Goal: Task Accomplishment & Management: Manage account settings

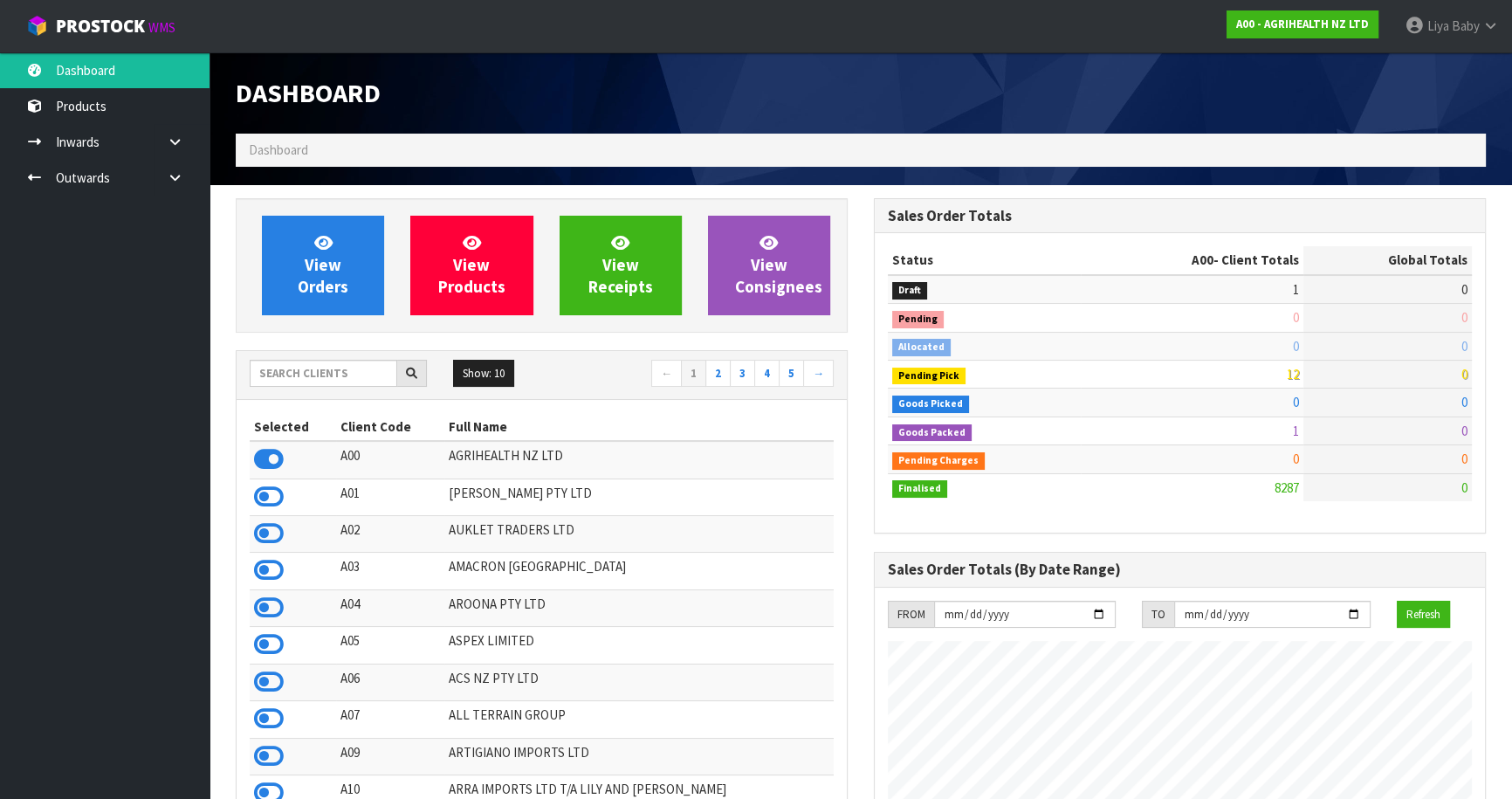
scroll to position [1320, 638]
click at [300, 374] on input "text" at bounding box center [323, 373] width 147 height 27
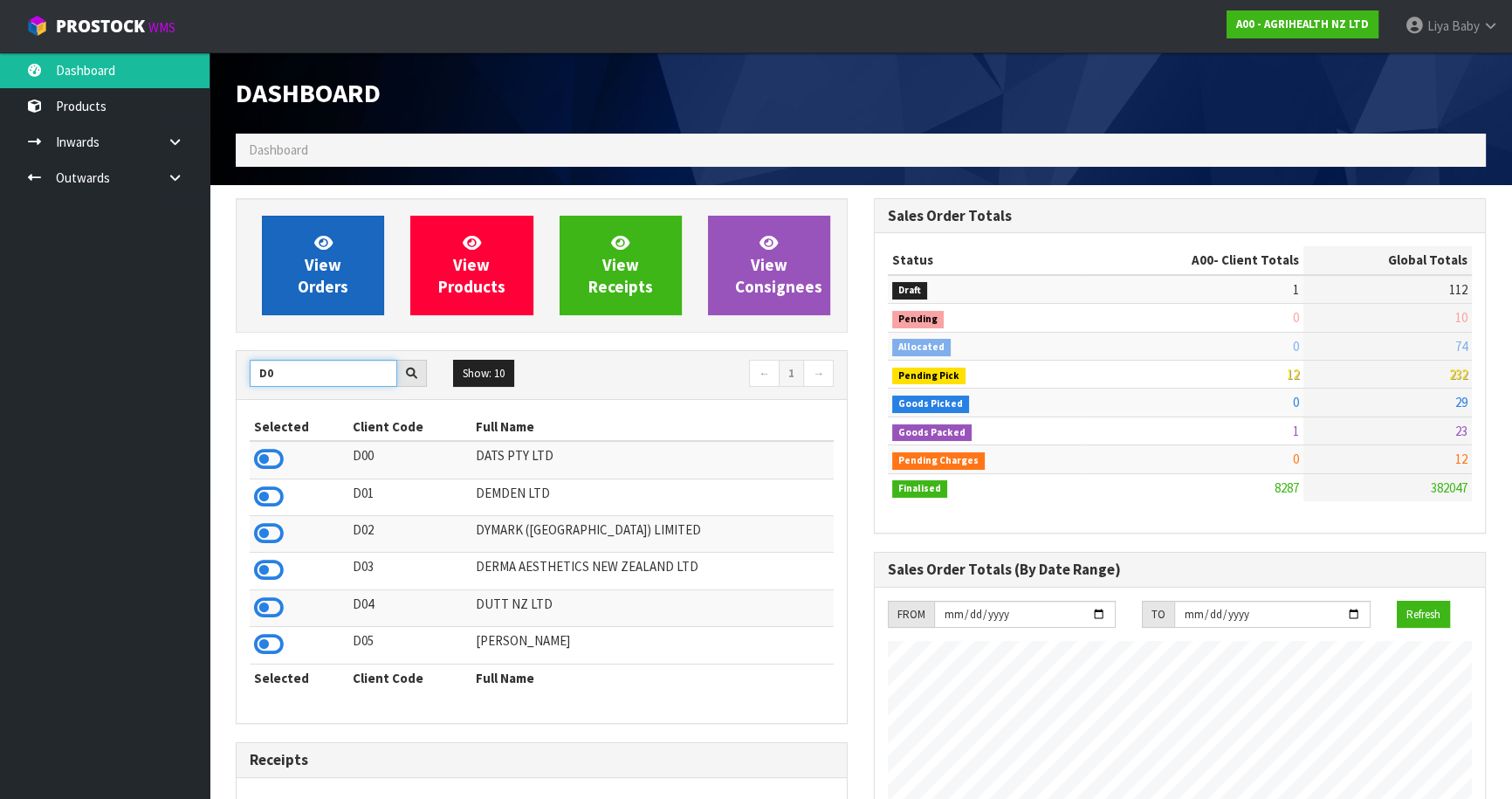
type input "D0"
click at [262, 463] on icon at bounding box center [268, 460] width 29 height 27
click at [335, 266] on span "View Orders" at bounding box center [322, 264] width 50 height 66
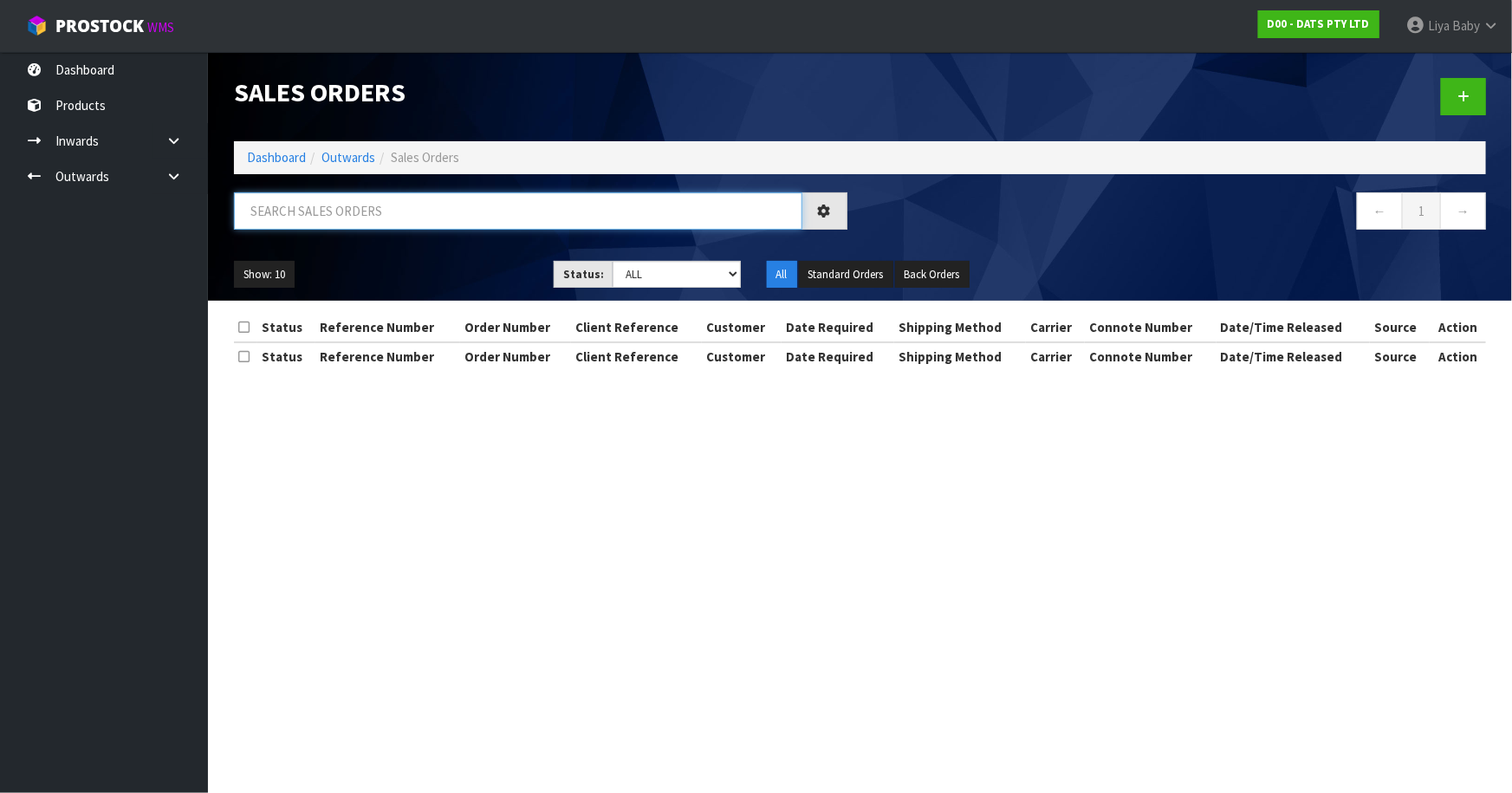
click at [366, 212] on input "text" at bounding box center [518, 211] width 569 height 38
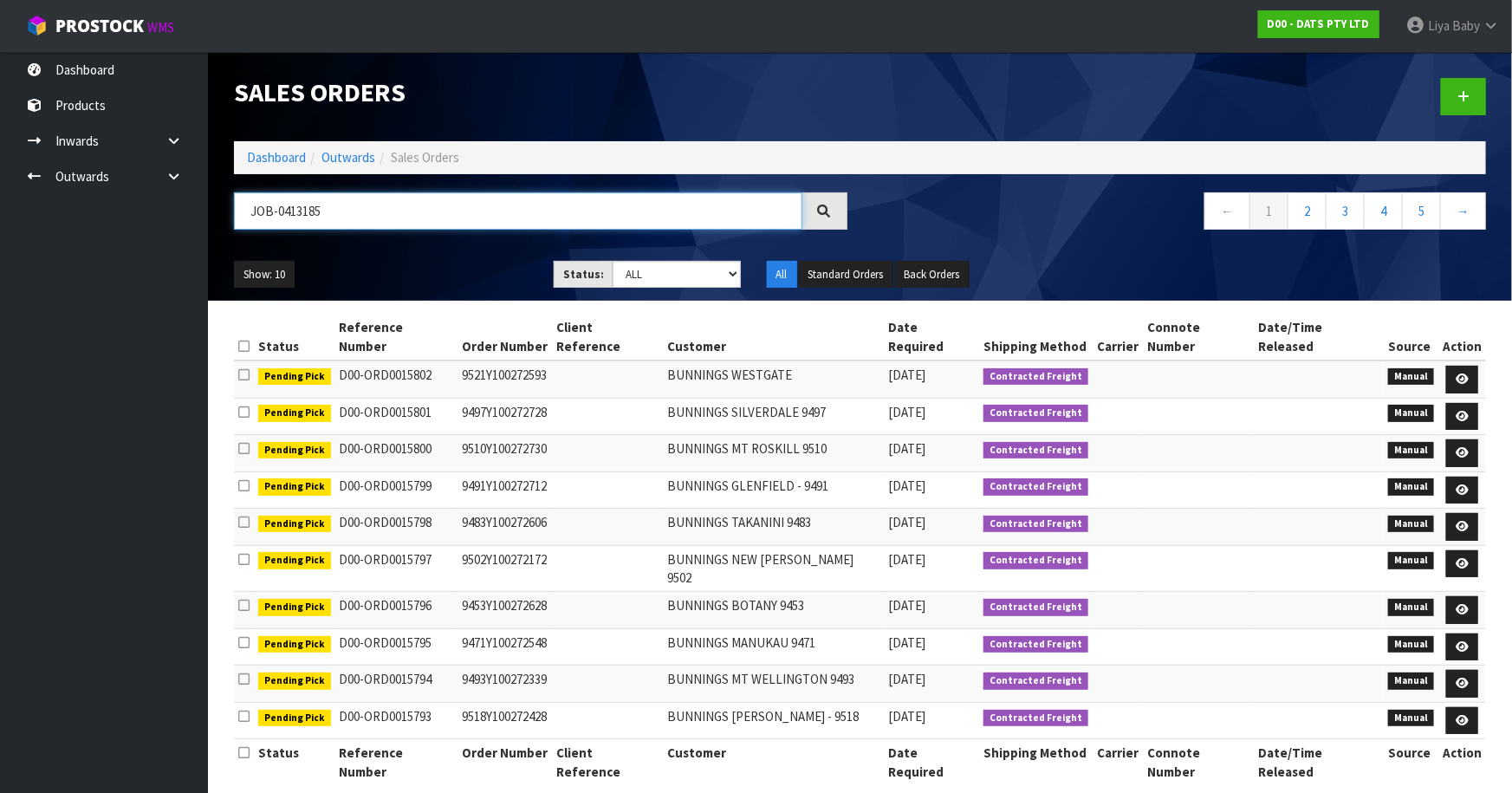
type input "JOB-0413185"
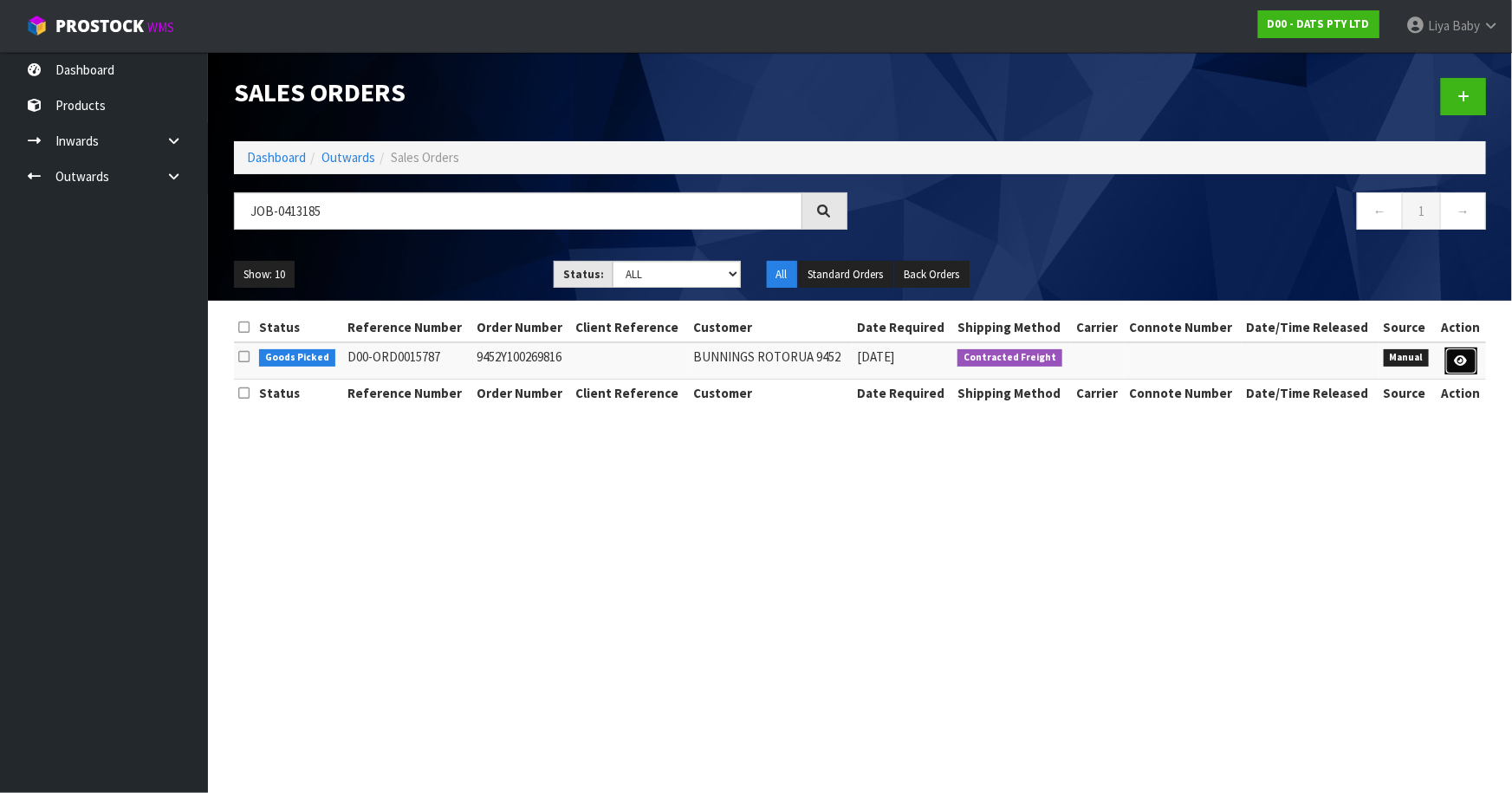
click at [1462, 362] on icon at bounding box center [1462, 361] width 13 height 11
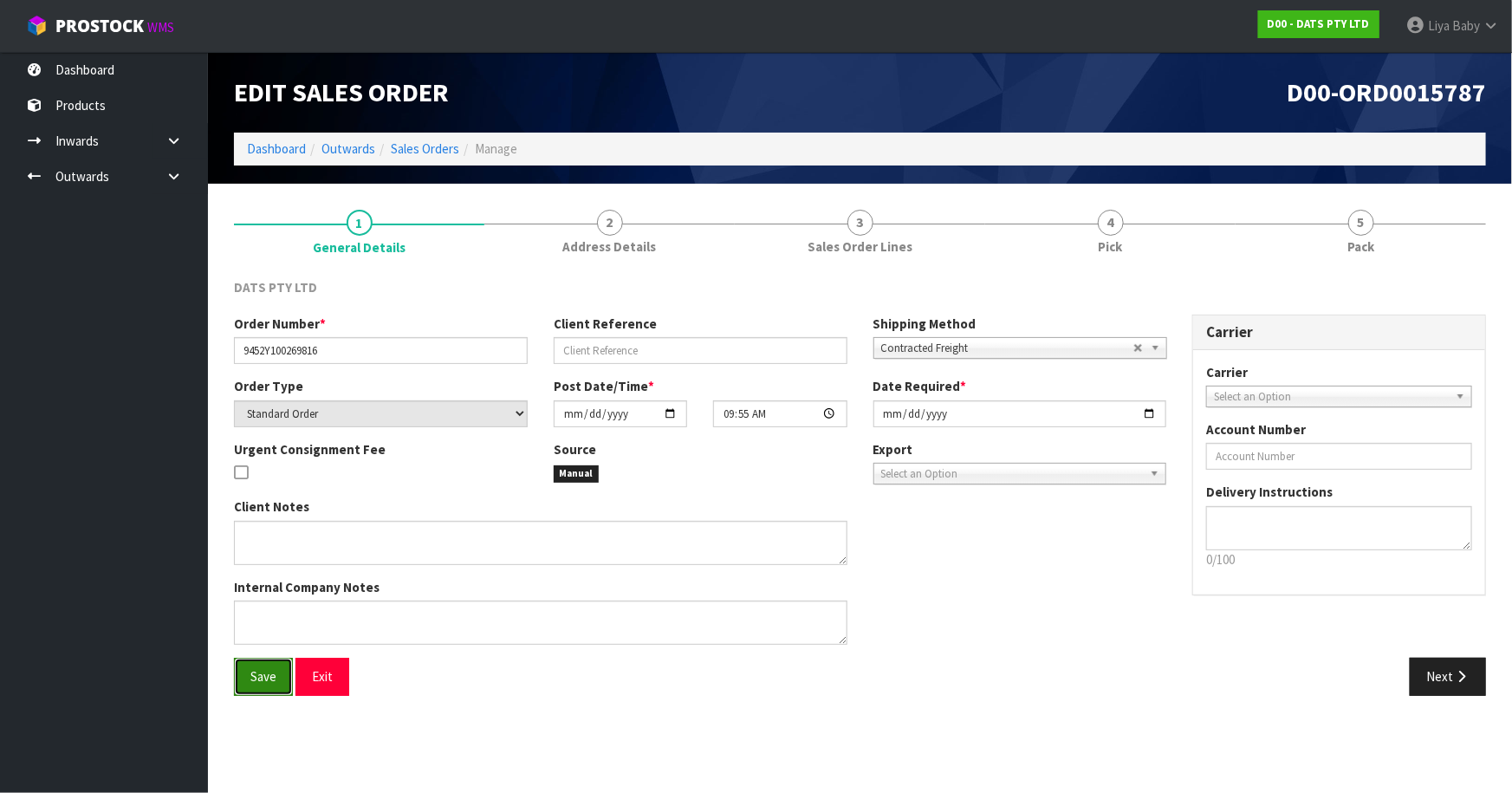
click at [242, 669] on button "Save" at bounding box center [263, 676] width 58 height 38
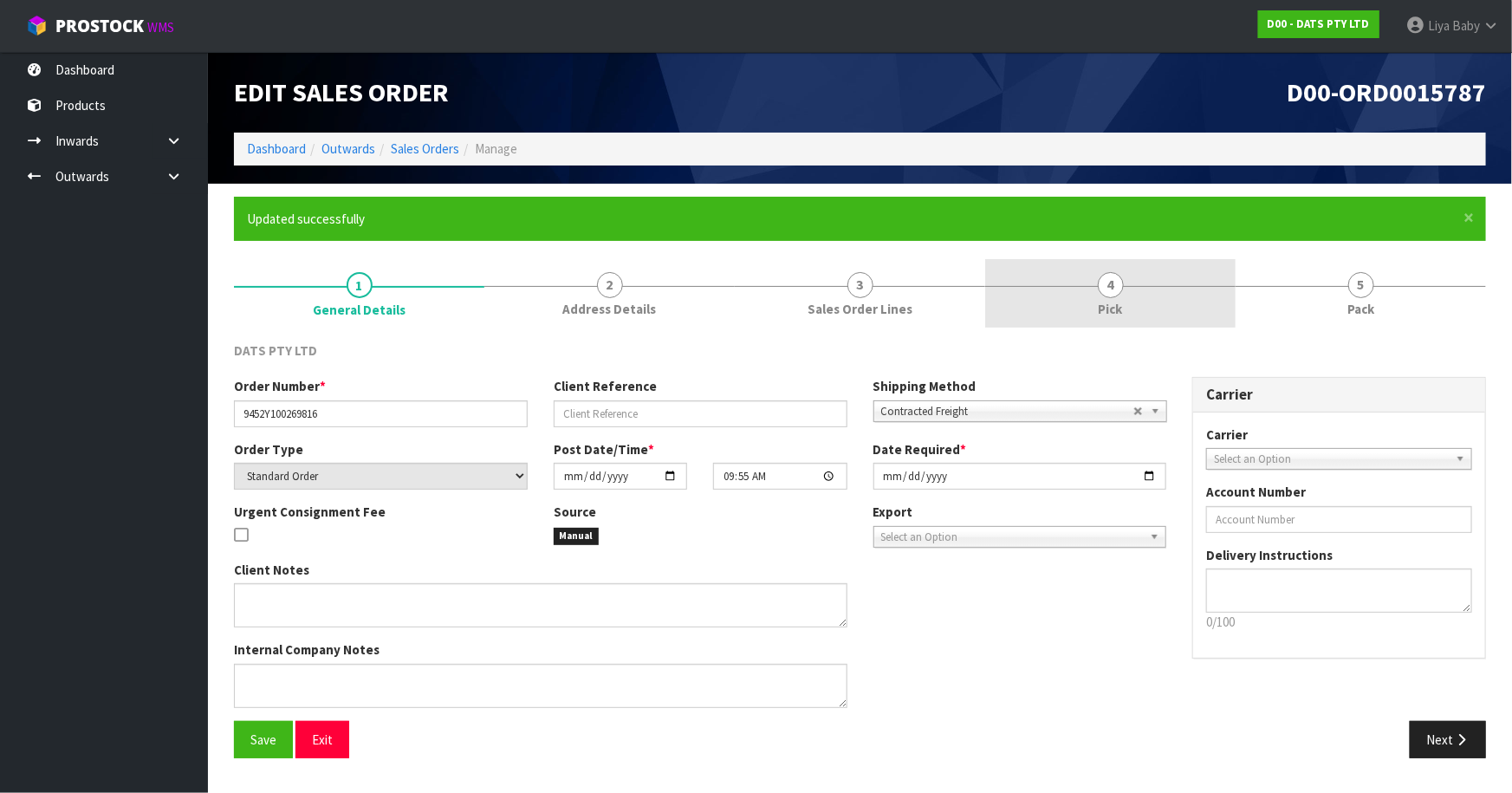
click at [1086, 317] on link "4 Pick" at bounding box center [1111, 293] width 251 height 69
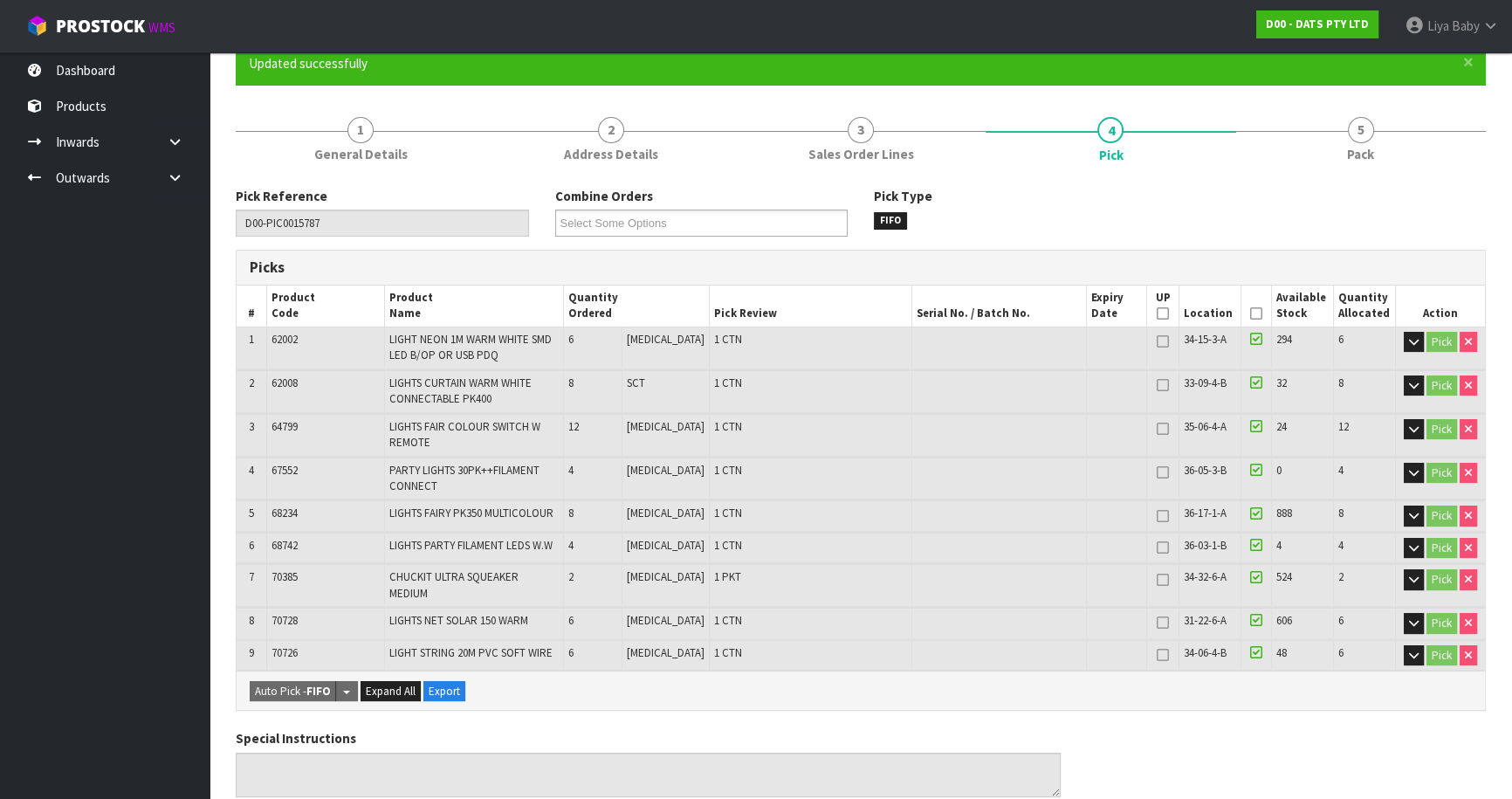
scroll to position [158, 0]
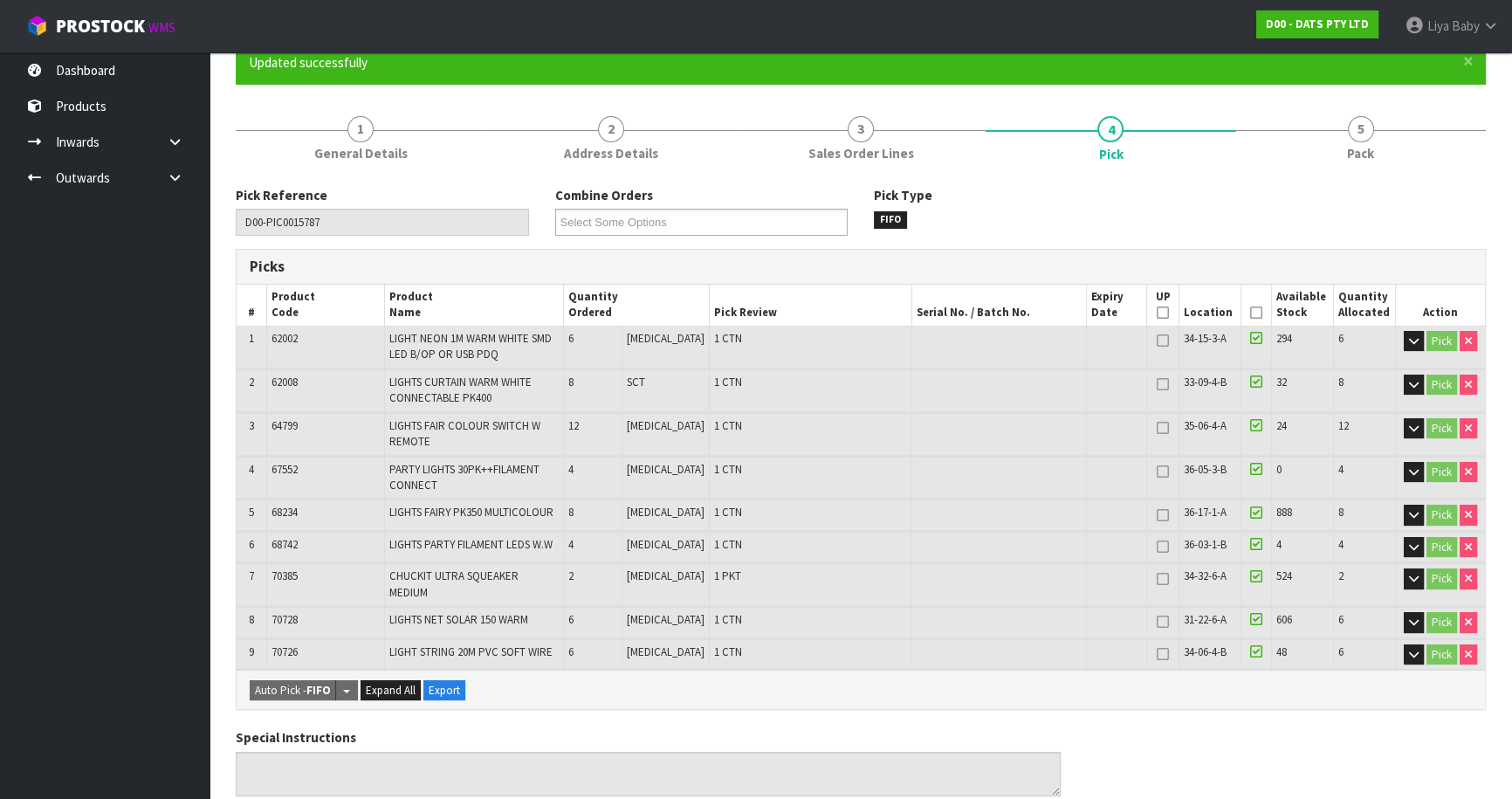
click at [1252, 313] on icon at bounding box center [1256, 313] width 12 height 1
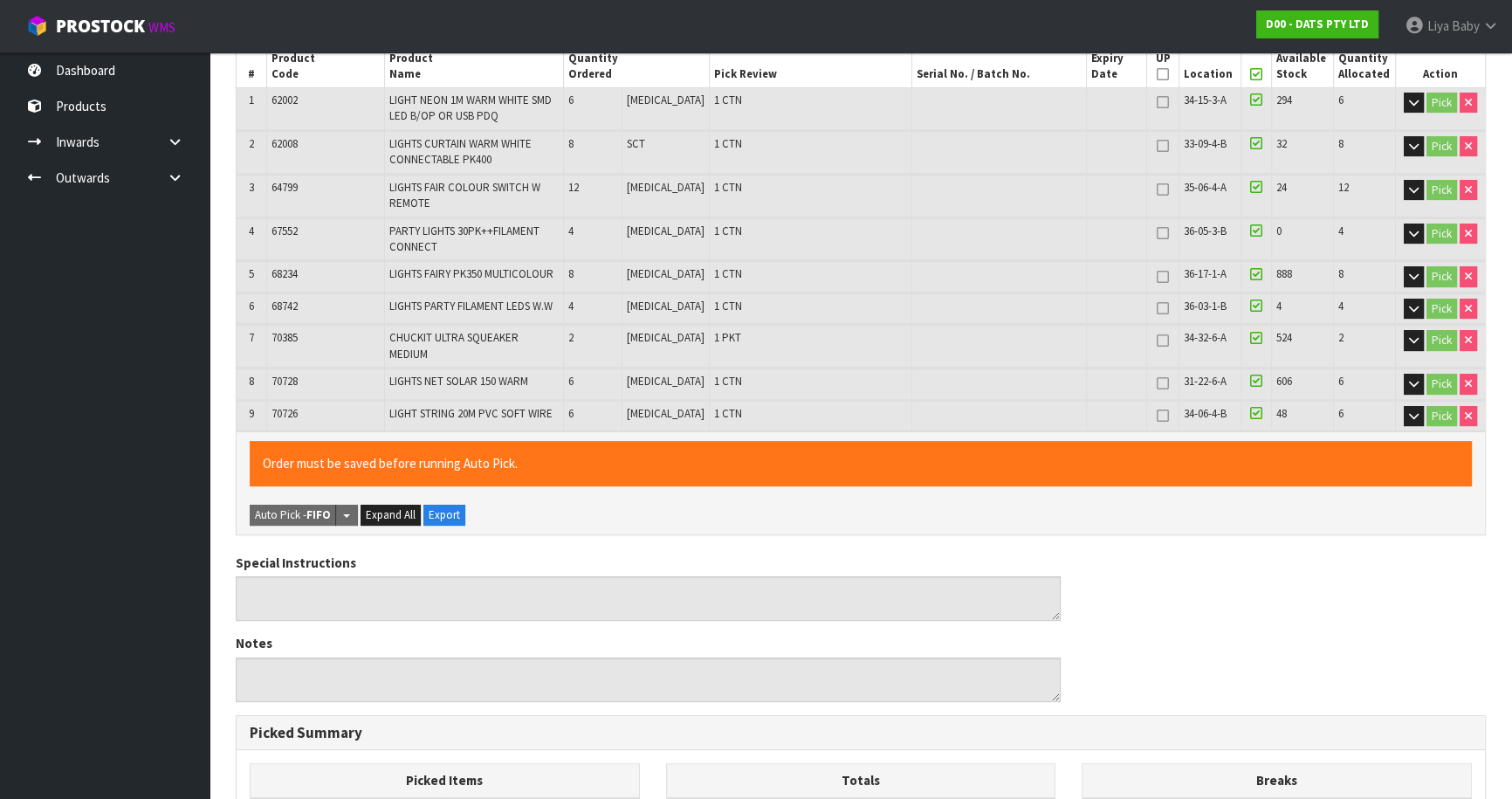
scroll to position [777, 0]
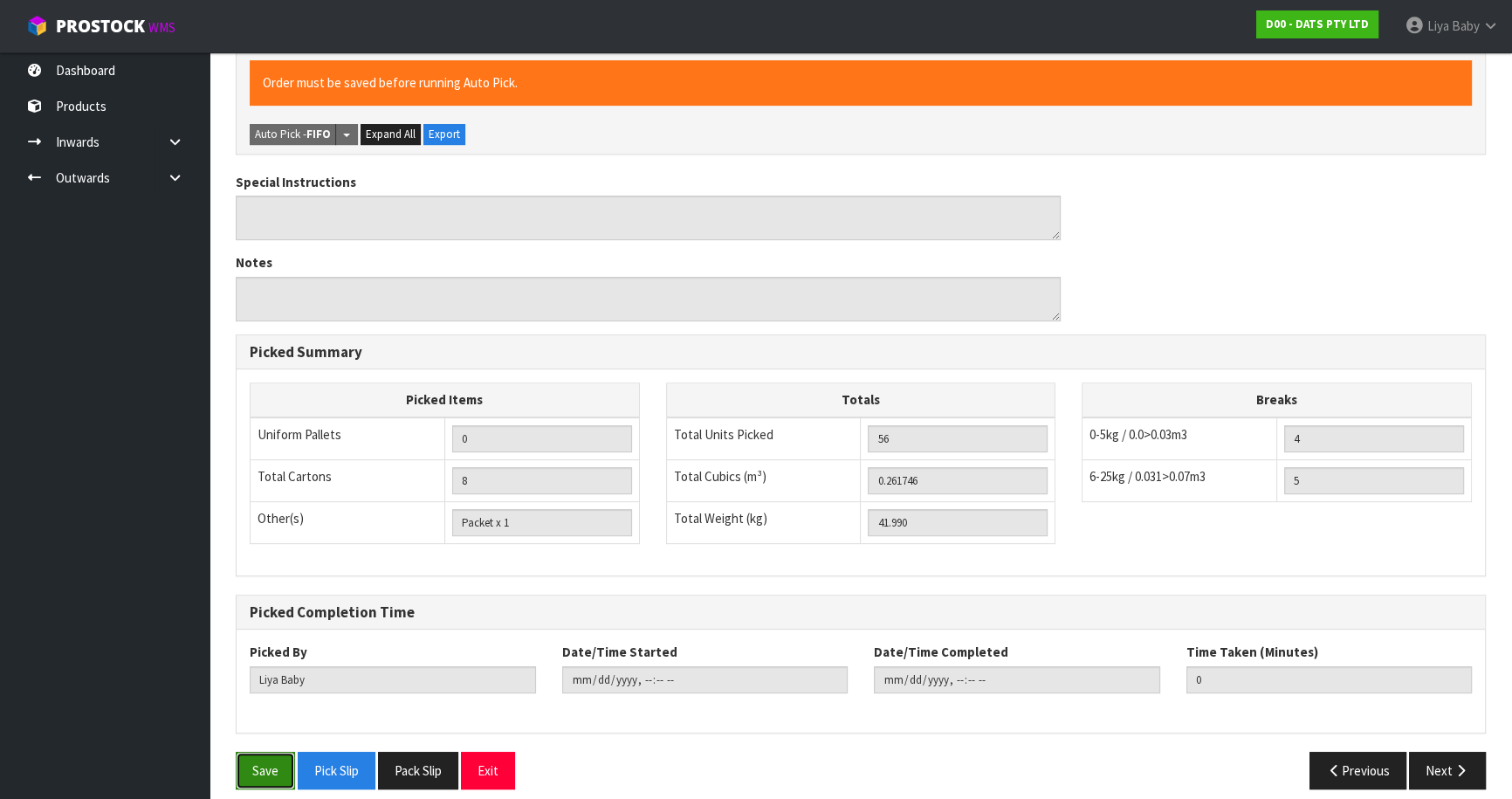
click at [252, 759] on button "Save" at bounding box center [265, 770] width 59 height 38
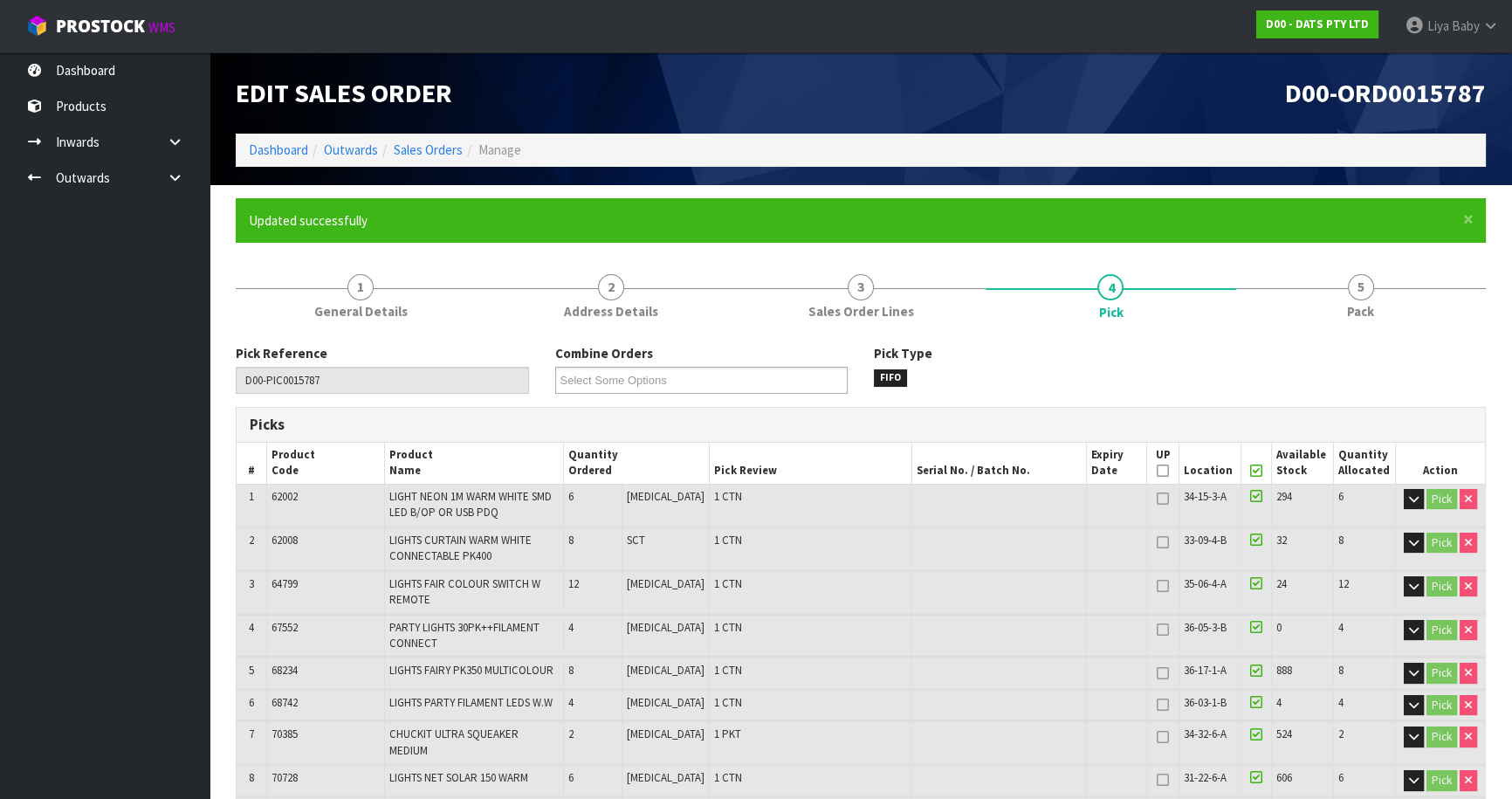
type input "[DATE]T08:14:31"
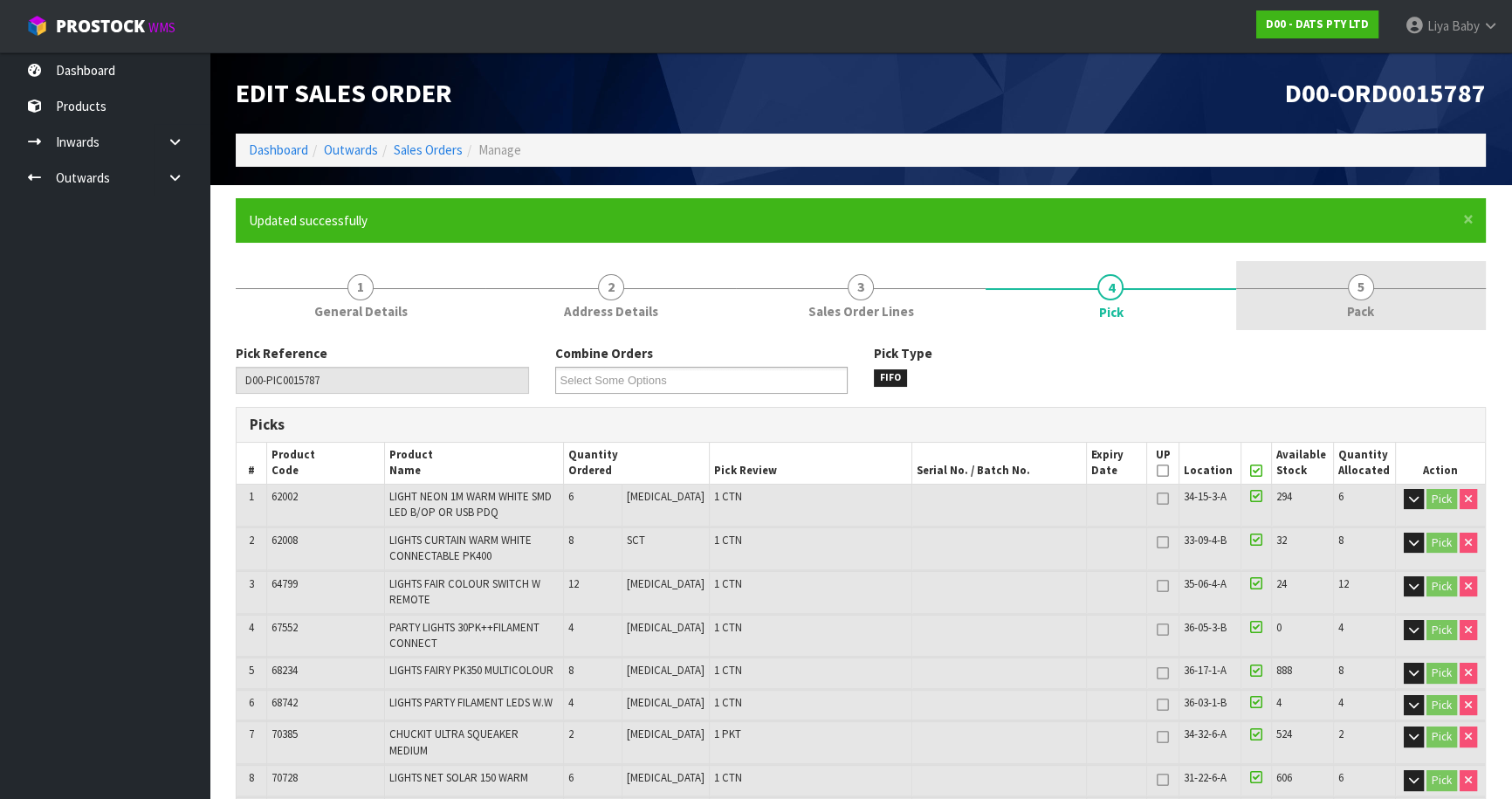
click at [1363, 295] on span "5" at bounding box center [1362, 288] width 27 height 27
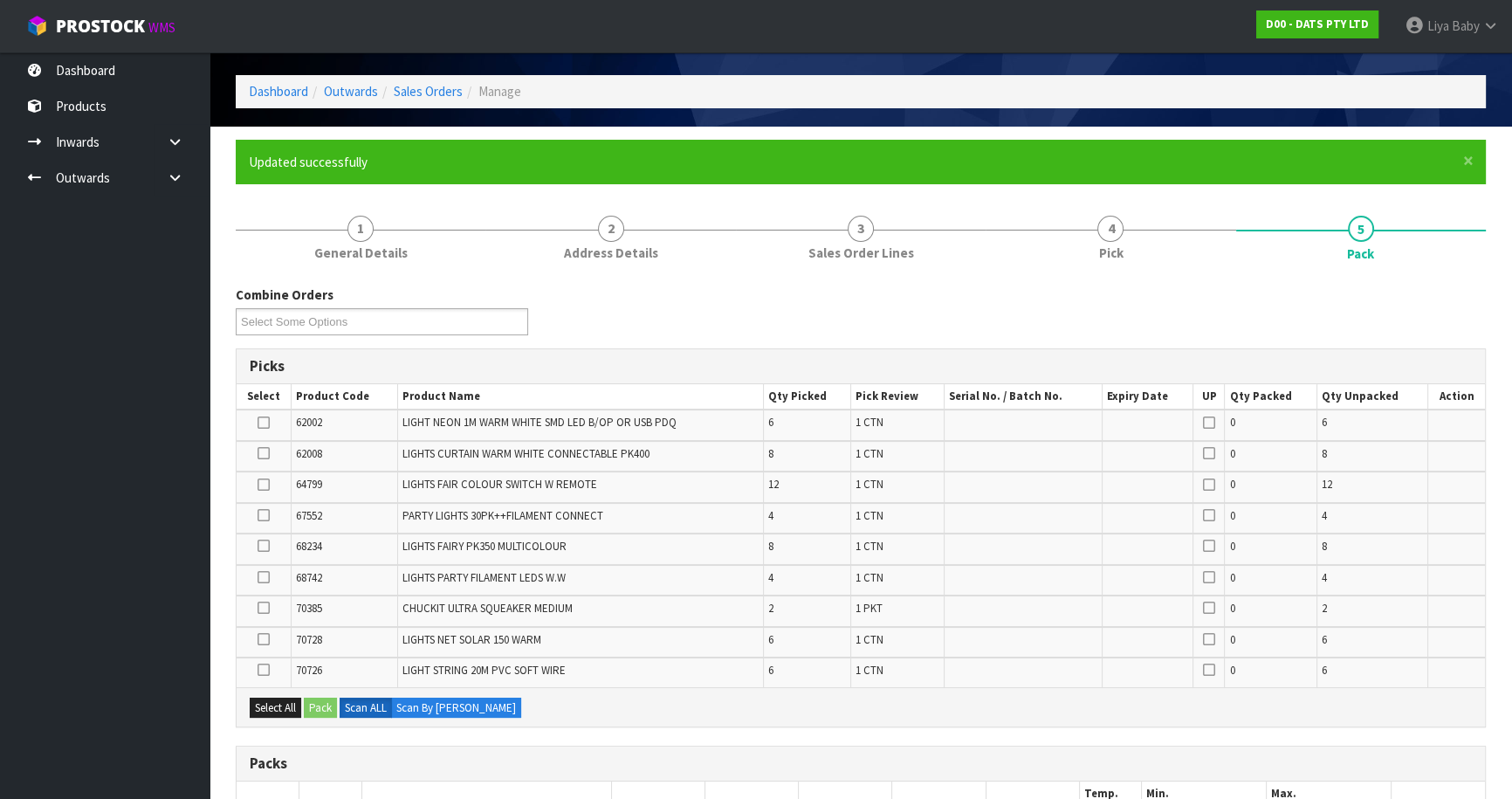
scroll to position [238, 0]
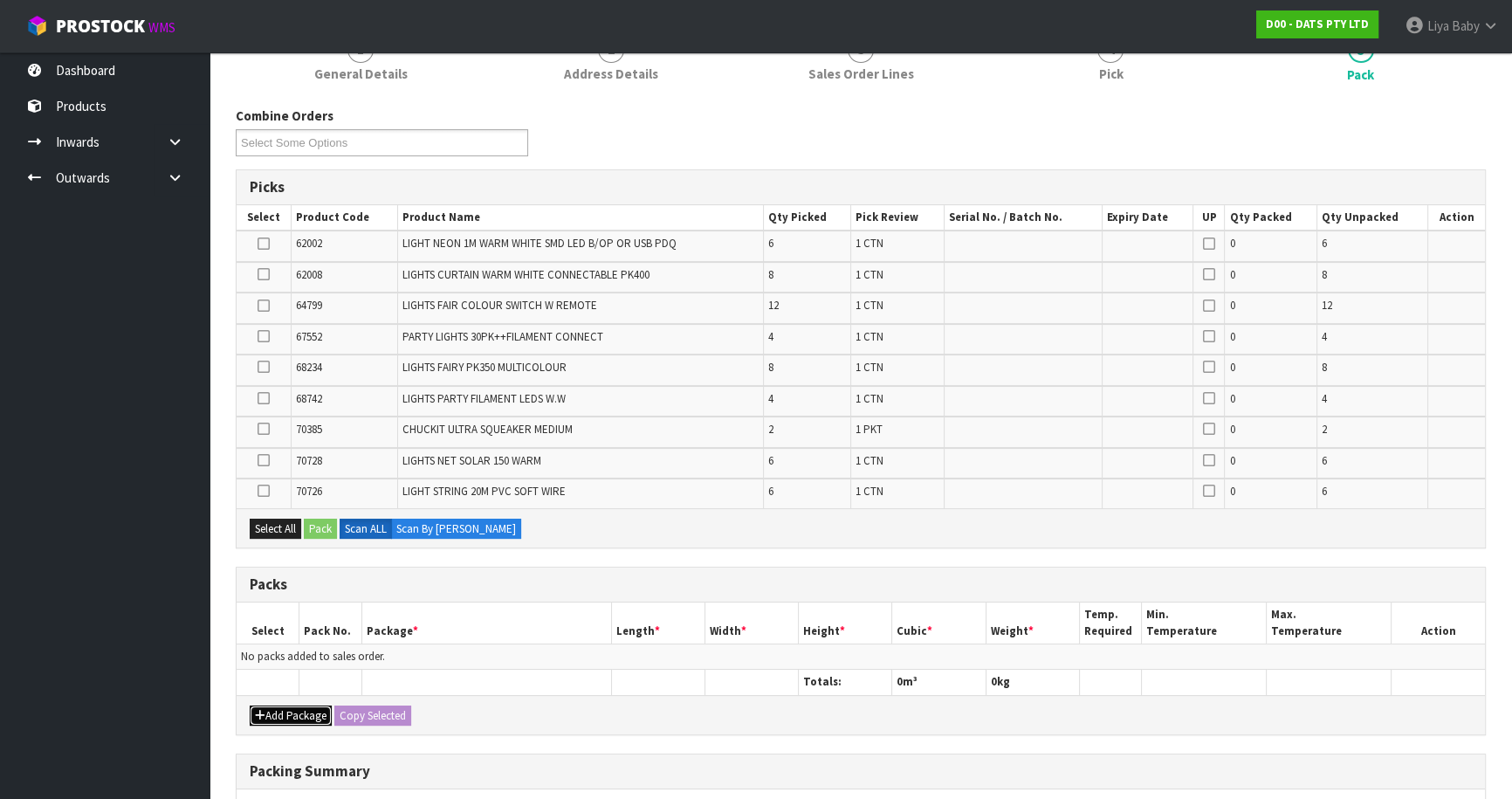
click at [278, 711] on button "Add Package" at bounding box center [291, 715] width 82 height 21
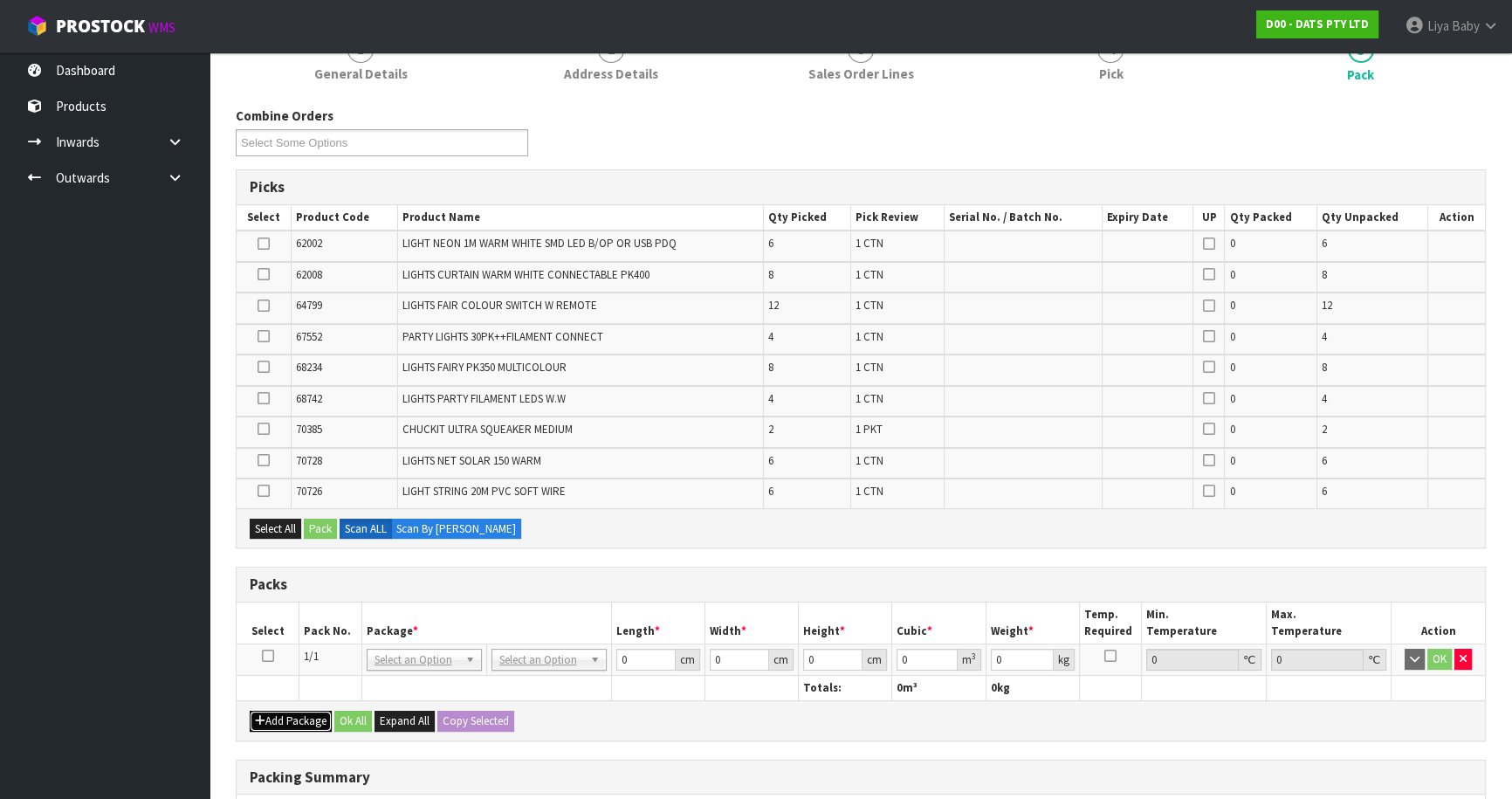
click at [250, 711] on button "Add Package" at bounding box center [291, 721] width 82 height 21
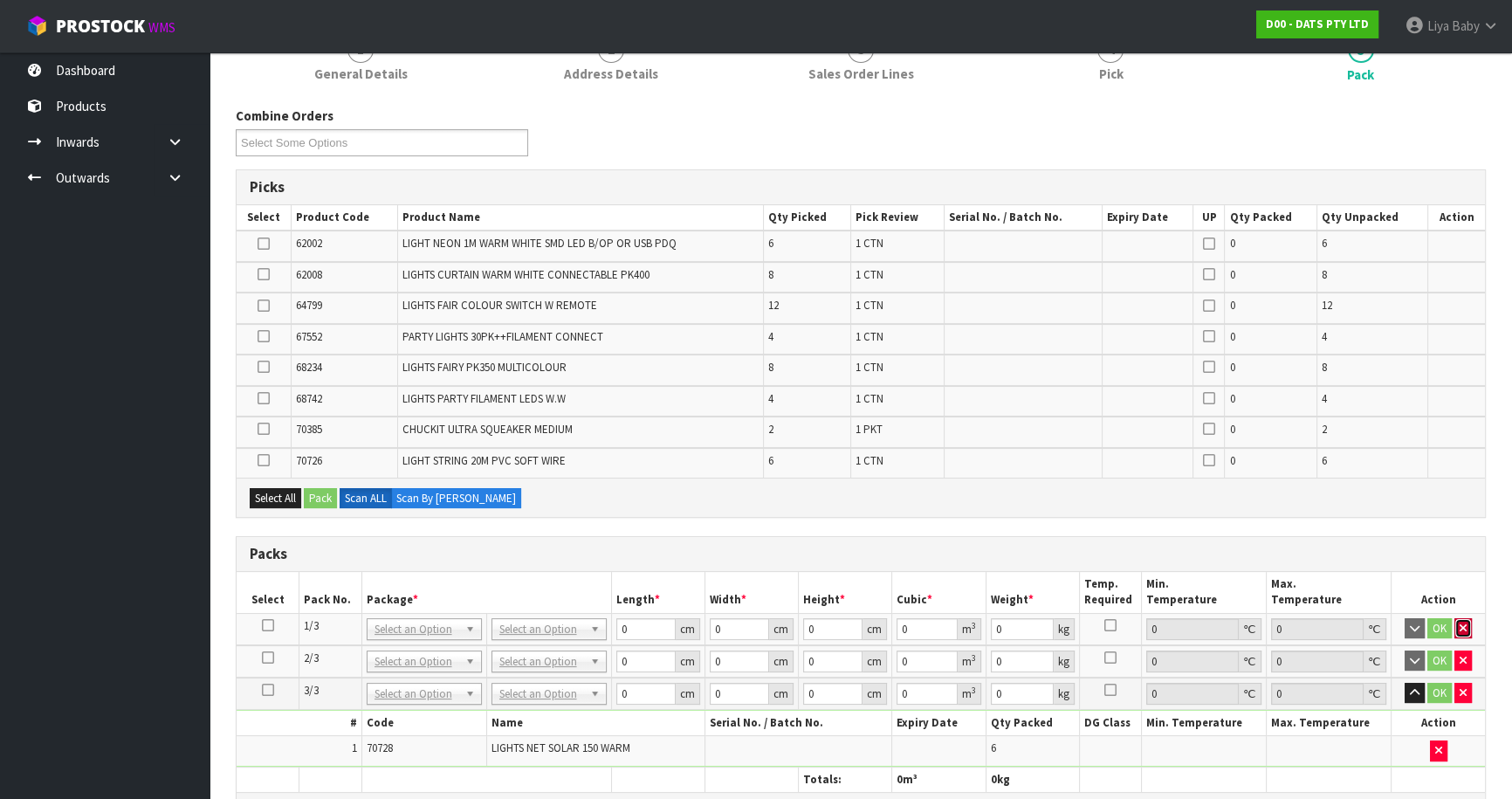
click at [1465, 622] on icon "button" at bounding box center [1463, 628] width 7 height 11
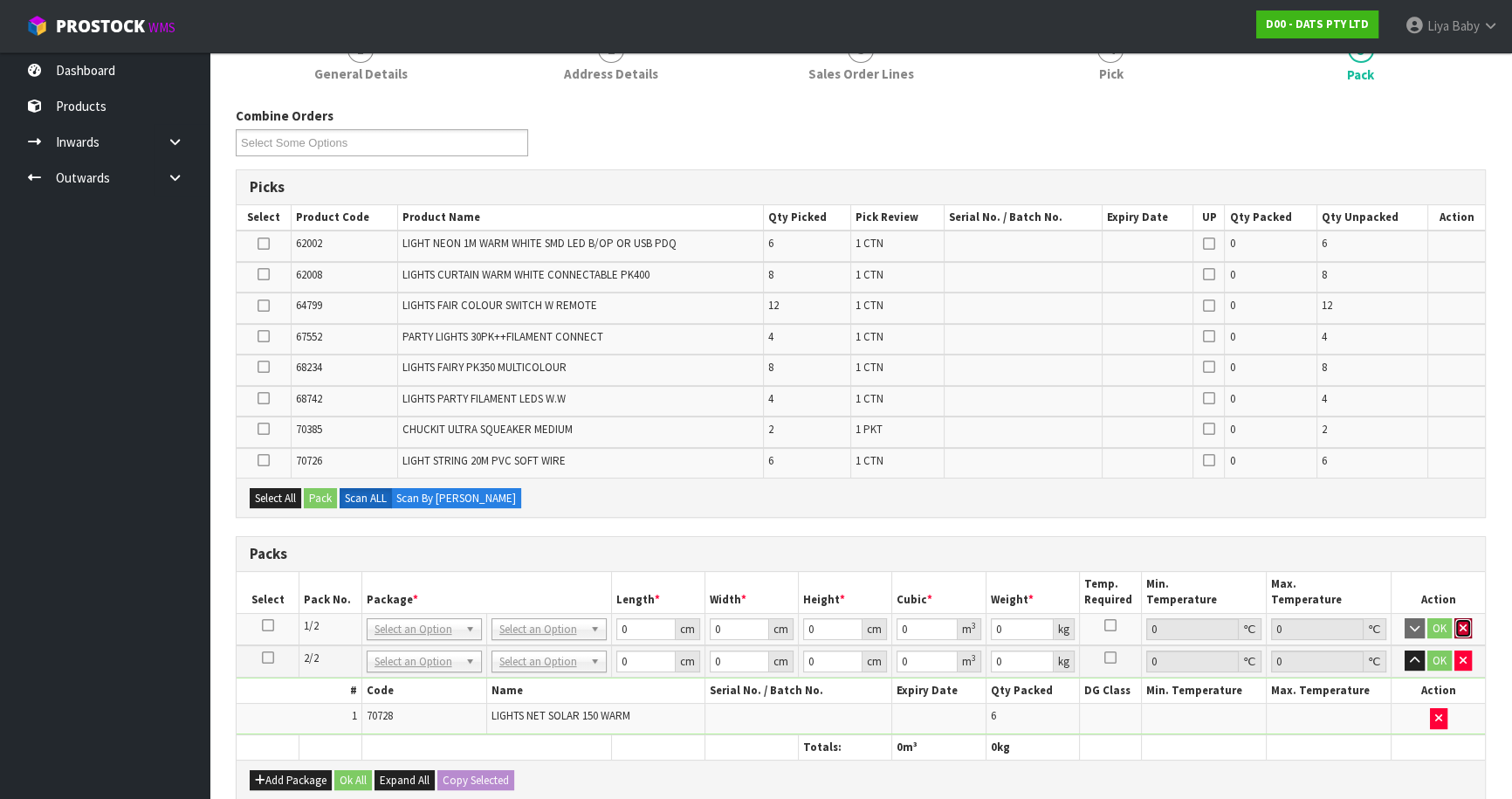
click at [1465, 622] on icon "button" at bounding box center [1463, 628] width 7 height 11
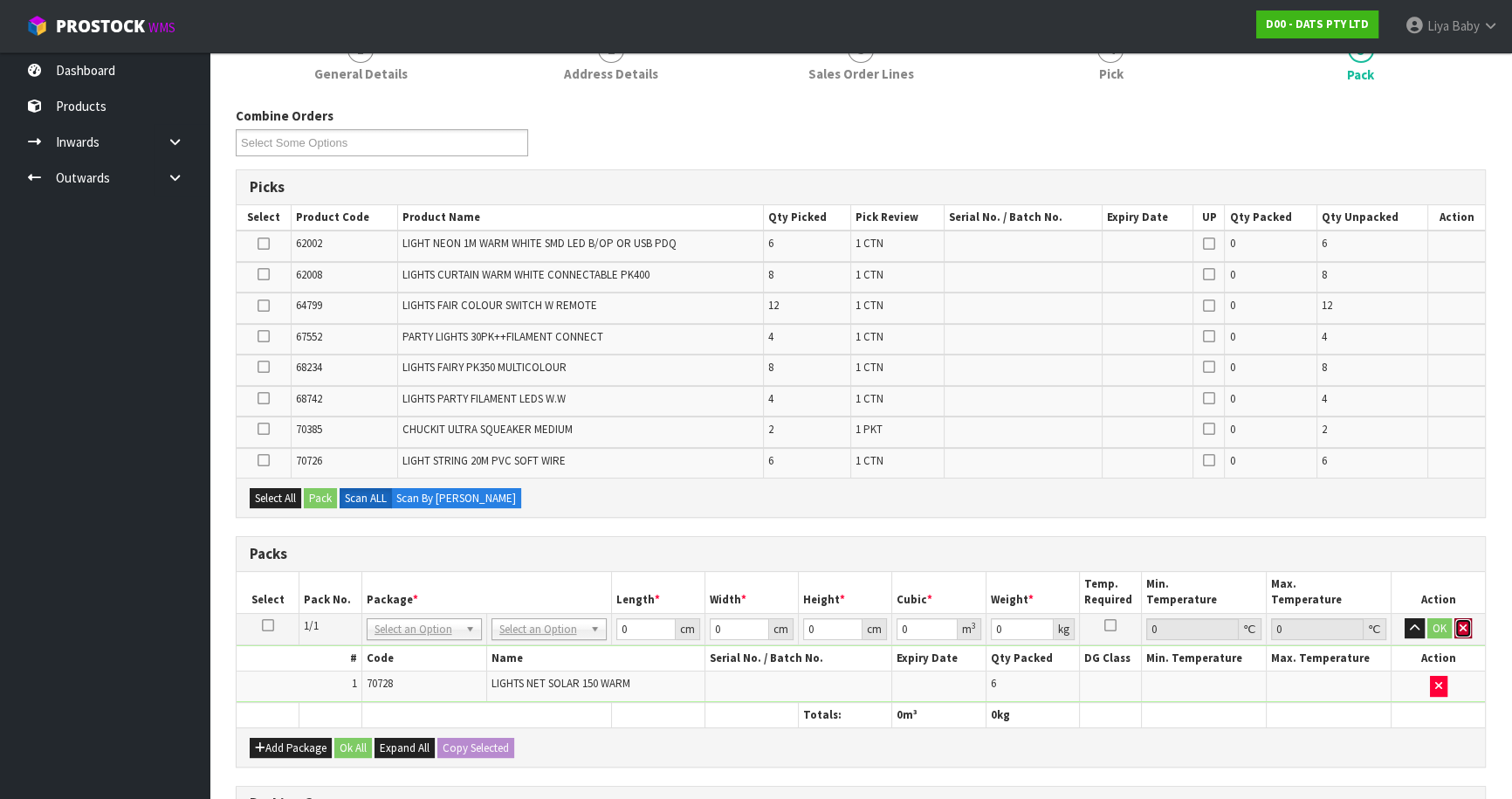
click at [1465, 622] on icon "button" at bounding box center [1463, 628] width 7 height 11
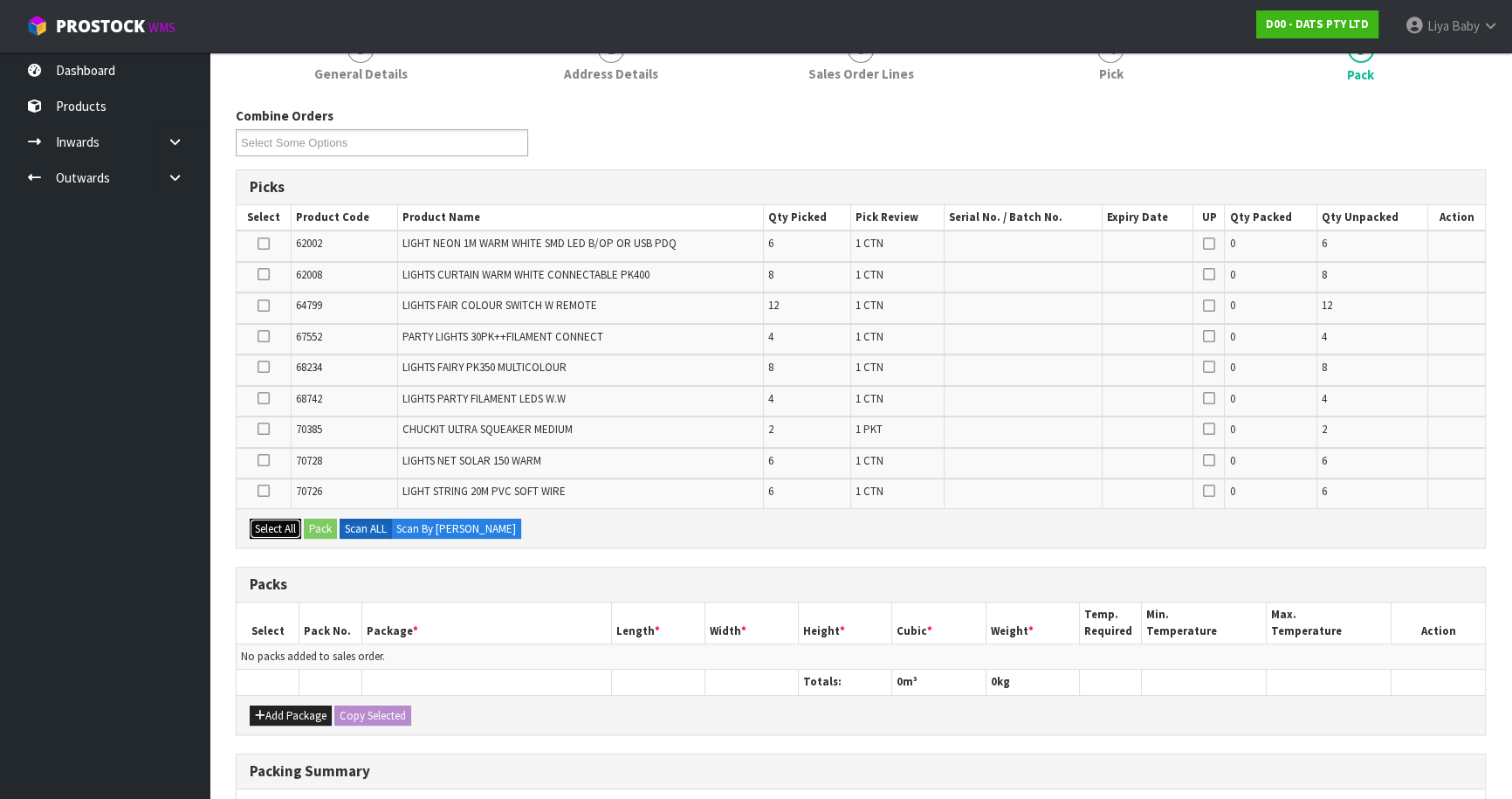
click at [275, 519] on button "Select All" at bounding box center [276, 529] width 51 height 21
click at [272, 524] on button "Select All" at bounding box center [276, 529] width 51 height 21
click at [265, 490] on icon at bounding box center [263, 490] width 12 height 1
click at [0, 0] on input "checkbox" at bounding box center [0, 0] width 0 height 0
click at [259, 460] on icon at bounding box center [263, 460] width 12 height 1
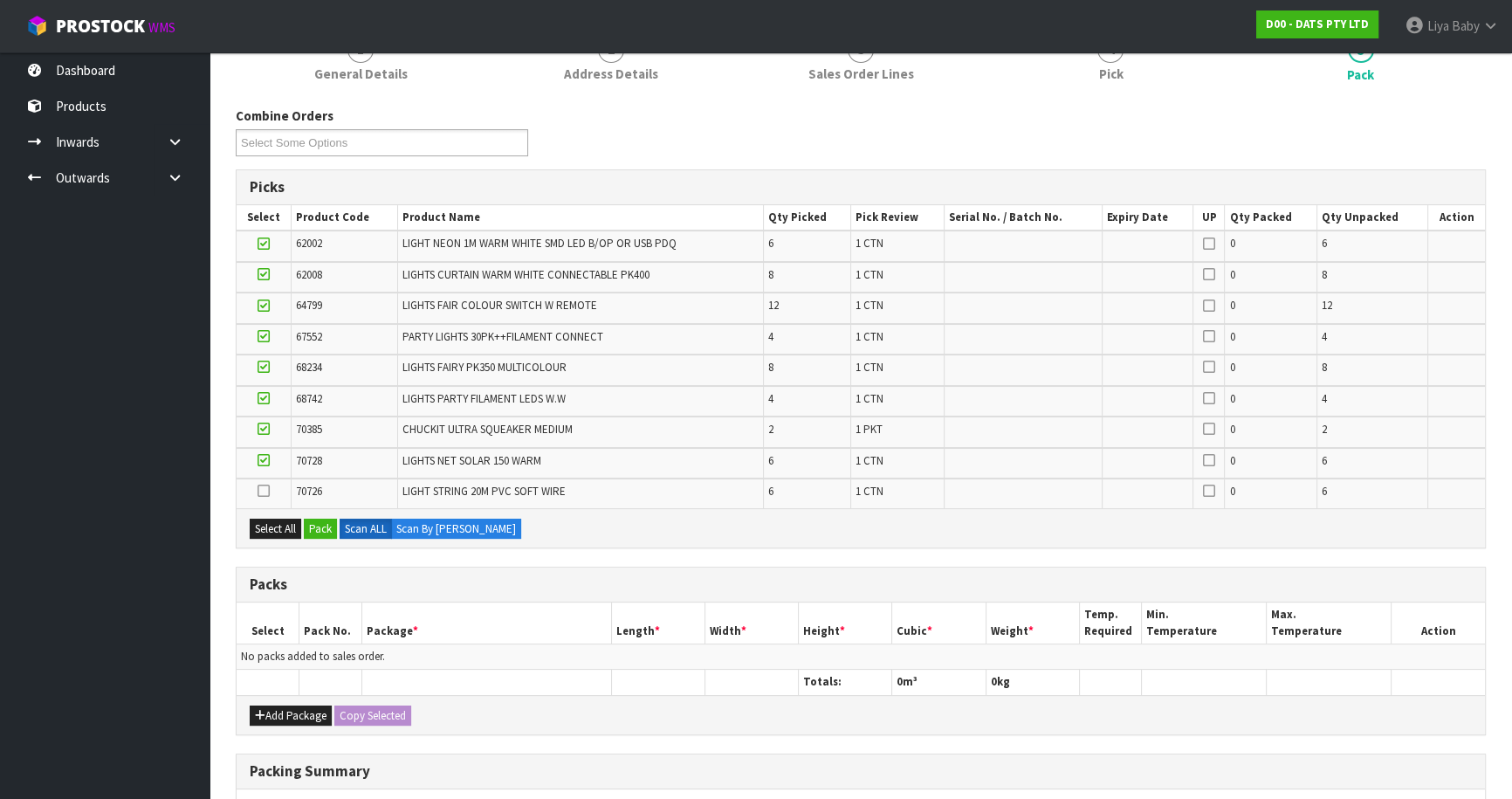
click at [0, 0] on input "checkbox" at bounding box center [0, 0] width 0 height 0
drag, startPoint x: 260, startPoint y: 422, endPoint x: 269, endPoint y: 402, distance: 21.9
click at [260, 428] on icon at bounding box center [263, 428] width 12 height 1
click at [0, 0] on input "checkbox" at bounding box center [0, 0] width 0 height 0
click at [265, 398] on icon at bounding box center [263, 398] width 12 height 1
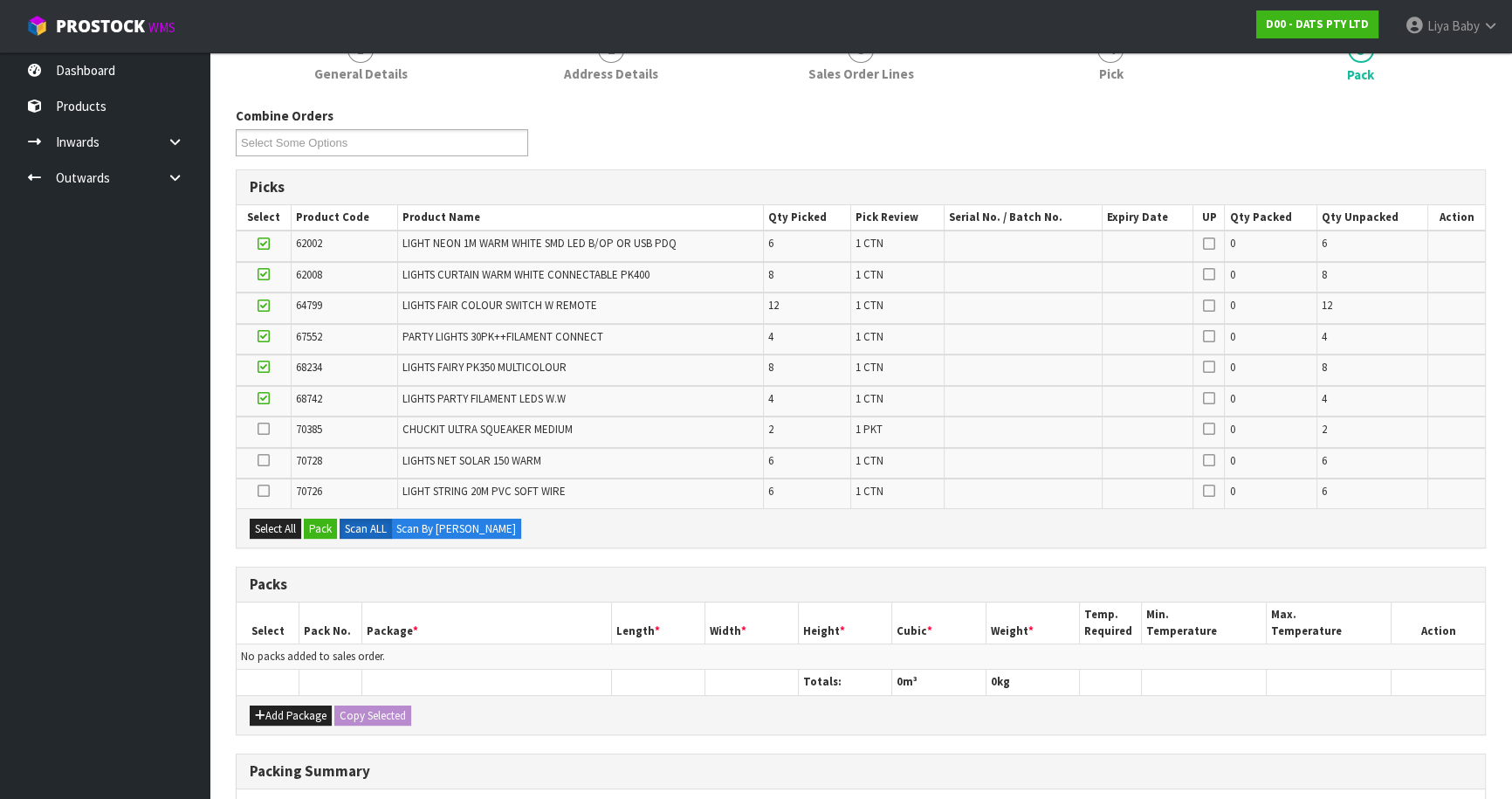
click at [0, 0] on input "checkbox" at bounding box center [0, 0] width 0 height 0
click at [263, 367] on icon at bounding box center [263, 367] width 12 height 1
click at [0, 0] on input "checkbox" at bounding box center [0, 0] width 0 height 0
click at [263, 326] on td at bounding box center [263, 339] width 54 height 30
click at [260, 336] on icon at bounding box center [263, 336] width 12 height 1
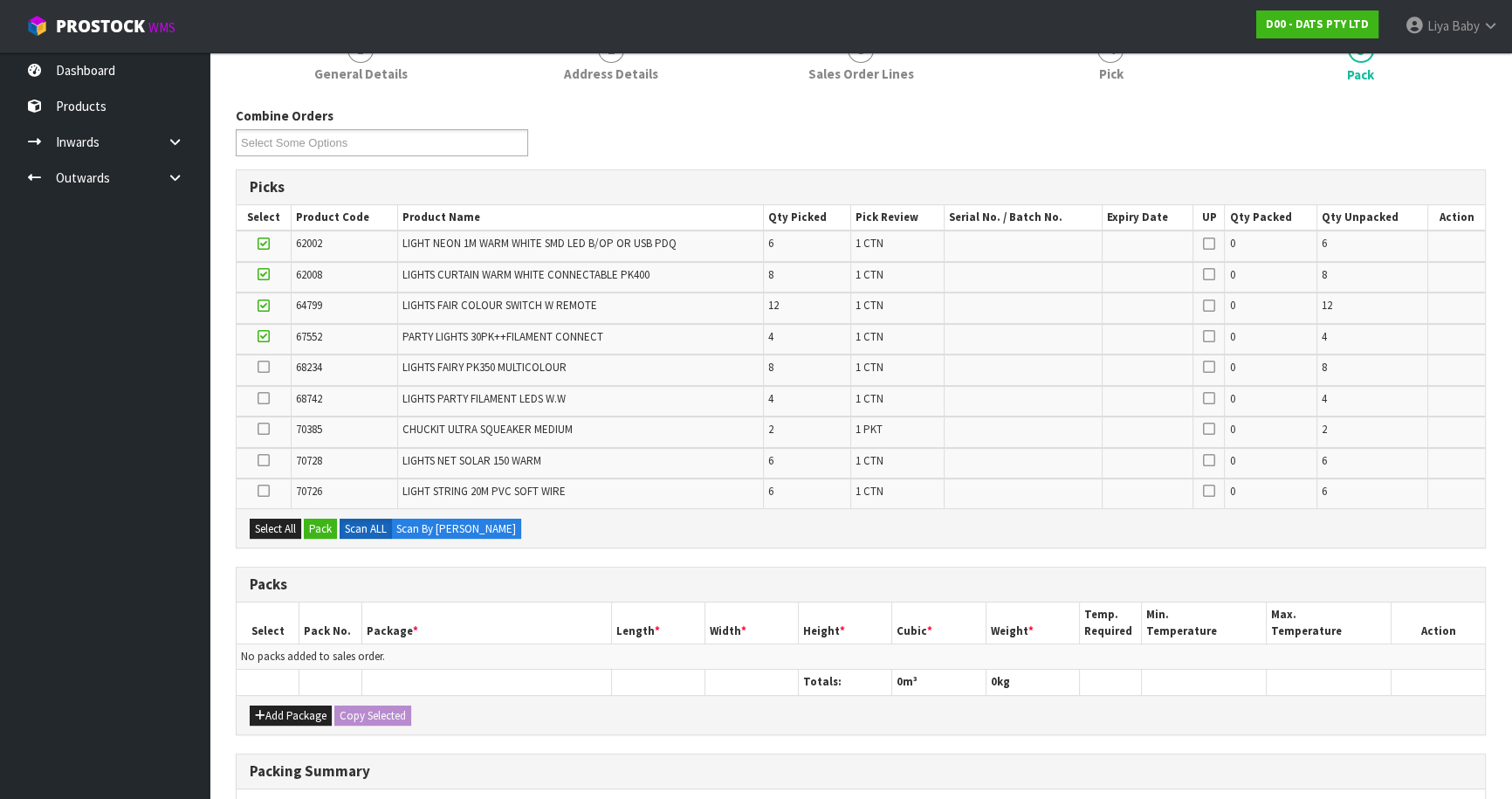
click at [0, 0] on input "checkbox" at bounding box center [0, 0] width 0 height 0
click at [262, 307] on icon at bounding box center [263, 306] width 12 height 1
click at [0, 0] on input "checkbox" at bounding box center [0, 0] width 0 height 0
click at [264, 275] on icon at bounding box center [263, 275] width 12 height 1
click at [0, 0] on input "checkbox" at bounding box center [0, 0] width 0 height 0
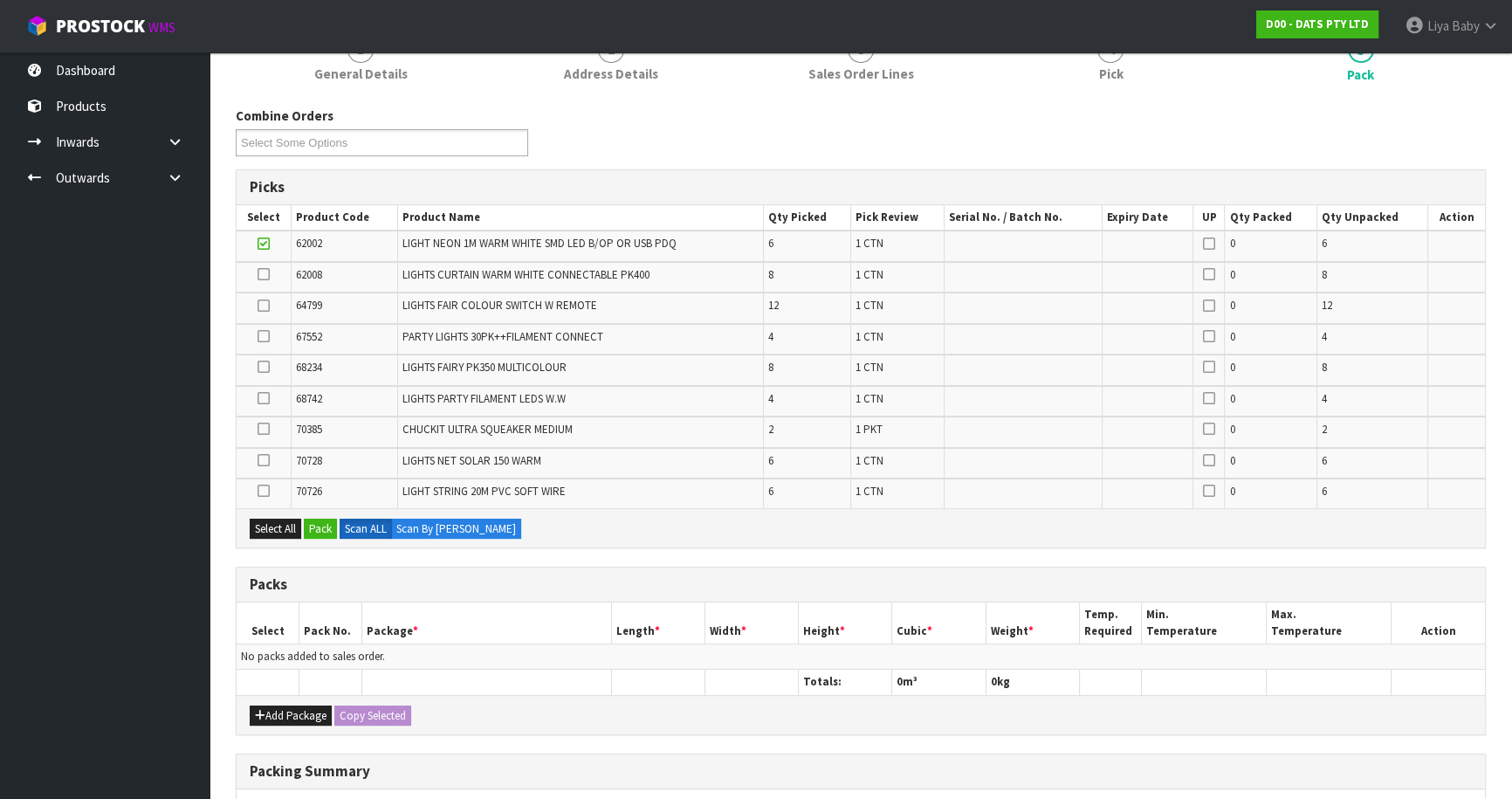
click at [261, 243] on icon at bounding box center [263, 243] width 12 height 1
click at [0, 0] on input "checkbox" at bounding box center [0, 0] width 0 height 0
click at [286, 710] on button "Add Package" at bounding box center [291, 715] width 82 height 21
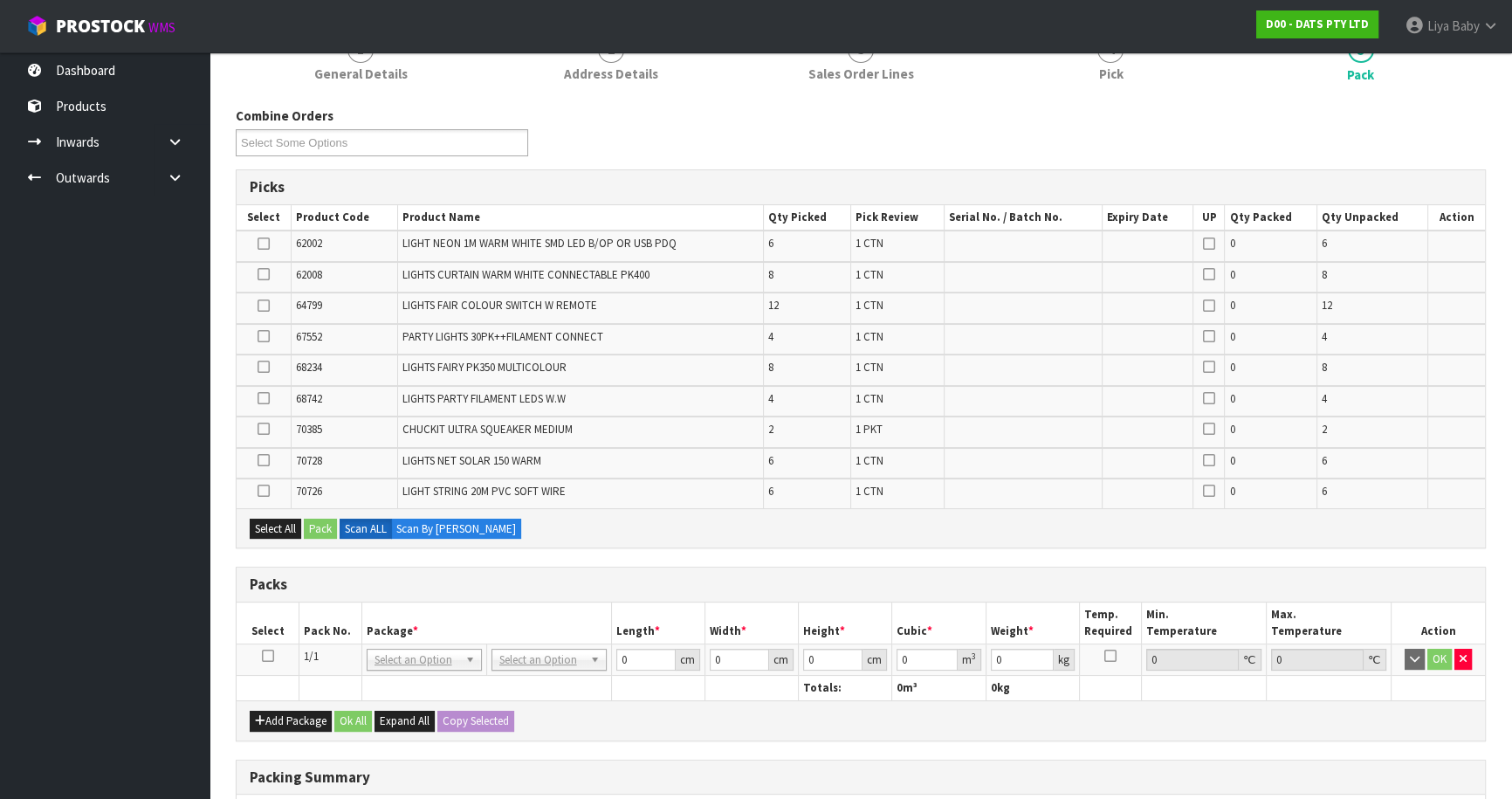
click at [267, 656] on icon at bounding box center [268, 656] width 12 height 1
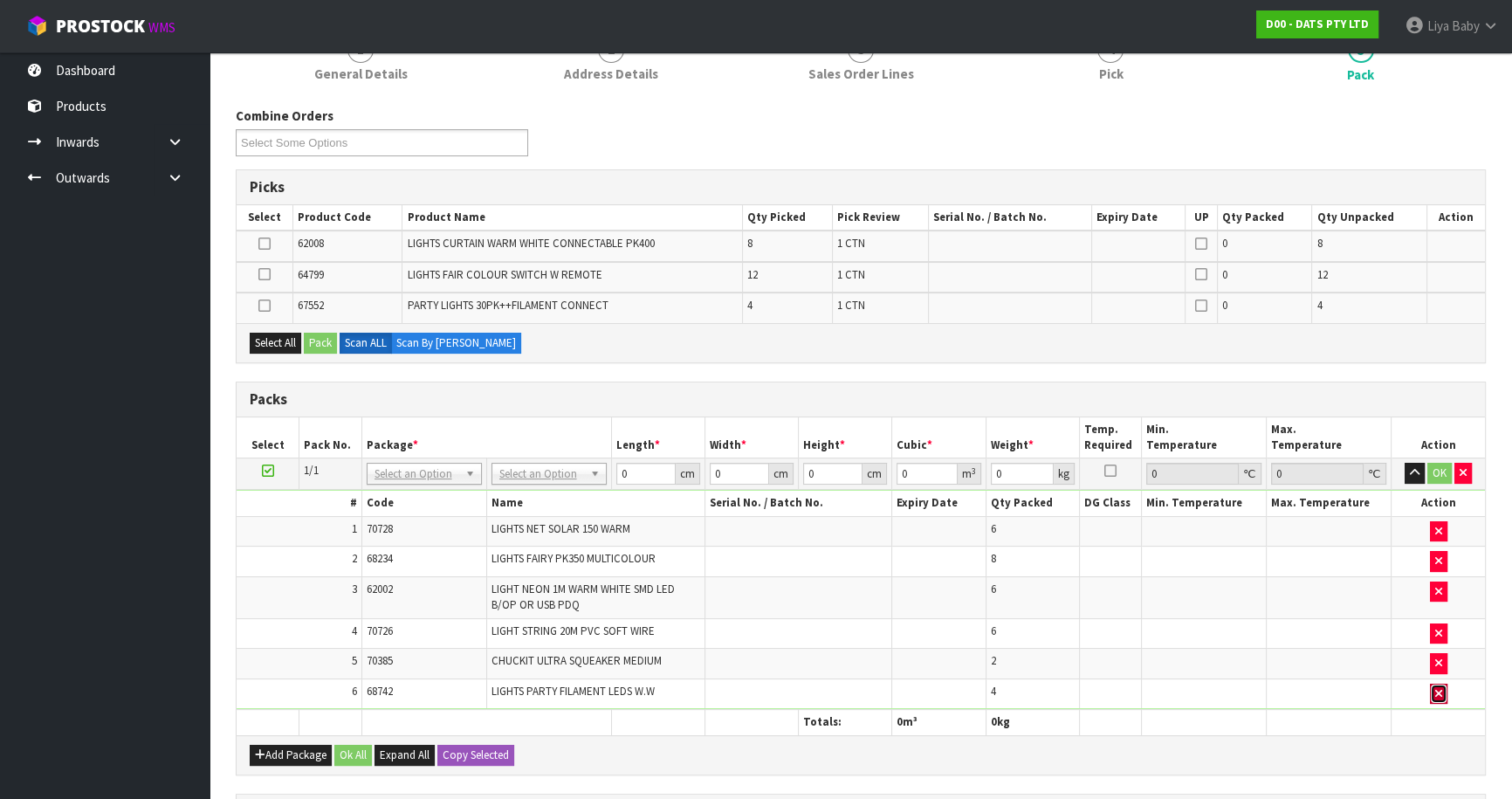
click at [1438, 690] on icon "button" at bounding box center [1439, 694] width 7 height 11
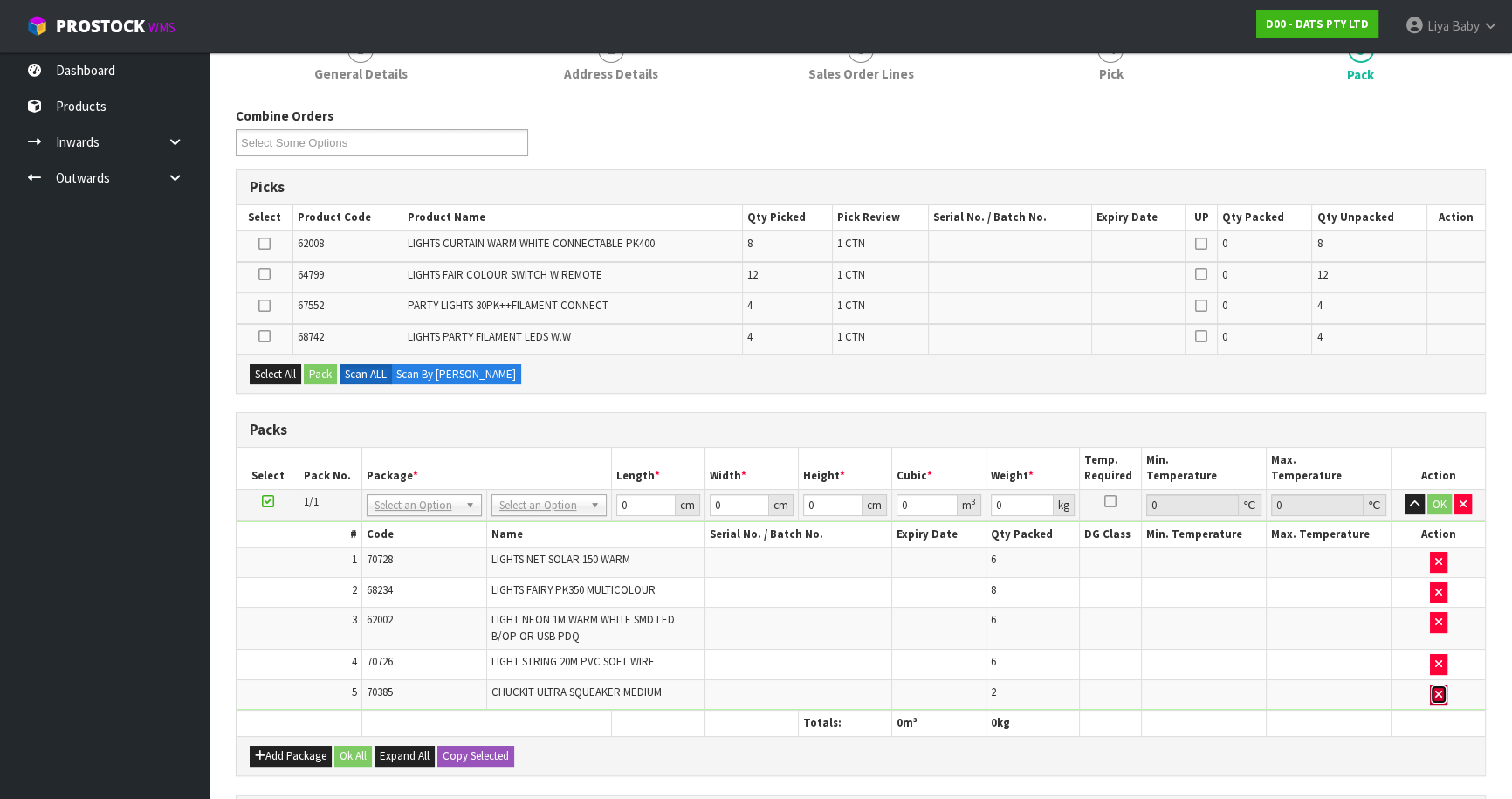
click at [1436, 689] on icon "button" at bounding box center [1439, 694] width 7 height 11
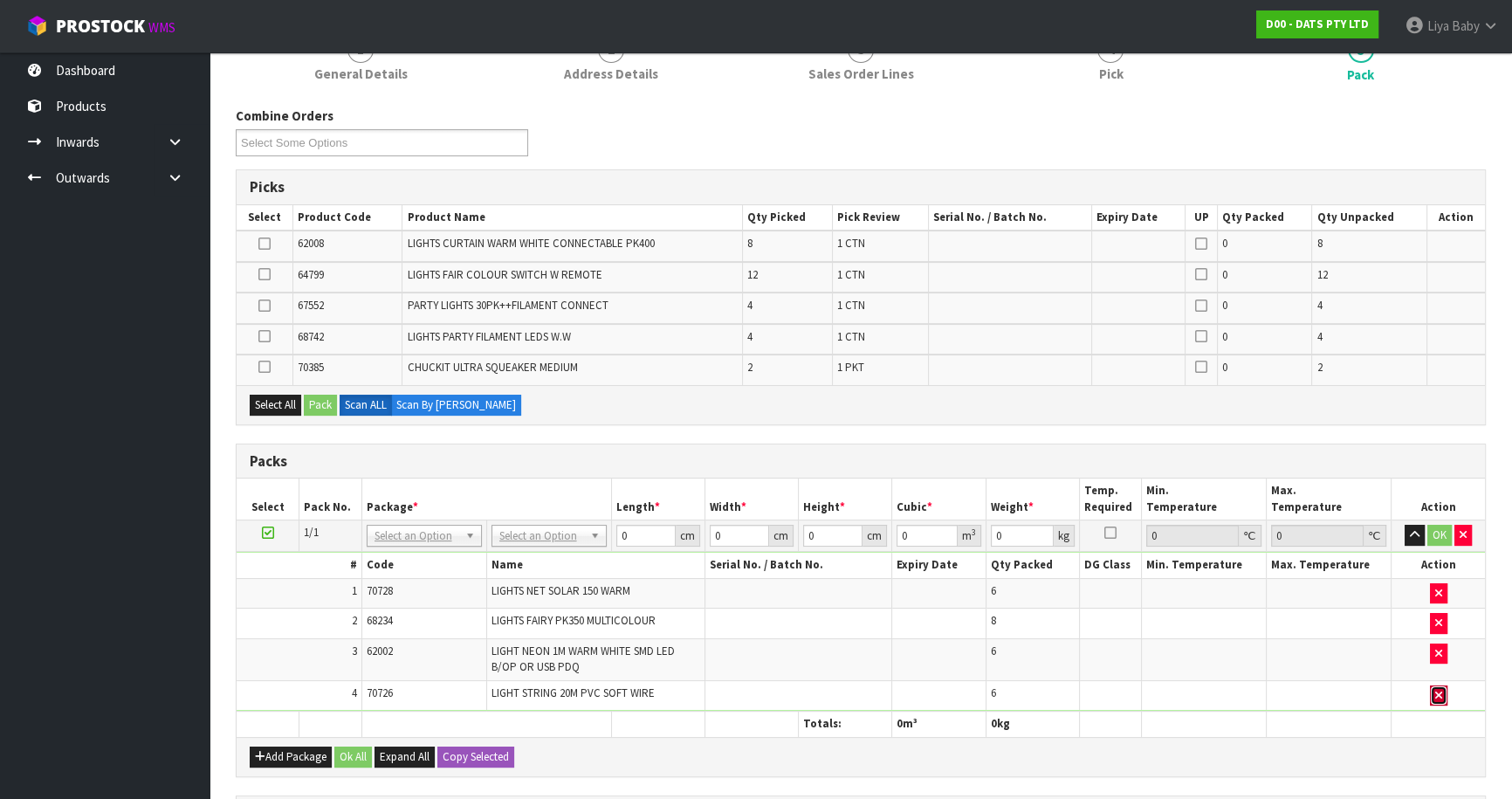
click at [1436, 693] on icon "button" at bounding box center [1439, 695] width 7 height 11
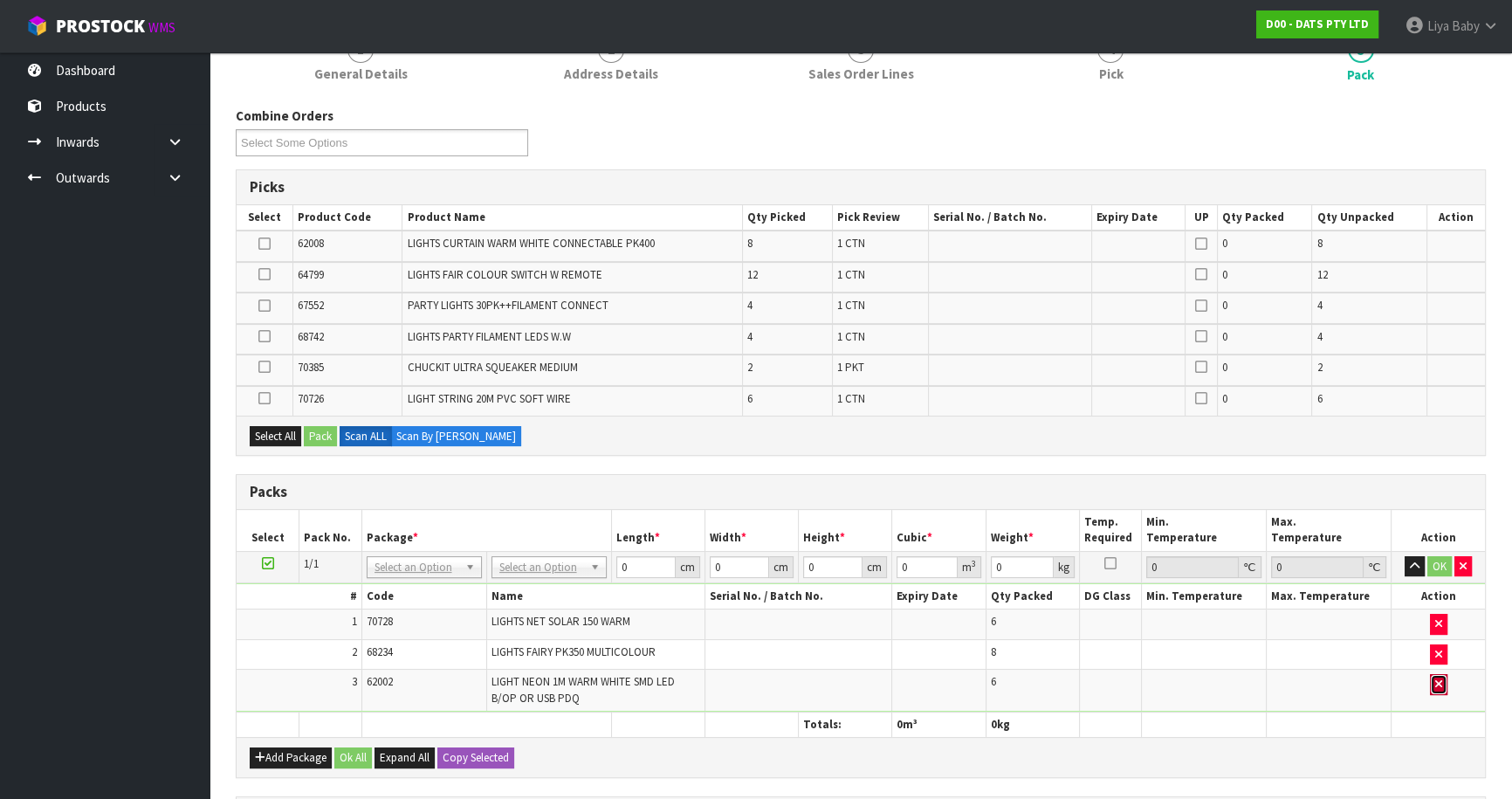
click at [1439, 678] on icon "button" at bounding box center [1439, 684] width 7 height 11
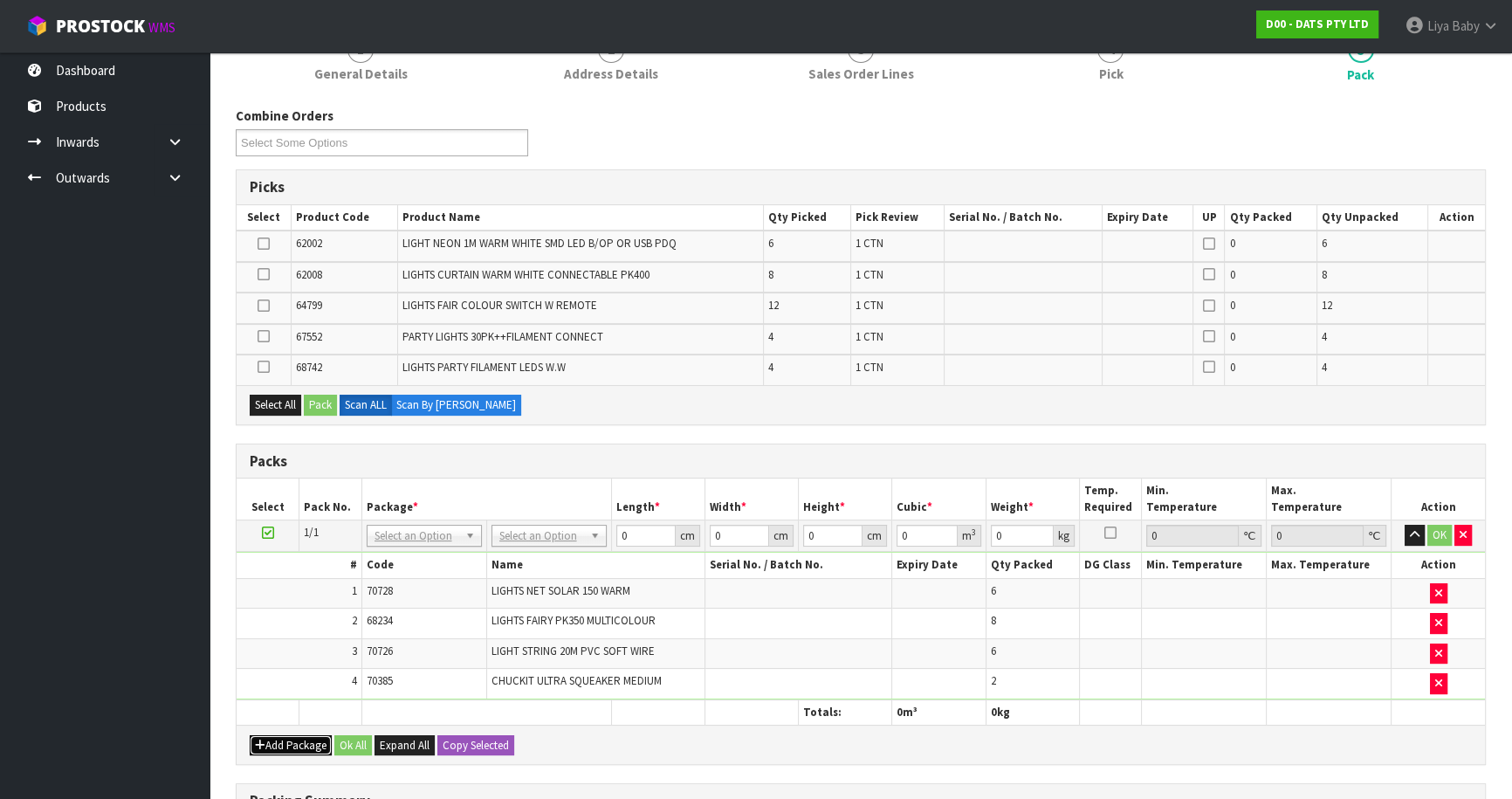
click at [278, 735] on button "Add Package" at bounding box center [291, 746] width 82 height 21
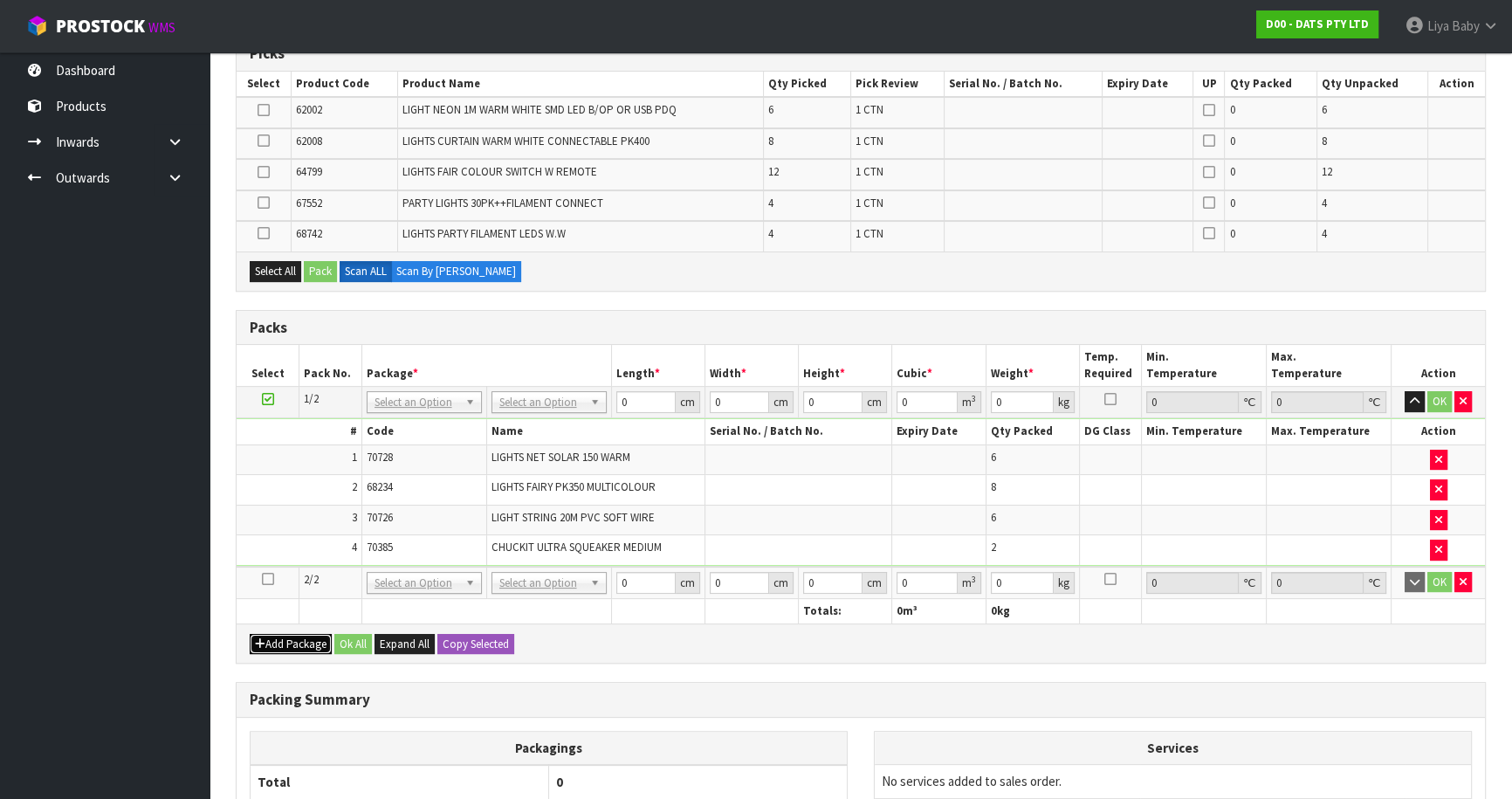
scroll to position [396, 0]
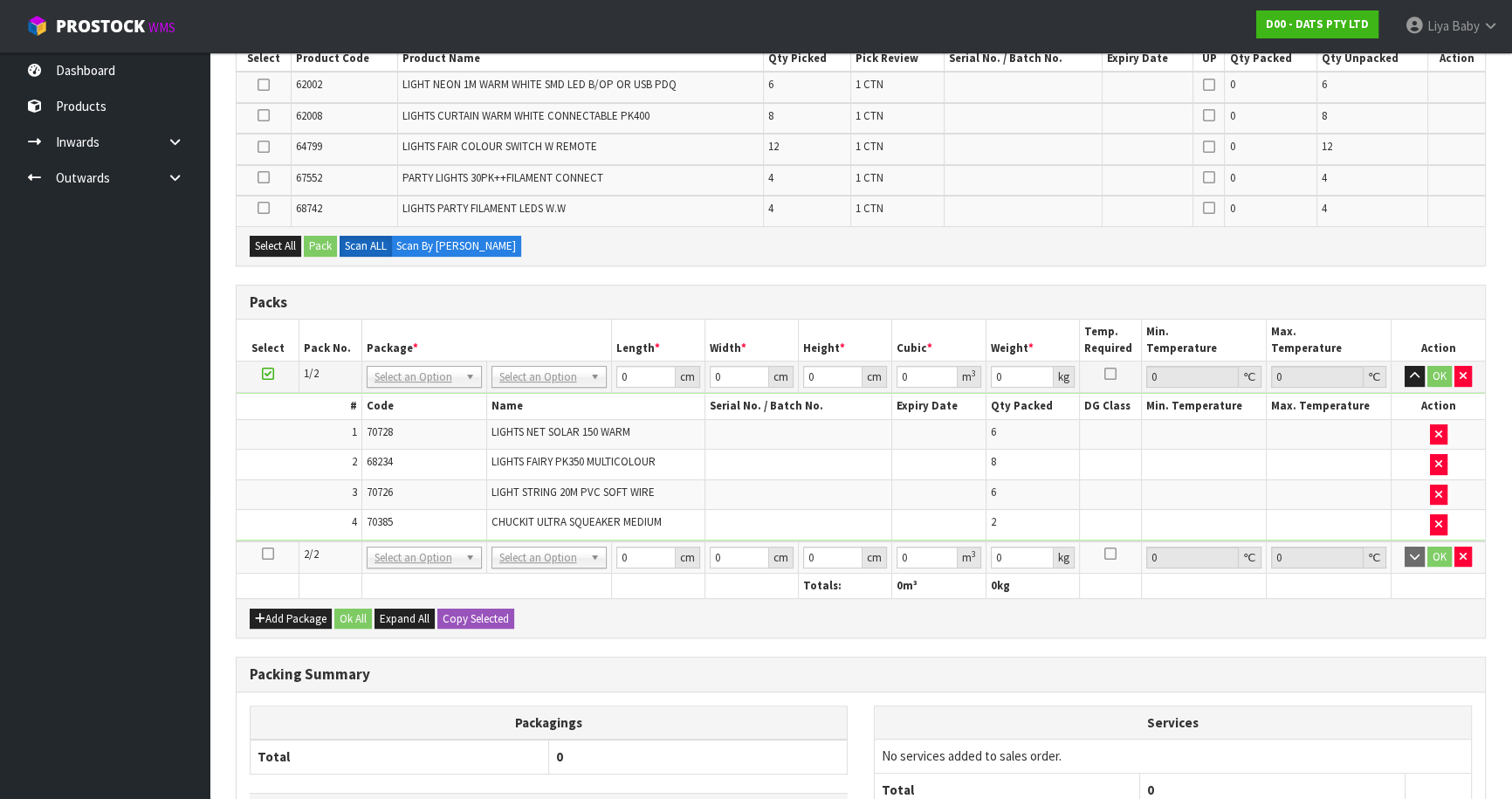
click at [269, 554] on icon at bounding box center [268, 554] width 12 height 1
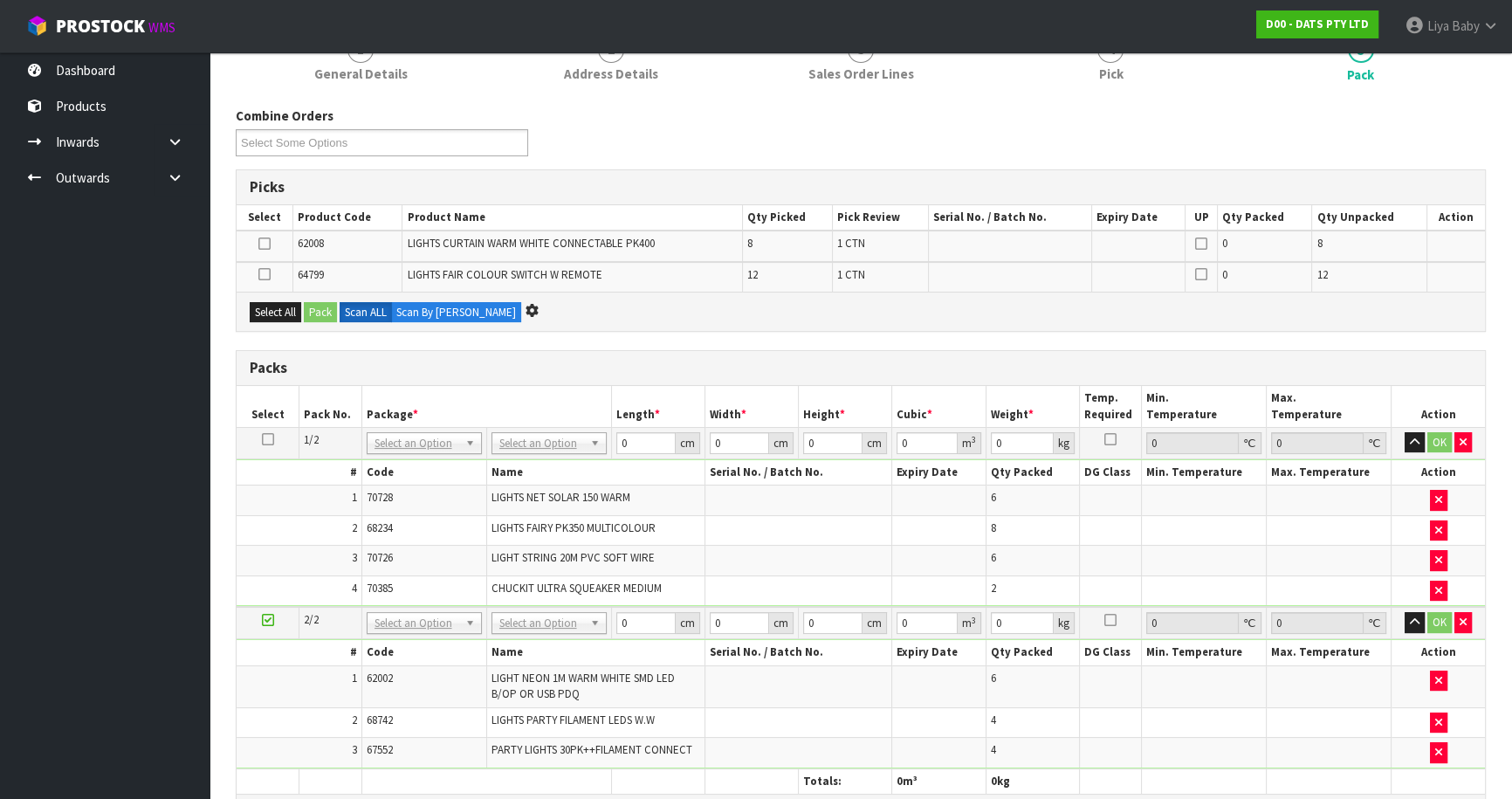
scroll to position [0, 0]
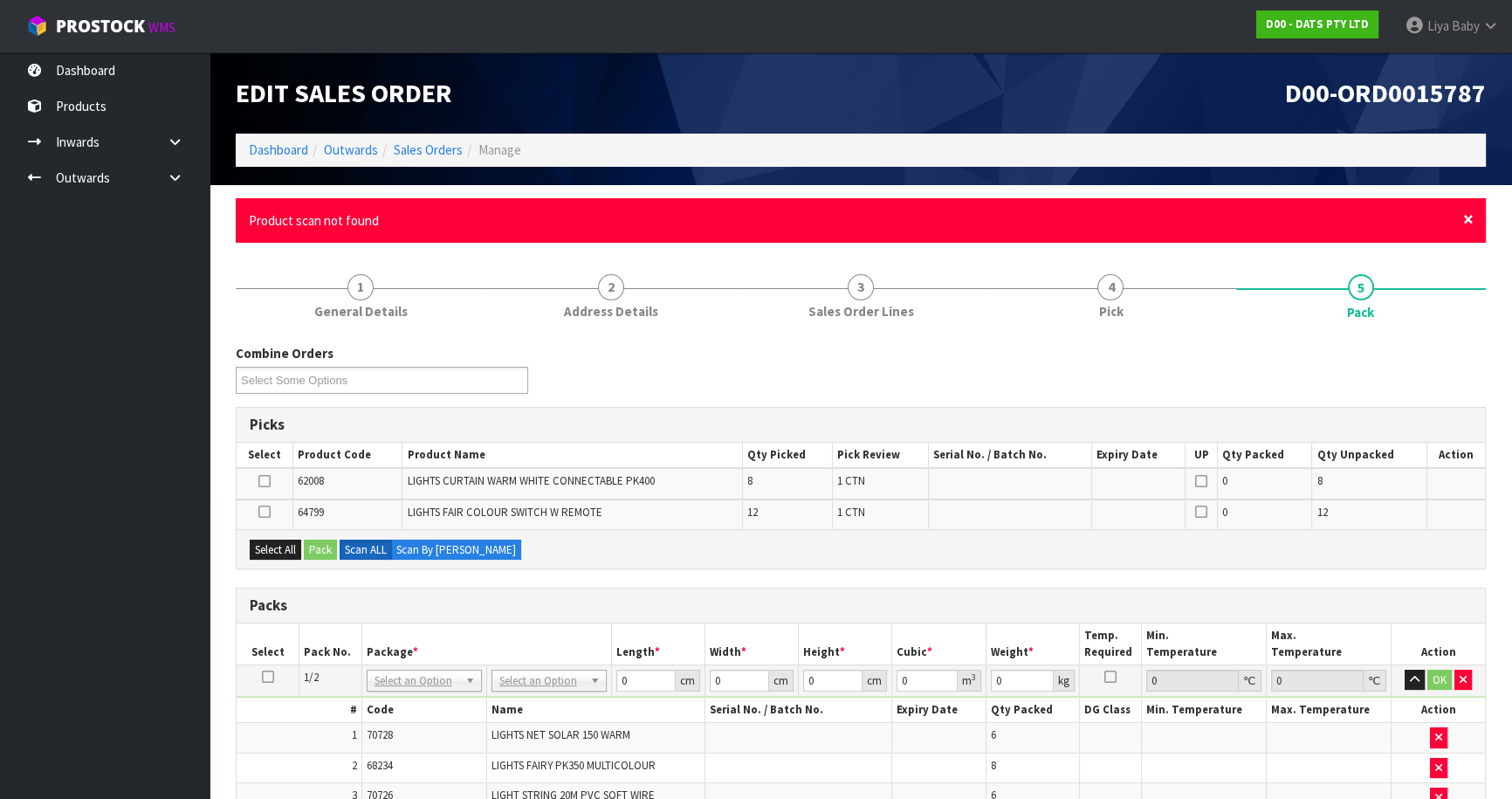
click at [1473, 218] on span "×" at bounding box center [1468, 219] width 10 height 25
click at [1464, 222] on span "×" at bounding box center [1468, 219] width 10 height 25
click at [1467, 218] on span "×" at bounding box center [1468, 219] width 10 height 25
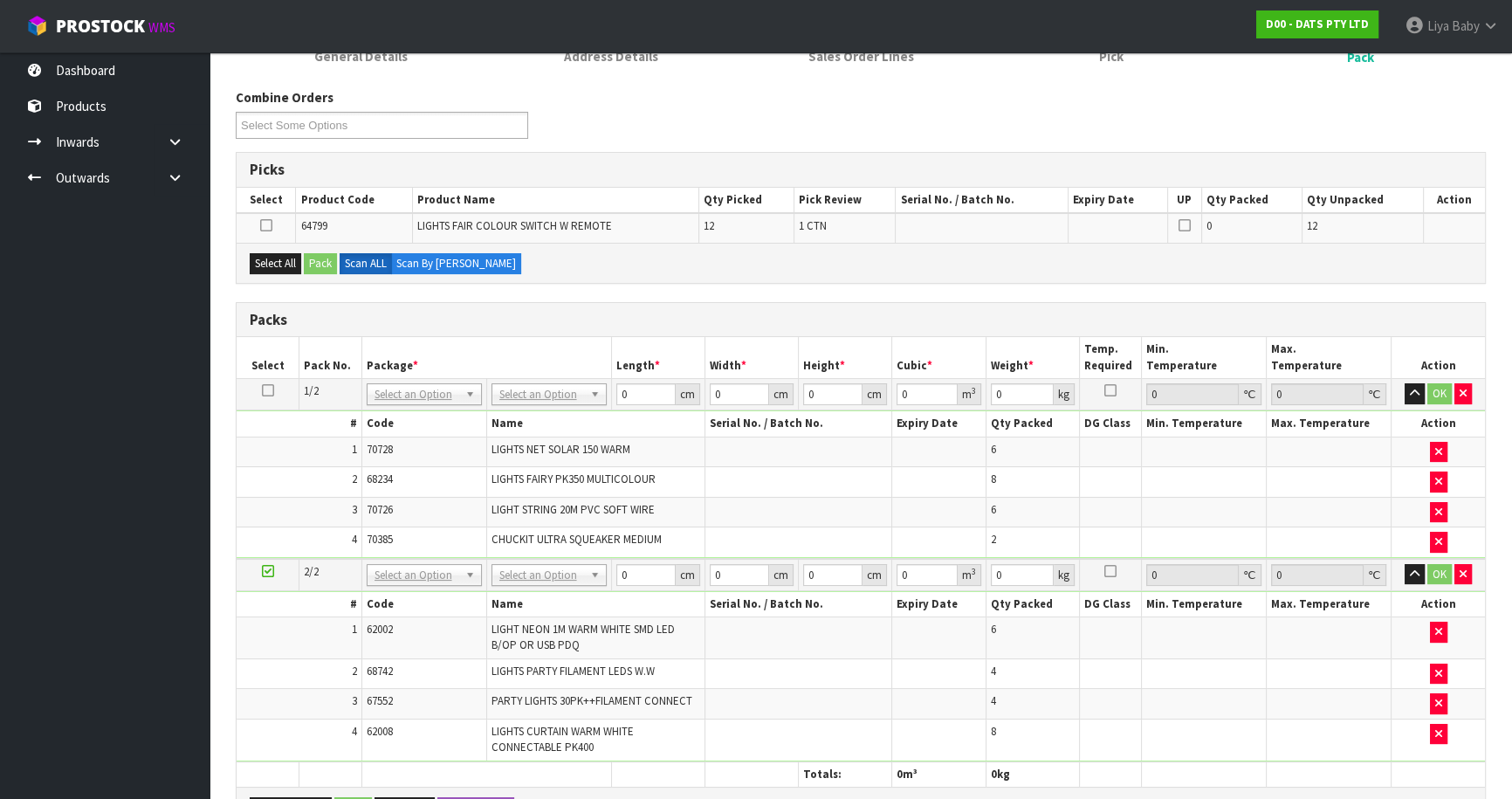
scroll to position [238, 0]
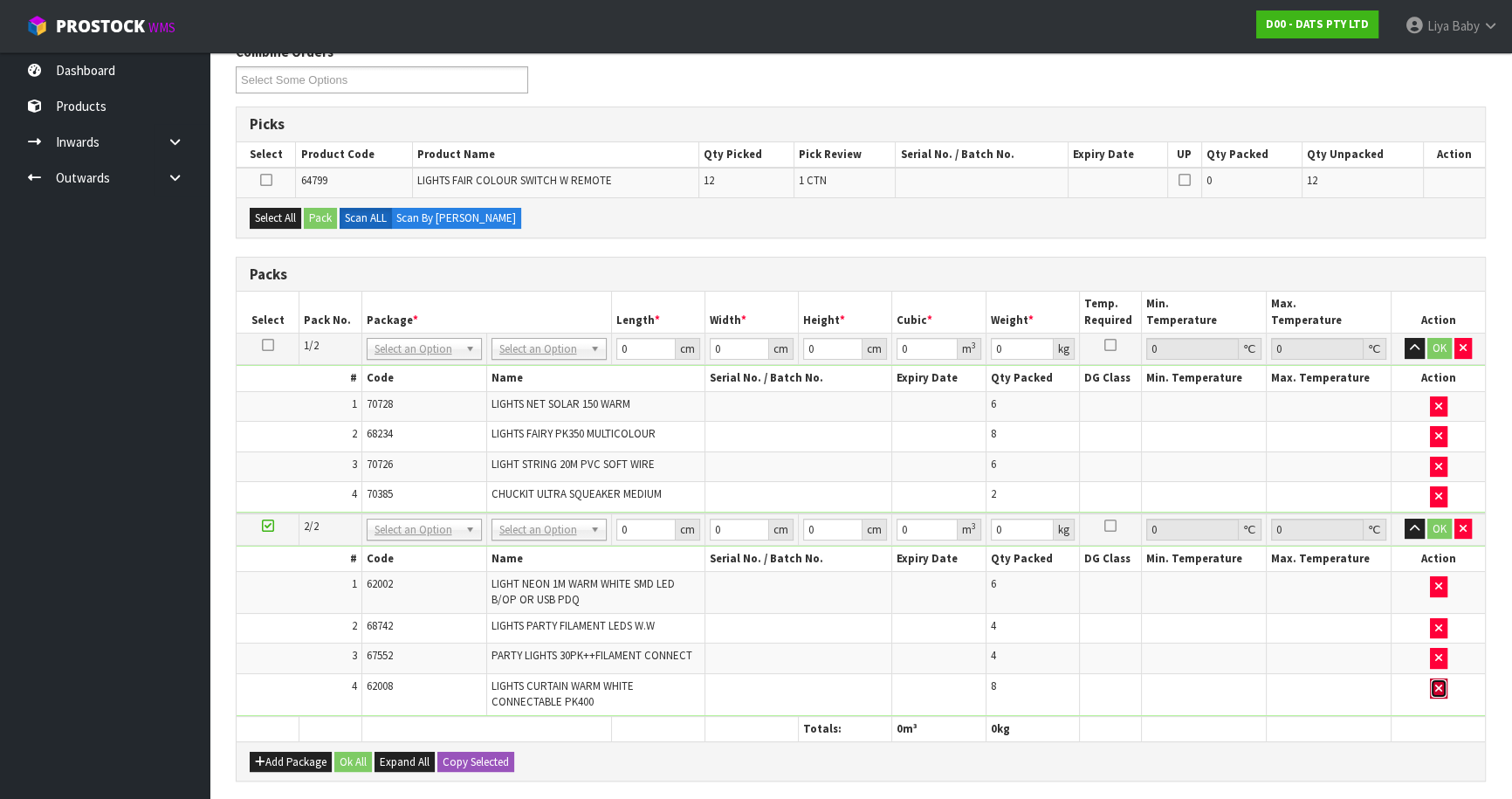
click at [1442, 686] on button "button" at bounding box center [1439, 689] width 17 height 21
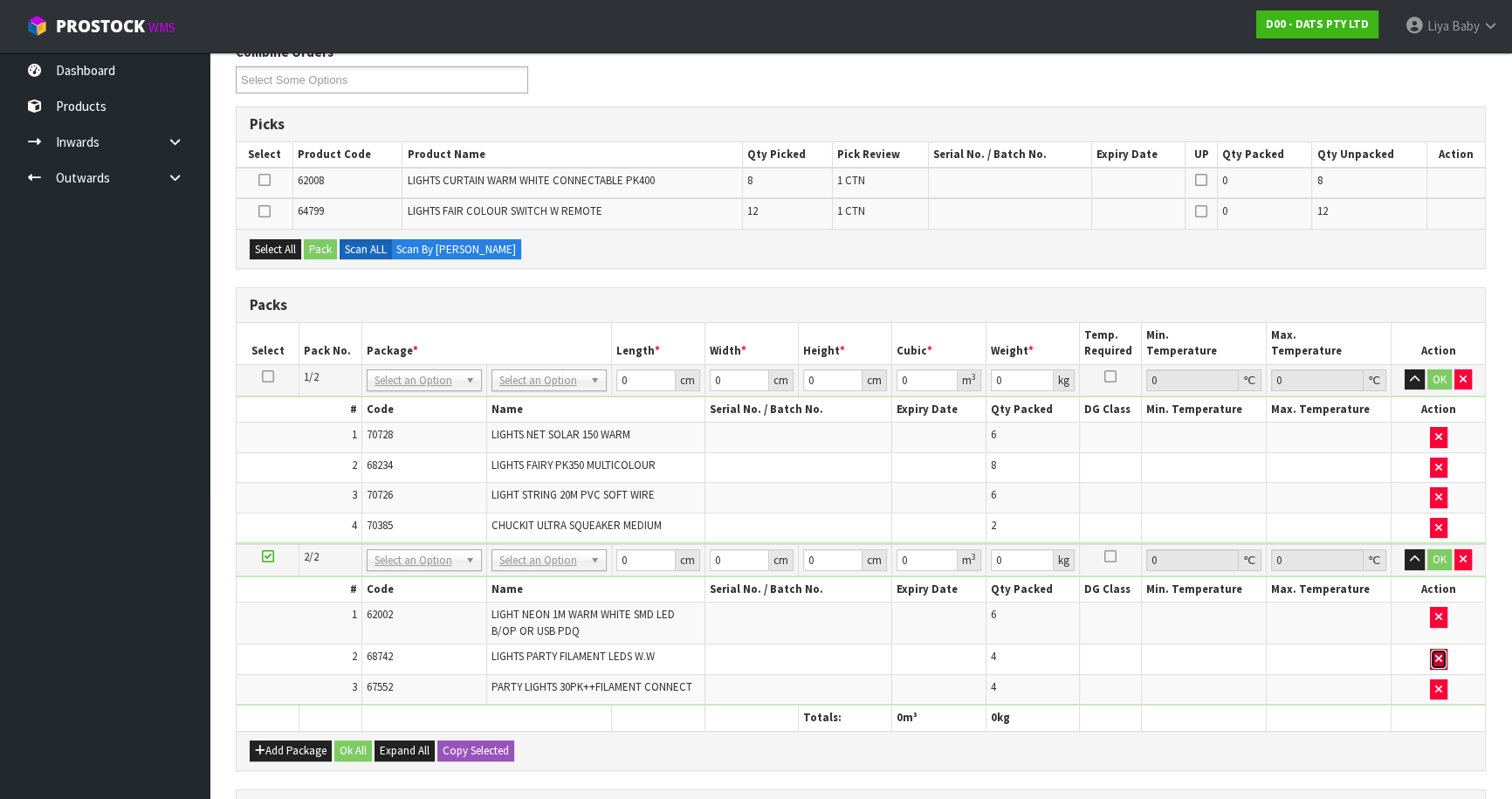
click at [1440, 653] on icon "button" at bounding box center [1439, 658] width 7 height 11
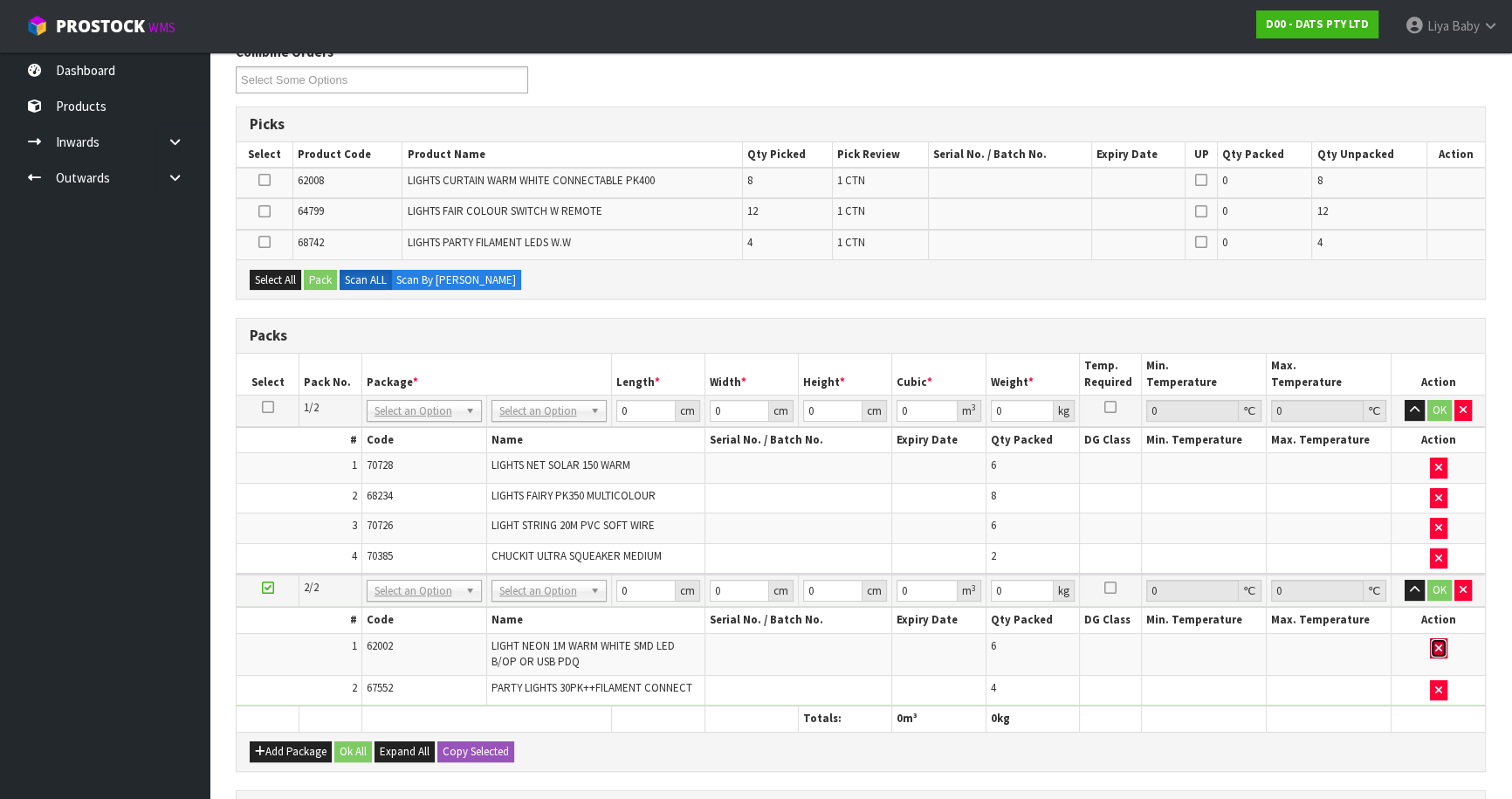
click at [1441, 646] on icon "button" at bounding box center [1439, 648] width 7 height 11
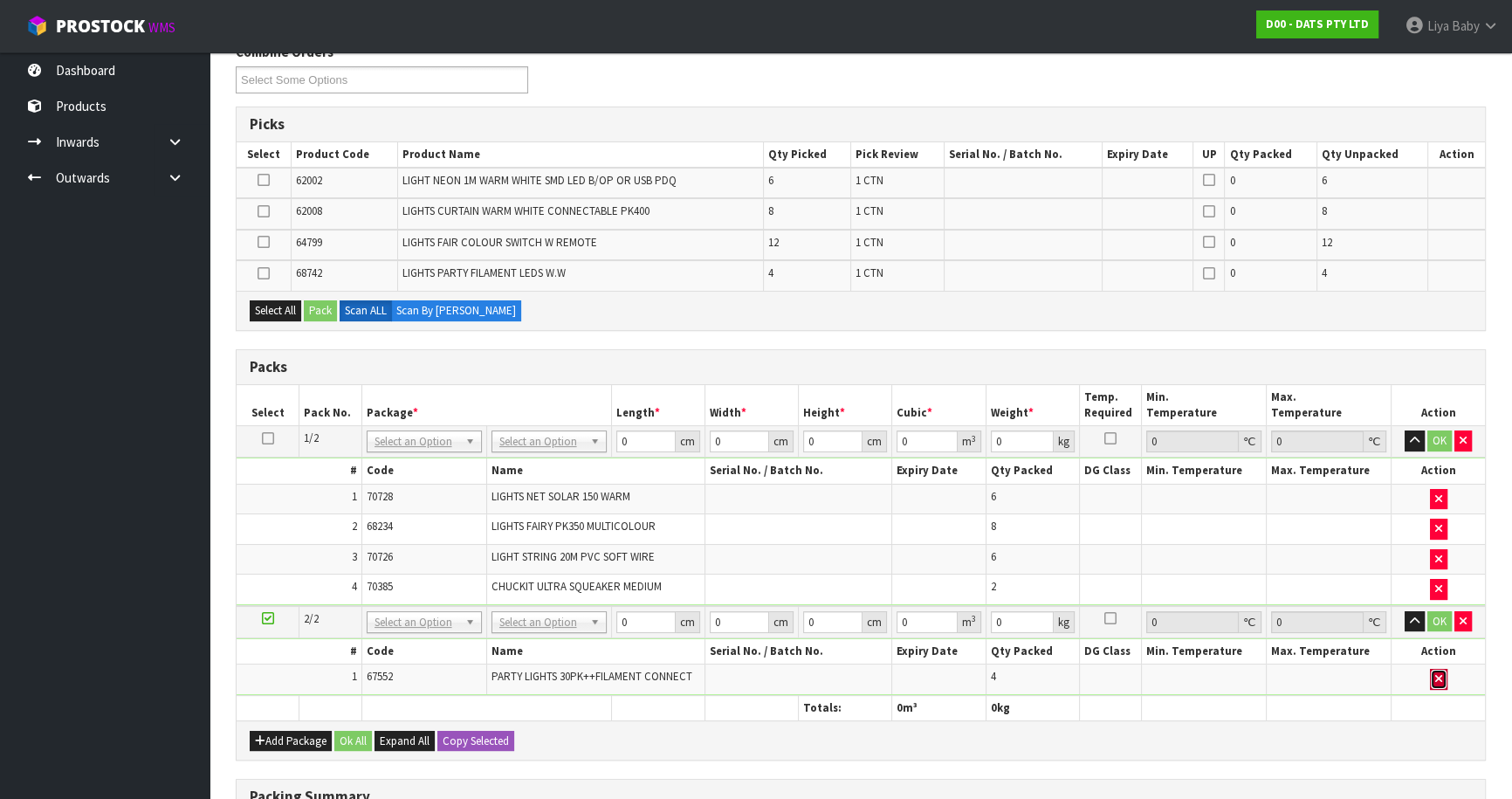
click at [1441, 675] on icon "button" at bounding box center [1439, 678] width 7 height 11
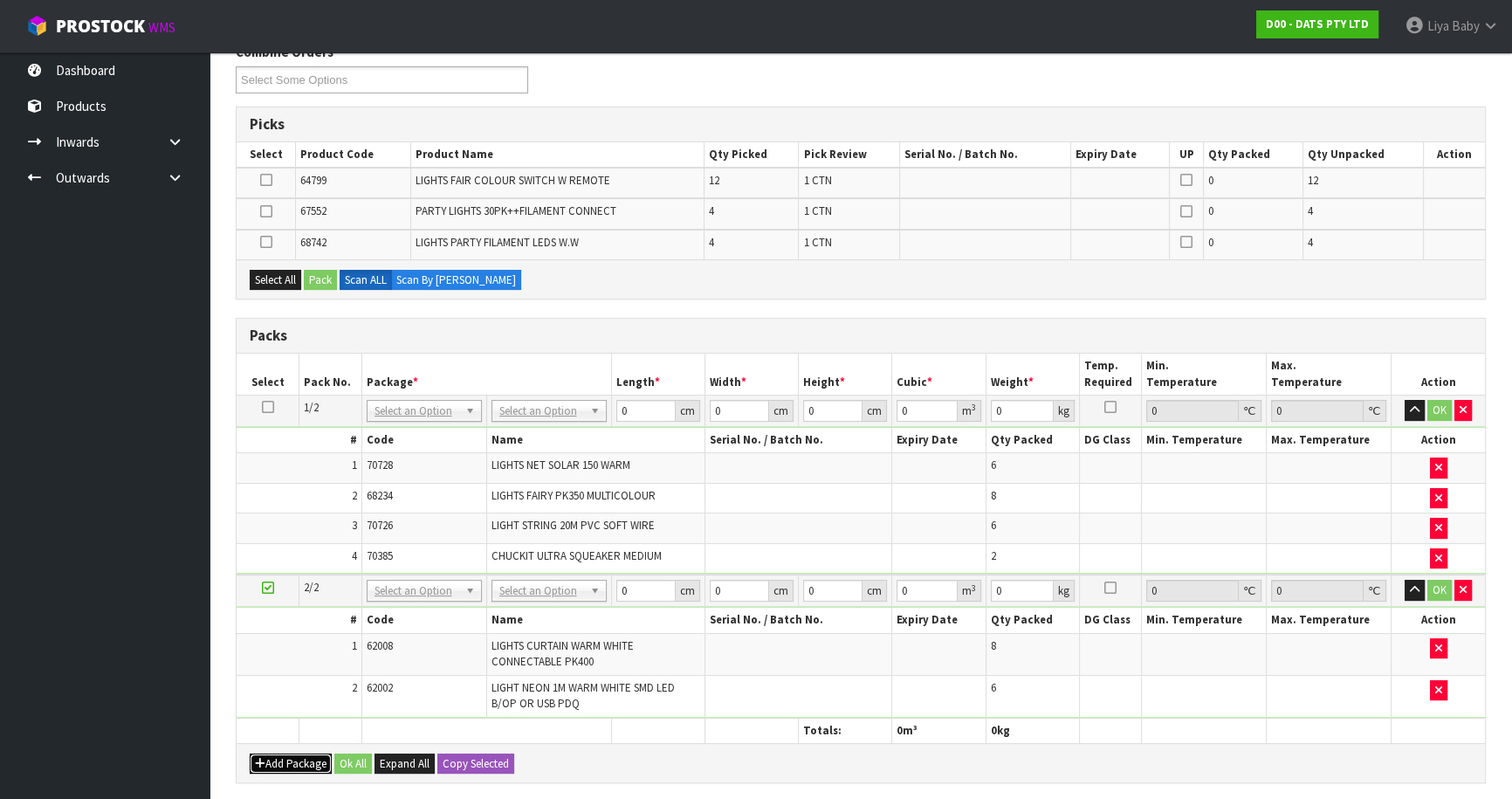
click at [304, 754] on button "Add Package" at bounding box center [291, 764] width 82 height 21
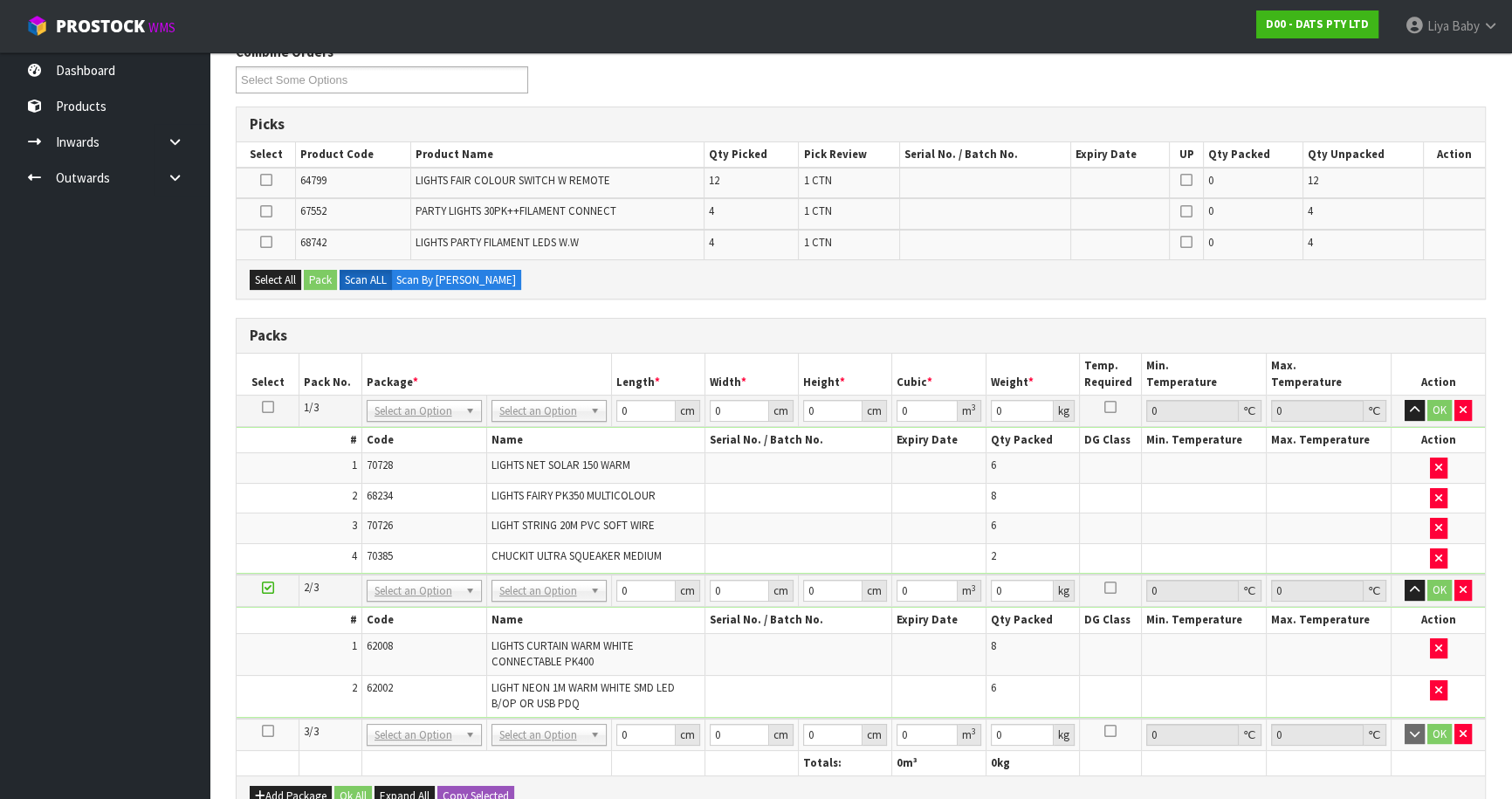
click at [271, 731] on icon at bounding box center [268, 731] width 12 height 1
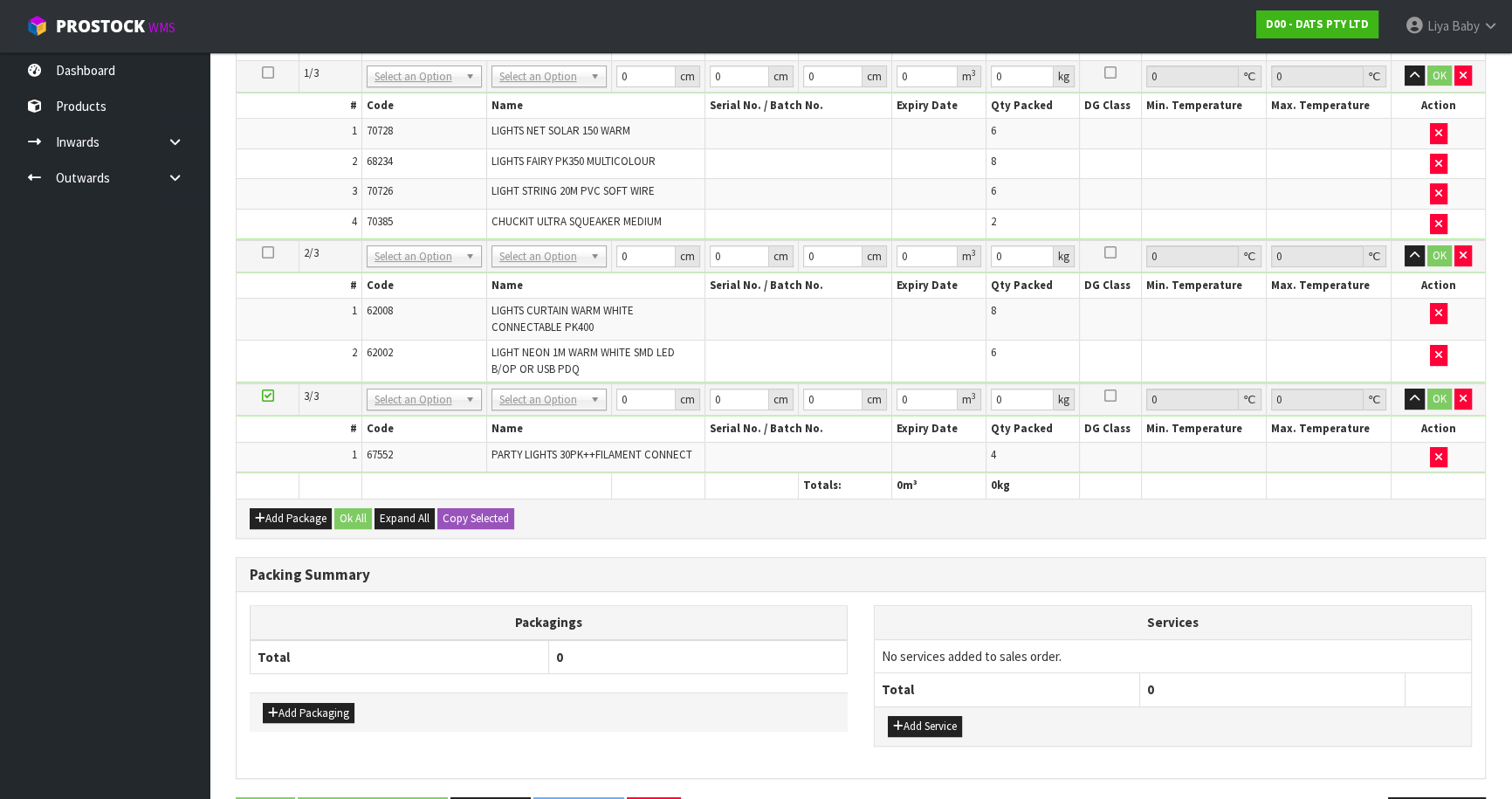
scroll to position [555, 0]
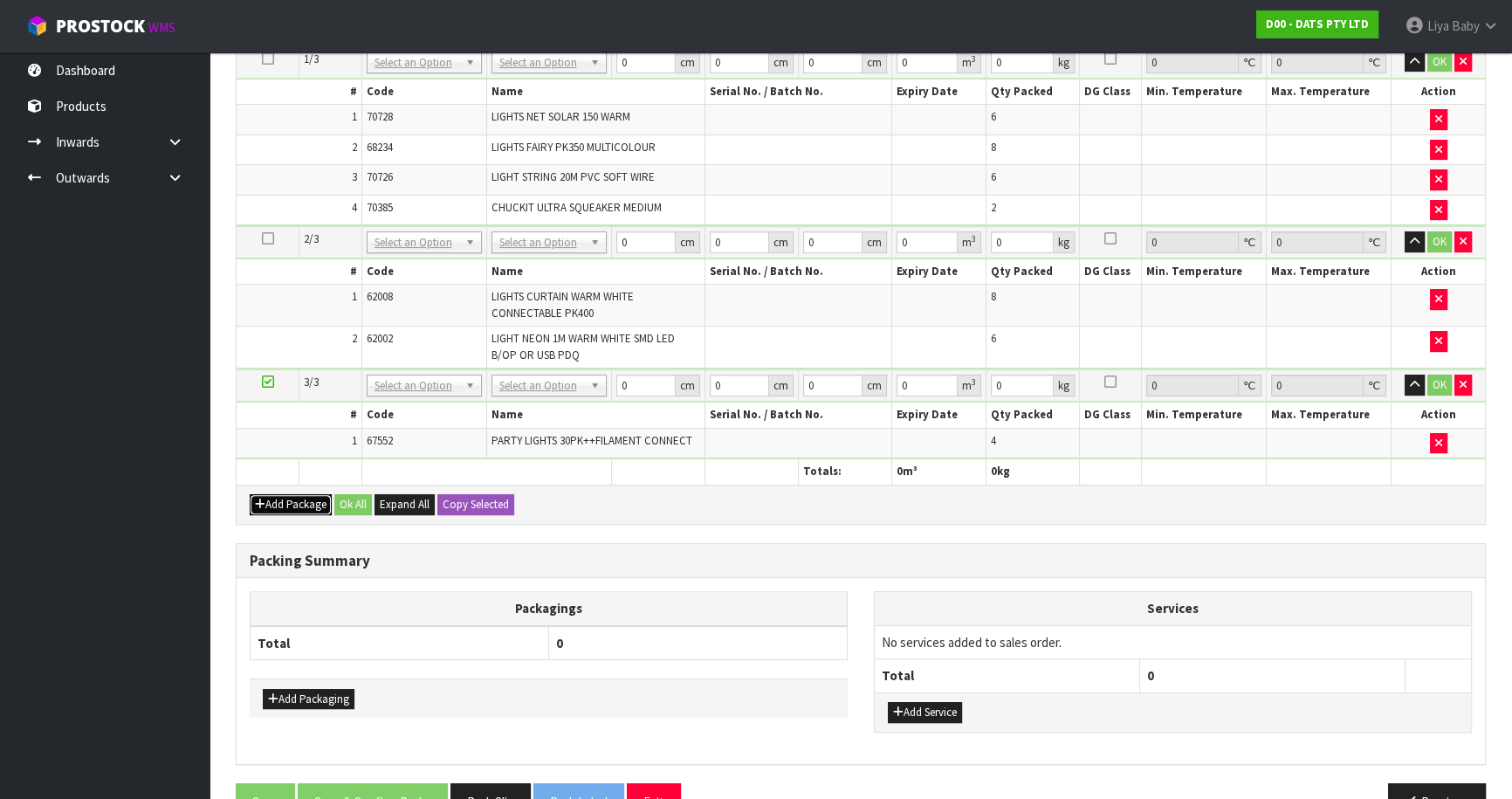
click at [281, 496] on button "Add Package" at bounding box center [291, 504] width 82 height 21
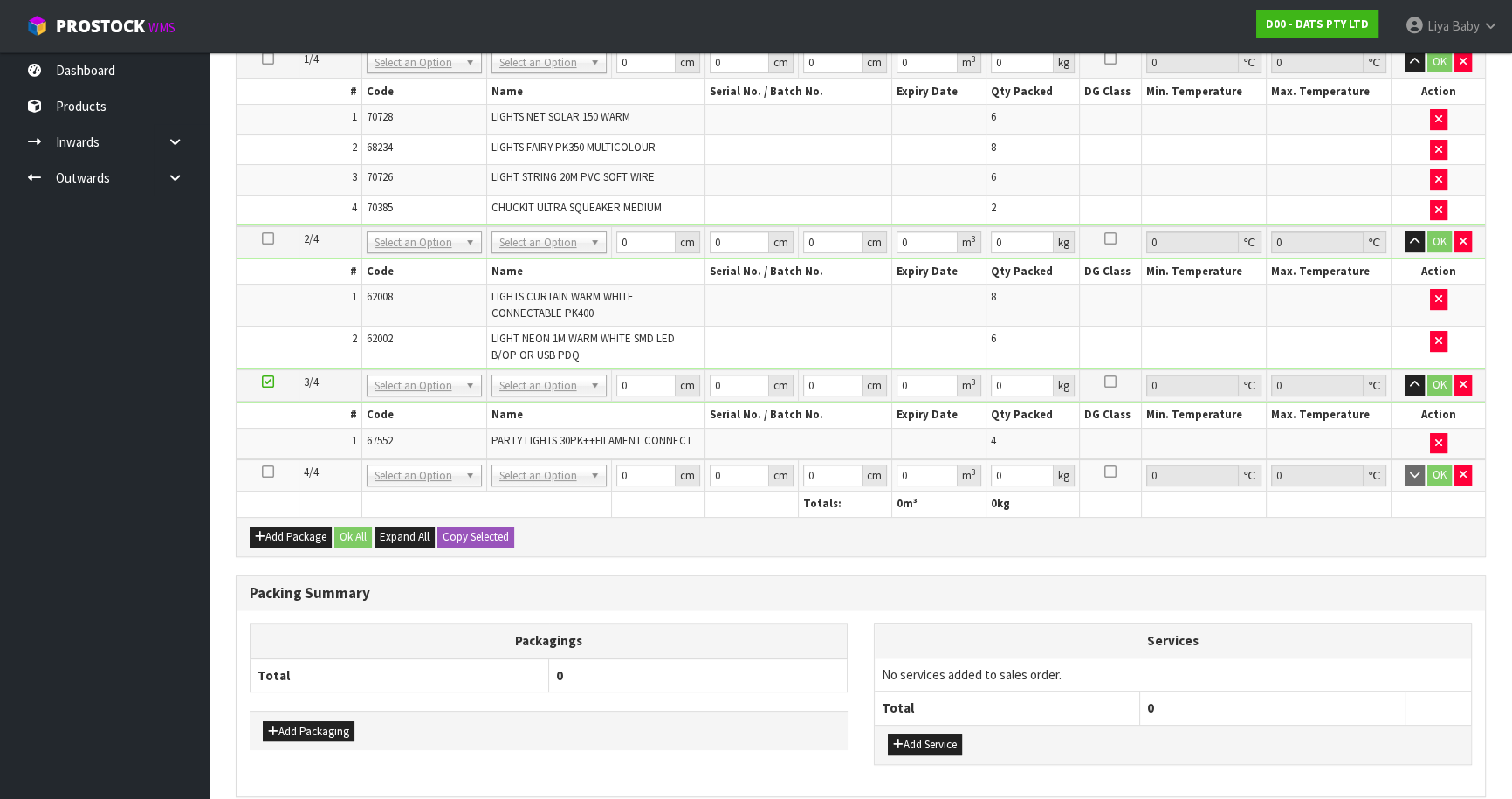
click at [262, 471] on icon at bounding box center [268, 471] width 12 height 1
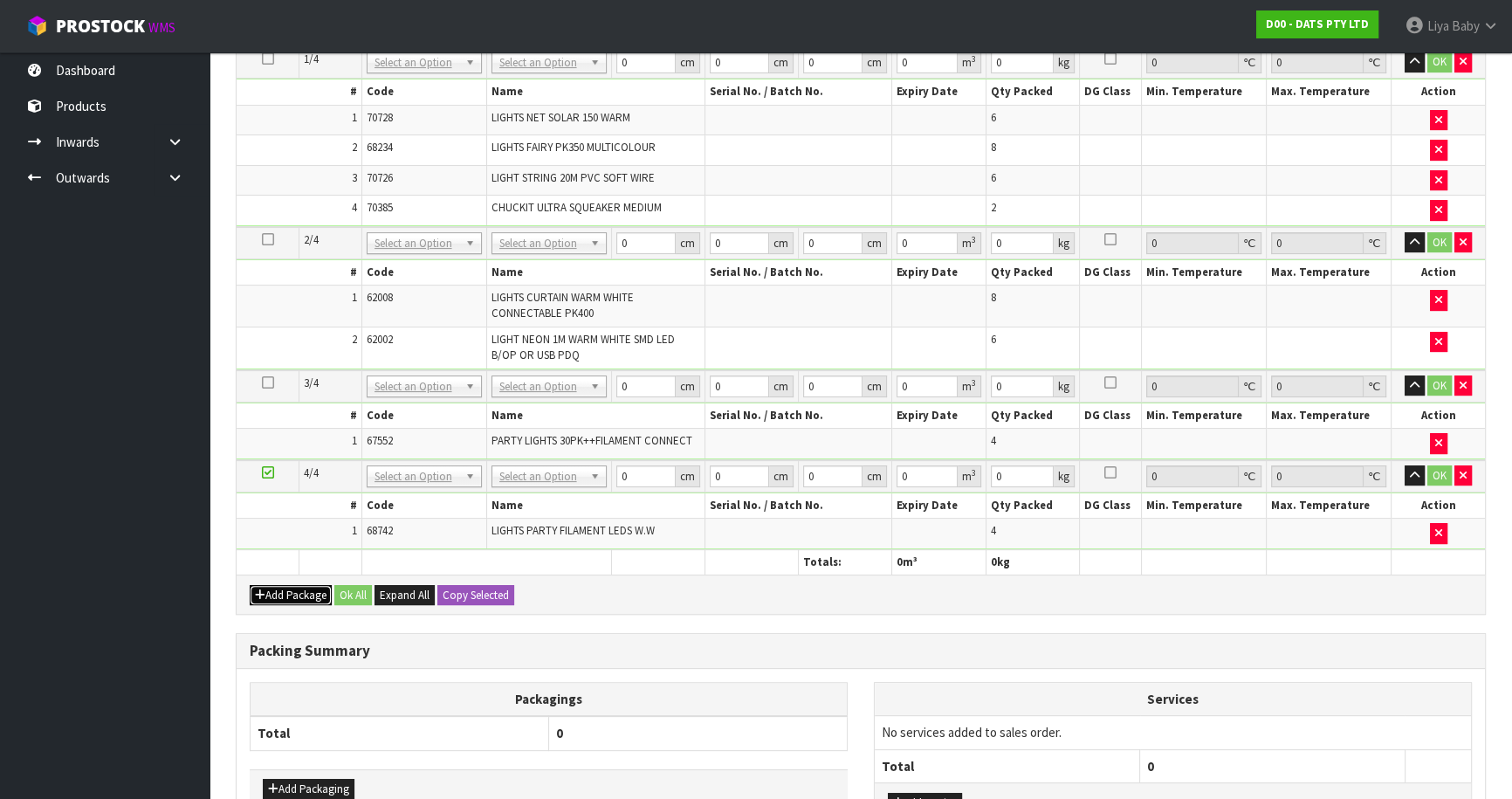
click at [311, 585] on button "Add Package" at bounding box center [291, 596] width 82 height 21
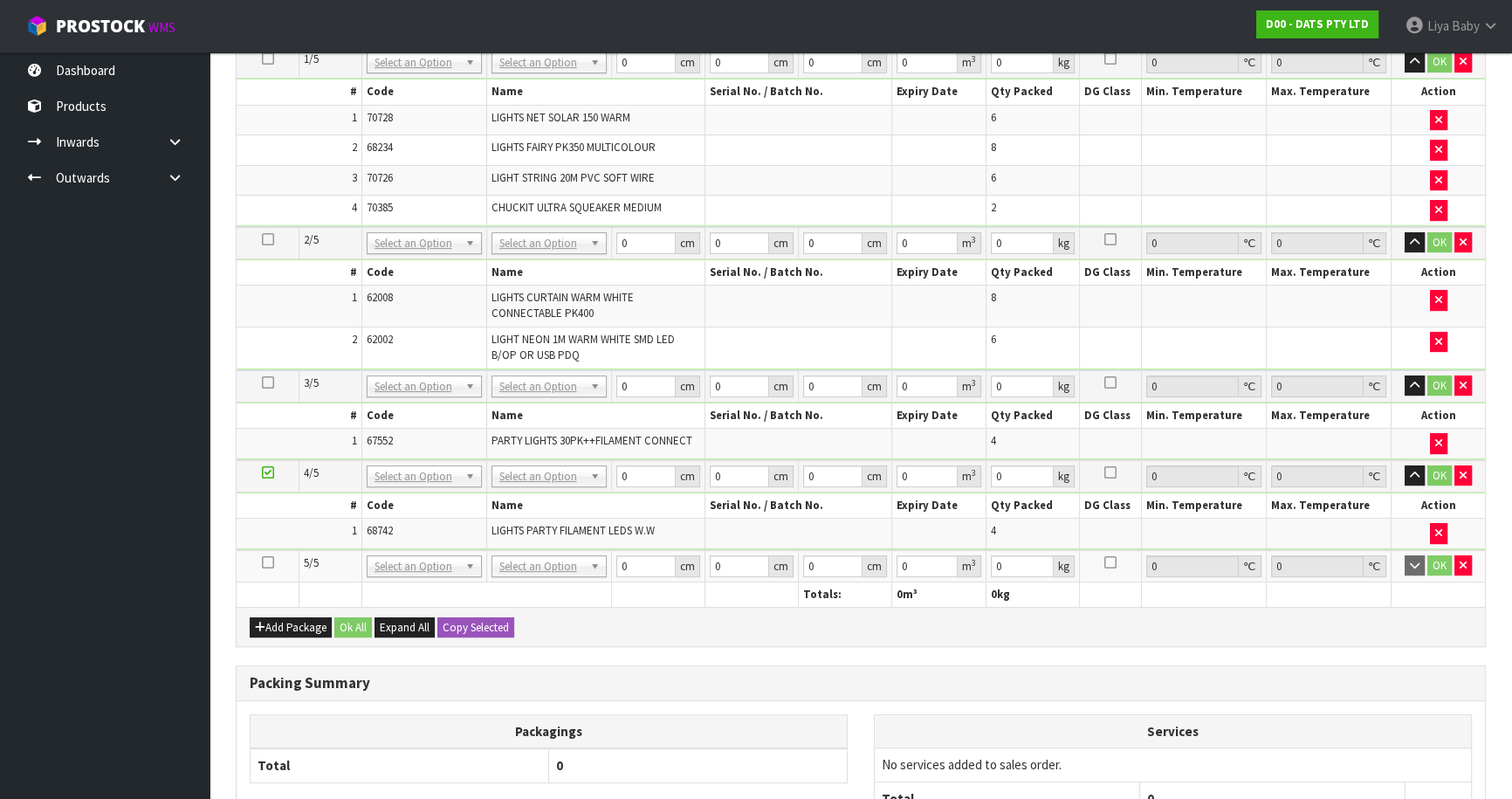
click at [271, 562] on icon at bounding box center [268, 562] width 12 height 1
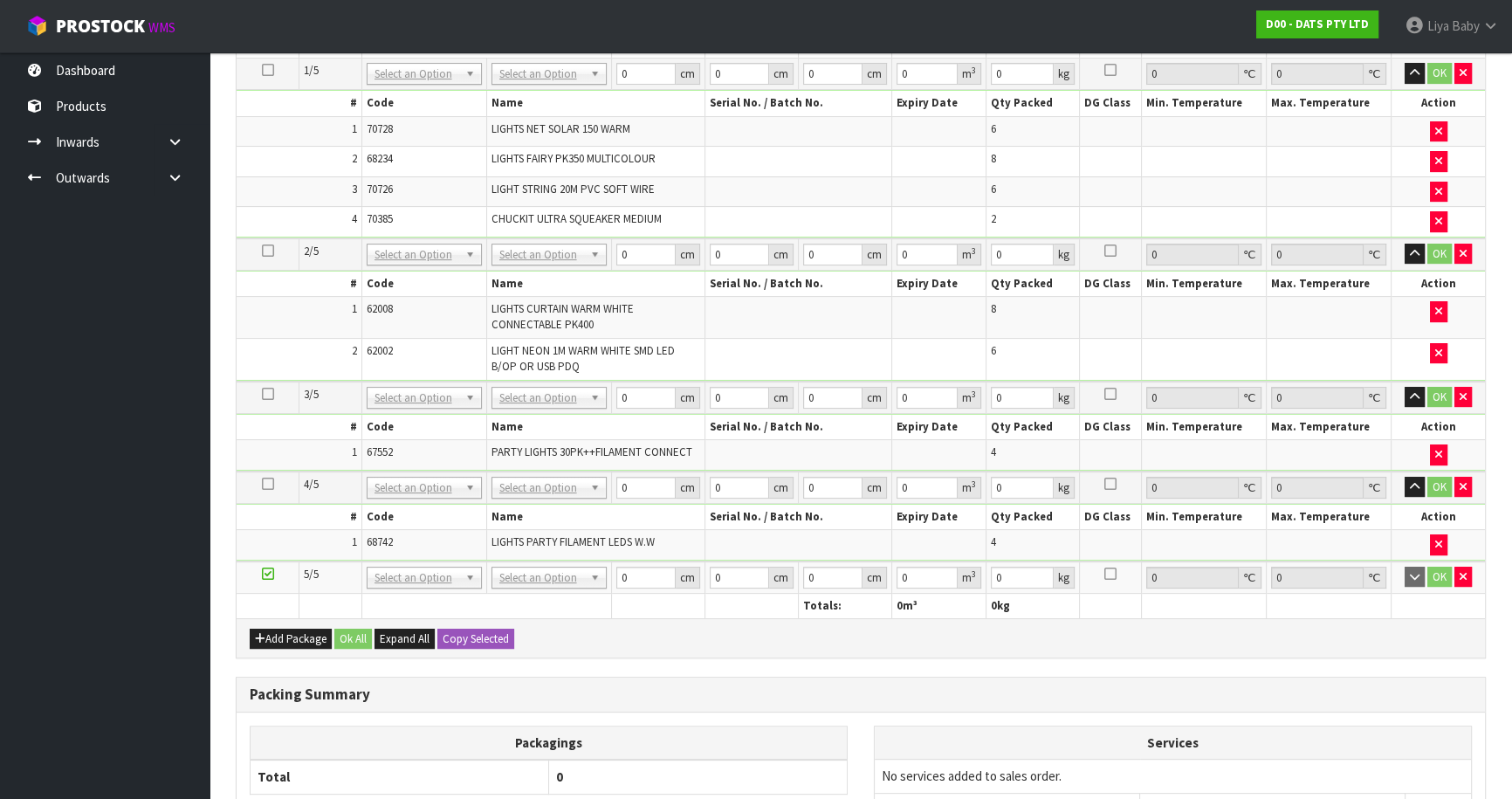
scroll to position [207, 0]
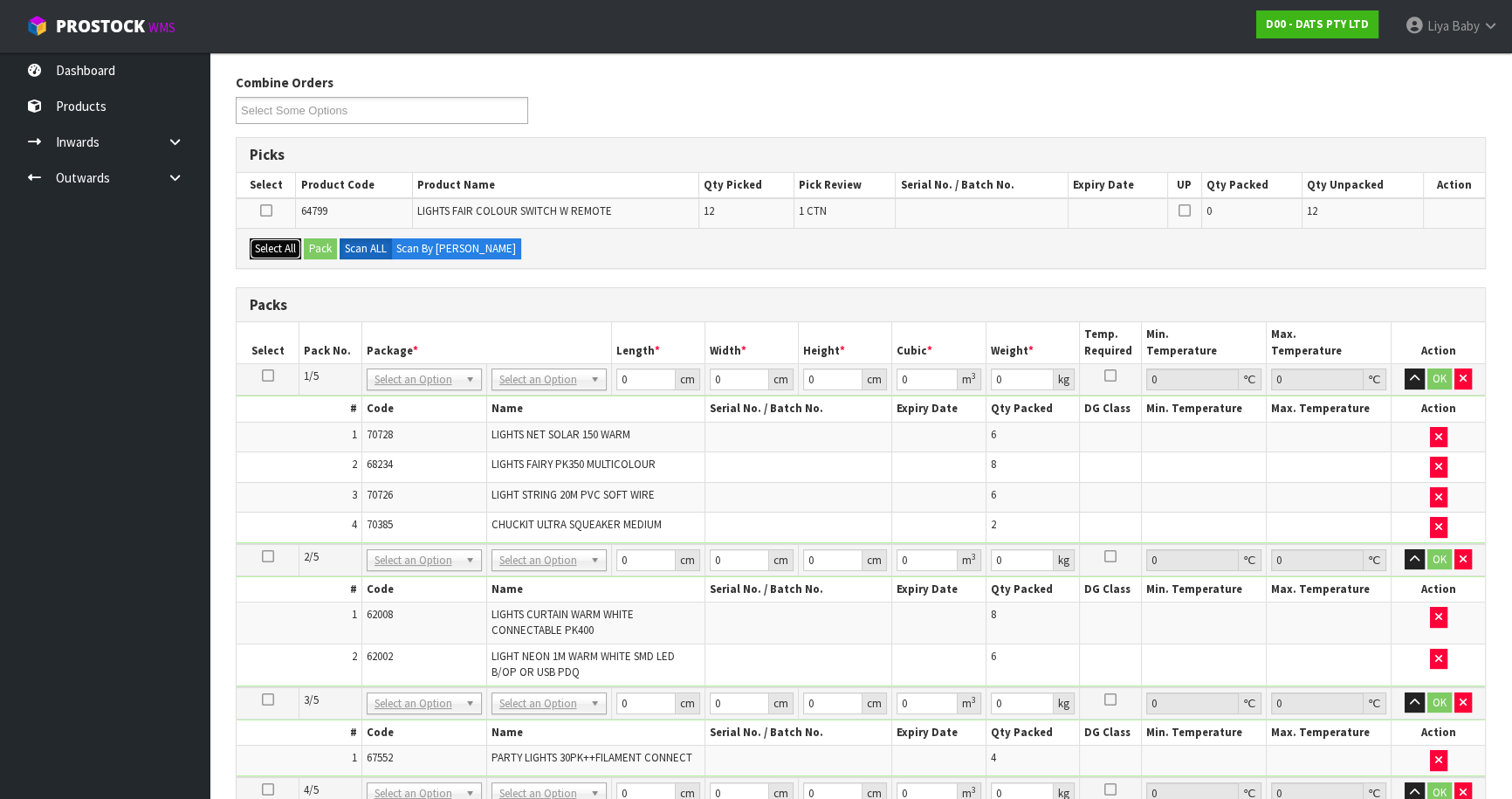
click at [269, 244] on button "Select All" at bounding box center [276, 249] width 51 height 21
click at [325, 252] on button "Pack" at bounding box center [320, 249] width 33 height 21
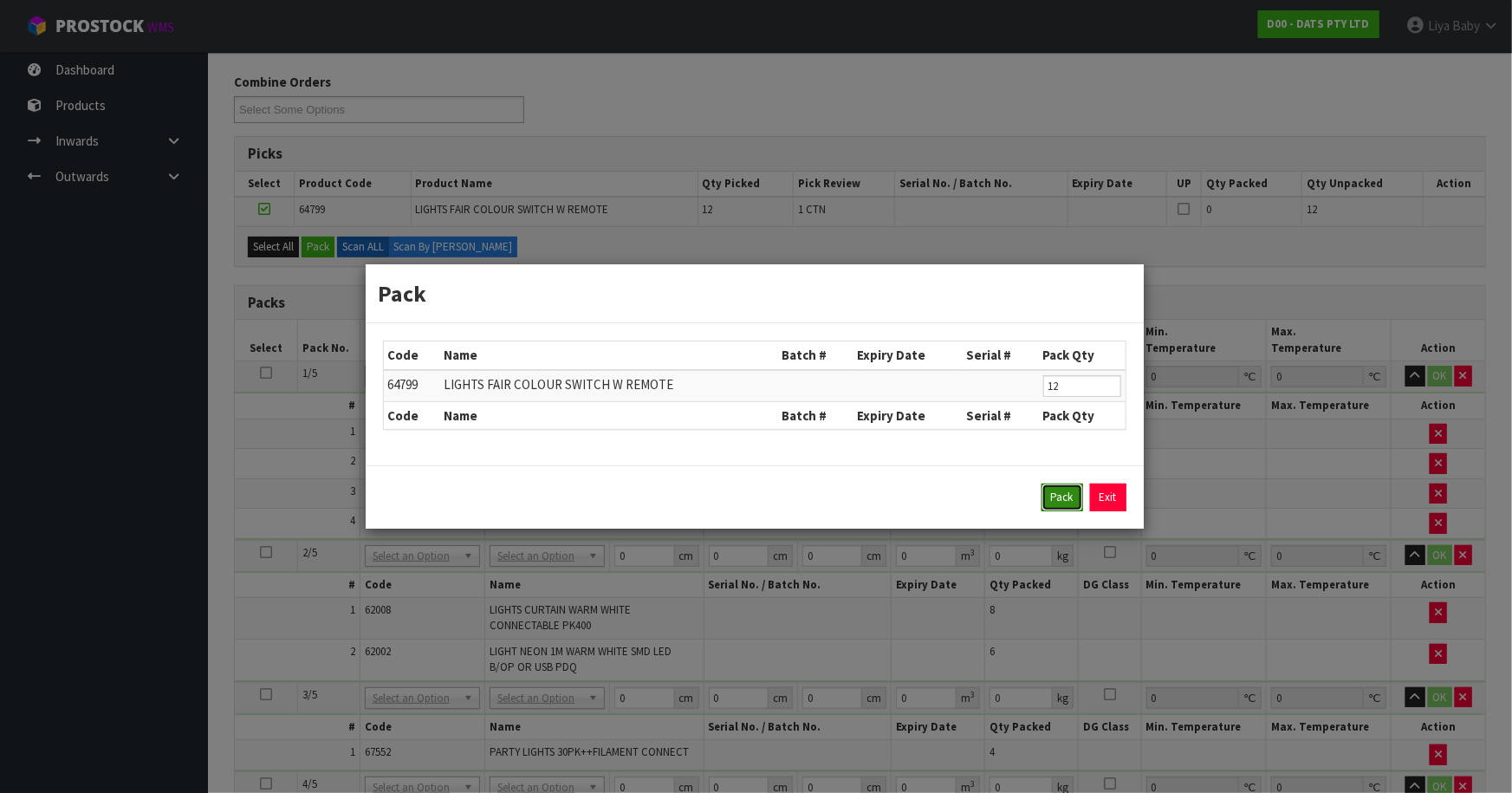
click at [1062, 493] on button "Pack" at bounding box center [1062, 497] width 42 height 27
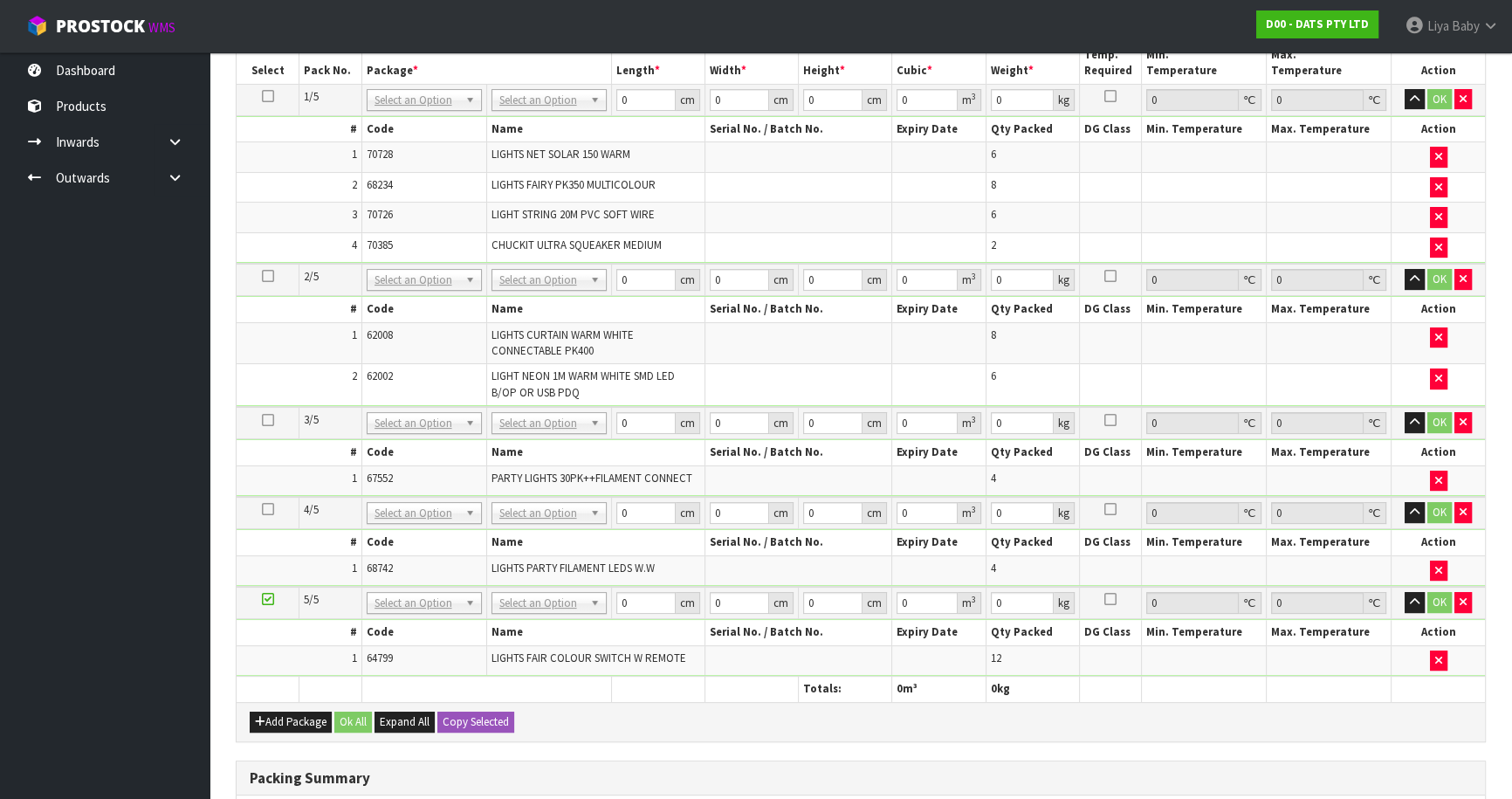
scroll to position [127, 0]
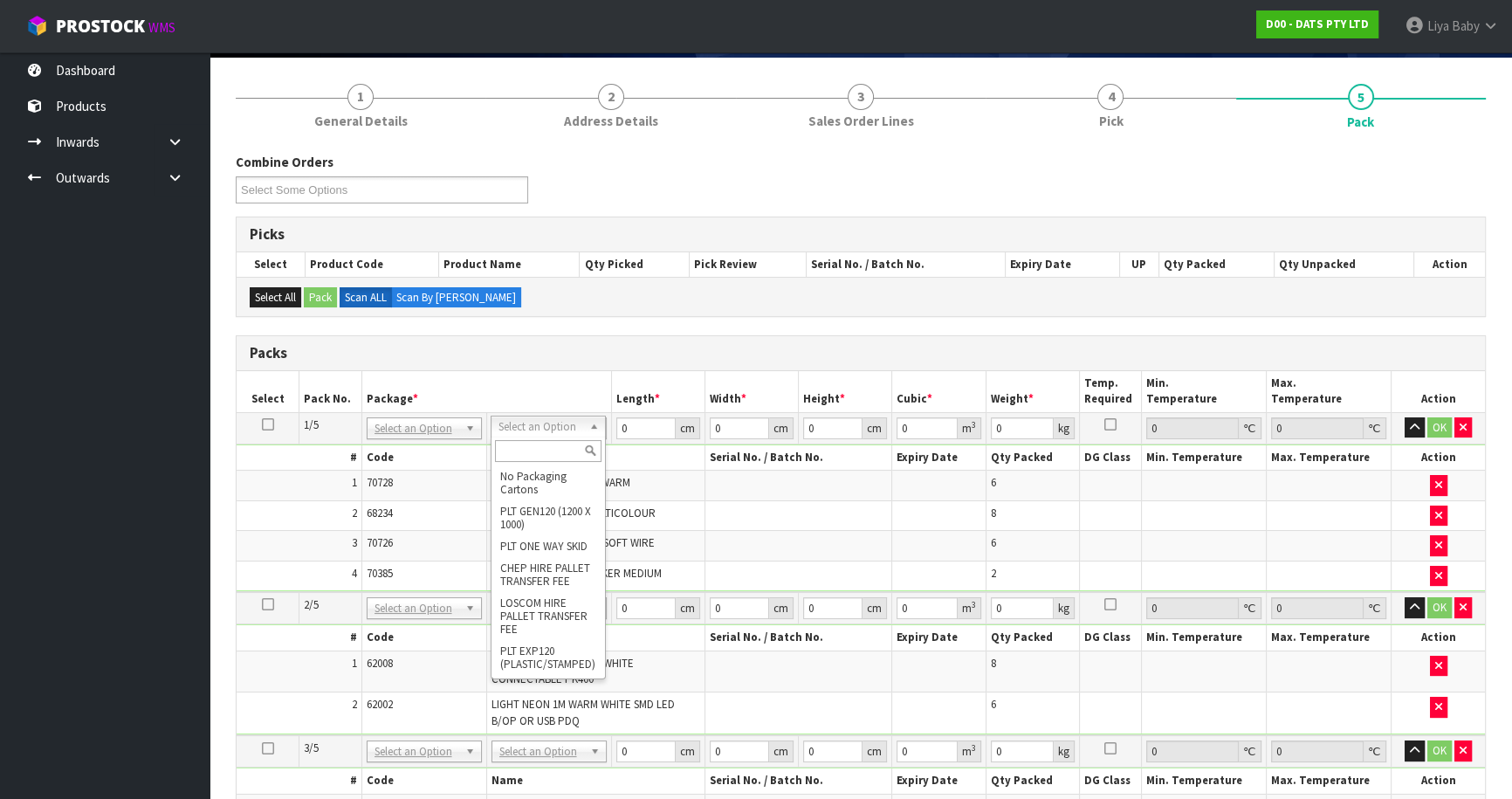
click at [531, 456] on input "text" at bounding box center [548, 450] width 106 height 22
type input "CTN7"
type input "45.5"
type input "35"
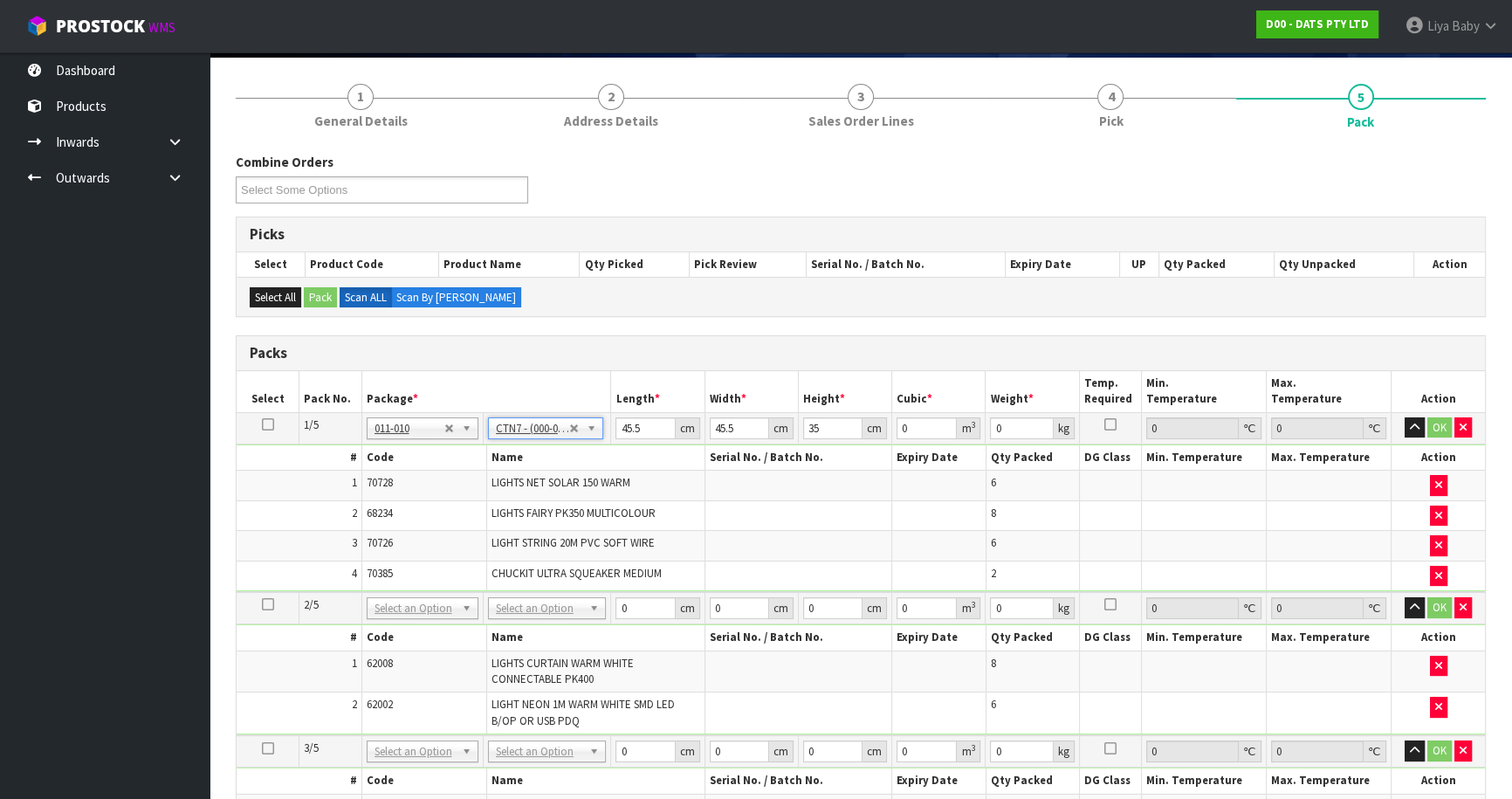
type input "0.072459"
type input "9.7"
click at [640, 427] on input "45.5" at bounding box center [645, 428] width 59 height 22
type input "45"
type input "0.071663"
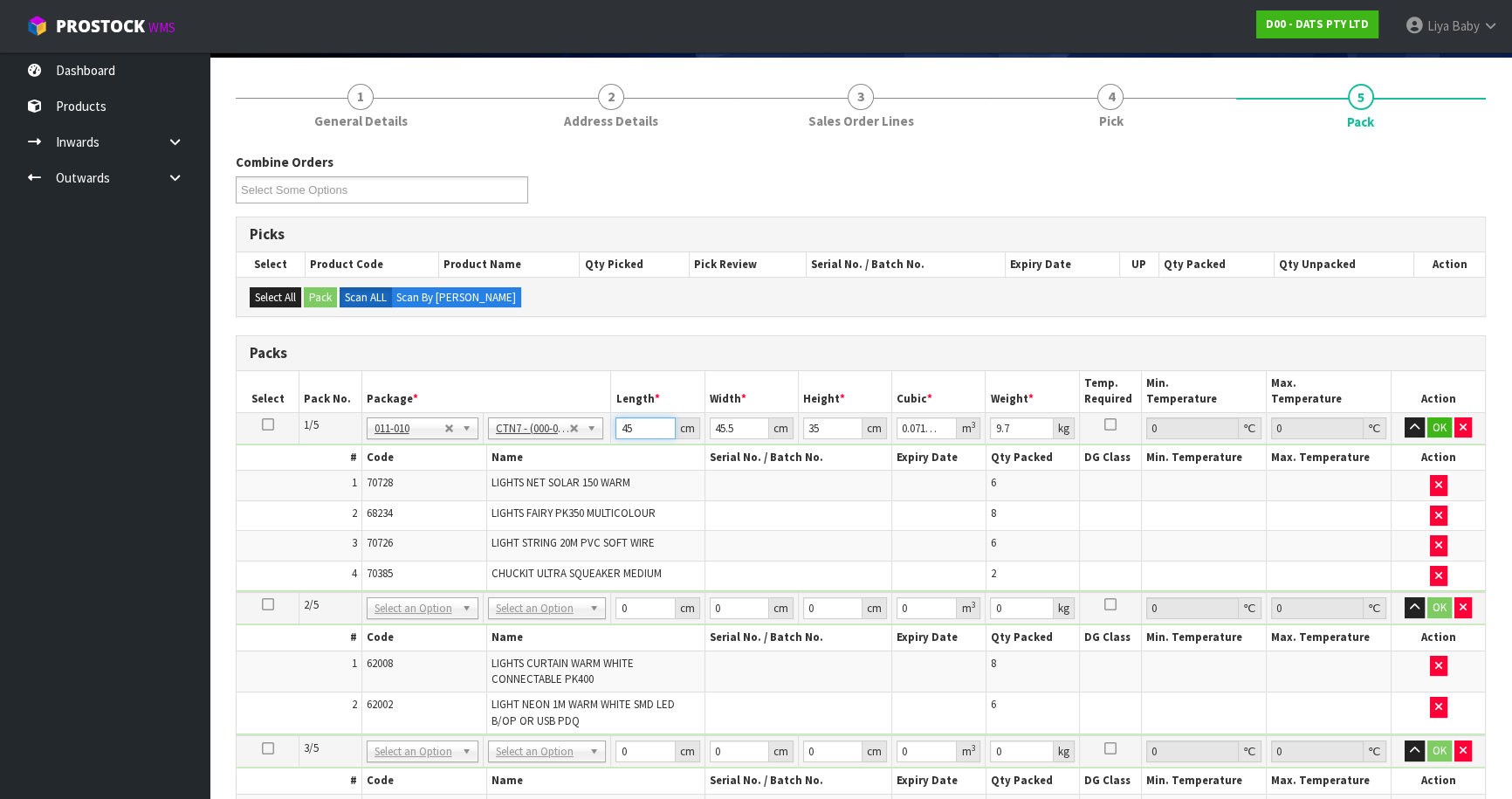
type input "4"
type input "0.00637"
type input "0"
type input "4"
type input "0.00637"
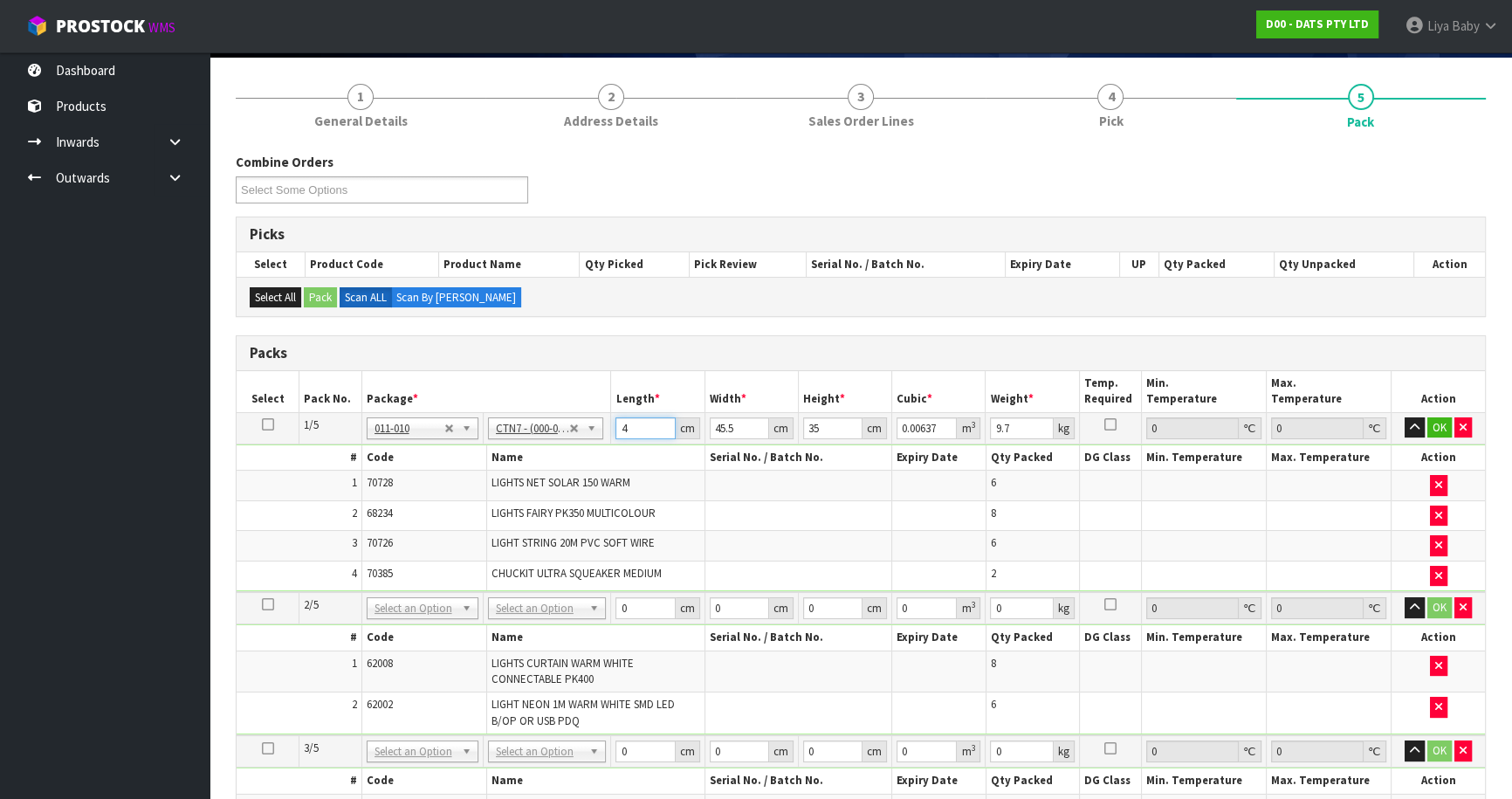
type input "47"
type input "0.074847"
type input "47"
click at [737, 427] on input "45.5" at bounding box center [739, 428] width 59 height 22
type input "45"
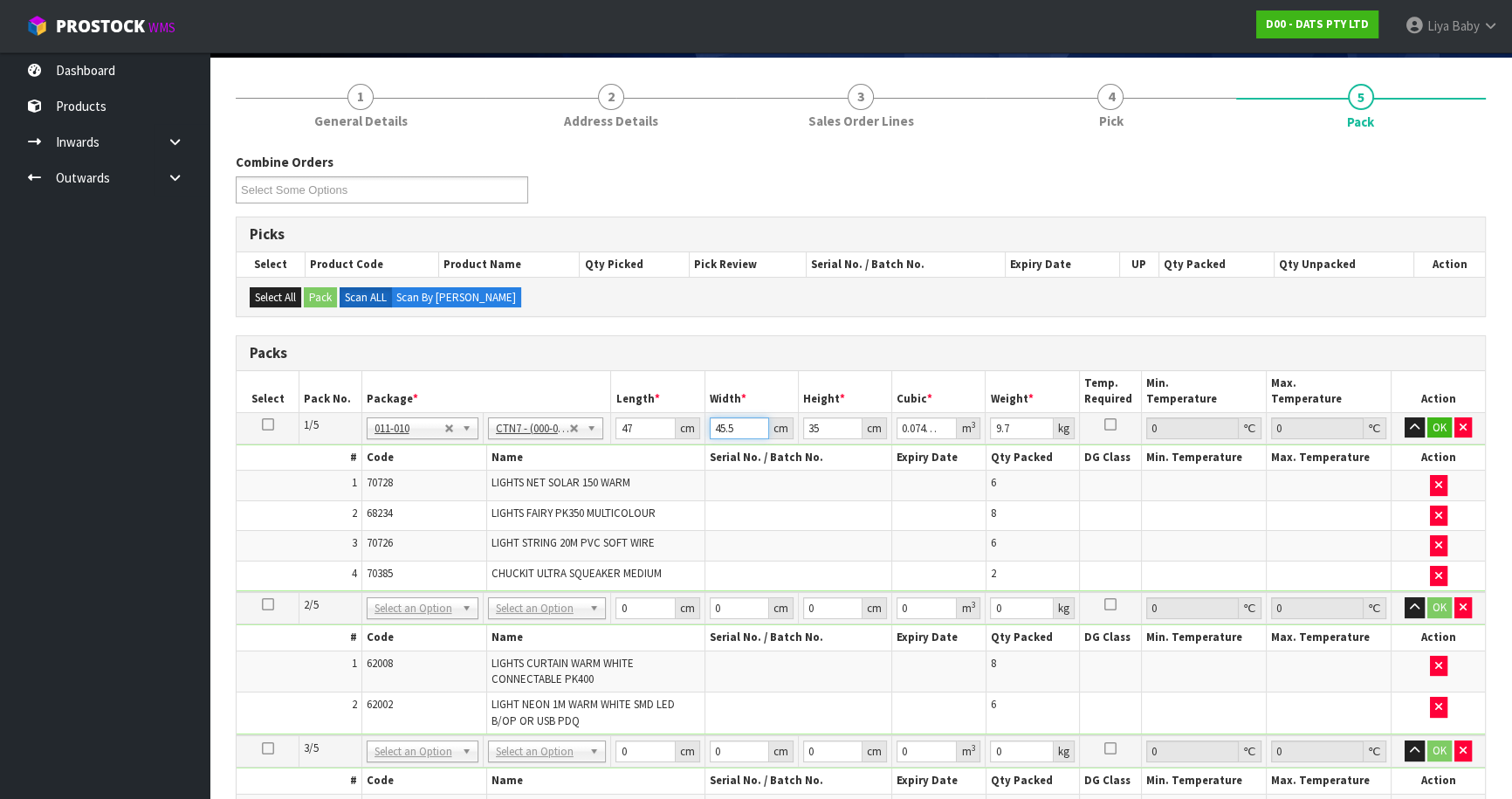
type input "0.074025"
type input "4"
type input "0.00658"
type input "0"
type input "4"
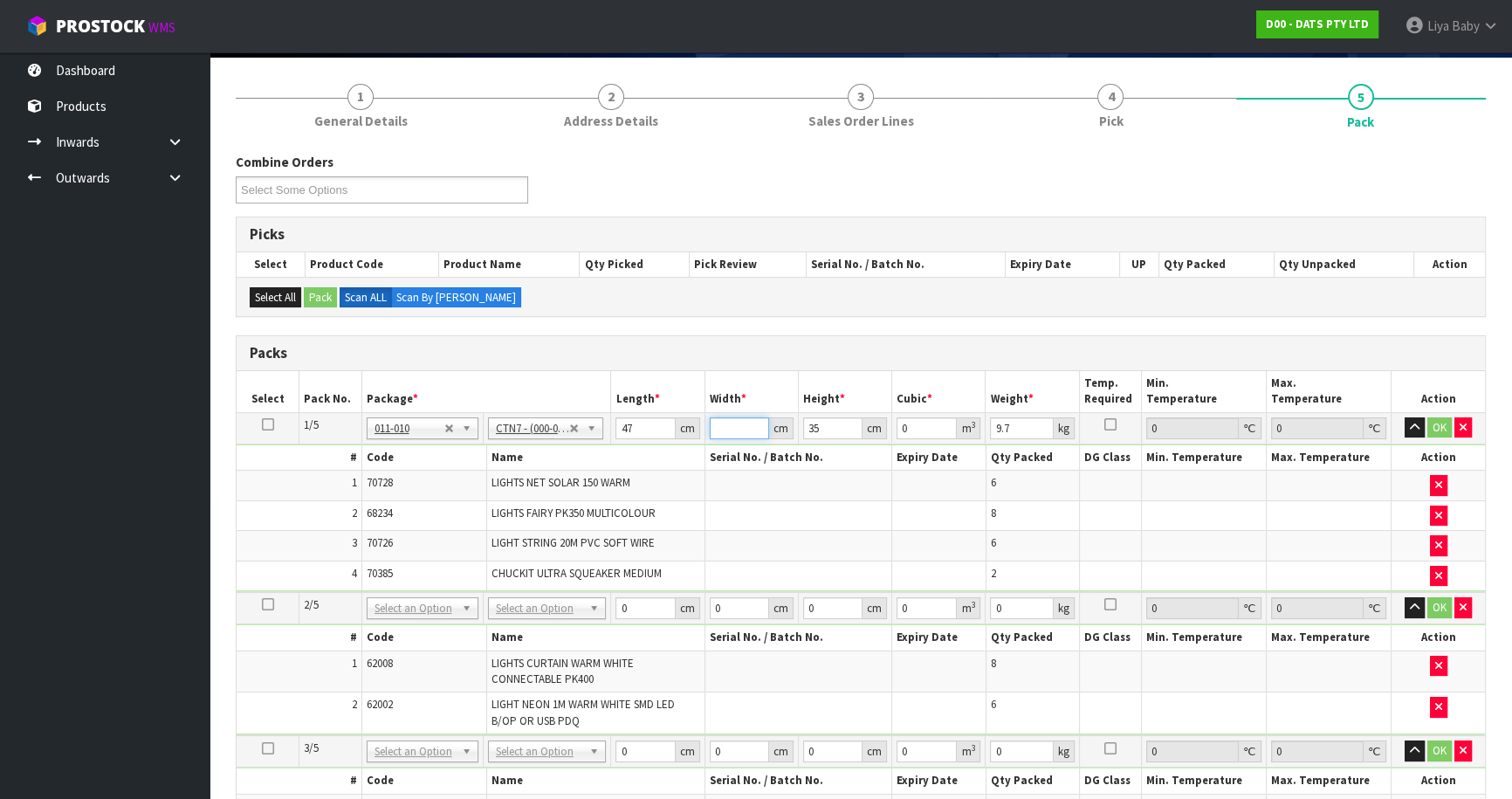
type input "0.00658"
type input "46"
type input "0.07567"
type input "46"
click at [821, 425] on input "35" at bounding box center [833, 428] width 59 height 22
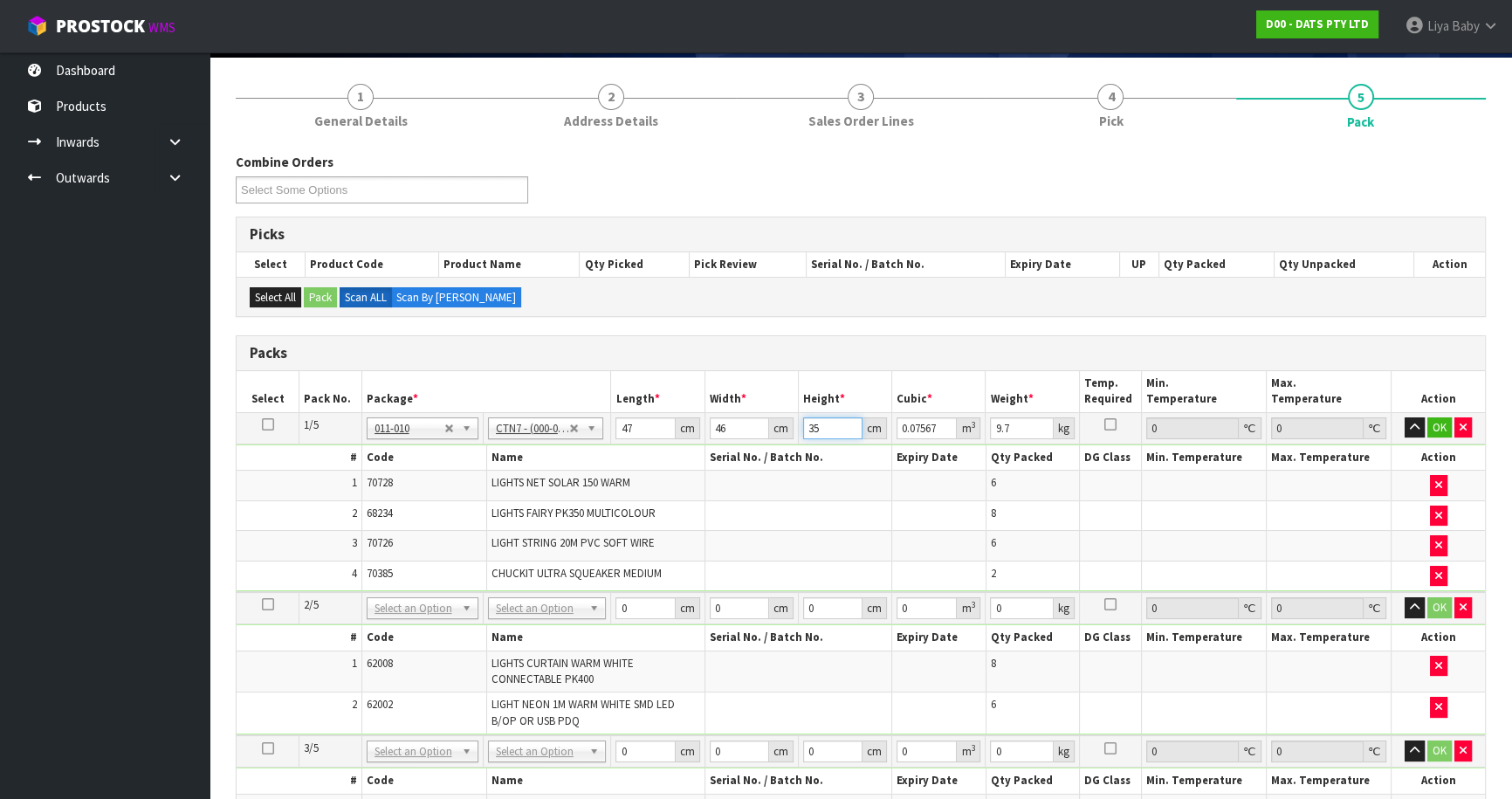
type input "3"
type input "0.006486"
type input "0"
type input "4"
type input "0.008648"
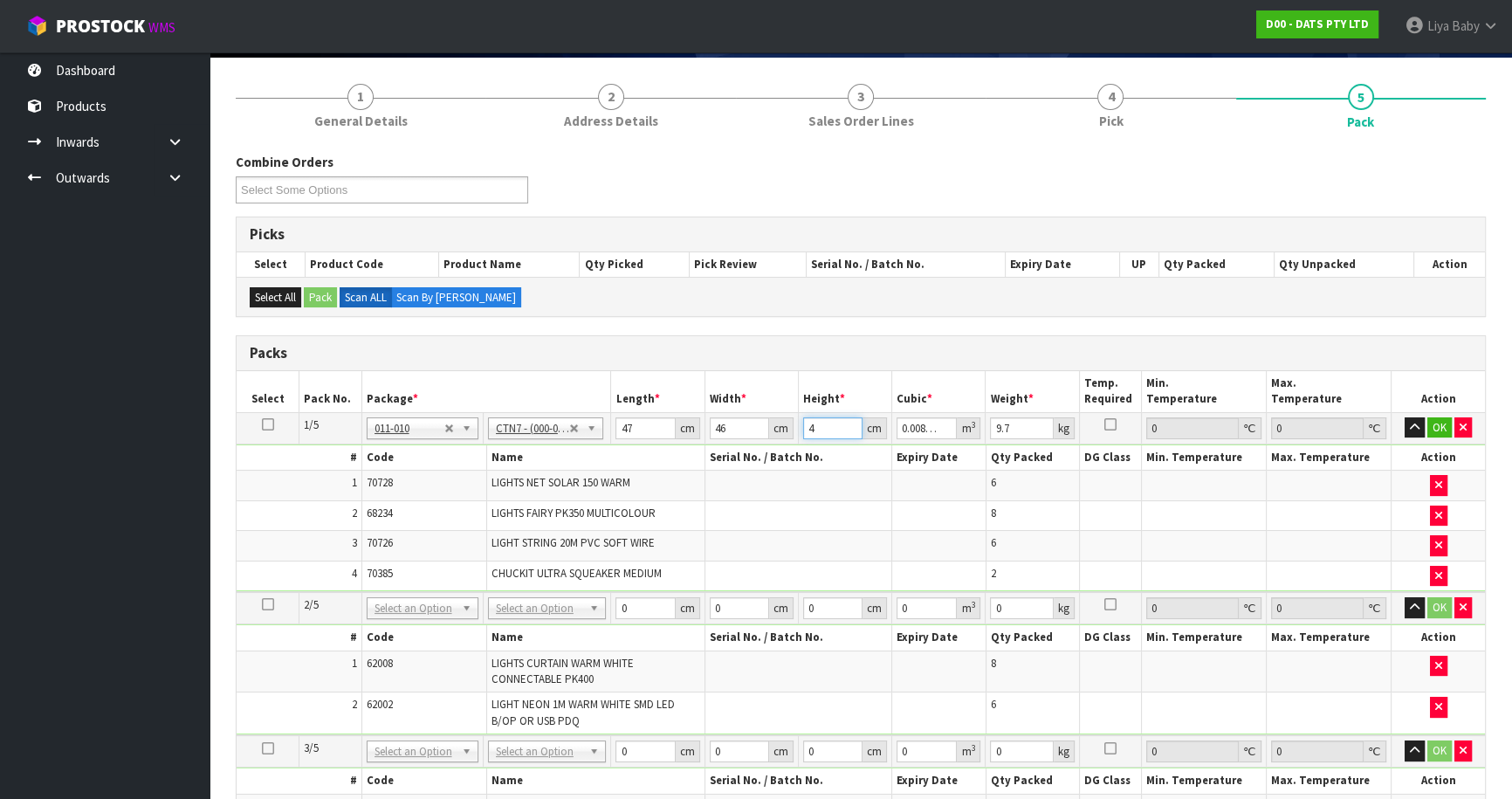
type input "44"
type input "0.095128"
type input "44"
click at [1020, 427] on input "9.7" at bounding box center [1022, 428] width 63 height 22
type input "9"
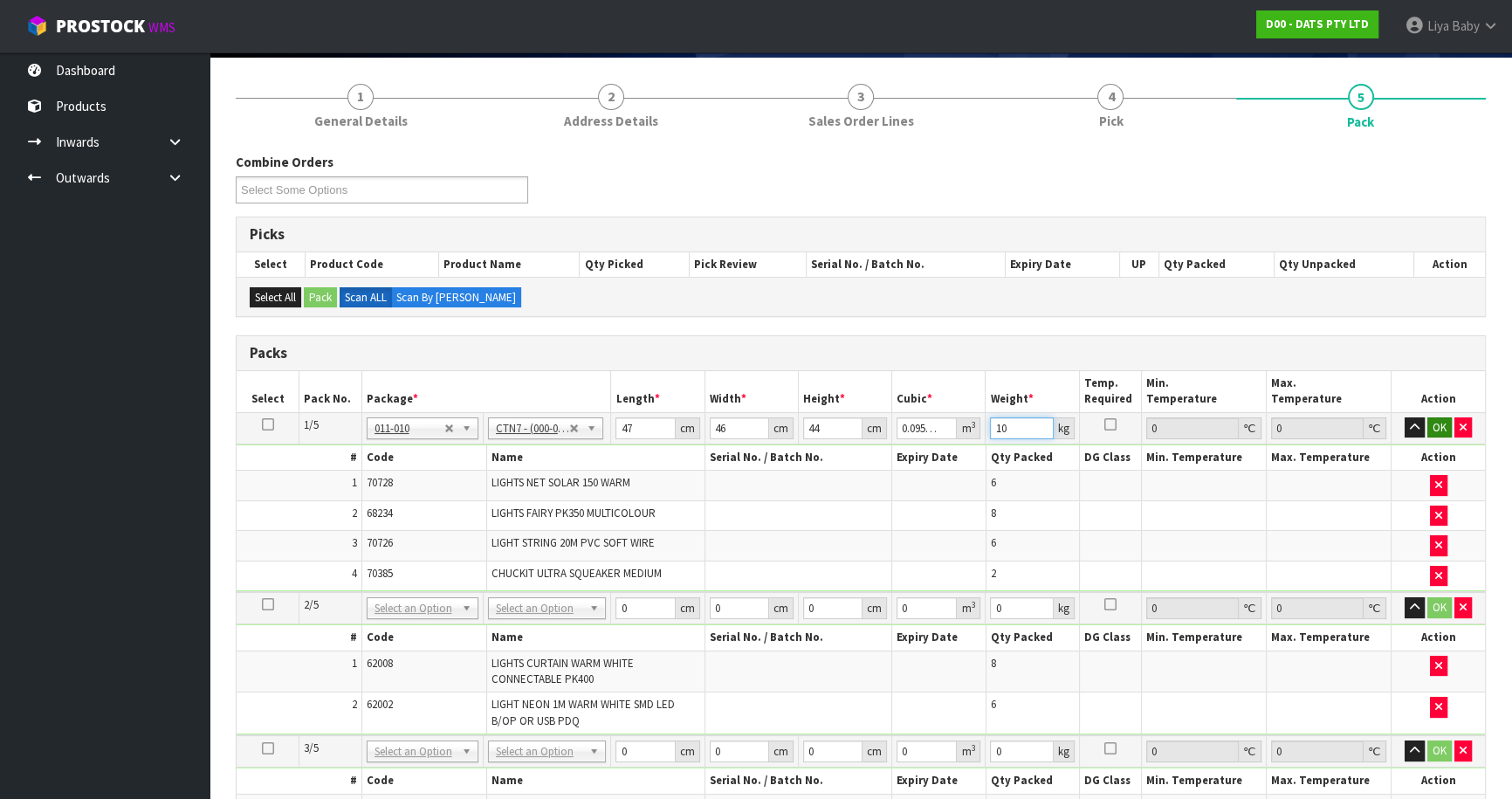
type input "10"
click at [1436, 426] on button "OK" at bounding box center [1440, 428] width 25 height 21
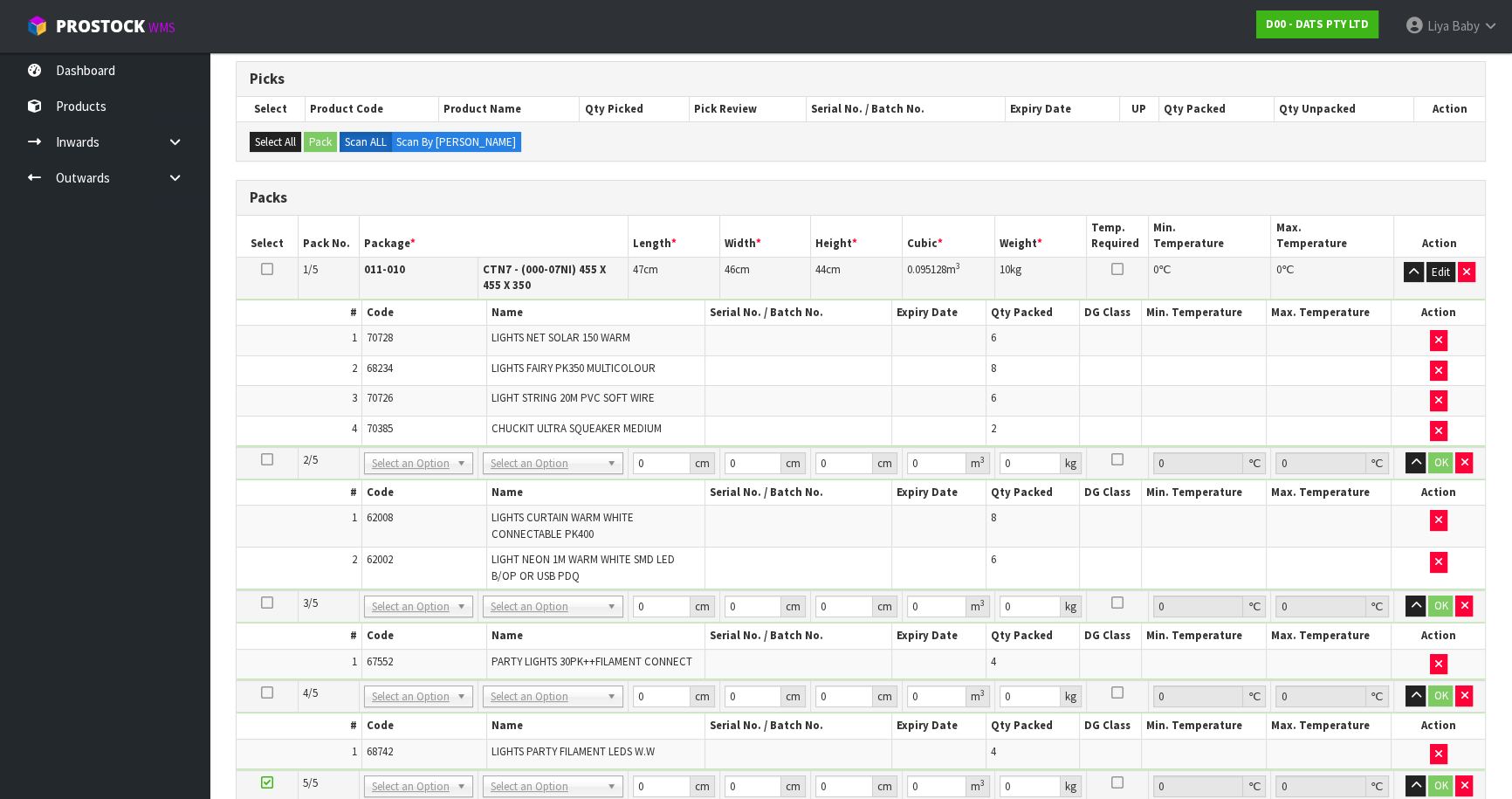
scroll to position [286, 0]
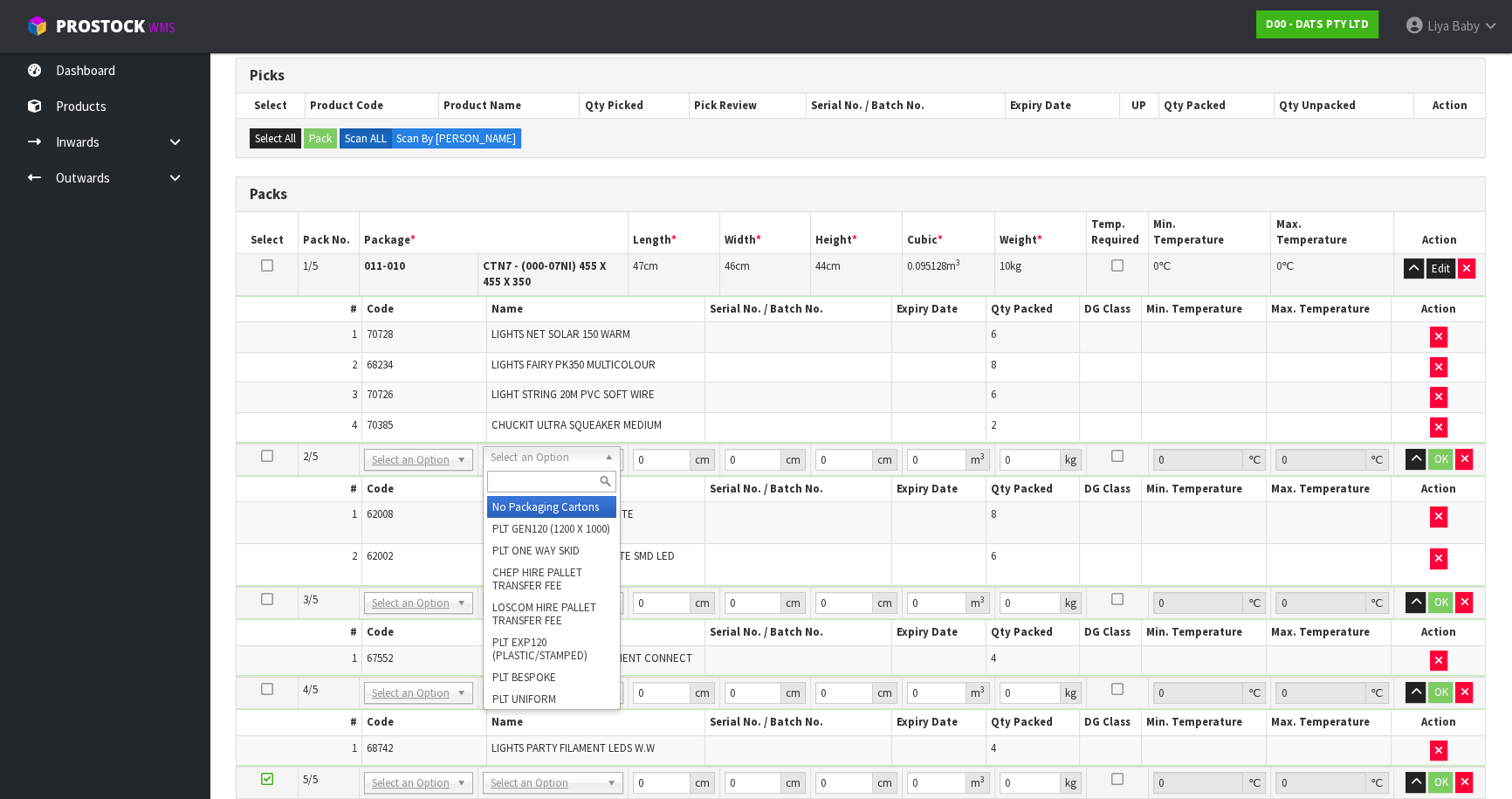
click at [541, 480] on input "text" at bounding box center [552, 481] width 129 height 22
type input "CTN7"
type input "2"
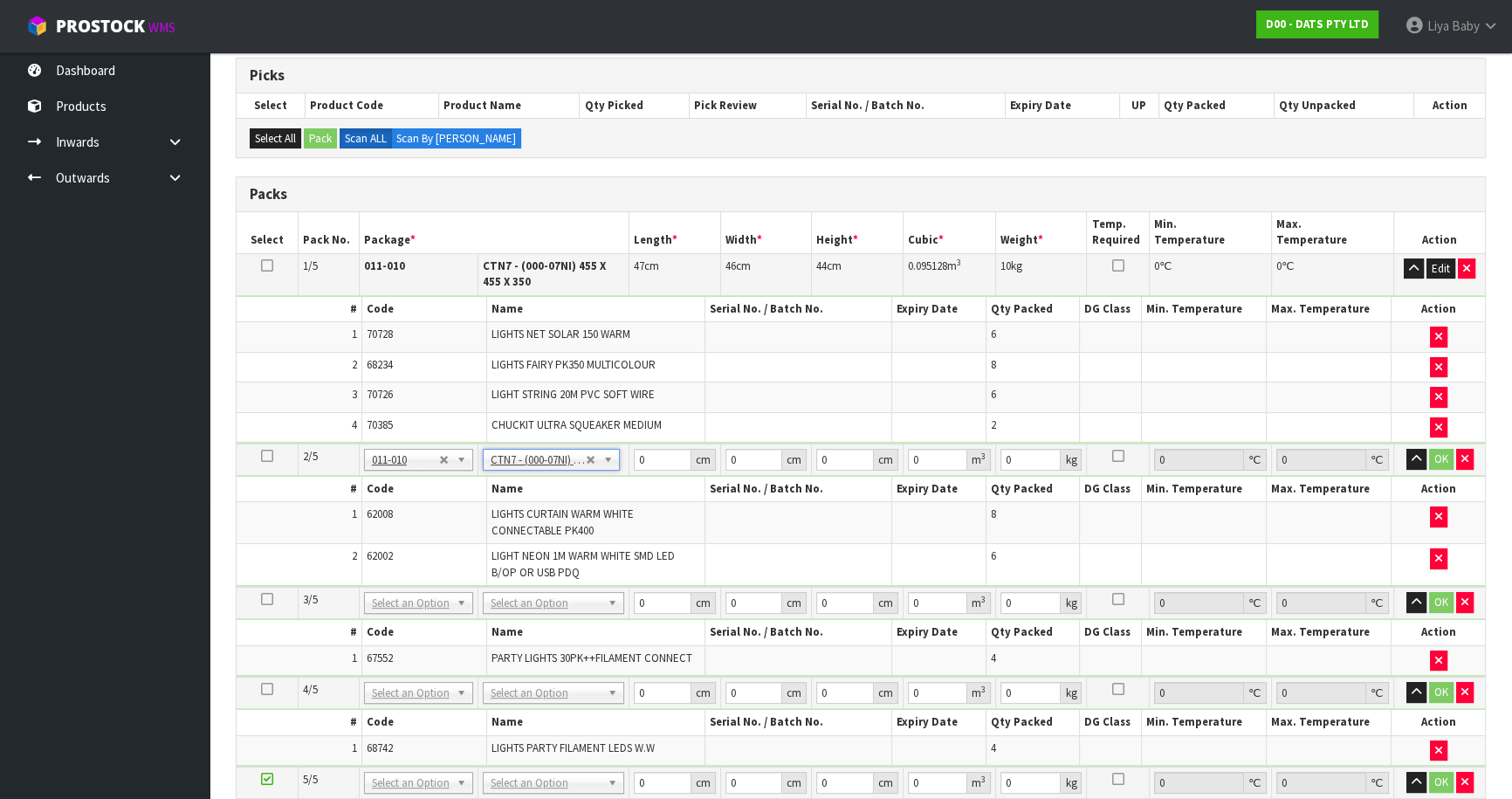
type input "45.5"
type input "35"
type input "0.072459"
type input "7.95"
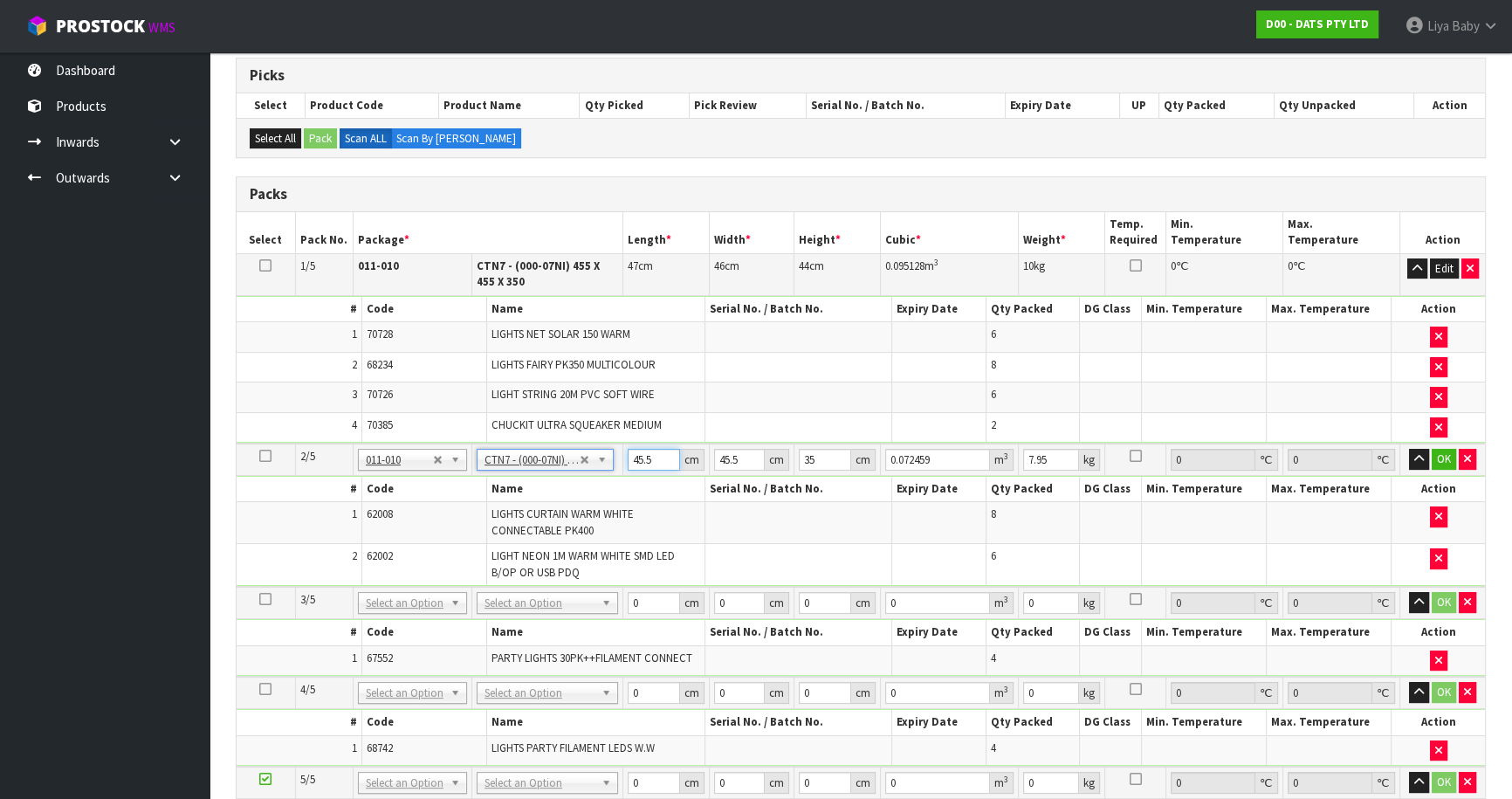
click at [655, 456] on input "45.5" at bounding box center [654, 459] width 52 height 22
type input "45"
type input "0.071663"
type input "4"
type input "0"
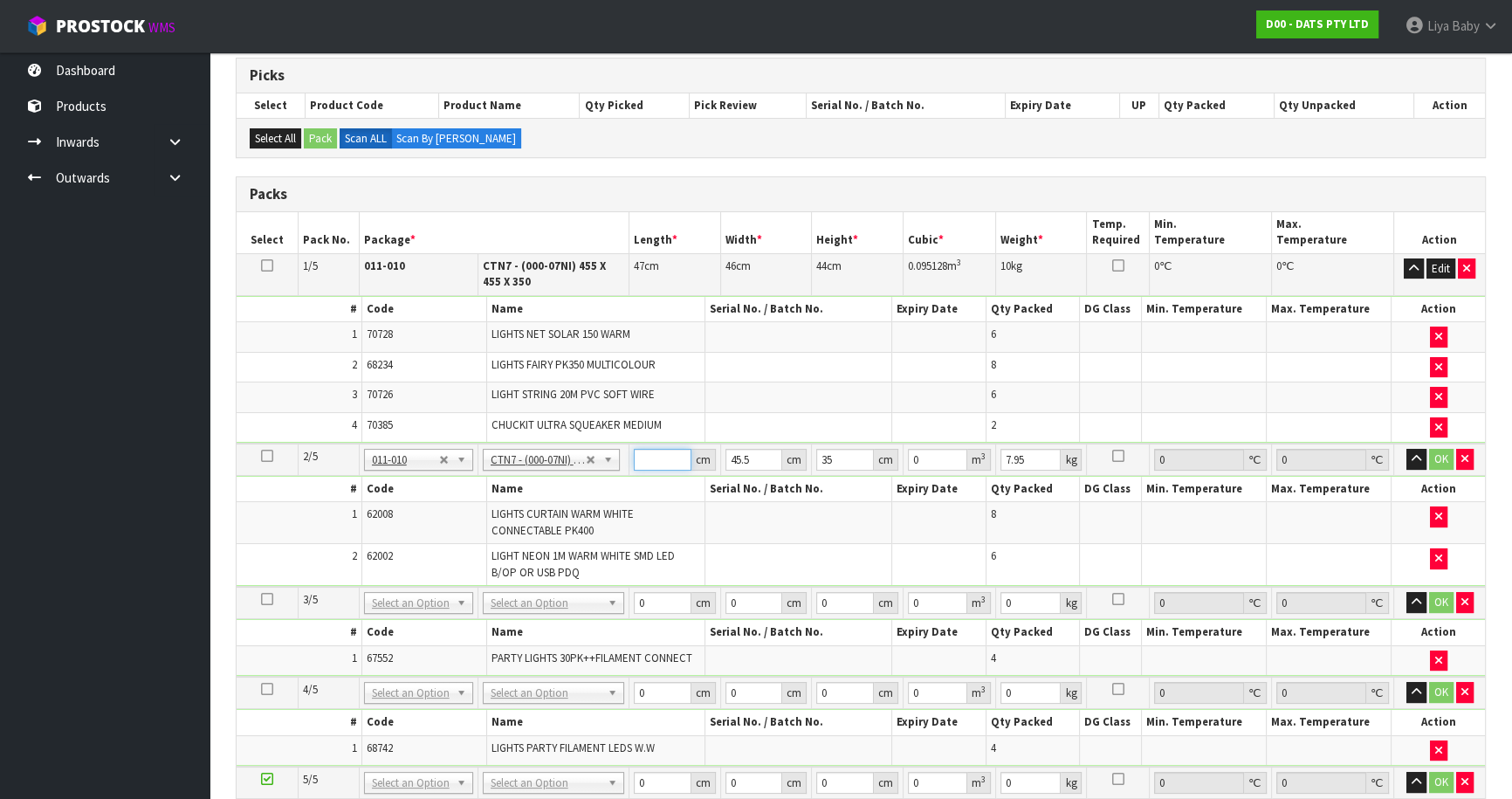
type input "4"
type input "0.00637"
type input "47"
type input "0.074847"
type input "47"
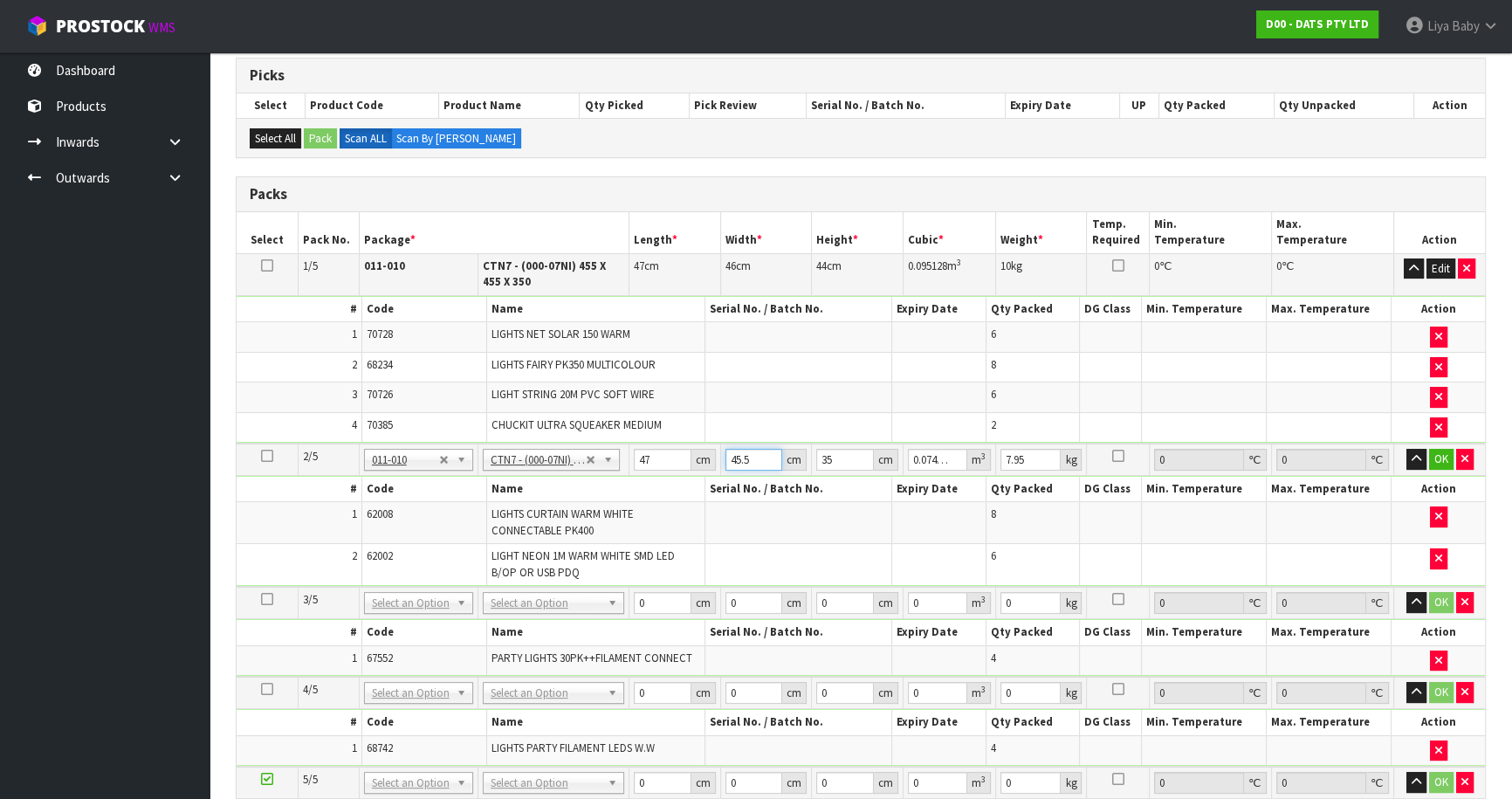
type input "0"
type input "4"
type input "0.00658"
type input "47"
type input "0.077315"
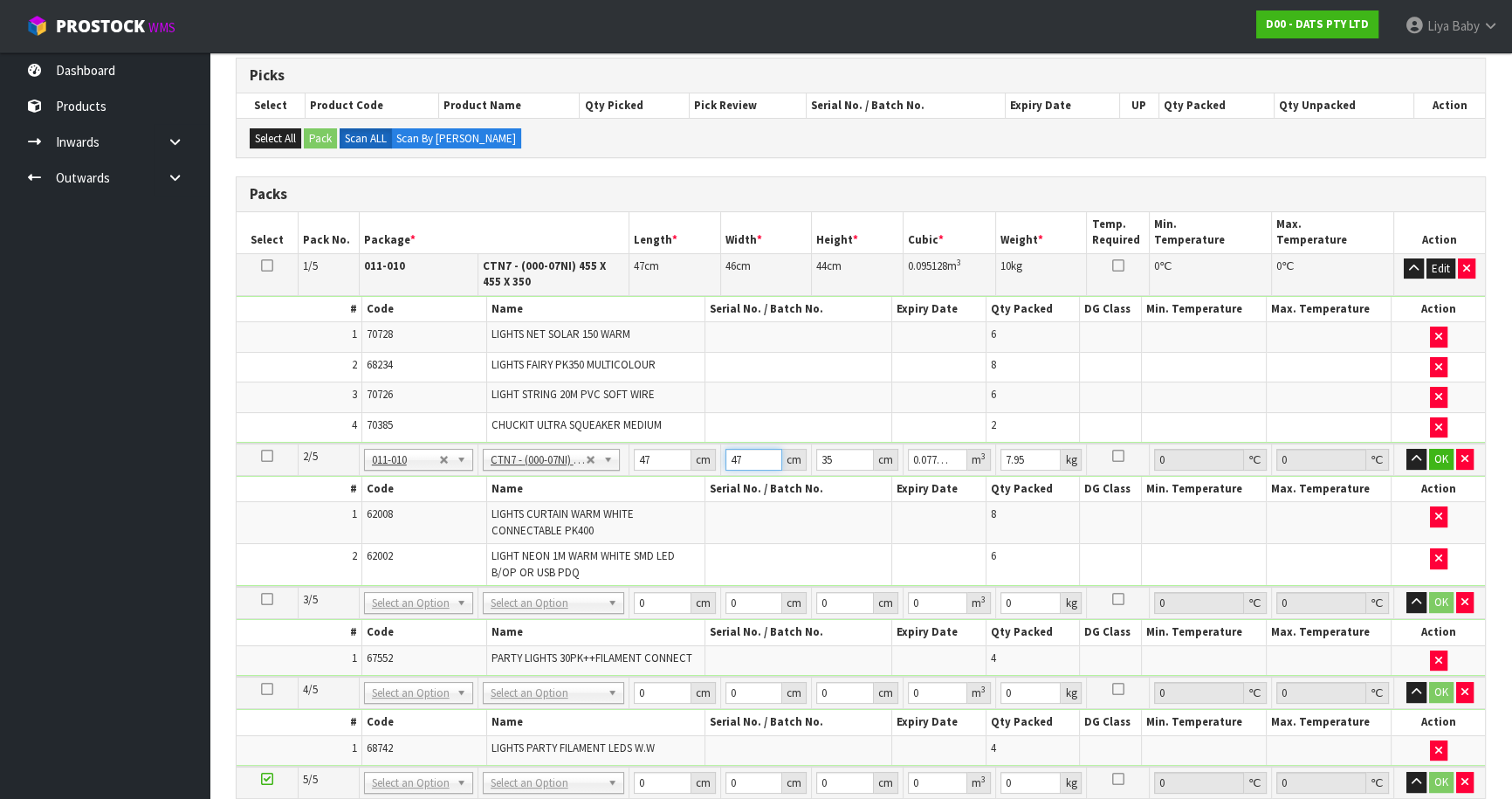
type input "47"
type input "0"
type input "2"
type input "0.004418"
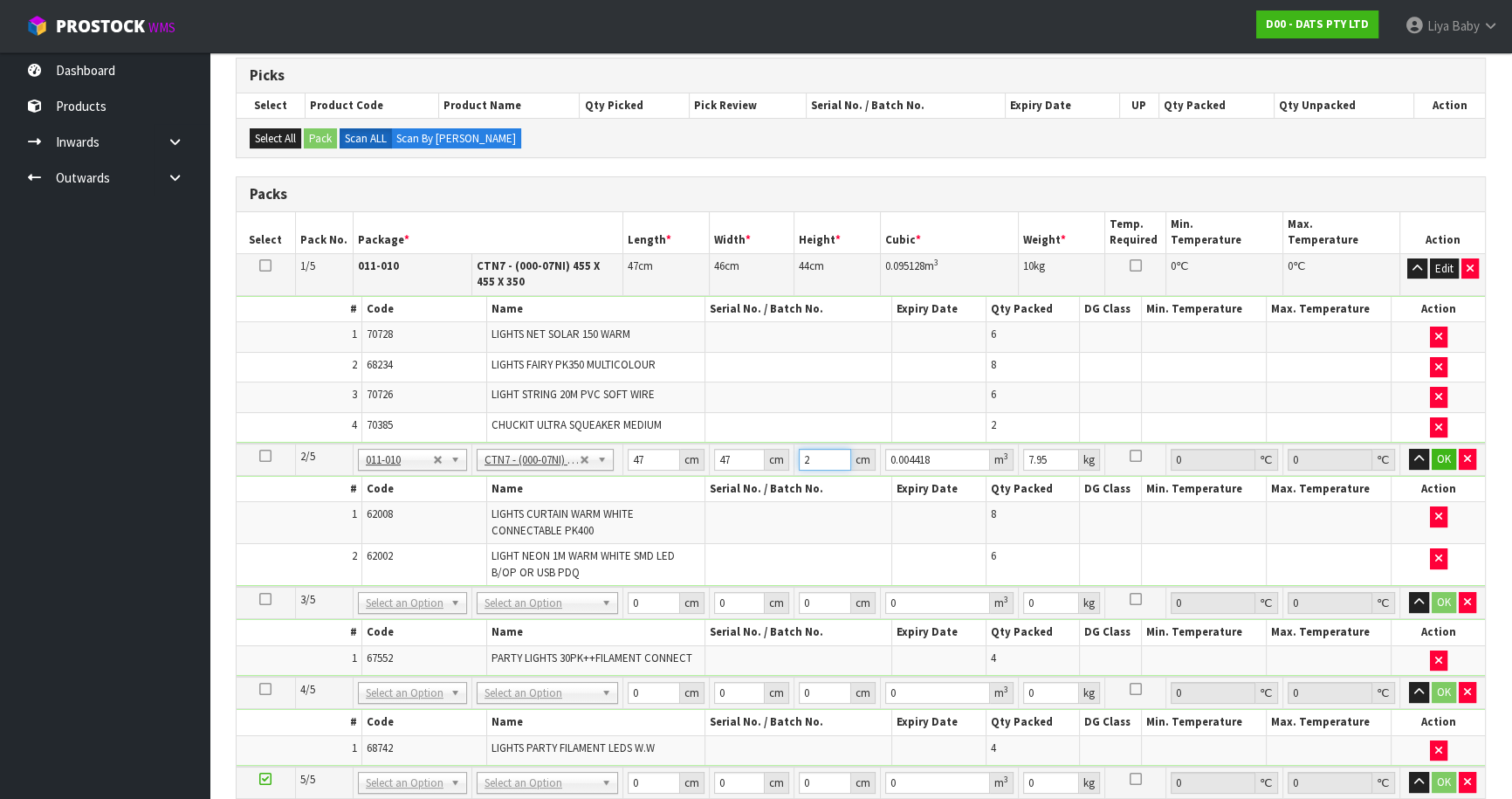
type input "28"
type input "0.061852"
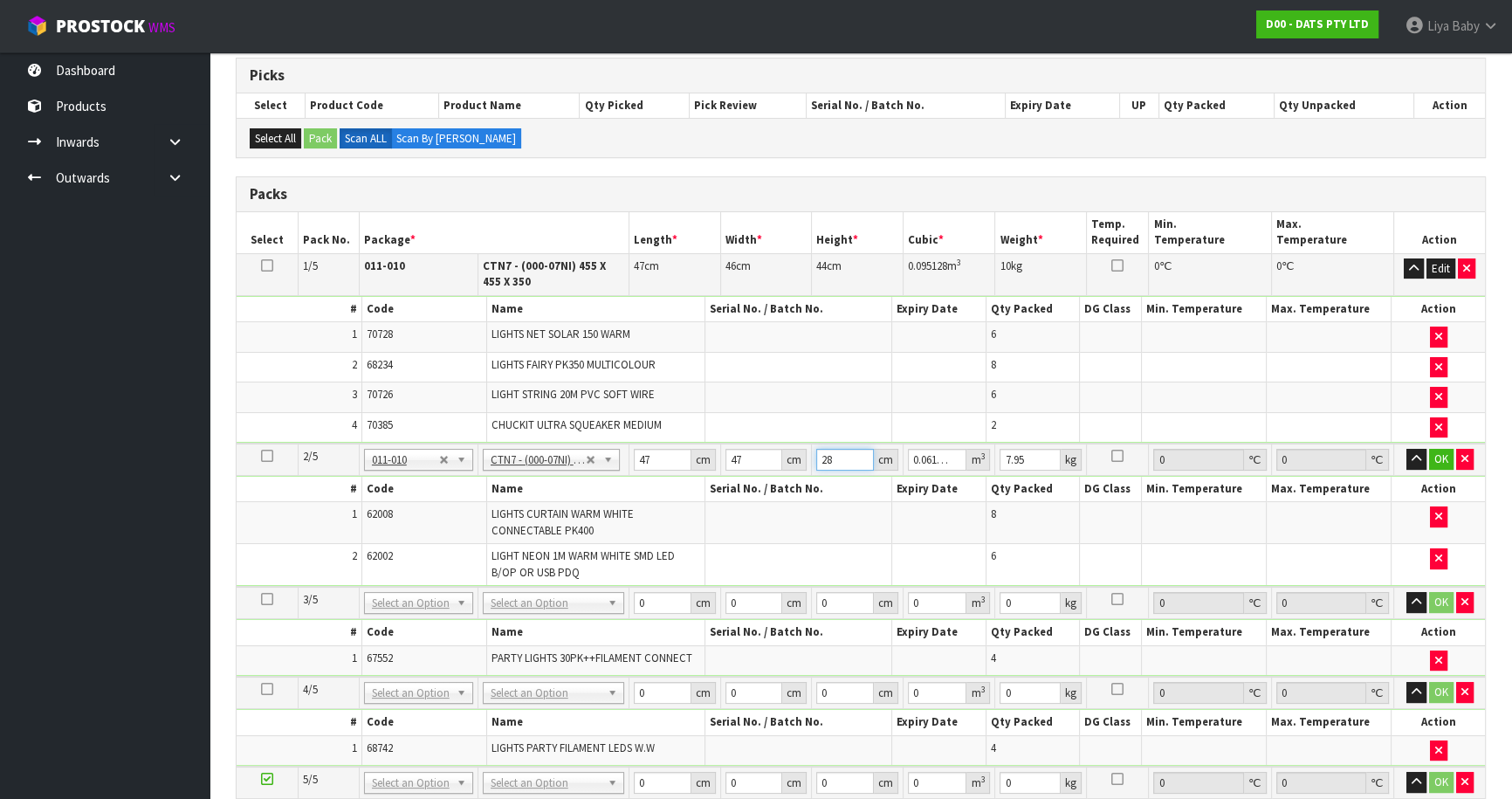
type input "28"
type input "9"
click at [1448, 448] on button "OK" at bounding box center [1442, 459] width 25 height 21
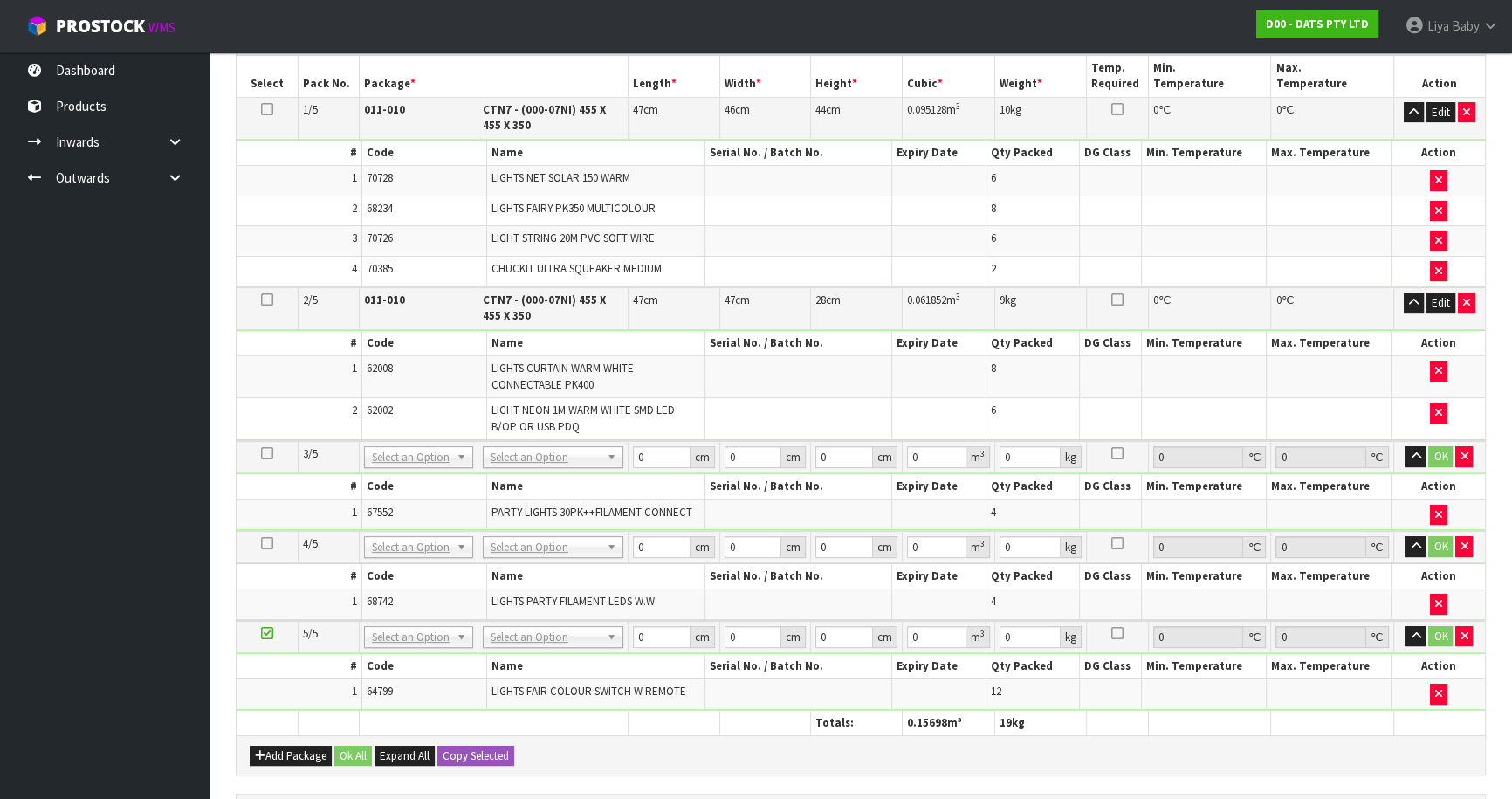
scroll to position [446, 0]
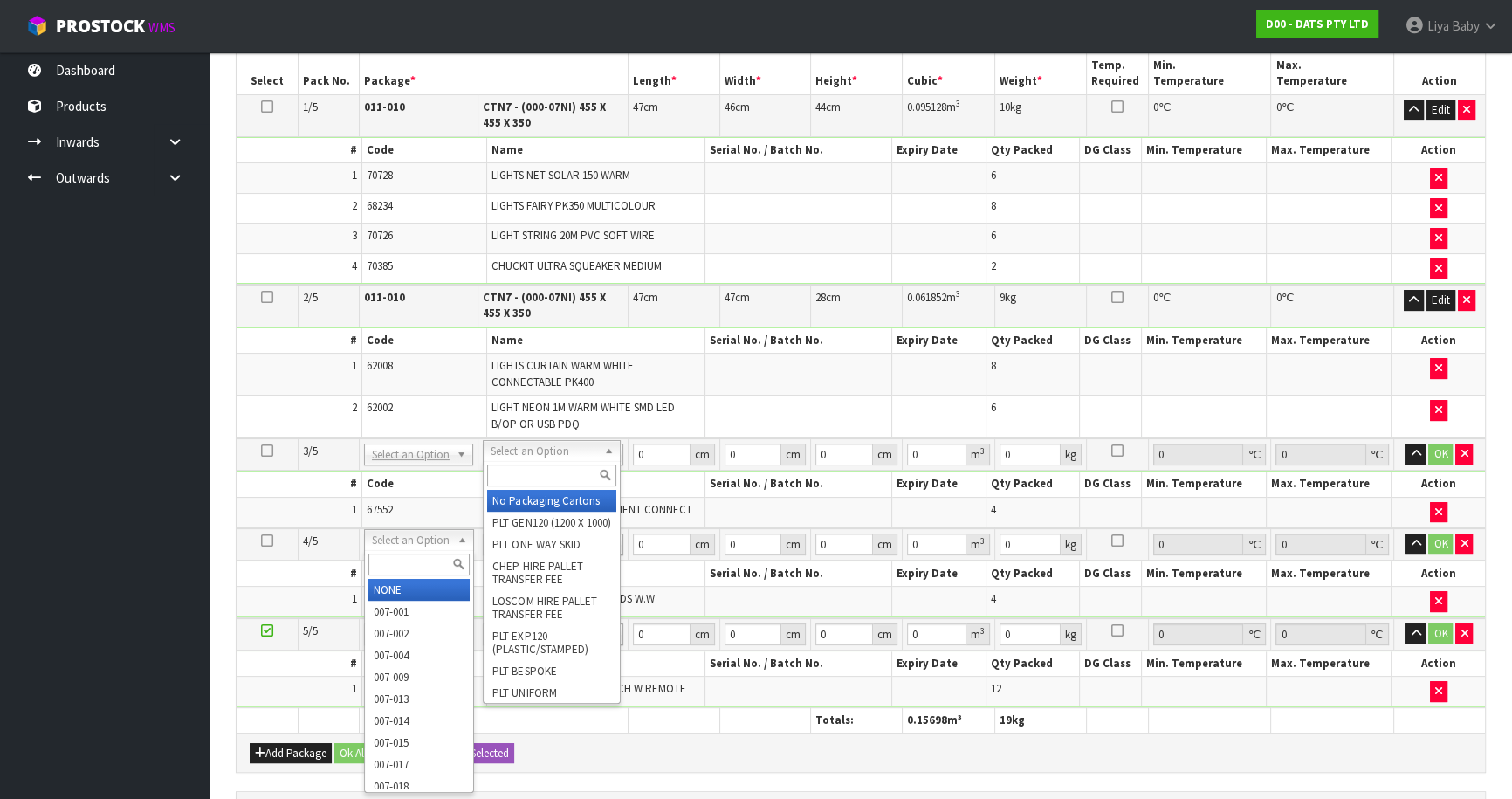
drag, startPoint x: 426, startPoint y: 502, endPoint x: 447, endPoint y: 506, distance: 21.4
click at [427, 502] on td "67552" at bounding box center [423, 511] width 124 height 29
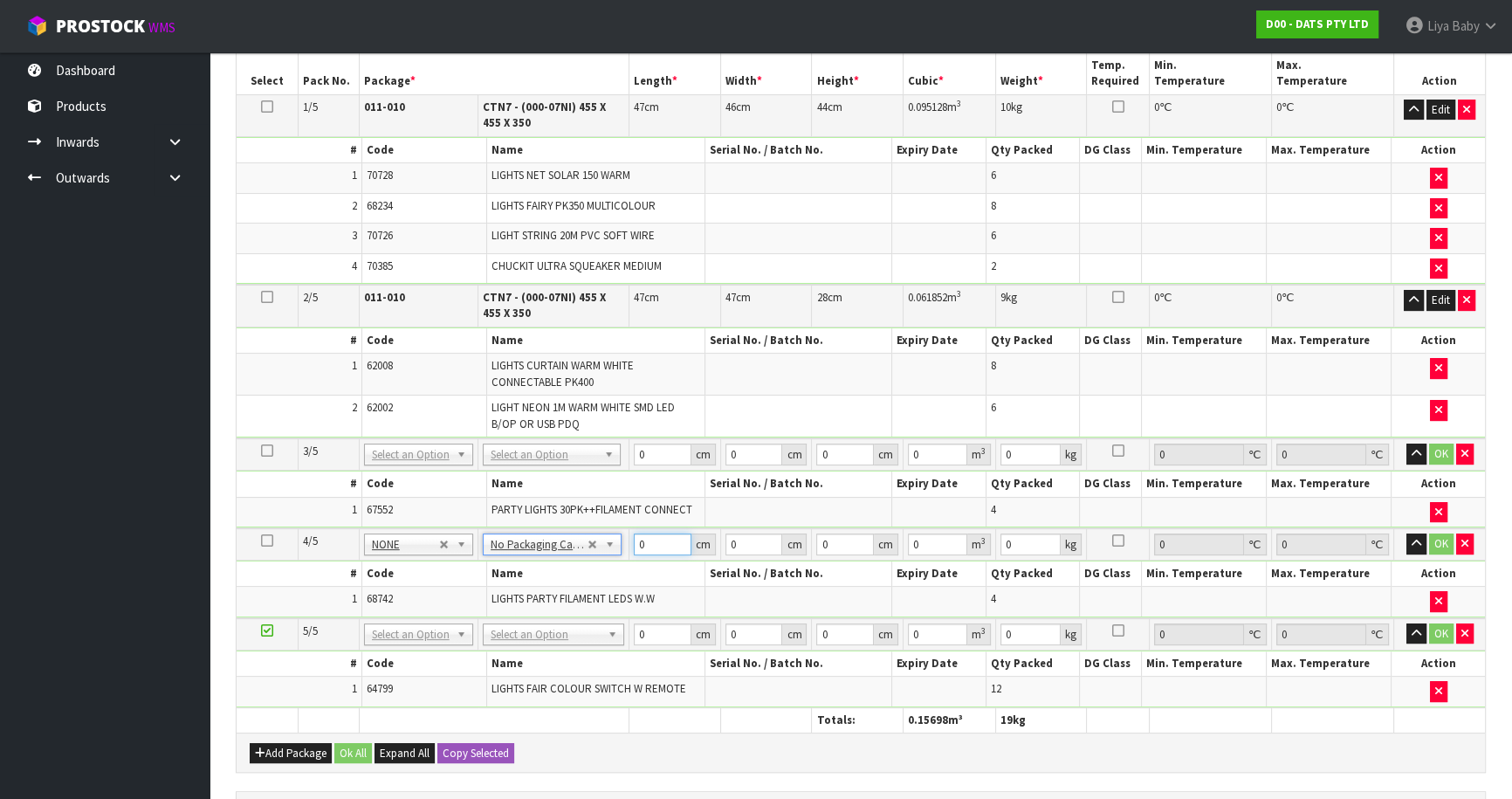
click at [646, 542] on input "0" at bounding box center [662, 543] width 58 height 22
type input "44"
click at [736, 540] on input "0" at bounding box center [755, 543] width 57 height 22
type input "43"
click at [846, 542] on input "0" at bounding box center [845, 543] width 58 height 22
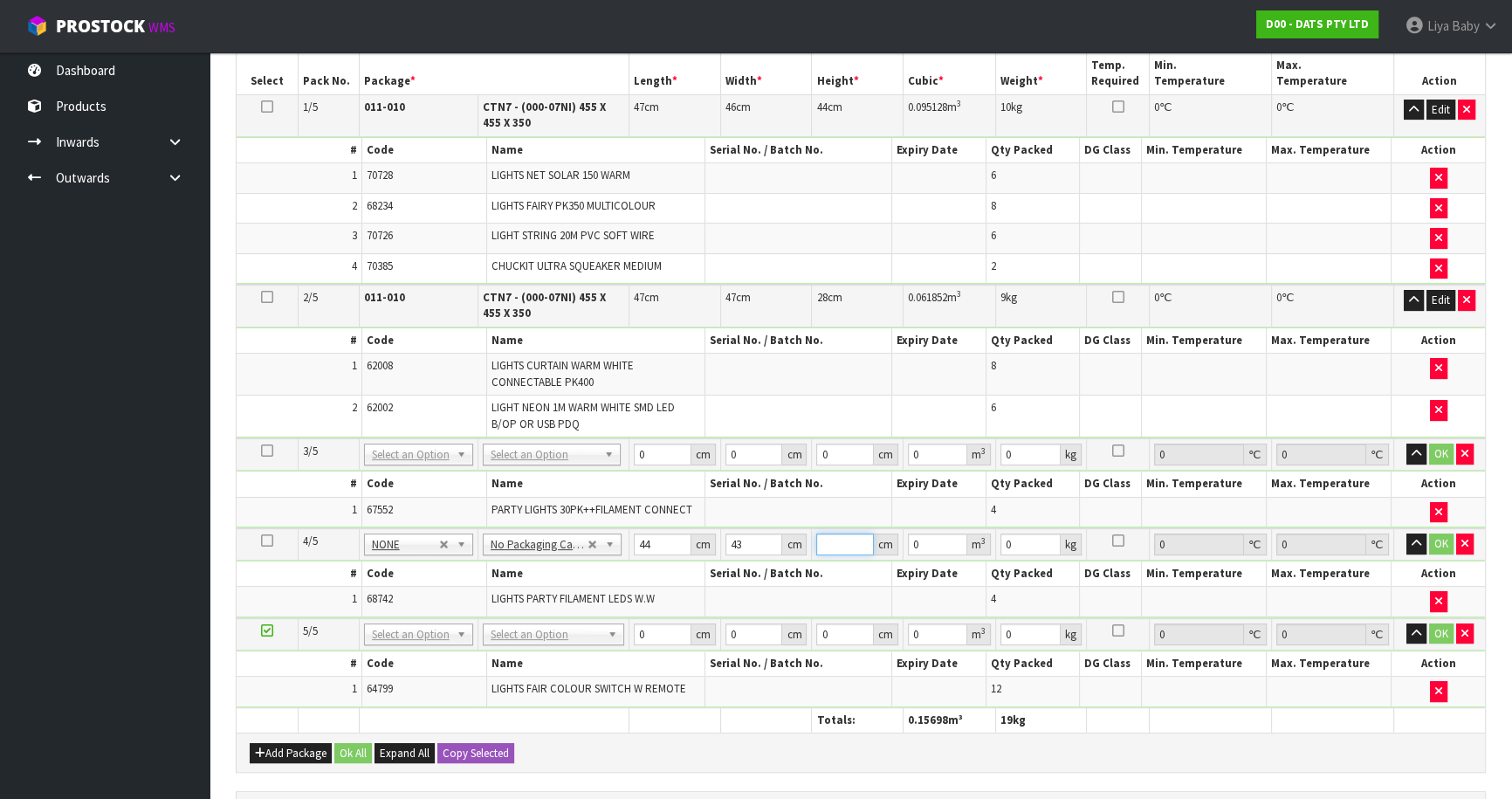
type input "1"
type input "0.001892"
type input "14"
type input "0.026488"
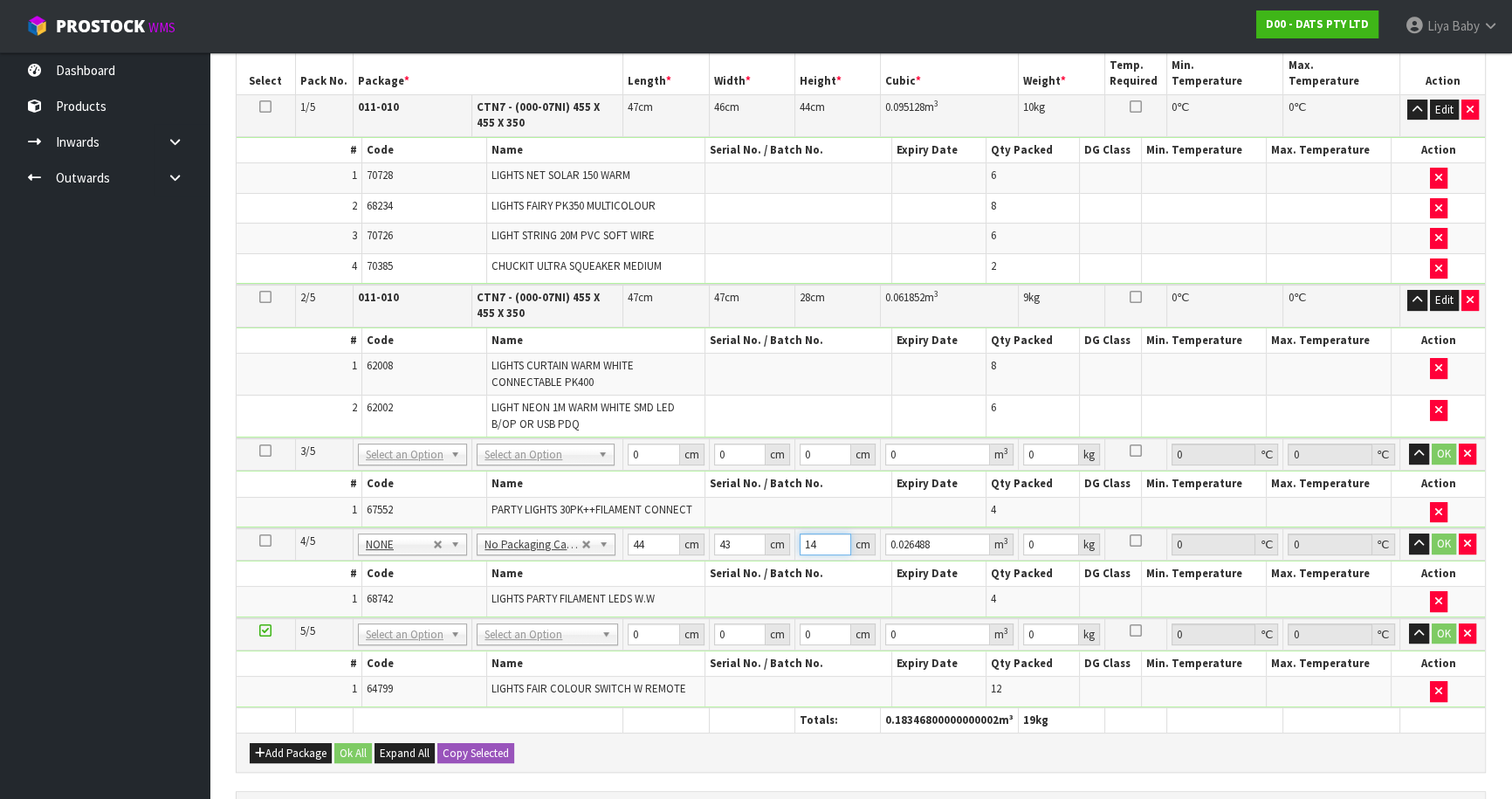
type input "1"
type input "0.001892"
type input "0"
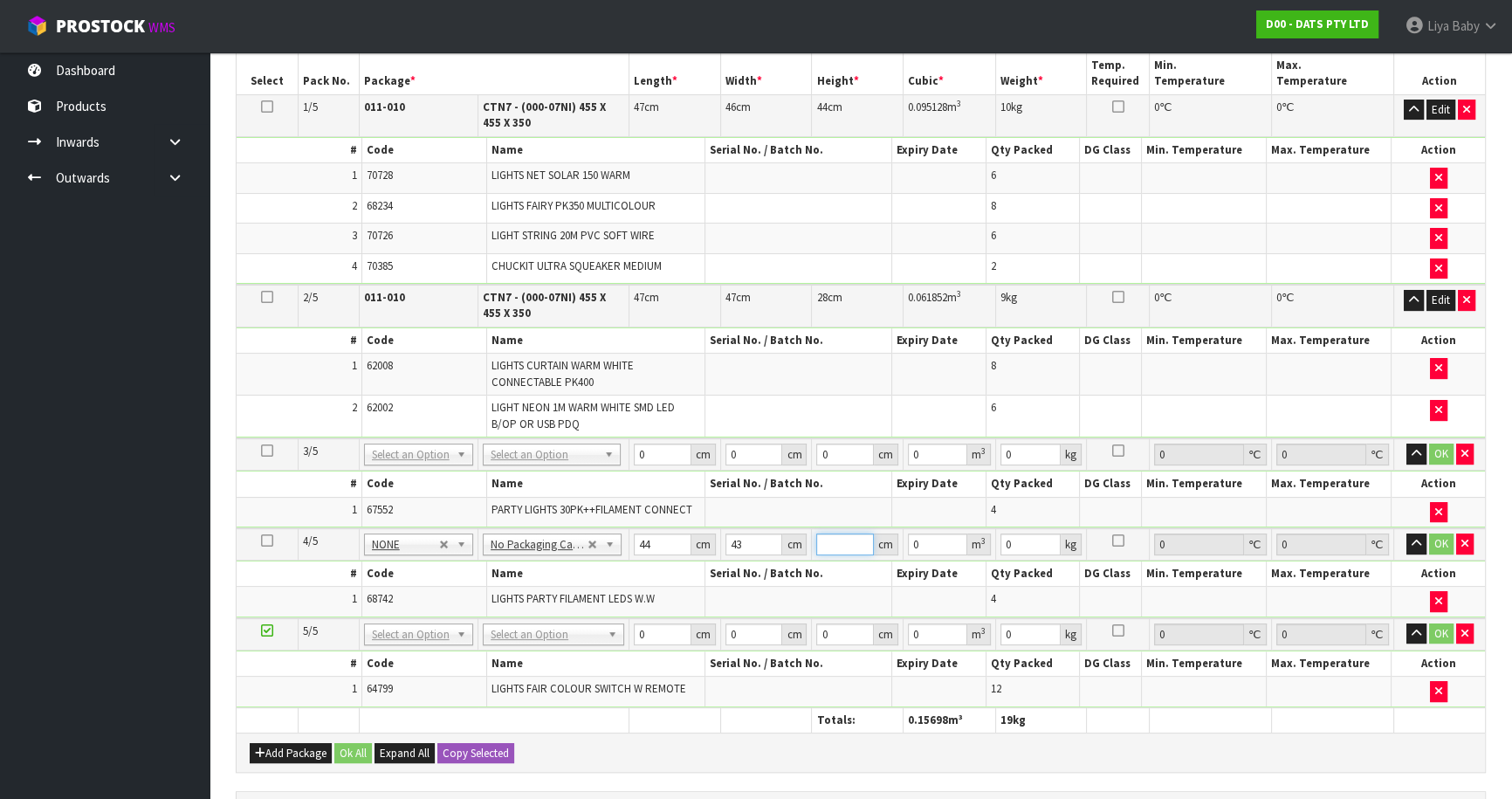
type input "4"
type input "0.007568"
type input "41"
type input "0.077572"
type input "4"
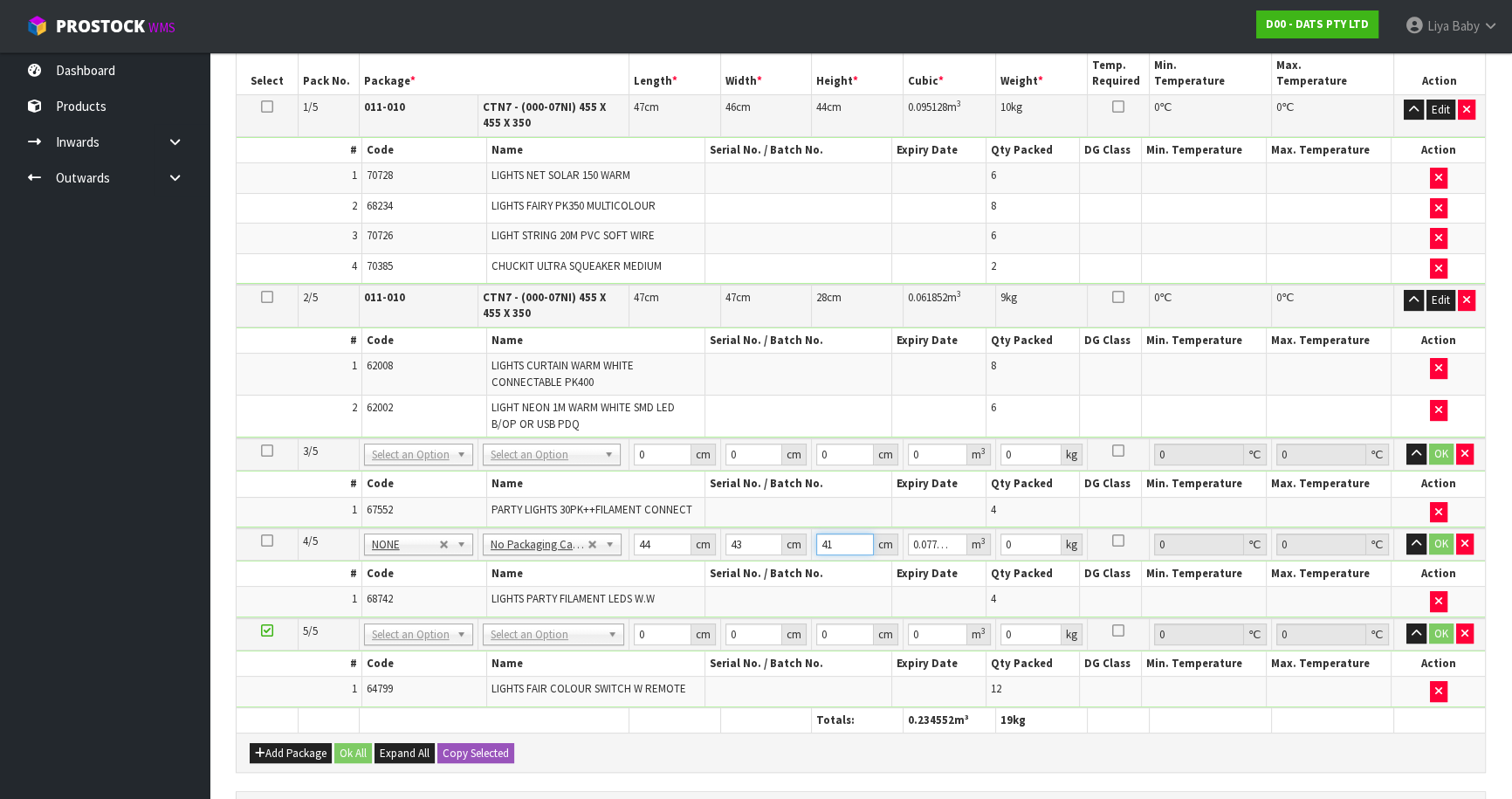
type input "0.007568"
type input "42"
type input "0.079464"
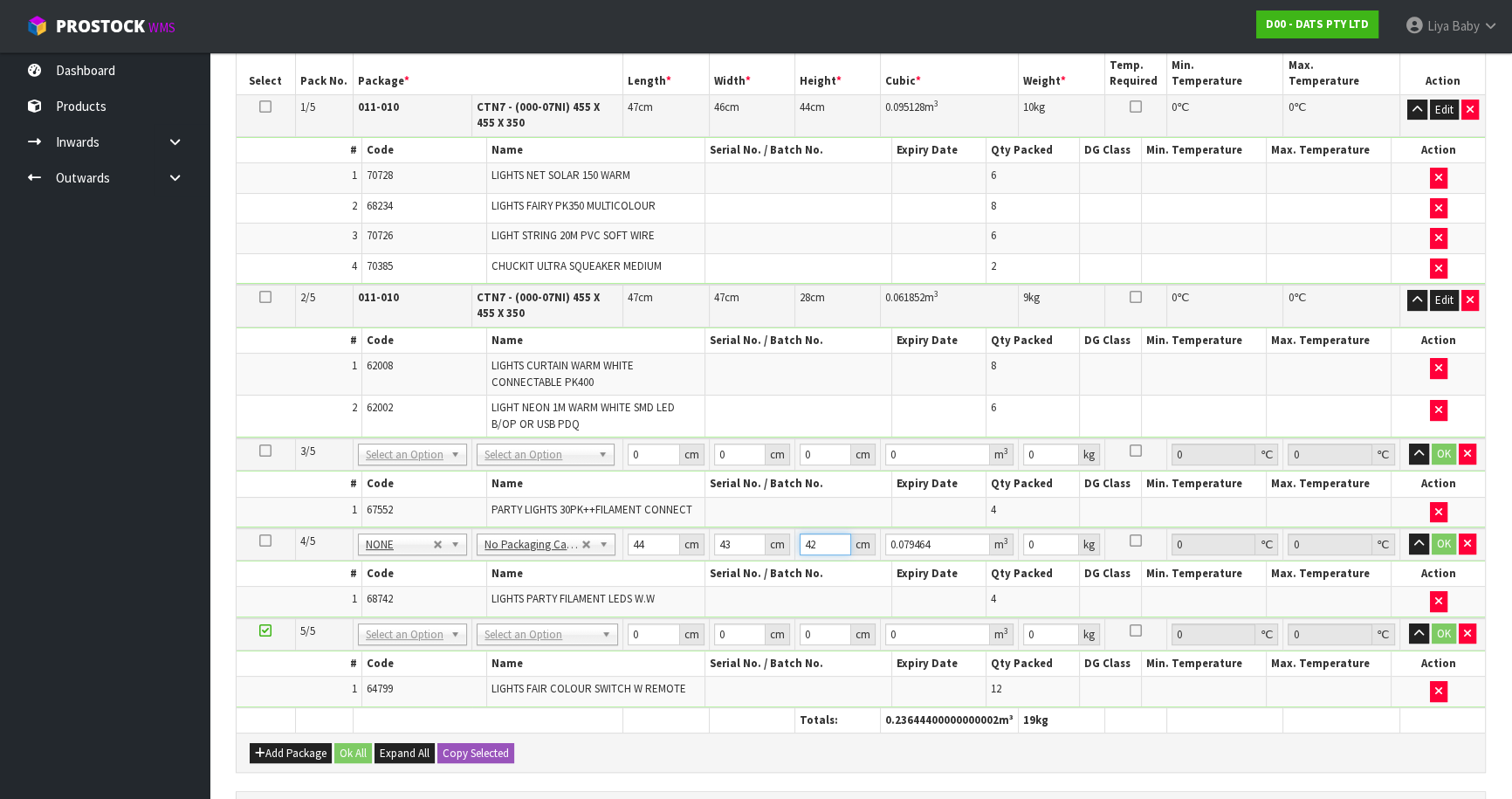
type input "42"
click at [1048, 536] on input "0" at bounding box center [1051, 543] width 56 height 22
type input "9"
click at [1448, 539] on button "OK" at bounding box center [1445, 543] width 25 height 21
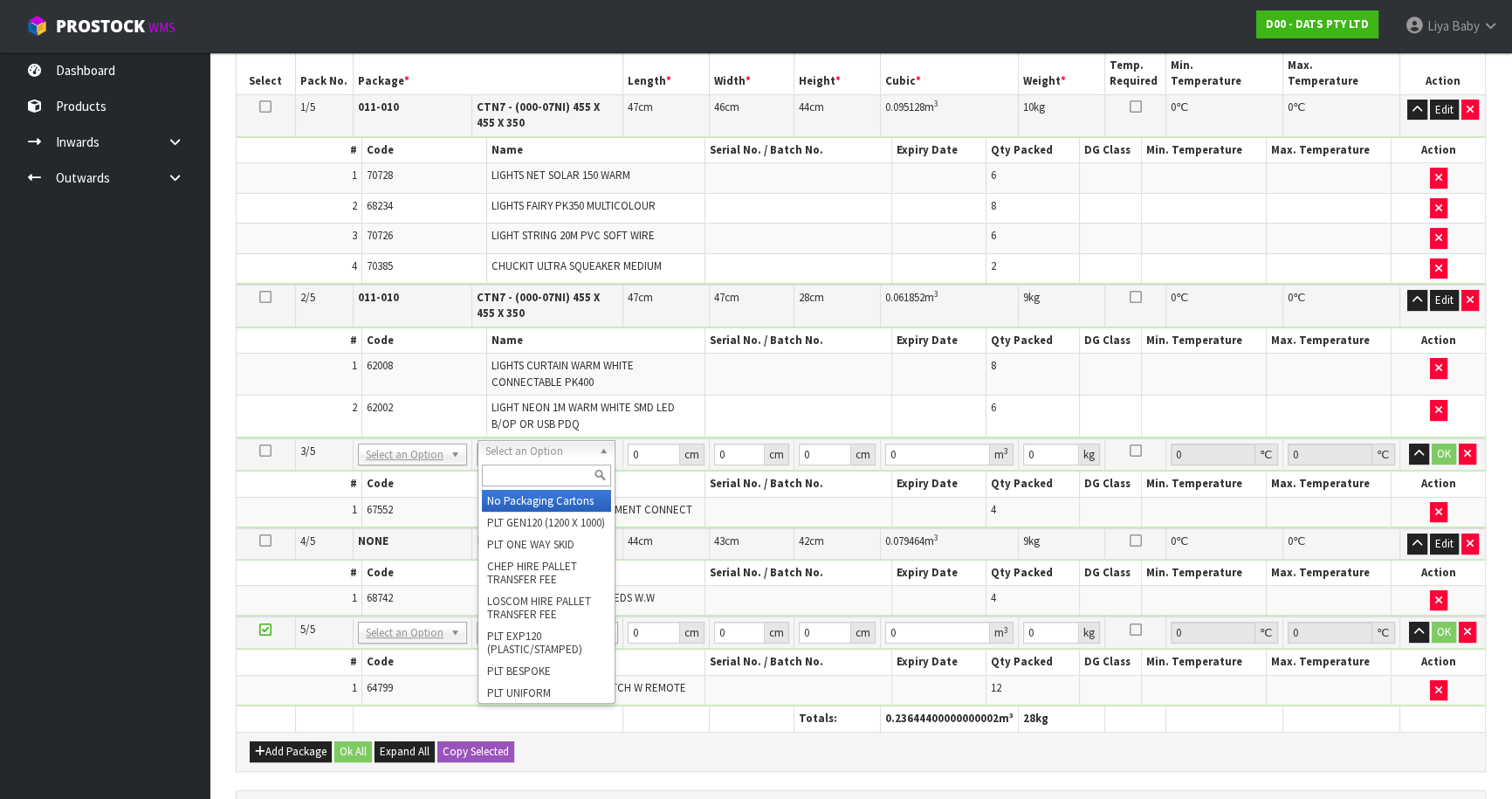
drag, startPoint x: 549, startPoint y: 504, endPoint x: 577, endPoint y: 474, distance: 41.0
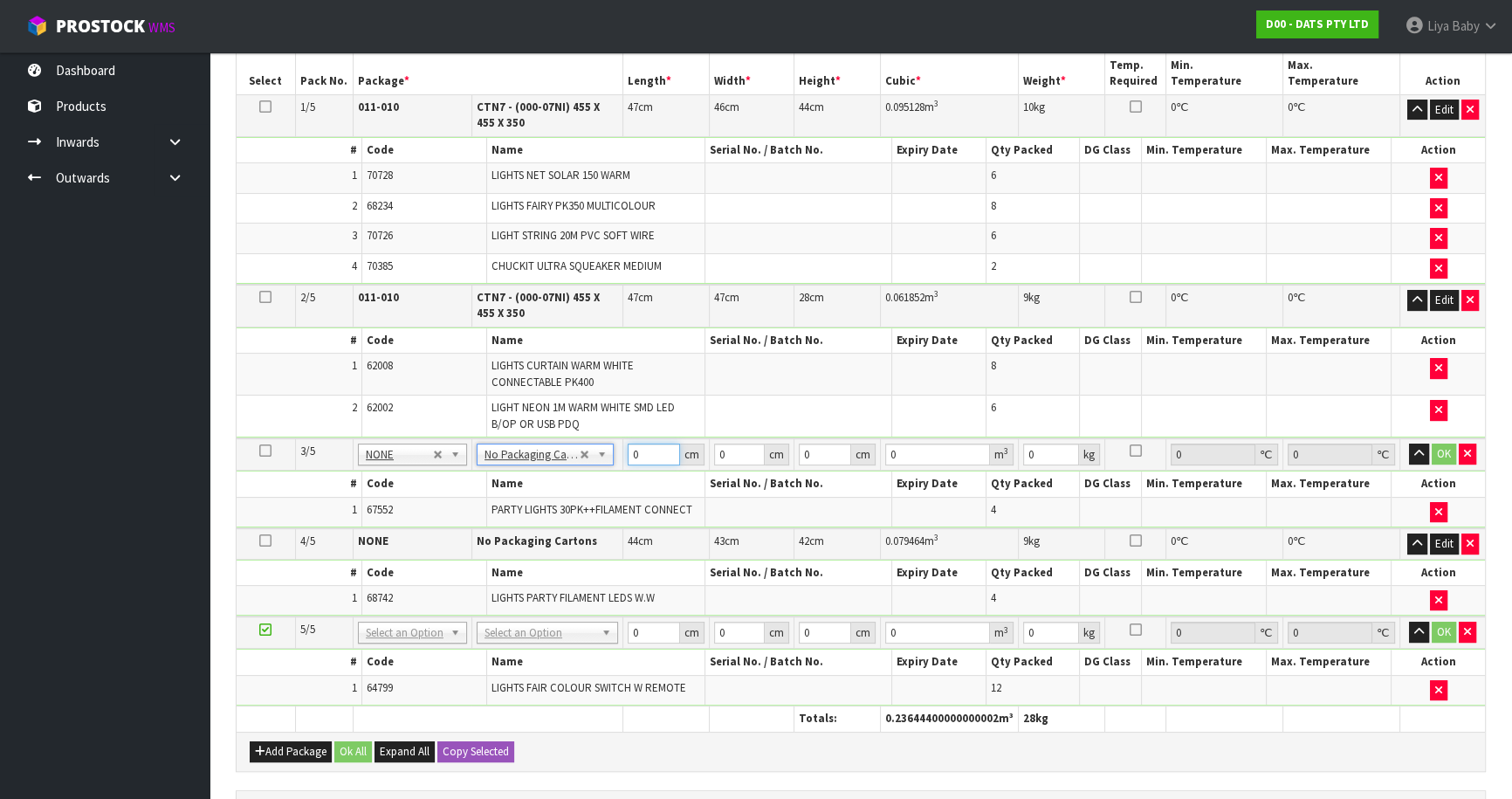
click at [641, 448] on input "0" at bounding box center [654, 454] width 52 height 22
click at [145, 283] on ul "Dashboard Products Categories Serial Numbers Kitsets Packagings Inwards Purchas…" at bounding box center [105, 426] width 210 height 747
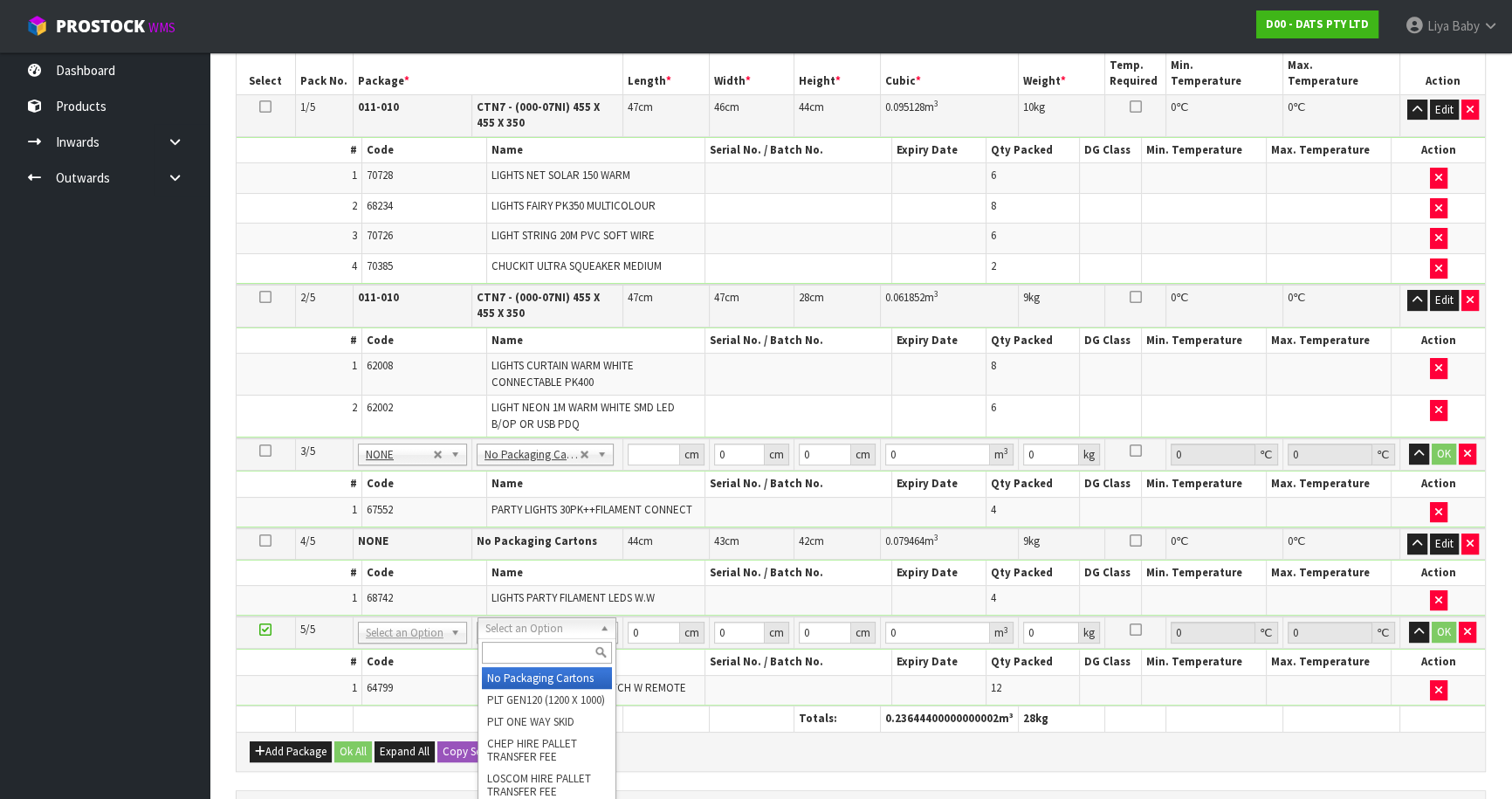
type input "3"
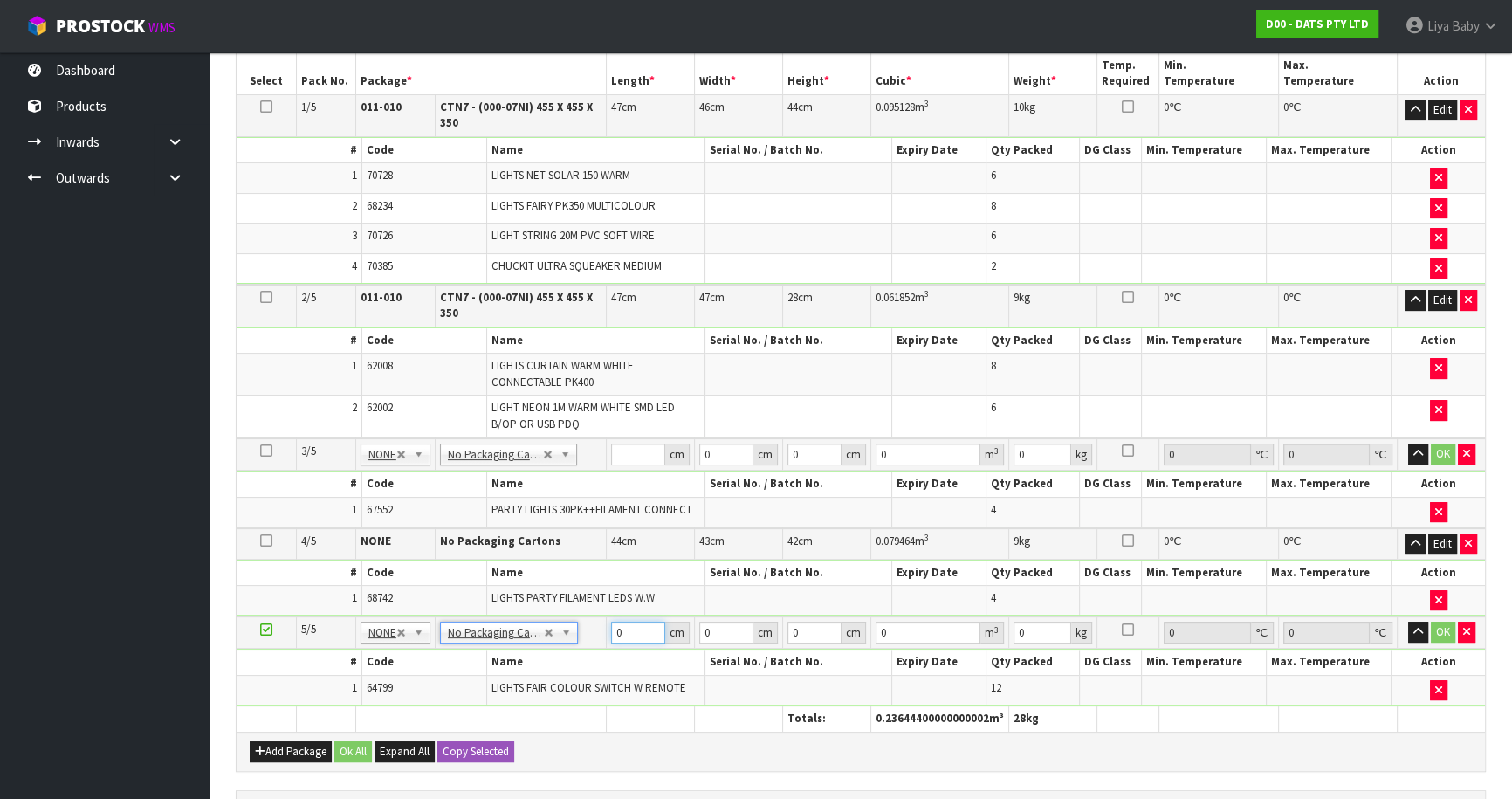
click at [629, 626] on input "0" at bounding box center [638, 632] width 54 height 22
type input "42"
type input "33"
type input "2"
type input "0.002772"
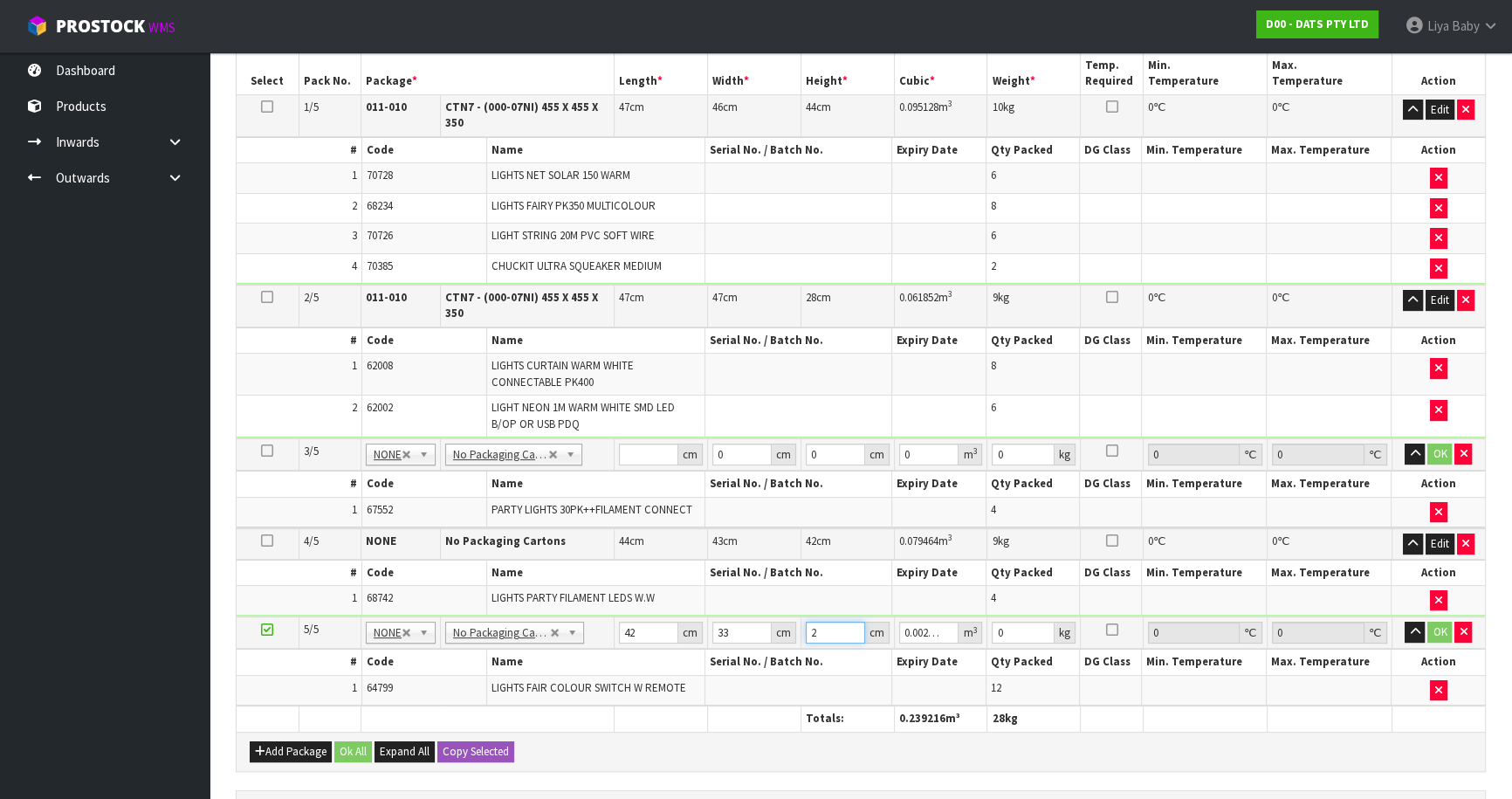
type input "27"
type input "0.037422"
type input "27"
type input "8"
click at [1443, 629] on button "OK" at bounding box center [1440, 632] width 25 height 21
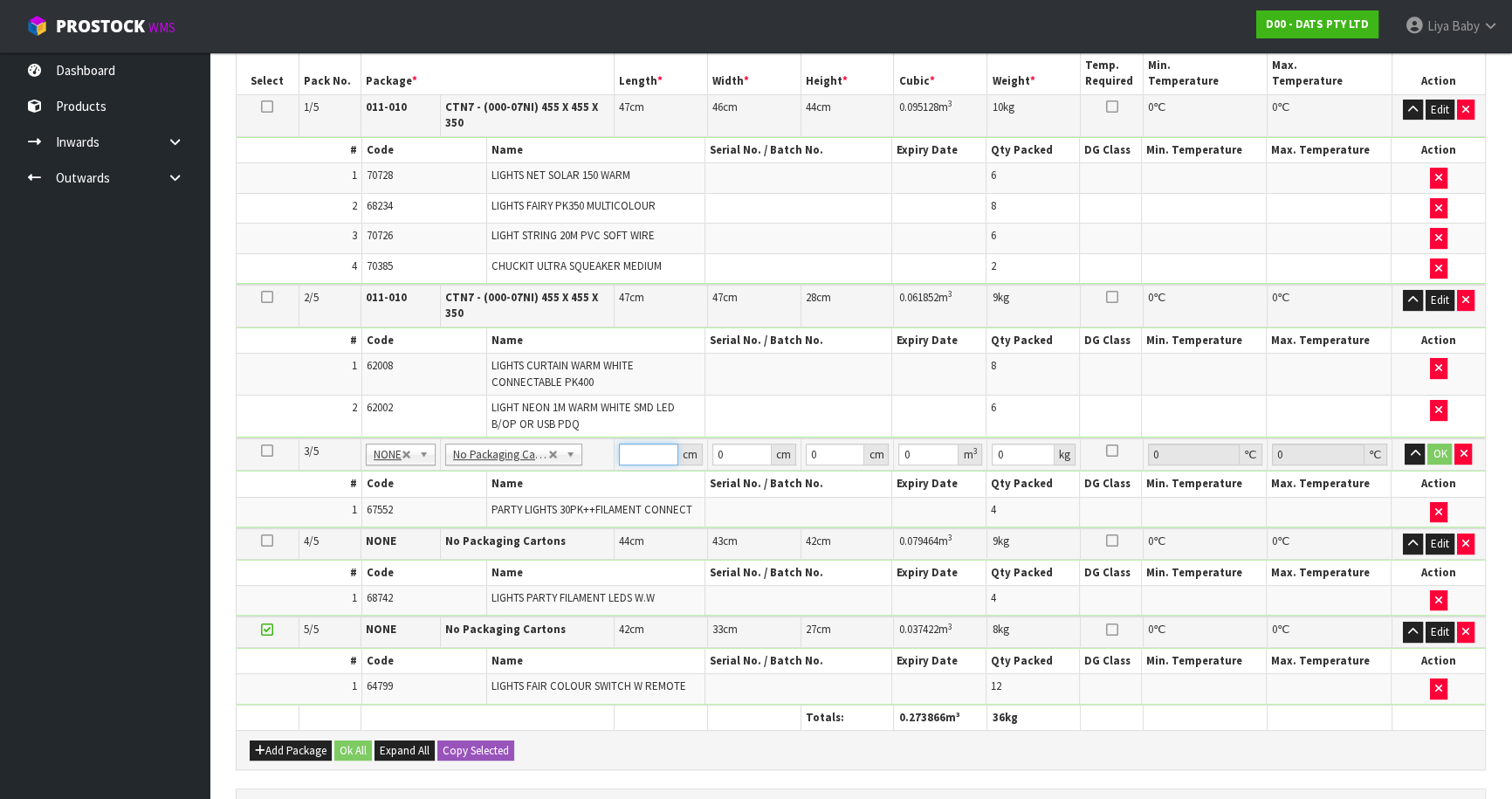
click at [628, 453] on input "number" at bounding box center [648, 454] width 59 height 22
type input "54"
type input "47"
type input "2"
type input "0.005076"
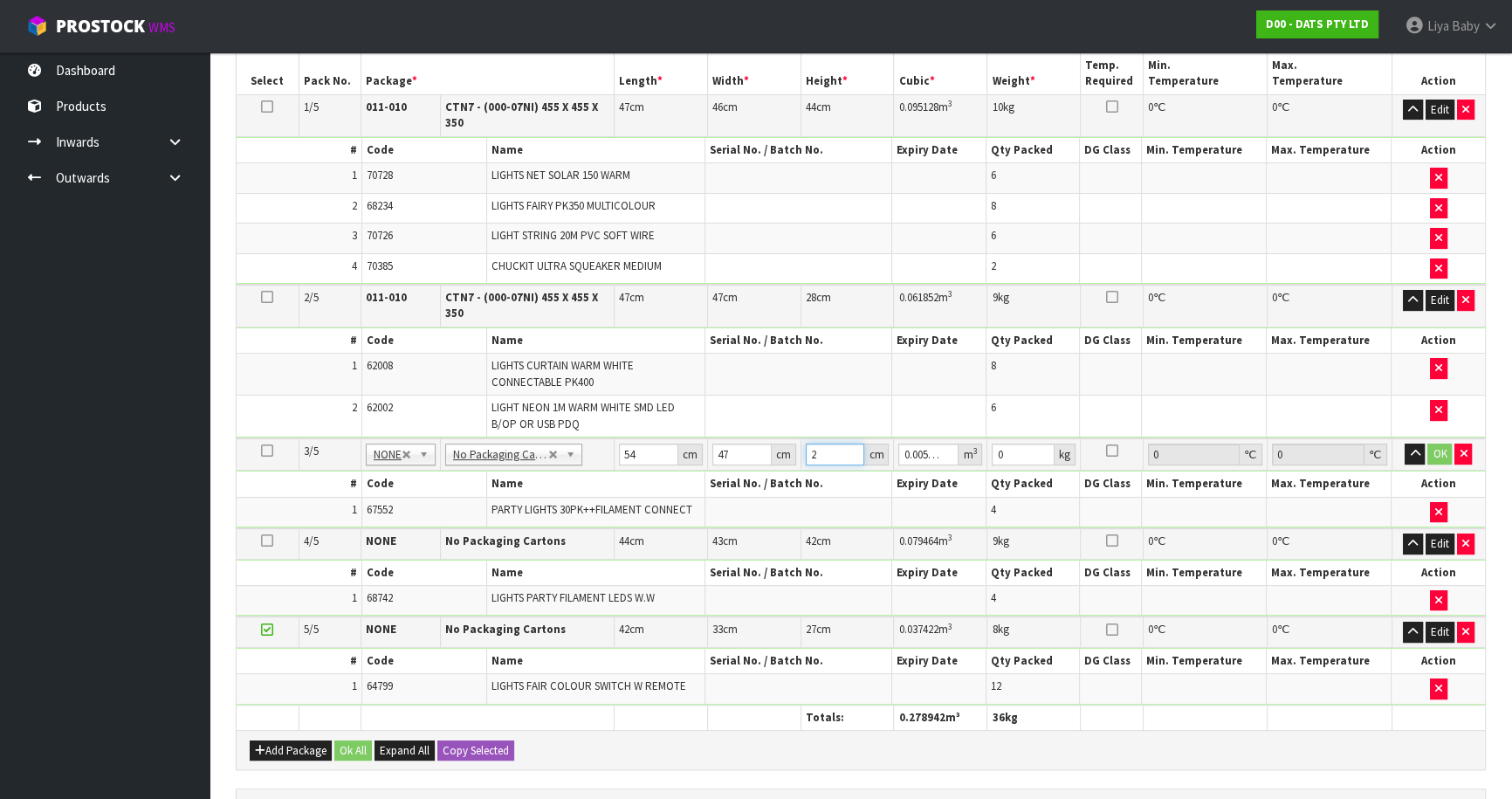
type input "28"
type input "0.071064"
type input "28"
type input "9"
click at [1437, 449] on button "OK" at bounding box center [1440, 454] width 25 height 21
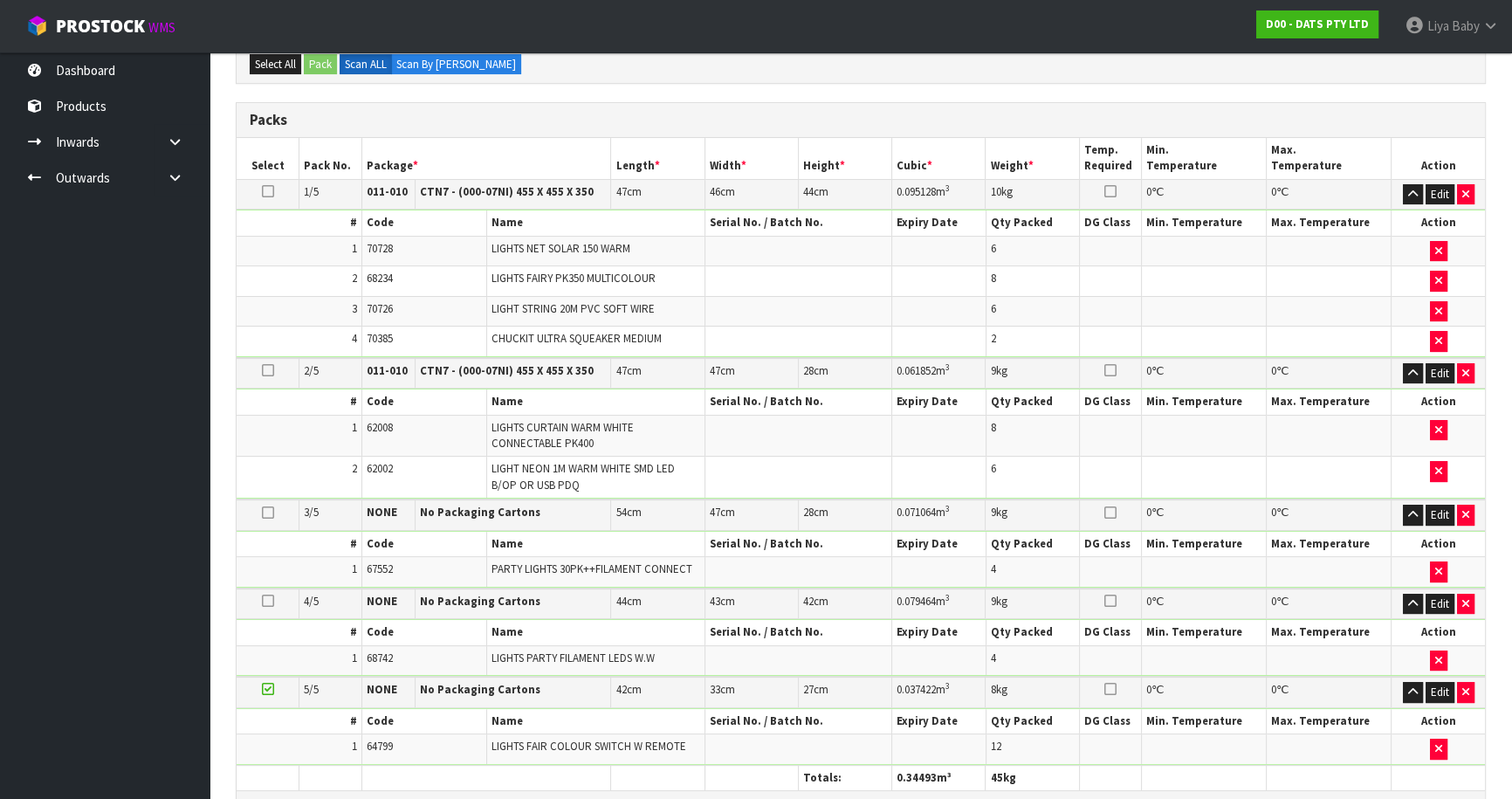
scroll to position [440, 0]
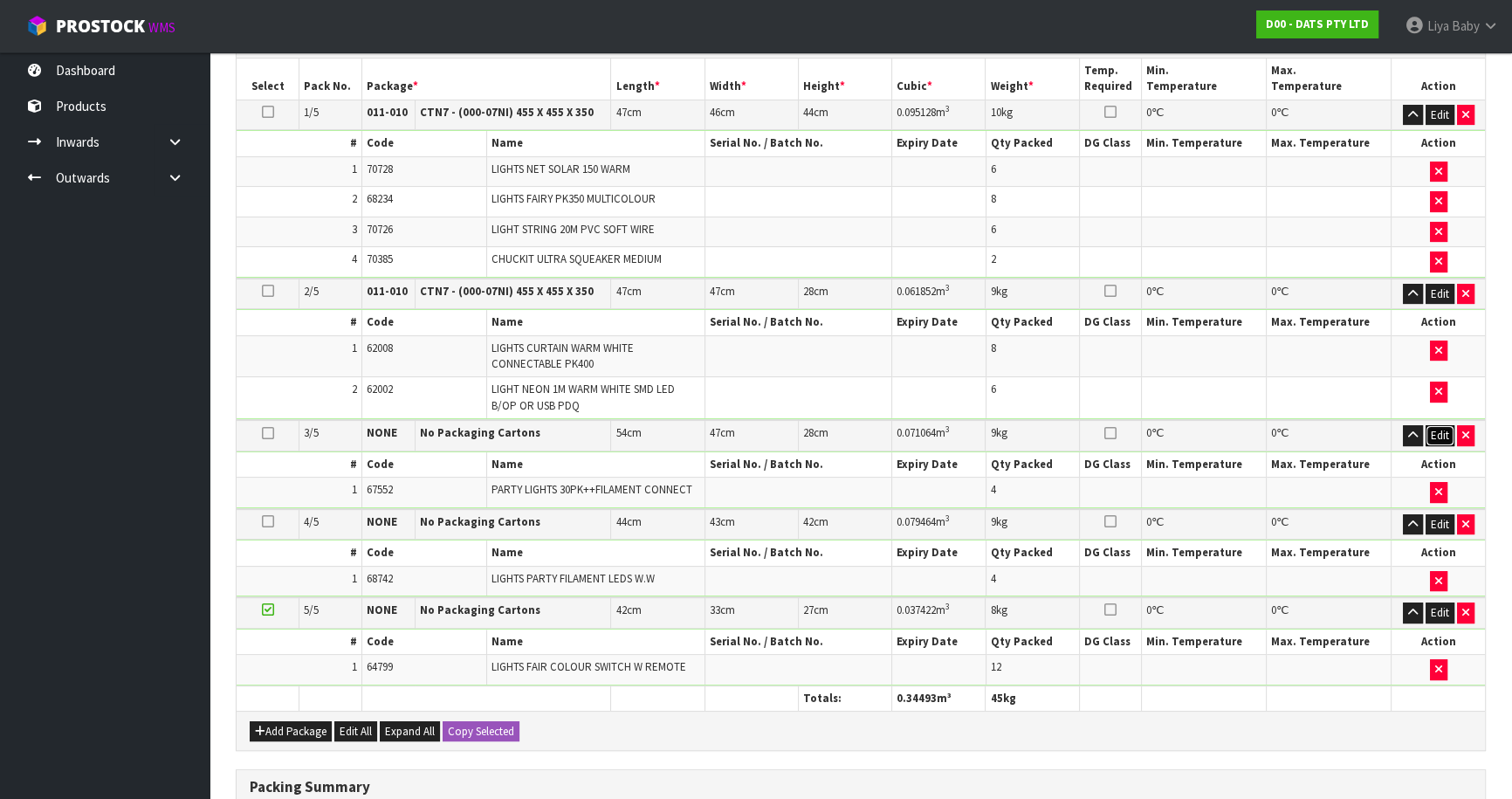
click at [1430, 431] on button "Edit" at bounding box center [1440, 435] width 29 height 21
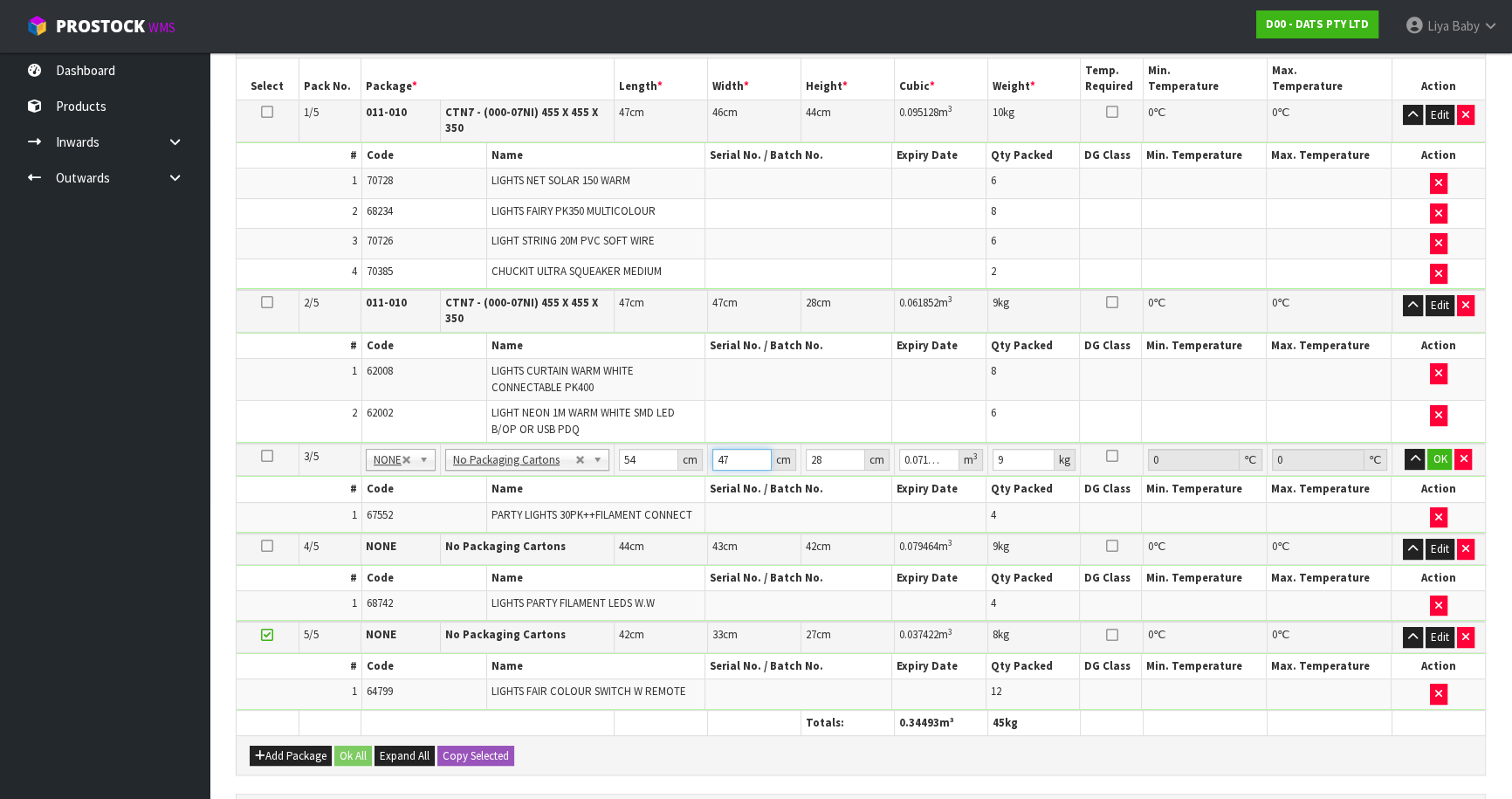
click at [727, 454] on input "47" at bounding box center [742, 459] width 59 height 22
type input "4"
type input "0.006048"
type input "0"
type input ".3"
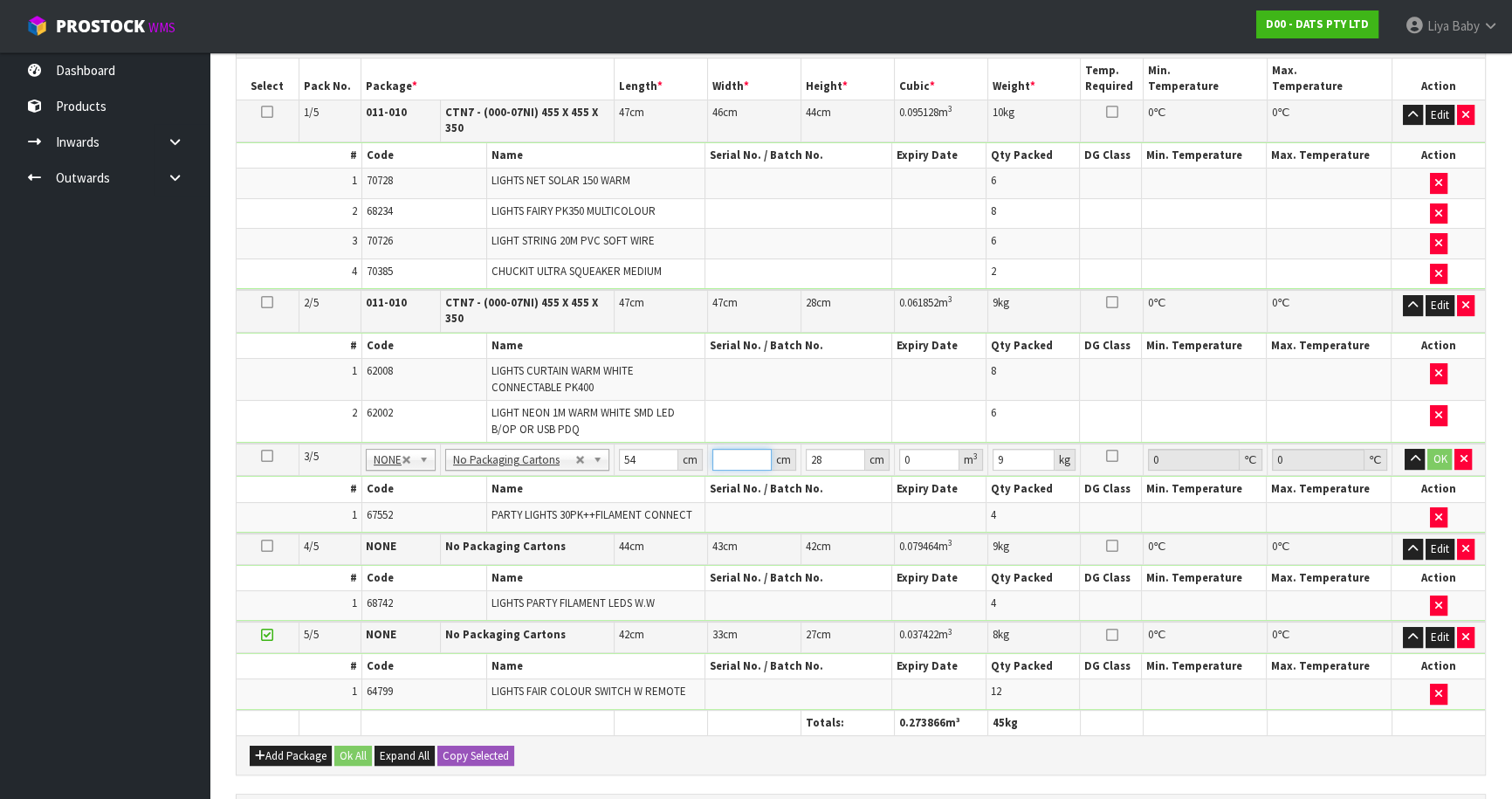
type input "0.000454"
type input "0"
type input "3"
type input "0.004536"
type input "37"
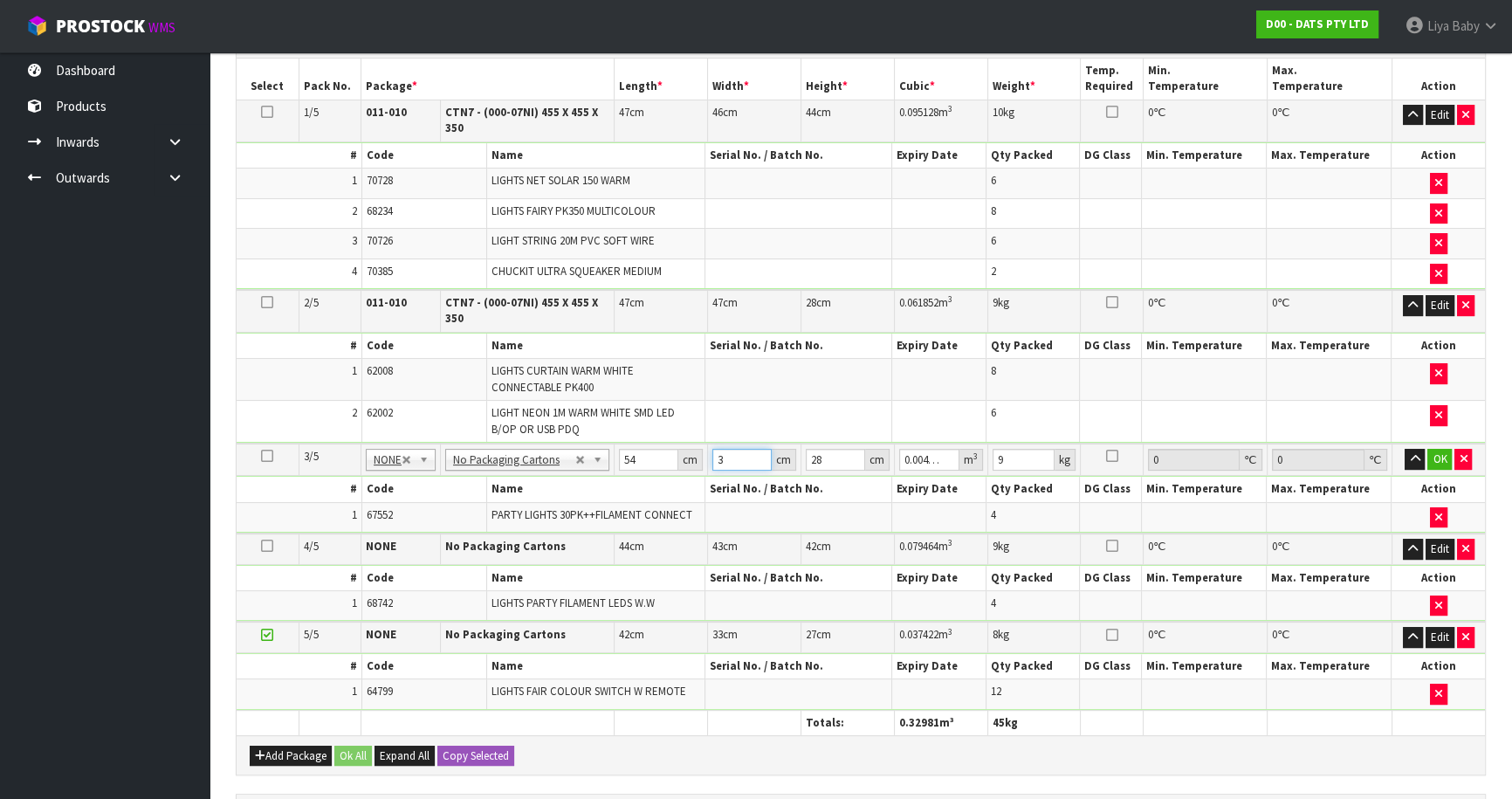
type input "0.055944"
type input "37"
click at [833, 452] on input "28" at bounding box center [835, 459] width 59 height 22
type input "2"
type input "0.003996"
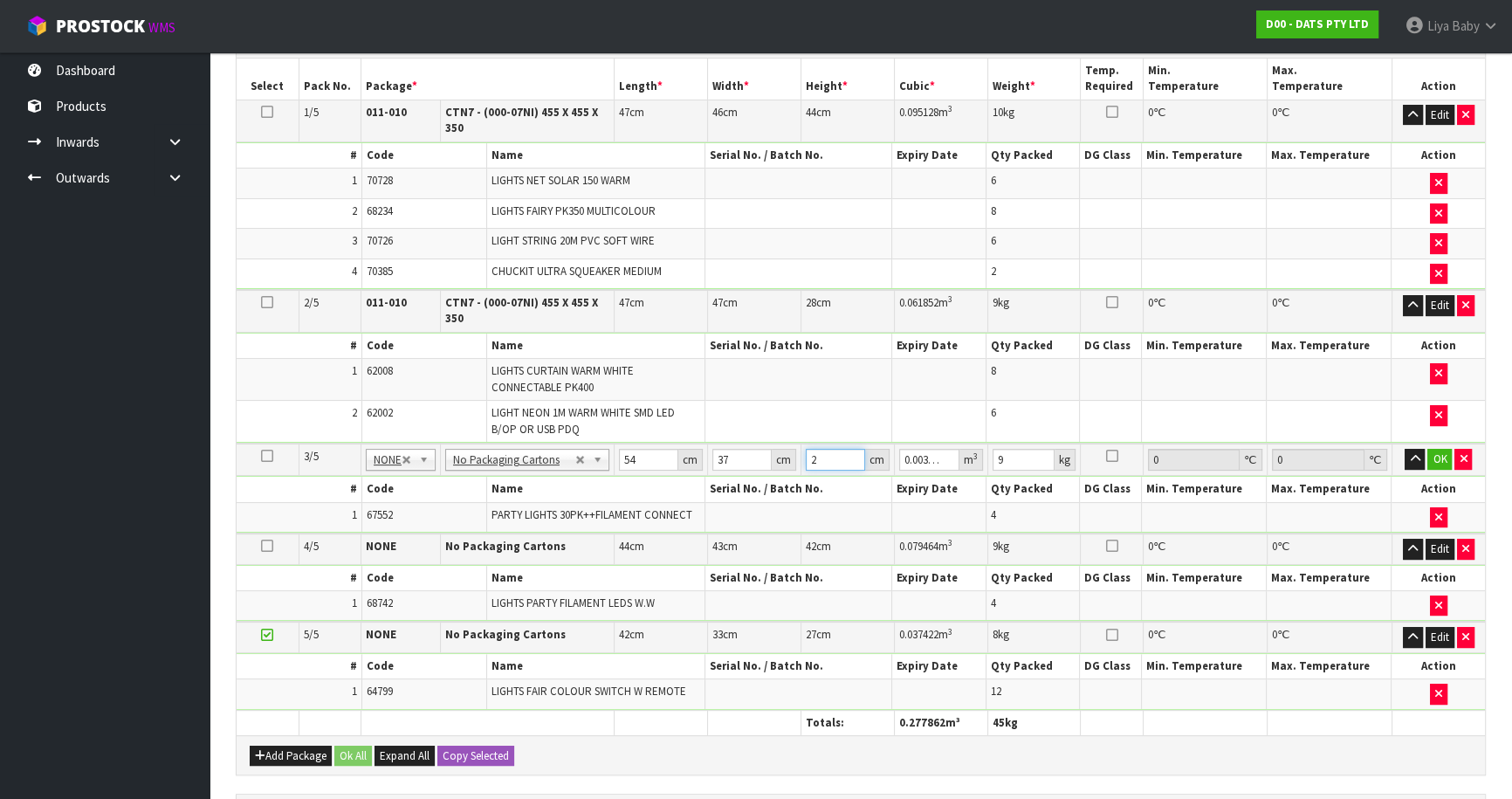
type input "0"
type input "3"
type input "0.005994"
type input "37"
type input "0.073926"
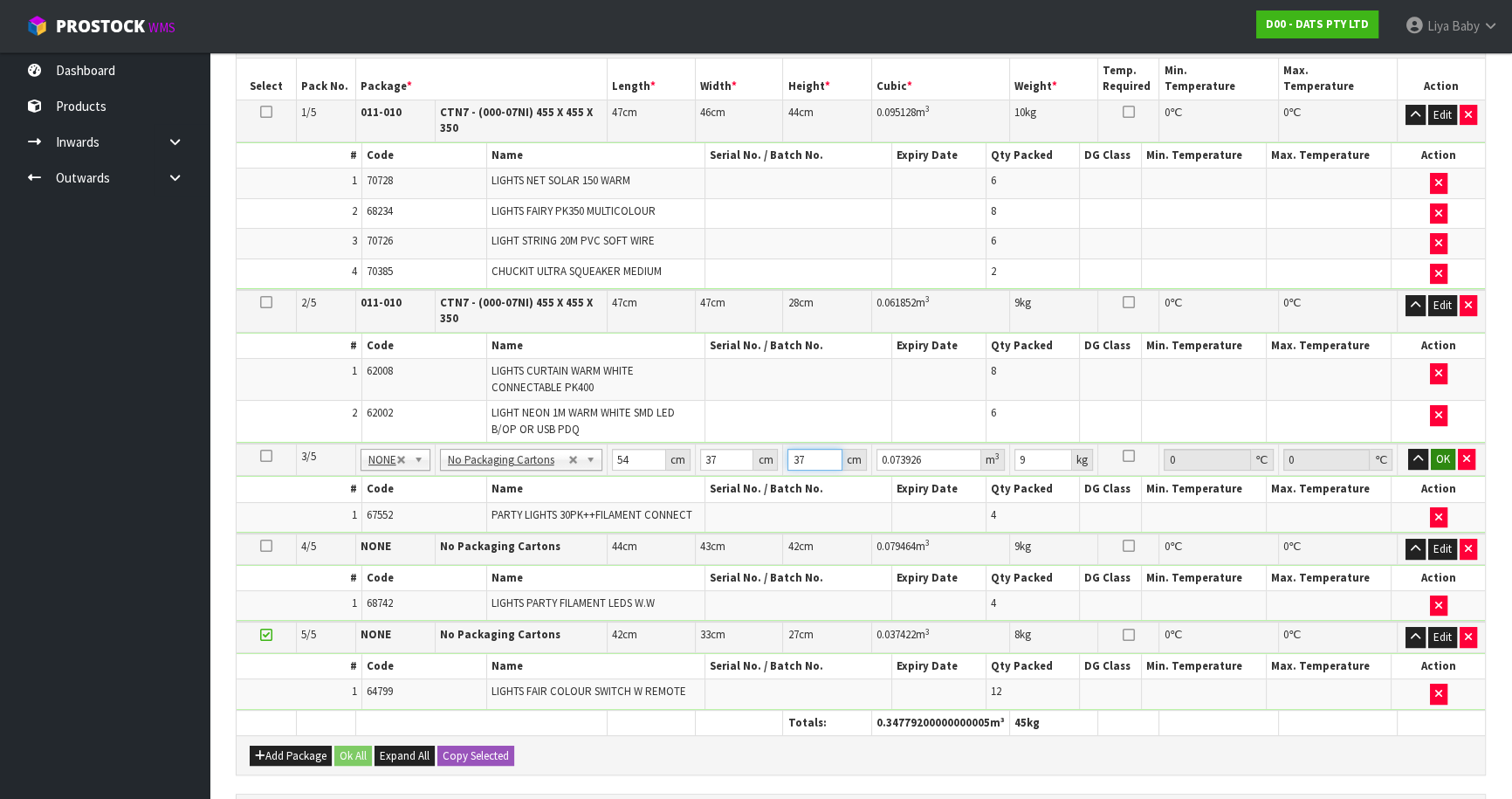
type input "37"
click at [1449, 449] on button "OK" at bounding box center [1444, 459] width 25 height 21
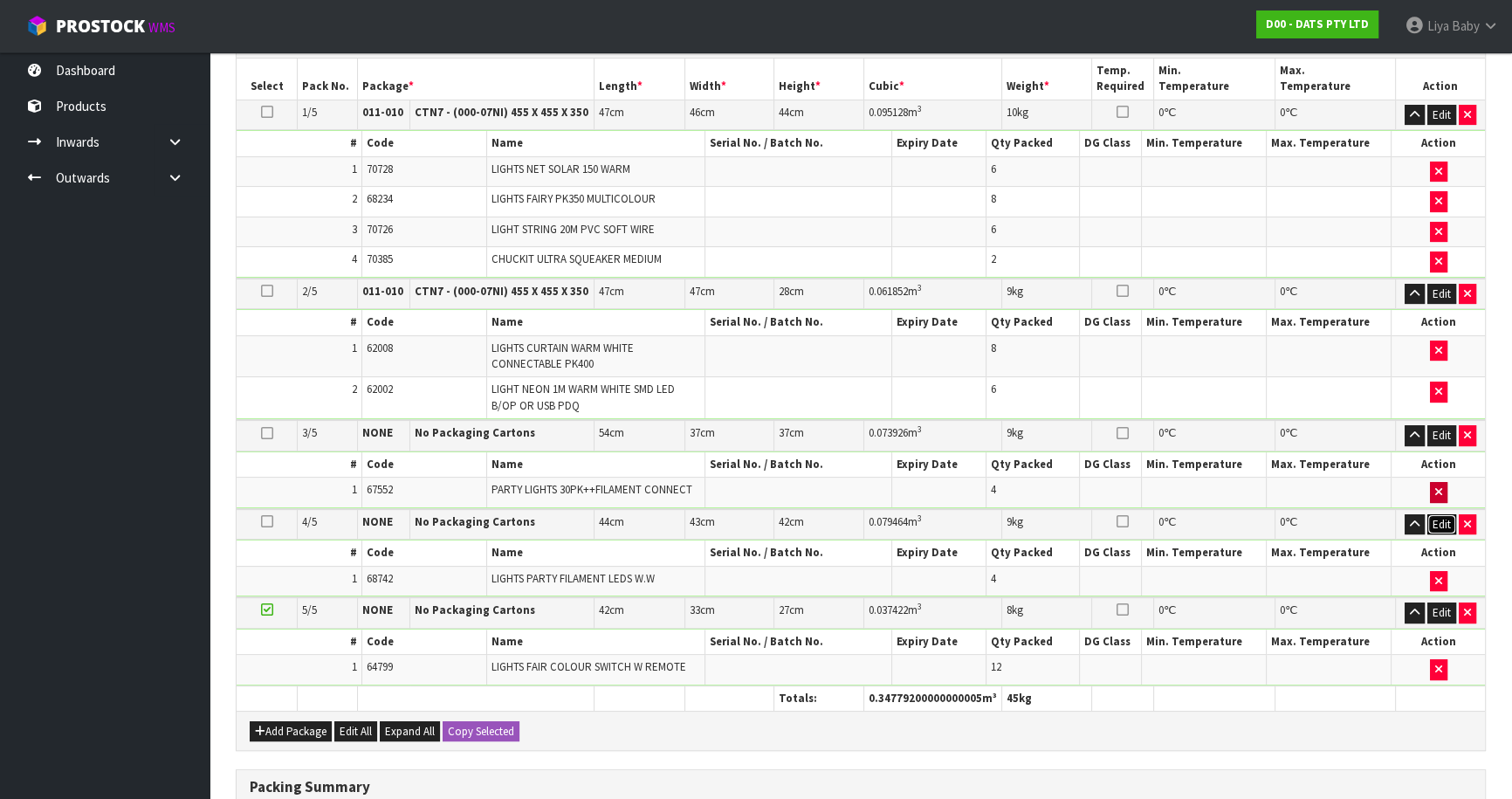
click at [1447, 516] on button "Edit" at bounding box center [1442, 524] width 29 height 21
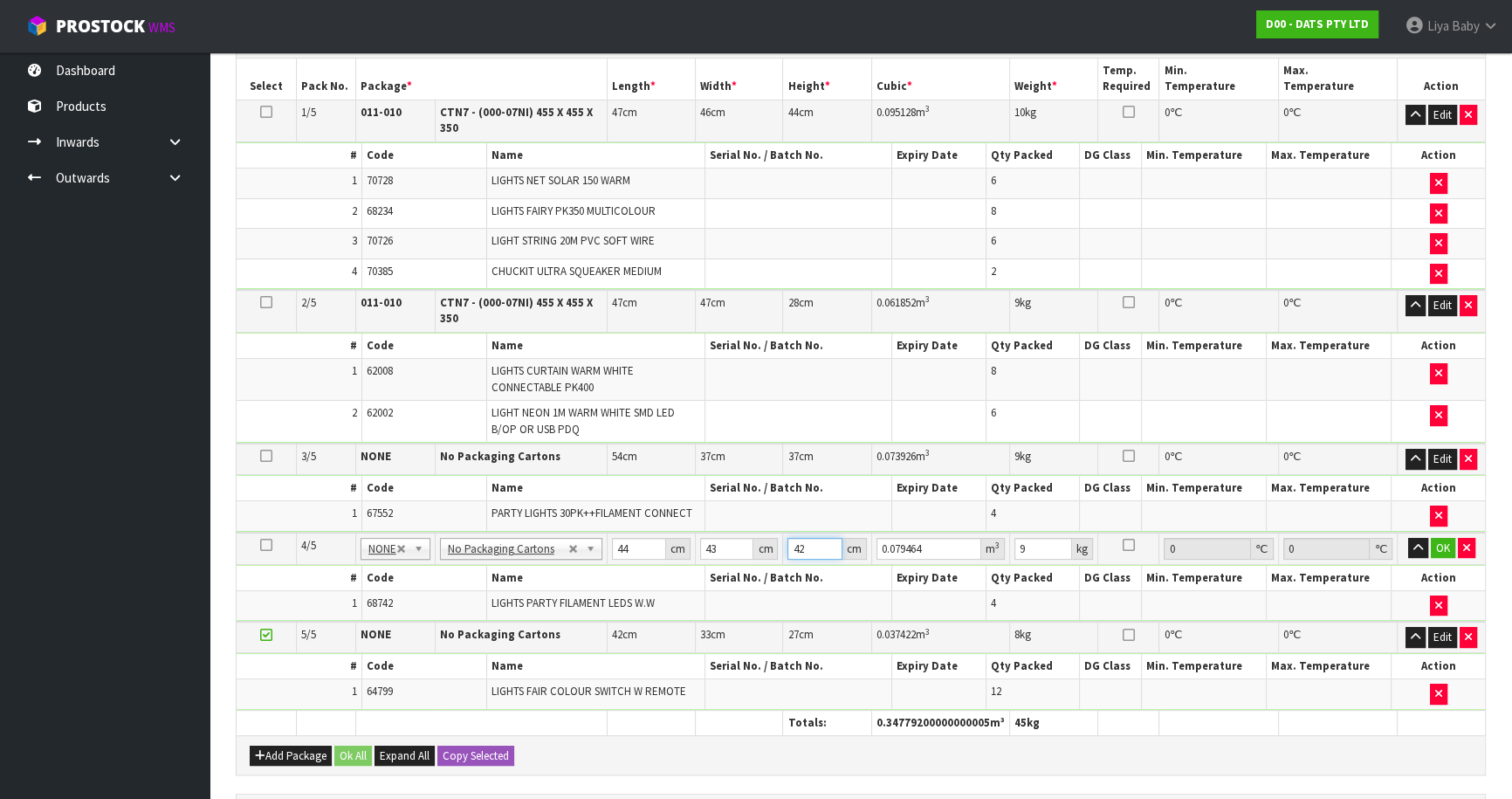
click at [801, 542] on input "42" at bounding box center [814, 548] width 54 height 22
type input "2"
type input "0.003784"
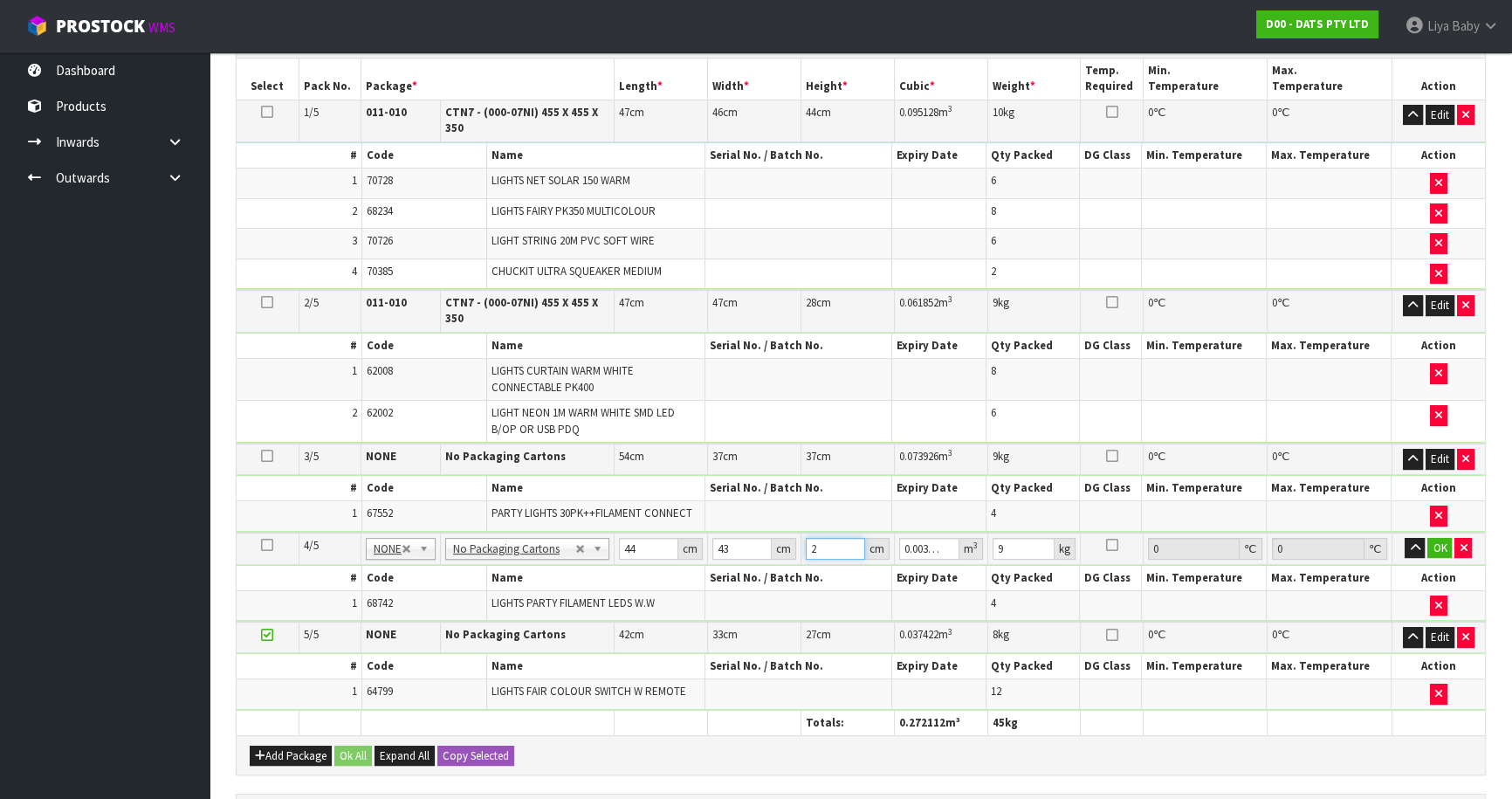
type input "32"
type input "0.060544"
type input "32"
click at [1440, 540] on button "OK" at bounding box center [1440, 548] width 25 height 21
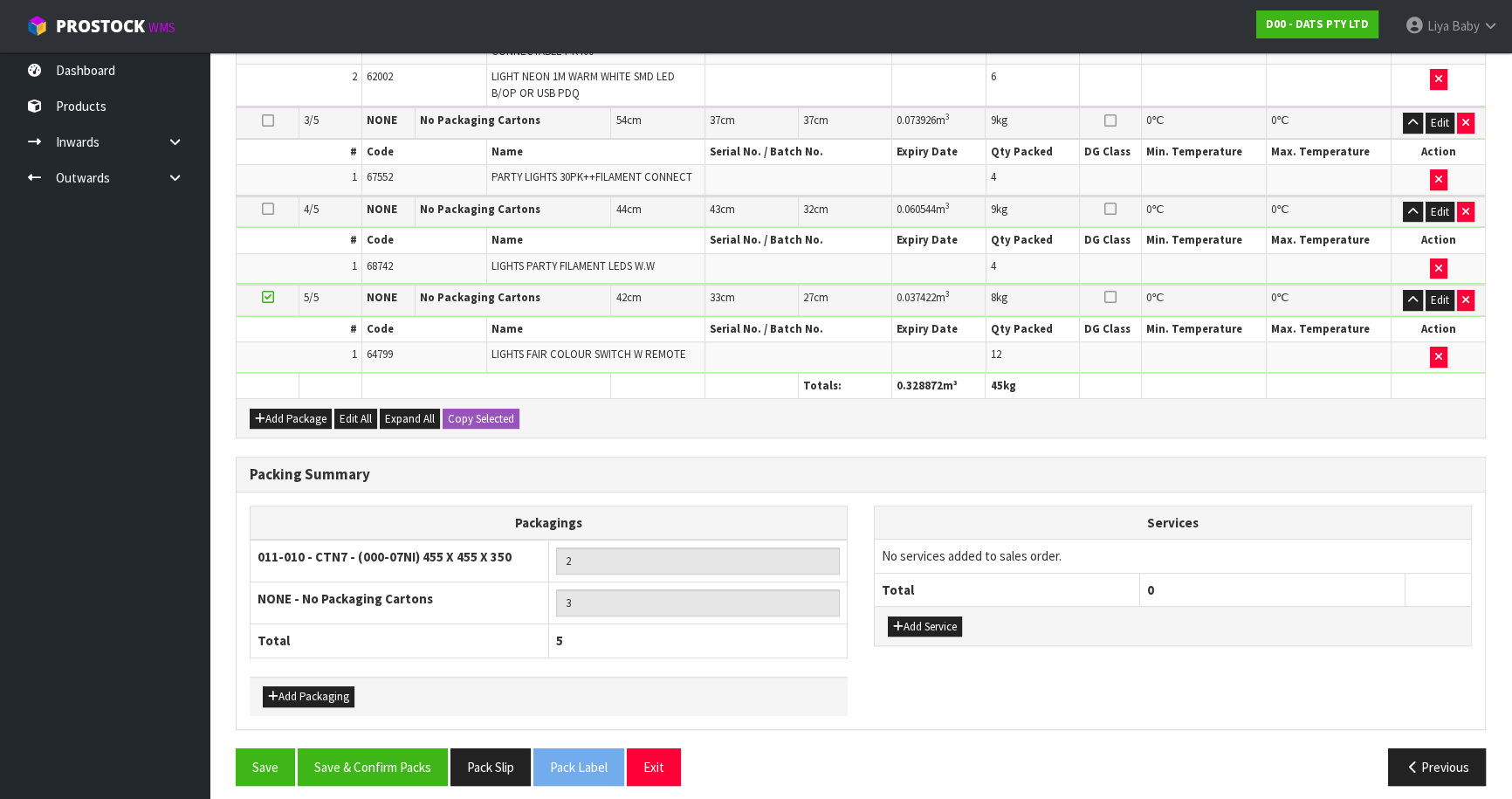
scroll to position [758, 0]
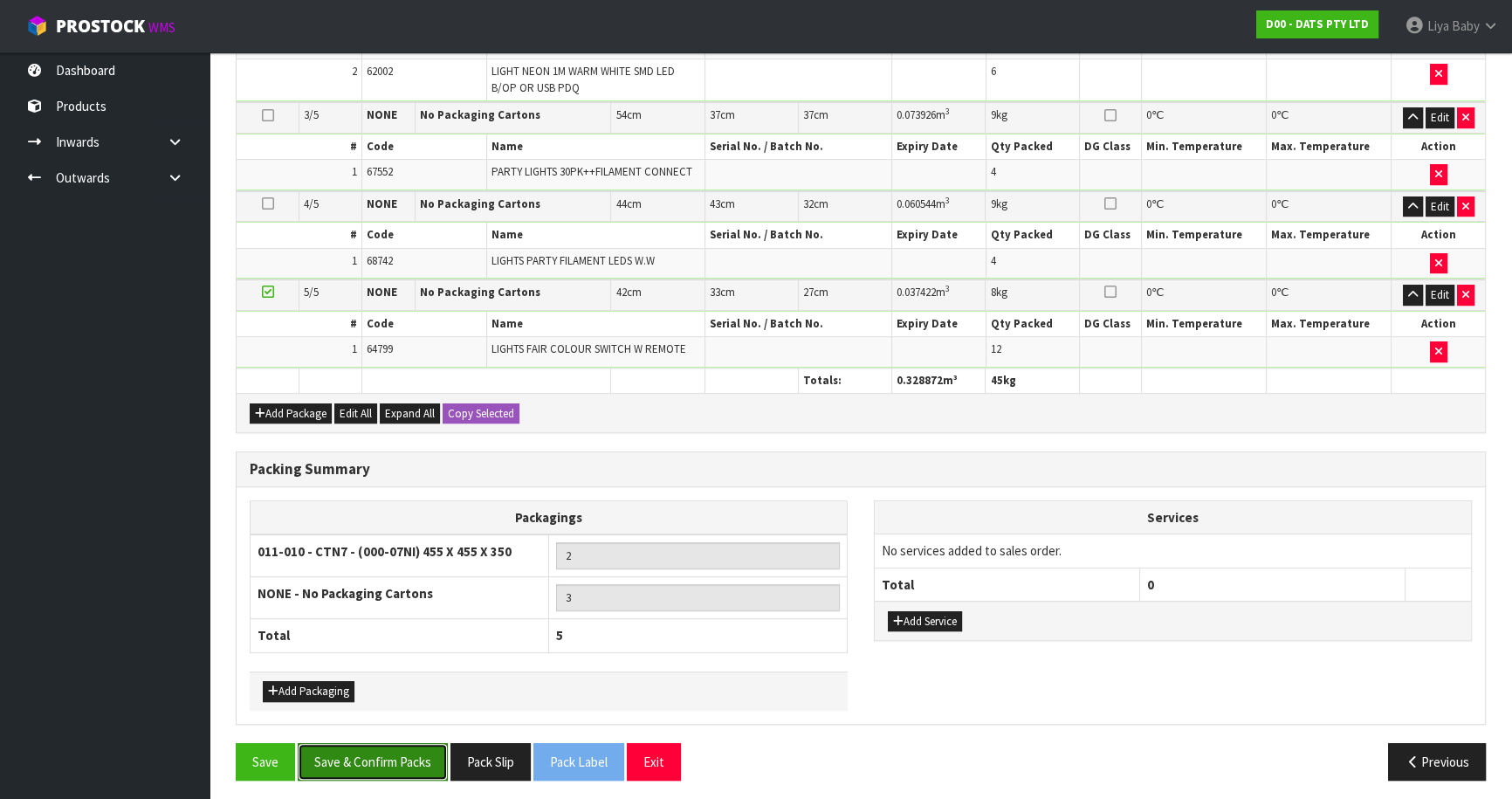
click at [328, 753] on button "Save & Confirm Packs" at bounding box center [373, 762] width 150 height 38
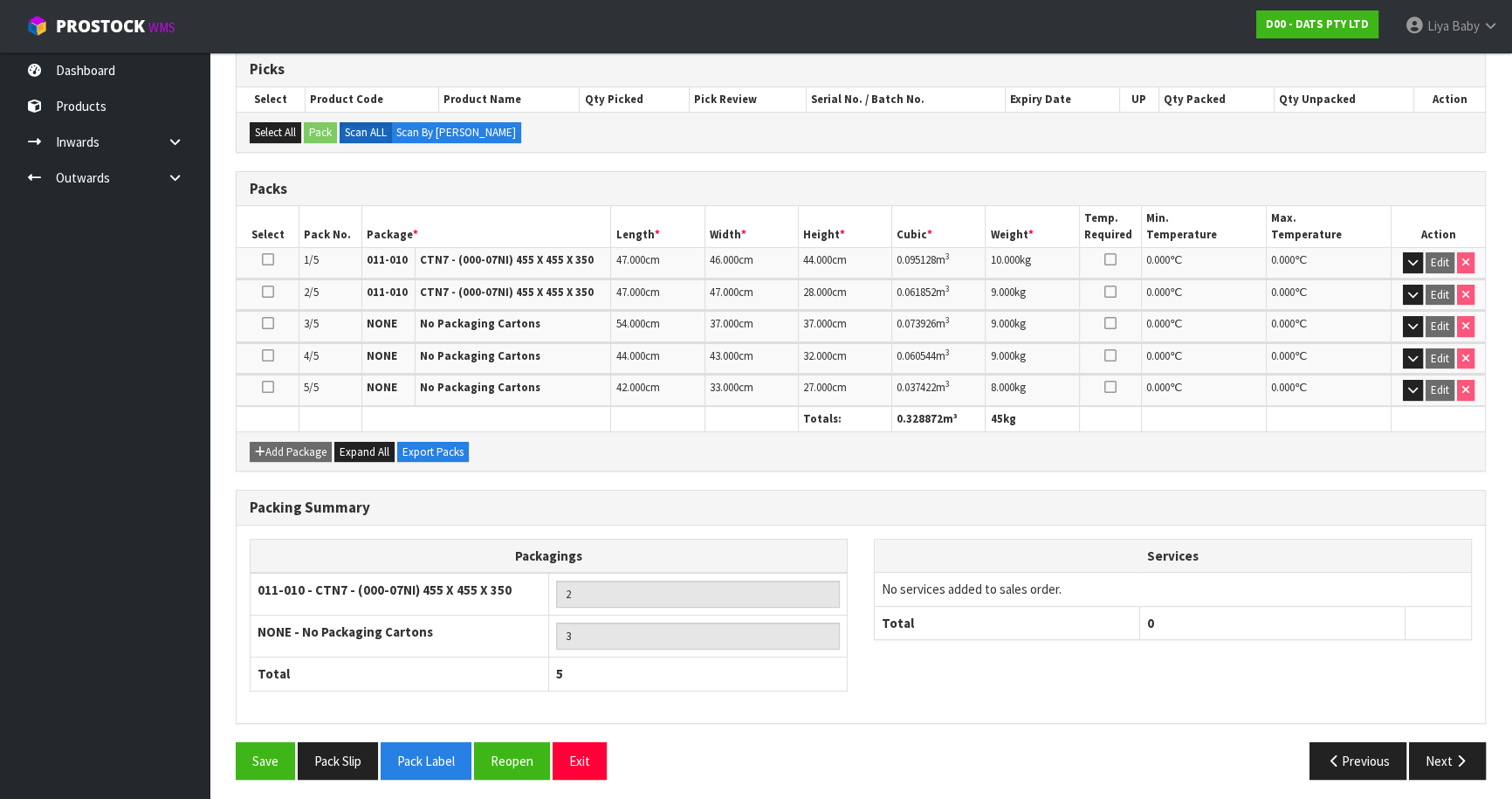
scroll to position [358, 0]
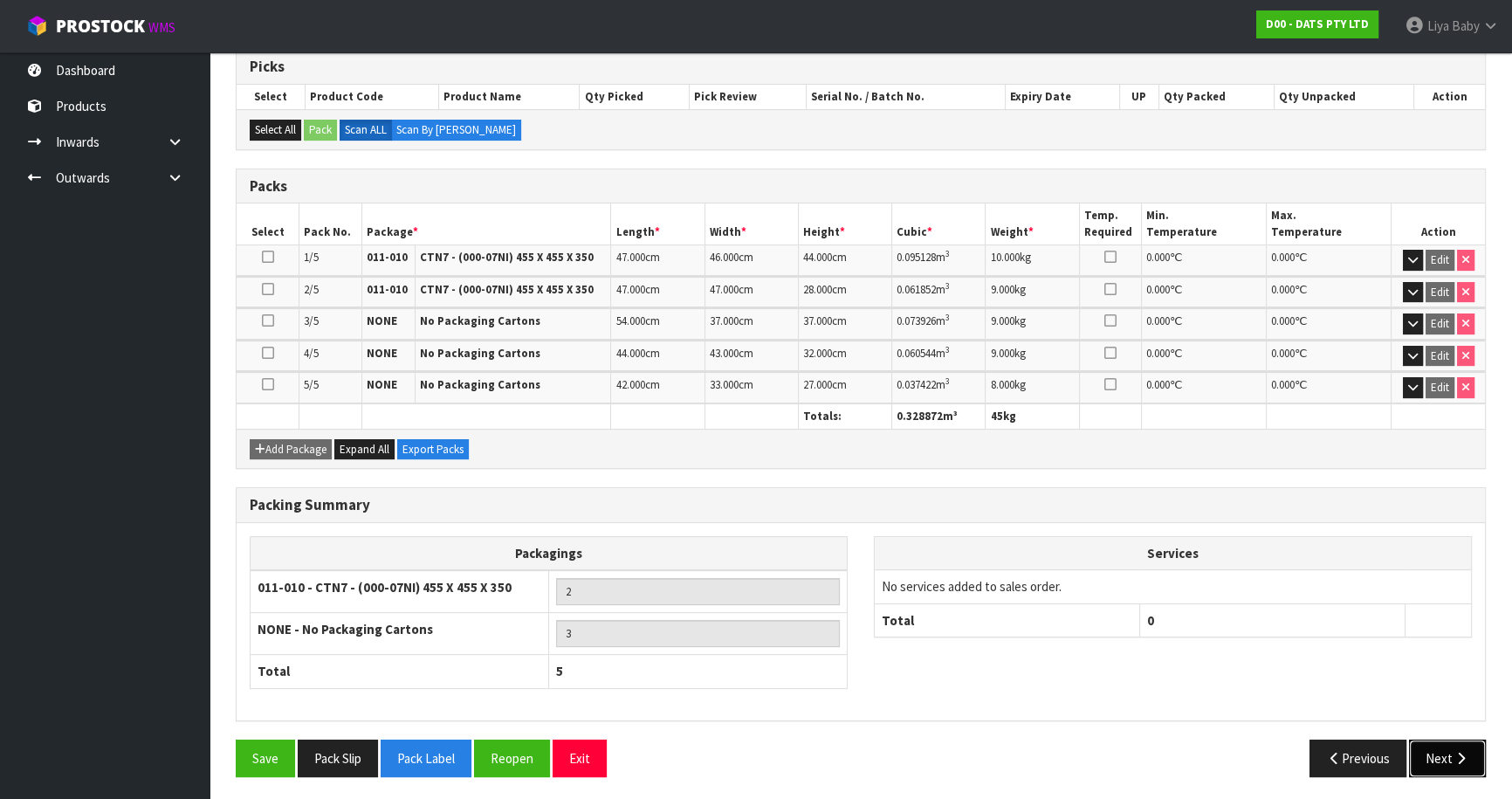
drag, startPoint x: 1441, startPoint y: 754, endPoint x: 1431, endPoint y: 753, distance: 10.0
click at [1441, 754] on button "Next" at bounding box center [1447, 758] width 77 height 38
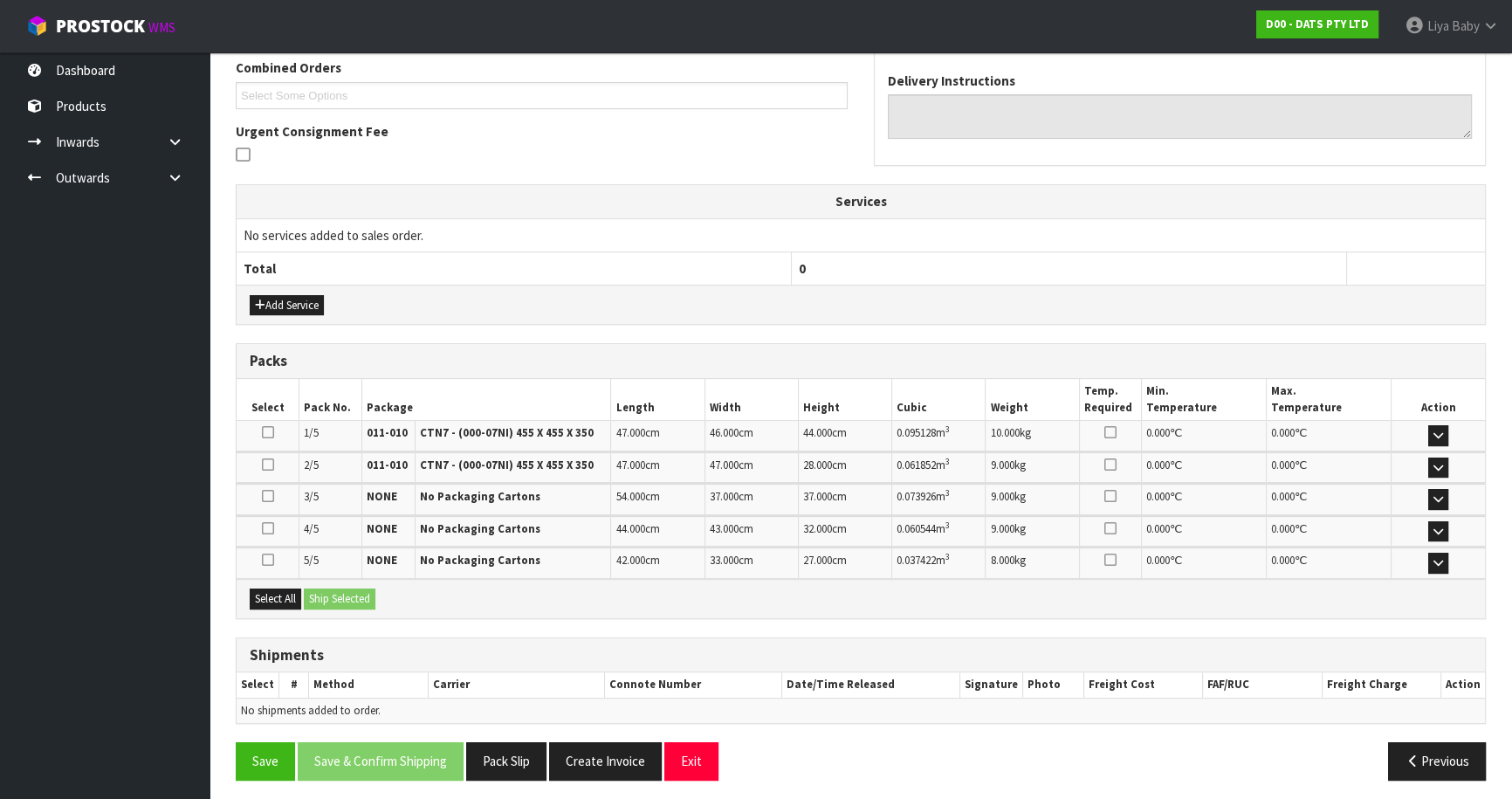
scroll to position [463, 0]
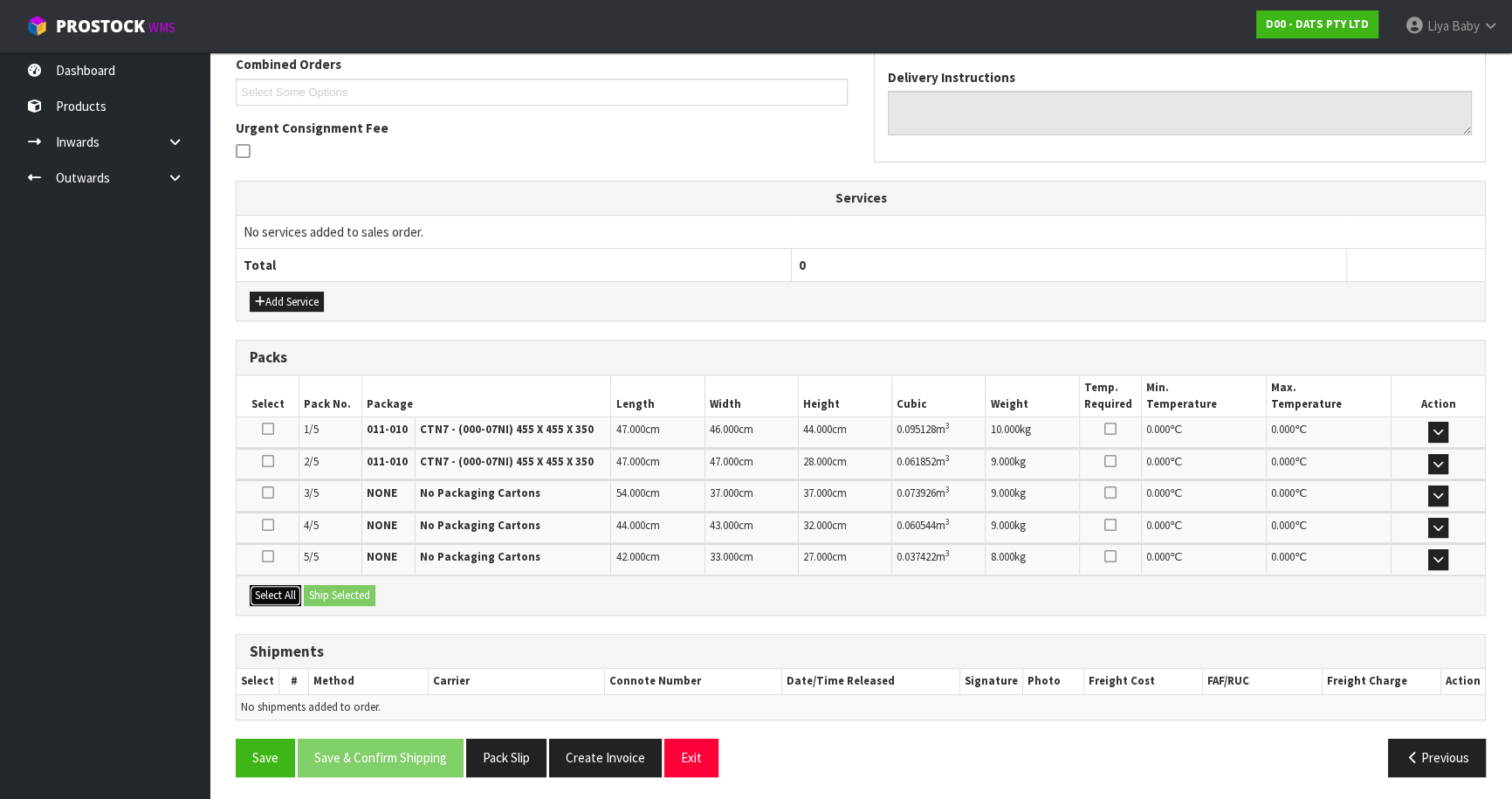
click at [266, 594] on button "Select All" at bounding box center [276, 596] width 51 height 21
click at [365, 585] on button "Ship Selected" at bounding box center [339, 596] width 71 height 21
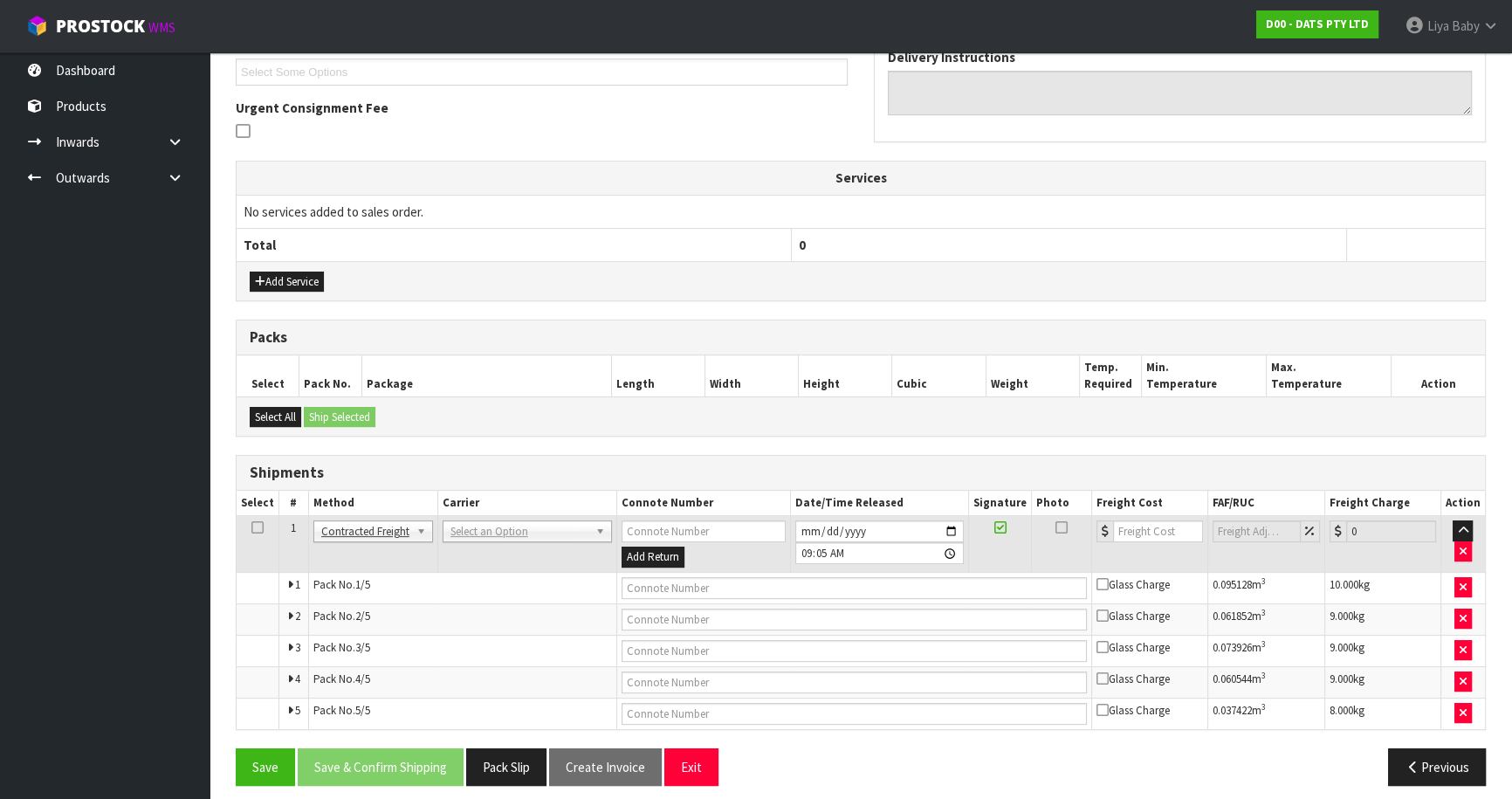
scroll to position [492, 0]
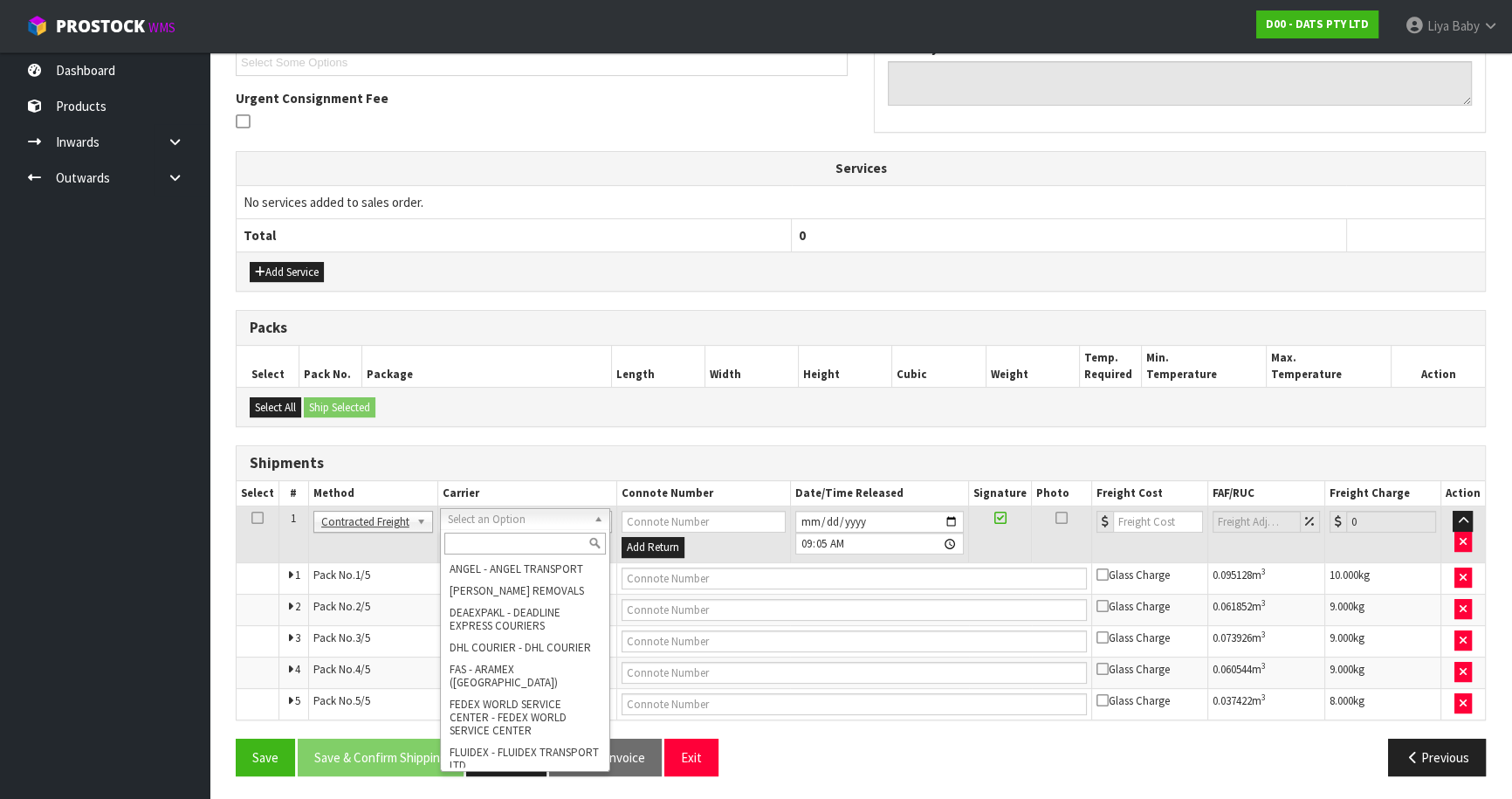
click at [509, 543] on input "text" at bounding box center [526, 542] width 162 height 22
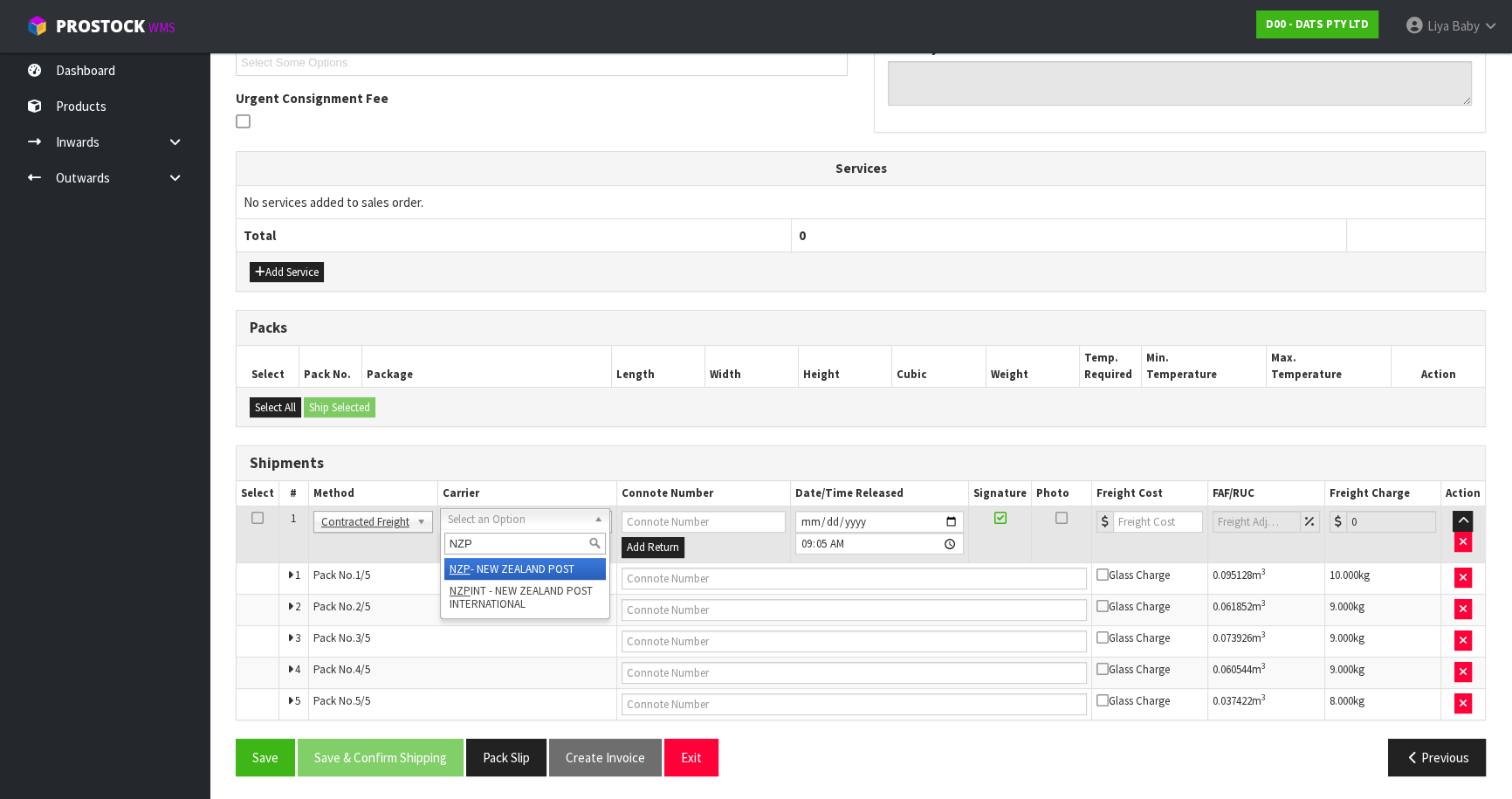
type input "NZP"
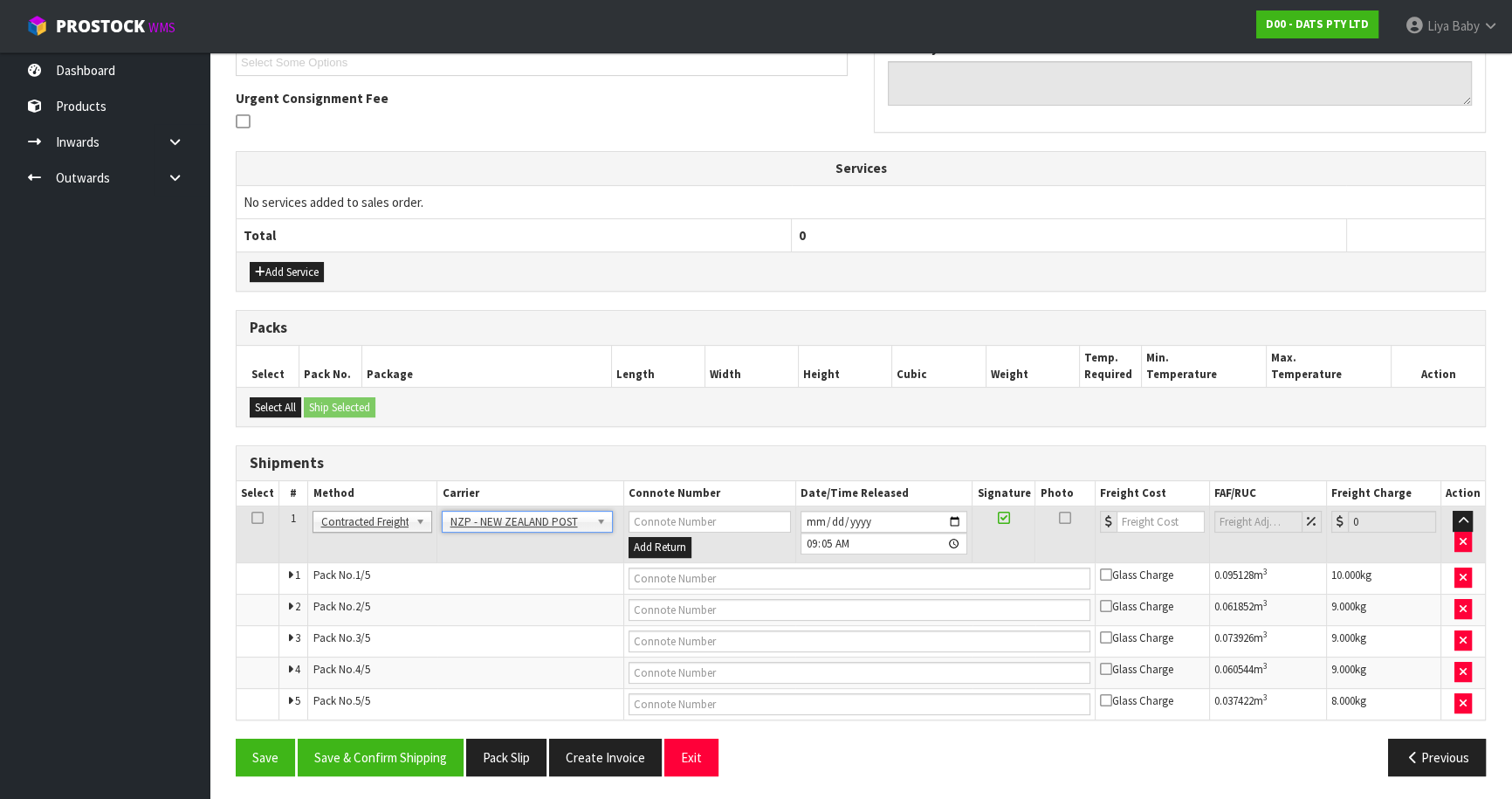
click at [253, 518] on icon at bounding box center [258, 518] width 12 height 1
click at [407, 747] on button "Save & Confirm Shipping" at bounding box center [380, 757] width 166 height 38
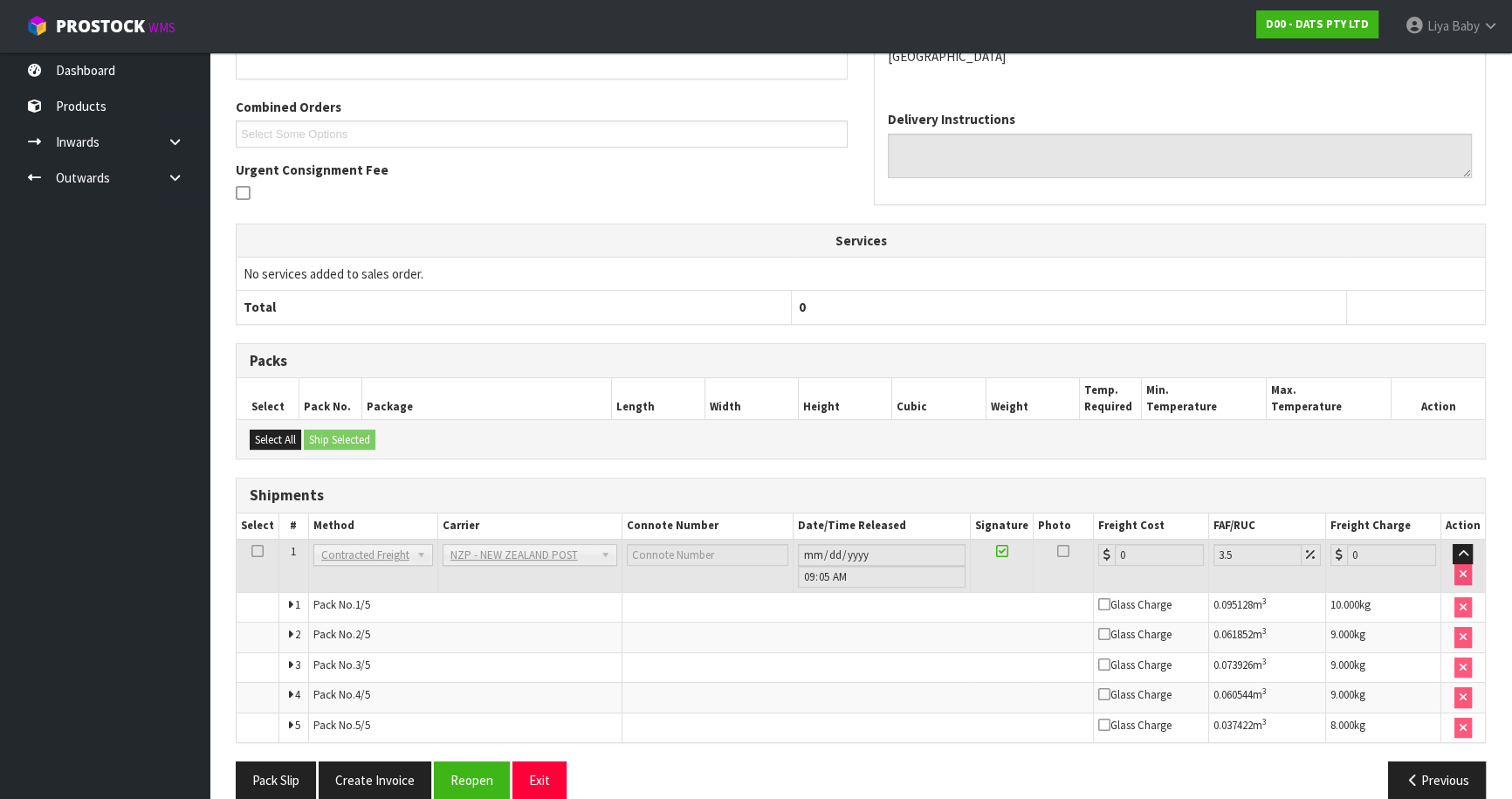
scroll to position [463, 0]
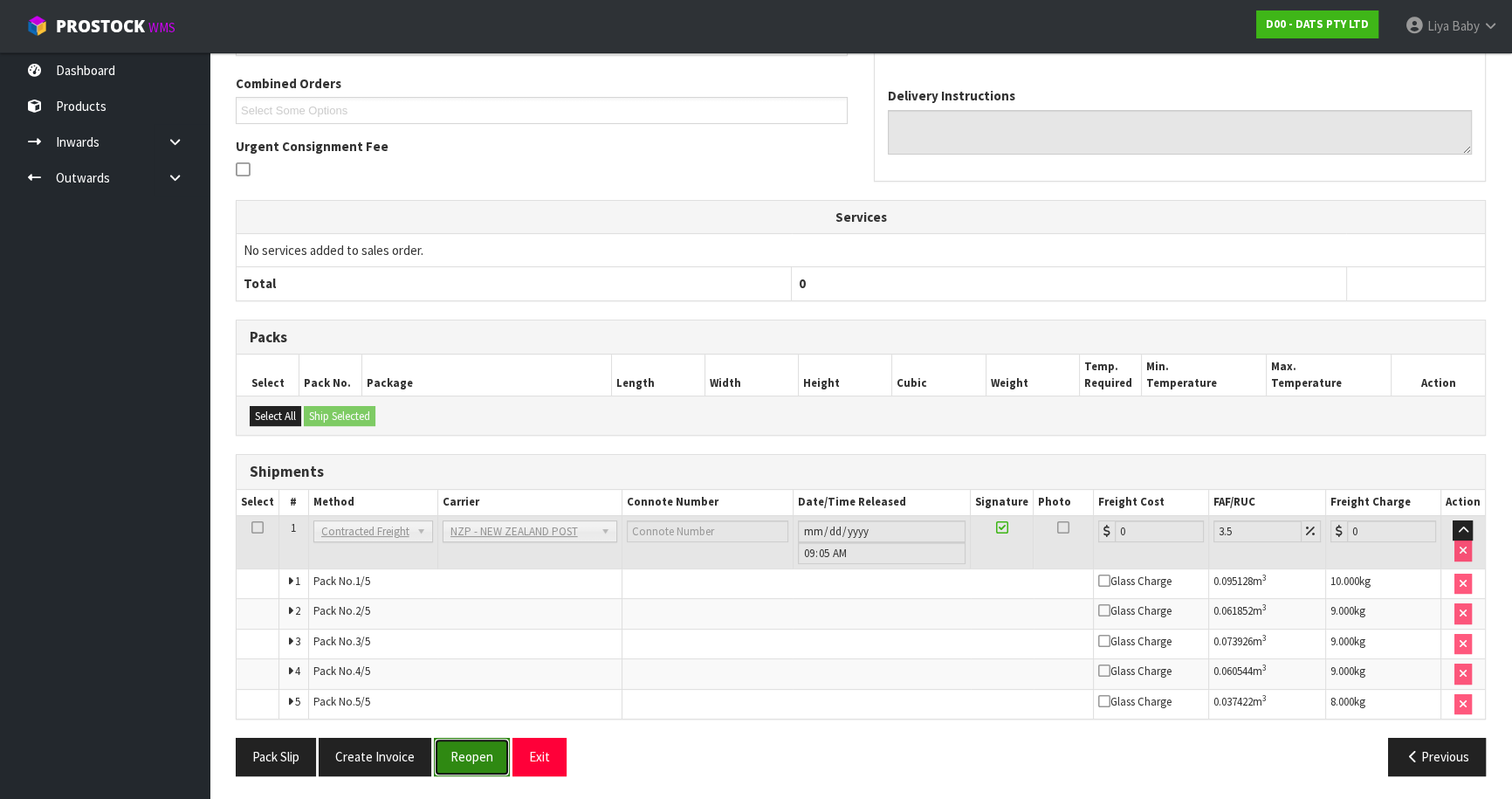
click at [471, 754] on button "Reopen" at bounding box center [472, 756] width 76 height 38
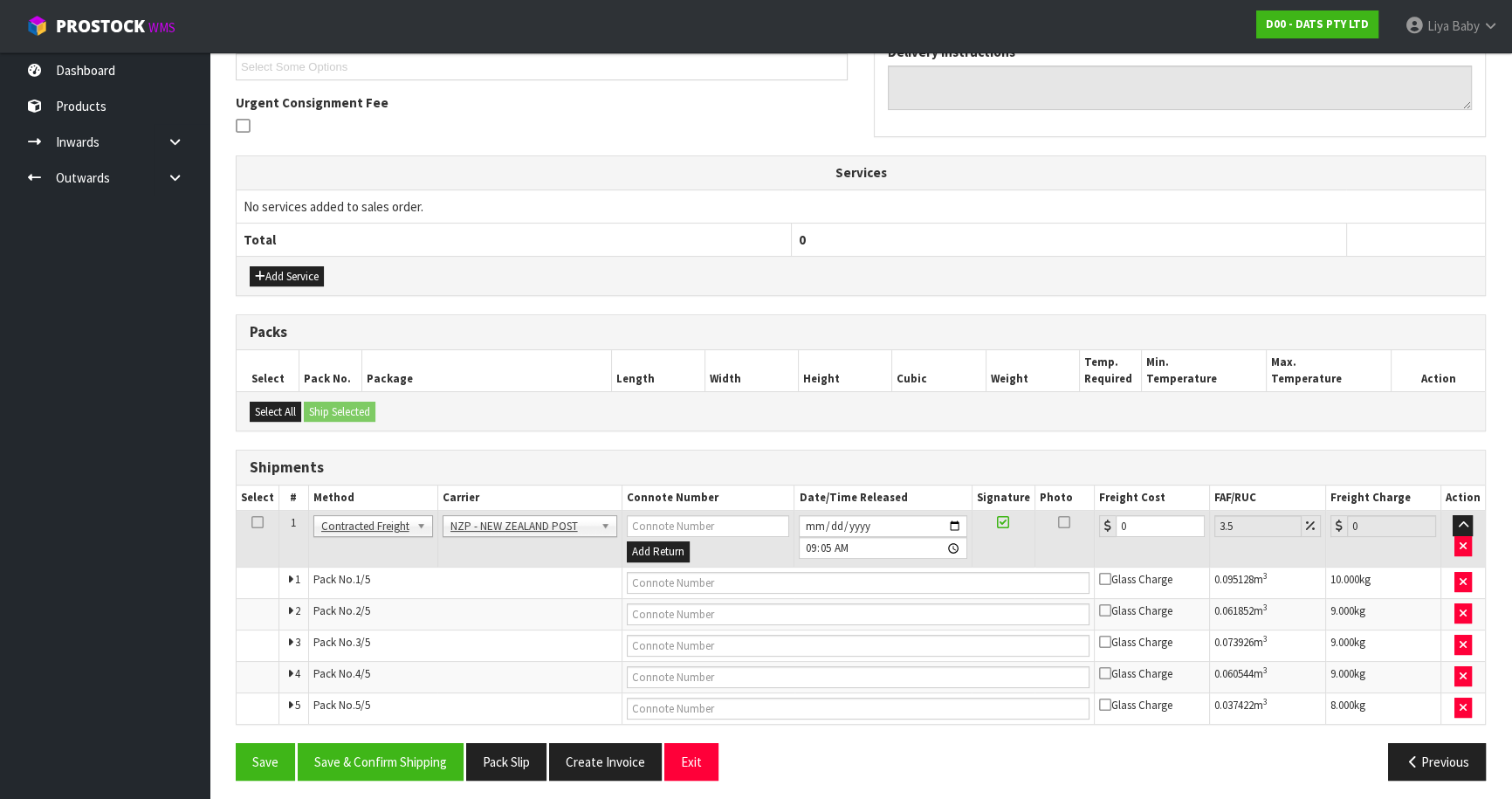
scroll to position [492, 0]
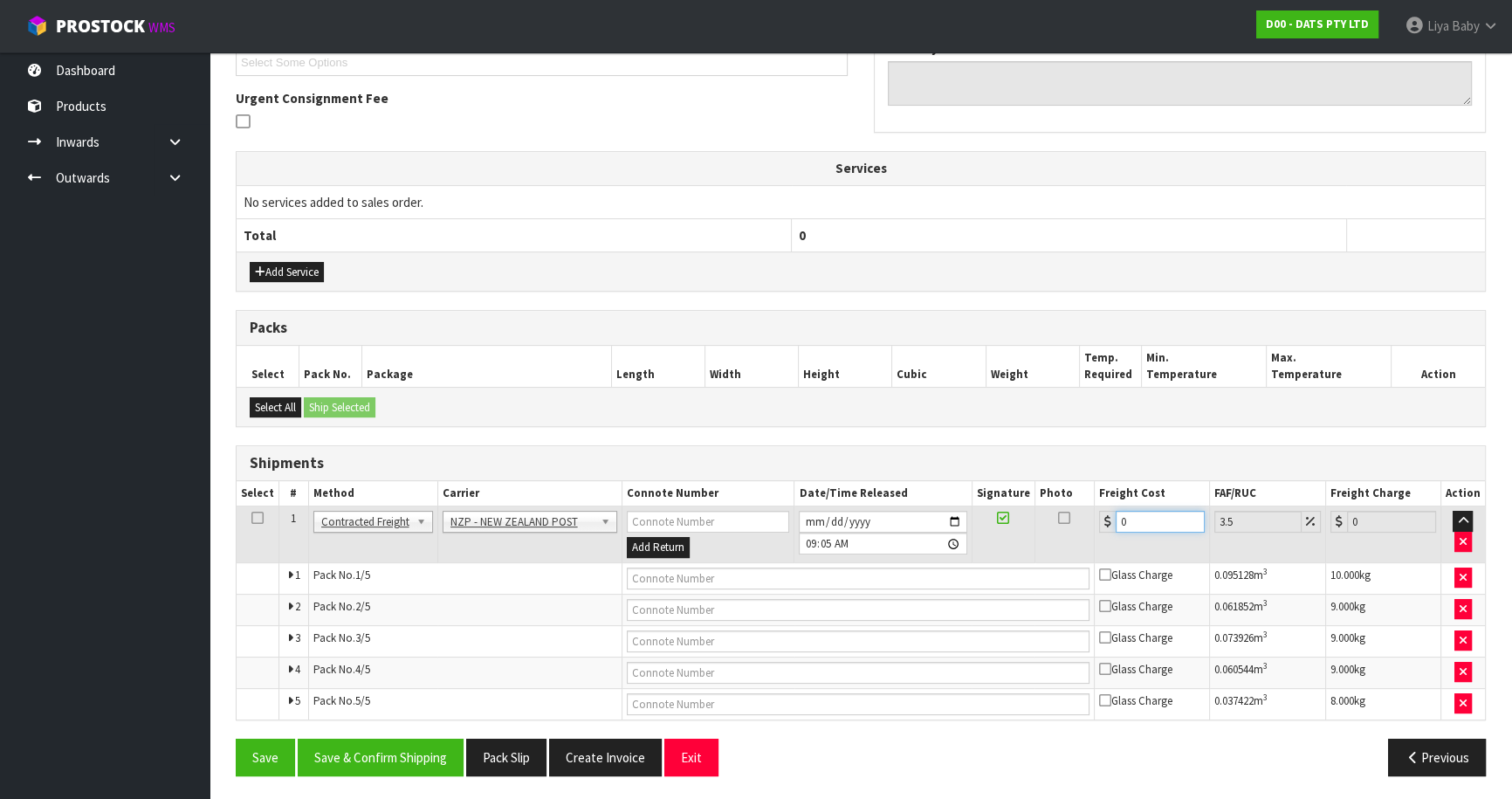
click at [1151, 519] on input "0" at bounding box center [1160, 522] width 89 height 22
type input "5"
type input "5.17"
type input "58"
type input "60.03"
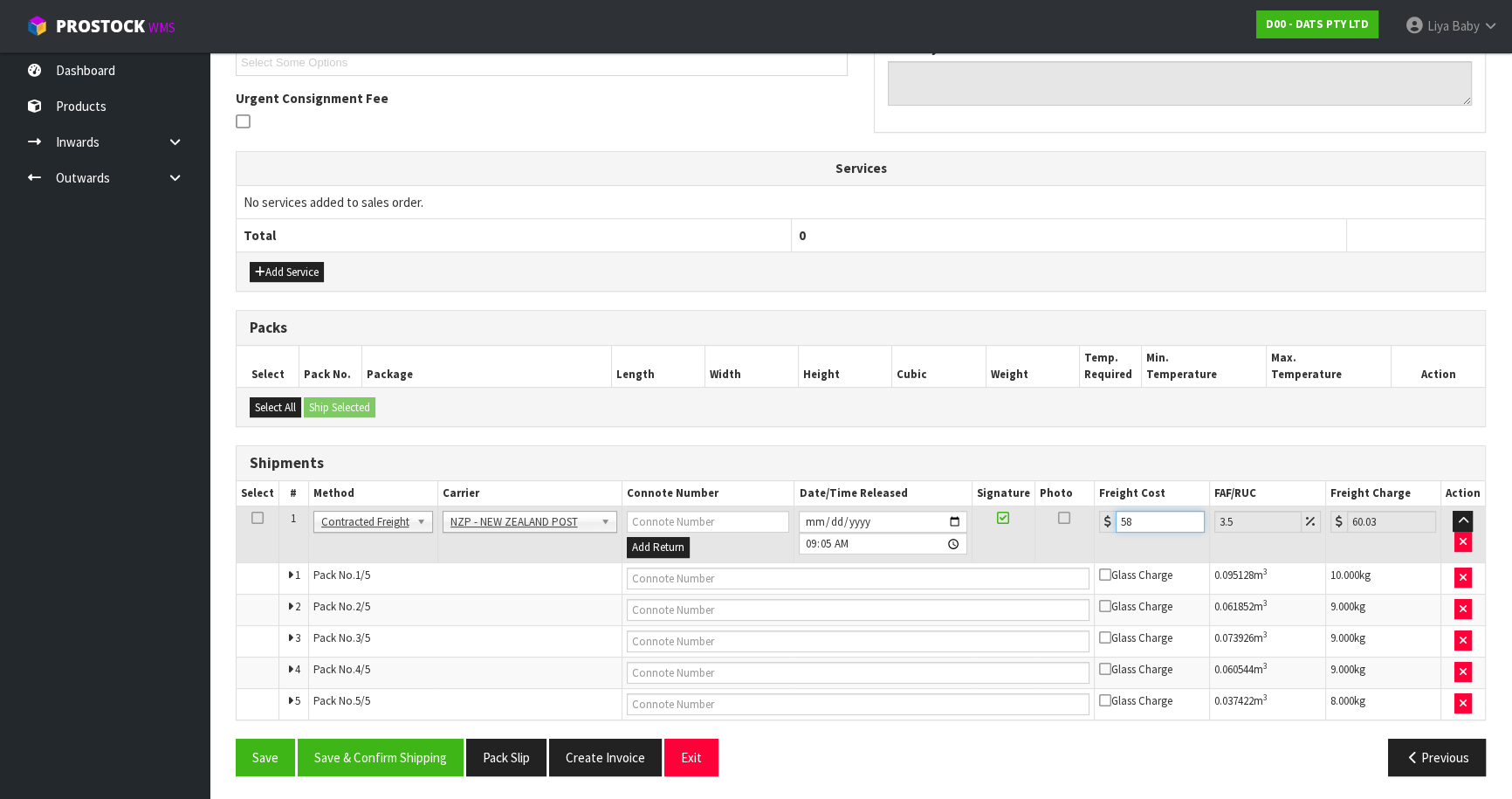
type input "58.5"
type input "60.55"
type input "58.50"
click at [255, 518] on icon at bounding box center [258, 518] width 12 height 1
click at [395, 756] on button "Save & Confirm Shipping" at bounding box center [380, 757] width 166 height 38
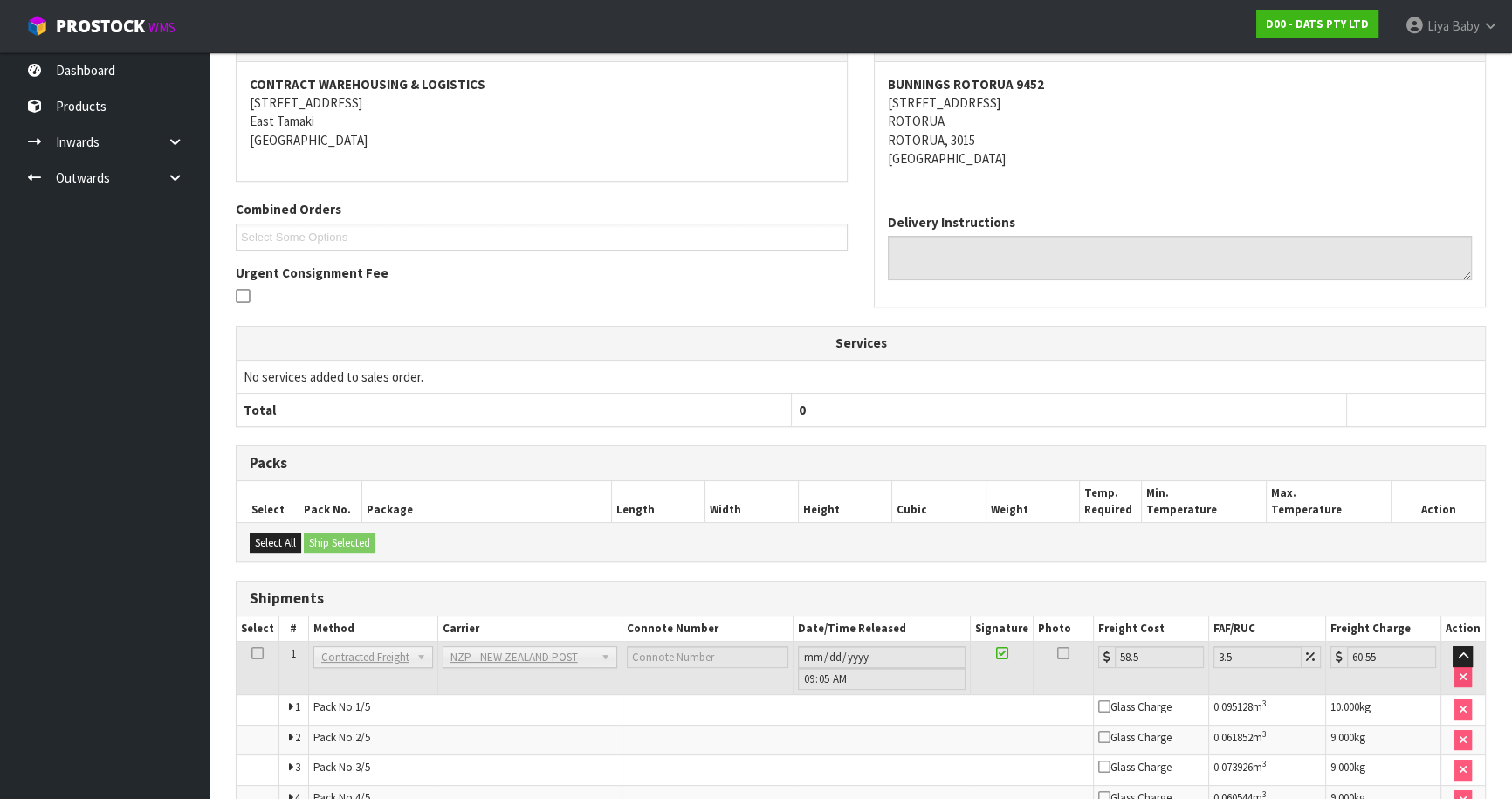
scroll to position [444, 0]
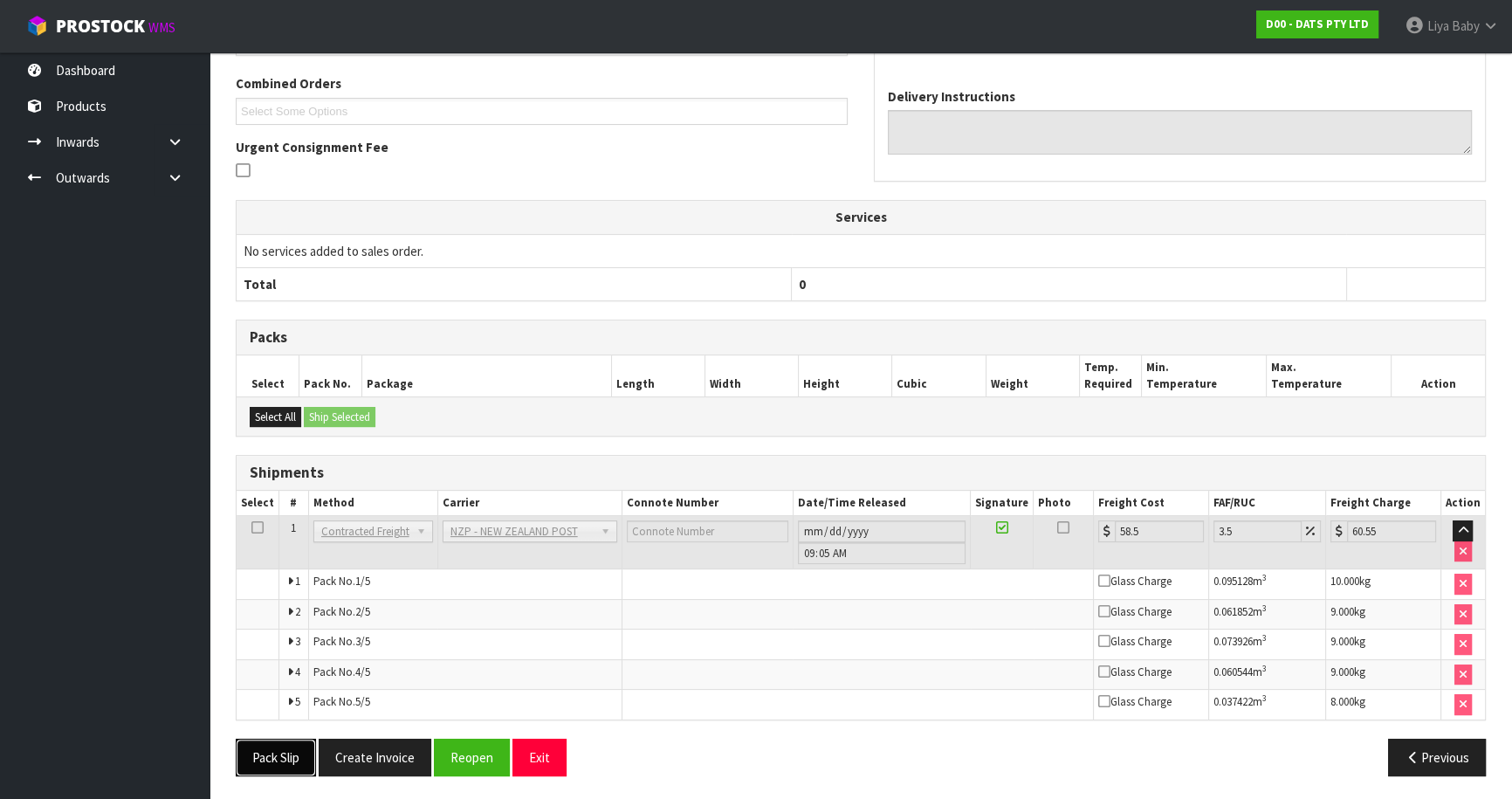
click at [258, 754] on button "Pack Slip" at bounding box center [276, 757] width 81 height 38
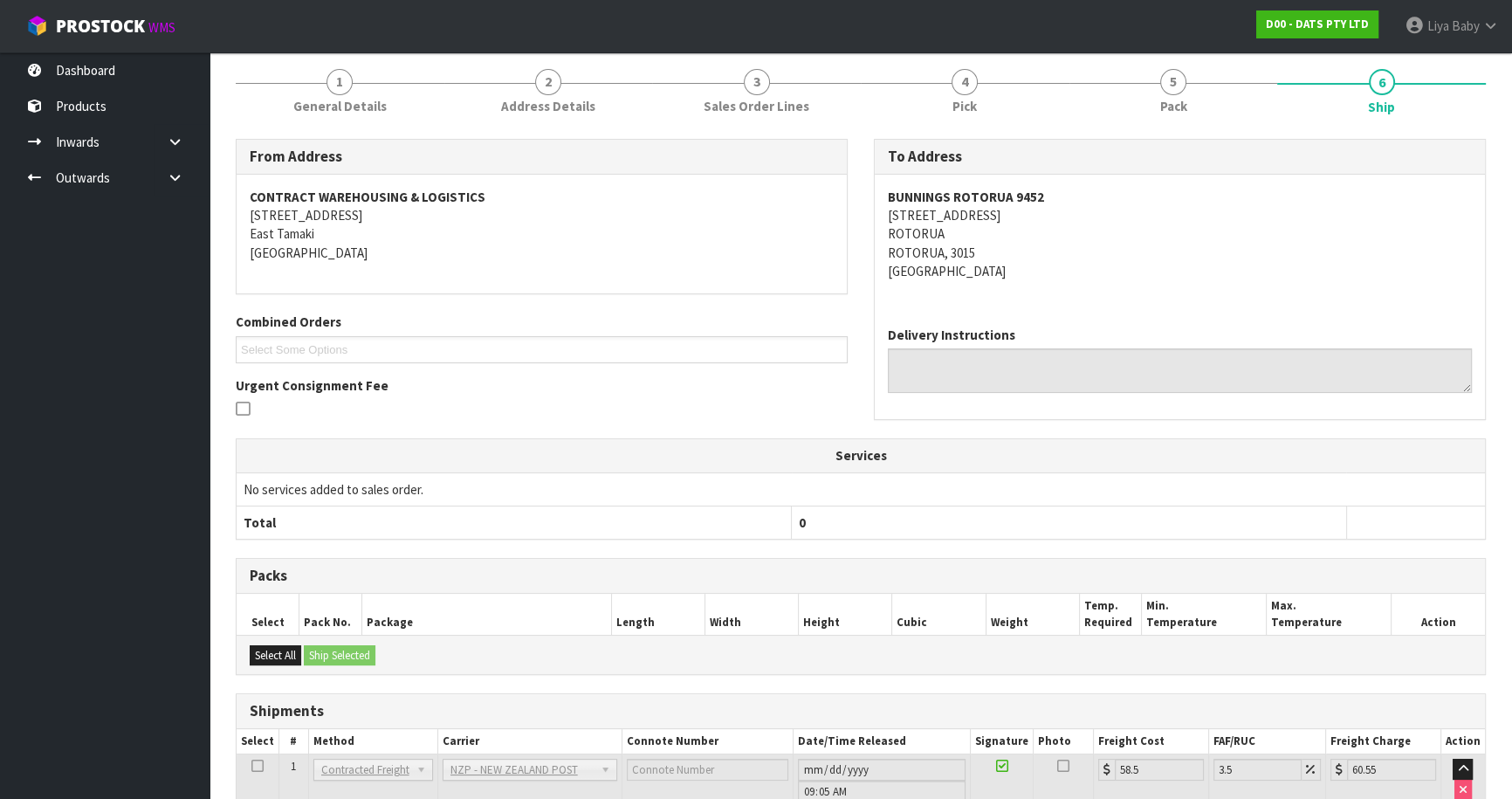
scroll to position [0, 0]
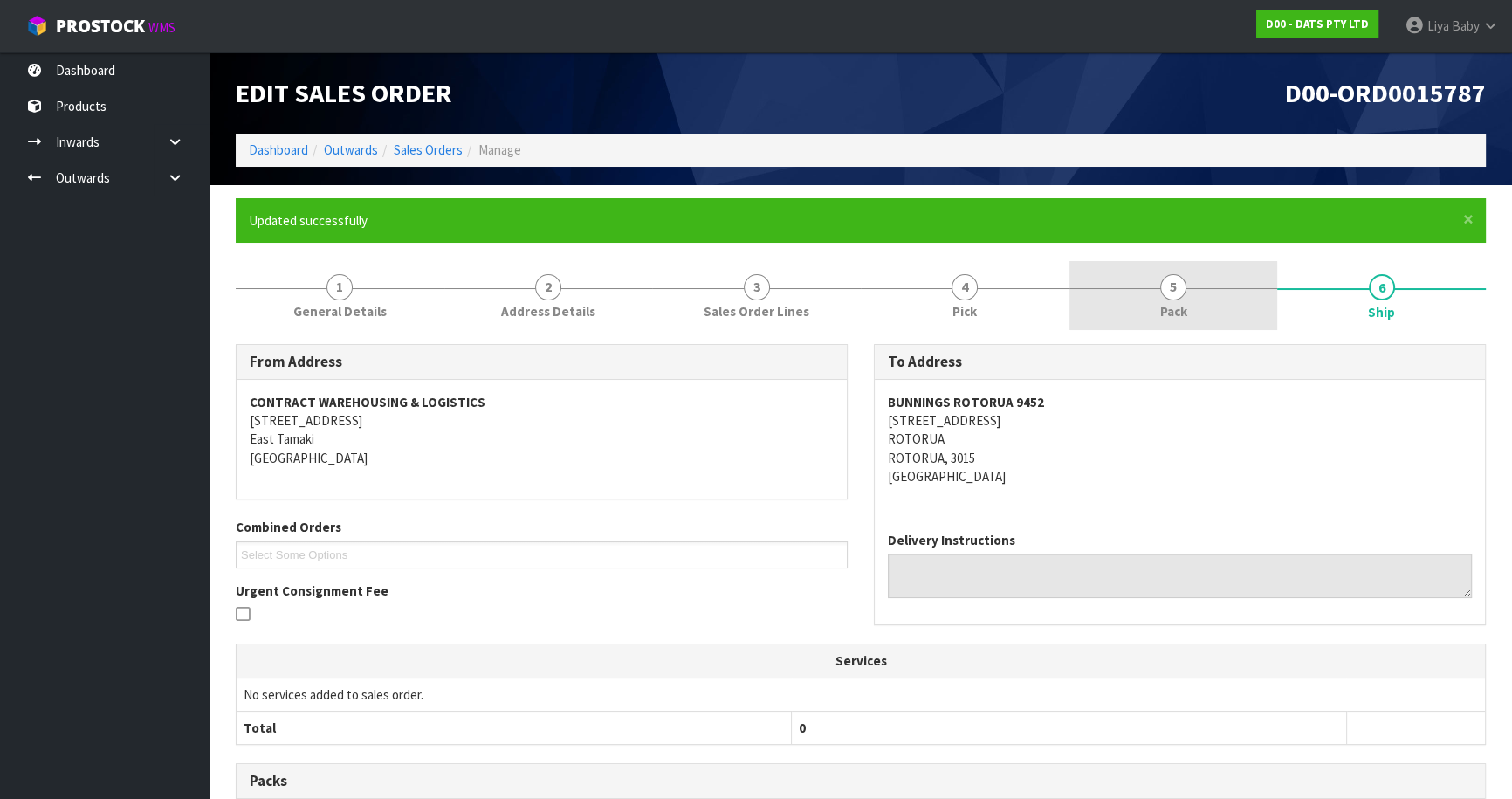
drag, startPoint x: 1161, startPoint y: 304, endPoint x: 1109, endPoint y: 314, distance: 53.0
click at [1161, 305] on span "Pack" at bounding box center [1174, 311] width 27 height 18
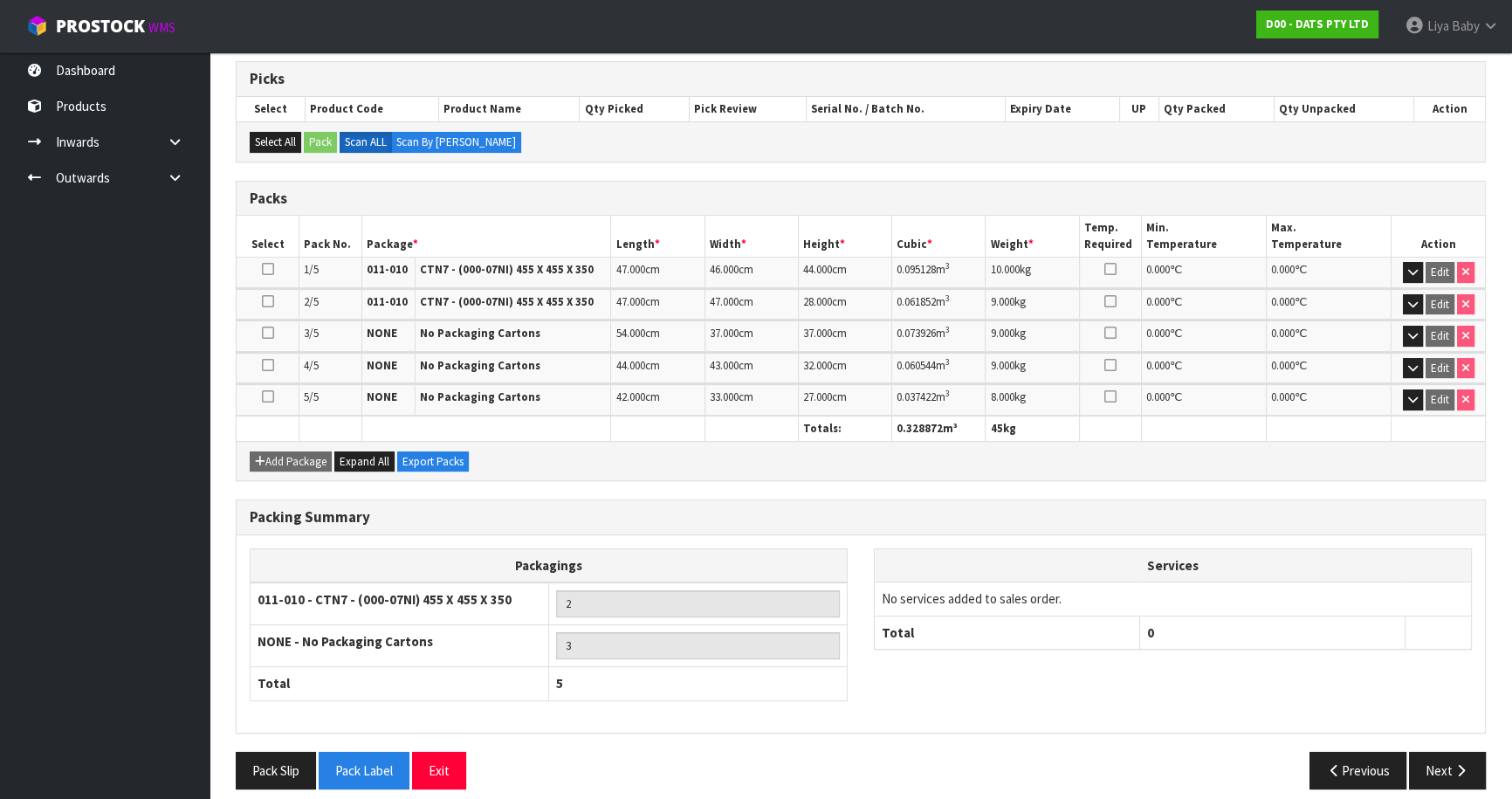
scroll to position [358, 0]
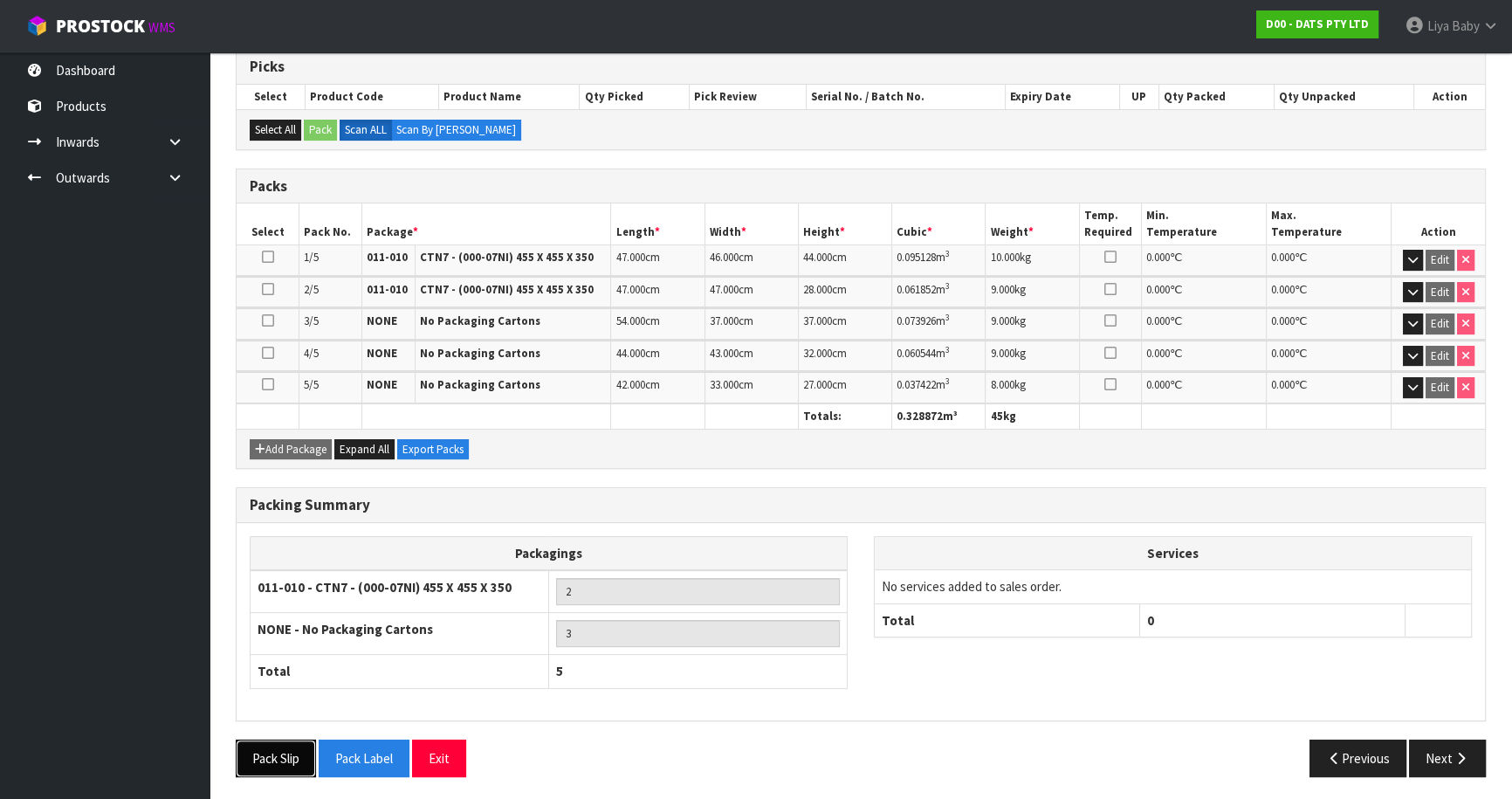
click at [280, 755] on button "Pack Slip" at bounding box center [276, 758] width 81 height 38
click at [1386, 760] on button "Previous" at bounding box center [1358, 758] width 98 height 38
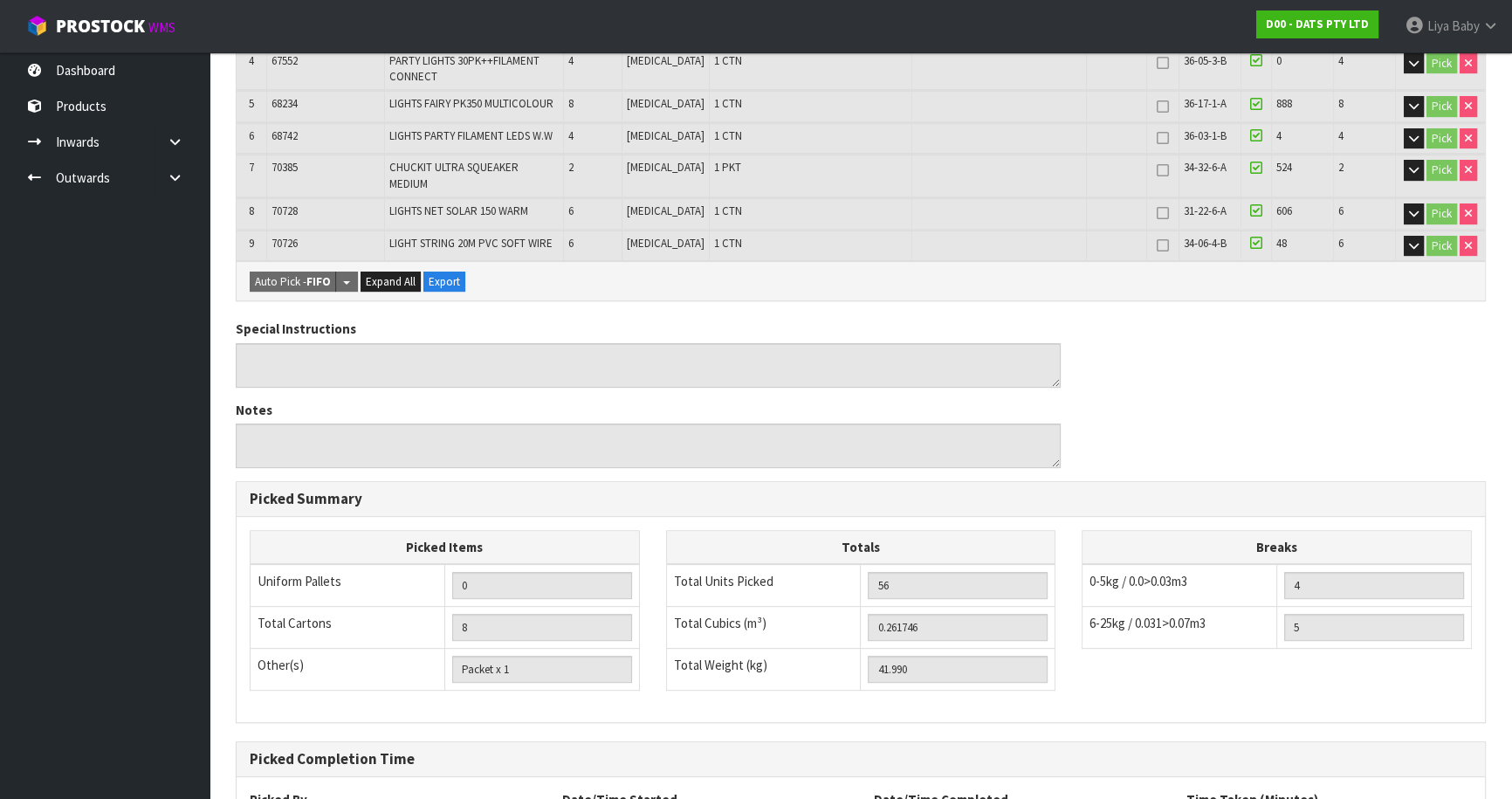
scroll to position [713, 0]
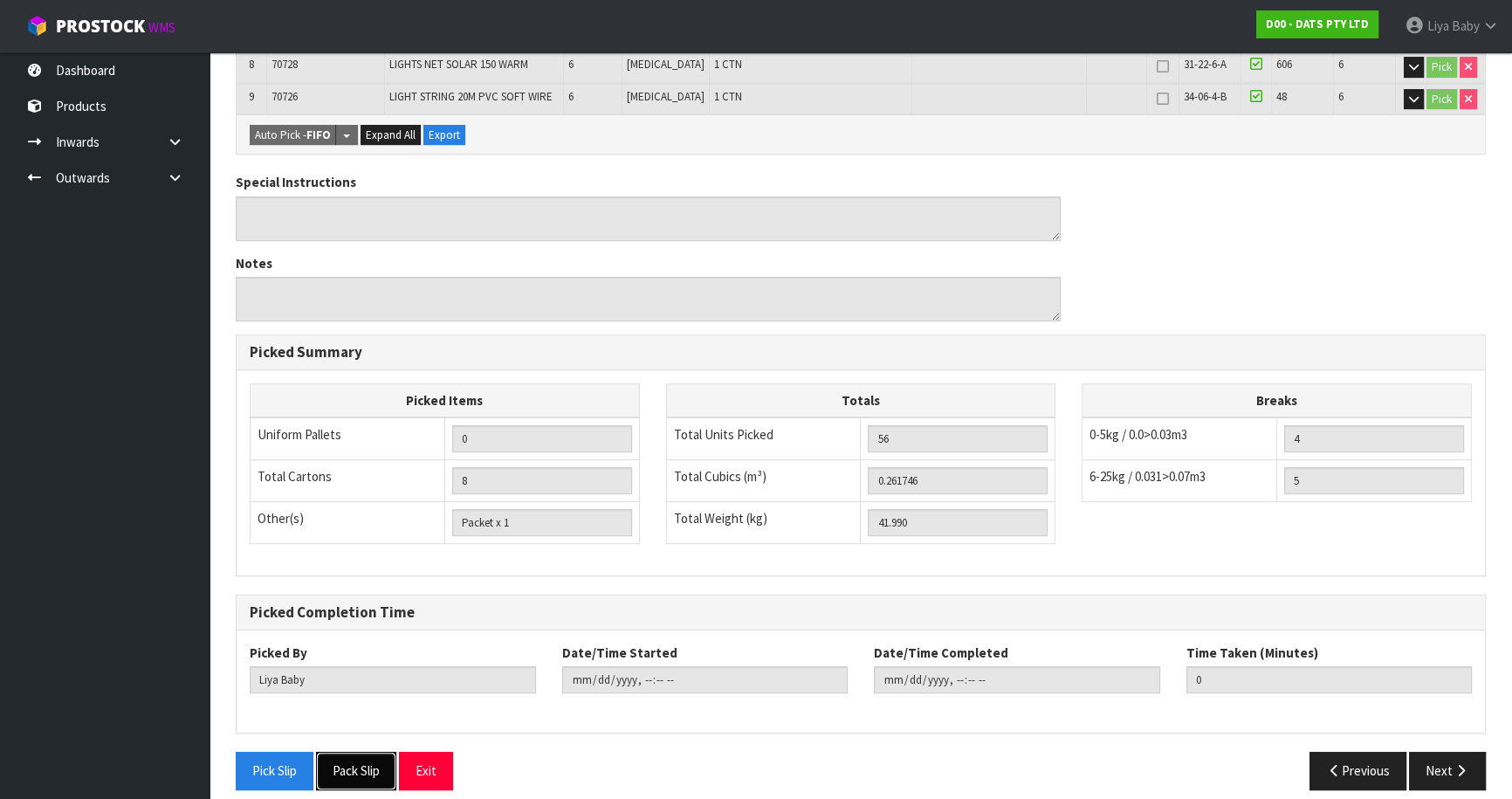
click at [356, 751] on button "Pack Slip" at bounding box center [356, 770] width 81 height 38
click at [294, 752] on button "Pick Slip" at bounding box center [275, 770] width 78 height 38
click at [1362, 754] on button "Previous" at bounding box center [1358, 770] width 98 height 38
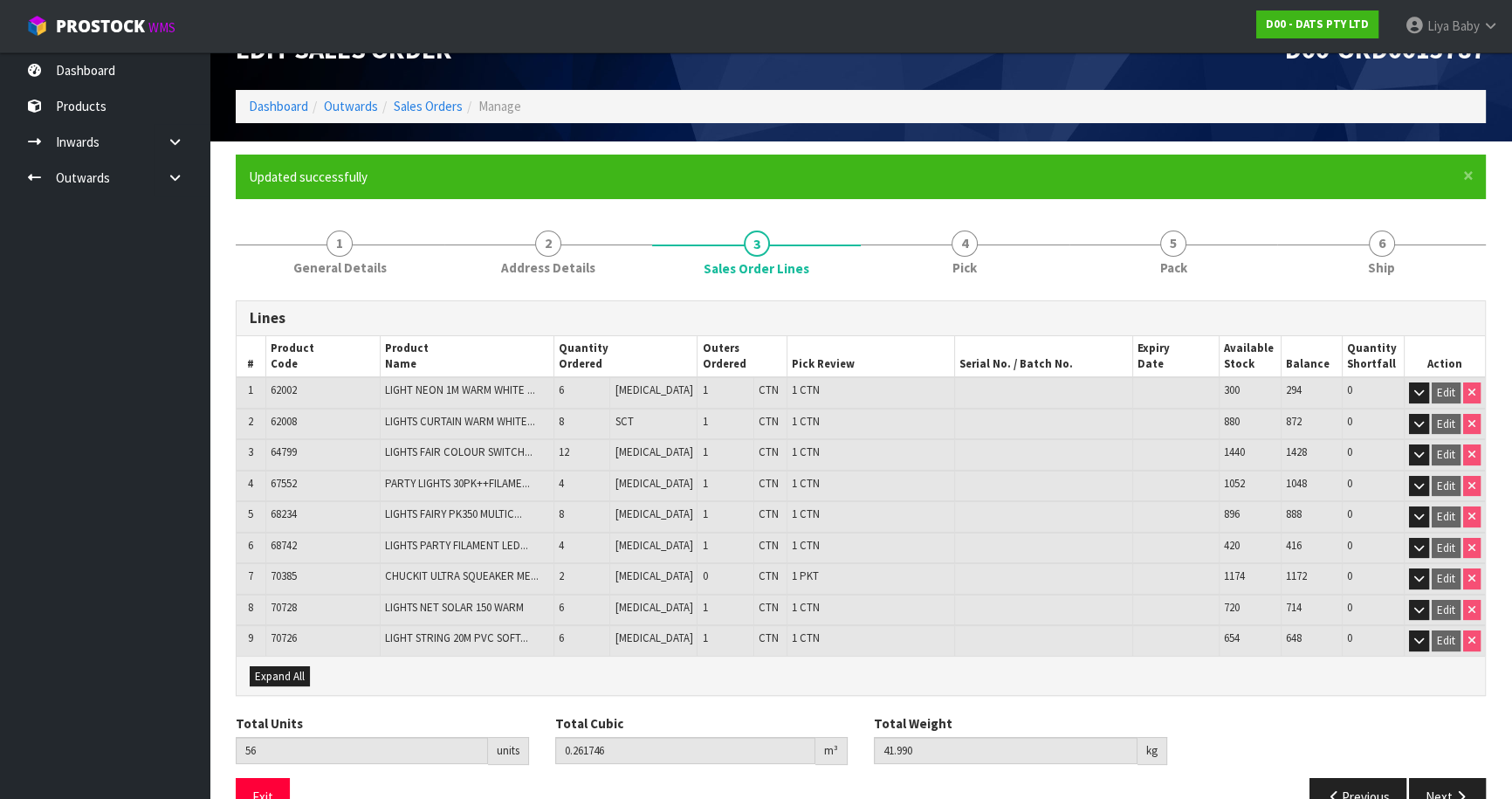
scroll to position [82, 0]
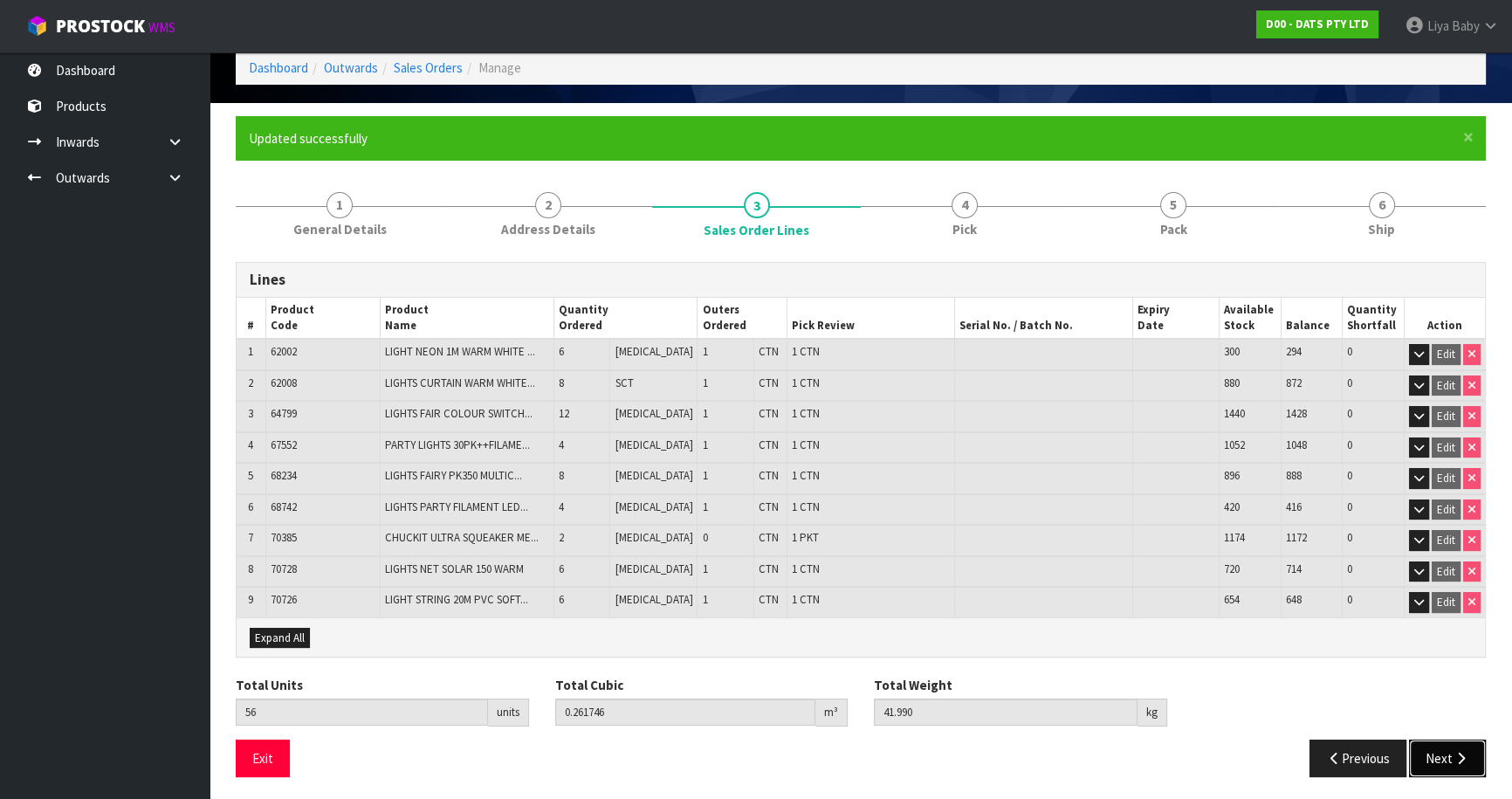
click at [1426, 754] on button "Next" at bounding box center [1447, 758] width 77 height 38
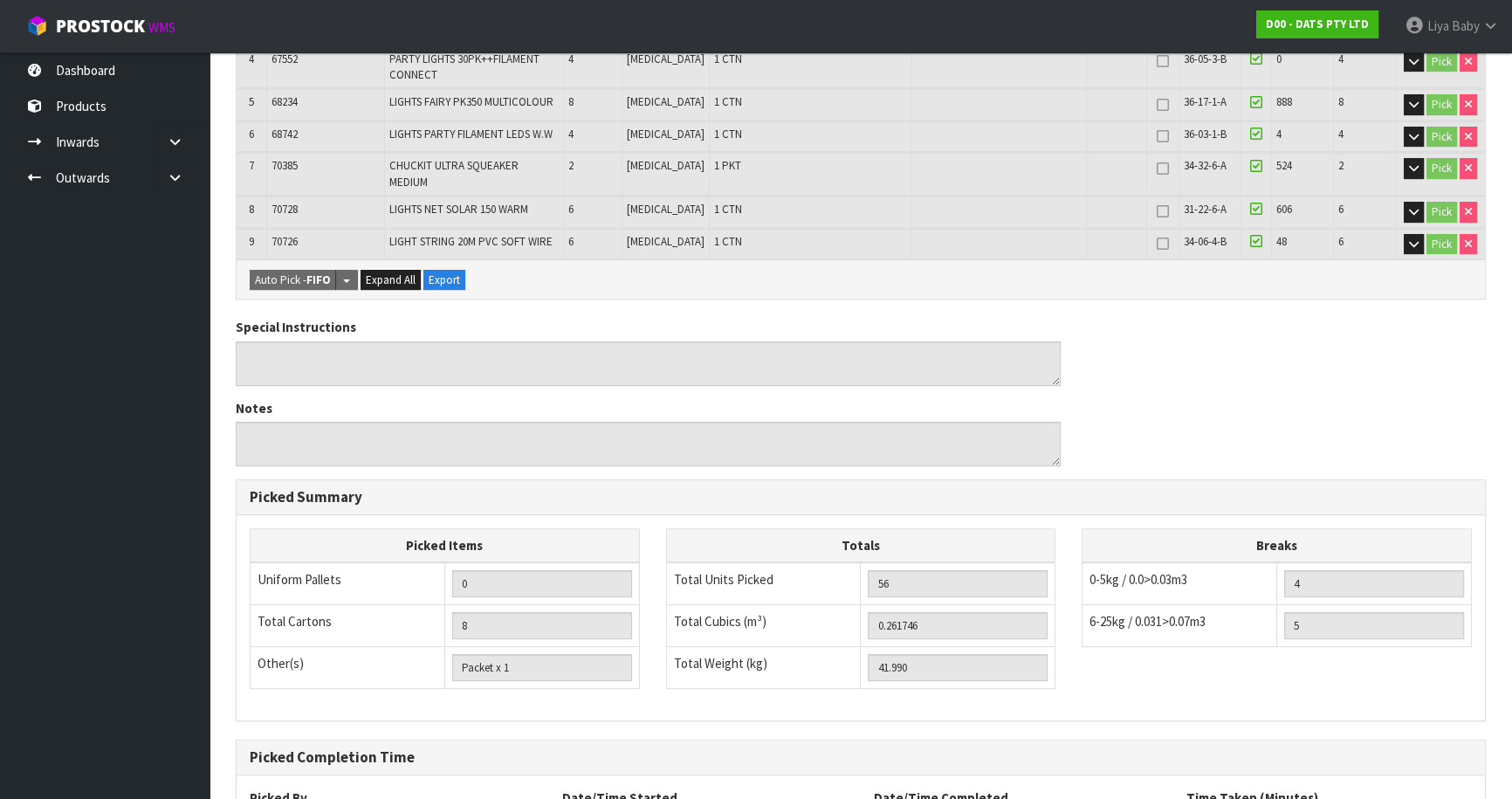
scroll to position [713, 0]
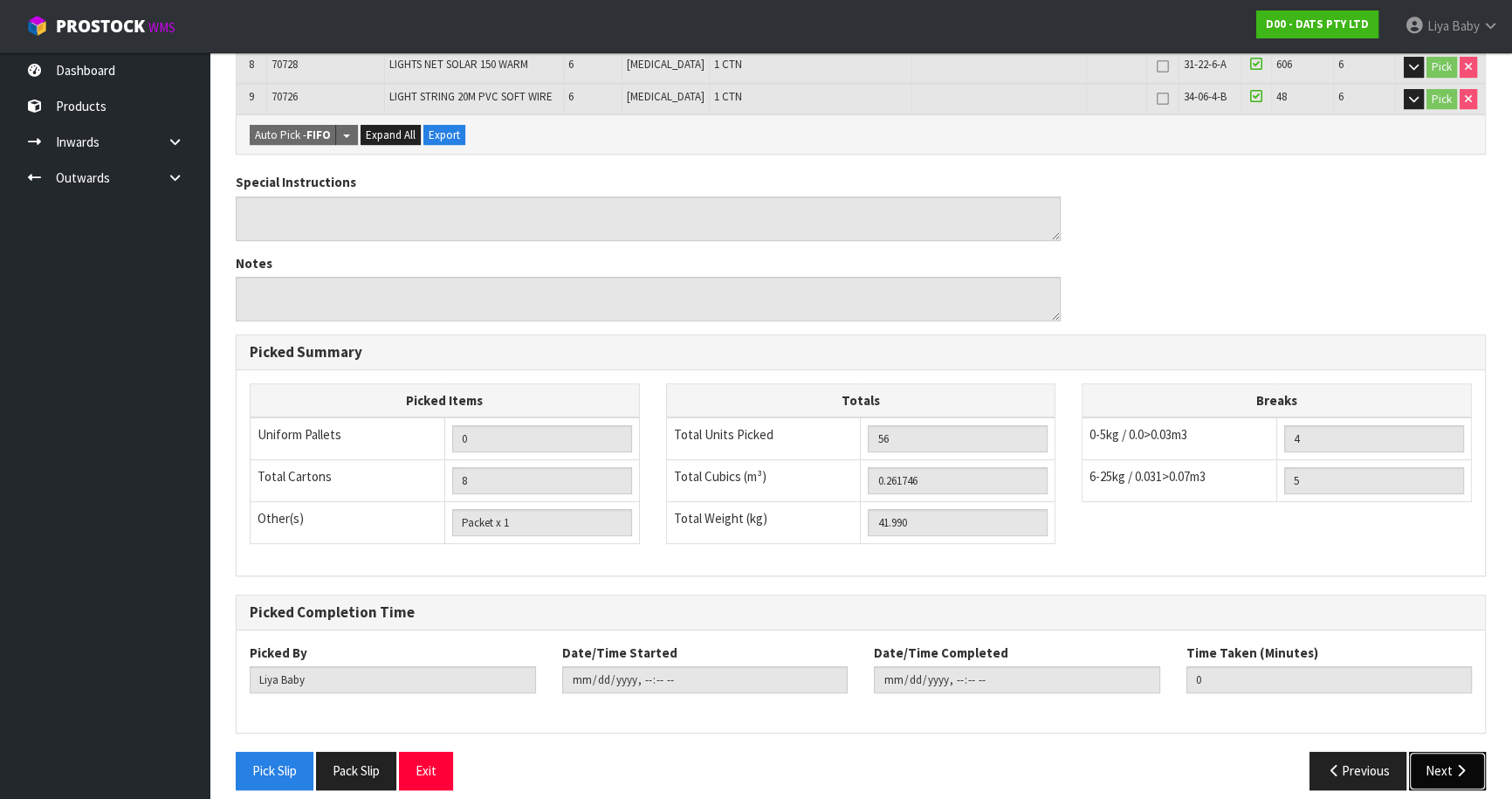
click at [1432, 753] on button "Next" at bounding box center [1447, 770] width 77 height 38
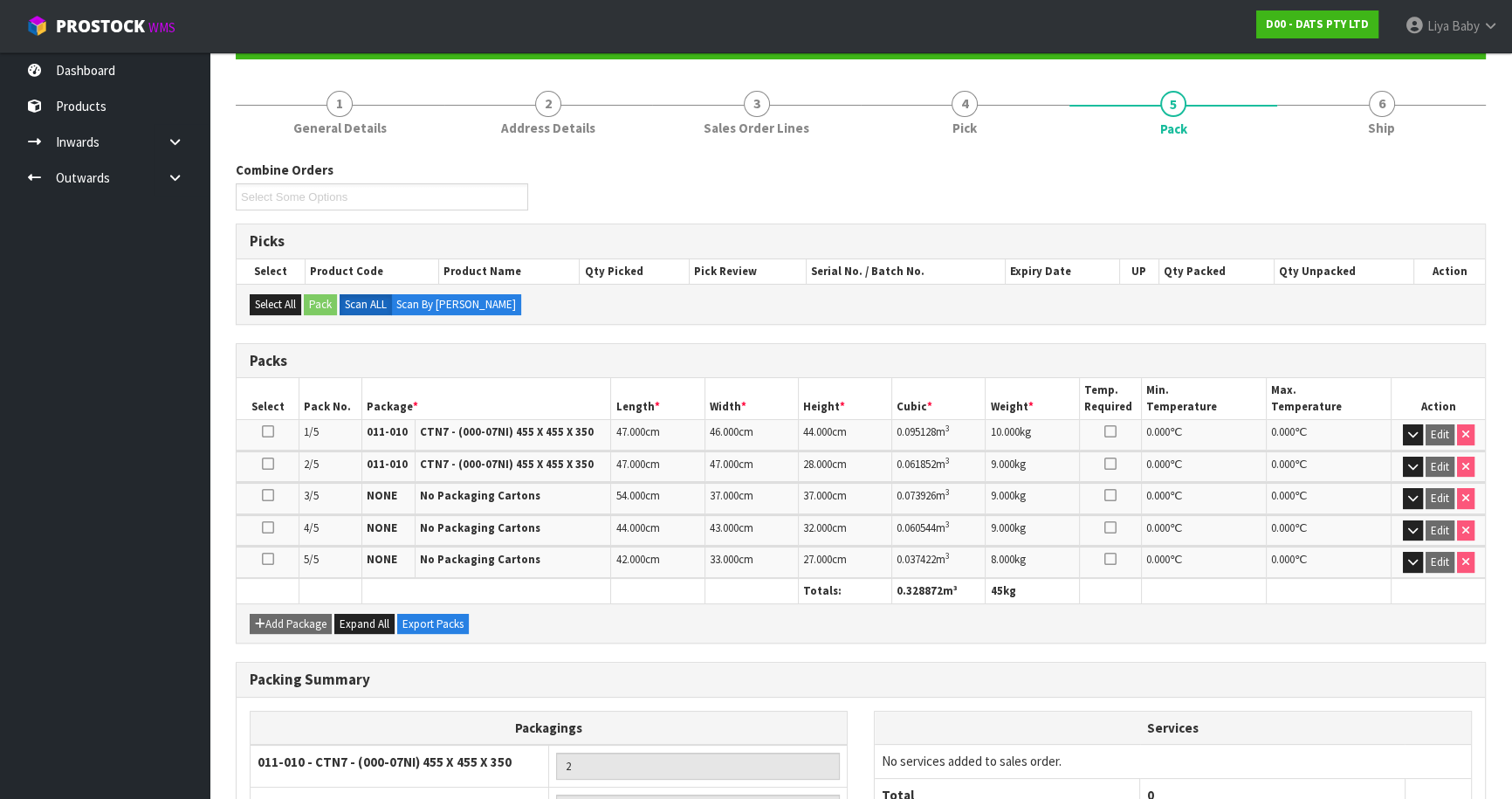
scroll to position [358, 0]
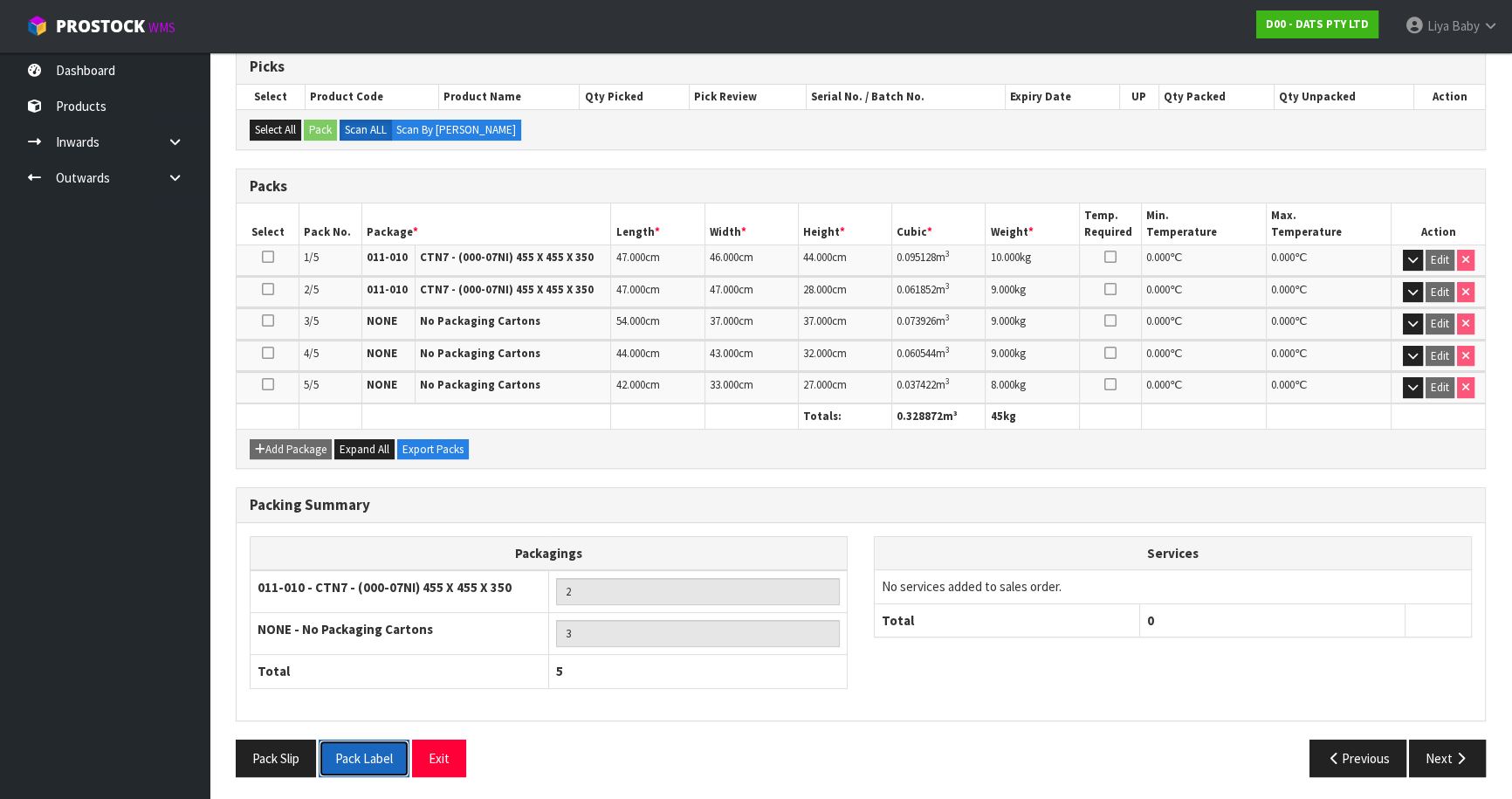
click at [358, 741] on button "Pack Label" at bounding box center [364, 758] width 91 height 38
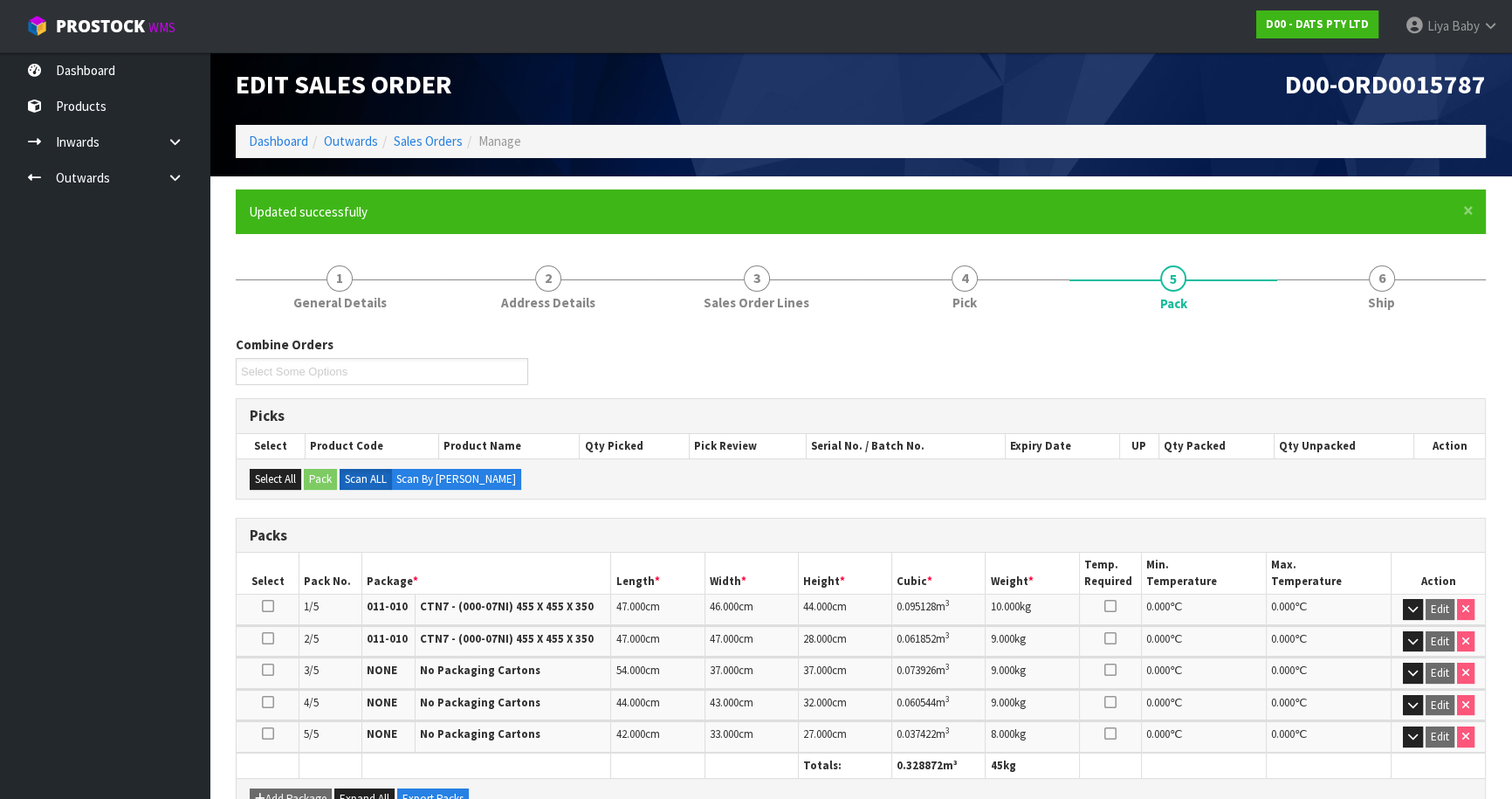
scroll to position [0, 0]
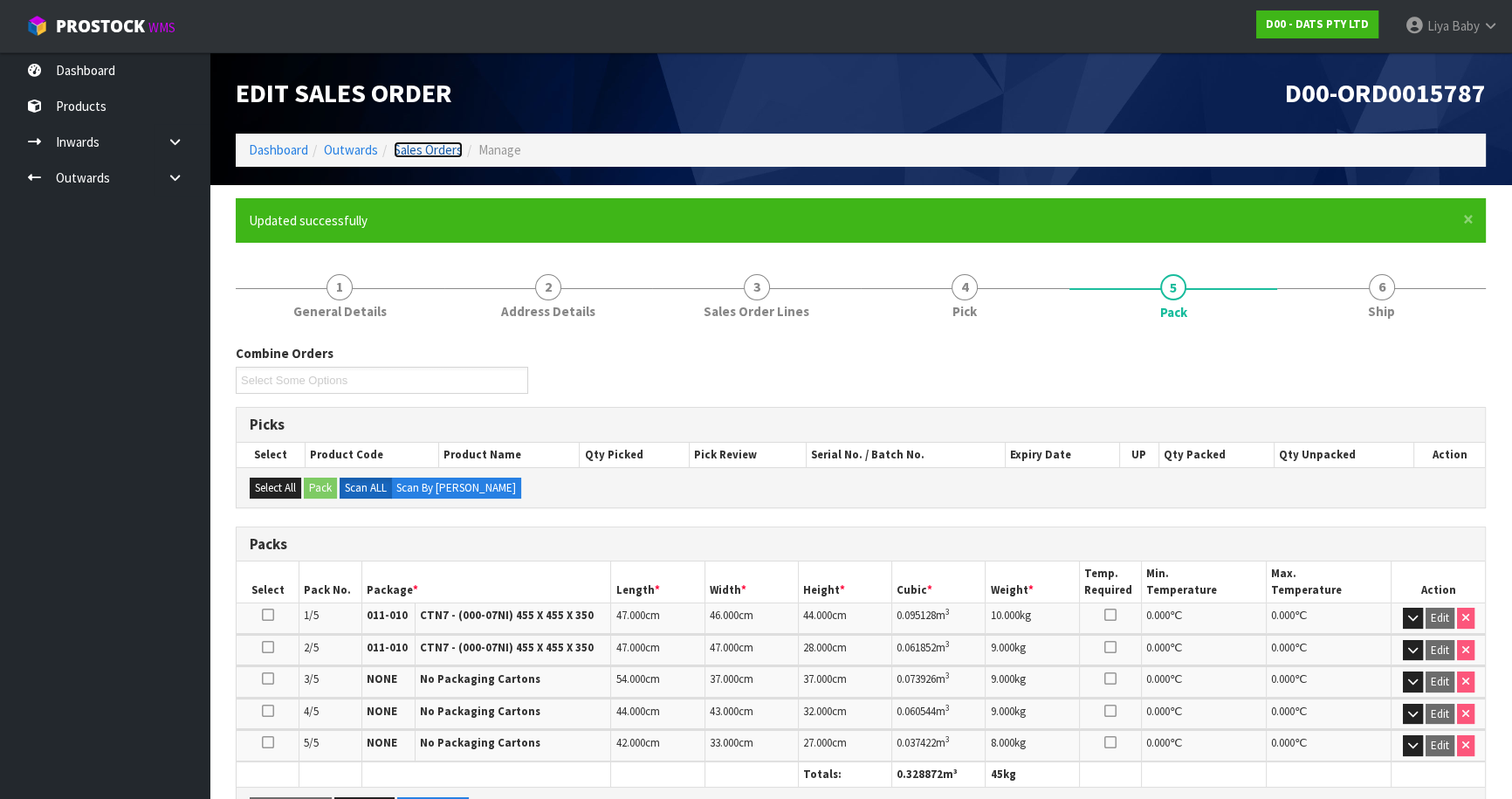
drag, startPoint x: 427, startPoint y: 147, endPoint x: 417, endPoint y: 170, distance: 25.1
click at [425, 148] on link "Sales Orders" at bounding box center [428, 149] width 69 height 16
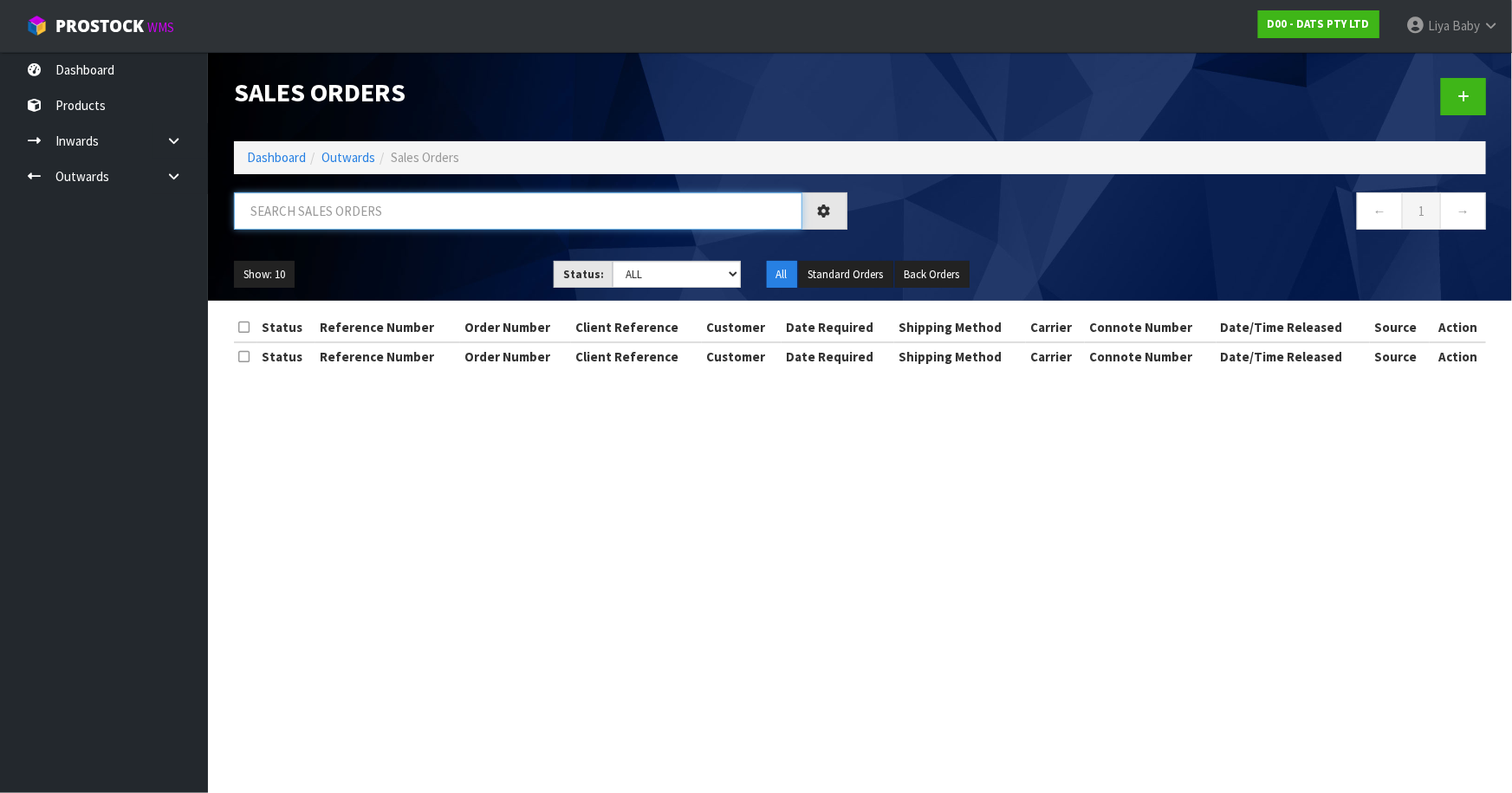
click at [340, 215] on input "text" at bounding box center [518, 211] width 569 height 38
click at [521, 137] on div "Sales Orders" at bounding box center [859, 96] width 1278 height 90
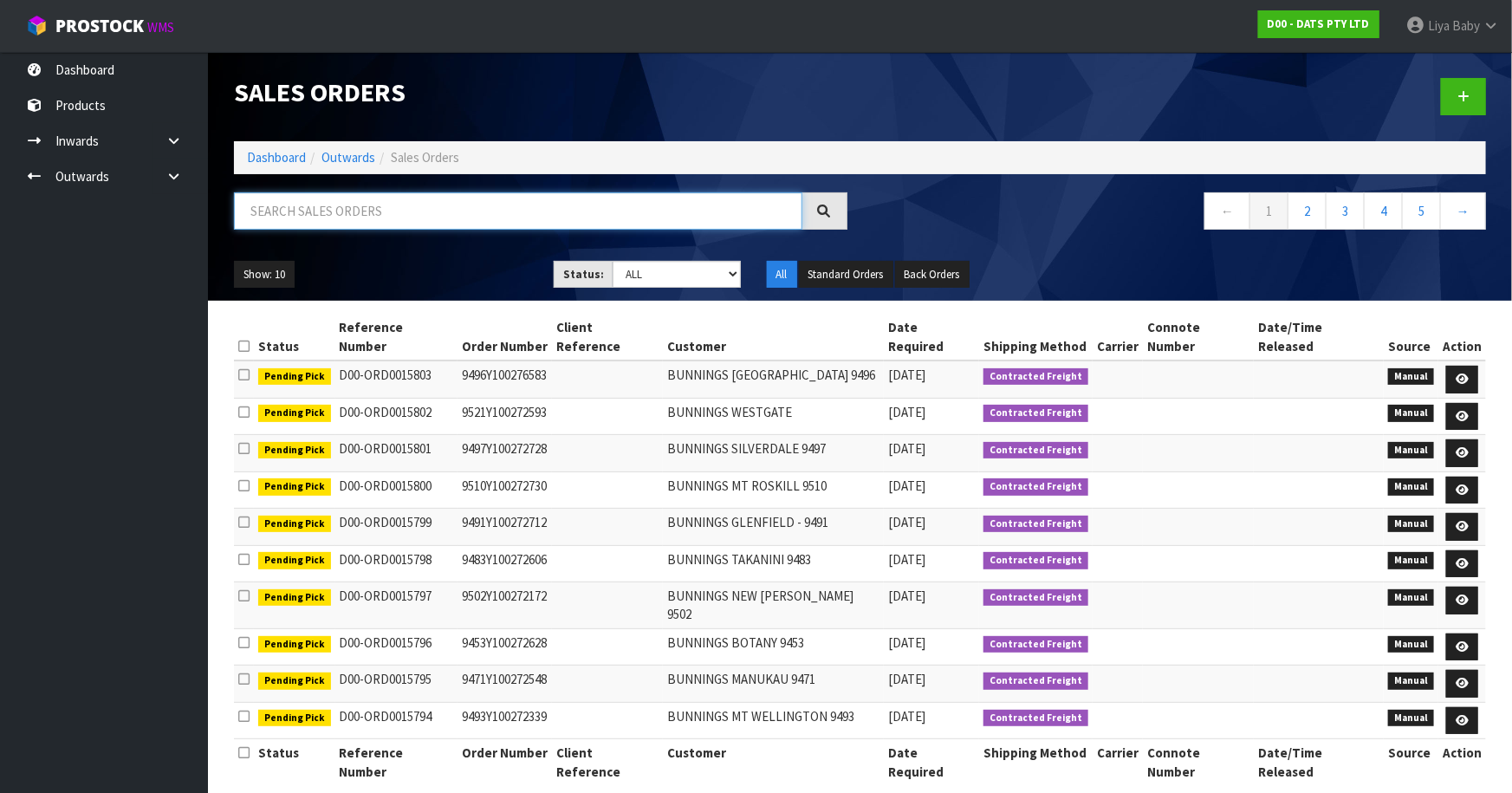
click at [277, 211] on input "text" at bounding box center [518, 211] width 569 height 38
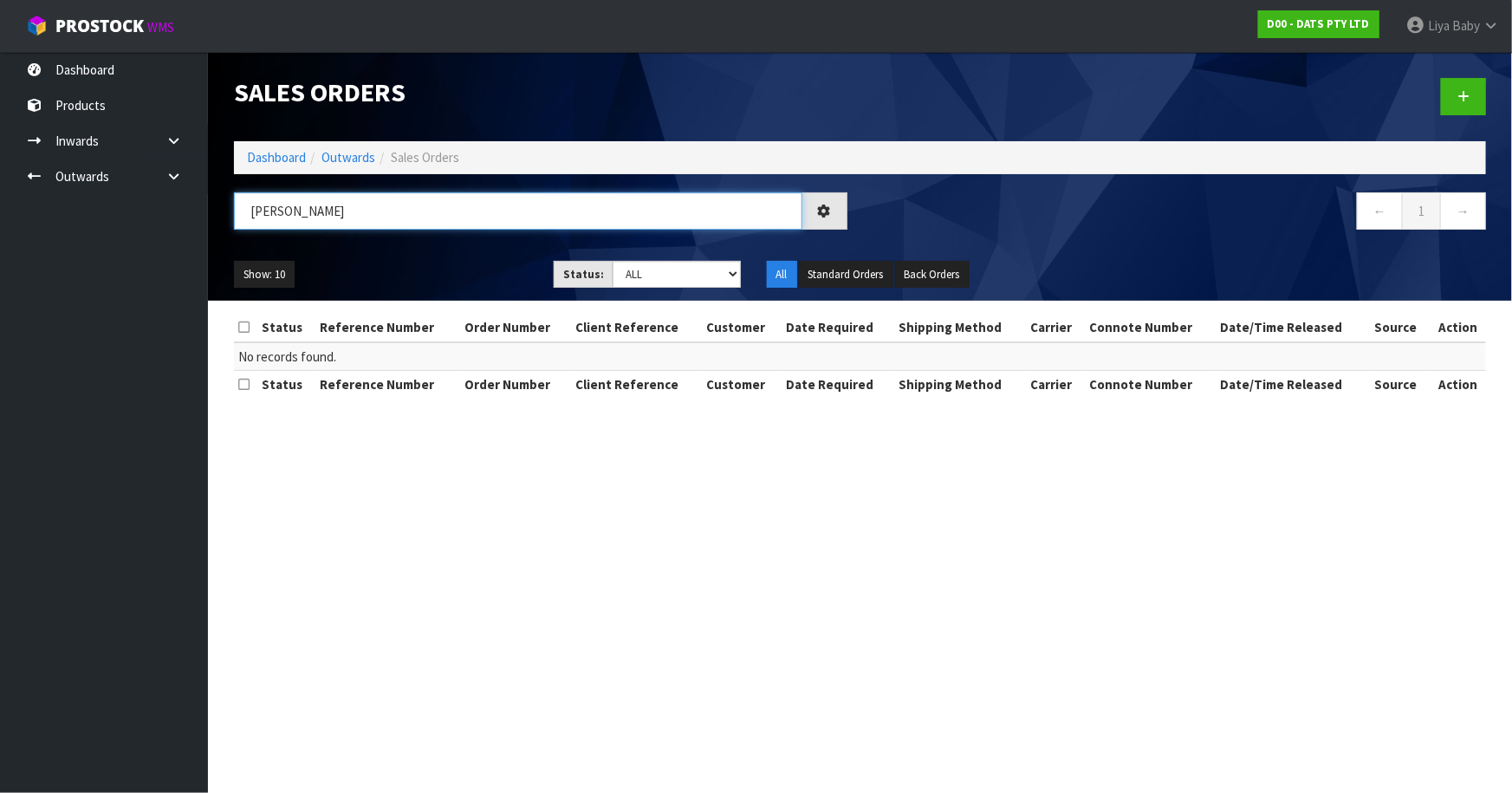
type input "J"
click at [399, 767] on section "Sales Orders Dashboard Outwards Sales Orders ← 1 → Show: 10 5 10 25 50 Status: …" at bounding box center [756, 396] width 1512 height 793
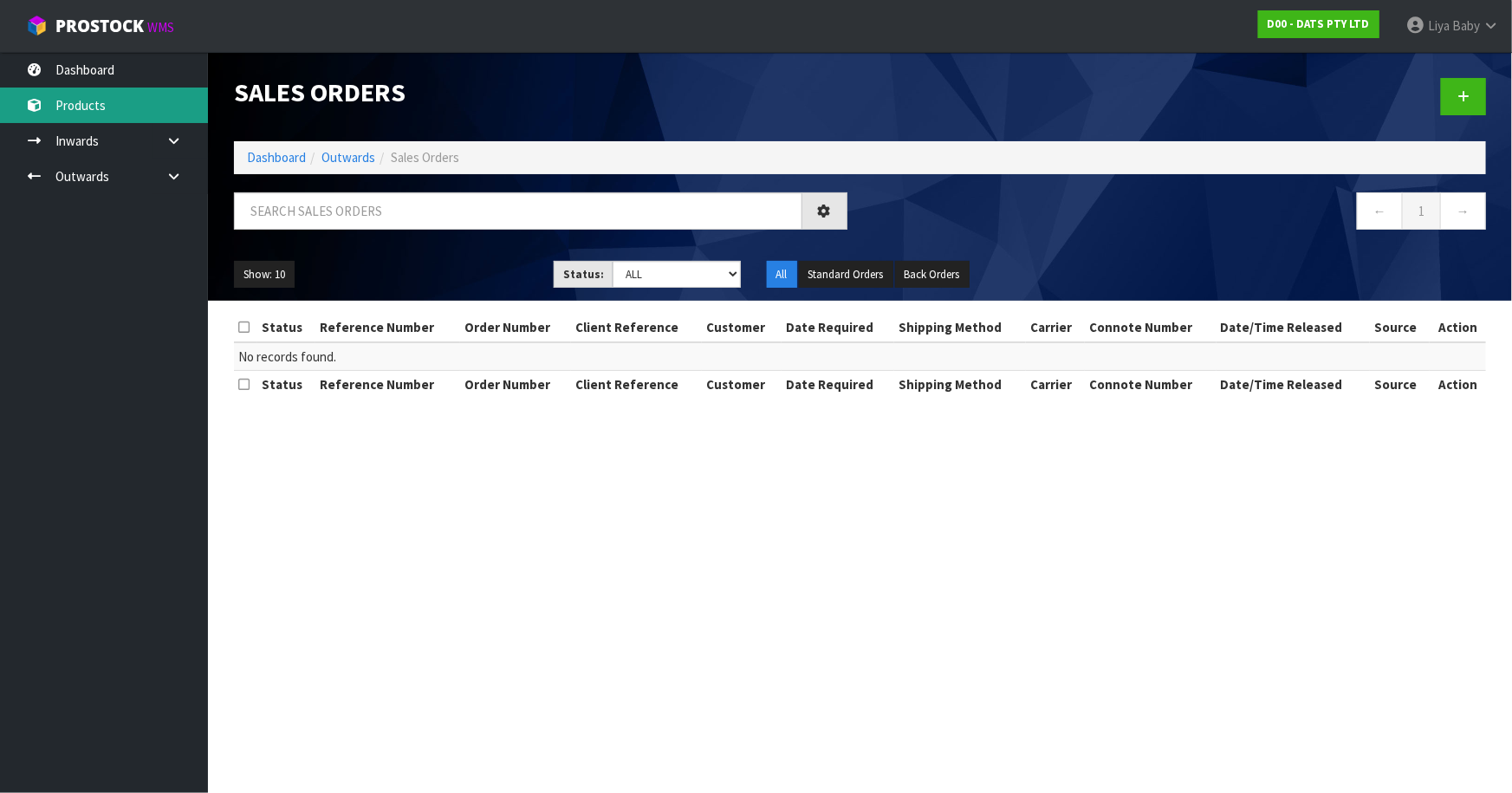
click at [89, 90] on link "Products" at bounding box center [104, 106] width 208 height 36
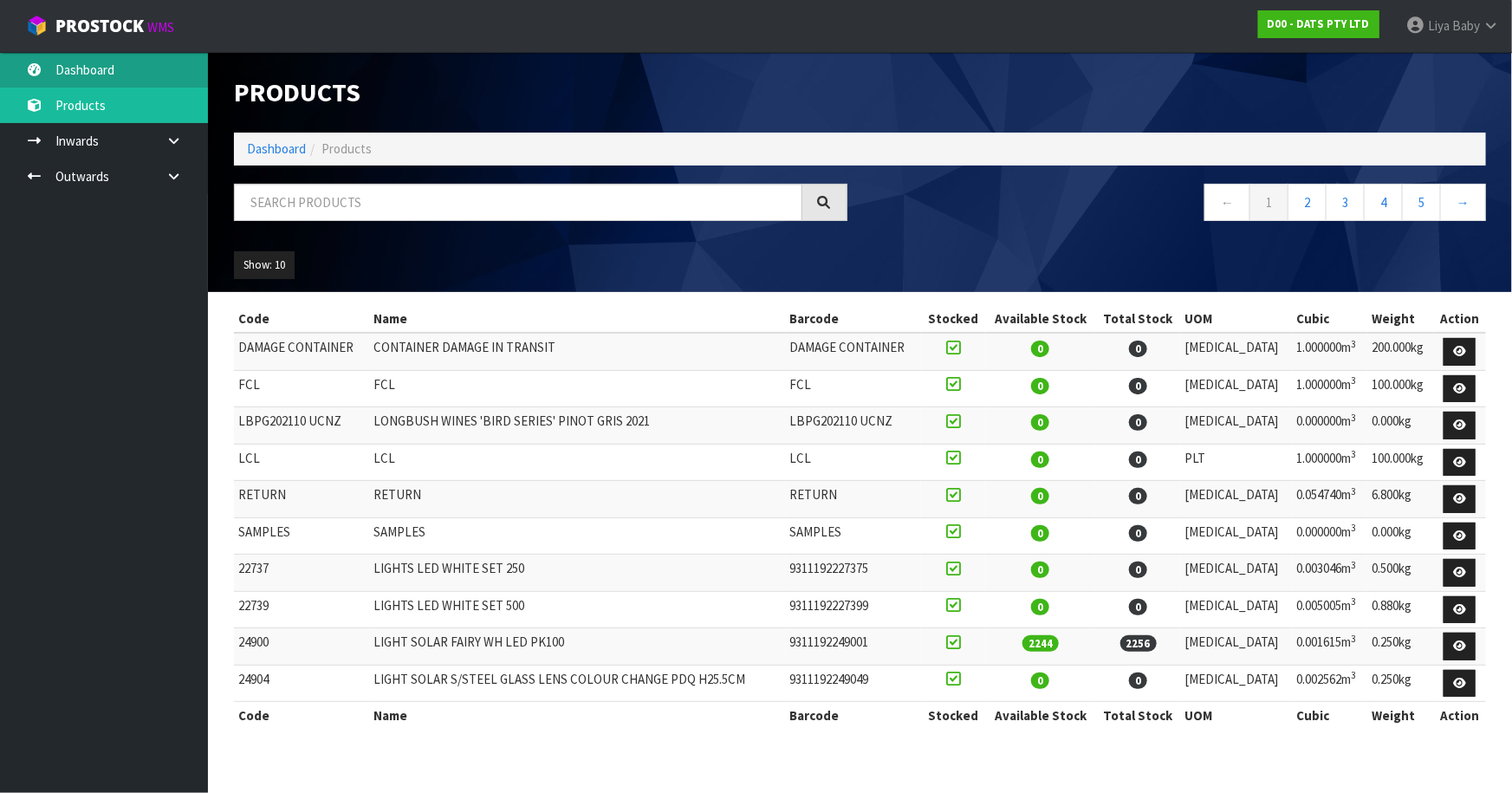
click at [94, 63] on link "Dashboard" at bounding box center [104, 70] width 208 height 36
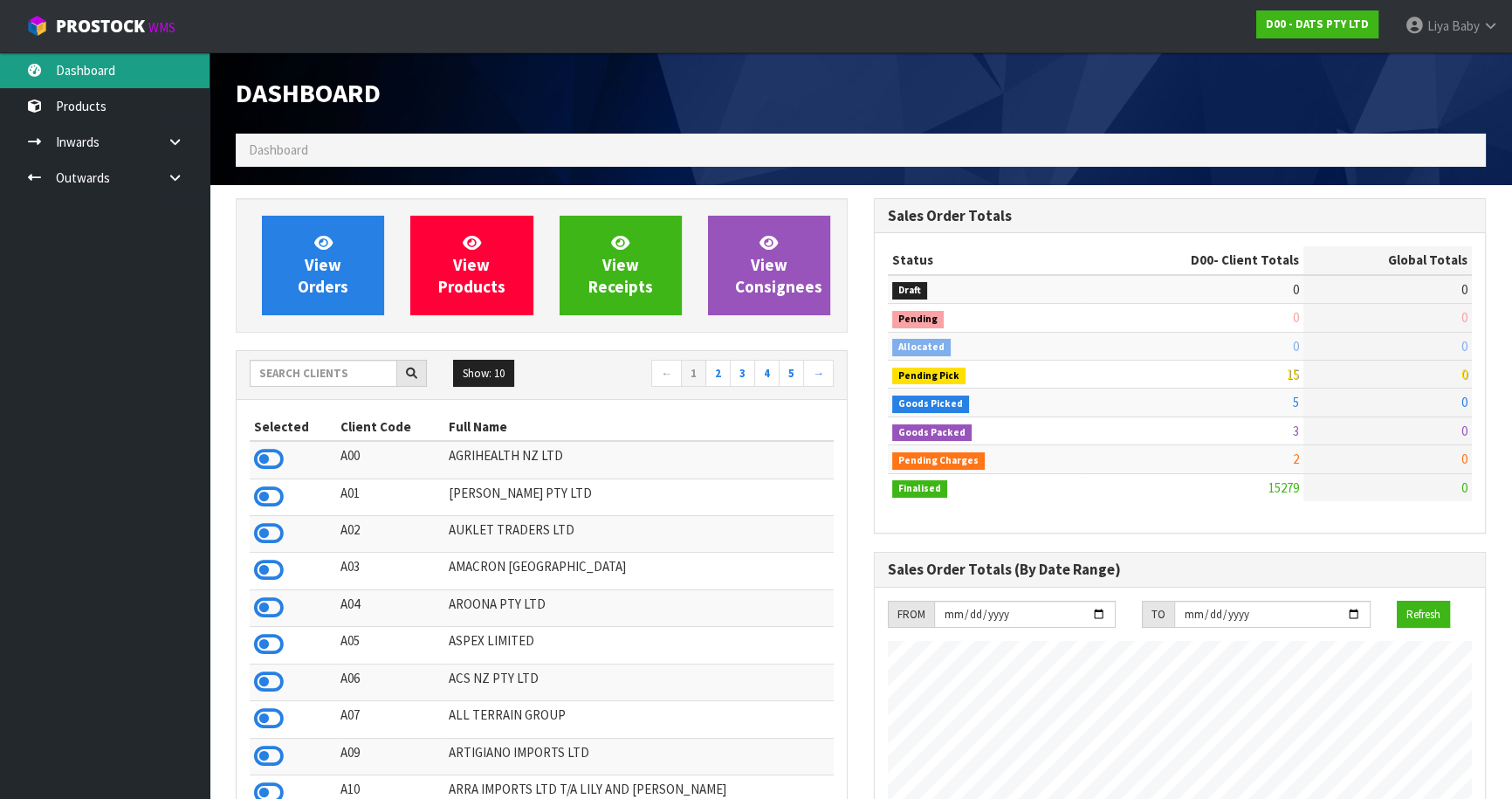
scroll to position [1358, 638]
click at [318, 374] on input "text" at bounding box center [323, 373] width 147 height 27
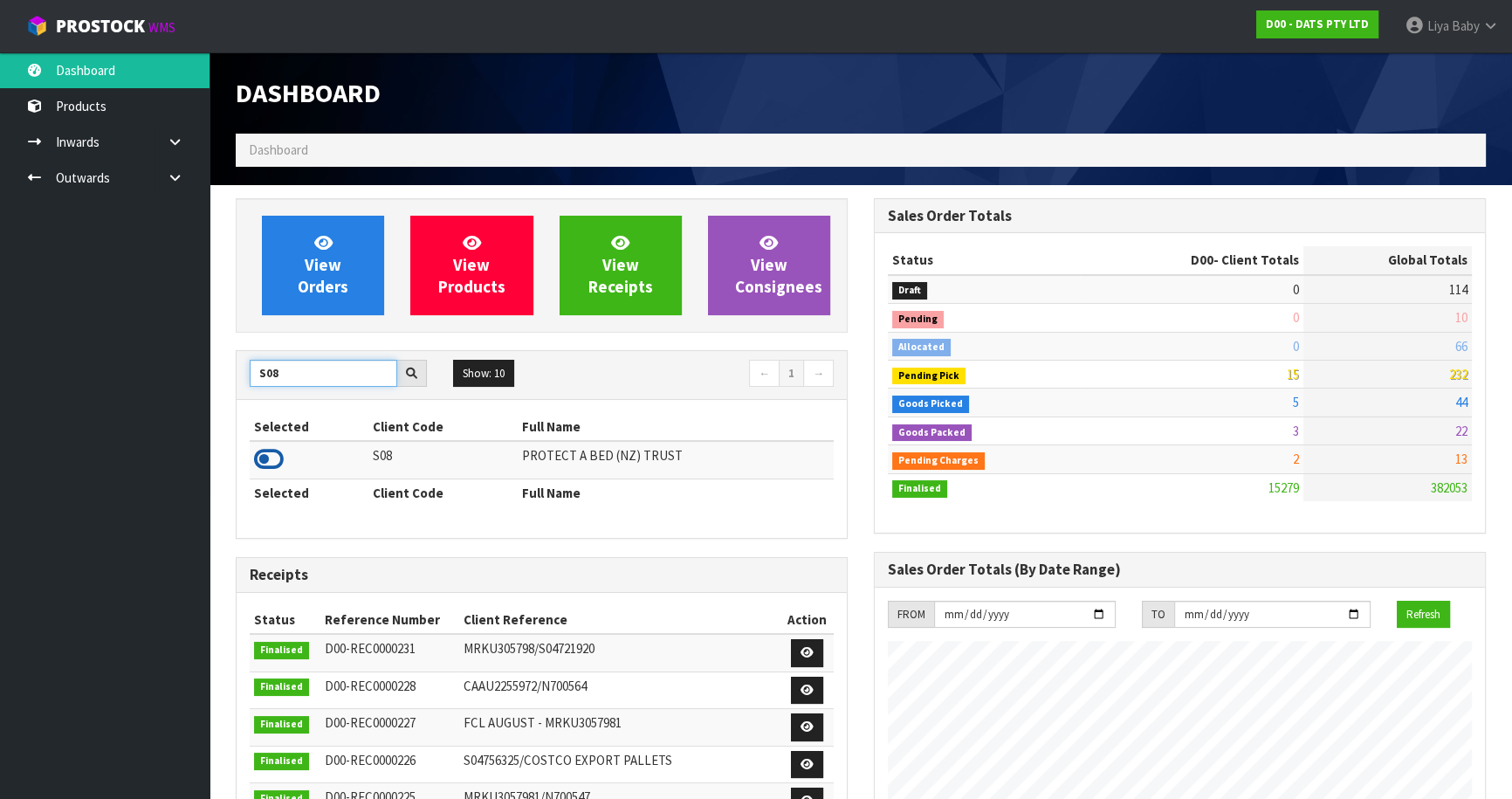
type input "S08"
click at [258, 452] on icon at bounding box center [268, 460] width 29 height 27
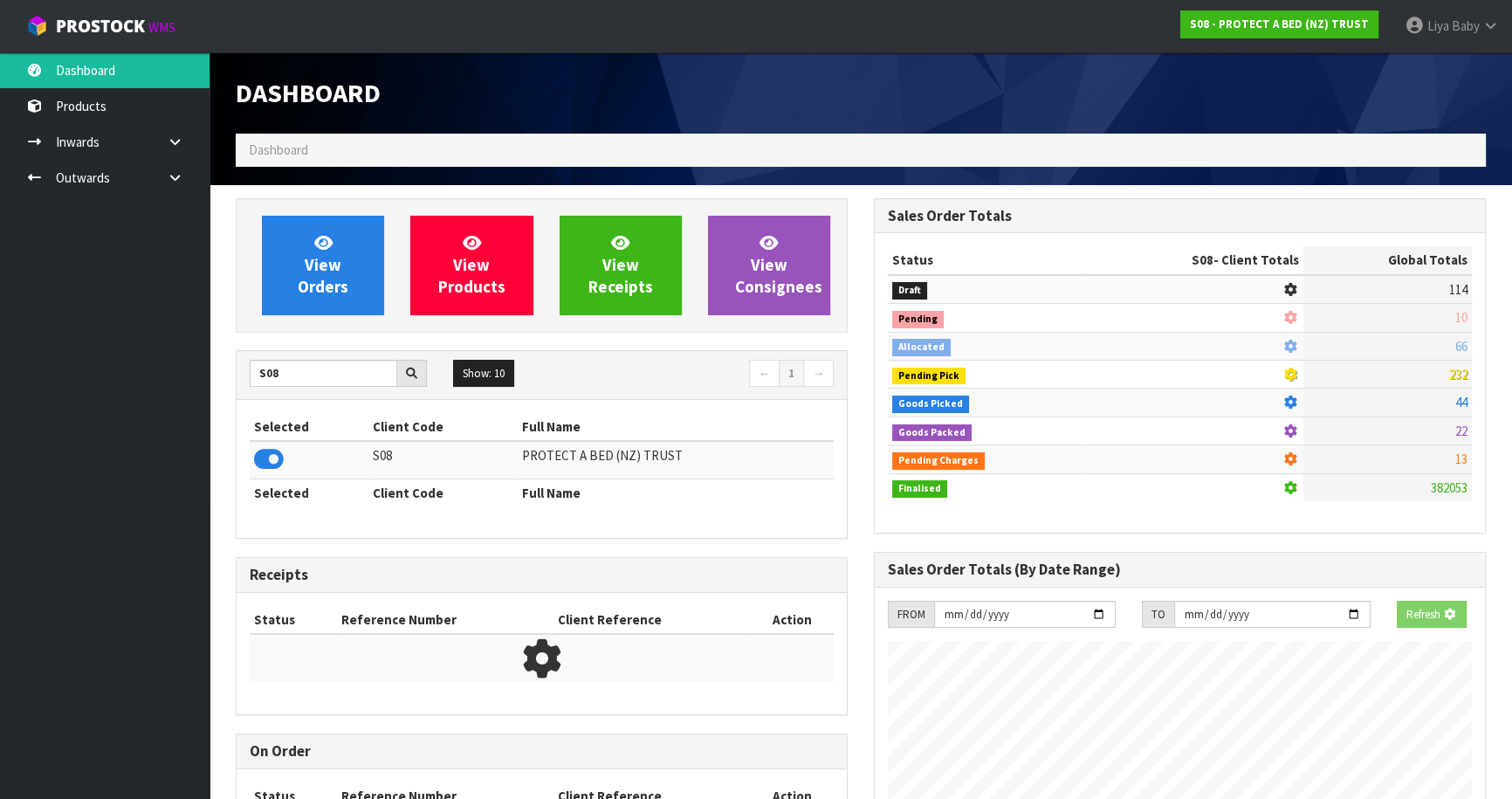
scroll to position [871834, 872546]
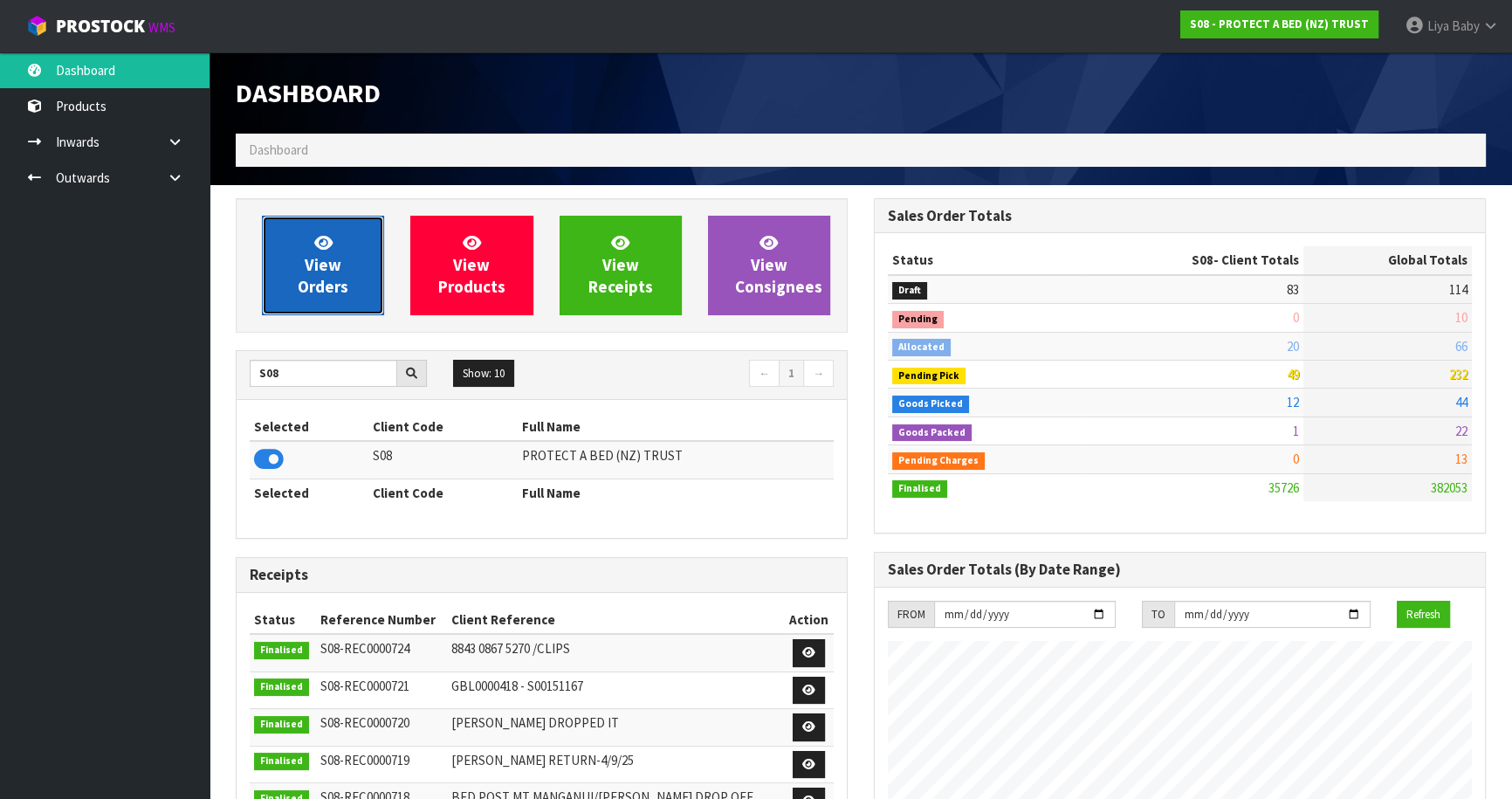
click at [324, 276] on span "View Orders" at bounding box center [322, 264] width 50 height 66
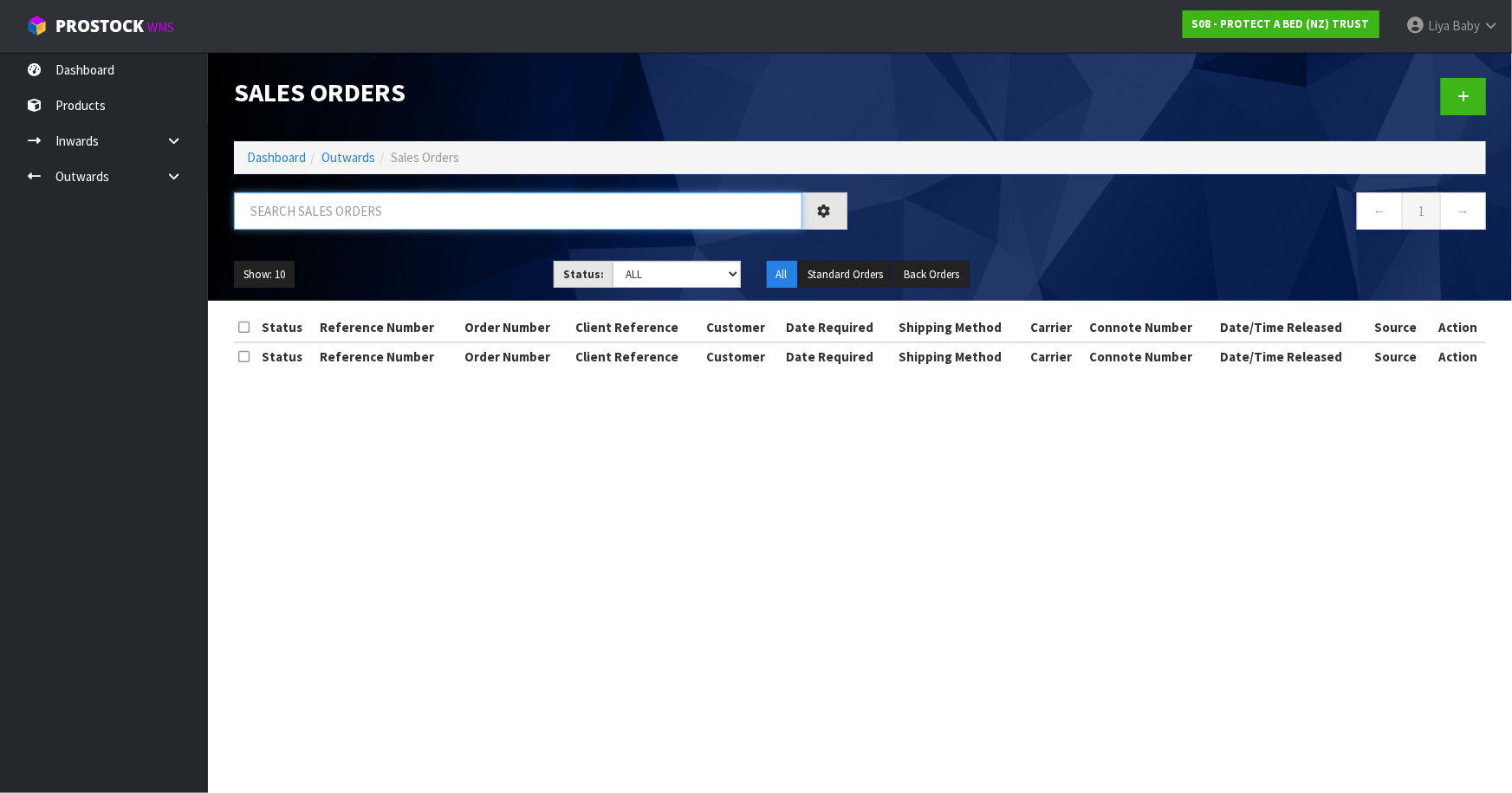
click at [367, 213] on input "text" at bounding box center [518, 211] width 569 height 38
type input "JOB-0413153"
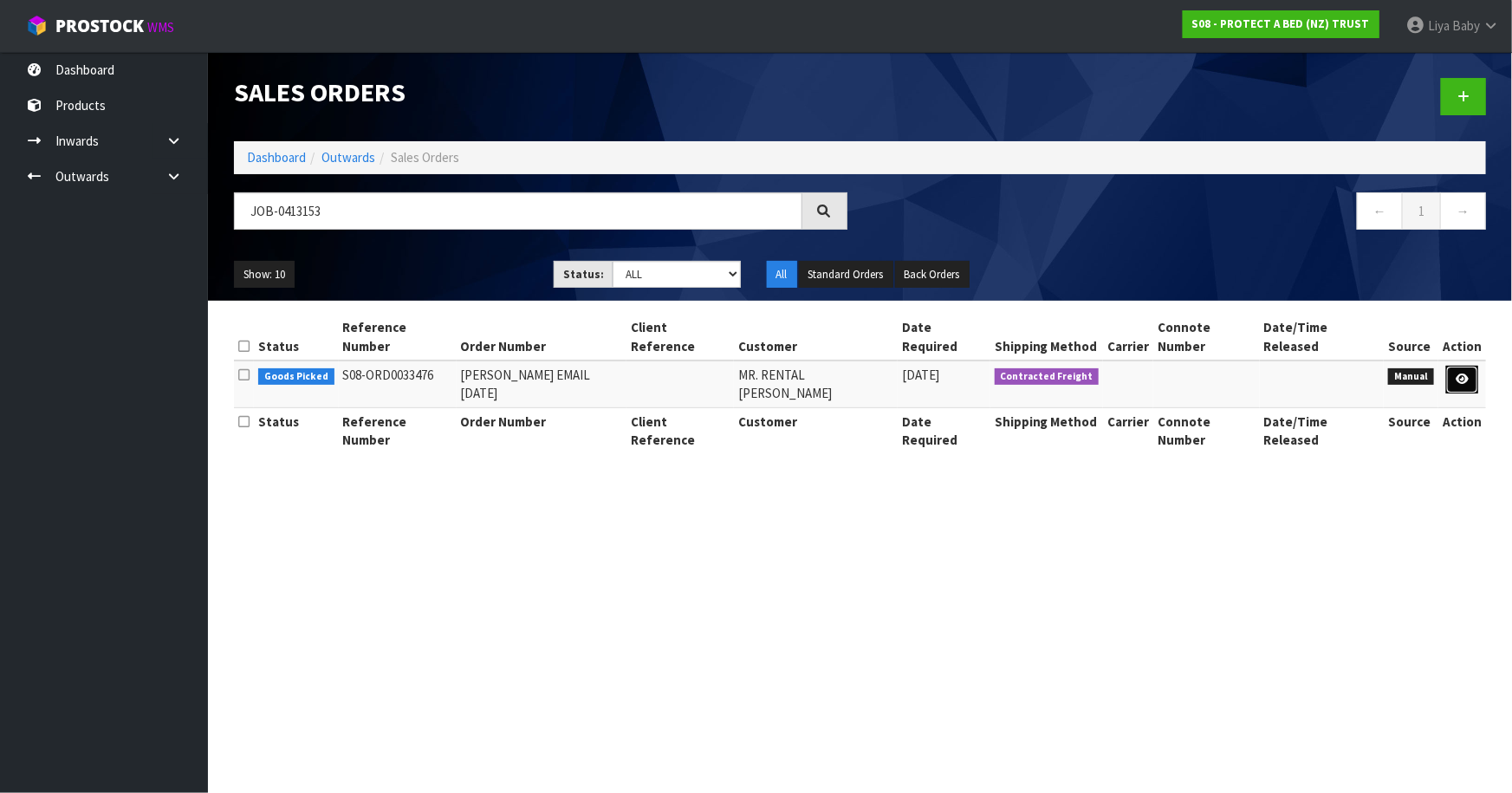
click at [1464, 373] on icon at bounding box center [1463, 379] width 13 height 11
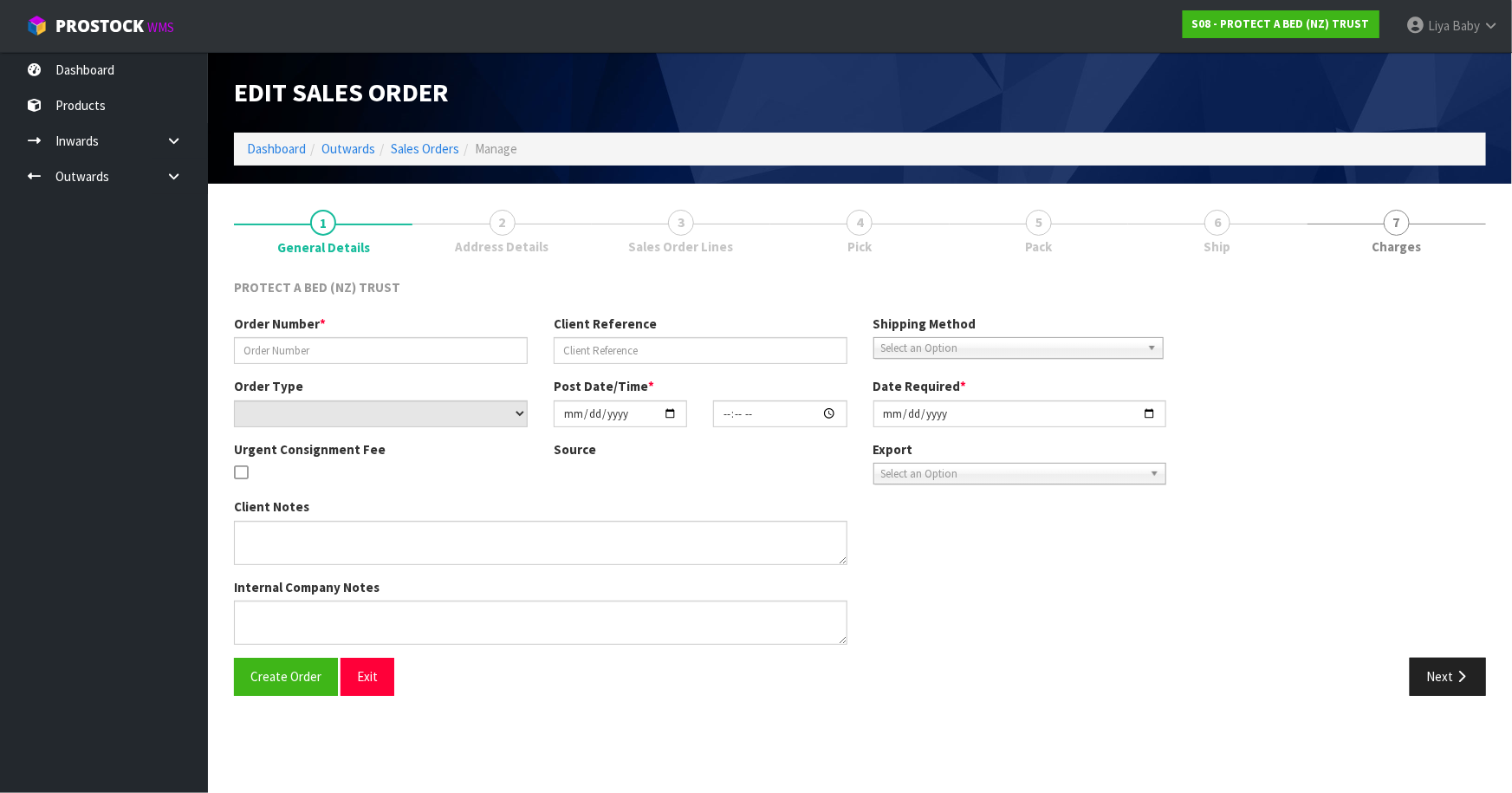
type input "[PERSON_NAME] EMAIL [DATE]"
select select "number:0"
type input "[DATE]"
type input "08:27:00.000"
type input "[DATE]"
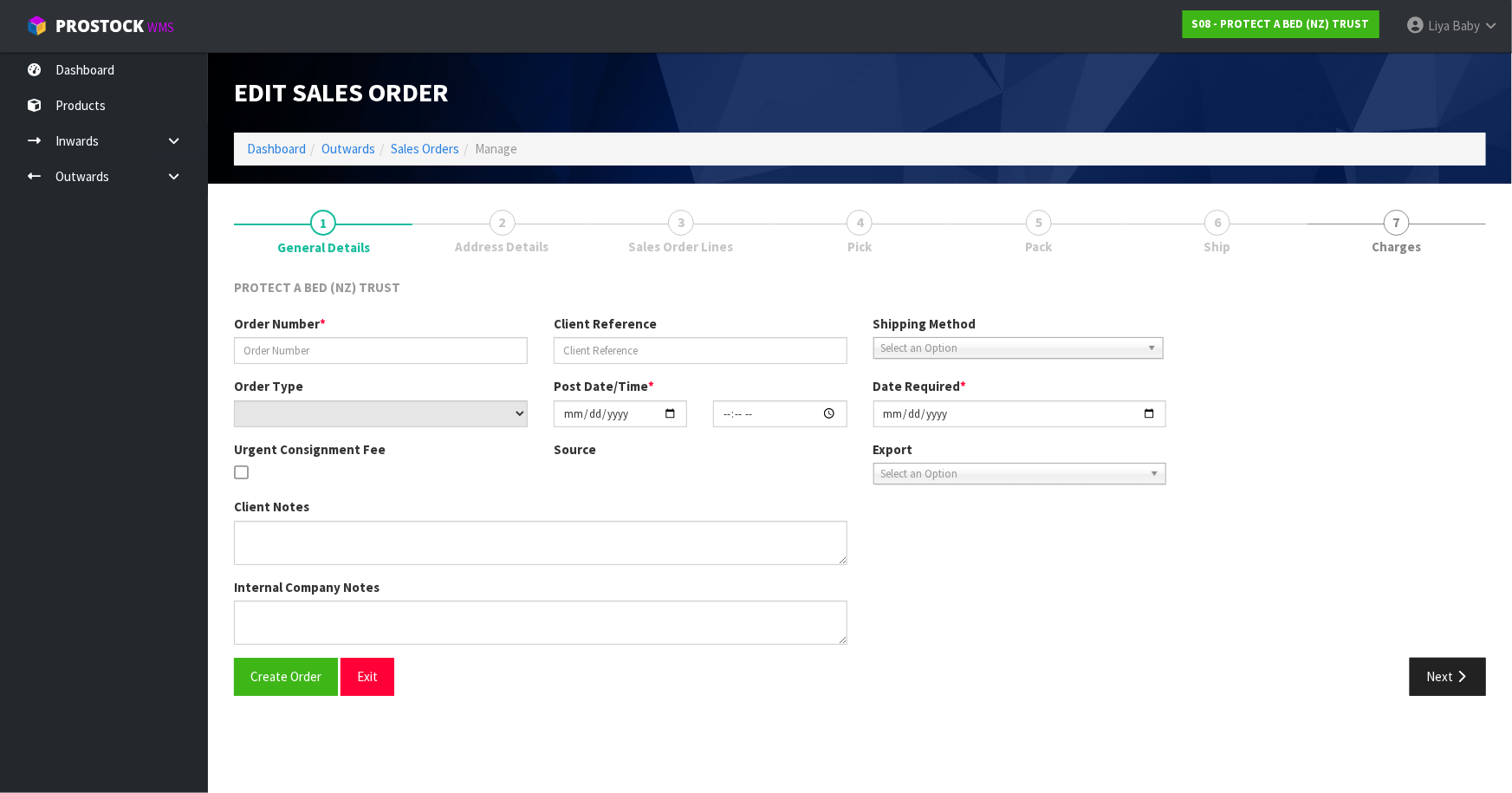
type textarea "[PERSON_NAME] NOTE: I AM NOT SURE HOW MANY QUEEN STAYNEW ARE IN A CARTON."
type textarea "20% DISCOUNT:"
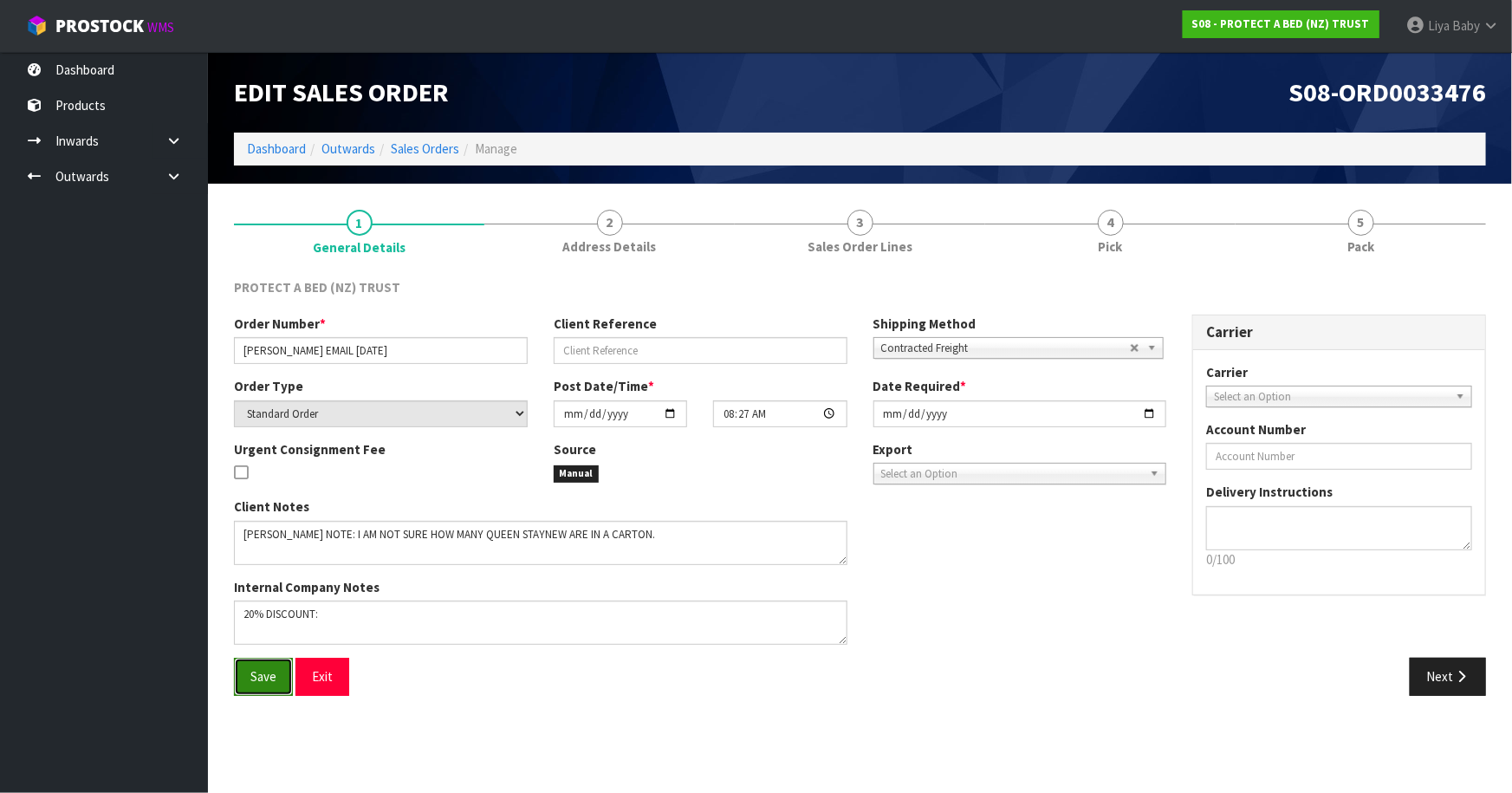
click at [267, 686] on button "Save" at bounding box center [263, 676] width 58 height 38
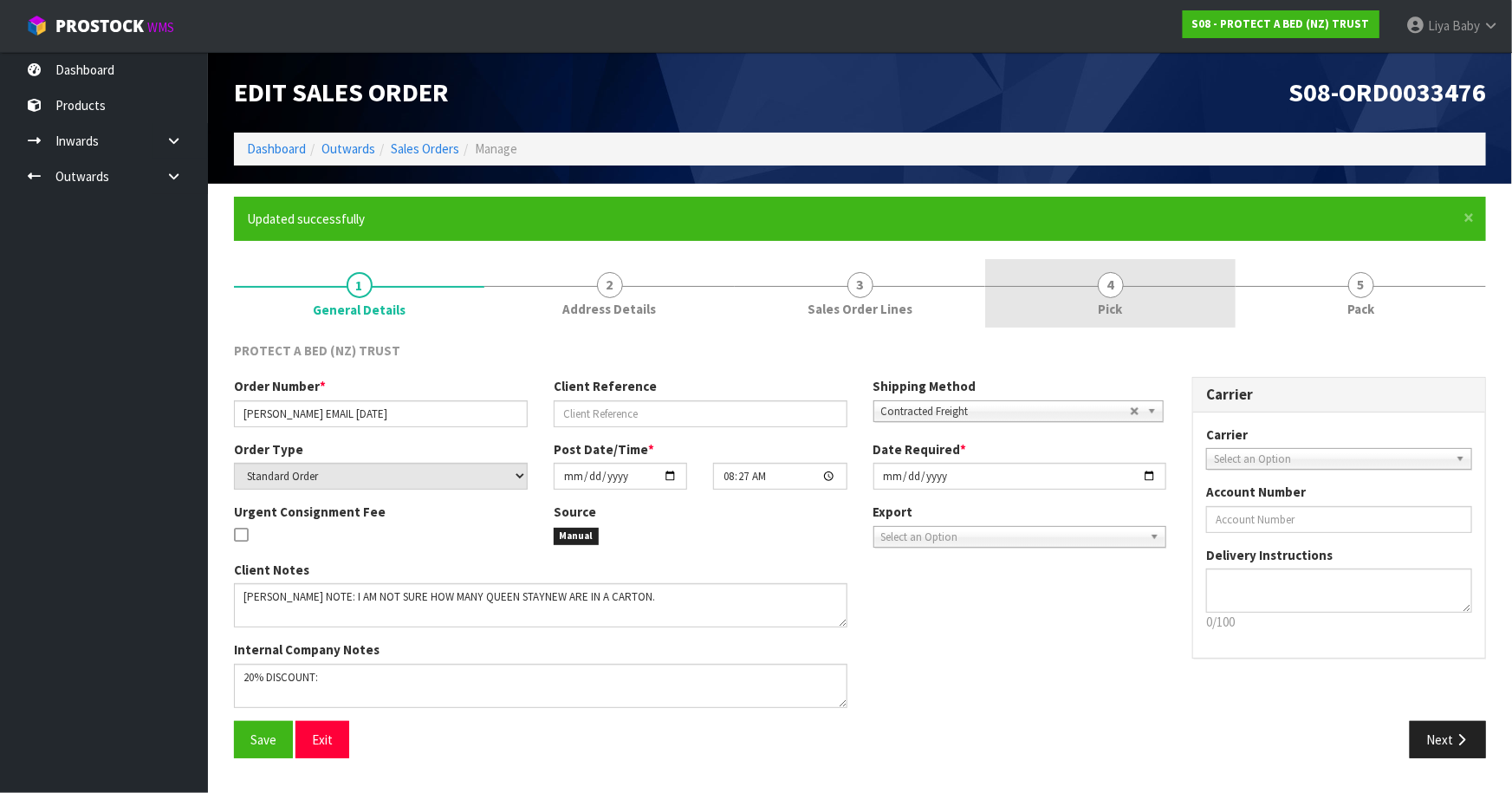
drag, startPoint x: 1109, startPoint y: 305, endPoint x: 1087, endPoint y: 321, distance: 27.2
click at [1108, 305] on span "Pick" at bounding box center [1111, 308] width 25 height 18
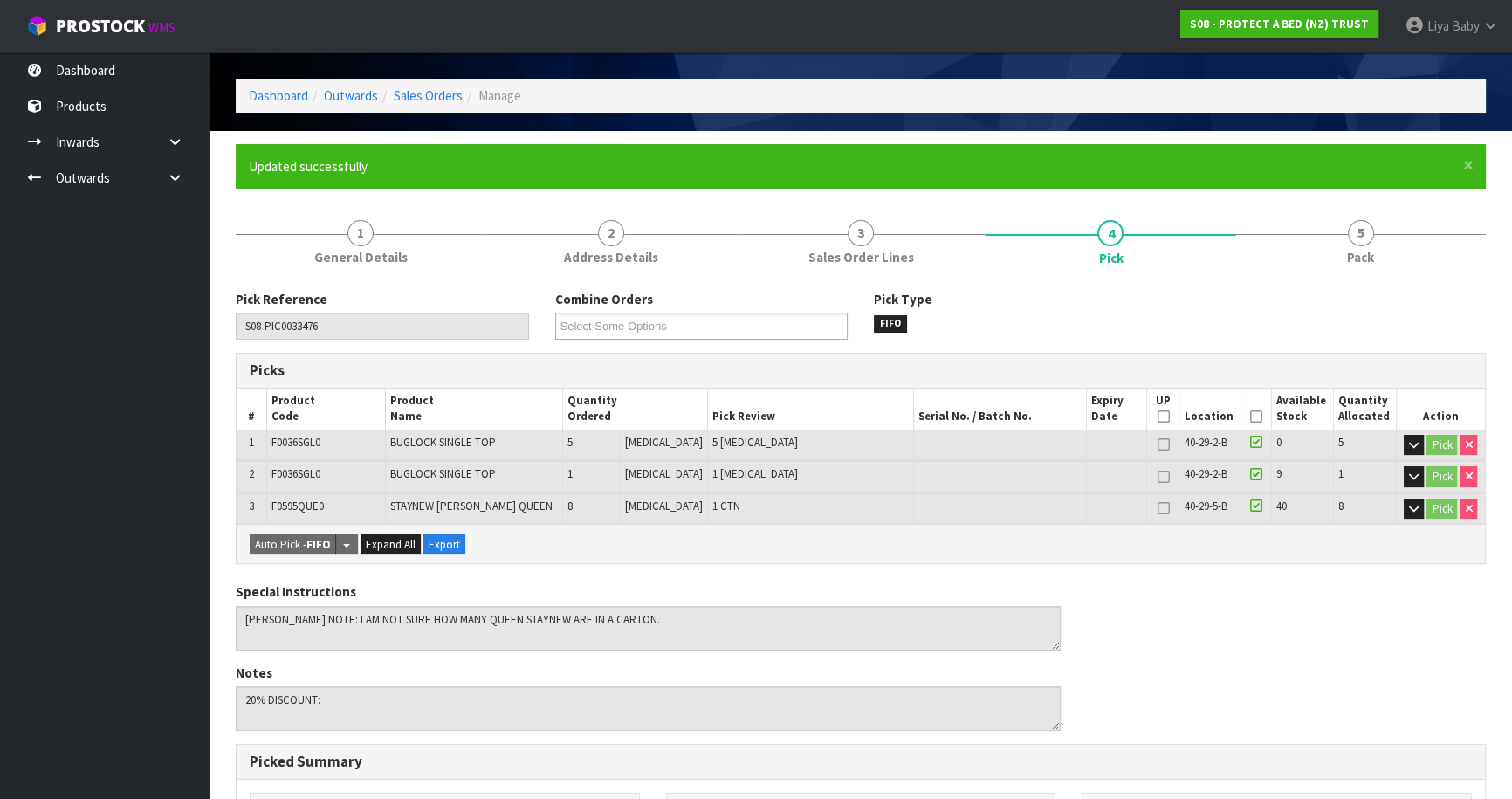
scroll to position [79, 0]
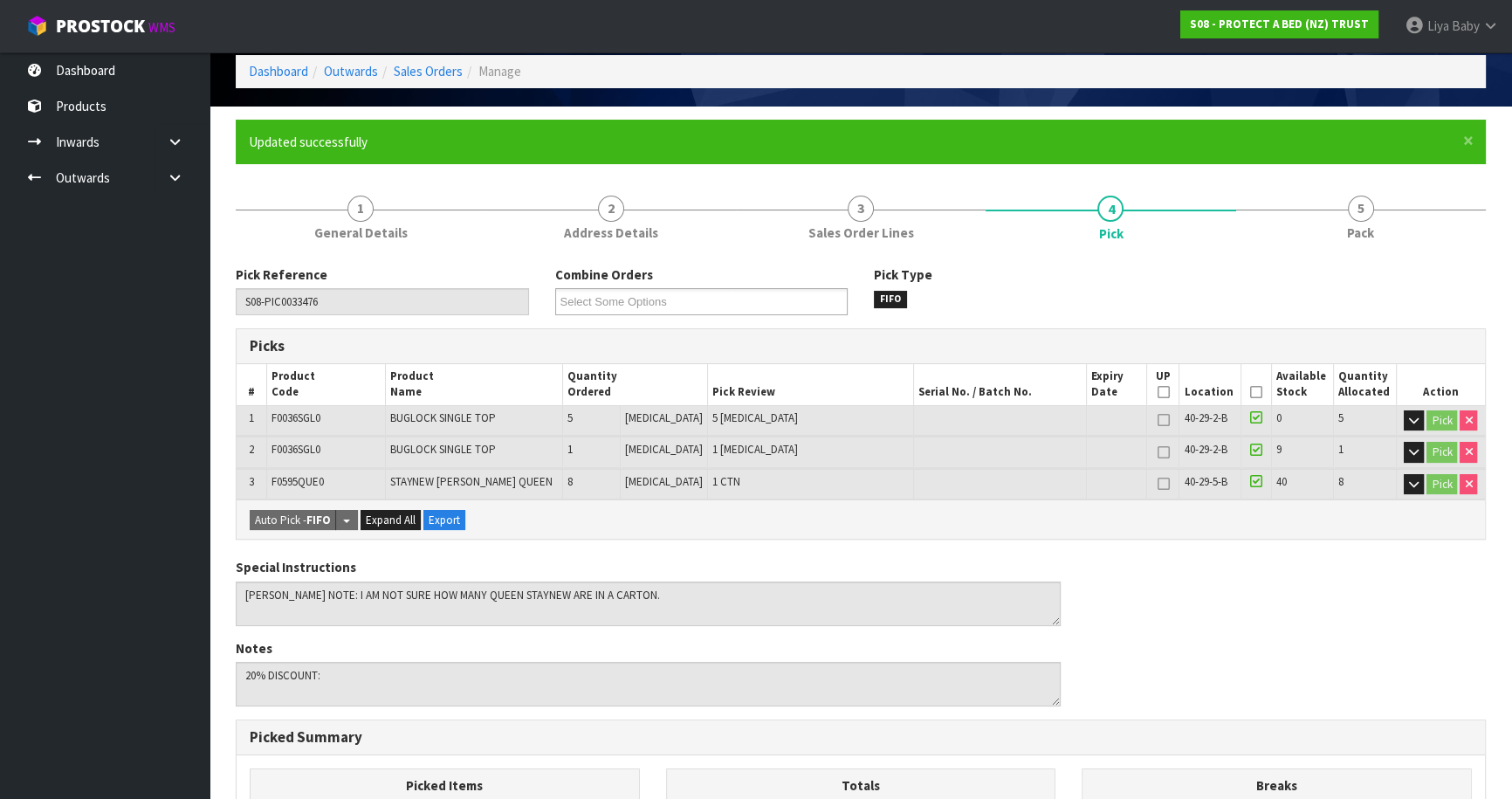
click at [1254, 392] on icon at bounding box center [1256, 392] width 12 height 1
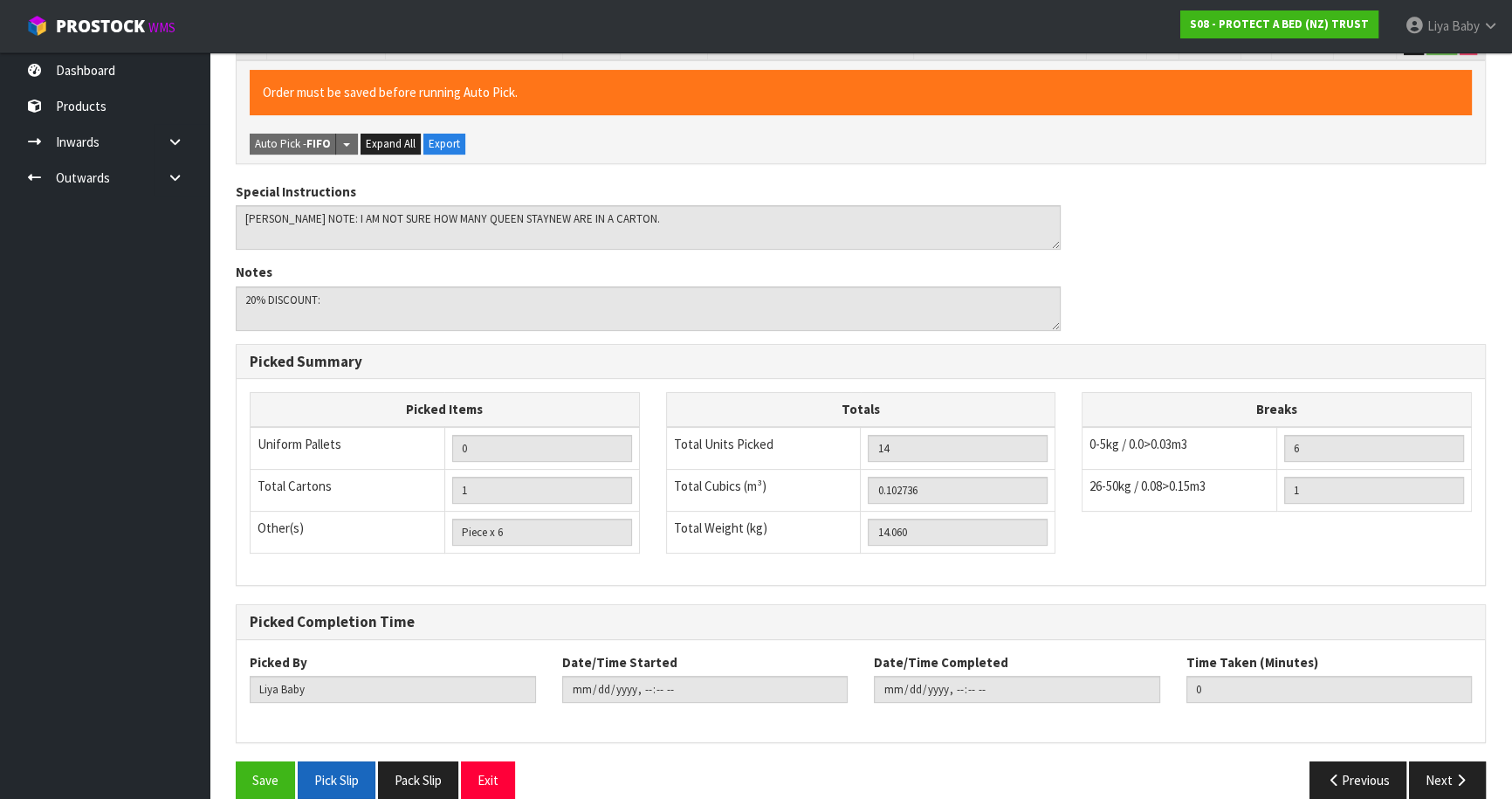
scroll to position [542, 0]
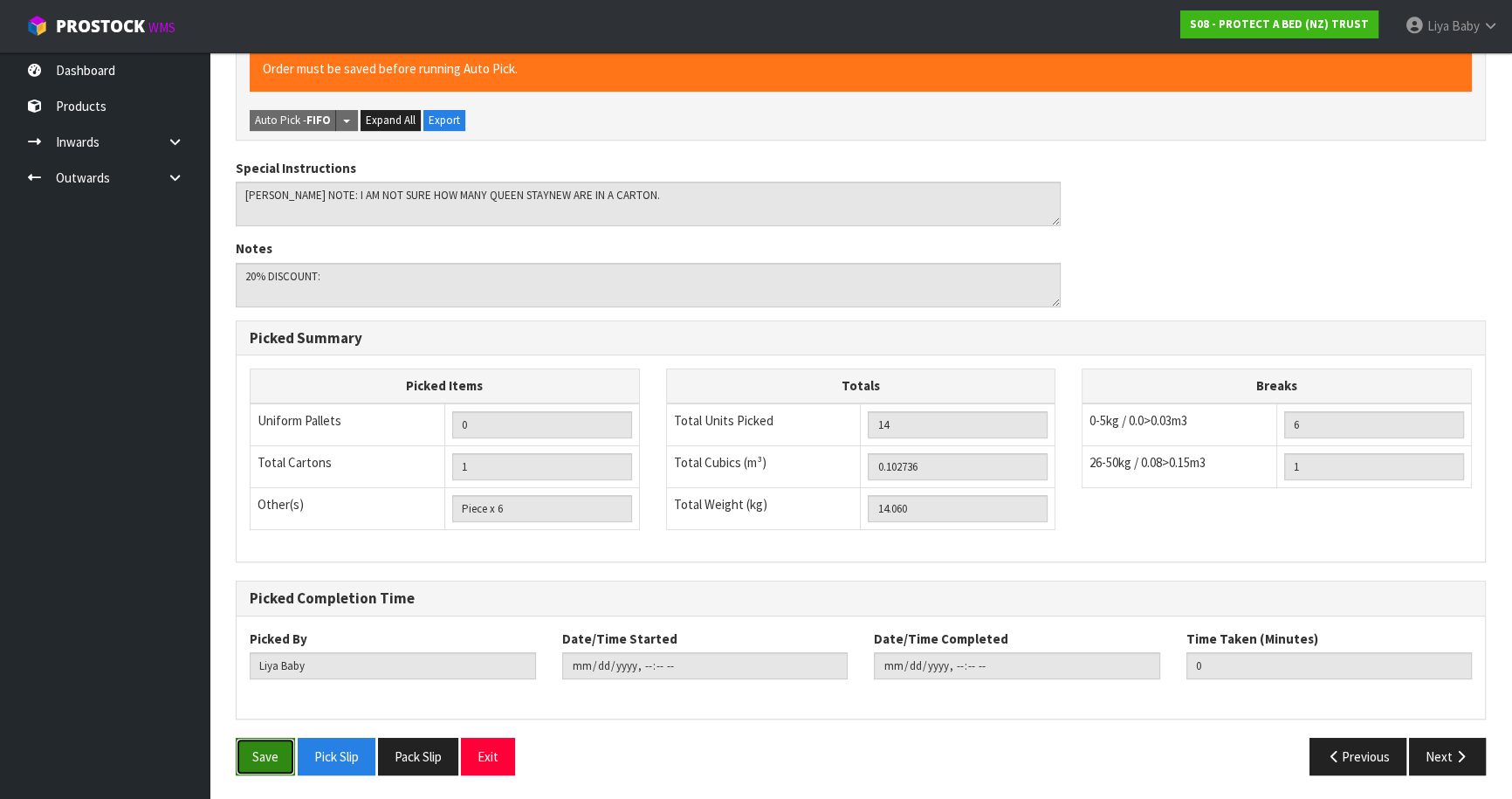
click at [267, 762] on button "Save" at bounding box center [265, 756] width 59 height 38
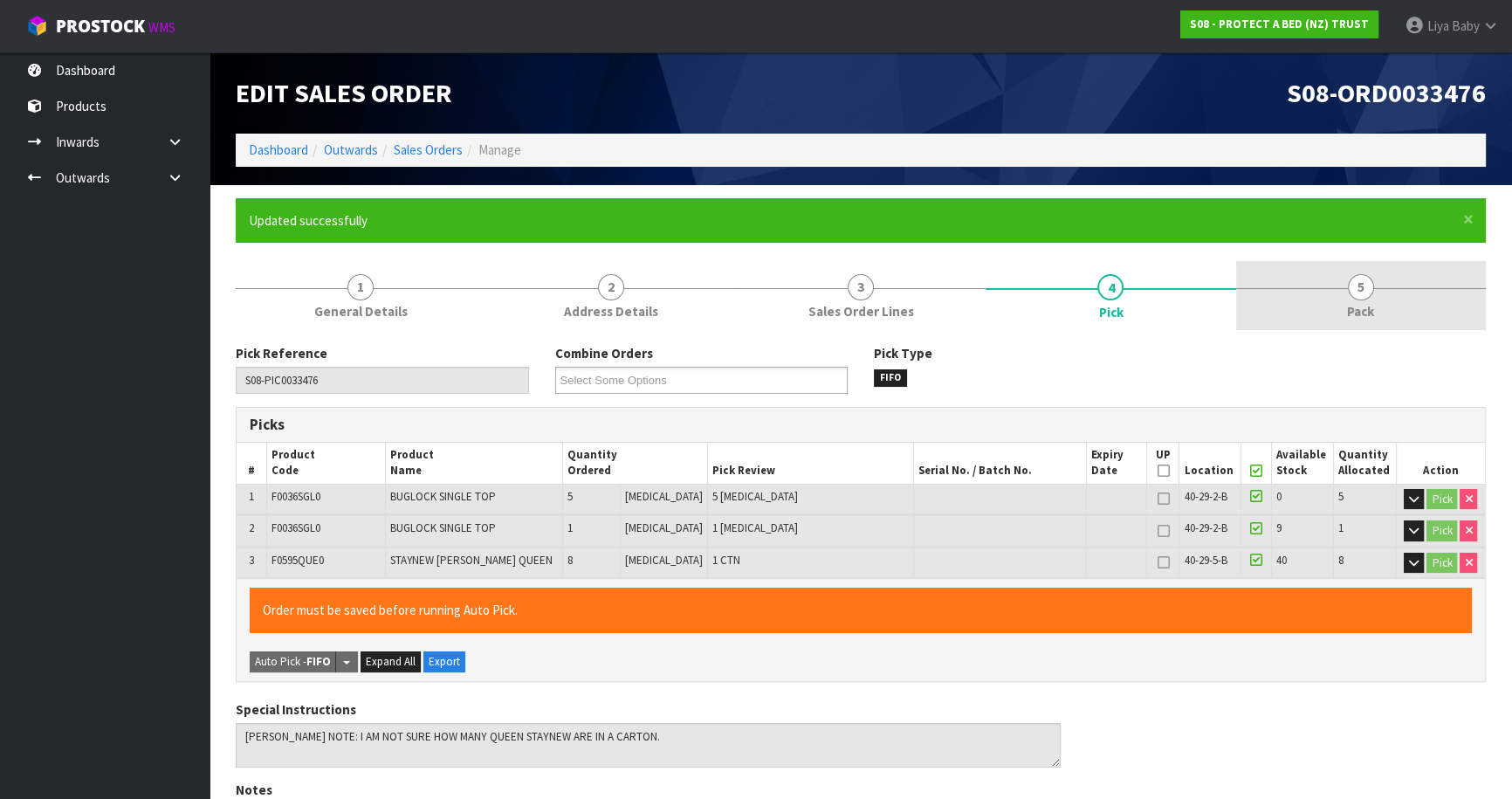
type input "[DATE]T09:16:27"
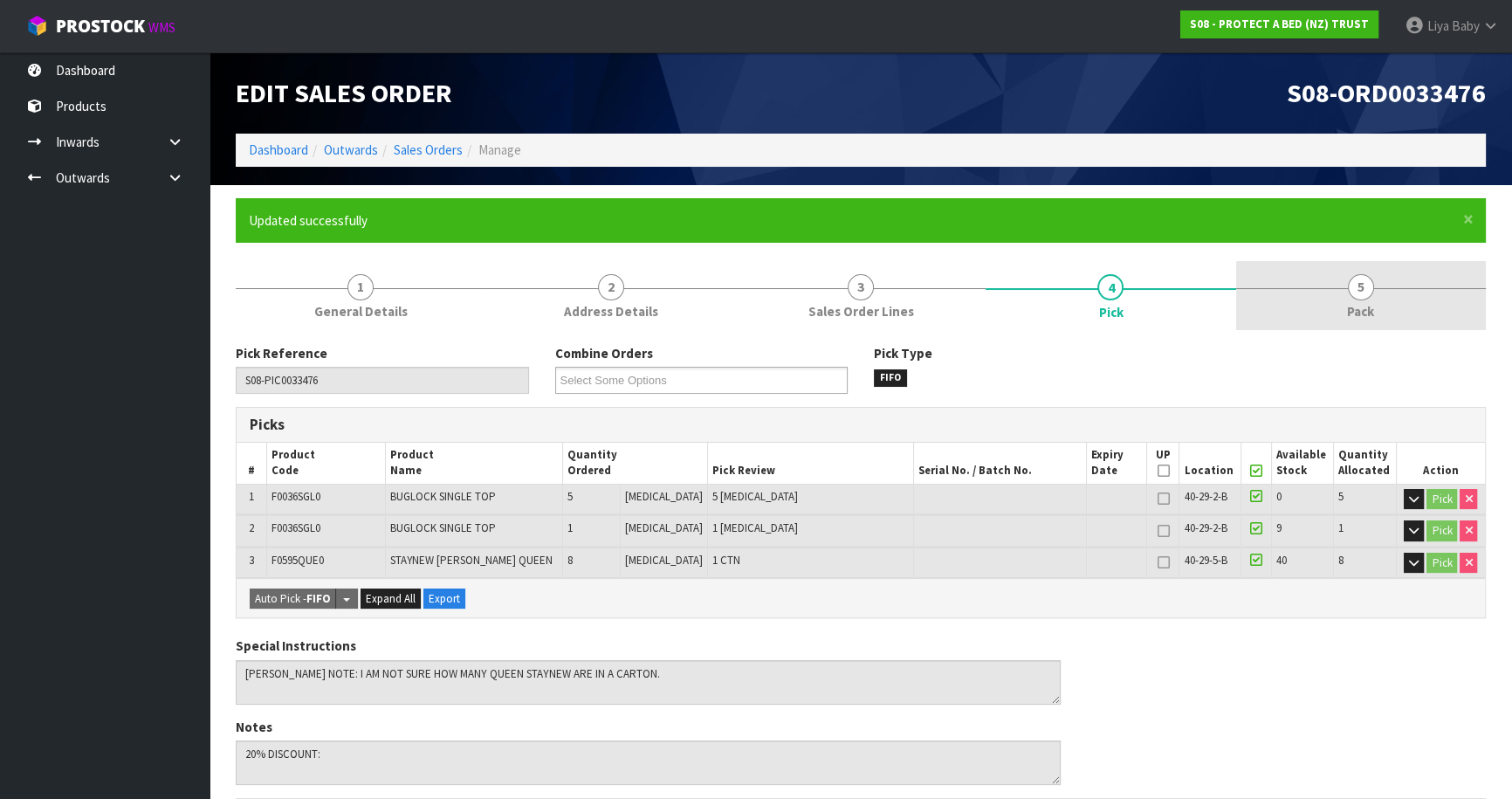
drag, startPoint x: 1358, startPoint y: 283, endPoint x: 1308, endPoint y: 296, distance: 51.7
click at [1355, 283] on span "5" at bounding box center [1362, 288] width 27 height 27
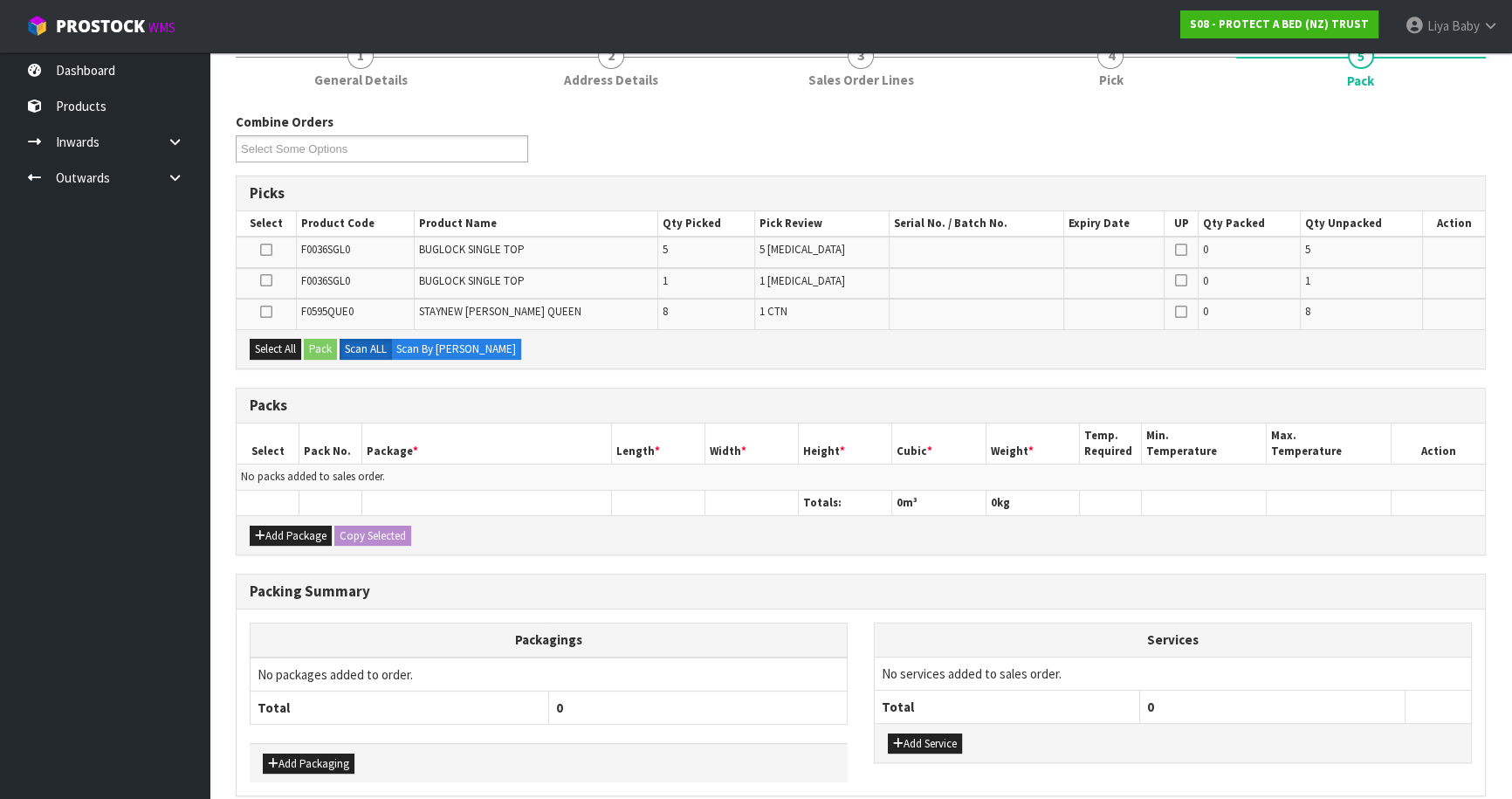
scroll to position [238, 0]
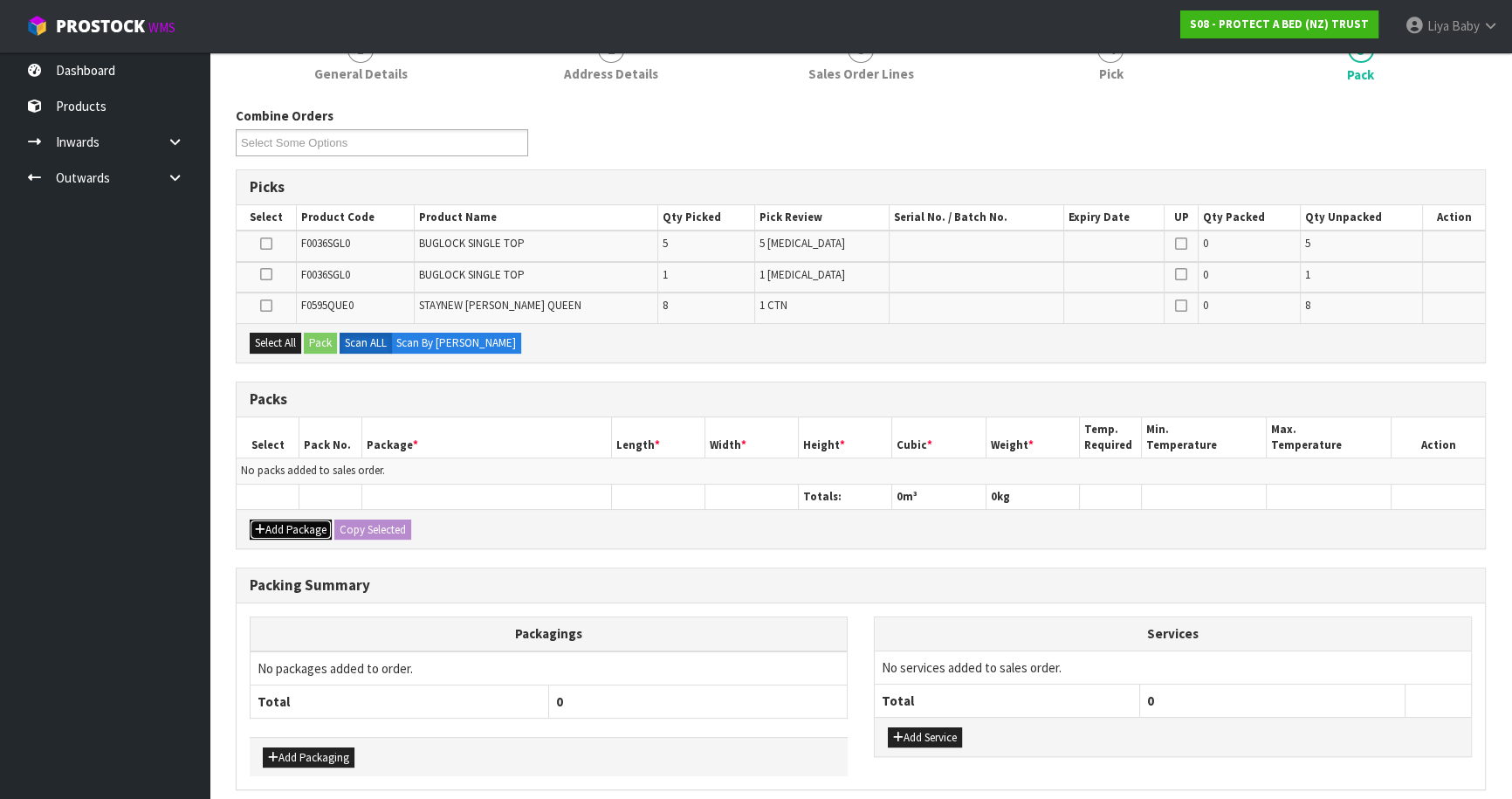
click at [286, 522] on button "Add Package" at bounding box center [291, 530] width 82 height 21
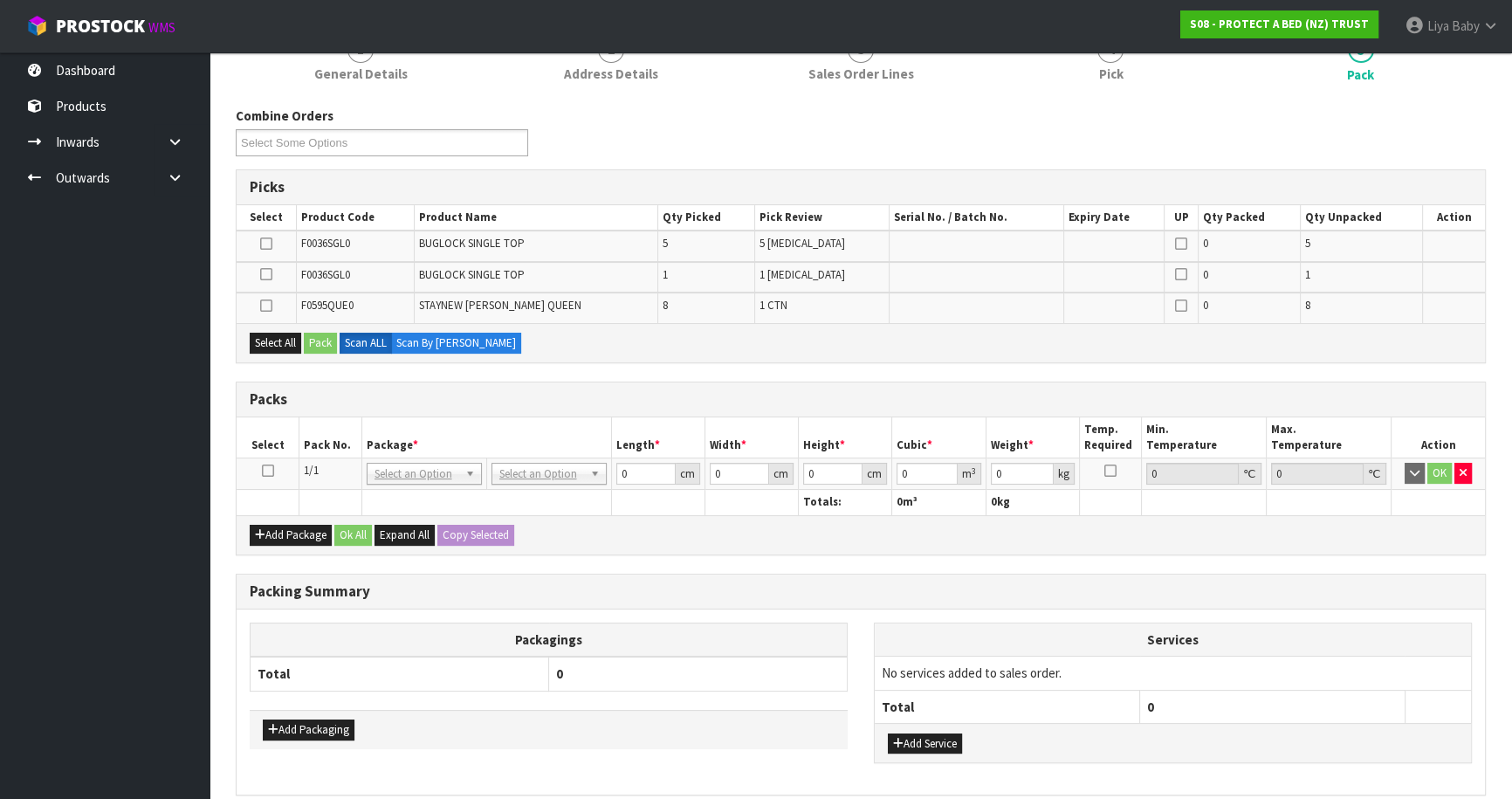
click at [266, 470] on icon at bounding box center [268, 470] width 12 height 1
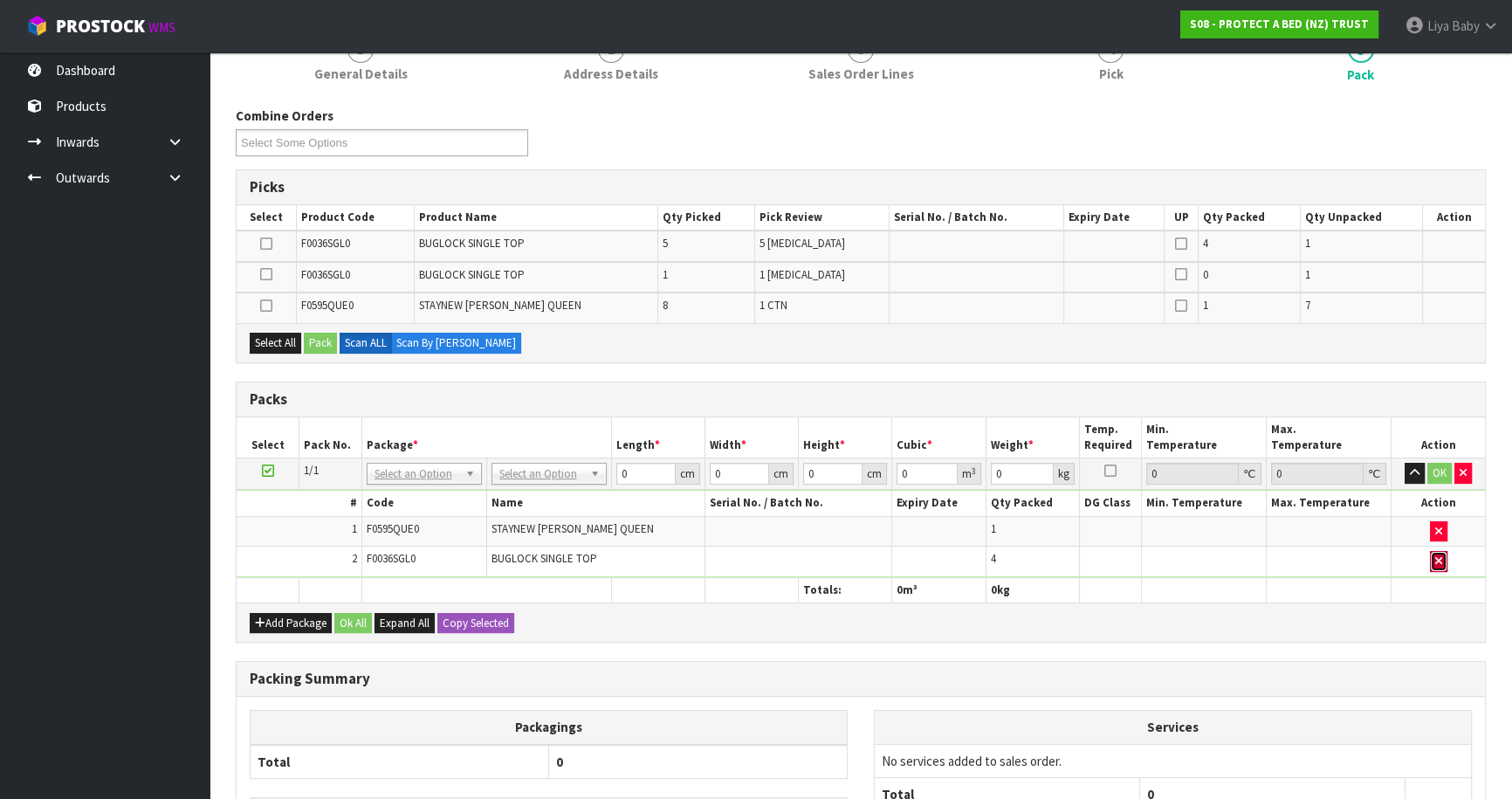
click at [1445, 552] on button "button" at bounding box center [1439, 561] width 17 height 21
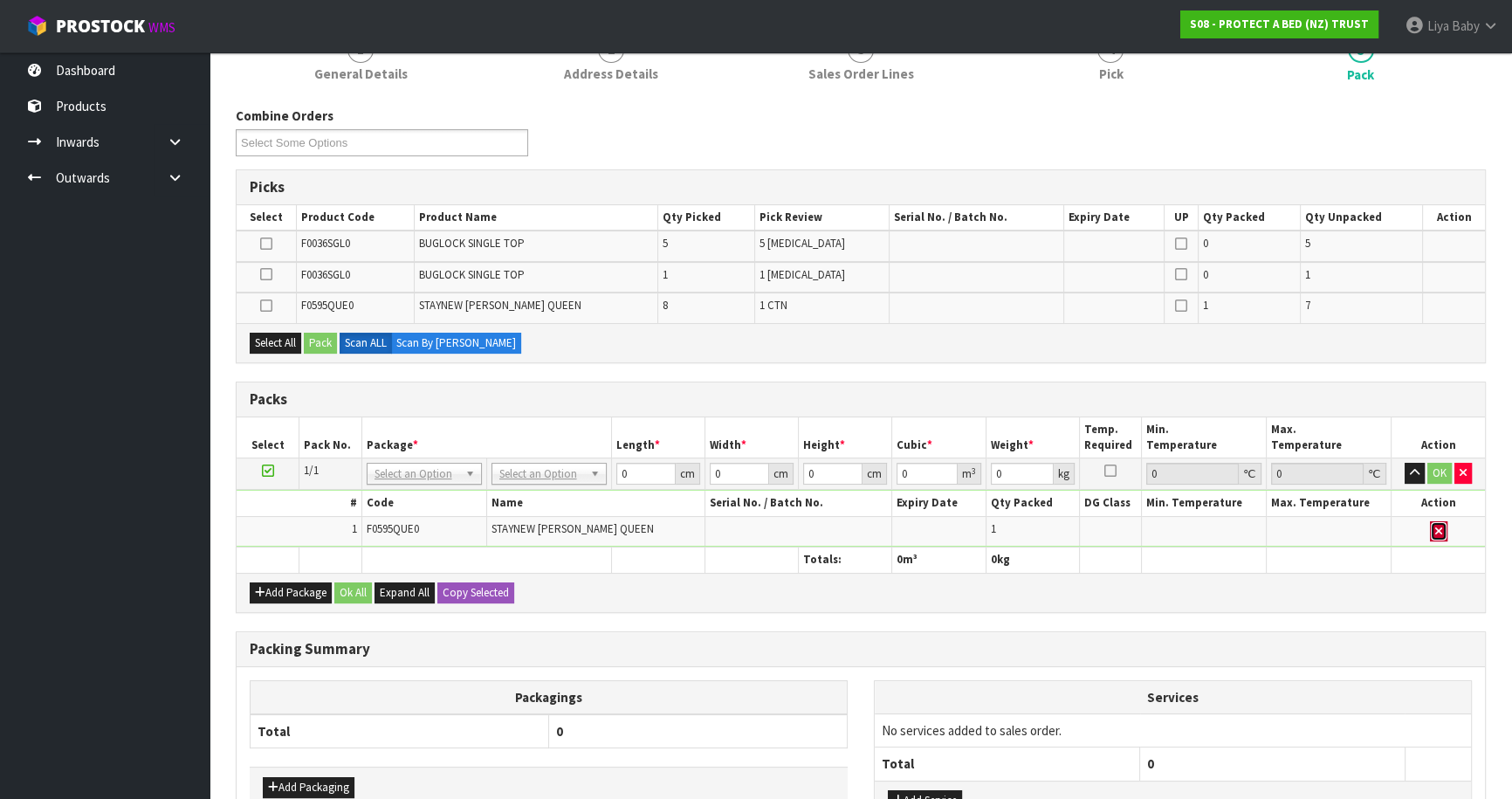
click at [1432, 522] on button "button" at bounding box center [1439, 532] width 17 height 21
click at [296, 587] on button "Add Package" at bounding box center [291, 593] width 82 height 21
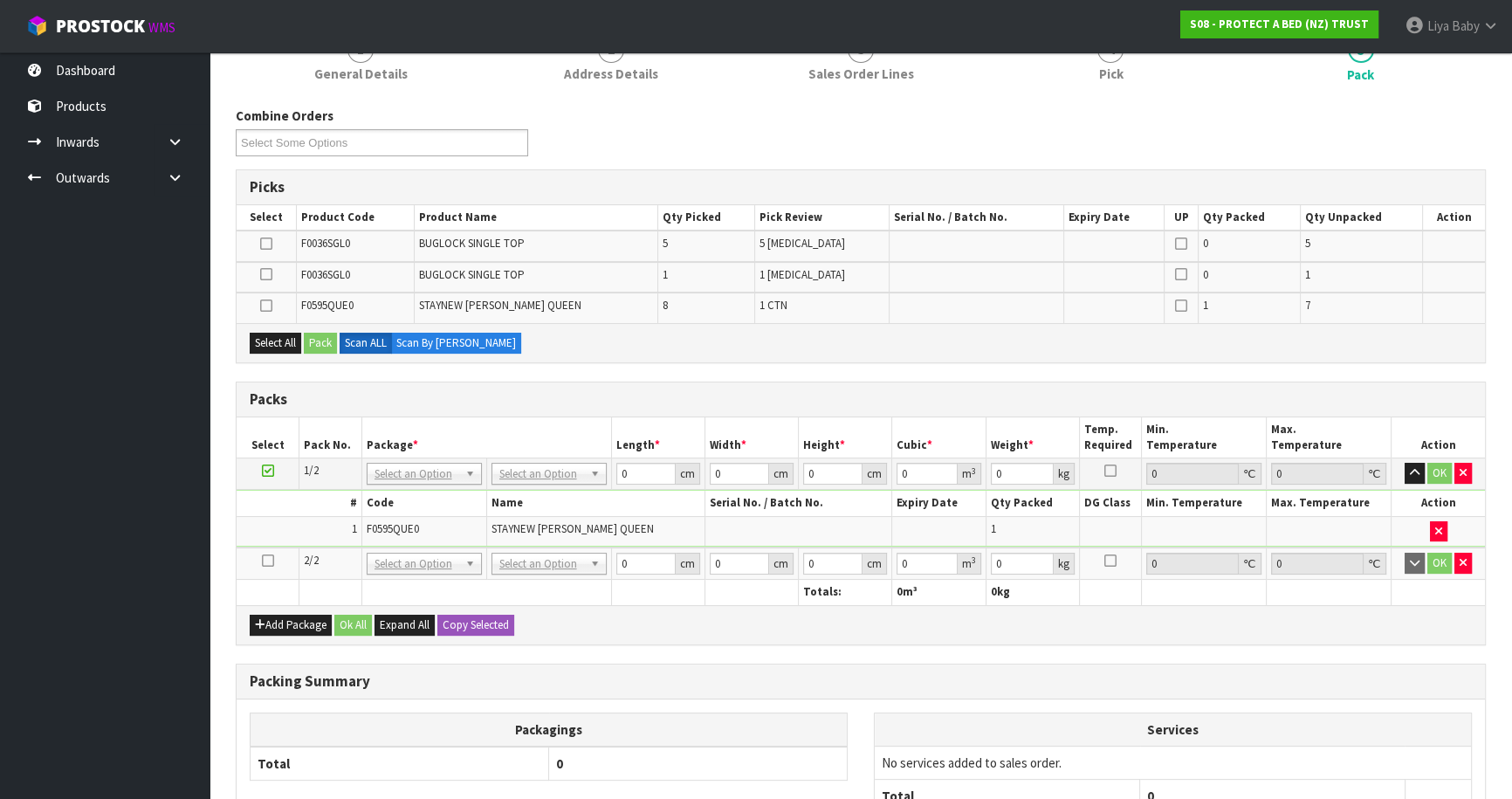
click at [273, 561] on icon at bounding box center [268, 561] width 12 height 1
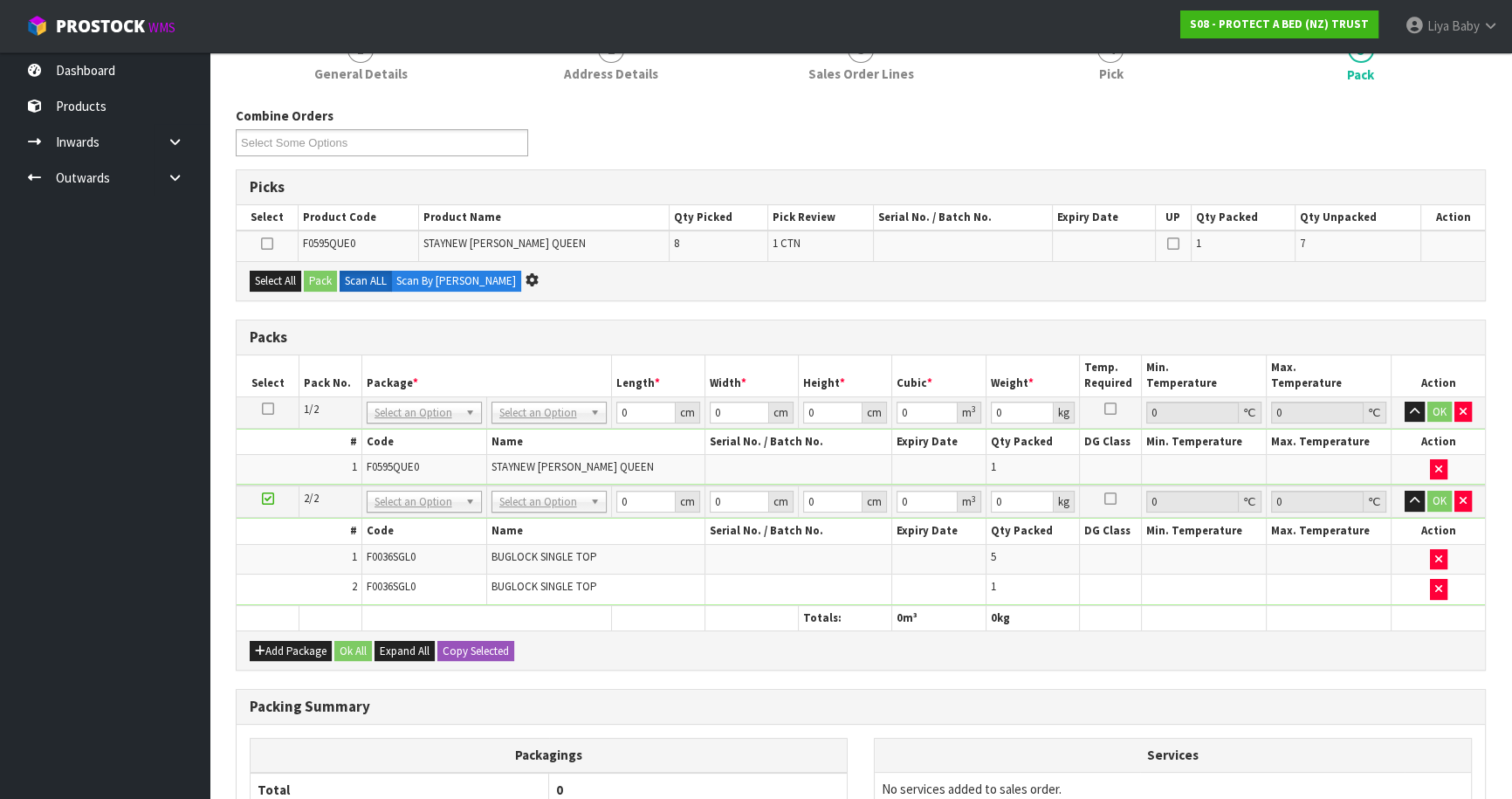
scroll to position [0, 0]
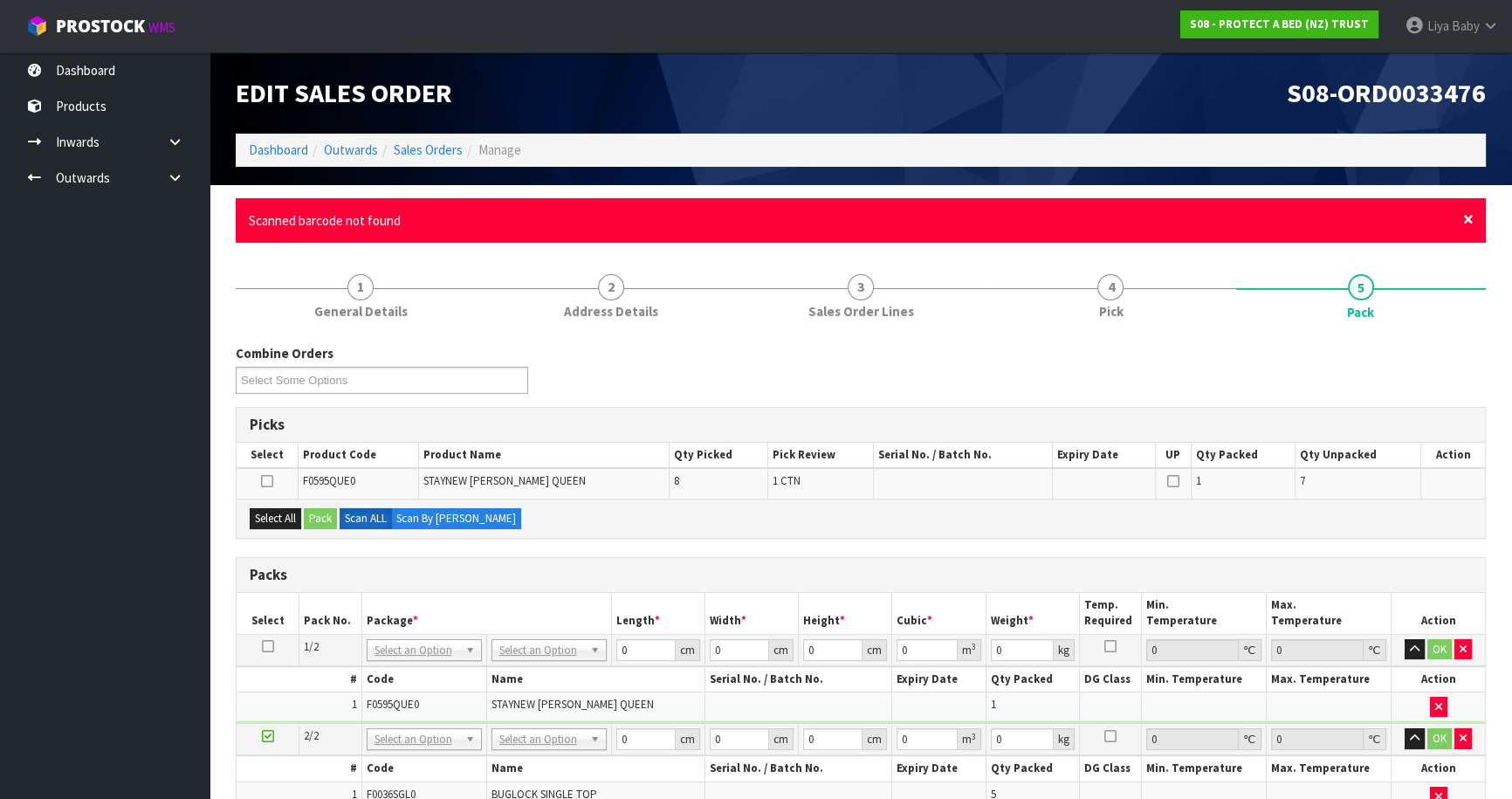
click at [1470, 214] on span "×" at bounding box center [1468, 219] width 10 height 25
click at [1470, 224] on span "×" at bounding box center [1468, 219] width 10 height 25
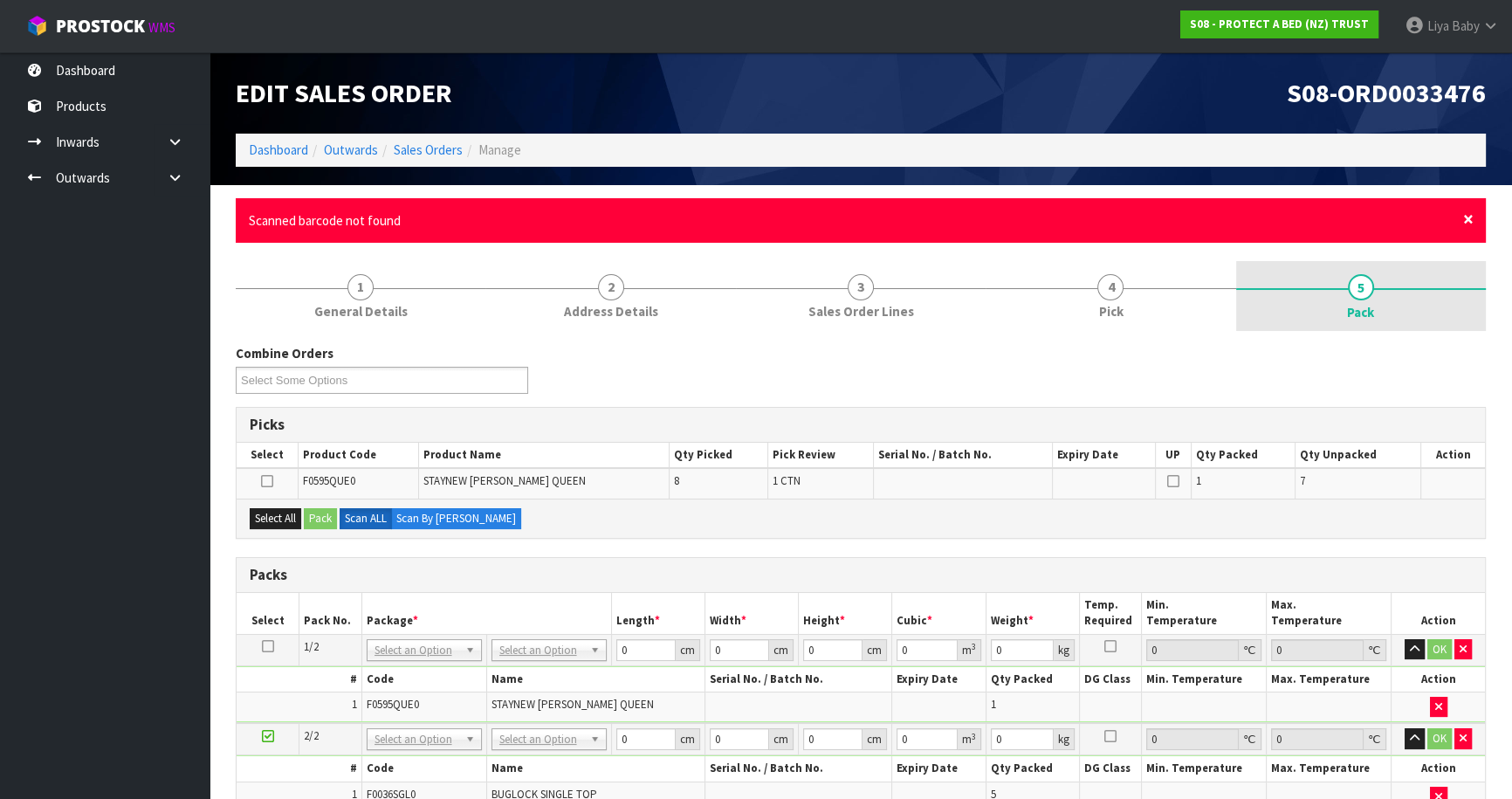
click at [1469, 221] on span "×" at bounding box center [1468, 219] width 10 height 25
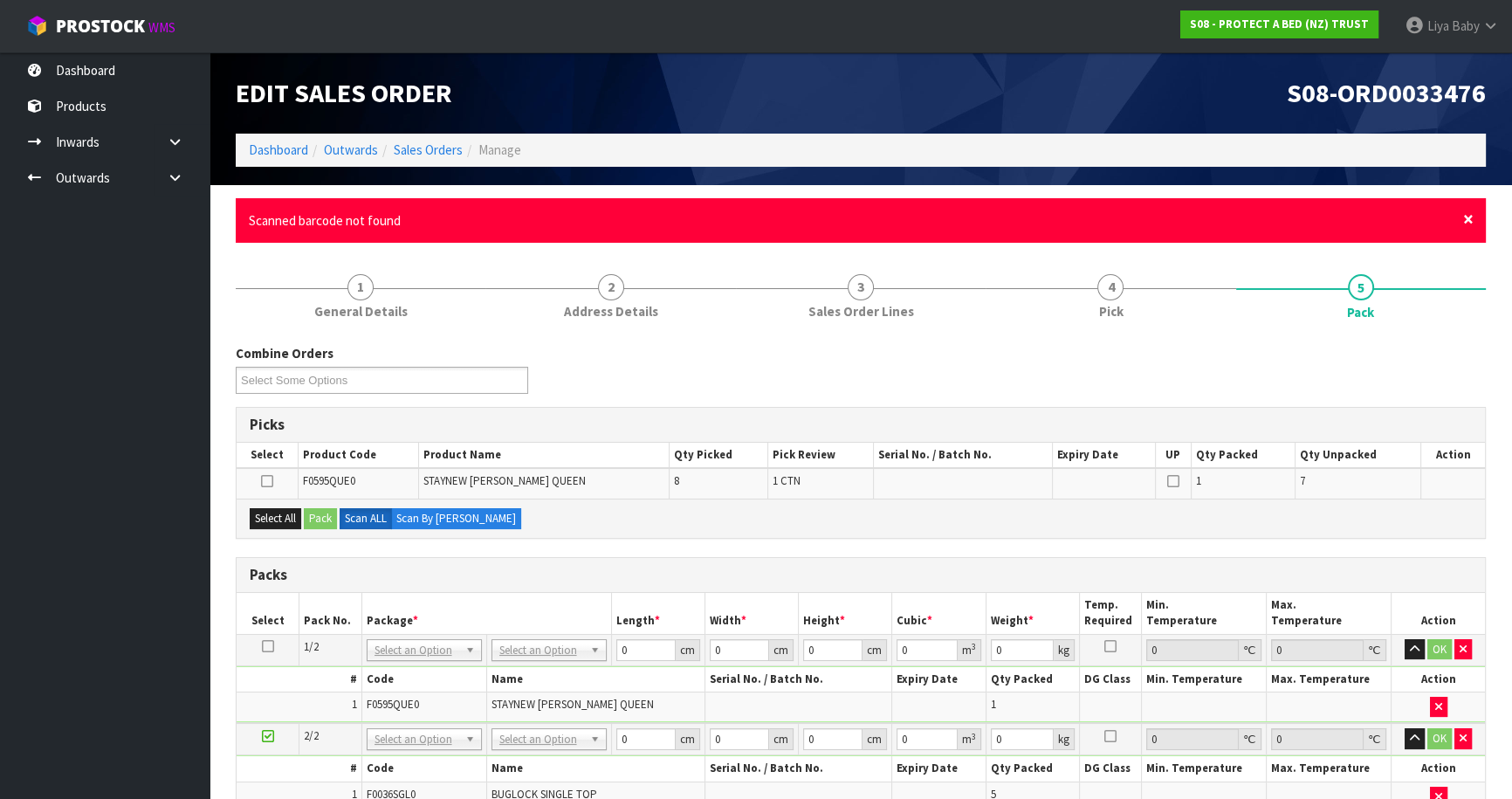
click at [1471, 225] on span "×" at bounding box center [1468, 219] width 10 height 25
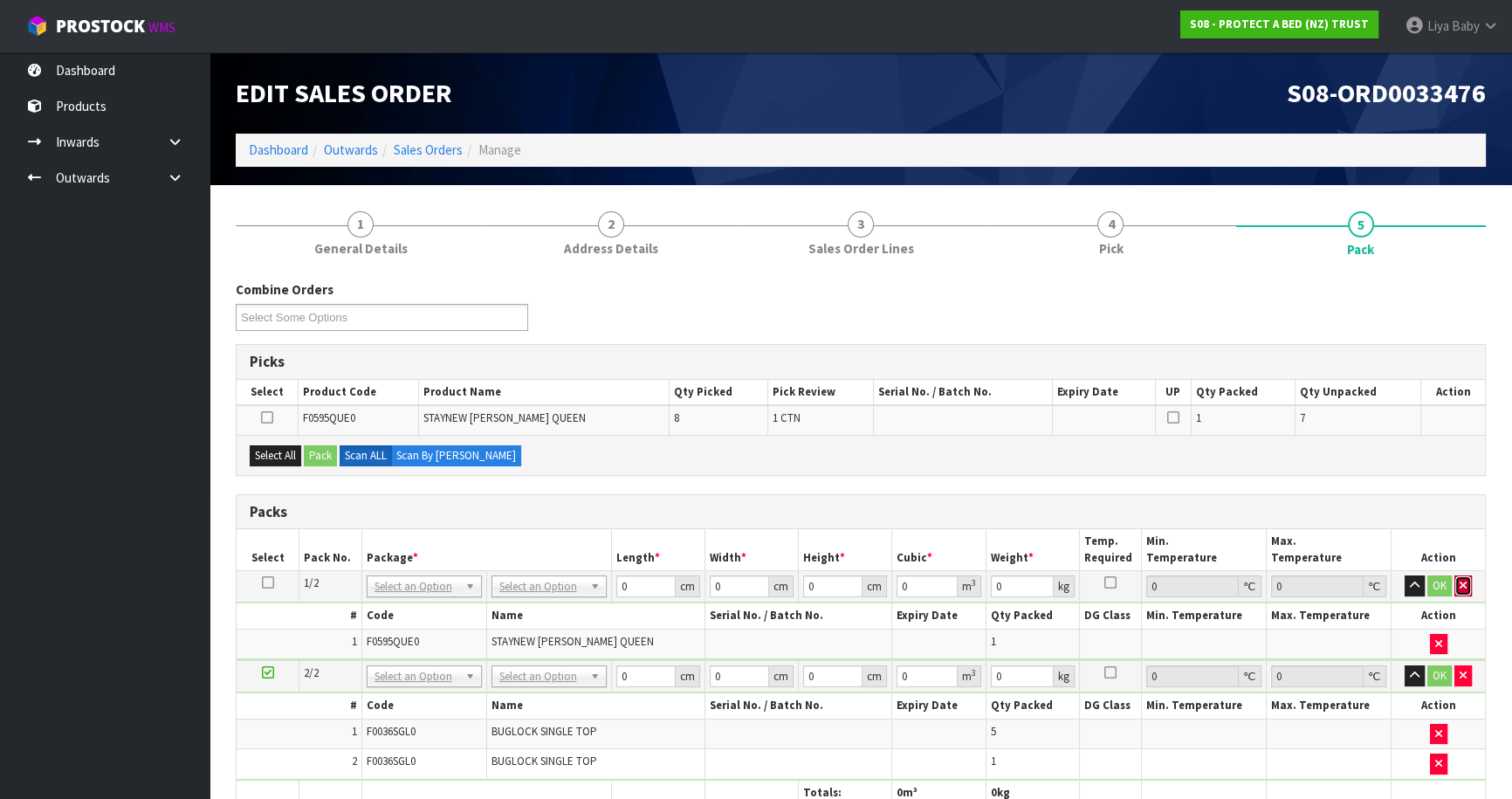
click at [1468, 582] on button "button" at bounding box center [1464, 585] width 17 height 21
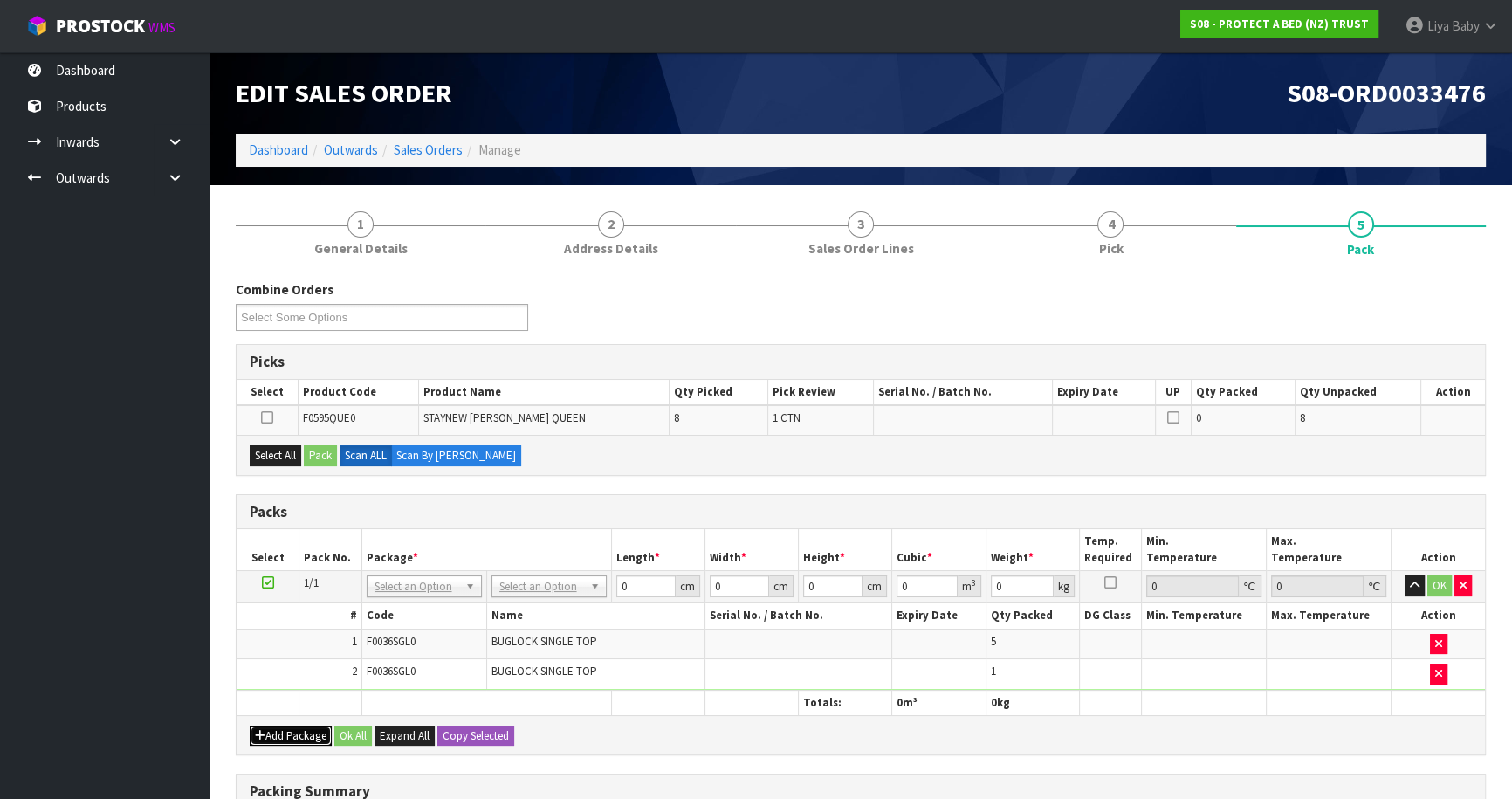
click at [297, 726] on button "Add Package" at bounding box center [291, 736] width 82 height 21
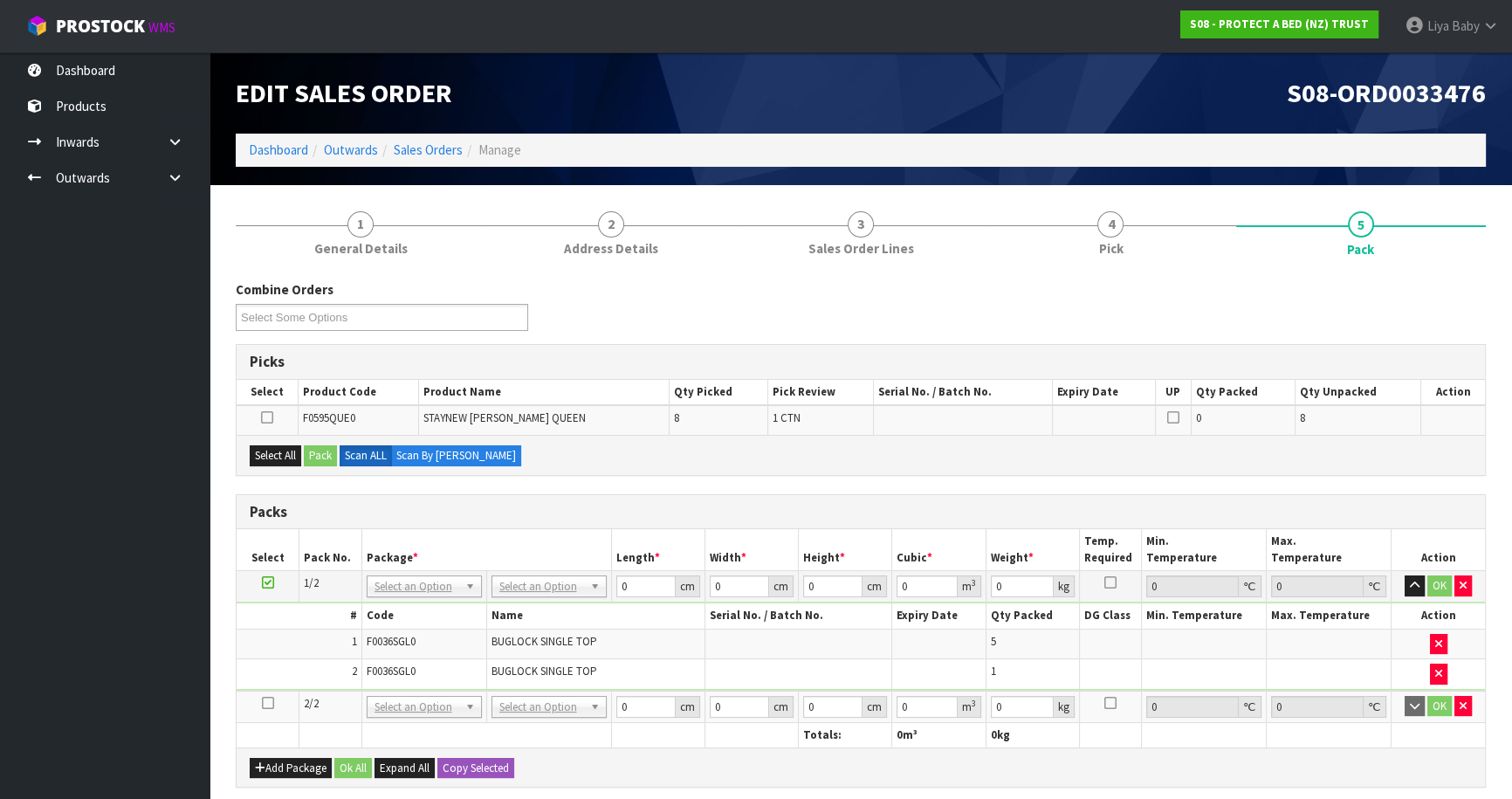
click at [266, 703] on icon at bounding box center [268, 703] width 12 height 1
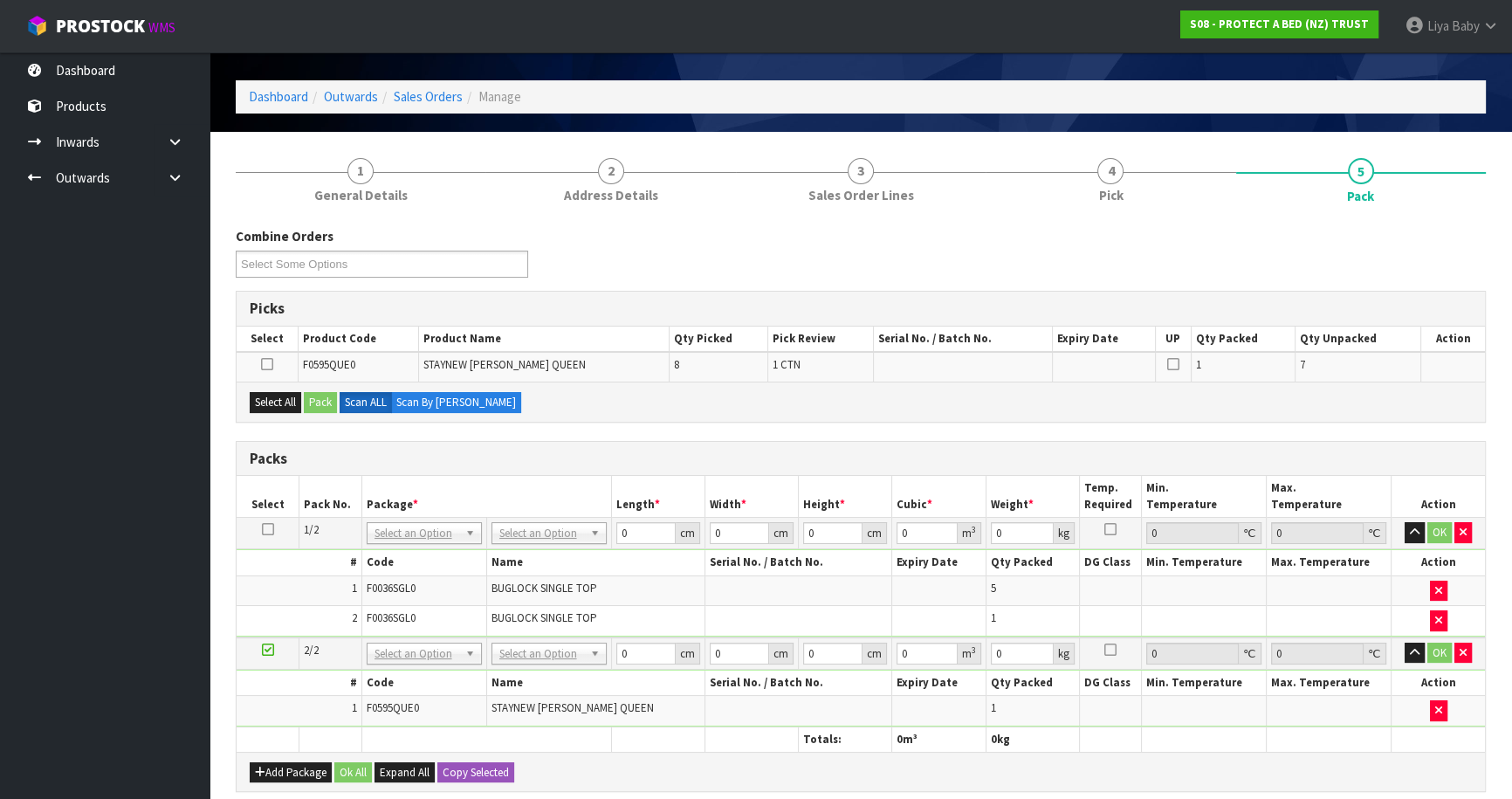
scroll to position [158, 0]
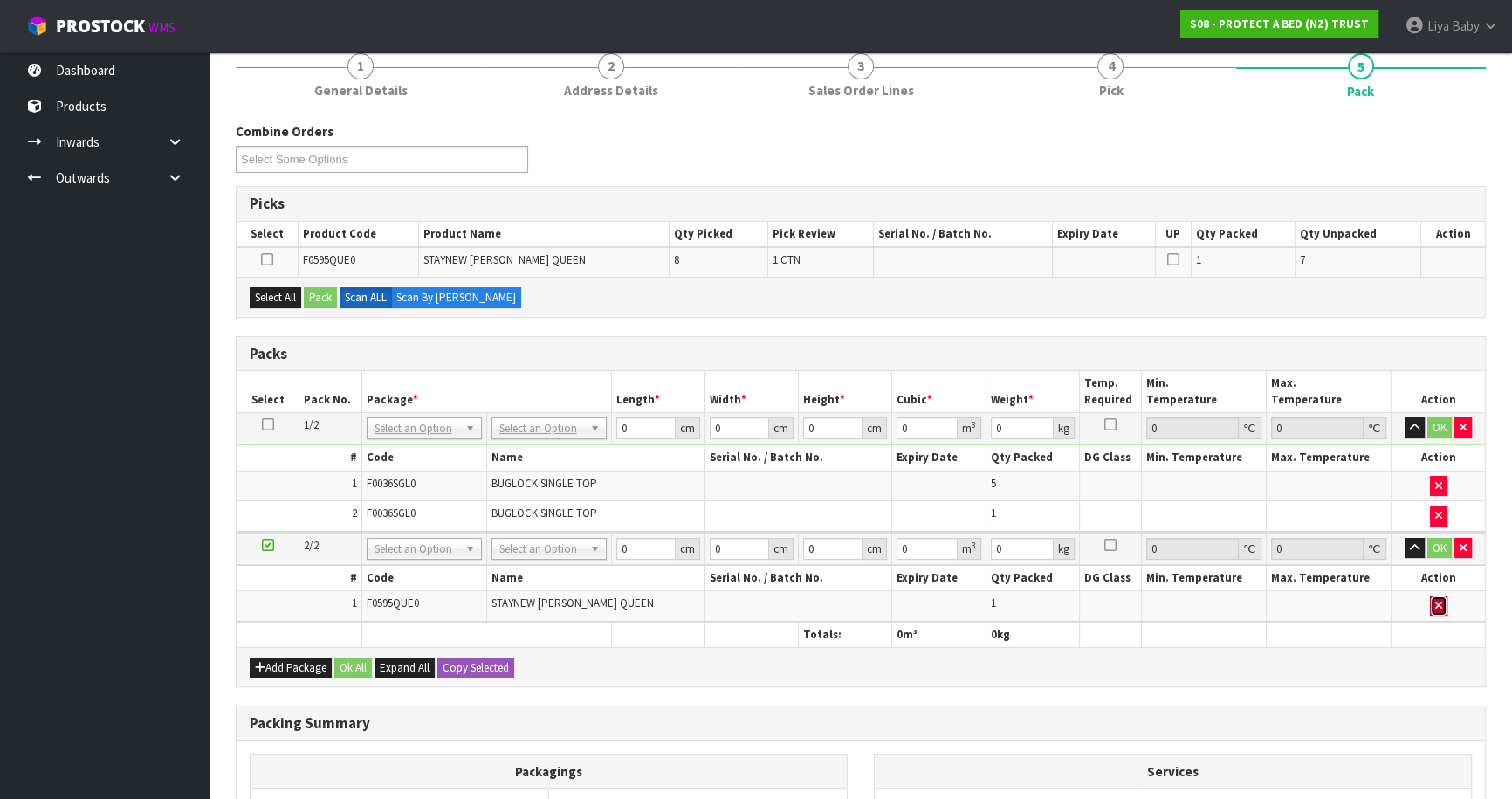
click at [1445, 599] on button "button" at bounding box center [1439, 606] width 17 height 21
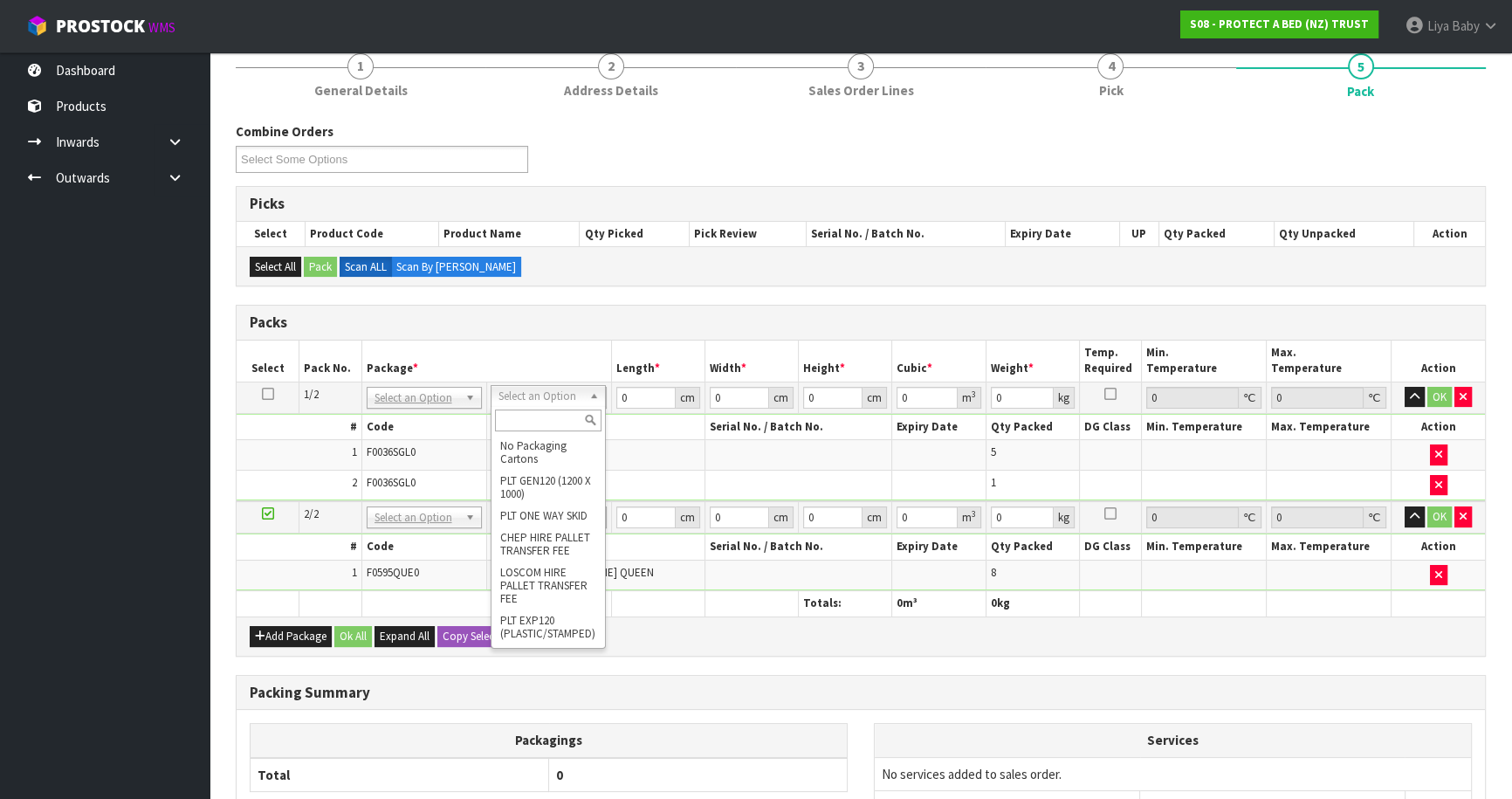
click at [522, 421] on input "text" at bounding box center [548, 420] width 106 height 22
drag, startPoint x: 541, startPoint y: 454, endPoint x: 539, endPoint y: 445, distance: 9.2
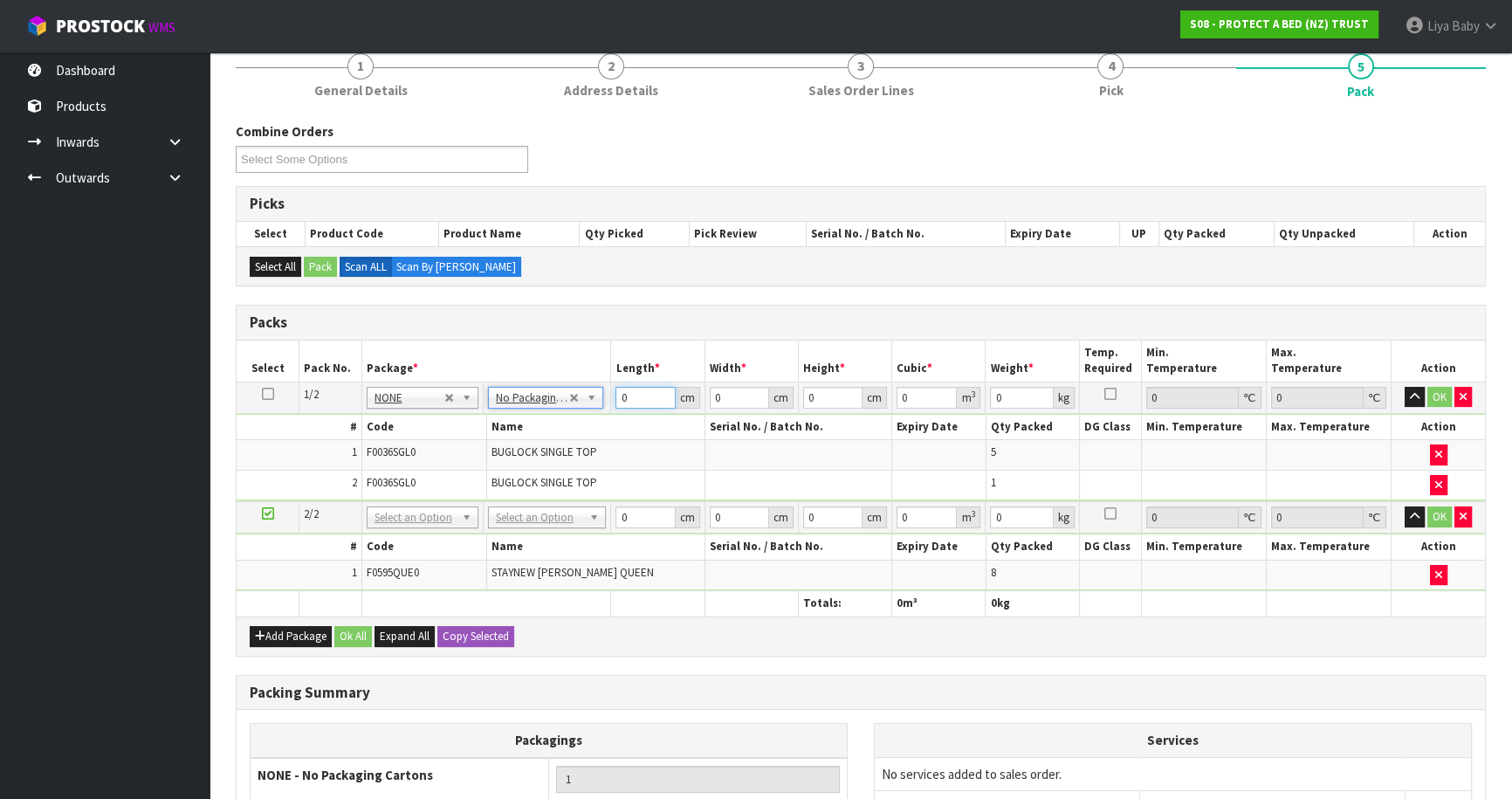
click at [635, 390] on input "0" at bounding box center [645, 397] width 59 height 22
type input "57"
type input "39"
type input "2"
type input "0.004446"
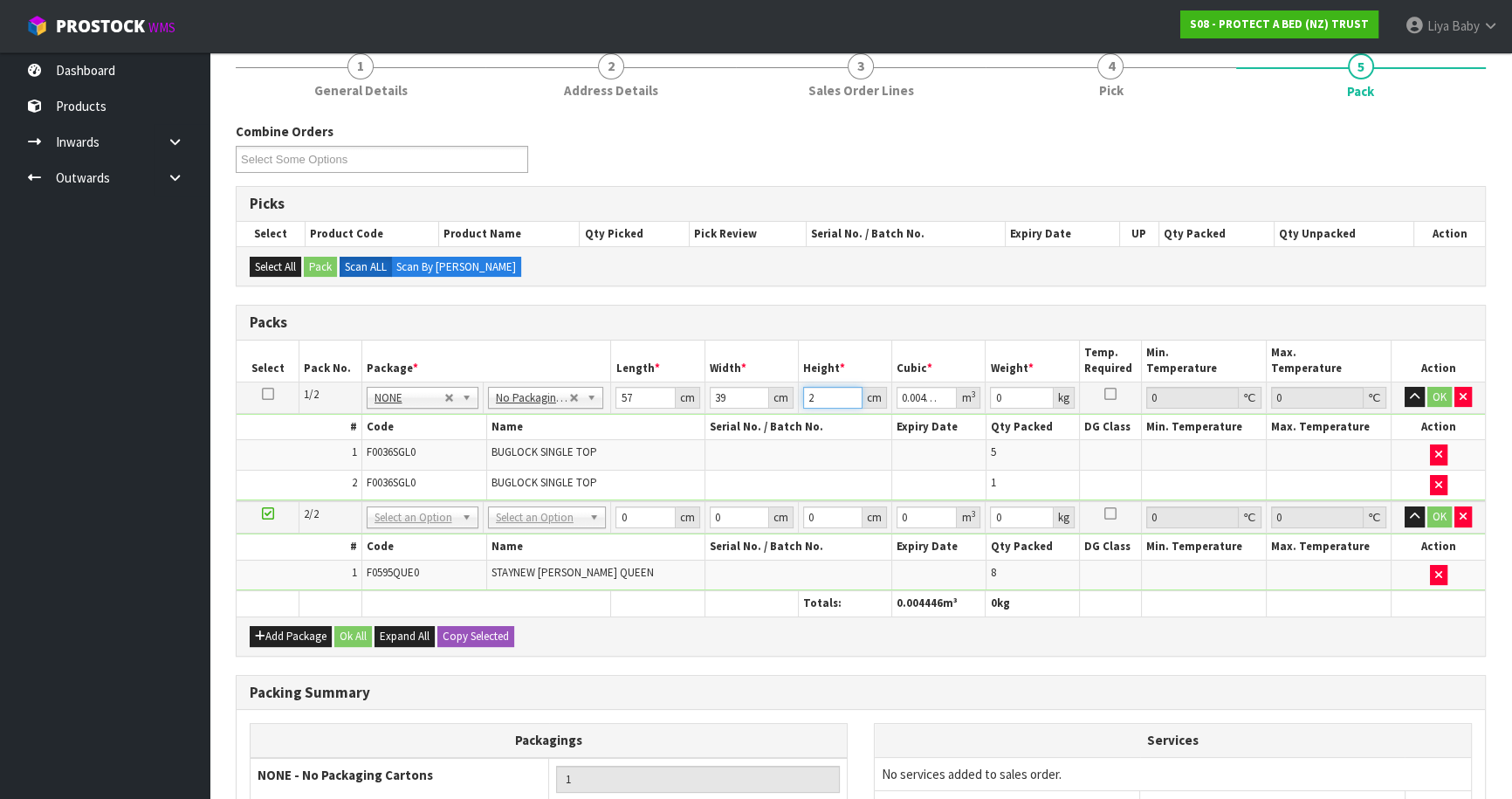
type input "23"
type input "0.051129"
type input "23"
type input "5"
click at [1439, 390] on button "OK" at bounding box center [1440, 397] width 25 height 21
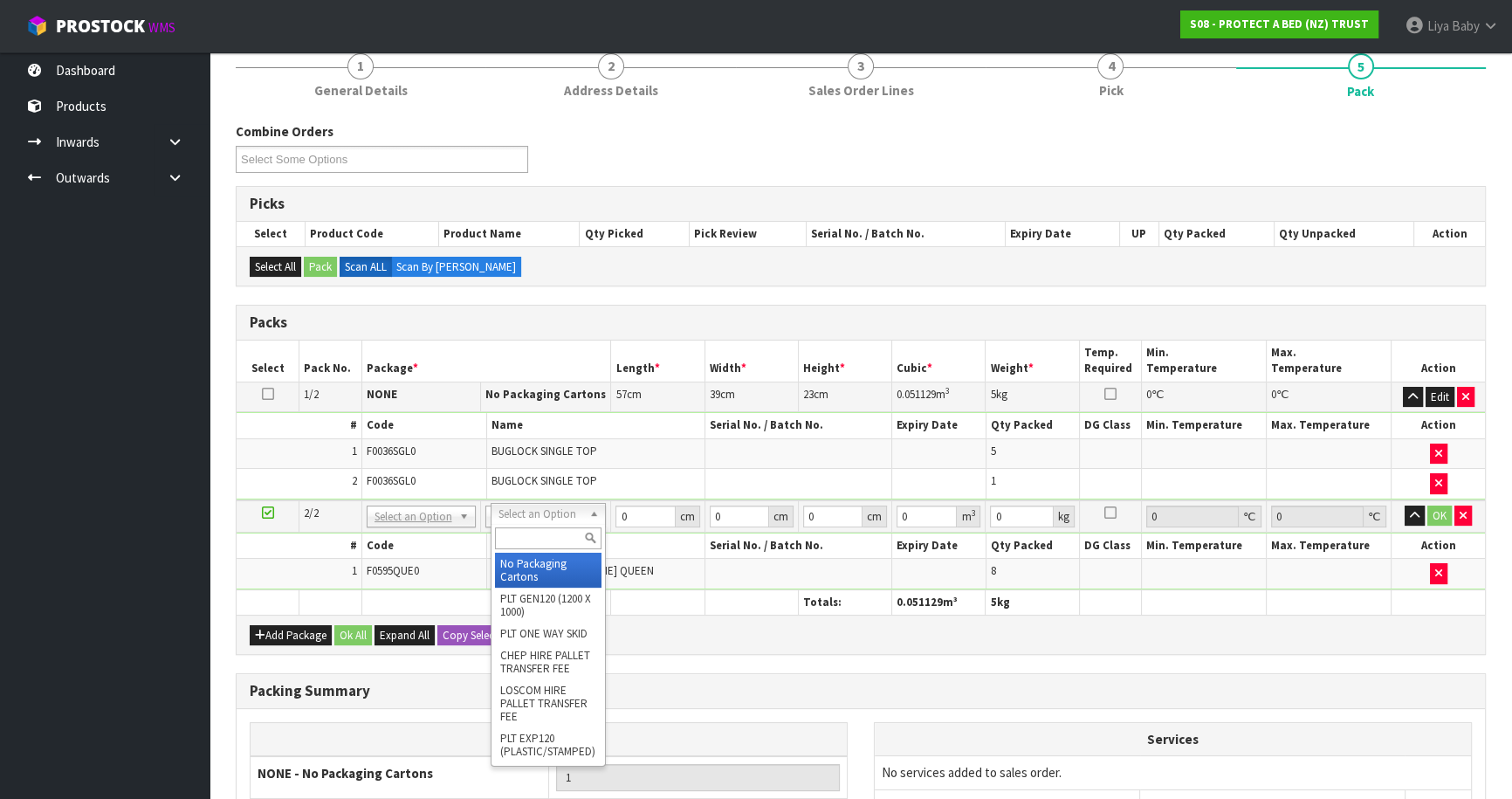
type input "2"
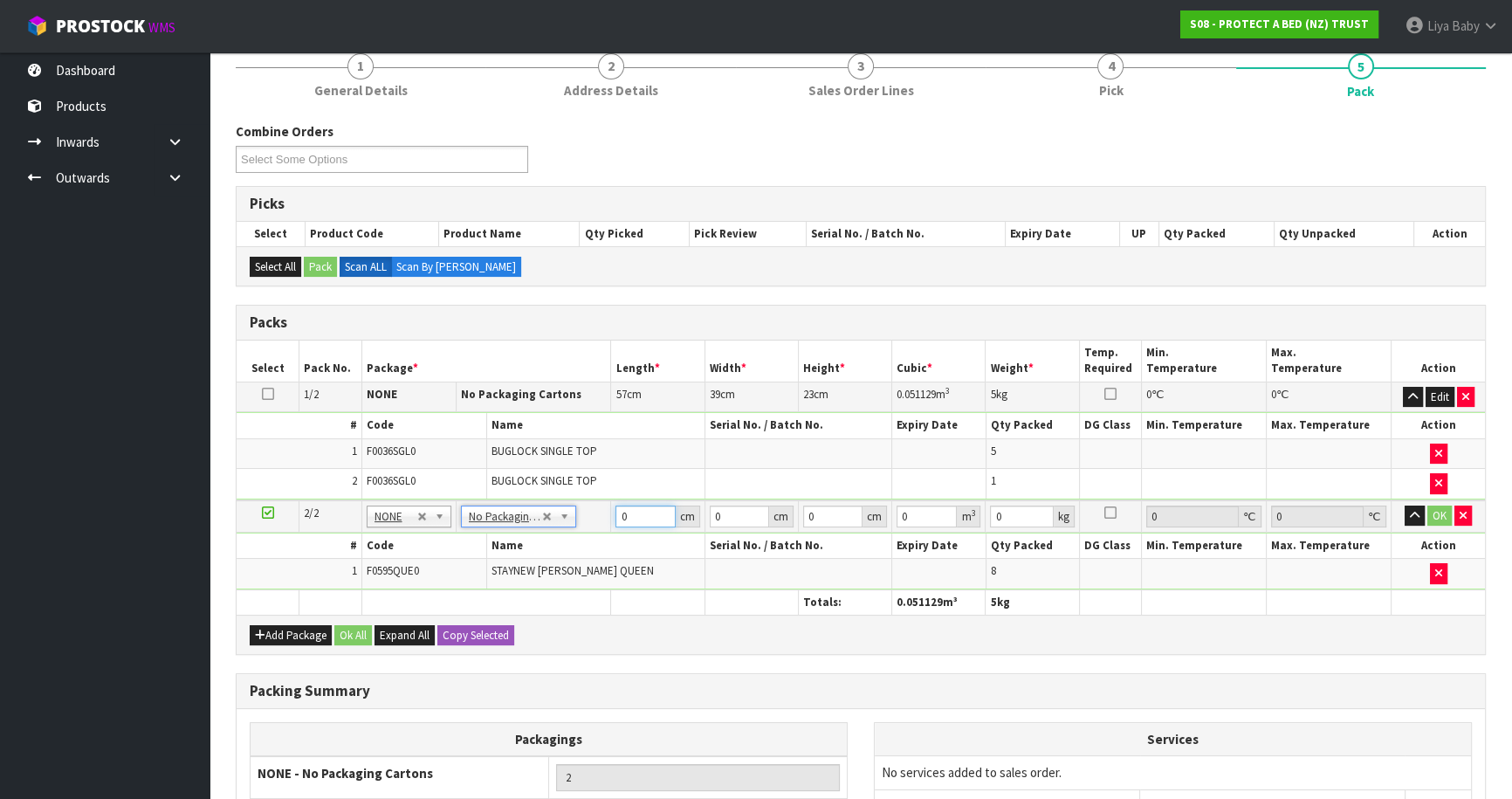
drag, startPoint x: 639, startPoint y: 521, endPoint x: 639, endPoint y: 511, distance: 10.0
click at [639, 513] on input "0" at bounding box center [645, 516] width 59 height 22
type input "58"
type input "41"
type input "3"
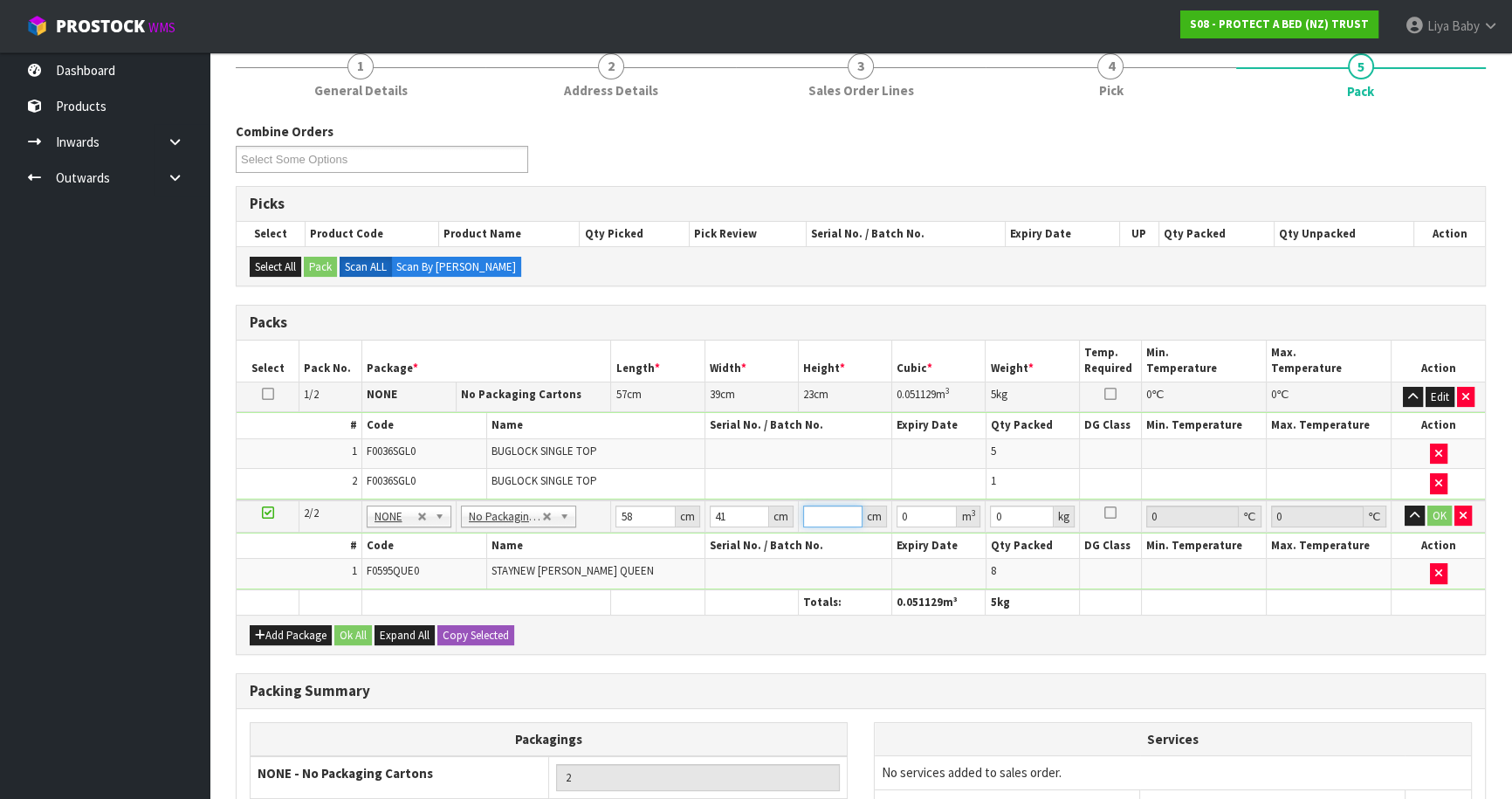
type input "0.007134"
type input "32"
type input "0.076096"
type input "32"
click at [1013, 511] on input "0" at bounding box center [1022, 516] width 63 height 22
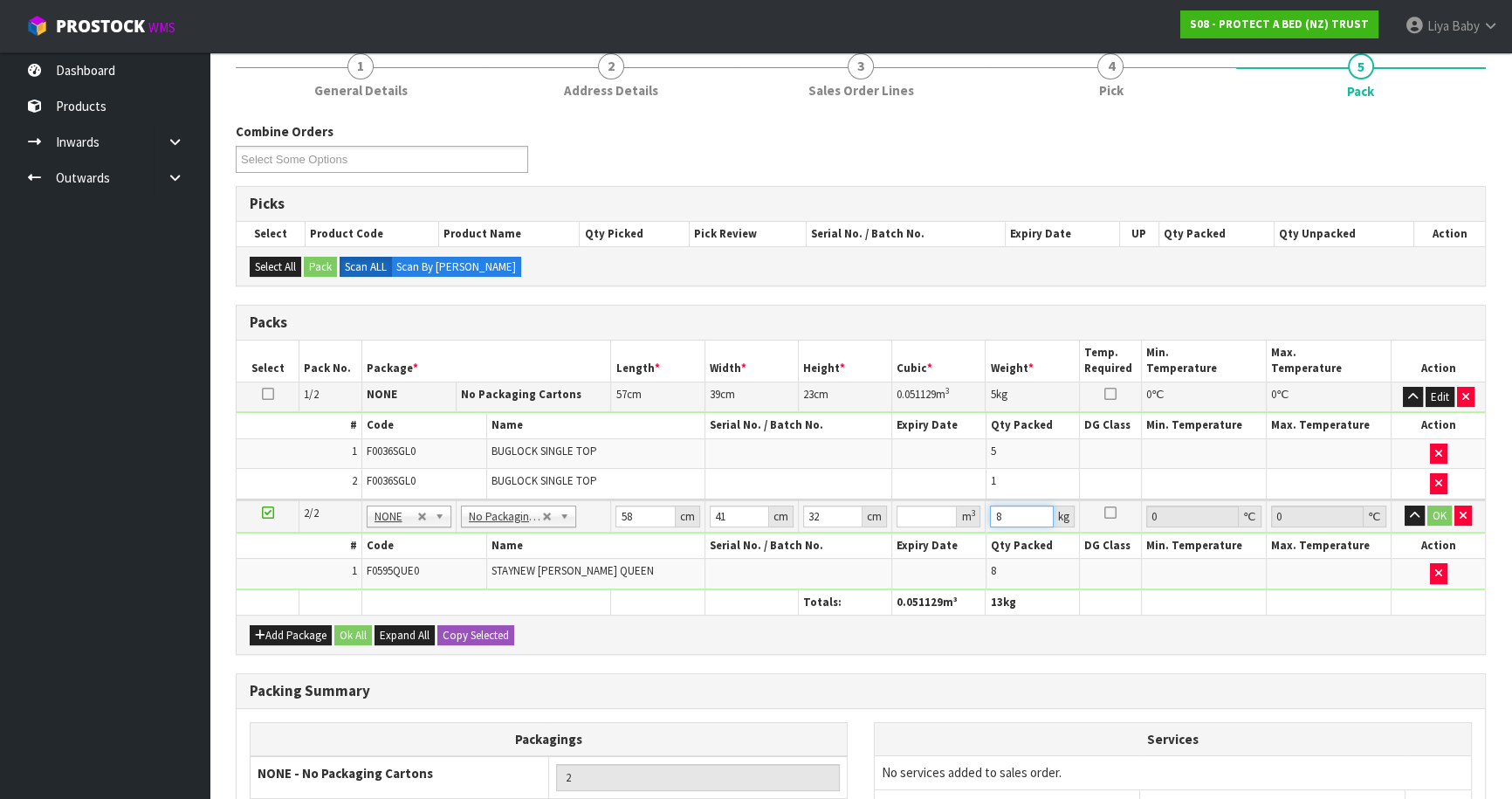
type input "8"
click at [694, 574] on td "STAYNEW [PERSON_NAME] QUEEN" at bounding box center [596, 573] width 219 height 29
click at [833, 514] on input "32" at bounding box center [833, 516] width 59 height 22
type input "3"
type input "0.007134"
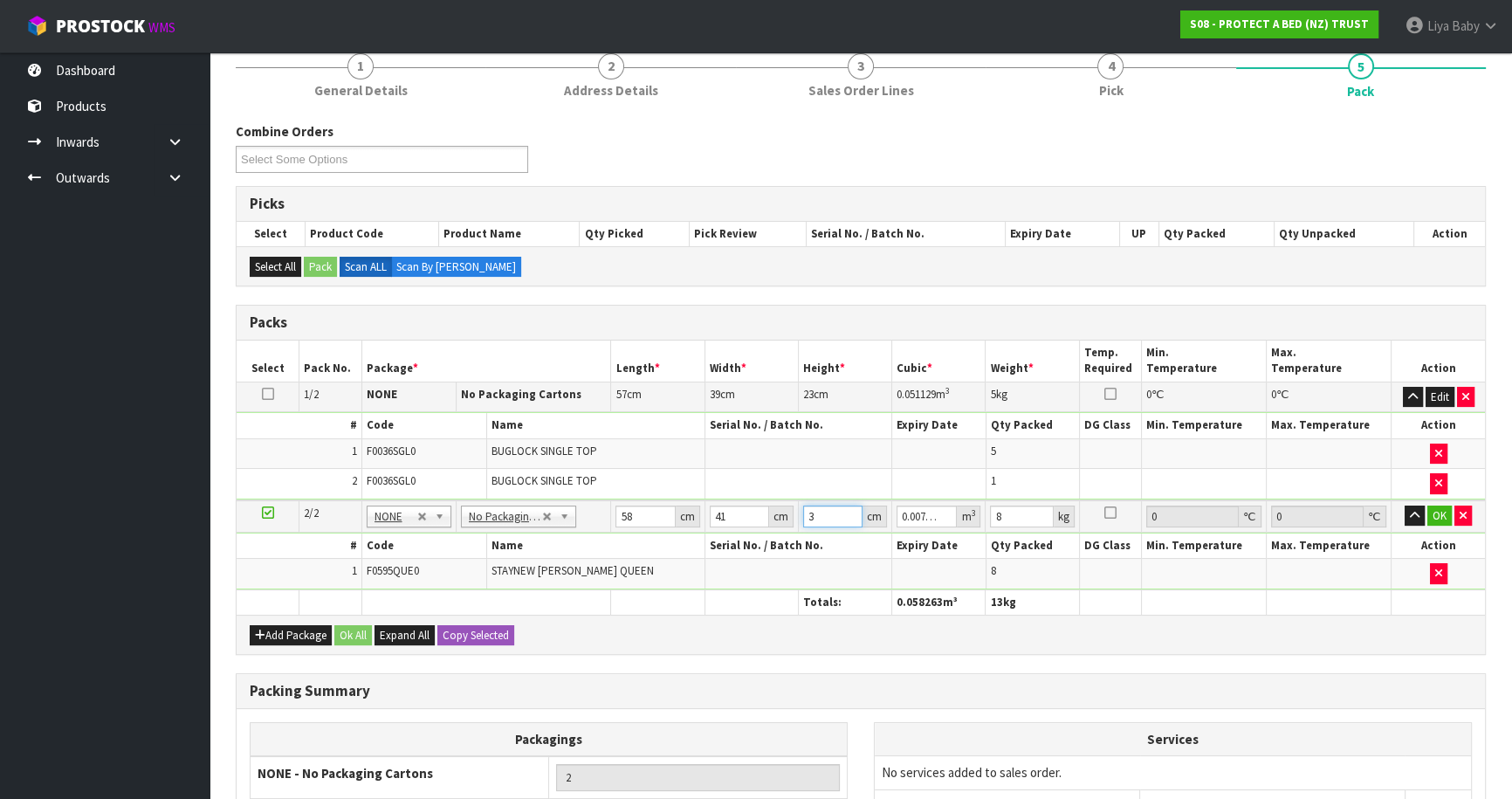
type input "32"
type input "0.076096"
click at [1439, 516] on button "OK" at bounding box center [1440, 516] width 25 height 21
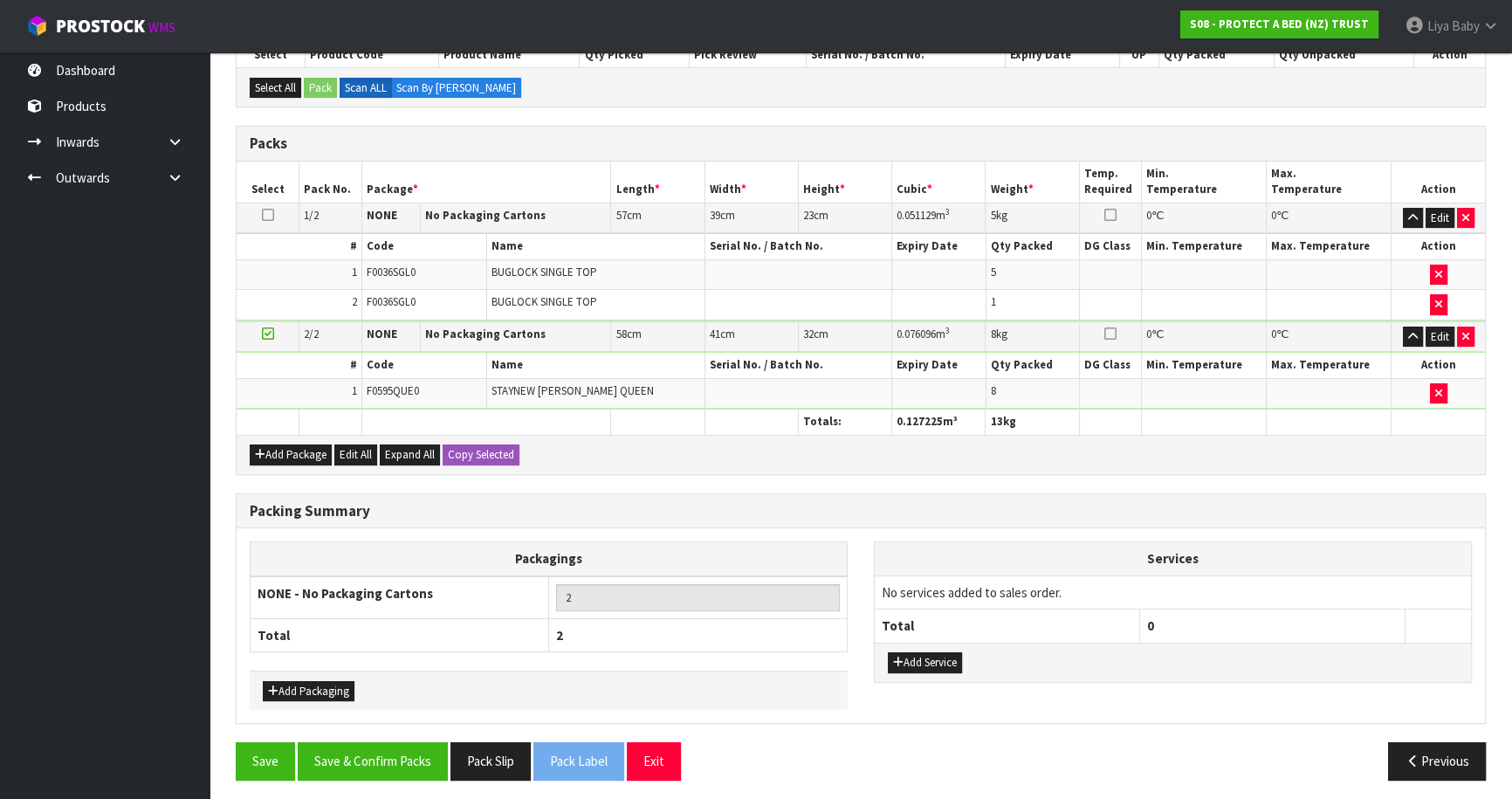
scroll to position [339, 0]
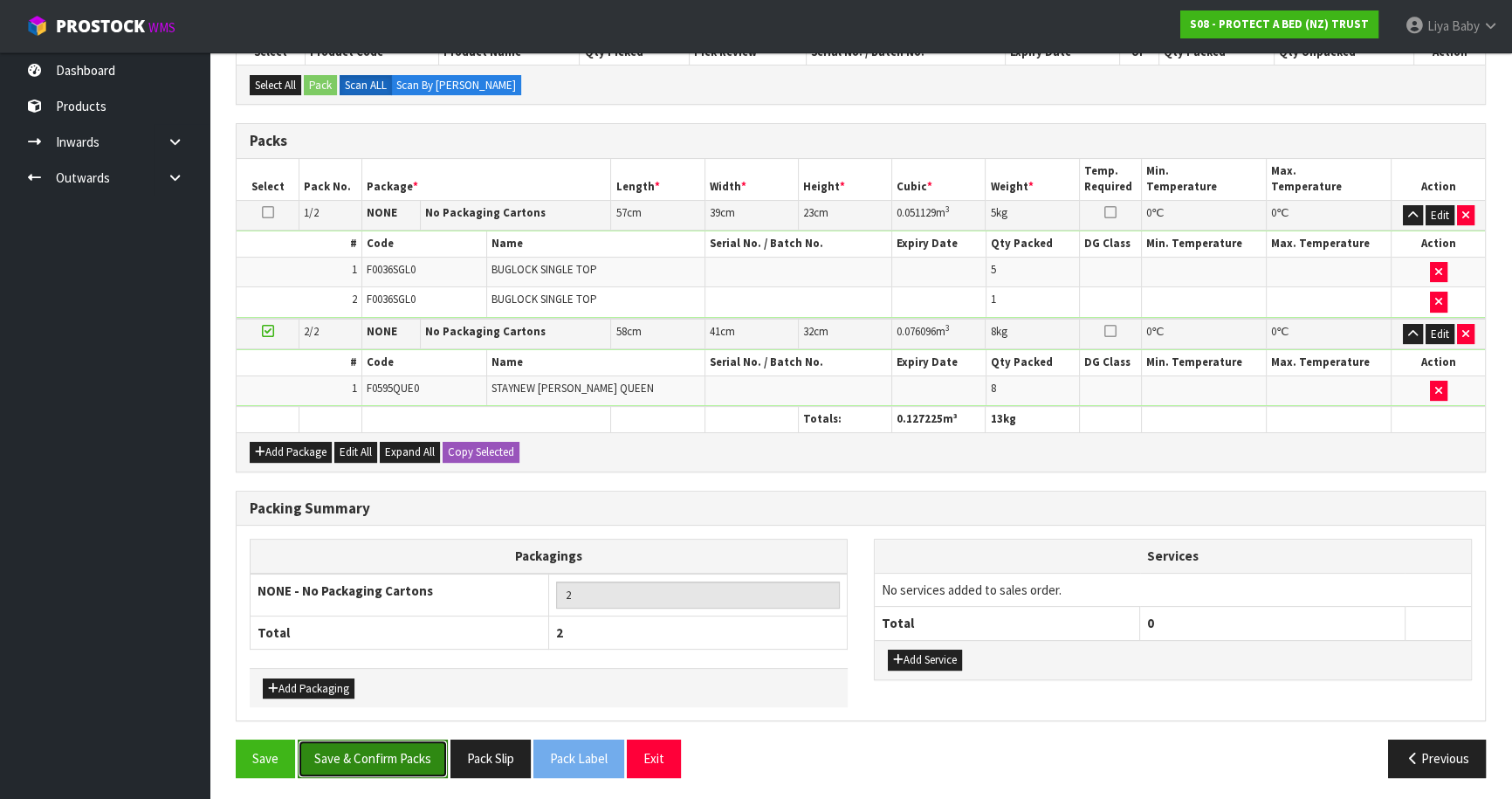
click at [375, 751] on button "Save & Confirm Packs" at bounding box center [373, 758] width 150 height 38
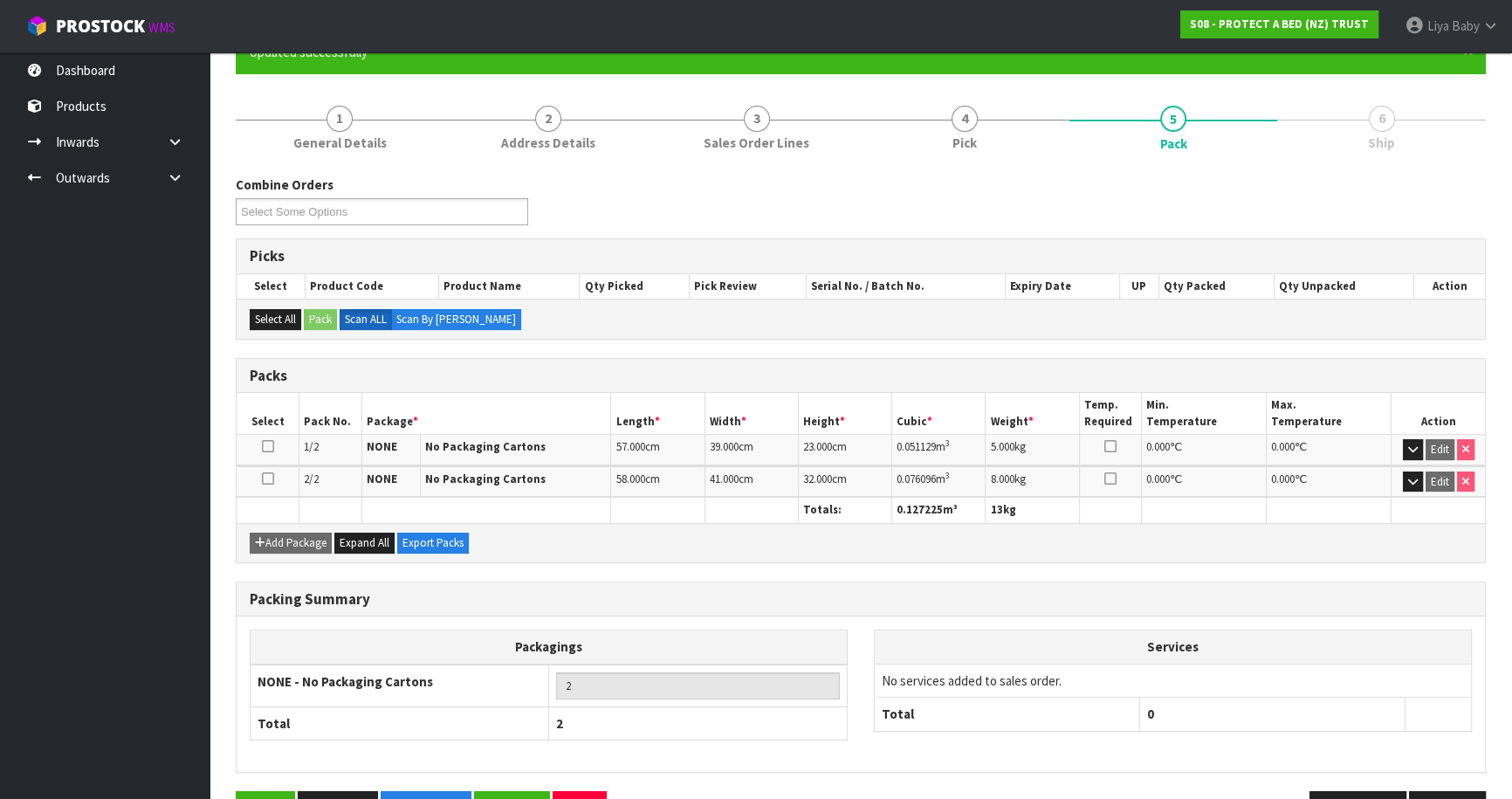
scroll to position [220, 0]
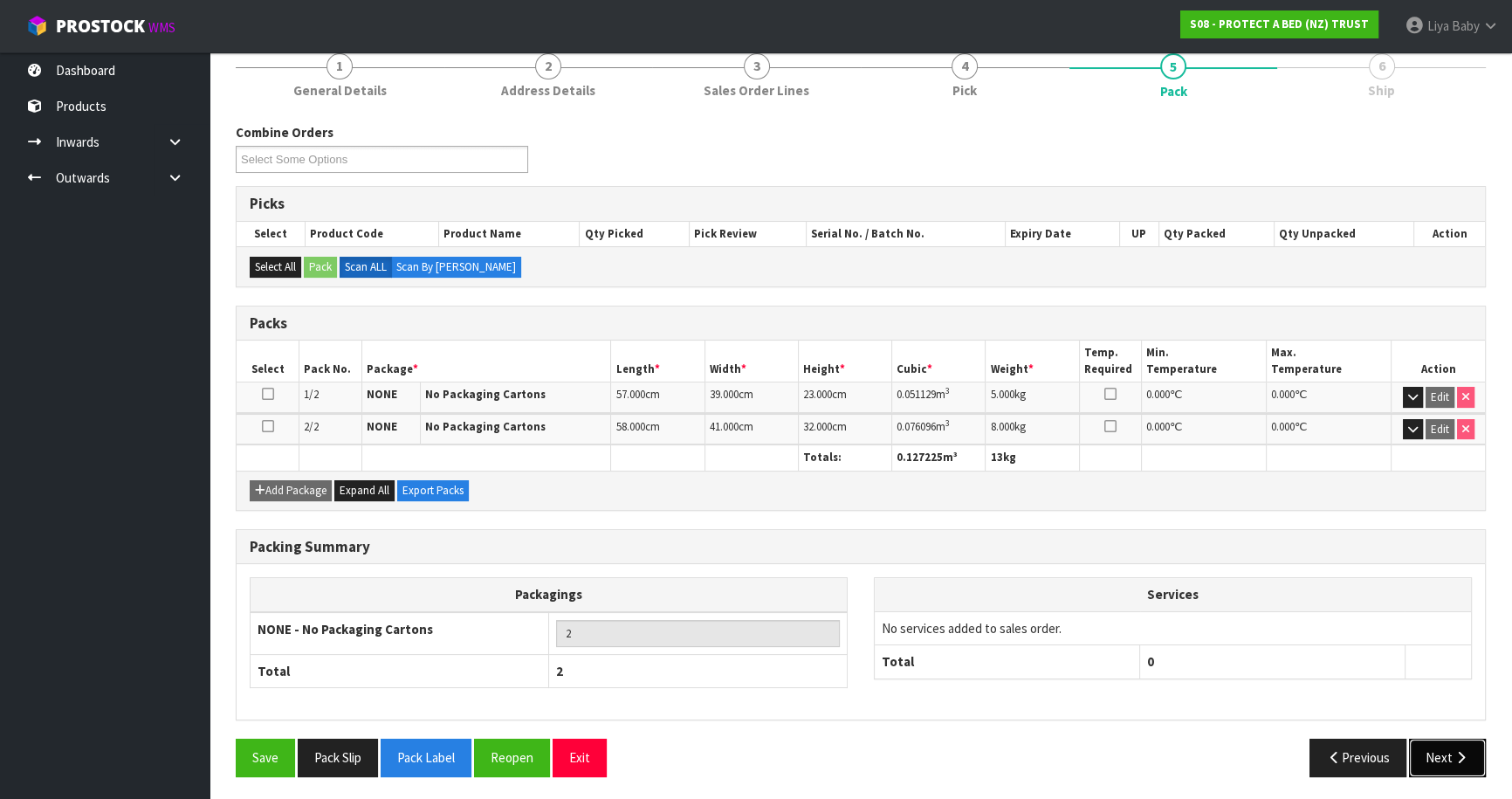
click at [1438, 766] on button "Next" at bounding box center [1447, 757] width 77 height 38
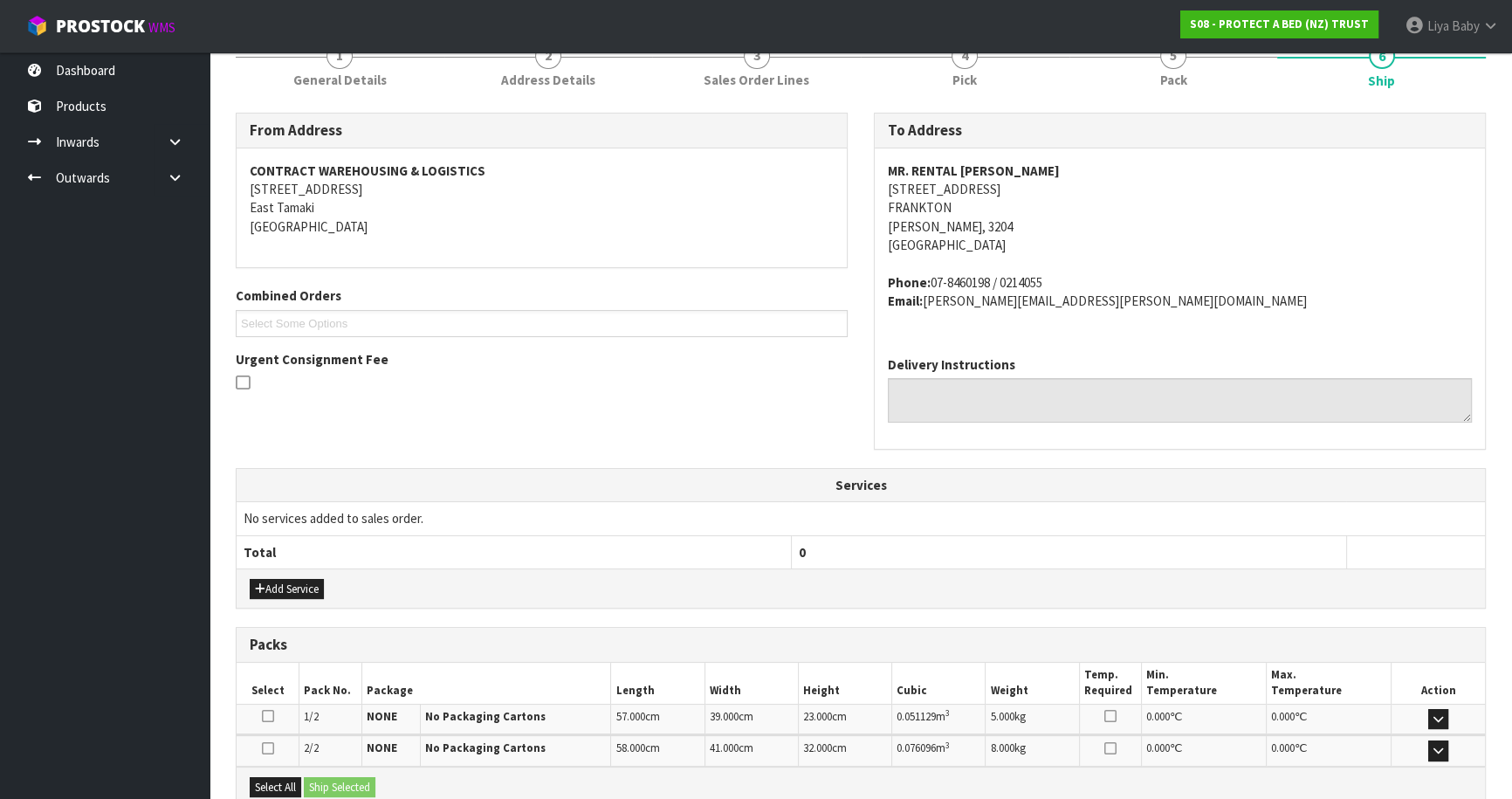
scroll to position [424, 0]
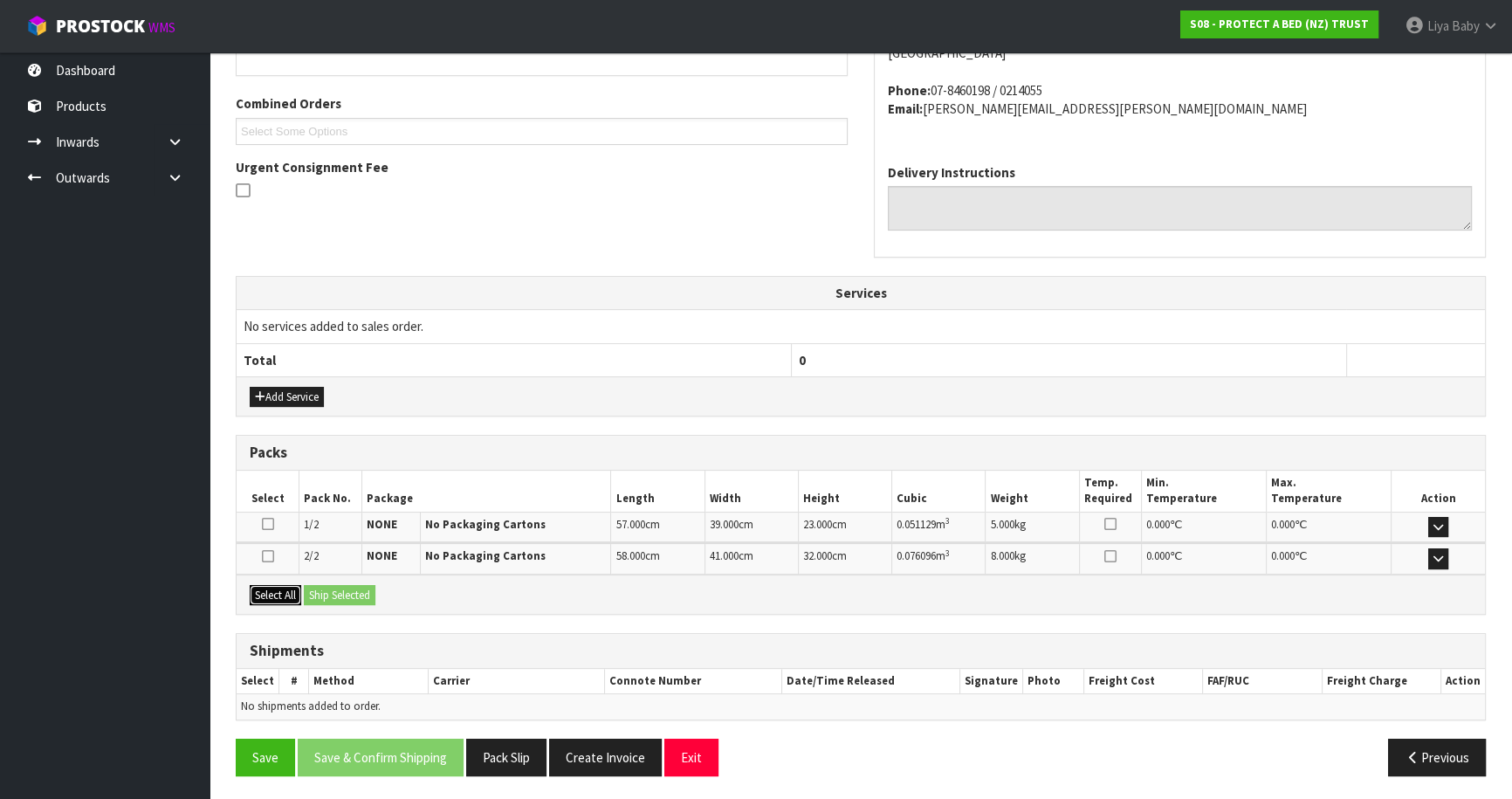
drag, startPoint x: 274, startPoint y: 592, endPoint x: 307, endPoint y: 598, distance: 33.5
click at [274, 591] on button "Select All" at bounding box center [276, 596] width 51 height 21
click at [328, 589] on button "Ship Selected" at bounding box center [339, 596] width 71 height 21
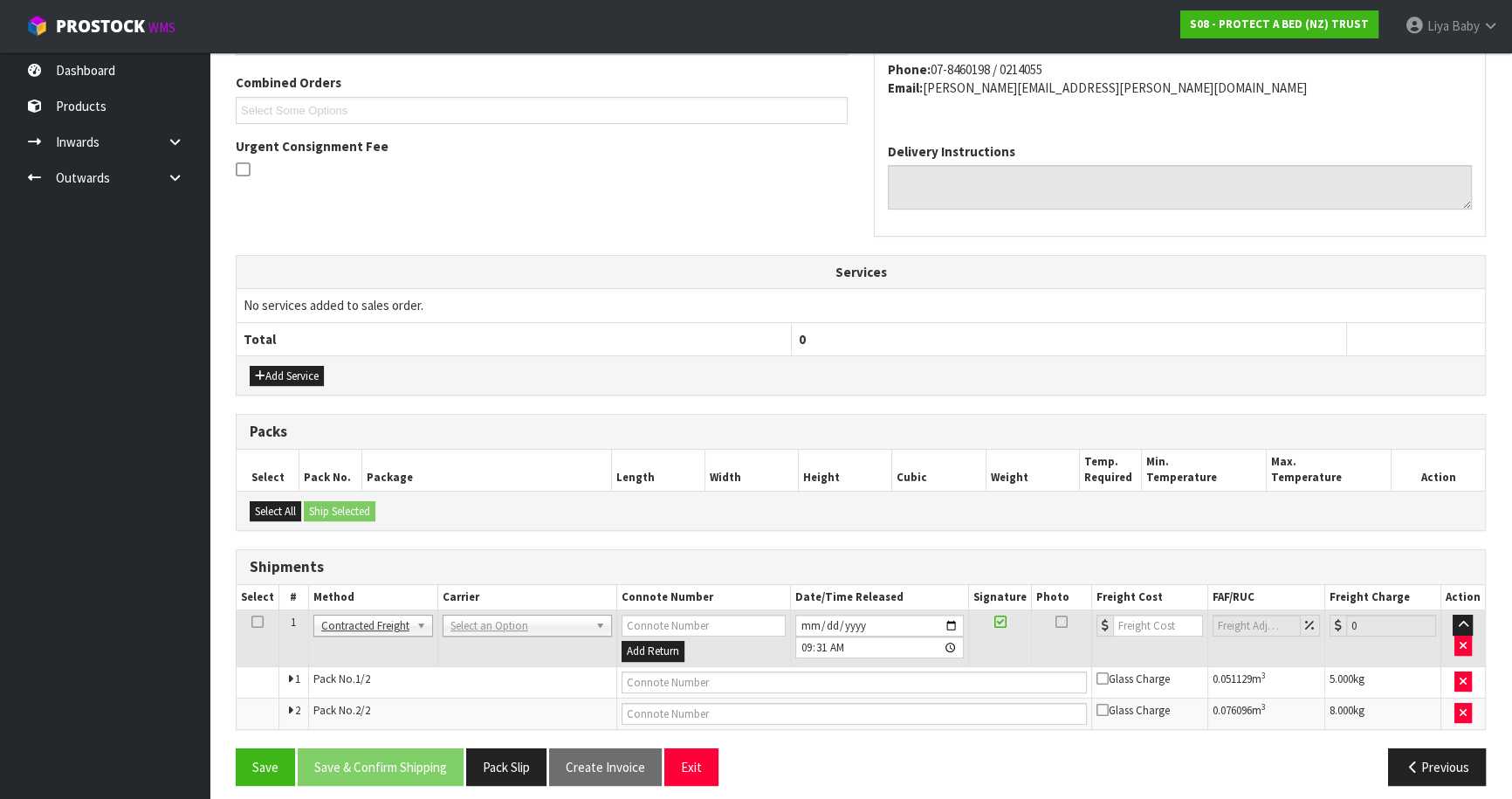
scroll to position [454, 0]
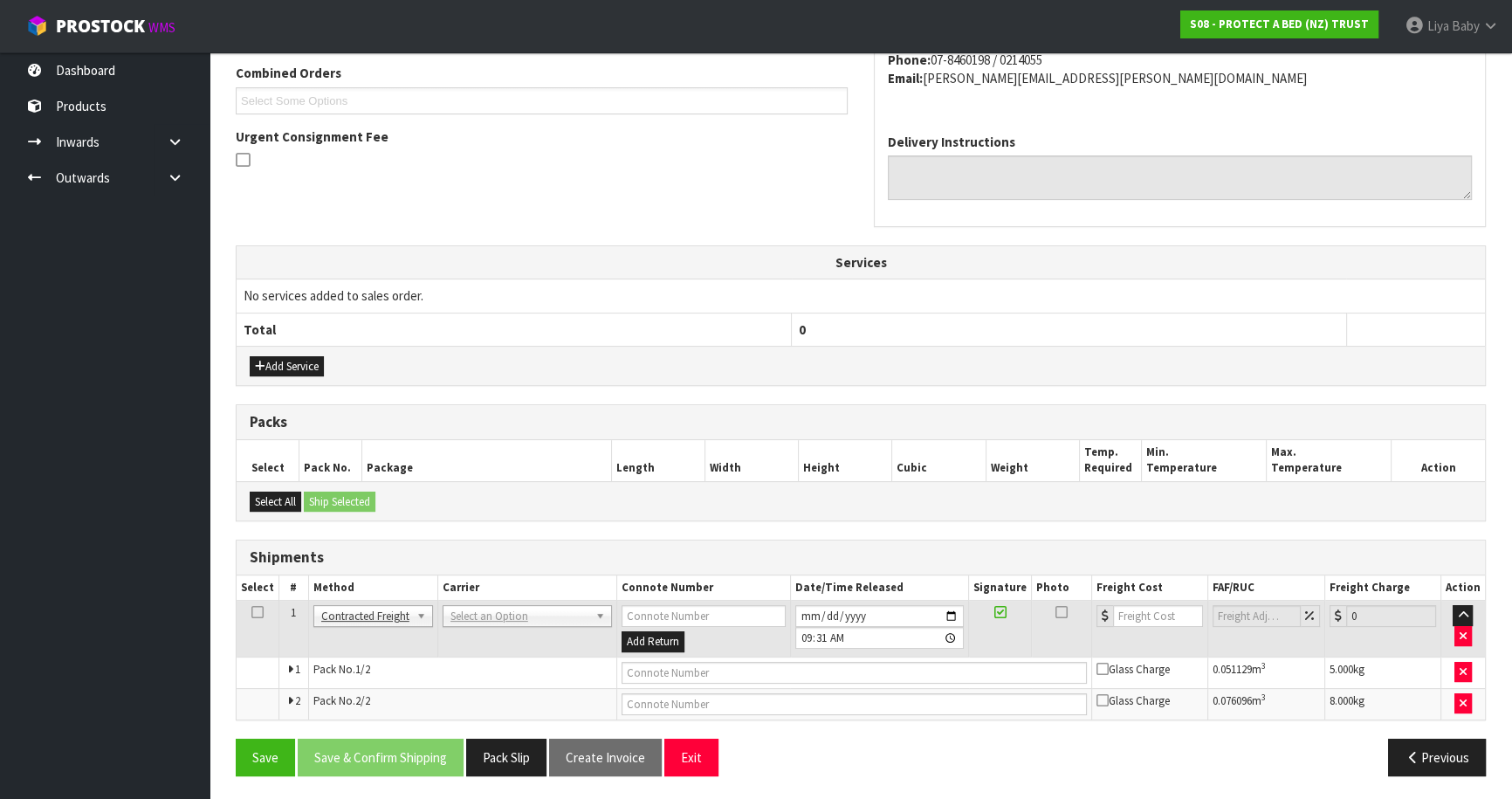
drag, startPoint x: 255, startPoint y: 607, endPoint x: 272, endPoint y: 607, distance: 17.0
click at [262, 607] on td at bounding box center [258, 629] width 43 height 57
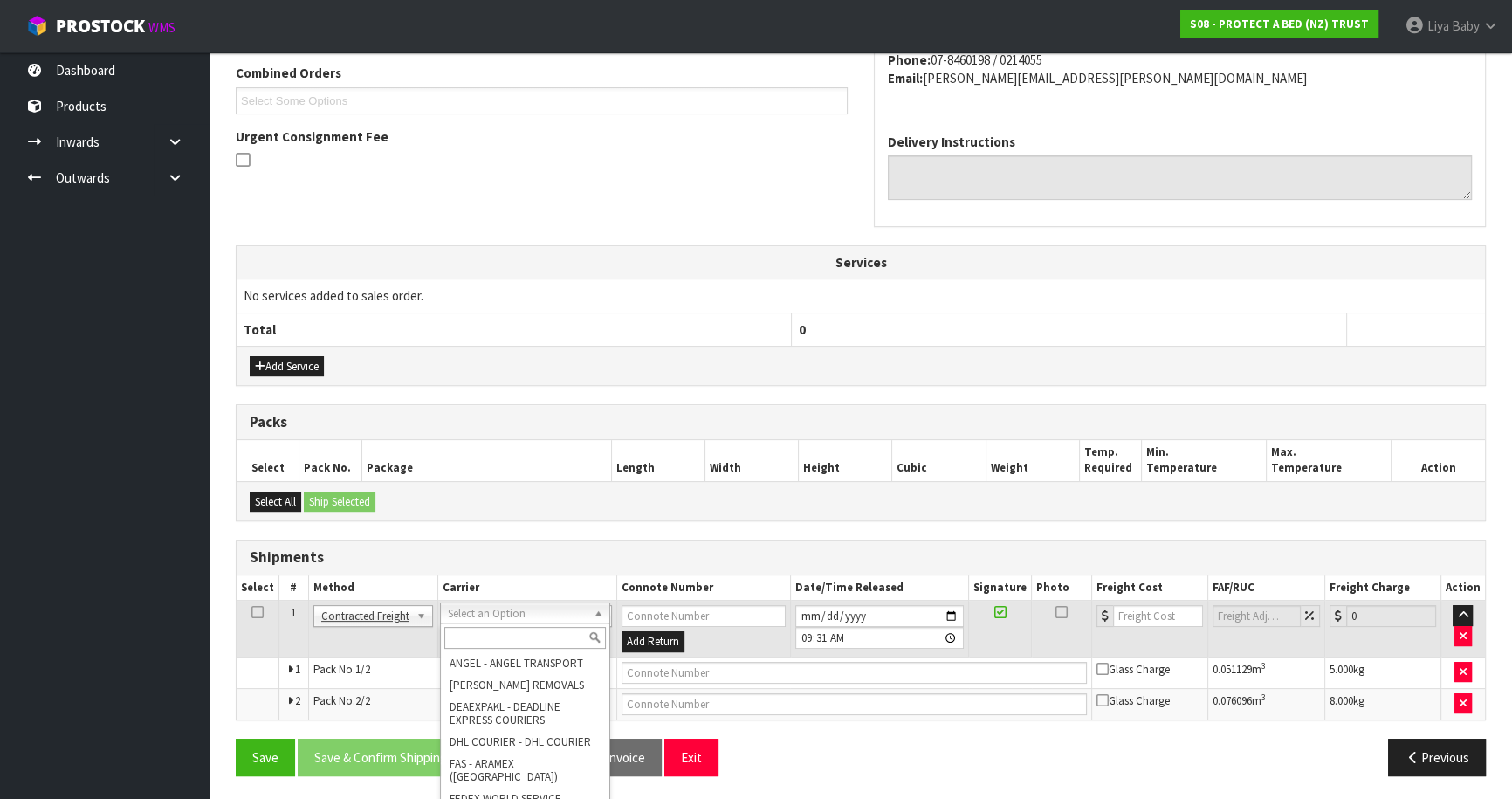
click at [499, 631] on input "text" at bounding box center [526, 637] width 162 height 22
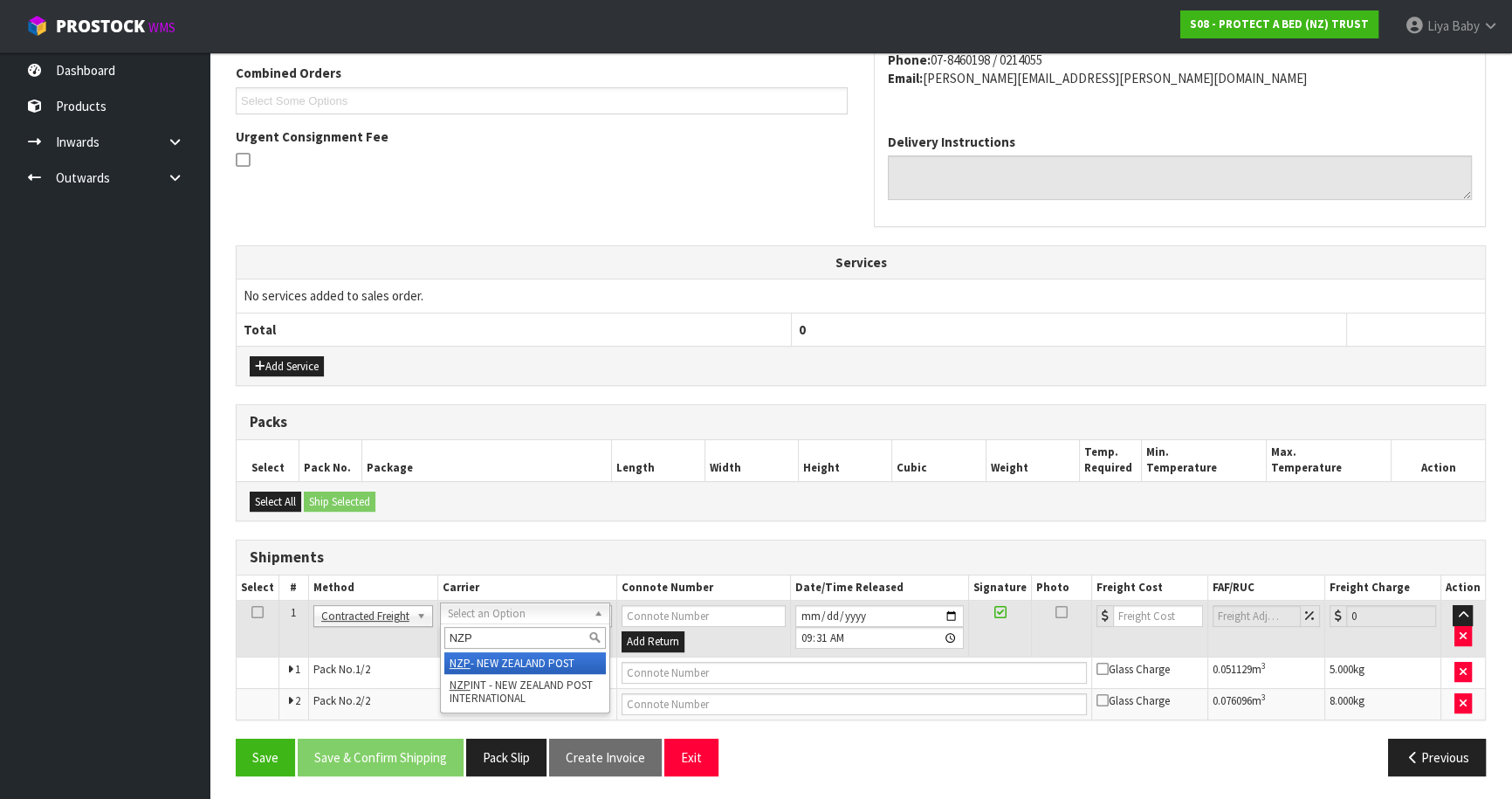
type input "NZP"
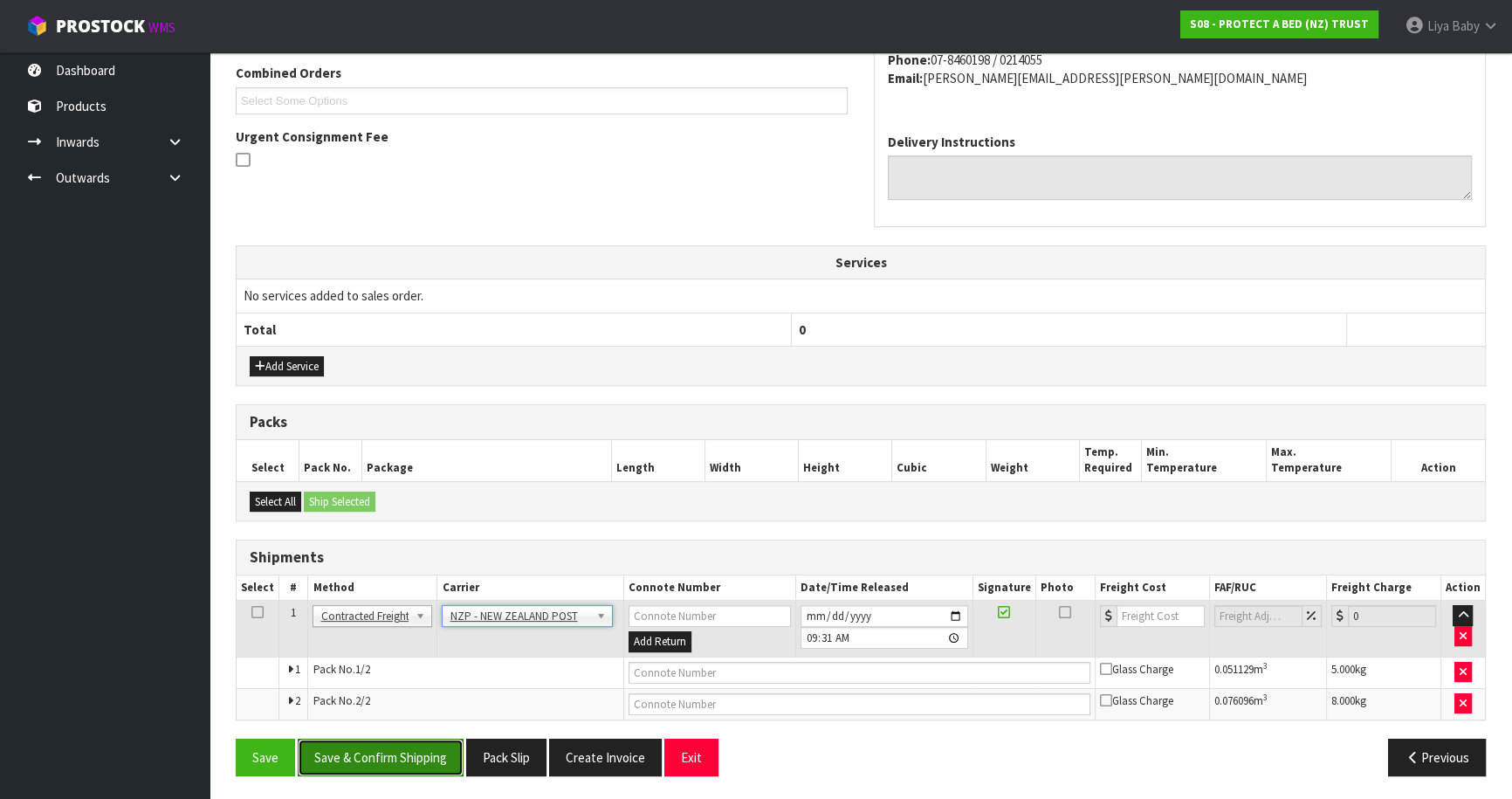
click at [406, 748] on button "Save & Confirm Shipping" at bounding box center [380, 757] width 166 height 38
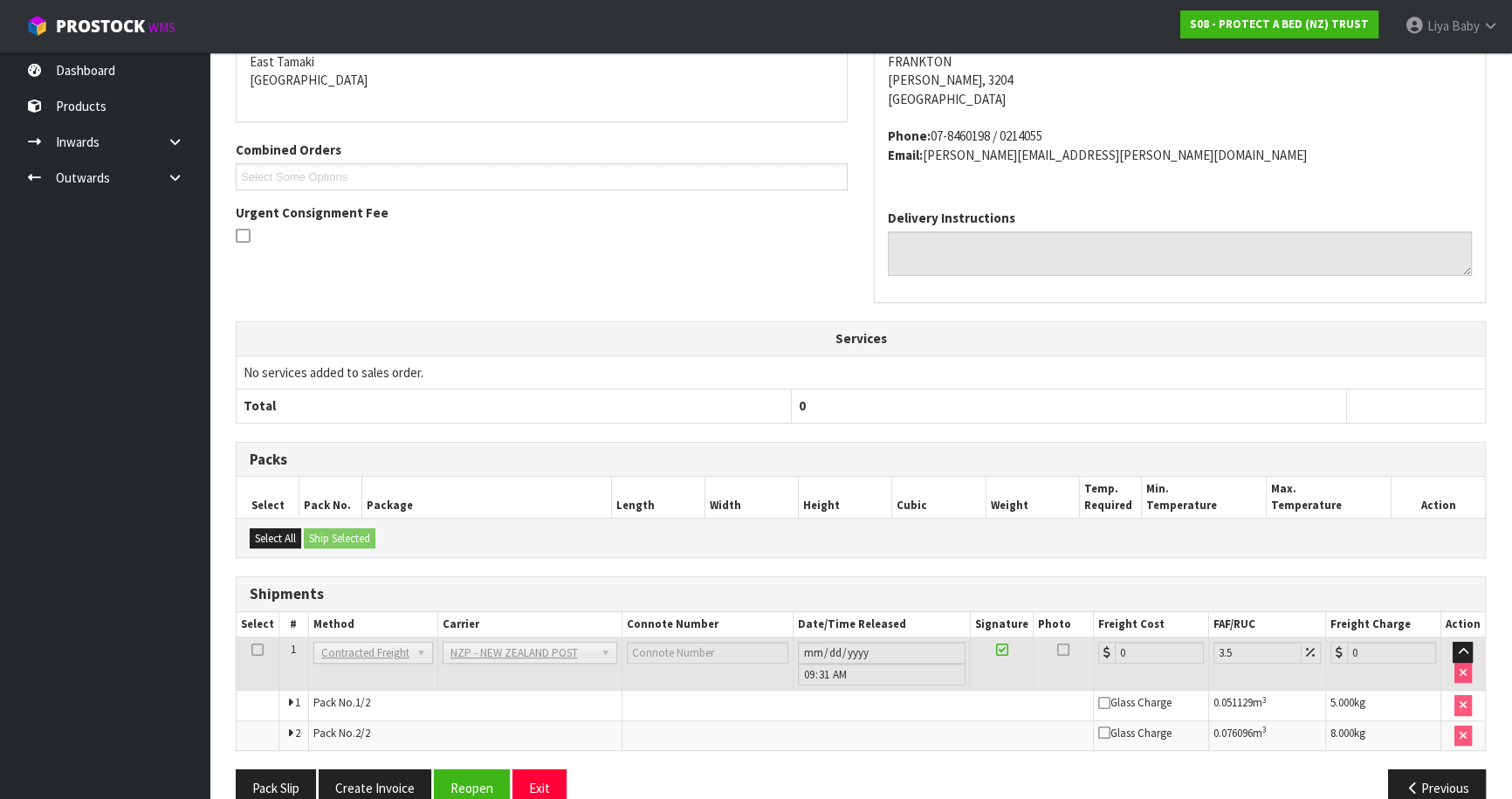
scroll to position [428, 0]
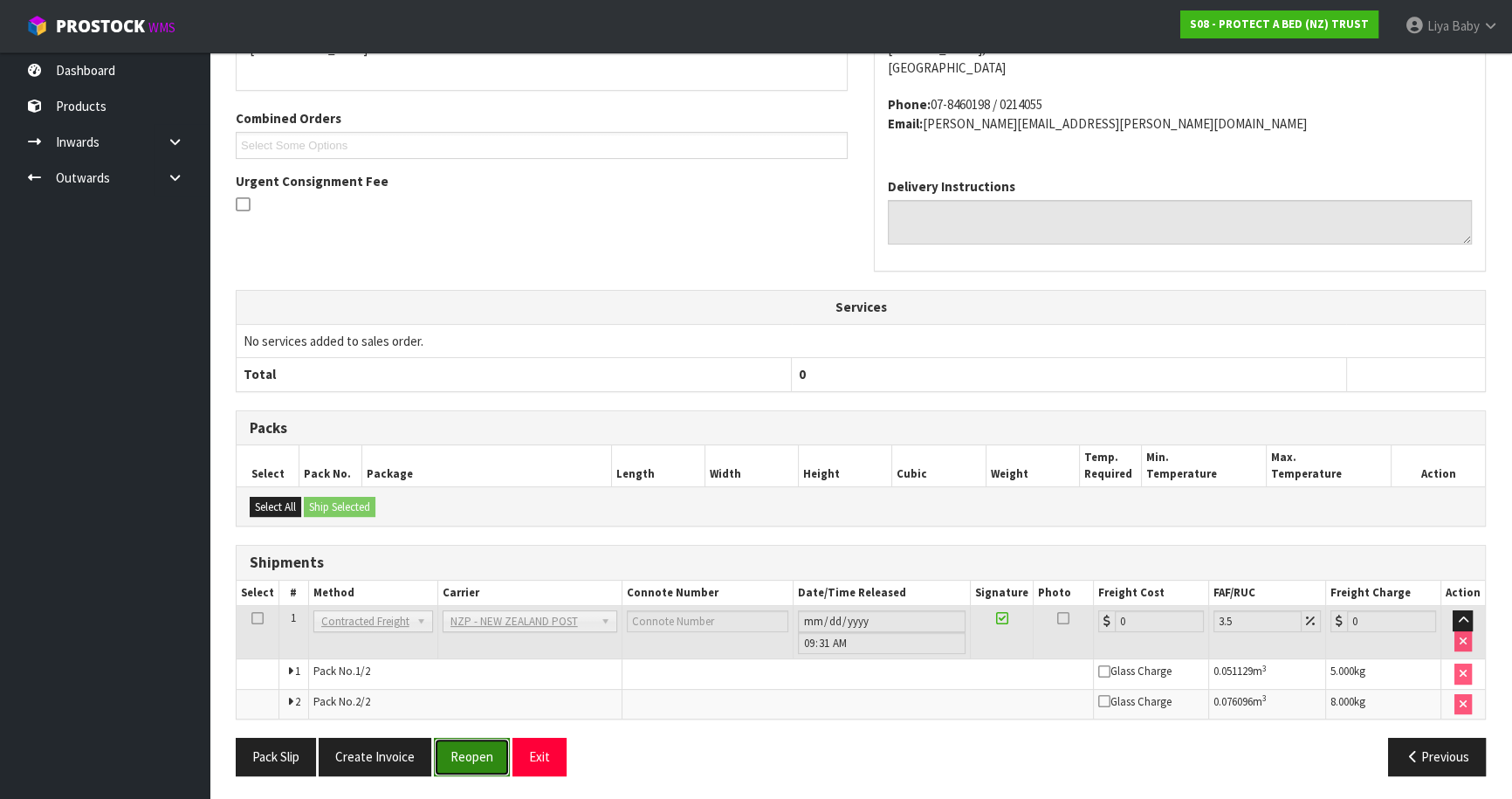
click at [447, 750] on button "Reopen" at bounding box center [472, 756] width 76 height 38
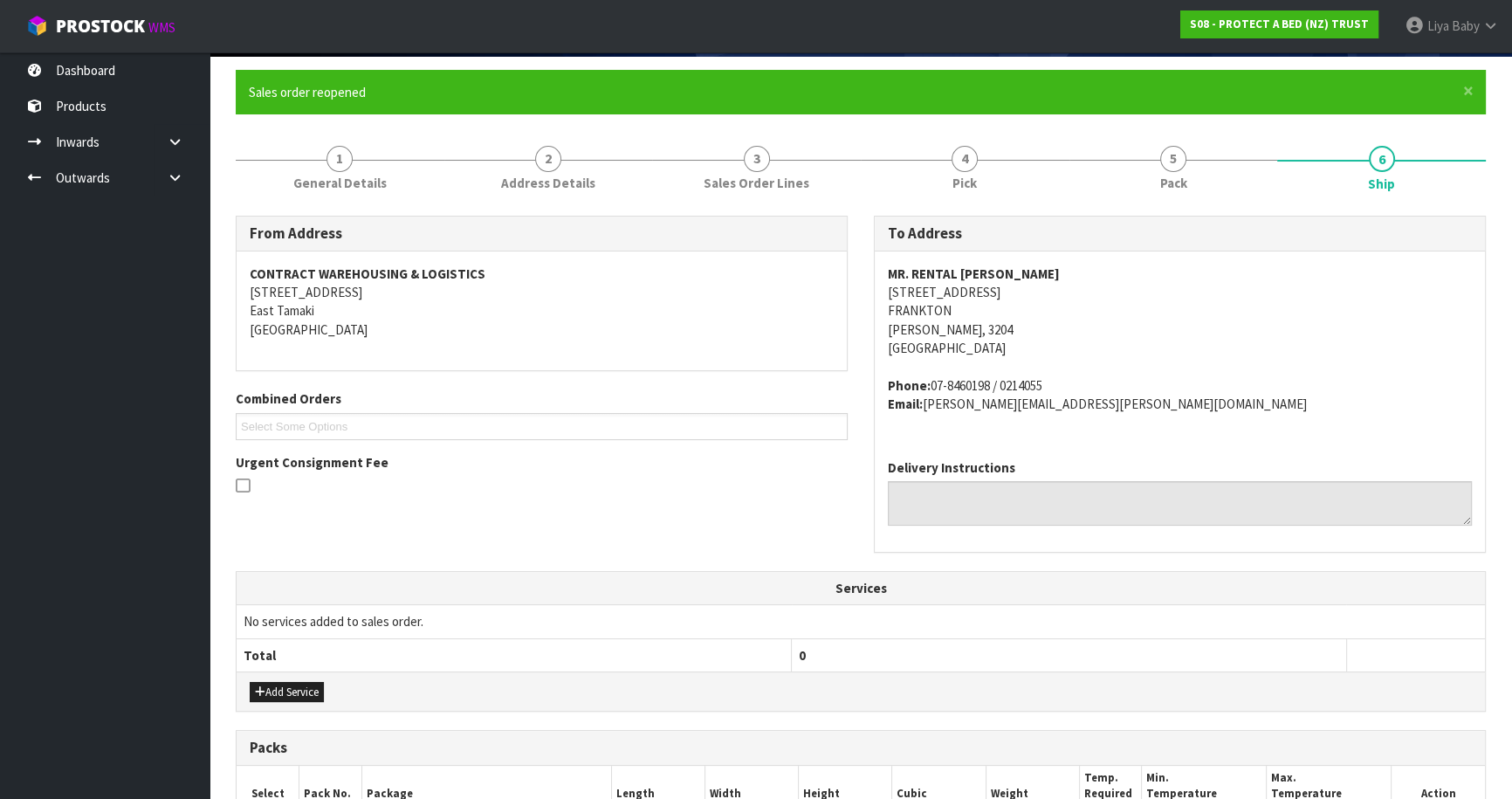
scroll to position [317, 0]
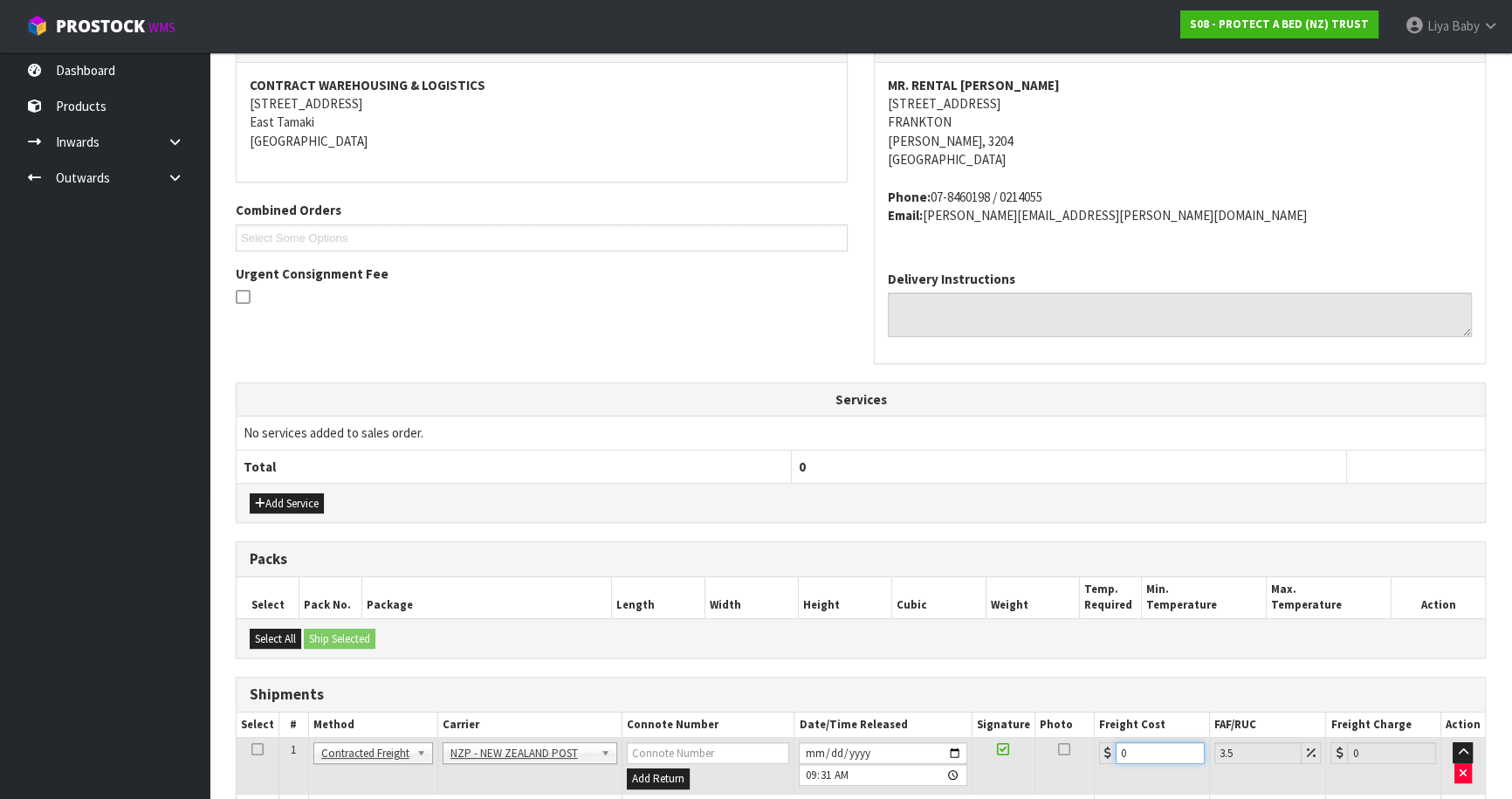
click at [1152, 758] on input "0" at bounding box center [1160, 752] width 89 height 22
type input "1"
type input "1.03"
type input "15"
type input "15.52"
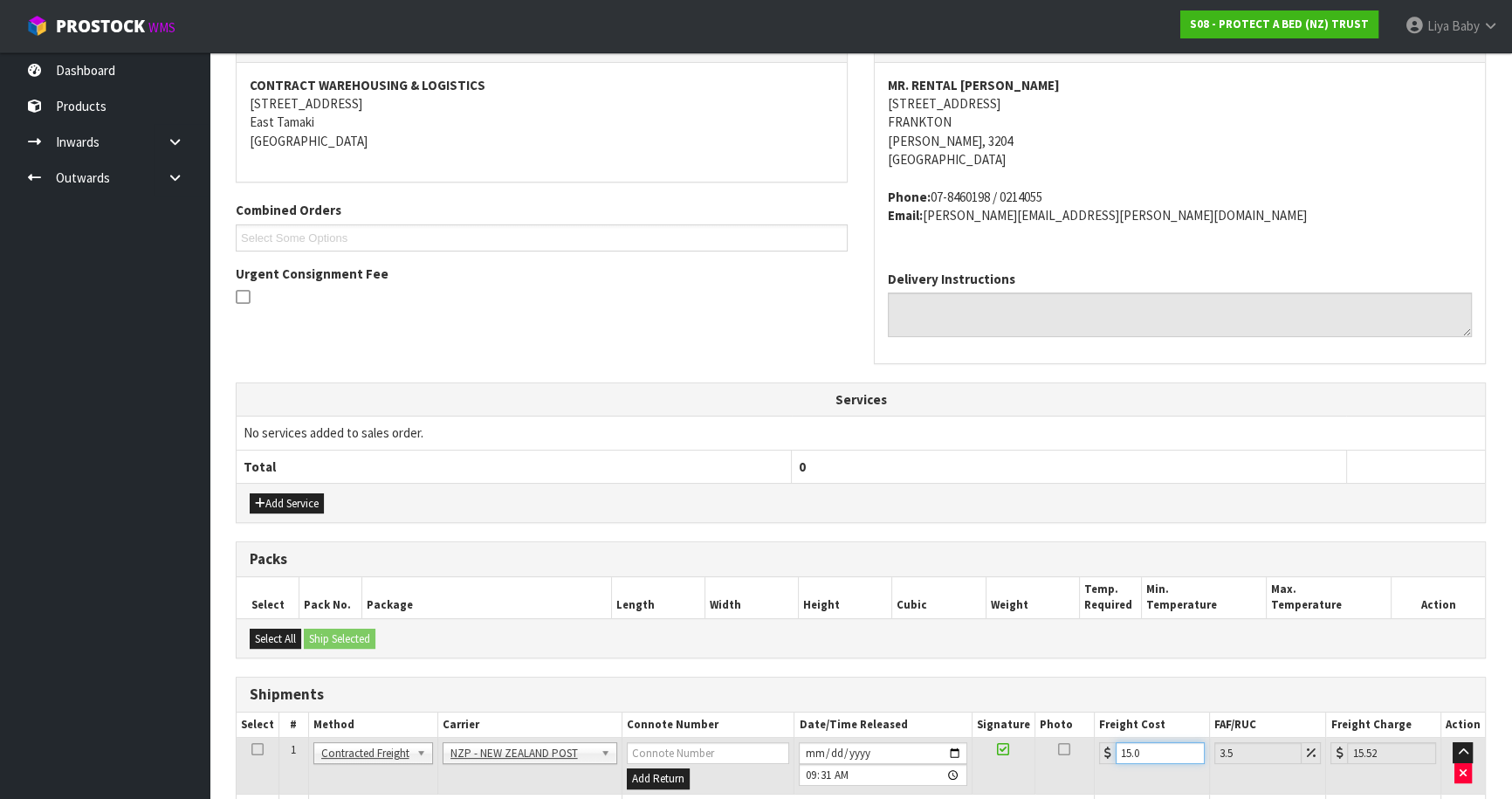
type input "15.02"
type input "15.55"
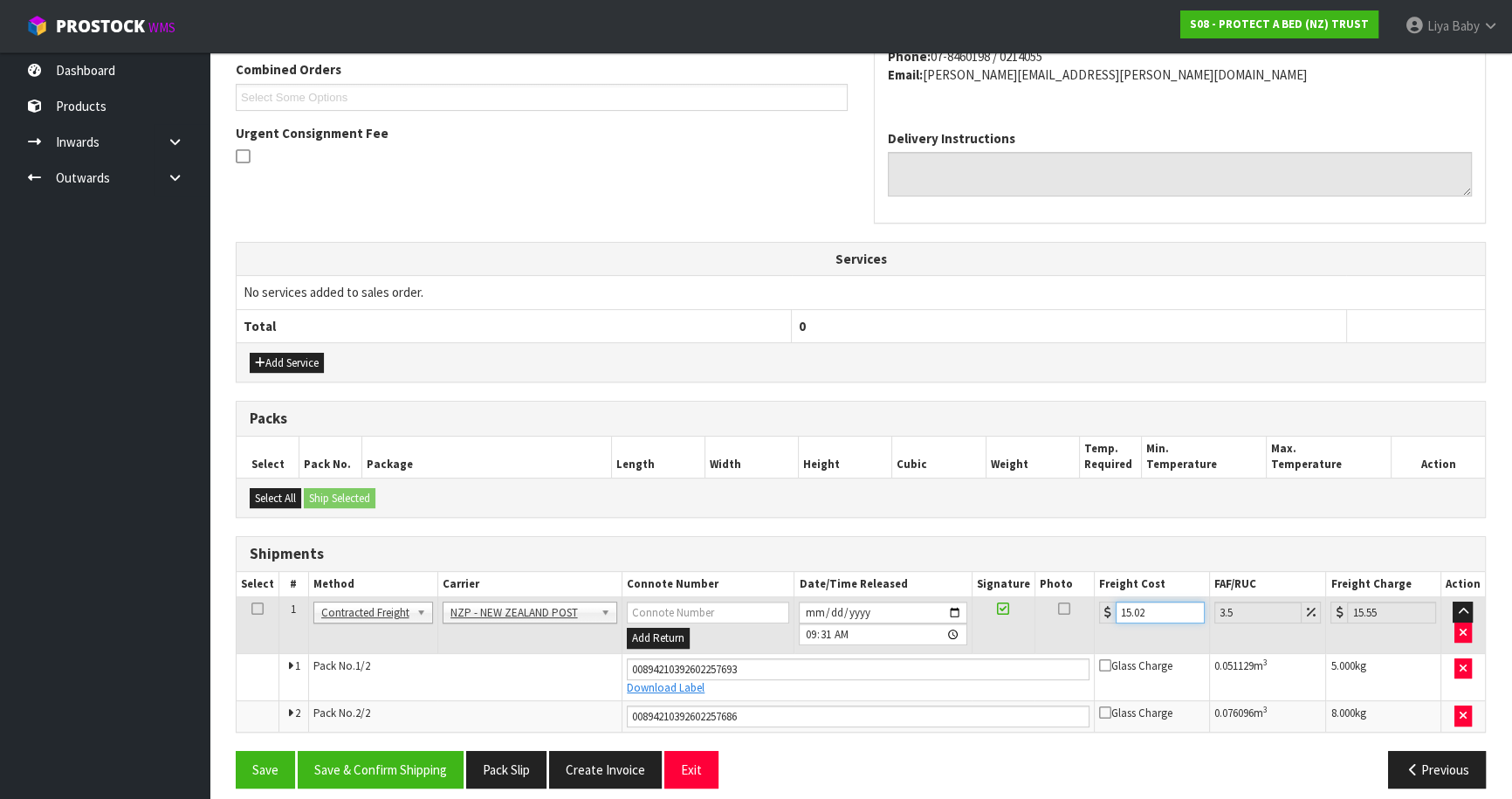
scroll to position [470, 0]
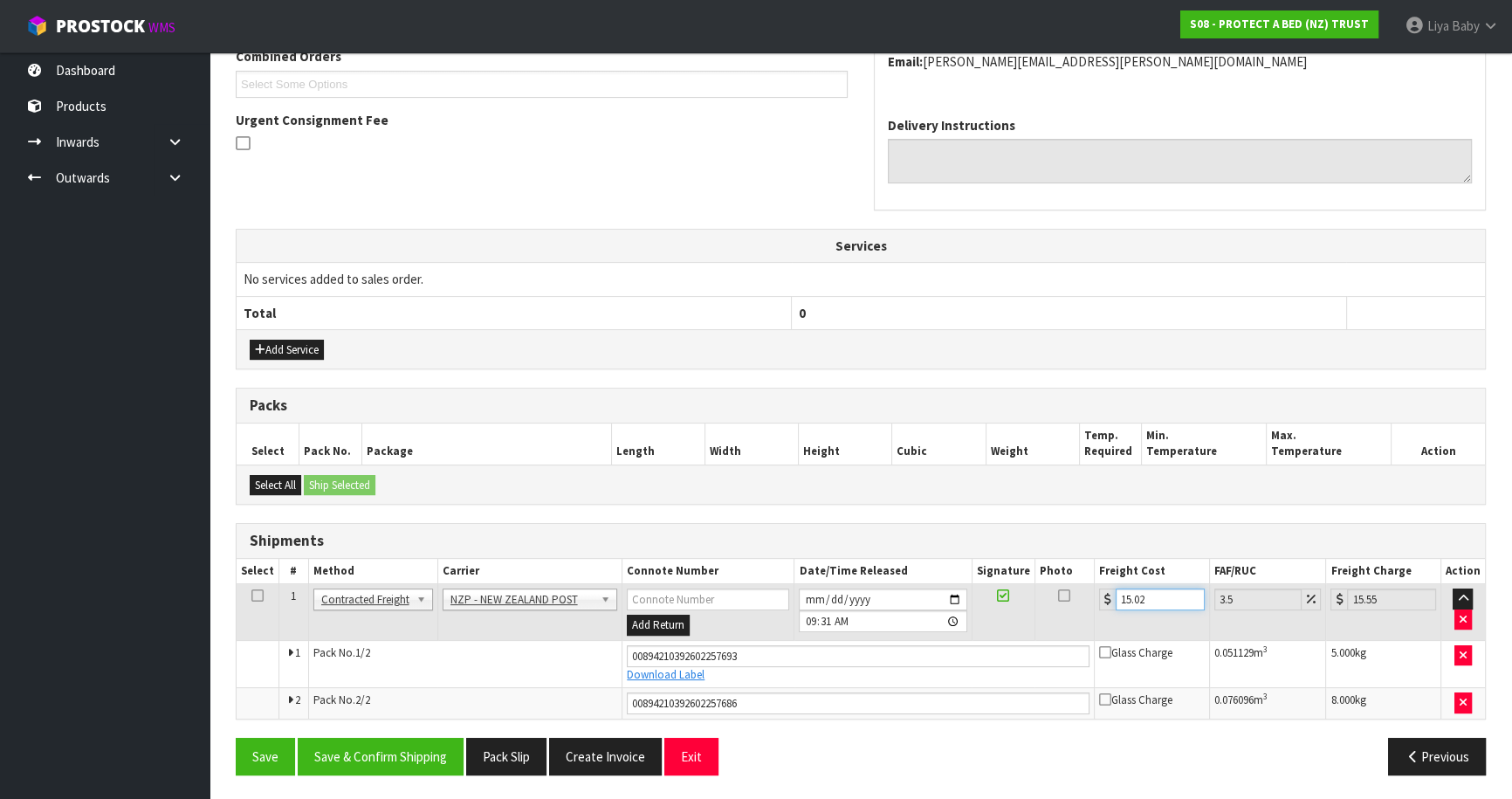
type input "15.02"
click at [253, 596] on icon at bounding box center [258, 596] width 12 height 1
click at [373, 754] on button "Save & Confirm Shipping" at bounding box center [380, 756] width 166 height 38
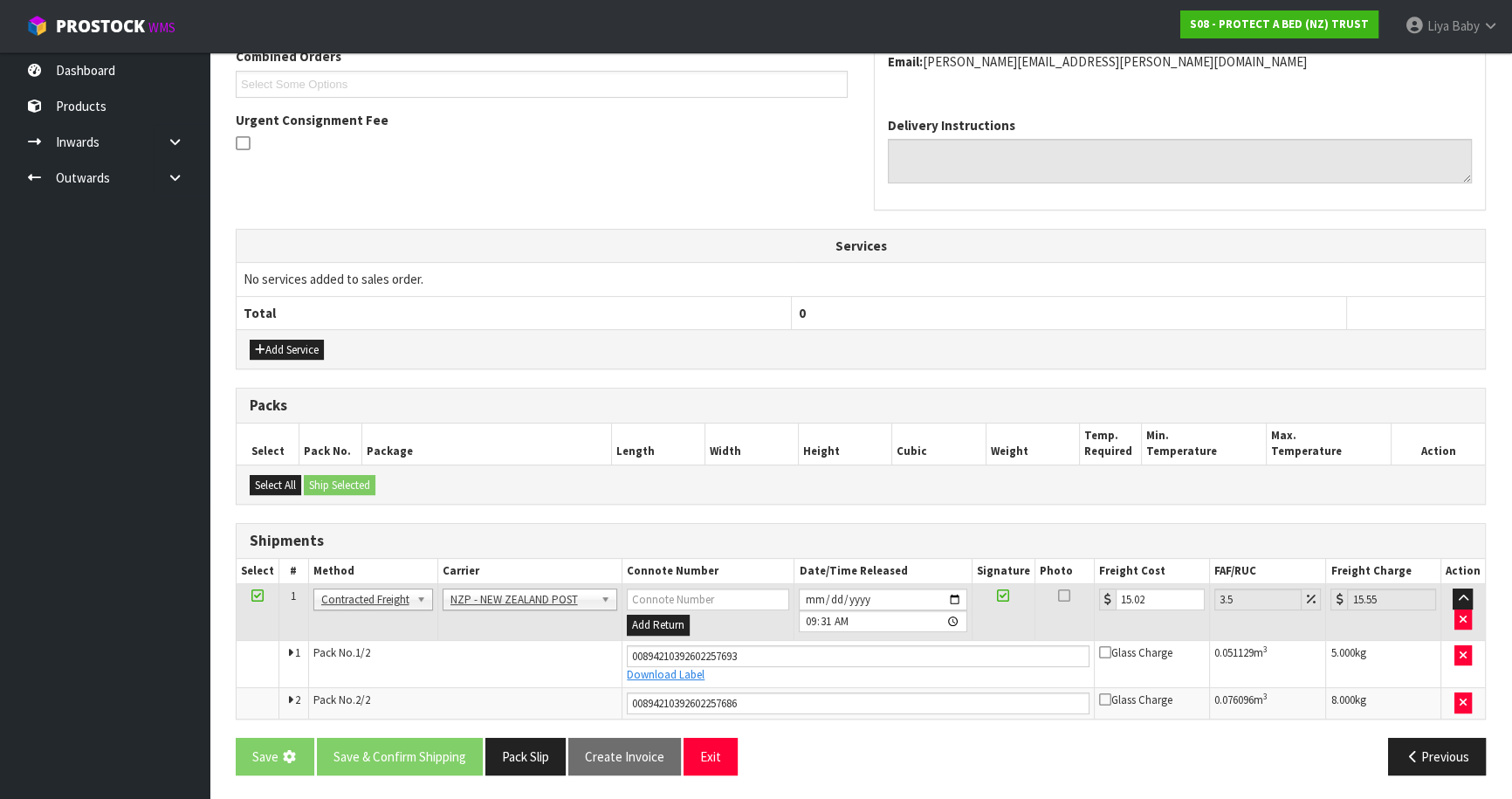
scroll to position [0, 0]
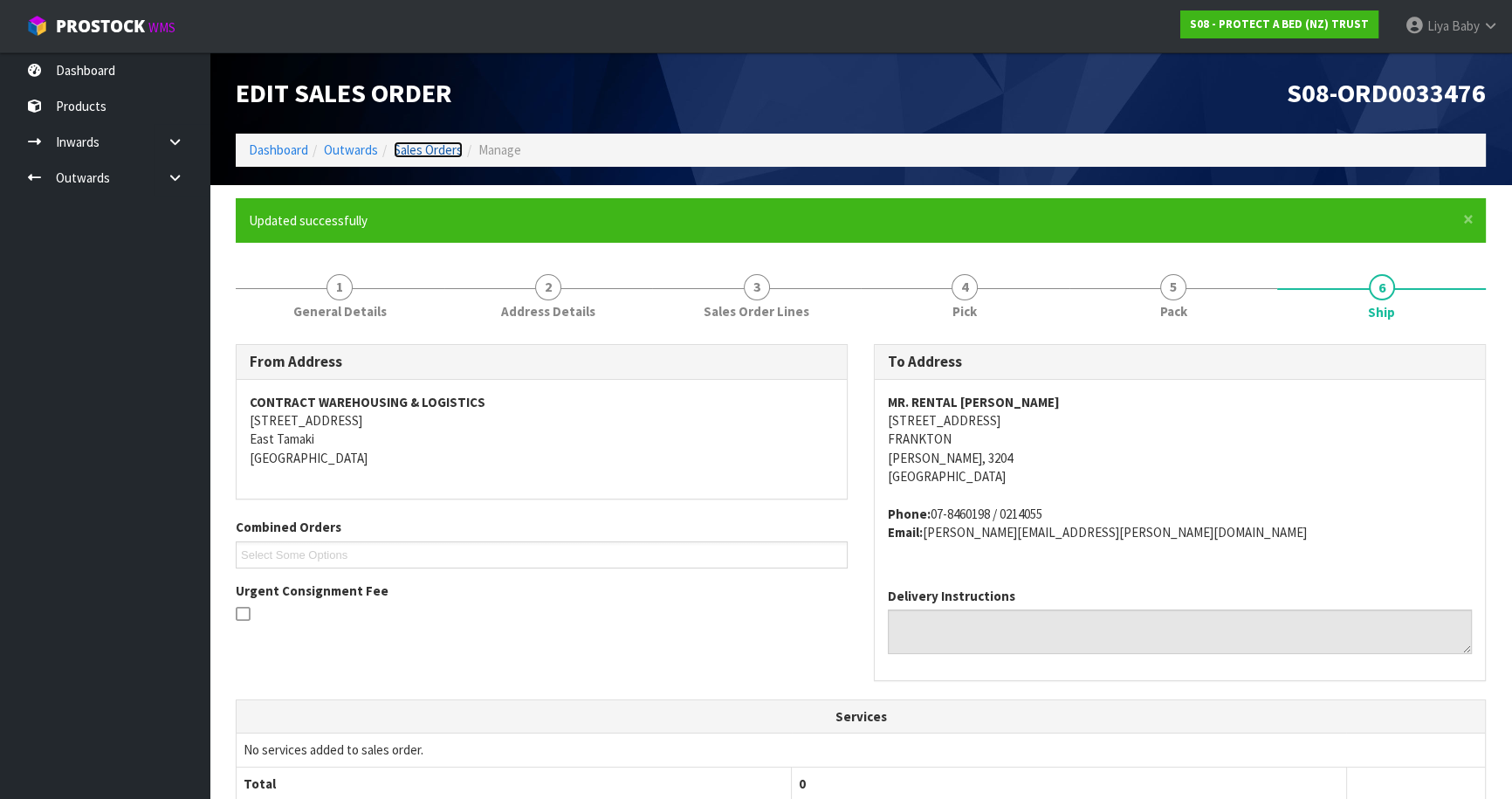
click at [427, 148] on link "Sales Orders" at bounding box center [428, 149] width 69 height 16
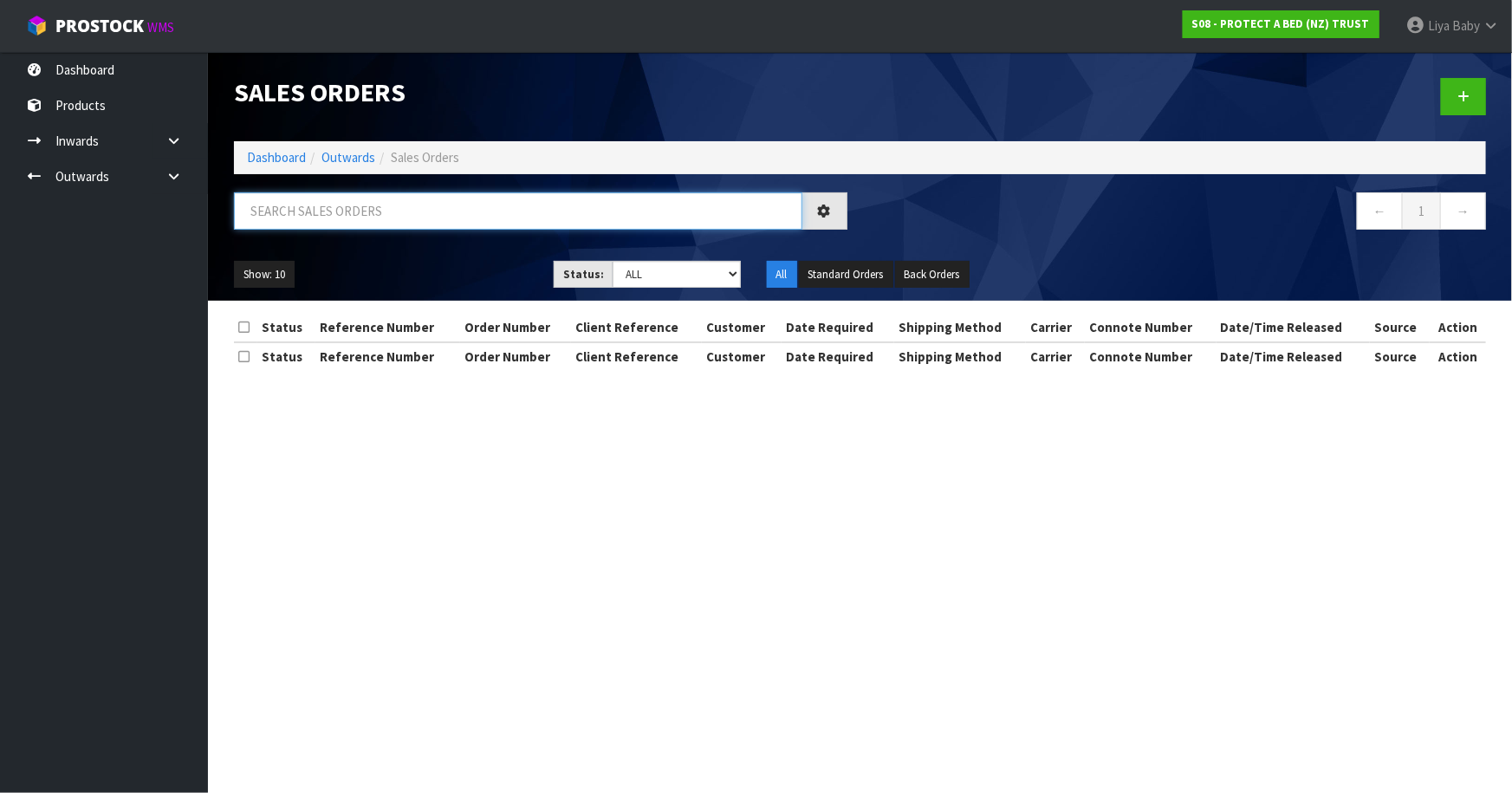
click at [365, 211] on input "text" at bounding box center [518, 211] width 569 height 38
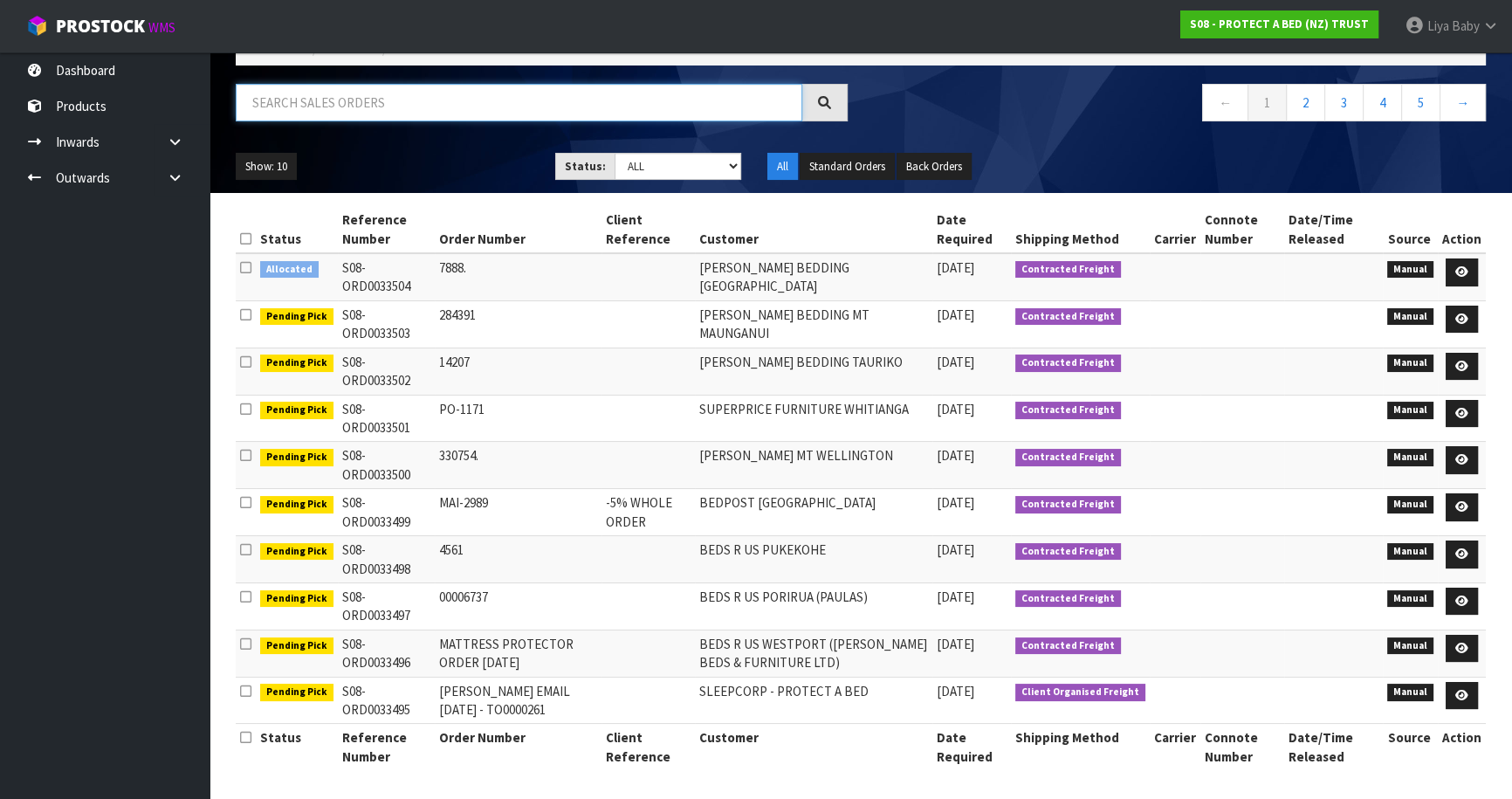
scroll to position [112, 0]
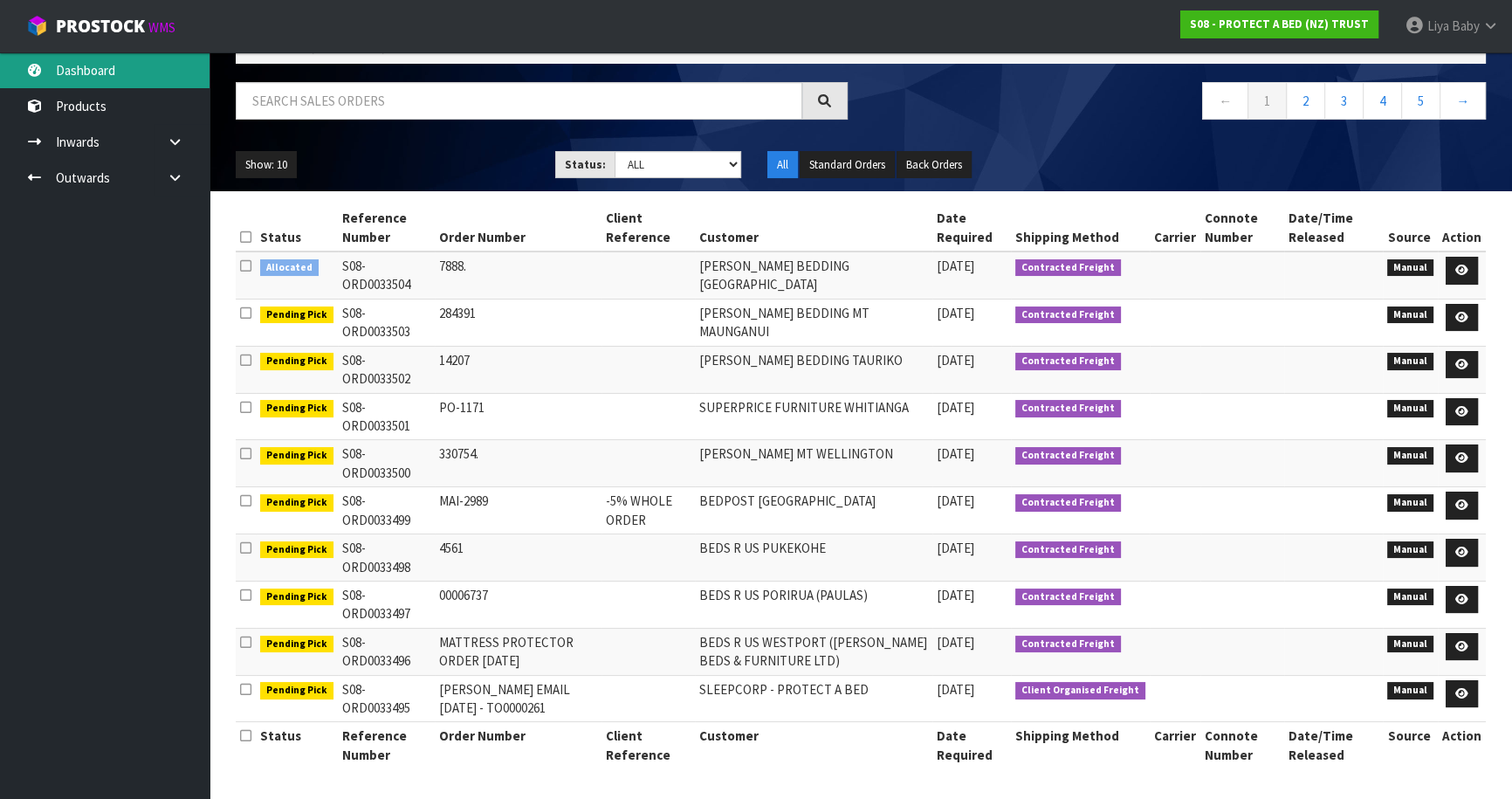
click at [79, 72] on link "Dashboard" at bounding box center [105, 70] width 210 height 36
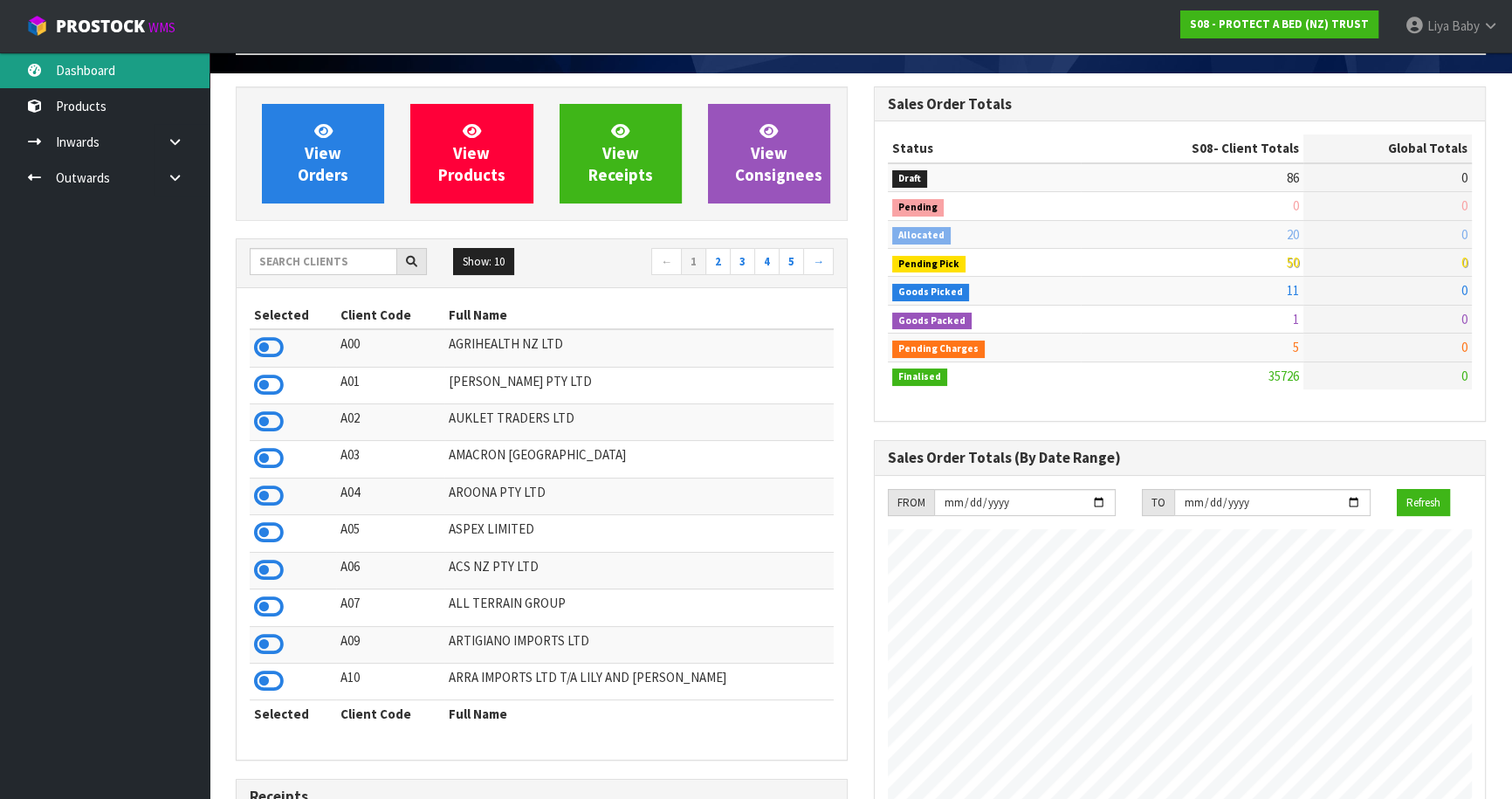
scroll to position [1376, 638]
click at [314, 261] on input "text" at bounding box center [323, 261] width 147 height 27
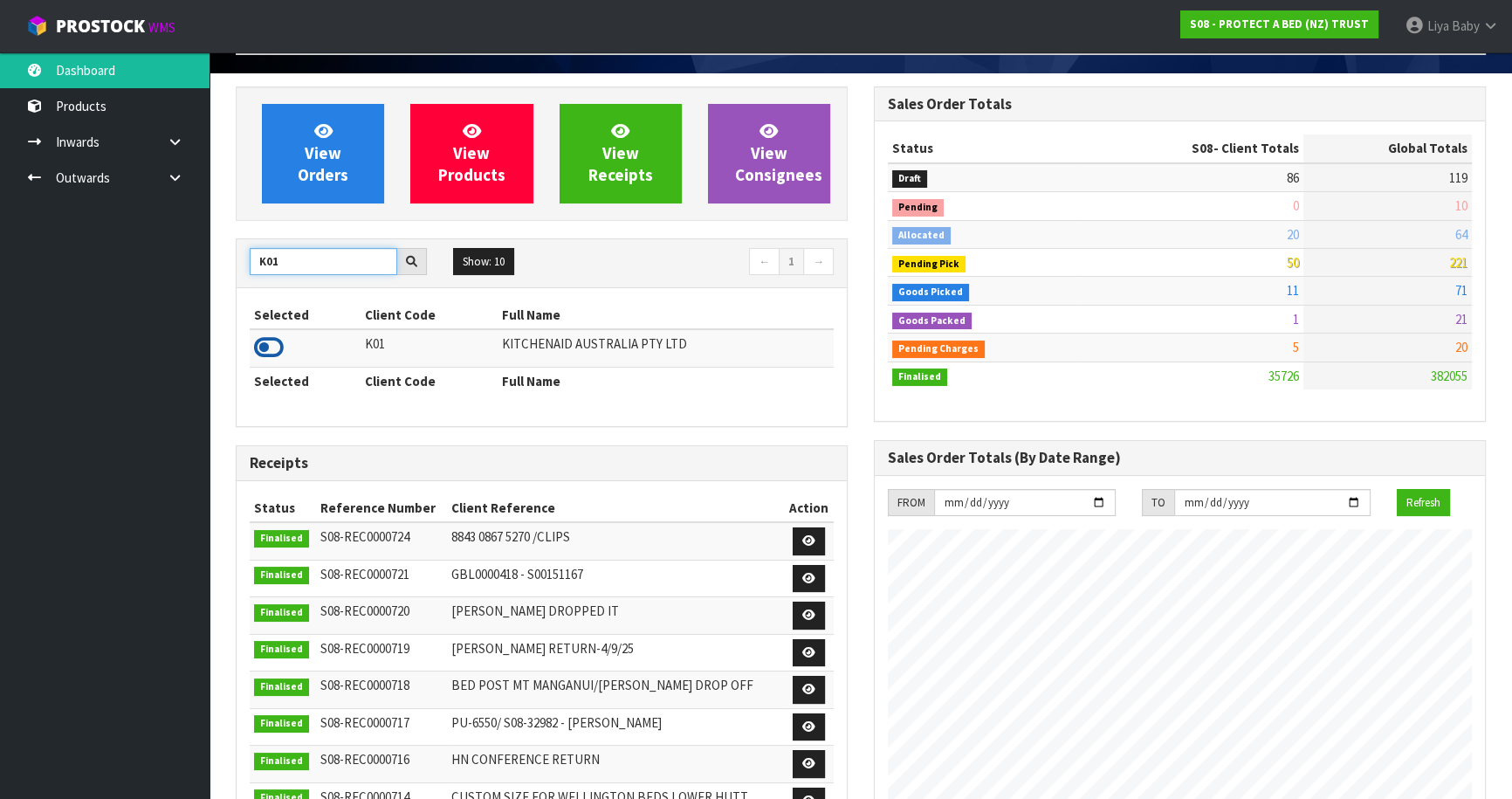
type input "K01"
click at [263, 345] on icon at bounding box center [268, 348] width 29 height 27
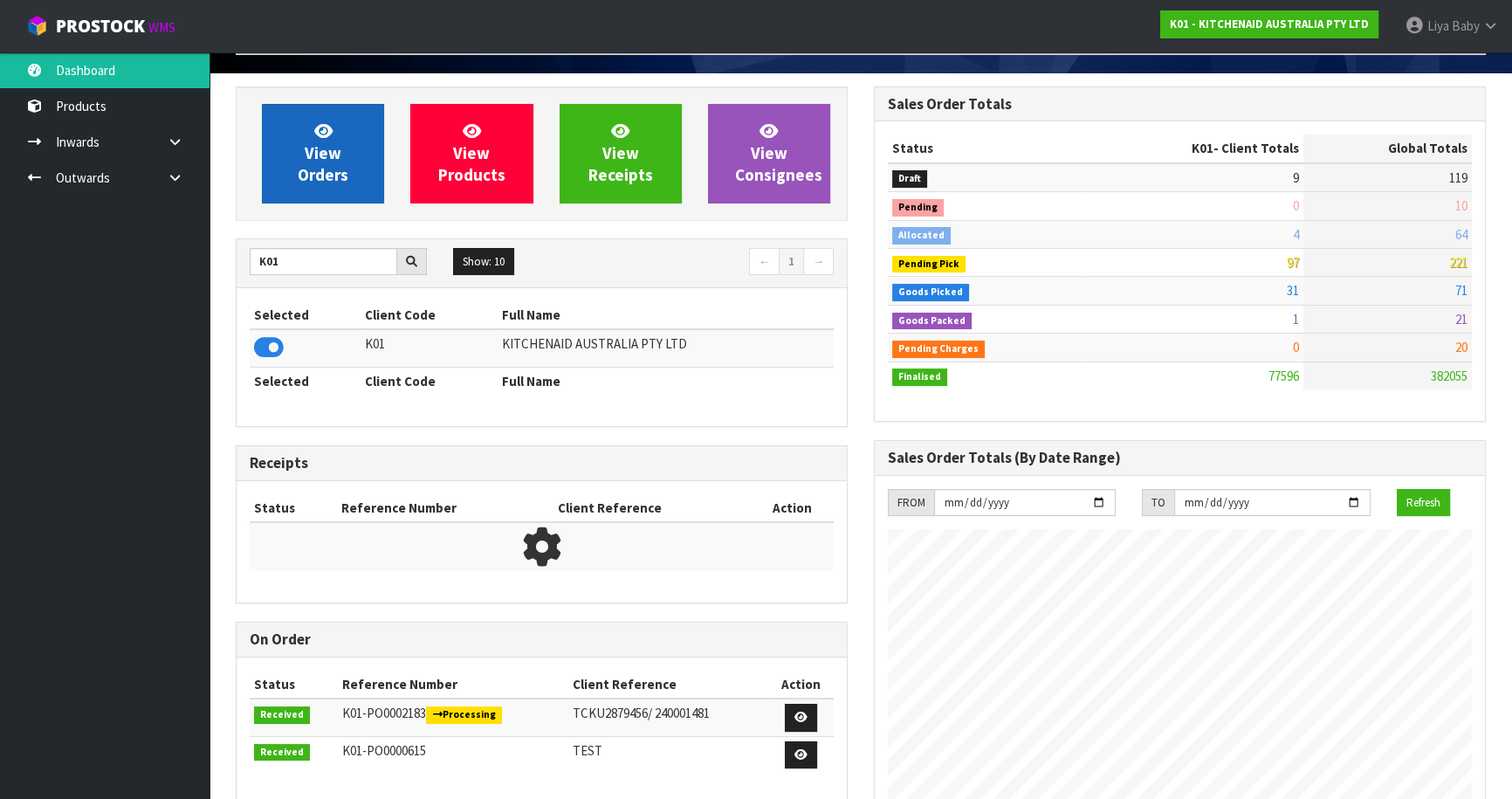
scroll to position [1320, 638]
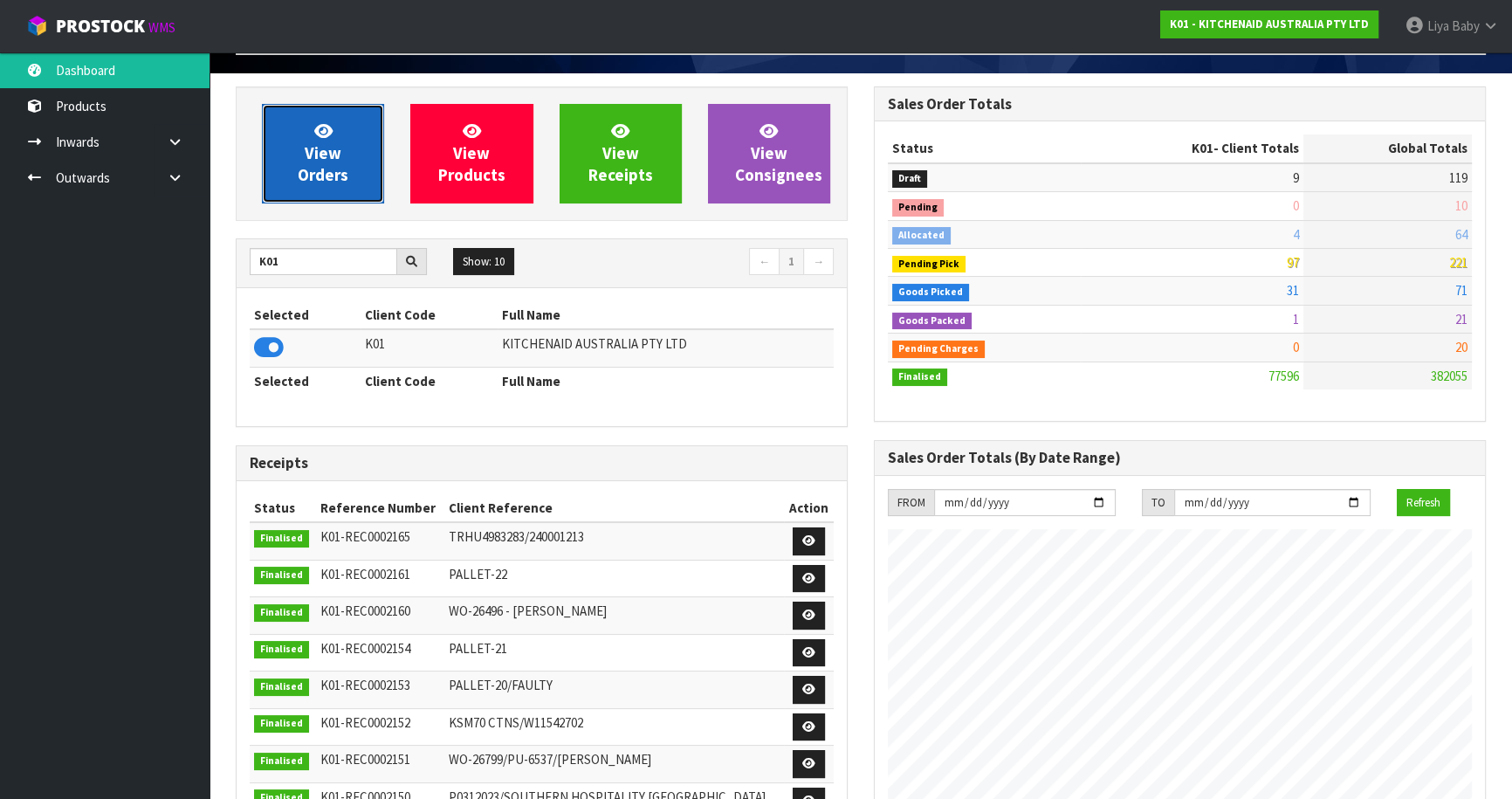
click at [316, 175] on span "View Orders" at bounding box center [322, 153] width 50 height 66
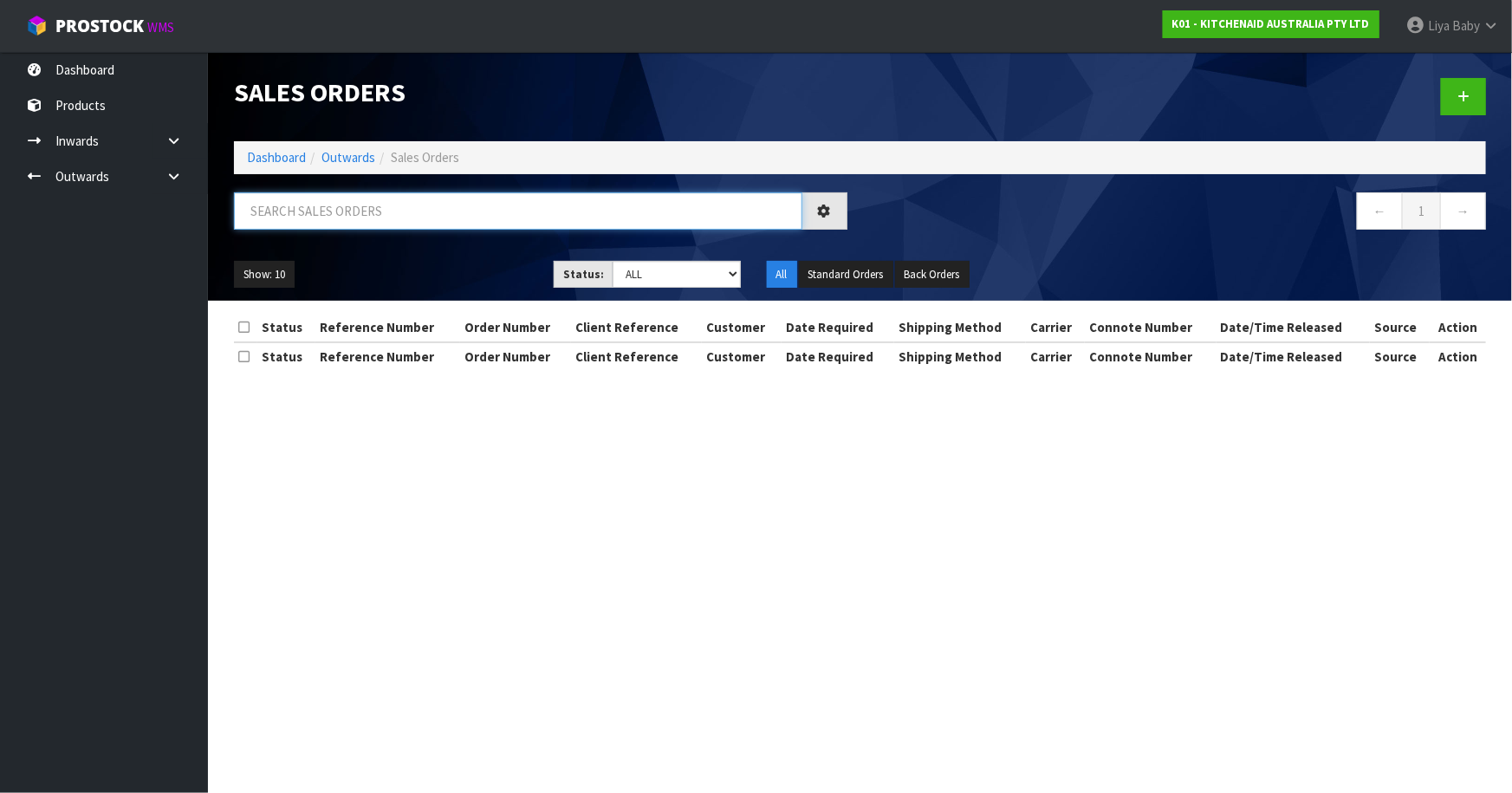
click at [312, 217] on input "text" at bounding box center [518, 211] width 569 height 38
type input "JOB-0413555"
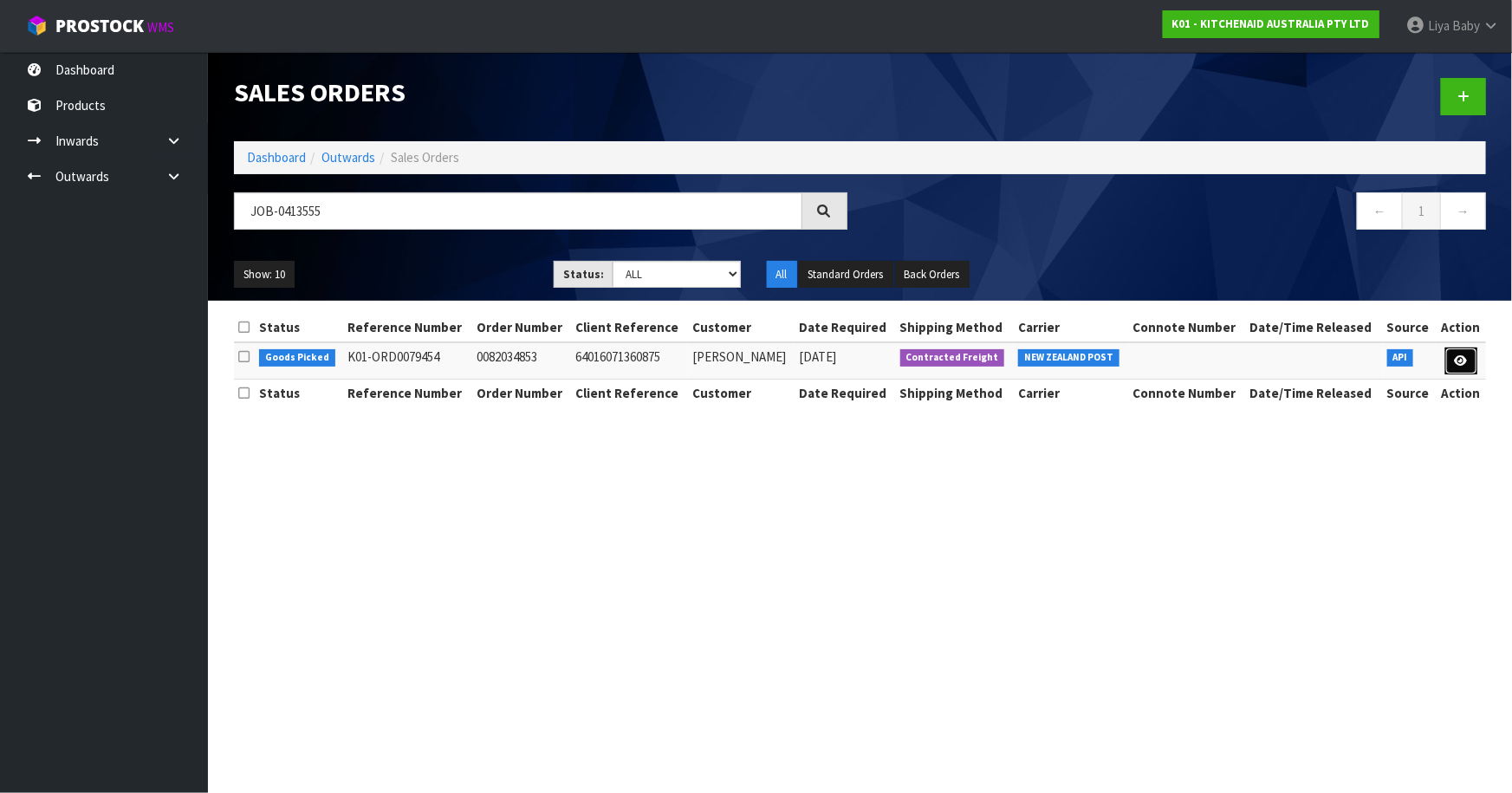
click at [1459, 367] on link at bounding box center [1462, 360] width 32 height 27
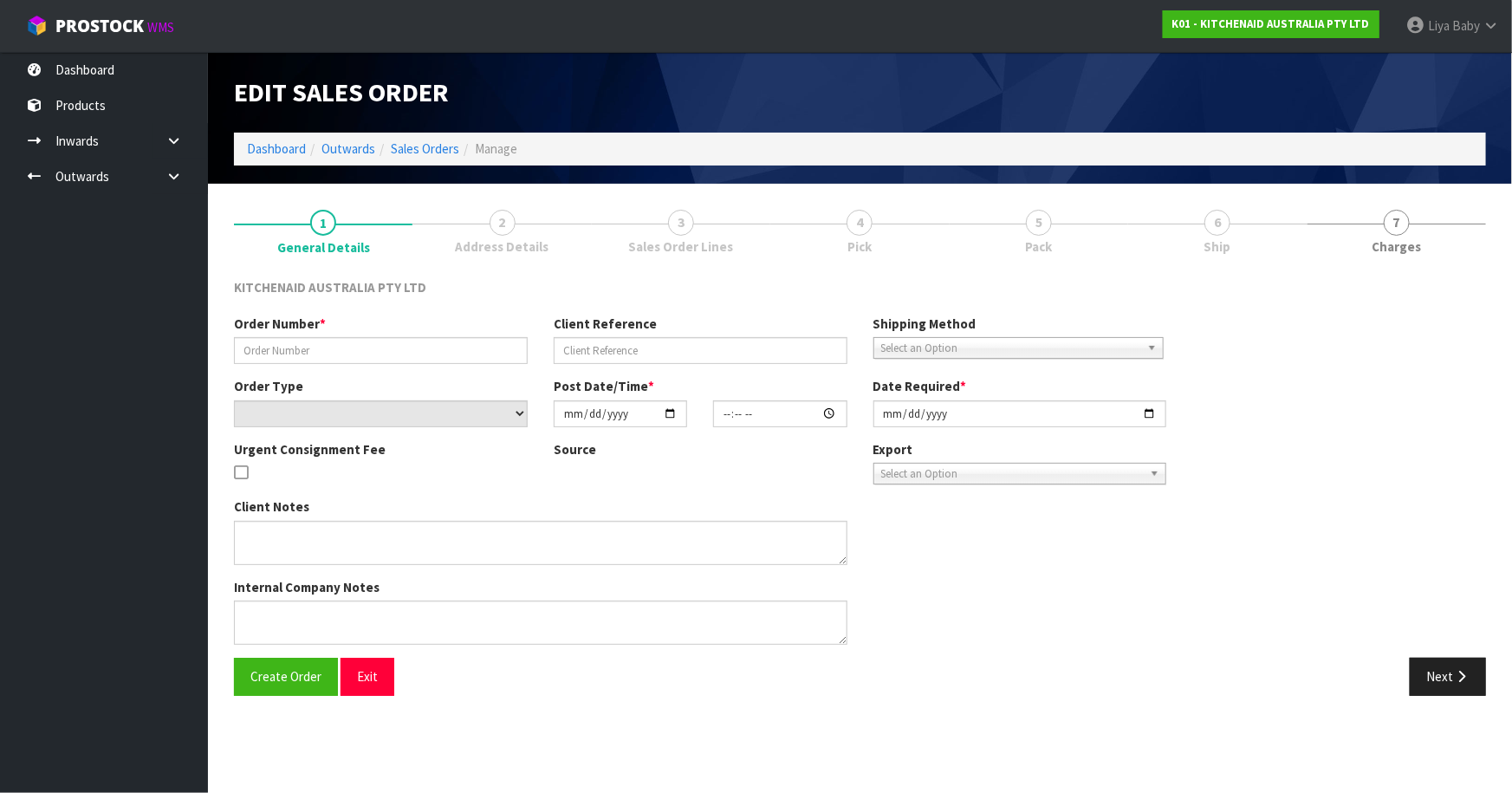
type input "0082034853"
type input "64016071360875"
select select "number:0"
type input "[DATE]"
type input "13:37:53.000"
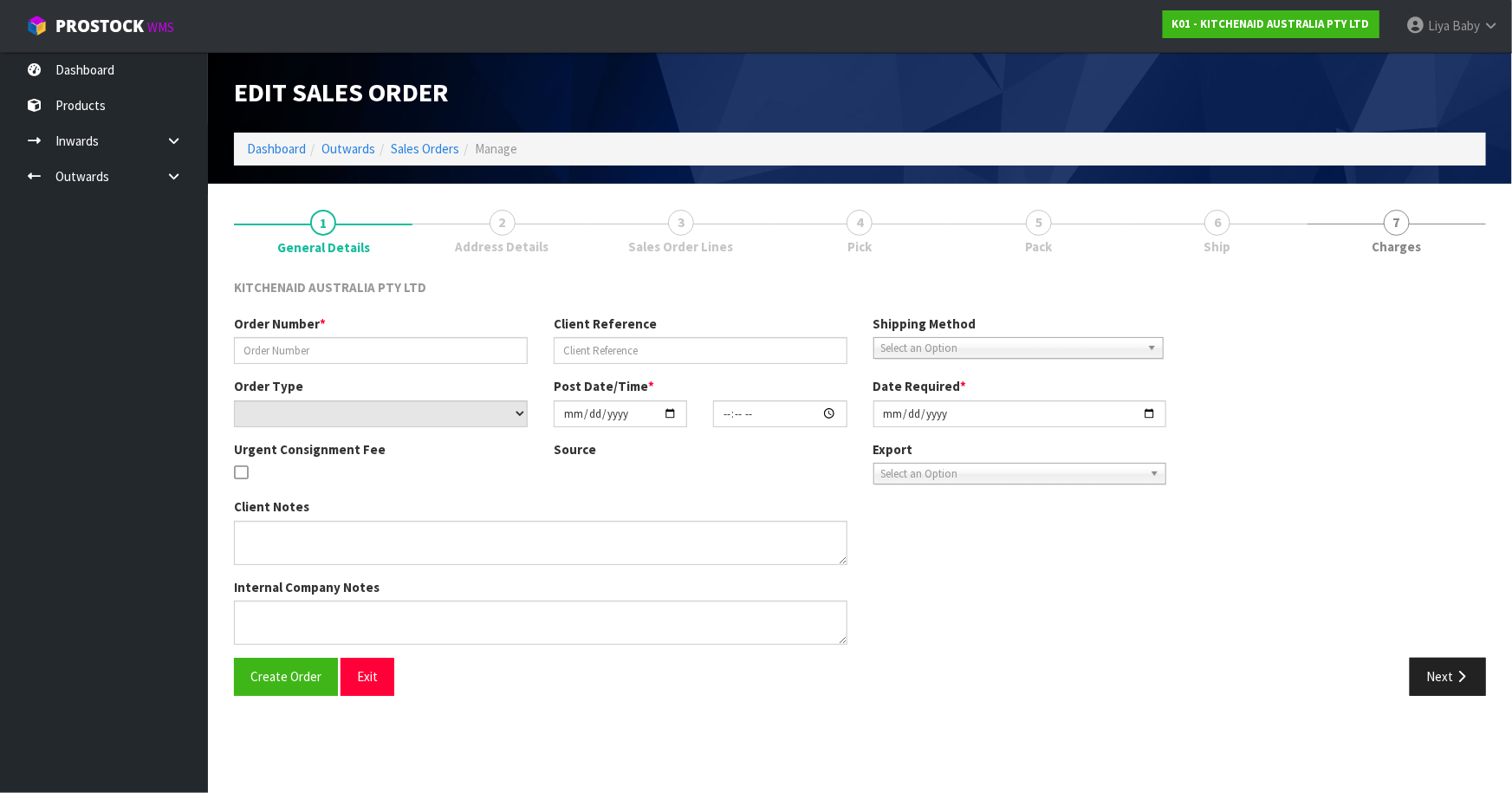
type input "[DATE]"
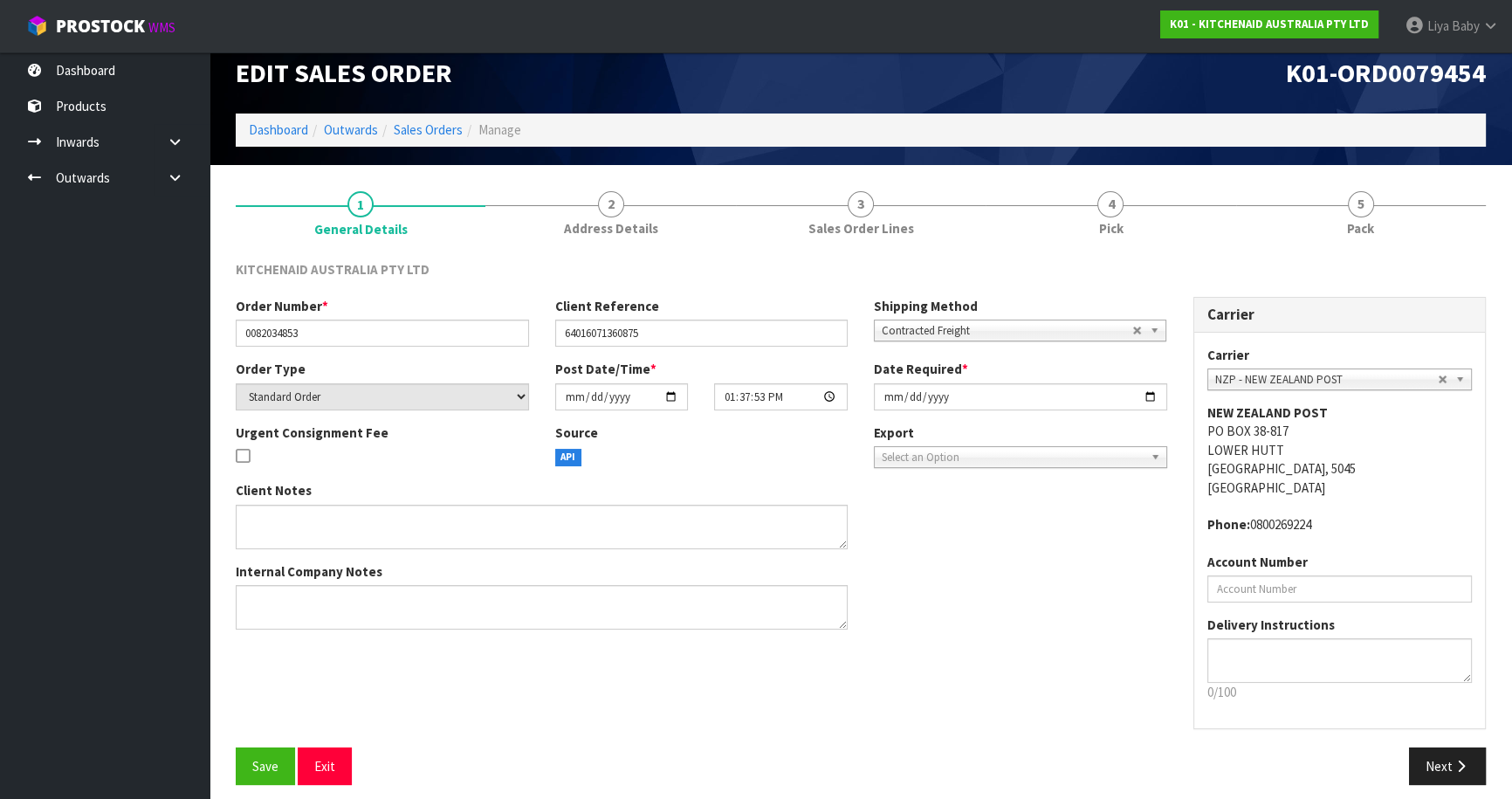
scroll to position [31, 0]
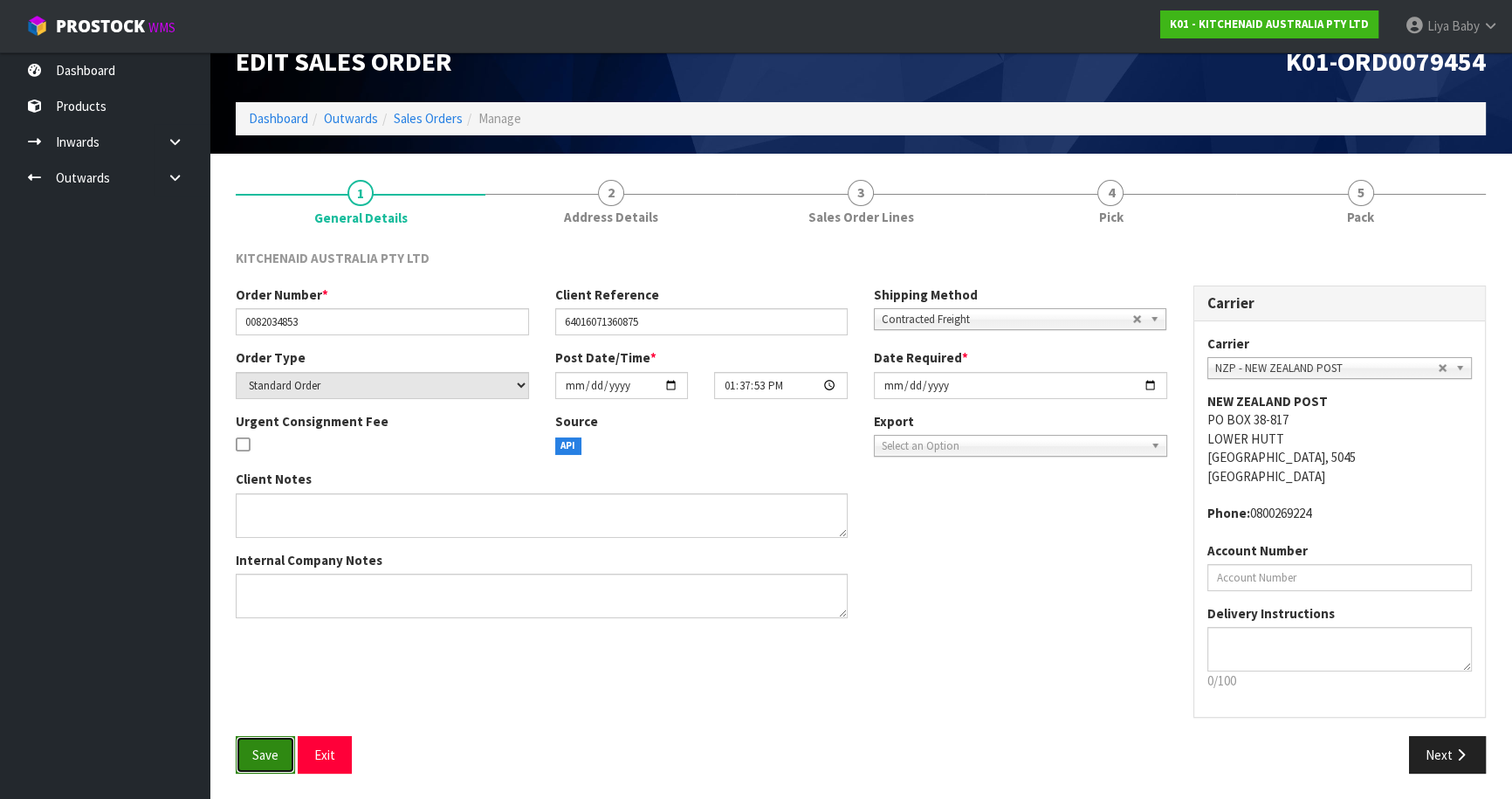
click at [273, 751] on span "Save" at bounding box center [266, 754] width 27 height 16
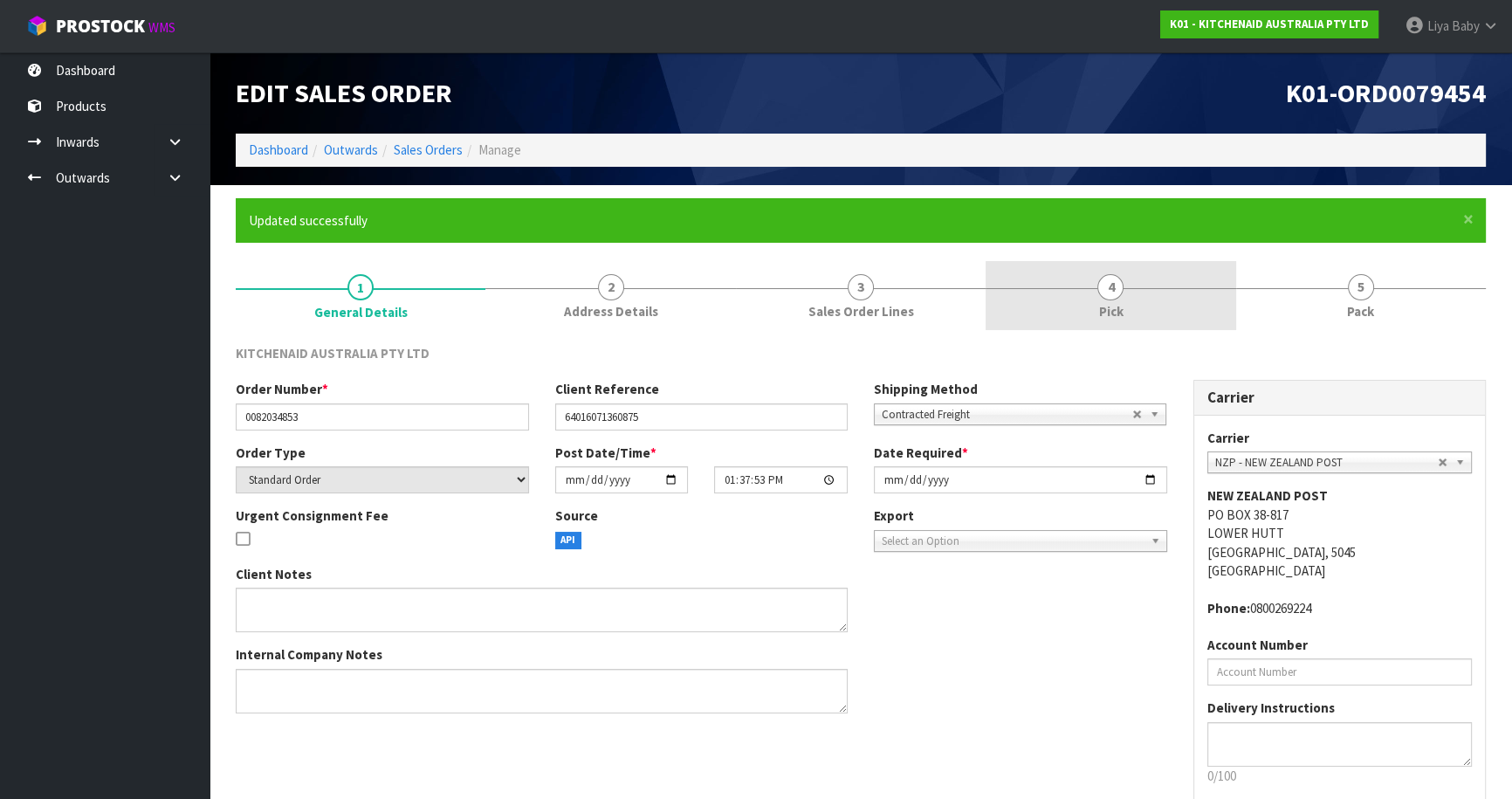
drag, startPoint x: 1103, startPoint y: 309, endPoint x: 1092, endPoint y: 317, distance: 13.6
click at [1104, 309] on span "Pick" at bounding box center [1111, 311] width 25 height 18
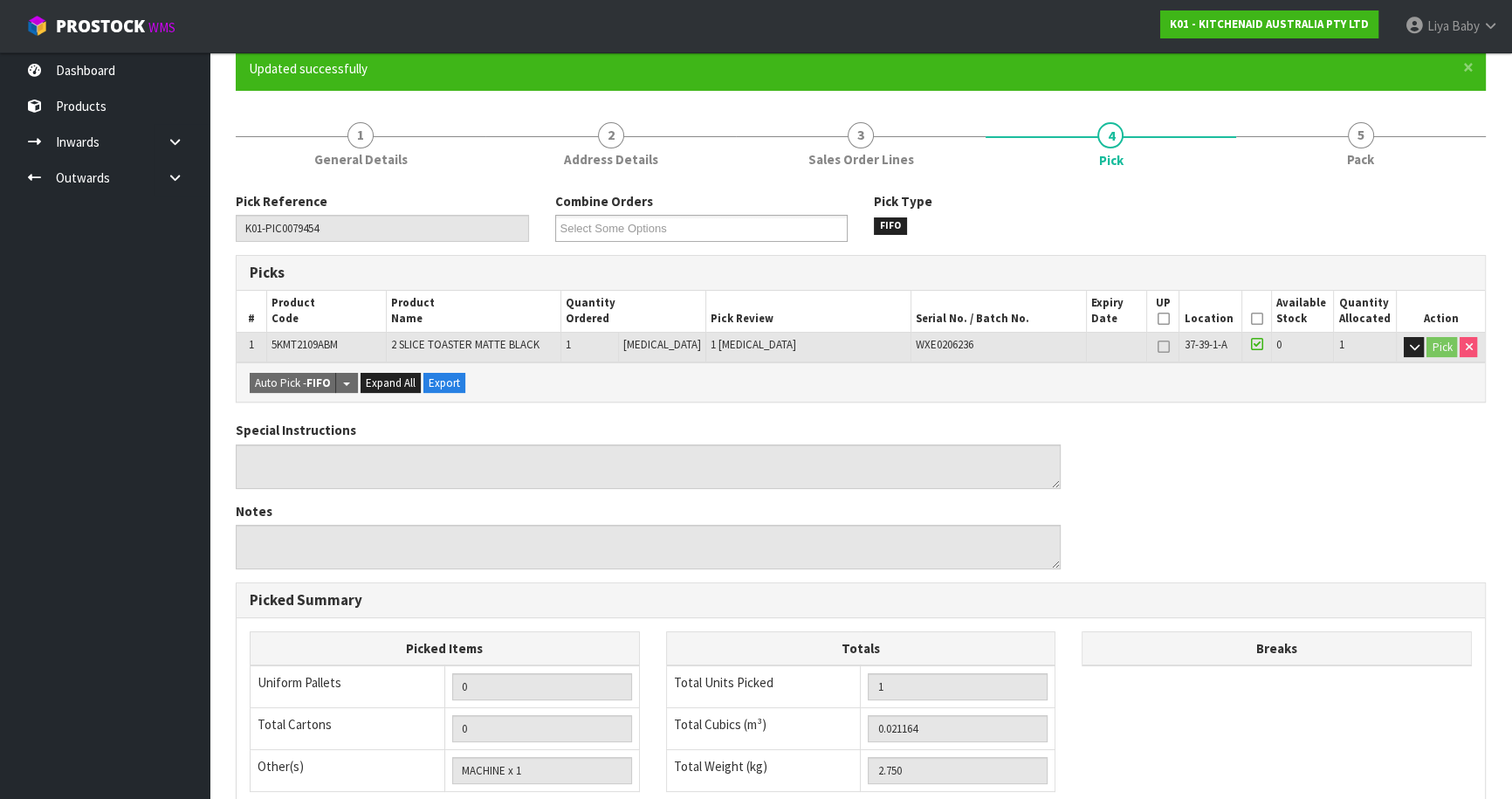
scroll to position [158, 0]
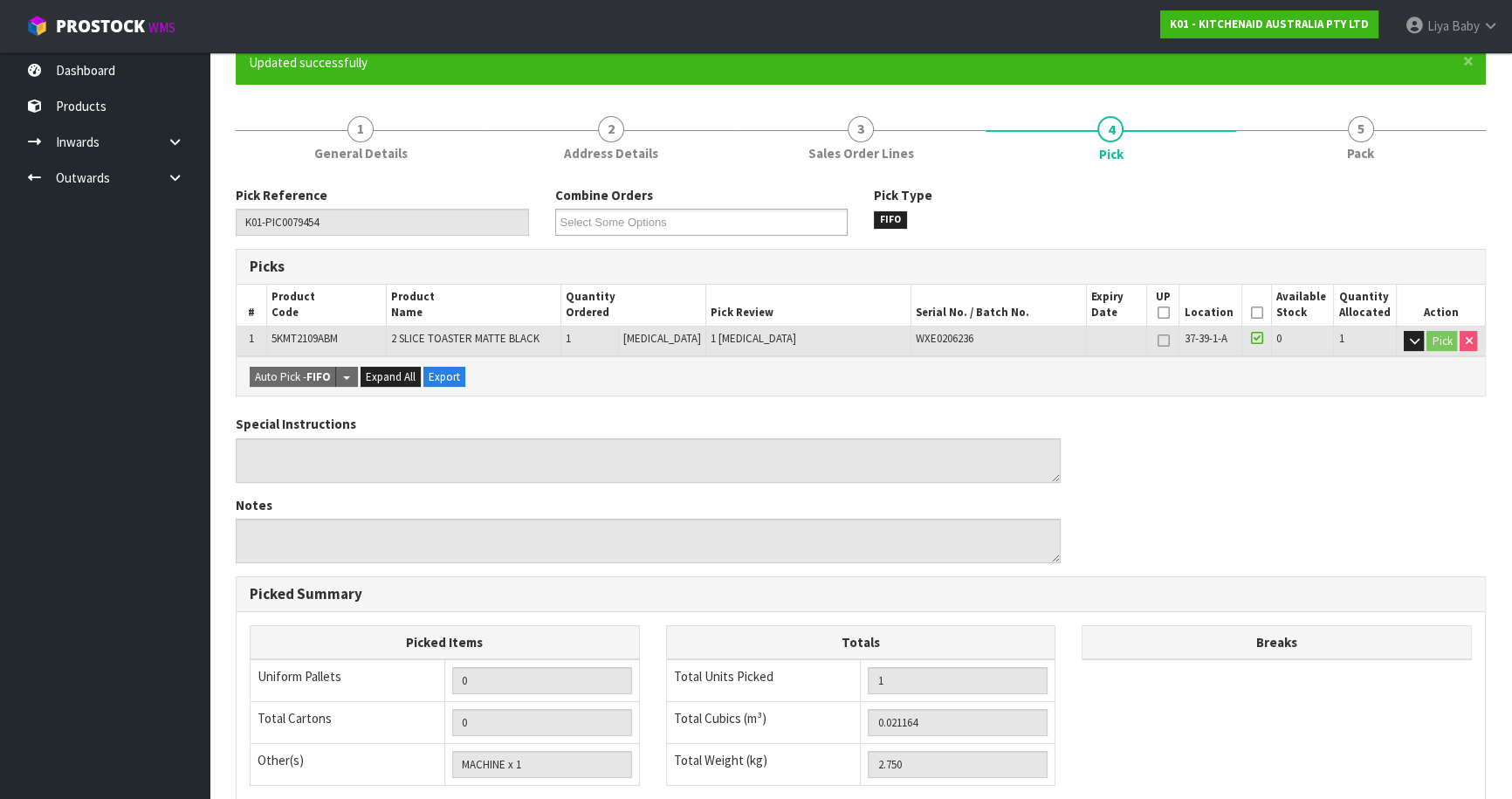
click at [1254, 313] on icon at bounding box center [1256, 313] width 12 height 1
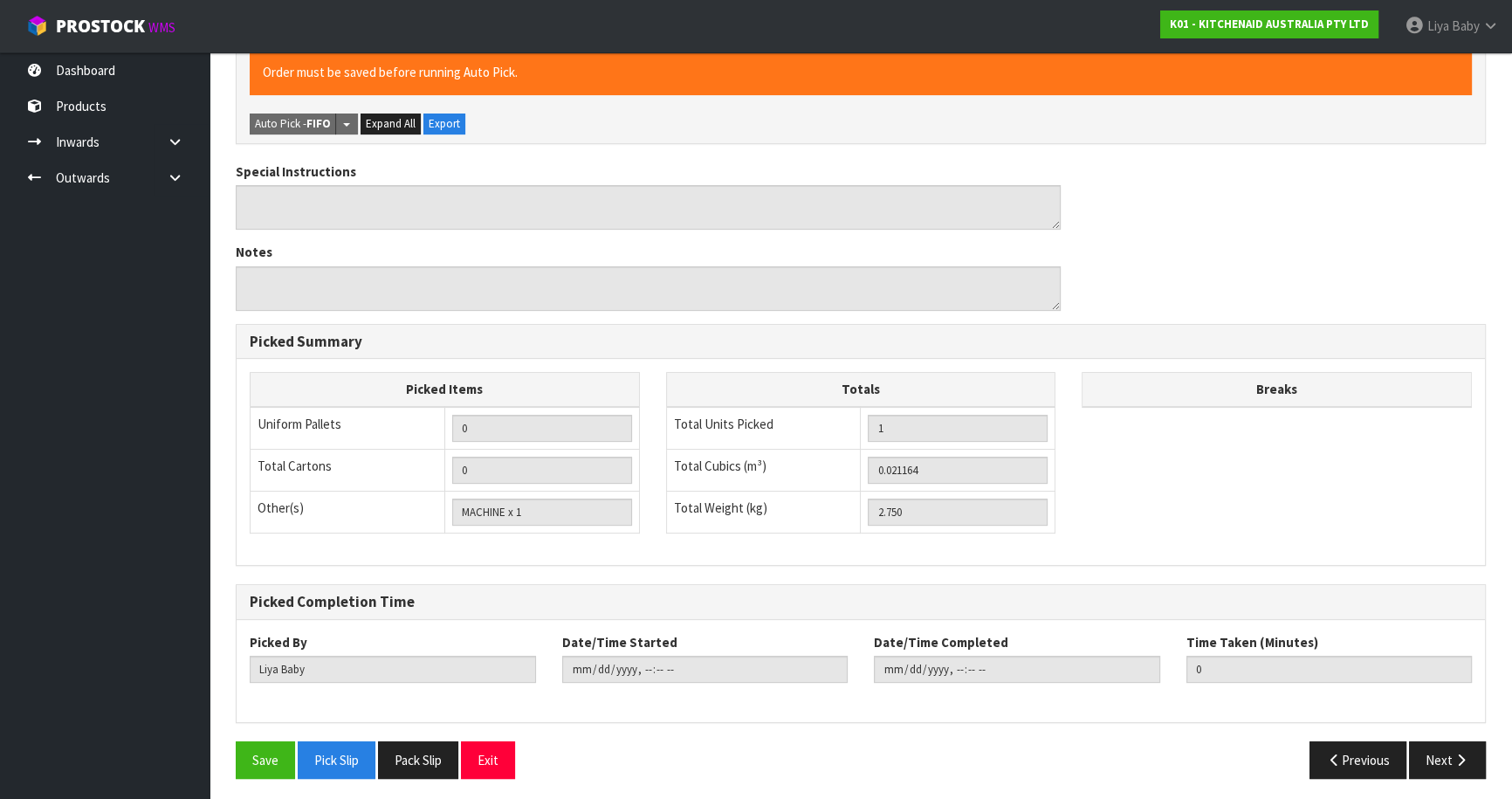
scroll to position [478, 0]
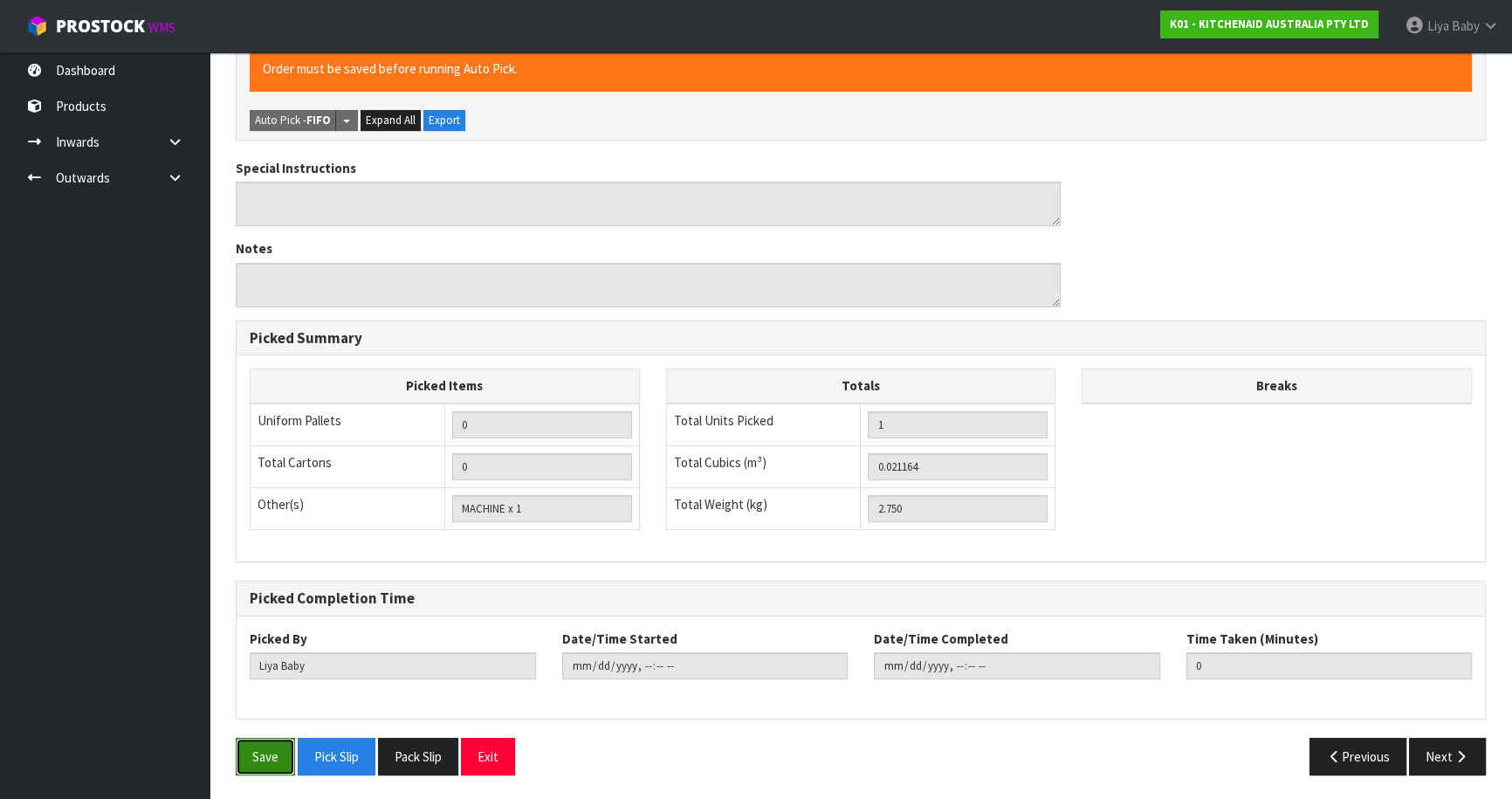
click at [265, 760] on button "Save" at bounding box center [265, 756] width 59 height 38
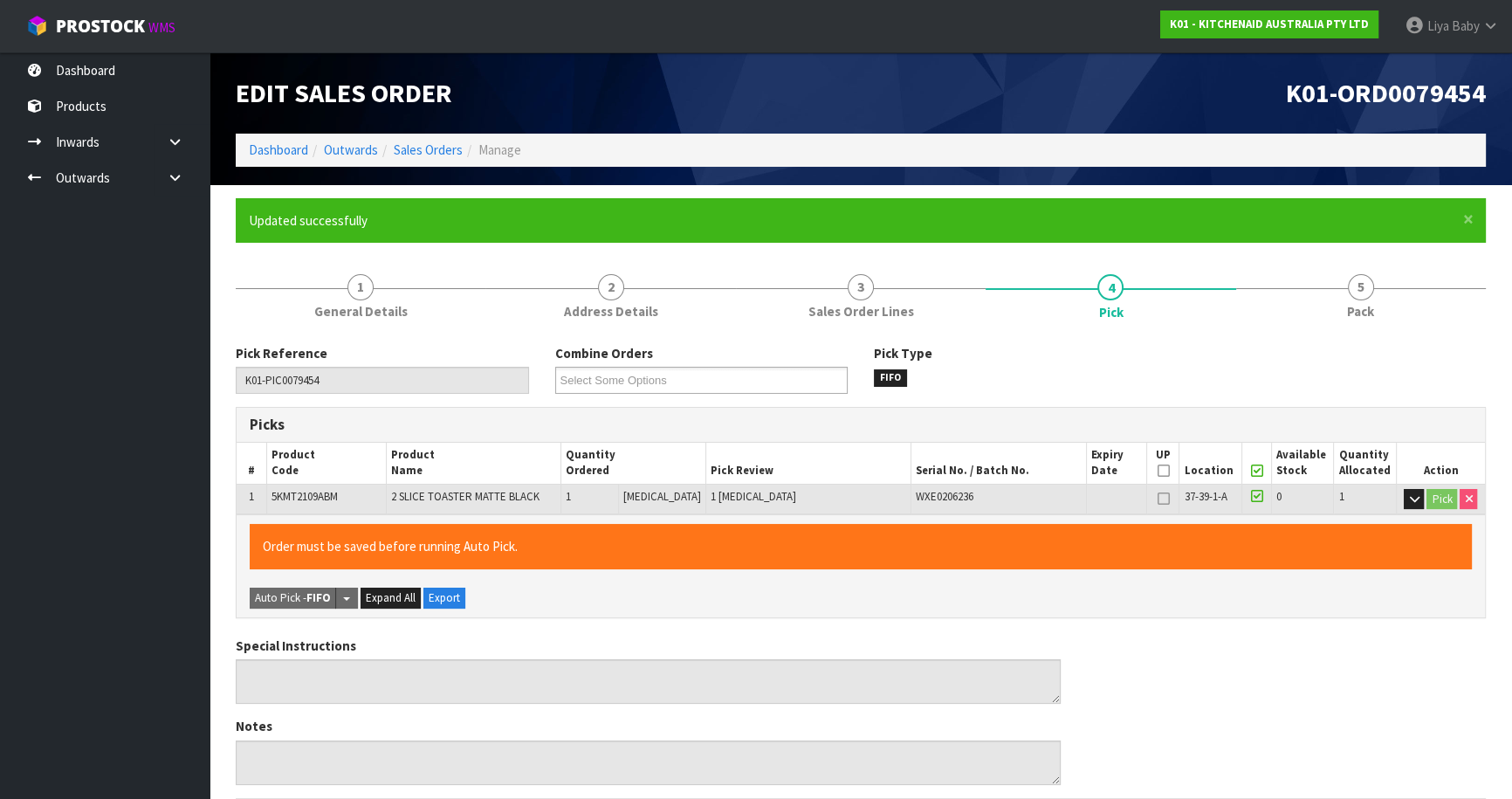
type input "[DATE]T09:49:55"
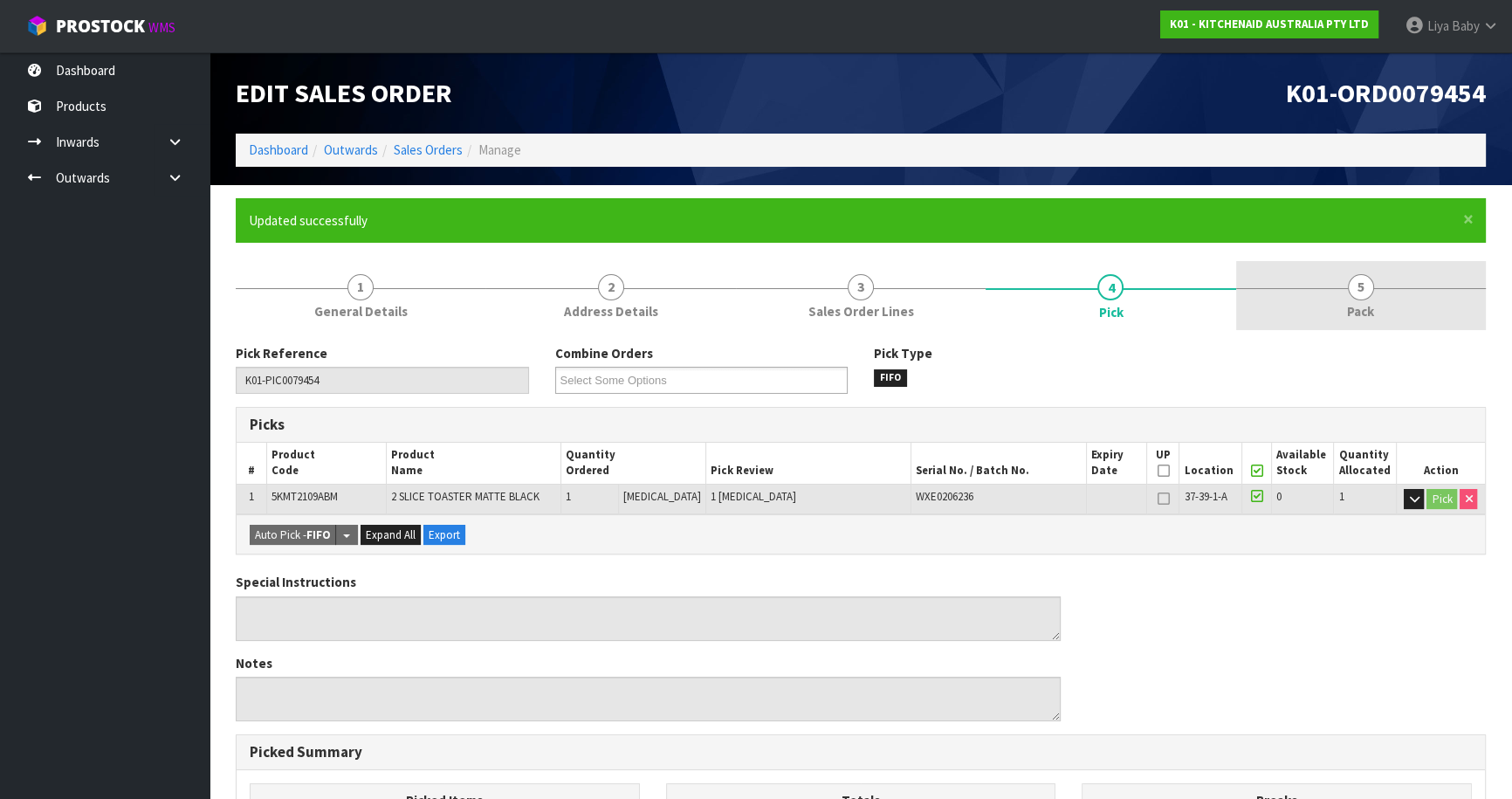
click at [1379, 270] on link "5 Pack" at bounding box center [1361, 295] width 250 height 69
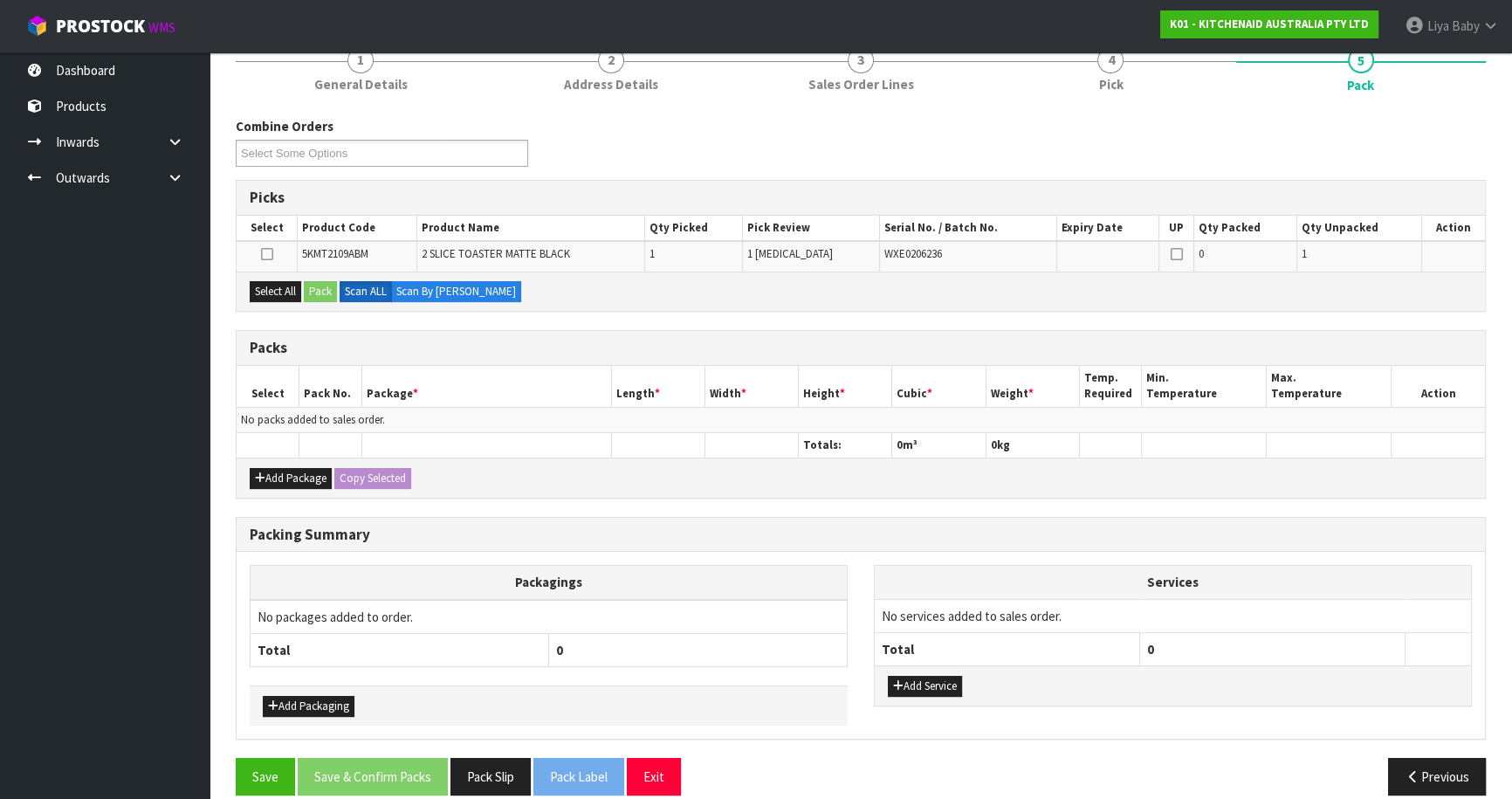
scroll to position [245, 0]
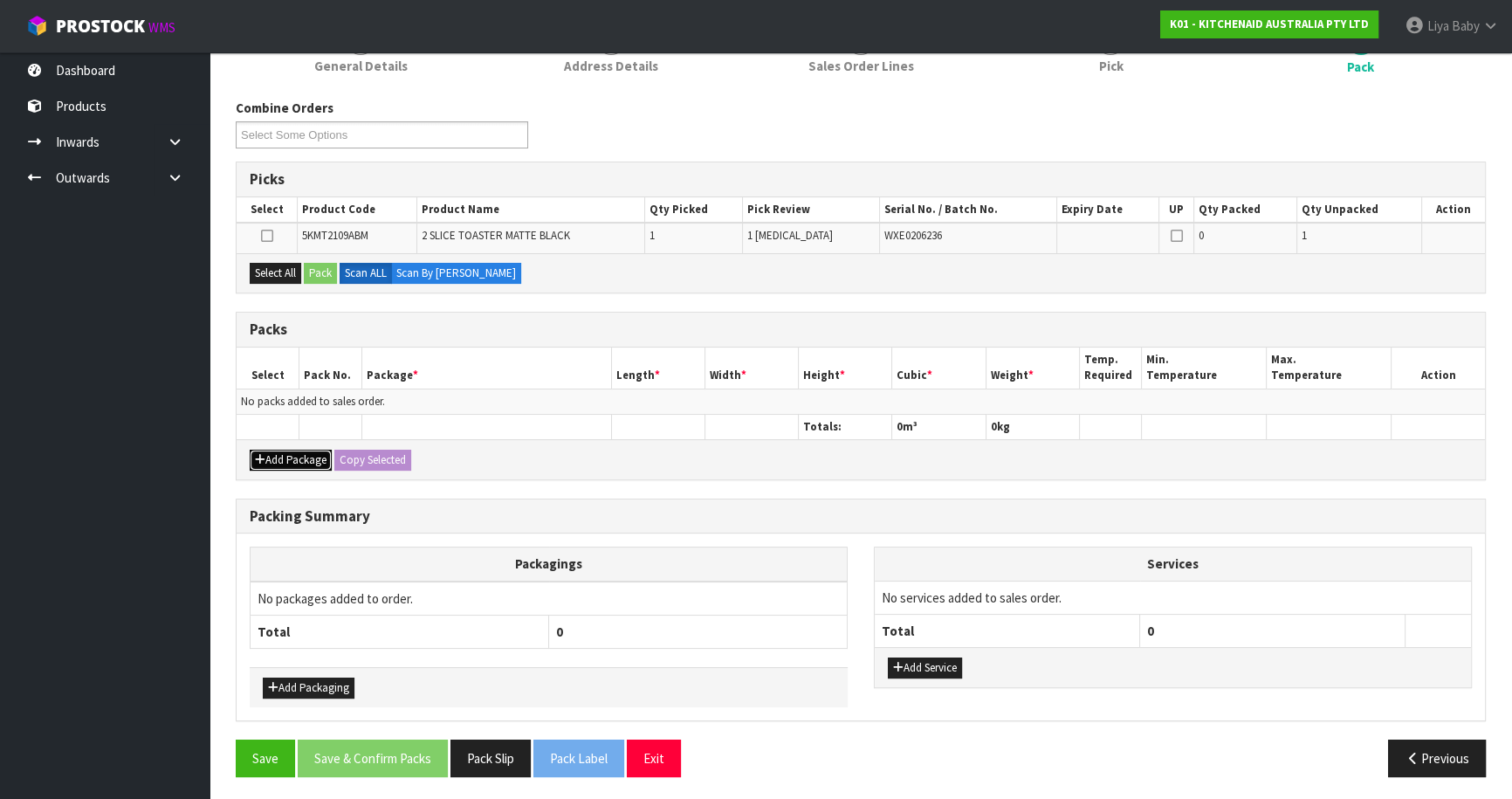
click at [296, 453] on button "Add Package" at bounding box center [291, 460] width 82 height 21
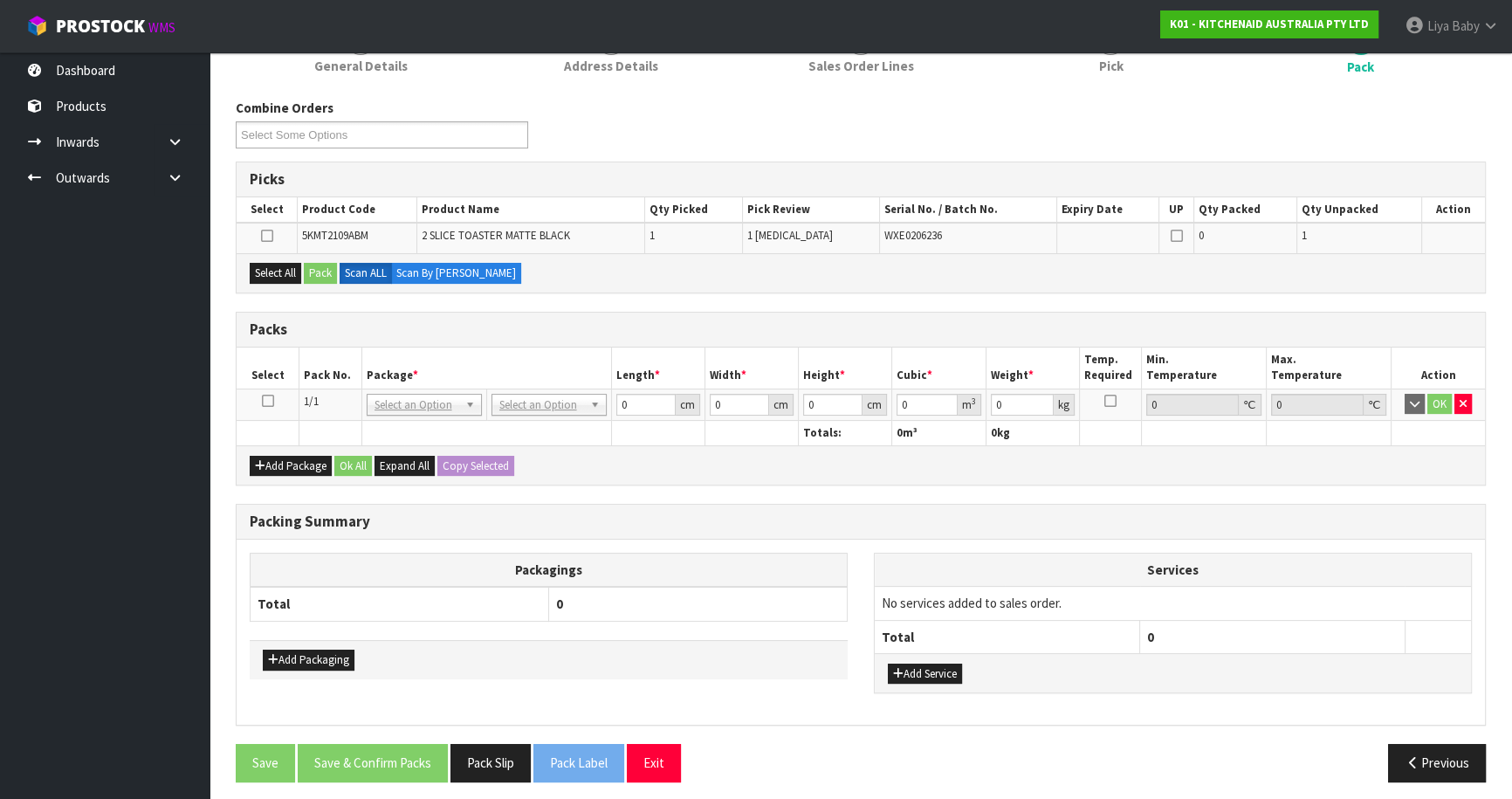
click at [267, 401] on icon at bounding box center [268, 401] width 12 height 1
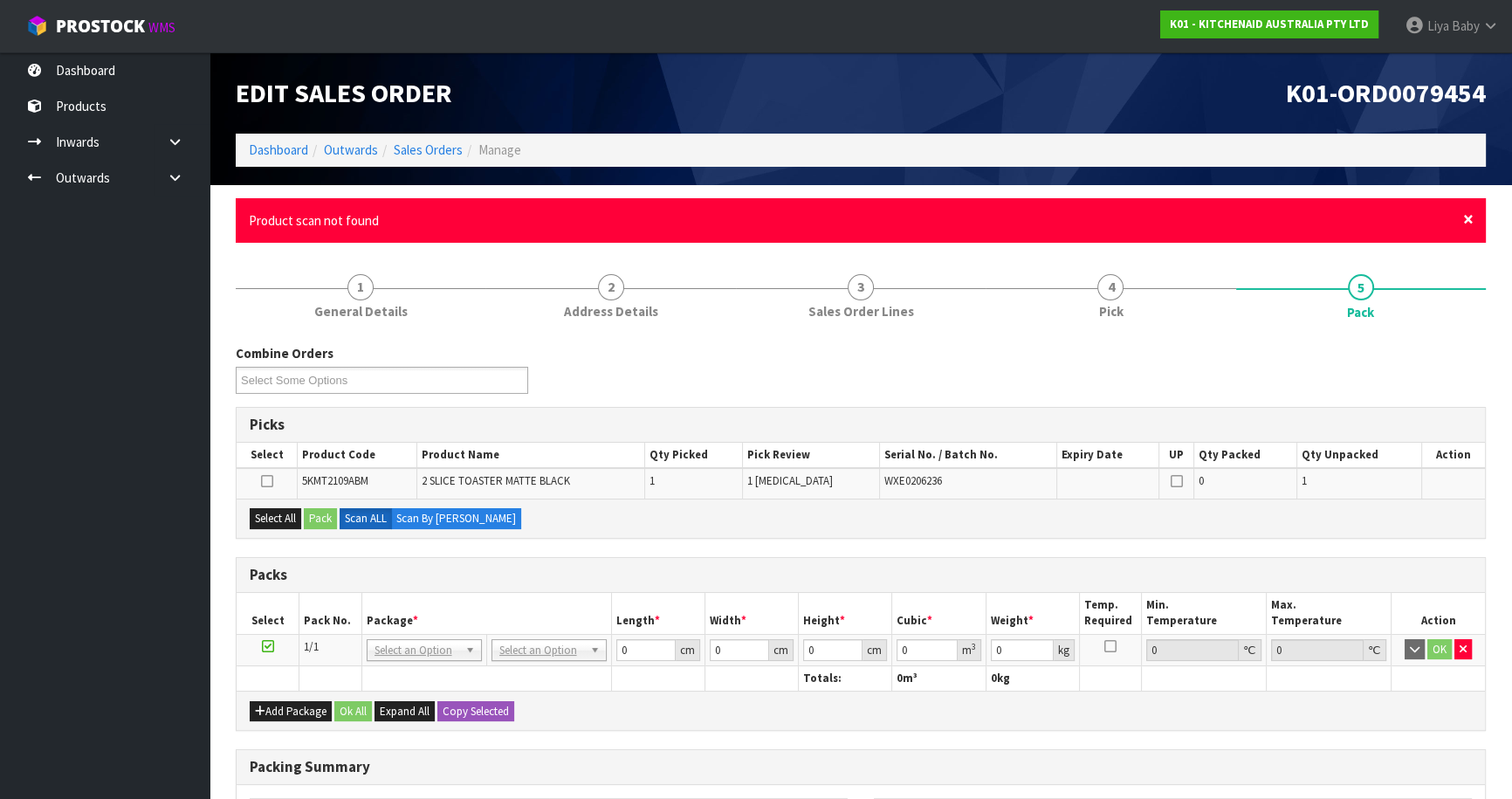
click at [1471, 226] on span "×" at bounding box center [1468, 219] width 10 height 25
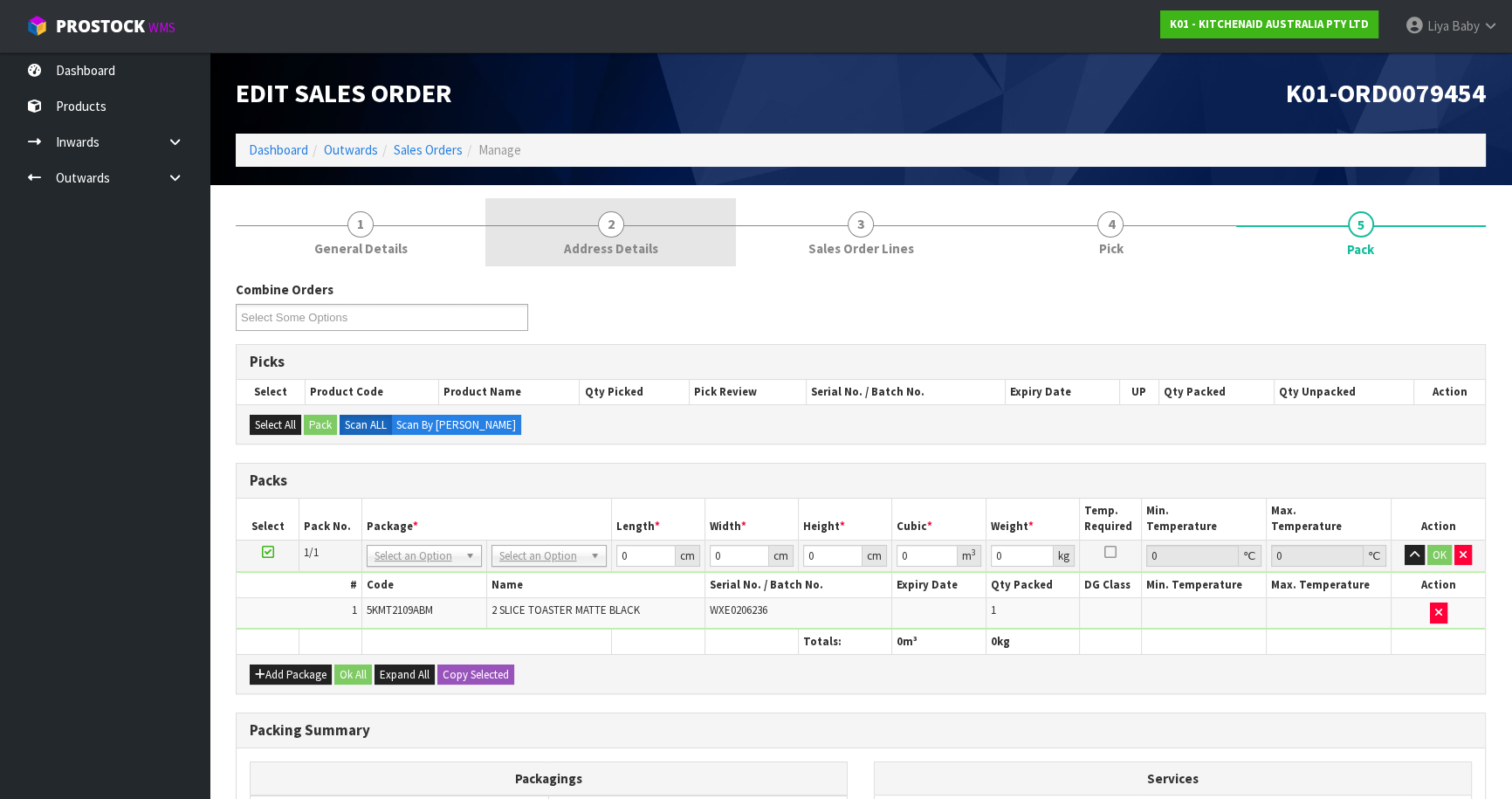
click at [598, 219] on span "2" at bounding box center [611, 224] width 27 height 27
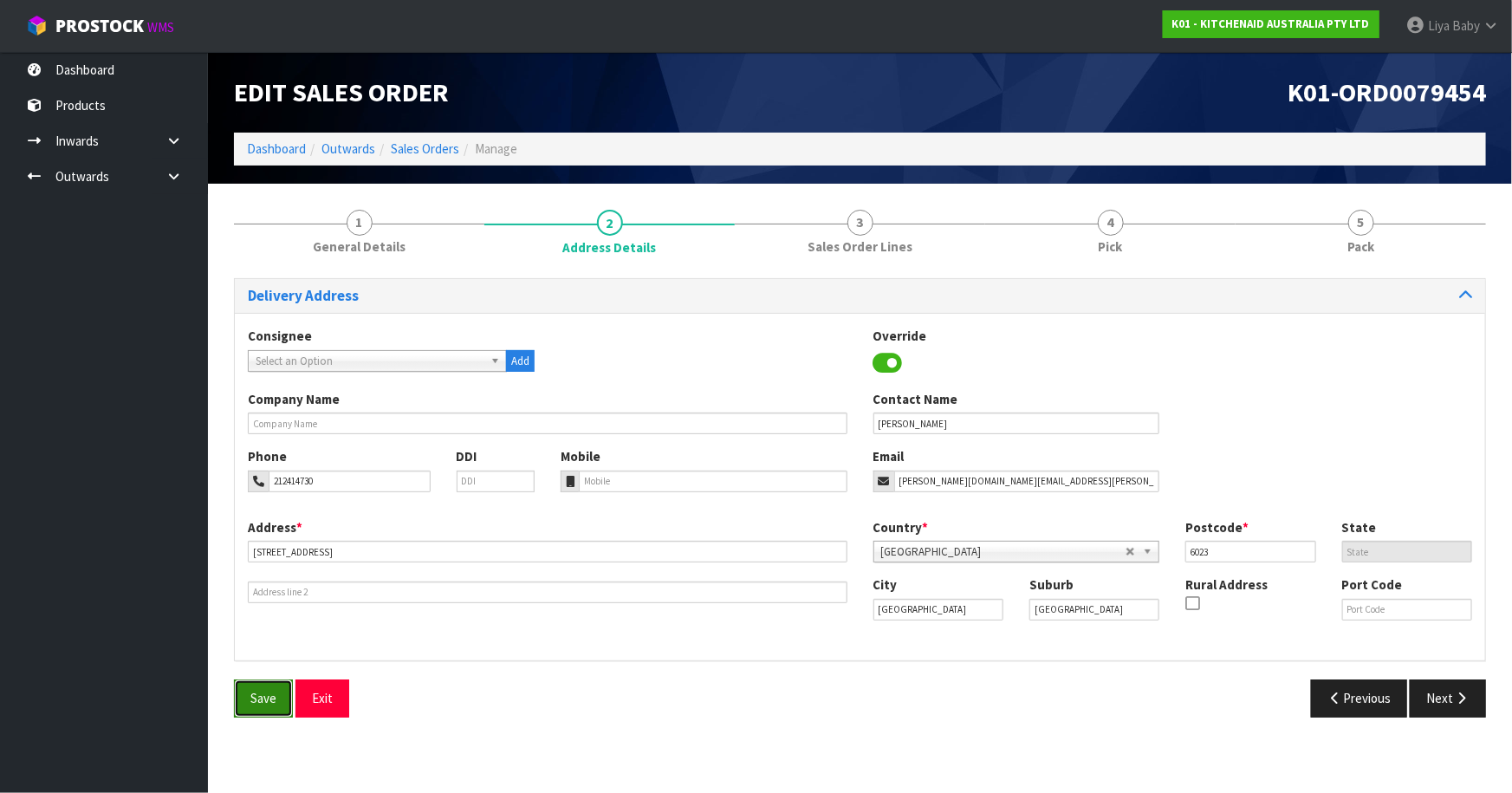
click at [273, 700] on span "Save" at bounding box center [264, 697] width 26 height 16
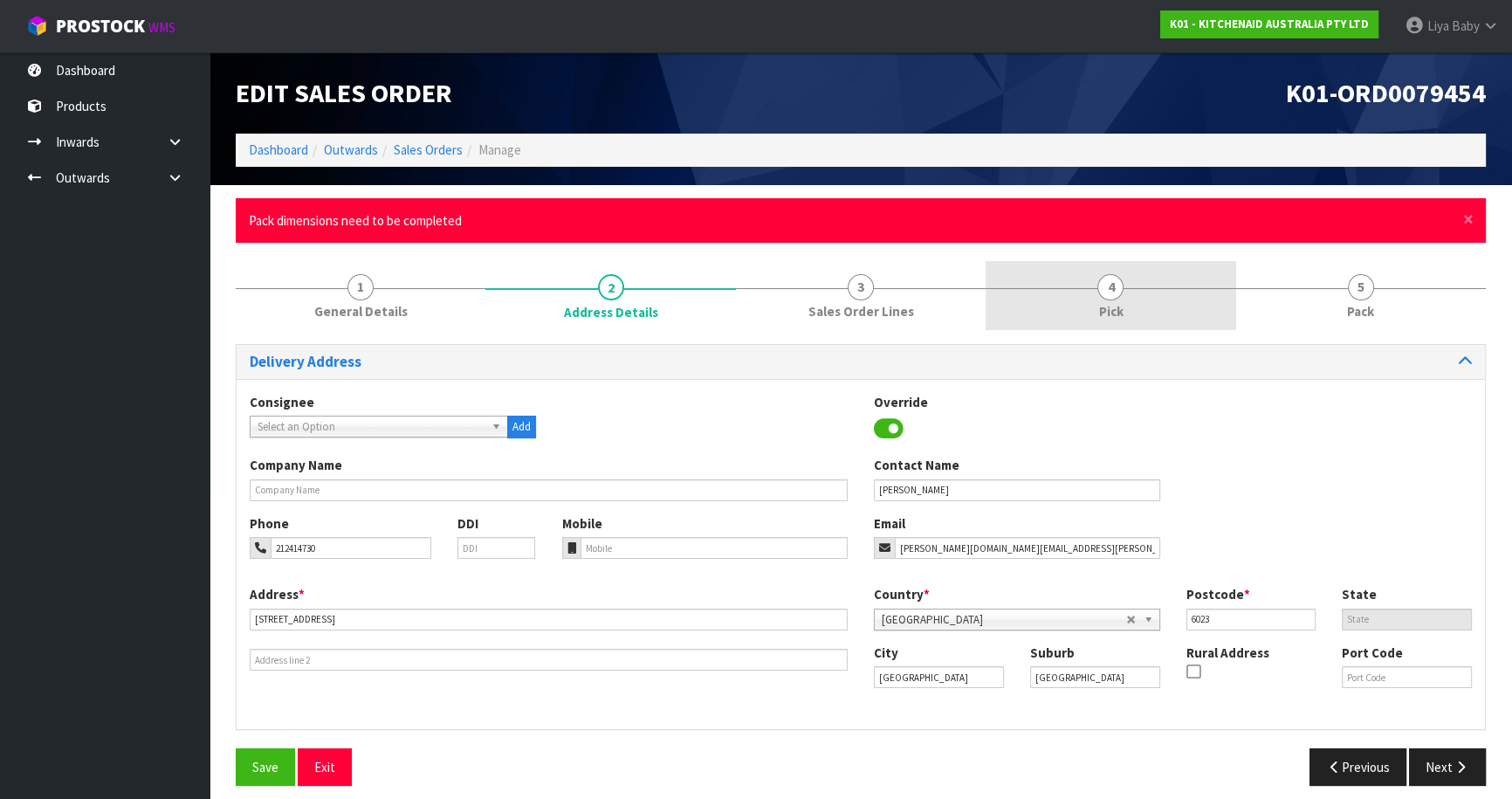
click at [1087, 295] on link "4 Pick" at bounding box center [1110, 295] width 250 height 69
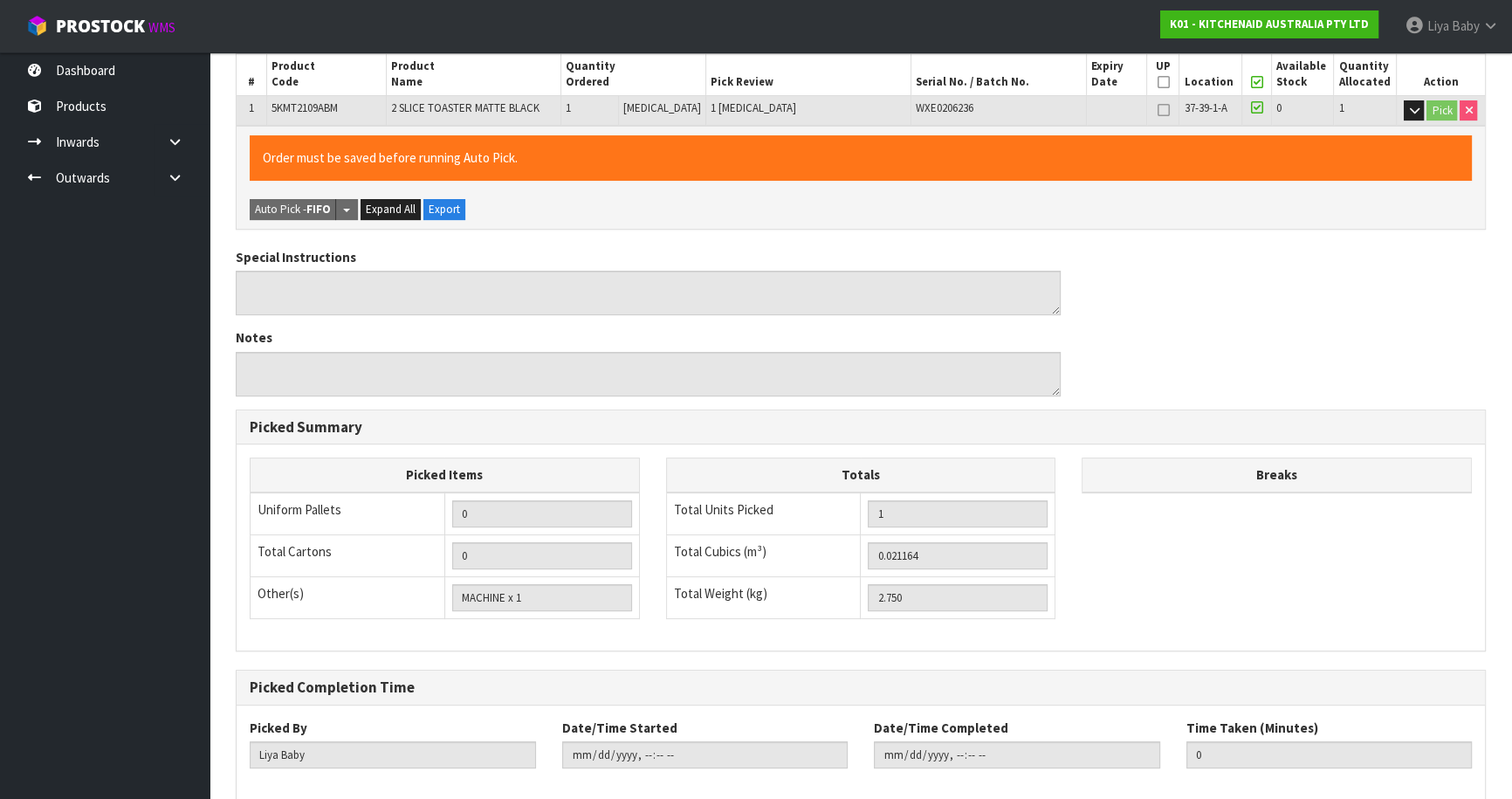
scroll to position [478, 0]
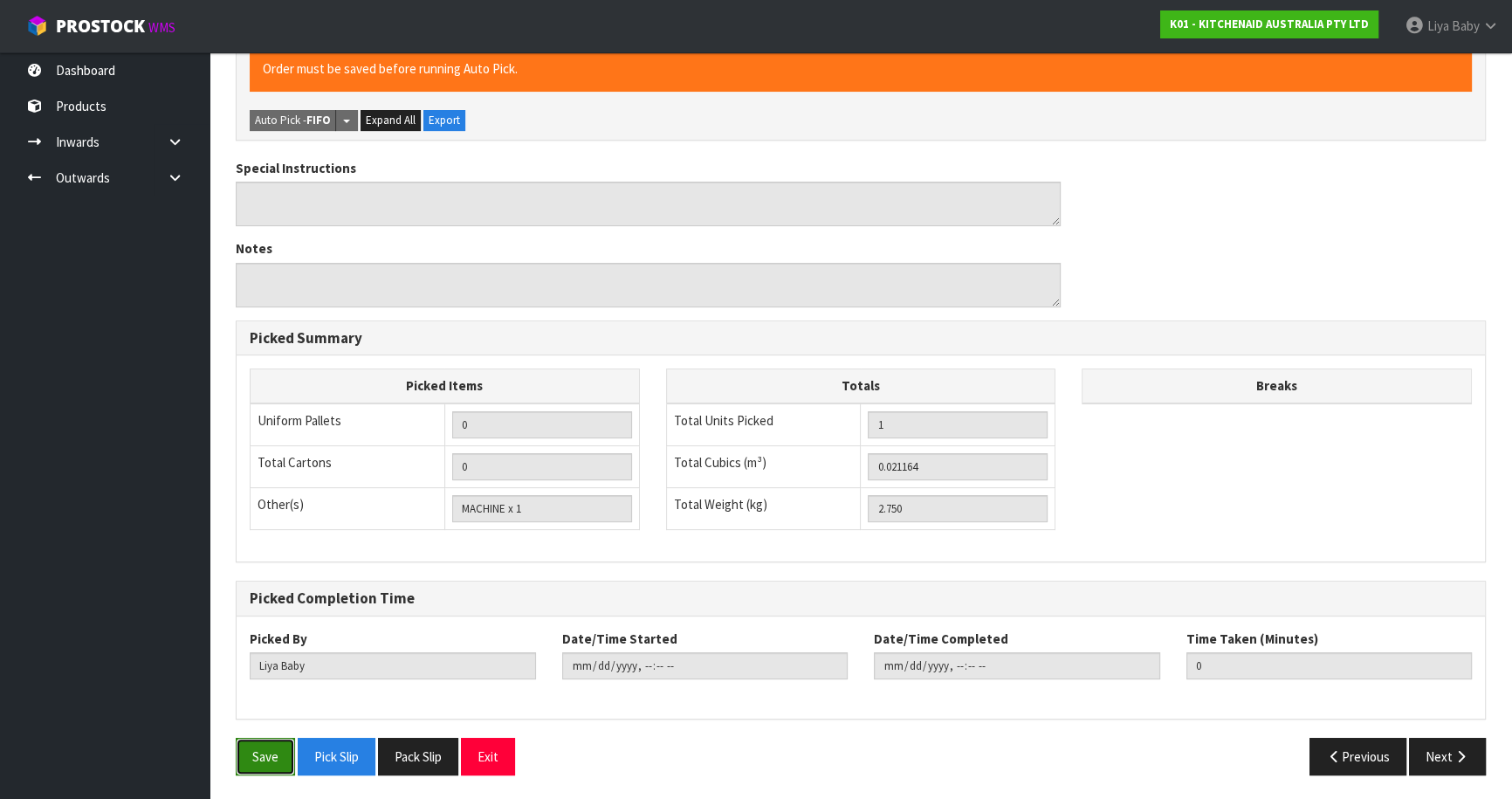
drag, startPoint x: 269, startPoint y: 750, endPoint x: 303, endPoint y: 742, distance: 34.9
click at [272, 750] on button "Save" at bounding box center [265, 756] width 59 height 38
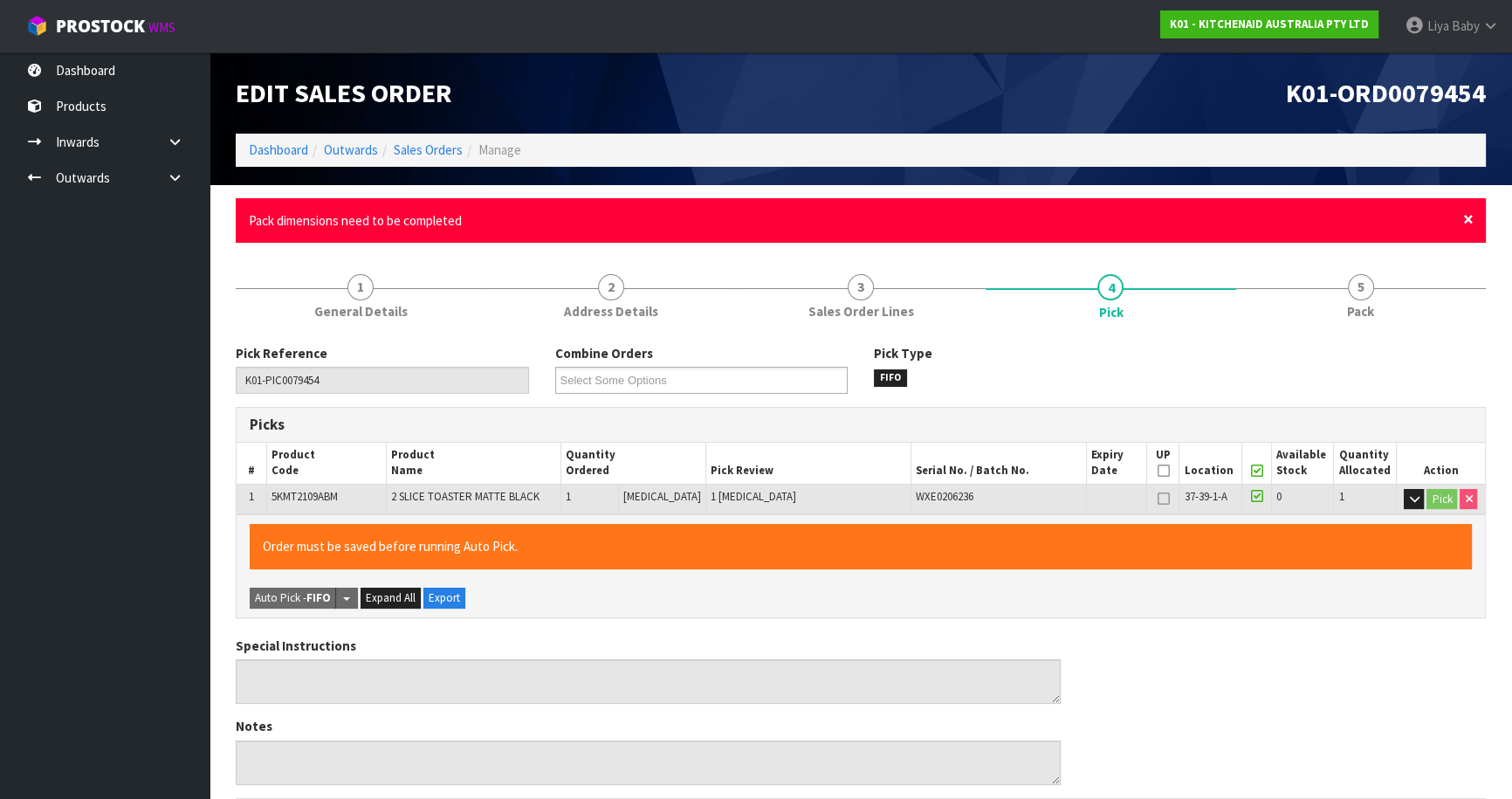
click at [1467, 213] on span "×" at bounding box center [1468, 219] width 10 height 25
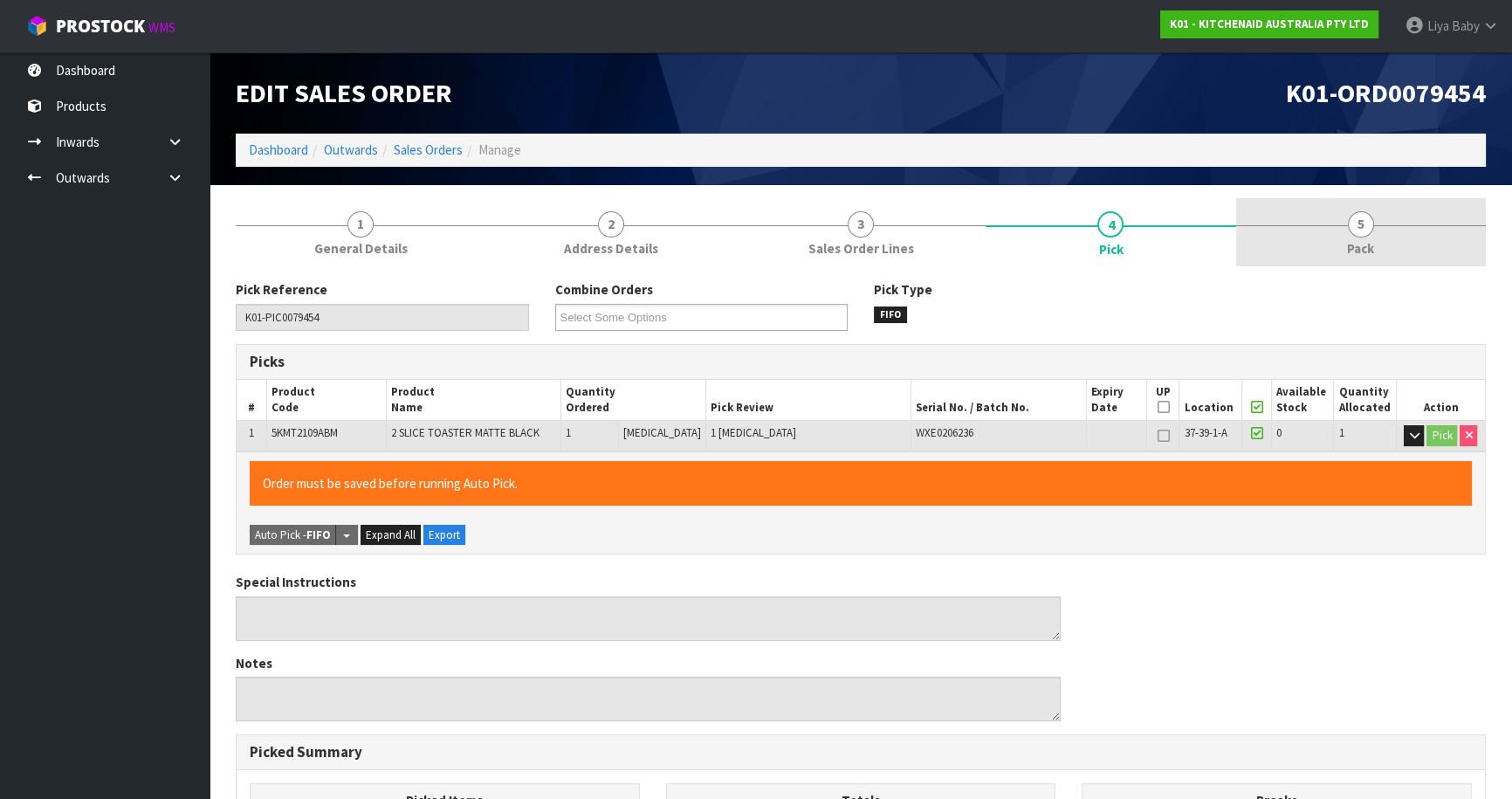
click at [1343, 243] on link "5 Pack" at bounding box center [1361, 233] width 250 height 69
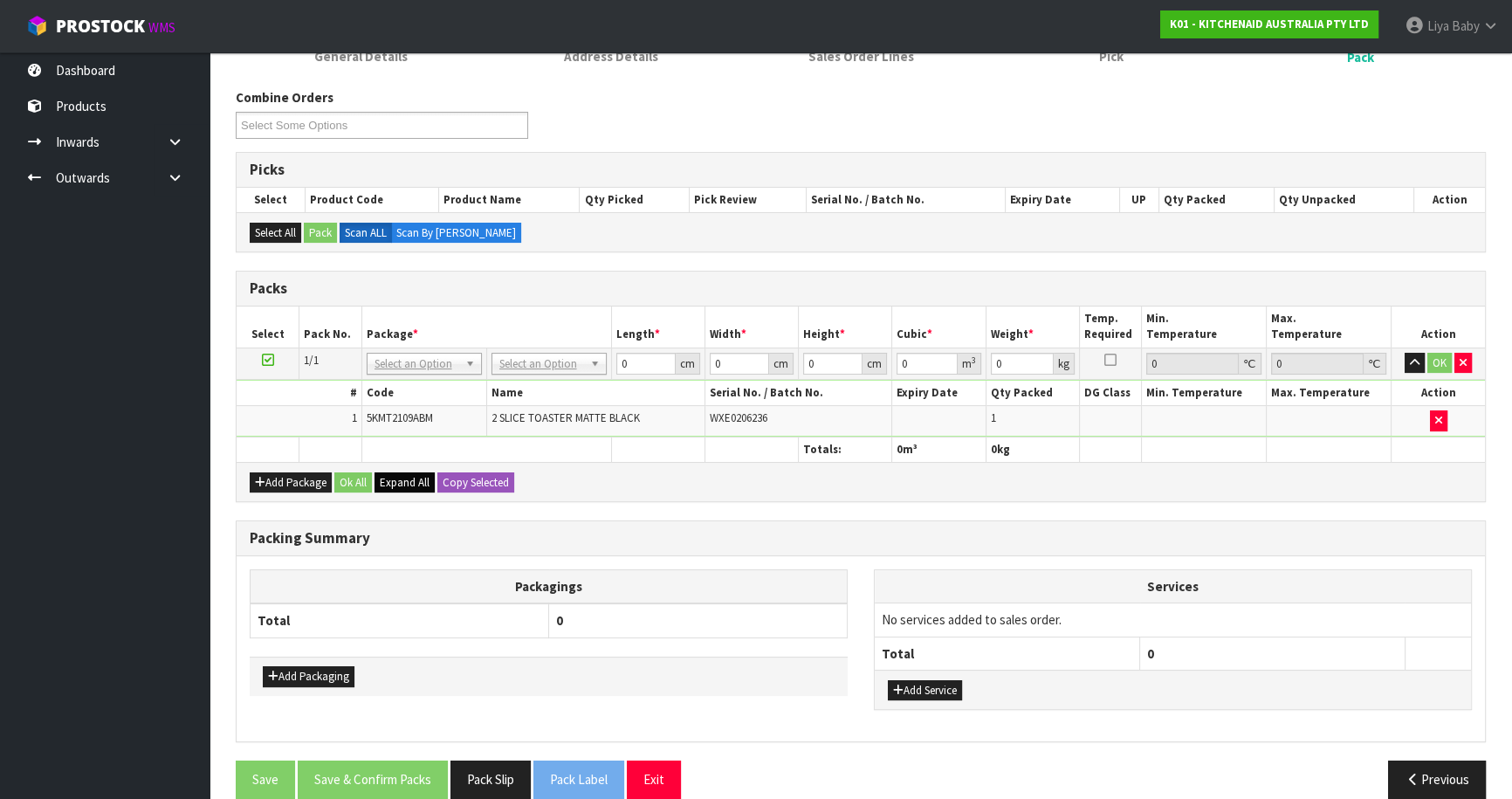
scroll to position [214, 0]
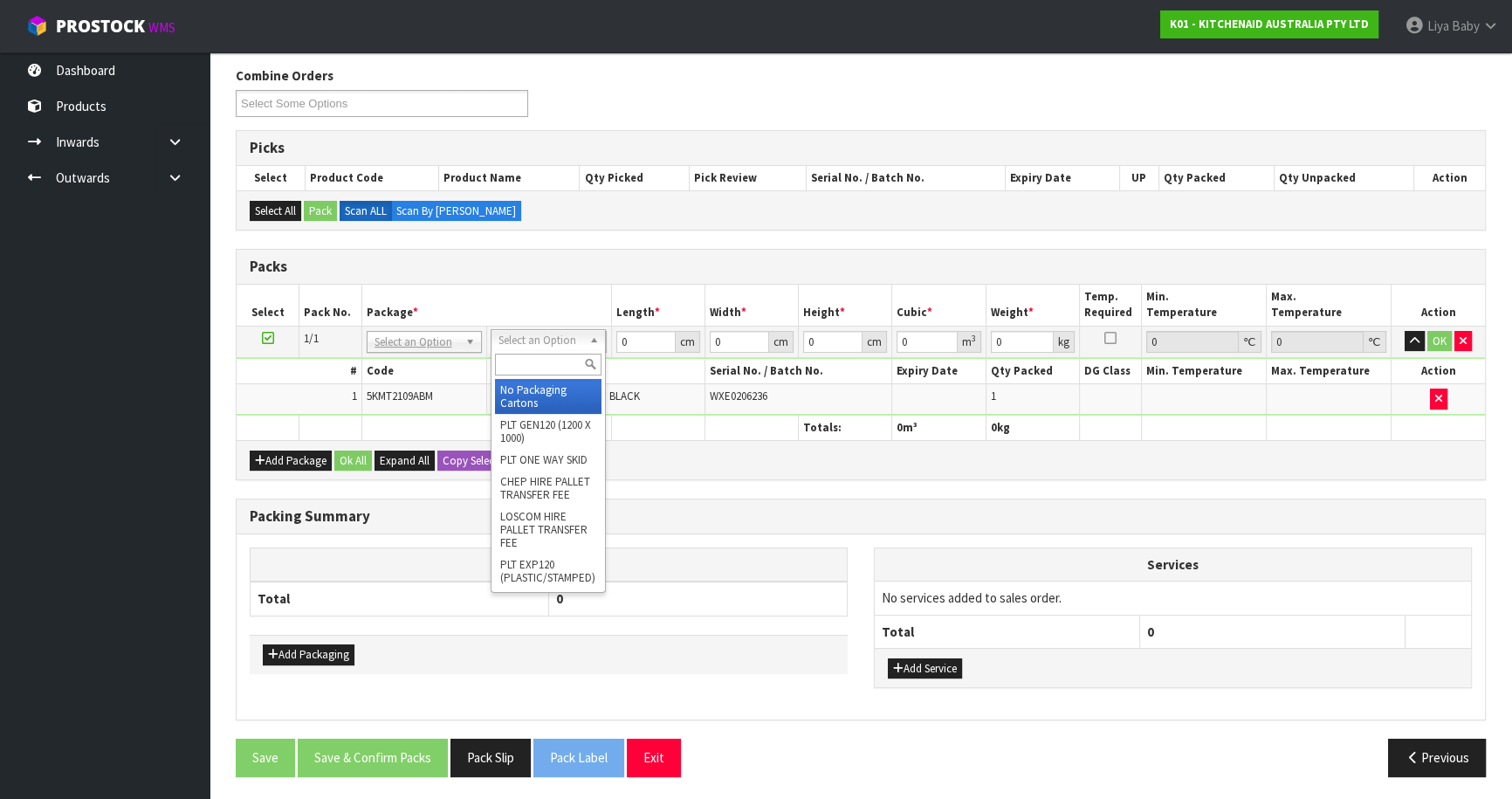
click at [539, 360] on input "text" at bounding box center [548, 364] width 106 height 22
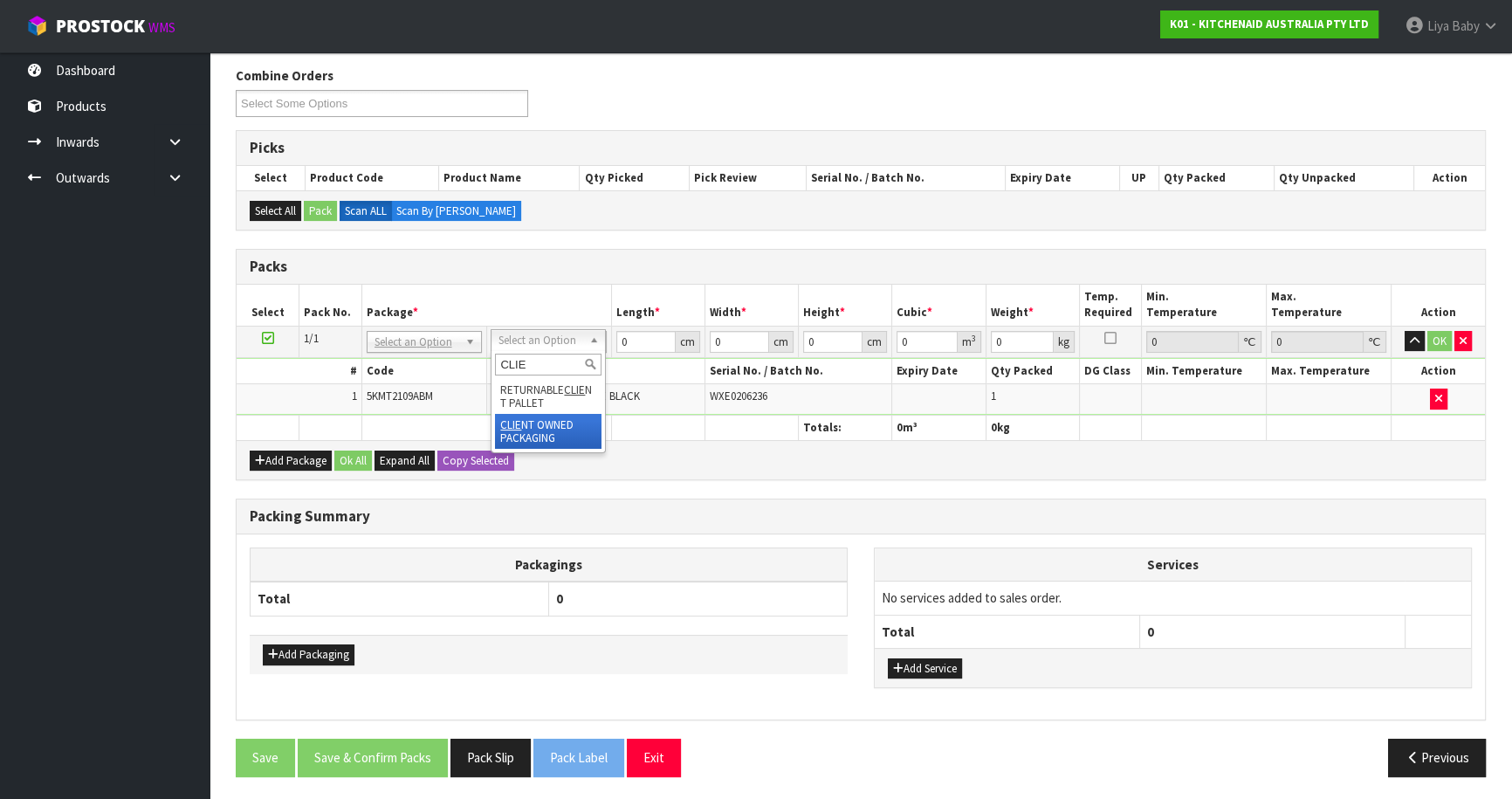
type input "CLIE"
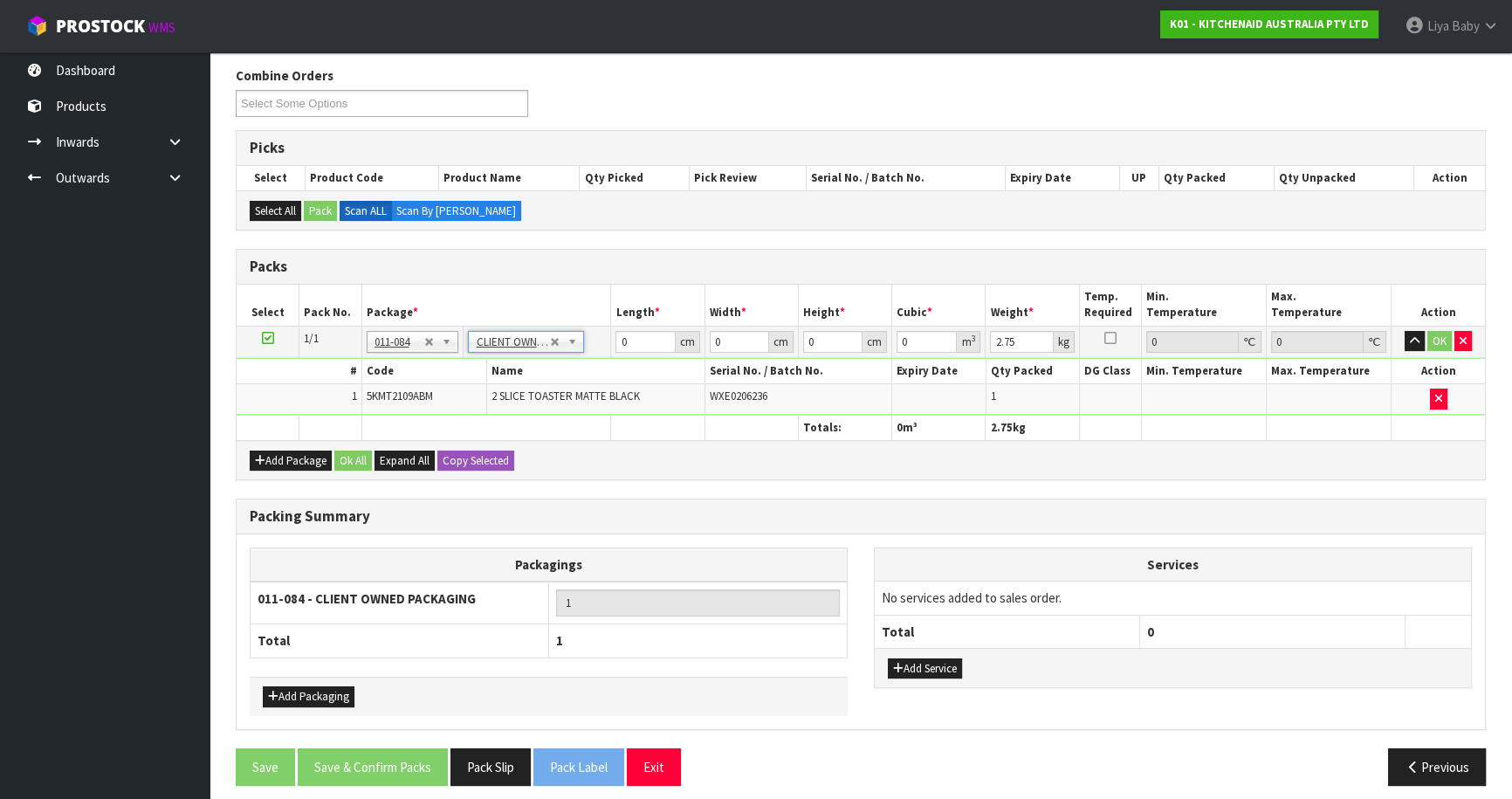
scroll to position [222, 0]
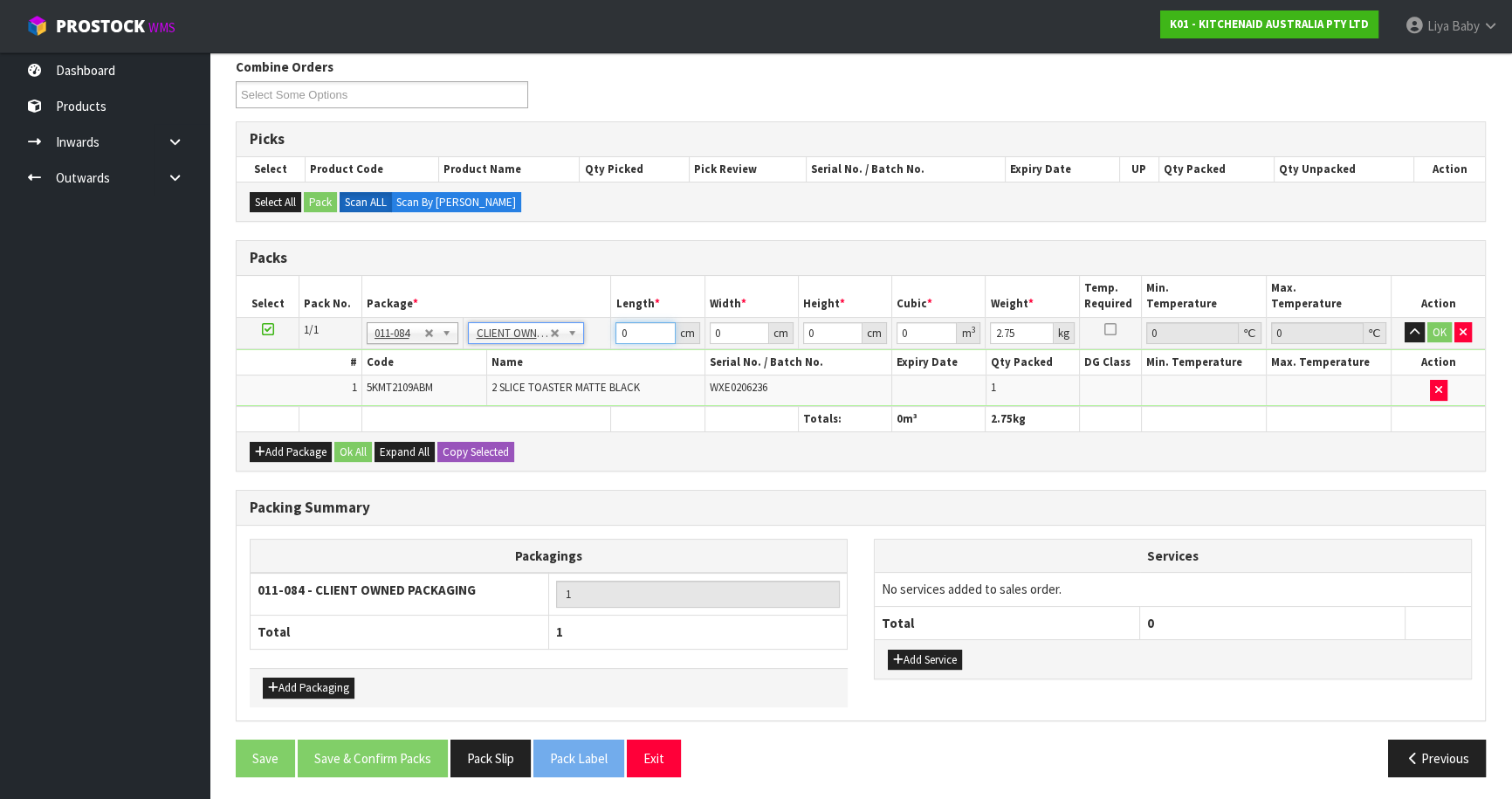
click at [650, 333] on input "0" at bounding box center [645, 333] width 59 height 22
click at [350, 445] on button "Ok All" at bounding box center [354, 452] width 38 height 21
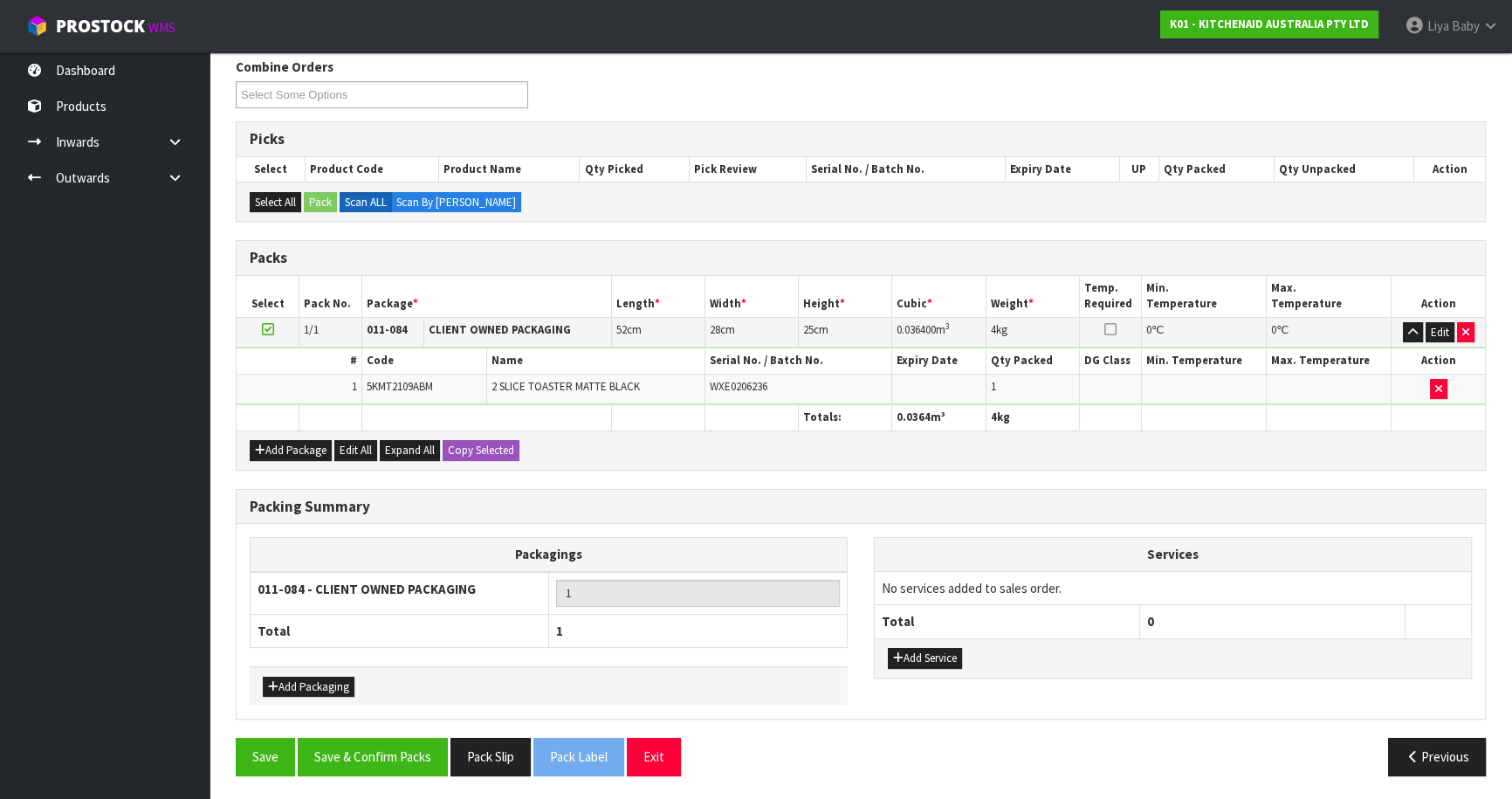
scroll to position [221, 0]
click at [382, 746] on button "Save & Confirm Packs" at bounding box center [373, 757] width 150 height 38
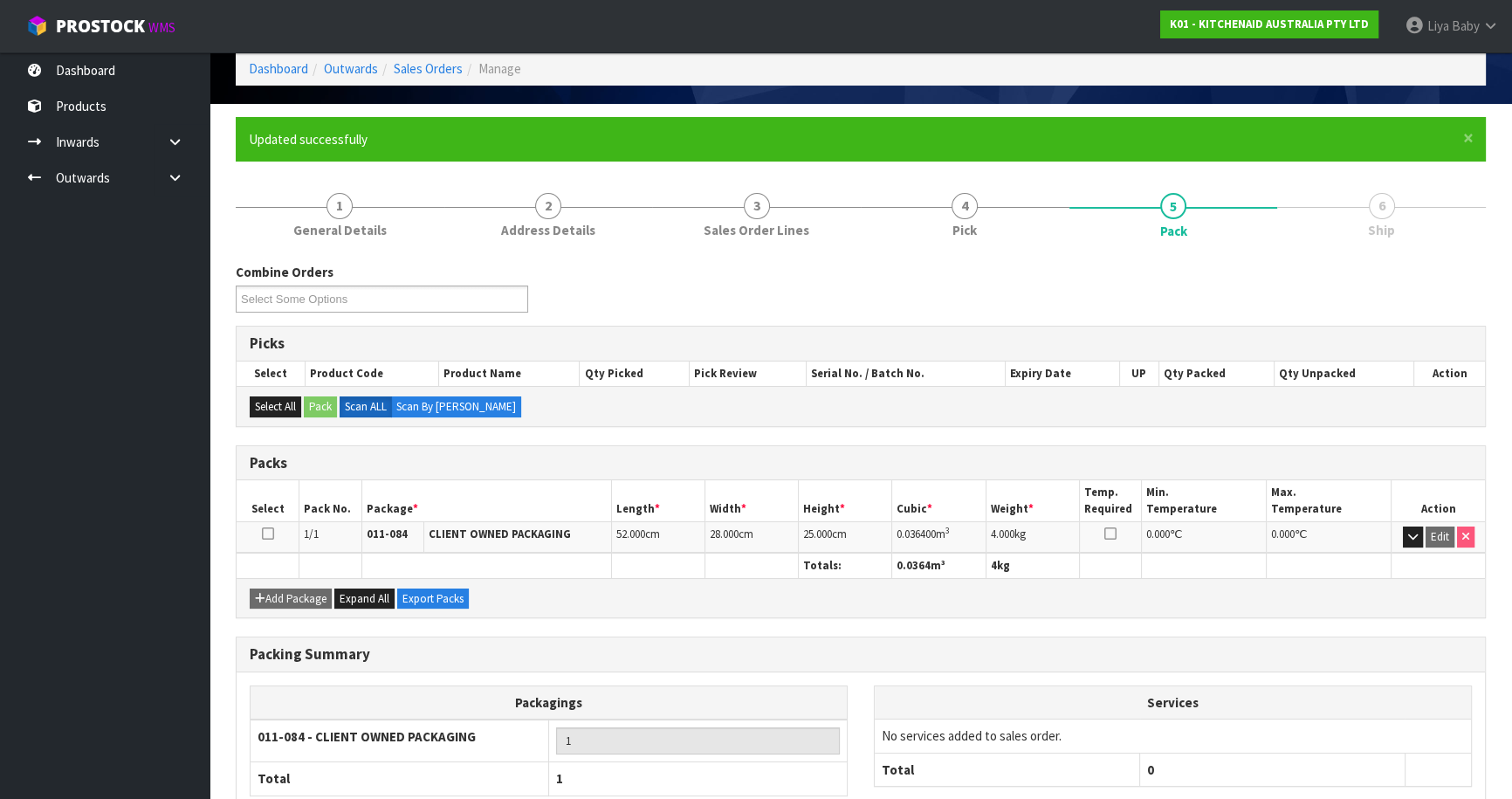
scroll to position [190, 0]
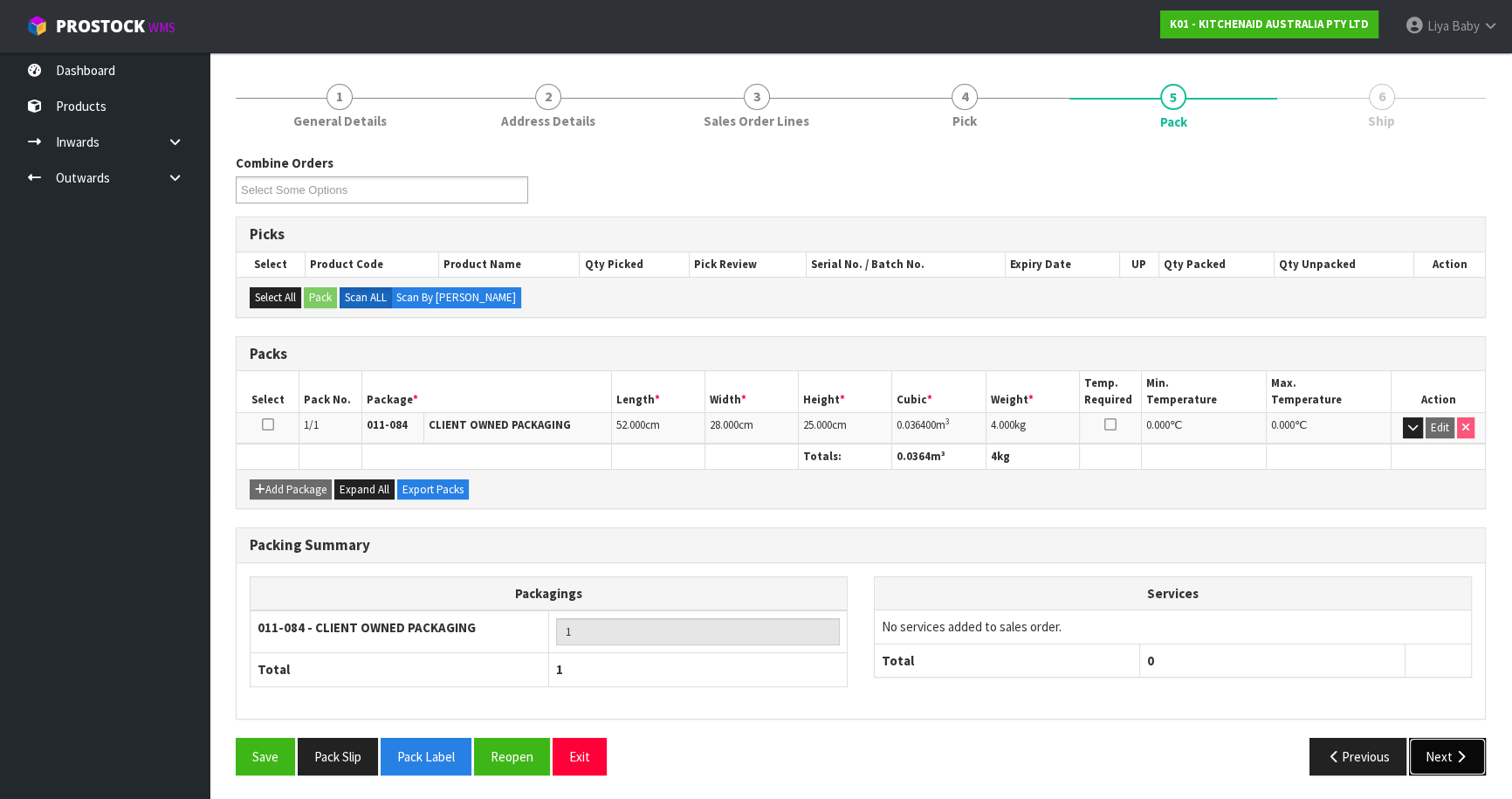
click at [1456, 757] on icon "button" at bounding box center [1461, 756] width 16 height 13
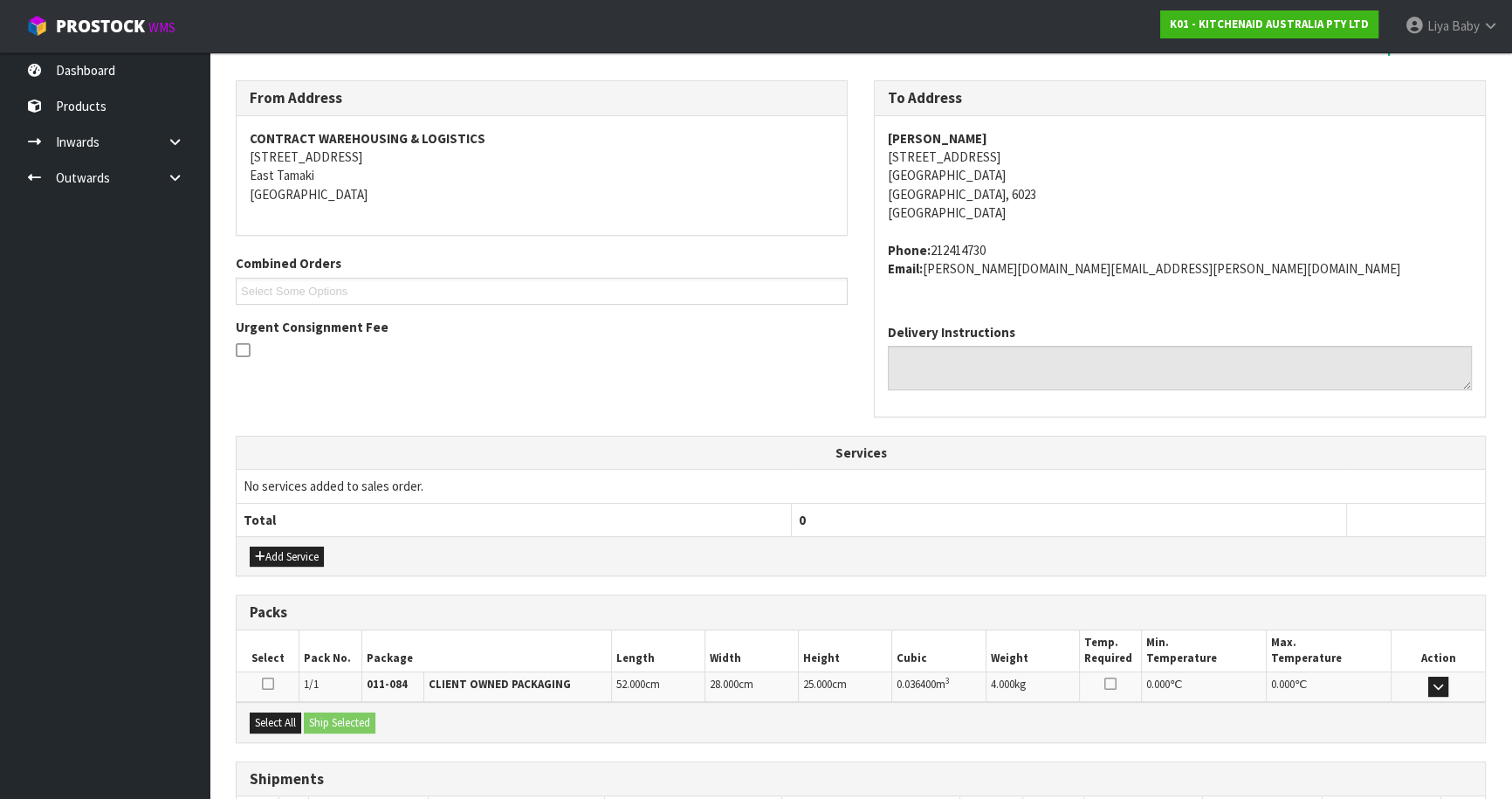
scroll to position [392, 0]
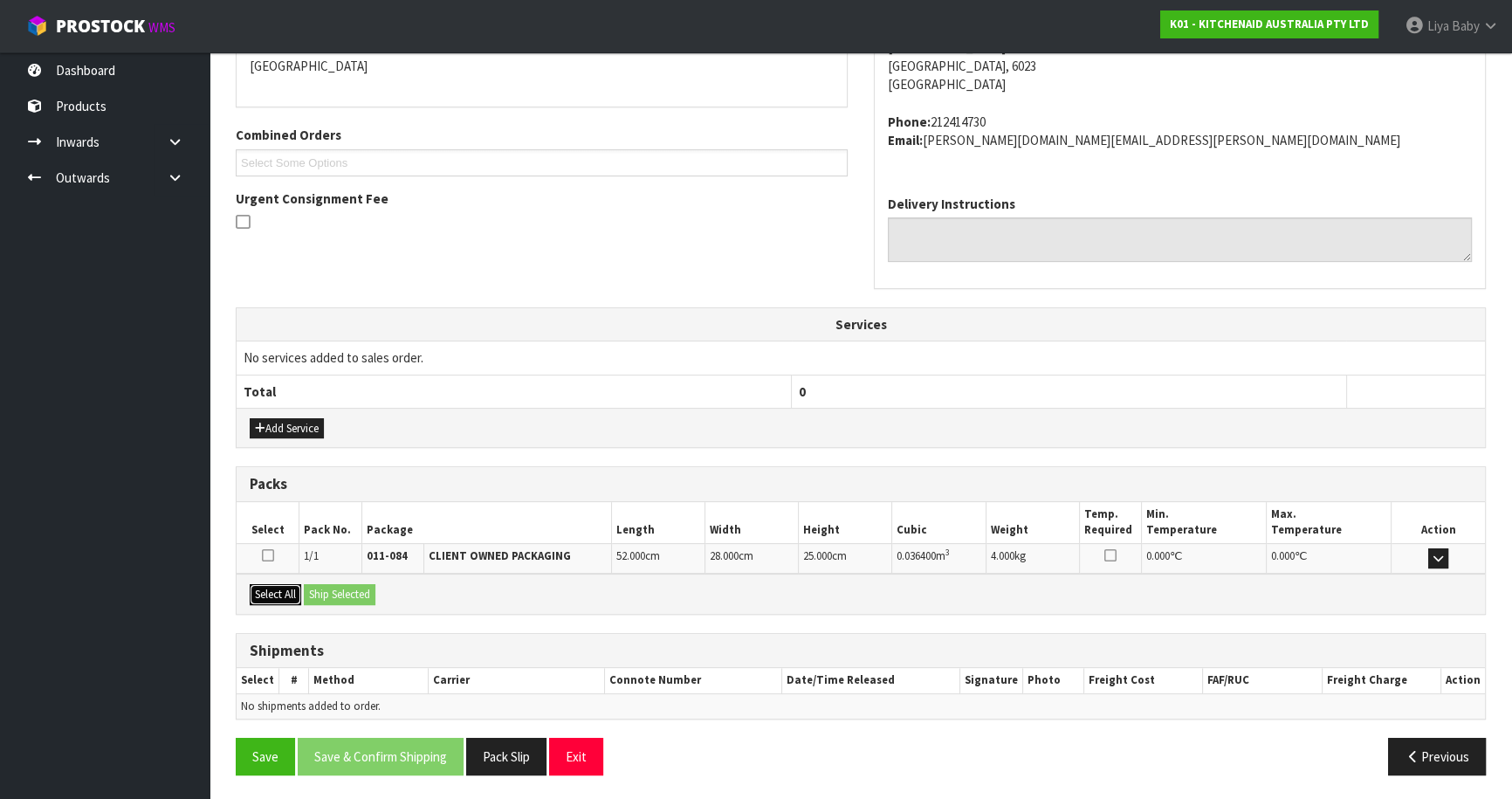
drag, startPoint x: 266, startPoint y: 594, endPoint x: 342, endPoint y: 593, distance: 76.0
click at [271, 594] on button "Select All" at bounding box center [276, 595] width 51 height 21
click at [342, 593] on button "Ship Selected" at bounding box center [339, 595] width 71 height 21
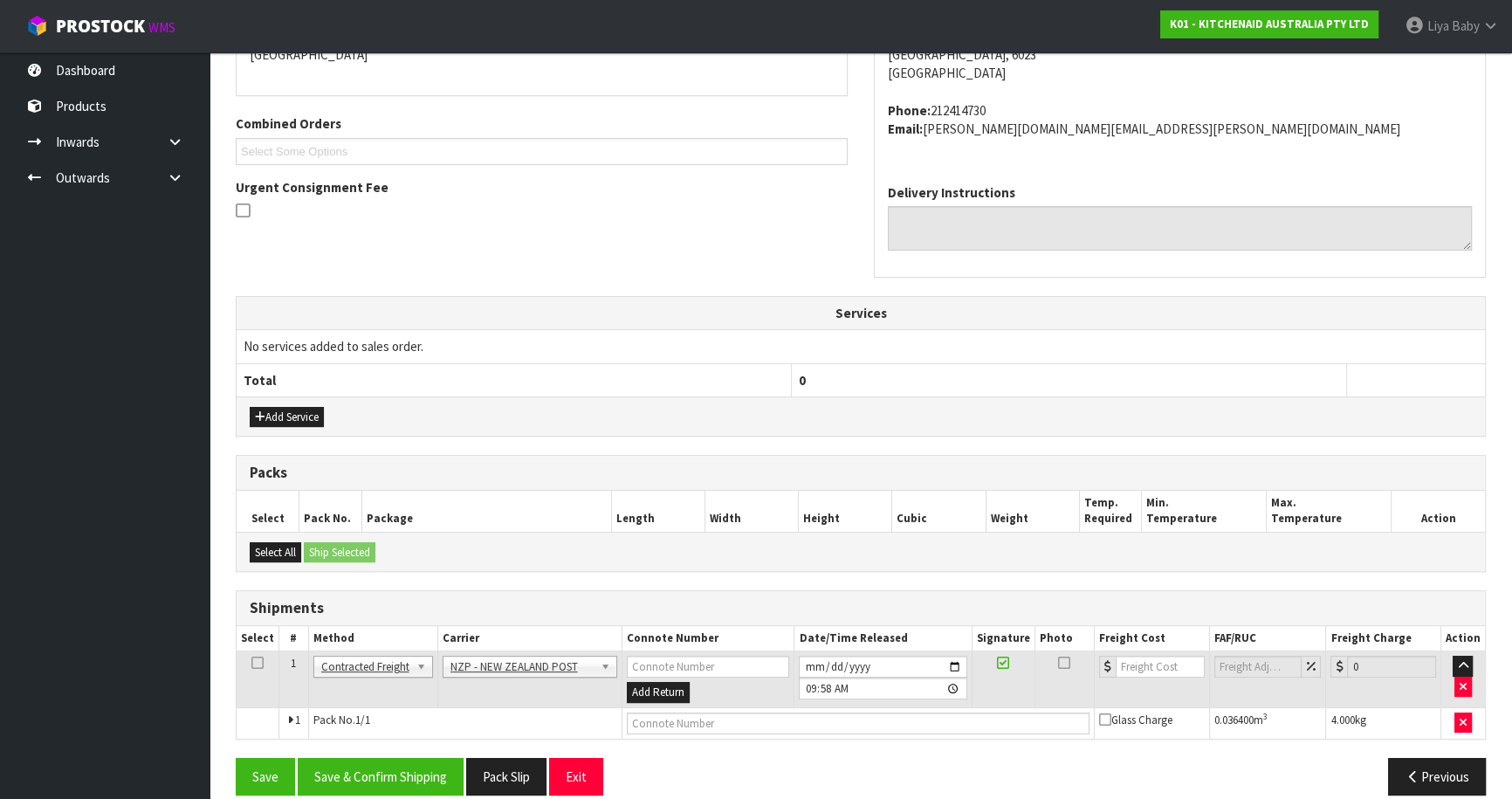
scroll to position [423, 0]
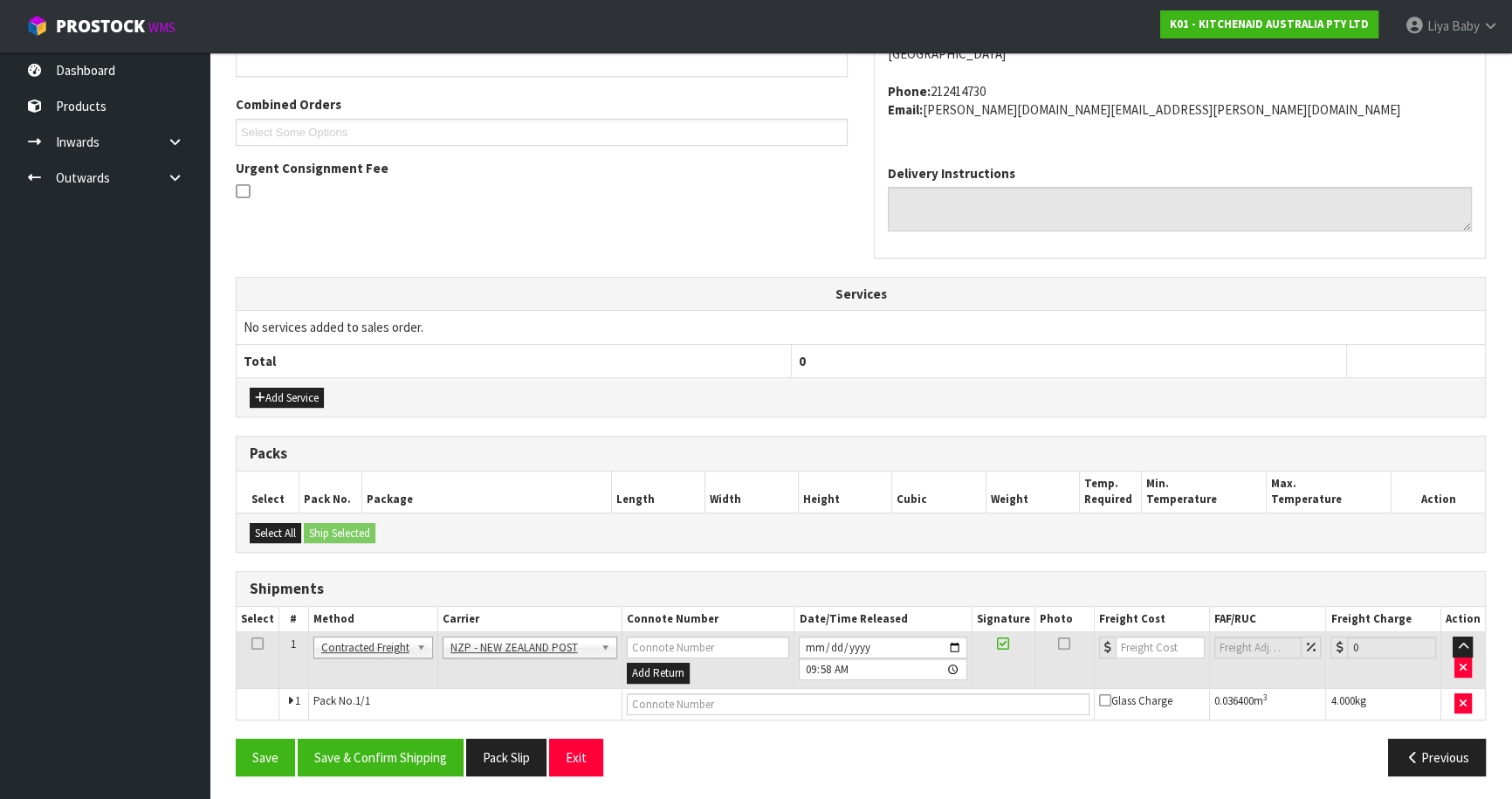
drag, startPoint x: 255, startPoint y: 640, endPoint x: 268, endPoint y: 638, distance: 13.2
click at [258, 643] on icon at bounding box center [258, 643] width 12 height 1
click at [410, 752] on button "Save & Confirm Shipping" at bounding box center [380, 757] width 166 height 38
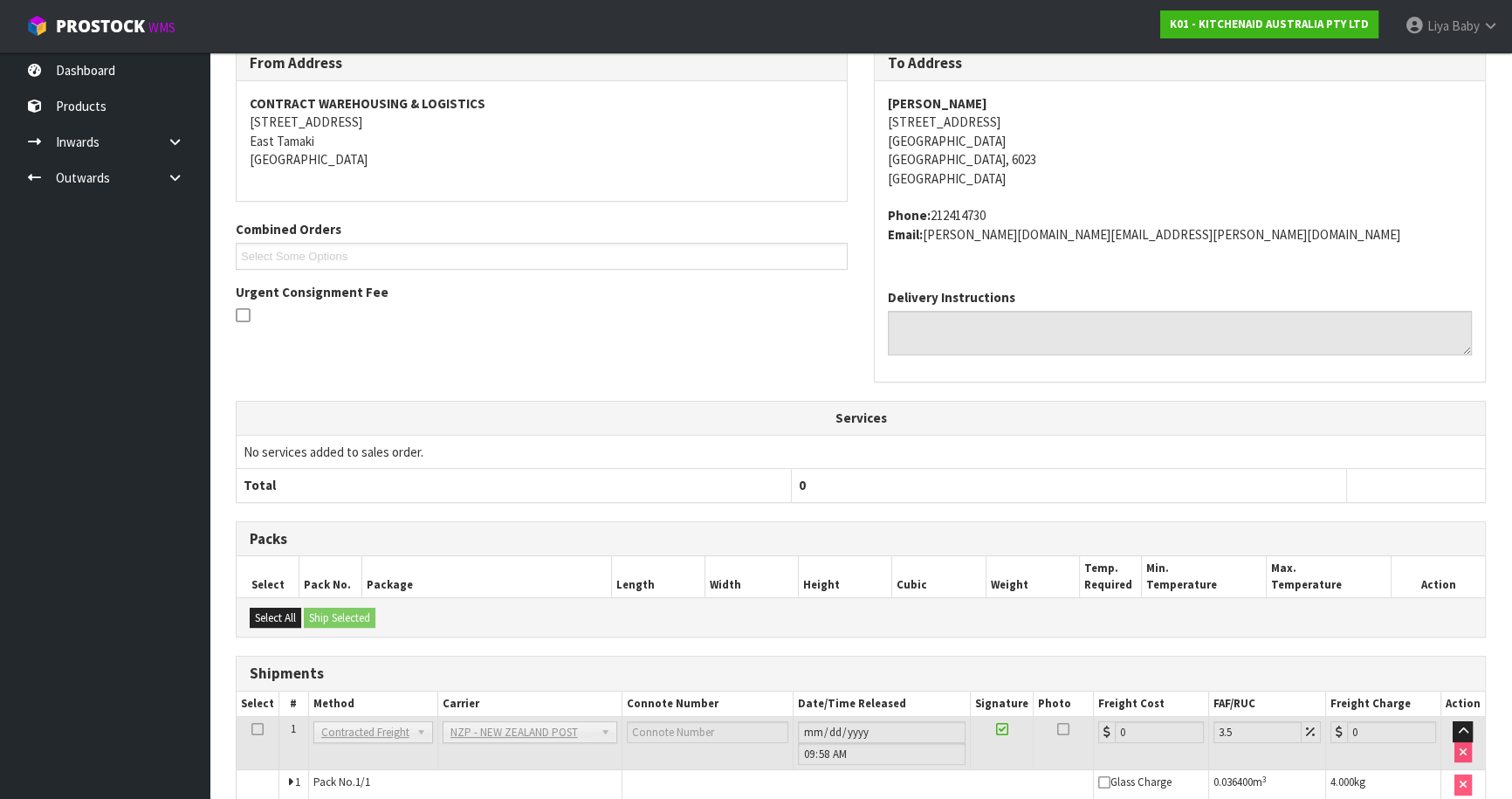
scroll to position [398, 0]
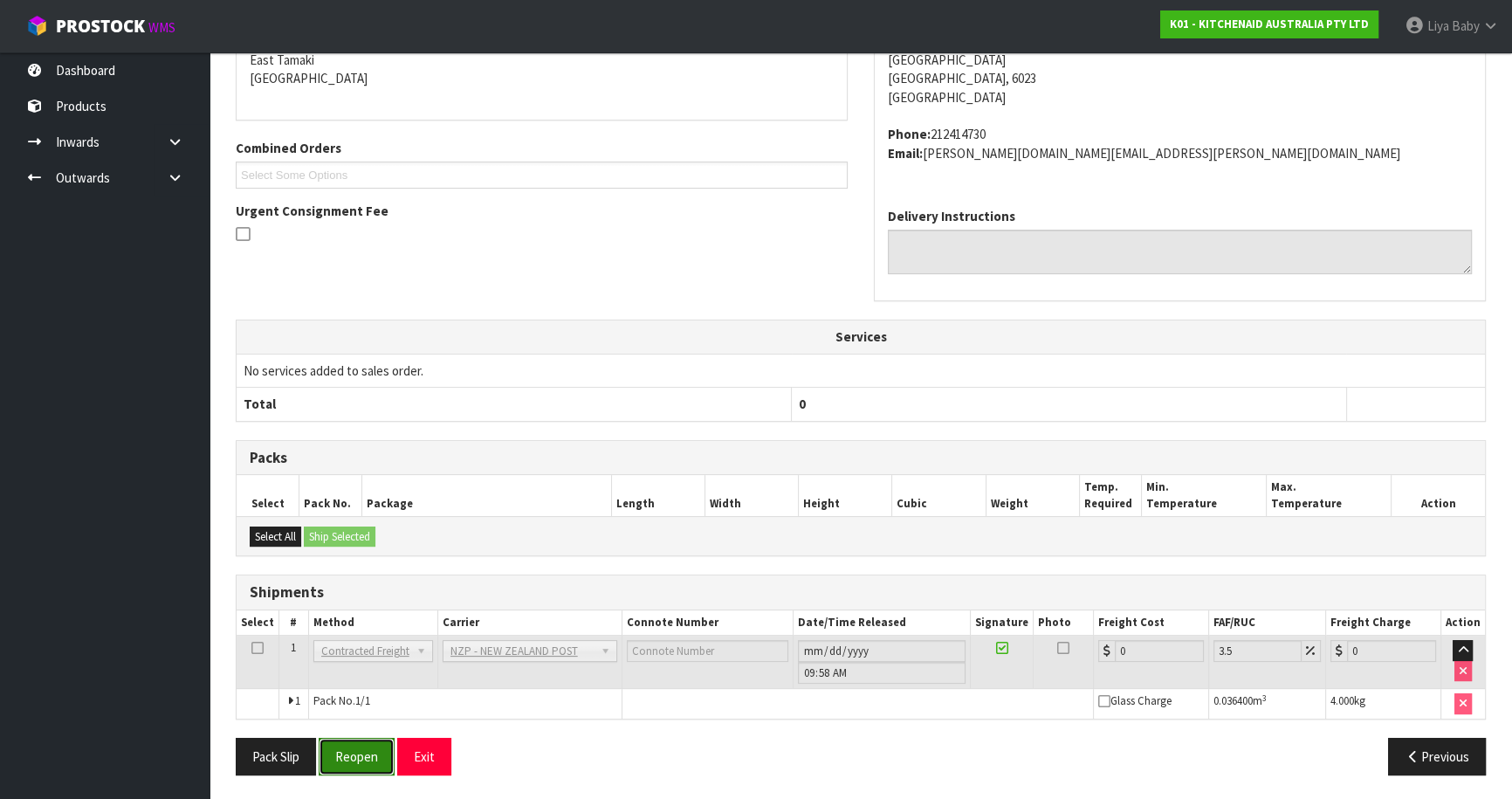
click at [337, 750] on button "Reopen" at bounding box center [356, 756] width 76 height 38
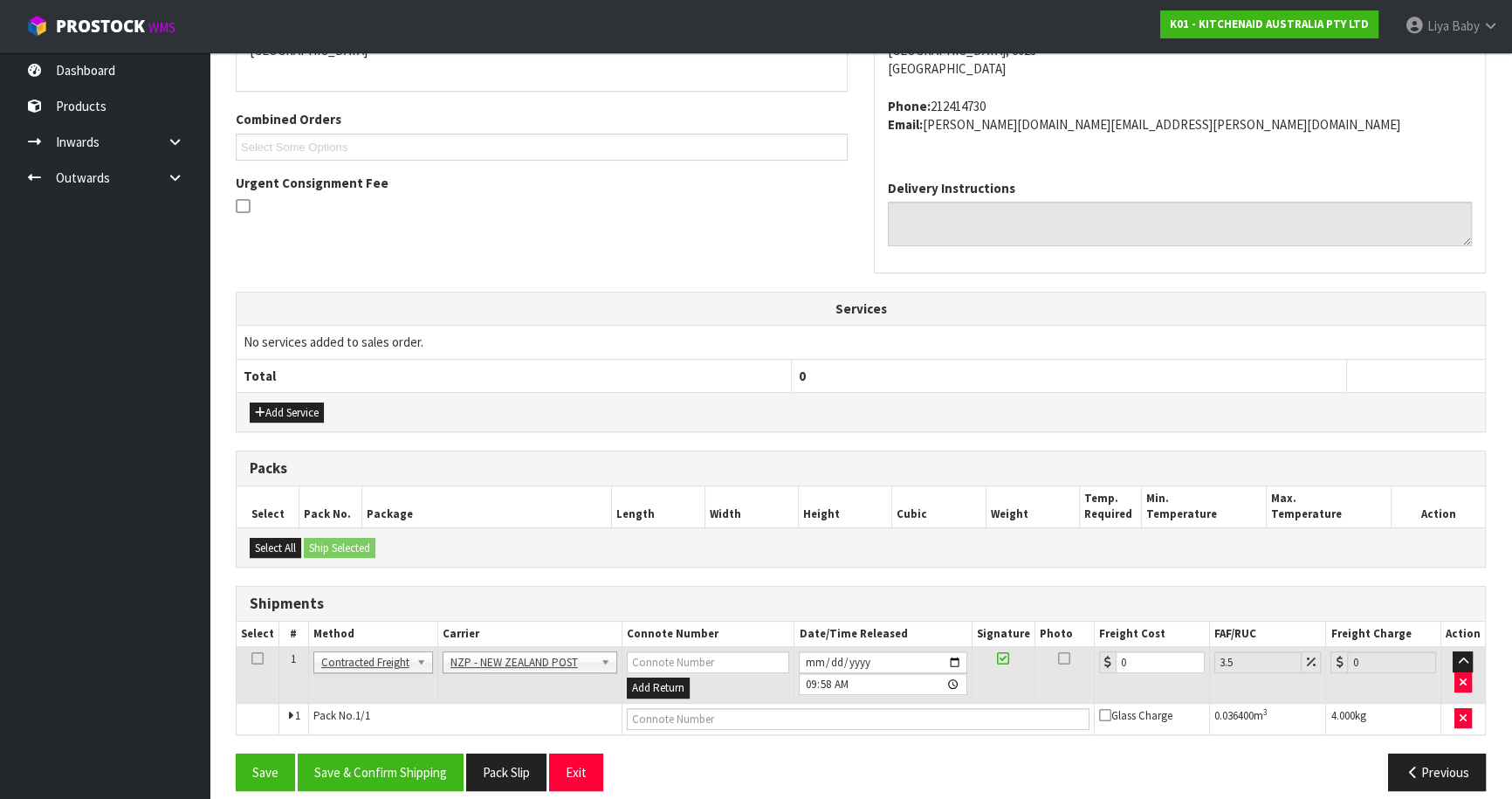
scroll to position [423, 0]
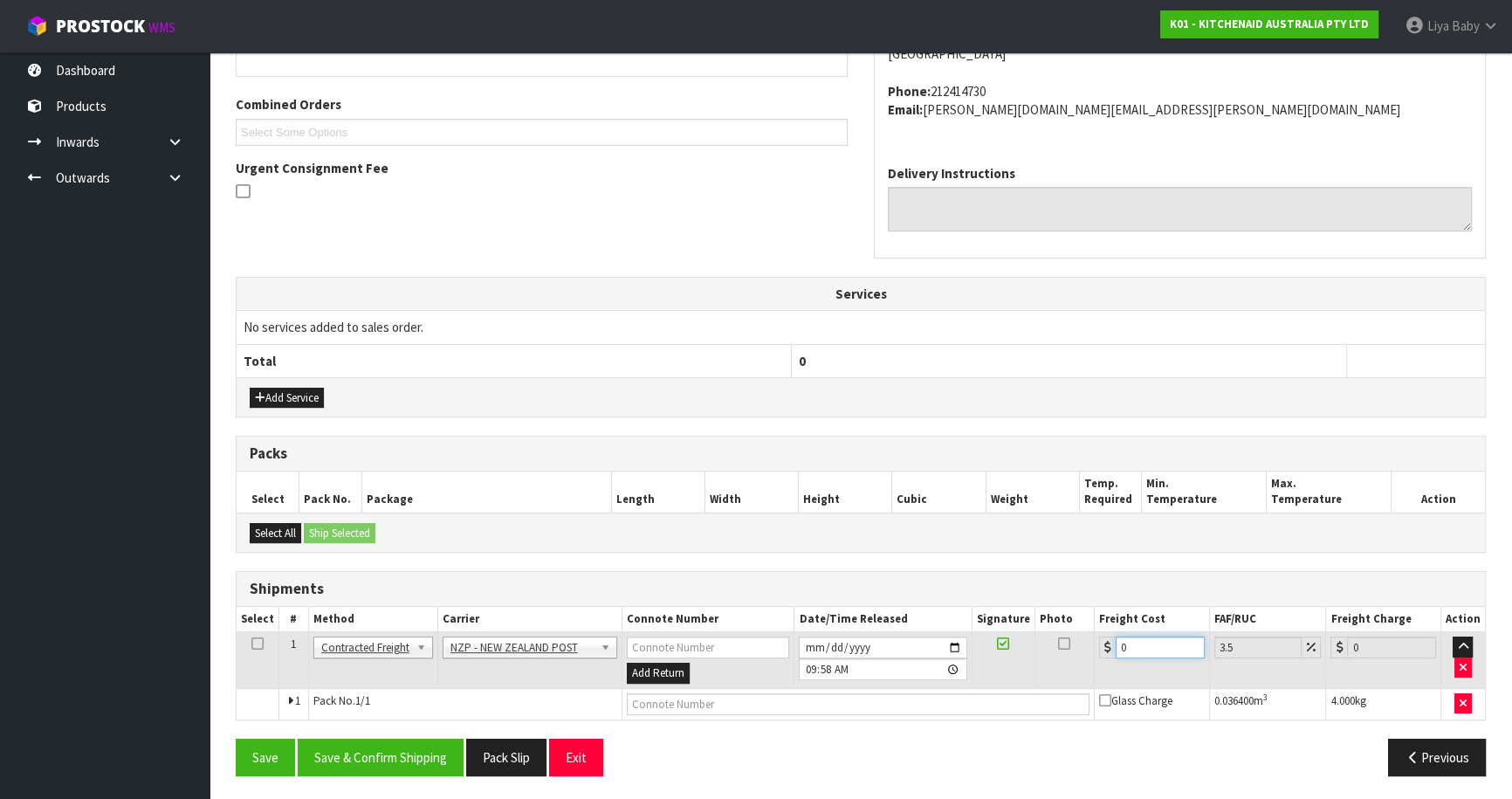
click at [1135, 646] on input "0" at bounding box center [1160, 647] width 89 height 22
click at [256, 643] on icon at bounding box center [258, 643] width 12 height 1
click at [378, 751] on button "Save & Confirm Shipping" at bounding box center [380, 757] width 166 height 38
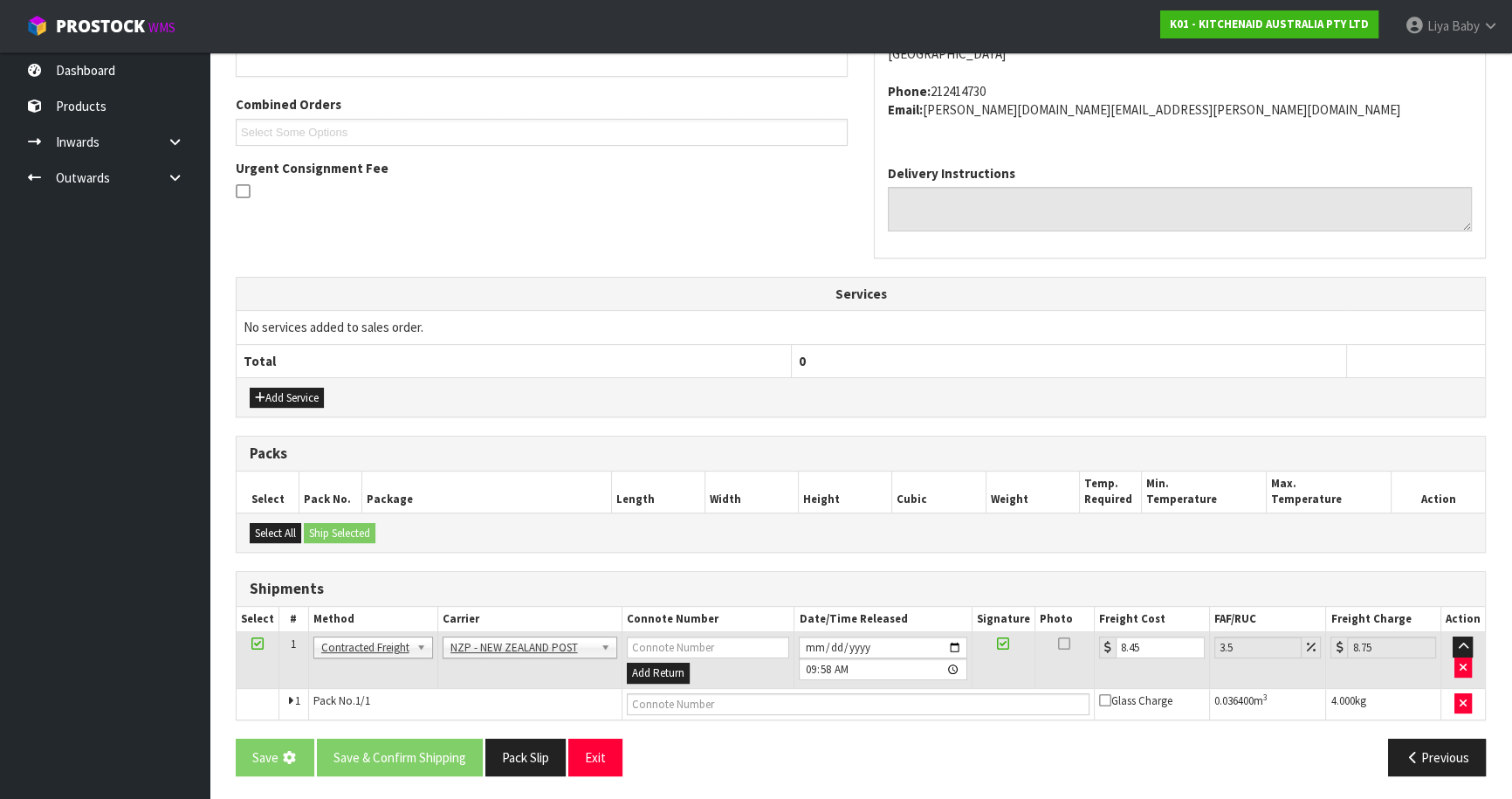
scroll to position [0, 0]
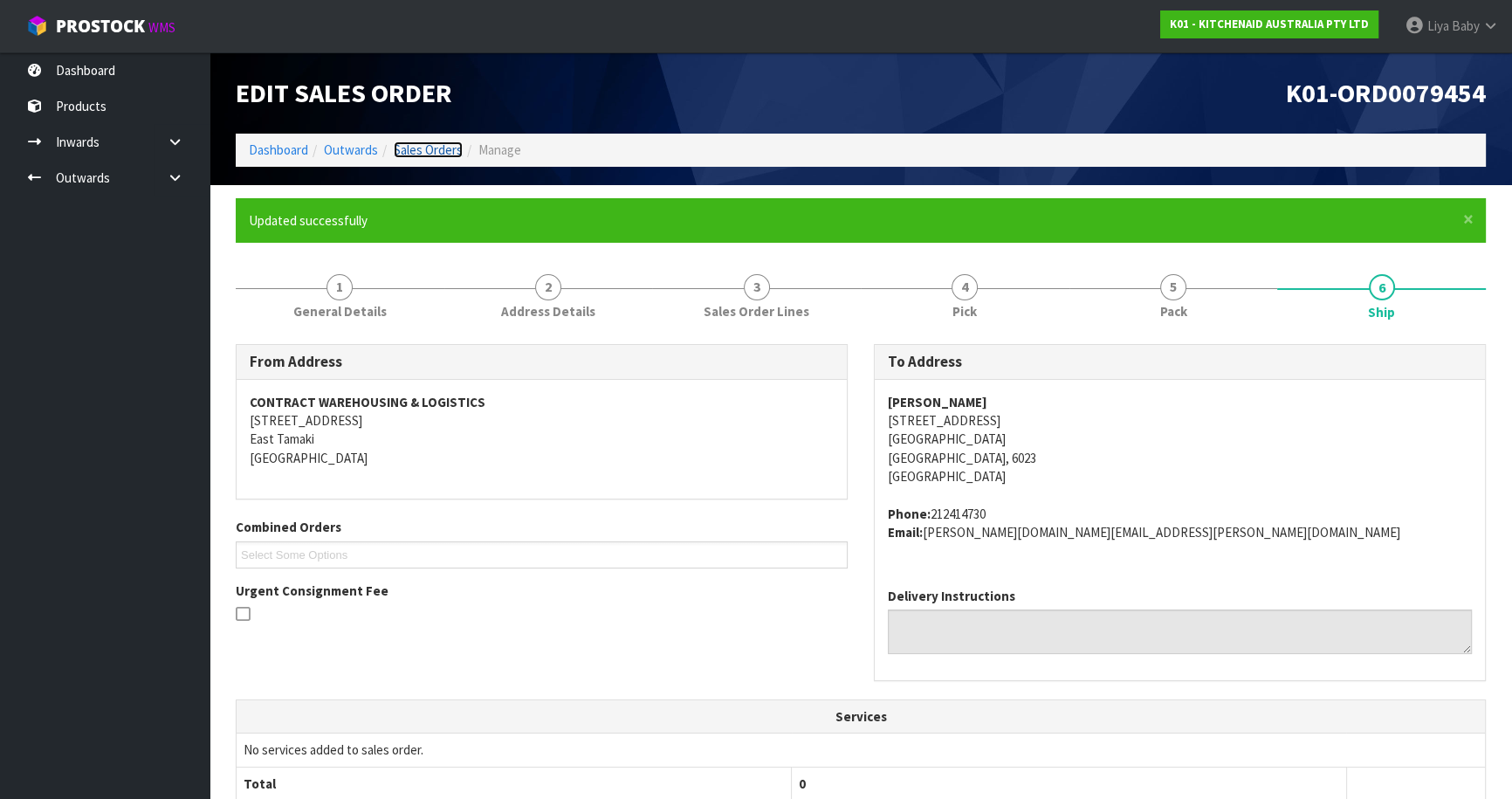
click at [446, 144] on link "Sales Orders" at bounding box center [428, 149] width 69 height 16
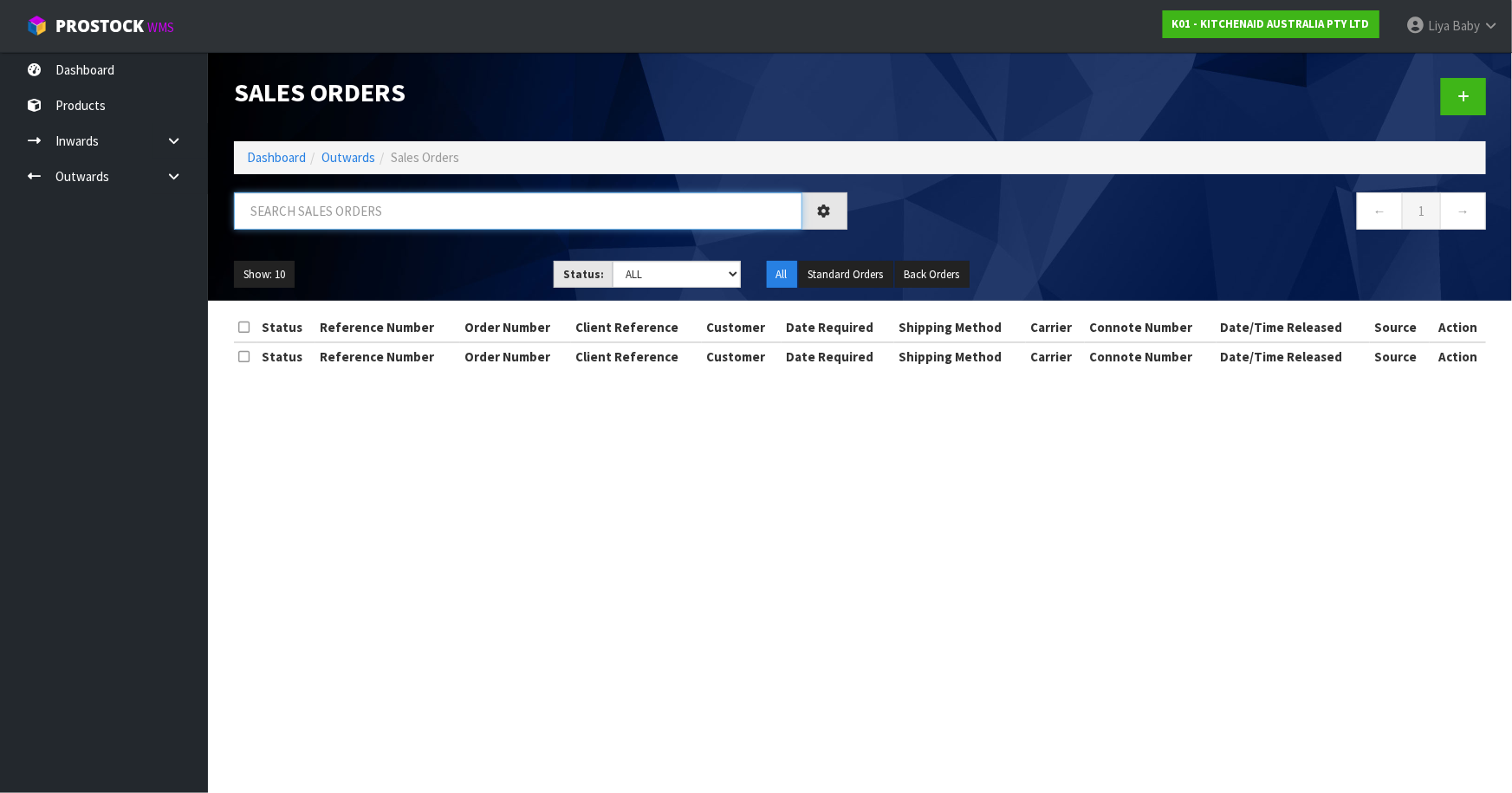
click at [370, 217] on input "text" at bounding box center [518, 211] width 569 height 38
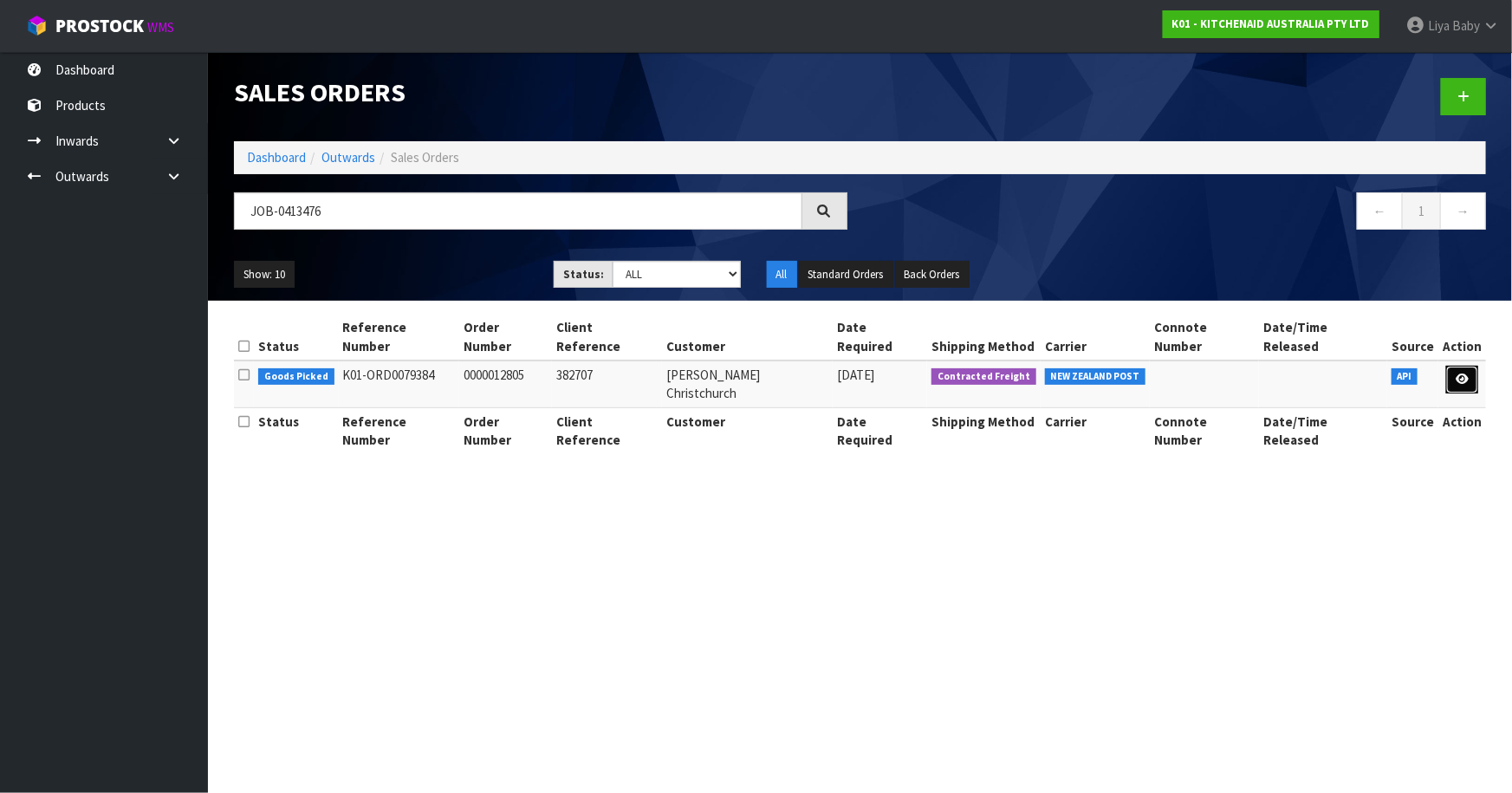
click at [1453, 366] on link at bounding box center [1462, 379] width 32 height 27
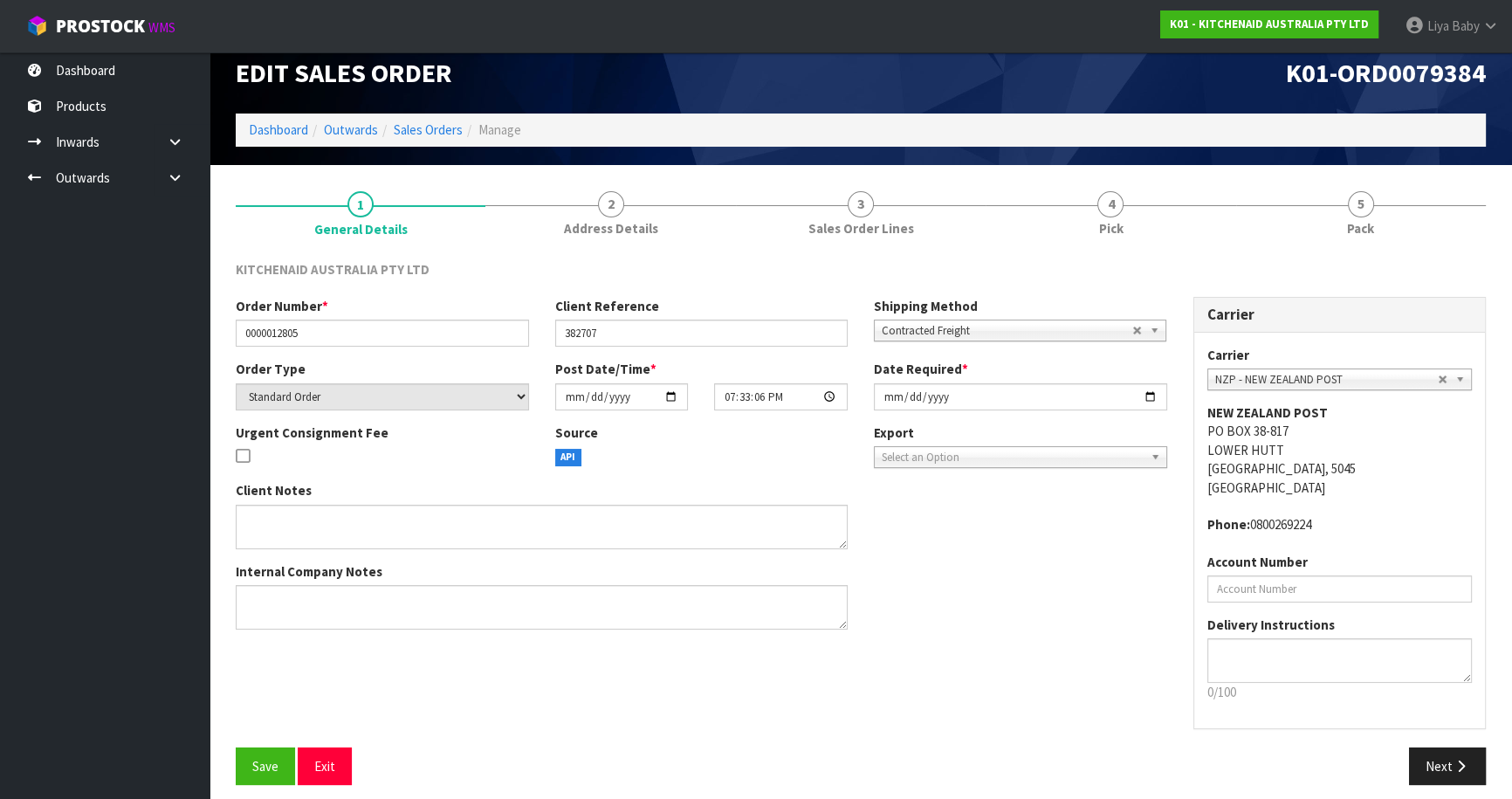
scroll to position [31, 0]
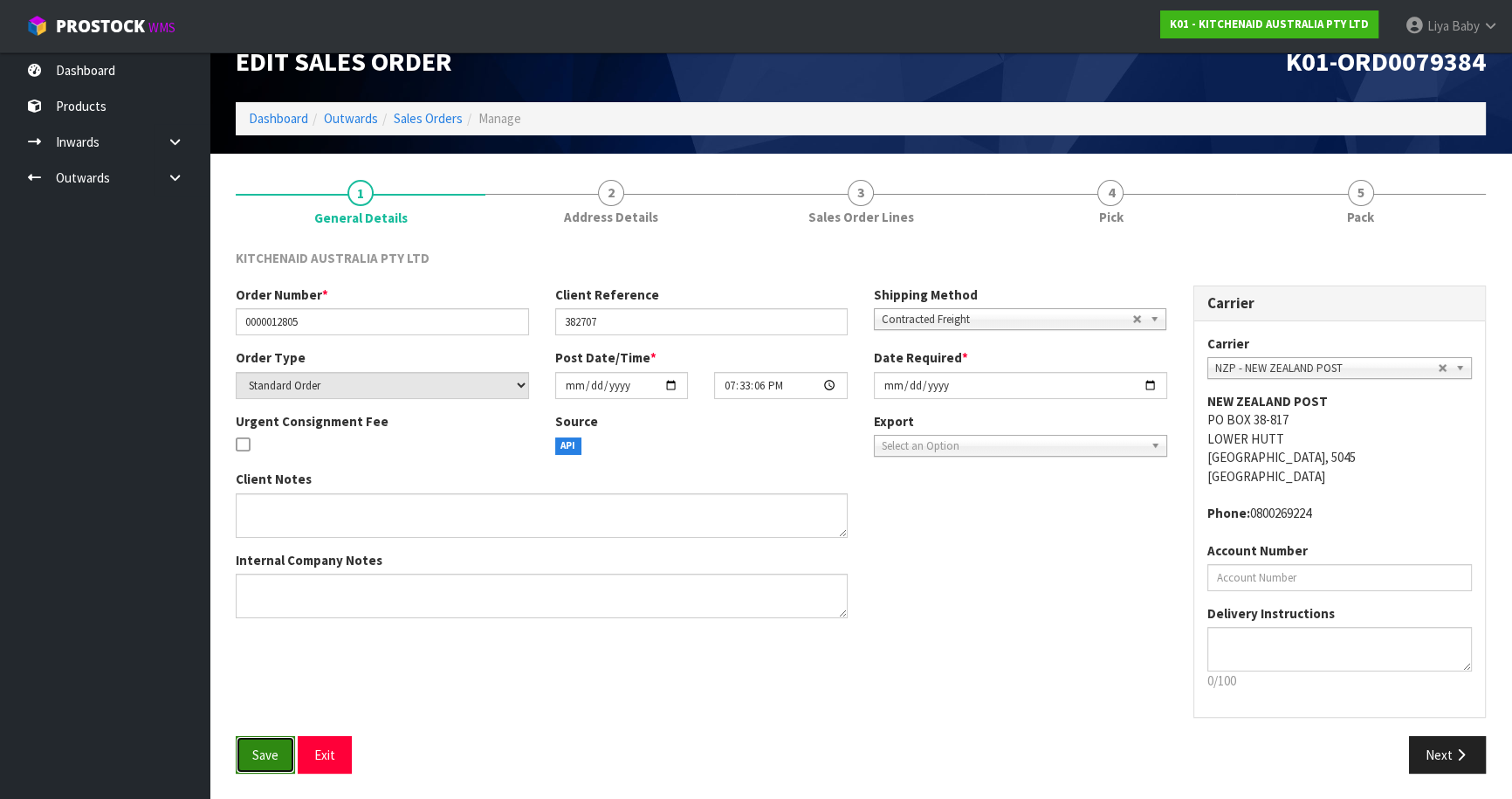
click at [255, 750] on span "Save" at bounding box center [266, 754] width 27 height 16
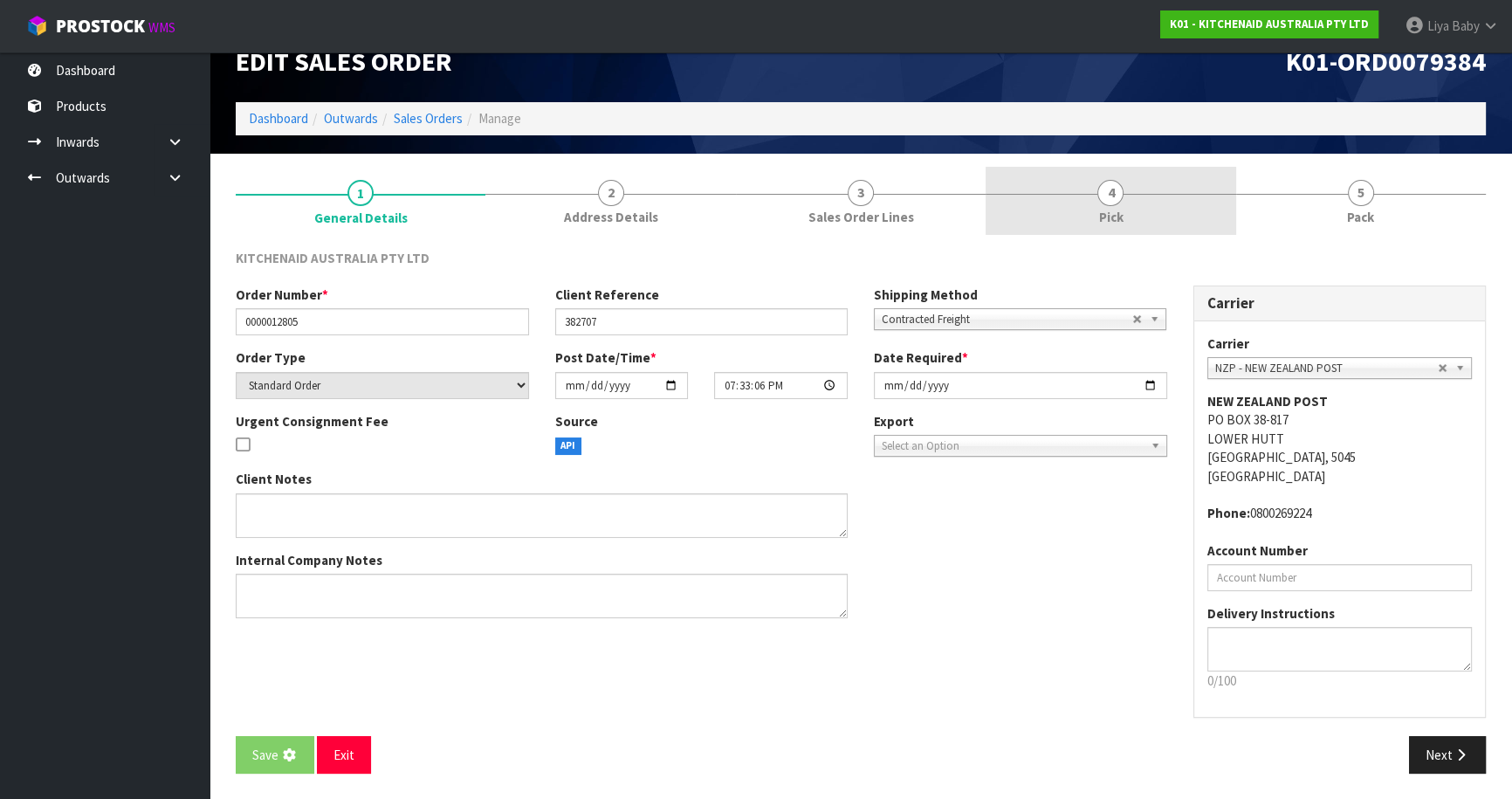
scroll to position [0, 0]
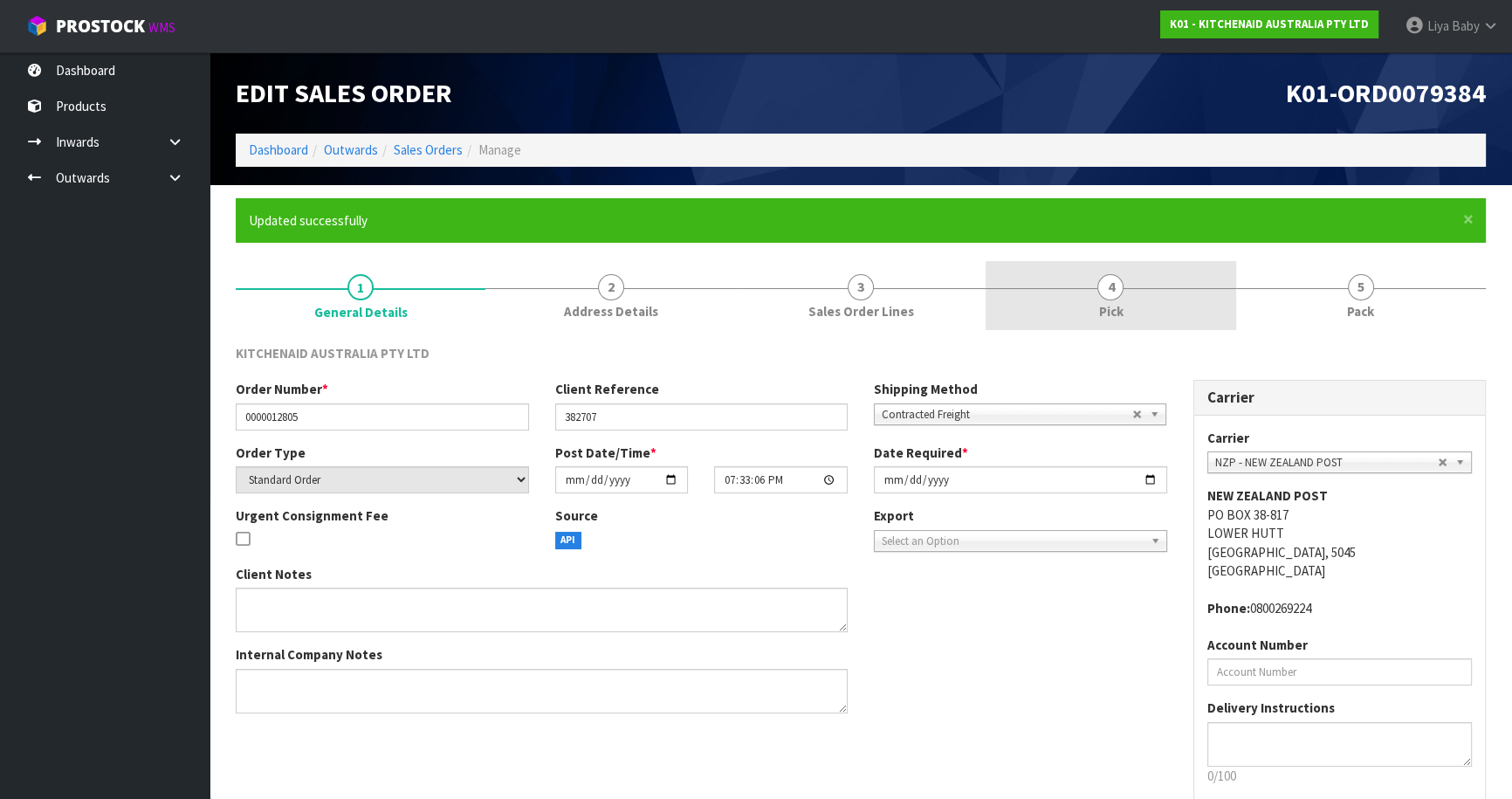
click at [1133, 275] on link "4 Pick" at bounding box center [1110, 295] width 250 height 69
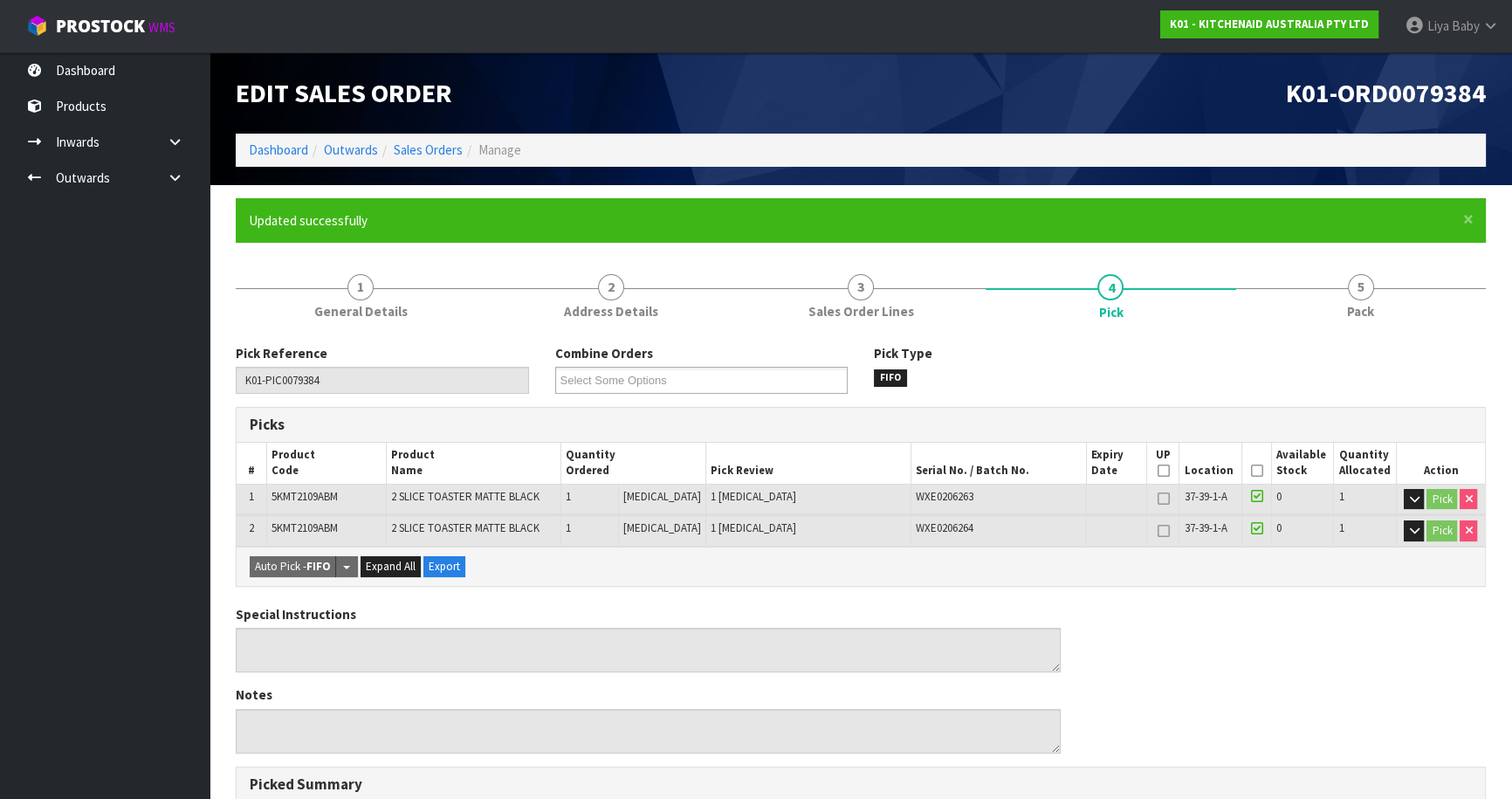
click at [1251, 470] on icon at bounding box center [1256, 470] width 12 height 1
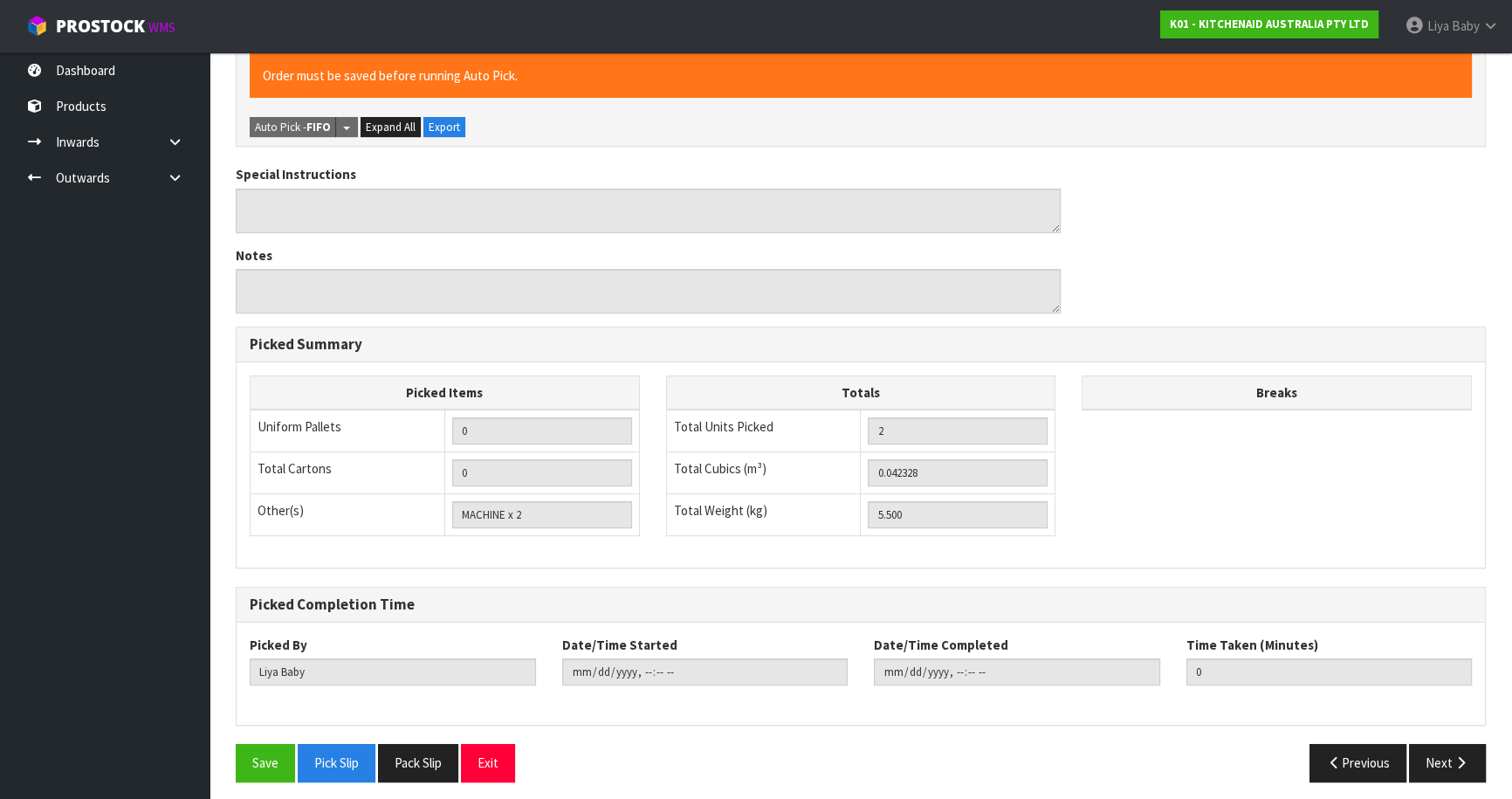
scroll to position [509, 0]
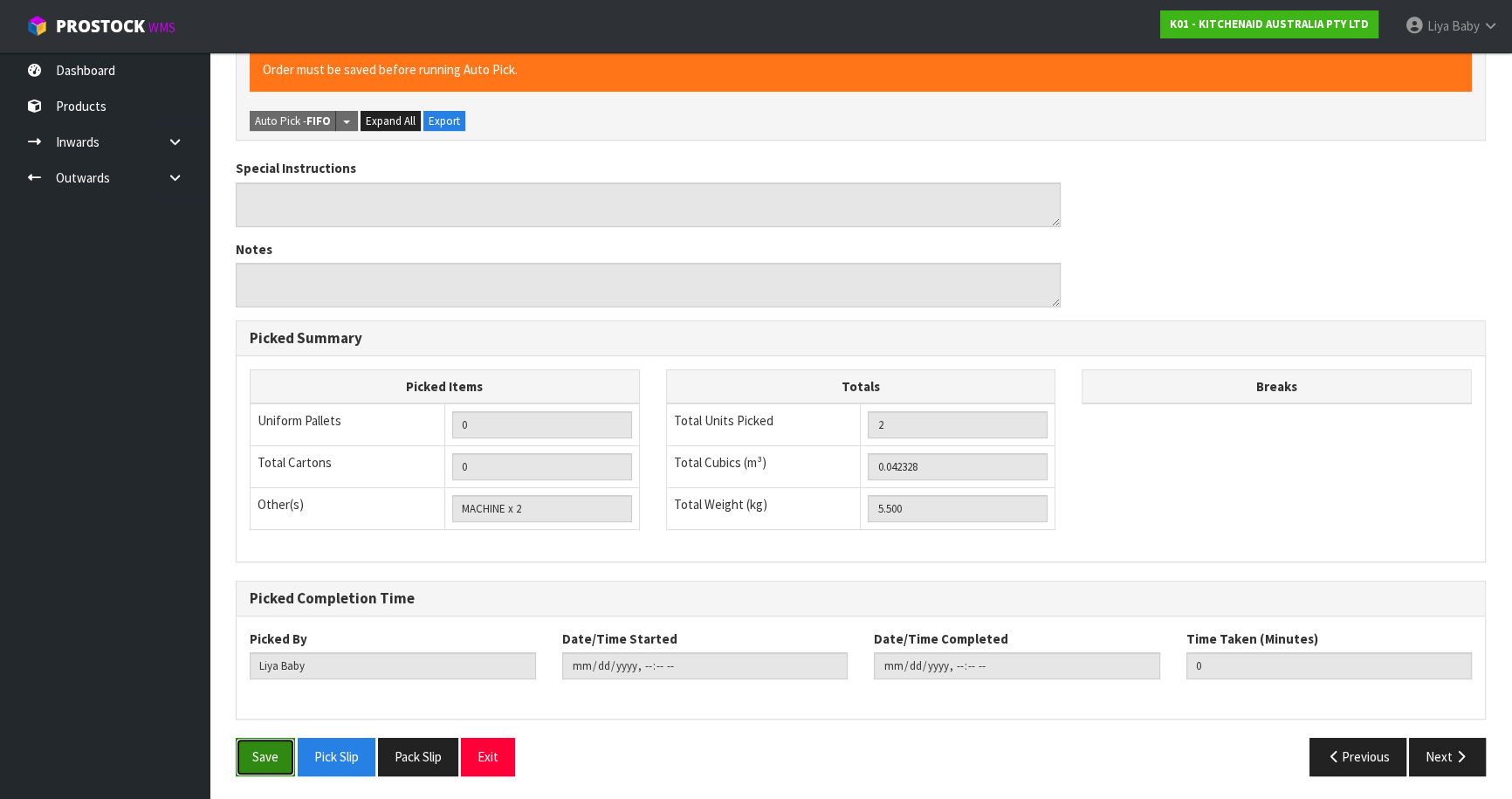
click at [257, 760] on button "Save" at bounding box center [265, 756] width 59 height 38
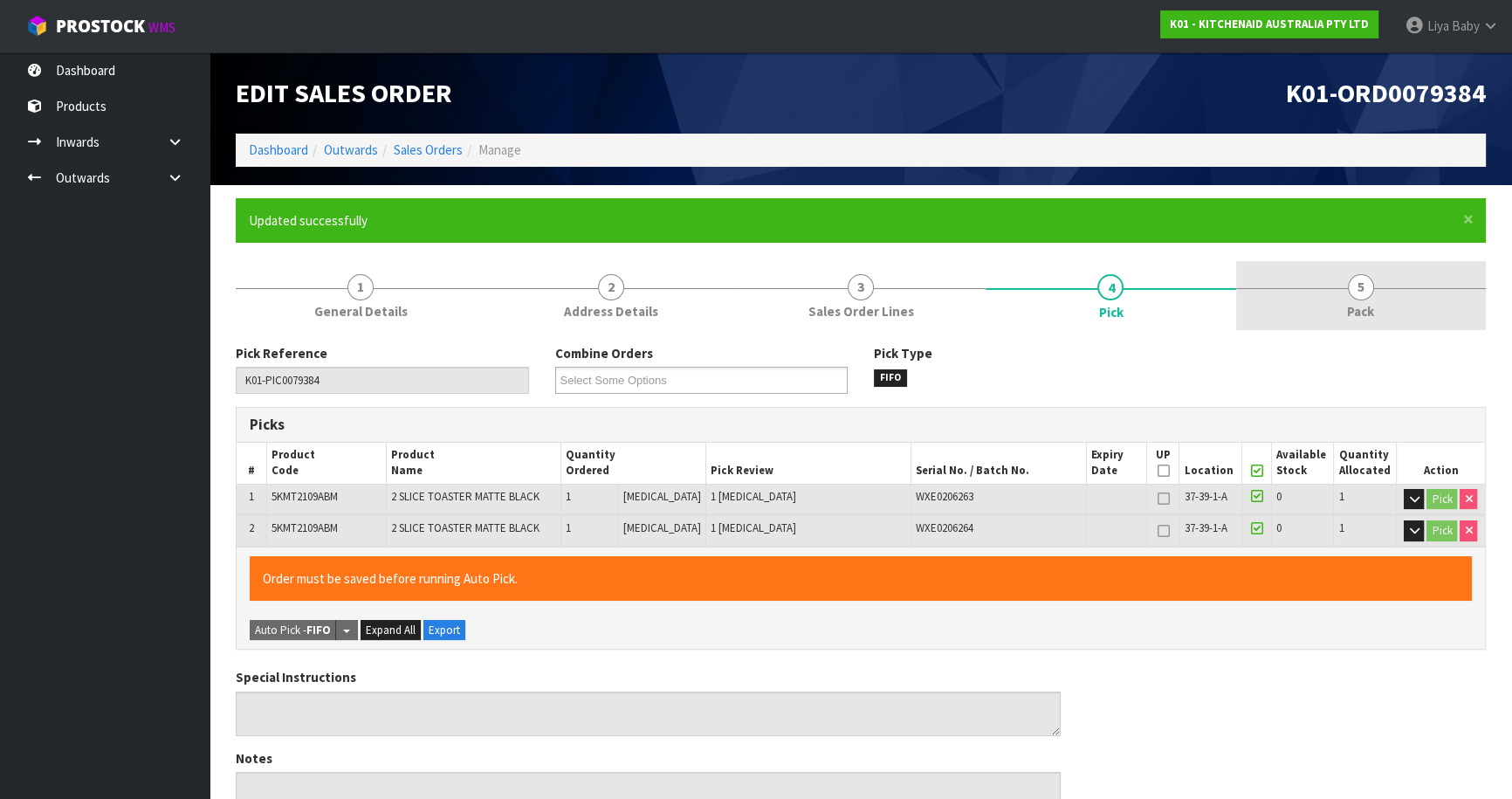
drag, startPoint x: 1363, startPoint y: 276, endPoint x: 1340, endPoint y: 305, distance: 37.0
click at [1365, 276] on span "5" at bounding box center [1362, 288] width 27 height 27
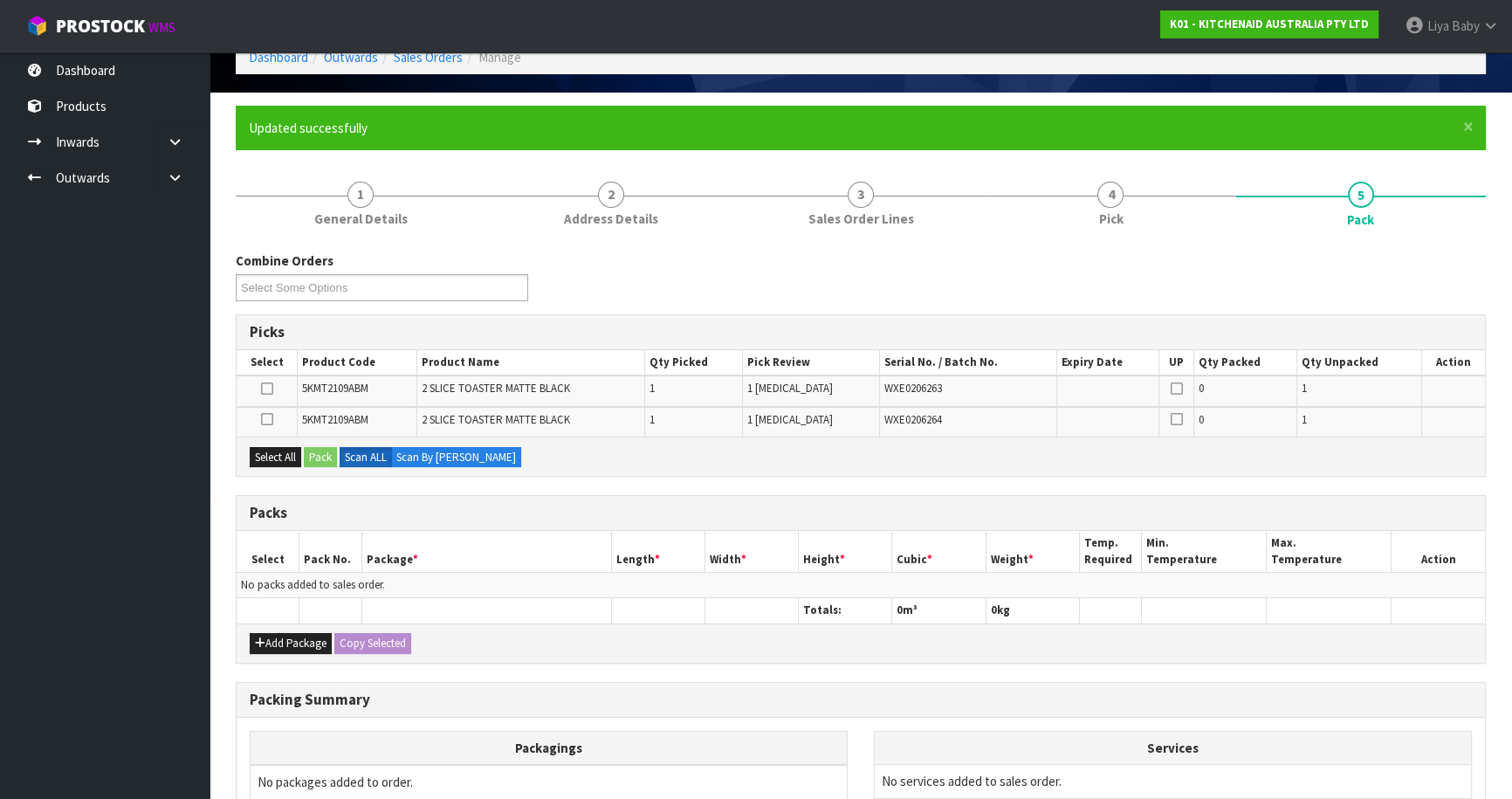
scroll to position [238, 0]
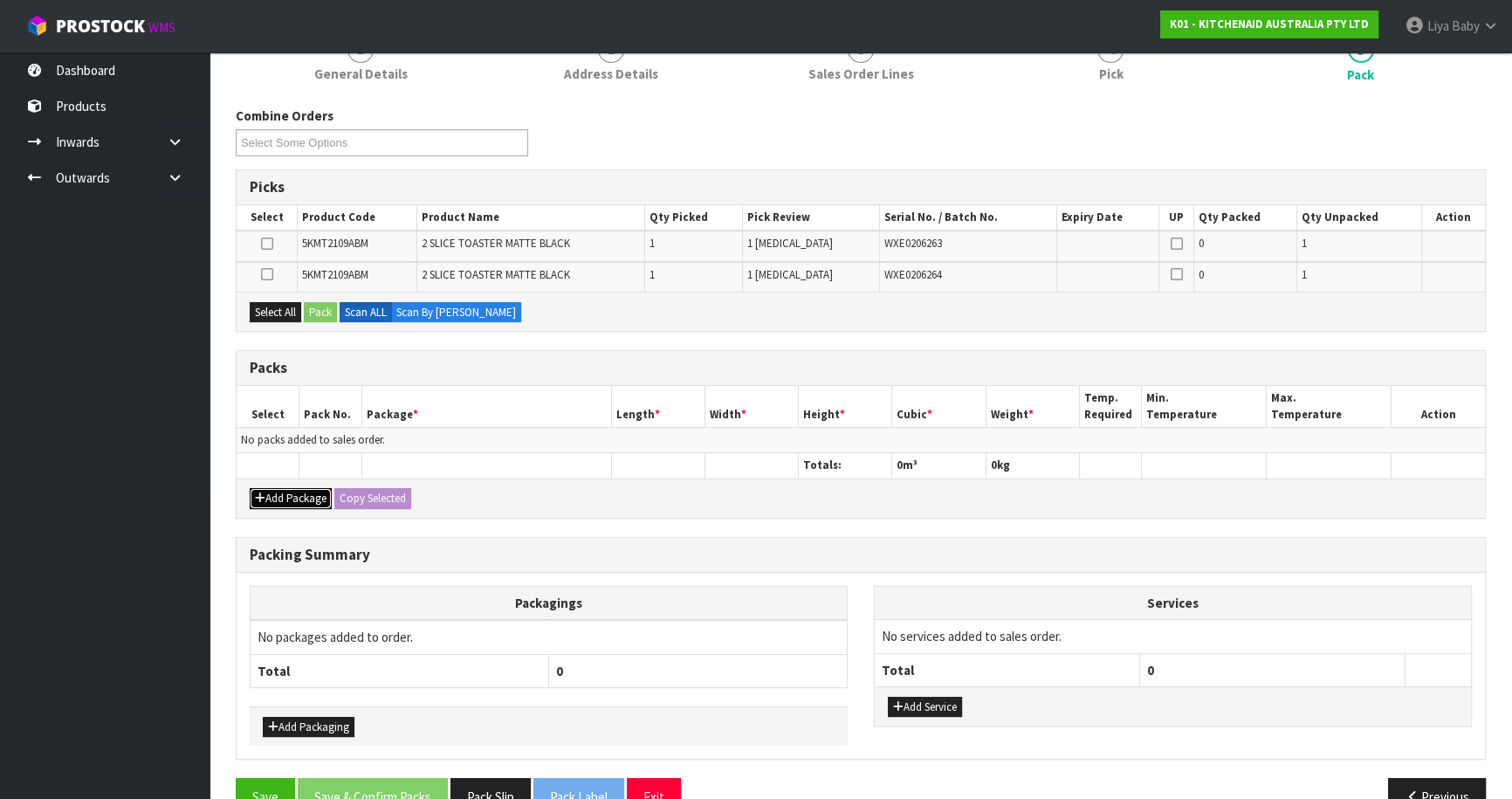
click at [283, 488] on button "Add Package" at bounding box center [291, 499] width 82 height 21
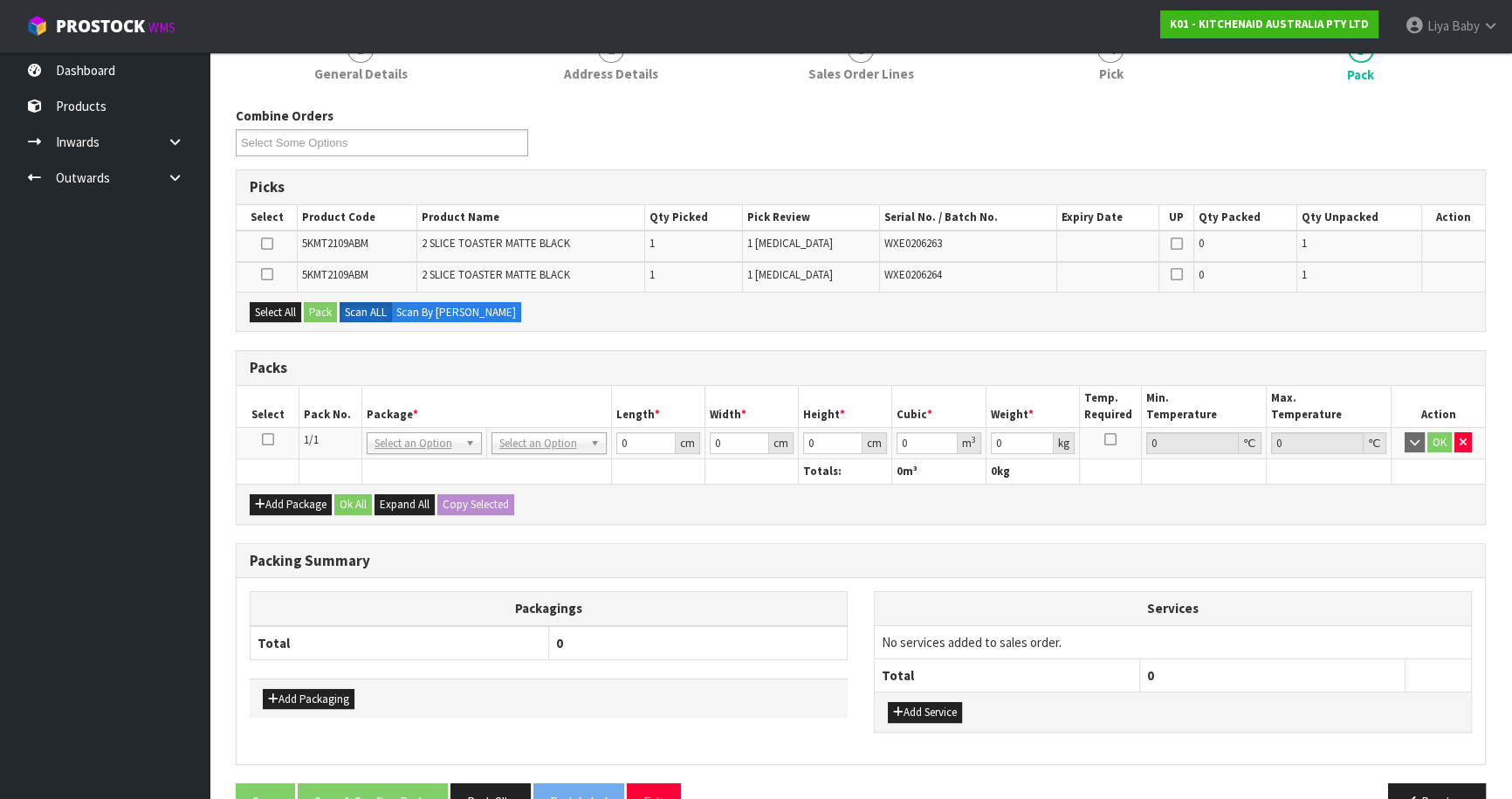
click at [271, 440] on icon at bounding box center [268, 439] width 12 height 1
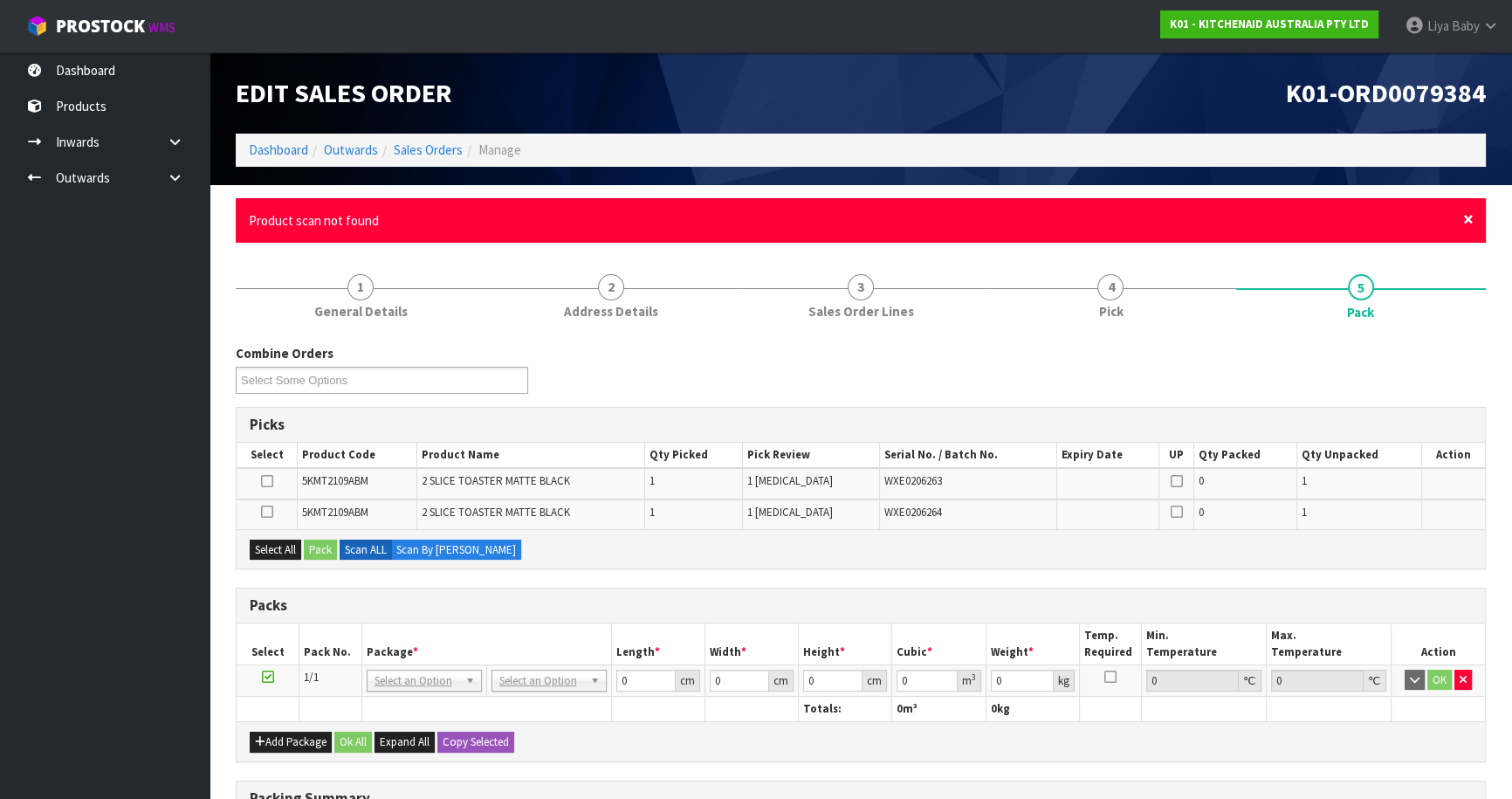
click at [1468, 214] on span "×" at bounding box center [1468, 219] width 10 height 25
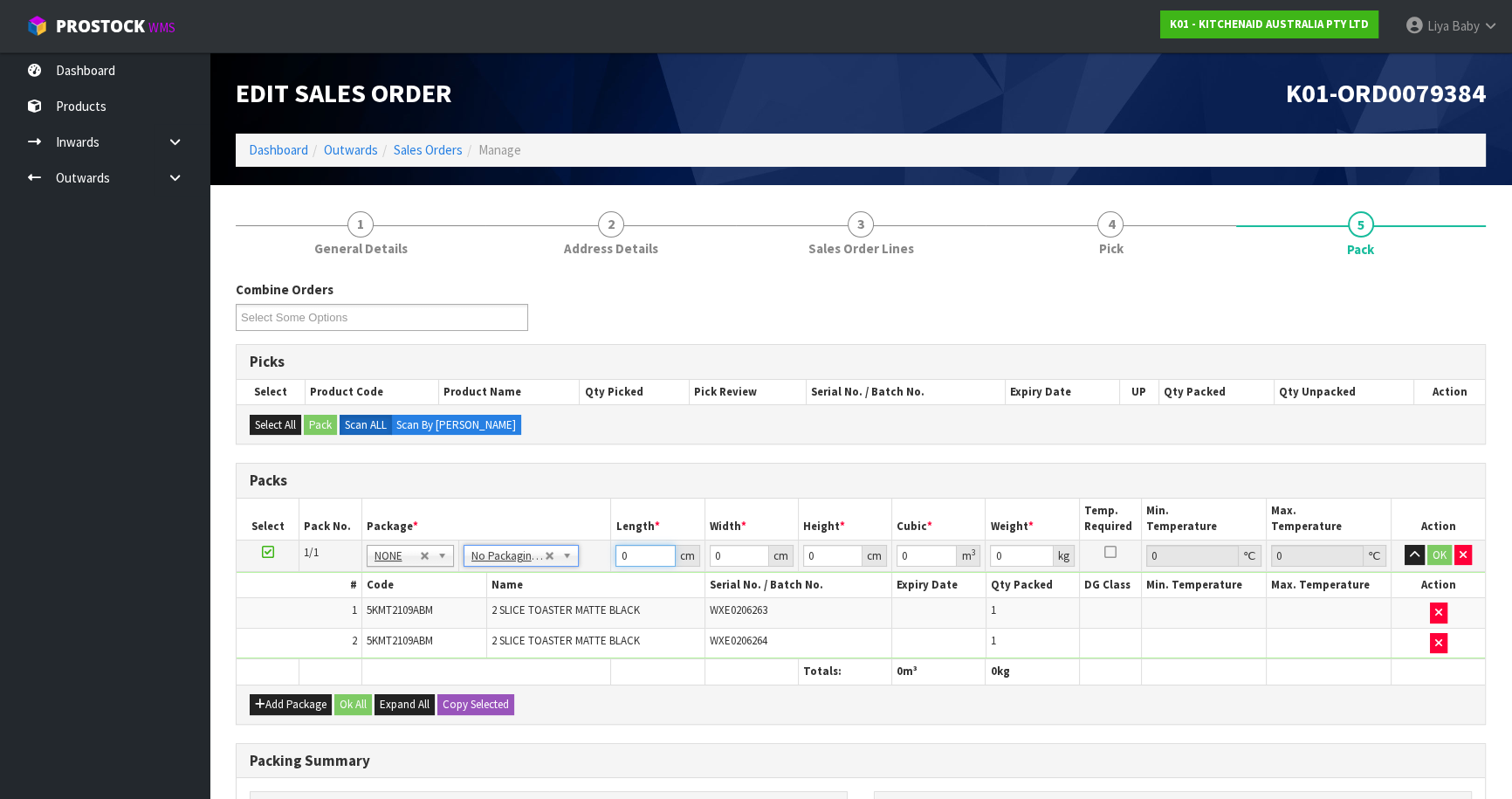
click at [639, 560] on input "0" at bounding box center [645, 555] width 59 height 22
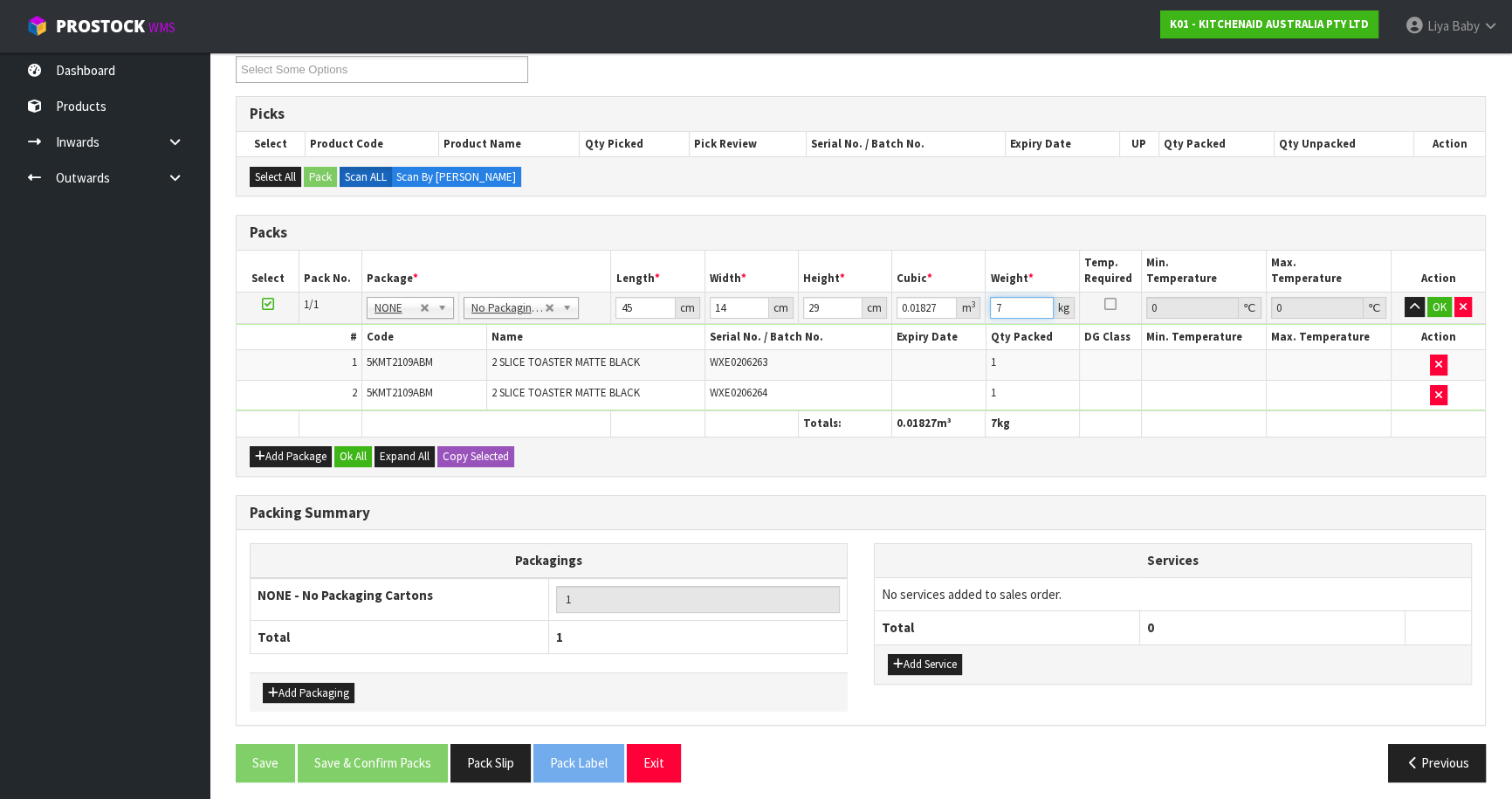
scroll to position [253, 0]
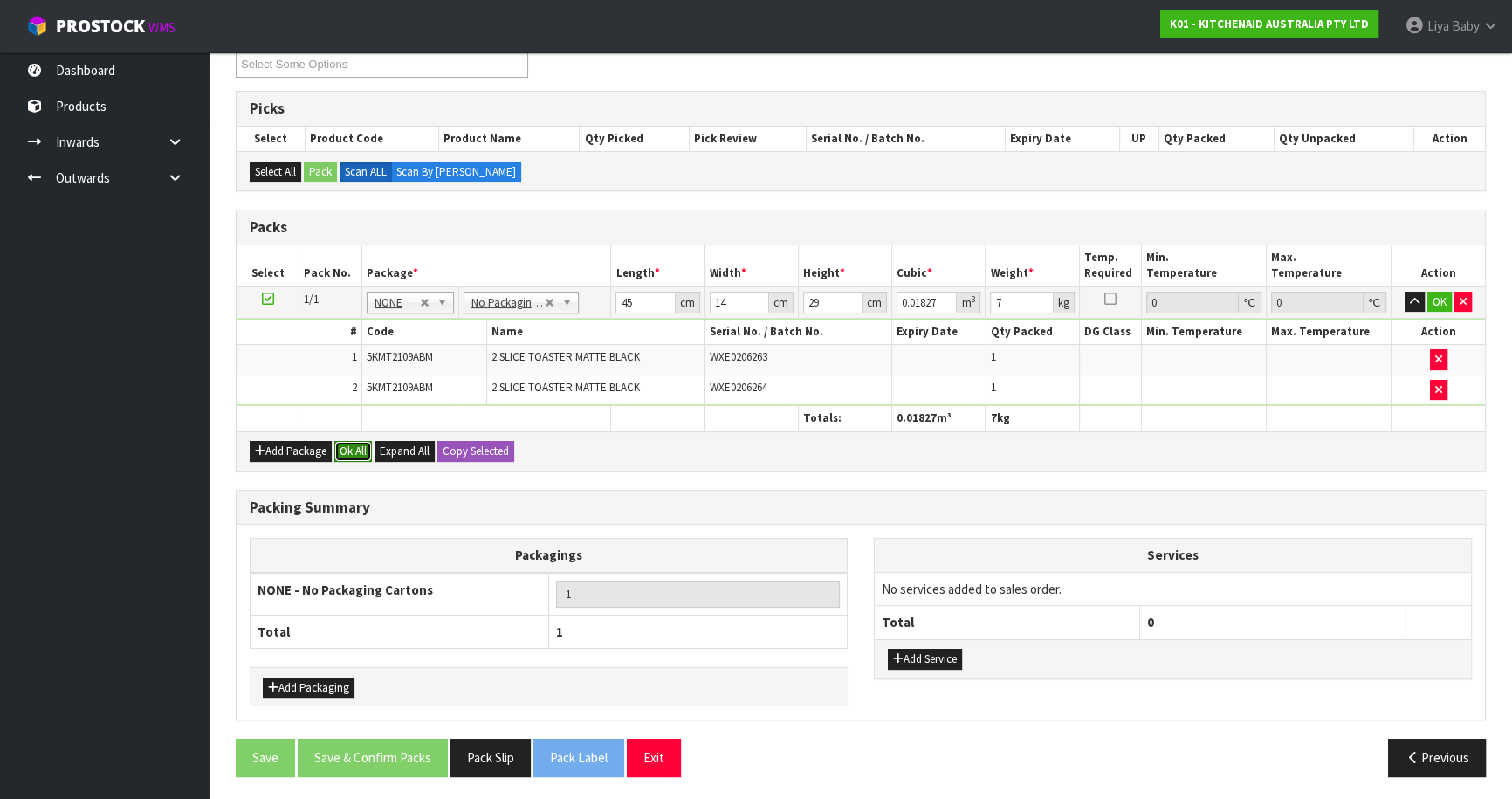
click at [355, 449] on button "Ok All" at bounding box center [354, 451] width 38 height 21
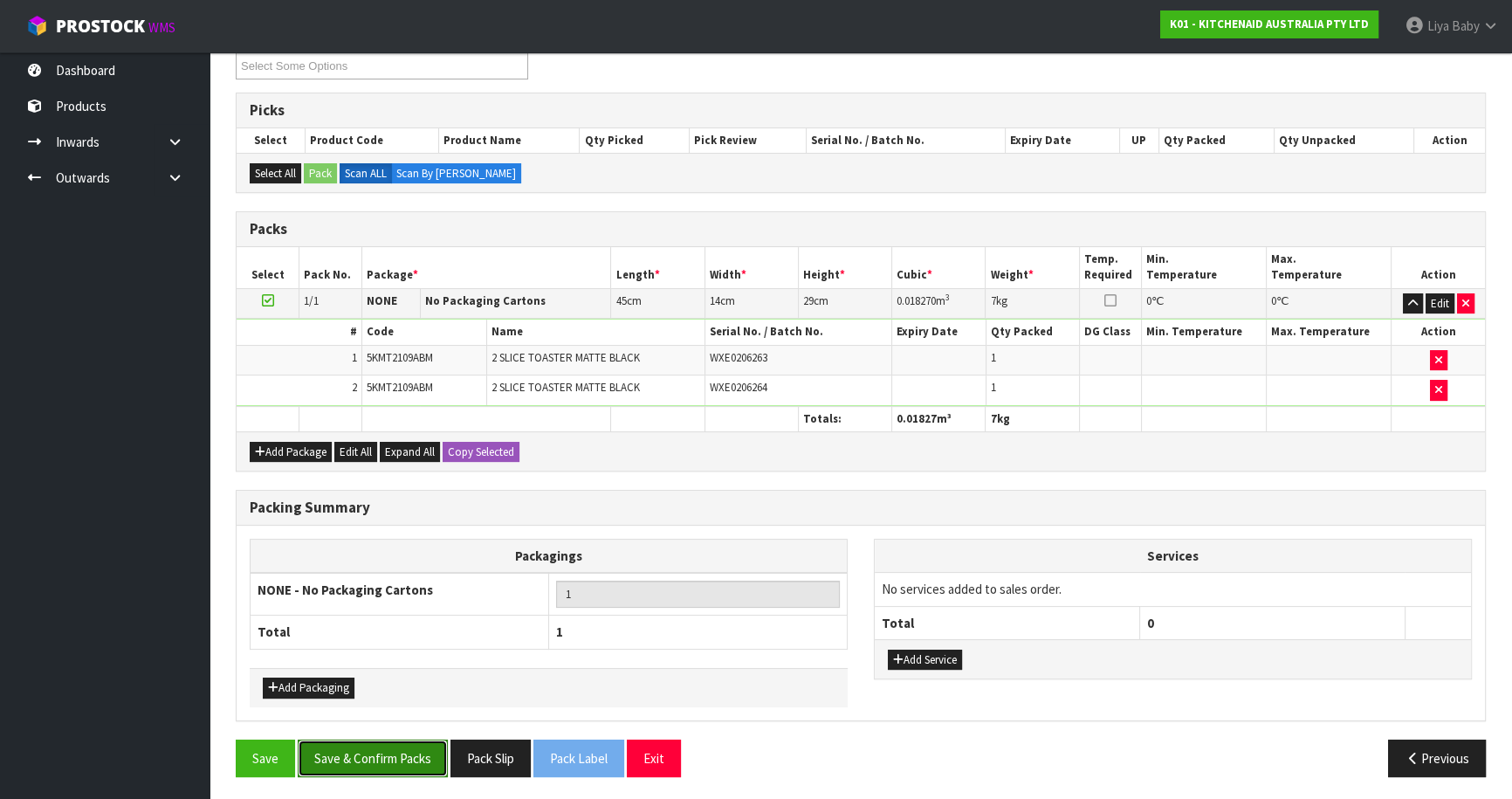
click at [355, 758] on button "Save & Confirm Packs" at bounding box center [373, 758] width 150 height 38
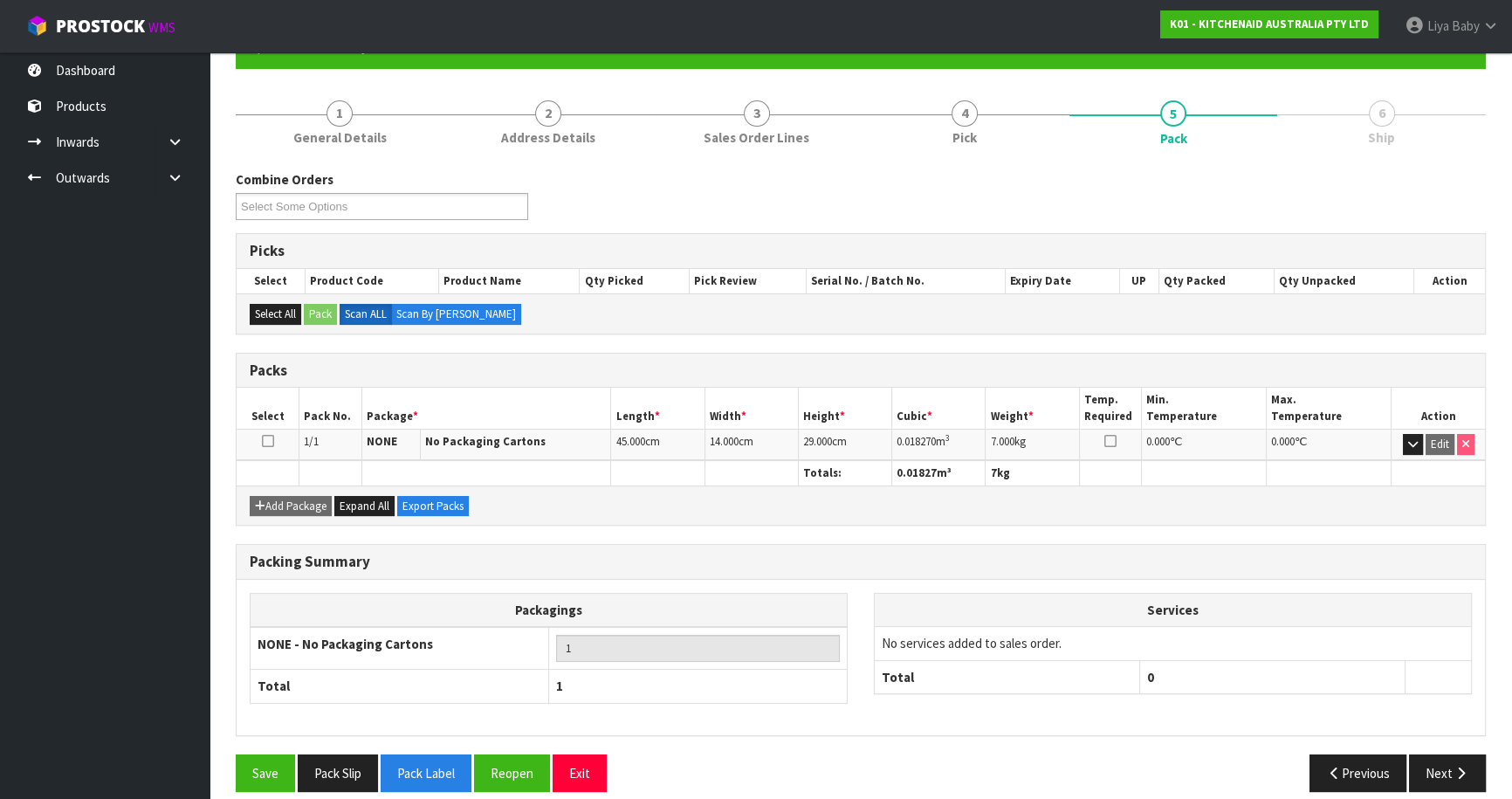
scroll to position [190, 0]
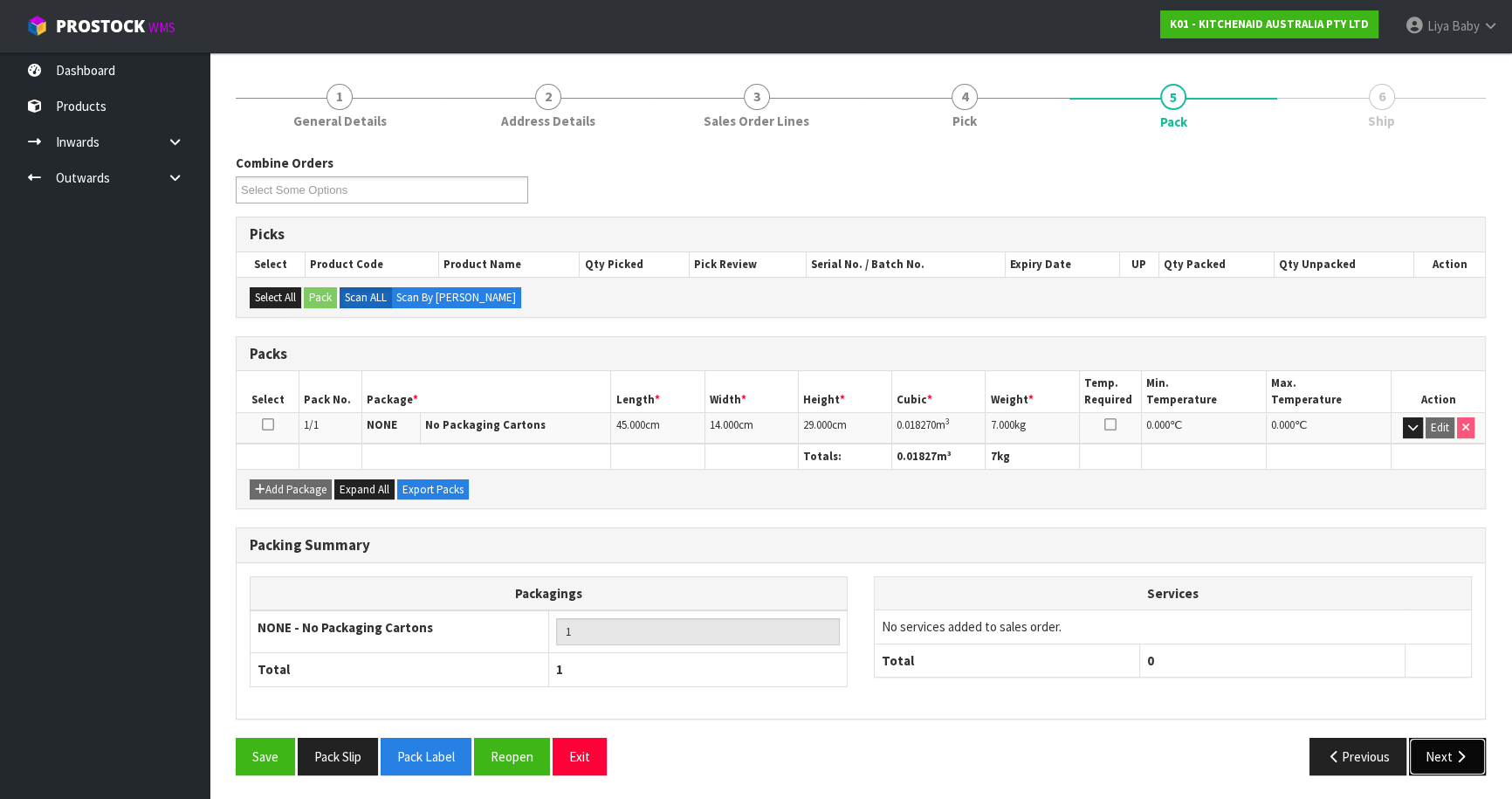
click at [1449, 763] on button "Next" at bounding box center [1447, 756] width 77 height 38
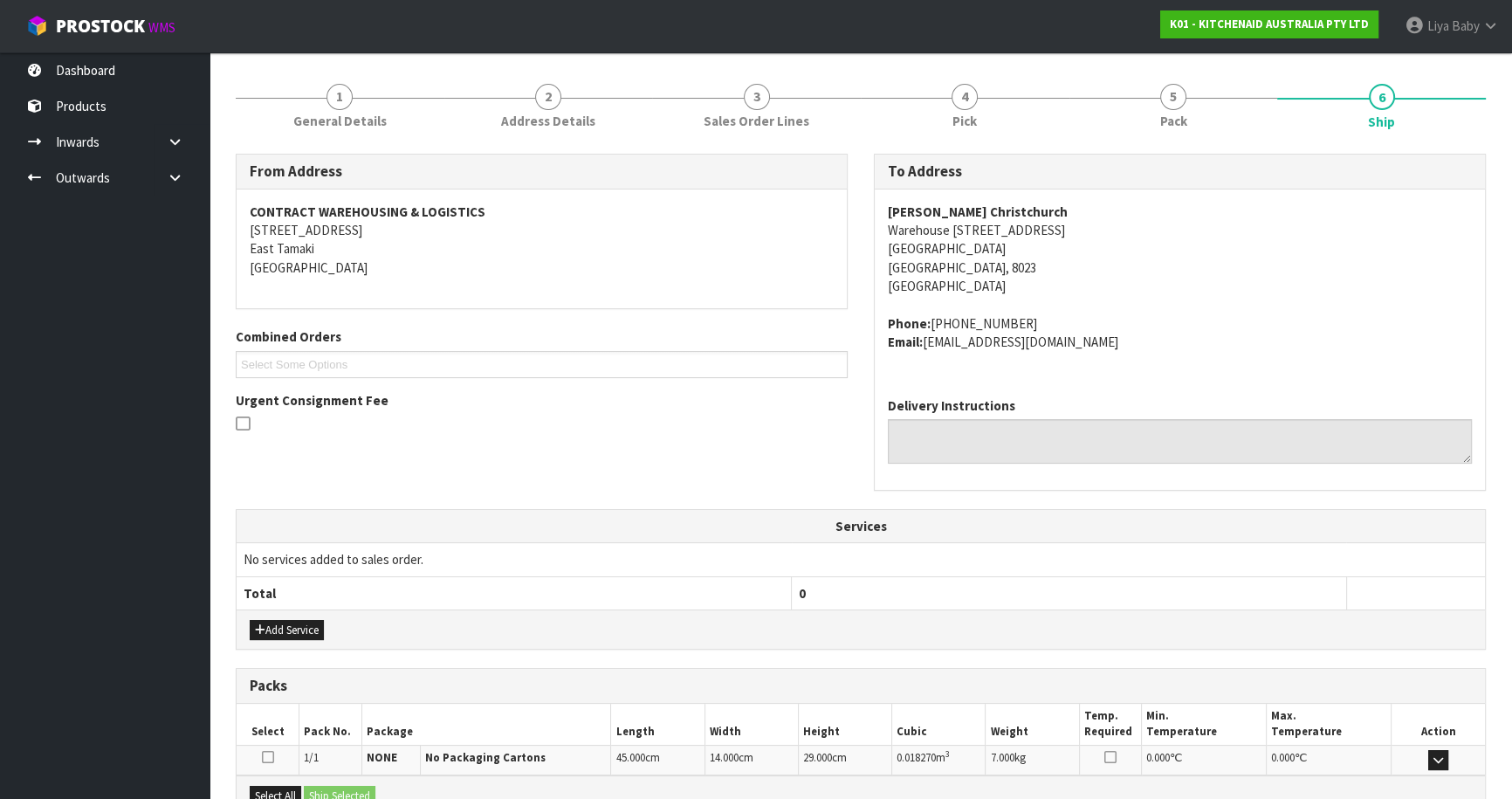
scroll to position [392, 0]
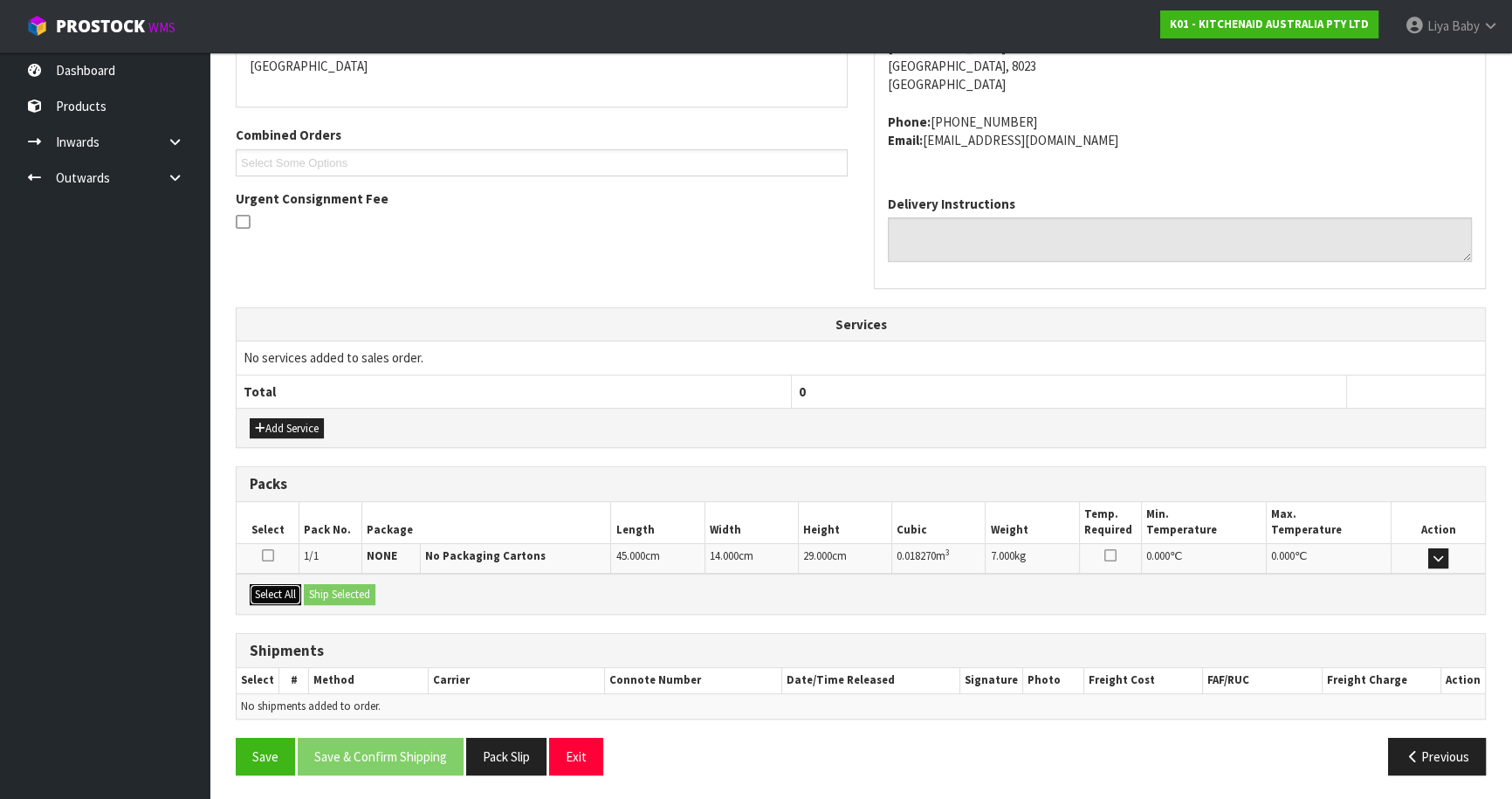
drag, startPoint x: 279, startPoint y: 586, endPoint x: 345, endPoint y: 592, distance: 66.3
click at [280, 586] on button "Select All" at bounding box center [276, 595] width 51 height 21
click at [348, 591] on button "Ship Selected" at bounding box center [339, 595] width 71 height 21
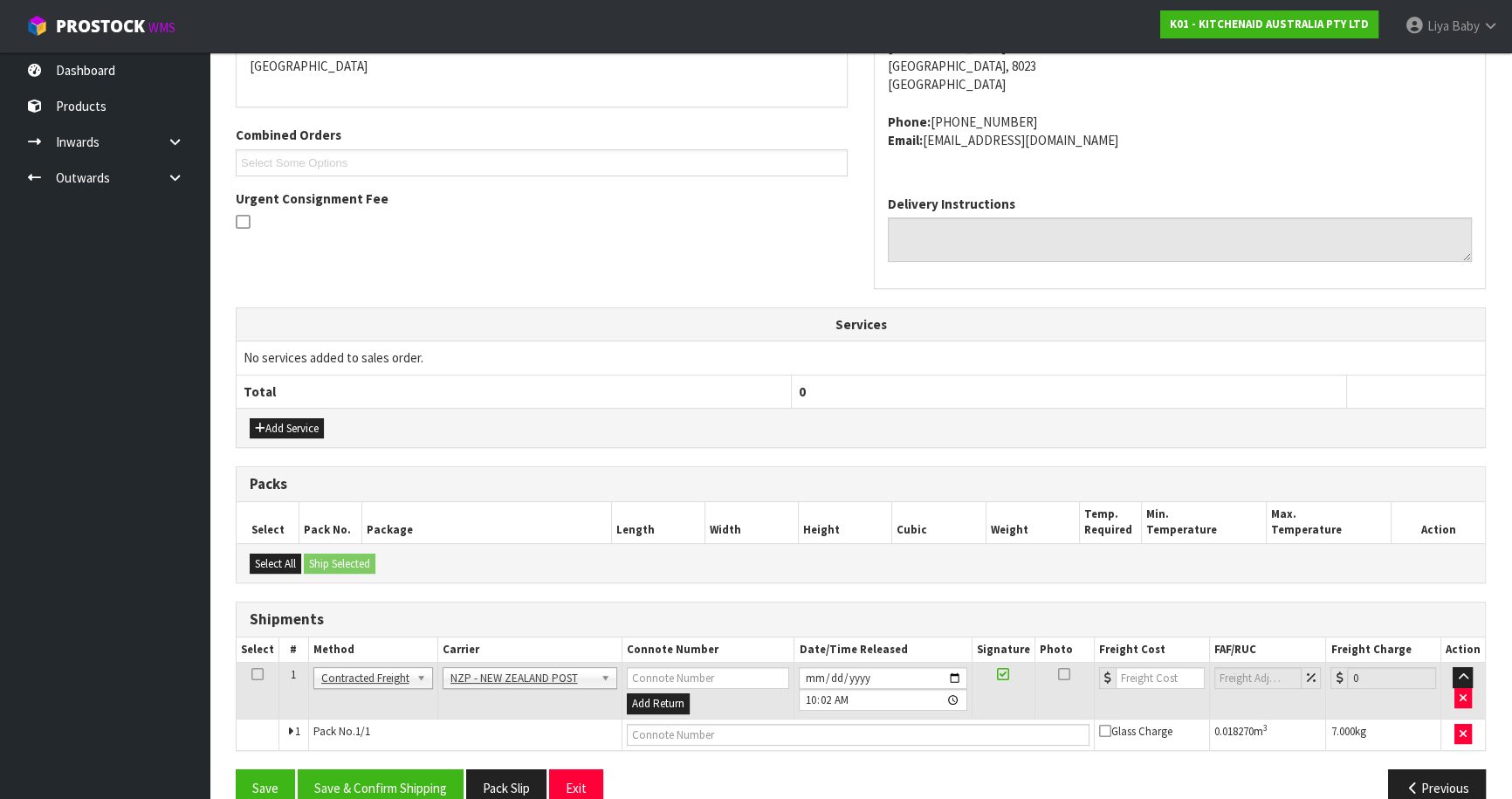
scroll to position [423, 0]
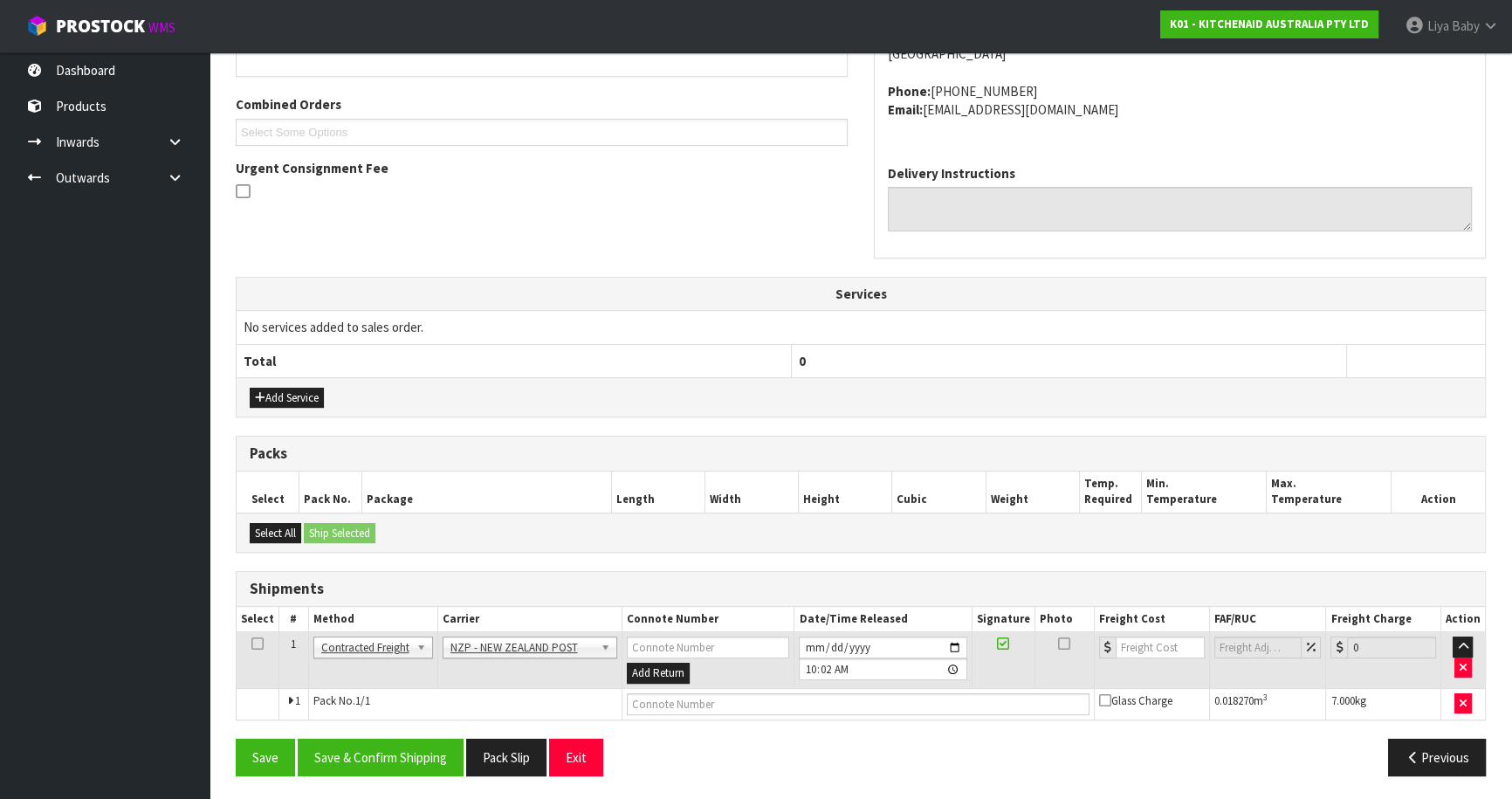
drag, startPoint x: 255, startPoint y: 637, endPoint x: 279, endPoint y: 651, distance: 27.8
click at [255, 643] on icon at bounding box center [258, 643] width 12 height 1
drag, startPoint x: 358, startPoint y: 753, endPoint x: 409, endPoint y: 745, distance: 51.6
click at [367, 751] on button "Save & Confirm Shipping" at bounding box center [380, 757] width 166 height 38
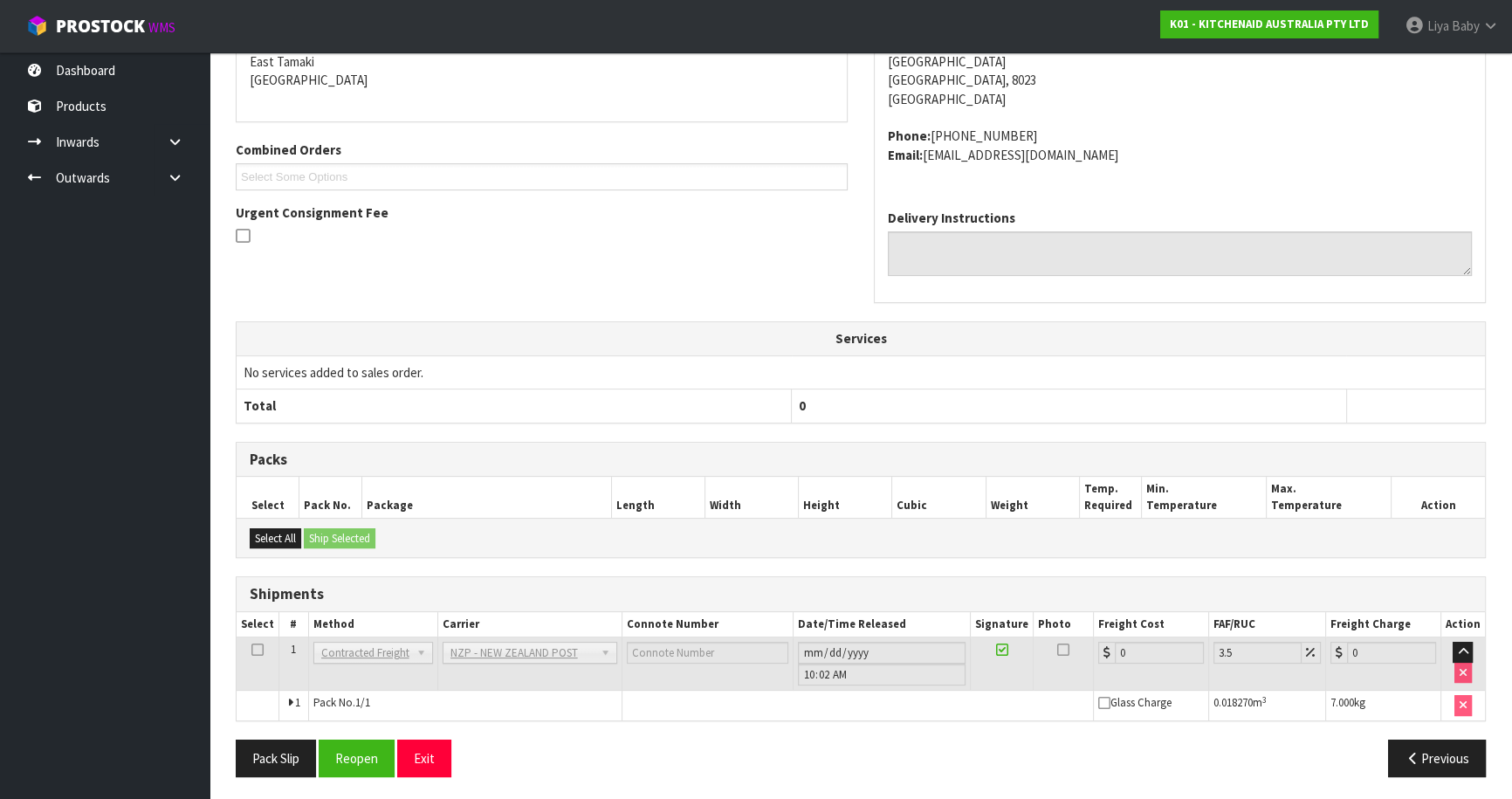
scroll to position [398, 0]
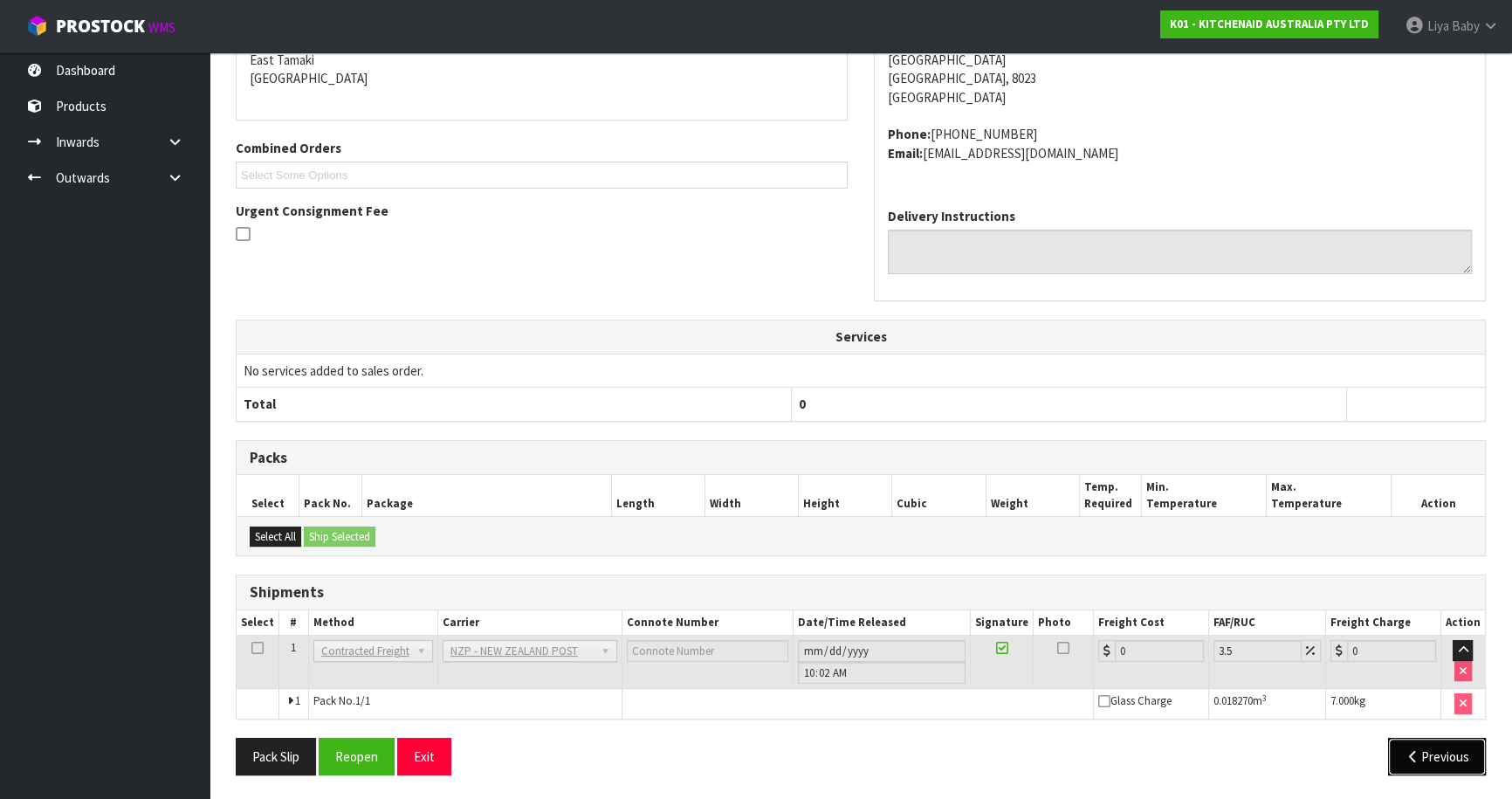
click at [1428, 741] on button "Previous" at bounding box center [1437, 756] width 98 height 38
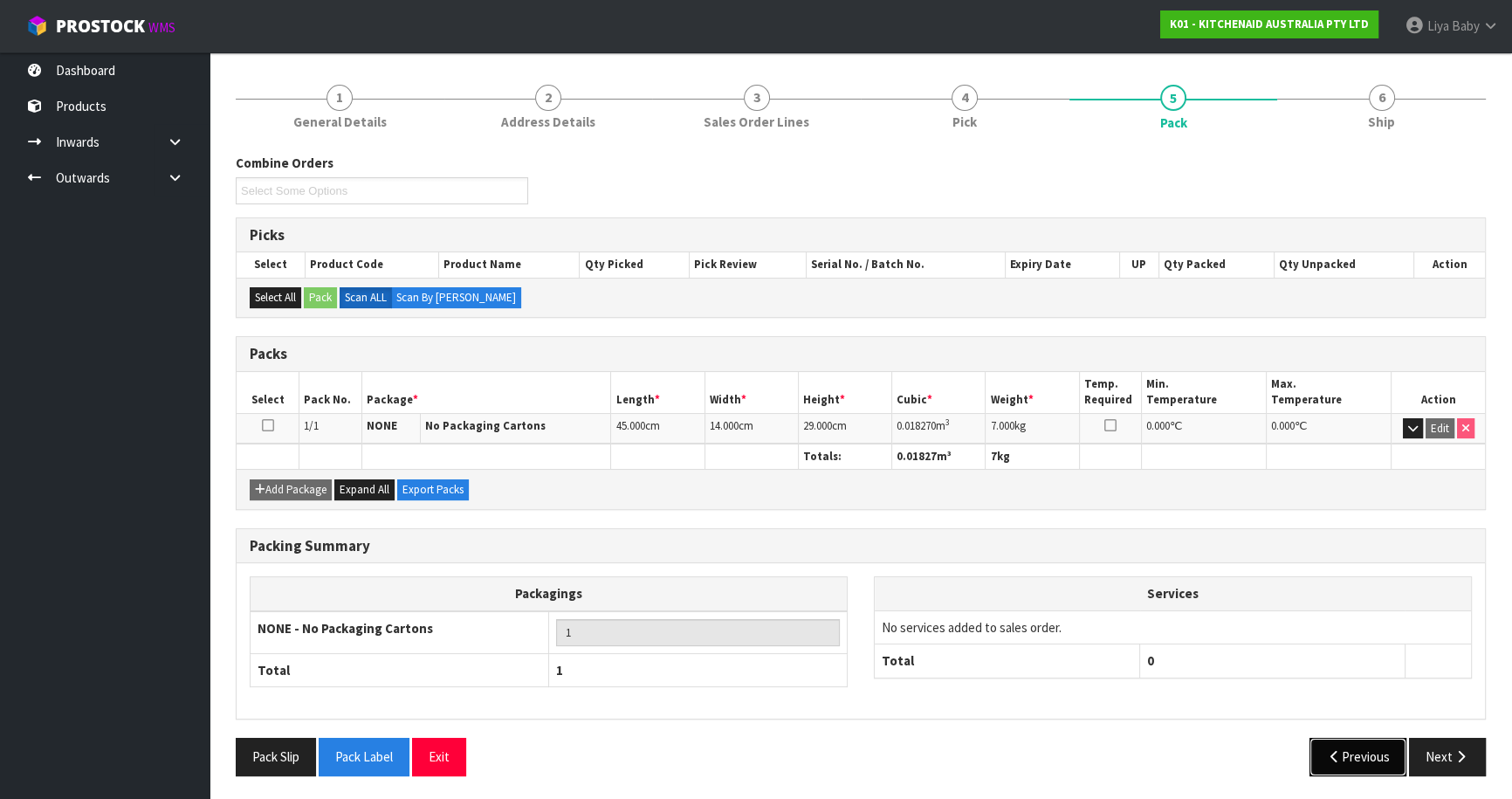
click at [1358, 764] on button "Previous" at bounding box center [1358, 756] width 98 height 38
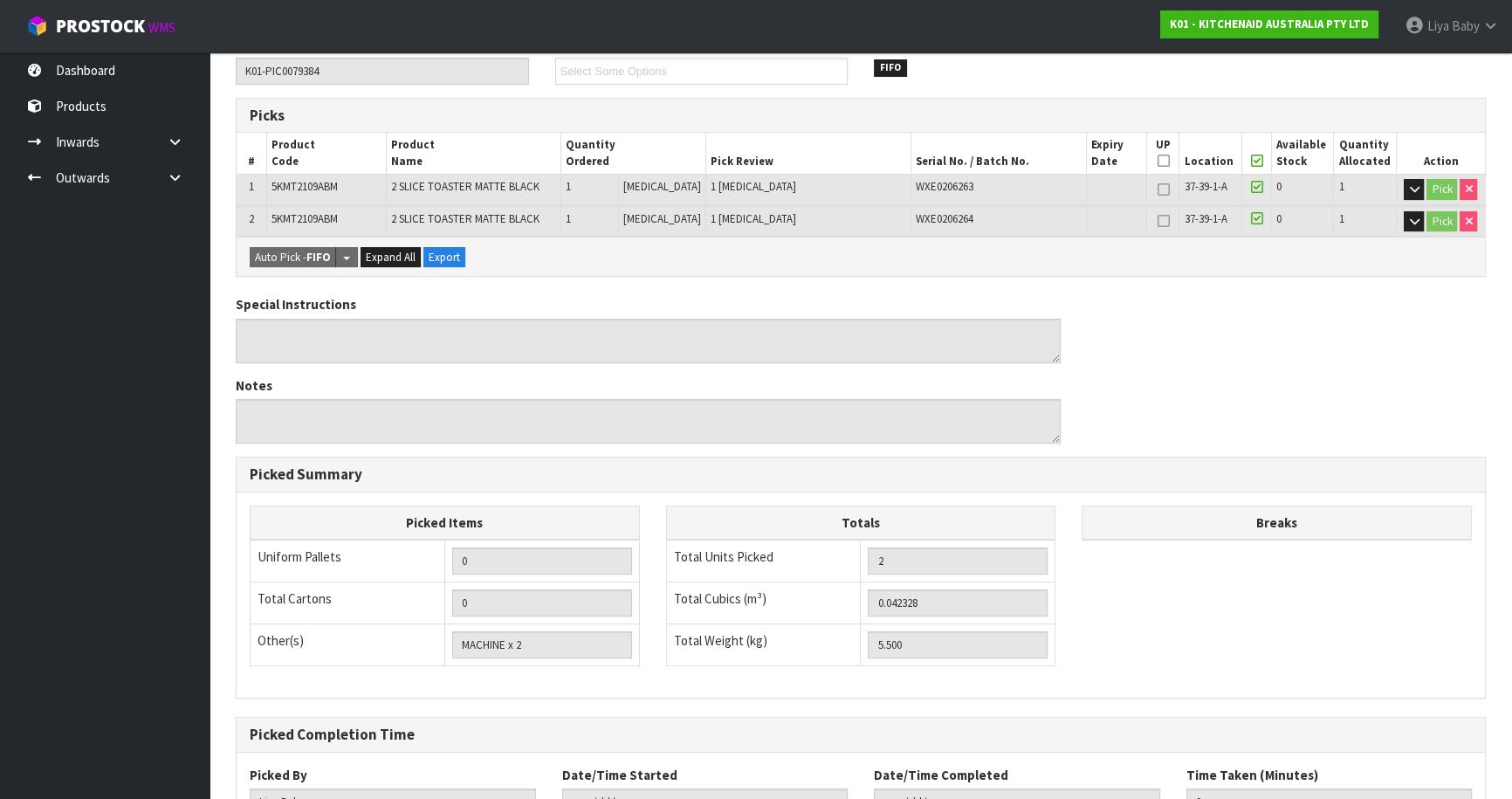
scroll to position [465, 0]
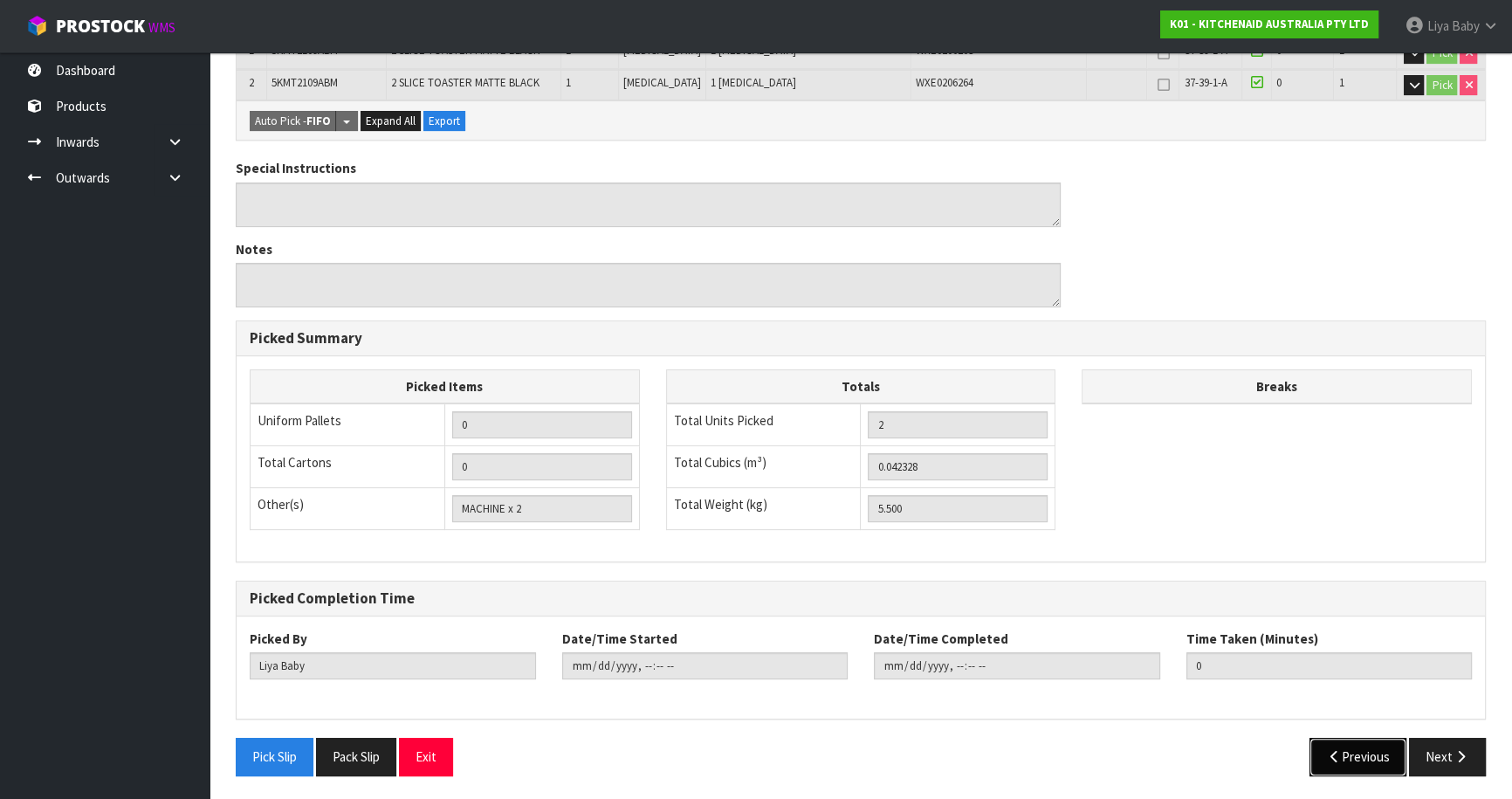
click at [1349, 758] on button "Previous" at bounding box center [1358, 756] width 98 height 38
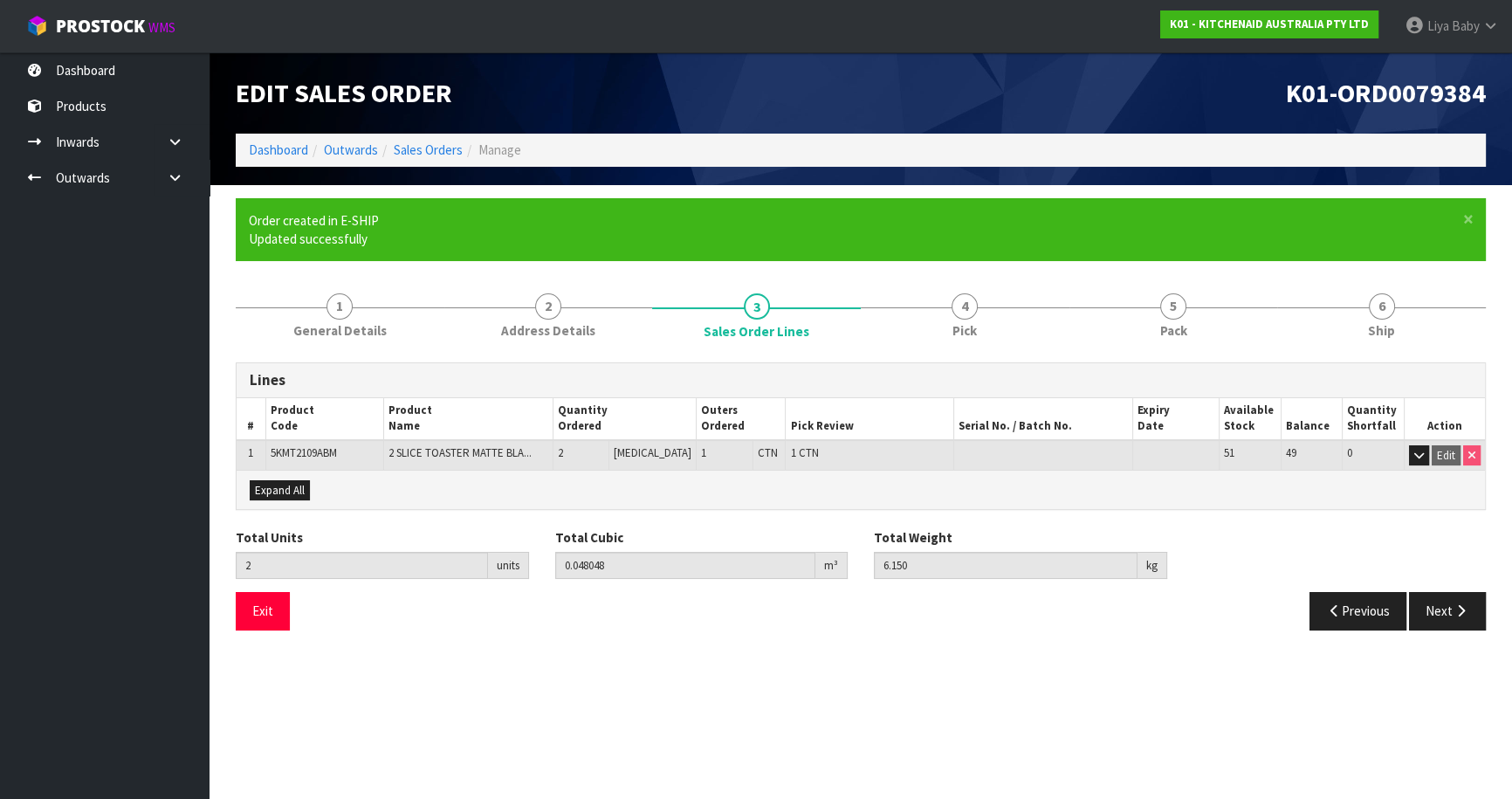
scroll to position [0, 0]
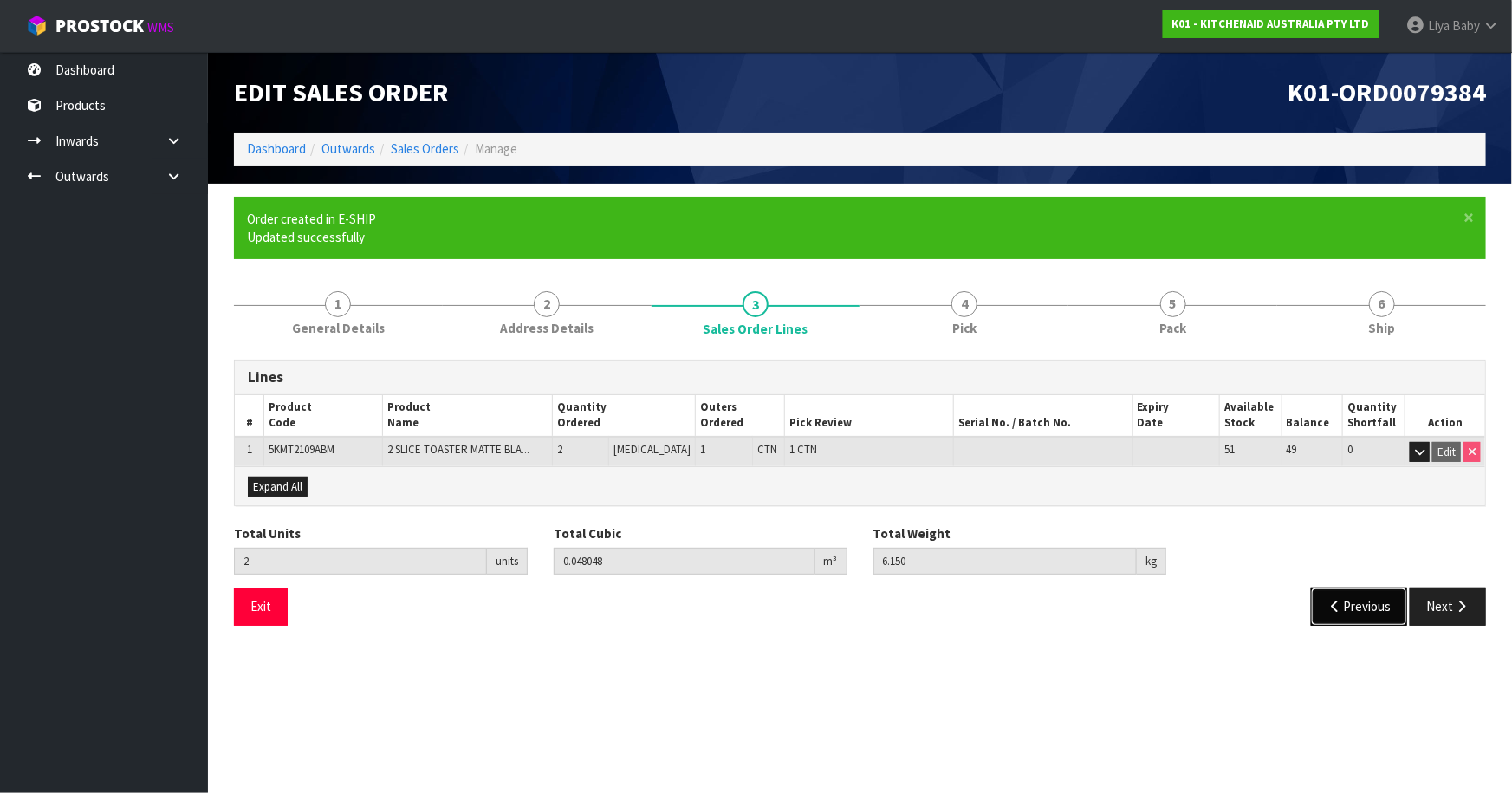
click at [1338, 605] on icon "button" at bounding box center [1336, 606] width 16 height 13
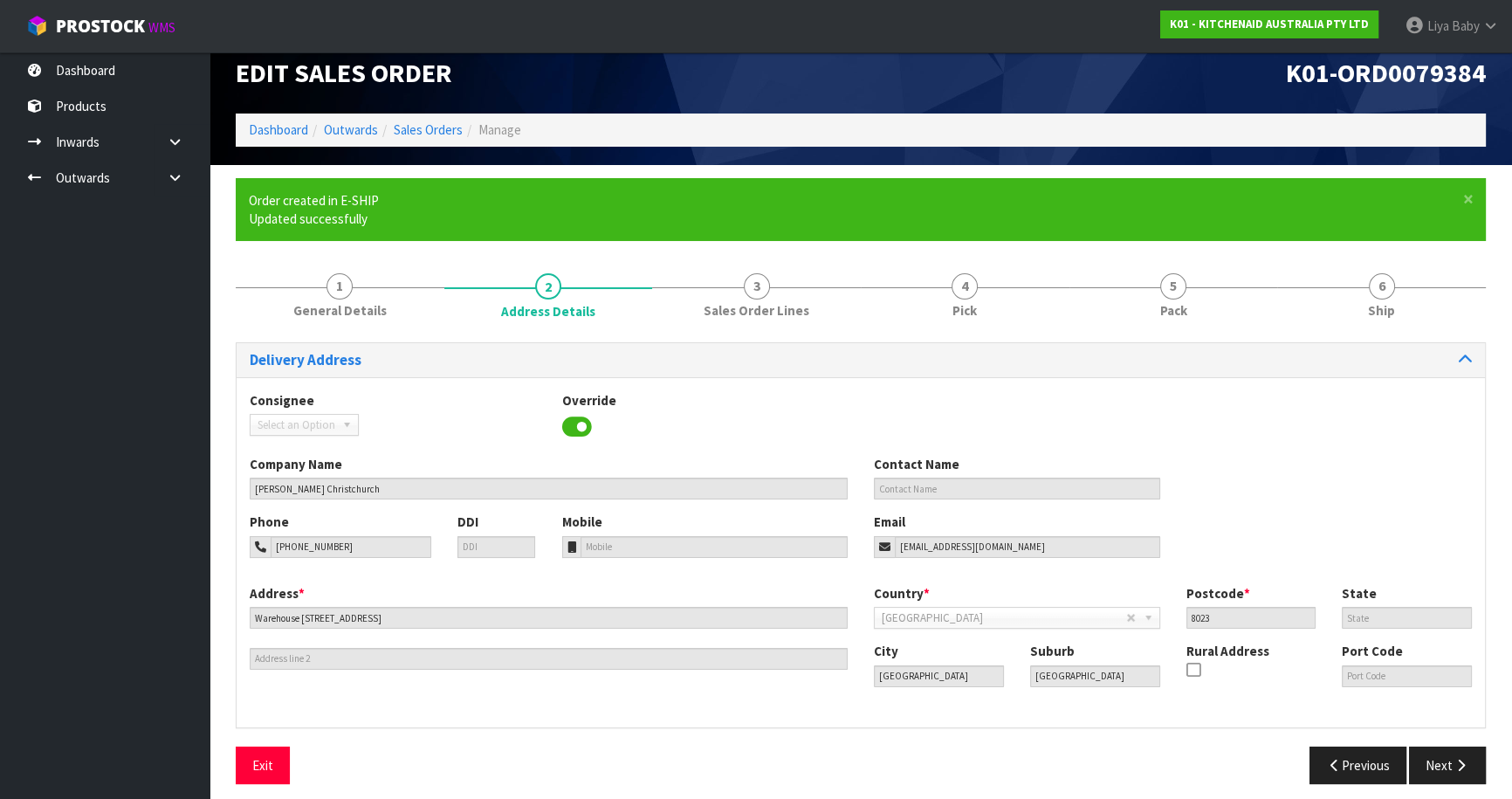
scroll to position [32, 0]
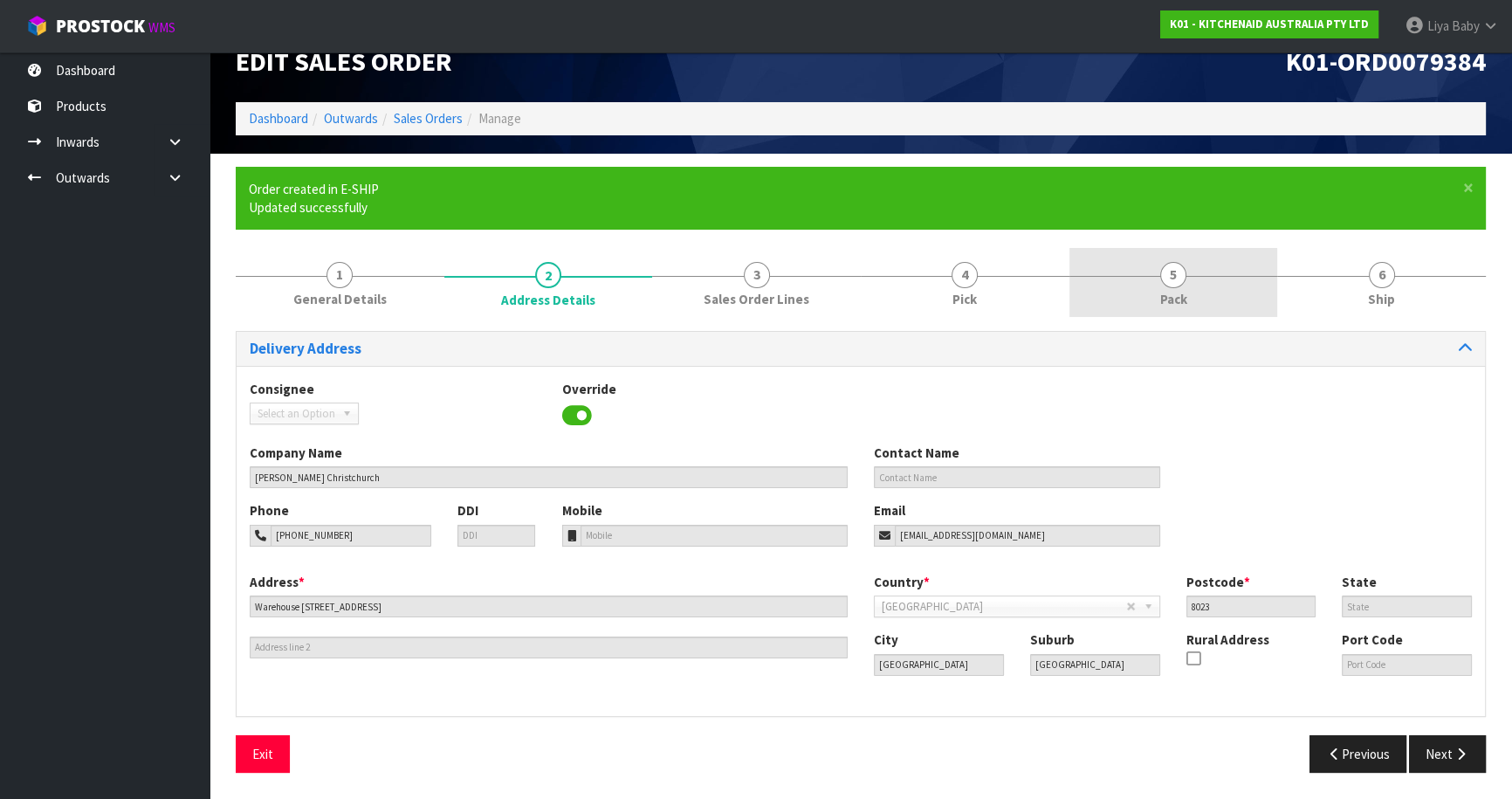
click at [1174, 269] on span "5" at bounding box center [1174, 276] width 27 height 27
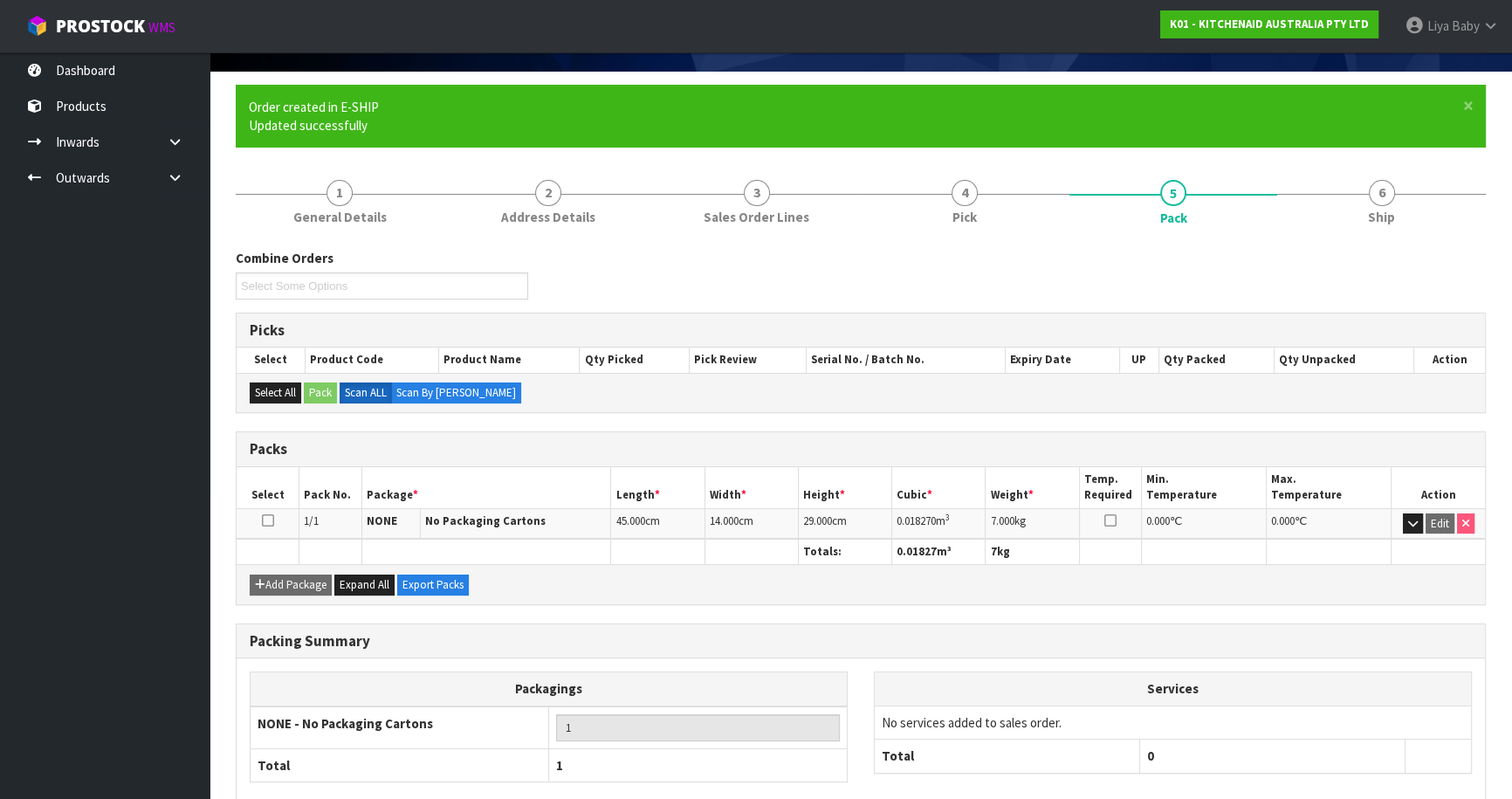
scroll to position [191, 0]
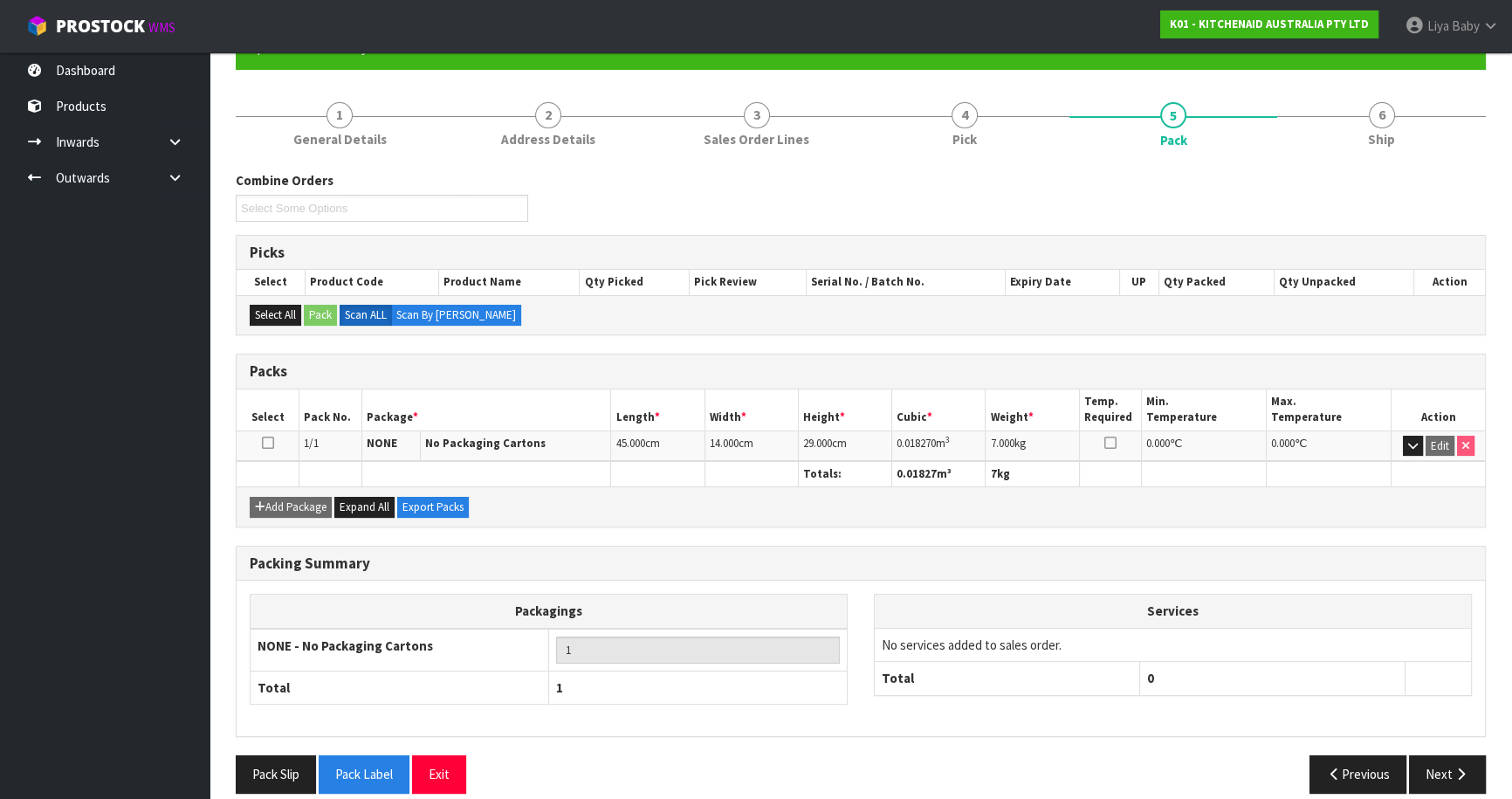
click at [731, 437] on span "14.000" at bounding box center [724, 443] width 29 height 15
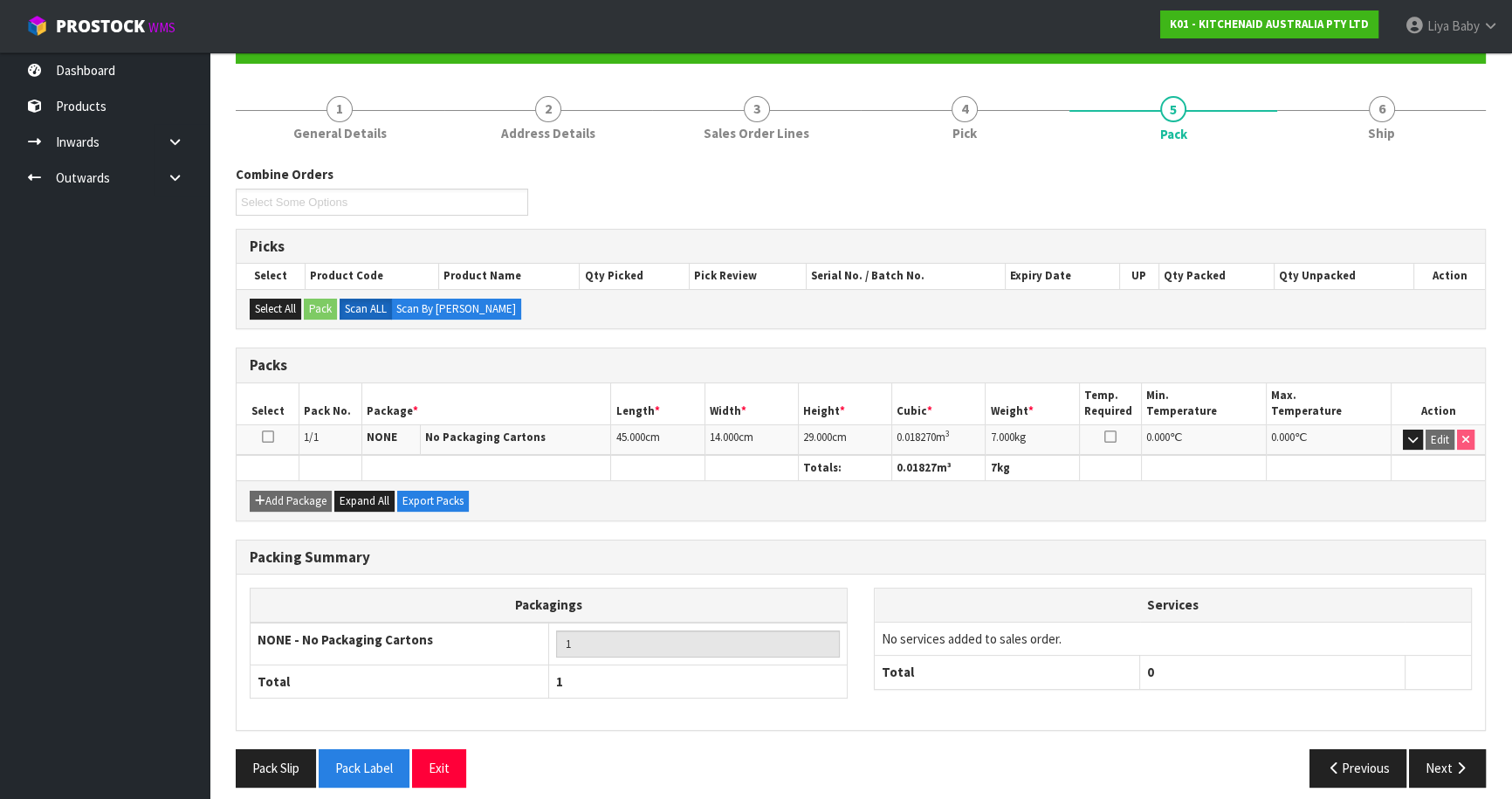
scroll to position [209, 0]
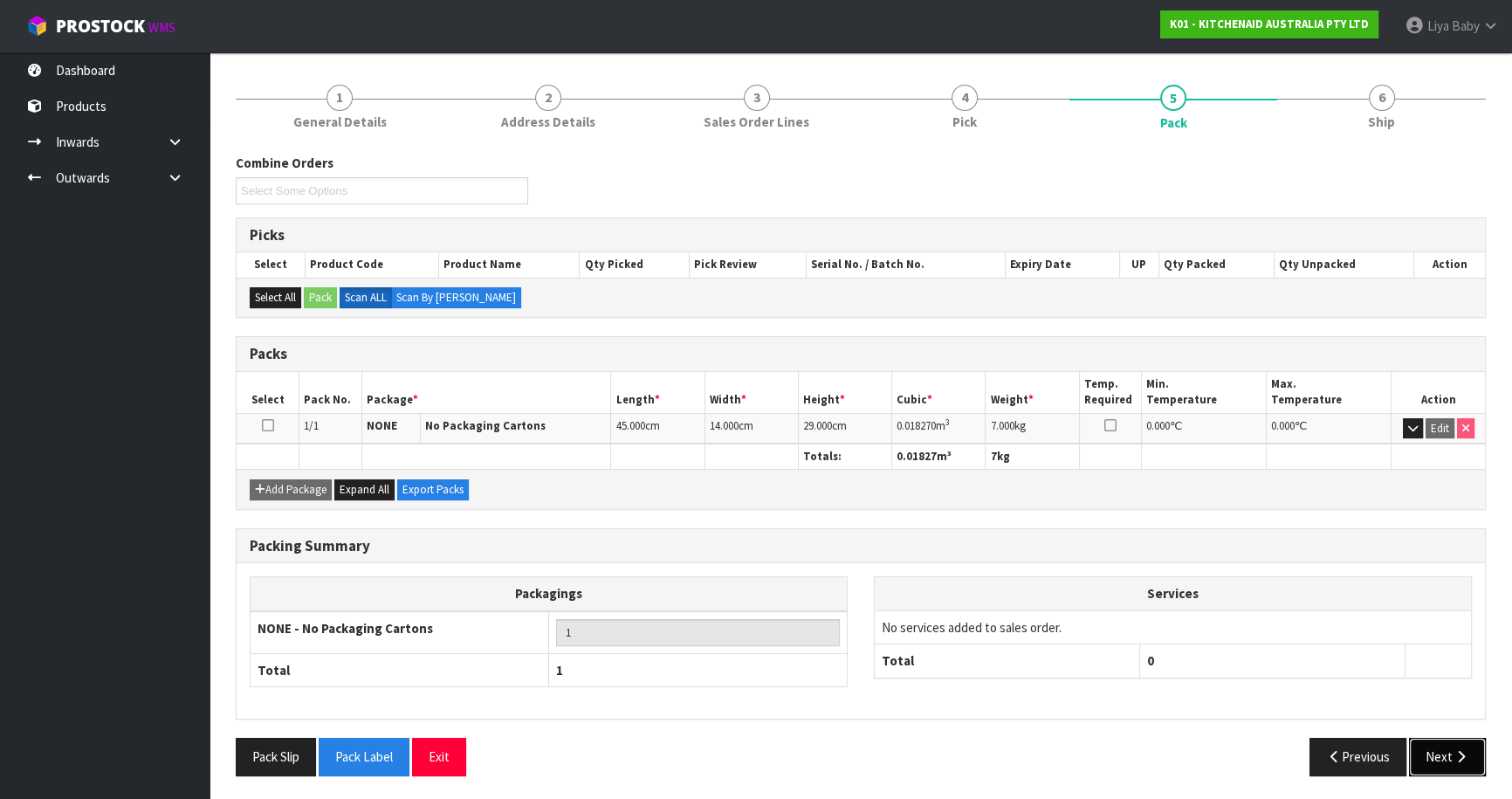
click at [1453, 757] on icon "button" at bounding box center [1461, 756] width 16 height 13
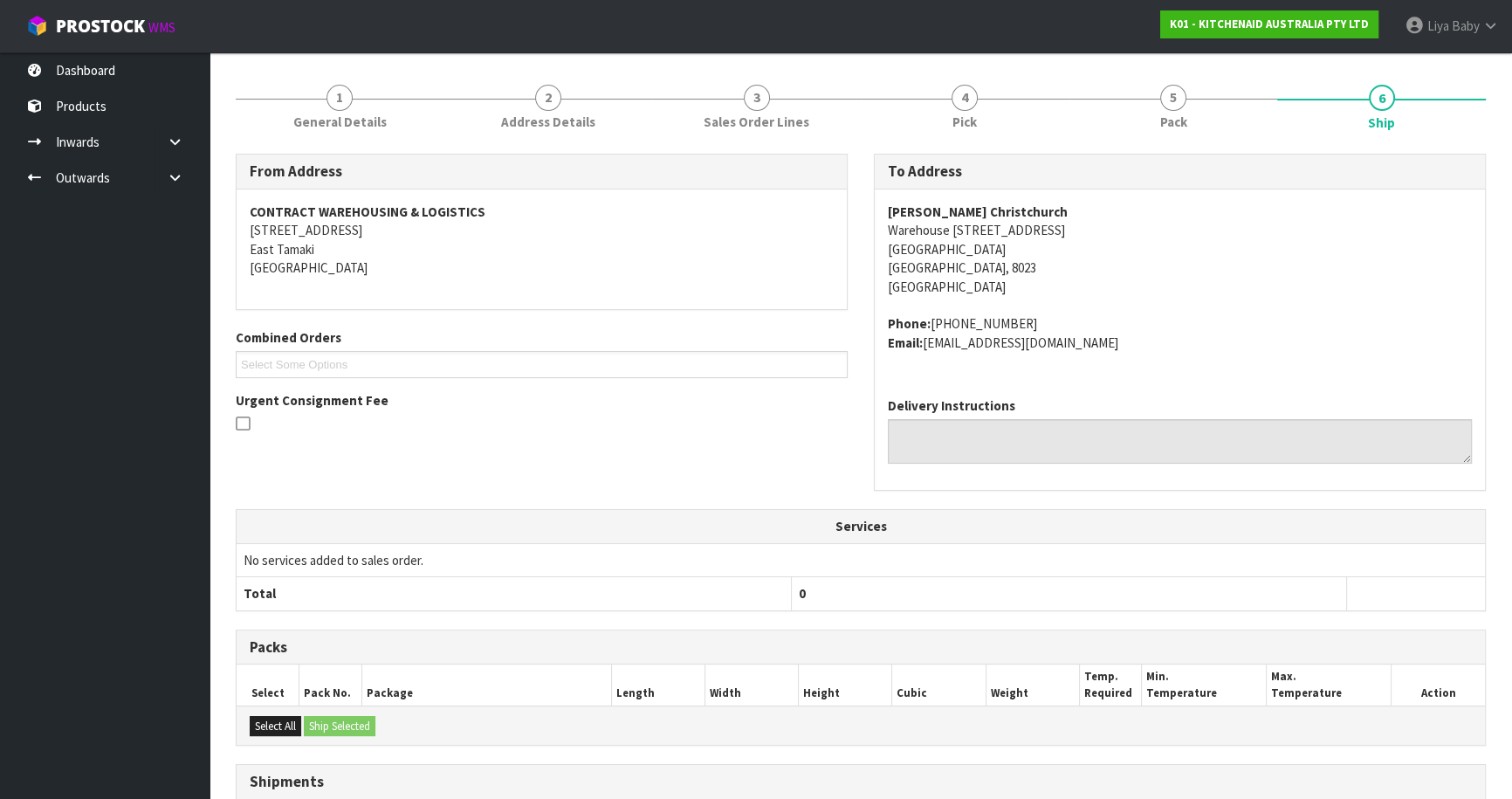
click at [1452, 757] on div "From Address CONTRACT WAREHOUSING & LOGISTICS [STREET_ADDRESS] Combined Orders …" at bounding box center [861, 565] width 1251 height 824
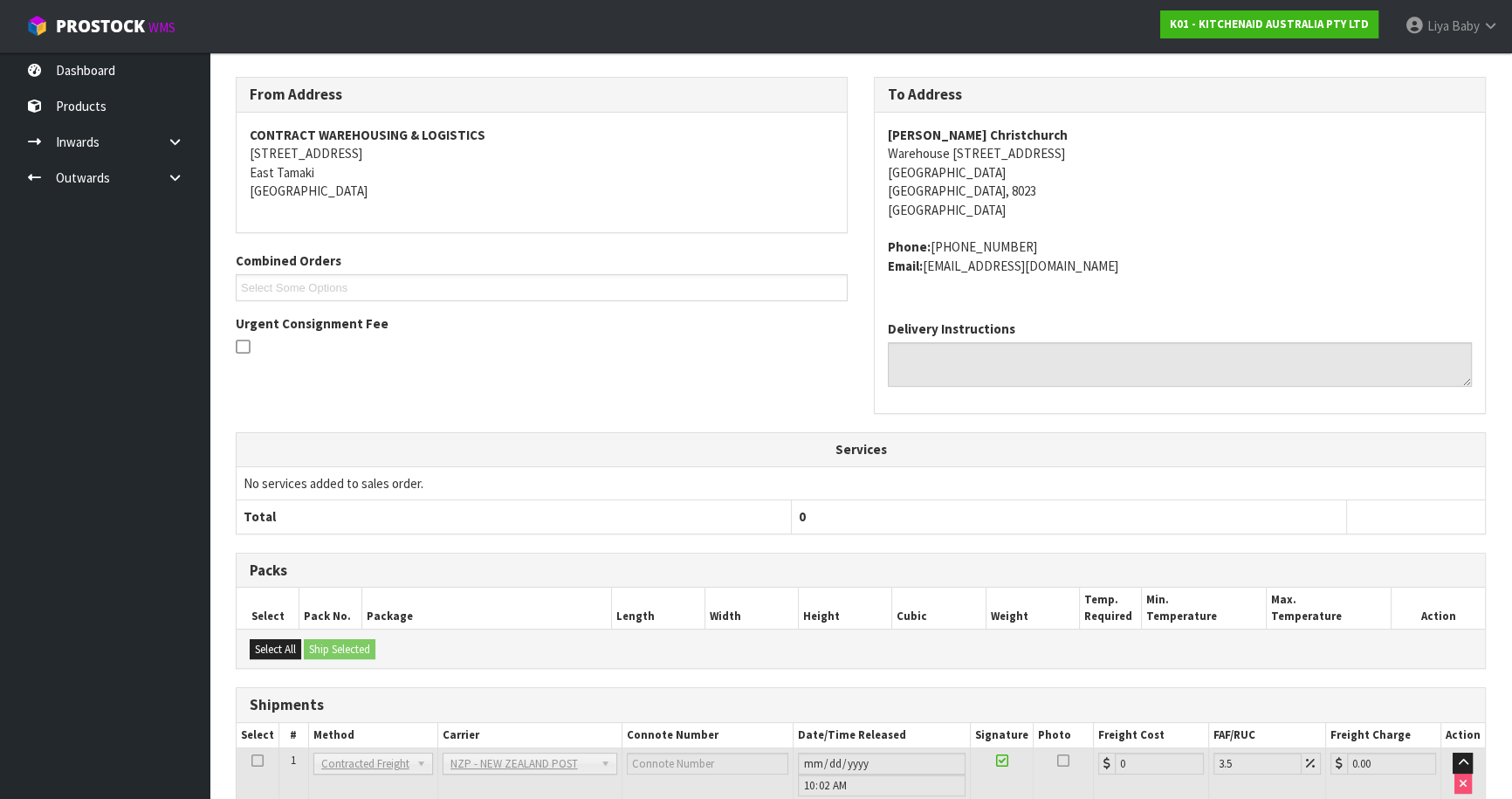
scroll to position [398, 0]
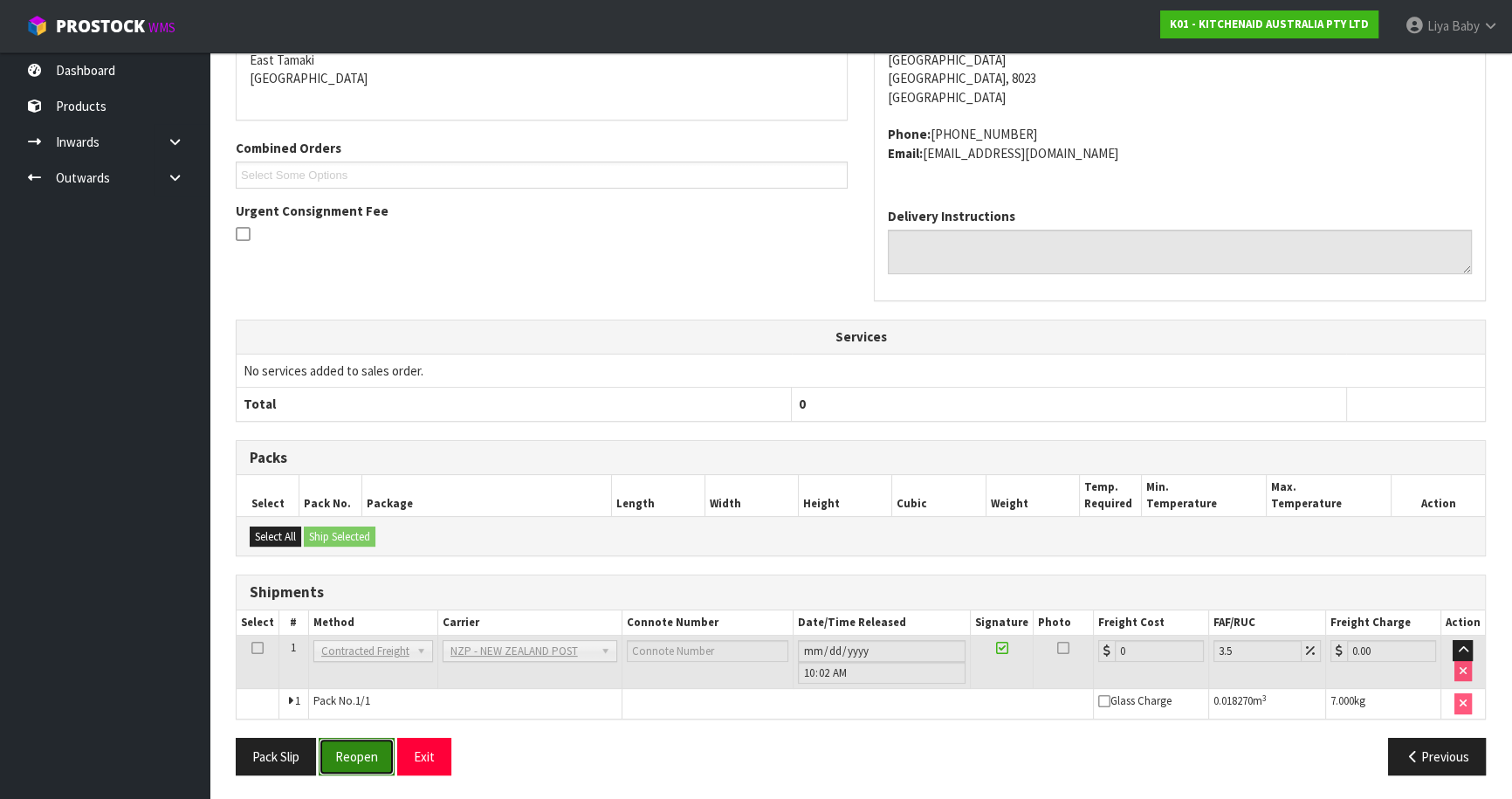
click at [350, 758] on button "Reopen" at bounding box center [356, 756] width 76 height 38
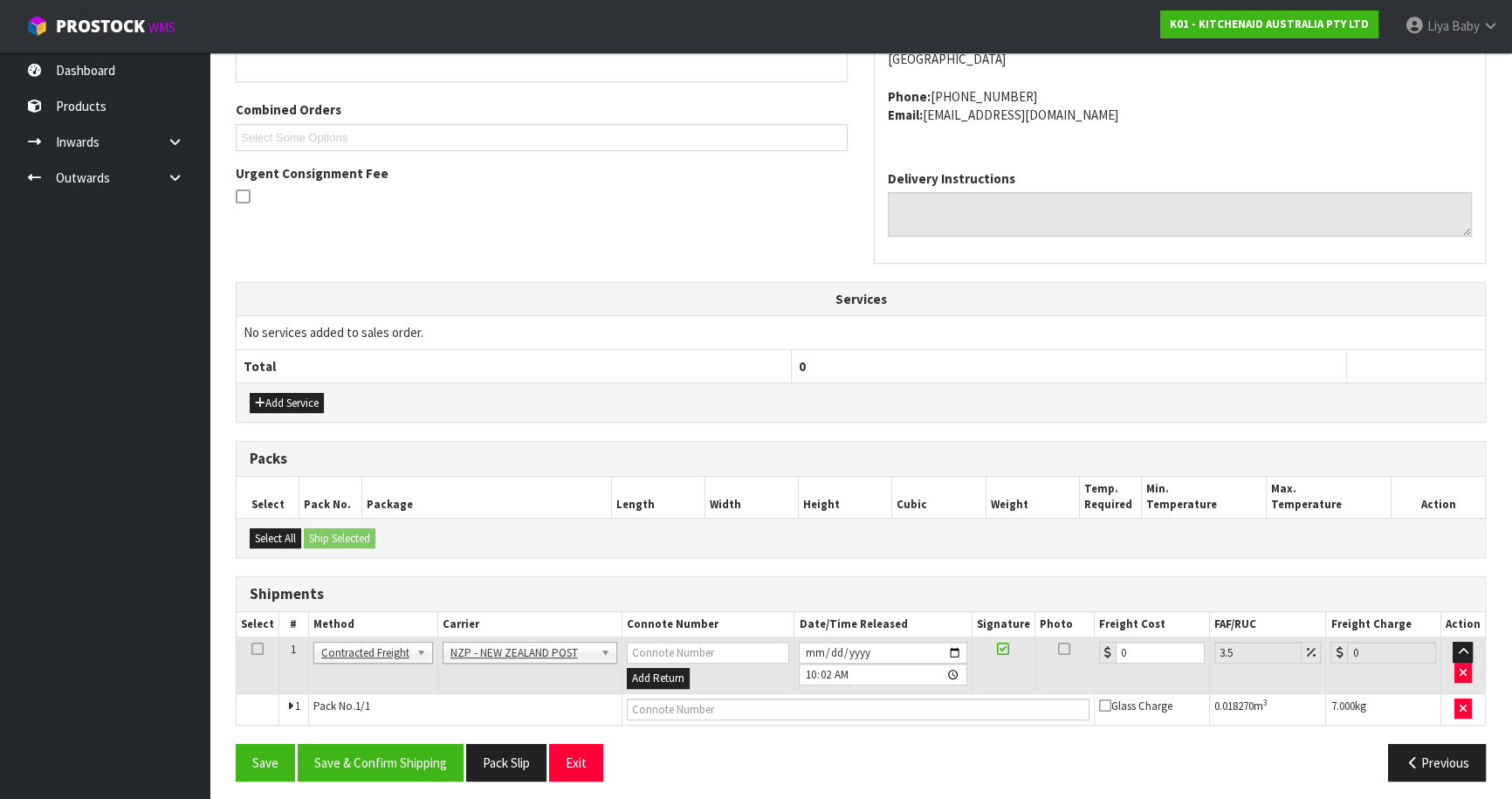
scroll to position [423, 0]
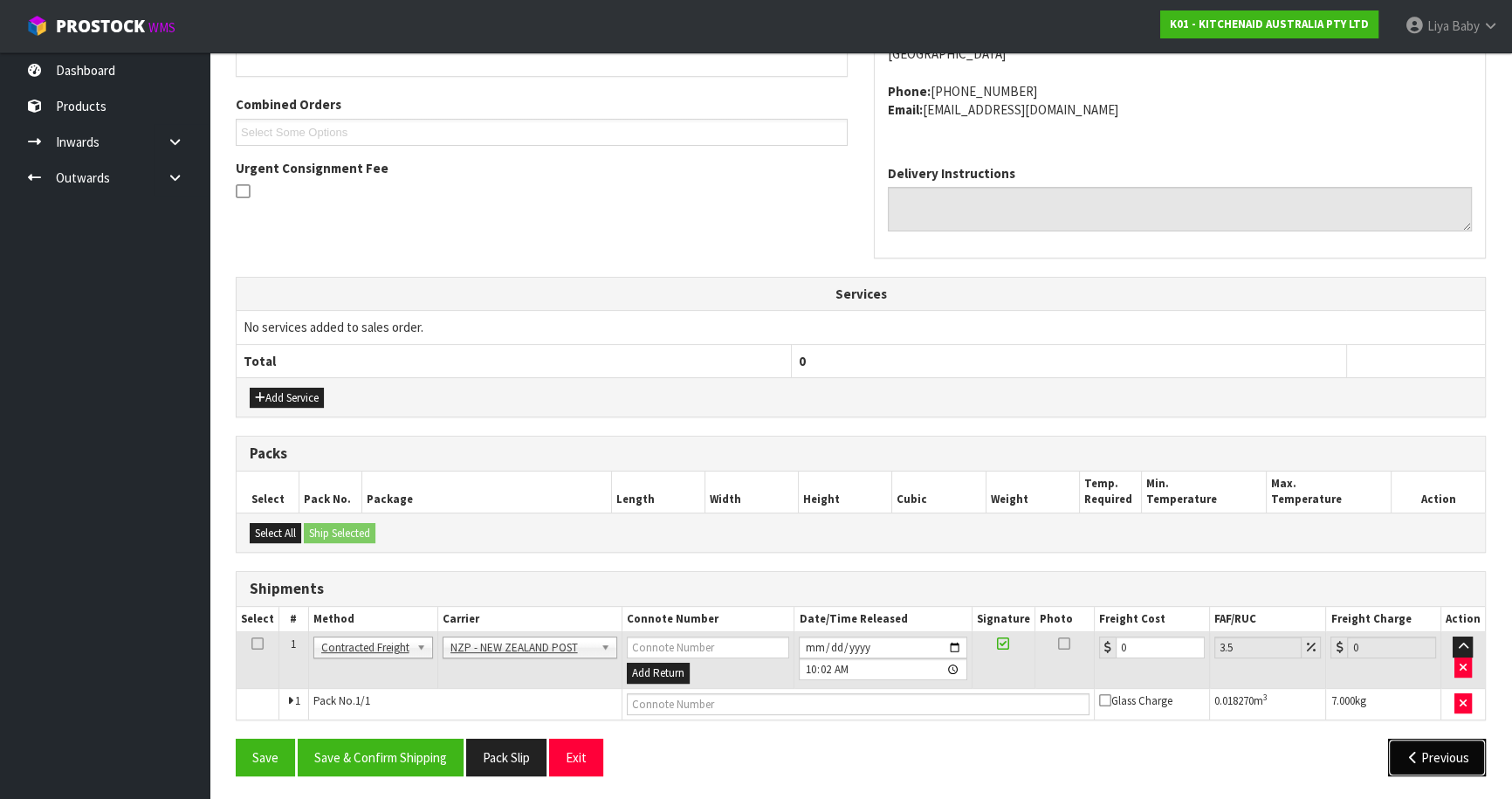
click at [1455, 742] on button "Previous" at bounding box center [1437, 757] width 98 height 38
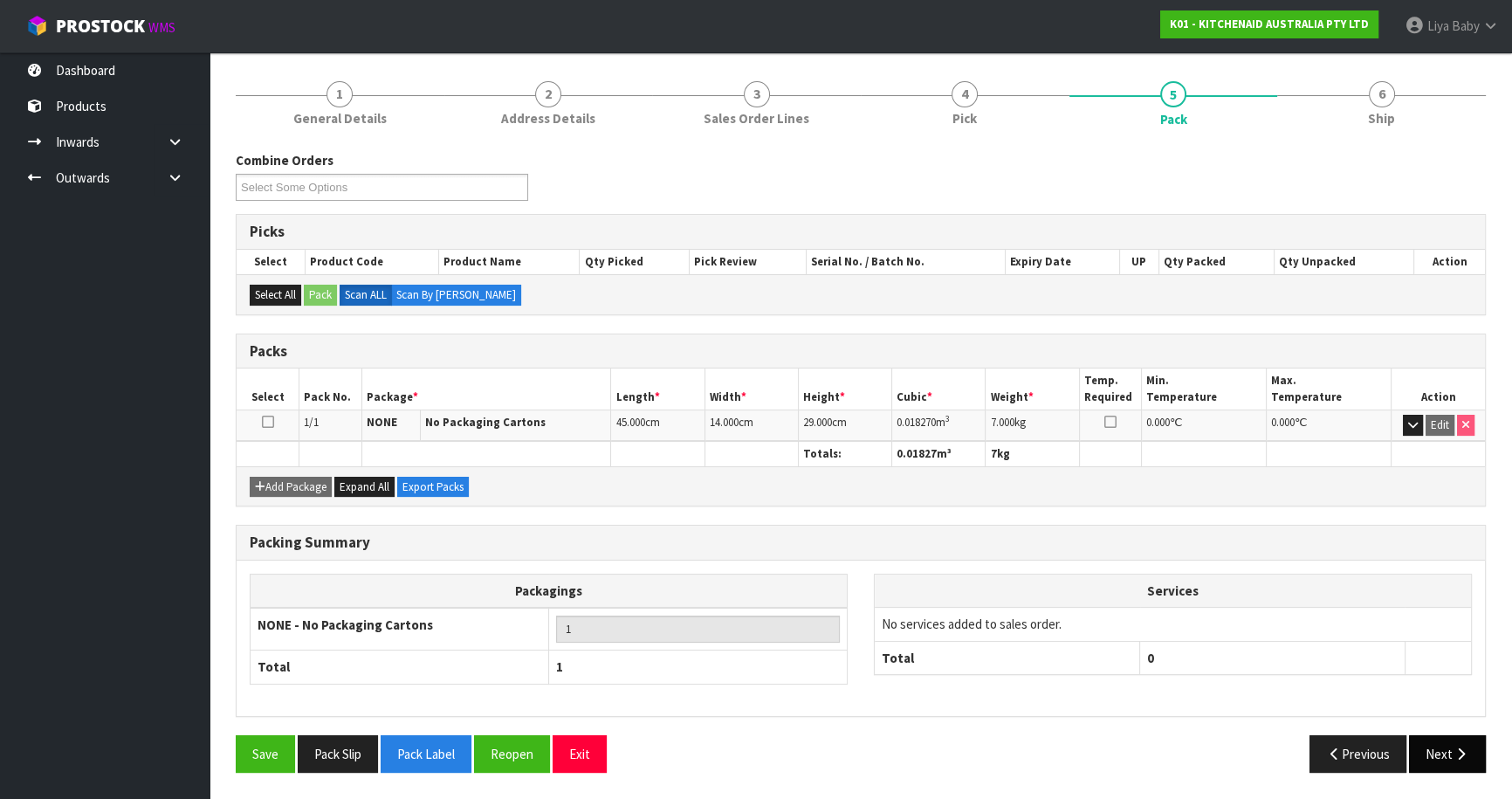
scroll to position [190, 0]
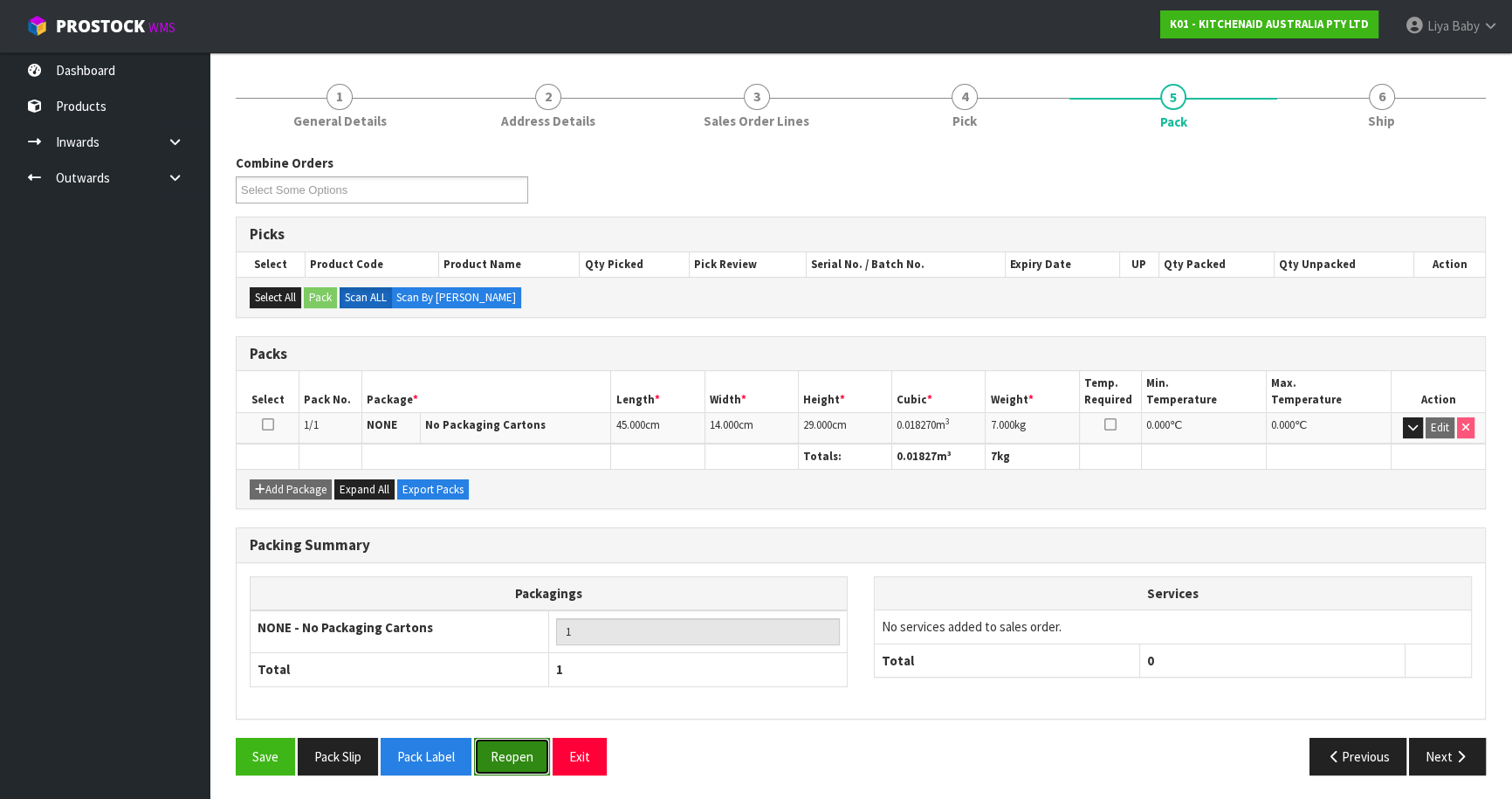
click at [515, 738] on button "Reopen" at bounding box center [512, 756] width 76 height 38
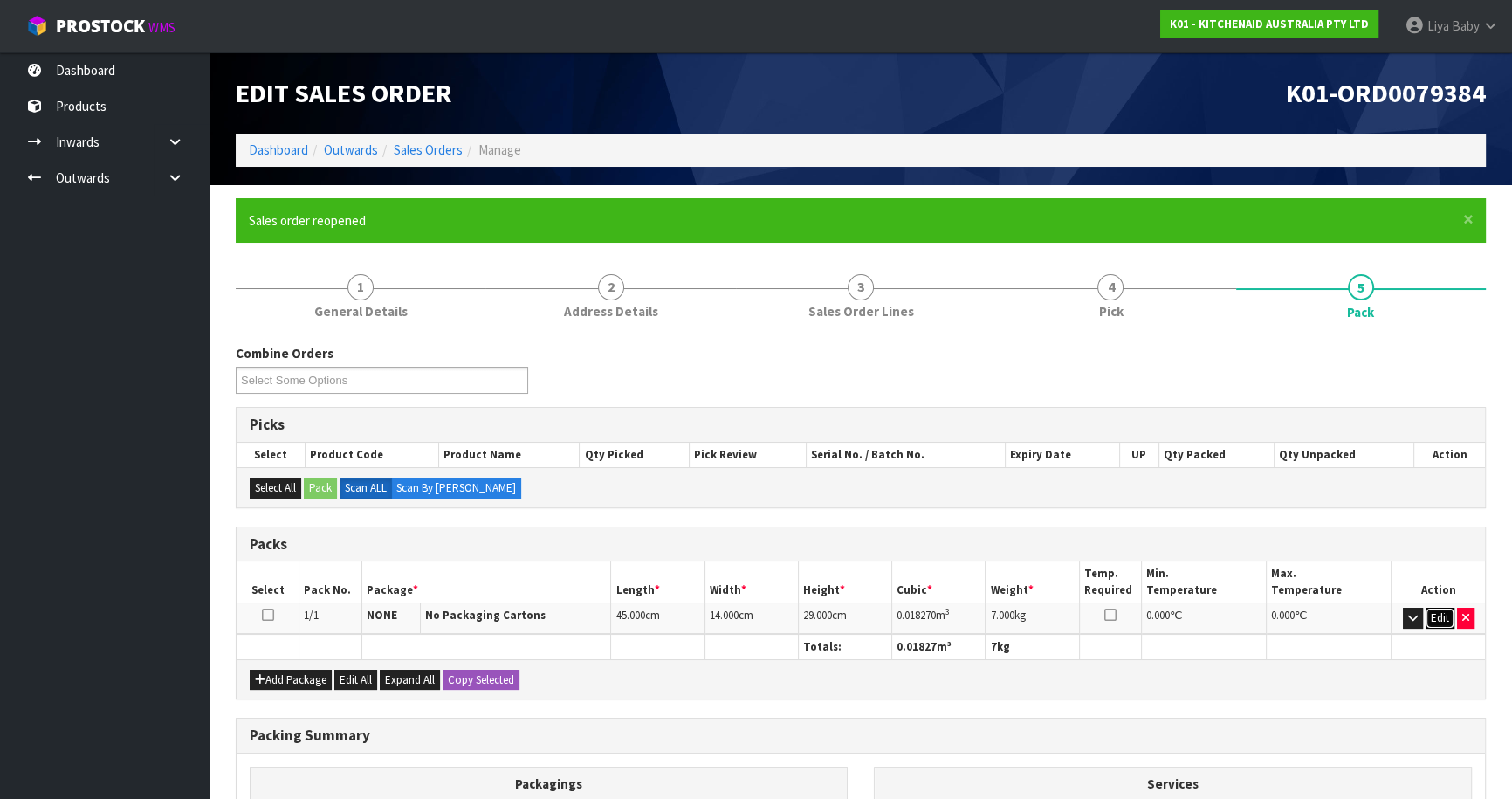
click at [1435, 613] on button "Edit" at bounding box center [1440, 618] width 29 height 21
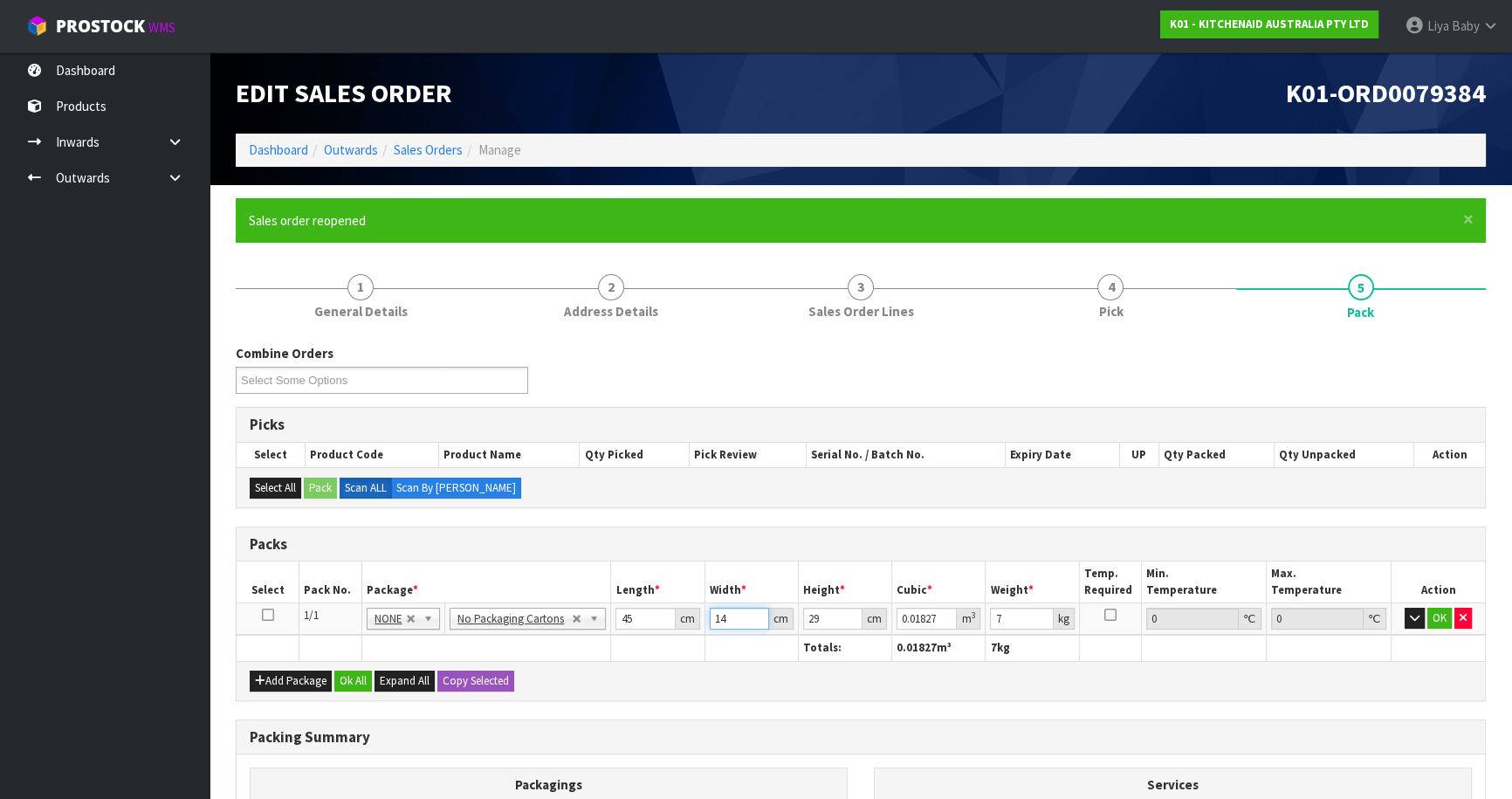
drag, startPoint x: 736, startPoint y: 619, endPoint x: 839, endPoint y: 576, distance: 111.6
click at [737, 619] on input "14" at bounding box center [739, 618] width 59 height 22
click at [1433, 614] on button "OK" at bounding box center [1440, 618] width 25 height 21
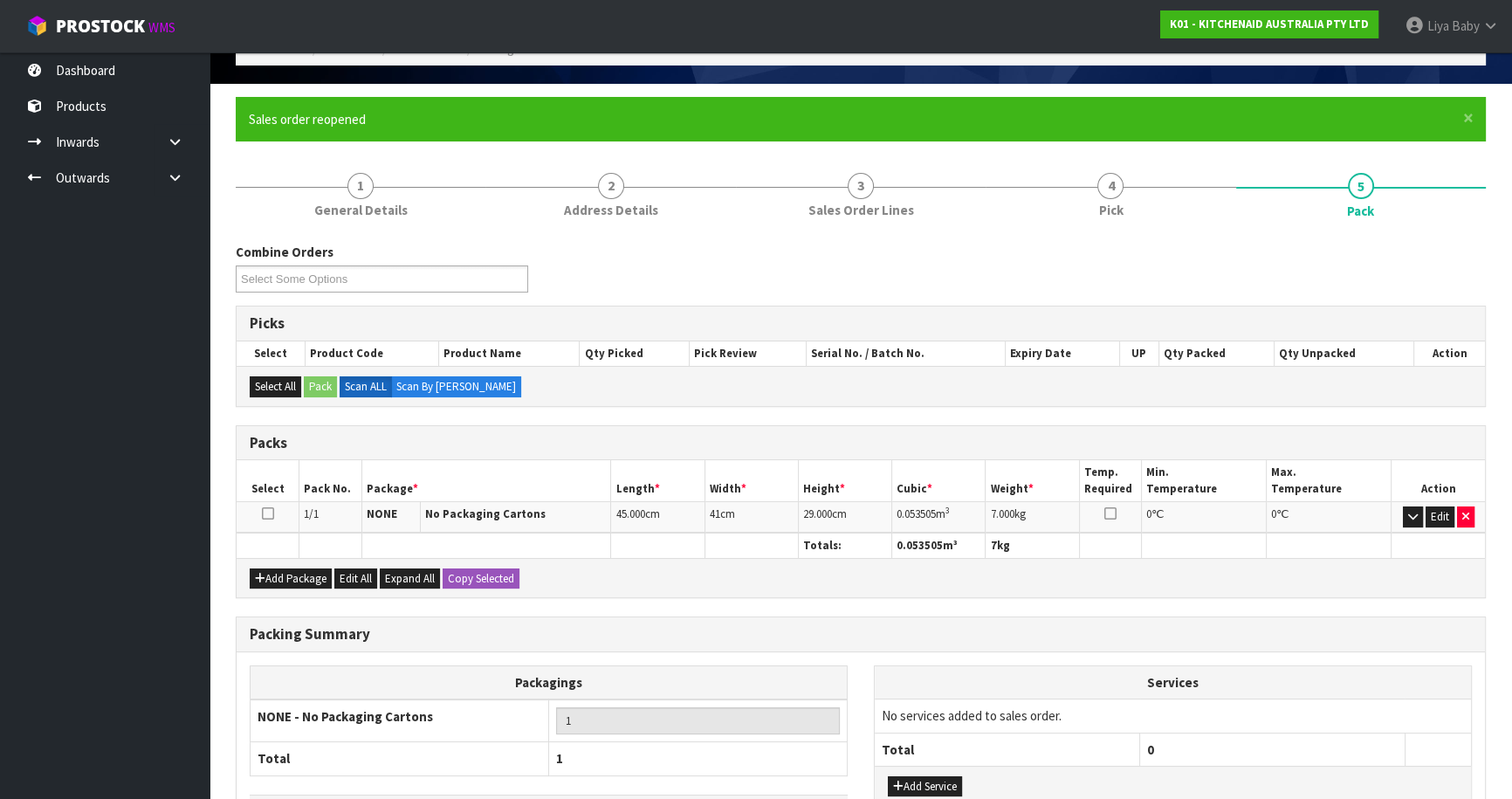
scroll to position [228, 0]
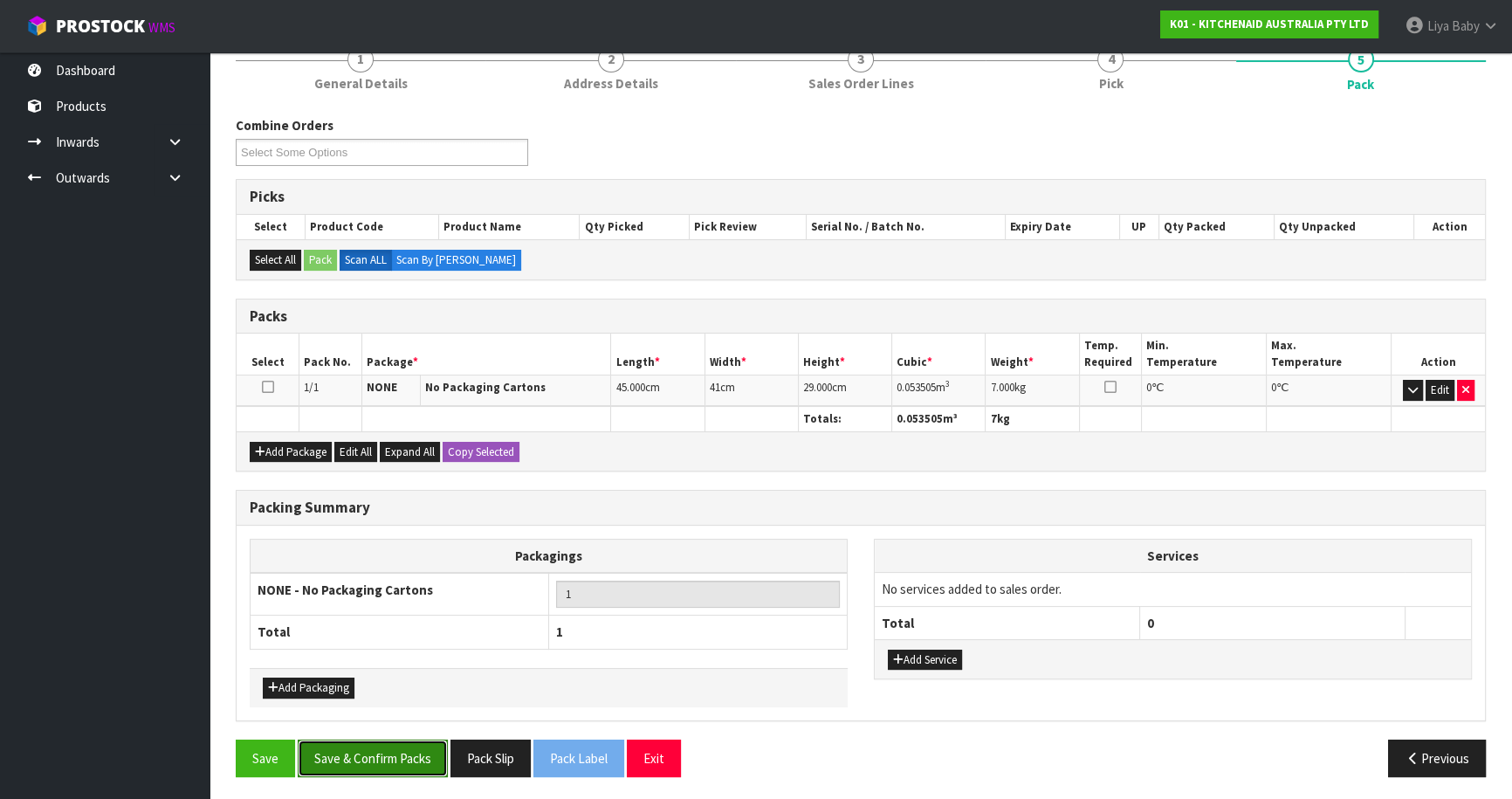
click at [361, 753] on button "Save & Confirm Packs" at bounding box center [373, 758] width 150 height 38
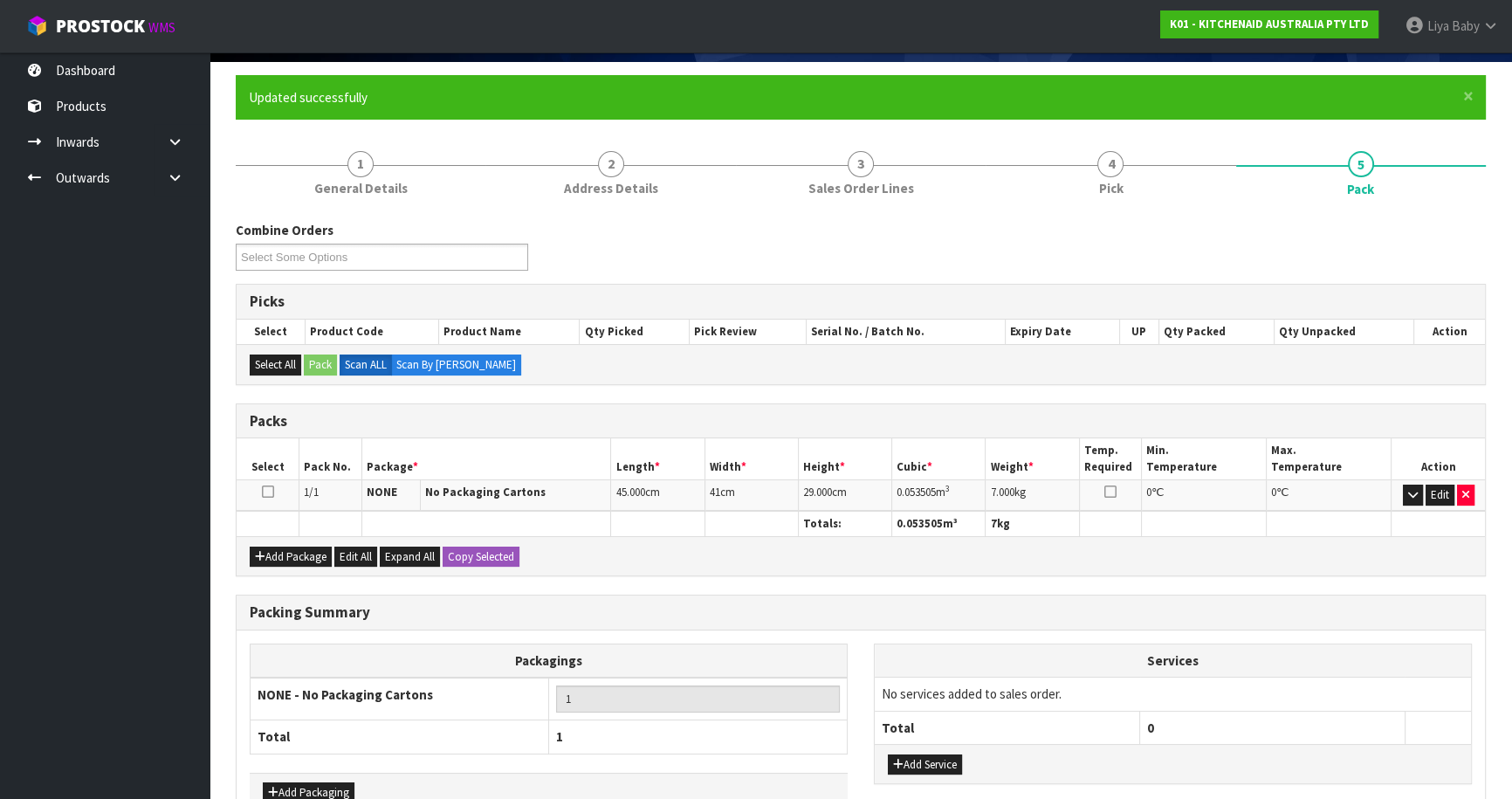
scroll to position [190, 0]
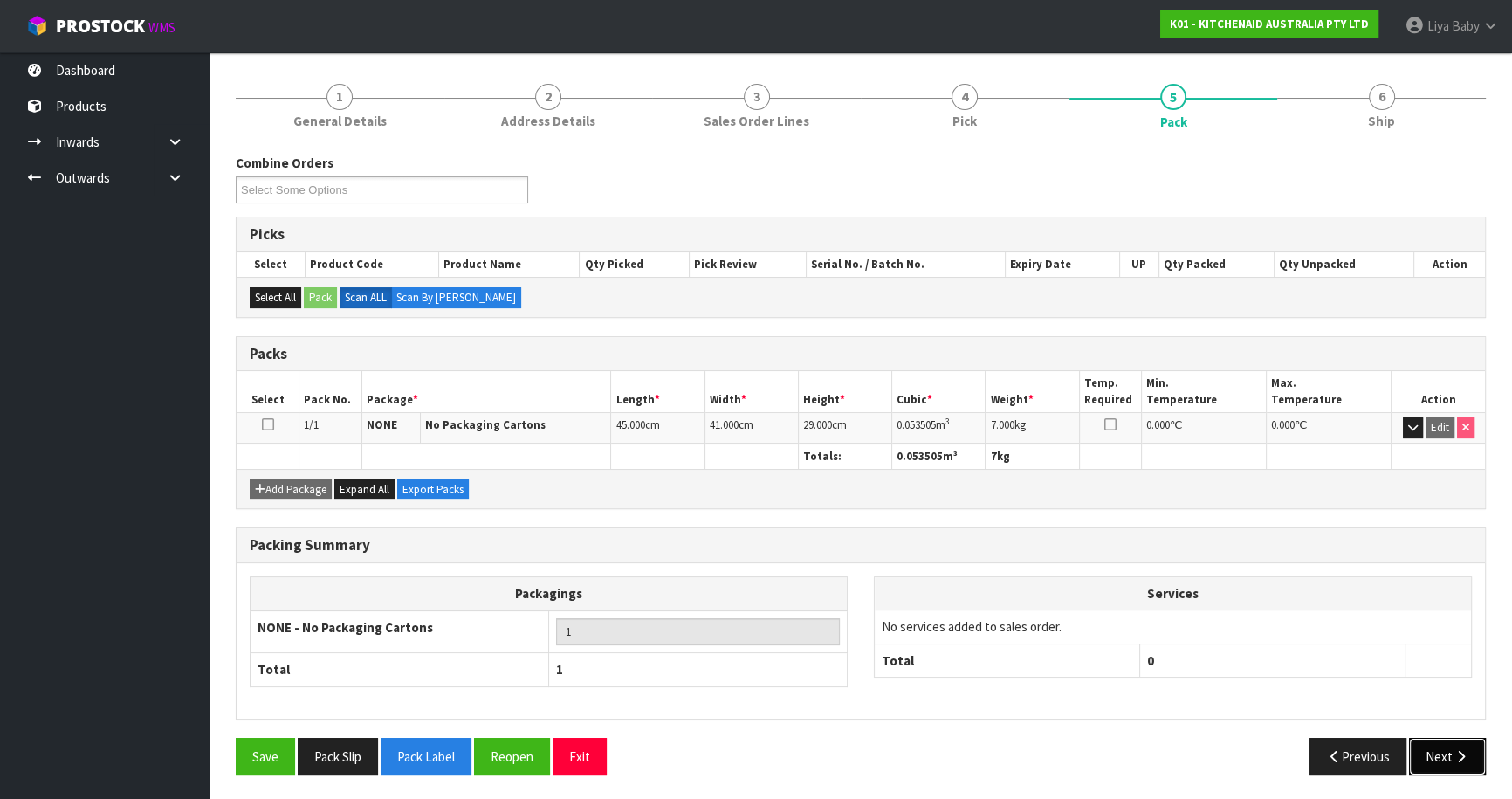
click at [1449, 751] on button "Next" at bounding box center [1447, 756] width 77 height 38
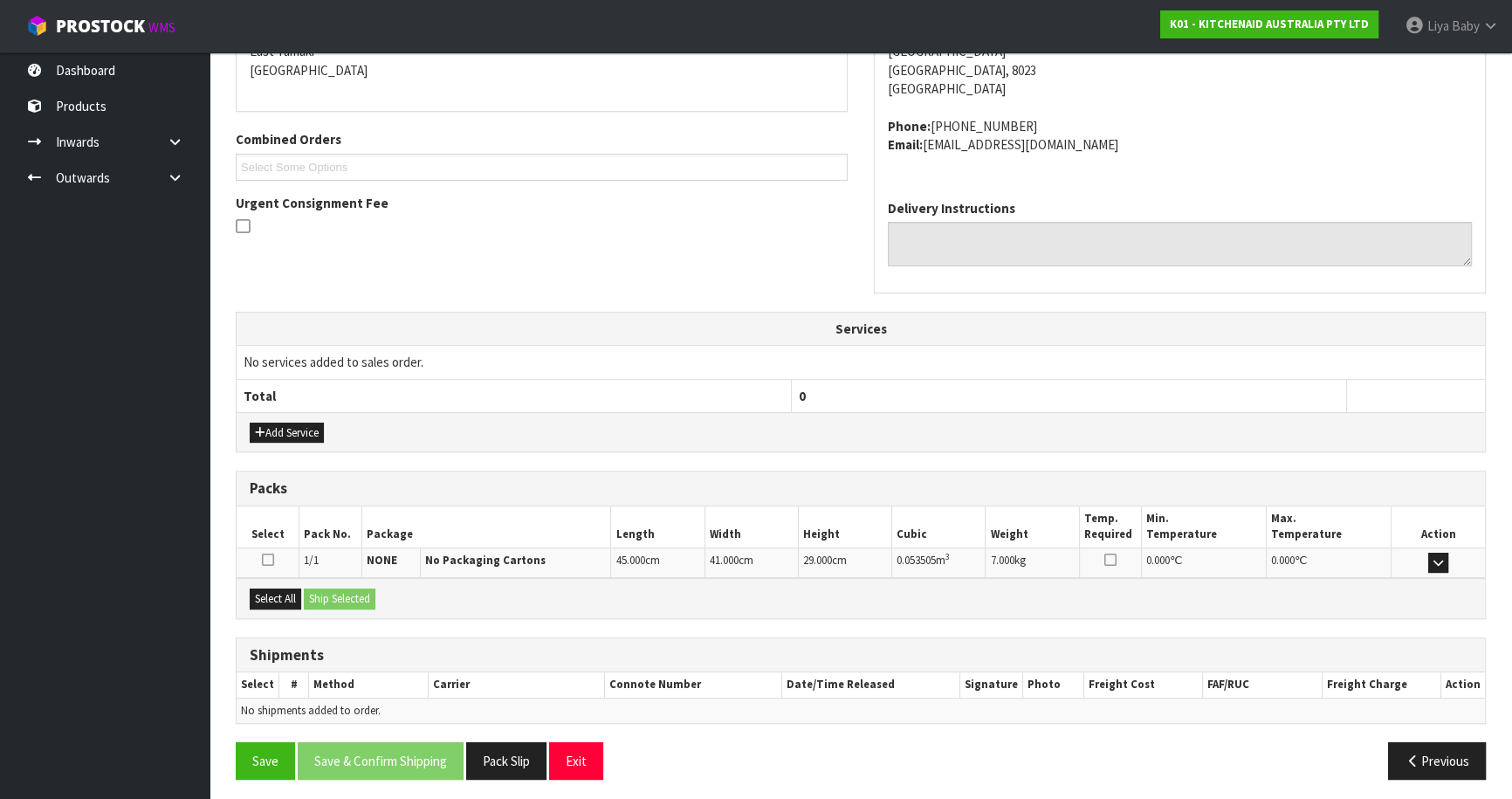
scroll to position [392, 0]
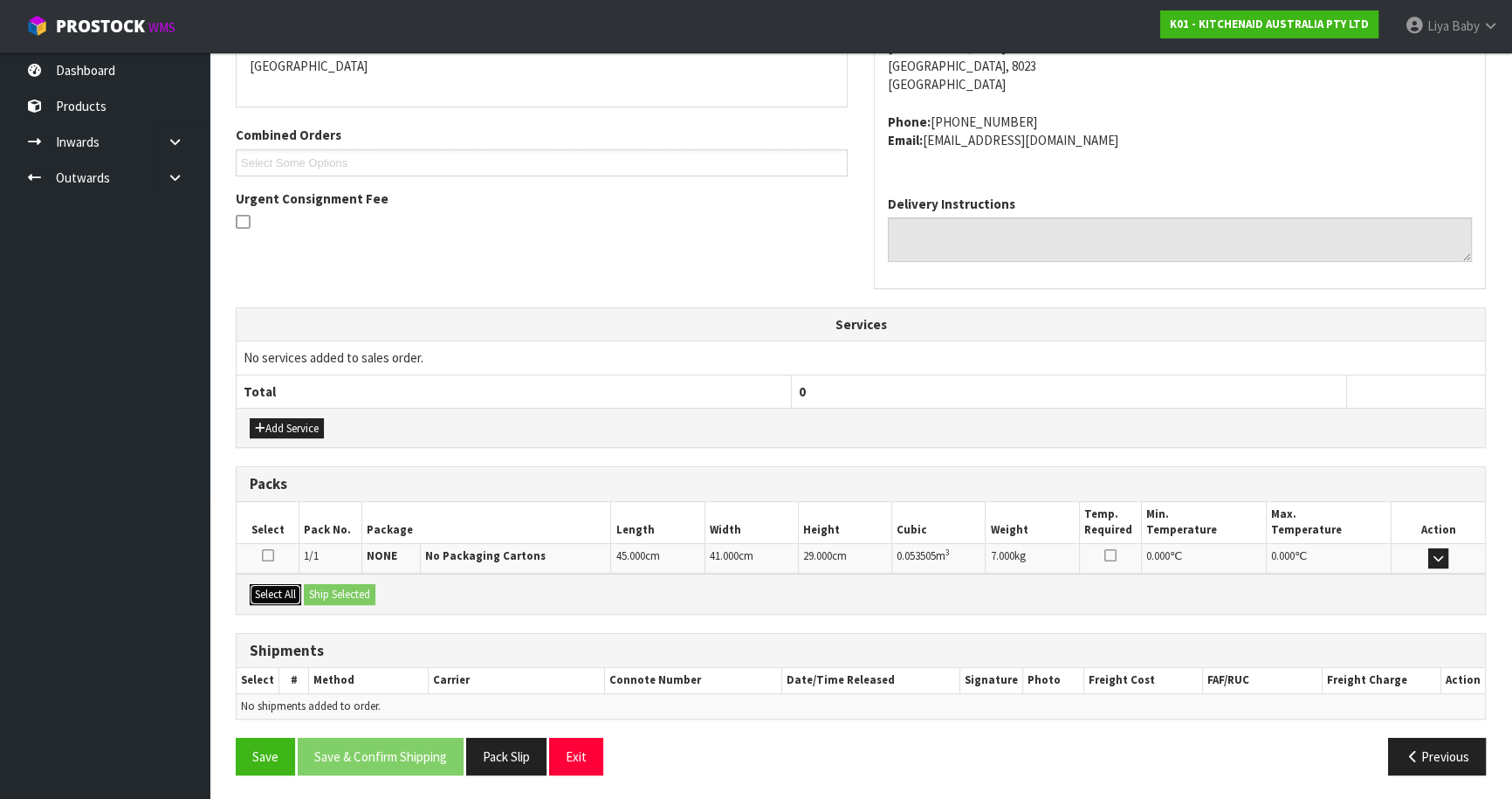
click at [266, 589] on button "Select All" at bounding box center [276, 595] width 51 height 21
drag, startPoint x: 339, startPoint y: 586, endPoint x: 328, endPoint y: 600, distance: 17.8
click at [339, 586] on button "Ship Selected" at bounding box center [339, 595] width 71 height 21
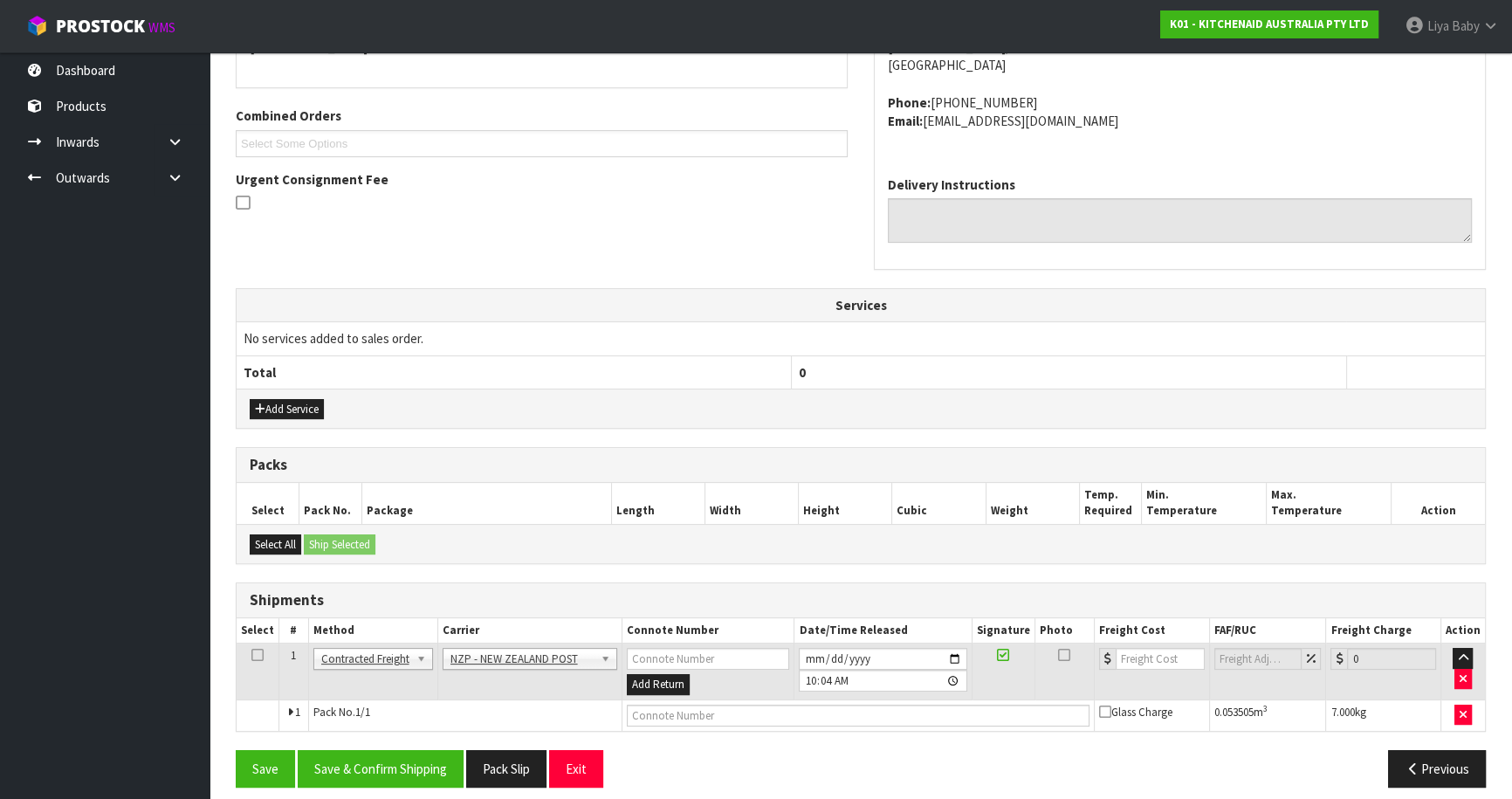
scroll to position [423, 0]
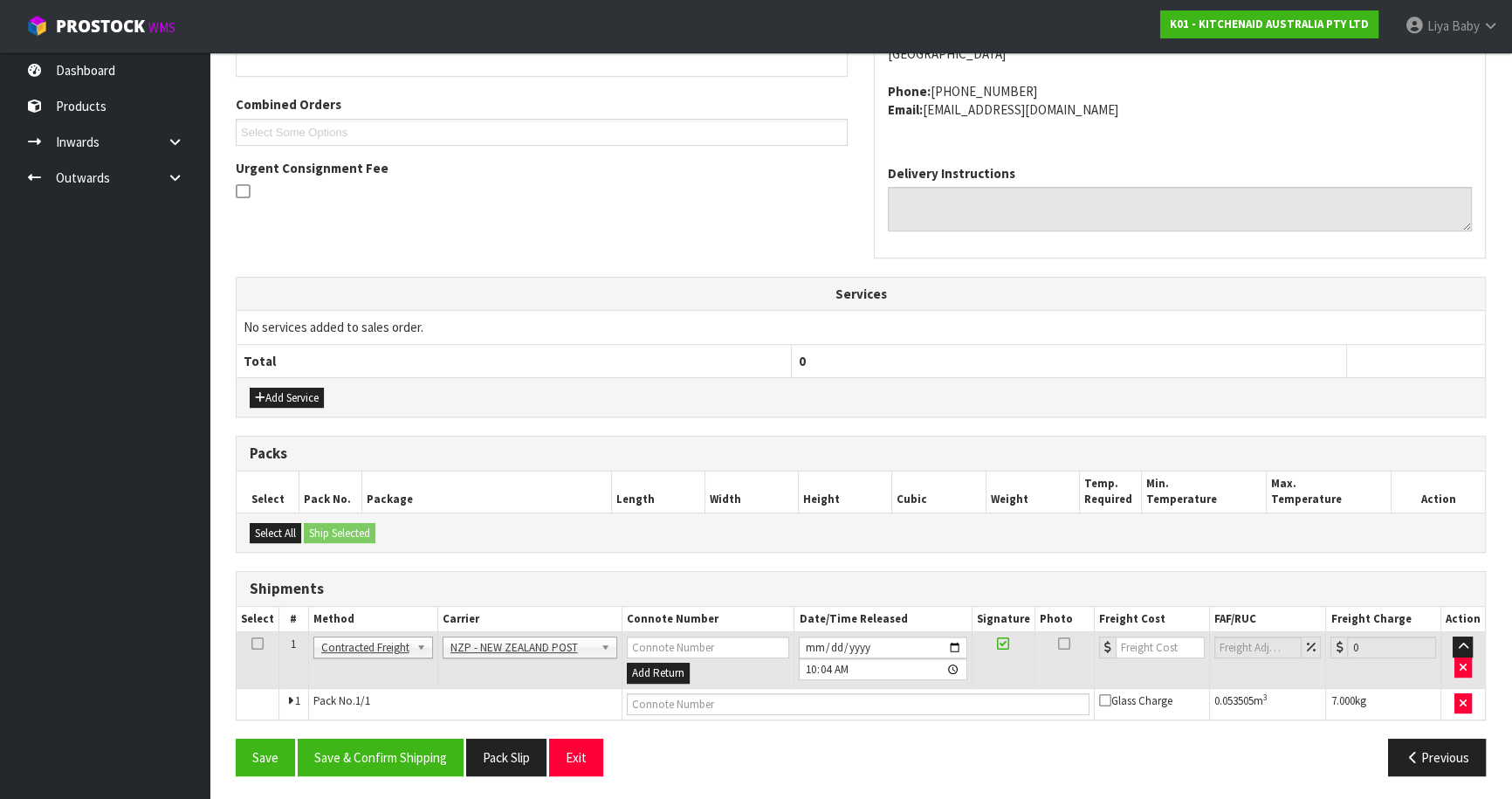
drag, startPoint x: 258, startPoint y: 639, endPoint x: 275, endPoint y: 648, distance: 19.2
click at [258, 643] on icon at bounding box center [258, 643] width 12 height 1
click at [360, 738] on button "Save & Confirm Shipping" at bounding box center [380, 757] width 166 height 38
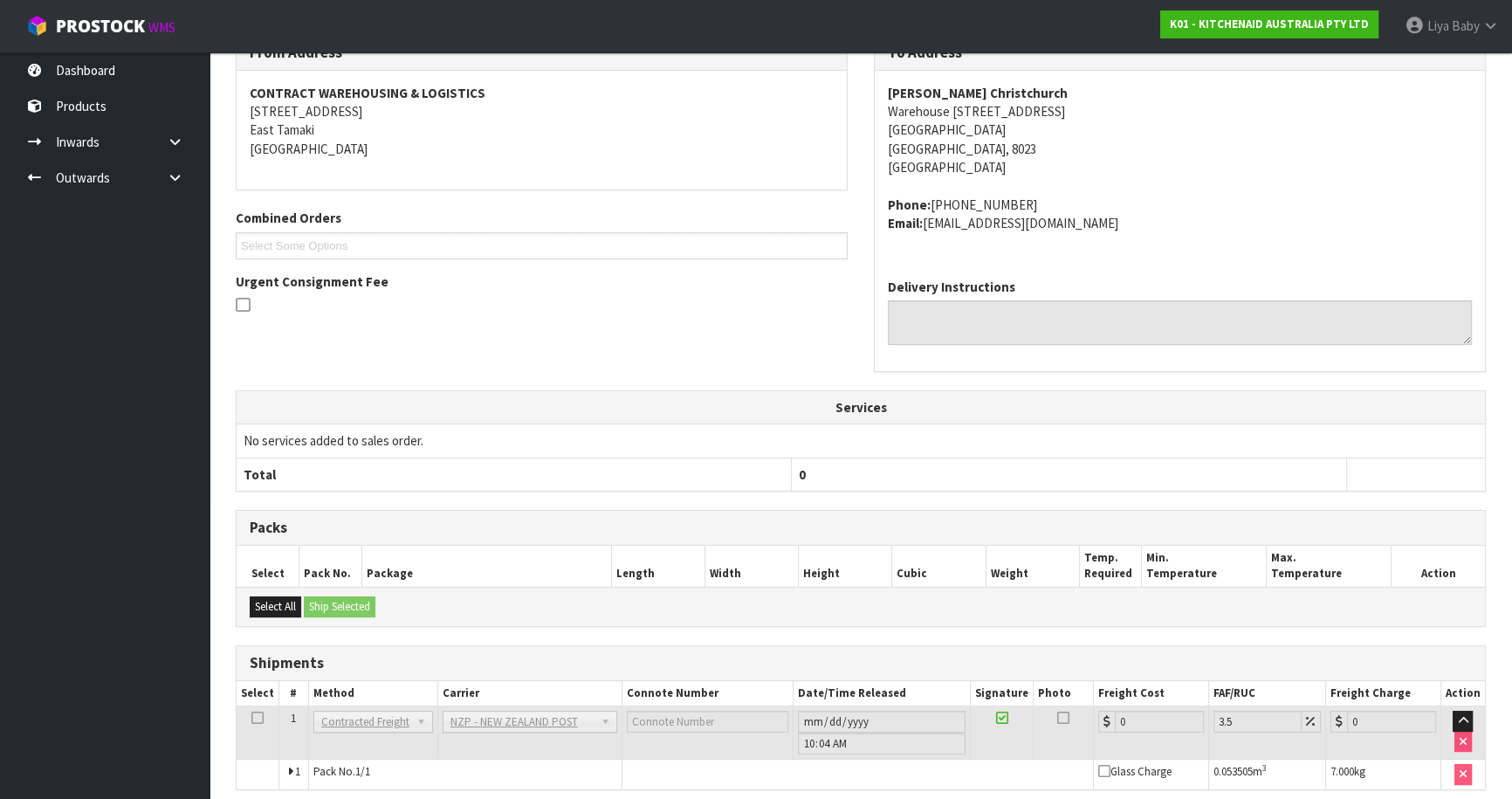
scroll to position [380, 0]
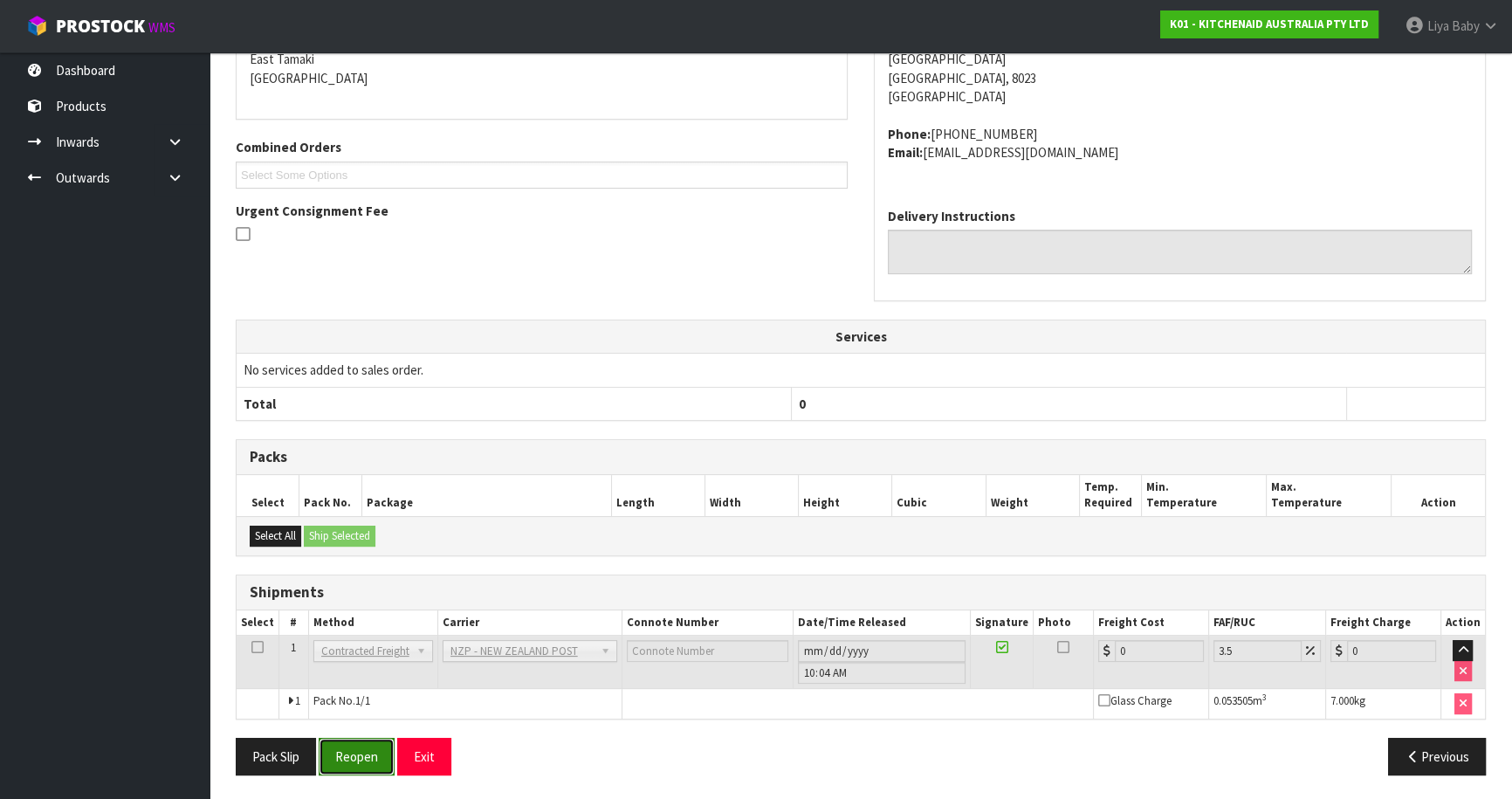
click at [377, 749] on button "Reopen" at bounding box center [356, 756] width 76 height 38
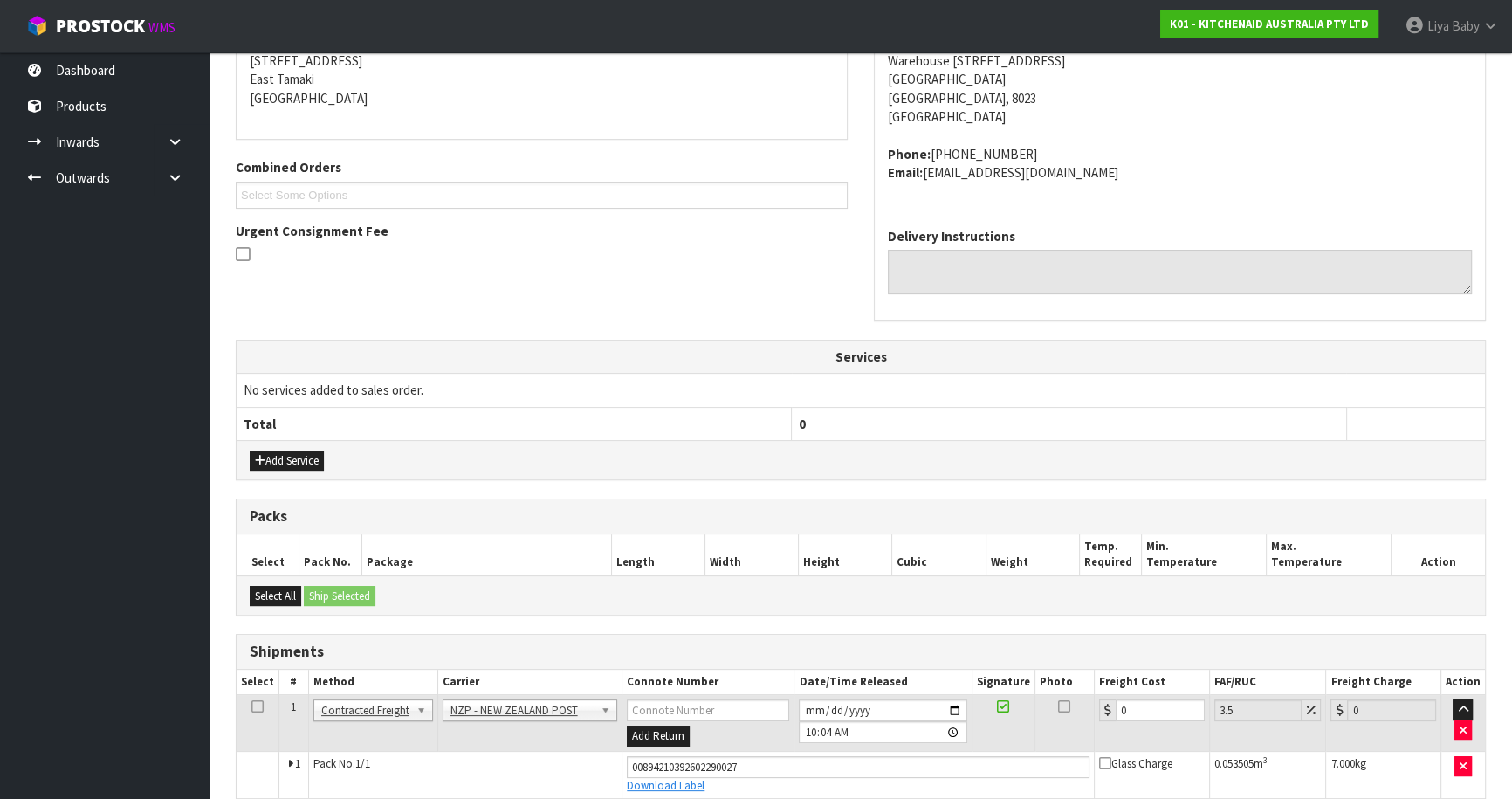
scroll to position [438, 0]
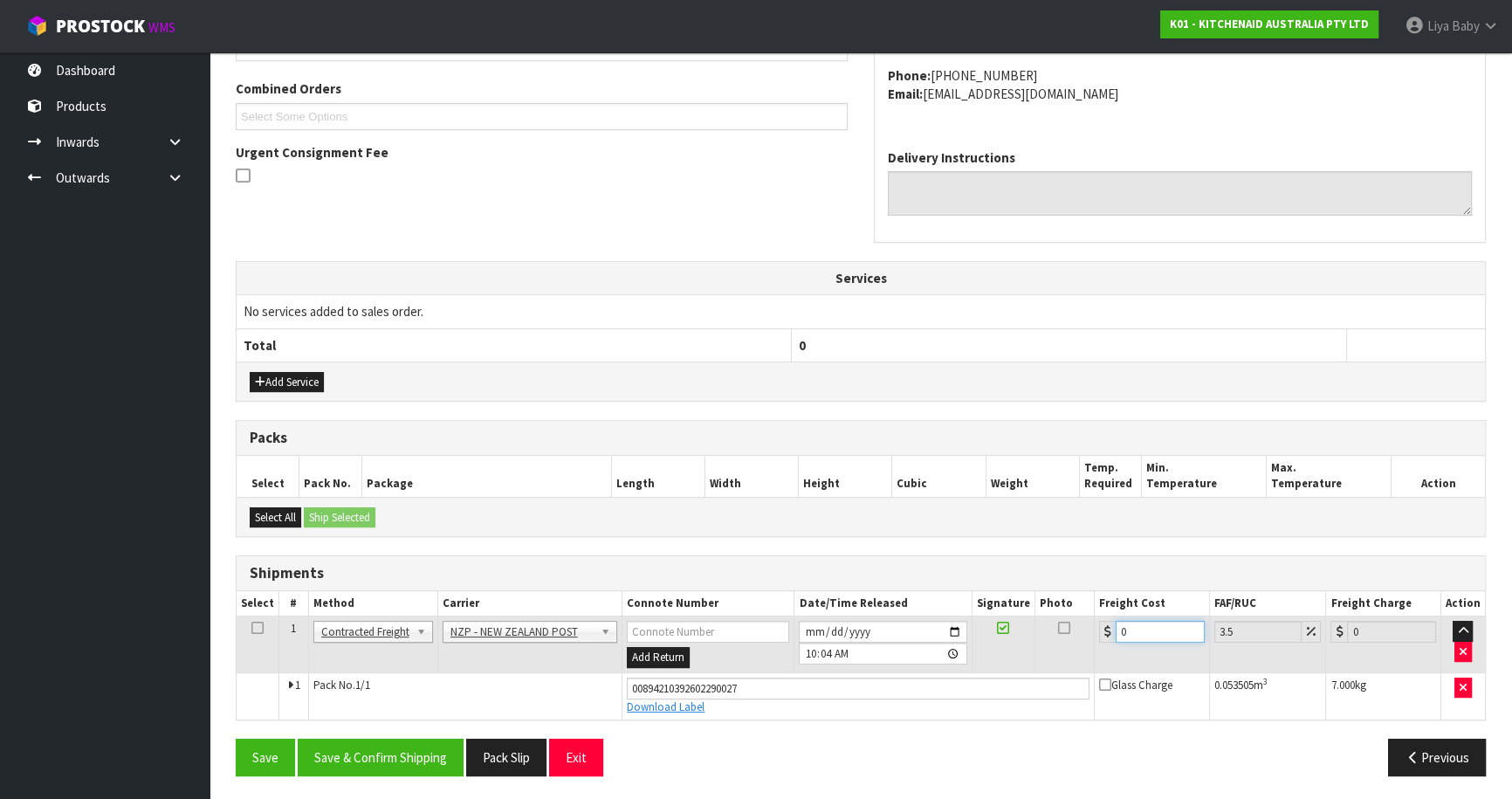
click at [1147, 629] on input "0" at bounding box center [1160, 631] width 89 height 22
click at [258, 628] on icon at bounding box center [258, 628] width 12 height 1
click at [366, 751] on button "Save & Confirm Shipping" at bounding box center [380, 757] width 166 height 38
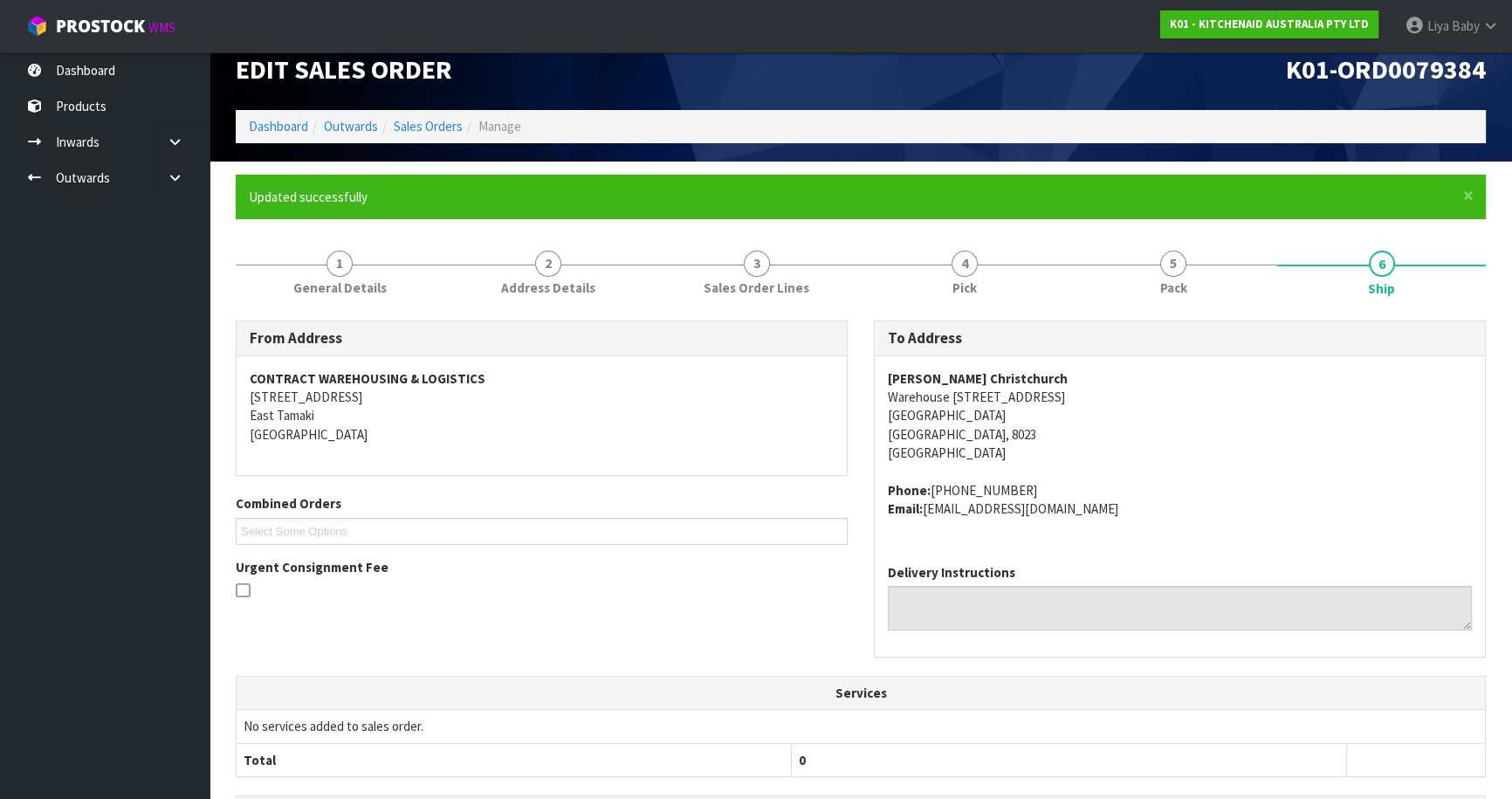
scroll to position [0, 0]
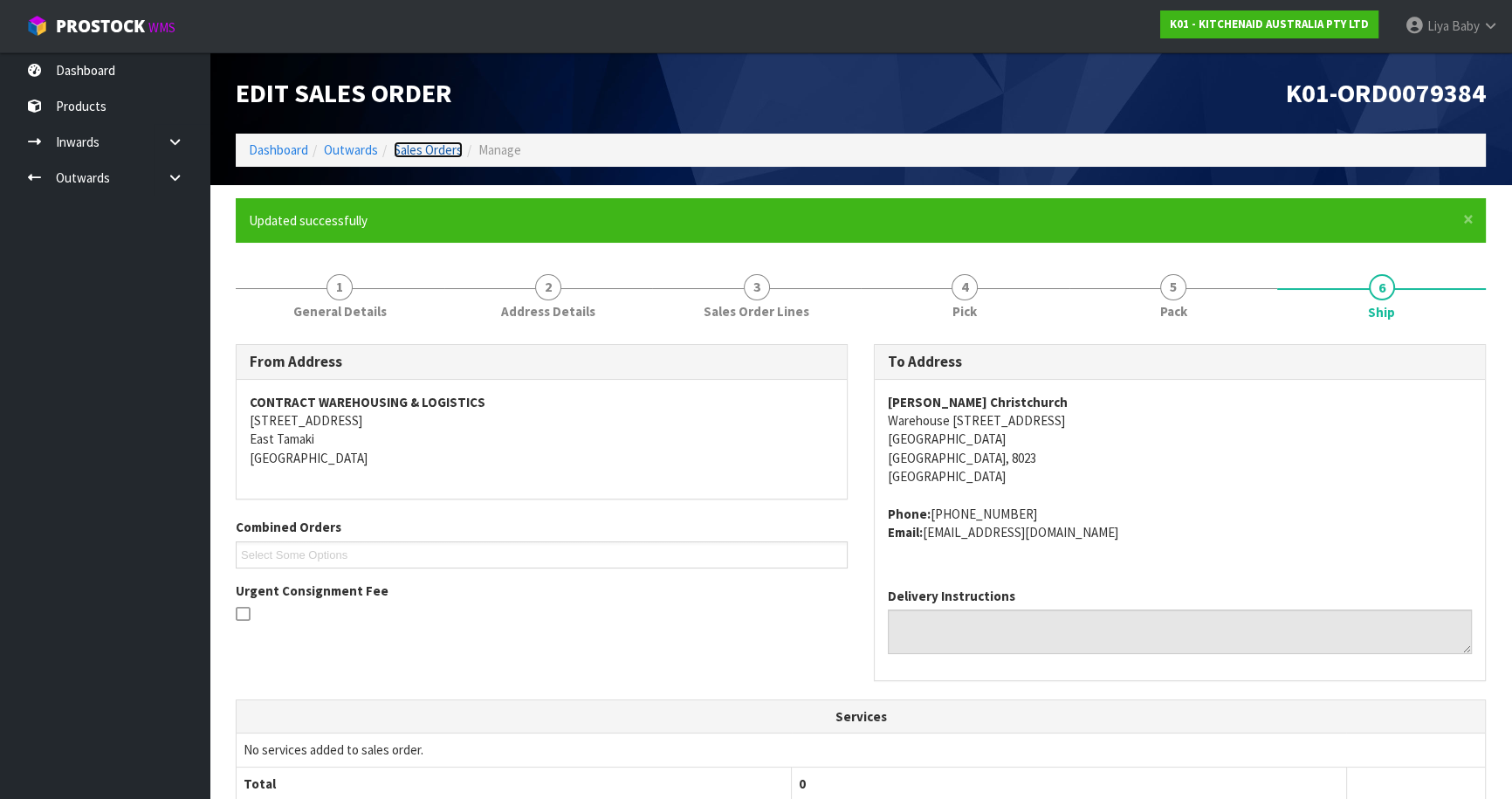
click at [444, 145] on link "Sales Orders" at bounding box center [428, 149] width 69 height 16
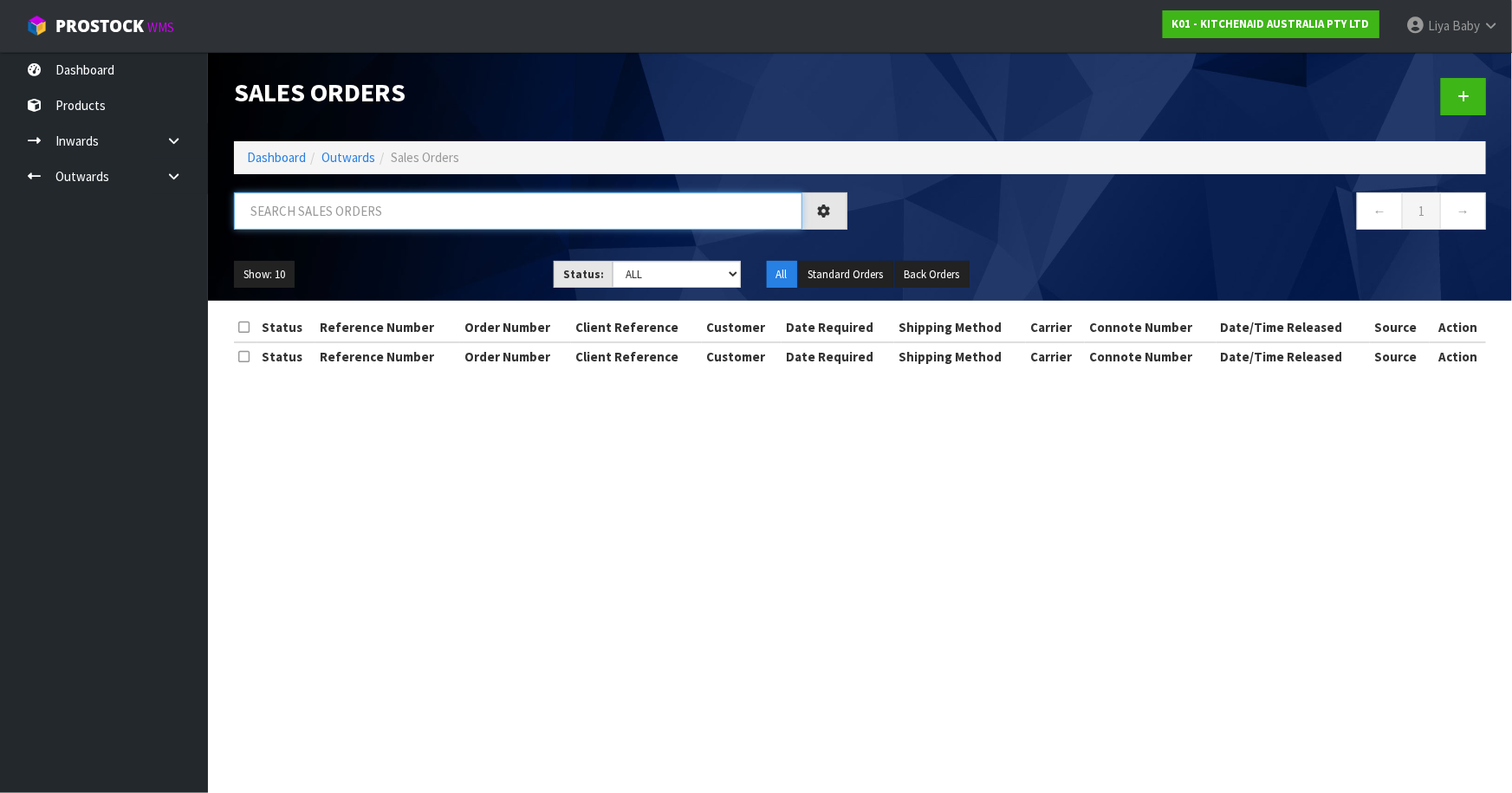
click at [407, 210] on input "text" at bounding box center [518, 211] width 569 height 38
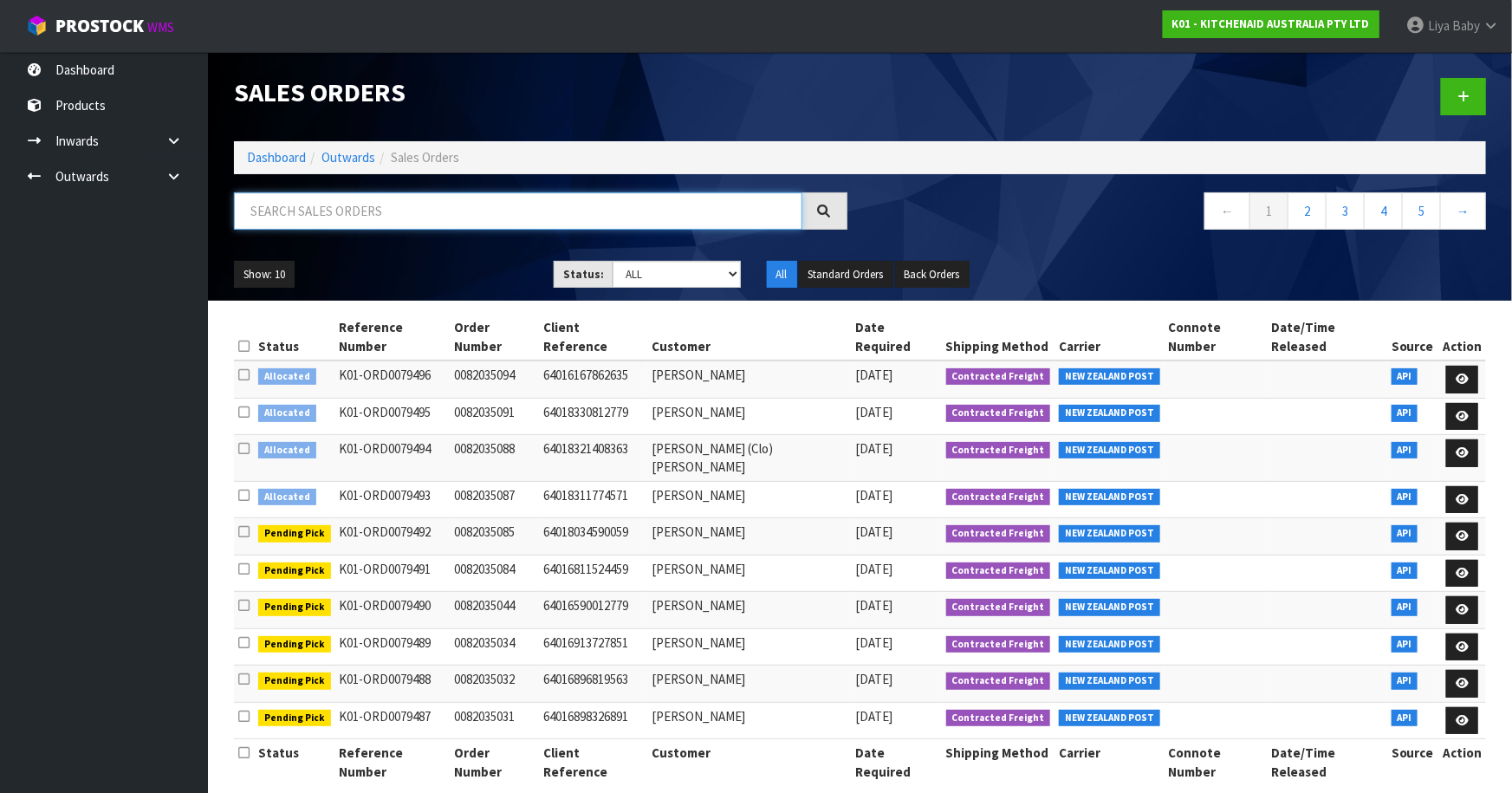
click at [431, 217] on input "text" at bounding box center [518, 211] width 569 height 38
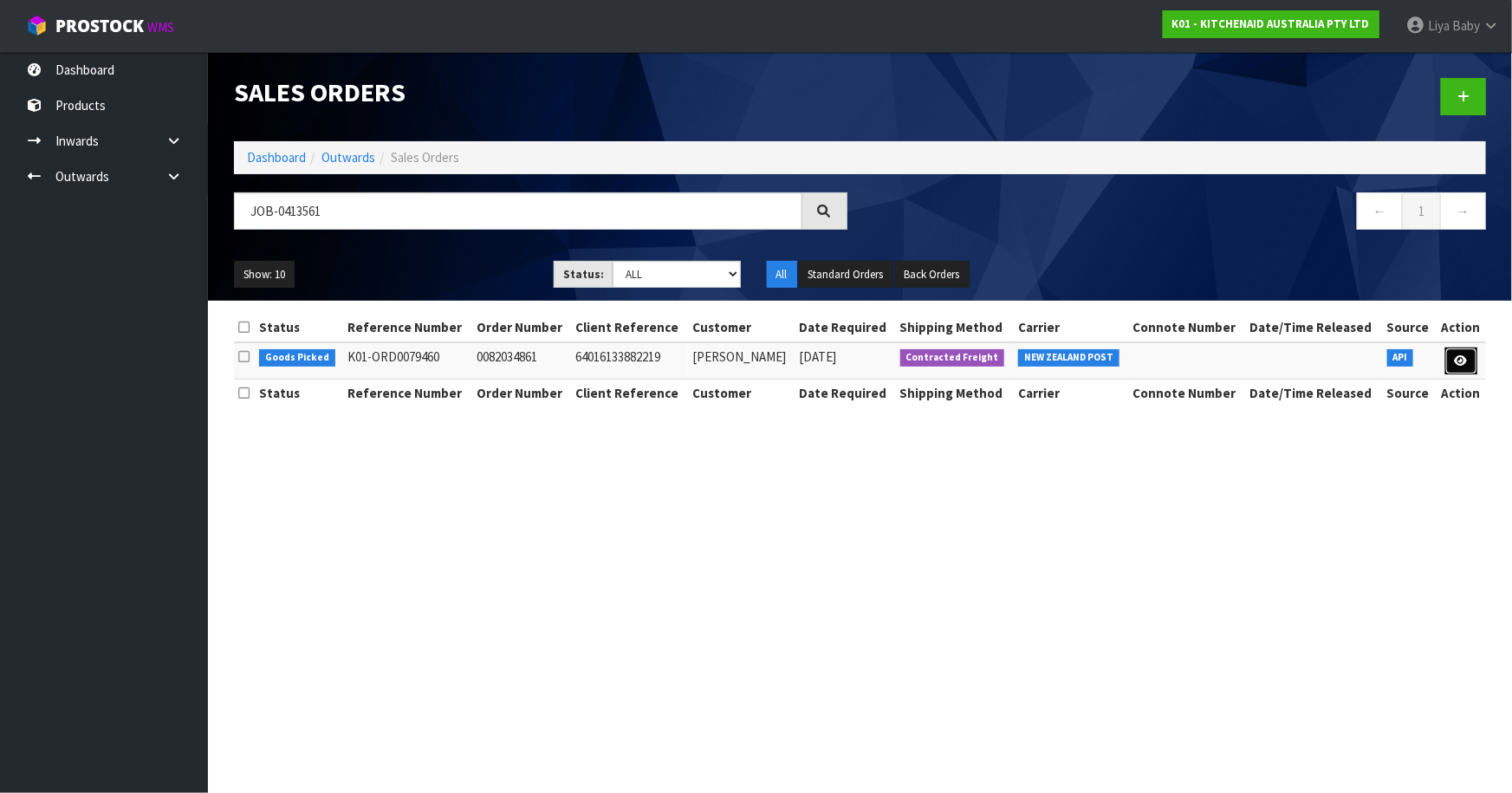
click at [1455, 364] on icon at bounding box center [1462, 361] width 13 height 11
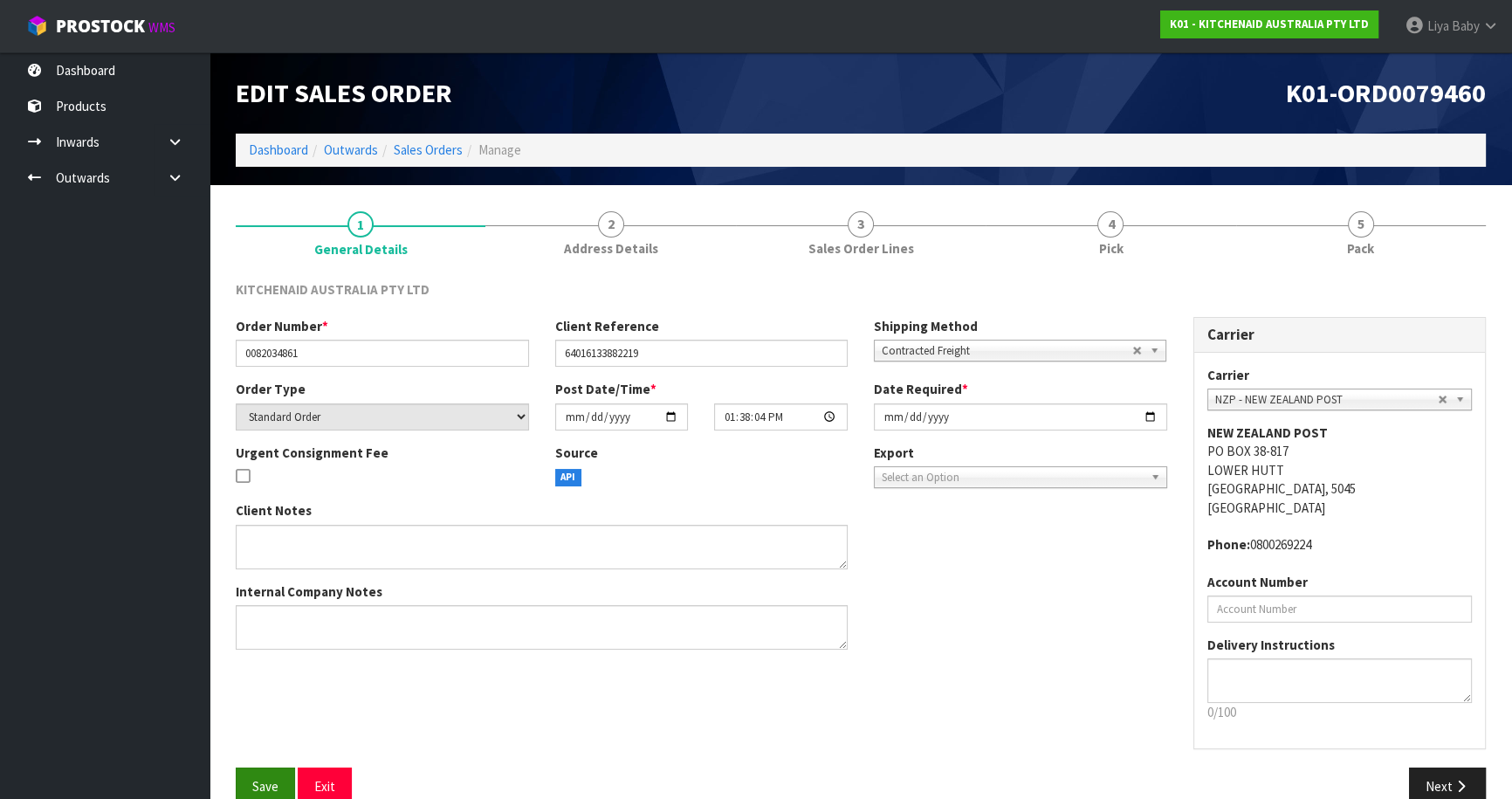
click at [270, 764] on div "Order Number * 0082034861 Client Reference 64016133882219 Shipping Method Clien…" at bounding box center [860, 542] width 1276 height 450
click at [275, 775] on button "Save" at bounding box center [265, 787] width 59 height 38
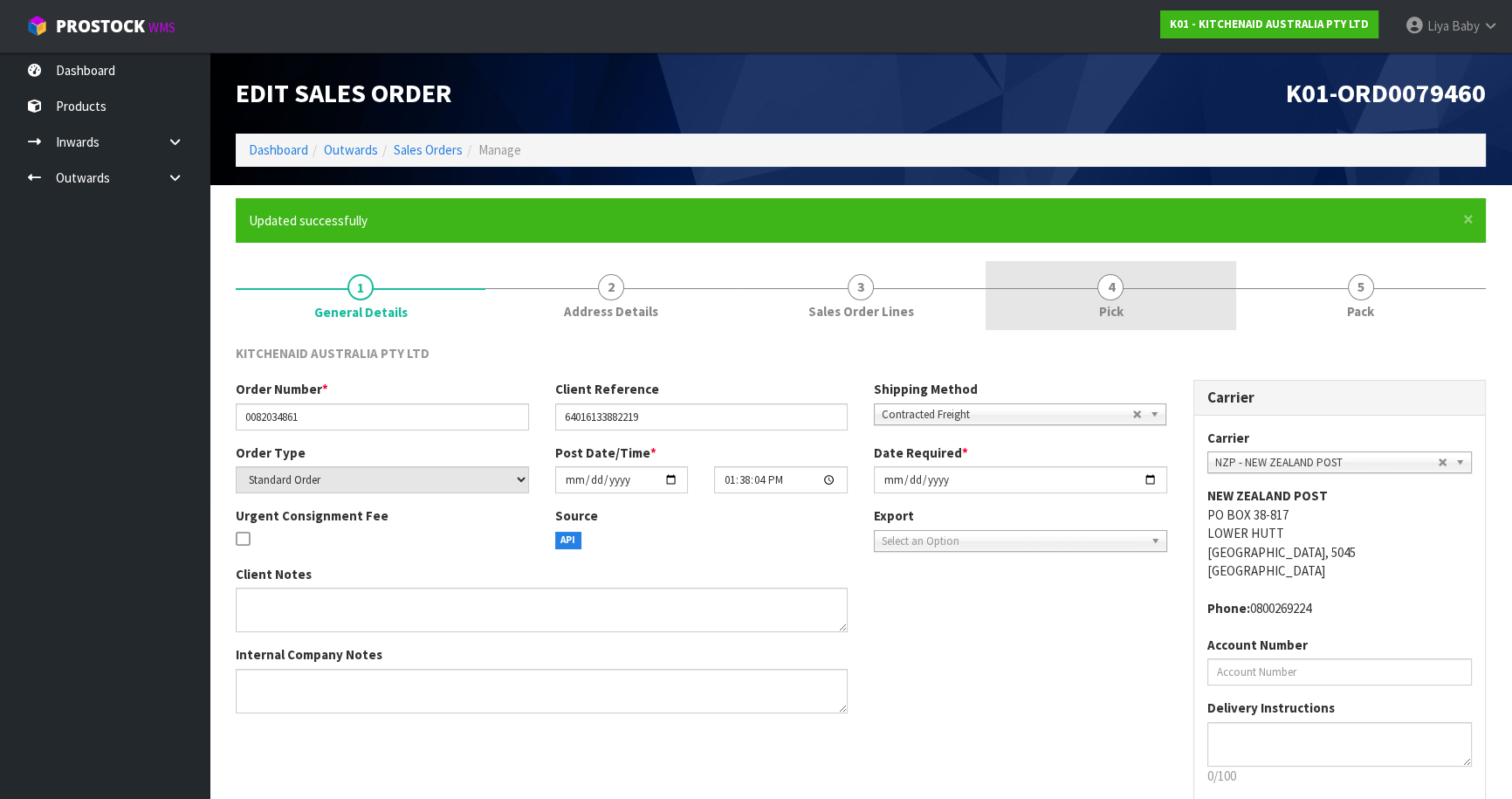
click at [1116, 295] on span "4" at bounding box center [1111, 288] width 27 height 27
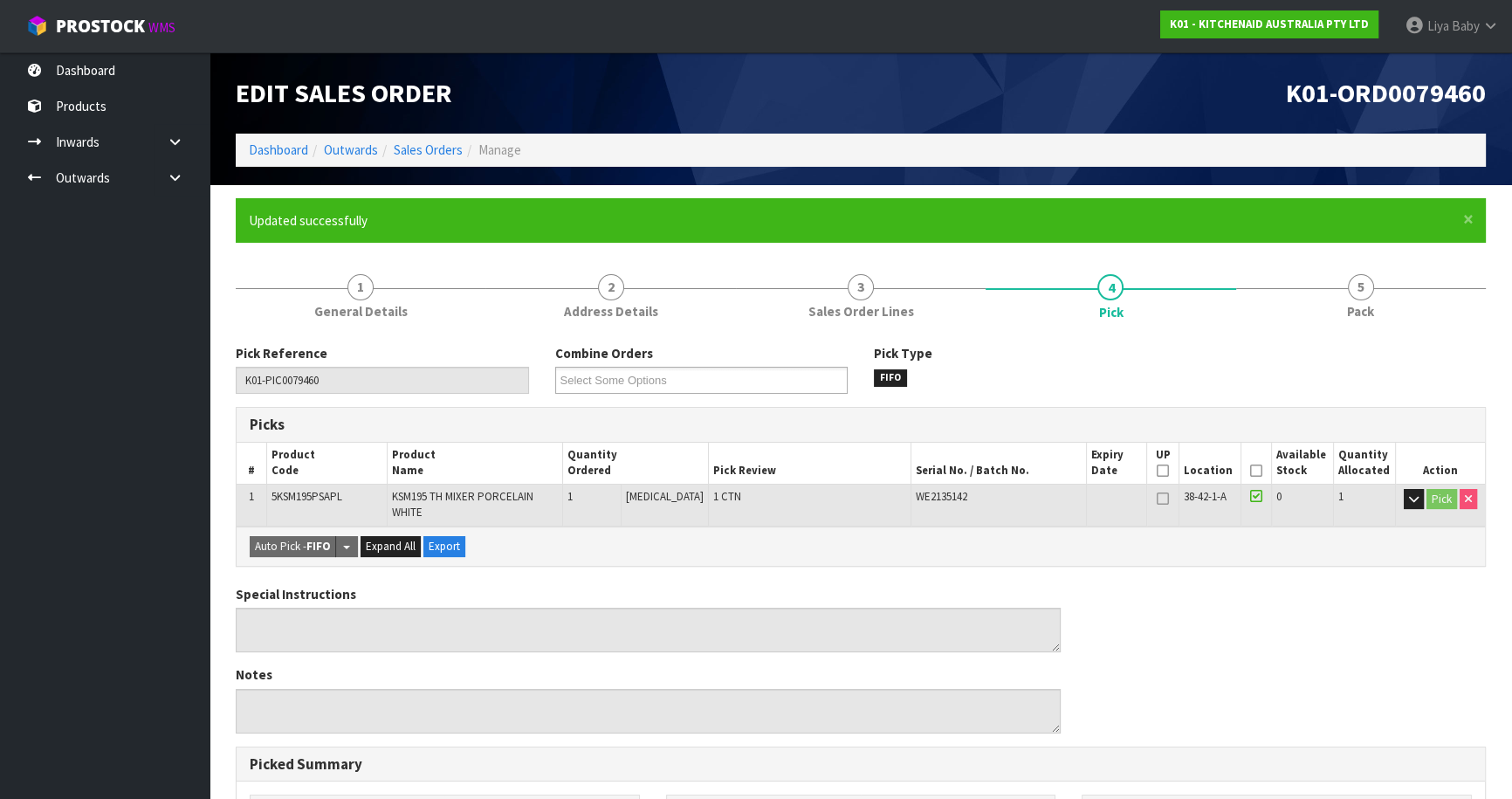
drag, startPoint x: 1251, startPoint y: 465, endPoint x: 1250, endPoint y: 479, distance: 14.0
click at [1251, 470] on icon at bounding box center [1256, 470] width 12 height 1
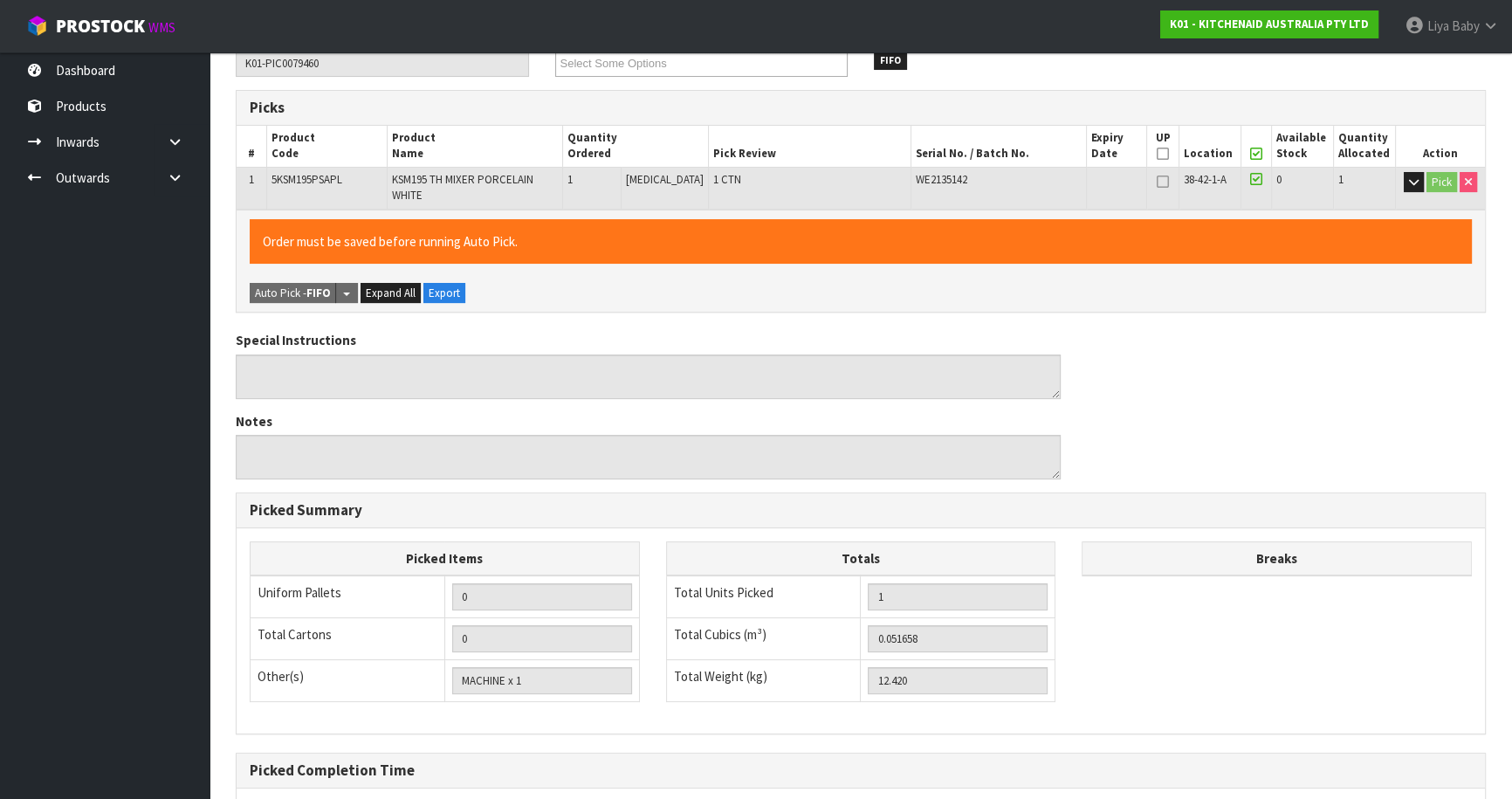
scroll to position [478, 0]
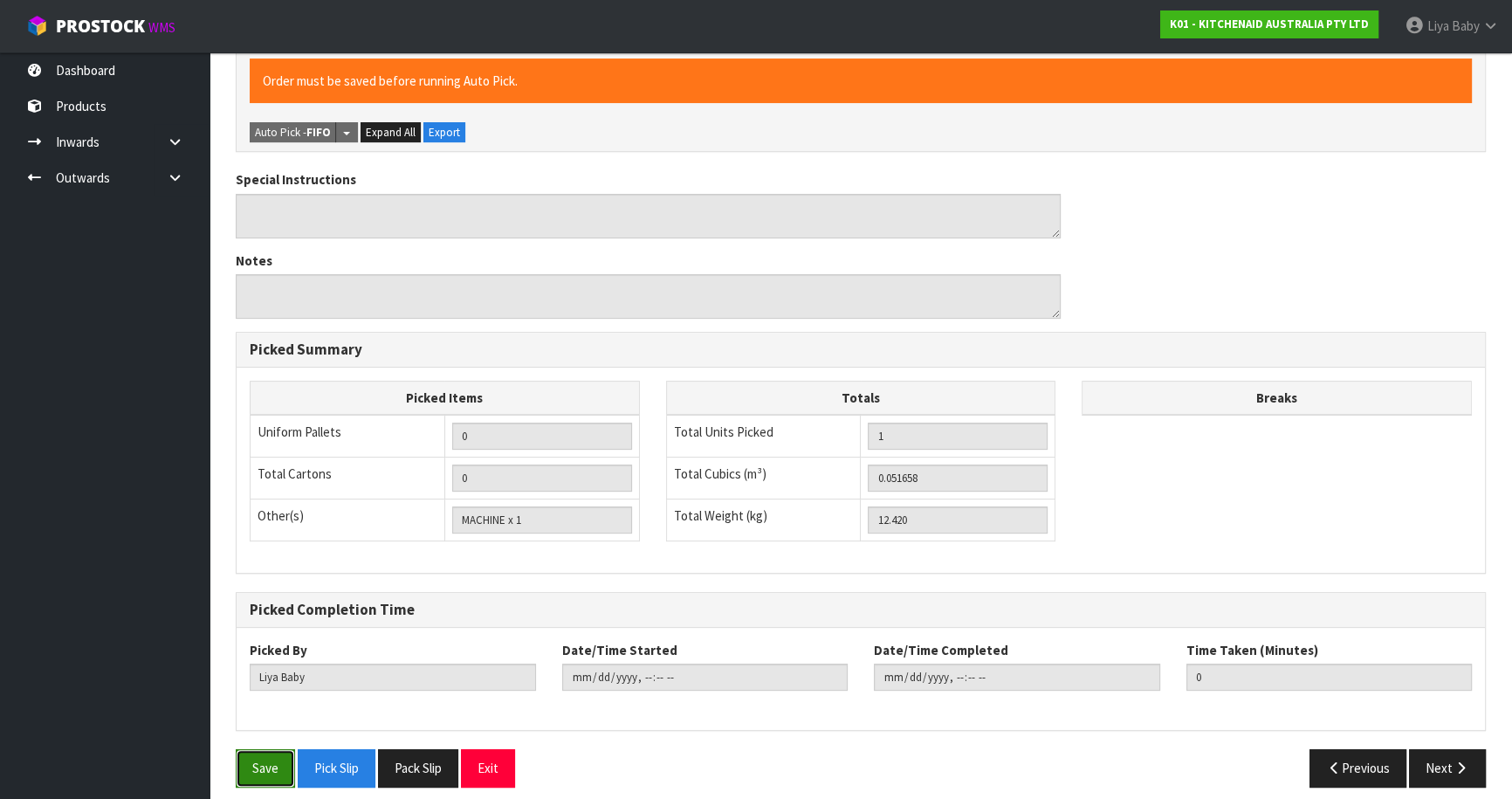
click at [267, 754] on button "Save" at bounding box center [265, 768] width 59 height 38
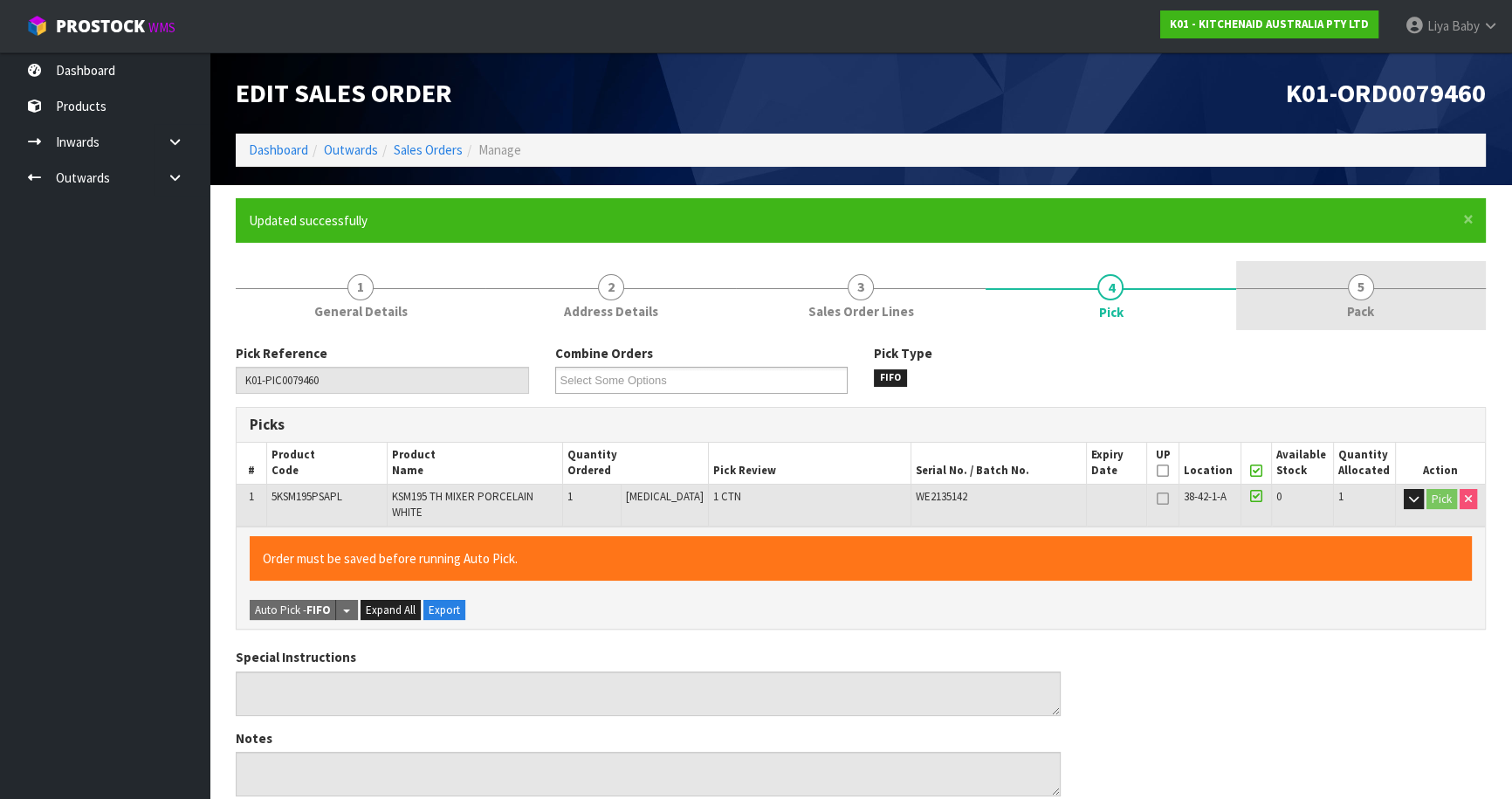
click at [1382, 296] on link "5 Pack" at bounding box center [1361, 295] width 250 height 69
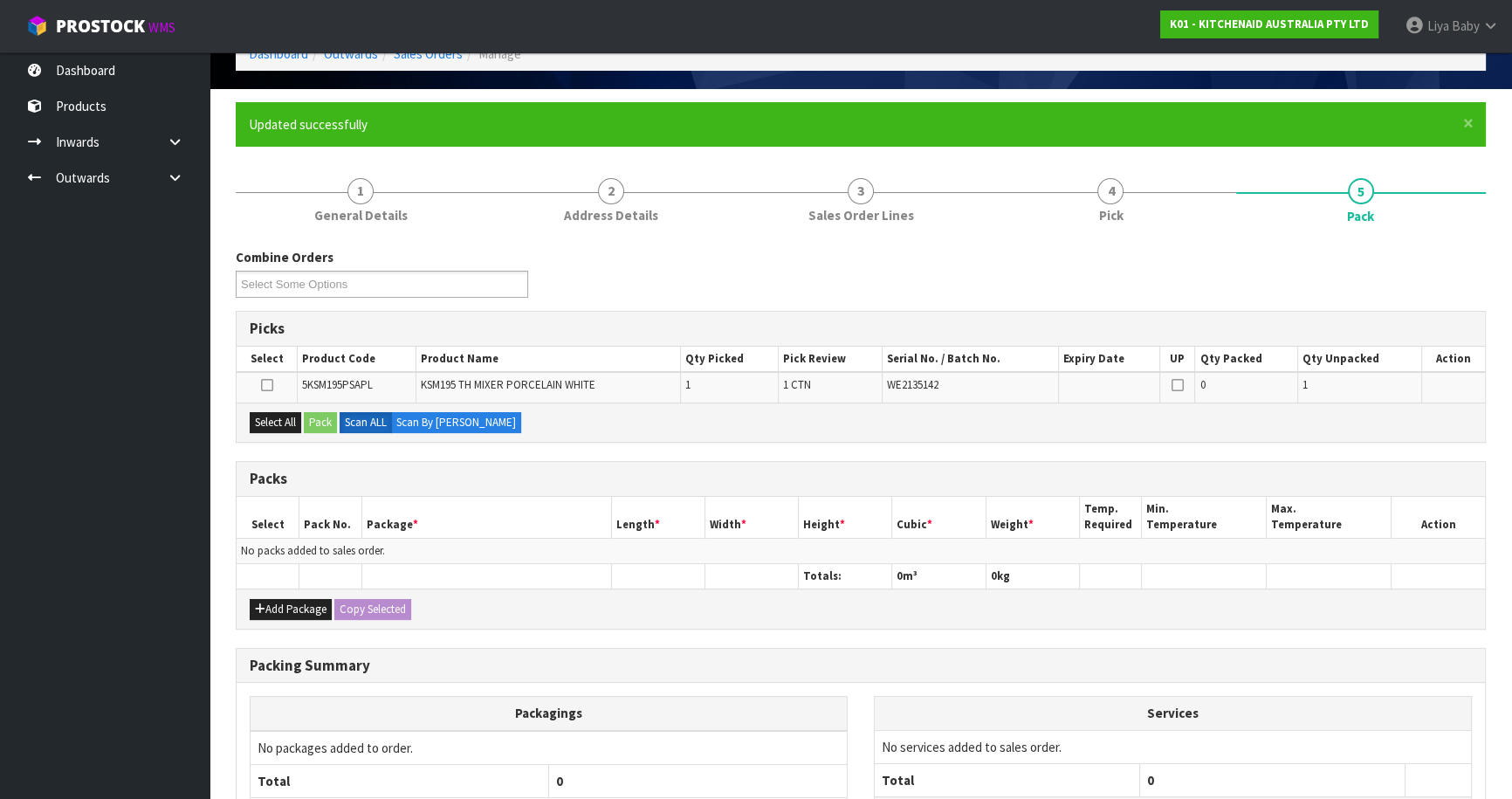
scroll to position [245, 0]
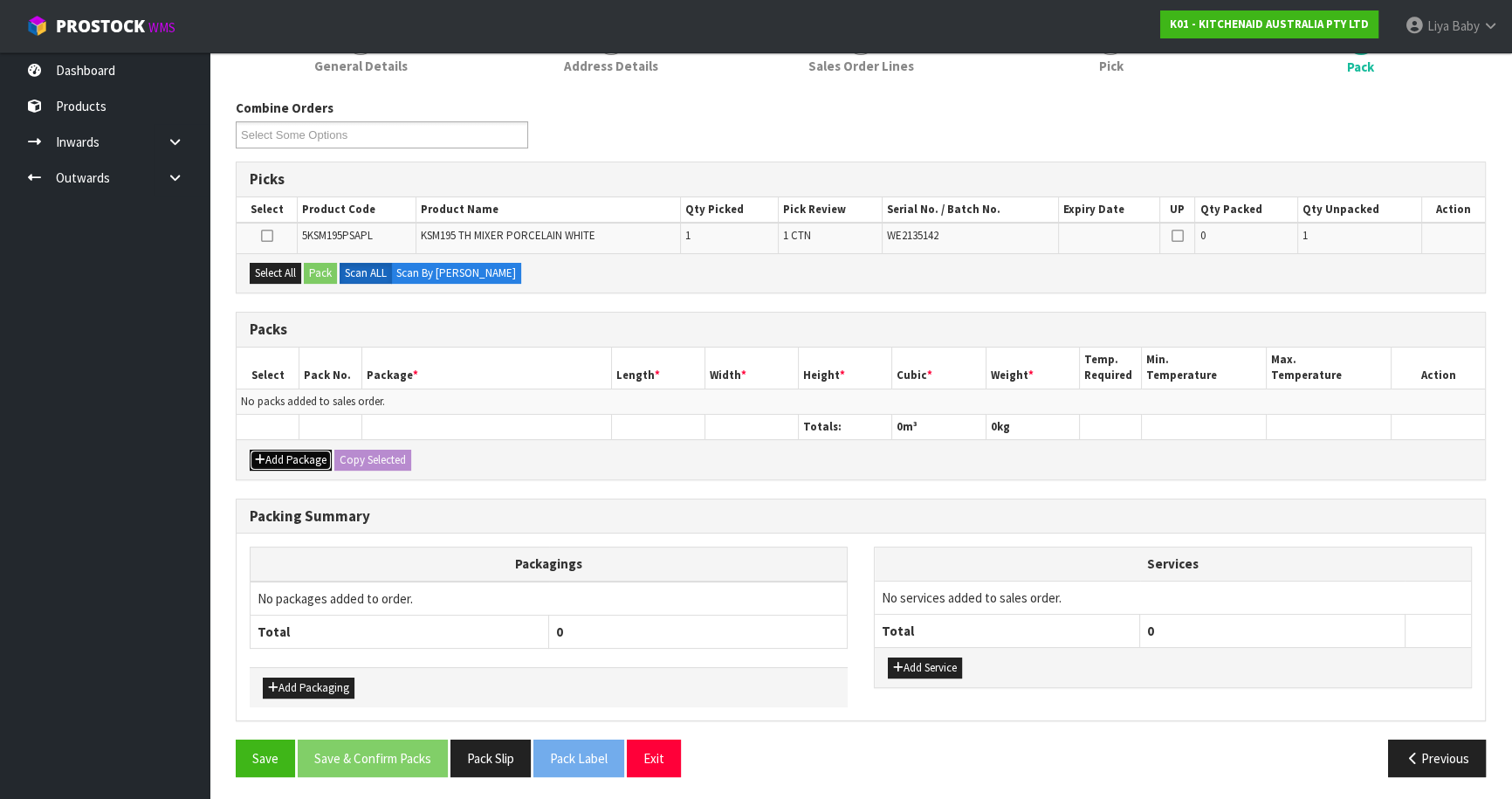
click at [267, 451] on button "Add Package" at bounding box center [291, 460] width 82 height 21
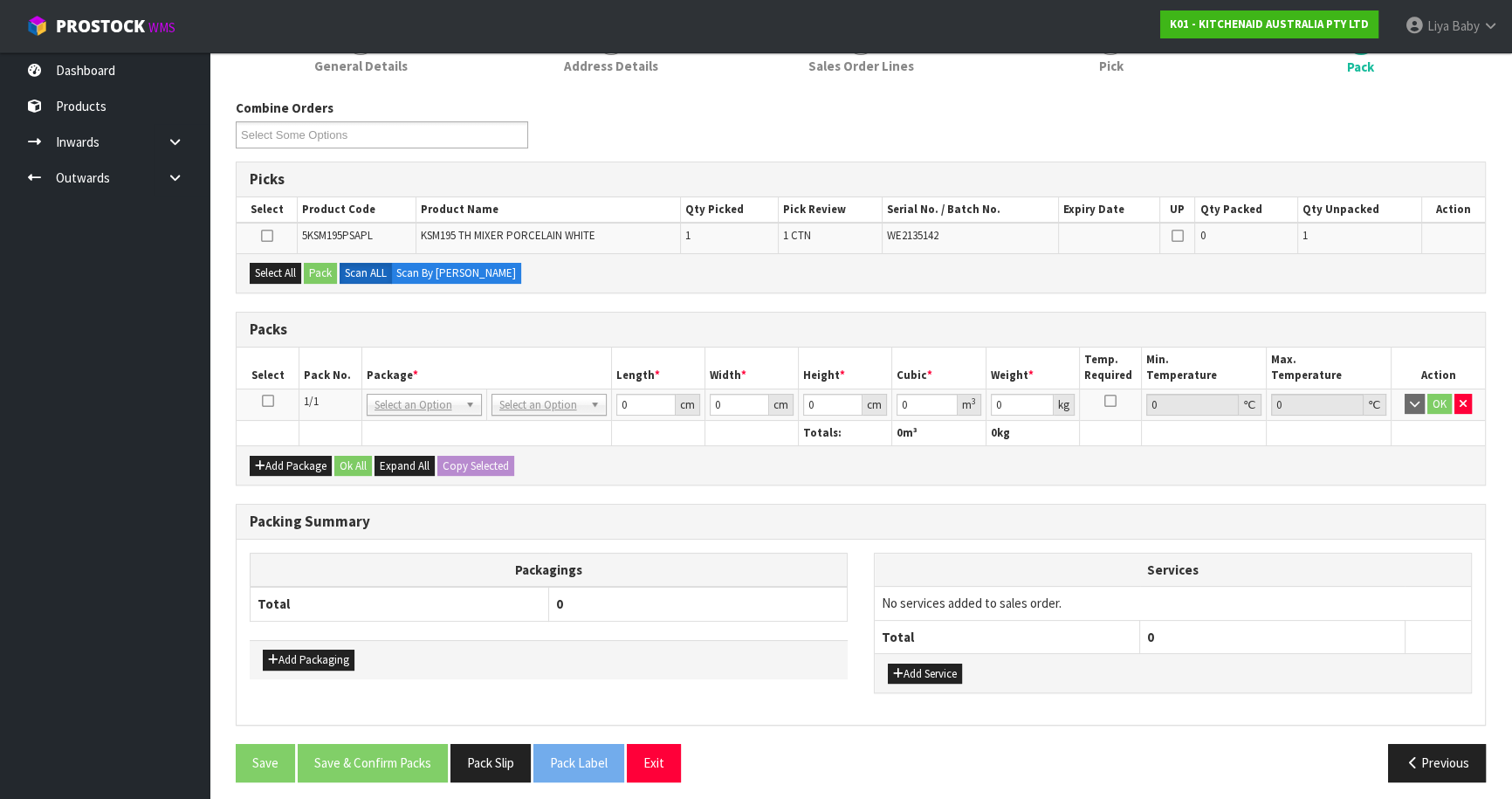
click at [266, 401] on icon at bounding box center [268, 401] width 12 height 1
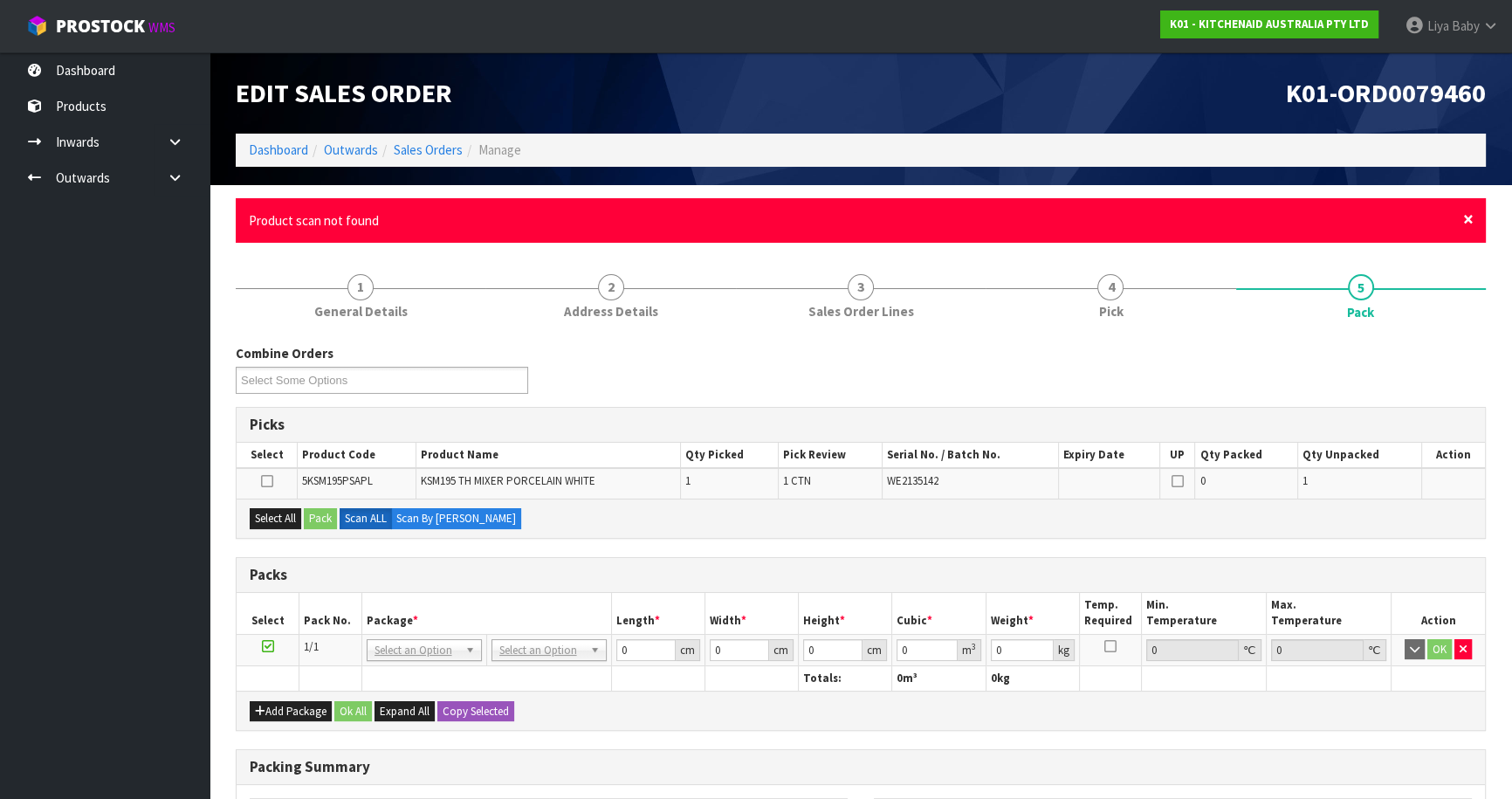
click at [1468, 221] on span "×" at bounding box center [1468, 219] width 10 height 25
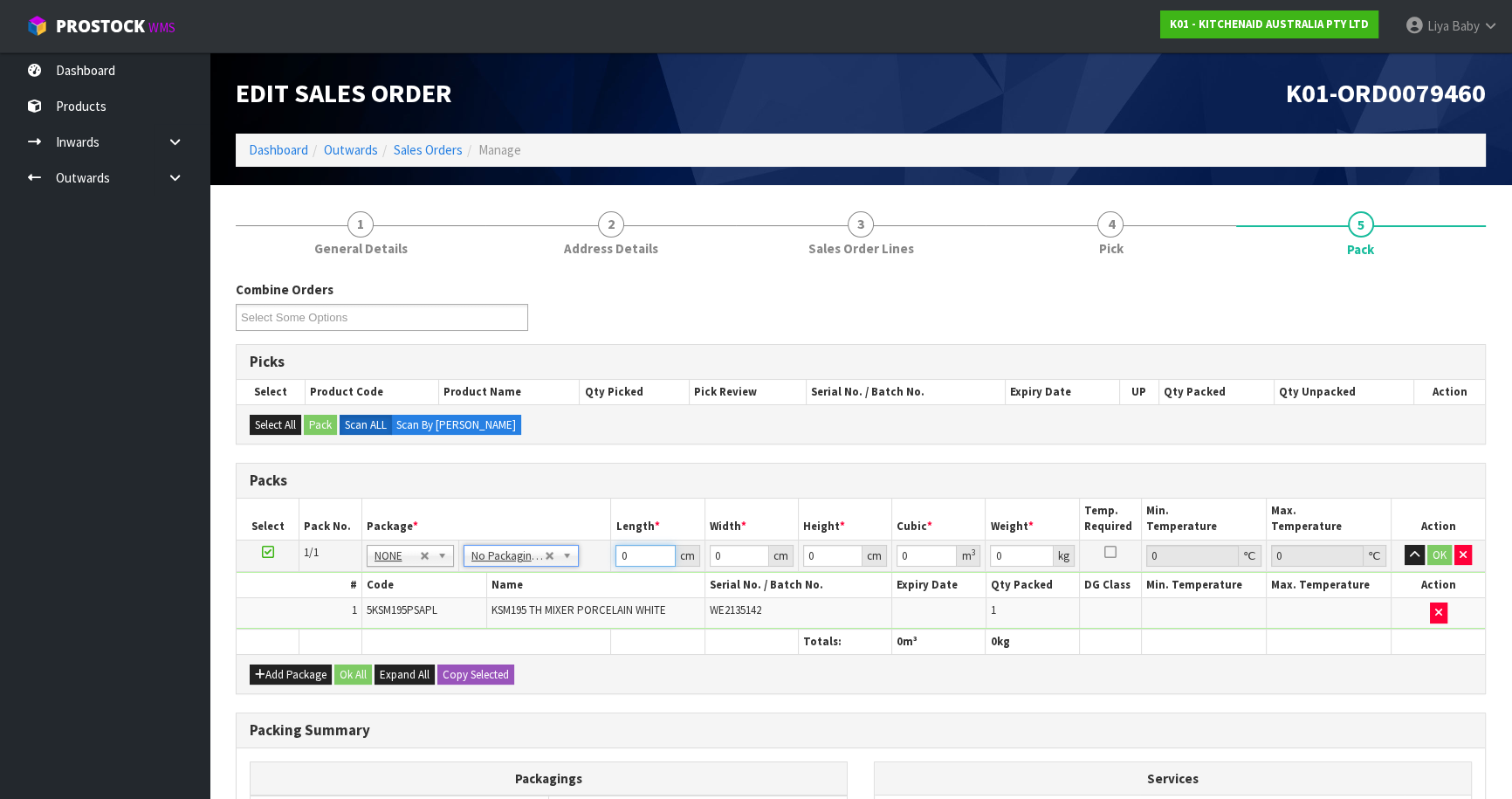
click at [652, 556] on input "0" at bounding box center [645, 555] width 59 height 22
click at [340, 671] on button "Ok All" at bounding box center [354, 675] width 38 height 21
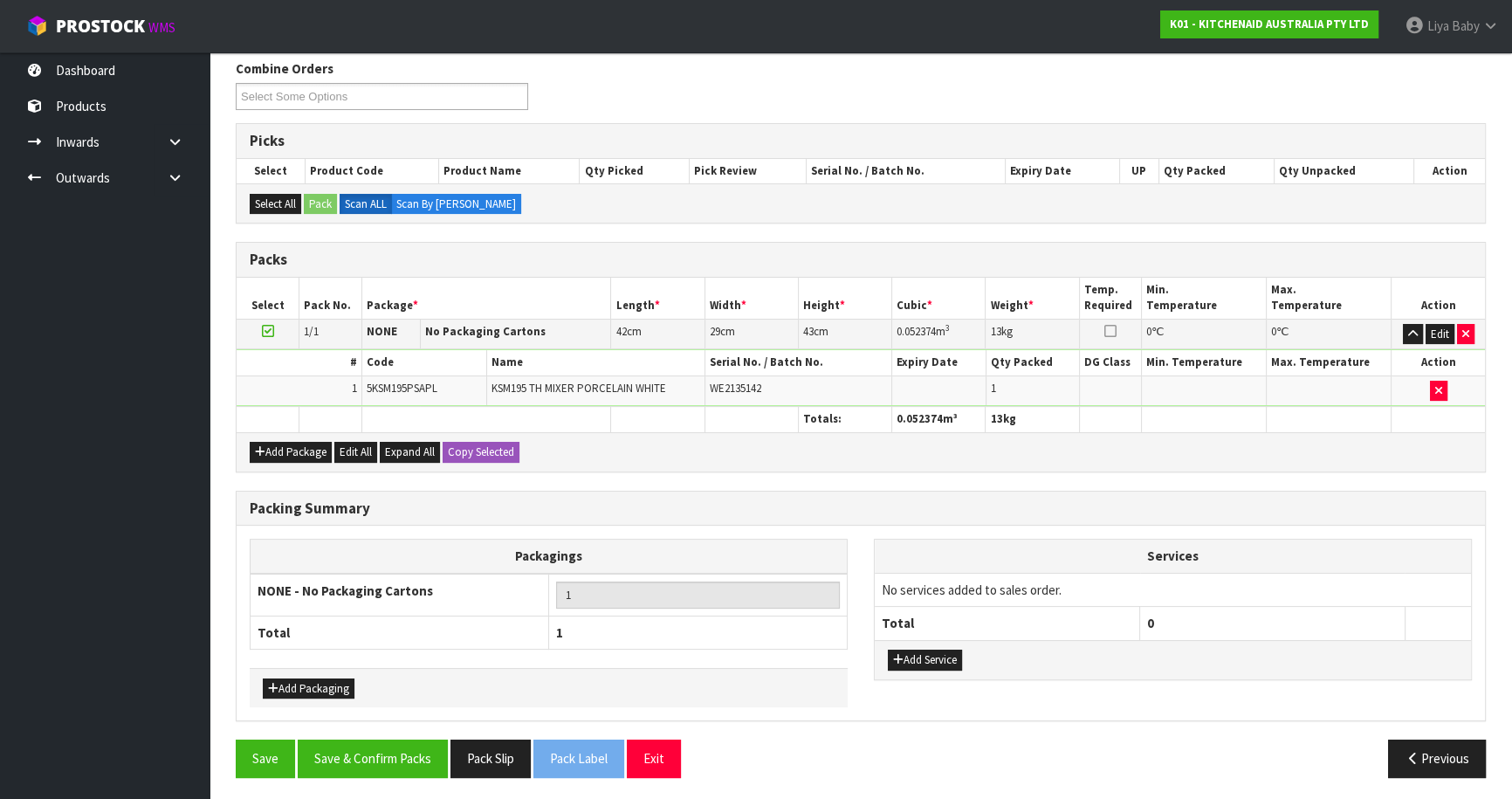
scroll to position [221, 0]
click at [364, 753] on button "Save & Confirm Packs" at bounding box center [373, 757] width 150 height 38
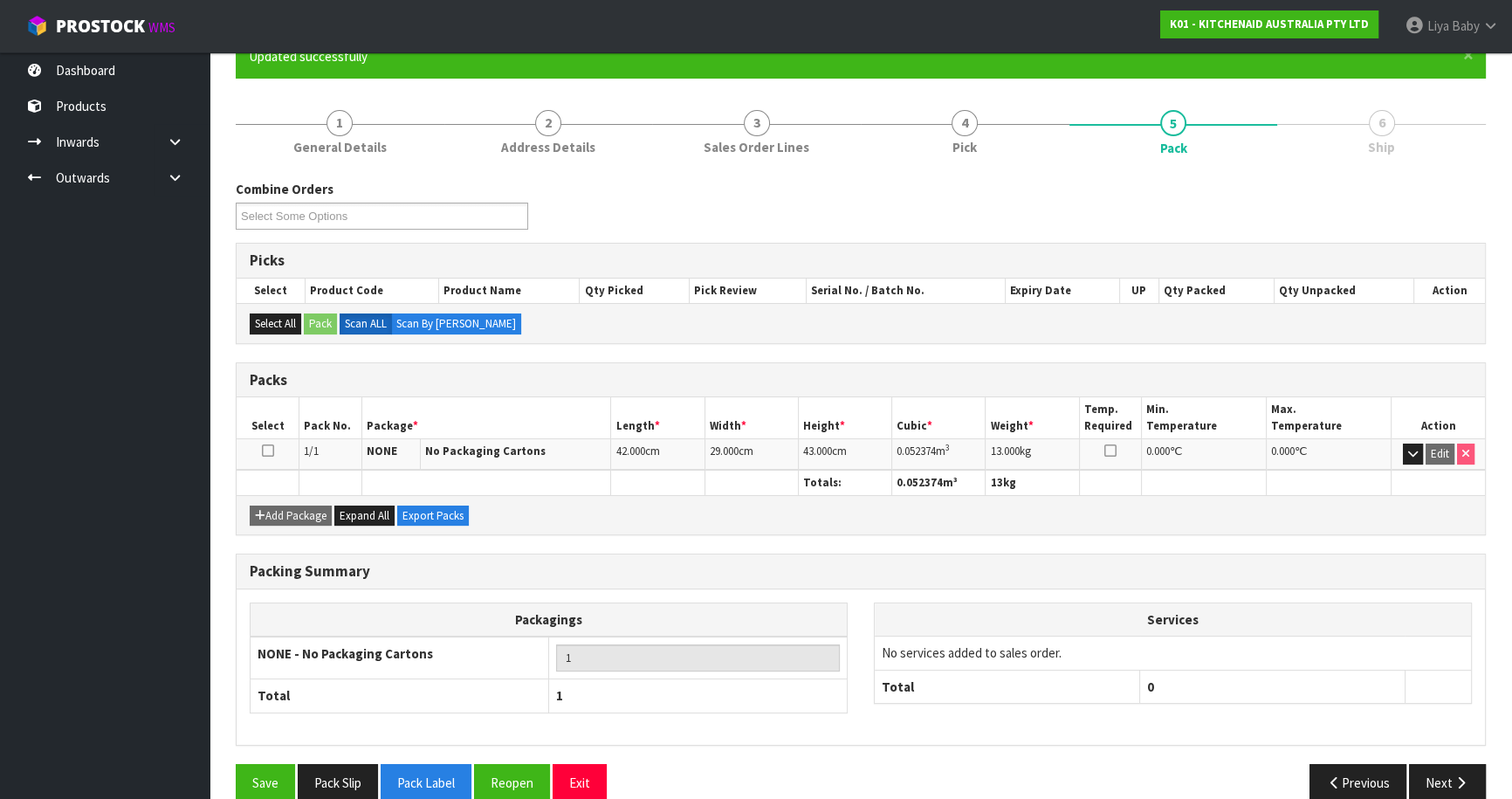
scroll to position [190, 0]
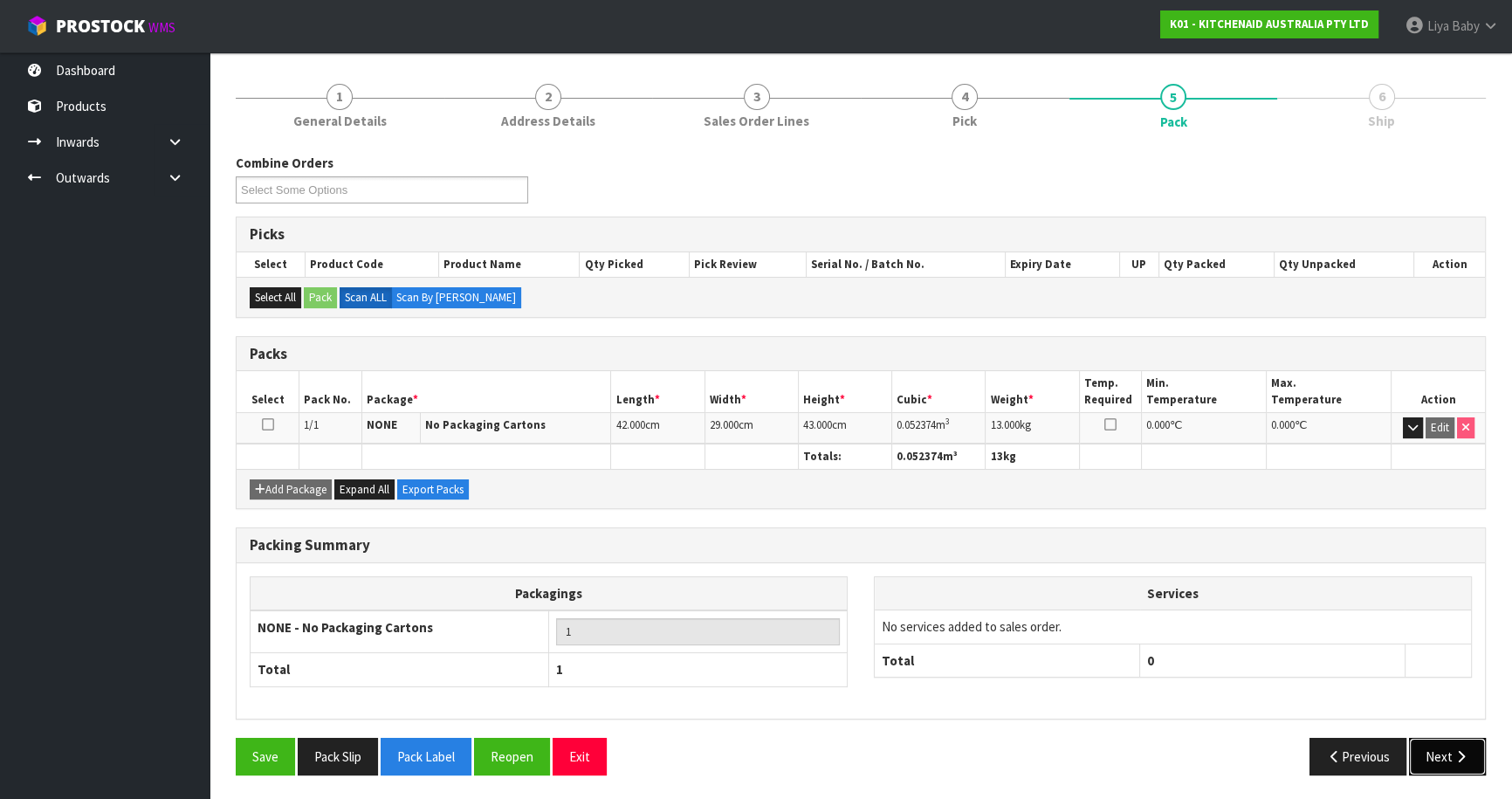
click at [1432, 763] on button "Next" at bounding box center [1447, 756] width 77 height 38
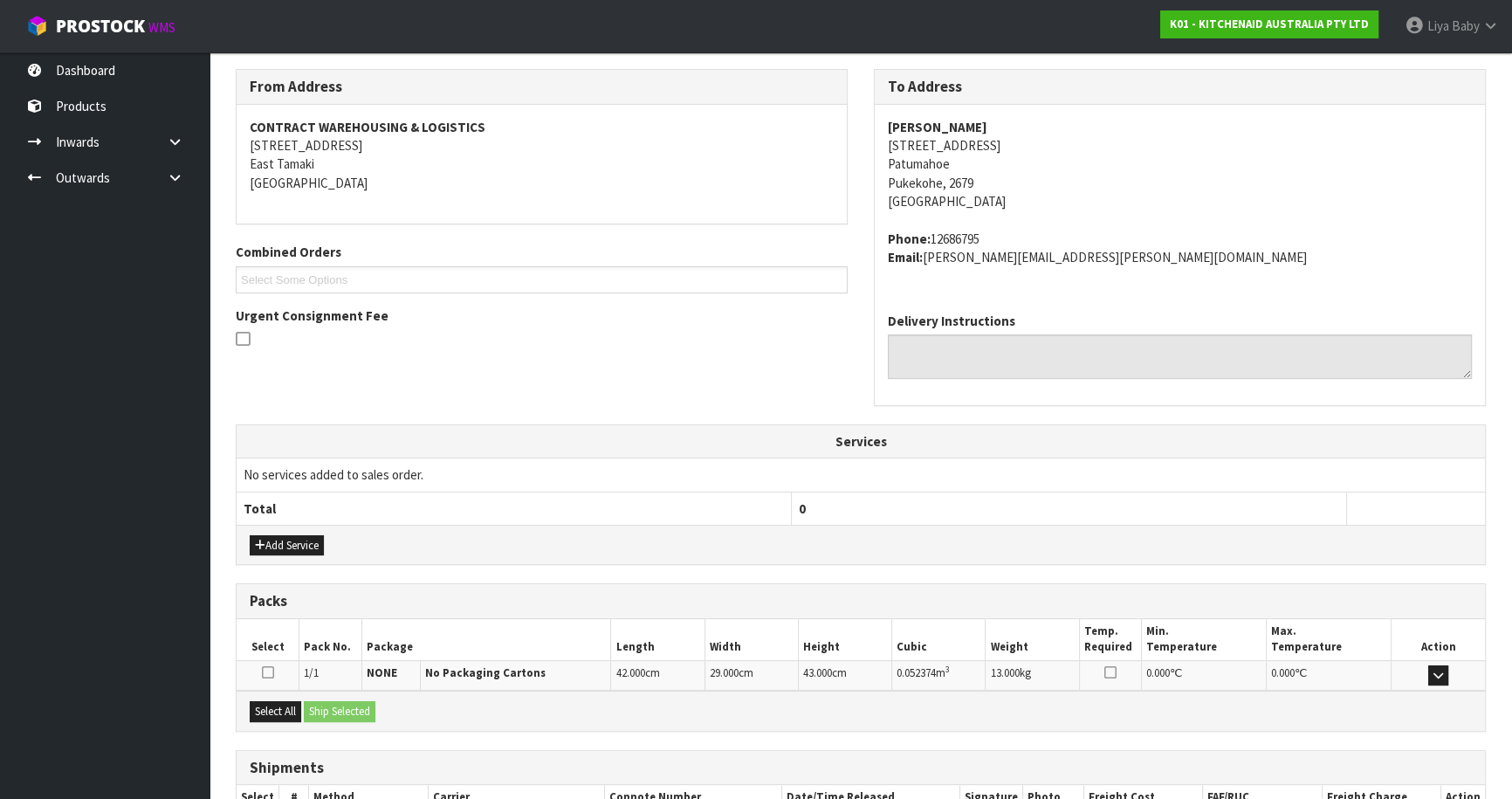
scroll to position [392, 0]
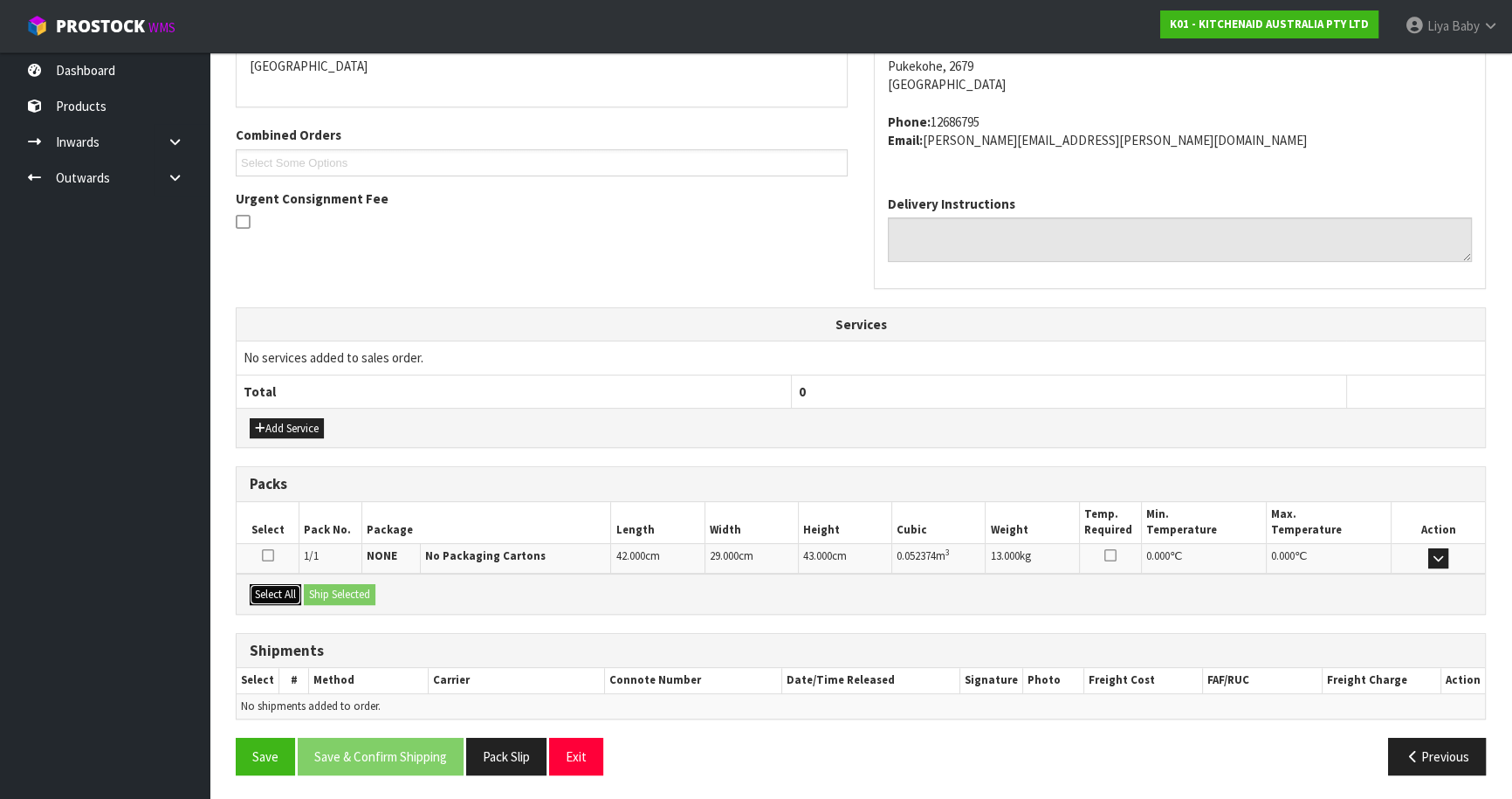
click at [275, 588] on button "Select All" at bounding box center [276, 595] width 51 height 21
click at [350, 595] on button "Ship Selected" at bounding box center [339, 595] width 71 height 21
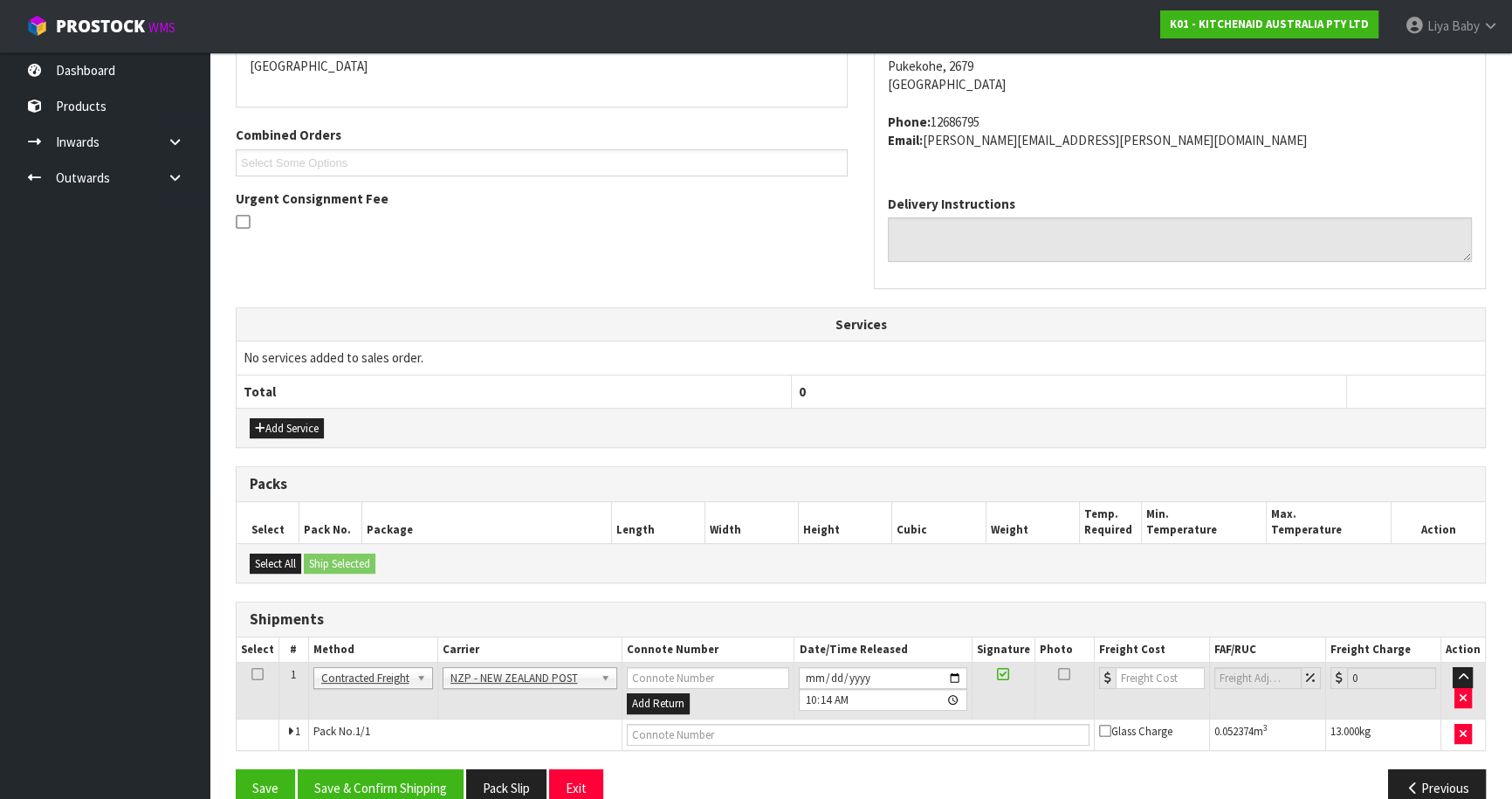
scroll to position [423, 0]
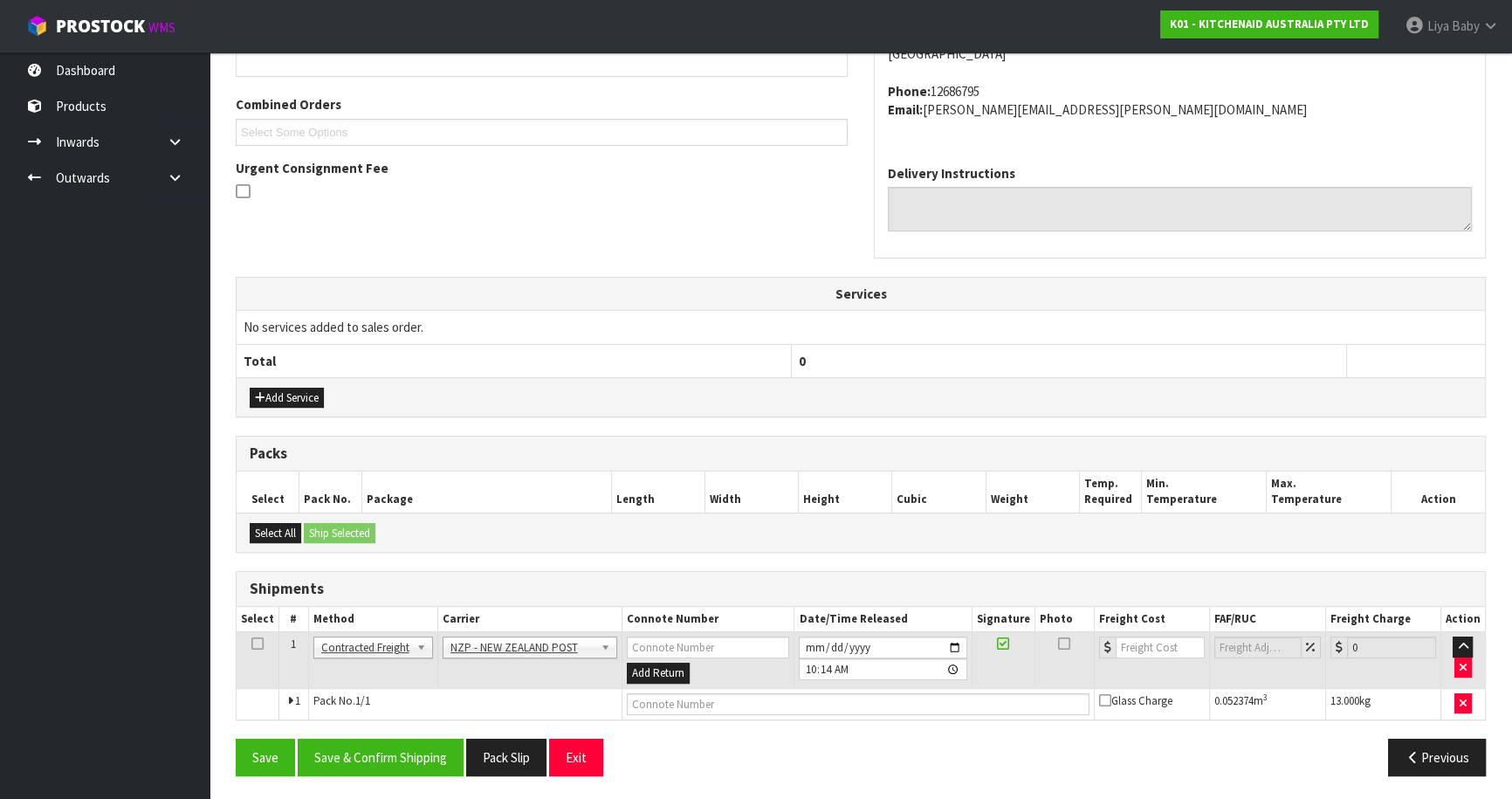
drag, startPoint x: 259, startPoint y: 641, endPoint x: 297, endPoint y: 671, distance: 48.4
click at [259, 643] on icon at bounding box center [258, 643] width 12 height 1
click at [338, 751] on button "Save & Confirm Shipping" at bounding box center [380, 757] width 166 height 38
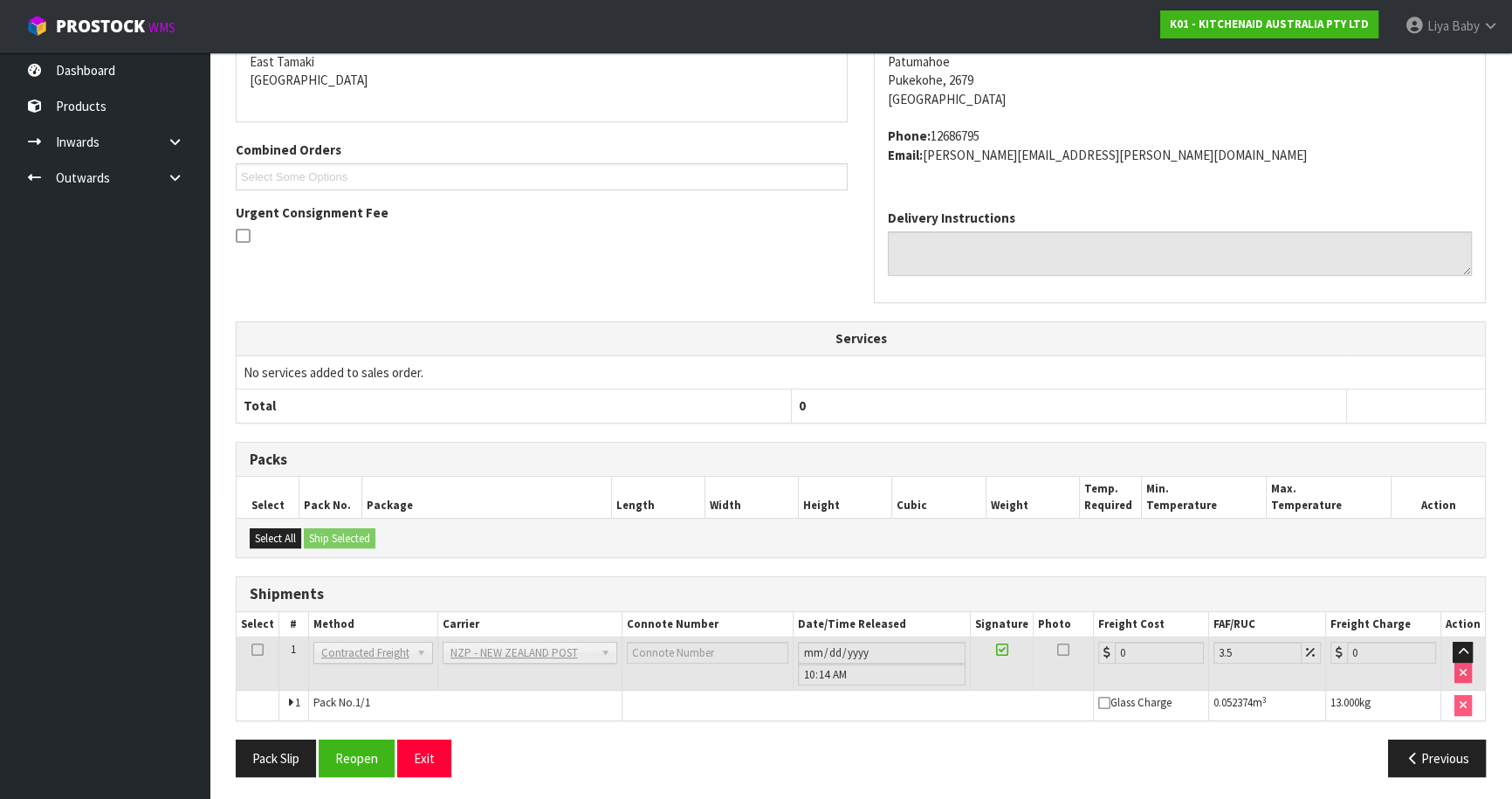
scroll to position [398, 0]
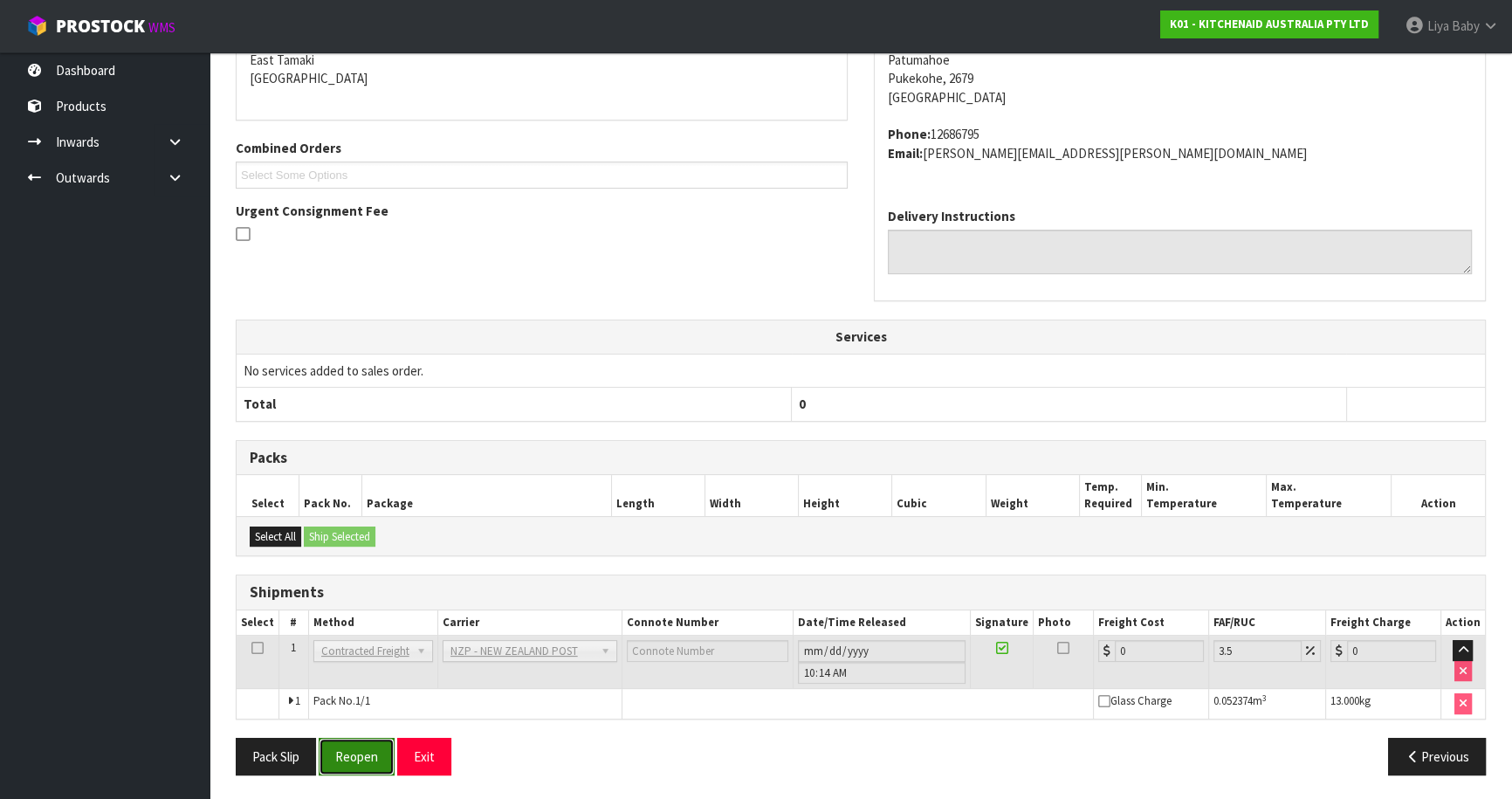
click at [362, 763] on button "Reopen" at bounding box center [356, 756] width 76 height 38
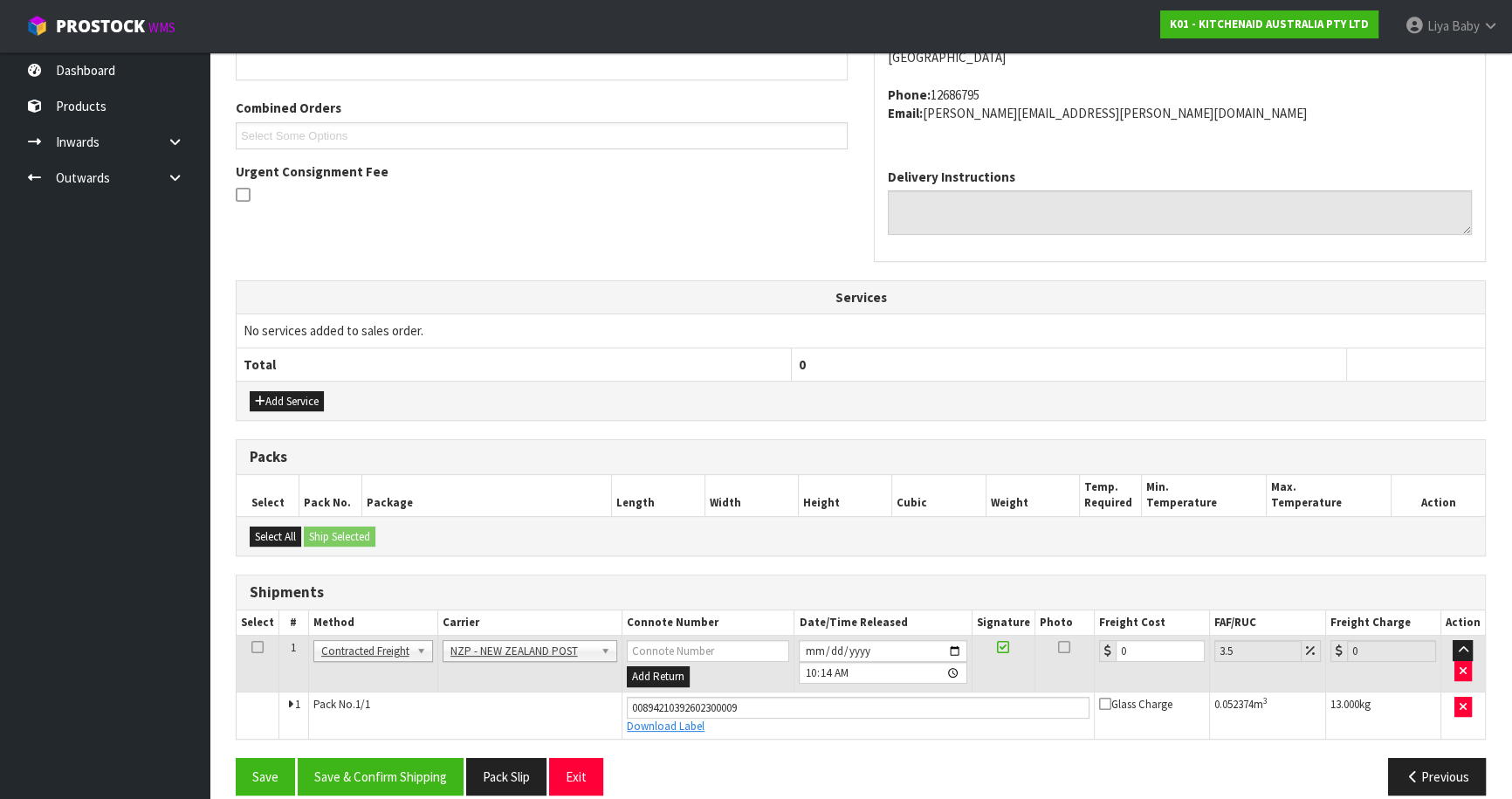
scroll to position [438, 0]
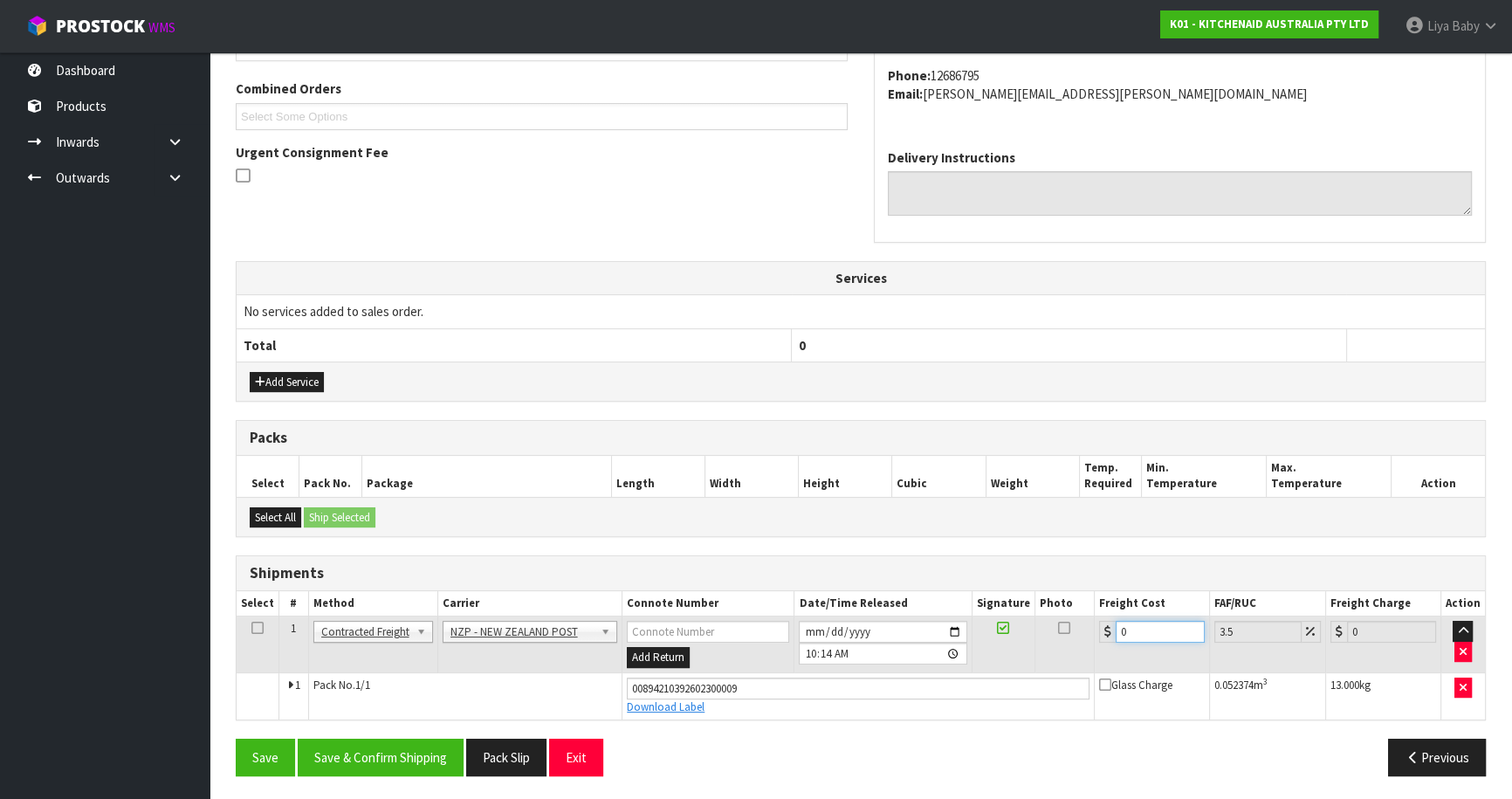
click at [1171, 629] on input "0" at bounding box center [1160, 631] width 89 height 22
click at [253, 628] on icon at bounding box center [258, 628] width 12 height 1
click at [382, 747] on button "Save & Confirm Shipping" at bounding box center [380, 757] width 166 height 38
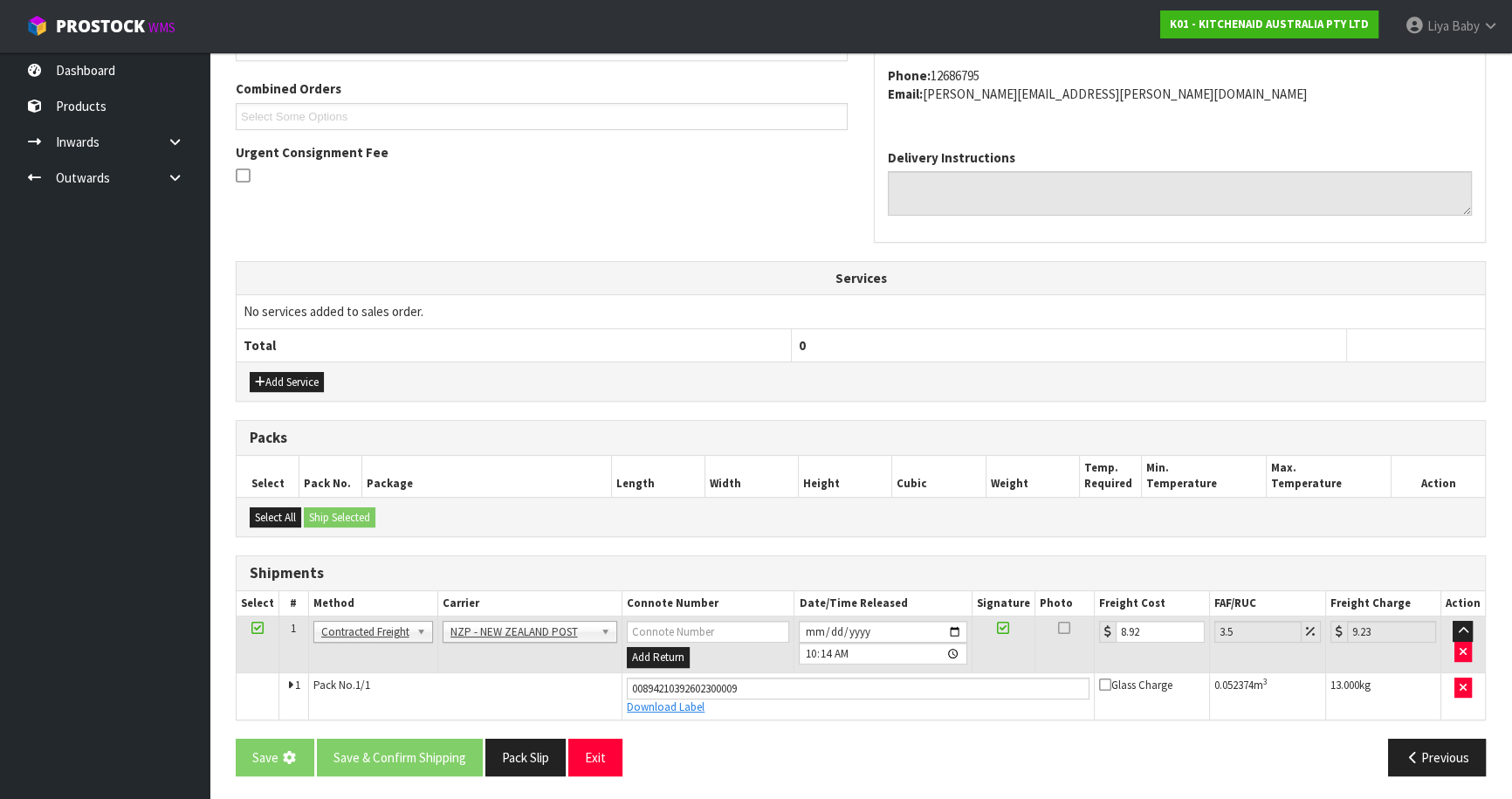
scroll to position [0, 0]
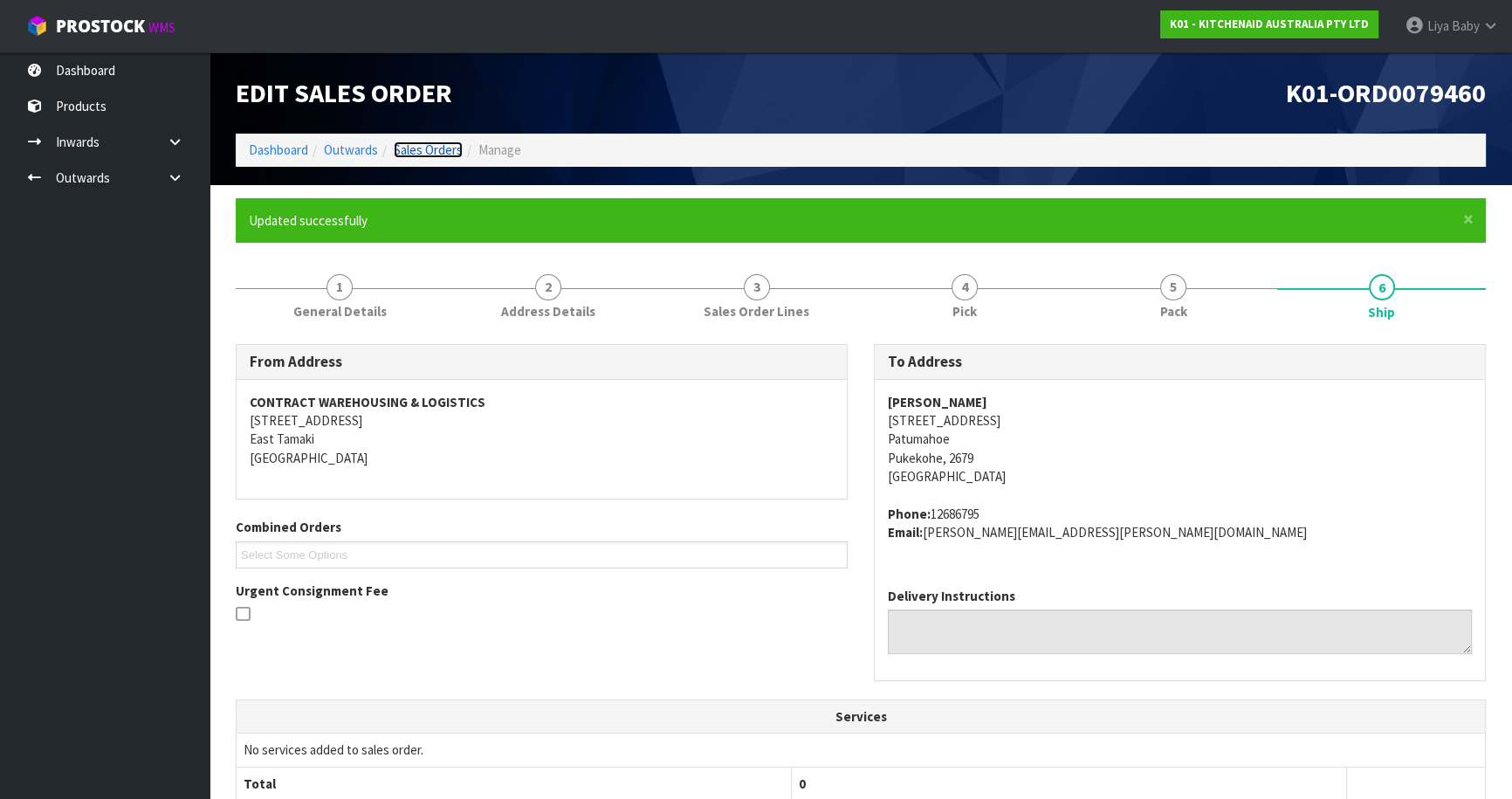
click at [434, 145] on link "Sales Orders" at bounding box center [428, 149] width 69 height 16
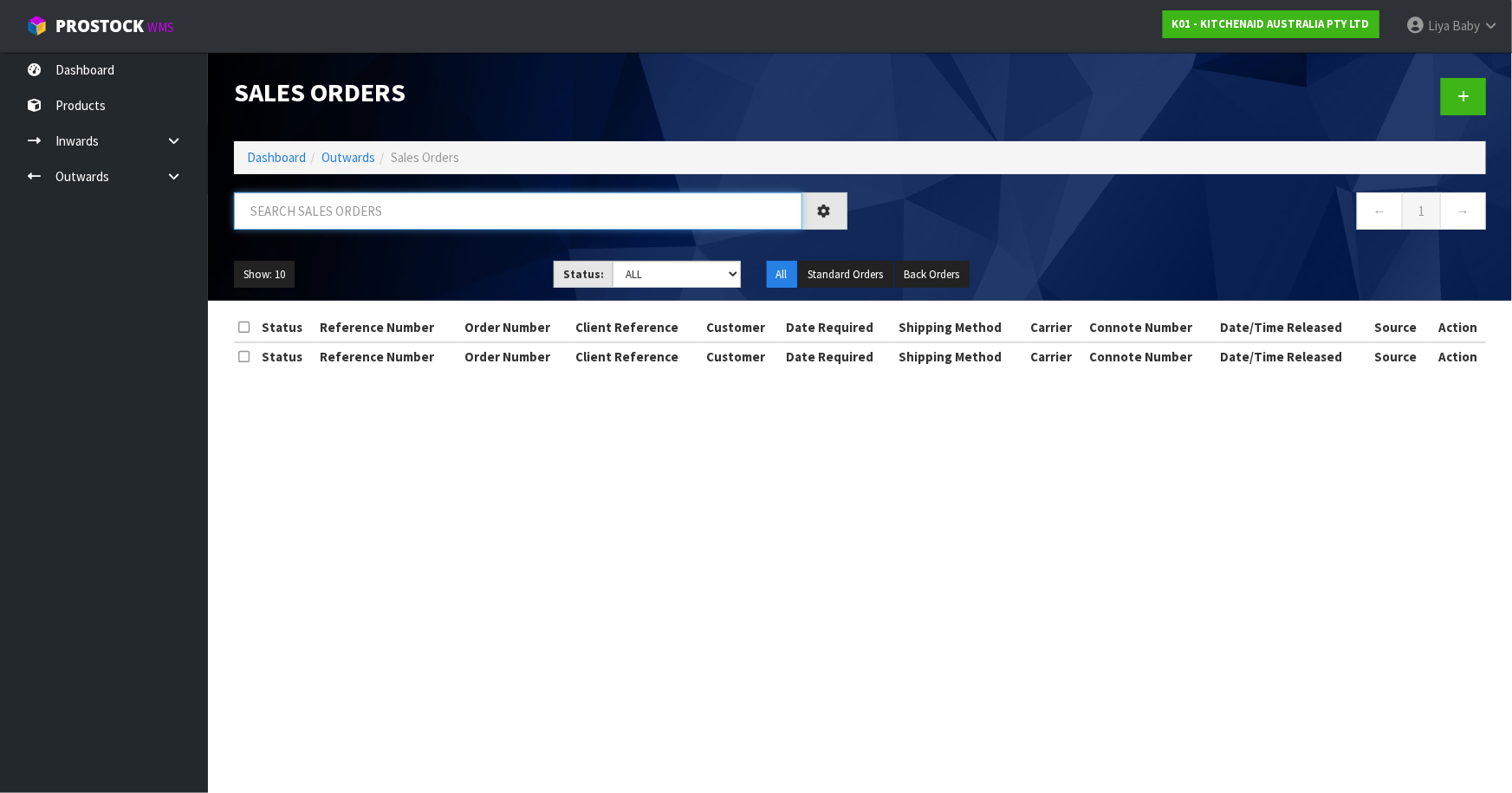
click at [352, 213] on input "text" at bounding box center [518, 211] width 569 height 38
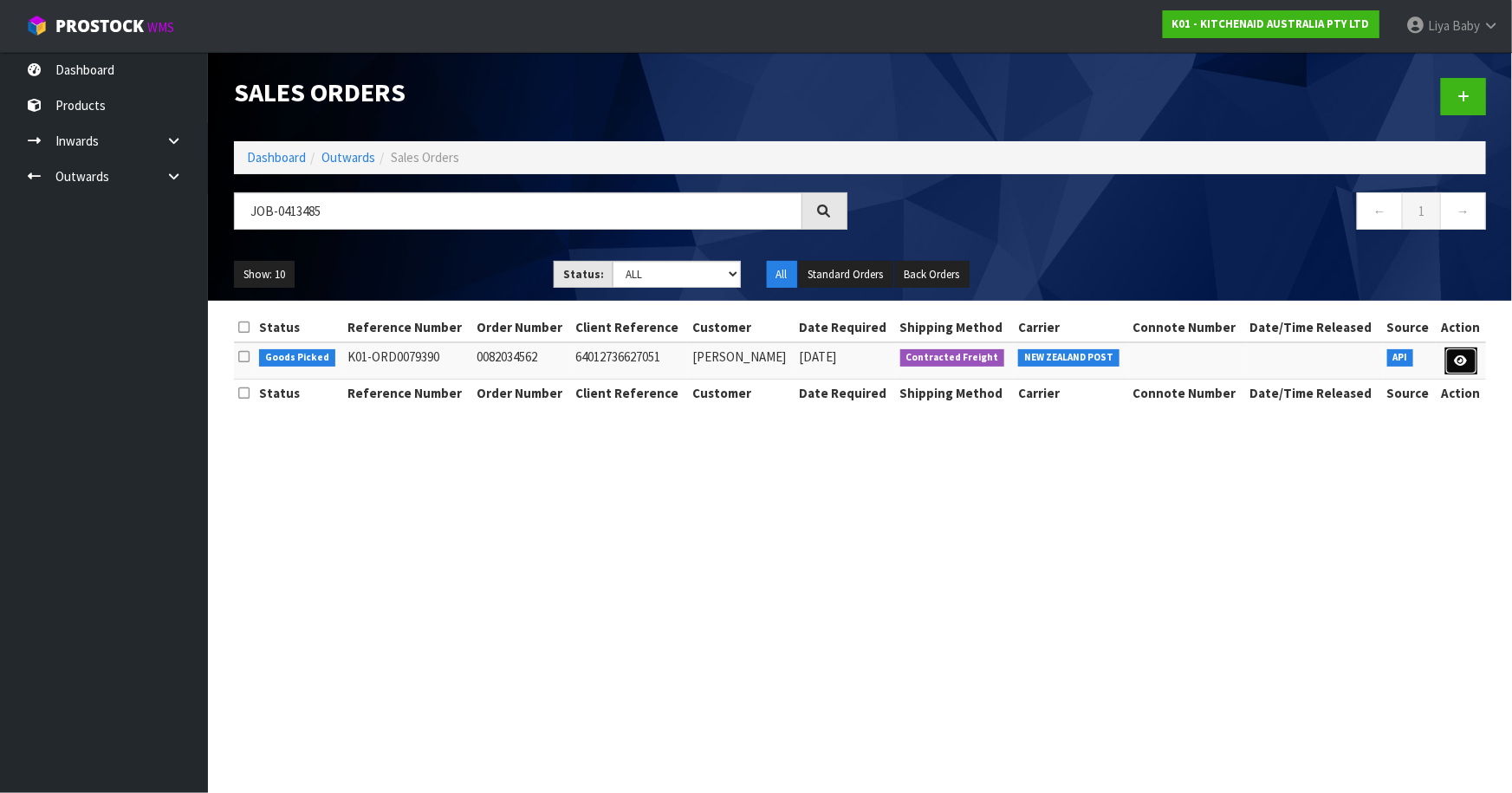
click at [1466, 360] on link at bounding box center [1462, 360] width 32 height 27
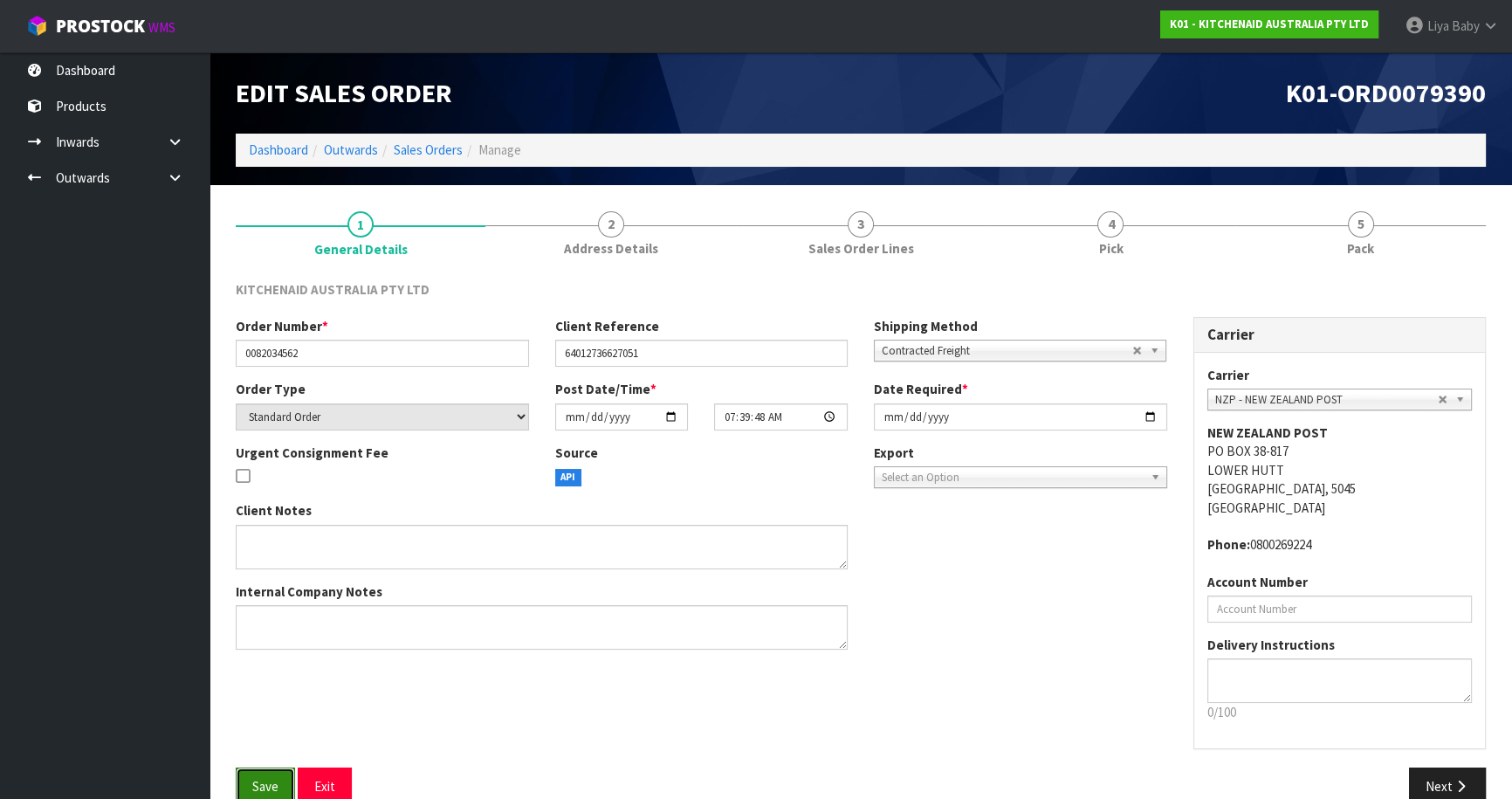
click at [266, 778] on span "Save" at bounding box center [266, 786] width 27 height 16
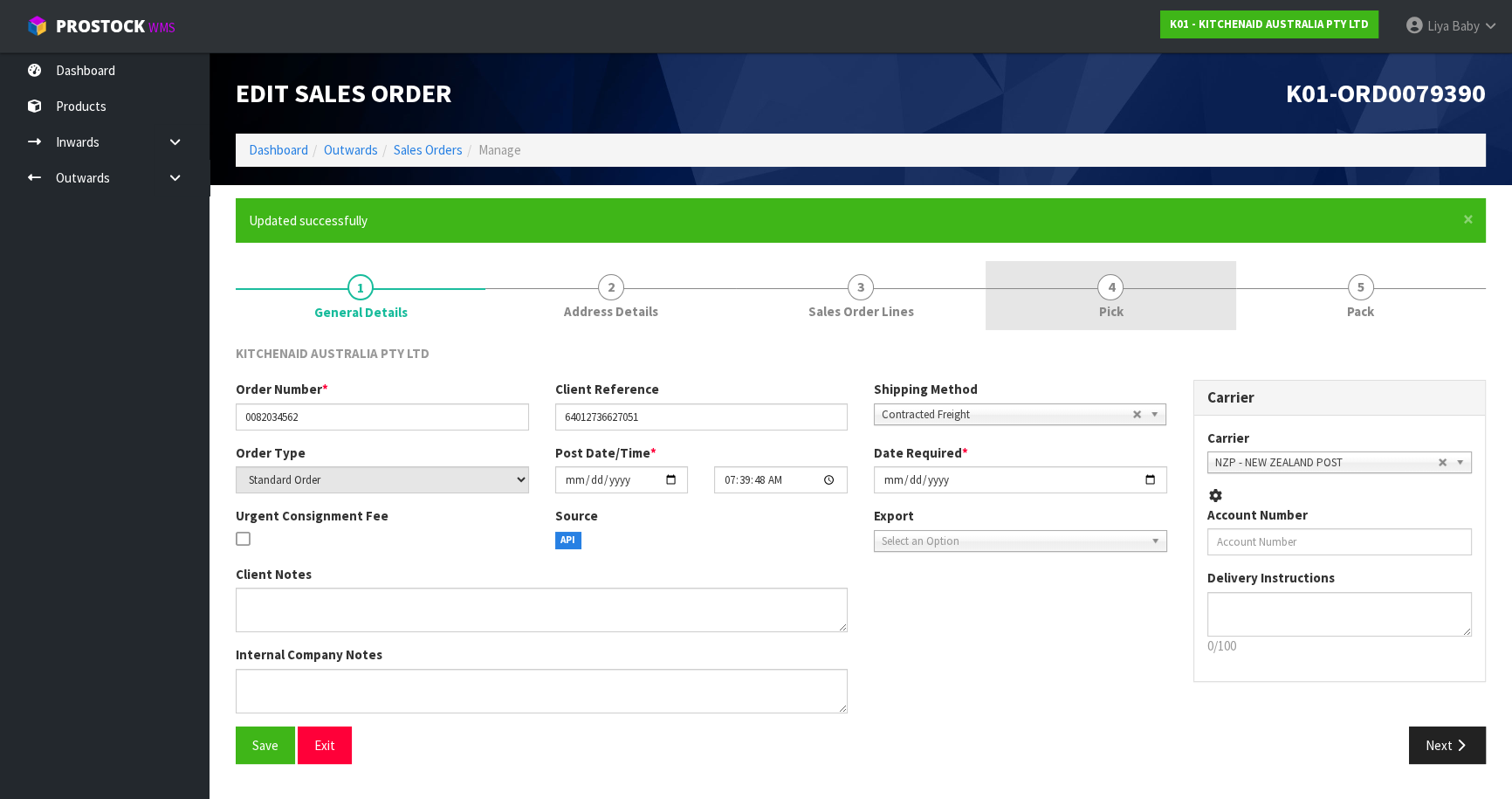
click at [1138, 295] on link "4 Pick" at bounding box center [1110, 295] width 250 height 69
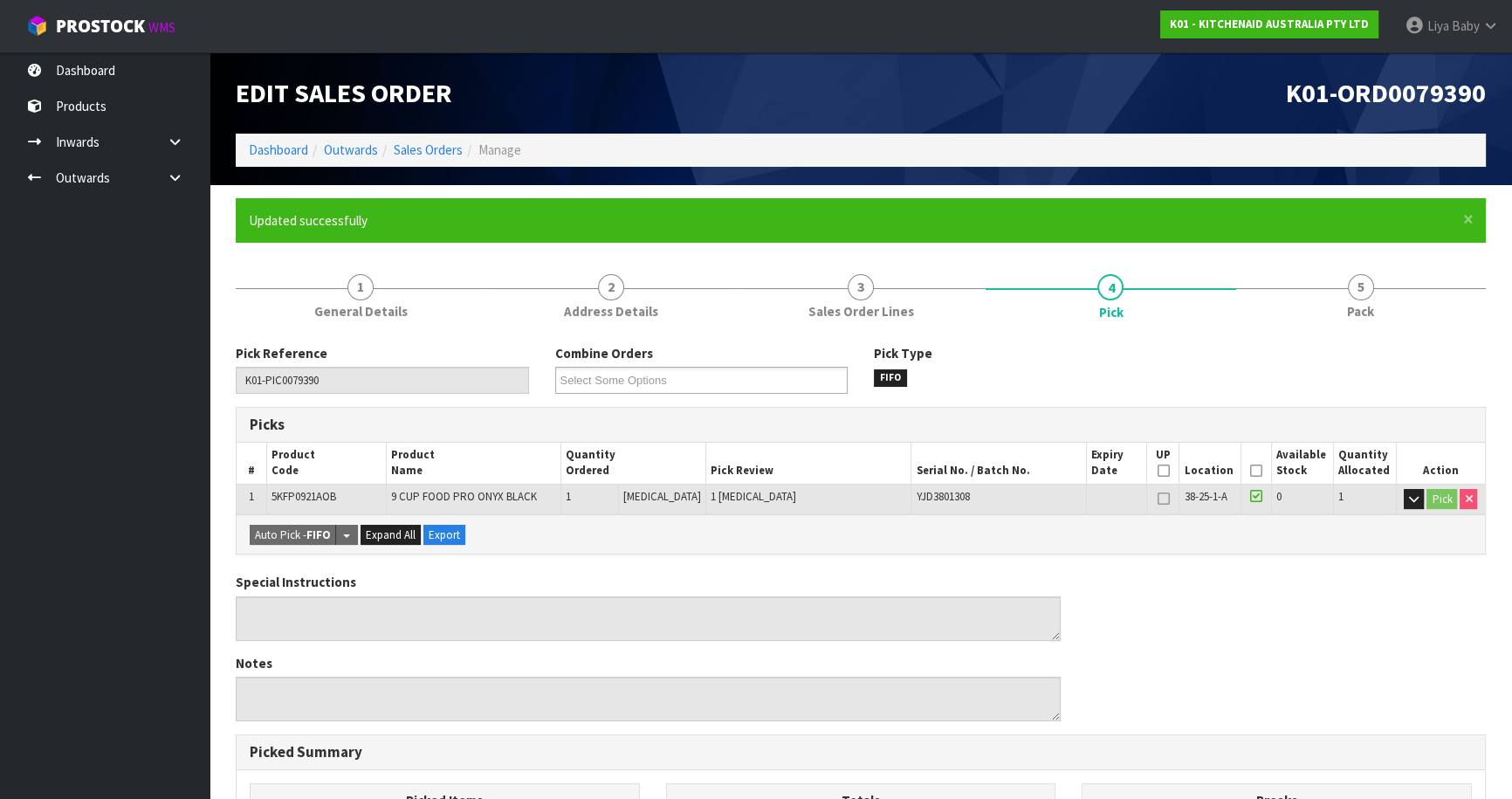
click at [1257, 467] on th "Picked" at bounding box center [1257, 463] width 30 height 41
drag, startPoint x: 1249, startPoint y: 467, endPoint x: 1220, endPoint y: 468, distance: 29.0
click at [1251, 470] on icon at bounding box center [1256, 470] width 12 height 1
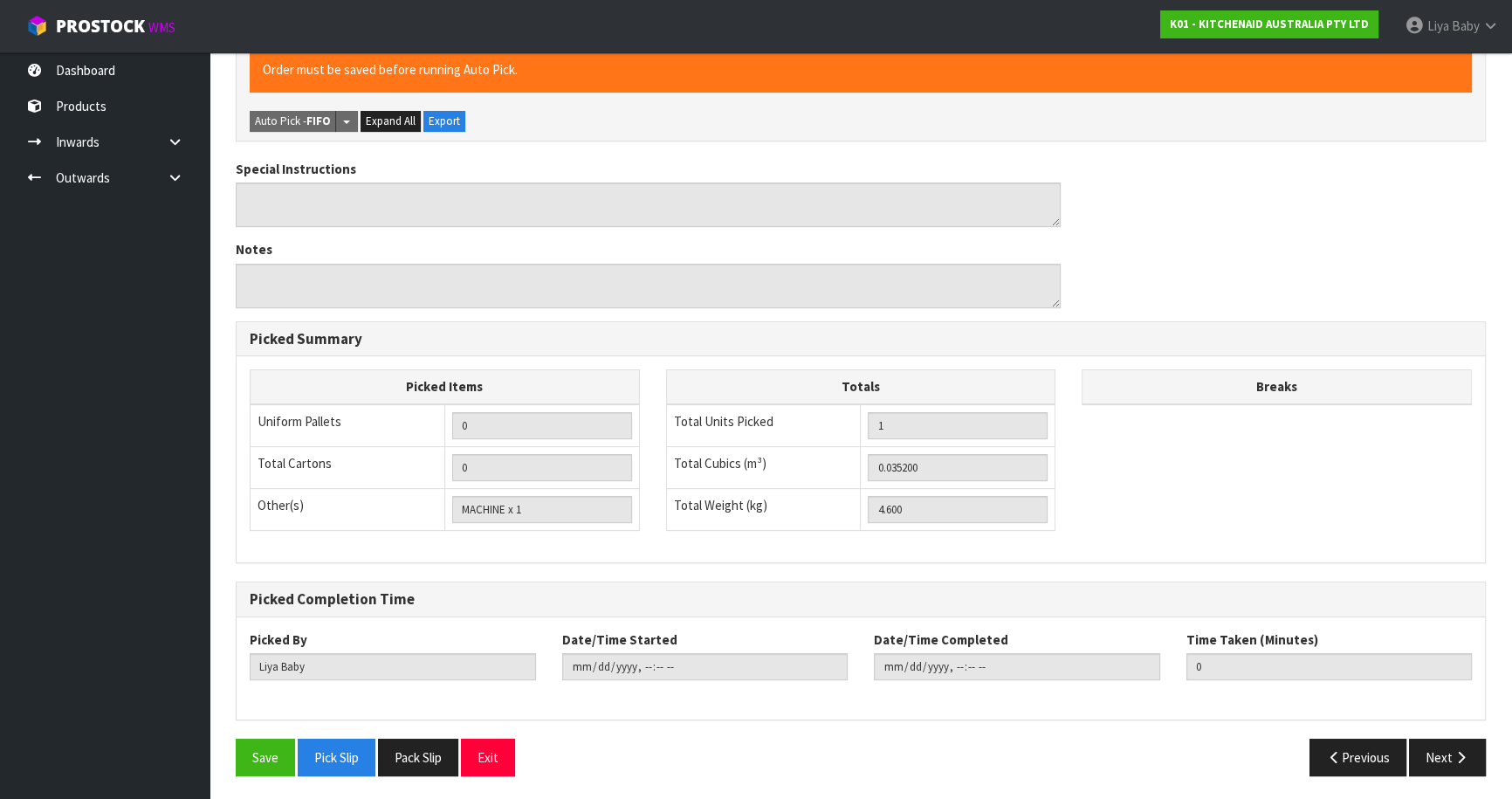
scroll to position [478, 0]
click at [259, 754] on button "Save" at bounding box center [265, 756] width 59 height 38
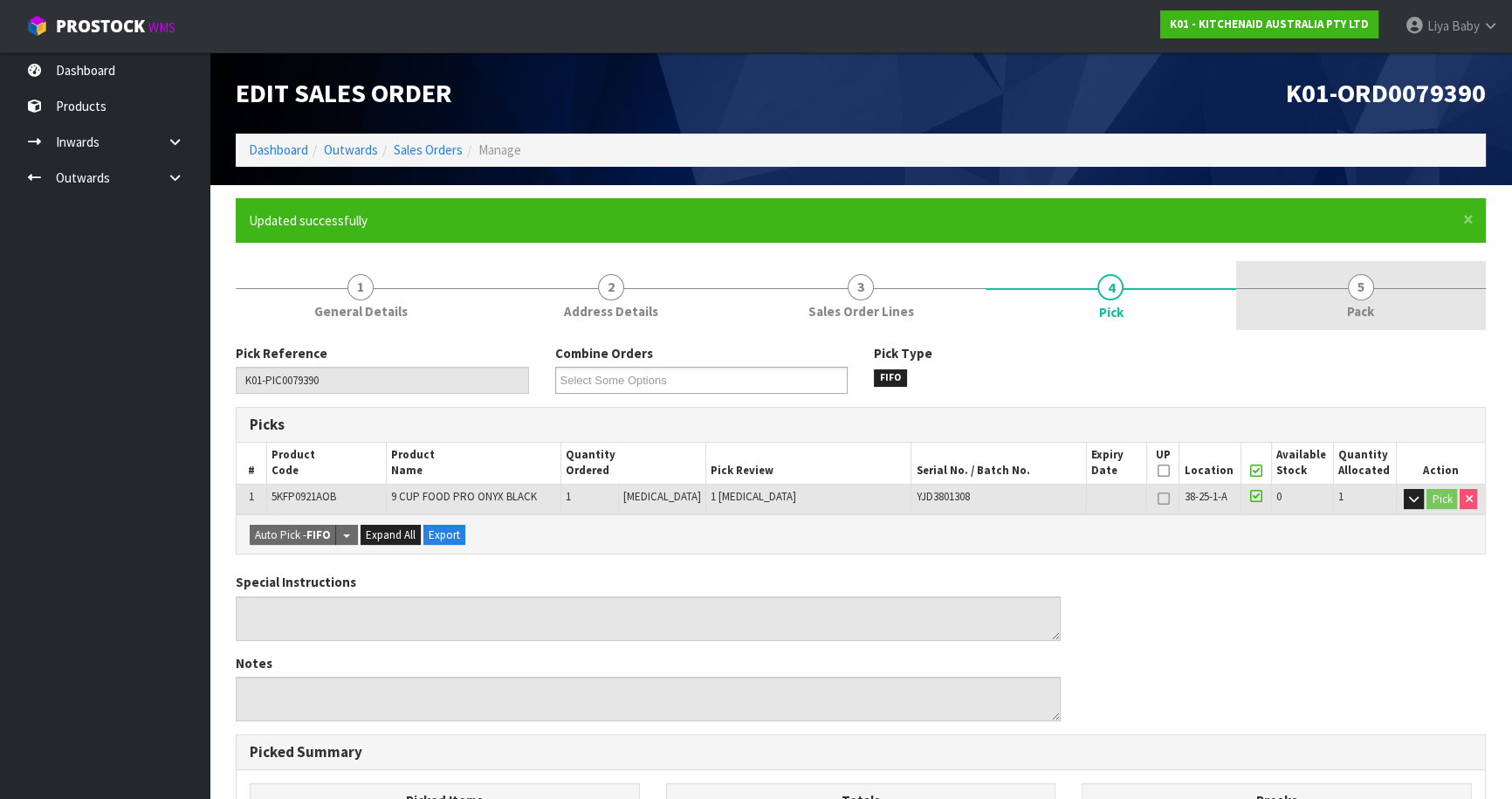
click at [1388, 299] on link "5 Pack" at bounding box center [1361, 295] width 250 height 69
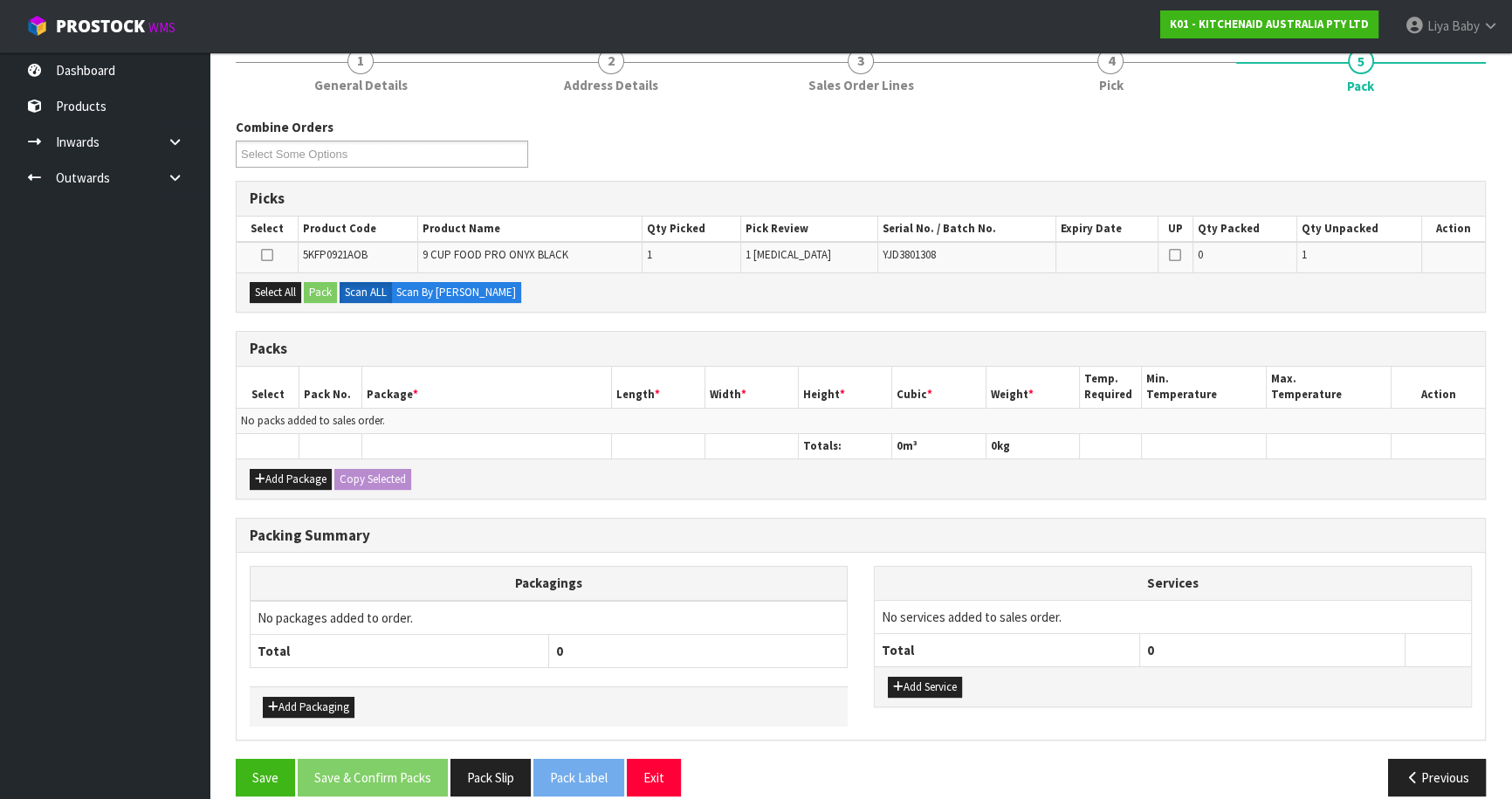
scroll to position [245, 0]
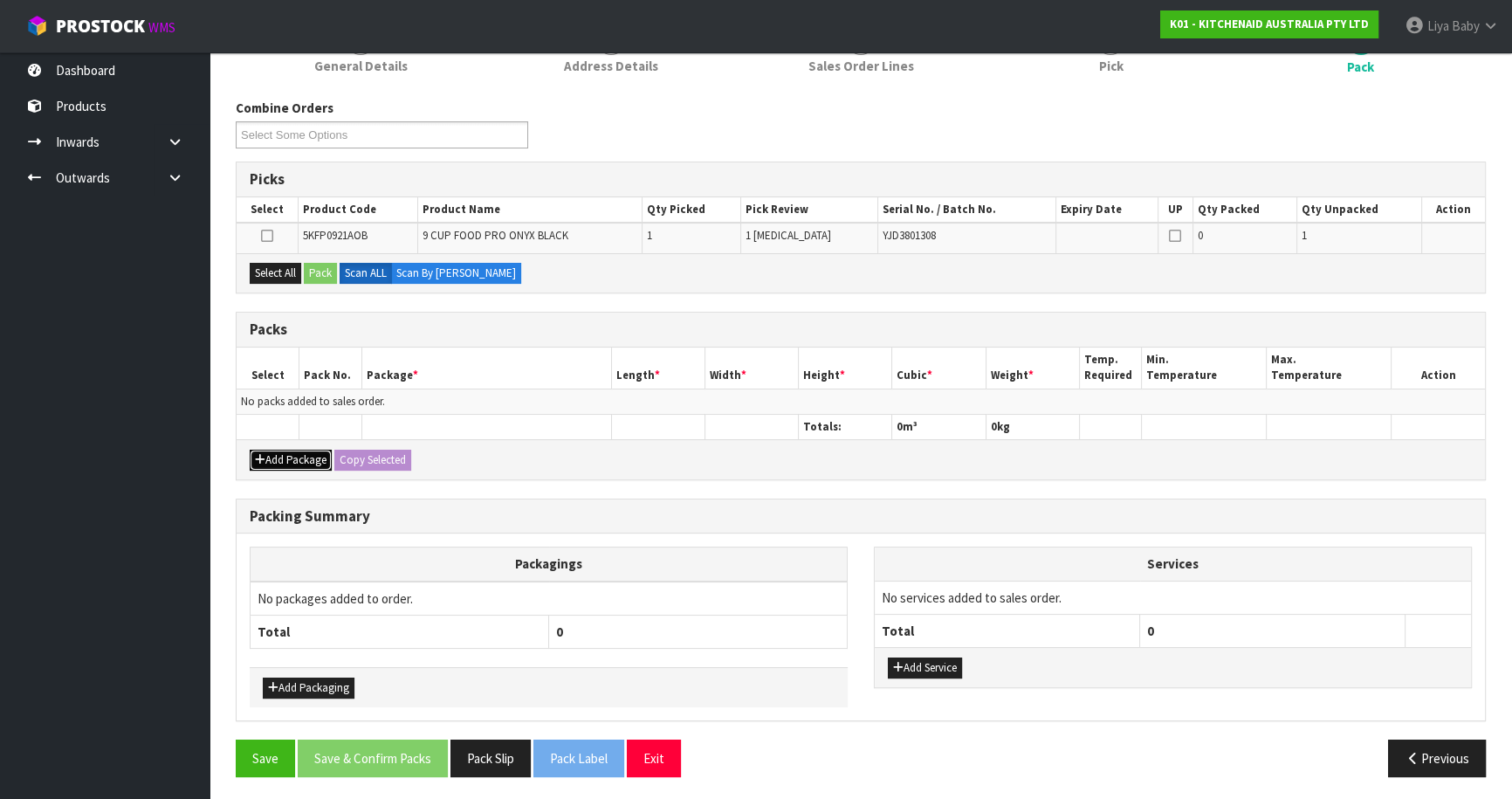
click at [306, 459] on button "Add Package" at bounding box center [291, 460] width 82 height 21
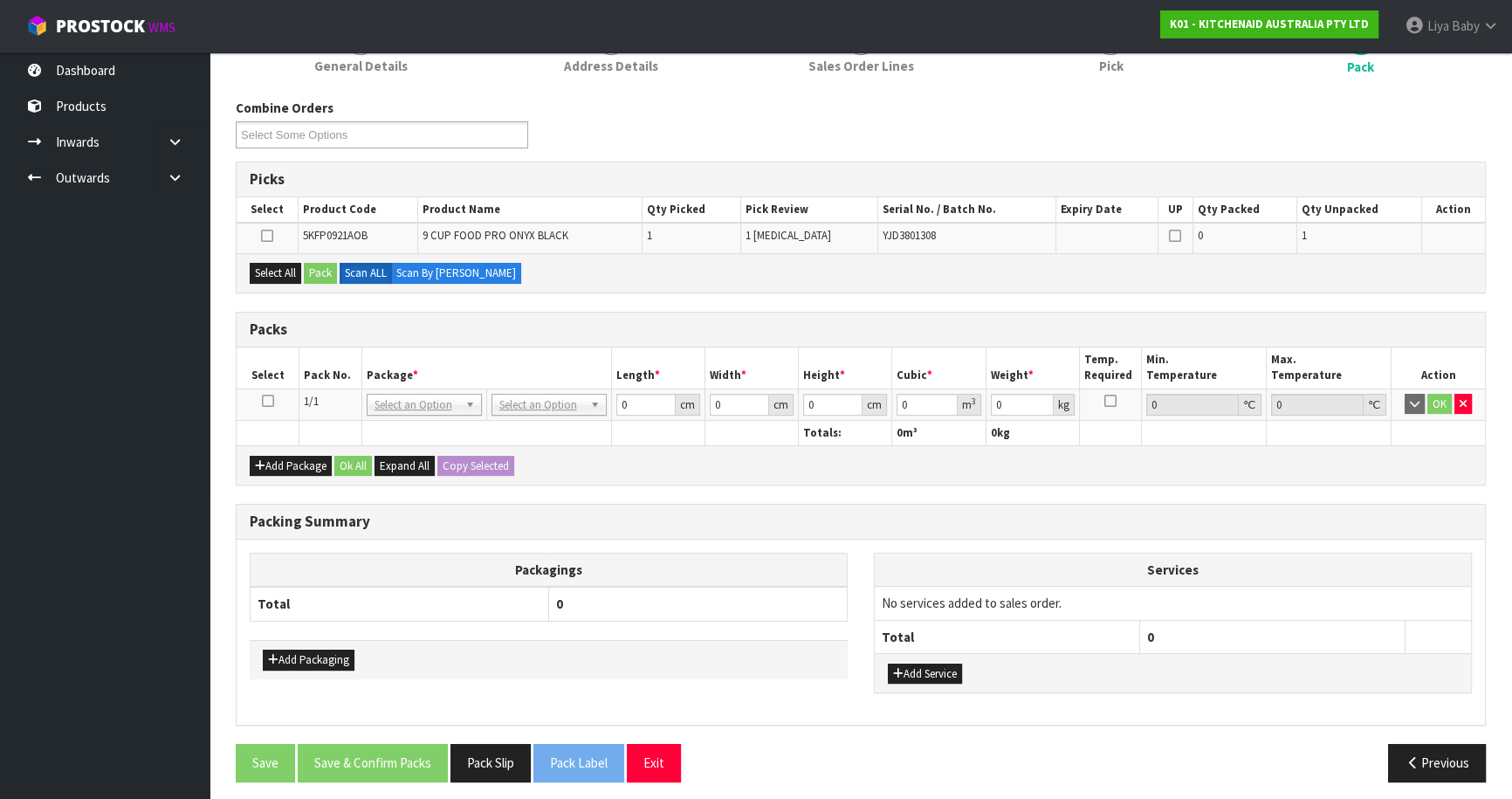
click at [267, 401] on icon at bounding box center [268, 401] width 12 height 1
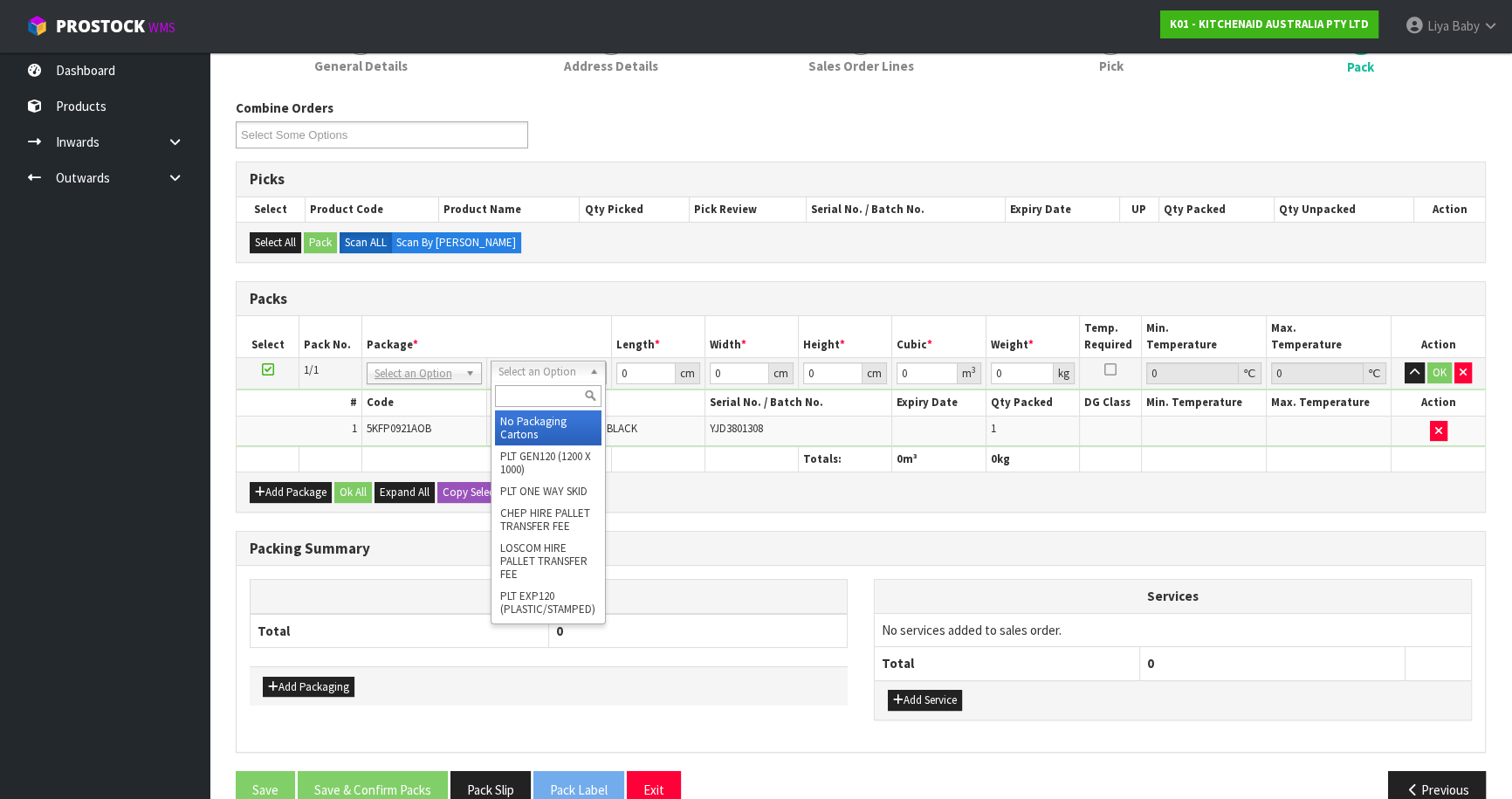
drag, startPoint x: 530, startPoint y: 439, endPoint x: 574, endPoint y: 410, distance: 52.7
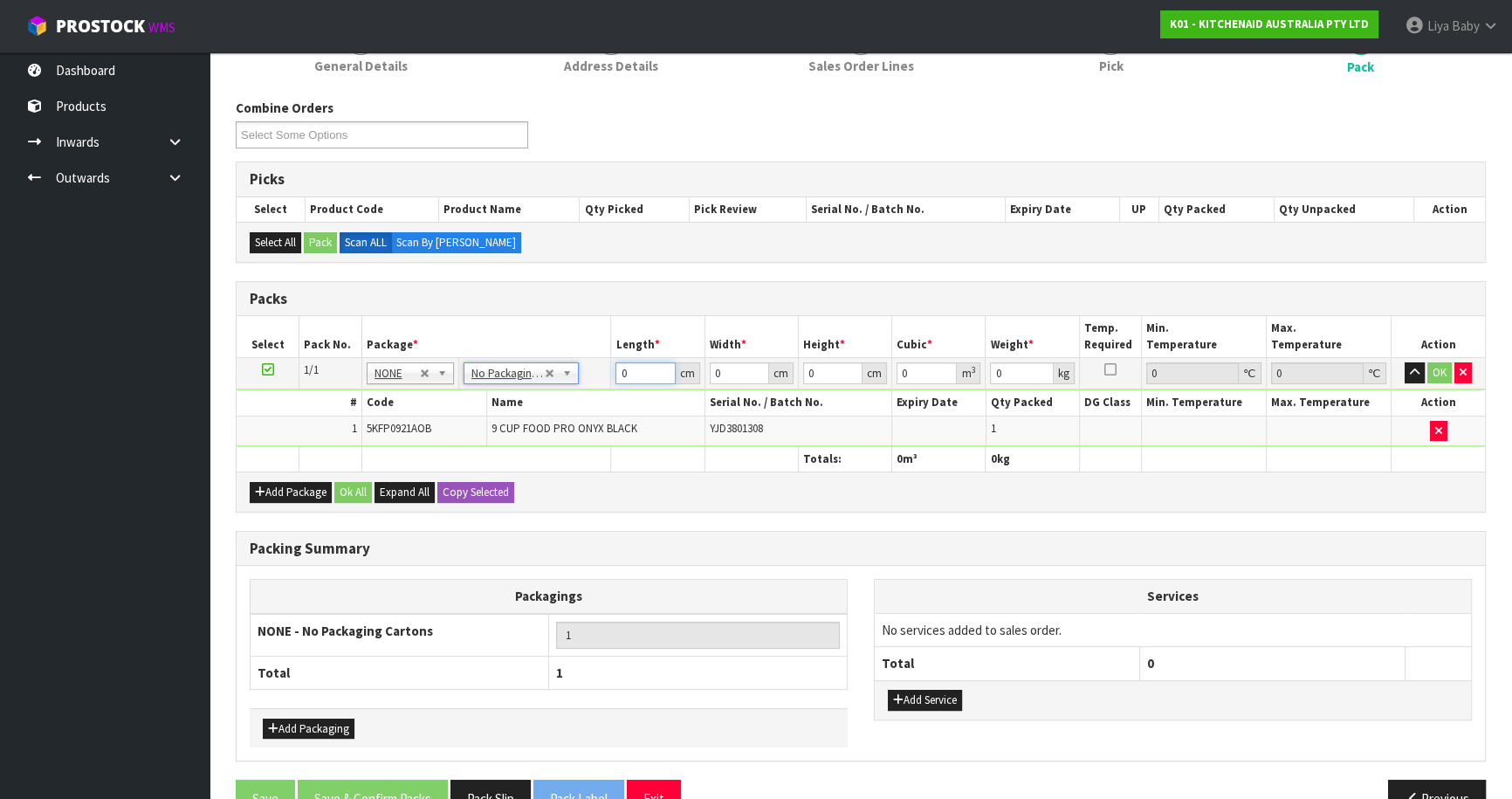
click at [648, 362] on input "0" at bounding box center [645, 372] width 59 height 22
click at [649, 379] on input "number" at bounding box center [645, 372] width 59 height 22
click at [1444, 362] on button "OK" at bounding box center [1440, 372] width 25 height 21
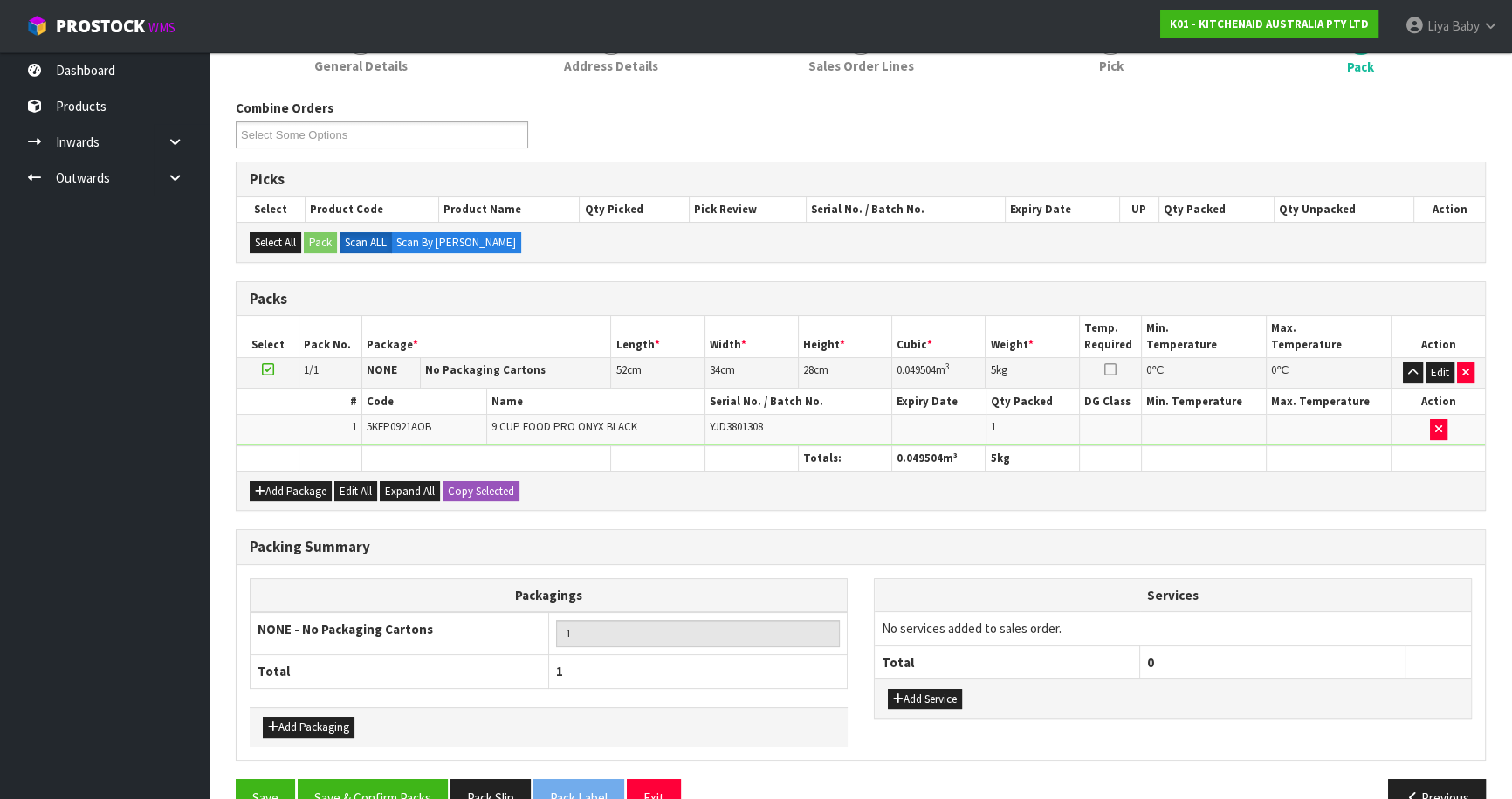
scroll to position [285, 0]
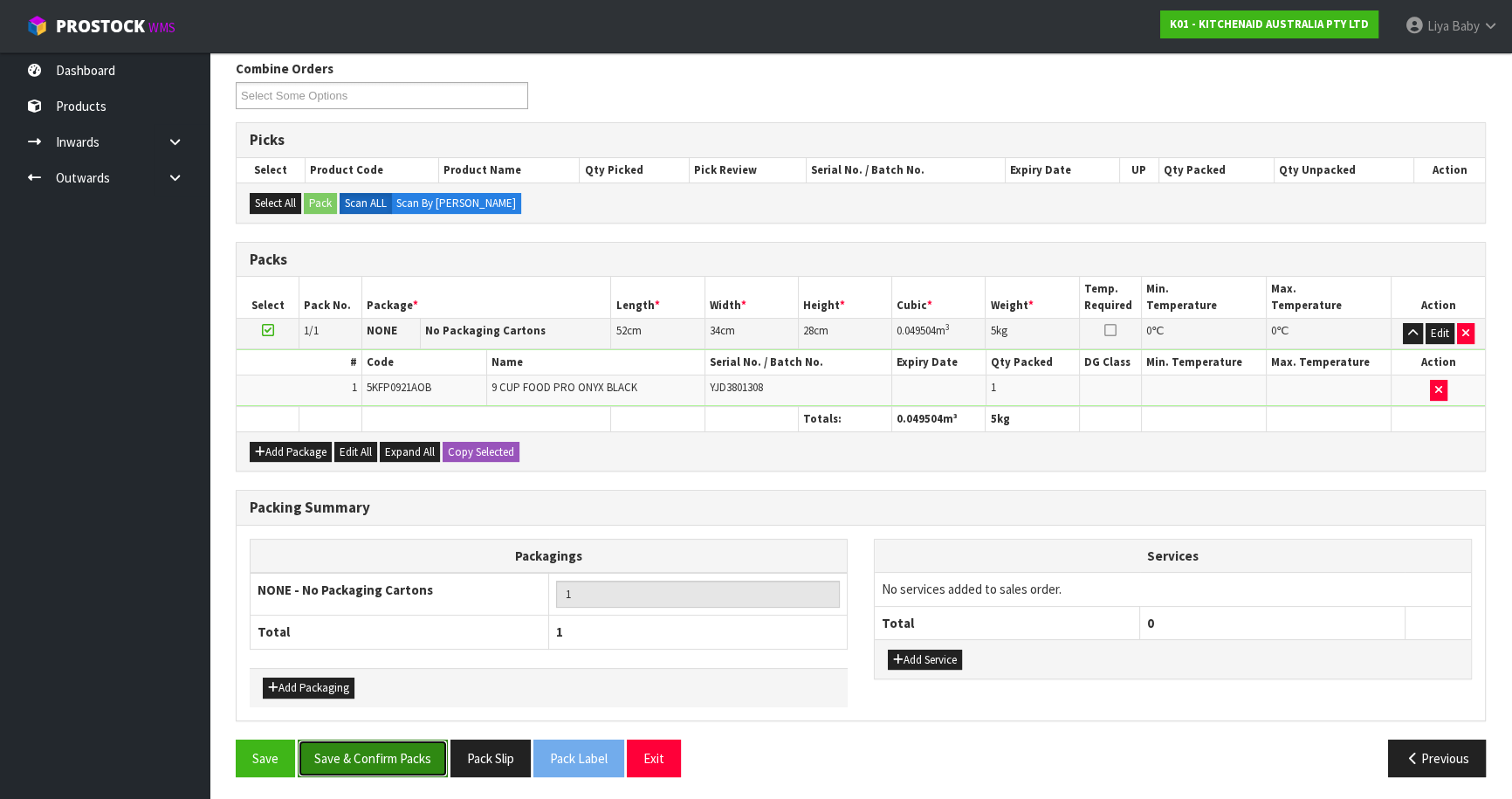
click at [390, 758] on button "Save & Confirm Packs" at bounding box center [373, 758] width 150 height 38
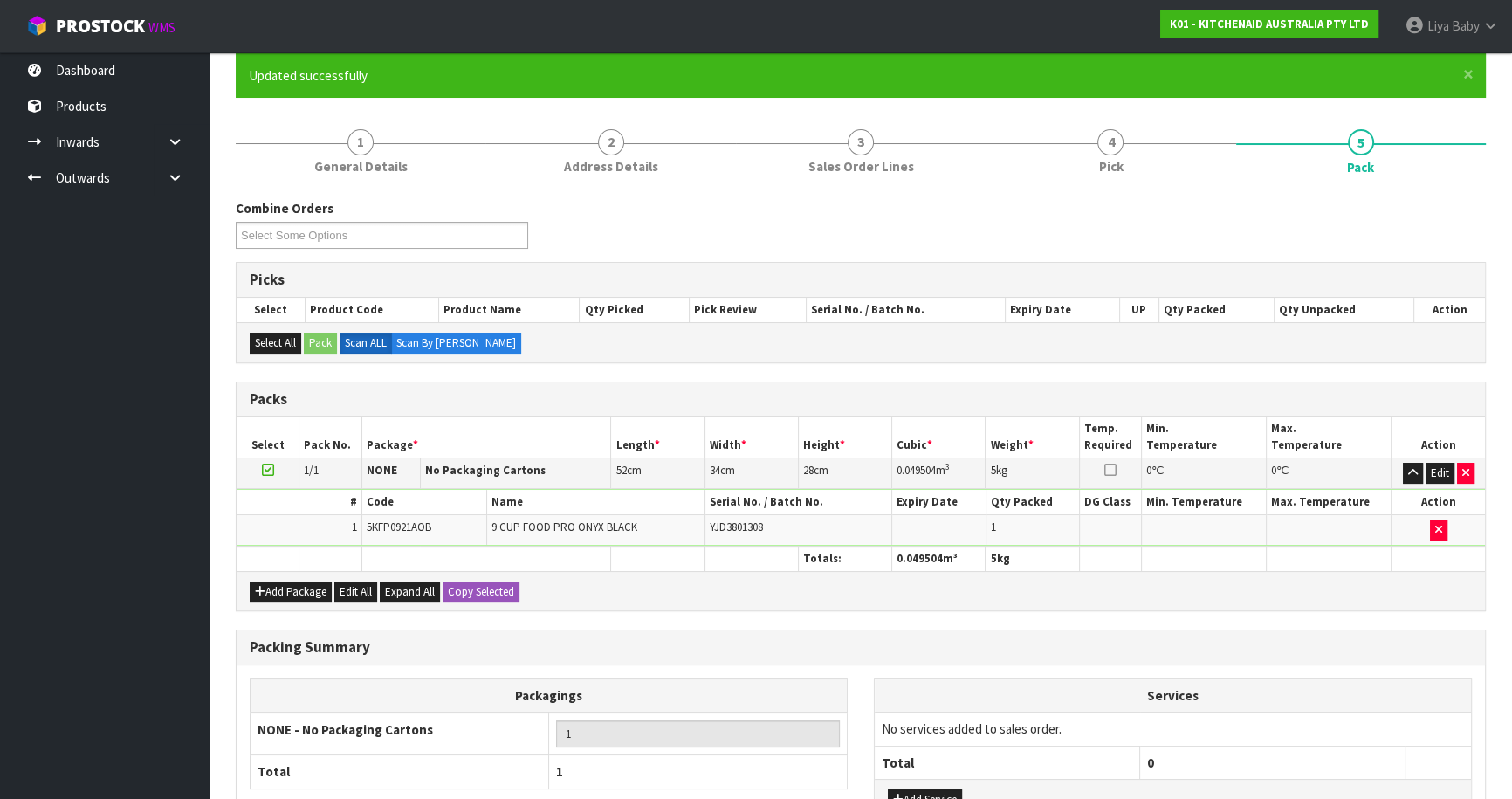
scroll to position [190, 0]
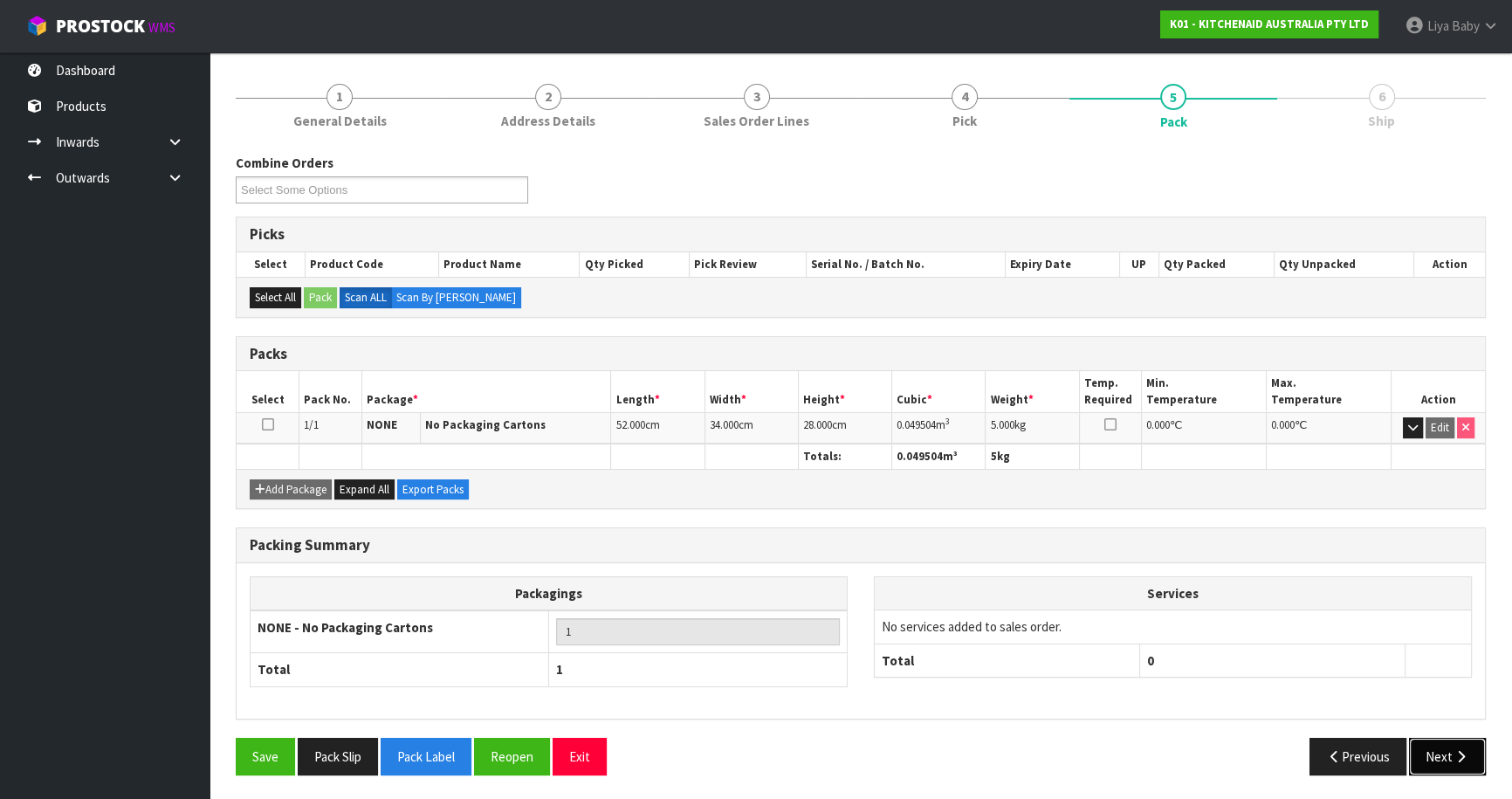
click at [1436, 758] on button "Next" at bounding box center [1447, 756] width 77 height 38
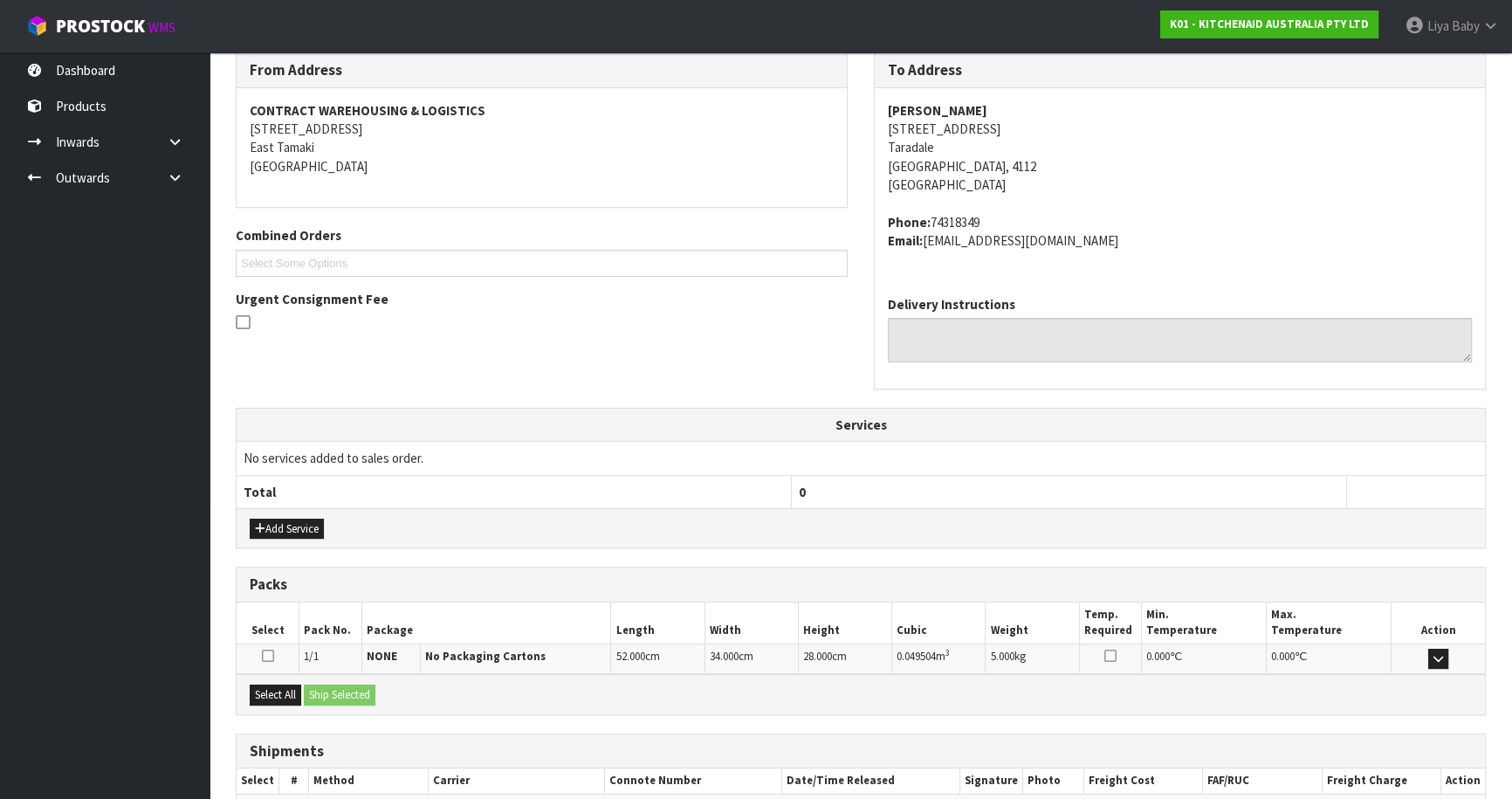
scroll to position [392, 0]
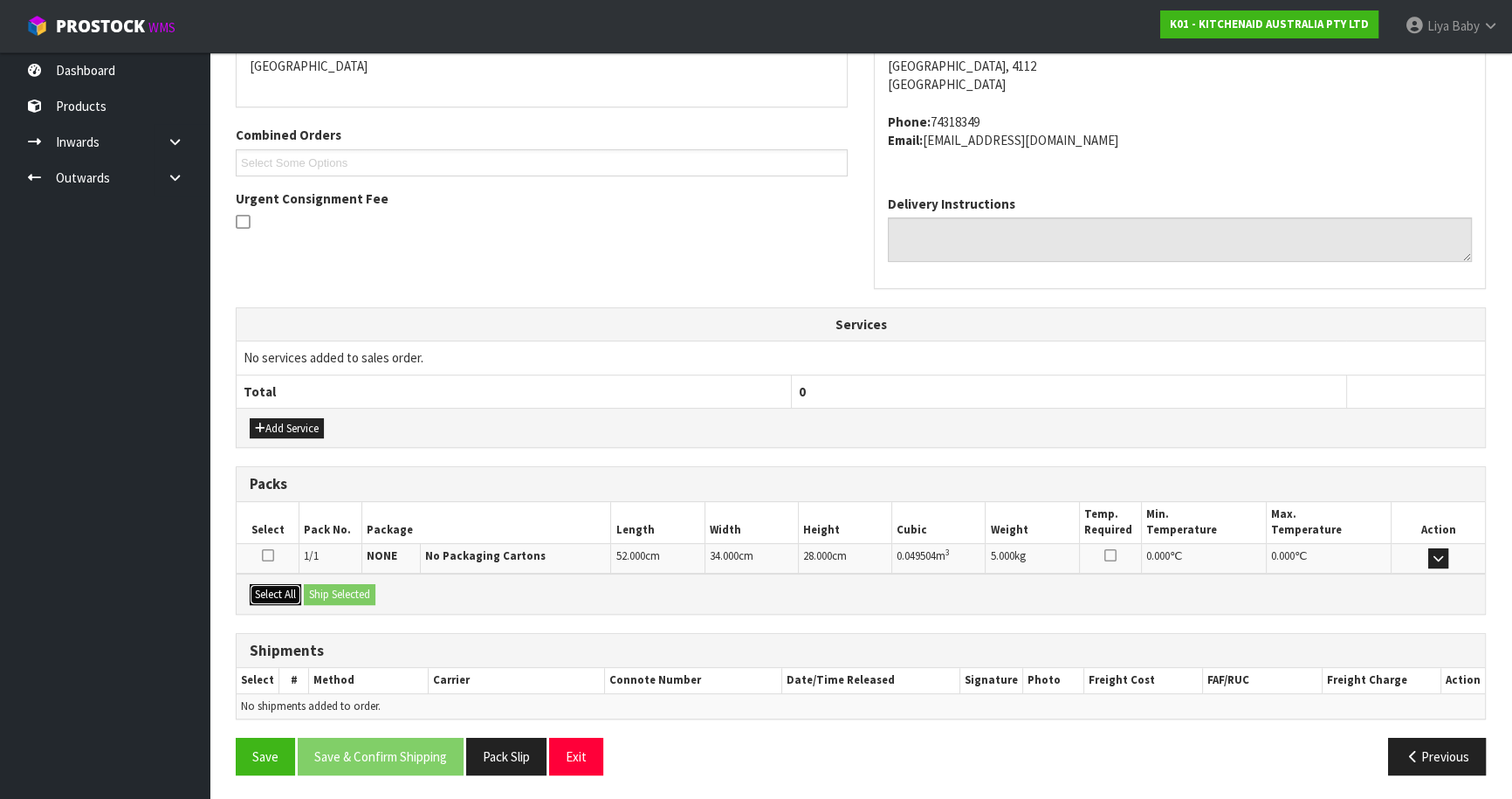
click at [255, 594] on button "Select All" at bounding box center [276, 595] width 51 height 21
click at [330, 598] on button "Ship Selected" at bounding box center [339, 595] width 71 height 21
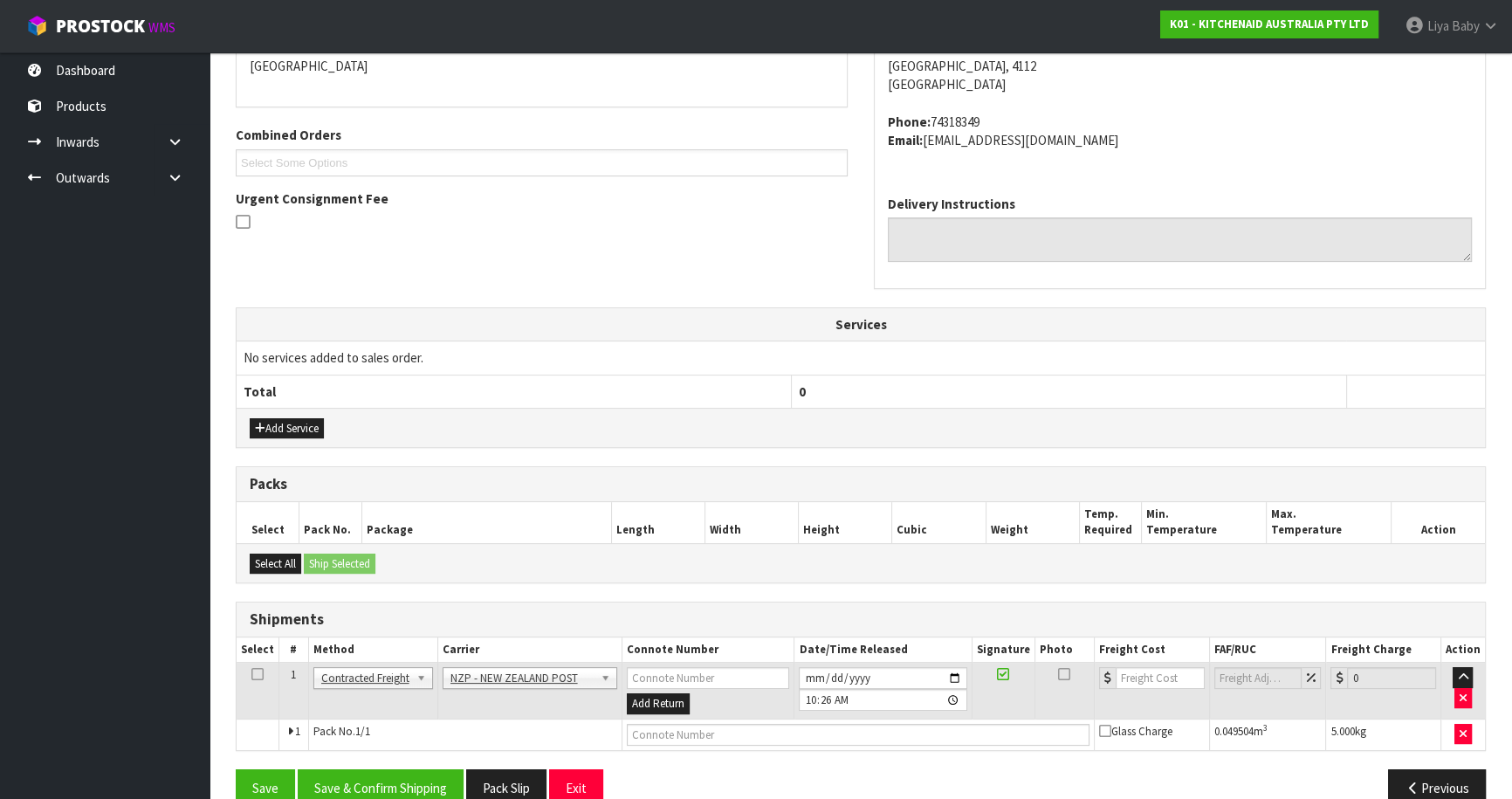
click at [246, 663] on td at bounding box center [258, 691] width 43 height 57
drag, startPoint x: 252, startPoint y: 670, endPoint x: 270, endPoint y: 683, distance: 22.2
click at [253, 674] on icon at bounding box center [258, 674] width 12 height 1
click at [361, 770] on button "Save & Confirm Shipping" at bounding box center [380, 788] width 166 height 38
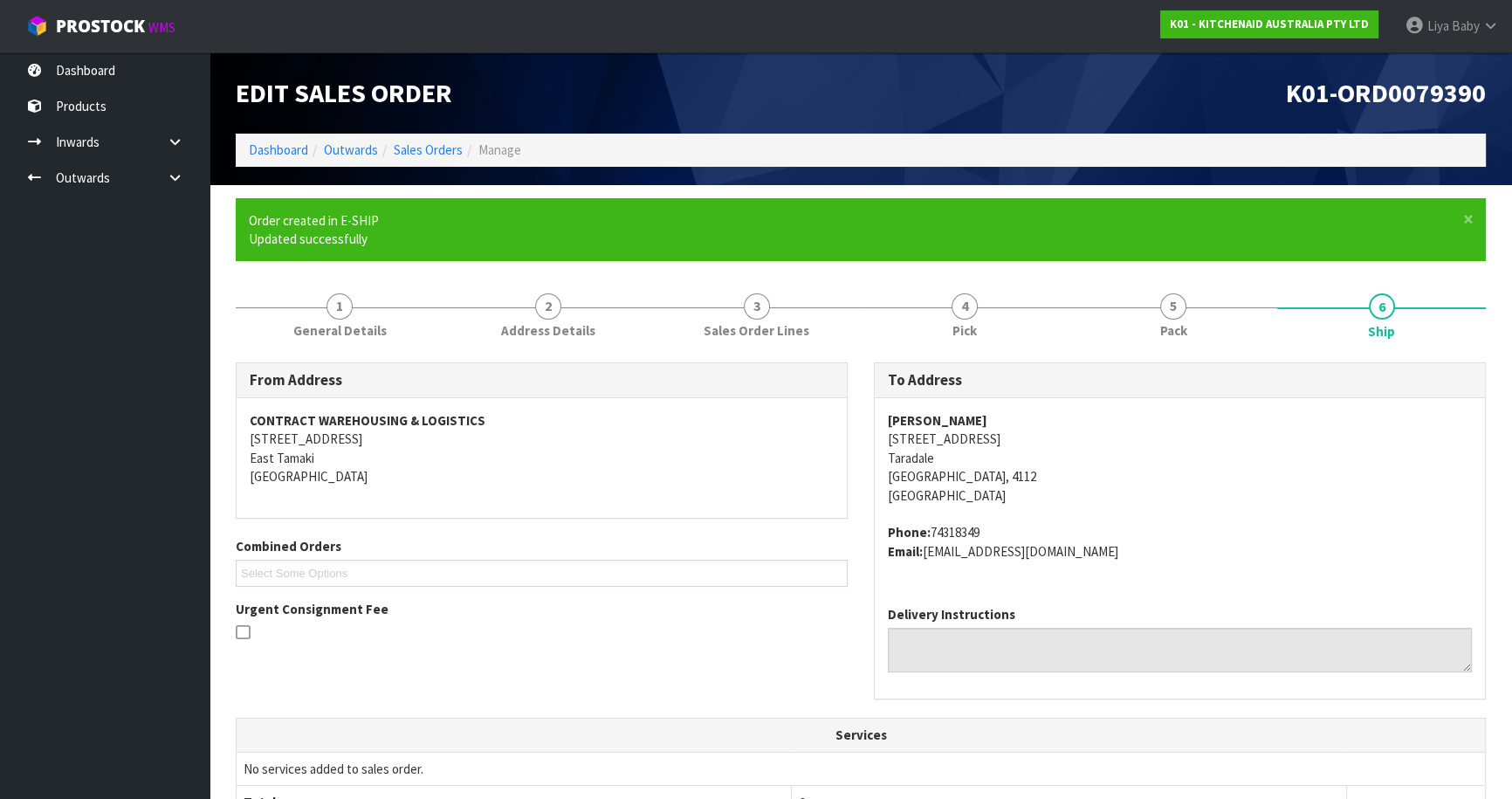
scroll to position [398, 0]
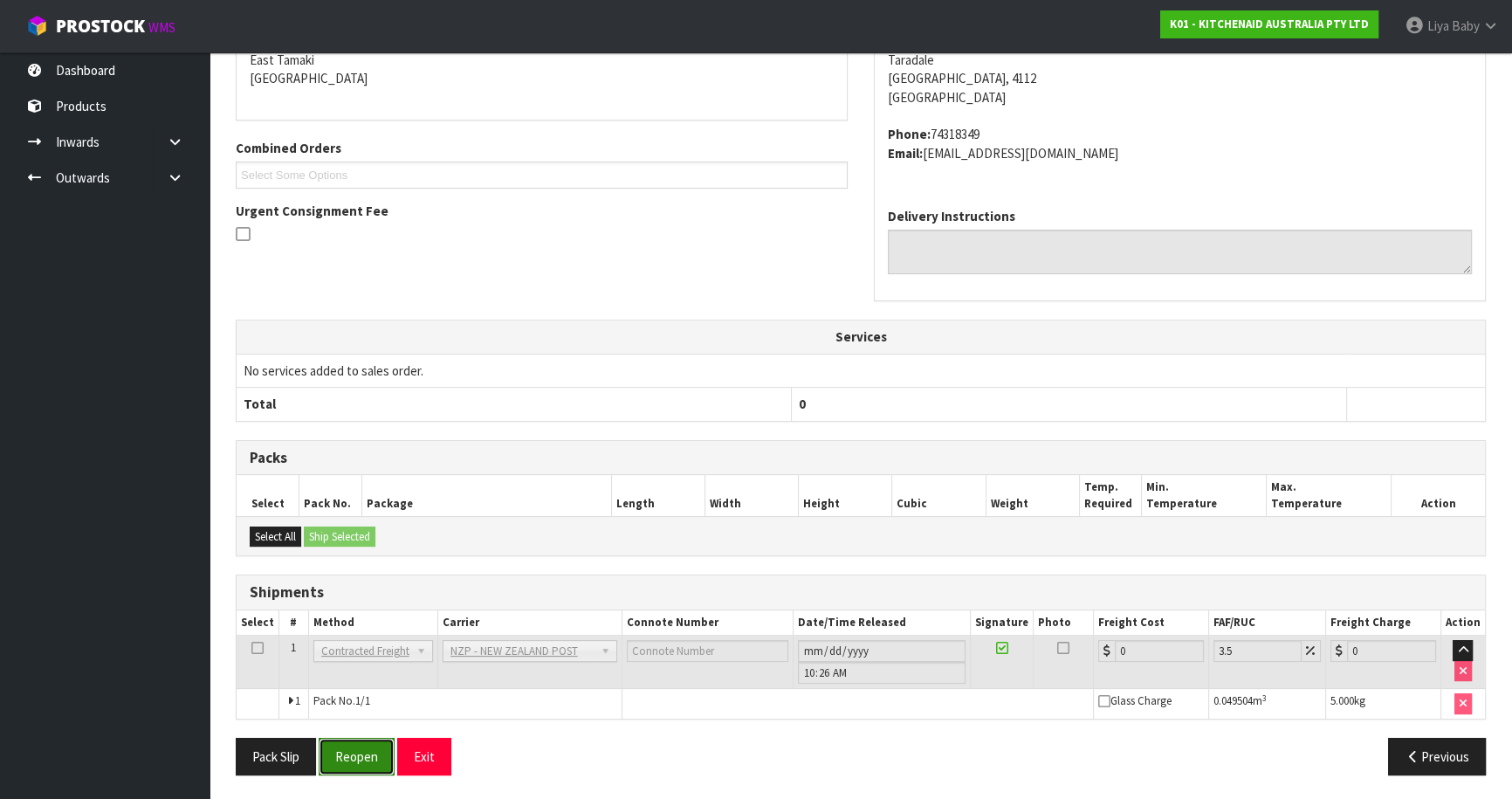
click at [344, 752] on button "Reopen" at bounding box center [356, 756] width 76 height 38
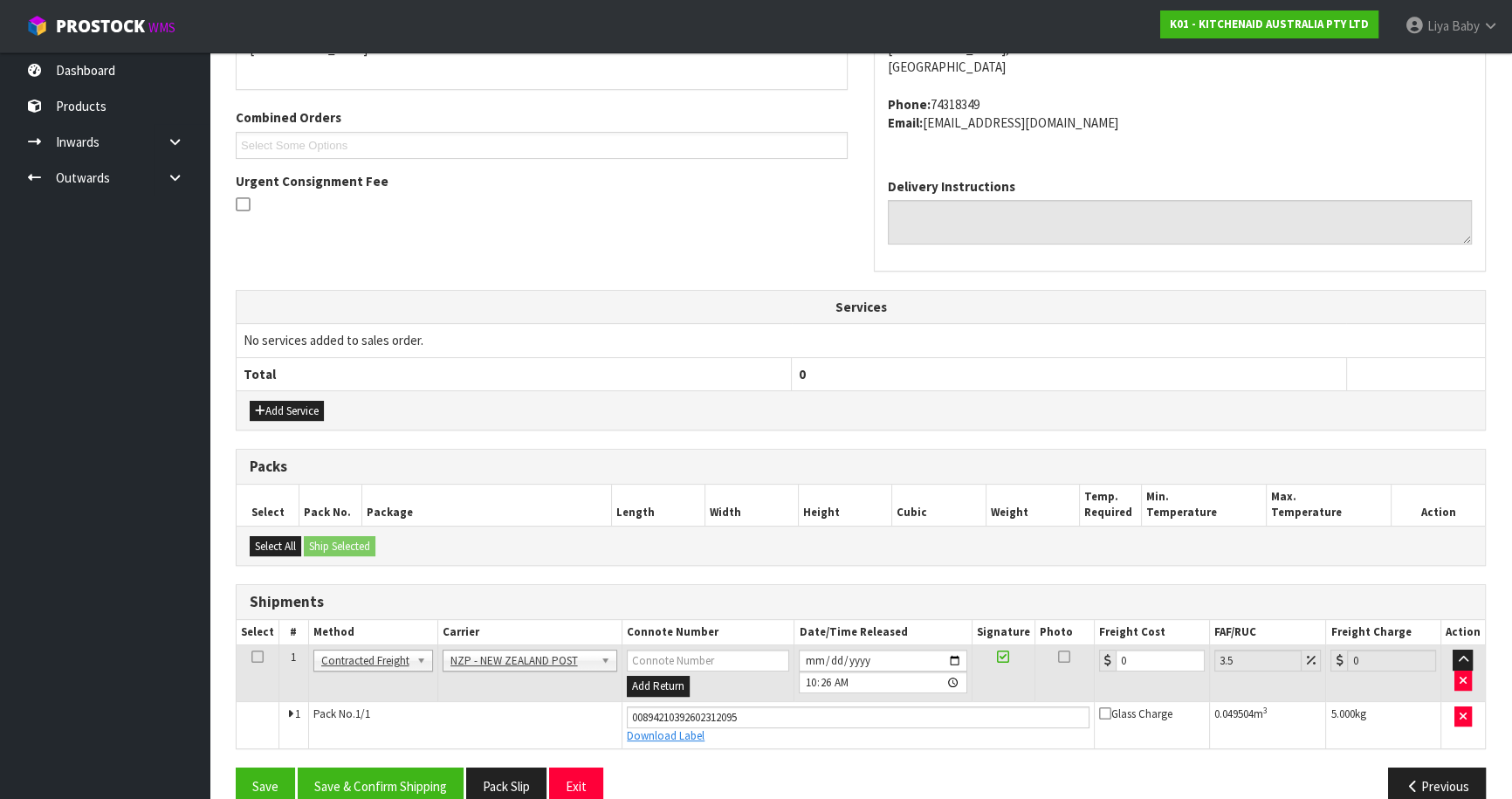
scroll to position [438, 0]
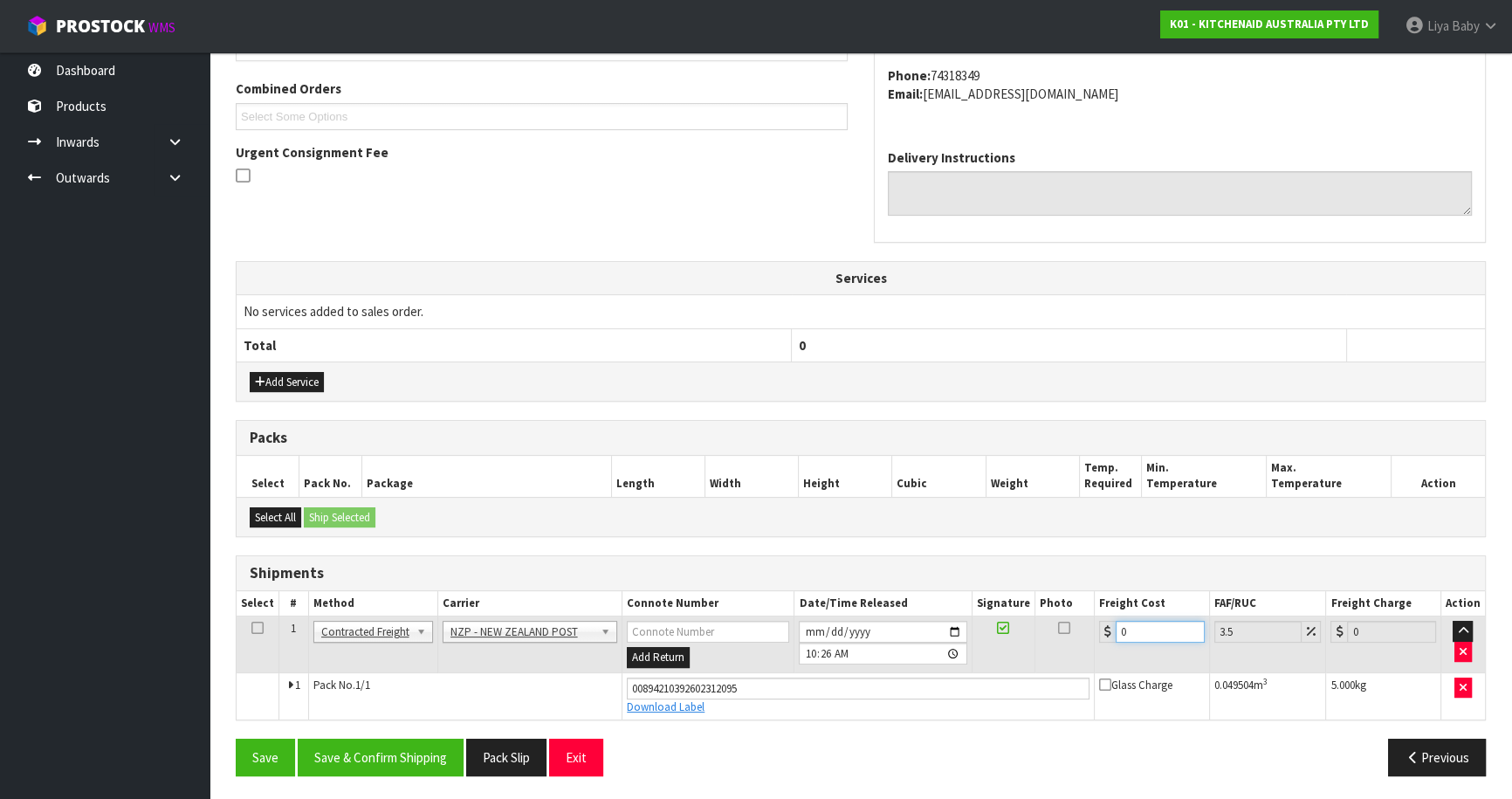
click at [1140, 631] on input "0" at bounding box center [1160, 631] width 89 height 22
click at [253, 628] on icon at bounding box center [258, 628] width 12 height 1
drag, startPoint x: 399, startPoint y: 756, endPoint x: 402, endPoint y: 747, distance: 9.5
click at [398, 754] on button "Save & Confirm Shipping" at bounding box center [380, 757] width 166 height 38
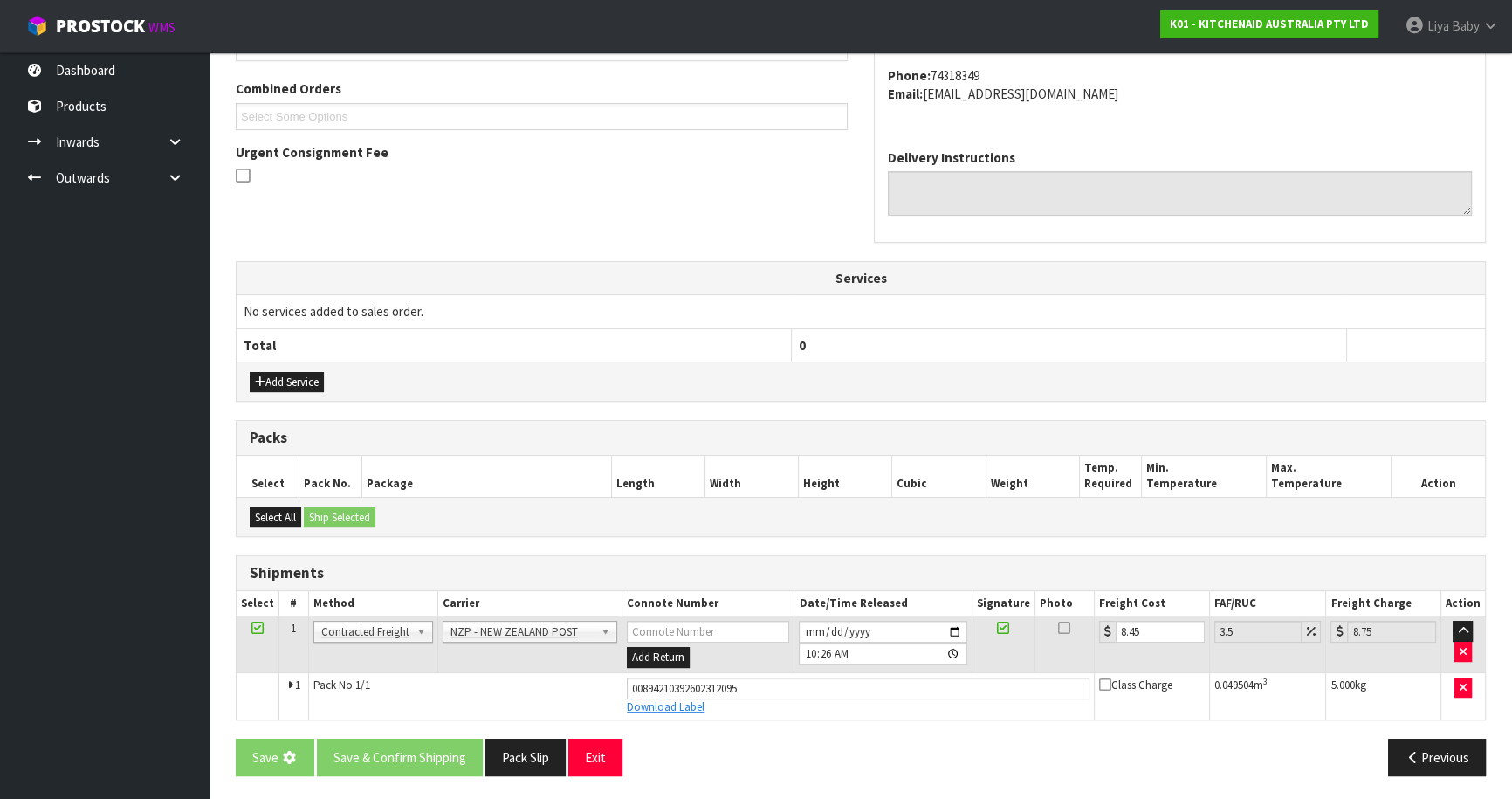
scroll to position [0, 0]
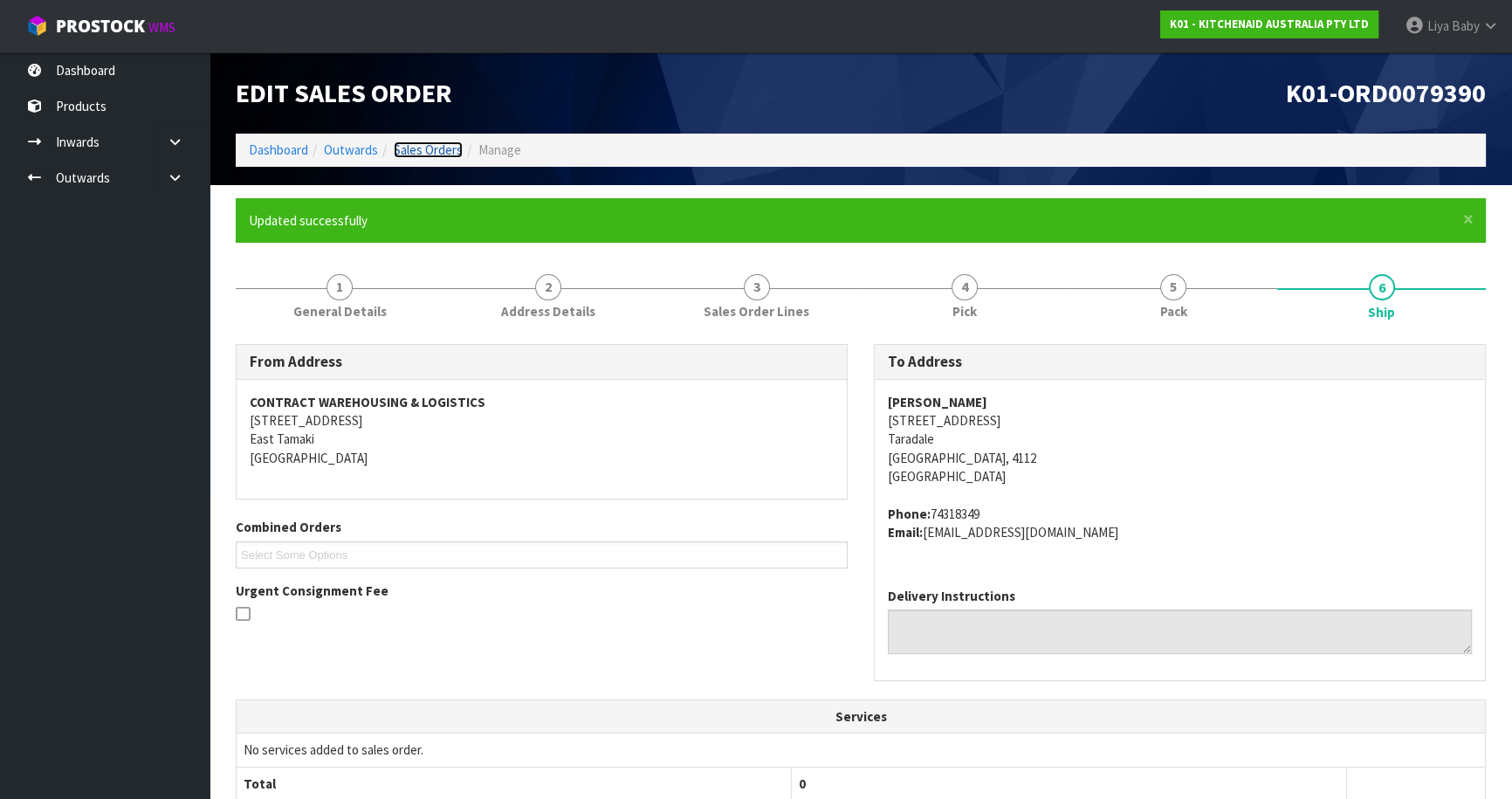
click at [441, 143] on link "Sales Orders" at bounding box center [428, 149] width 69 height 16
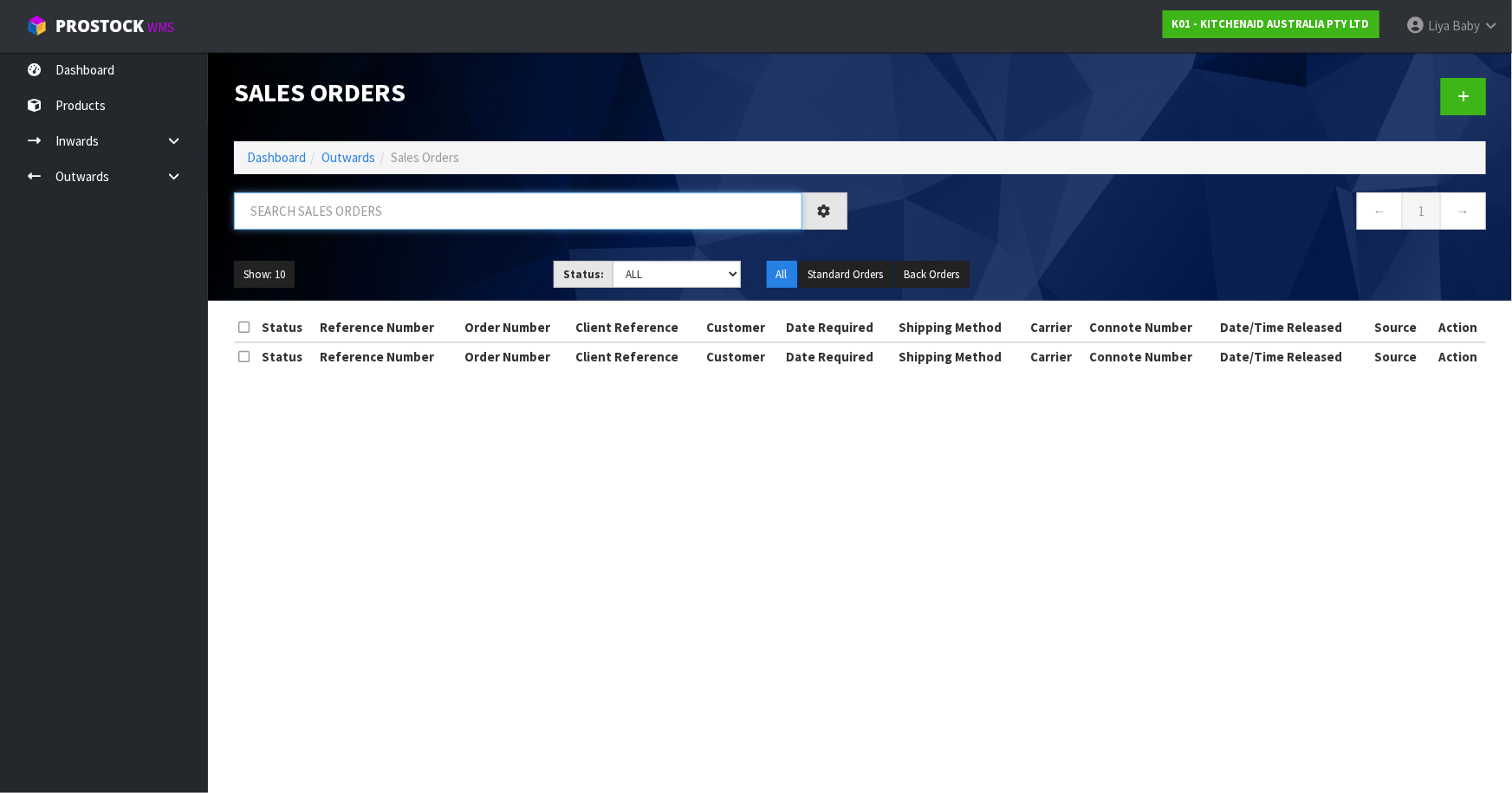
click at [406, 221] on input "text" at bounding box center [518, 211] width 569 height 38
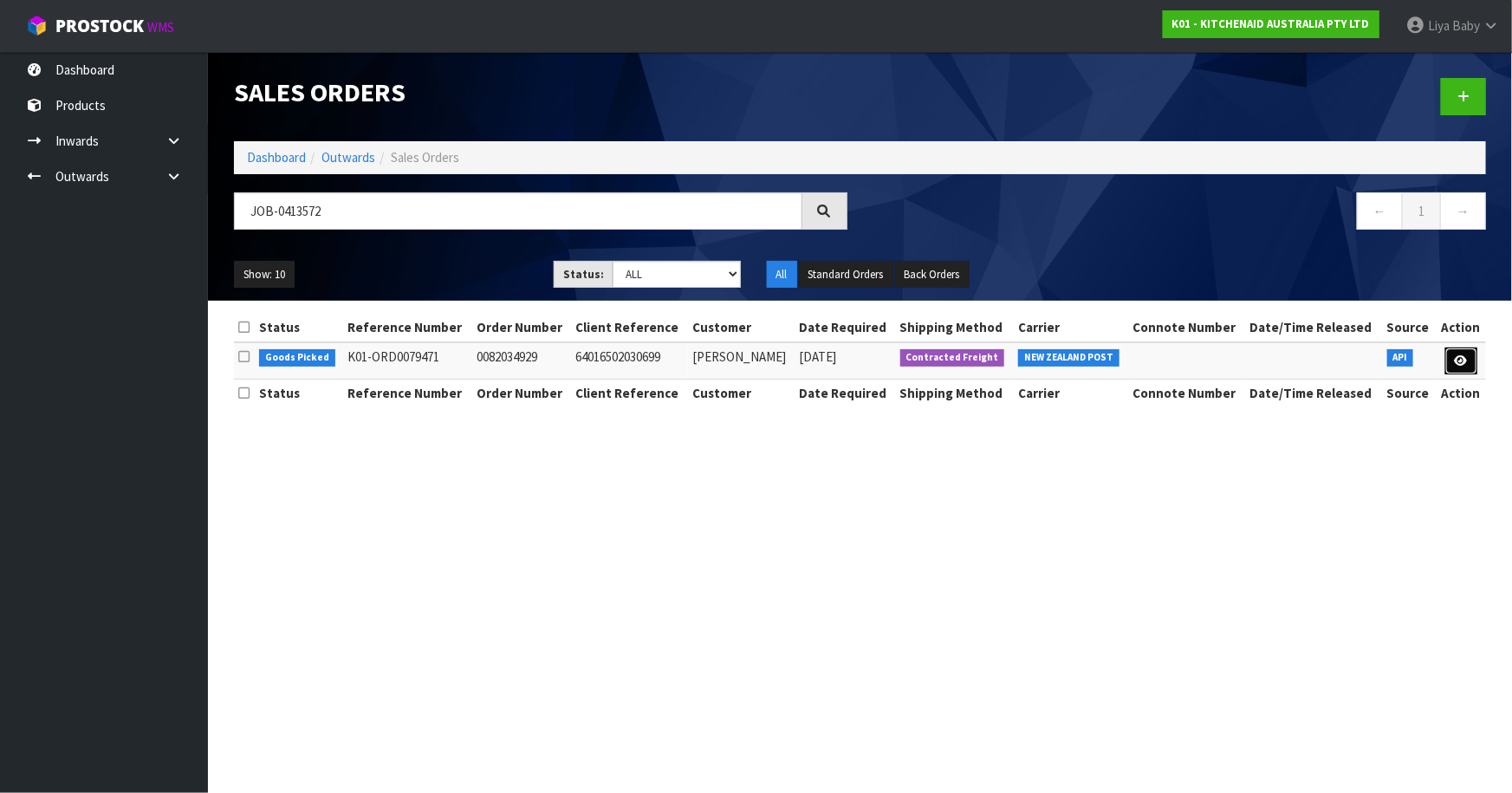
click at [1462, 358] on icon at bounding box center [1462, 361] width 13 height 11
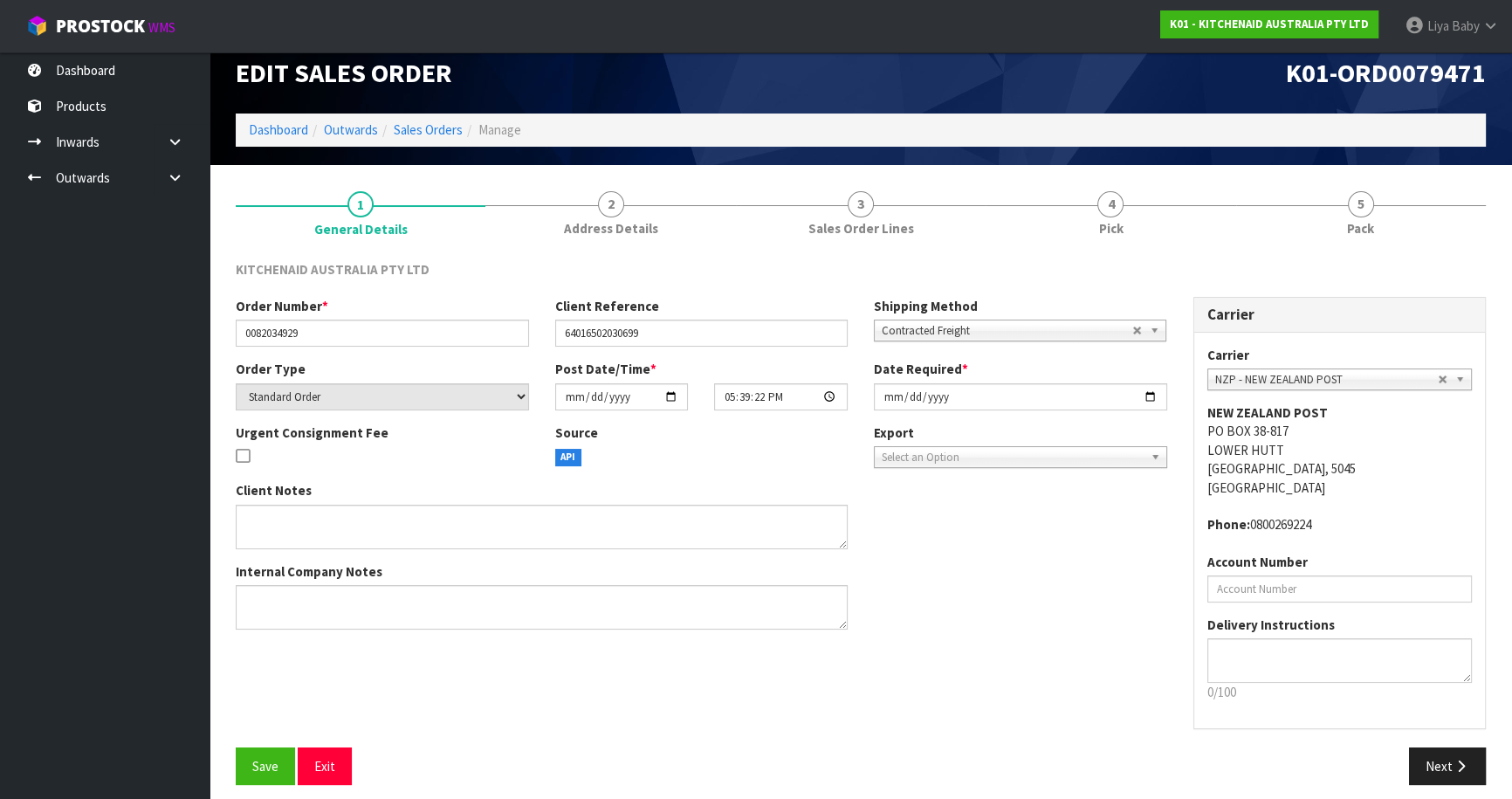
scroll to position [31, 0]
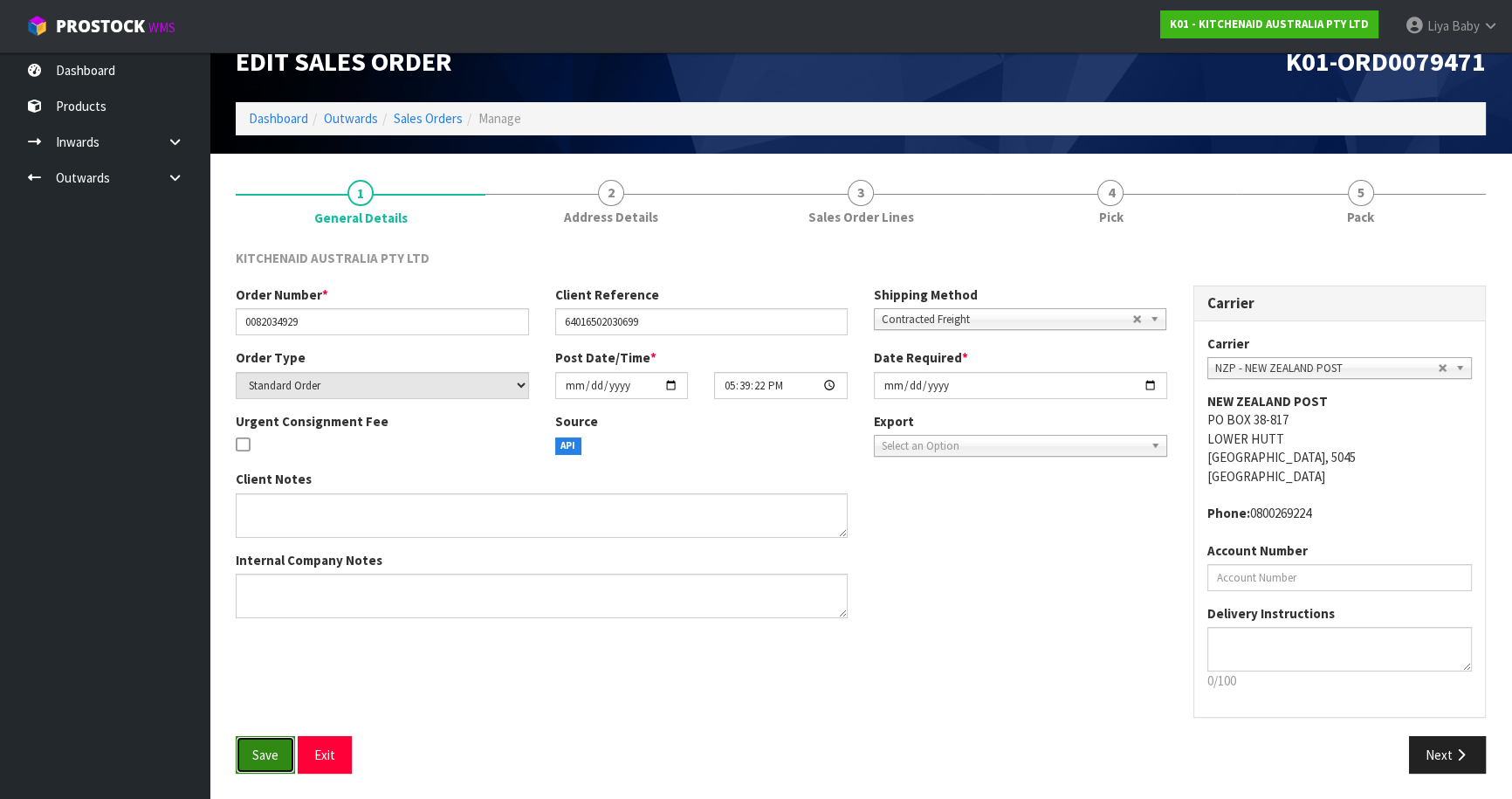
click at [275, 750] on span "Save" at bounding box center [266, 754] width 27 height 16
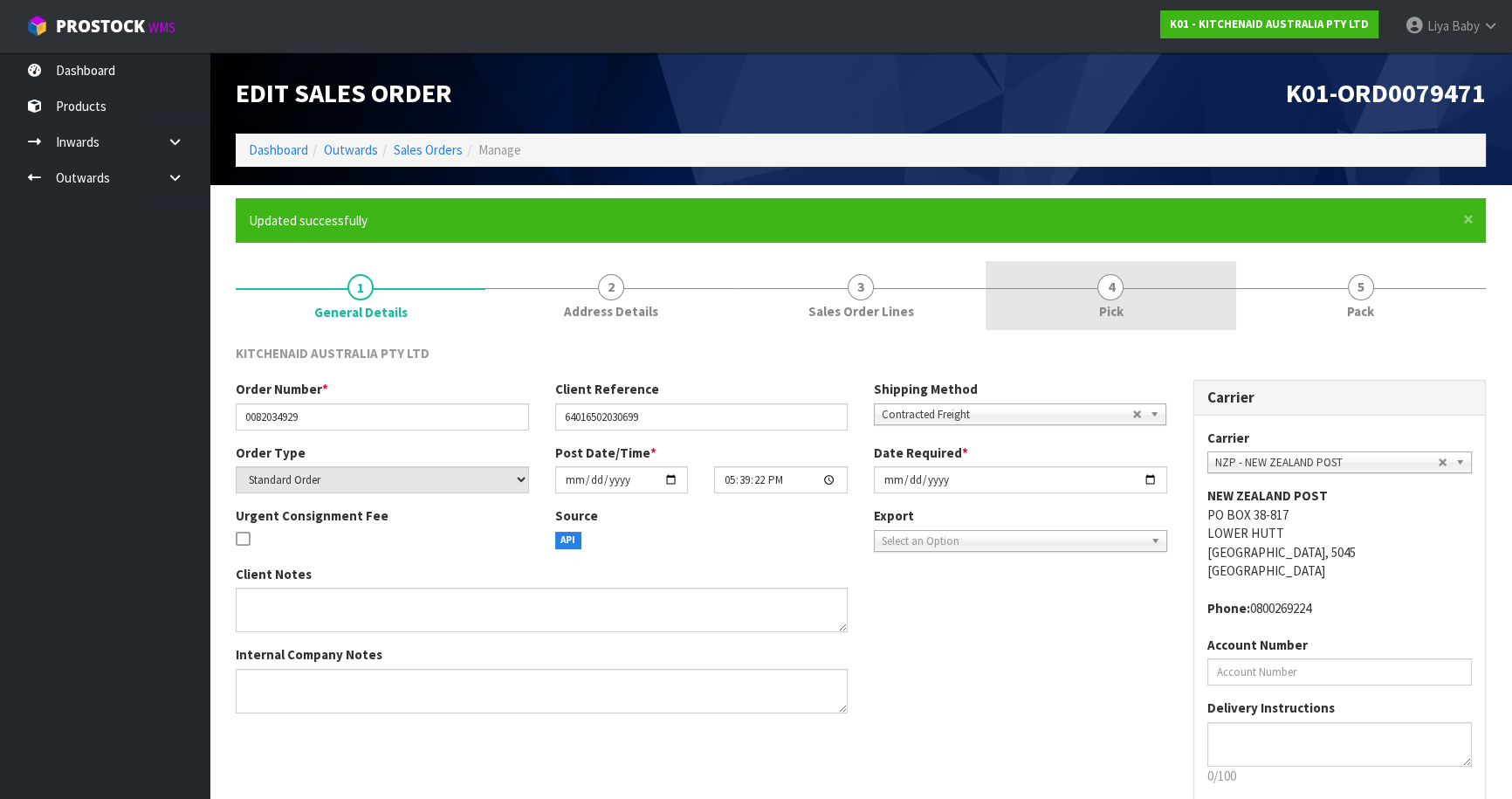
click at [1125, 322] on link "4 Pick" at bounding box center [1110, 295] width 250 height 69
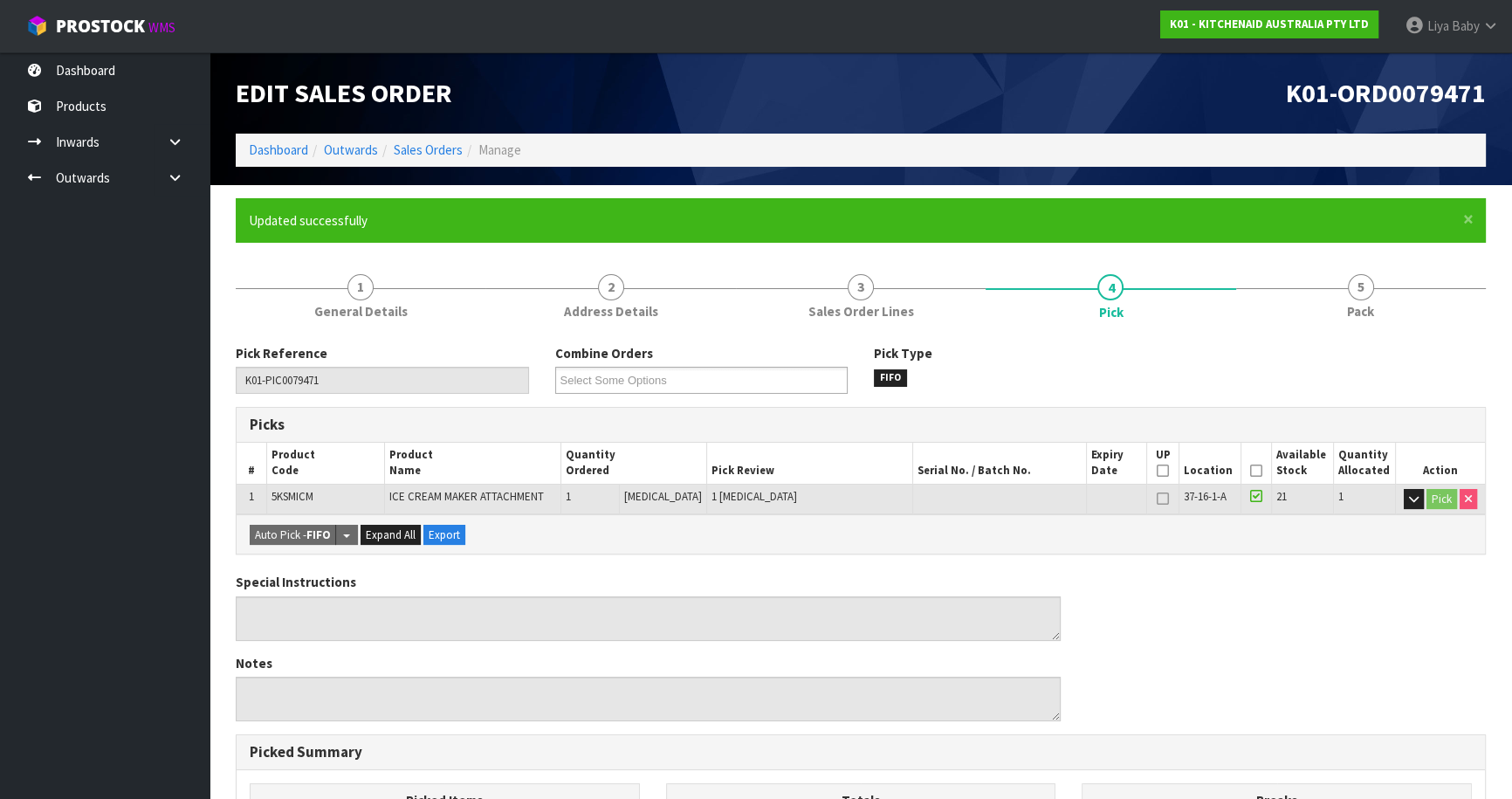
click at [1251, 470] on icon at bounding box center [1256, 470] width 12 height 1
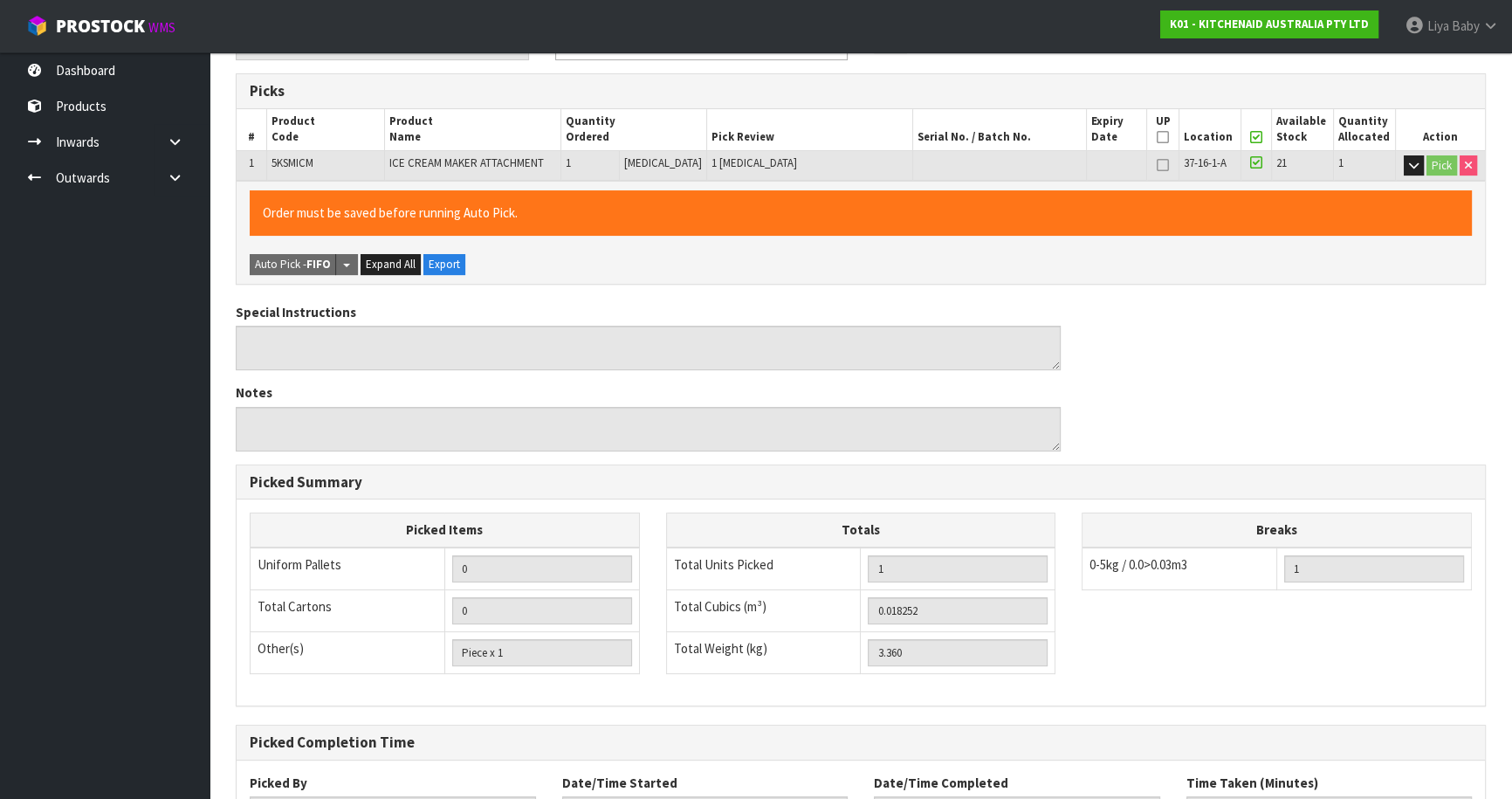
scroll to position [476, 0]
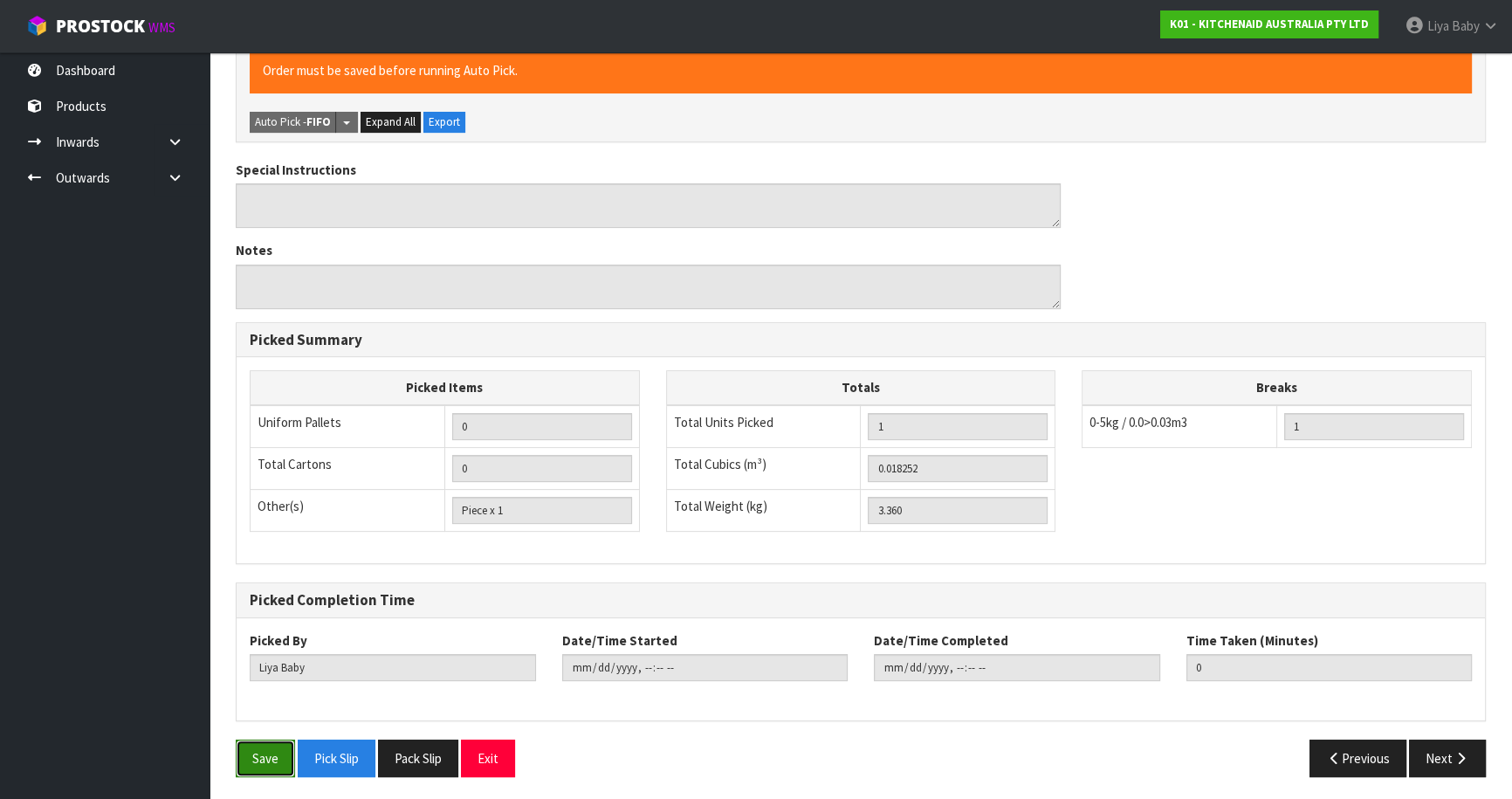
click at [293, 758] on button "Save" at bounding box center [265, 758] width 59 height 38
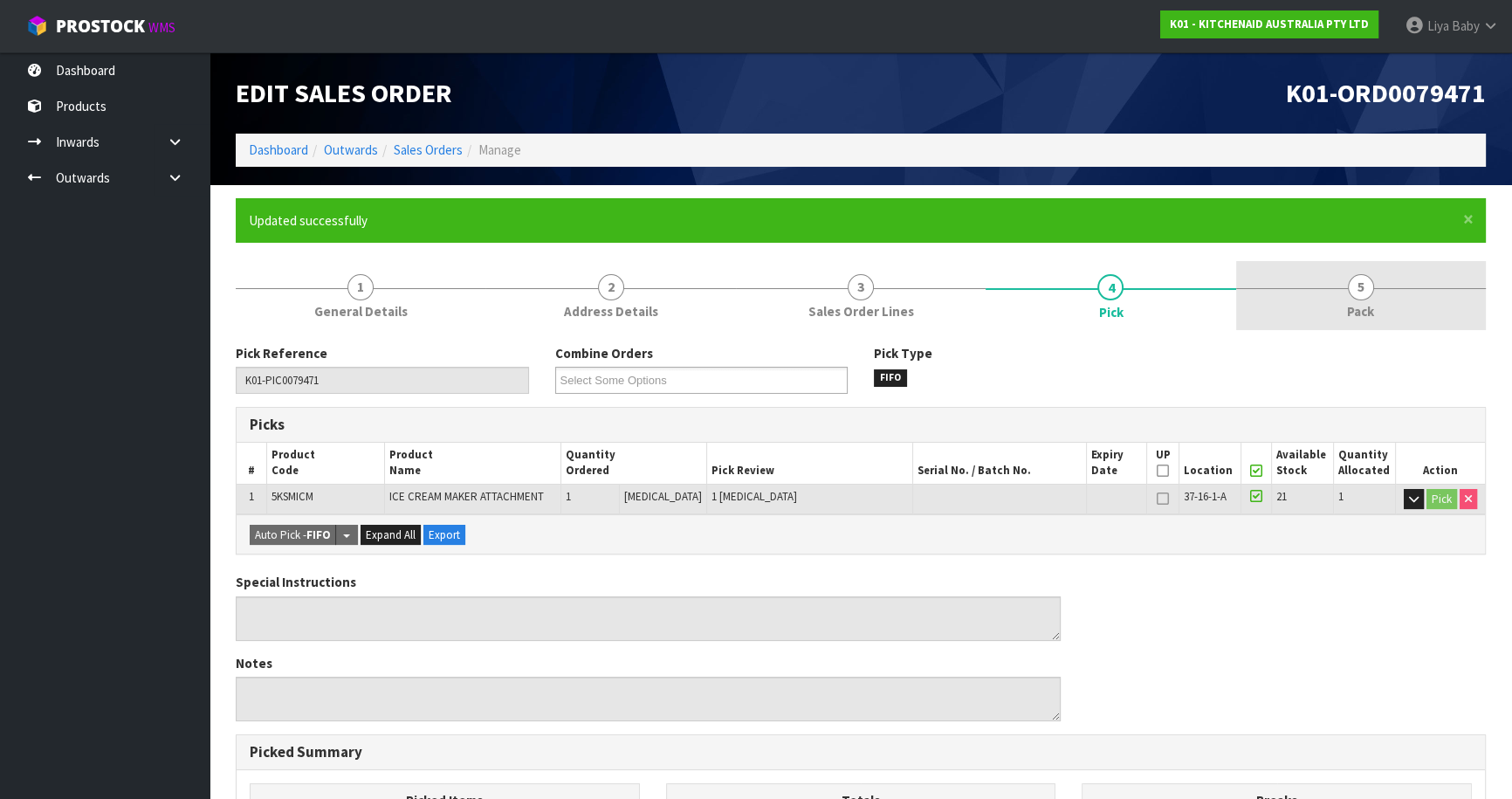
click at [1338, 306] on link "5 Pack" at bounding box center [1361, 295] width 250 height 69
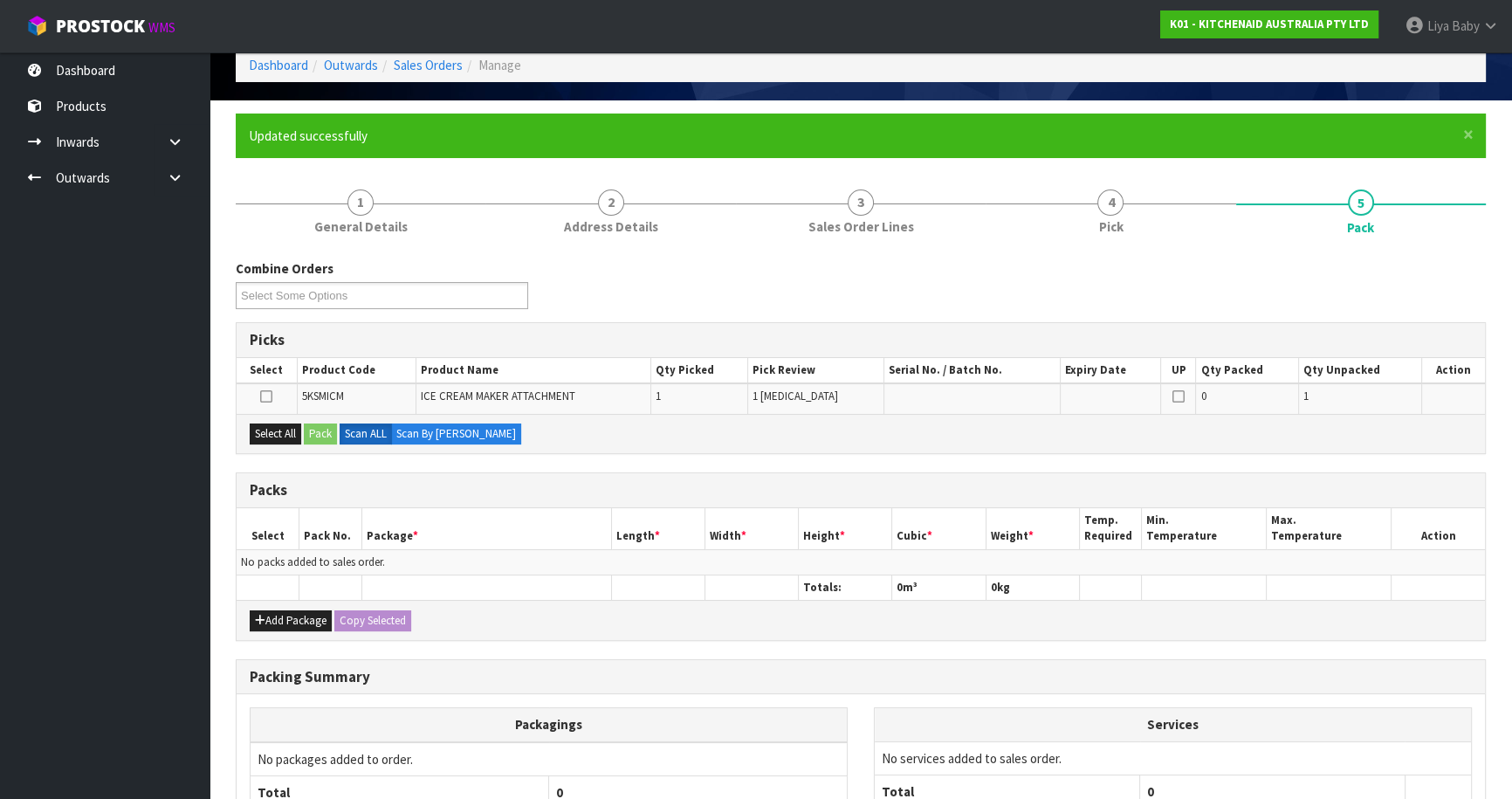
scroll to position [238, 0]
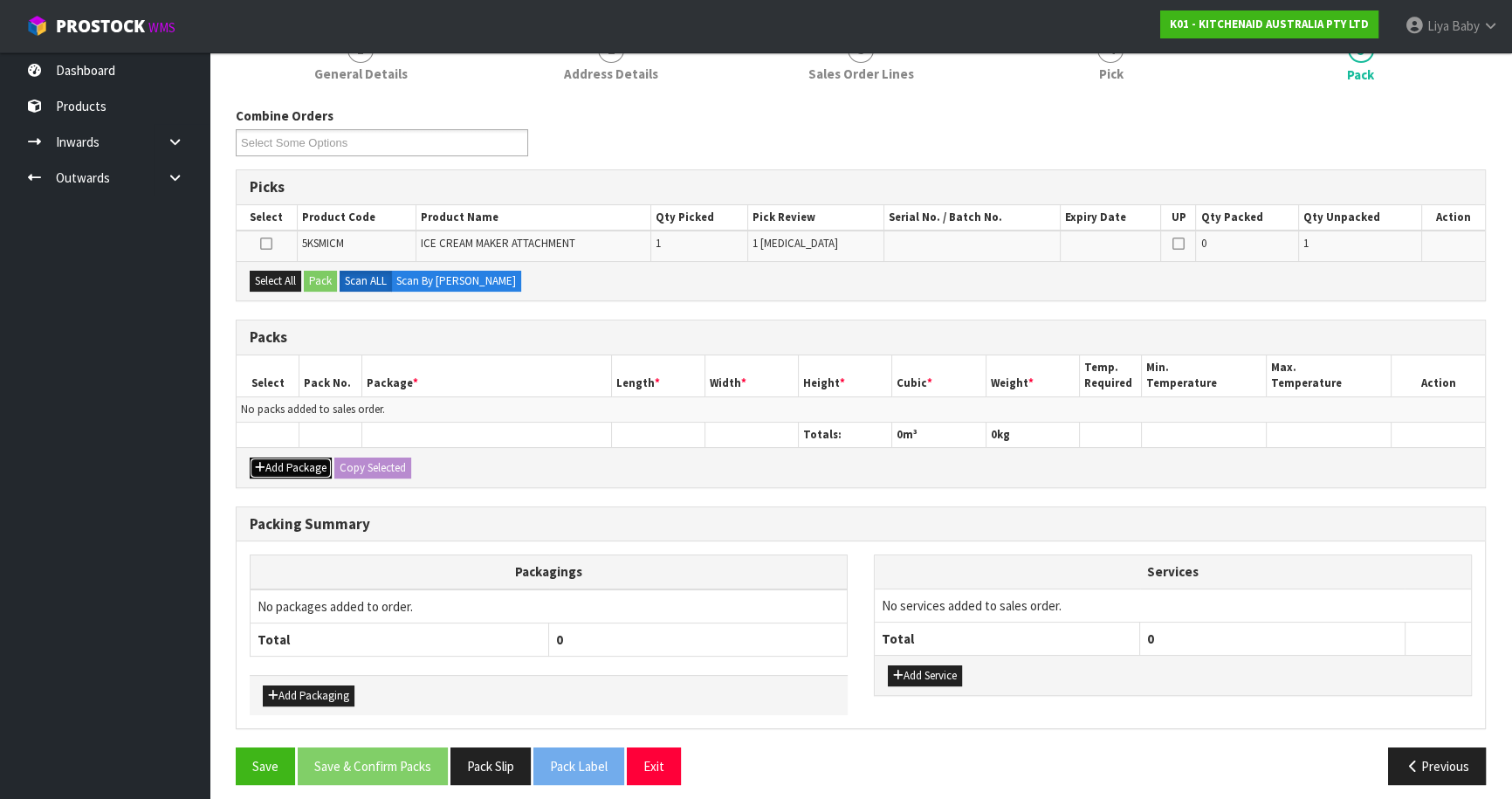
click at [271, 471] on button "Add Package" at bounding box center [291, 467] width 82 height 21
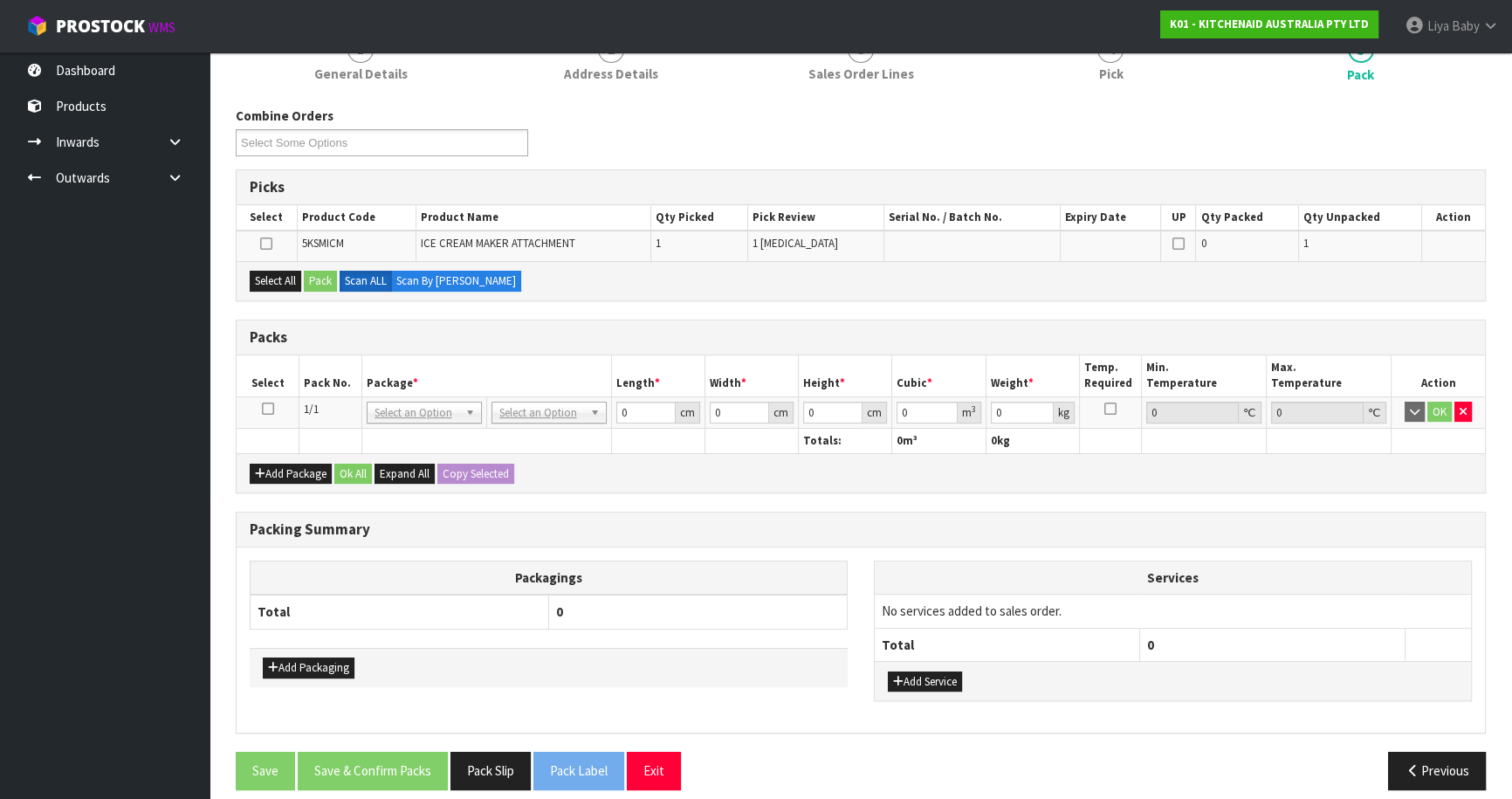
click at [263, 413] on link at bounding box center [268, 409] width 12 height 15
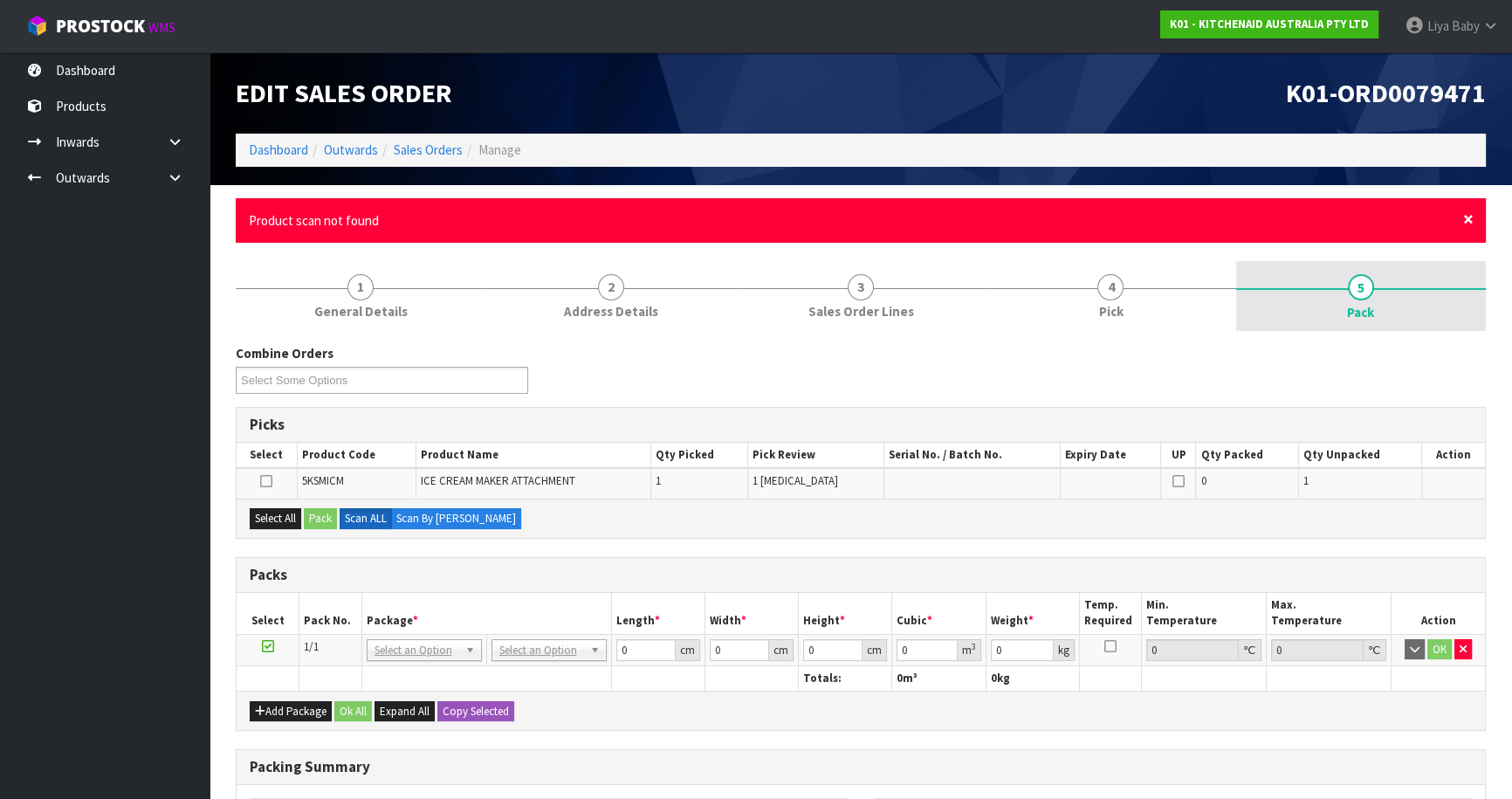
click at [1471, 217] on span "×" at bounding box center [1468, 219] width 10 height 25
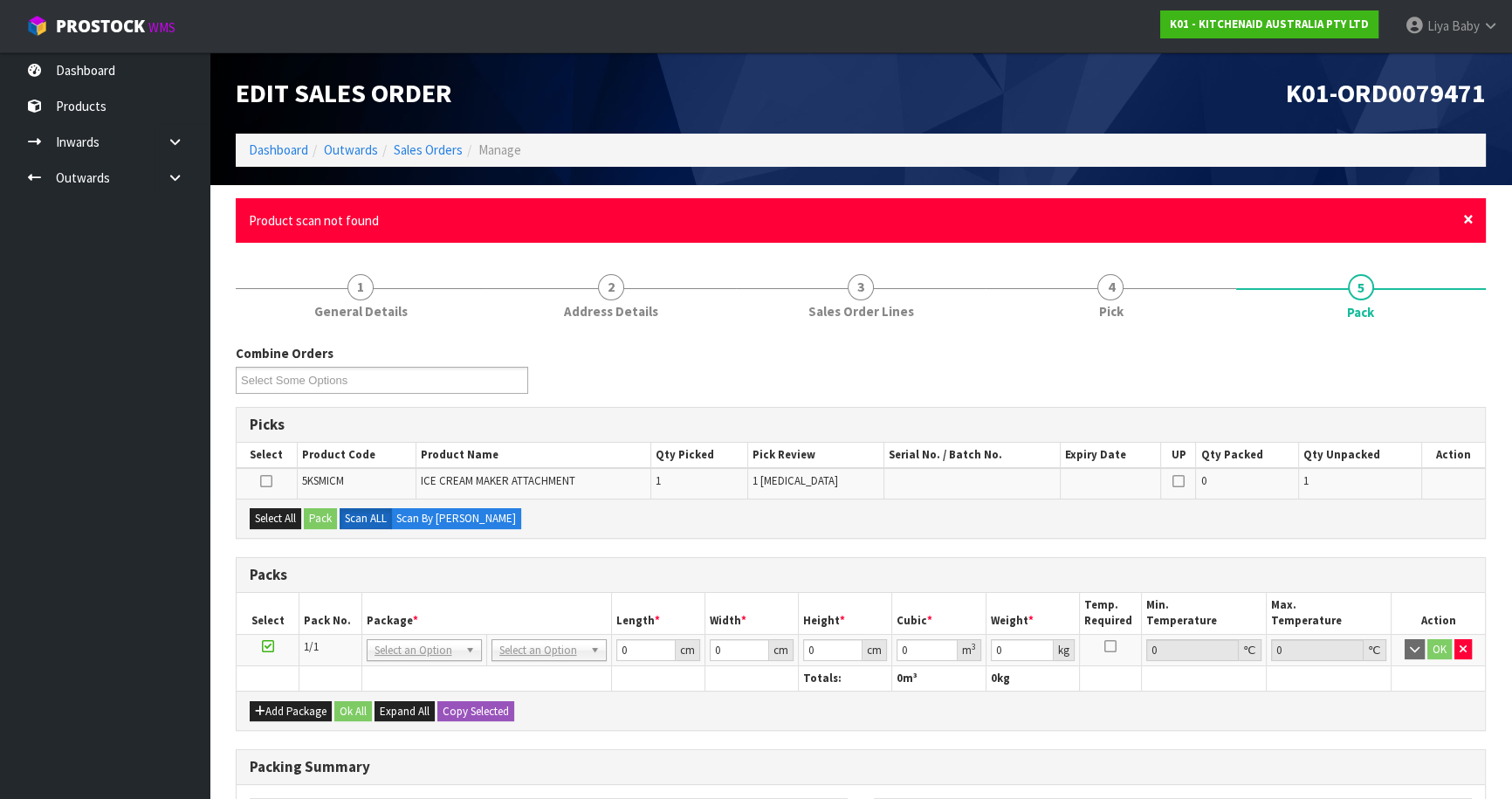
click at [1465, 218] on span "×" at bounding box center [1468, 219] width 10 height 25
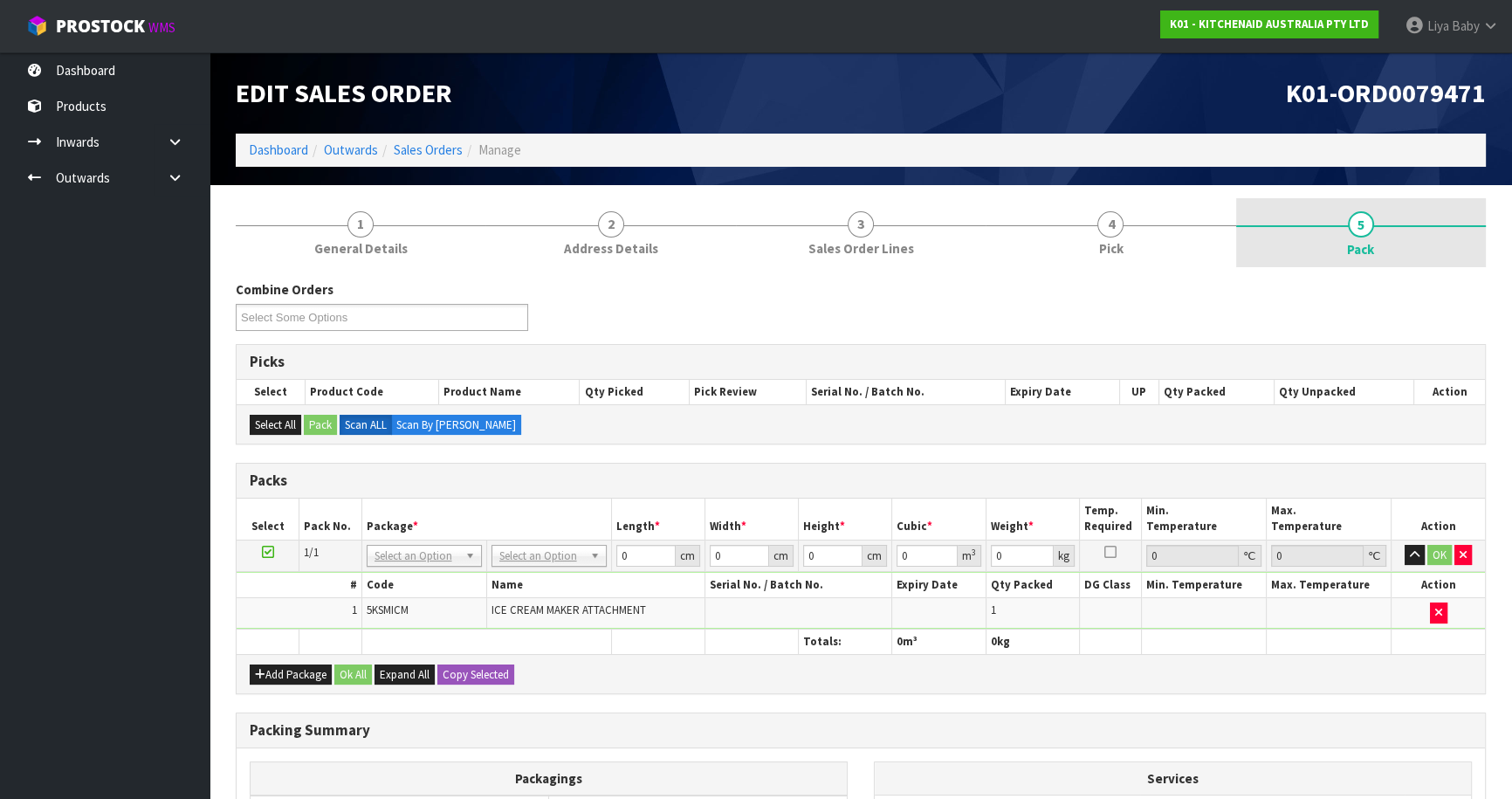
click at [1449, 231] on link "5 Pack" at bounding box center [1361, 234] width 250 height 70
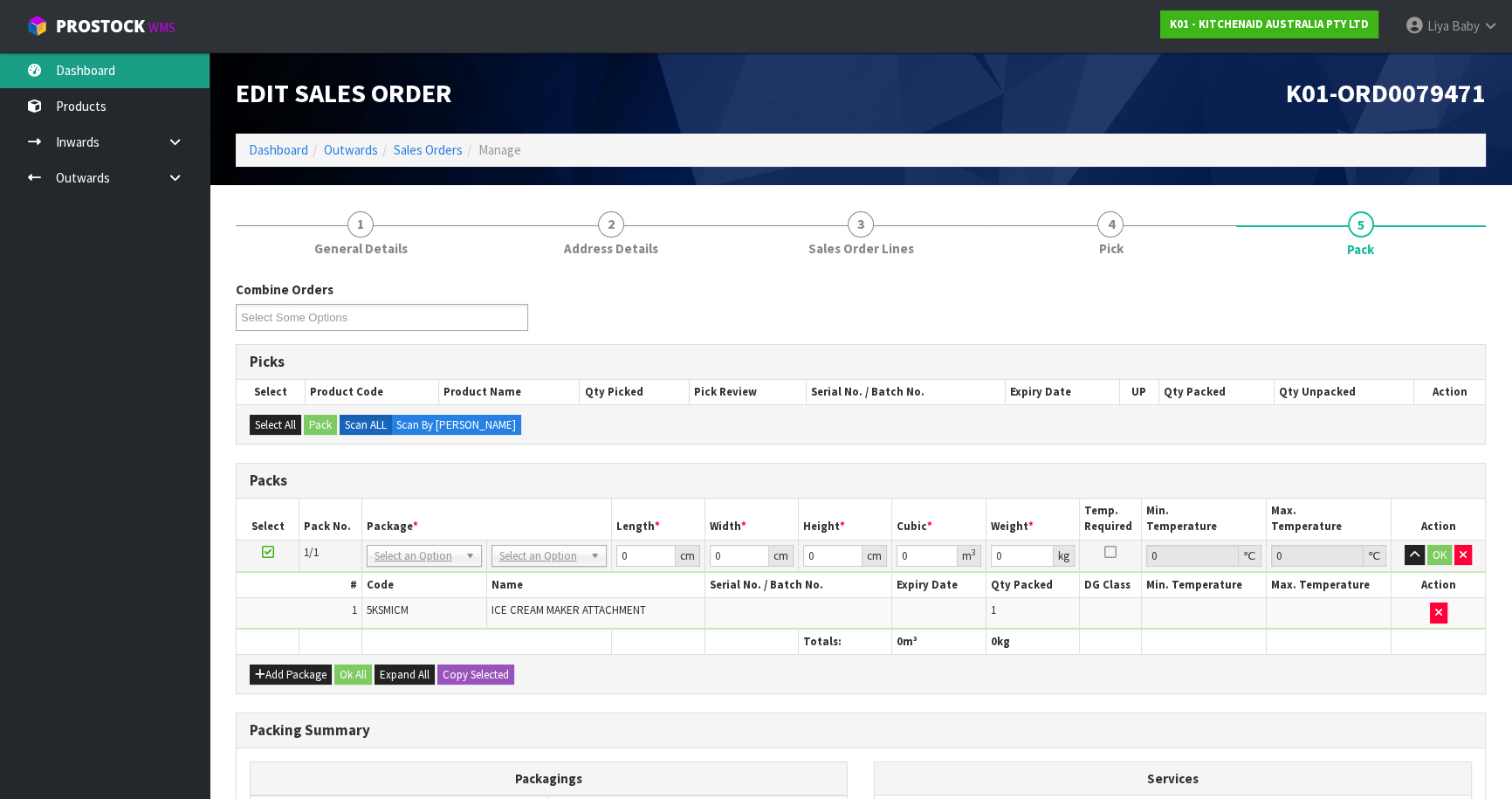
click at [117, 86] on link "Dashboard" at bounding box center [105, 70] width 210 height 36
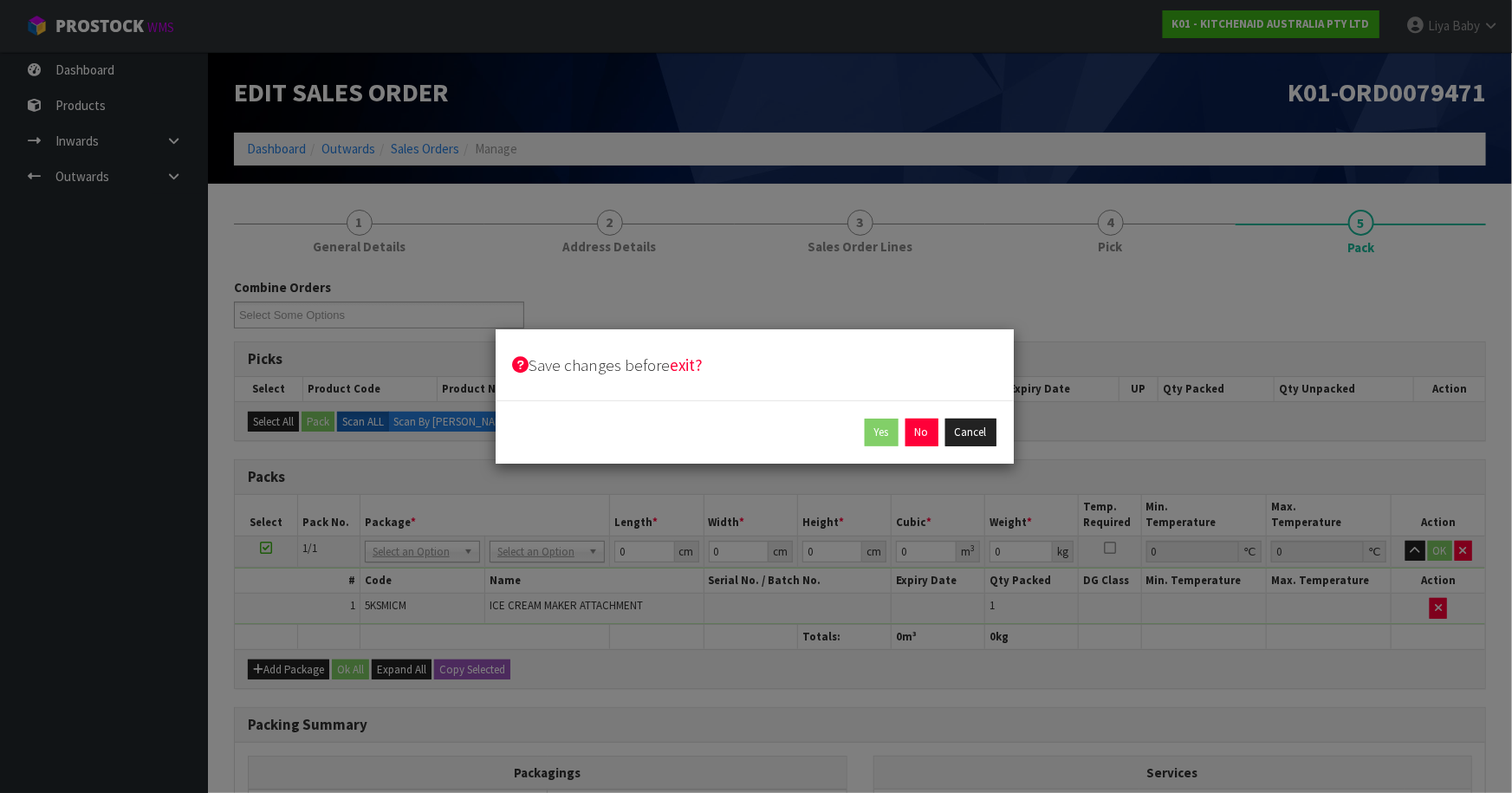
drag, startPoint x: 1159, startPoint y: 311, endPoint x: 1024, endPoint y: 383, distance: 153.0
click at [1158, 311] on div "Save changes before exit? Yes No Cancel" at bounding box center [756, 396] width 1512 height 793
click at [983, 421] on button "Cancel" at bounding box center [971, 432] width 51 height 27
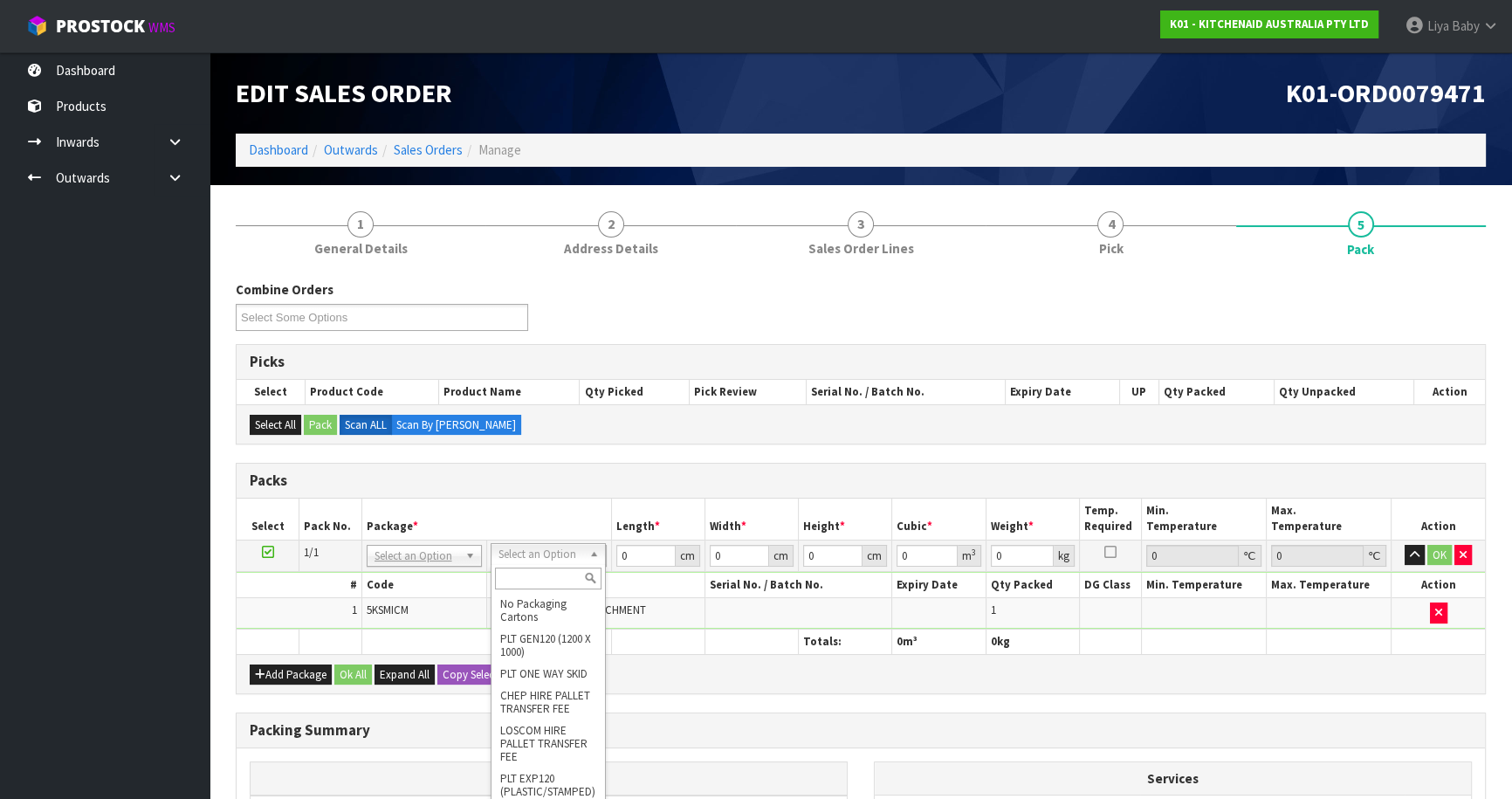
click at [539, 579] on input "text" at bounding box center [548, 578] width 106 height 22
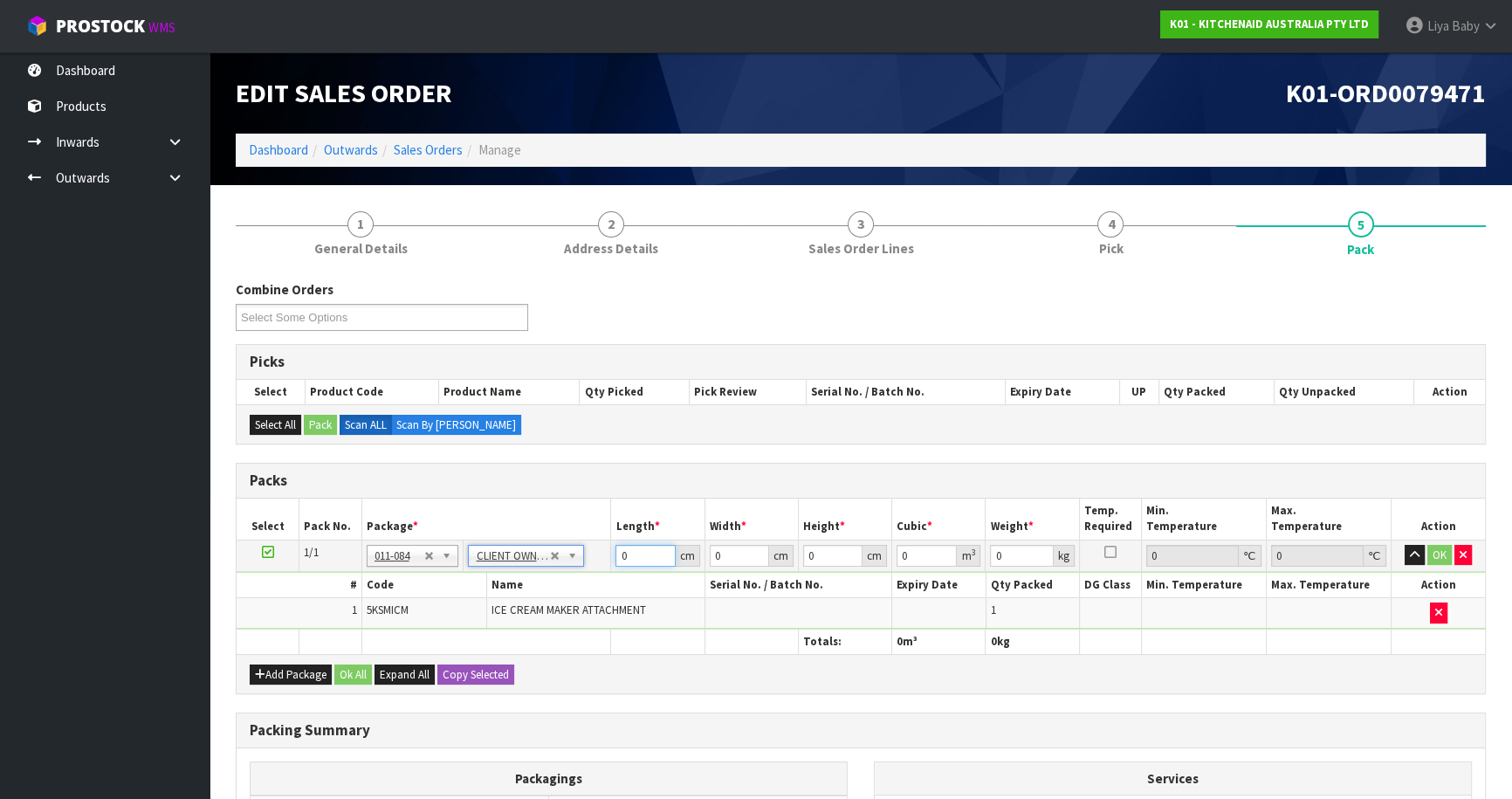
click at [637, 550] on input "0" at bounding box center [645, 555] width 59 height 22
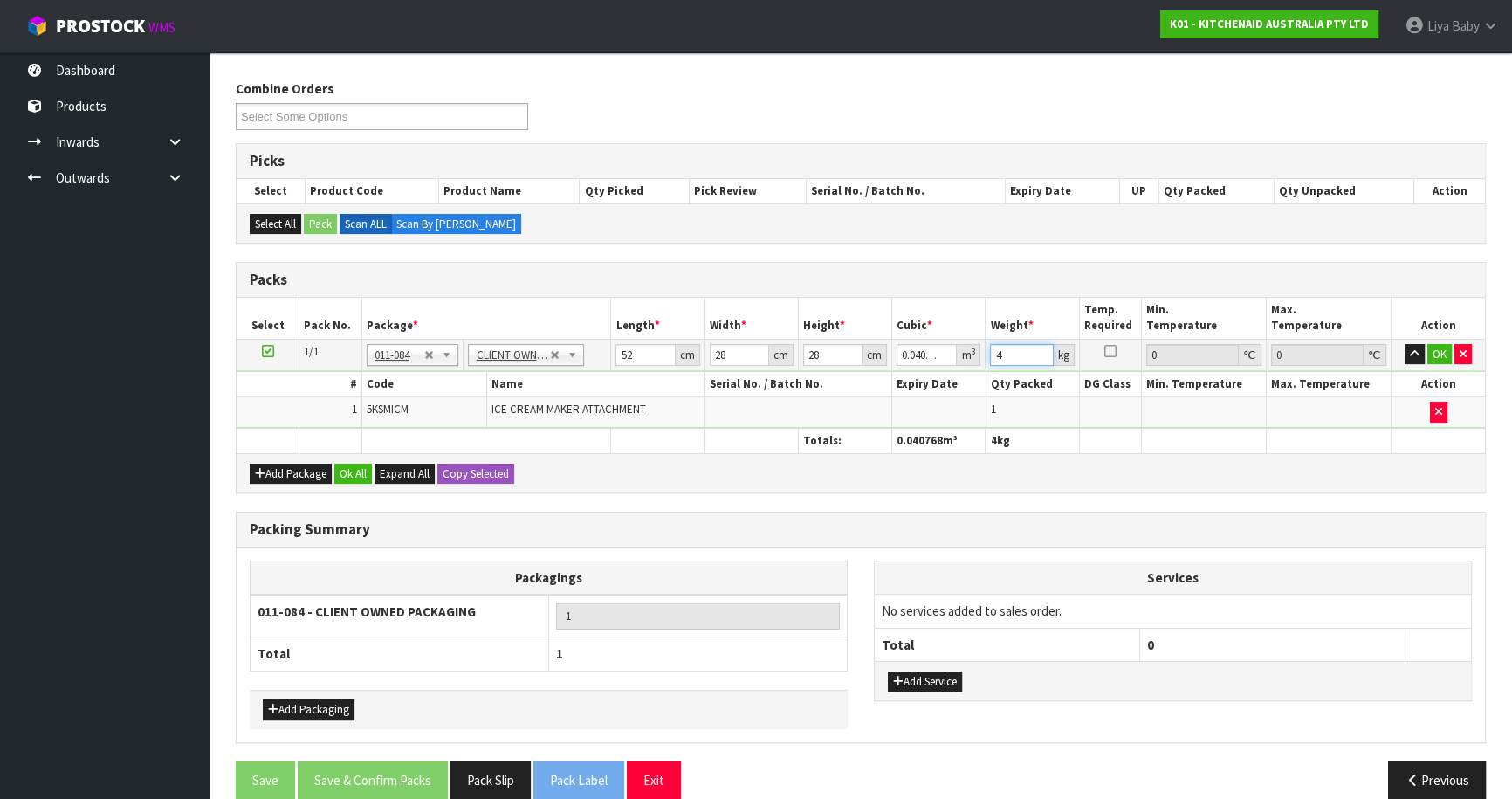
scroll to position [222, 0]
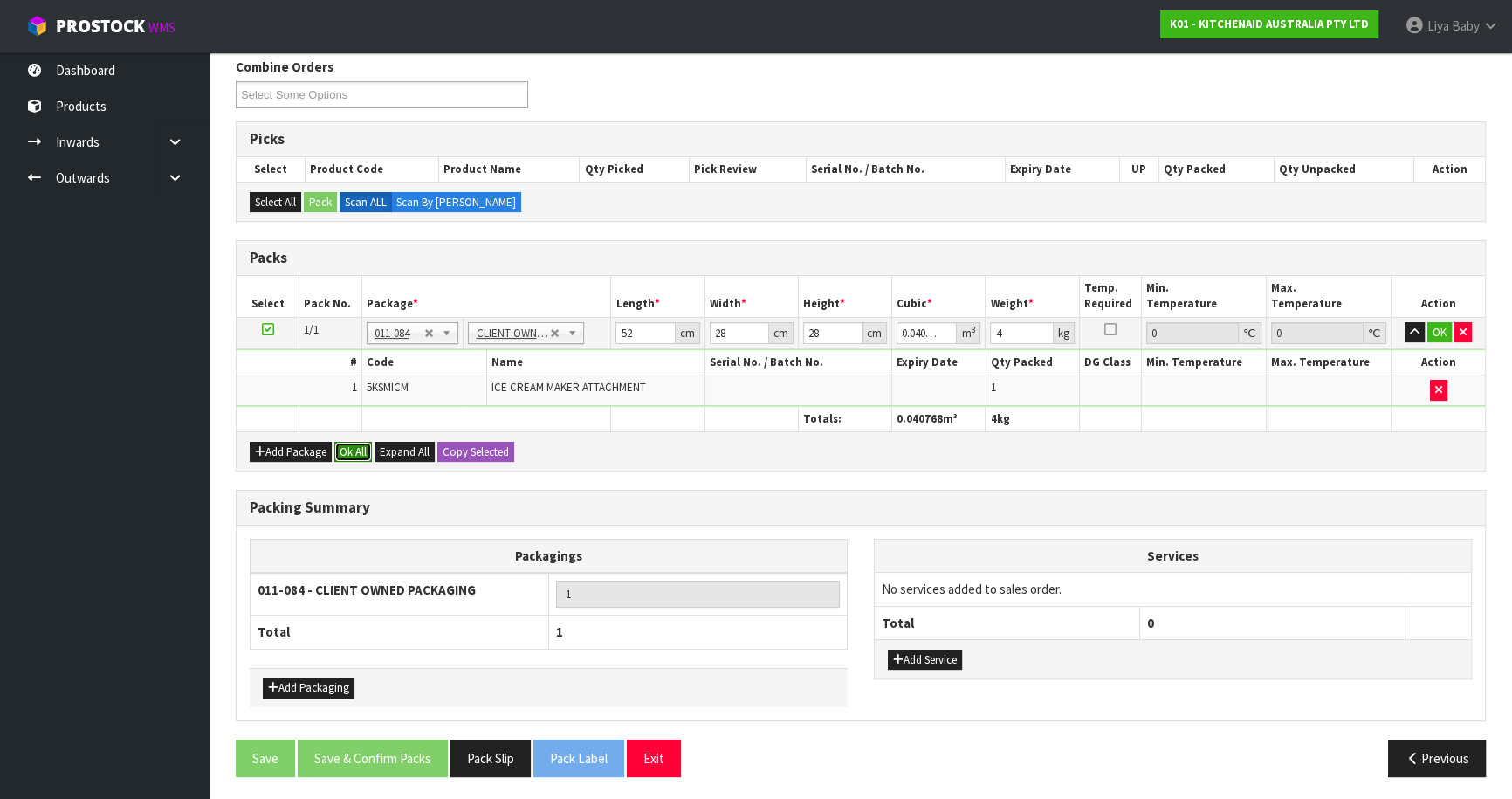
click at [351, 452] on button "Ok All" at bounding box center [354, 452] width 38 height 21
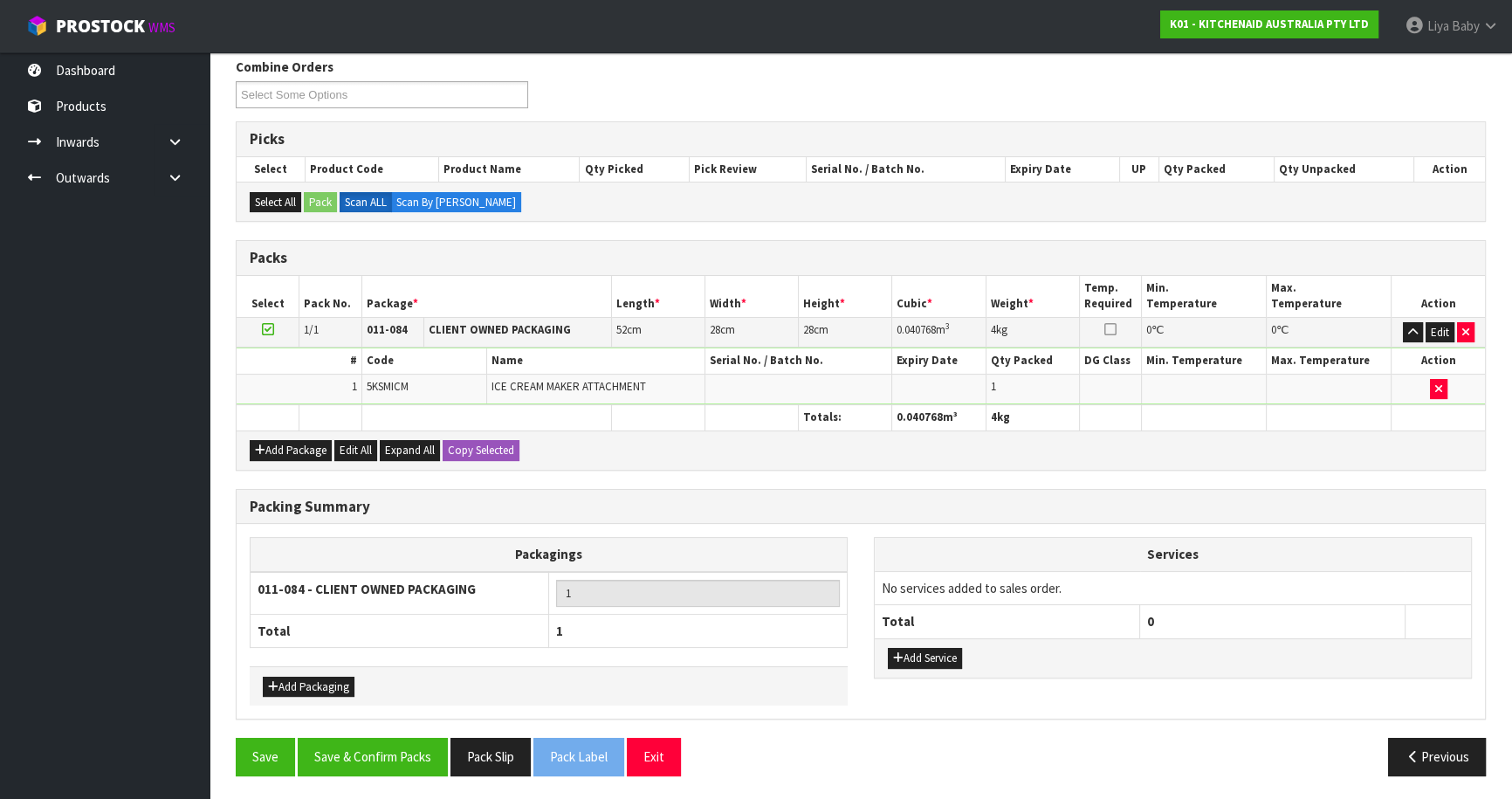
scroll to position [221, 0]
click at [393, 751] on button "Save & Confirm Packs" at bounding box center [373, 757] width 150 height 38
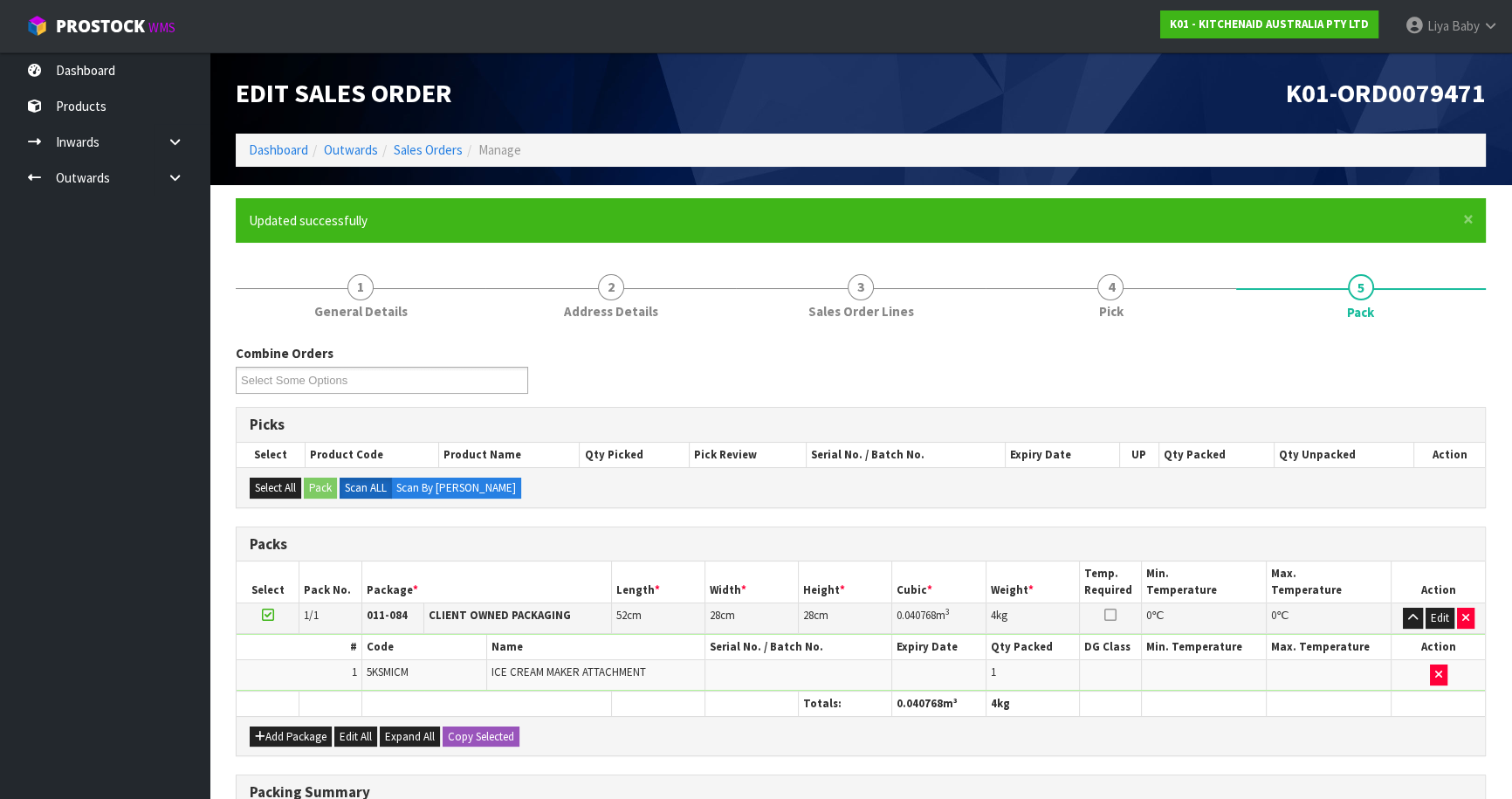
scroll to position [190, 0]
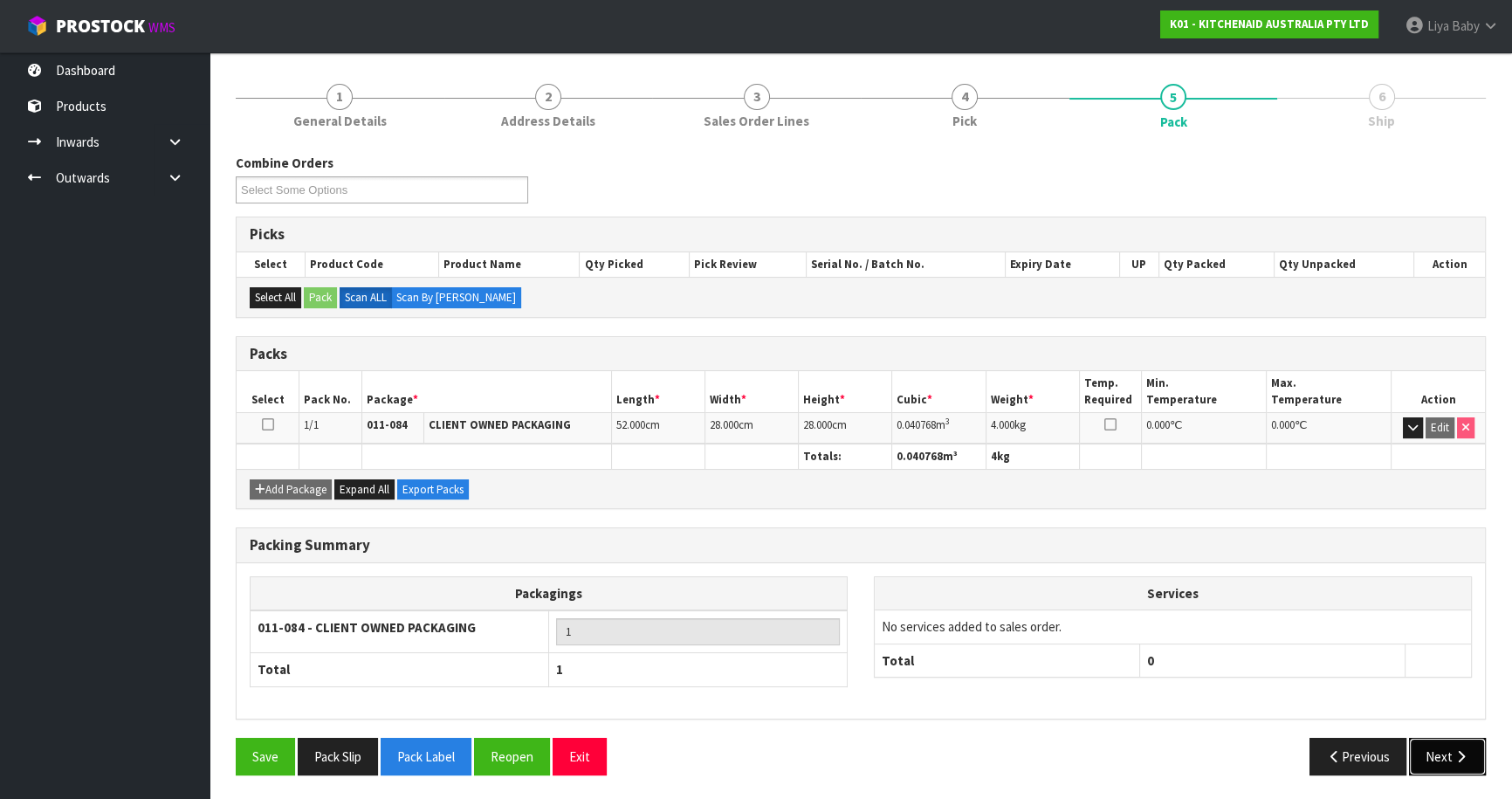
click at [1444, 758] on button "Next" at bounding box center [1447, 756] width 77 height 38
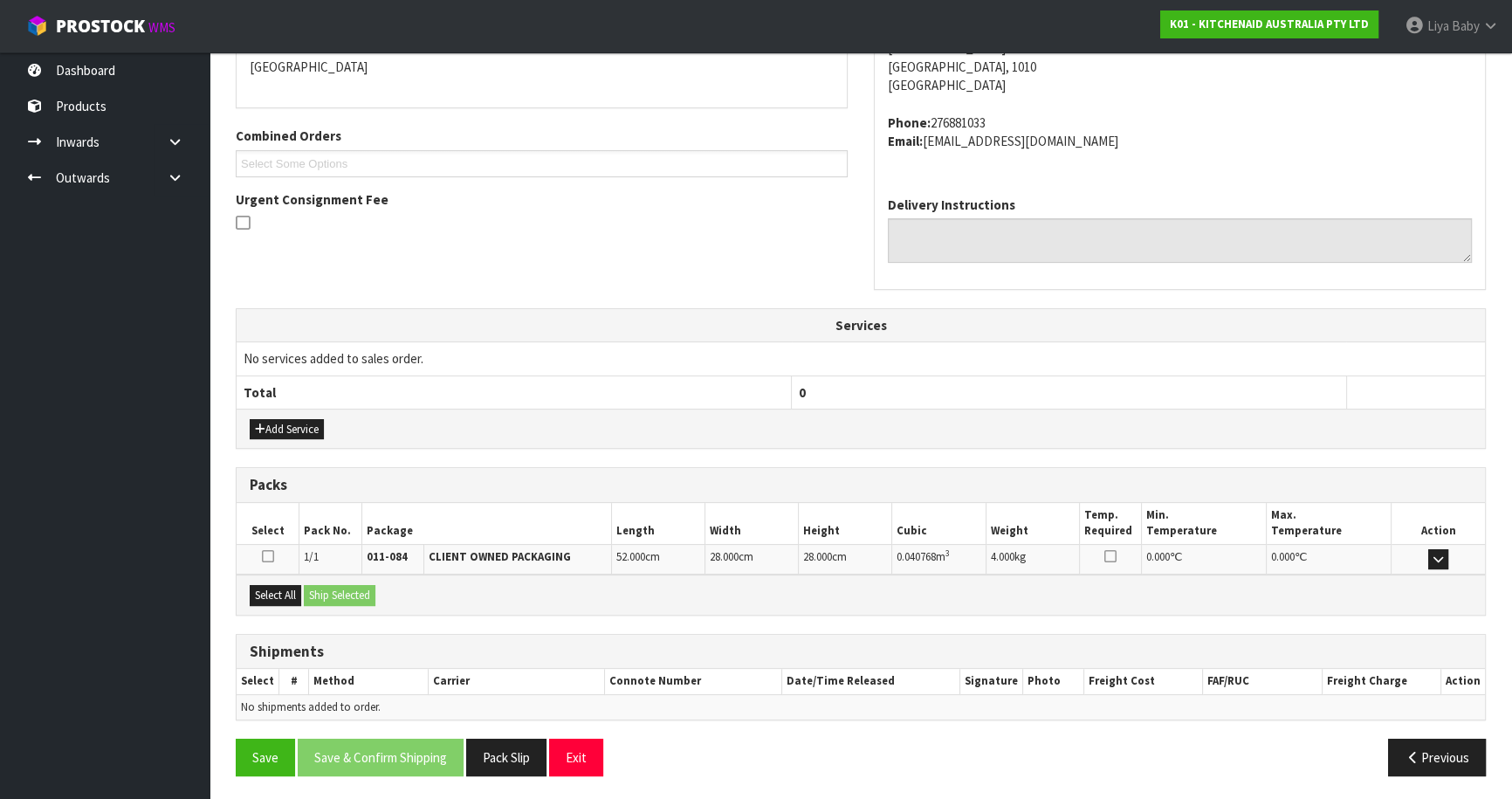
scroll to position [392, 0]
click at [278, 589] on button "Select All" at bounding box center [276, 595] width 51 height 21
drag, startPoint x: 343, startPoint y: 593, endPoint x: 323, endPoint y: 608, distance: 25.0
click at [343, 594] on button "Ship Selected" at bounding box center [339, 595] width 71 height 21
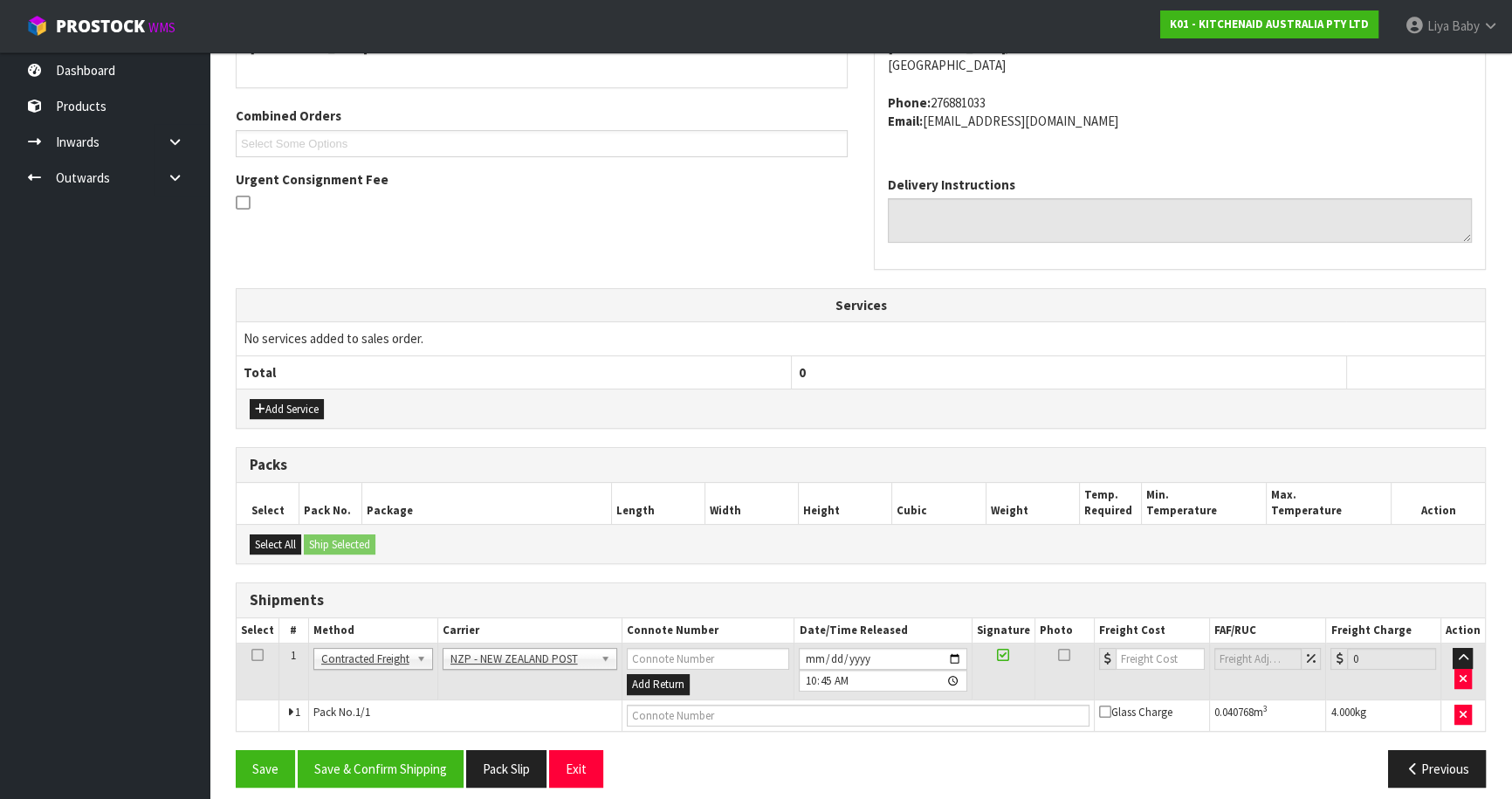
scroll to position [423, 0]
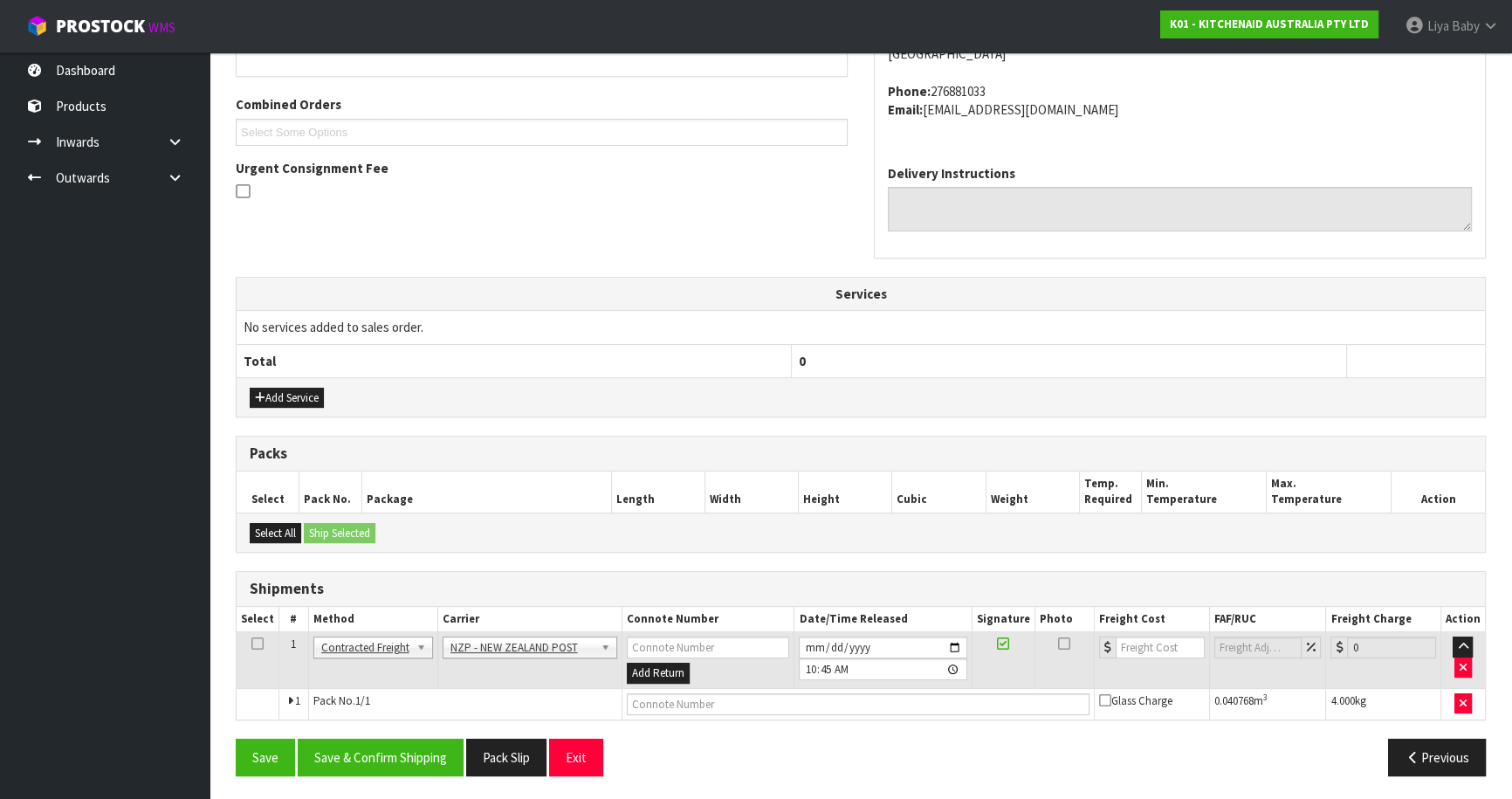
click at [256, 643] on icon at bounding box center [258, 643] width 12 height 1
click at [387, 758] on button "Save & Confirm Shipping" at bounding box center [380, 757] width 166 height 38
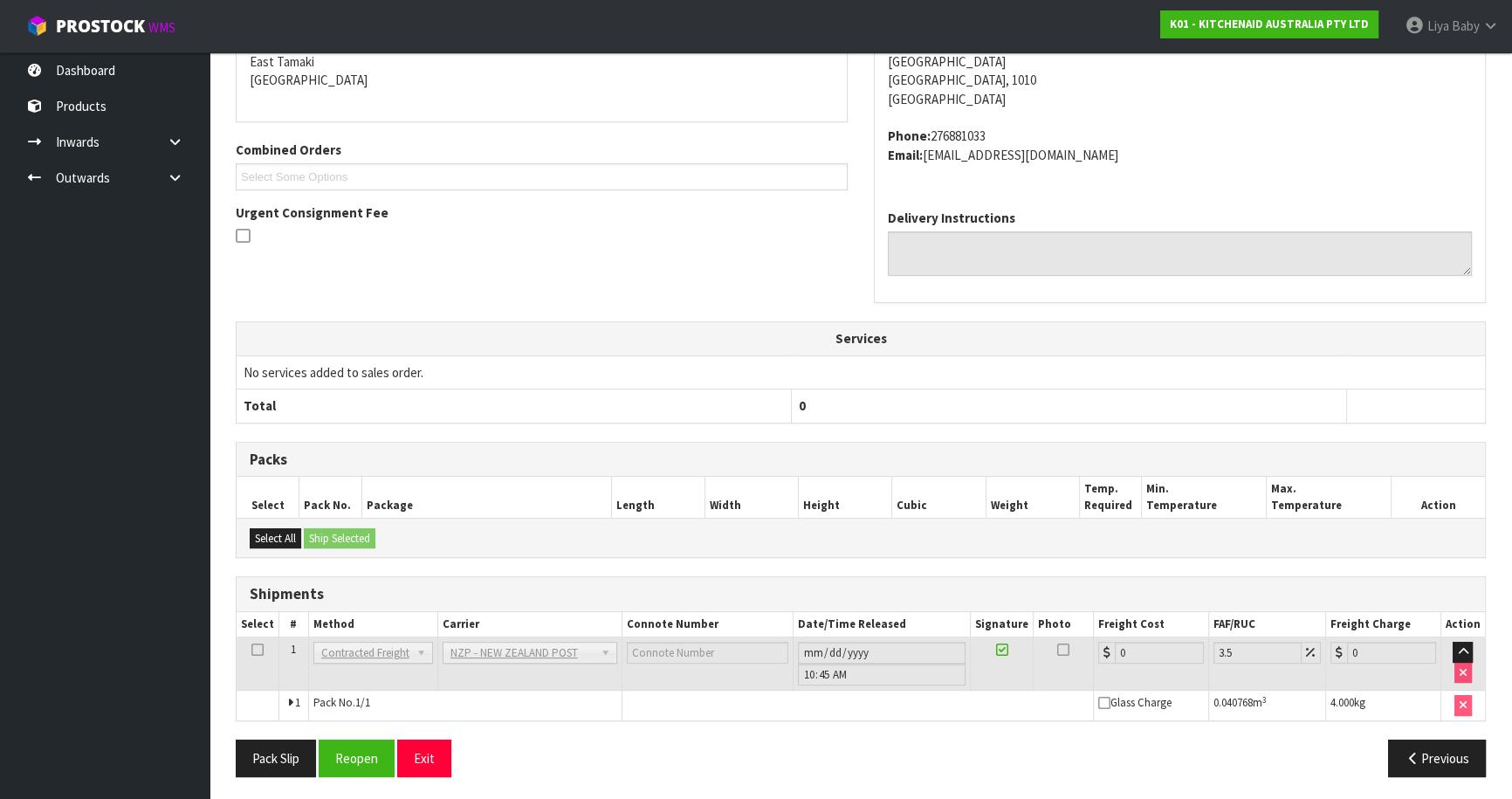
scroll to position [398, 0]
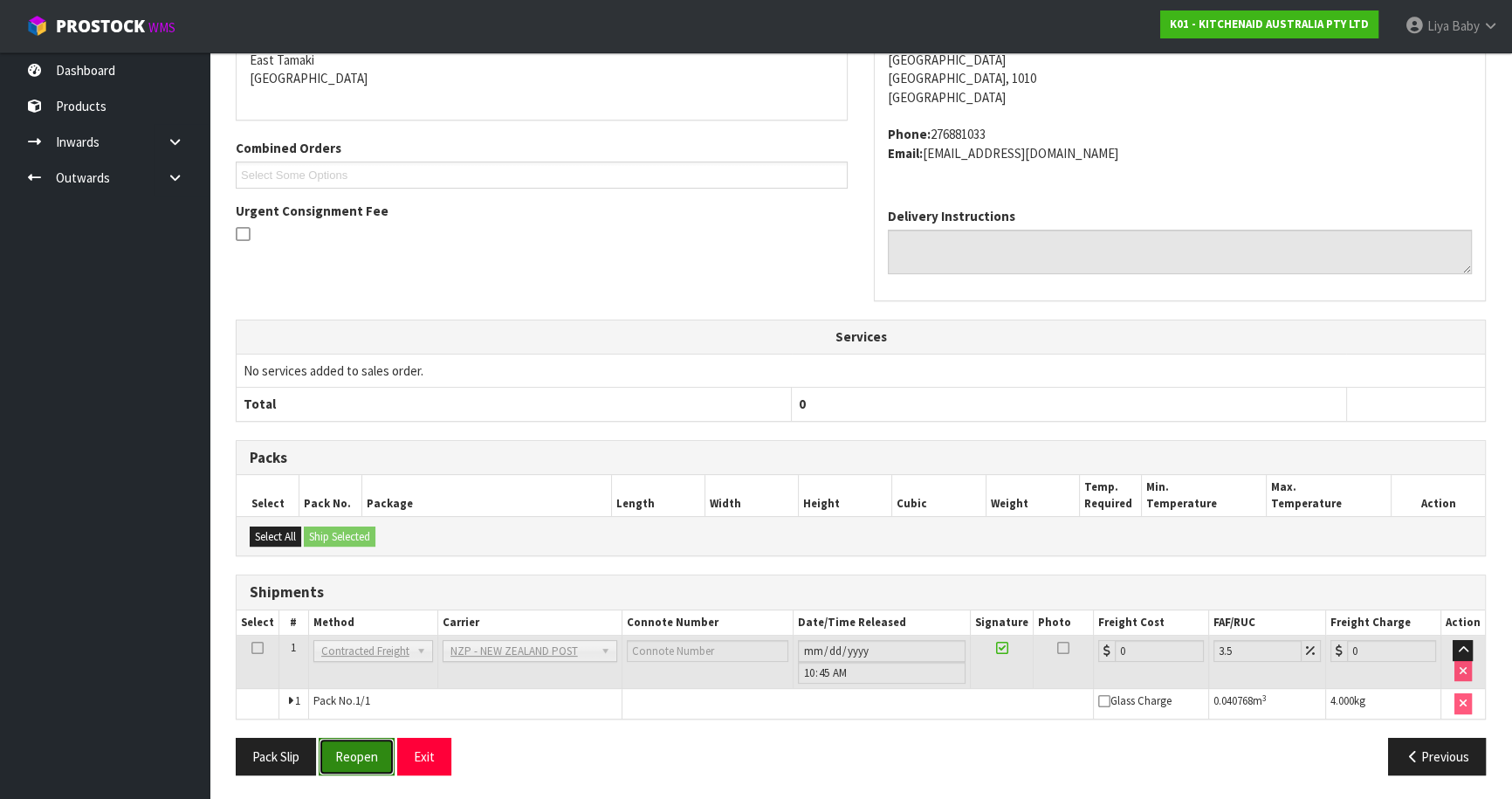
click at [355, 751] on button "Reopen" at bounding box center [356, 756] width 76 height 38
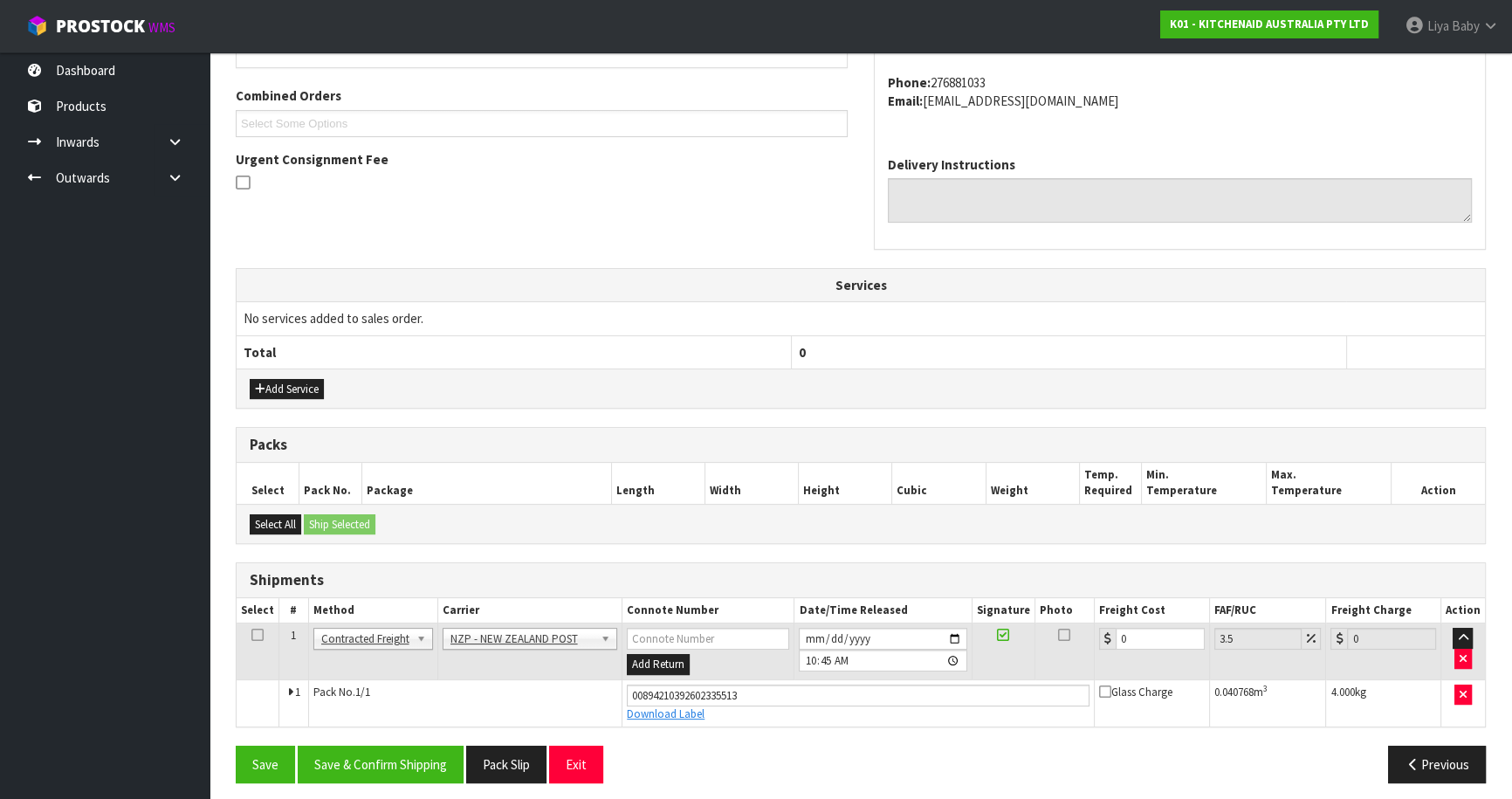
scroll to position [438, 0]
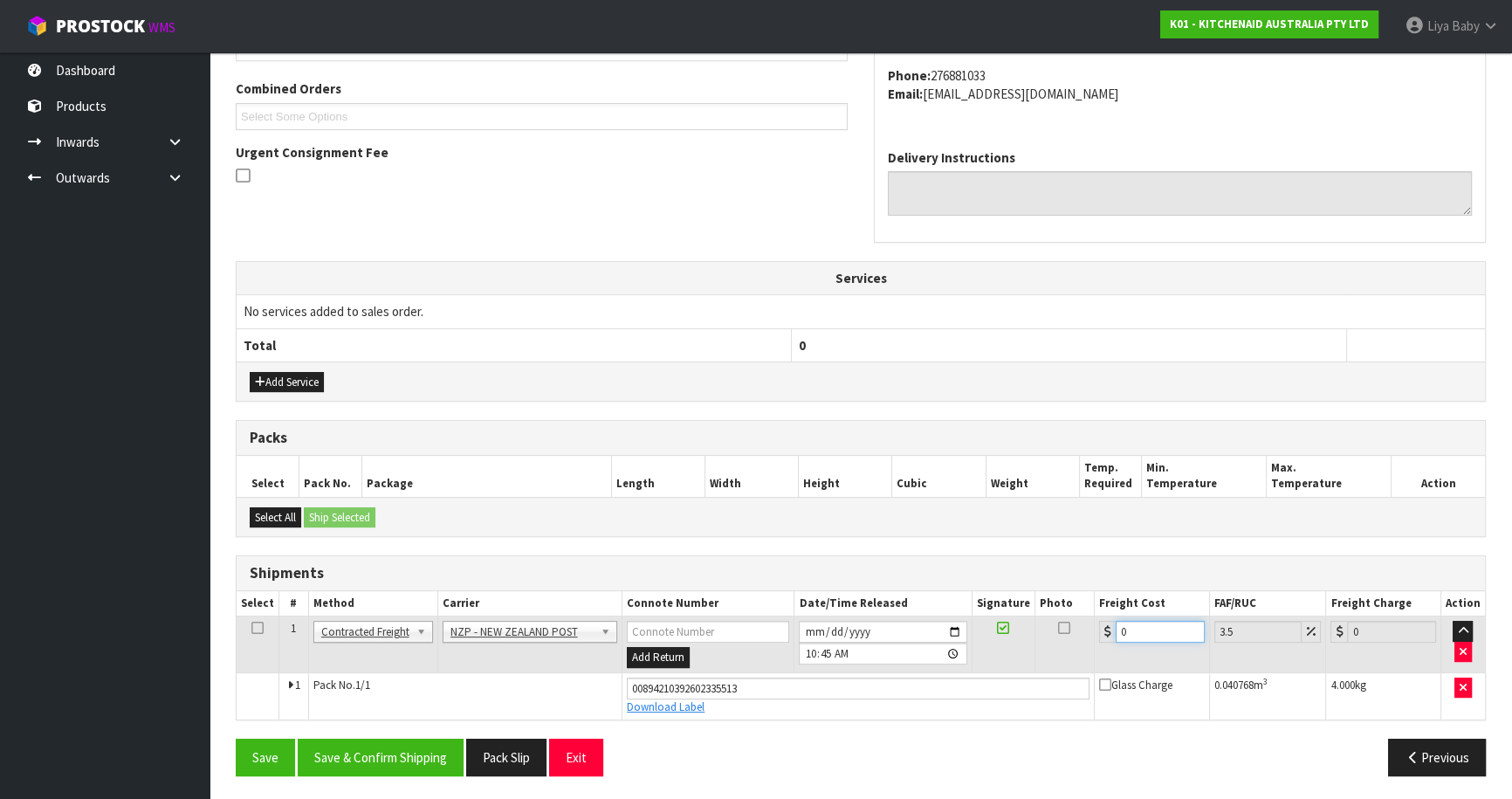
click at [1154, 624] on input "0" at bounding box center [1160, 631] width 89 height 22
click at [252, 628] on icon at bounding box center [258, 628] width 12 height 1
click at [358, 746] on button "Save & Confirm Shipping" at bounding box center [380, 757] width 166 height 38
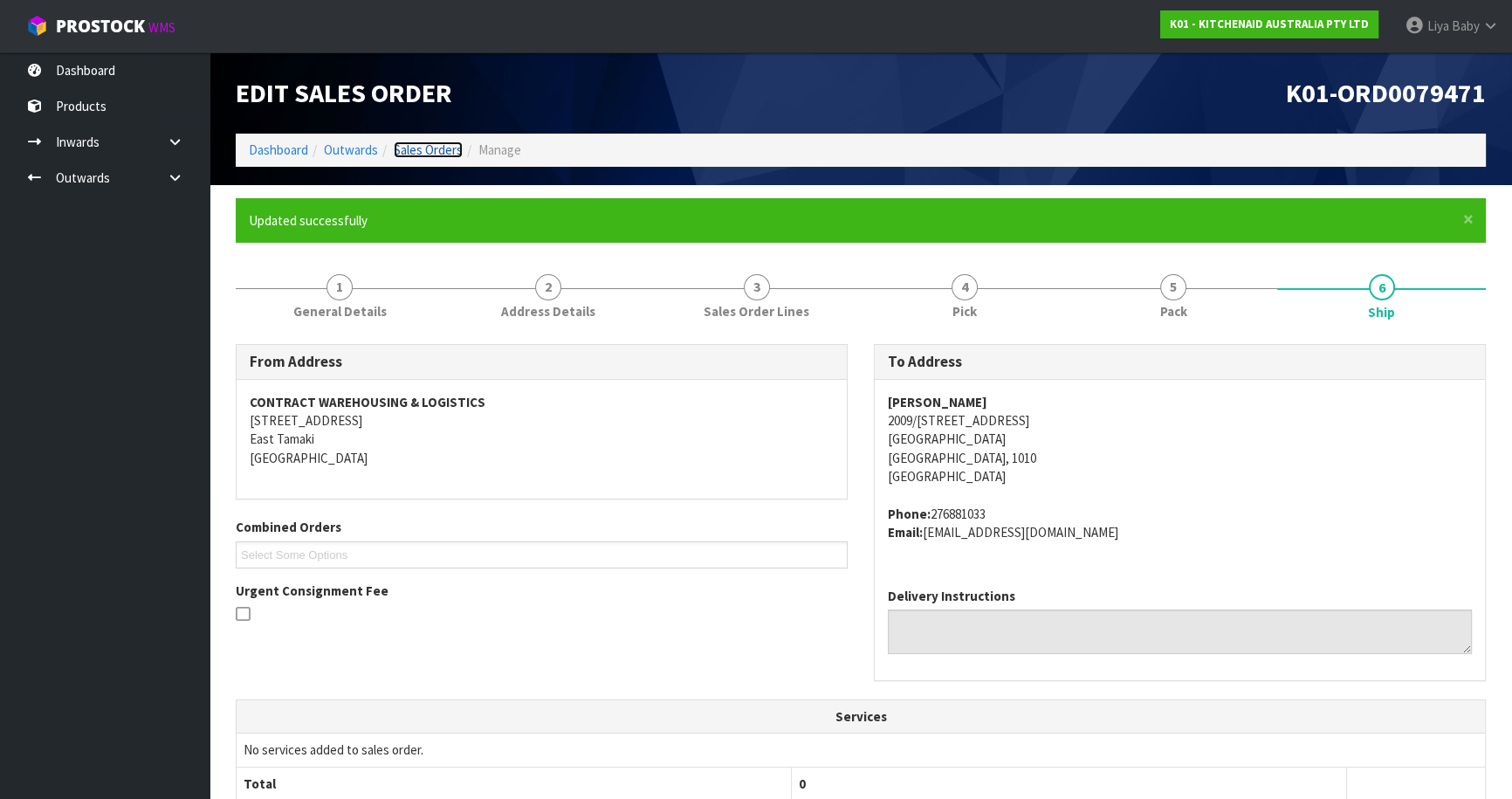
click at [419, 147] on link "Sales Orders" at bounding box center [428, 149] width 69 height 16
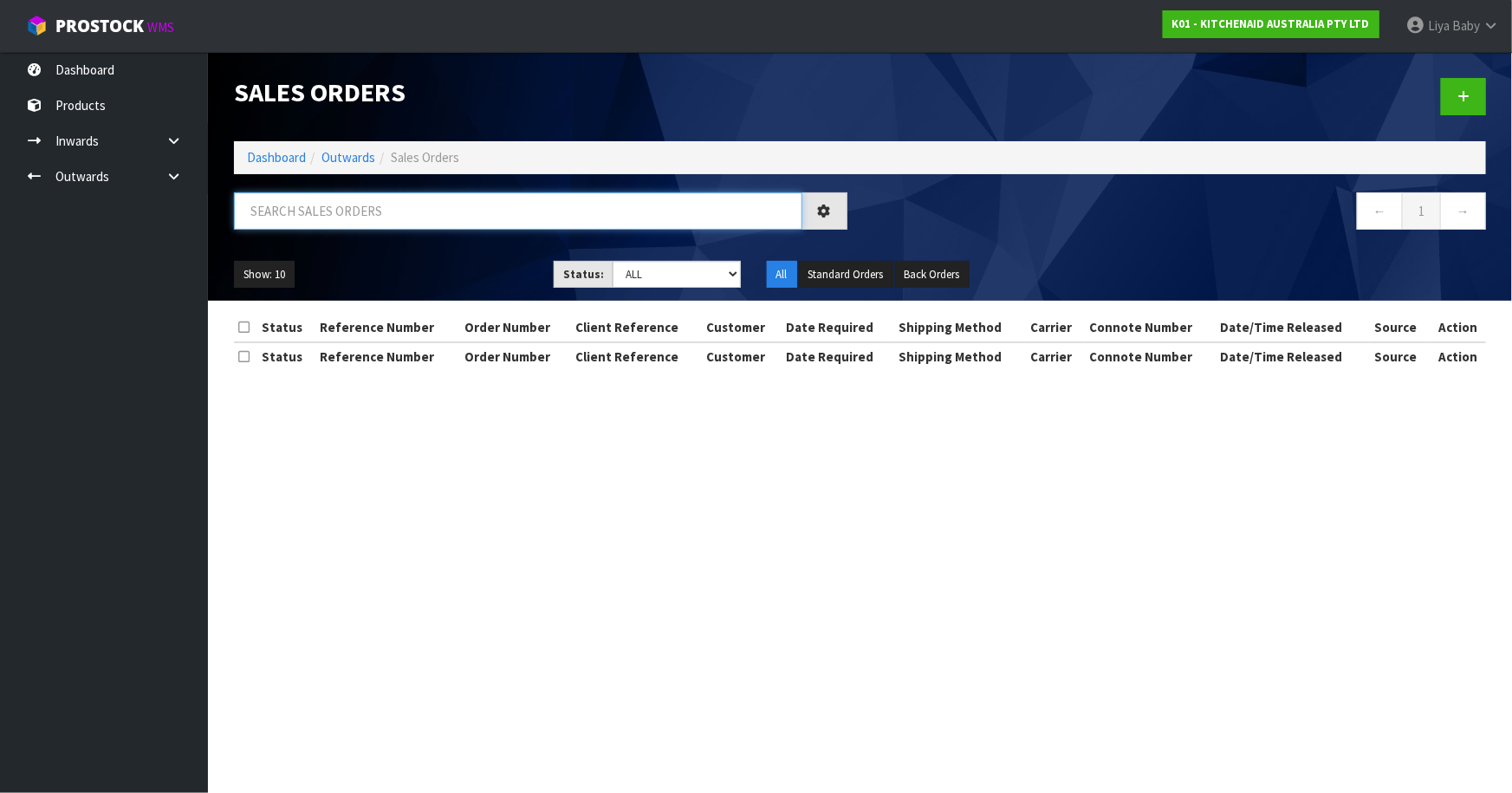
click at [297, 207] on input "text" at bounding box center [518, 211] width 569 height 38
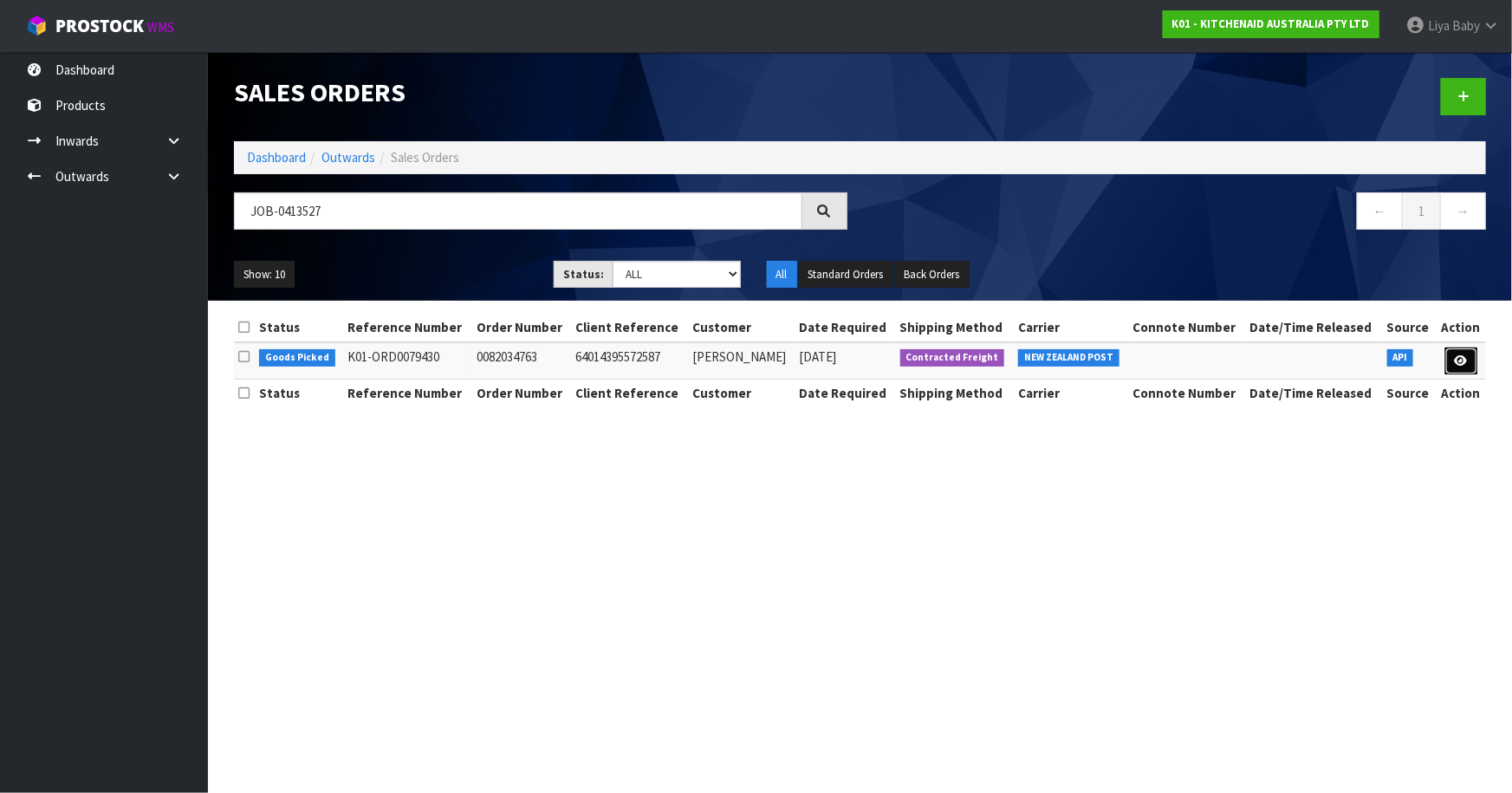
click at [1467, 347] on link at bounding box center [1462, 360] width 32 height 27
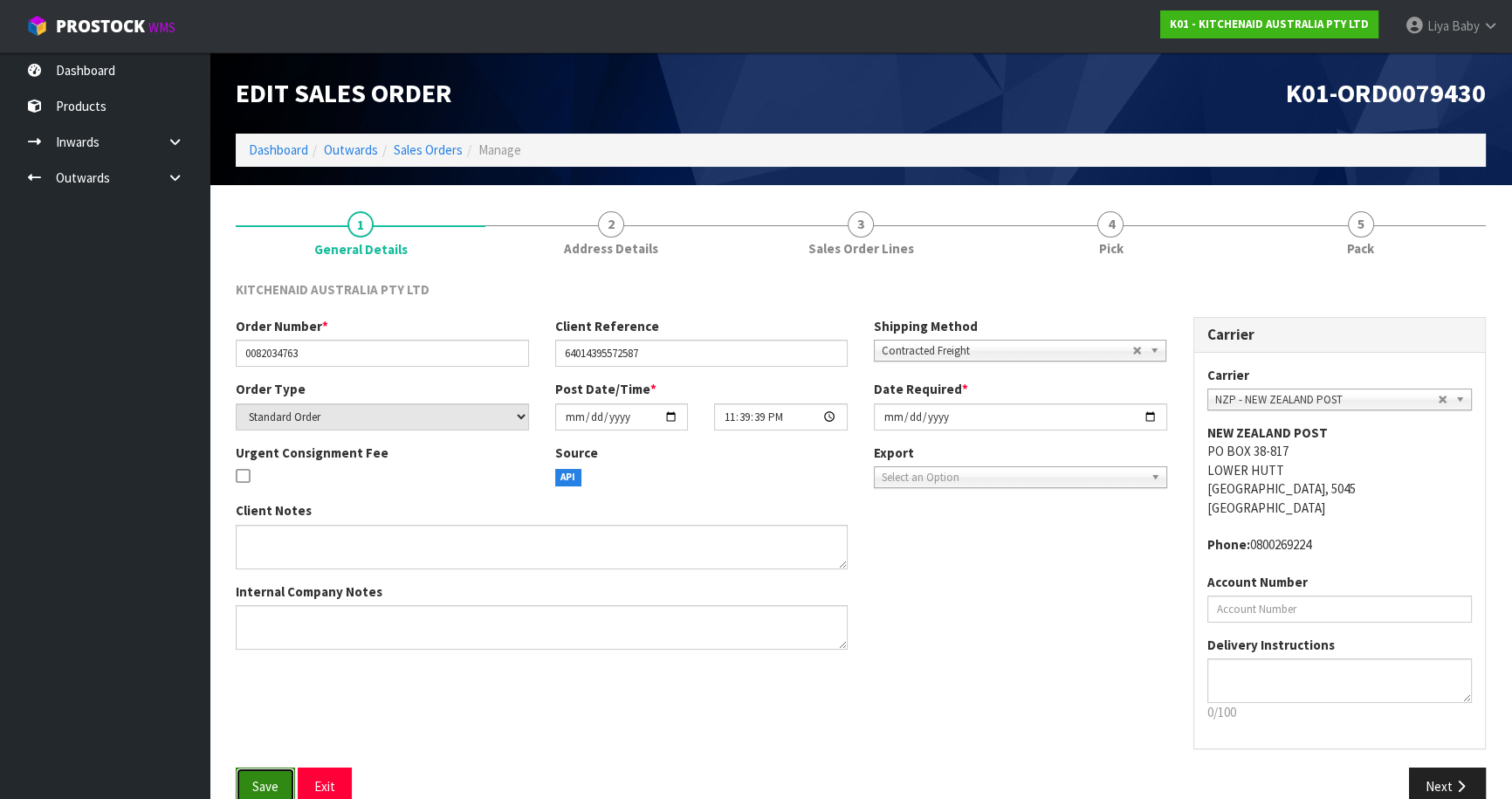
click at [254, 785] on span "Save" at bounding box center [266, 786] width 27 height 16
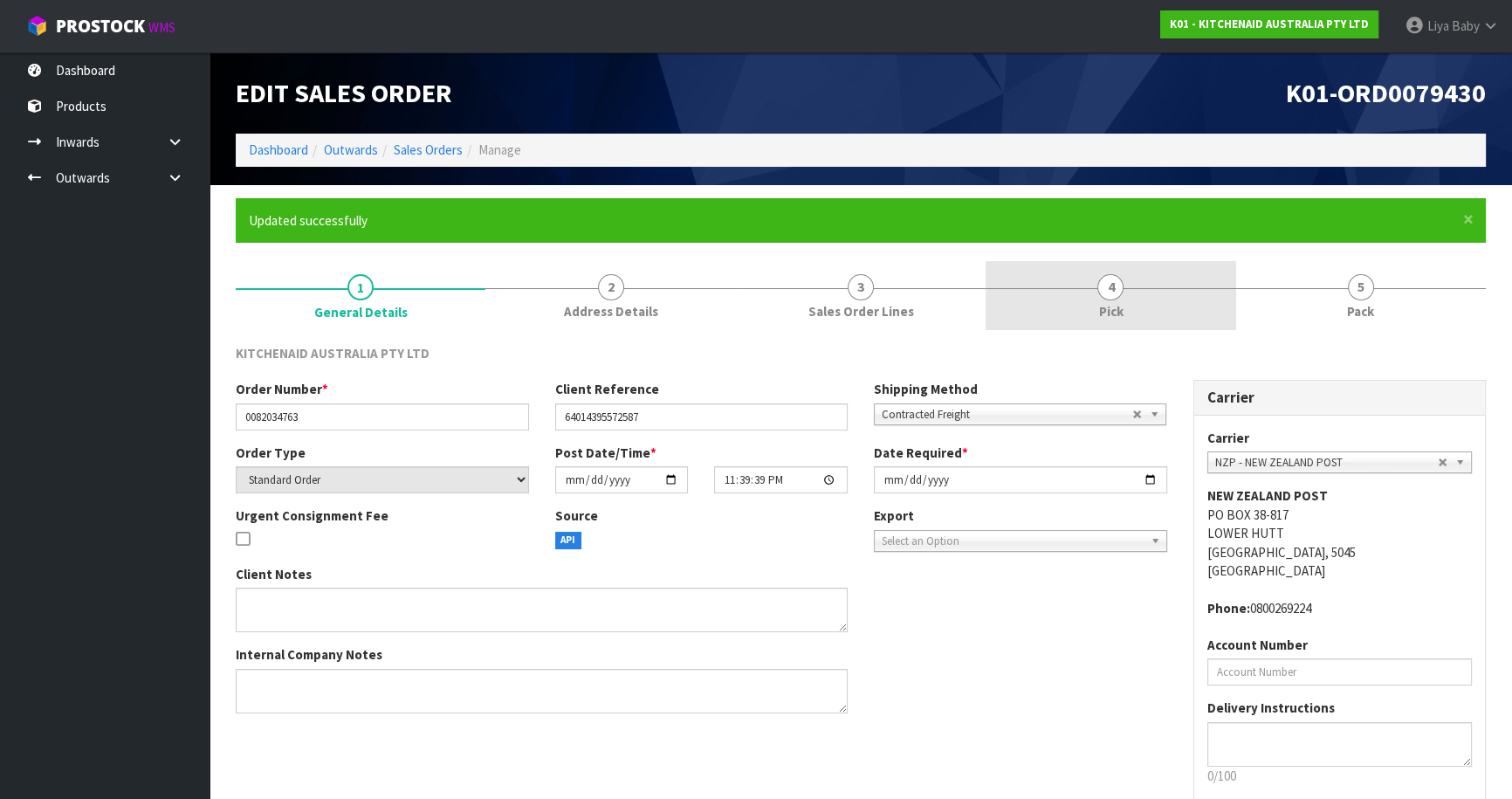
drag, startPoint x: 1130, startPoint y: 278, endPoint x: 1124, endPoint y: 287, distance: 10.8
click at [1129, 279] on link "4 Pick" at bounding box center [1110, 295] width 250 height 69
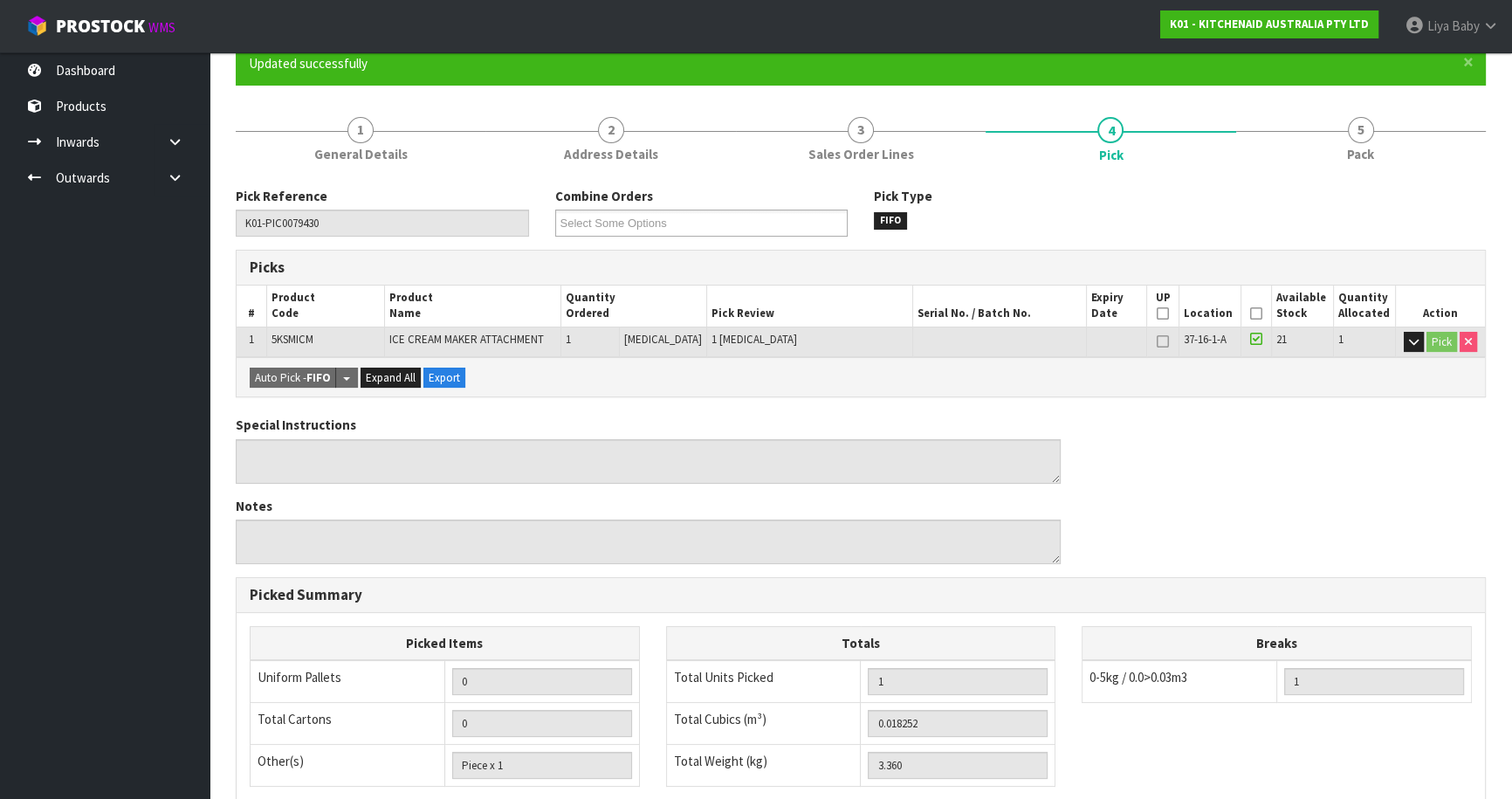
scroll to position [158, 0]
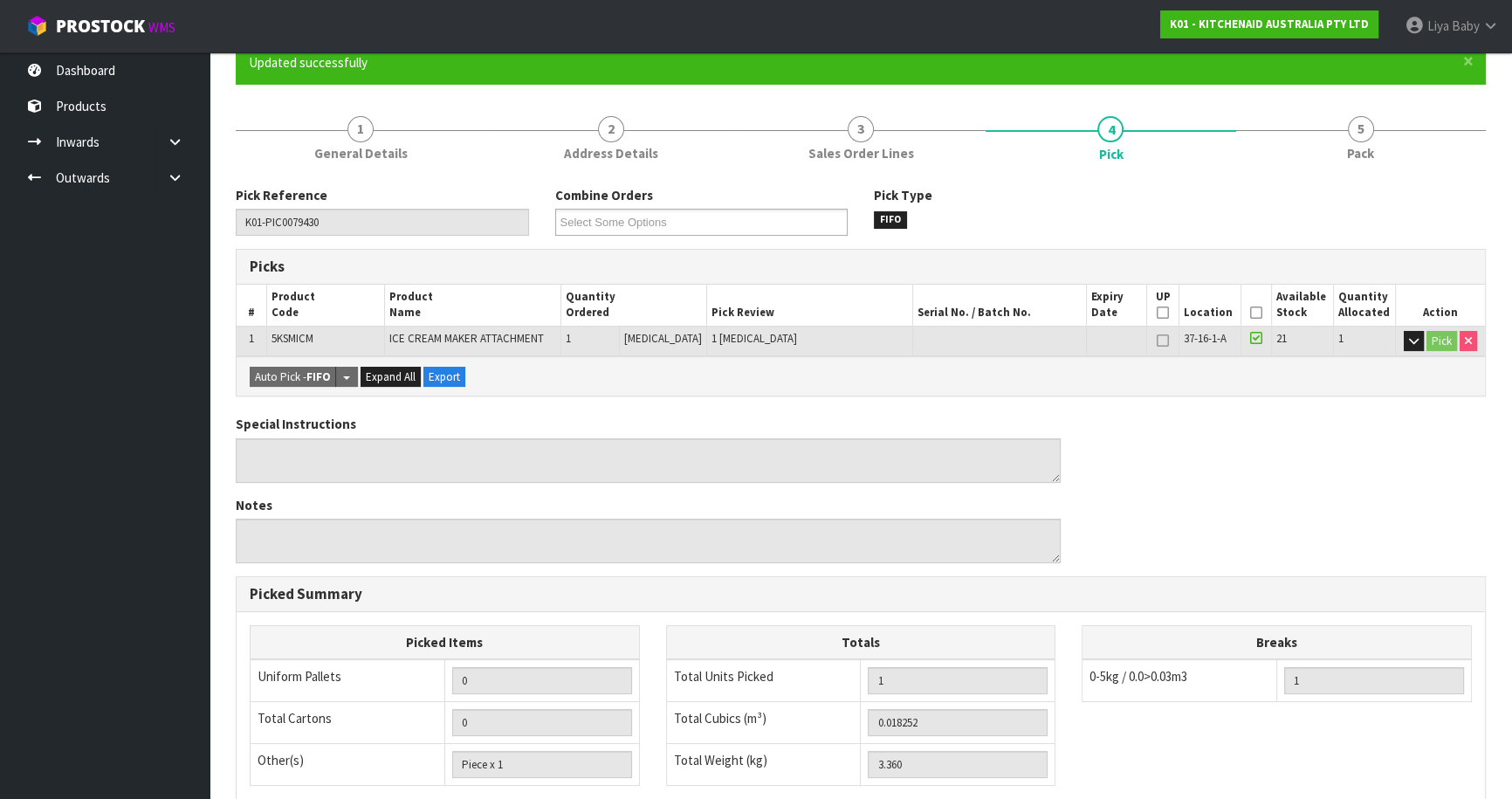
click at [1256, 313] on icon at bounding box center [1256, 313] width 12 height 1
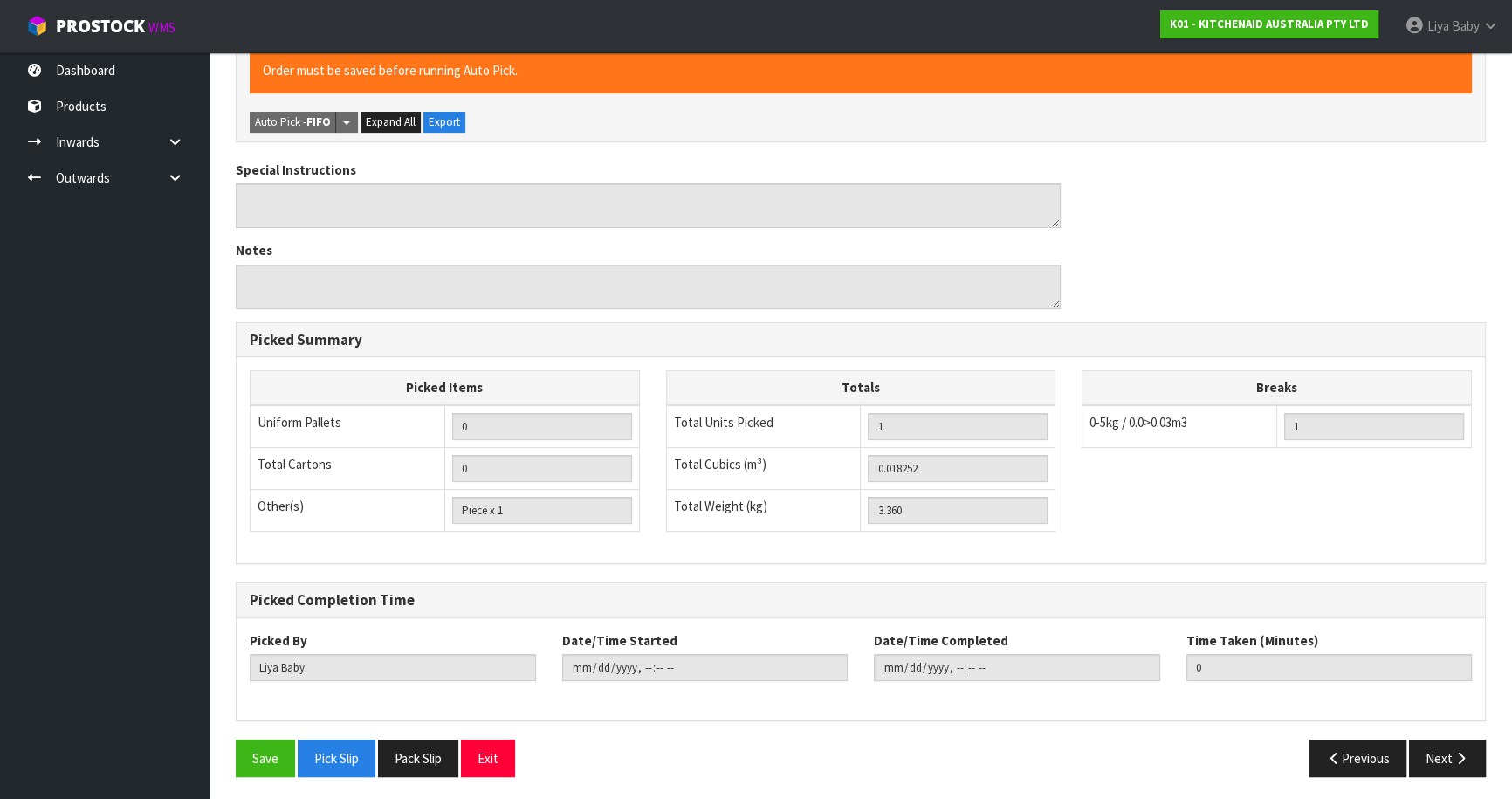
scroll to position [478, 0]
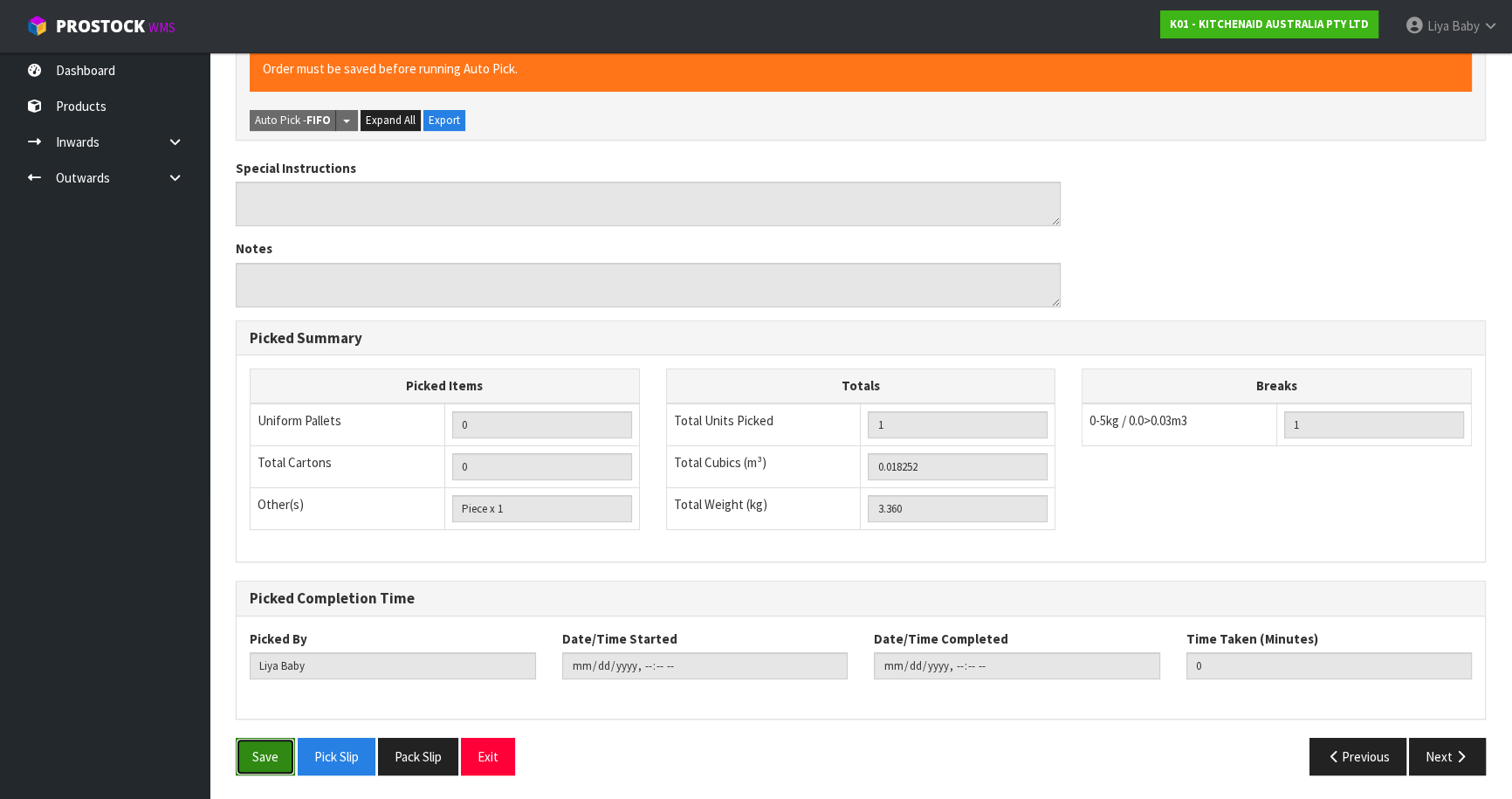
click at [272, 770] on button "Save" at bounding box center [265, 756] width 59 height 38
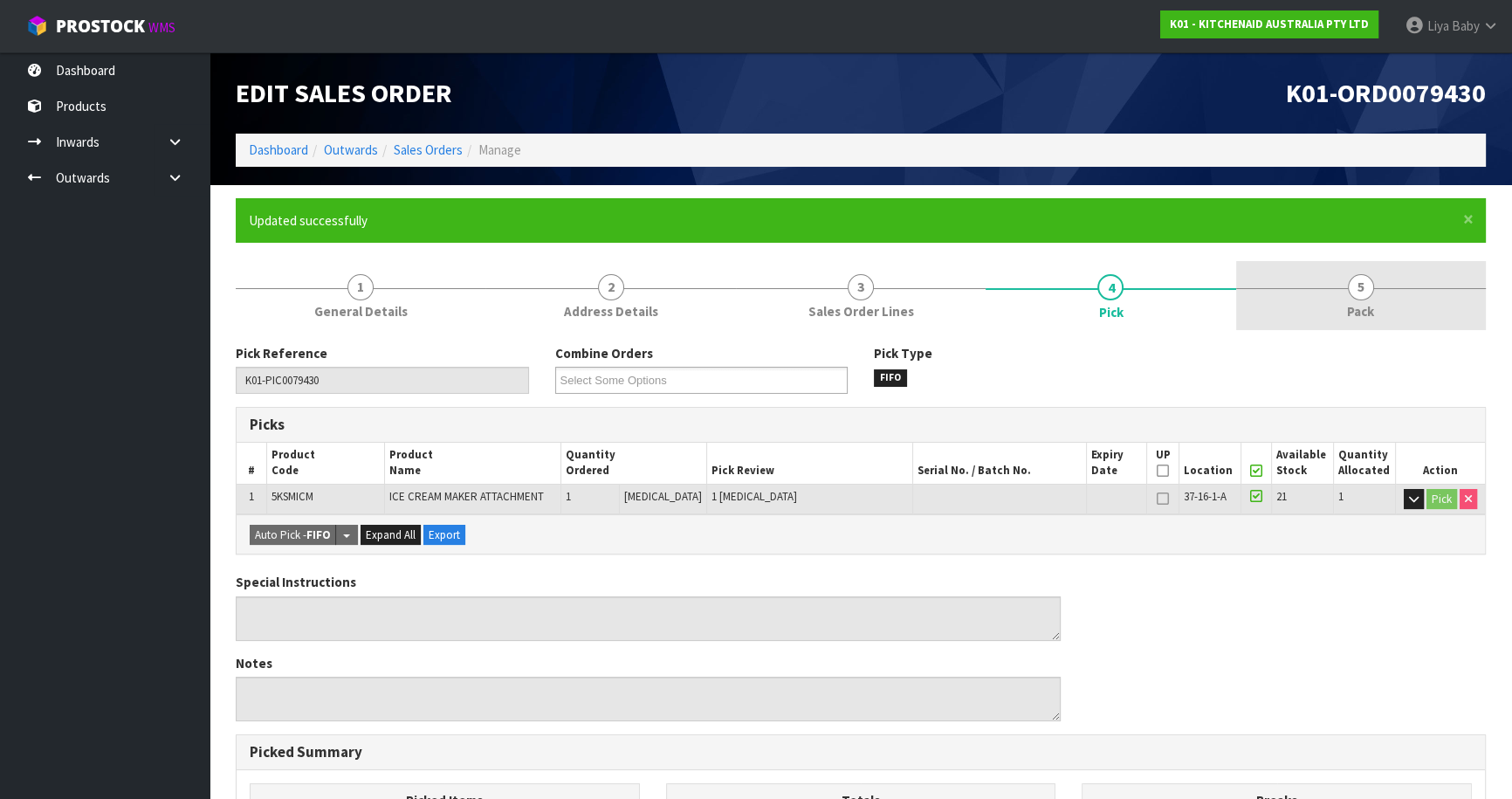
click at [1352, 307] on span "Pack" at bounding box center [1361, 311] width 27 height 18
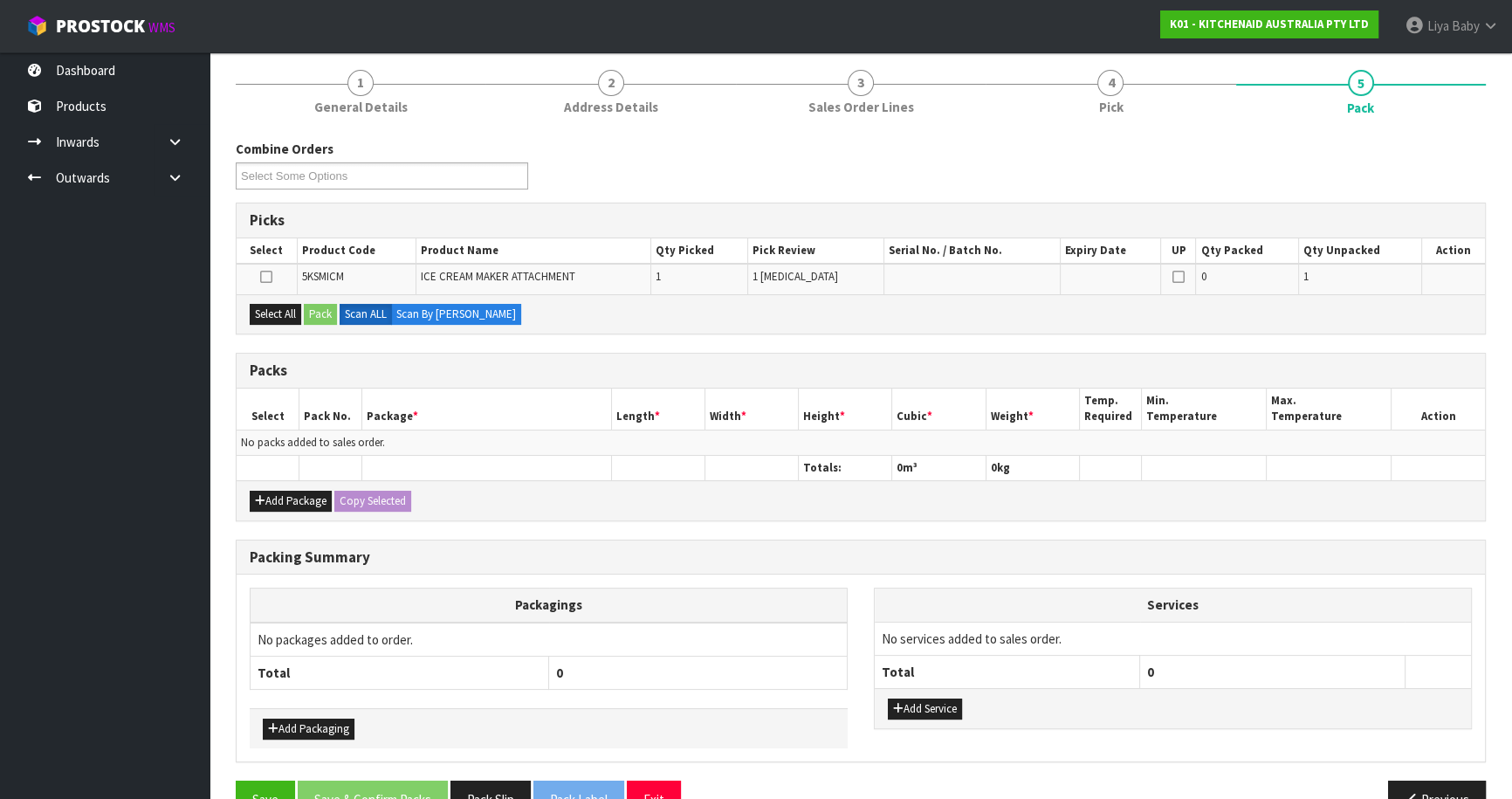
scroll to position [238, 0]
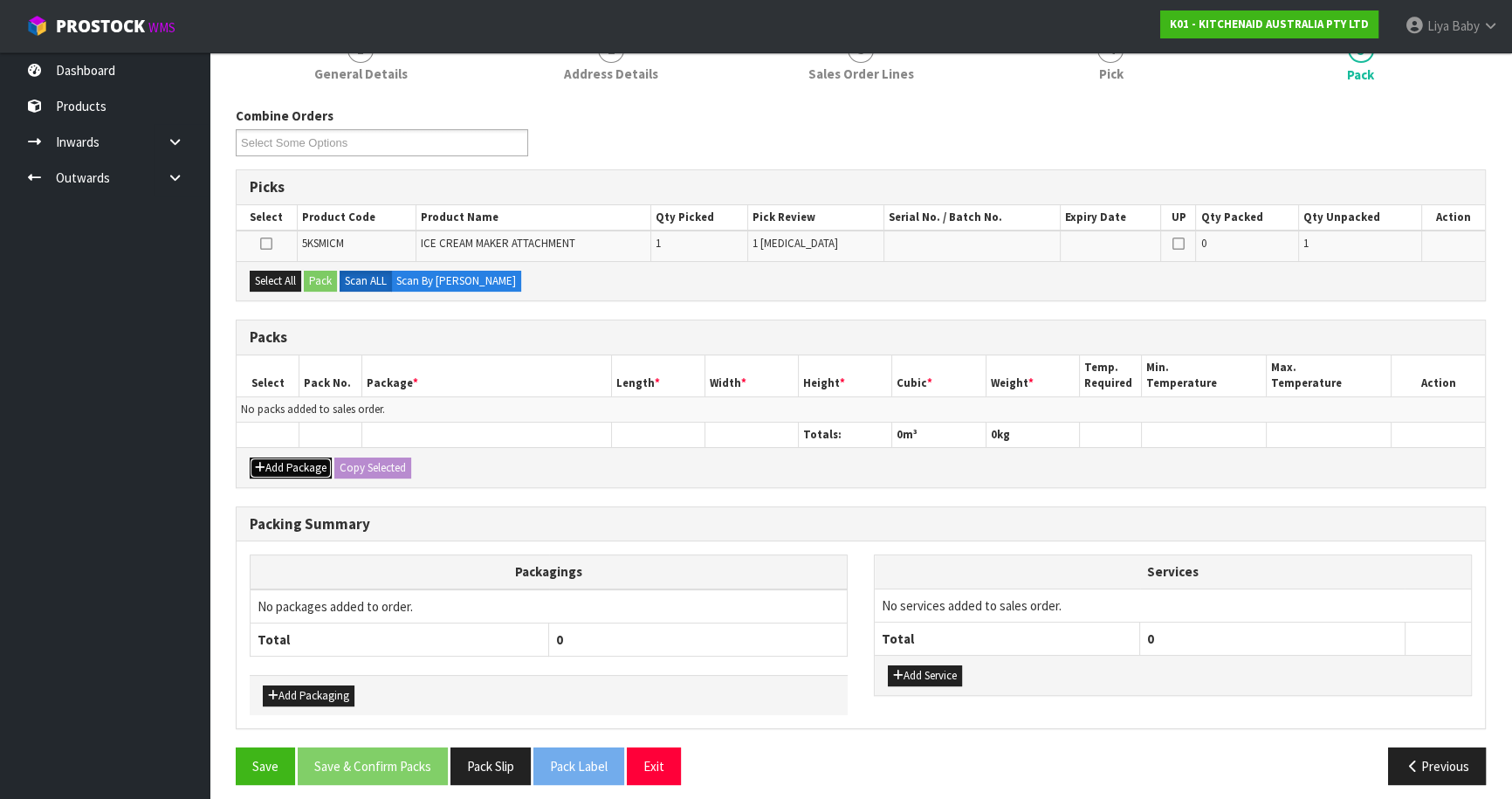
drag, startPoint x: 308, startPoint y: 457, endPoint x: 294, endPoint y: 454, distance: 14.3
click at [306, 460] on button "Add Package" at bounding box center [291, 467] width 82 height 21
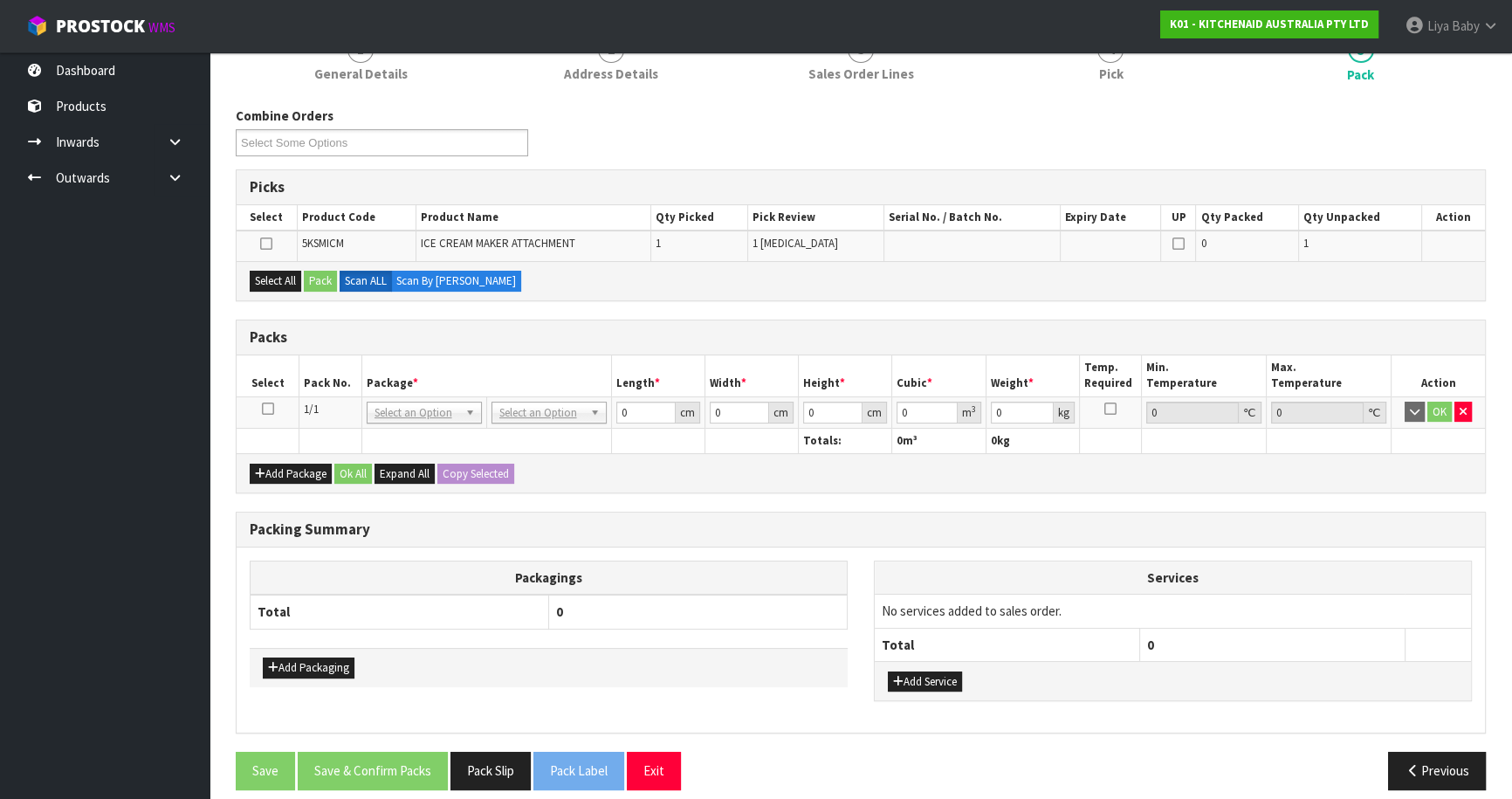
click at [270, 409] on icon at bounding box center [268, 409] width 12 height 1
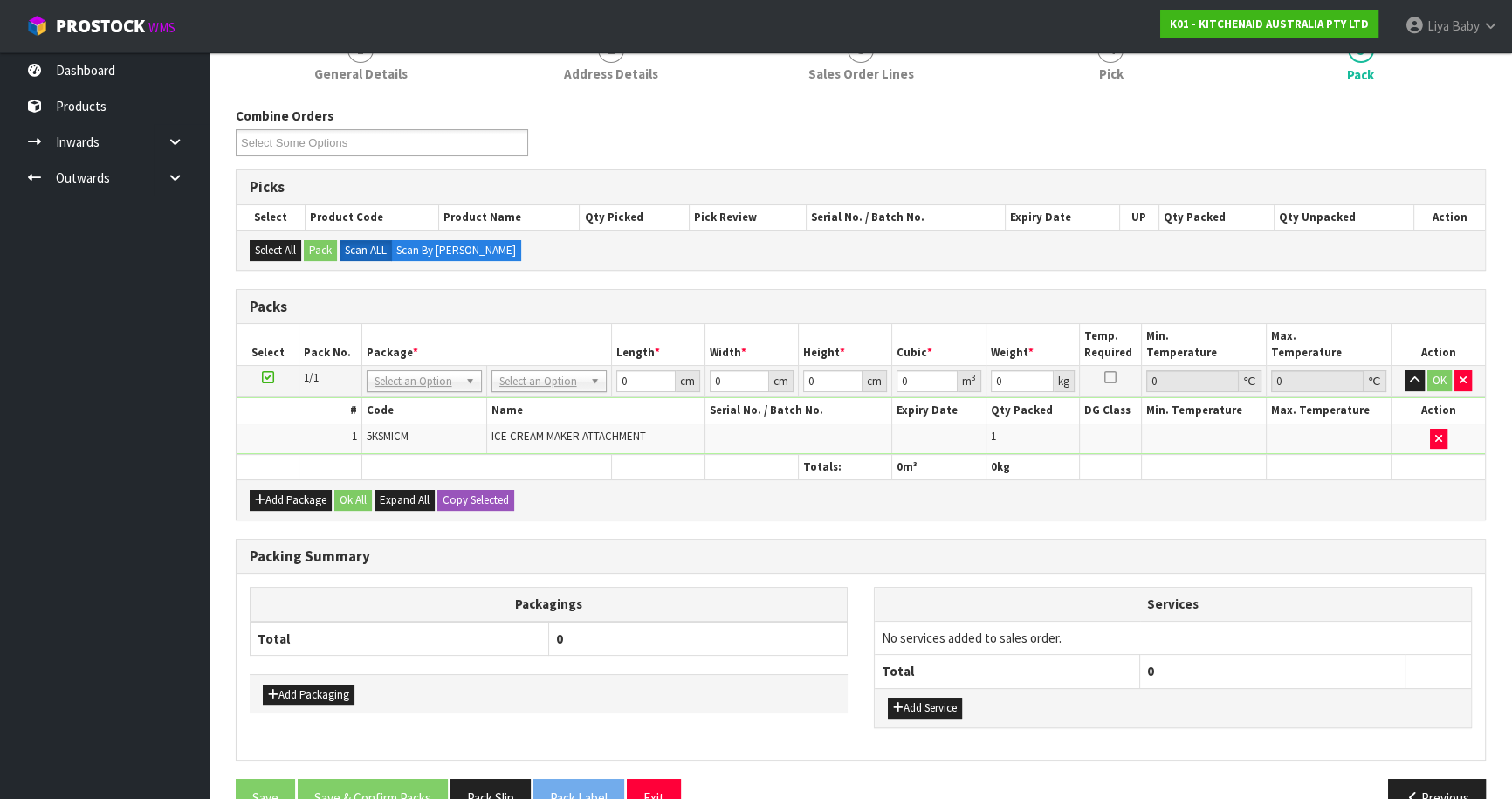
click at [0, 263] on ul "Dashboard Products Categories Serial Numbers Kitsets Packagings Inwards Purchas…" at bounding box center [105, 426] width 210 height 747
click at [108, 430] on ul "Dashboard Products Categories Serial Numbers Kitsets Packagings Inwards Purchas…" at bounding box center [105, 426] width 210 height 747
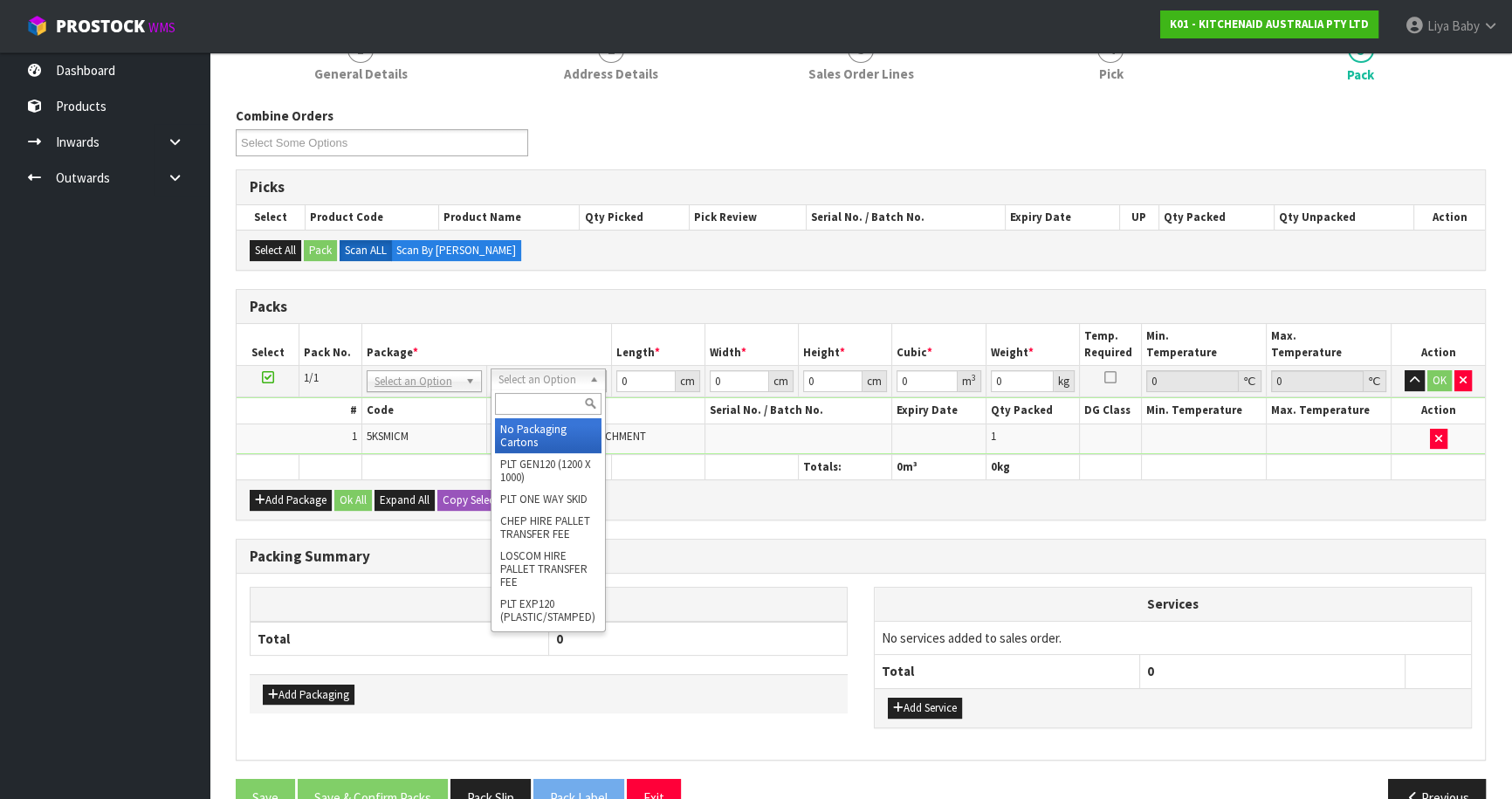
click at [542, 395] on input "text" at bounding box center [548, 403] width 106 height 22
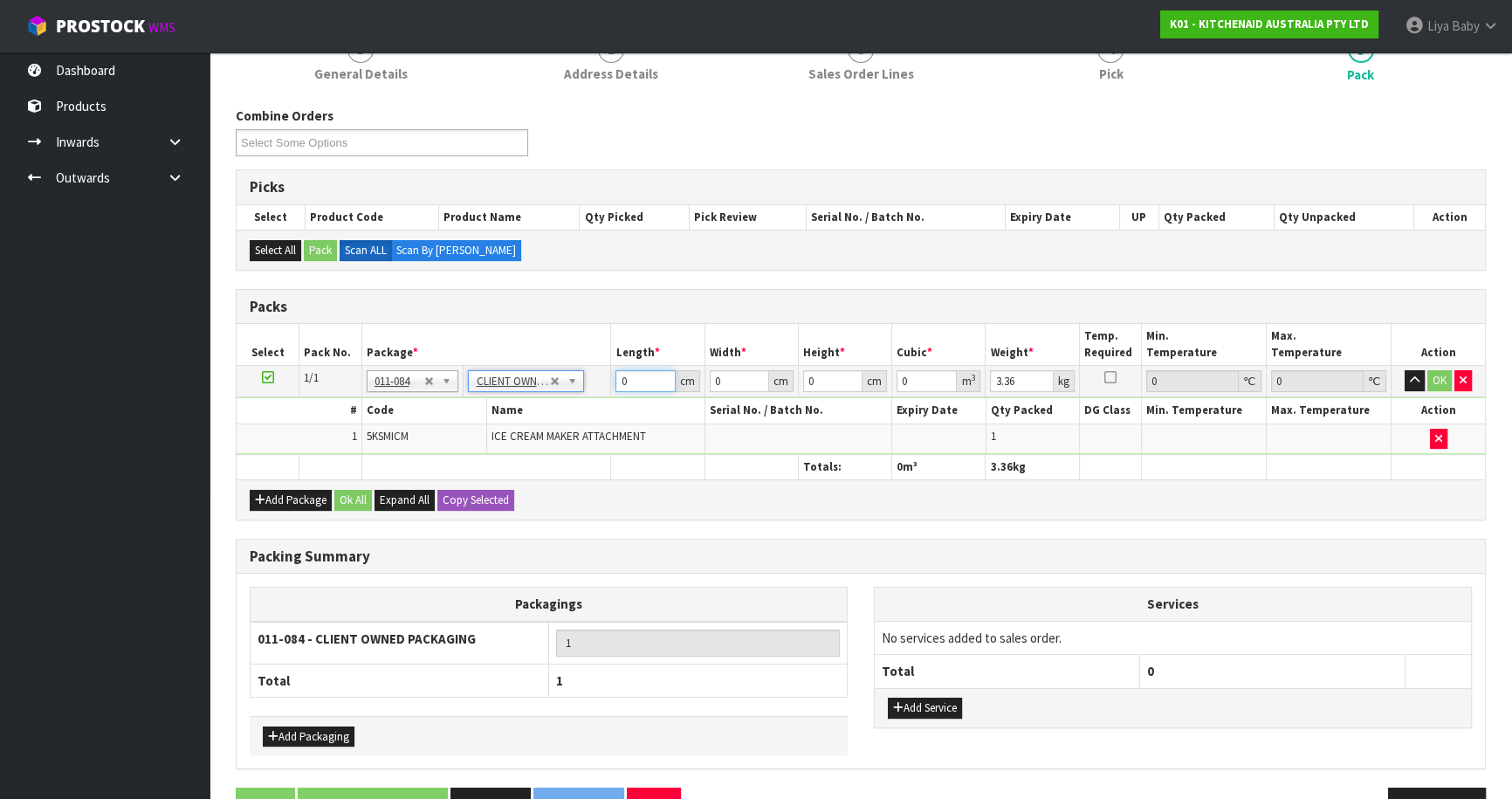
click at [643, 378] on input "0" at bounding box center [645, 381] width 59 height 22
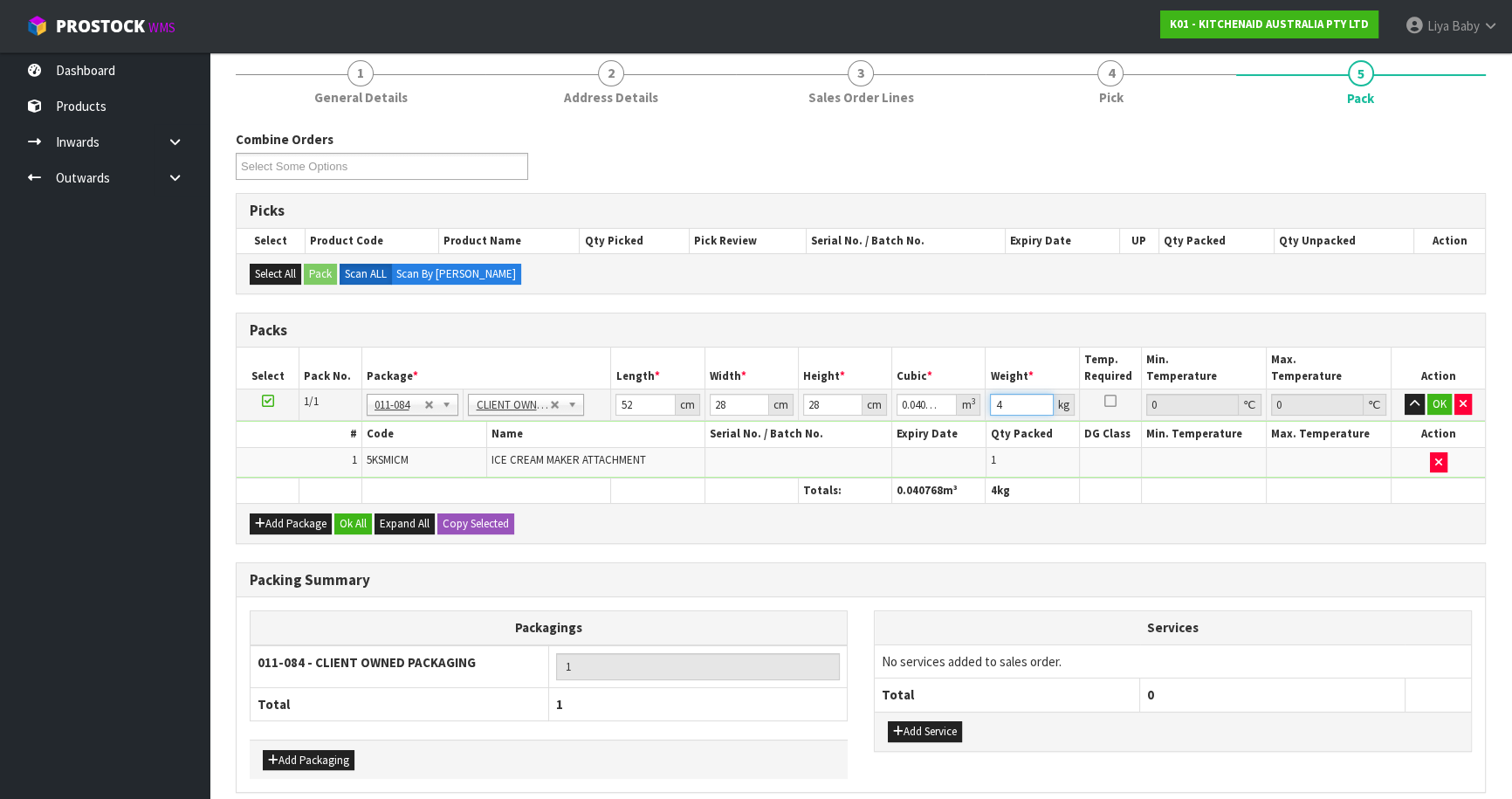
scroll to position [286, 0]
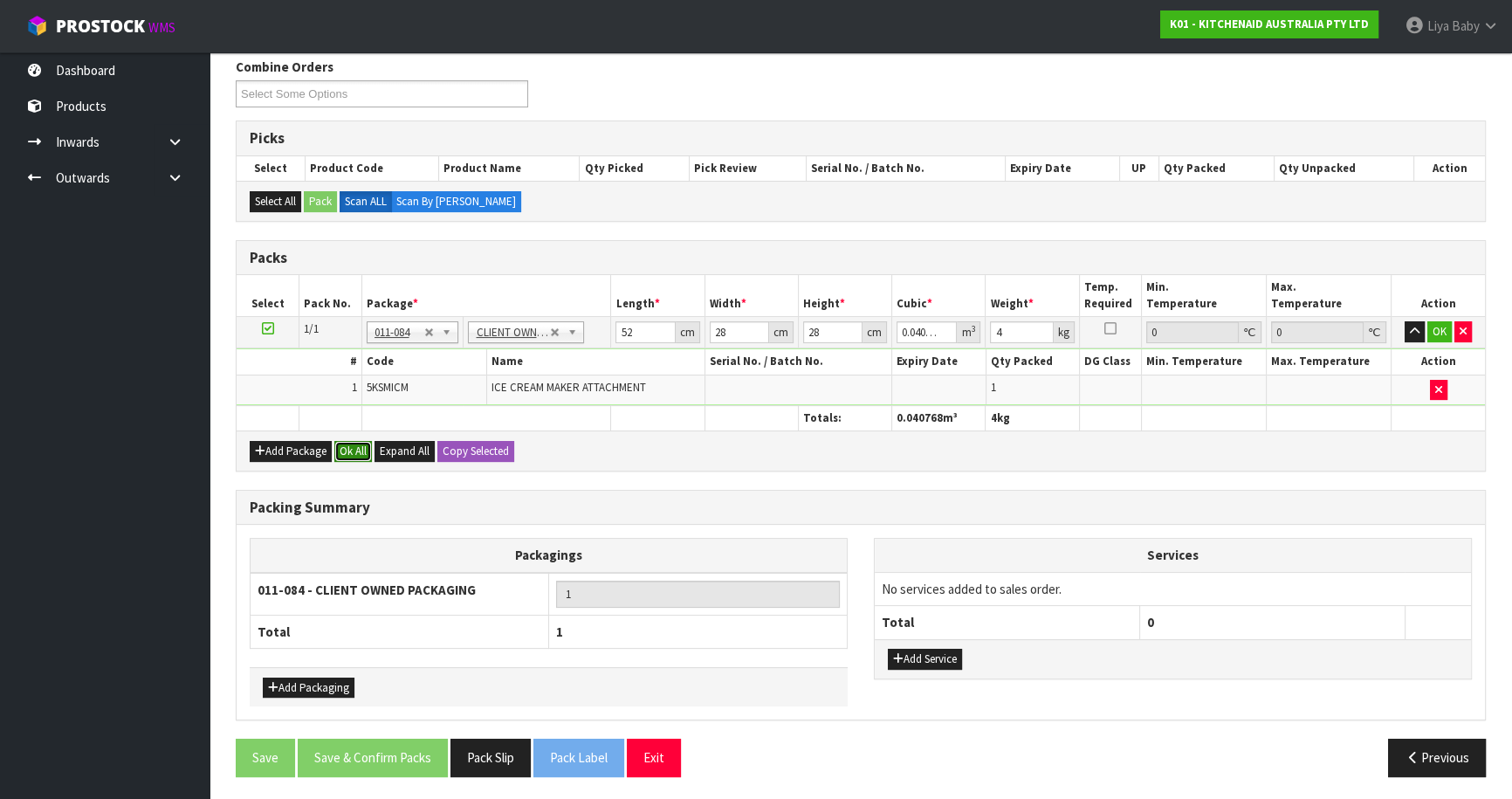
click at [354, 446] on button "Ok All" at bounding box center [354, 451] width 38 height 21
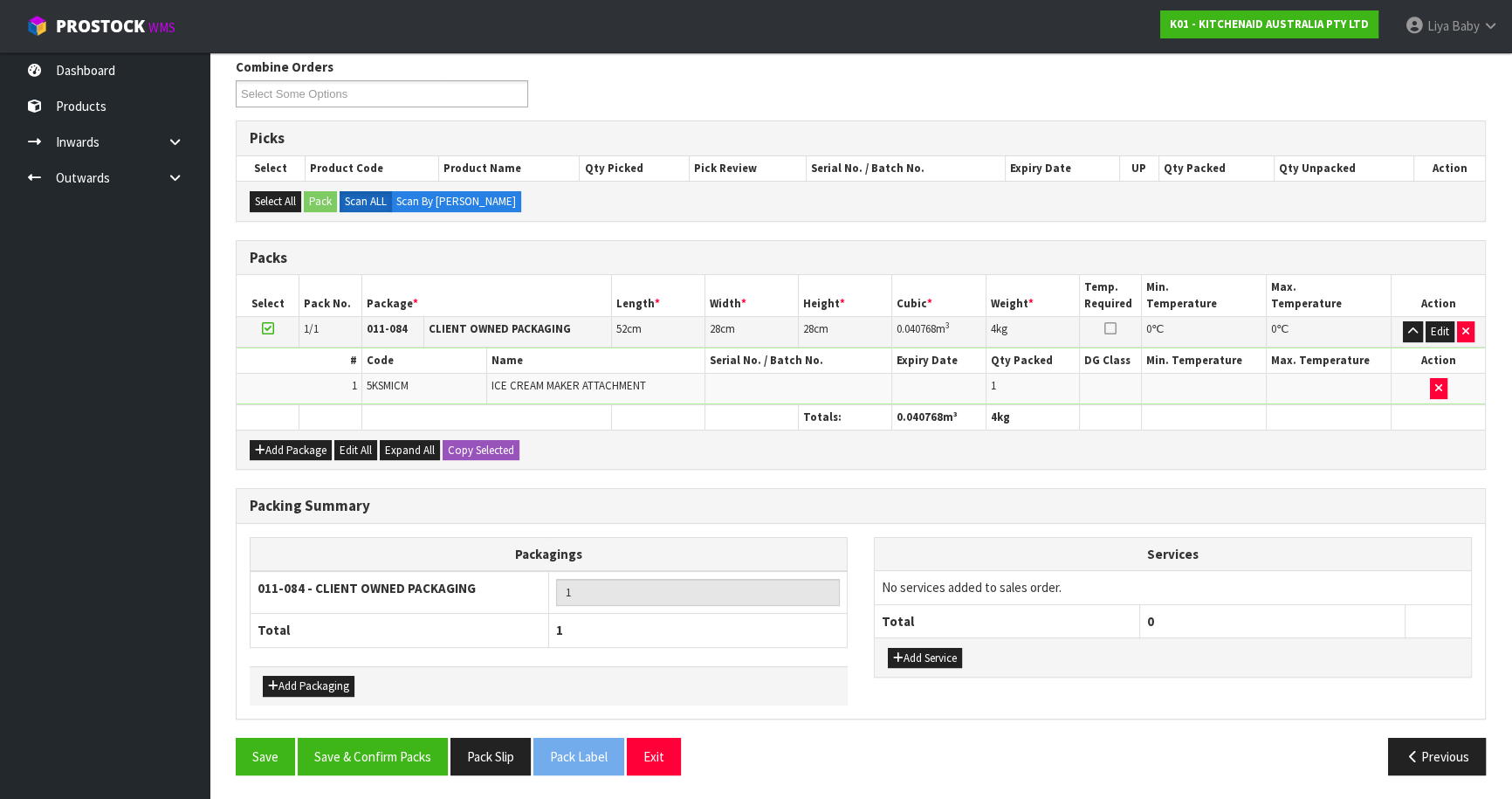
scroll to position [285, 0]
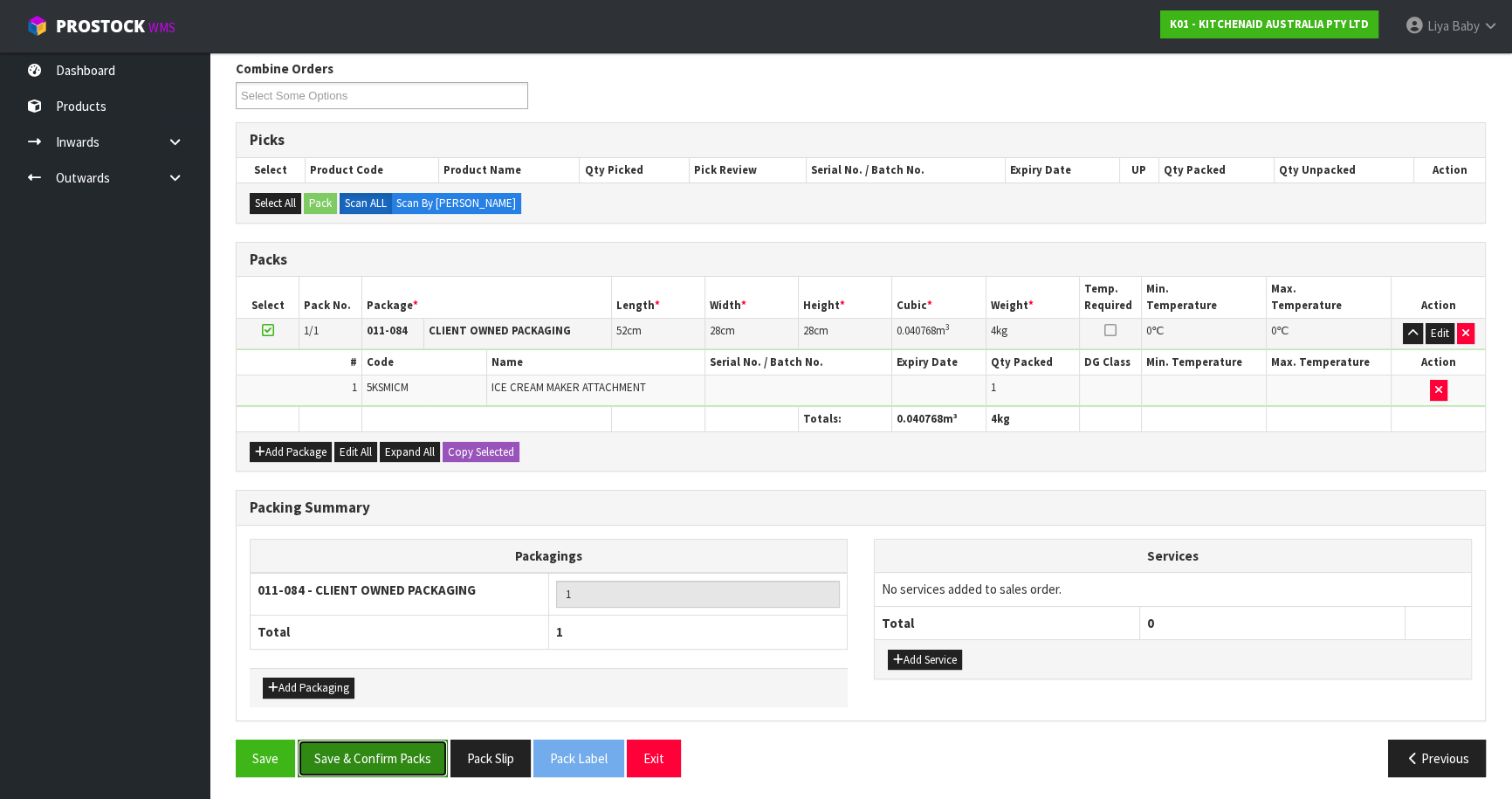
drag, startPoint x: 392, startPoint y: 747, endPoint x: 392, endPoint y: 737, distance: 10.0
click at [395, 746] on button "Save & Confirm Packs" at bounding box center [373, 758] width 150 height 38
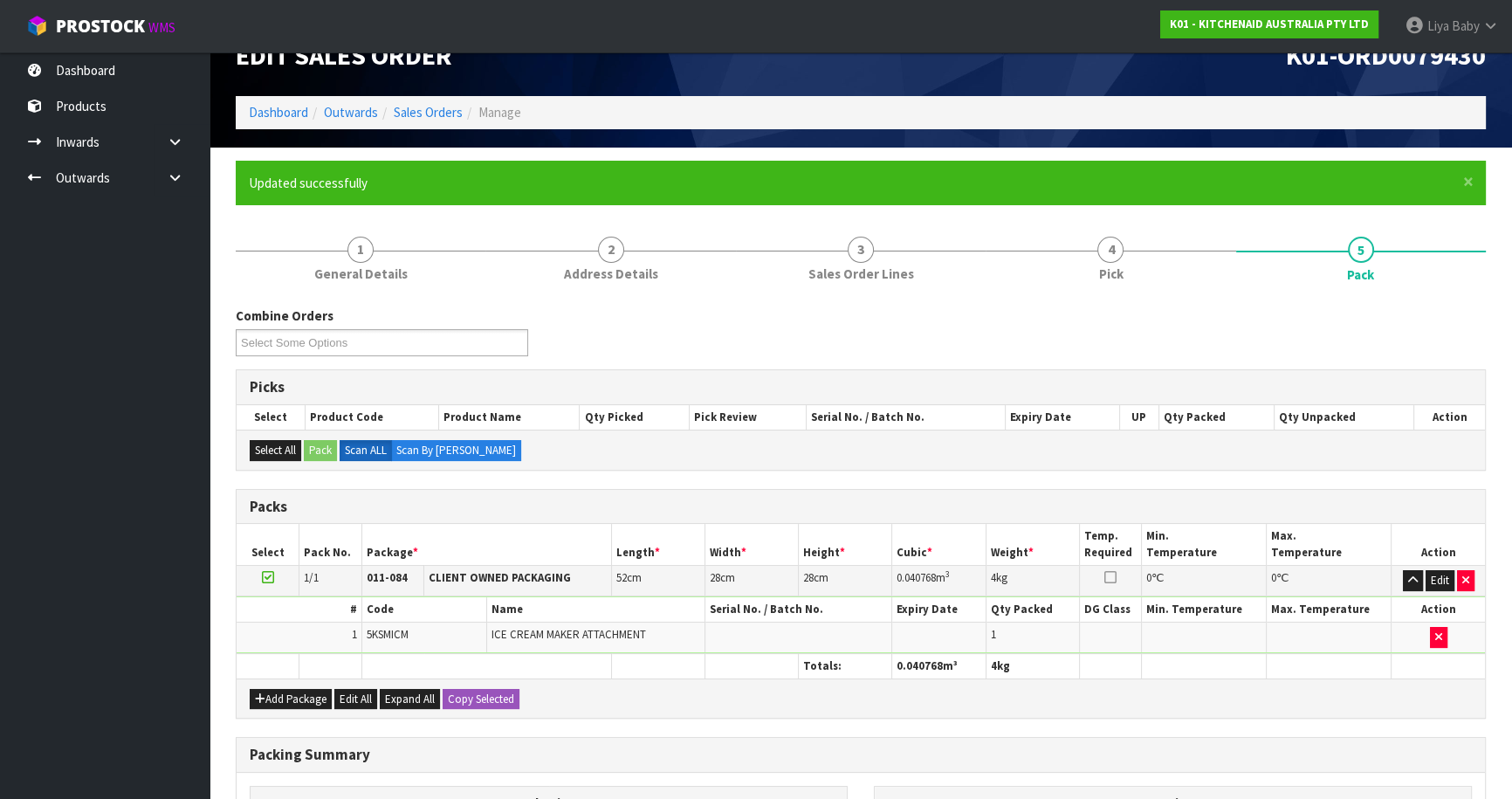
scroll to position [190, 0]
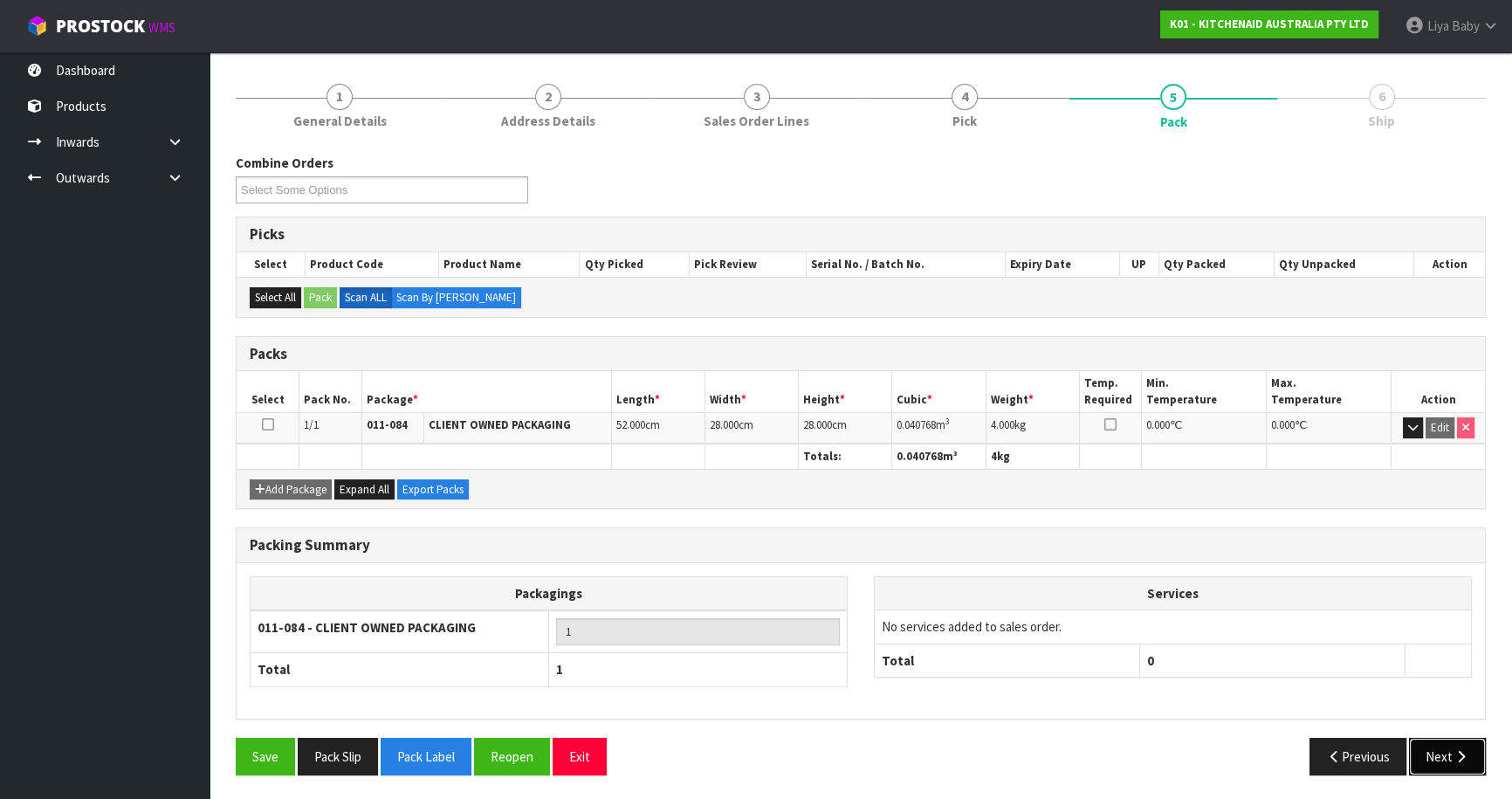
click at [1461, 750] on icon "button" at bounding box center [1461, 756] width 16 height 13
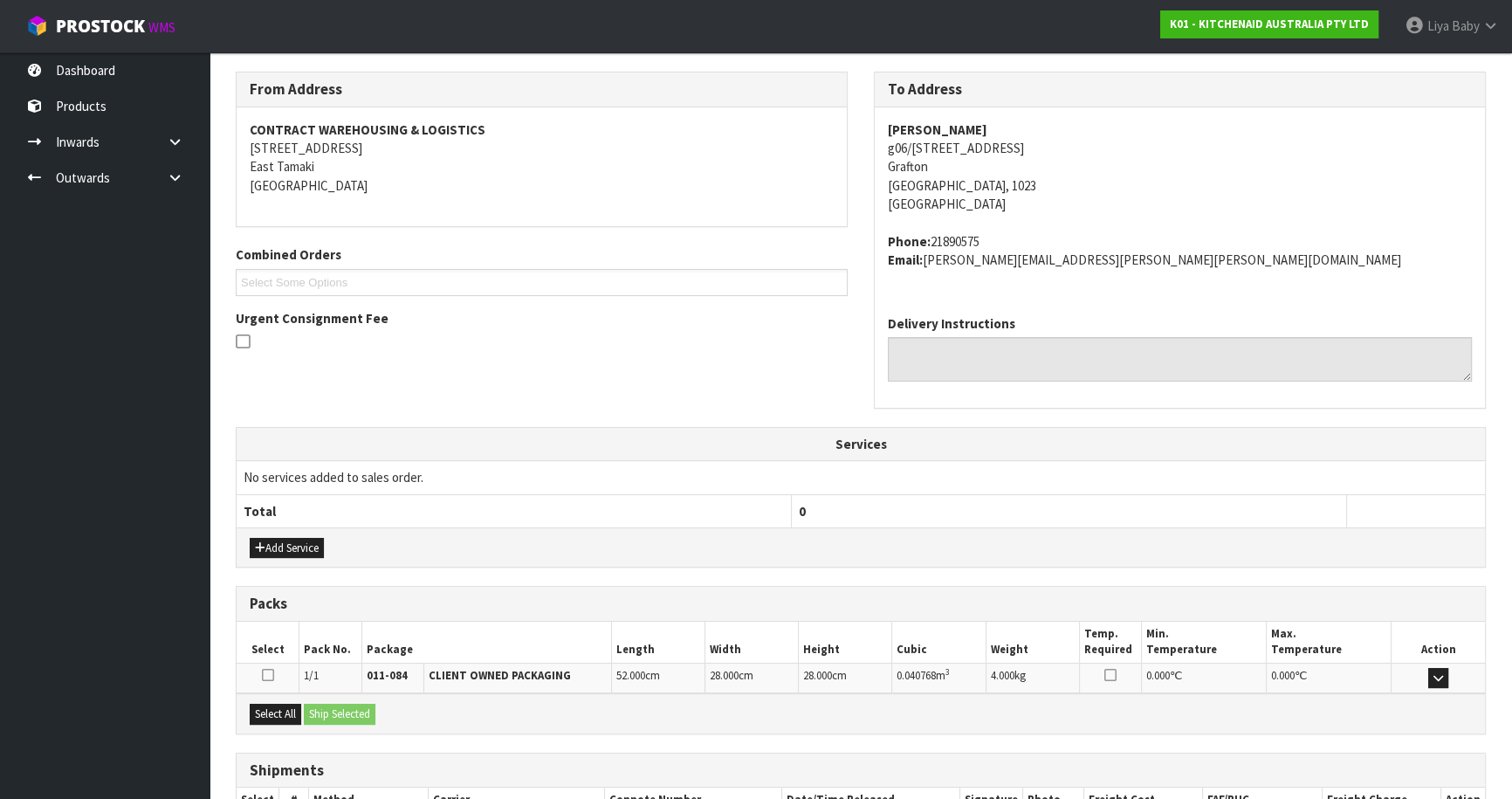
scroll to position [392, 0]
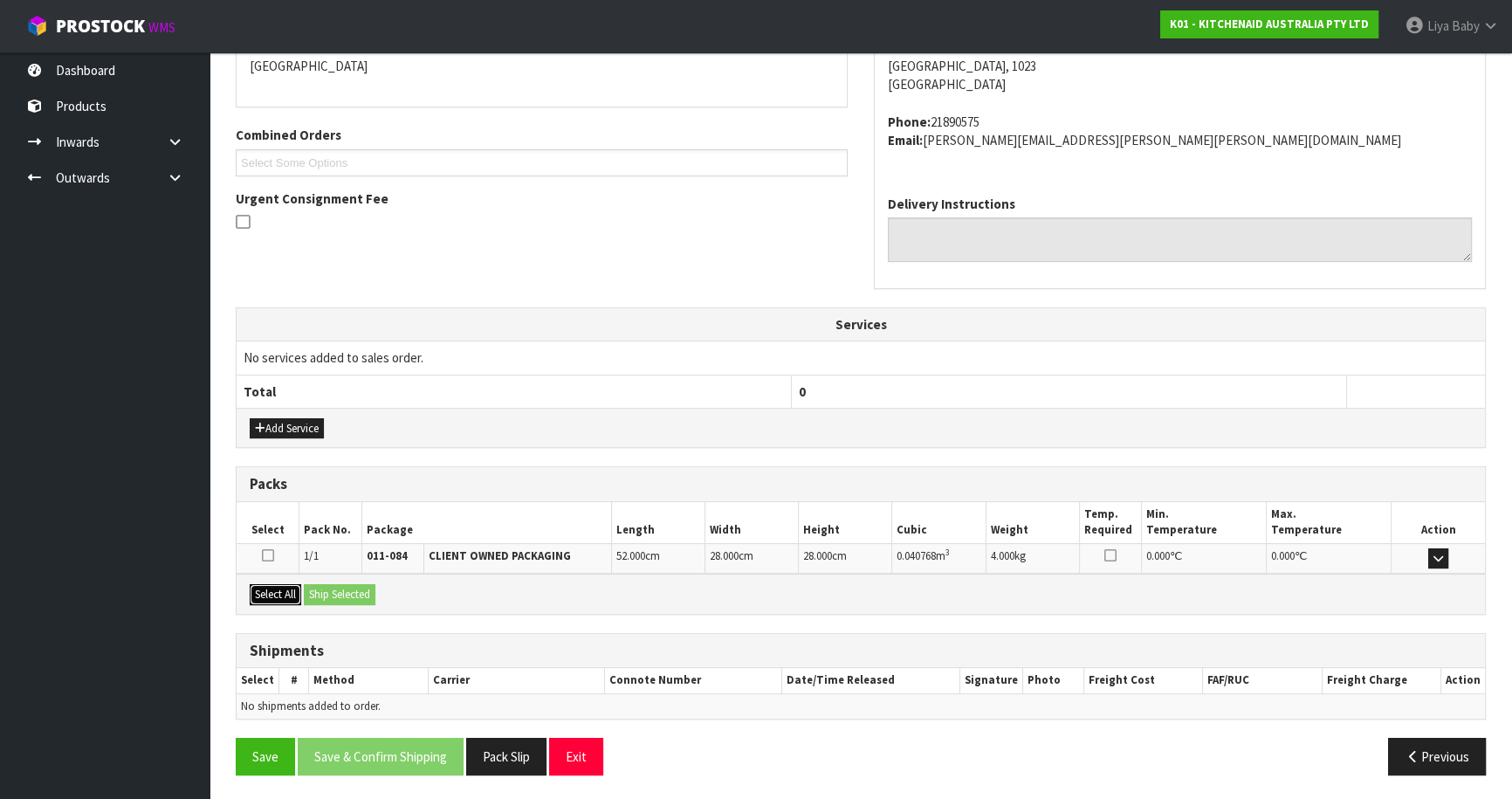
click at [269, 594] on button "Select All" at bounding box center [276, 595] width 51 height 21
click at [324, 593] on button "Ship Selected" at bounding box center [339, 595] width 71 height 21
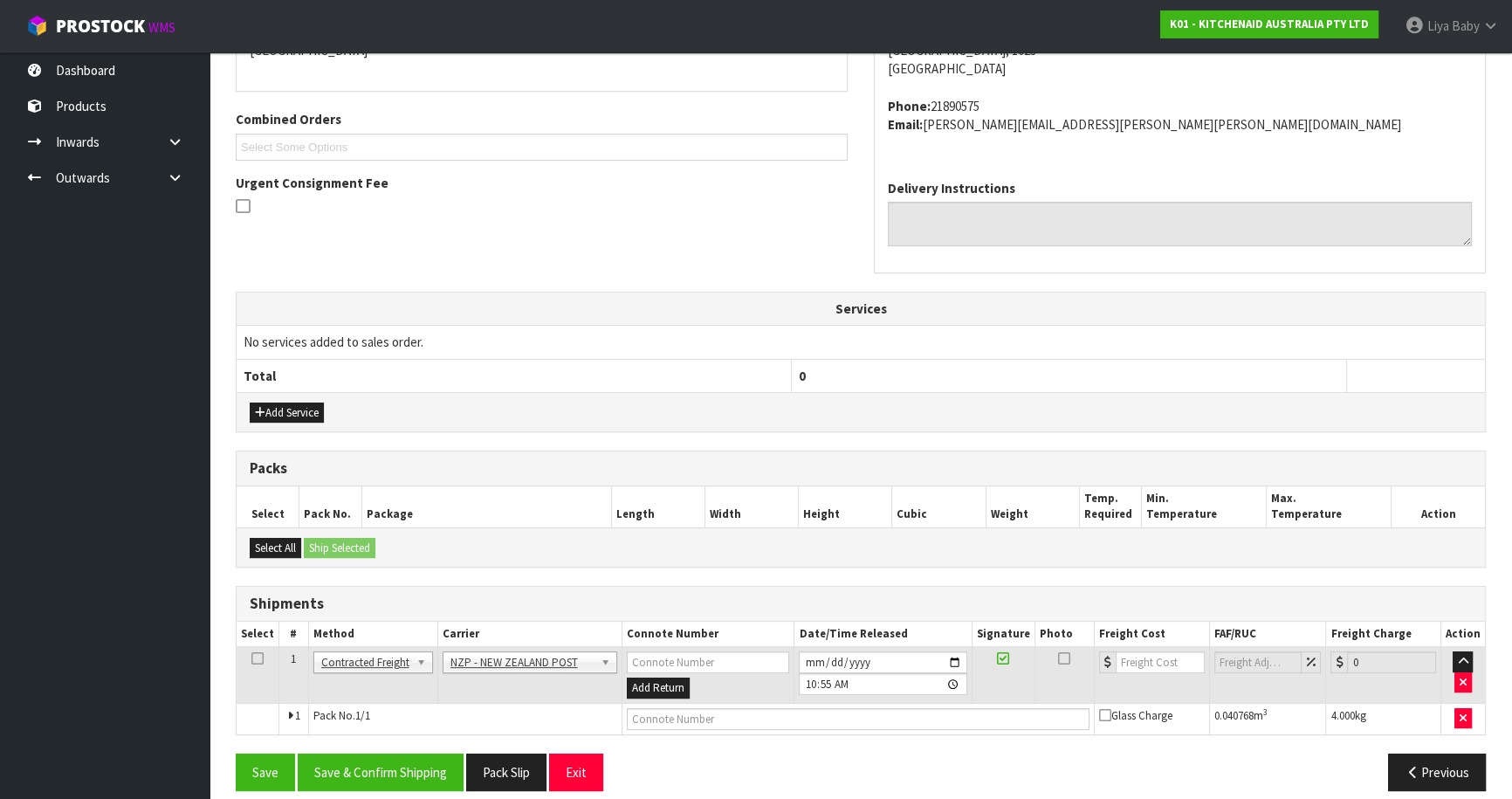
scroll to position [423, 0]
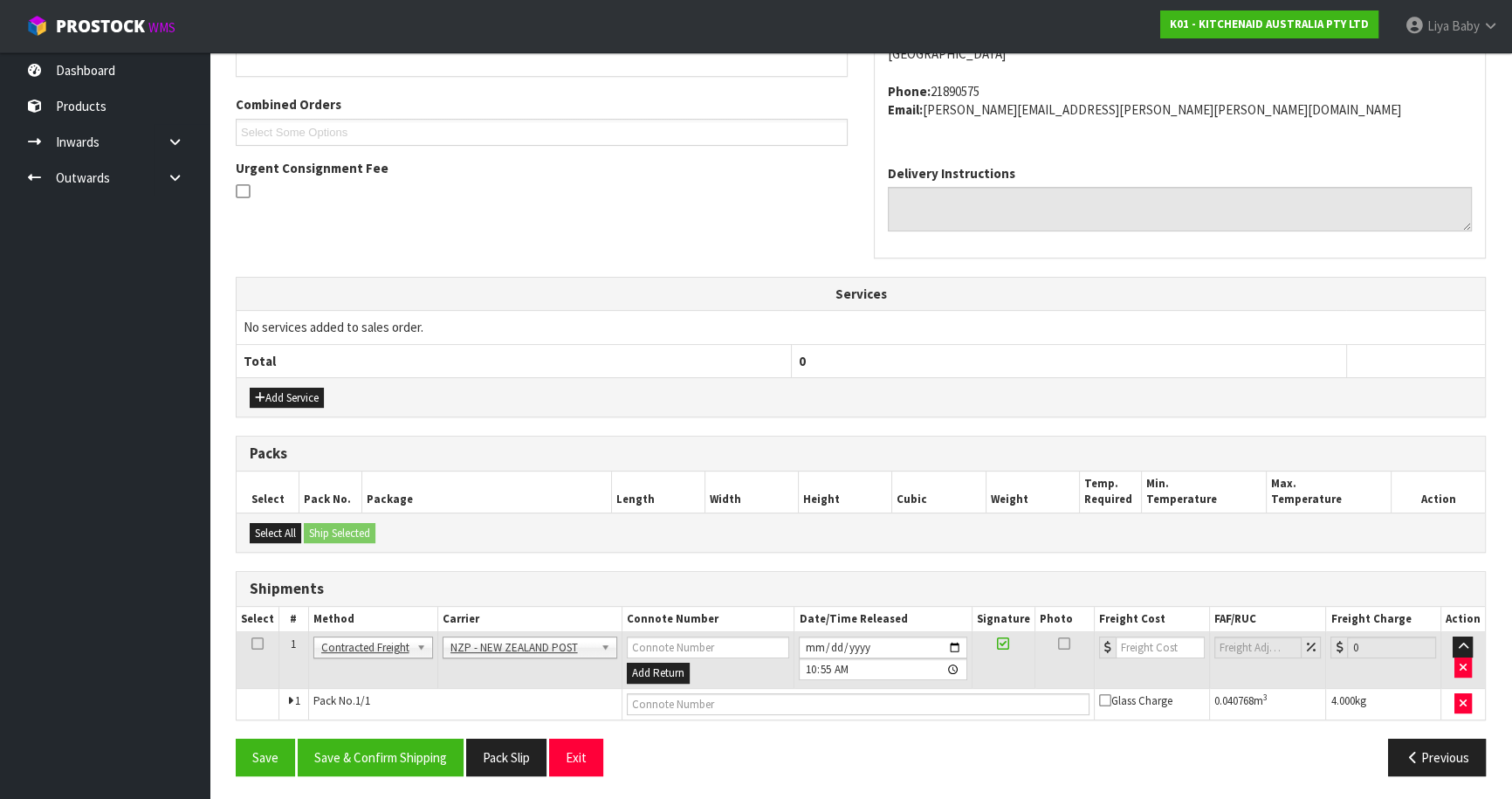
click at [262, 643] on icon at bounding box center [258, 643] width 12 height 1
drag, startPoint x: 388, startPoint y: 754, endPoint x: 490, endPoint y: 690, distance: 120.4
click at [388, 753] on button "Save & Confirm Shipping" at bounding box center [380, 757] width 166 height 38
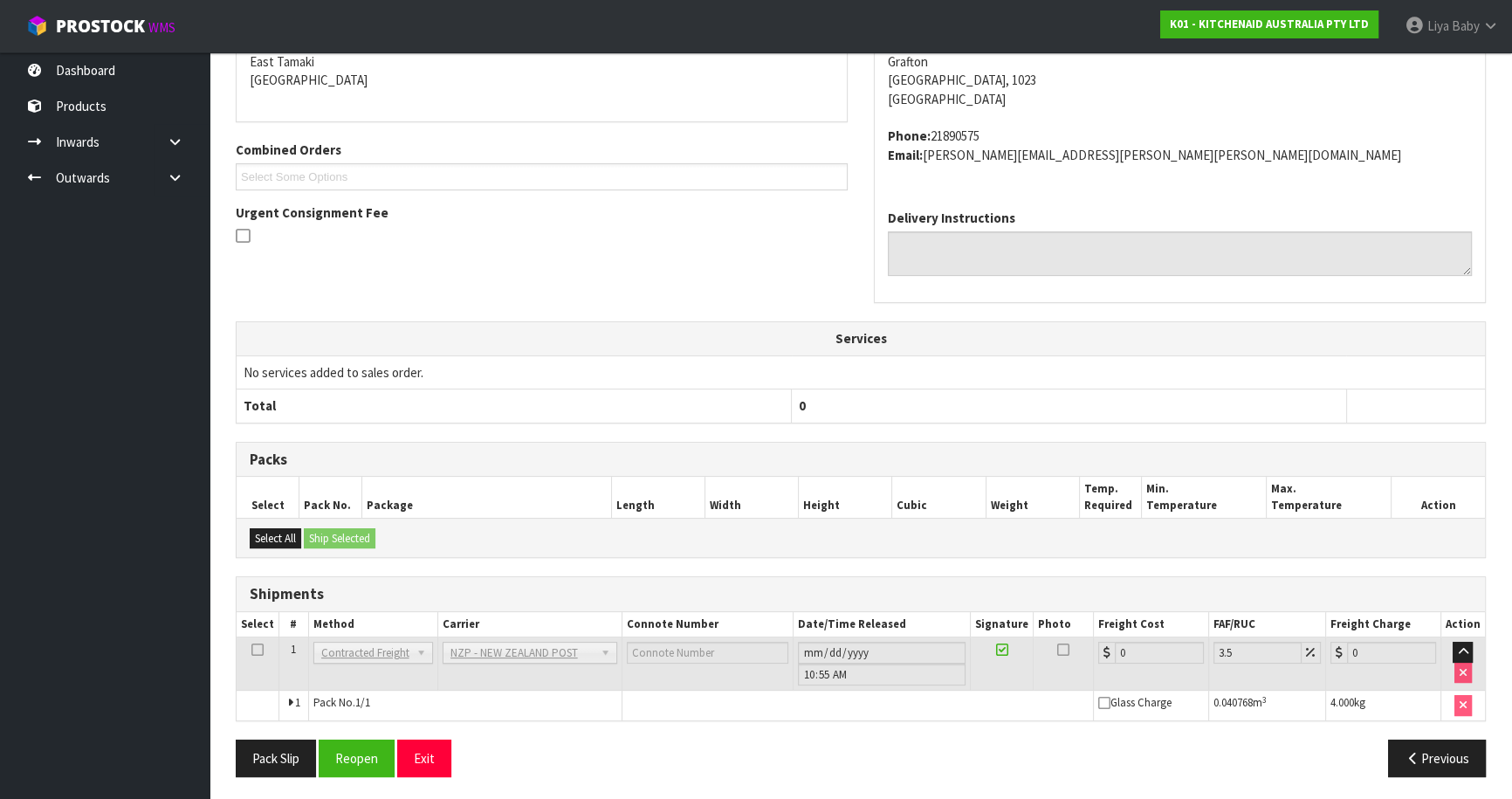
scroll to position [398, 0]
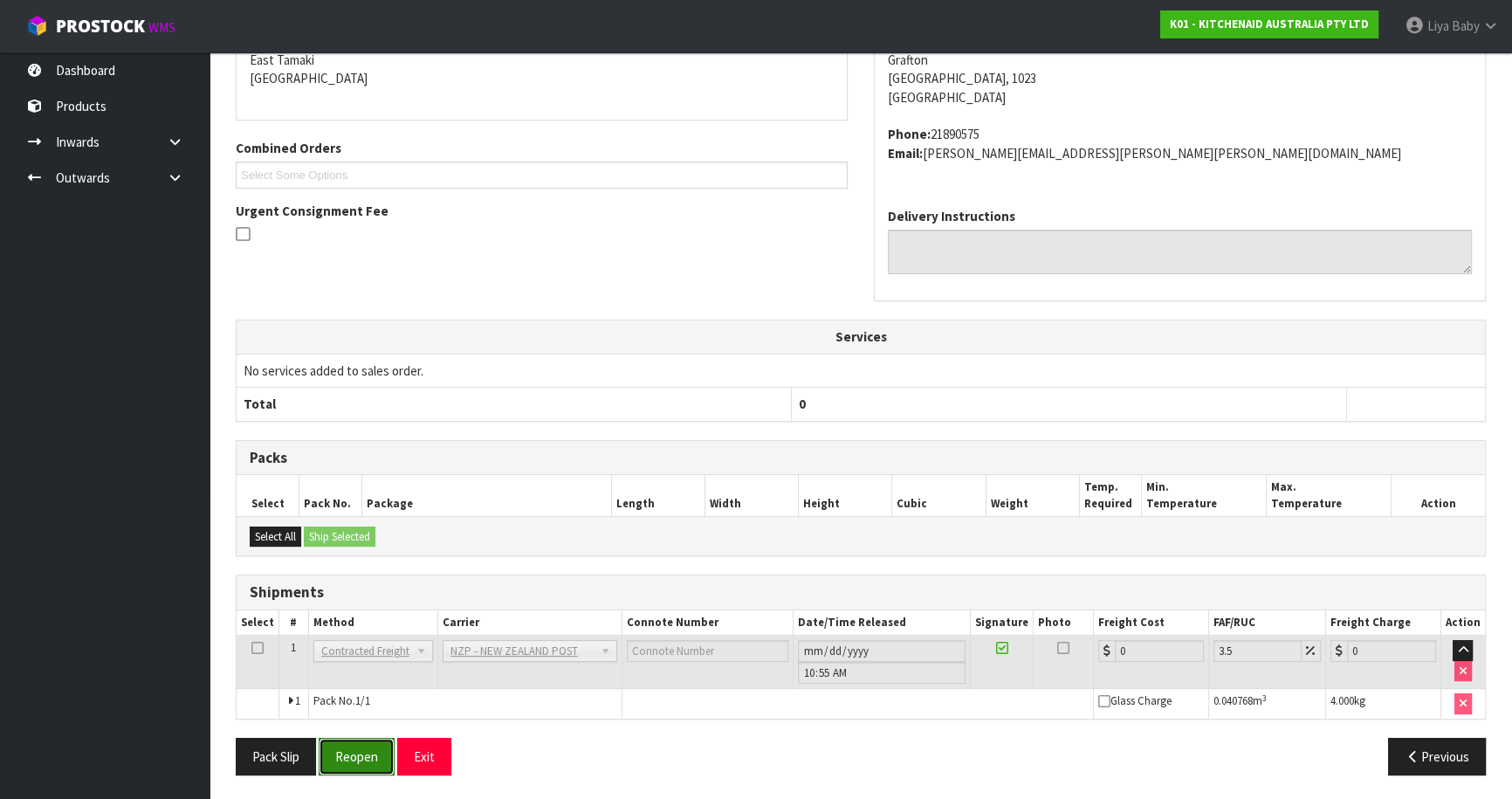
click at [350, 757] on button "Reopen" at bounding box center [356, 756] width 76 height 38
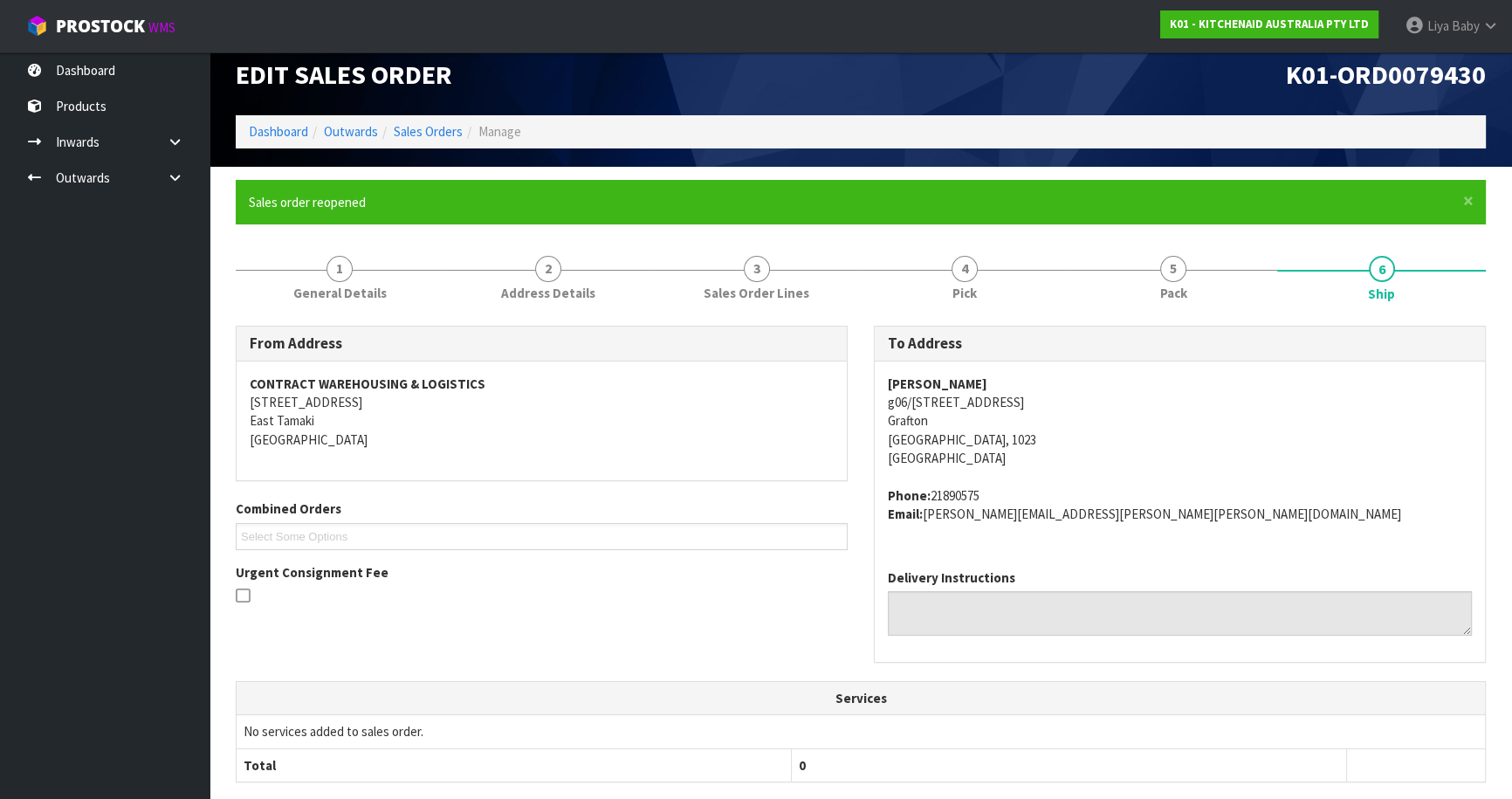
scroll to position [380, 0]
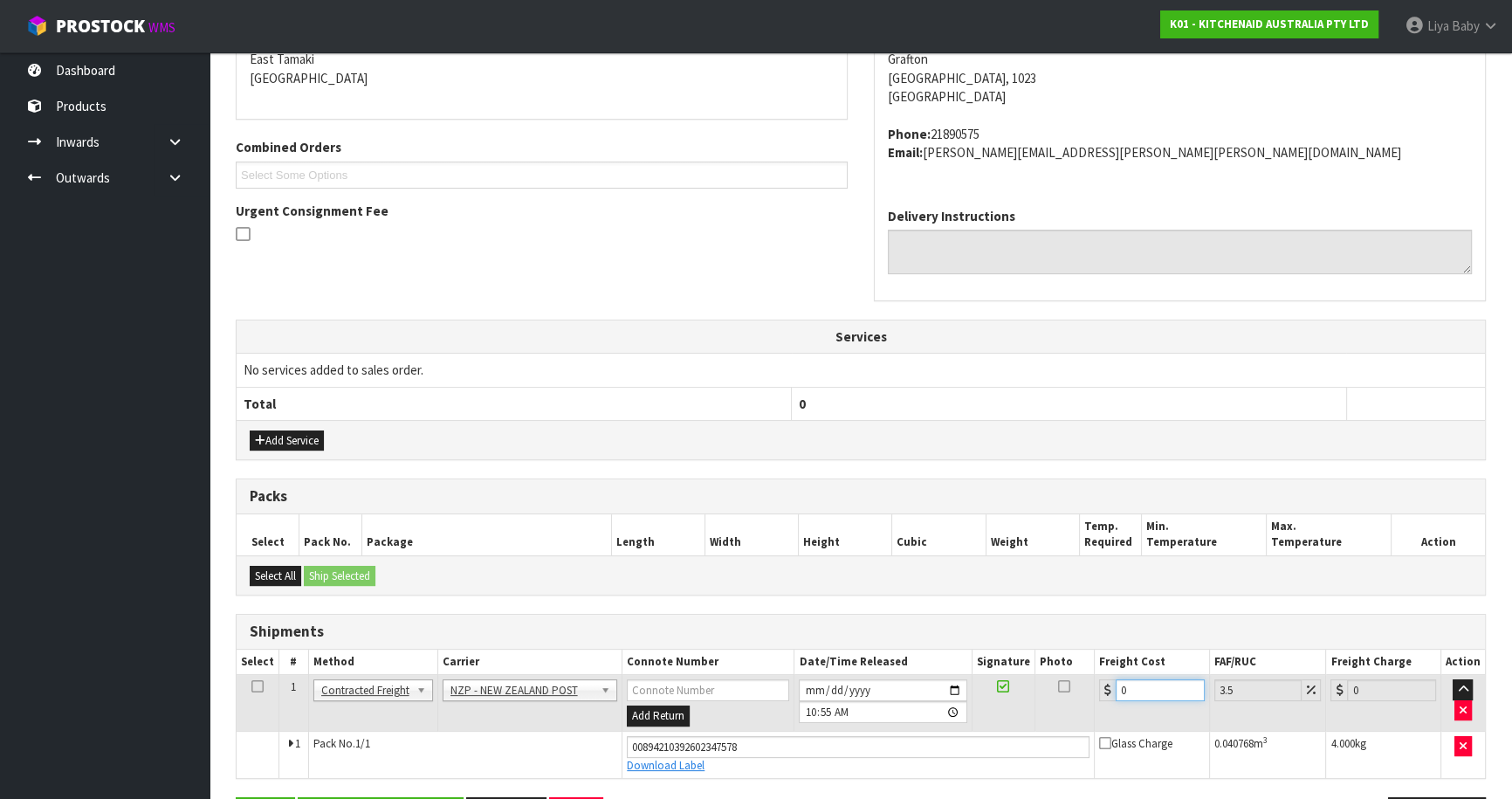
click at [1132, 689] on input "0" at bounding box center [1160, 690] width 89 height 22
click at [262, 686] on icon at bounding box center [258, 686] width 12 height 1
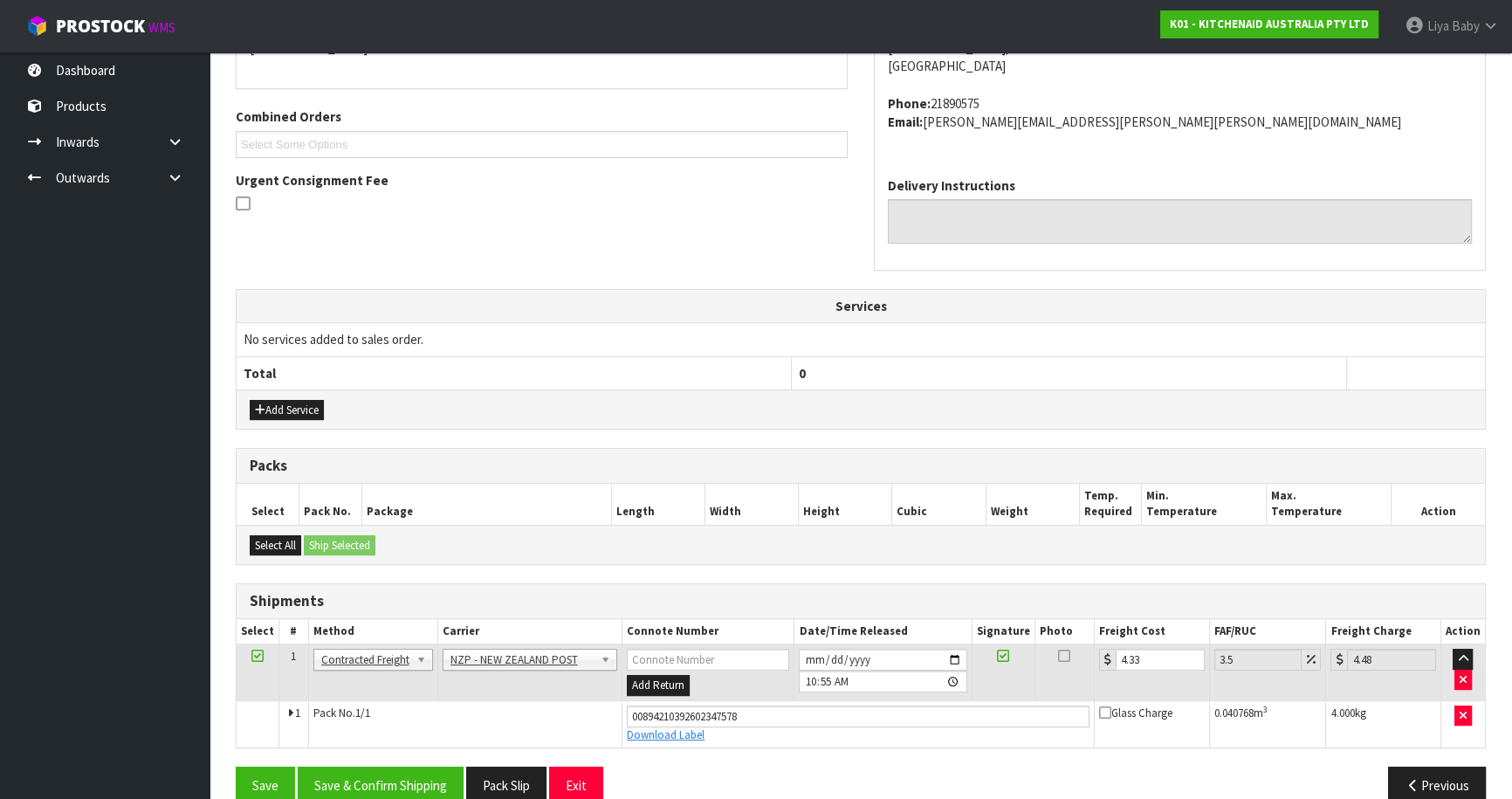
scroll to position [438, 0]
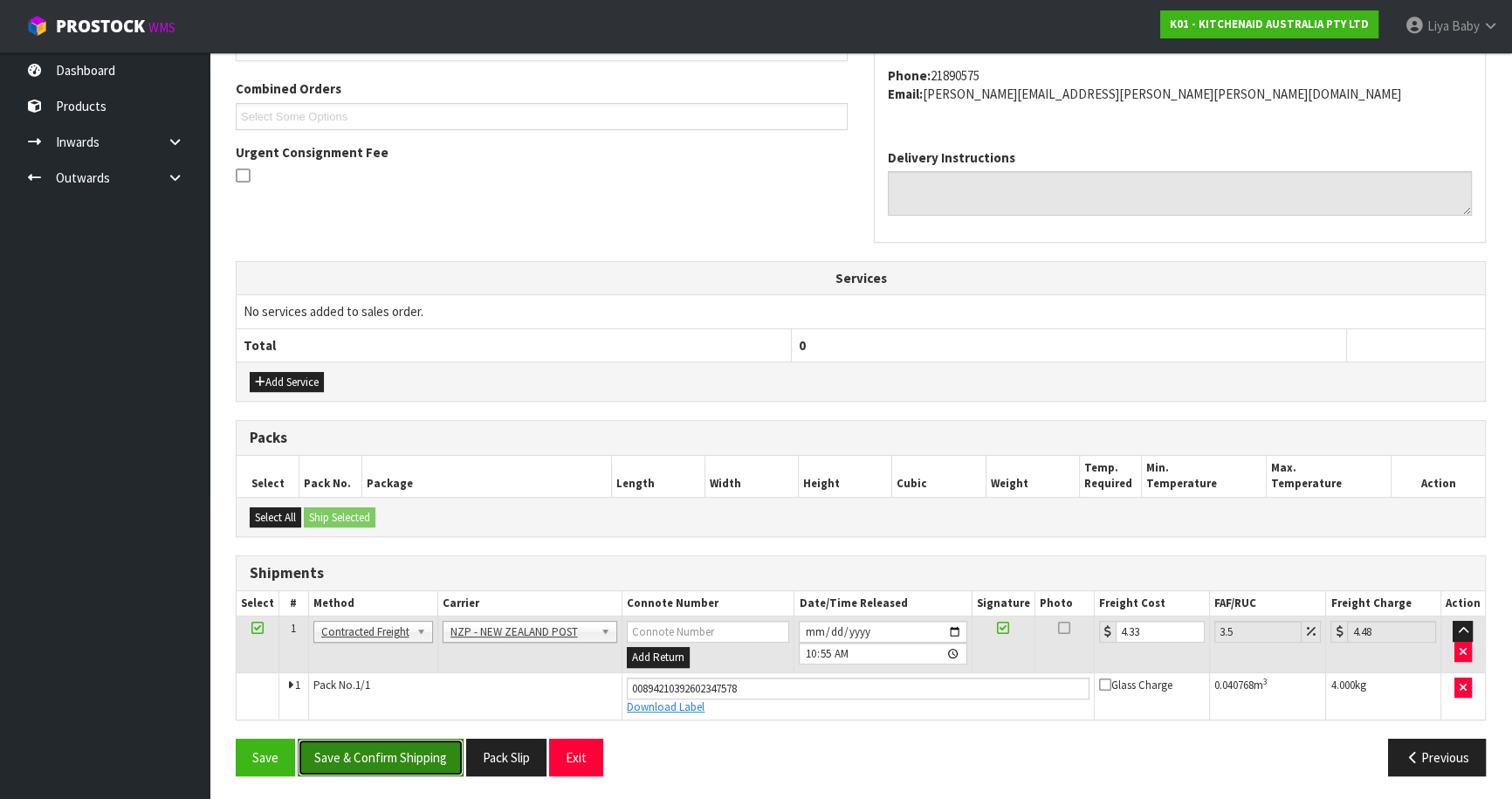
click at [398, 746] on button "Save & Confirm Shipping" at bounding box center [380, 757] width 166 height 38
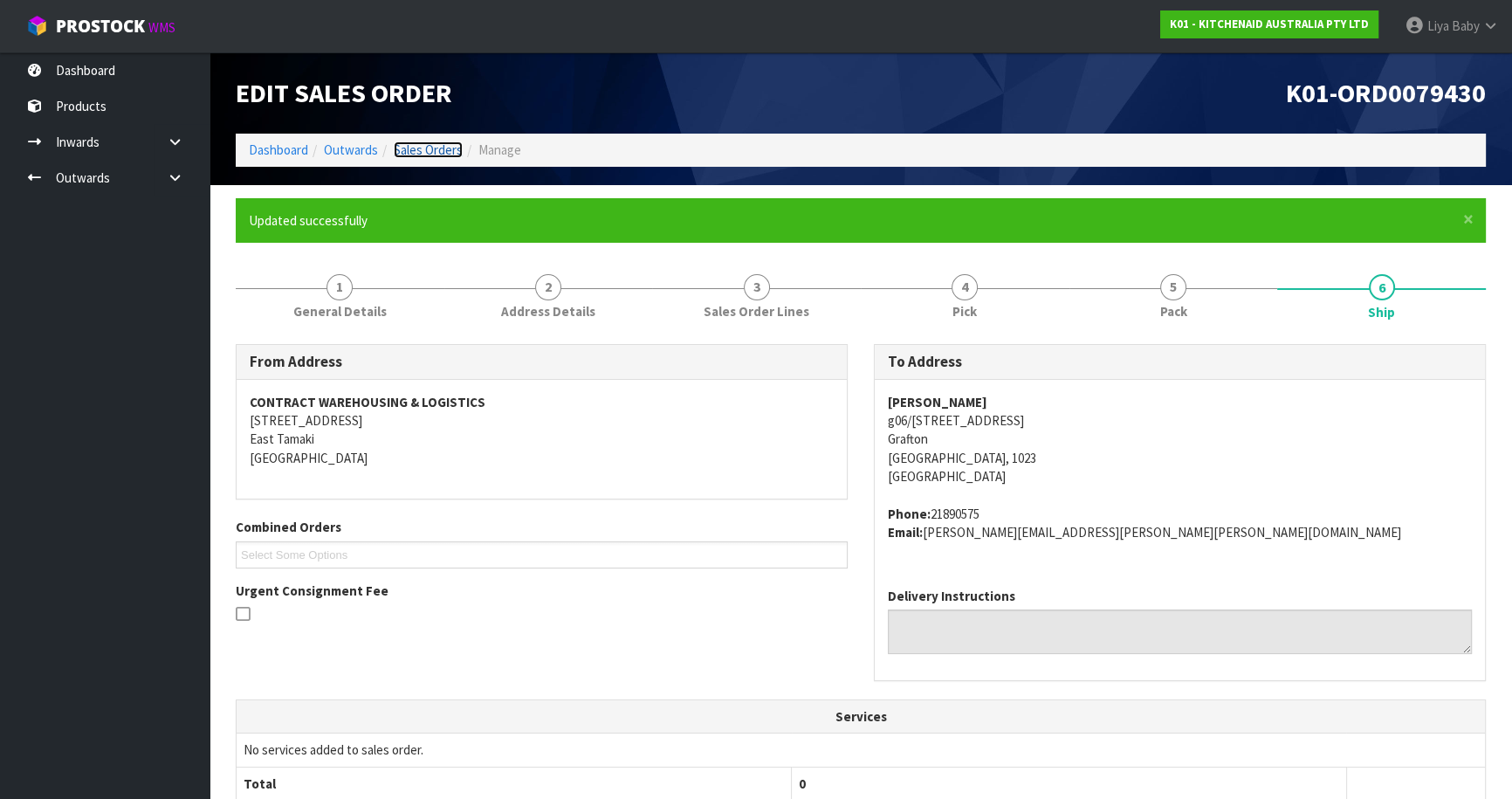
click at [426, 145] on link "Sales Orders" at bounding box center [428, 149] width 69 height 16
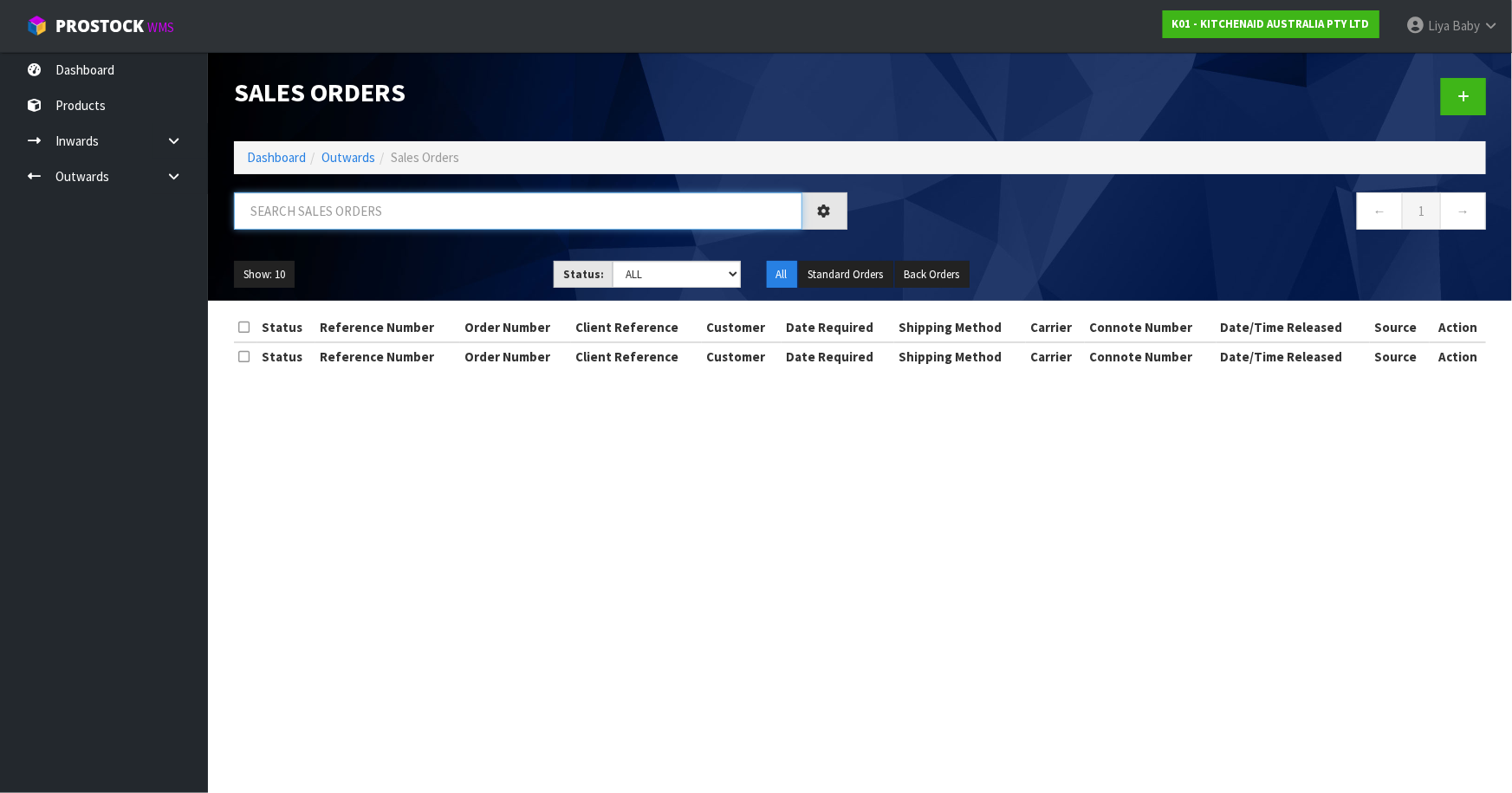
click at [371, 216] on input "text" at bounding box center [518, 211] width 569 height 38
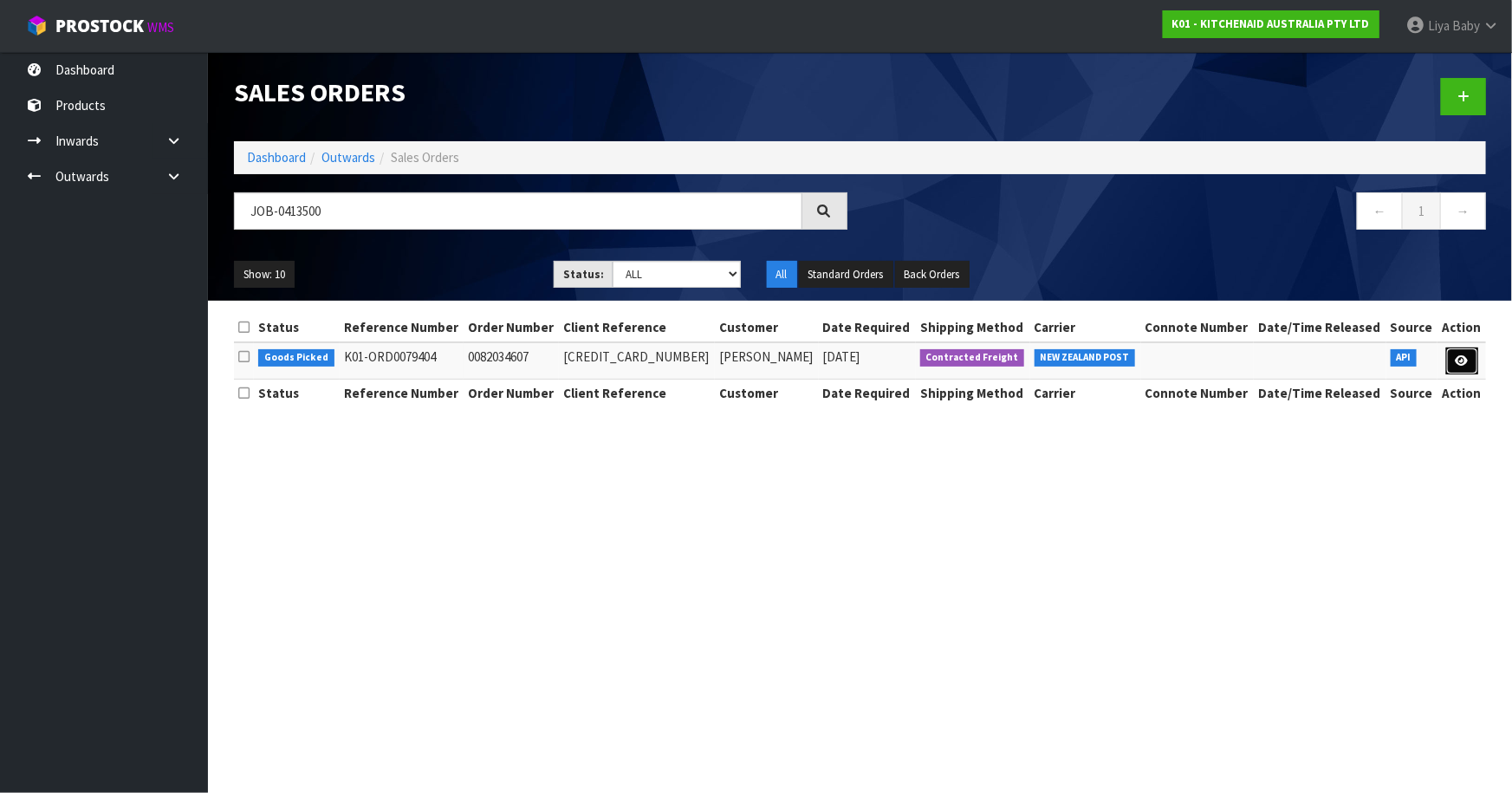
click at [1454, 364] on link at bounding box center [1462, 360] width 32 height 27
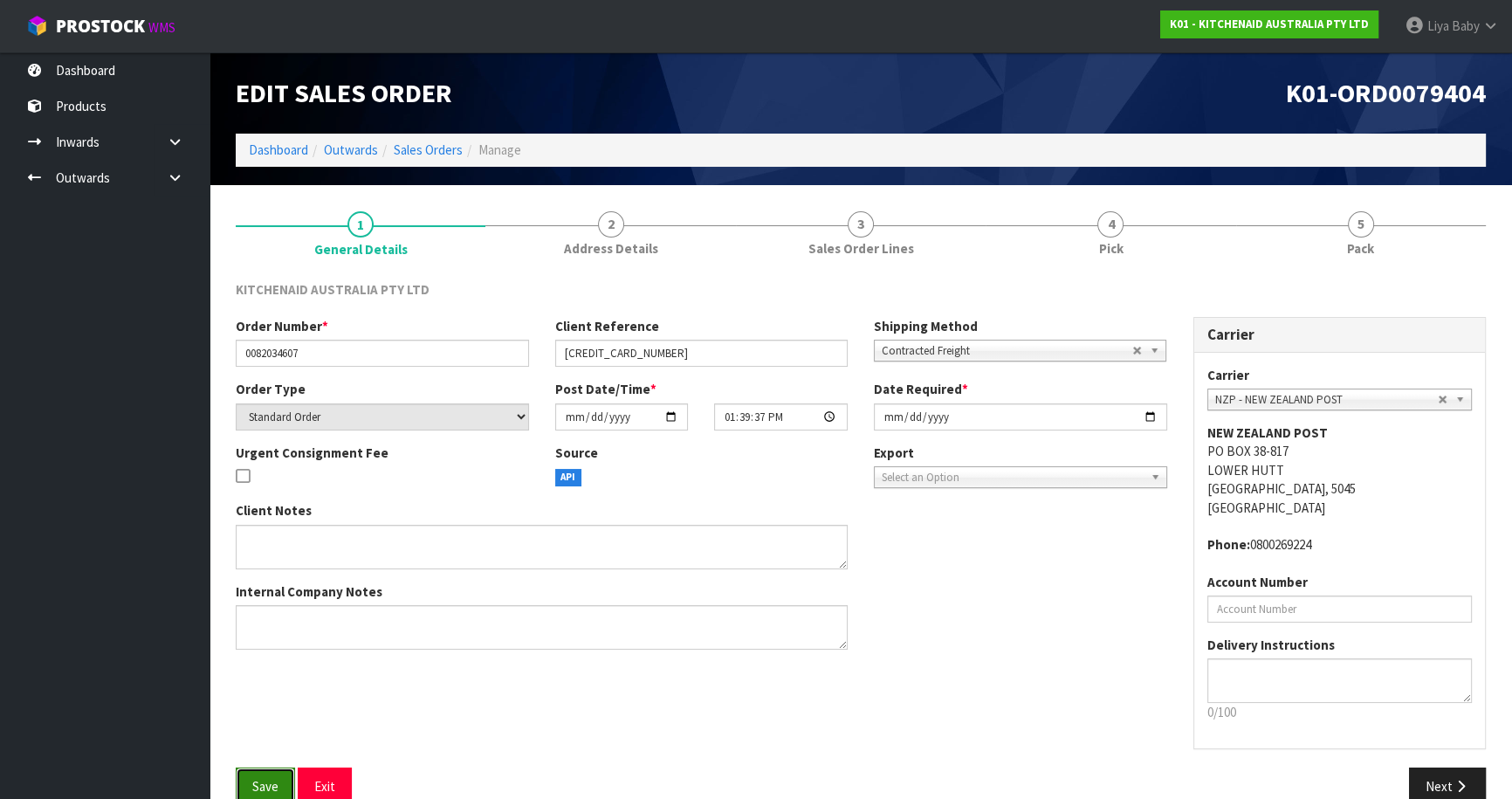
click at [267, 787] on span "Save" at bounding box center [266, 786] width 27 height 16
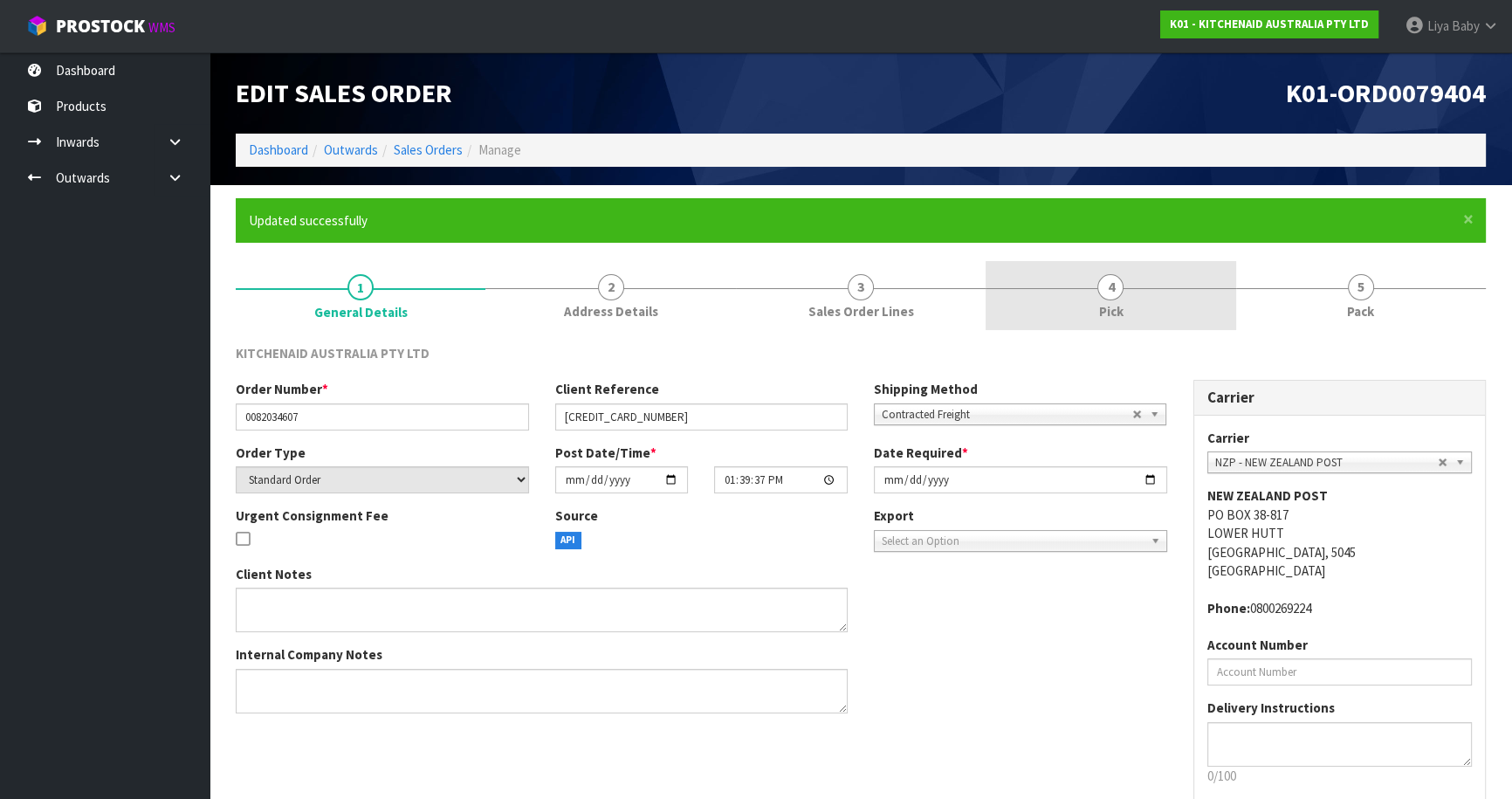
click at [1066, 321] on link "4 Pick" at bounding box center [1110, 295] width 250 height 69
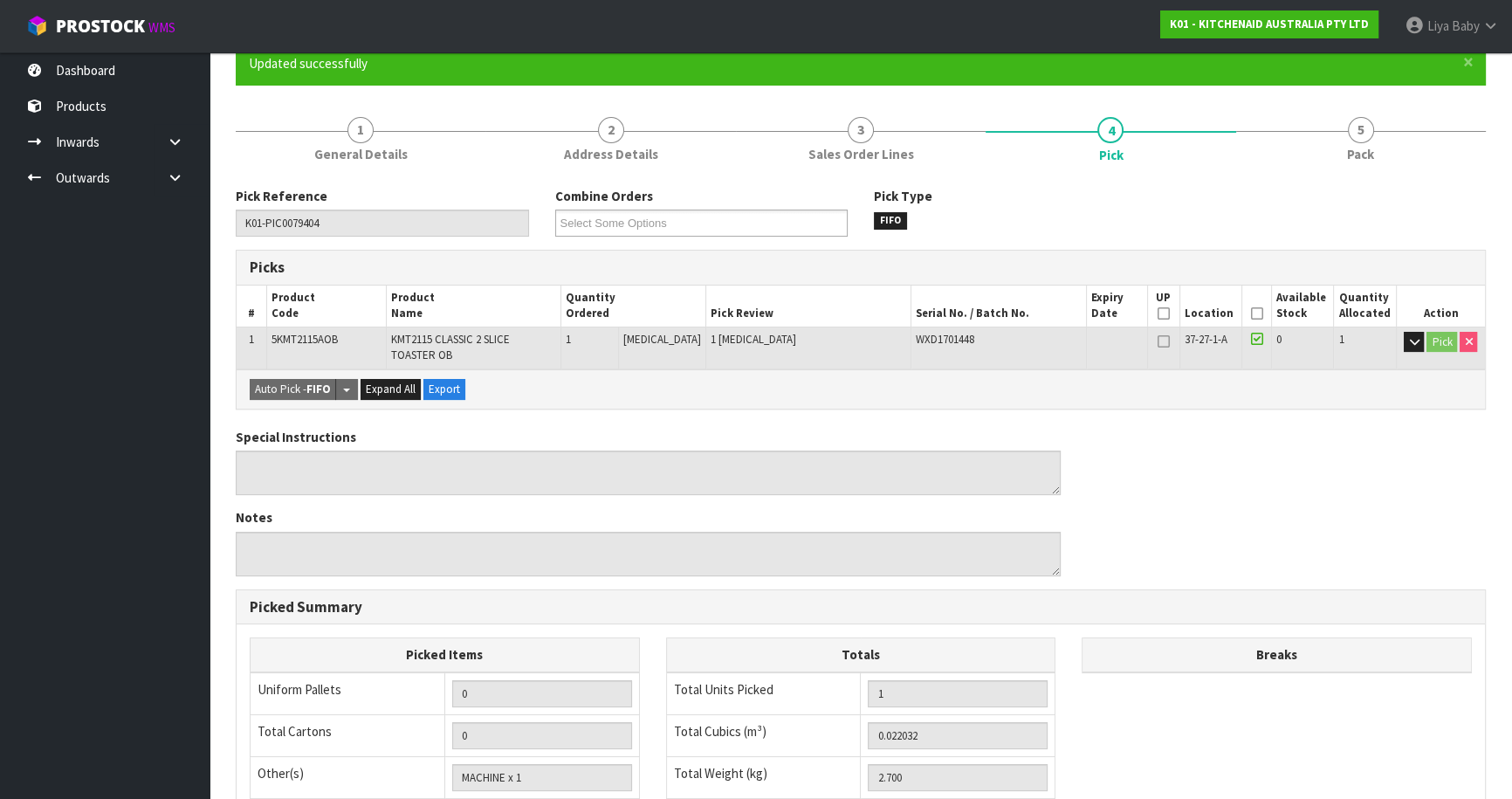
scroll to position [158, 0]
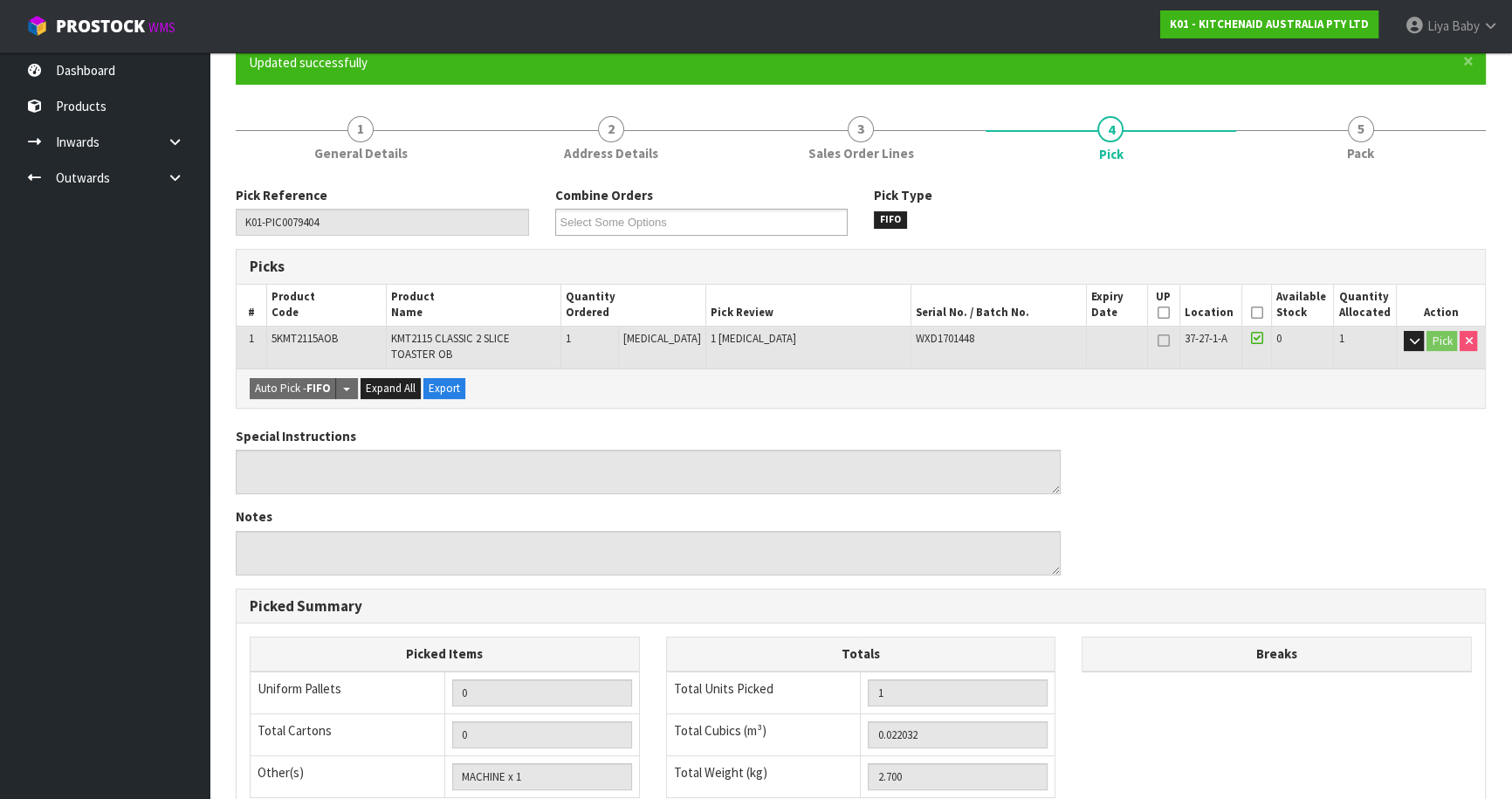
click at [1253, 313] on icon at bounding box center [1256, 313] width 12 height 1
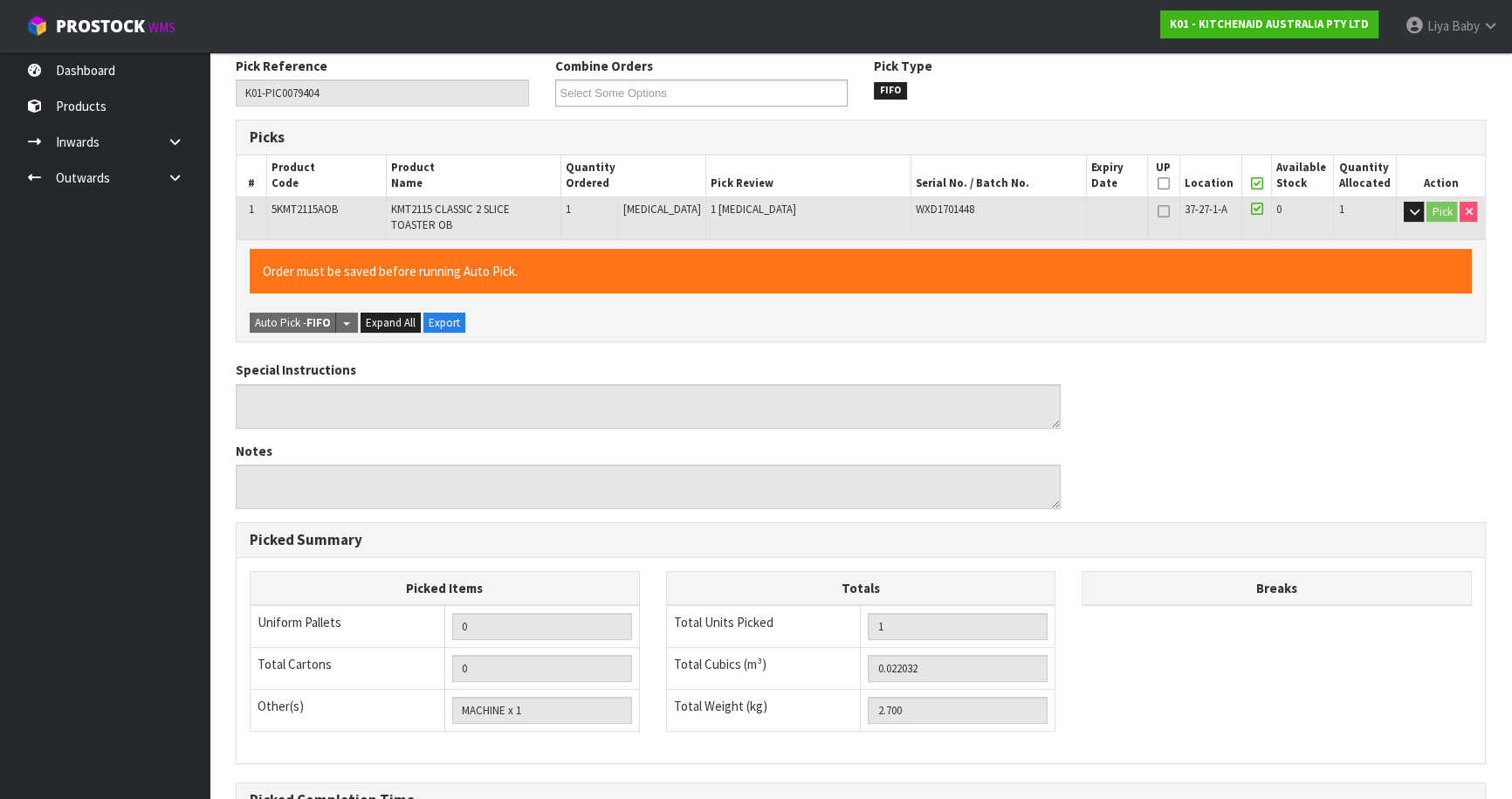
scroll to position [489, 0]
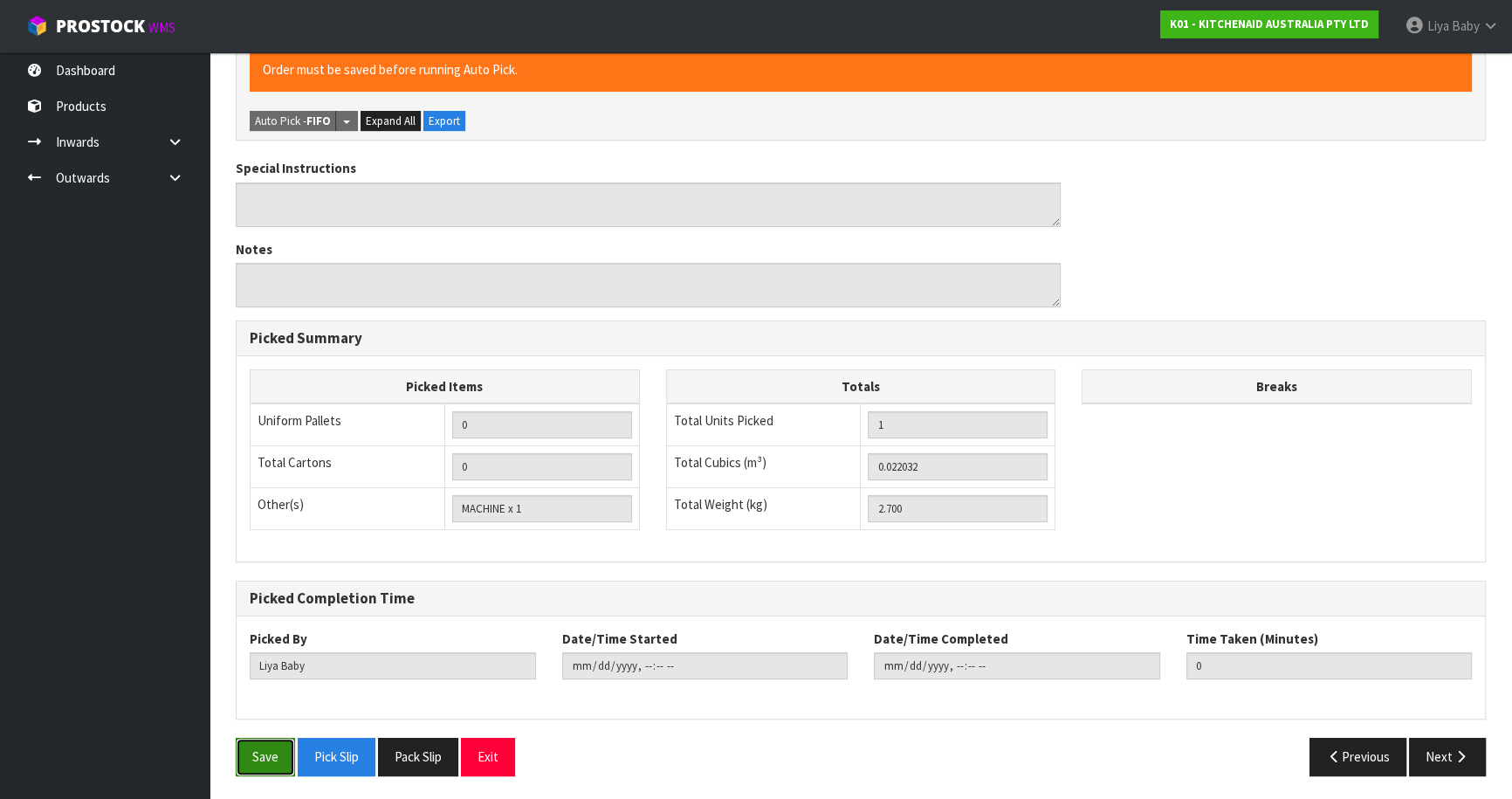
click at [272, 765] on button "Save" at bounding box center [265, 756] width 59 height 38
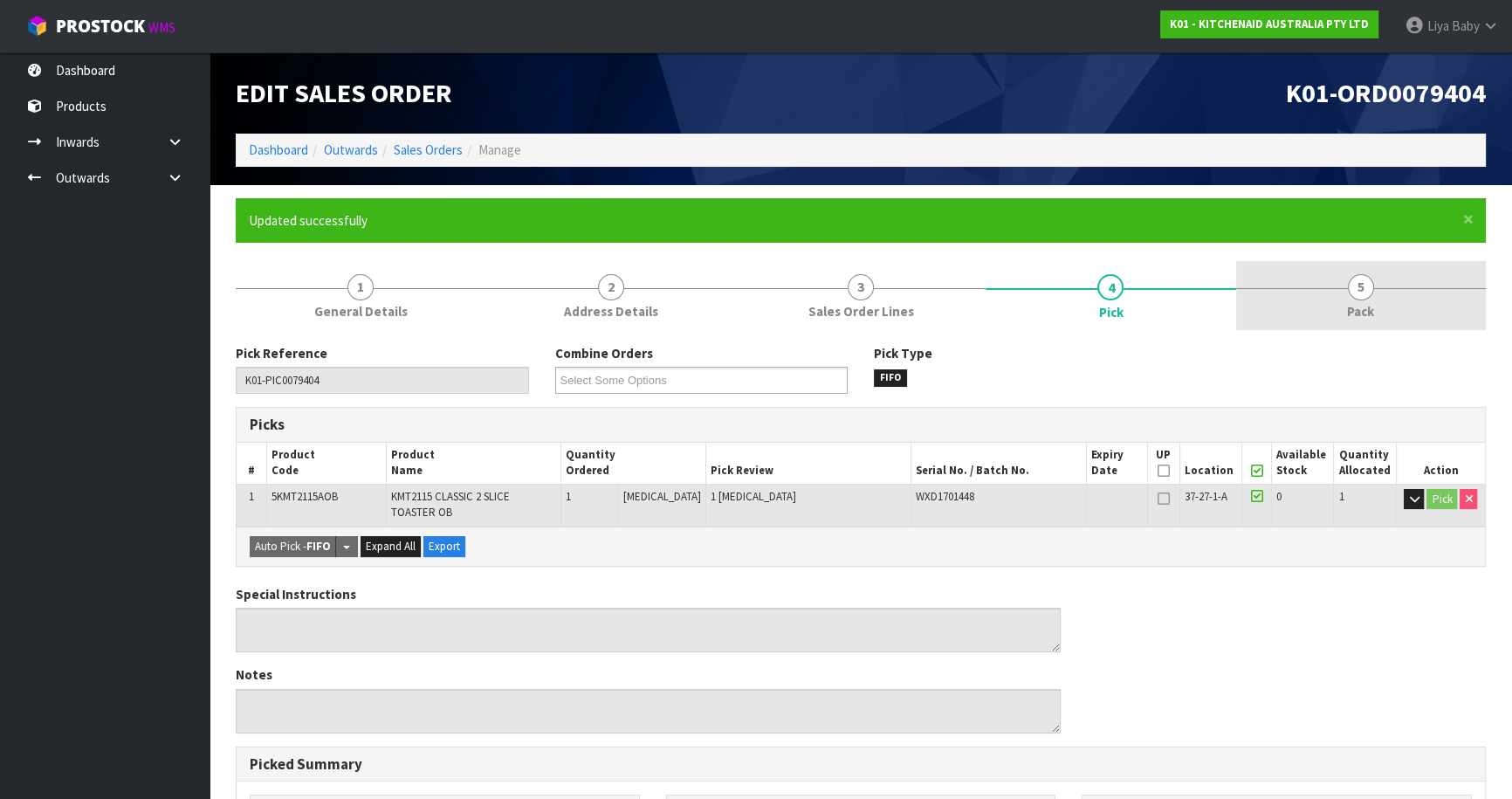
click at [1364, 315] on span "Pack" at bounding box center [1361, 311] width 27 height 18
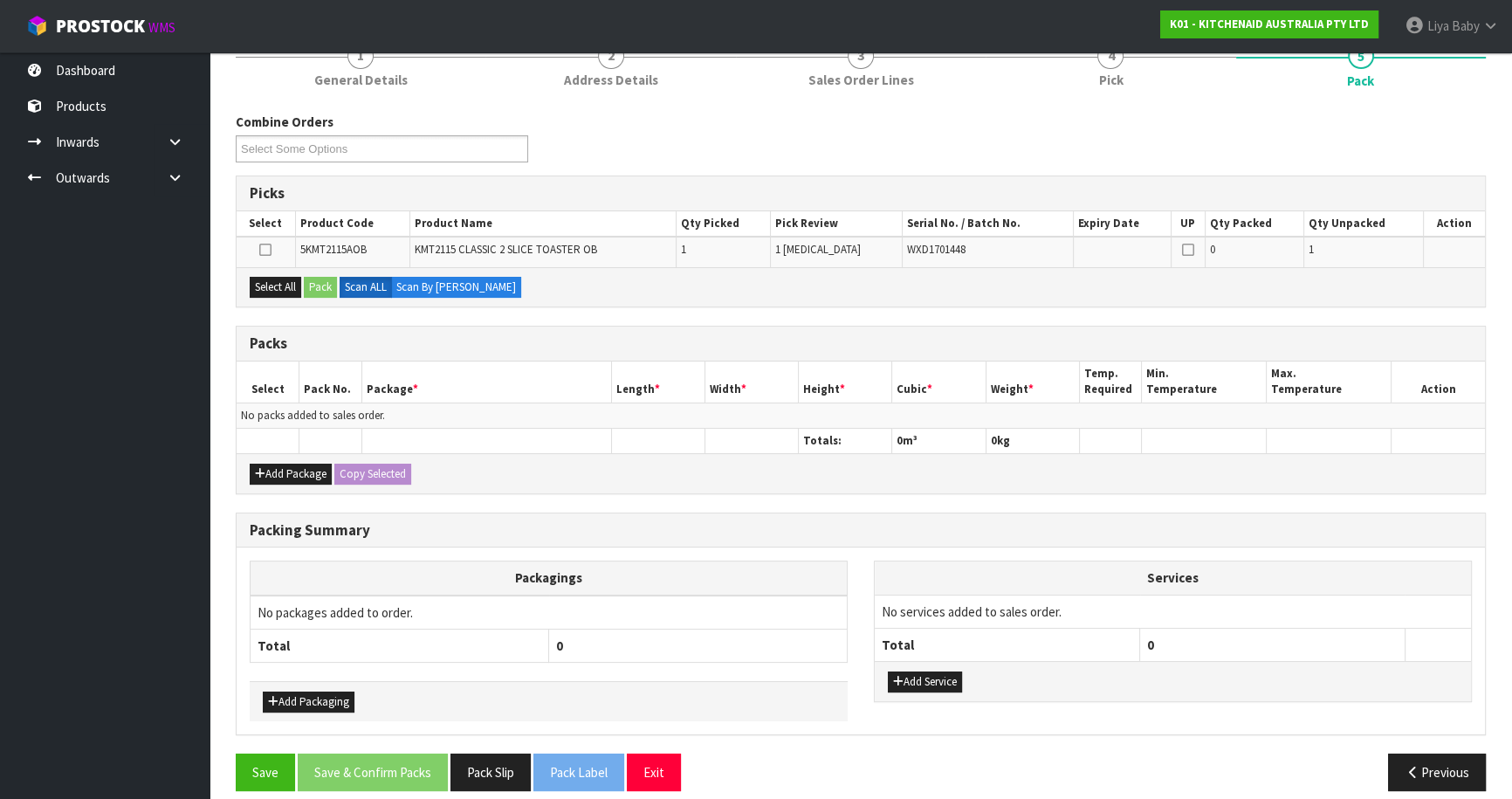
scroll to position [245, 0]
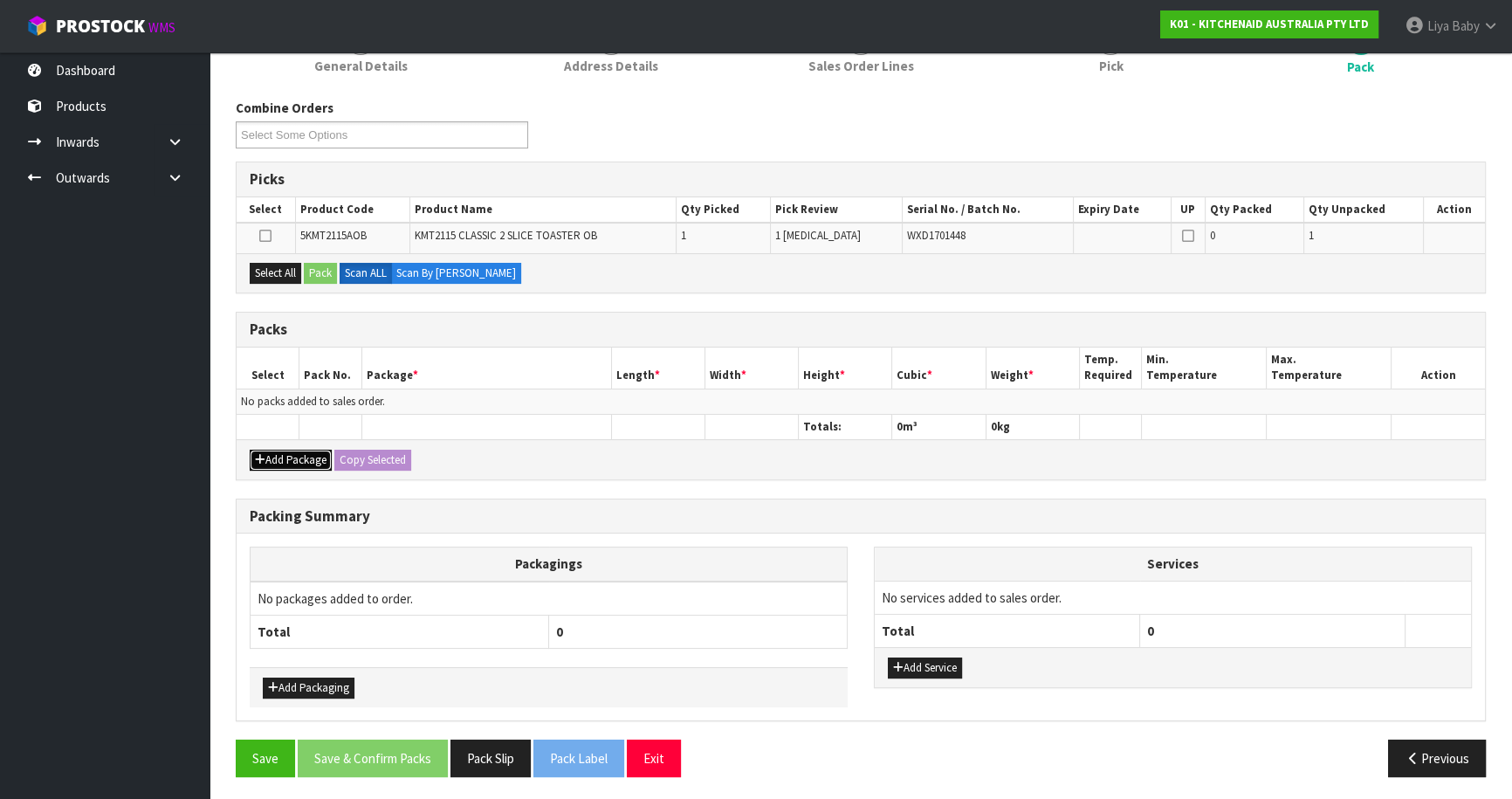
drag, startPoint x: 315, startPoint y: 457, endPoint x: 302, endPoint y: 455, distance: 13.2
click at [315, 457] on button "Add Package" at bounding box center [291, 460] width 82 height 21
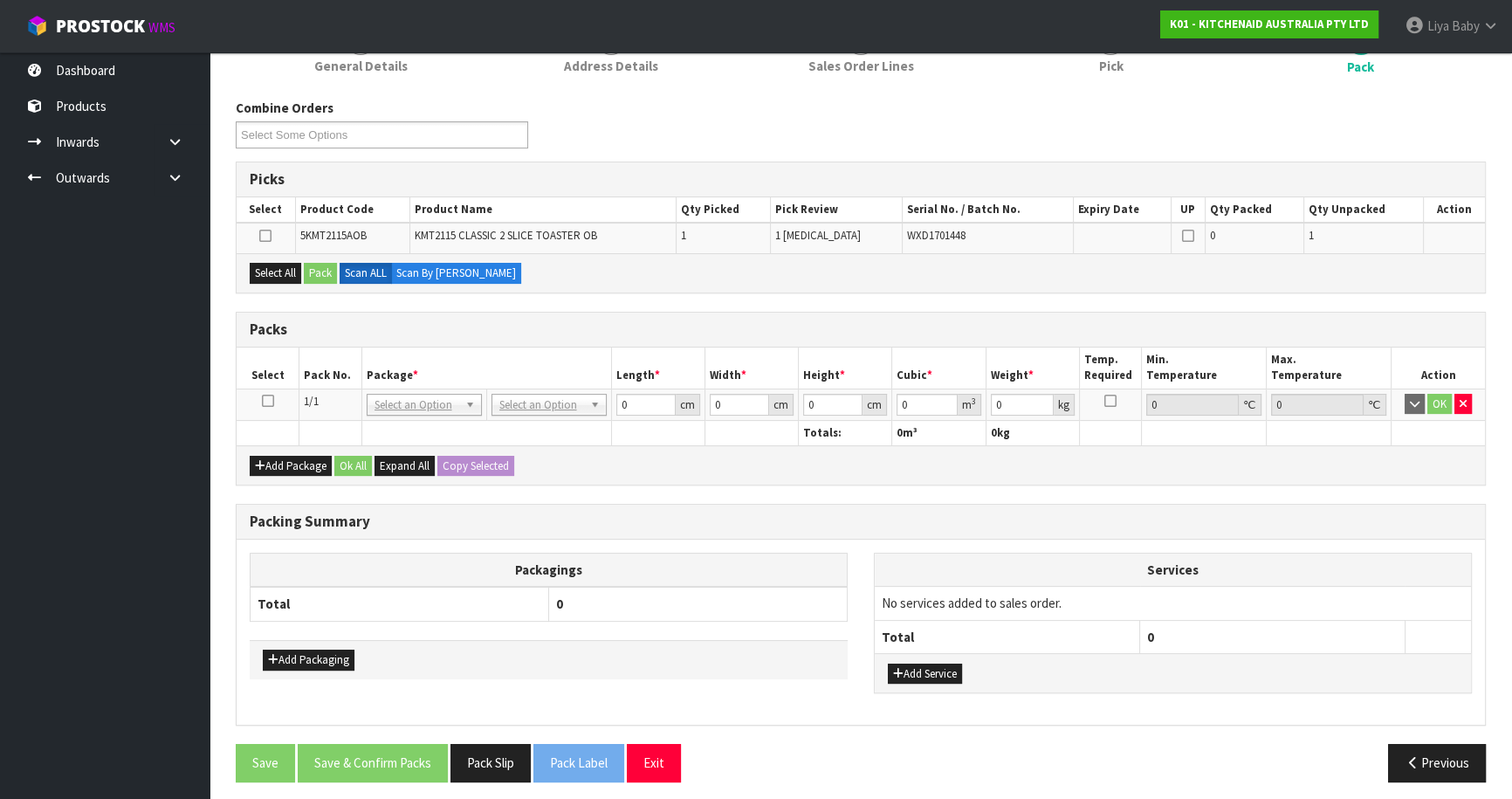
click at [271, 401] on icon at bounding box center [268, 401] width 12 height 1
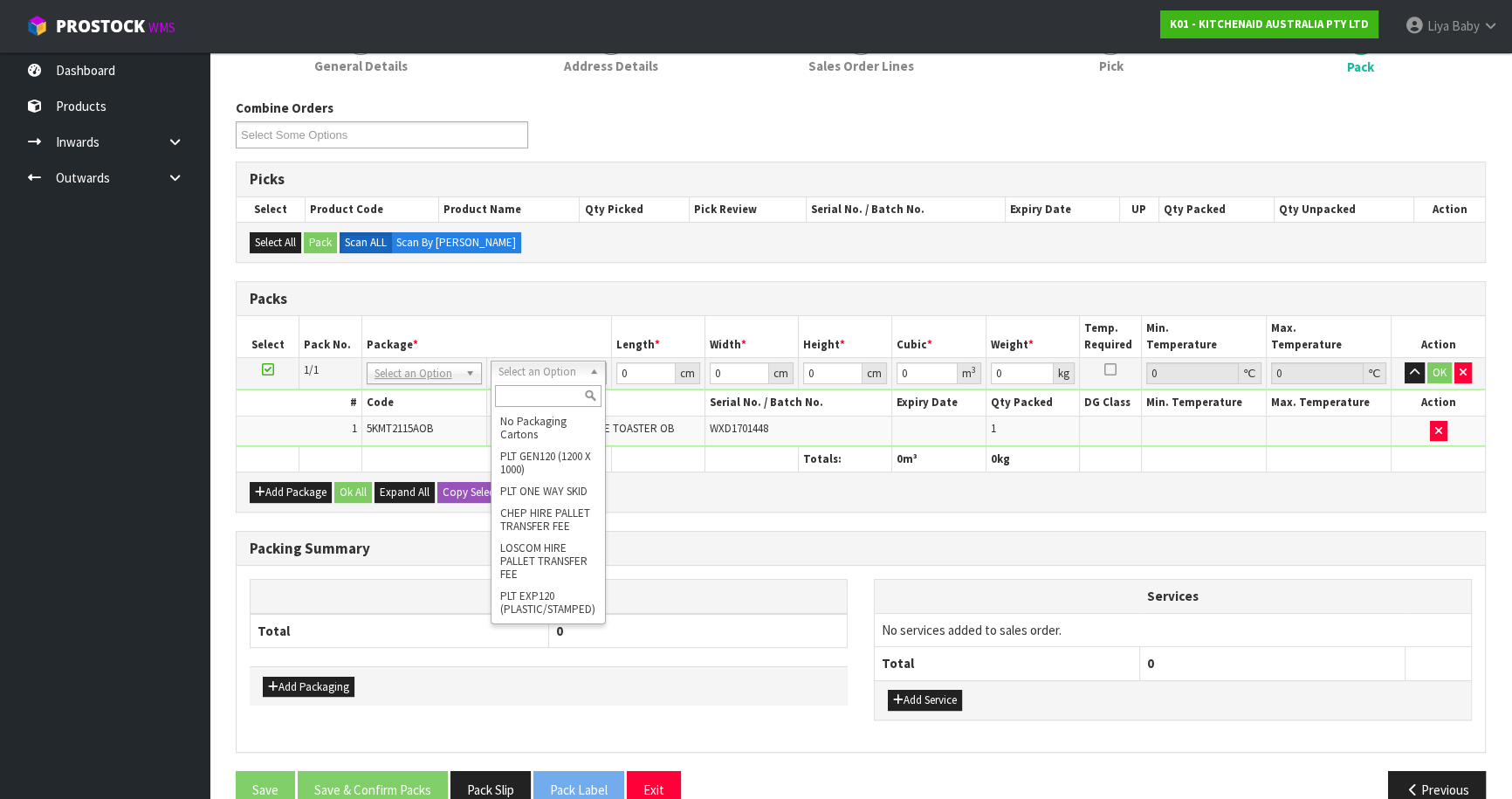
click at [550, 397] on input "text" at bounding box center [548, 395] width 106 height 22
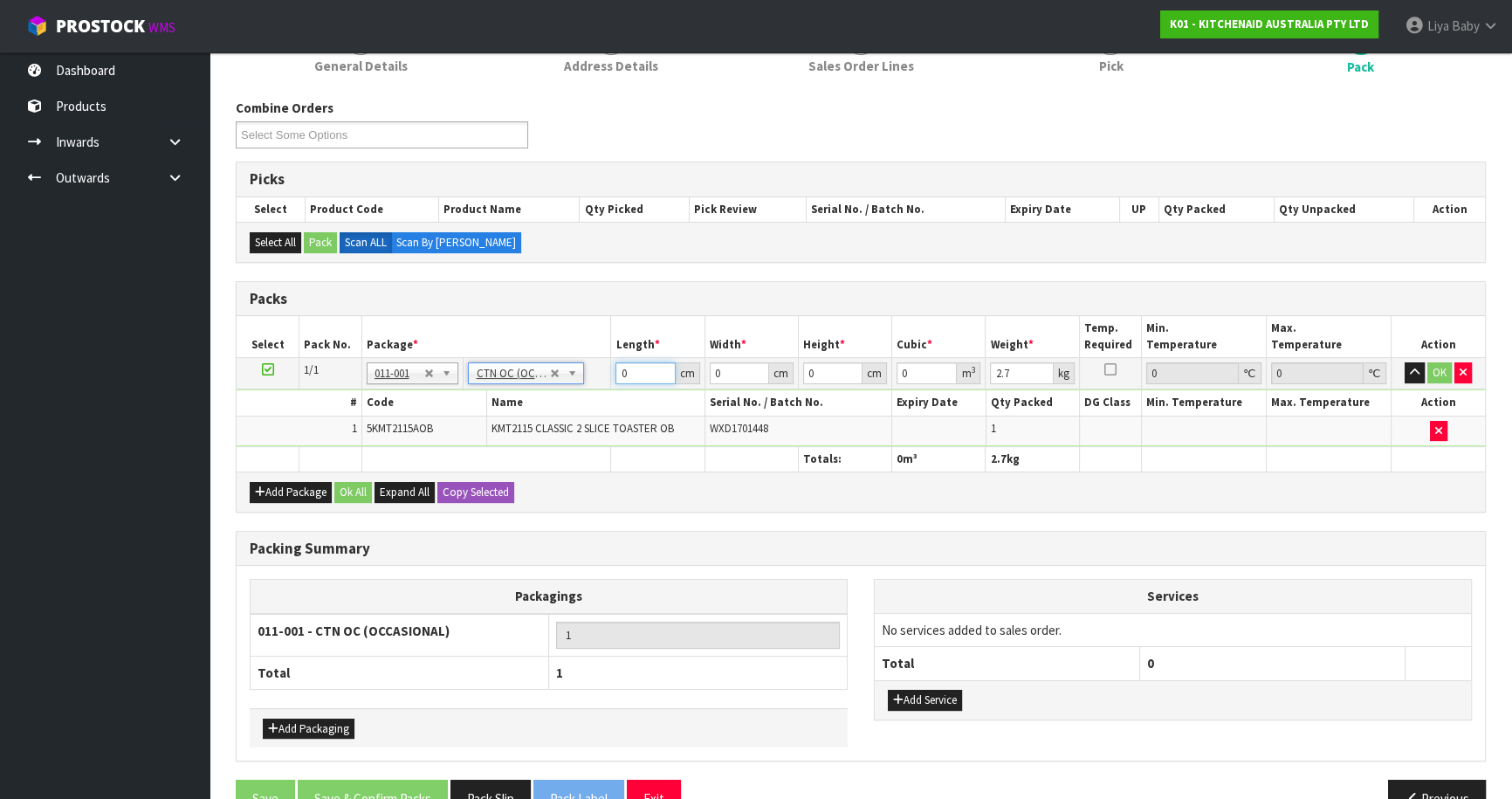
click at [642, 372] on input "0" at bounding box center [645, 372] width 59 height 22
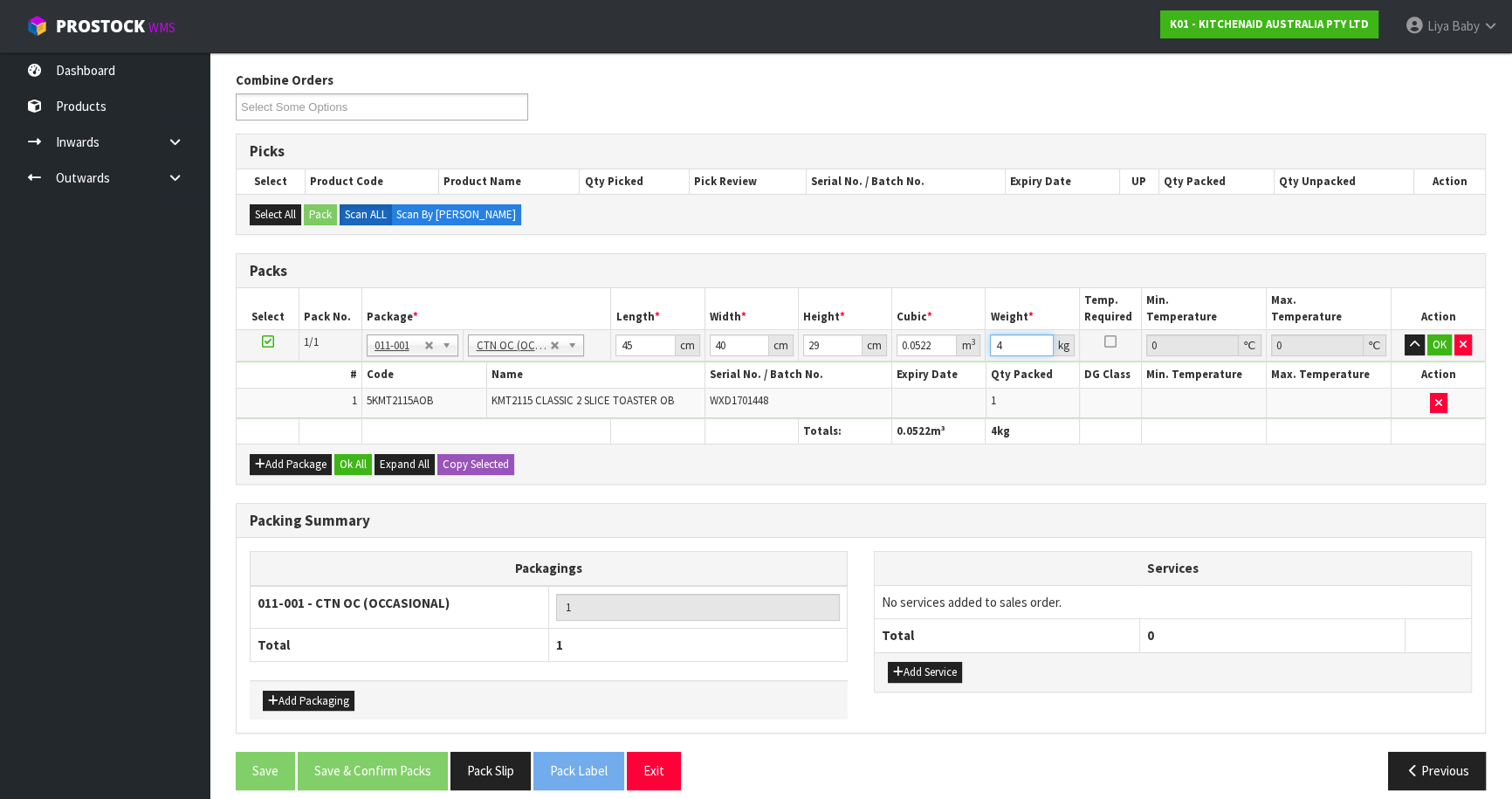
scroll to position [286, 0]
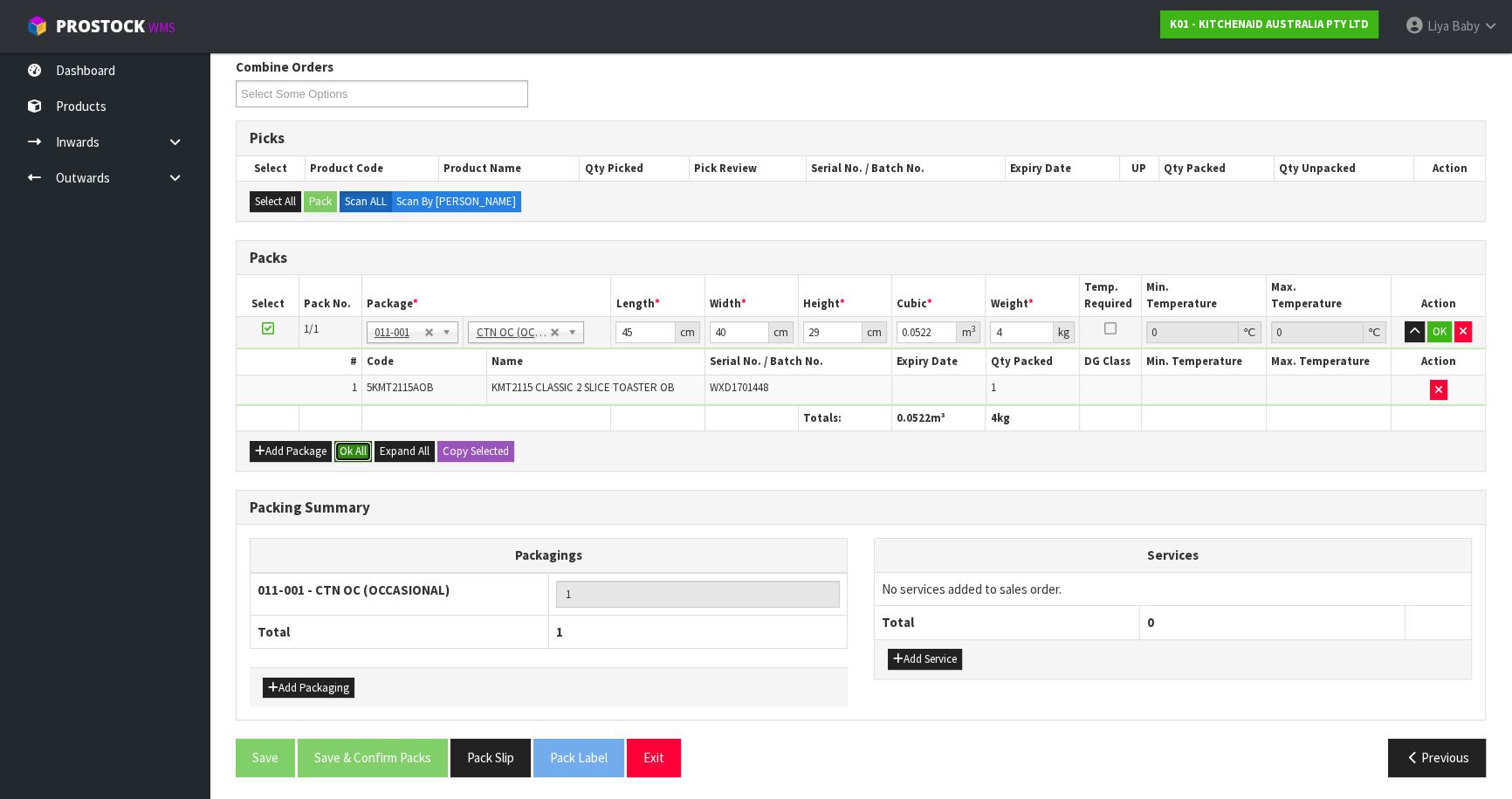
click at [345, 444] on button "Ok All" at bounding box center [354, 451] width 38 height 21
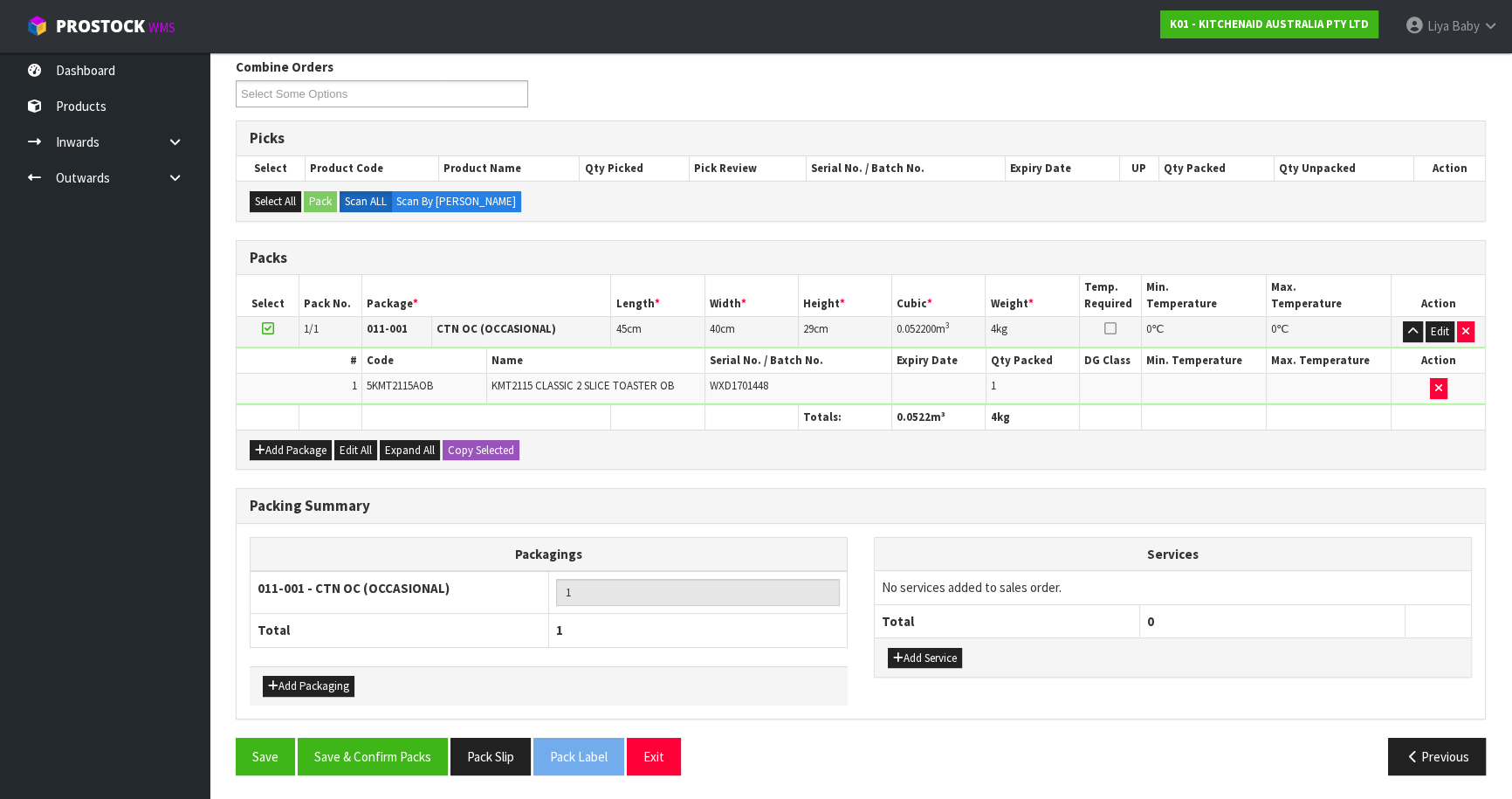
scroll to position [285, 0]
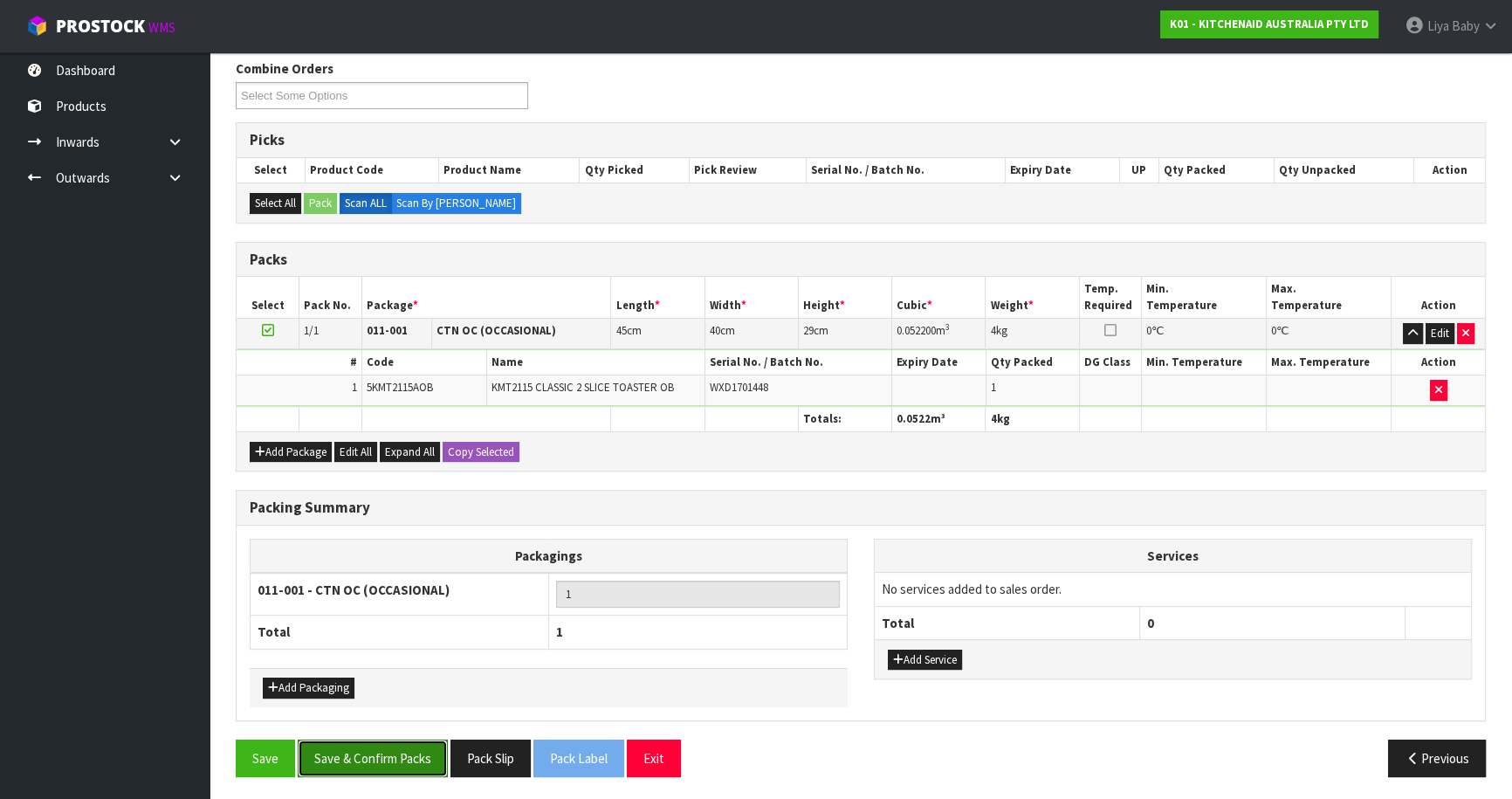
click at [398, 742] on button "Save & Confirm Packs" at bounding box center [373, 758] width 150 height 38
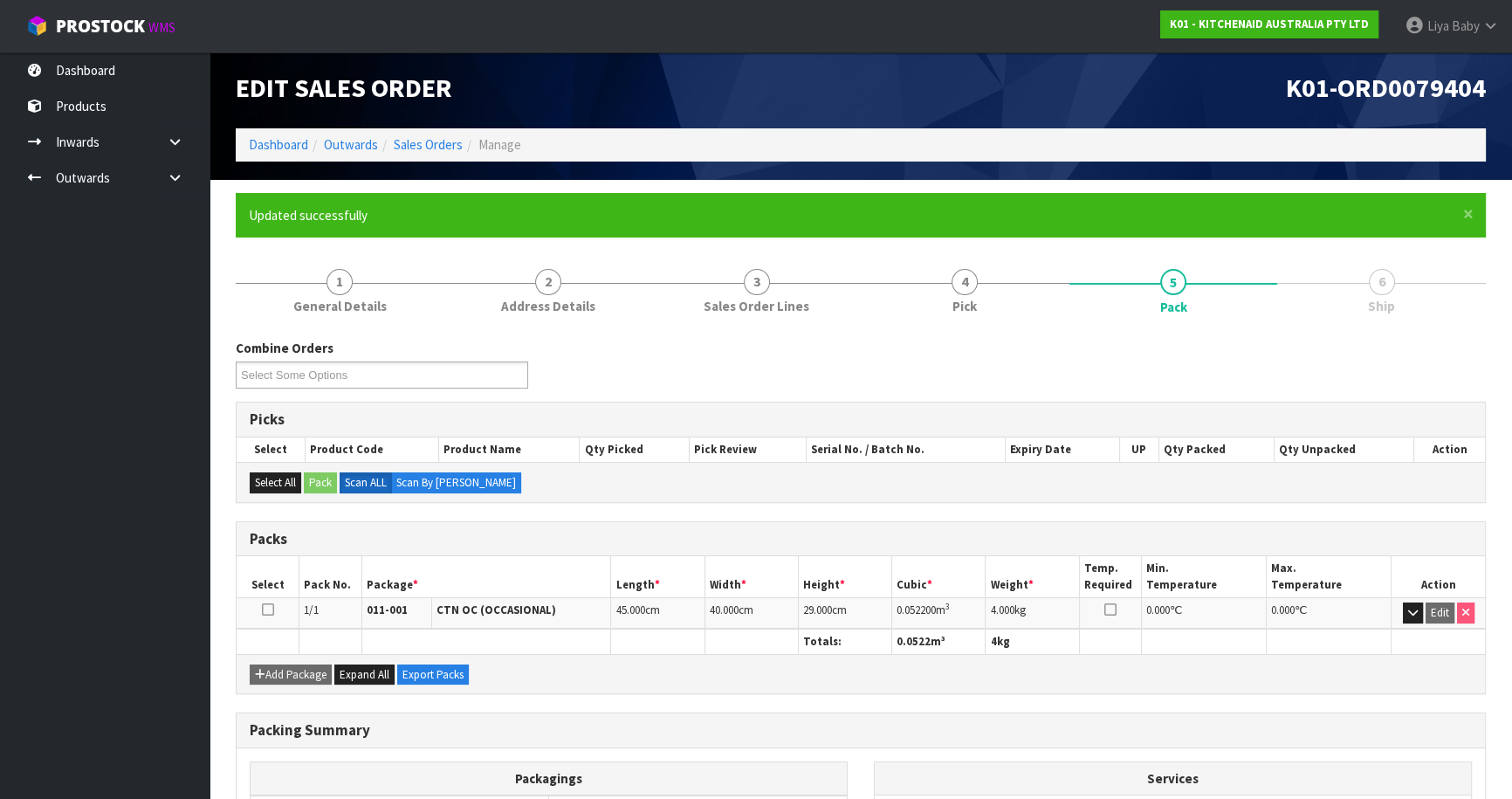
scroll to position [190, 0]
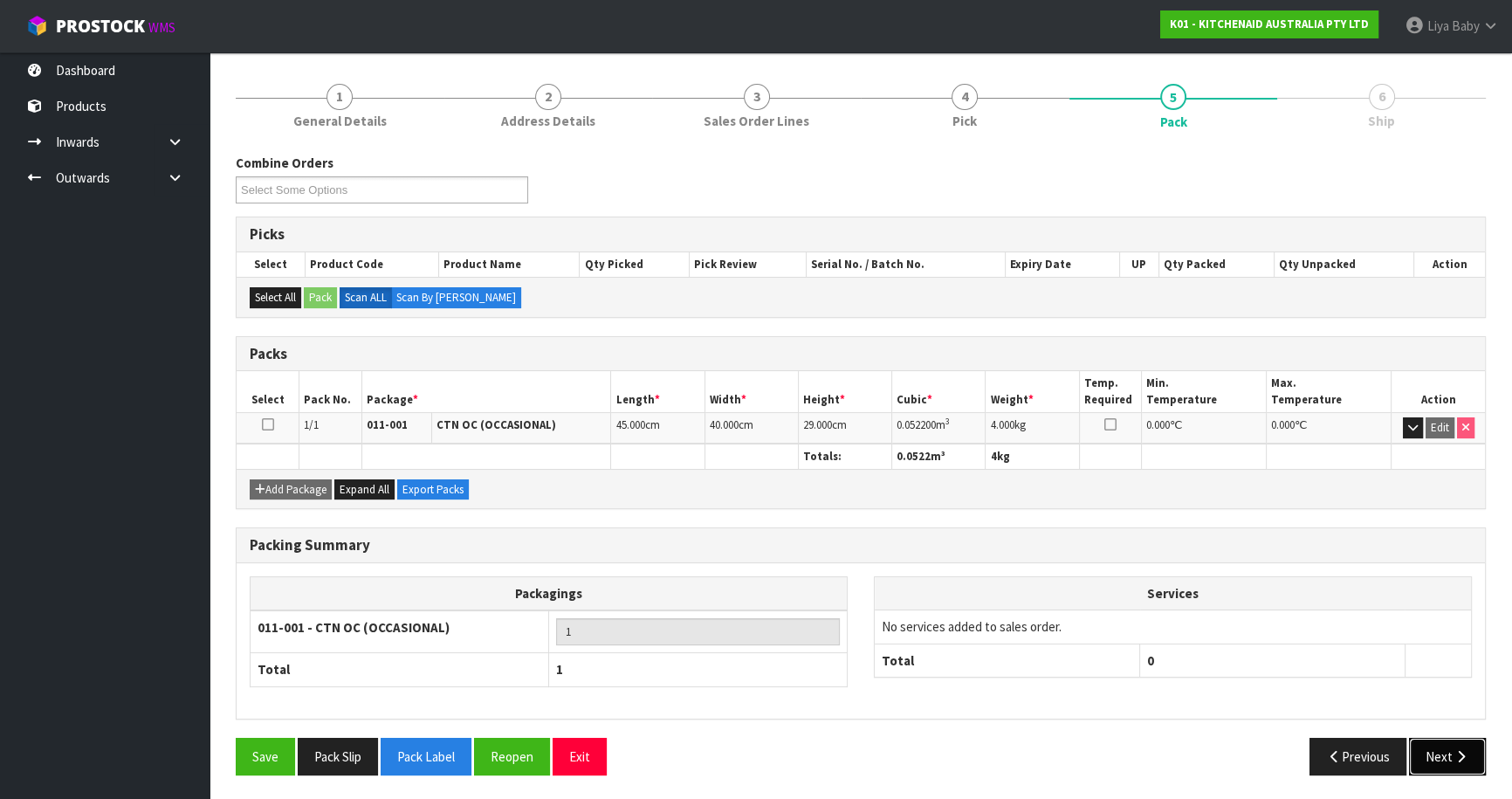
click at [1468, 758] on icon "button" at bounding box center [1461, 756] width 16 height 13
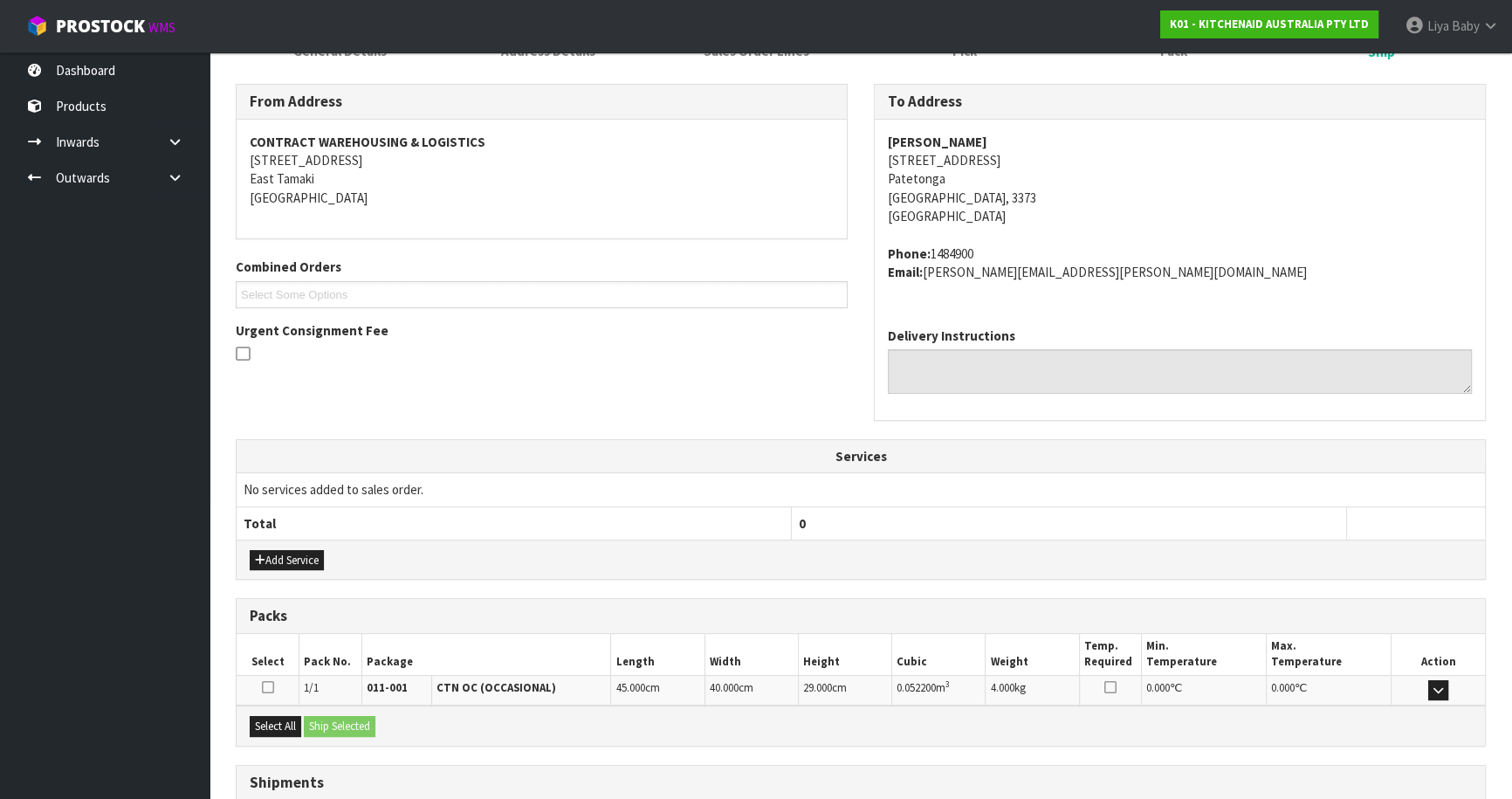
scroll to position [392, 0]
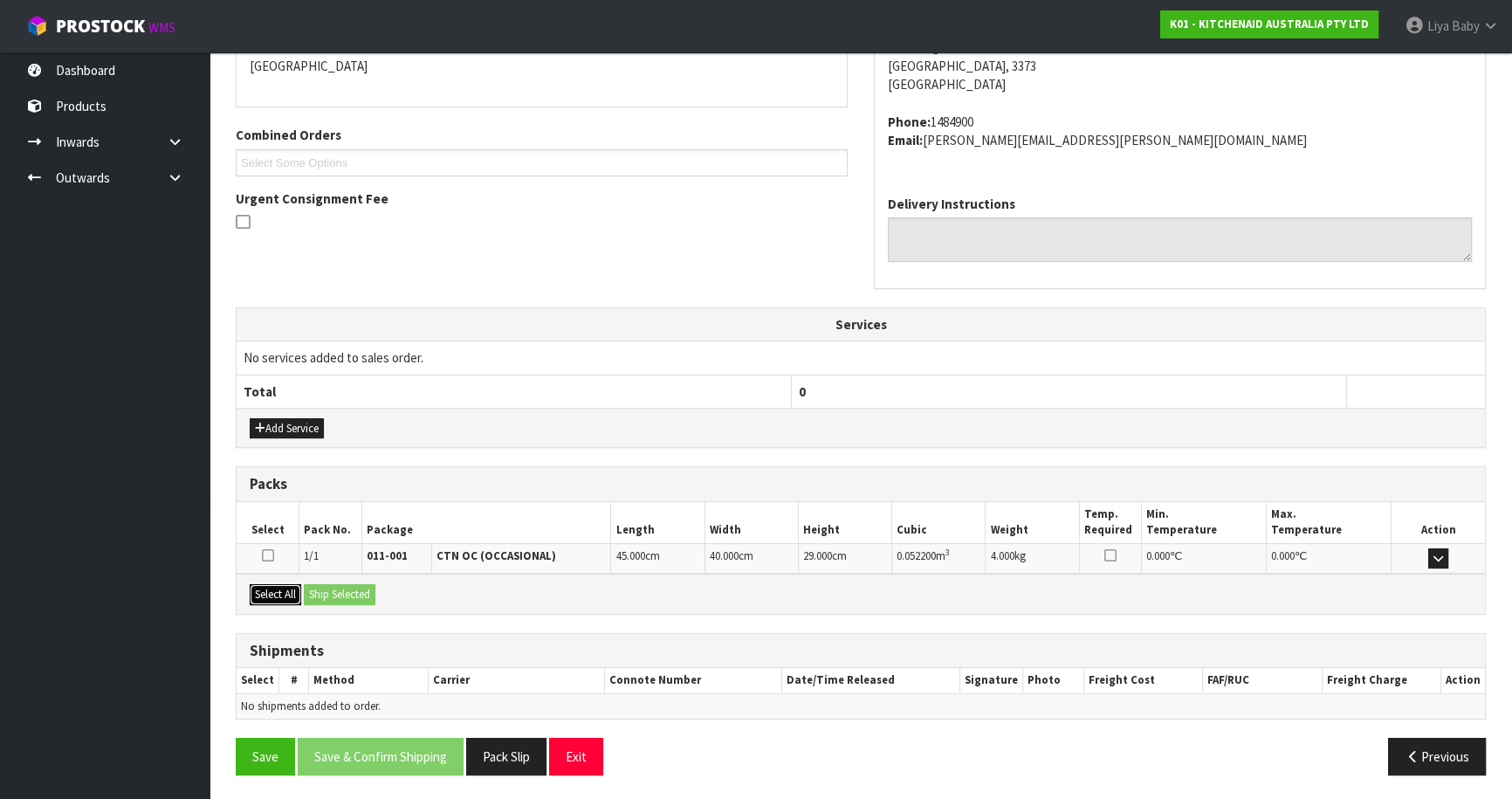
click at [285, 588] on button "Select All" at bounding box center [276, 595] width 51 height 21
click at [340, 586] on button "Ship Selected" at bounding box center [339, 595] width 71 height 21
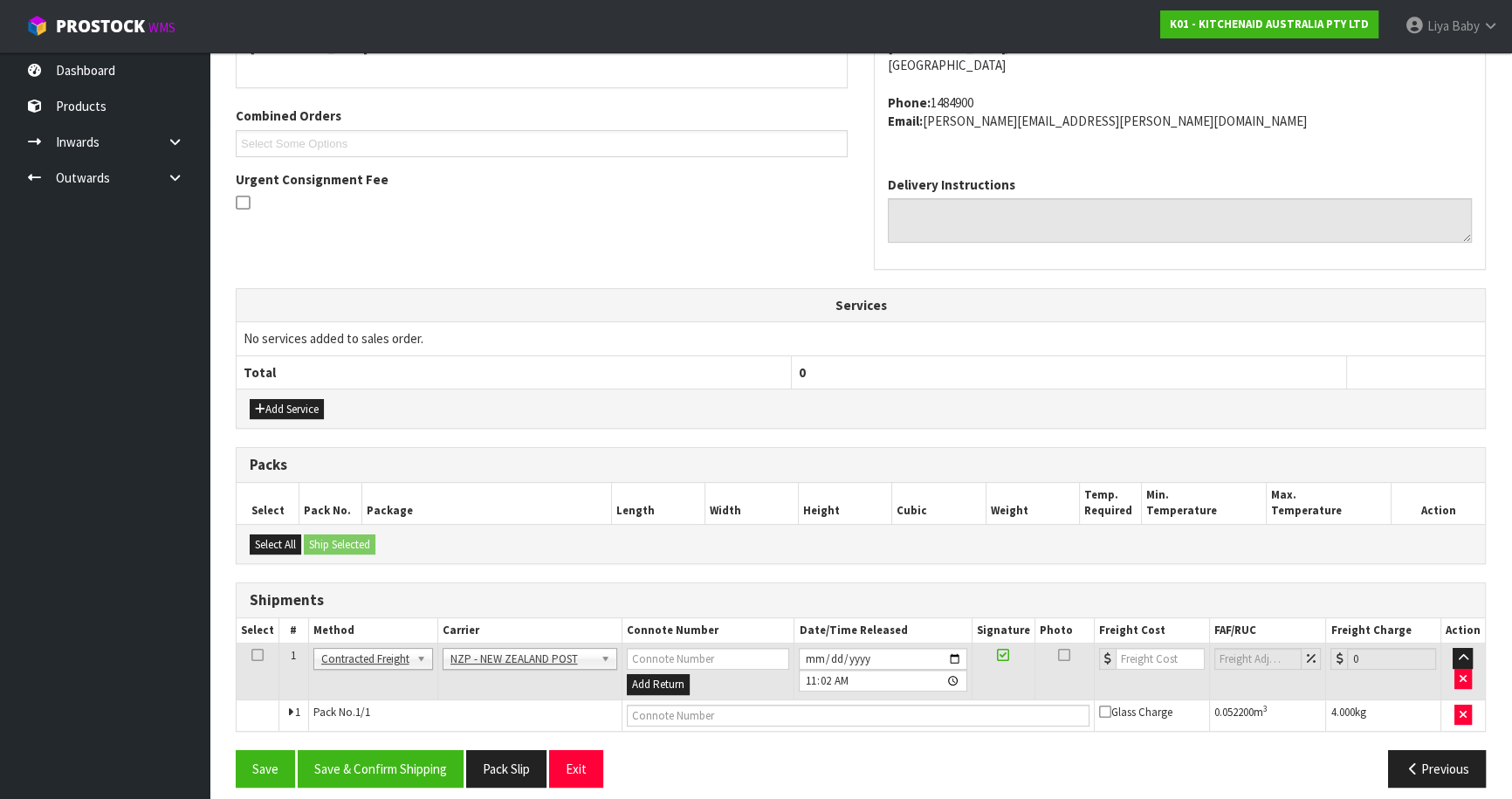
scroll to position [423, 0]
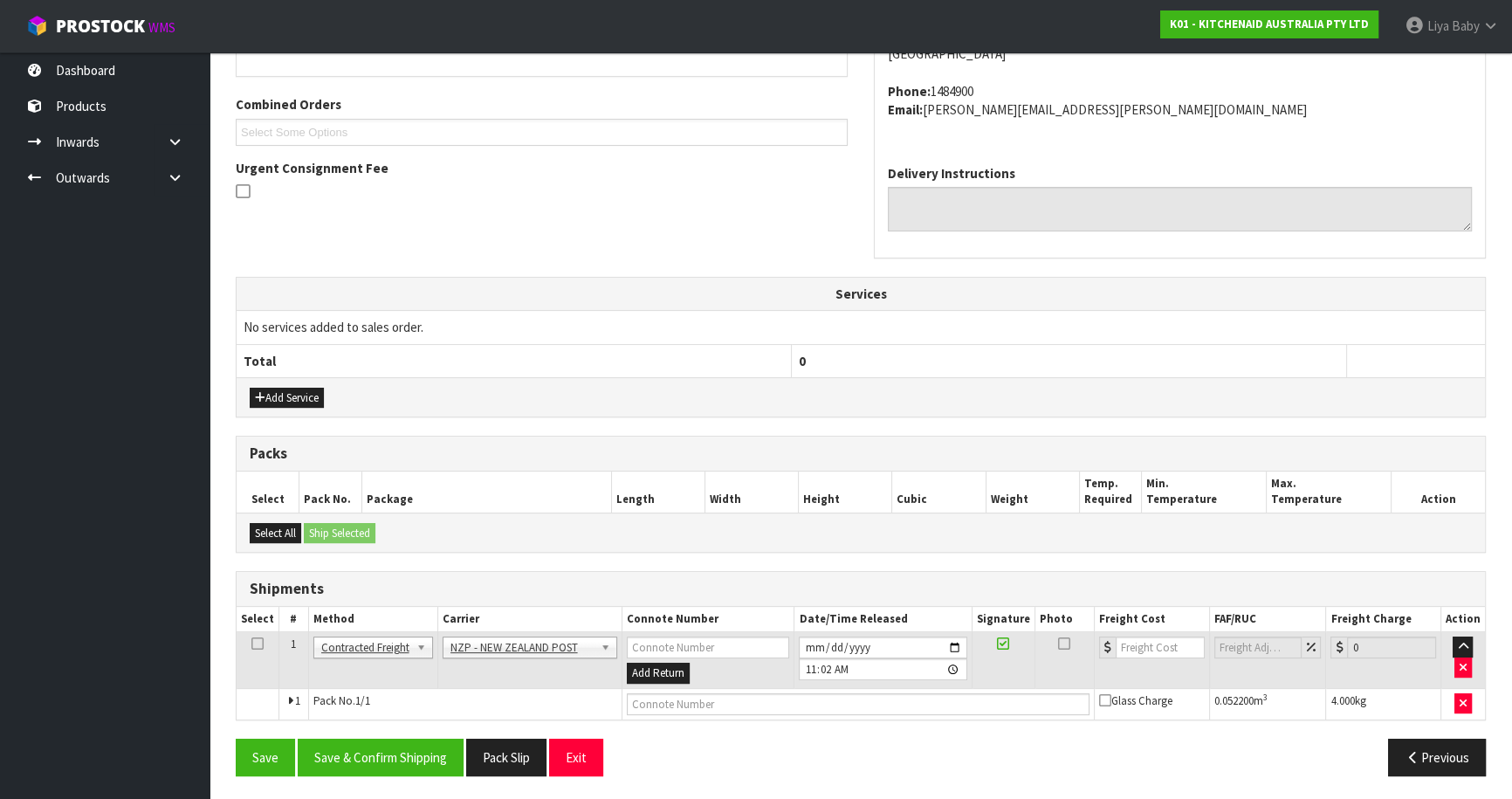
click at [260, 643] on icon at bounding box center [258, 643] width 12 height 1
click at [381, 747] on button "Save & Confirm Shipping" at bounding box center [380, 757] width 166 height 38
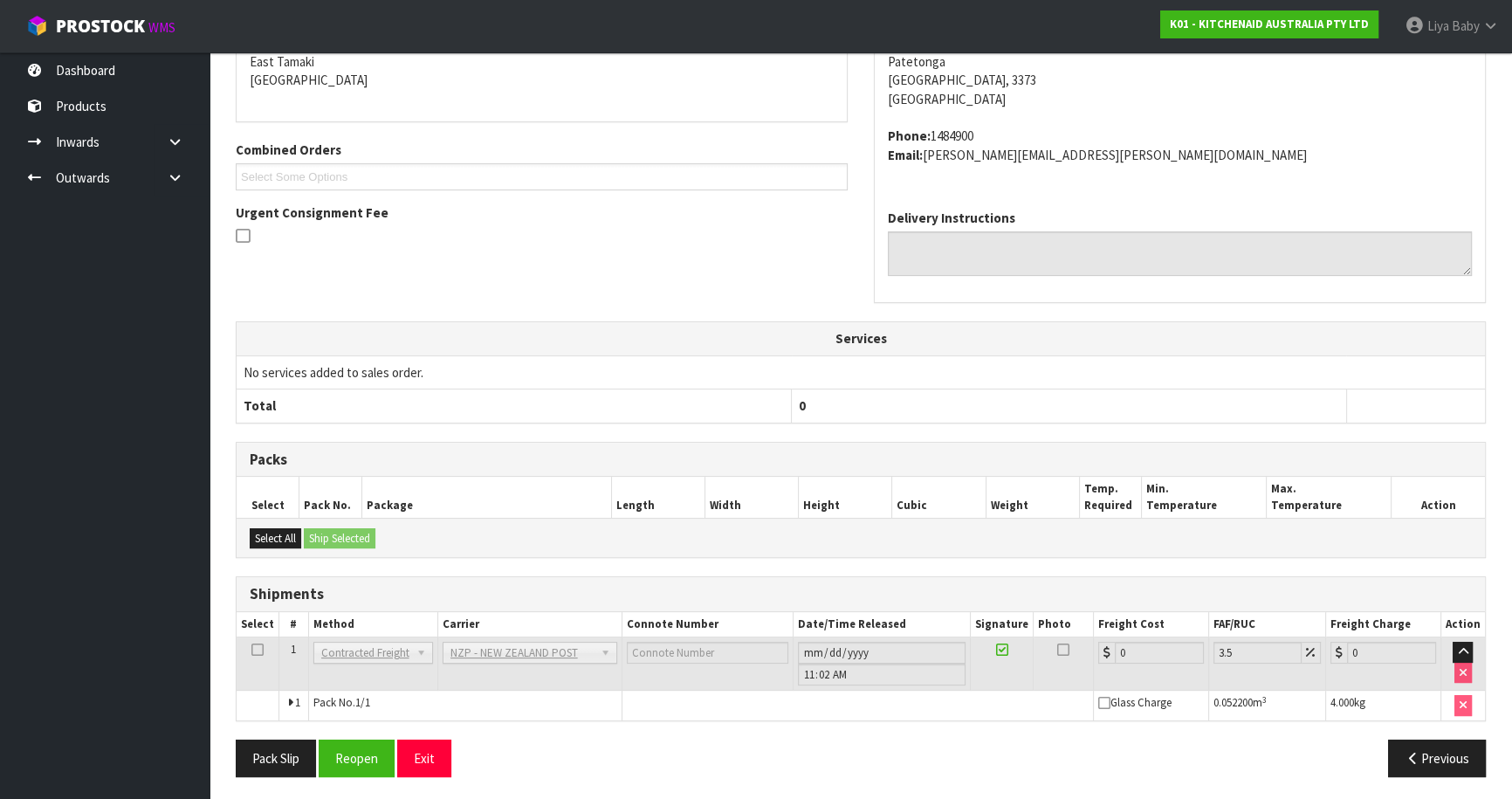
scroll to position [398, 0]
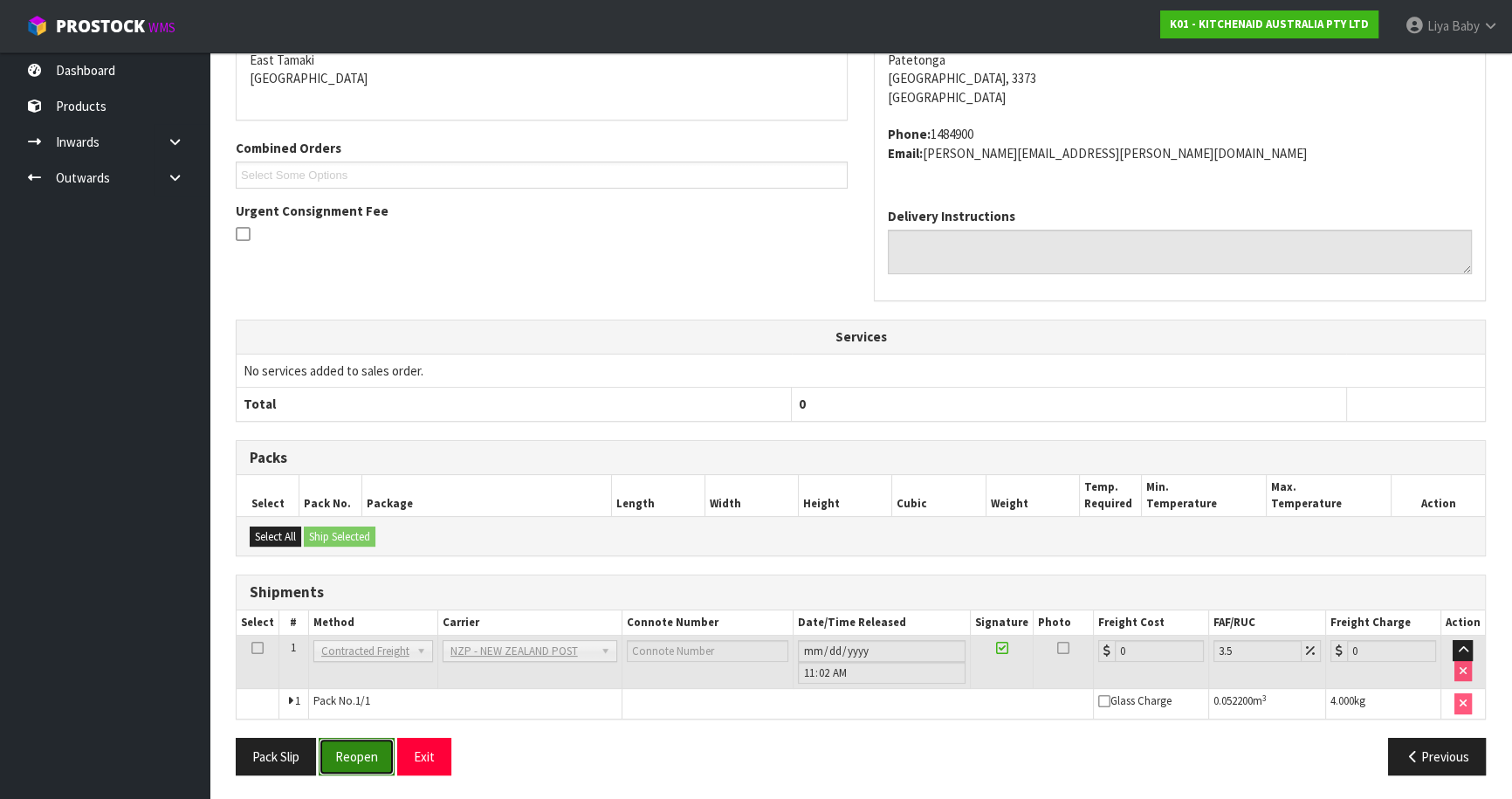
click at [347, 752] on button "Reopen" at bounding box center [356, 756] width 76 height 38
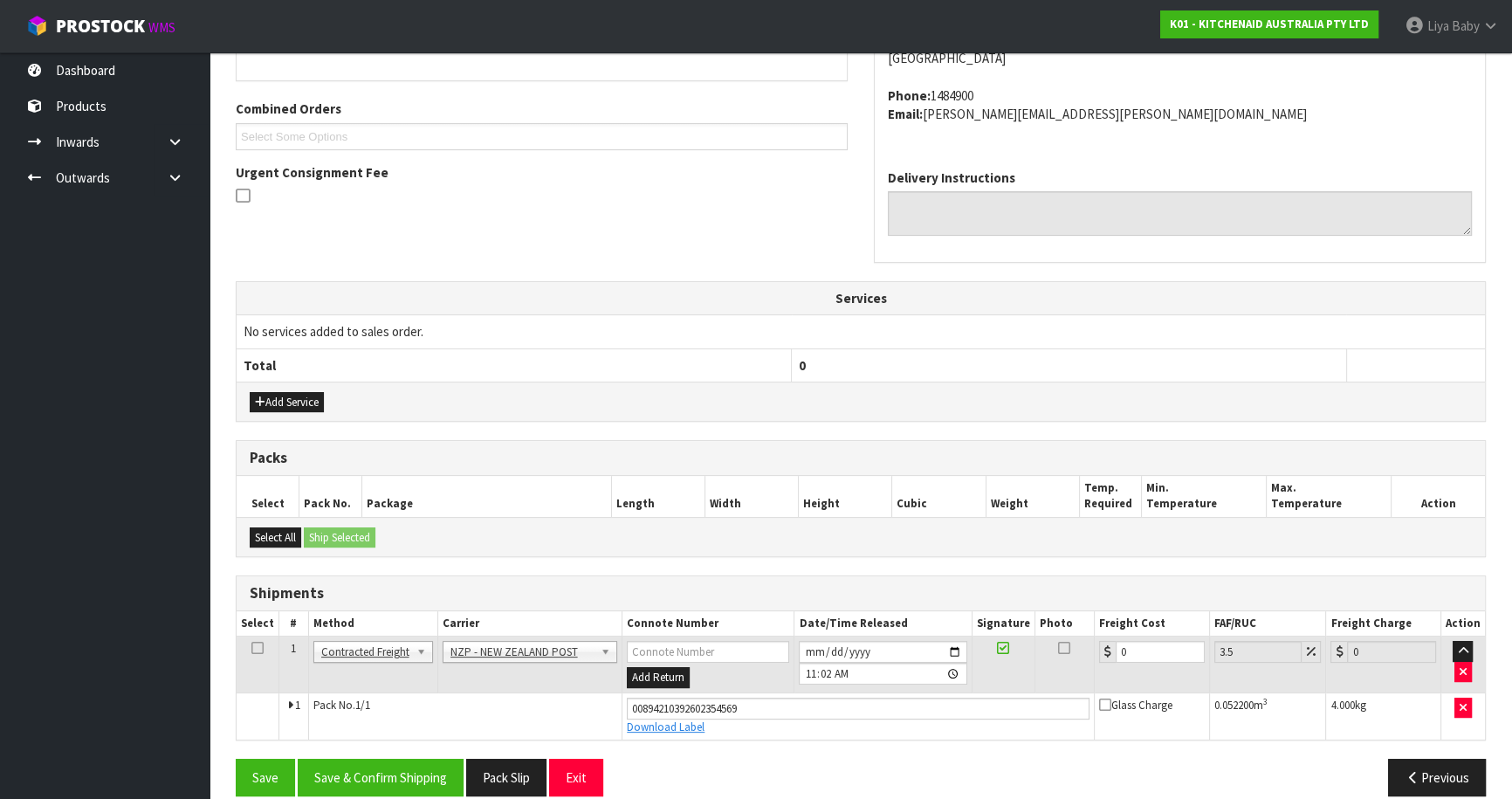
scroll to position [438, 0]
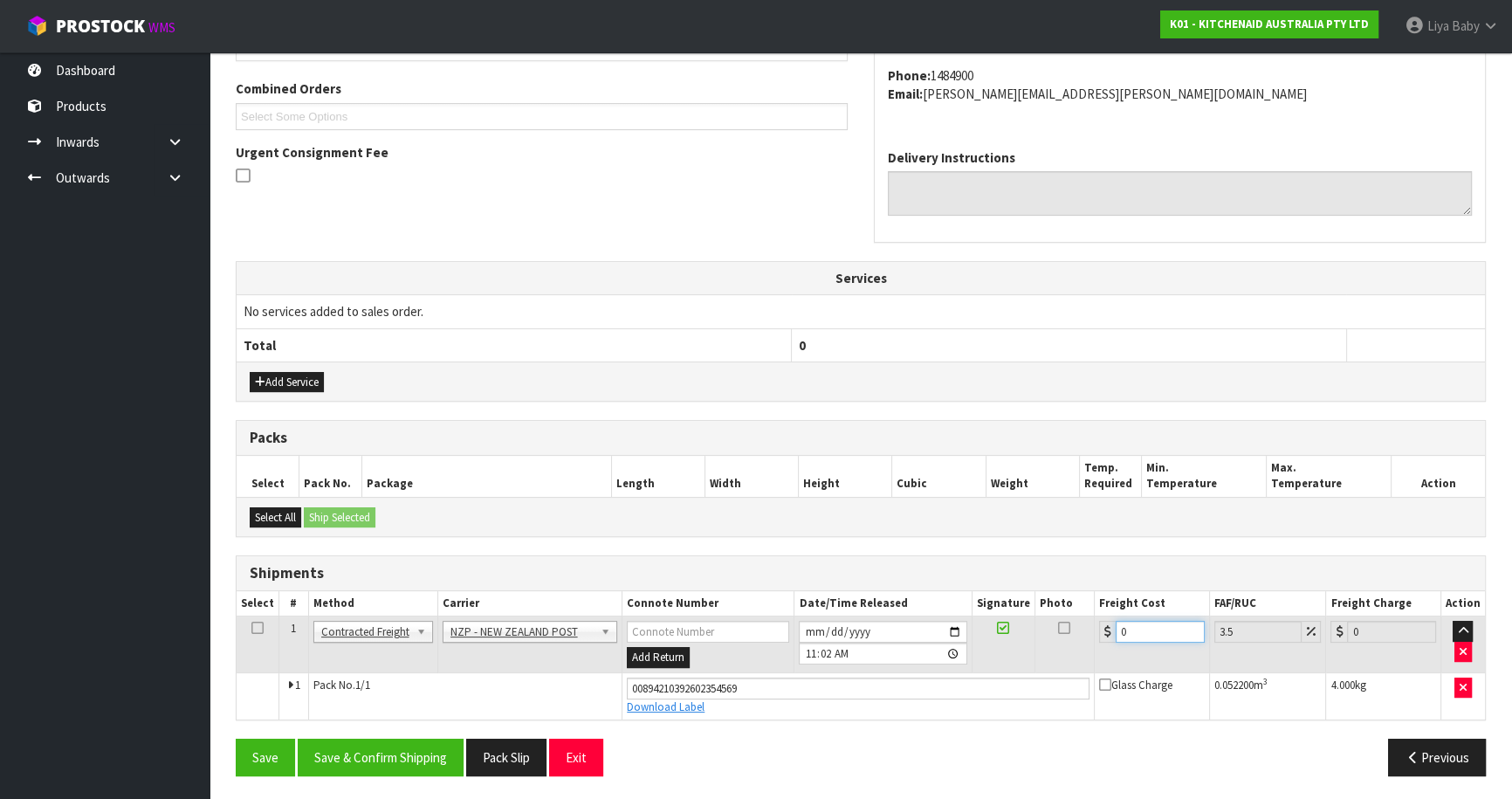
drag, startPoint x: 1133, startPoint y: 626, endPoint x: 1142, endPoint y: 625, distance: 9.1
click at [1133, 627] on input "0" at bounding box center [1160, 631] width 89 height 22
click at [254, 628] on icon at bounding box center [258, 628] width 12 height 1
click at [394, 742] on button "Save & Confirm Shipping" at bounding box center [380, 757] width 166 height 38
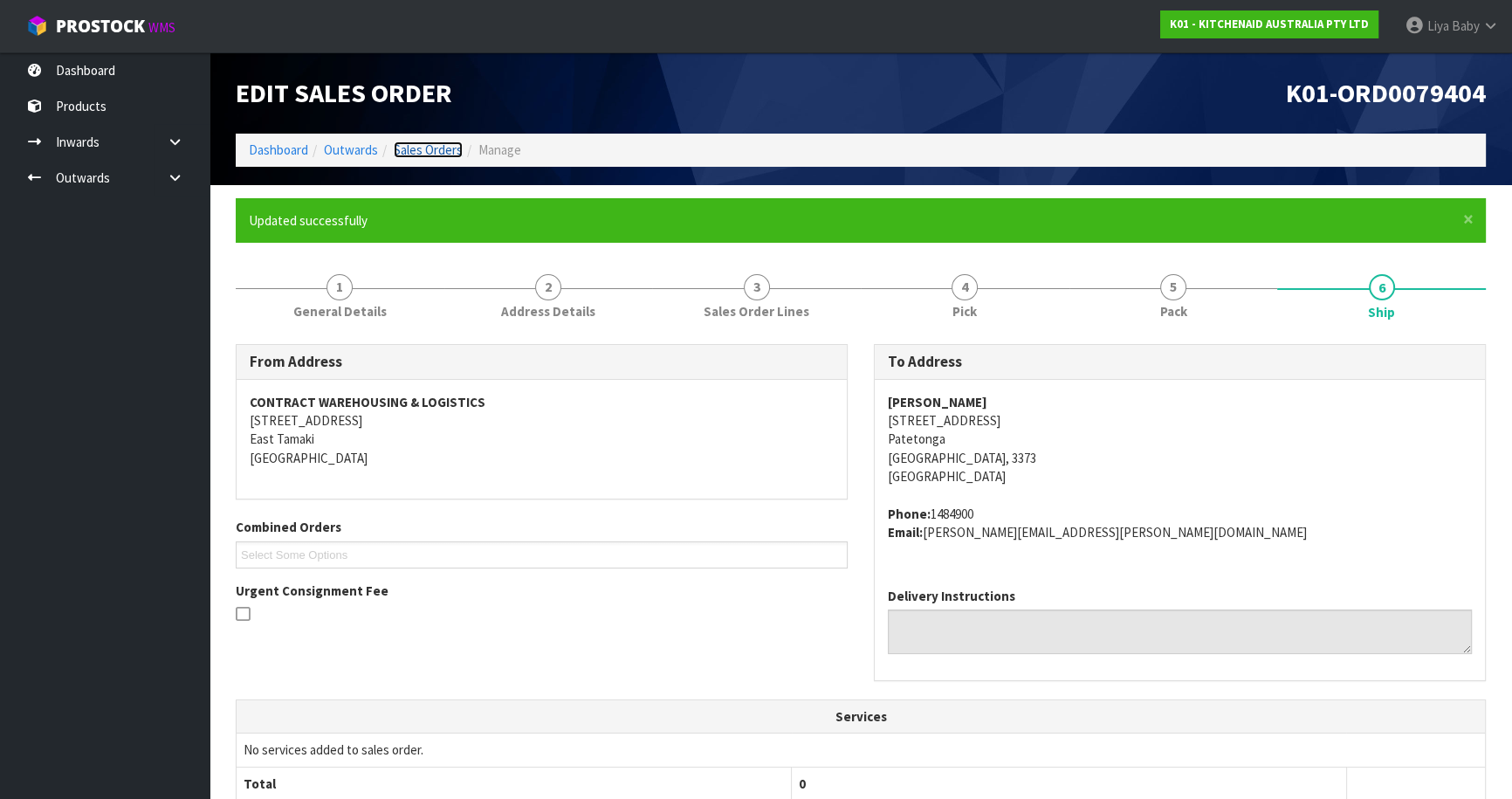
click at [410, 146] on link "Sales Orders" at bounding box center [428, 149] width 69 height 16
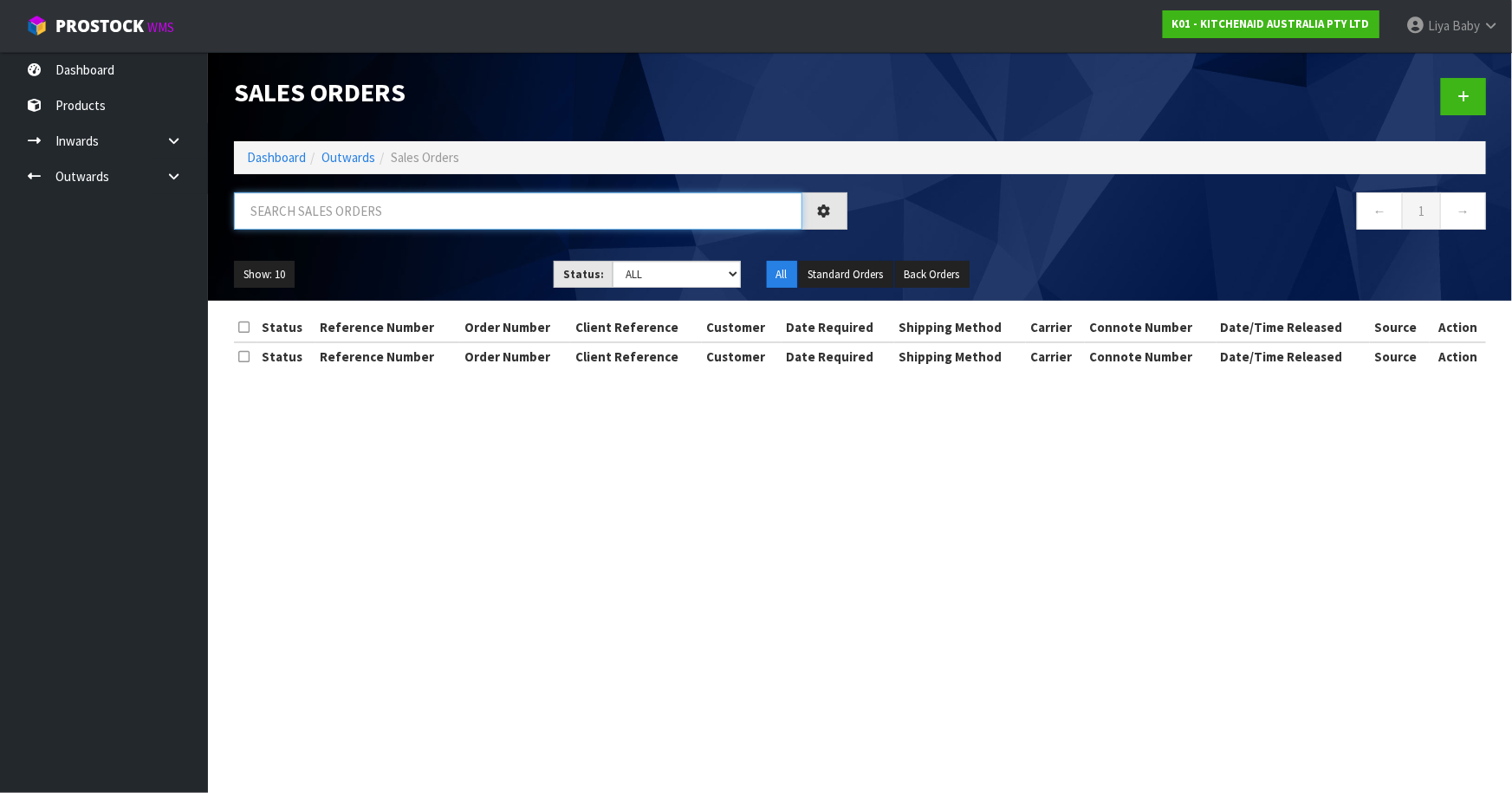
click at [354, 219] on input "text" at bounding box center [518, 211] width 569 height 38
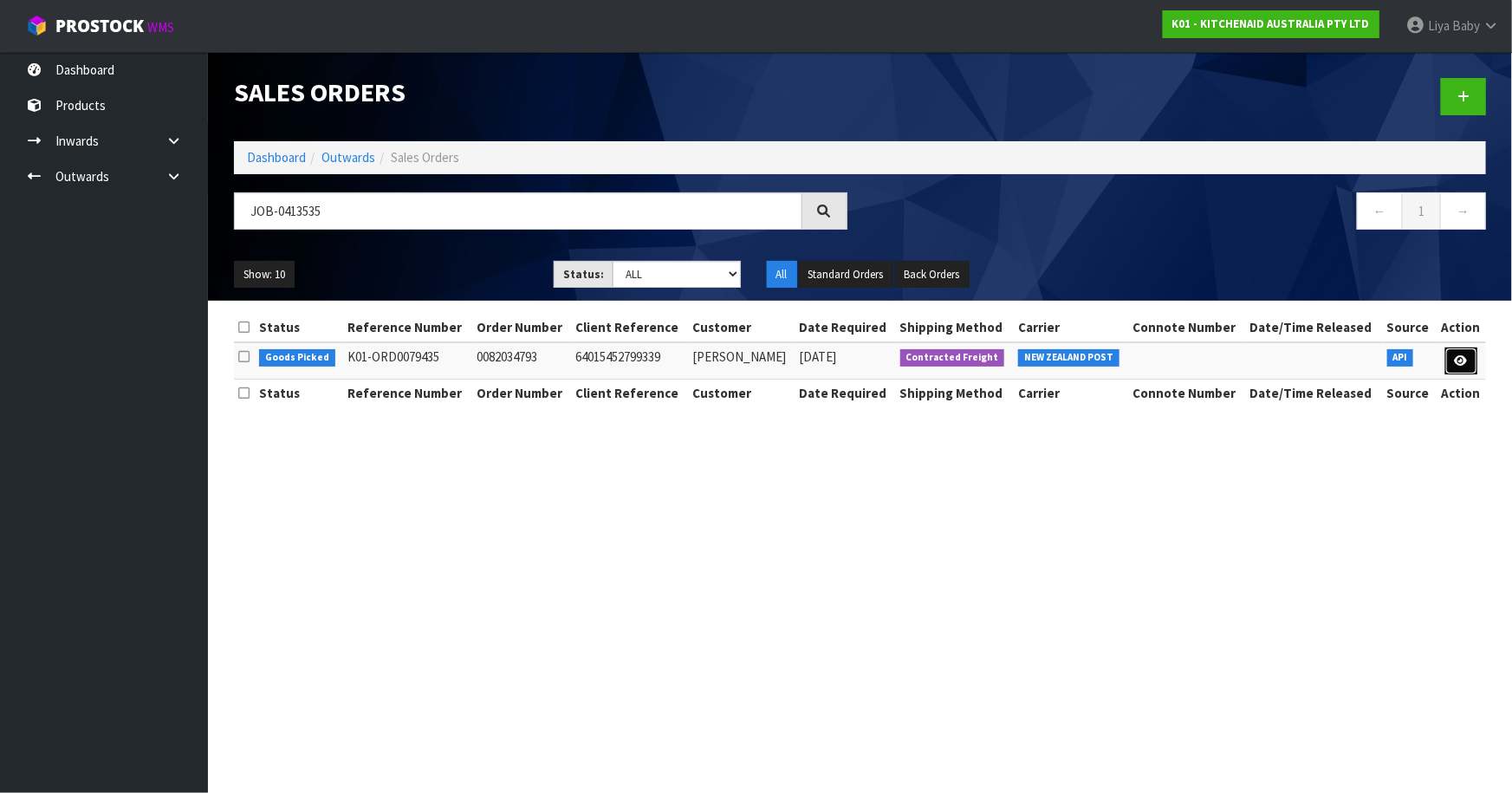
click at [1467, 370] on link at bounding box center [1462, 360] width 32 height 27
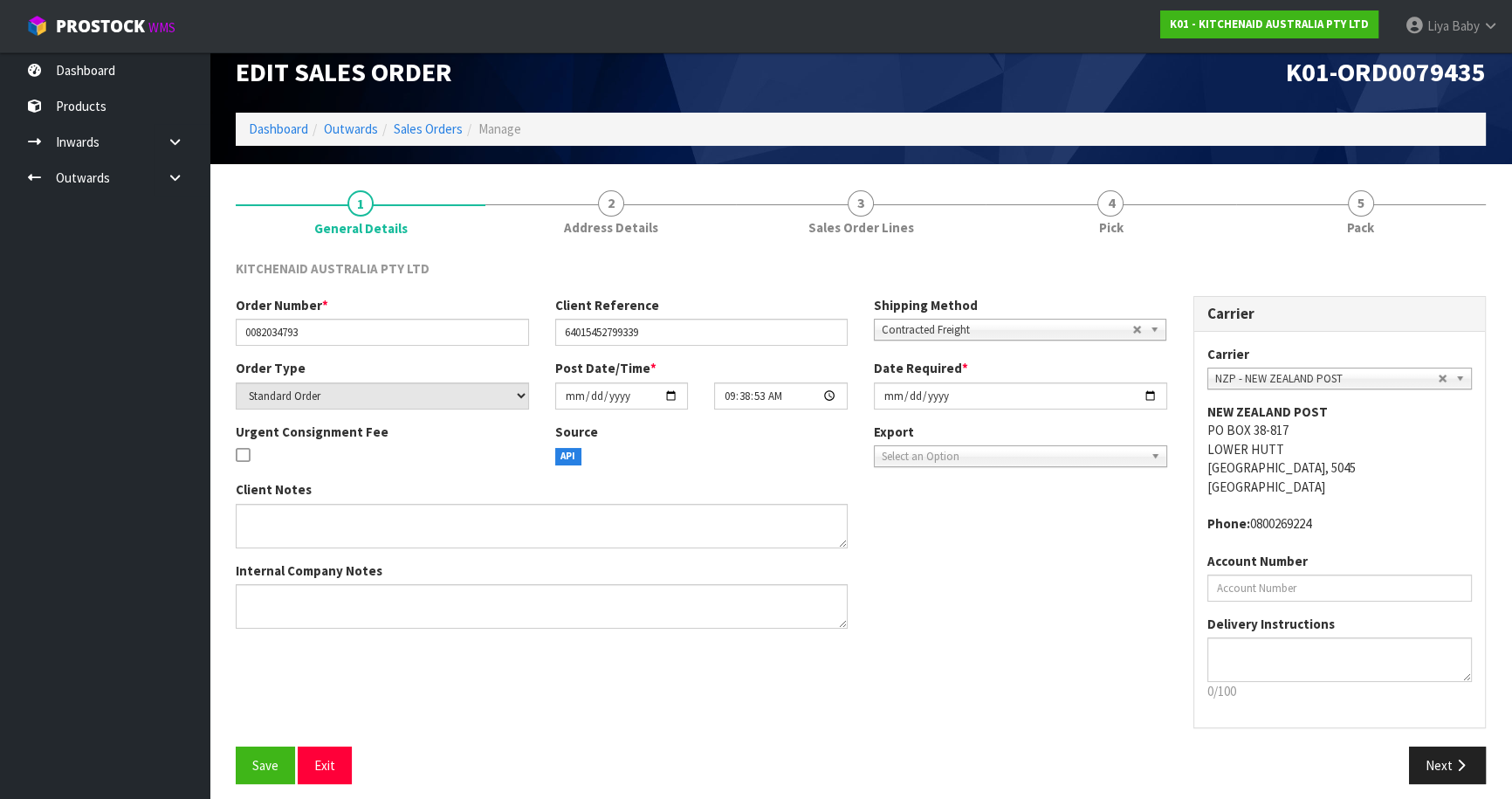
scroll to position [31, 0]
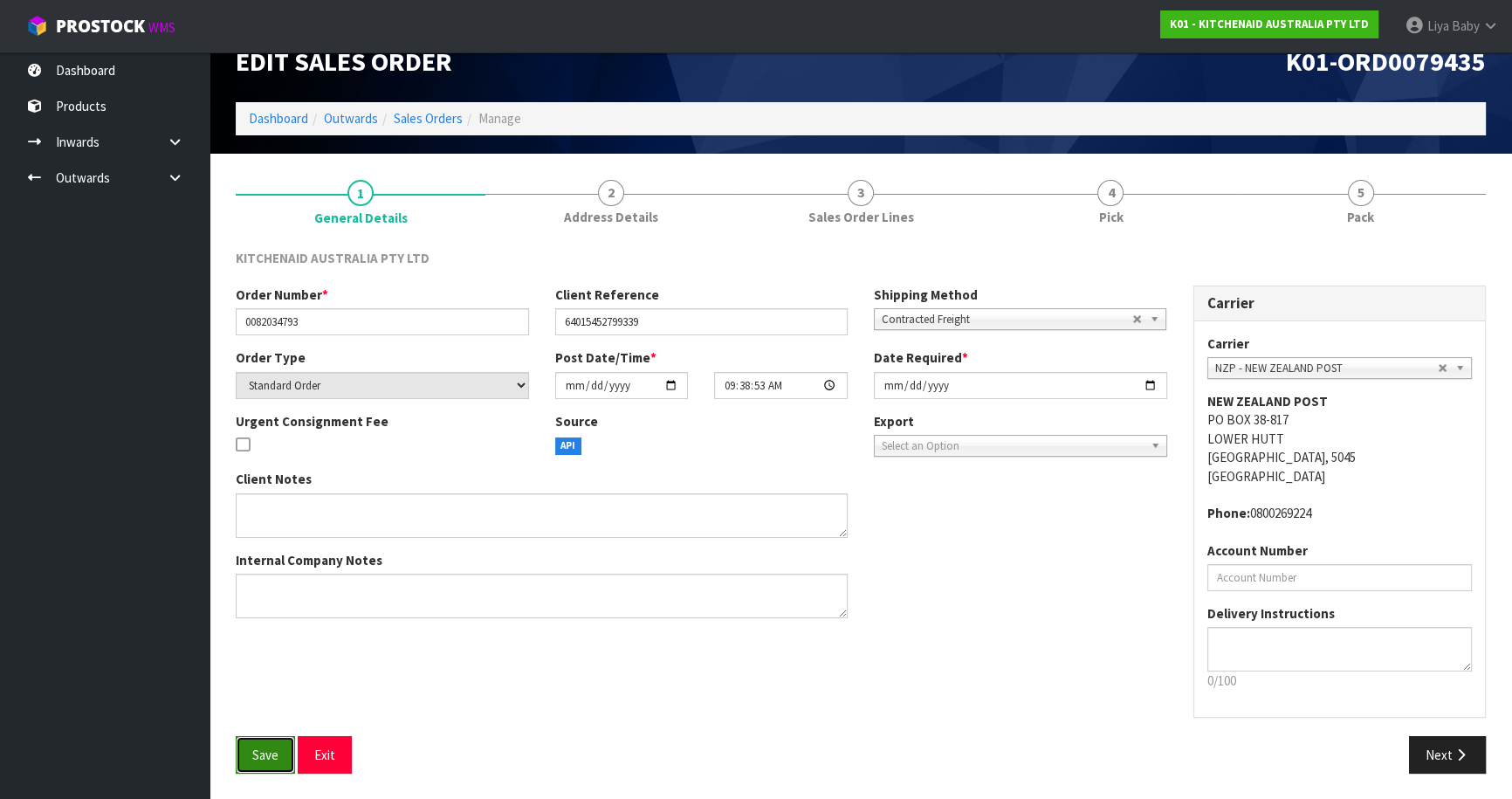
click at [254, 747] on span "Save" at bounding box center [266, 754] width 27 height 16
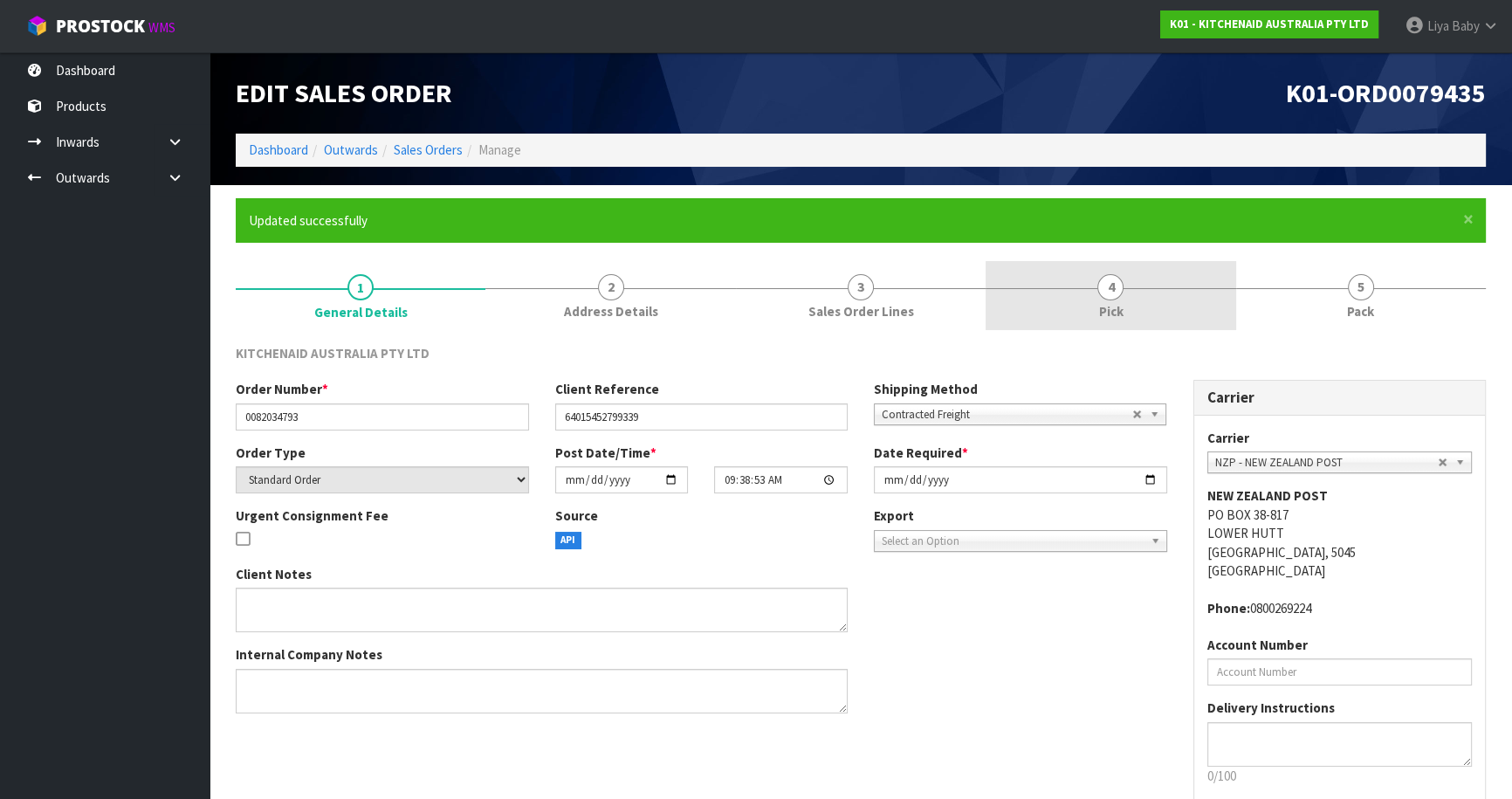
click at [1040, 301] on link "4 Pick" at bounding box center [1110, 295] width 250 height 69
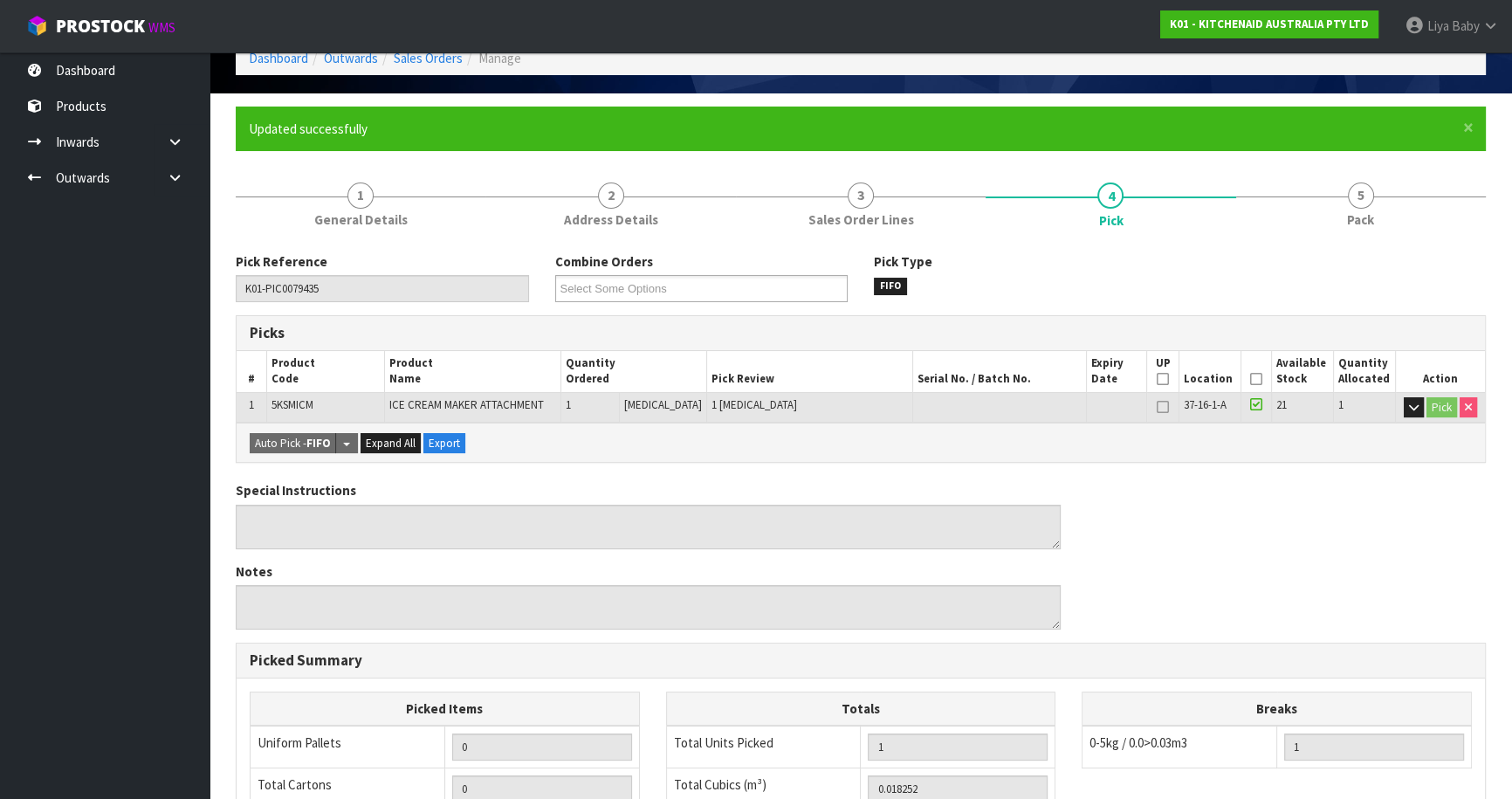
scroll to position [238, 0]
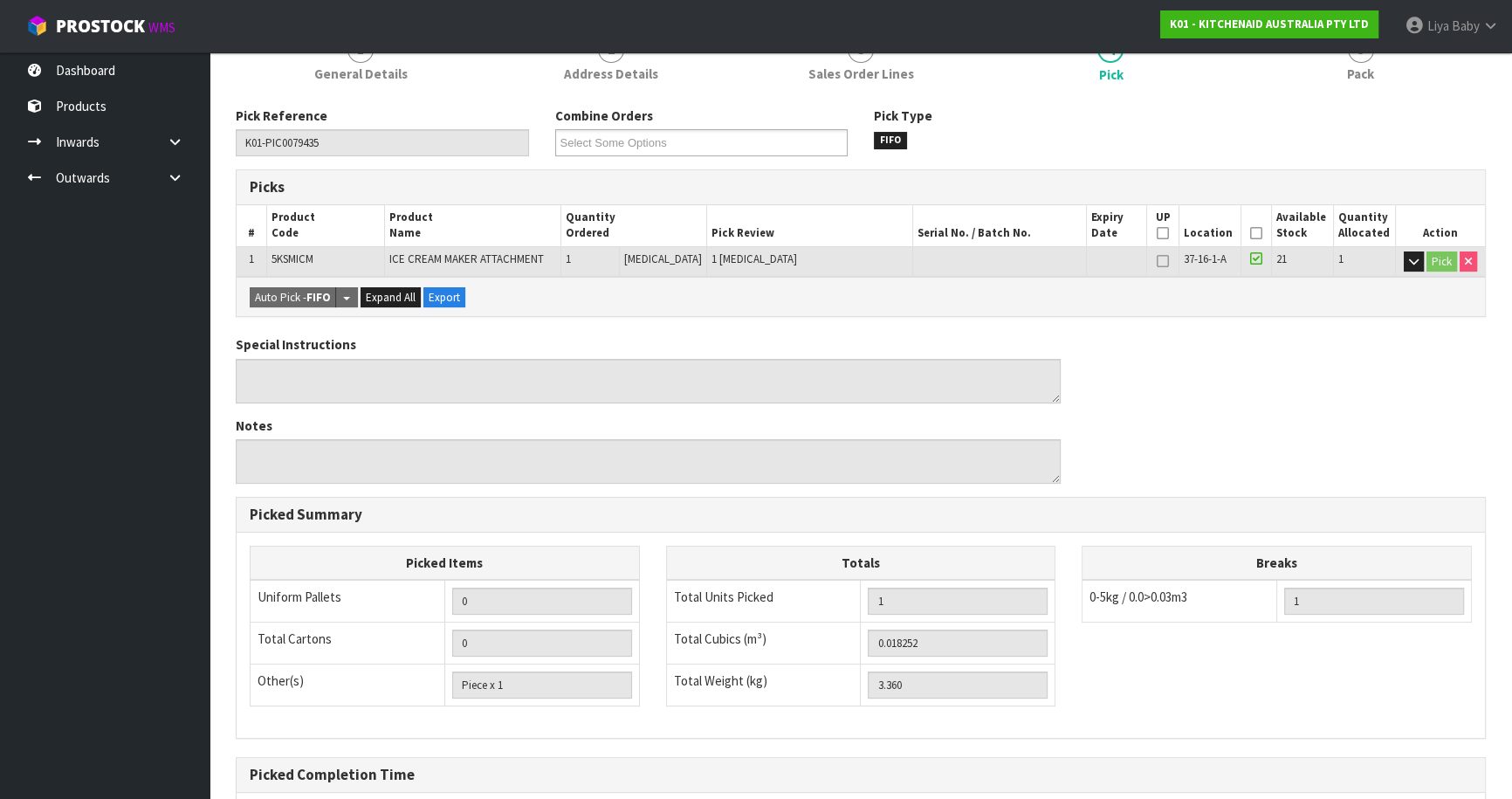
click at [1251, 233] on icon at bounding box center [1256, 233] width 12 height 1
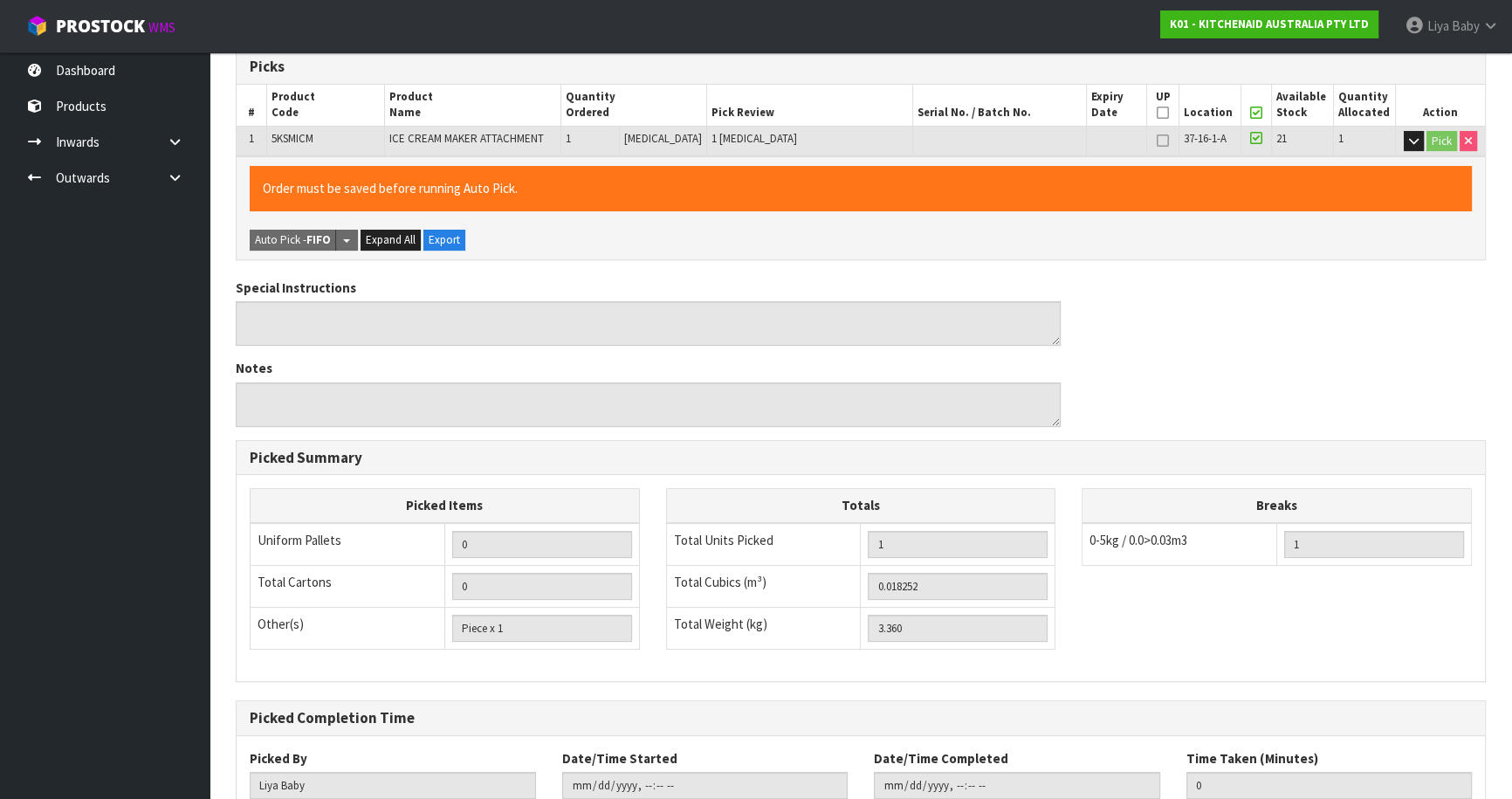
scroll to position [478, 0]
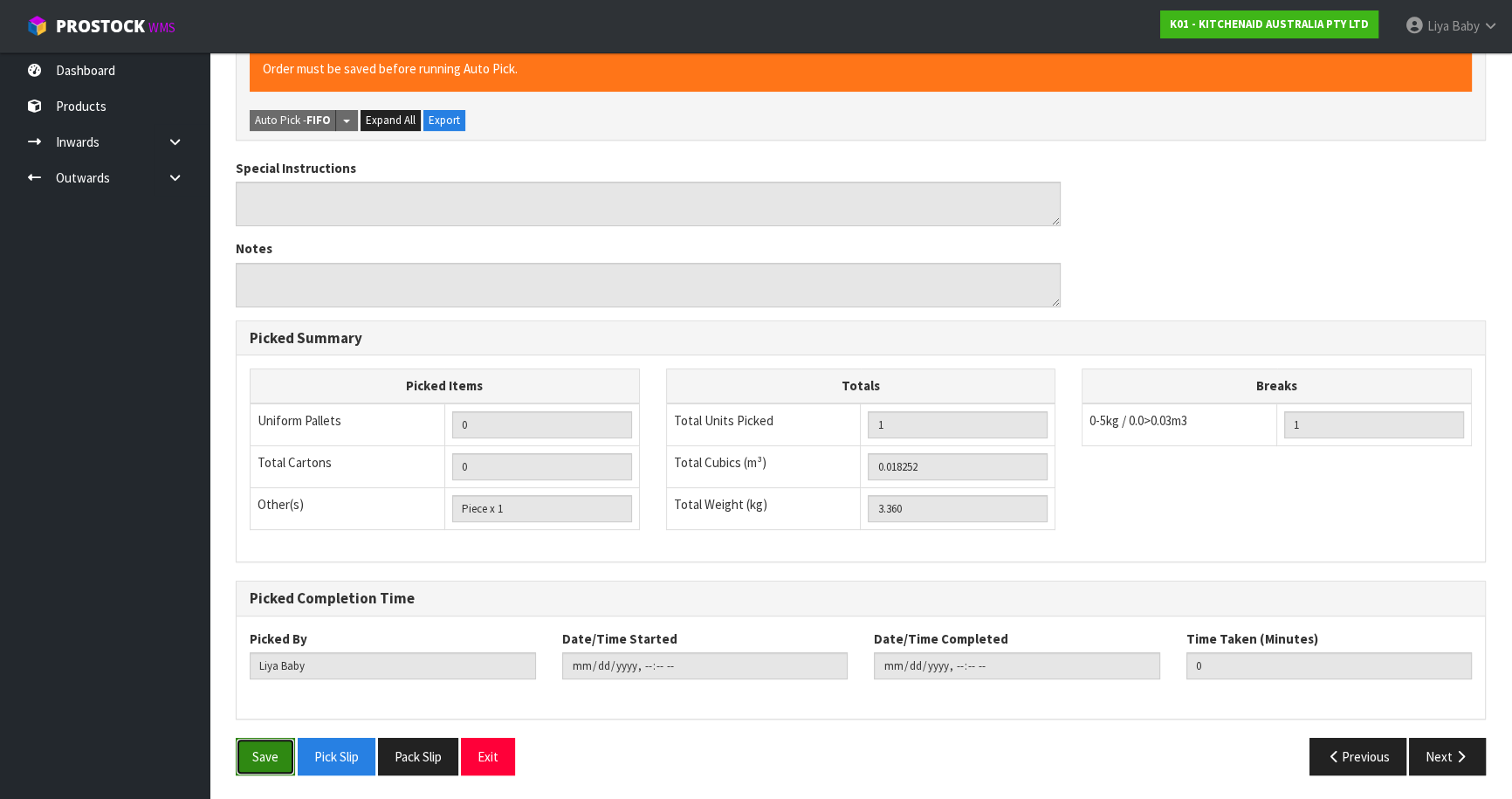
click at [242, 747] on button "Save" at bounding box center [265, 756] width 59 height 38
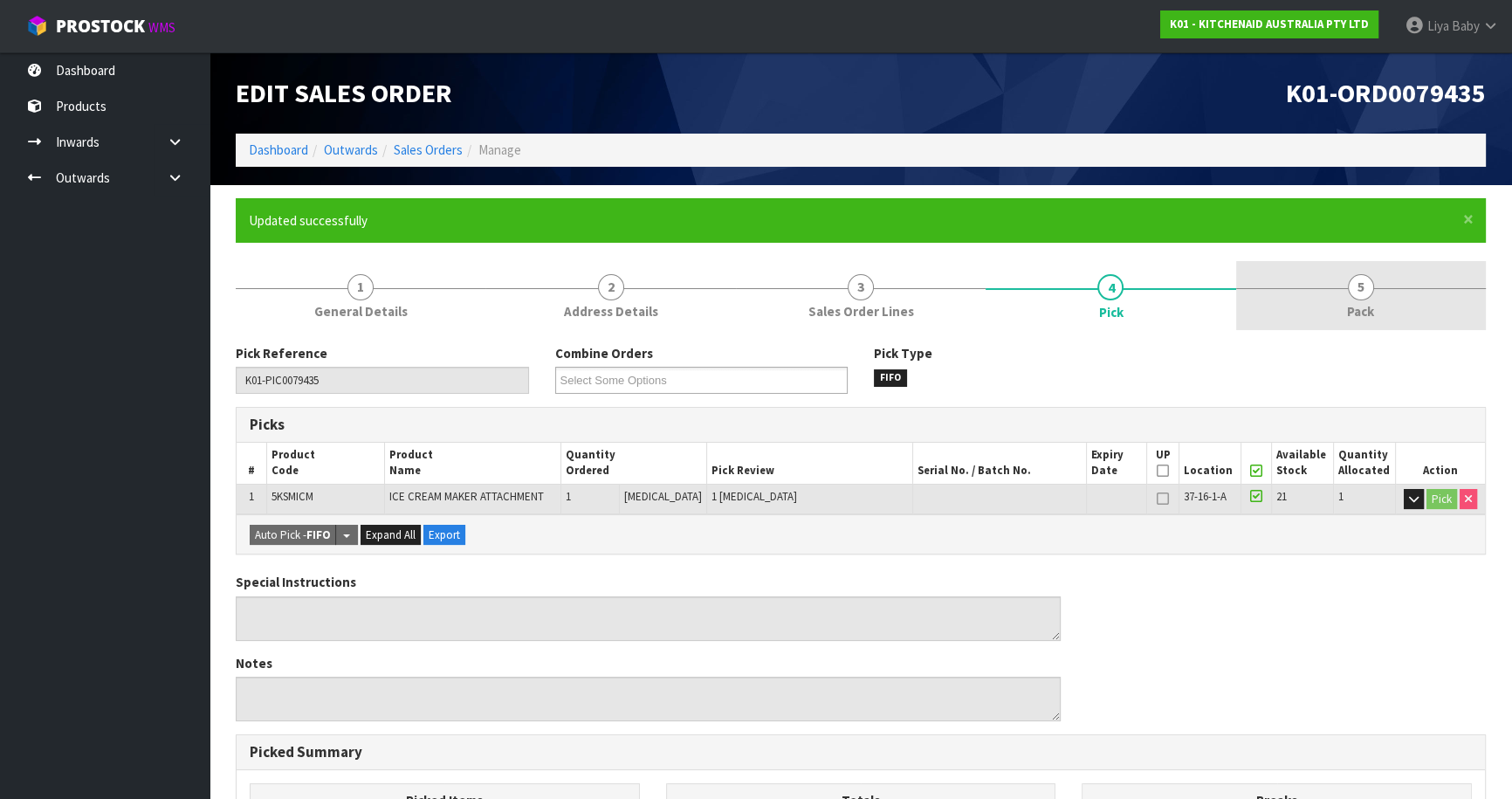
drag, startPoint x: 1394, startPoint y: 285, endPoint x: 1197, endPoint y: 321, distance: 200.3
click at [1393, 285] on link "5 Pack" at bounding box center [1361, 295] width 250 height 69
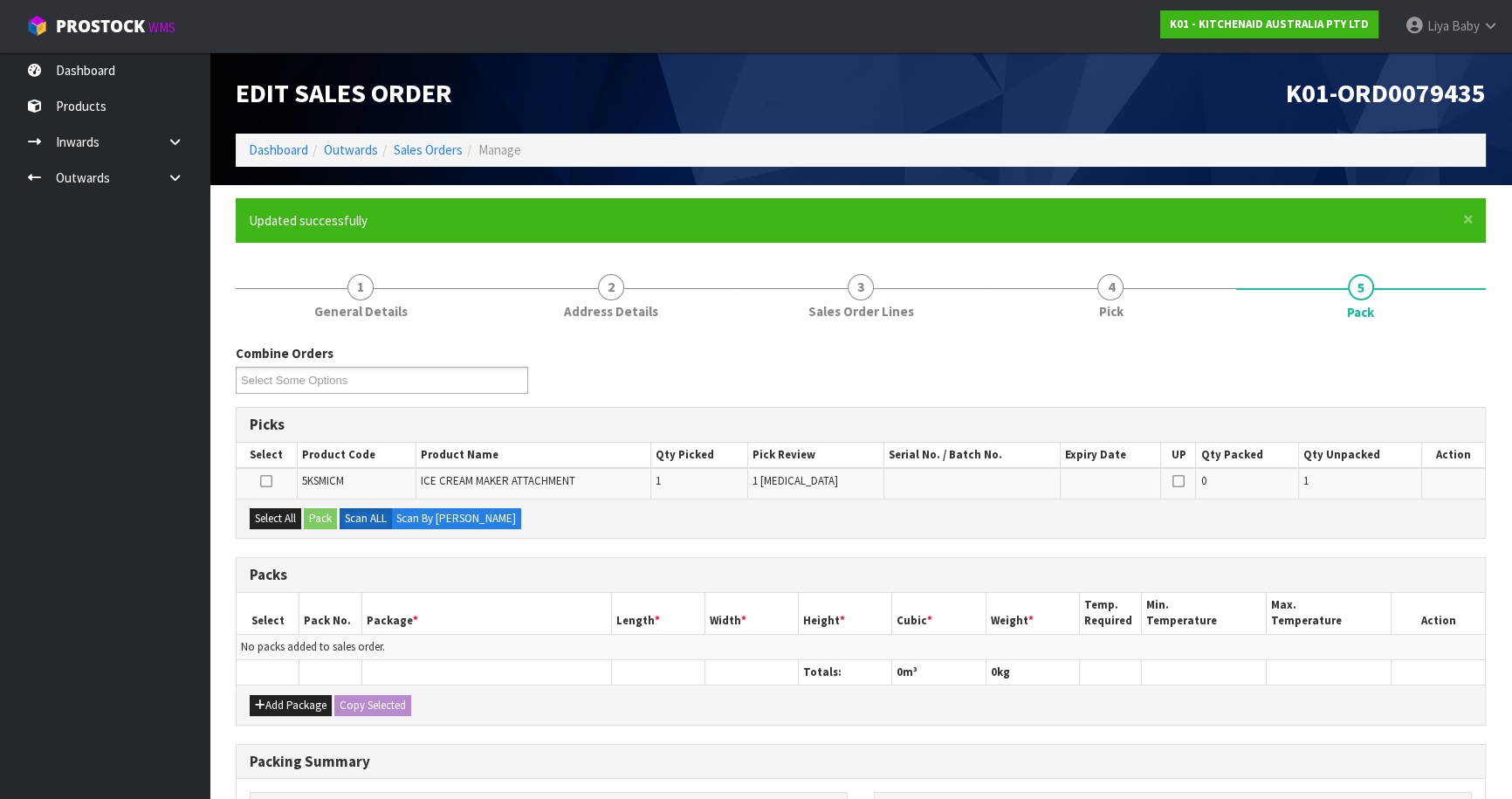
scroll to position [245, 0]
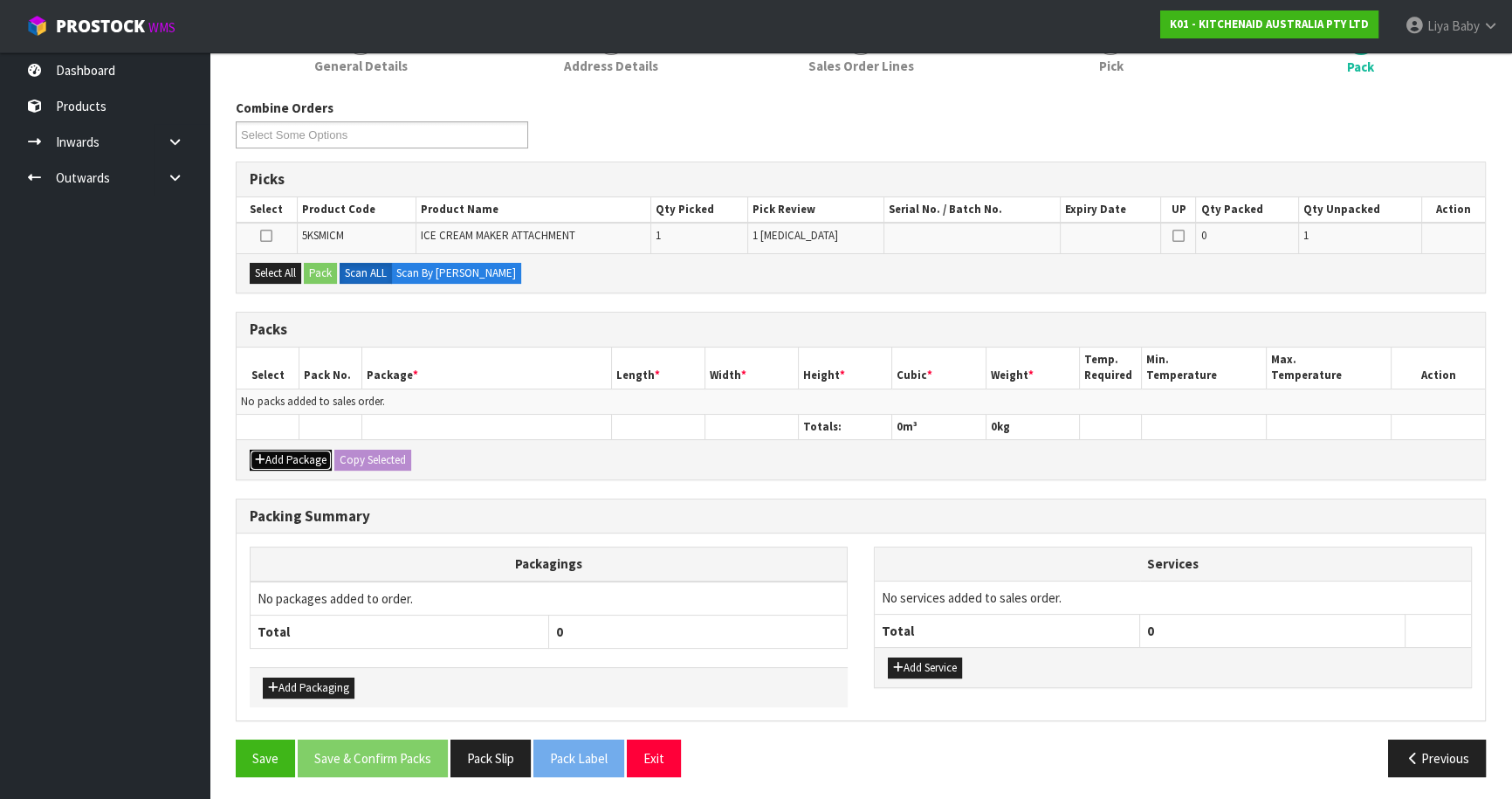
drag, startPoint x: 317, startPoint y: 455, endPoint x: 232, endPoint y: 421, distance: 91.5
click at [315, 455] on button "Add Package" at bounding box center [291, 460] width 82 height 21
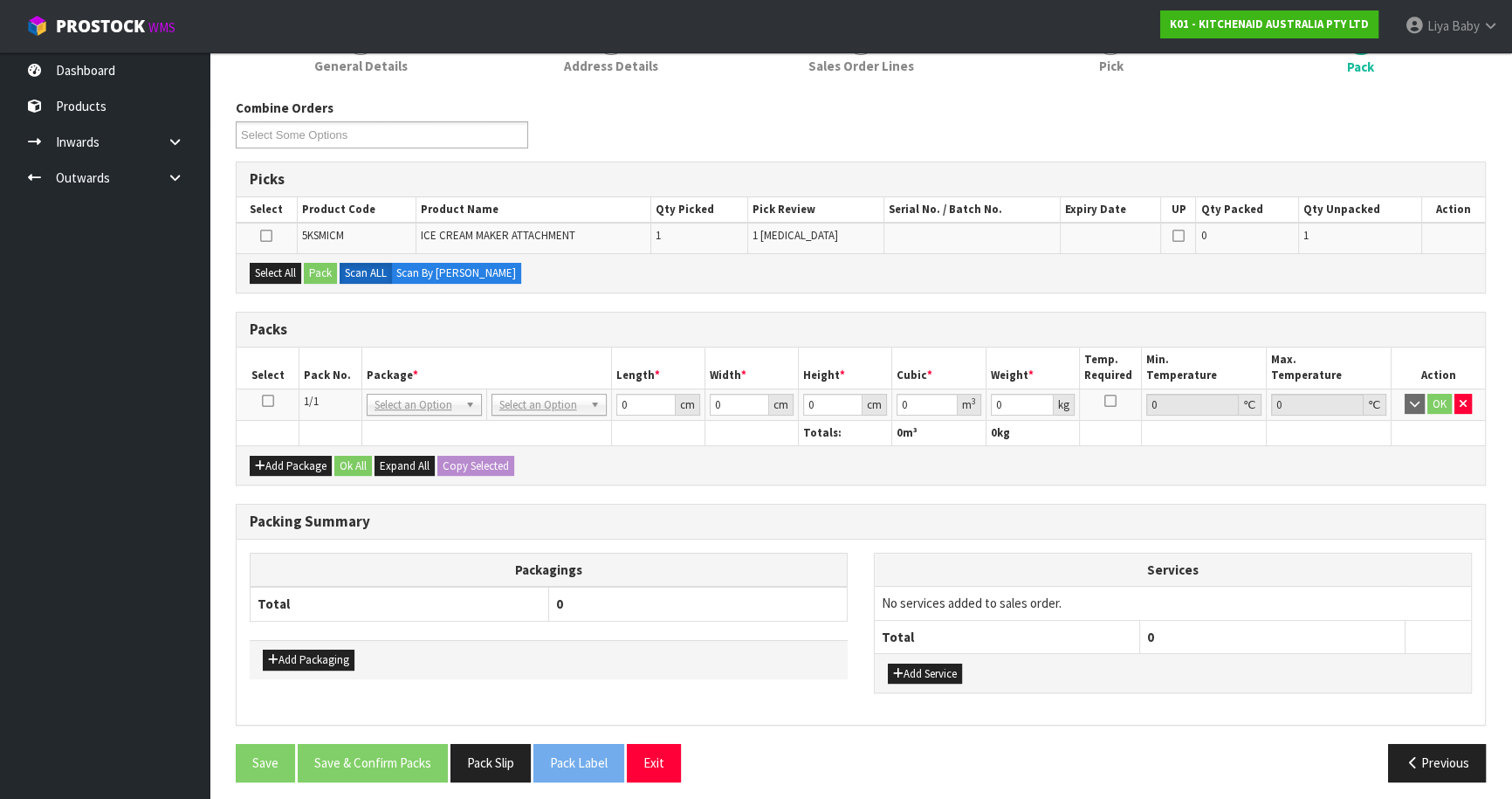
click at [268, 401] on icon at bounding box center [268, 401] width 12 height 1
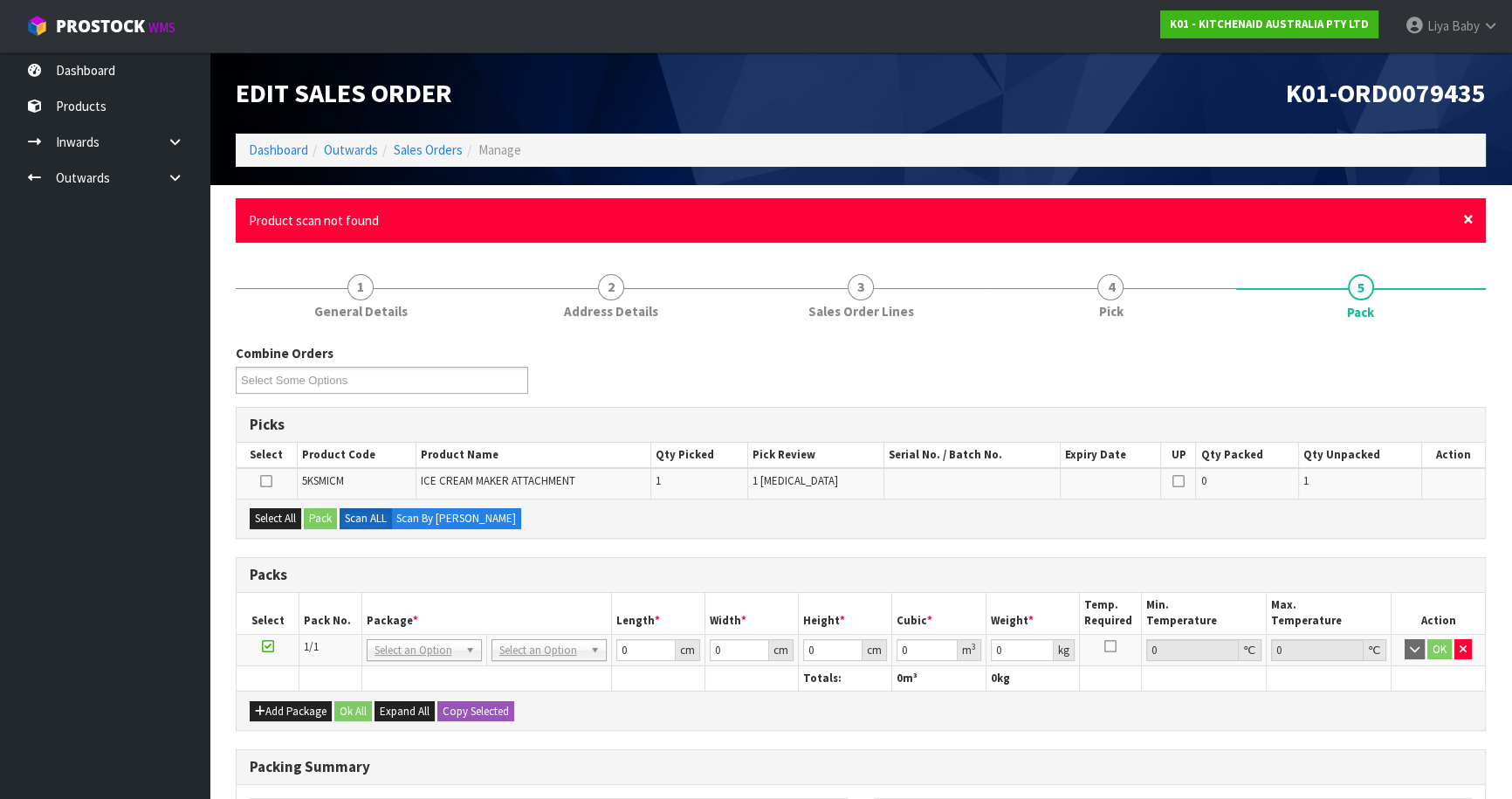
click at [1464, 220] on span "×" at bounding box center [1468, 219] width 10 height 25
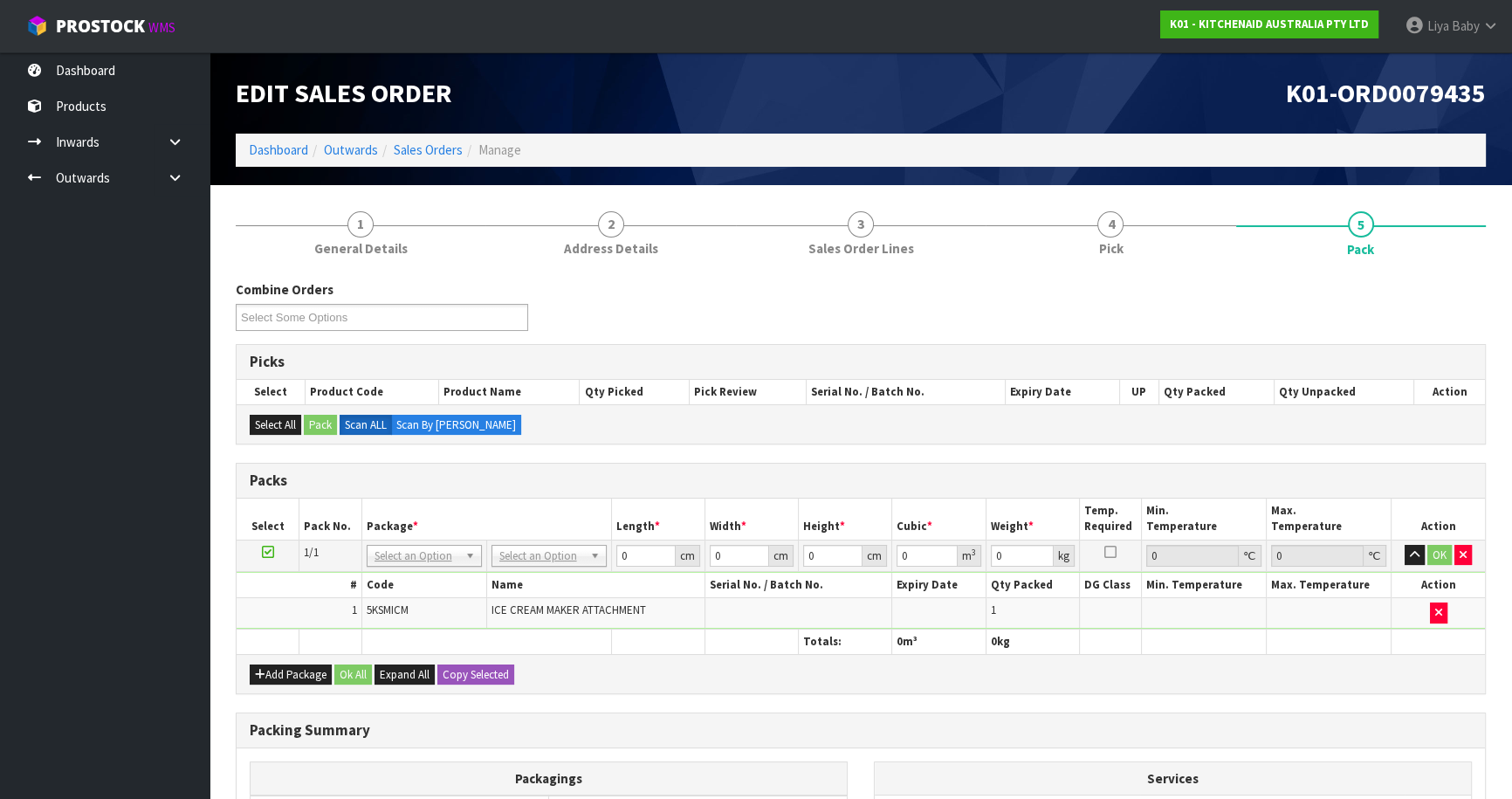
drag, startPoint x: 1397, startPoint y: 375, endPoint x: 1390, endPoint y: 383, distance: 10.6
click at [1394, 378] on div "Picks Select Product Code Product Name Qty Picked Pick Review Serial No. / Batc…" at bounding box center [861, 394] width 1251 height 101
drag, startPoint x: 603, startPoint y: 473, endPoint x: 565, endPoint y: 512, distance: 54.5
click at [601, 476] on h3 "Packs" at bounding box center [861, 480] width 1222 height 16
drag, startPoint x: 542, startPoint y: 606, endPoint x: 582, endPoint y: 590, distance: 43.1
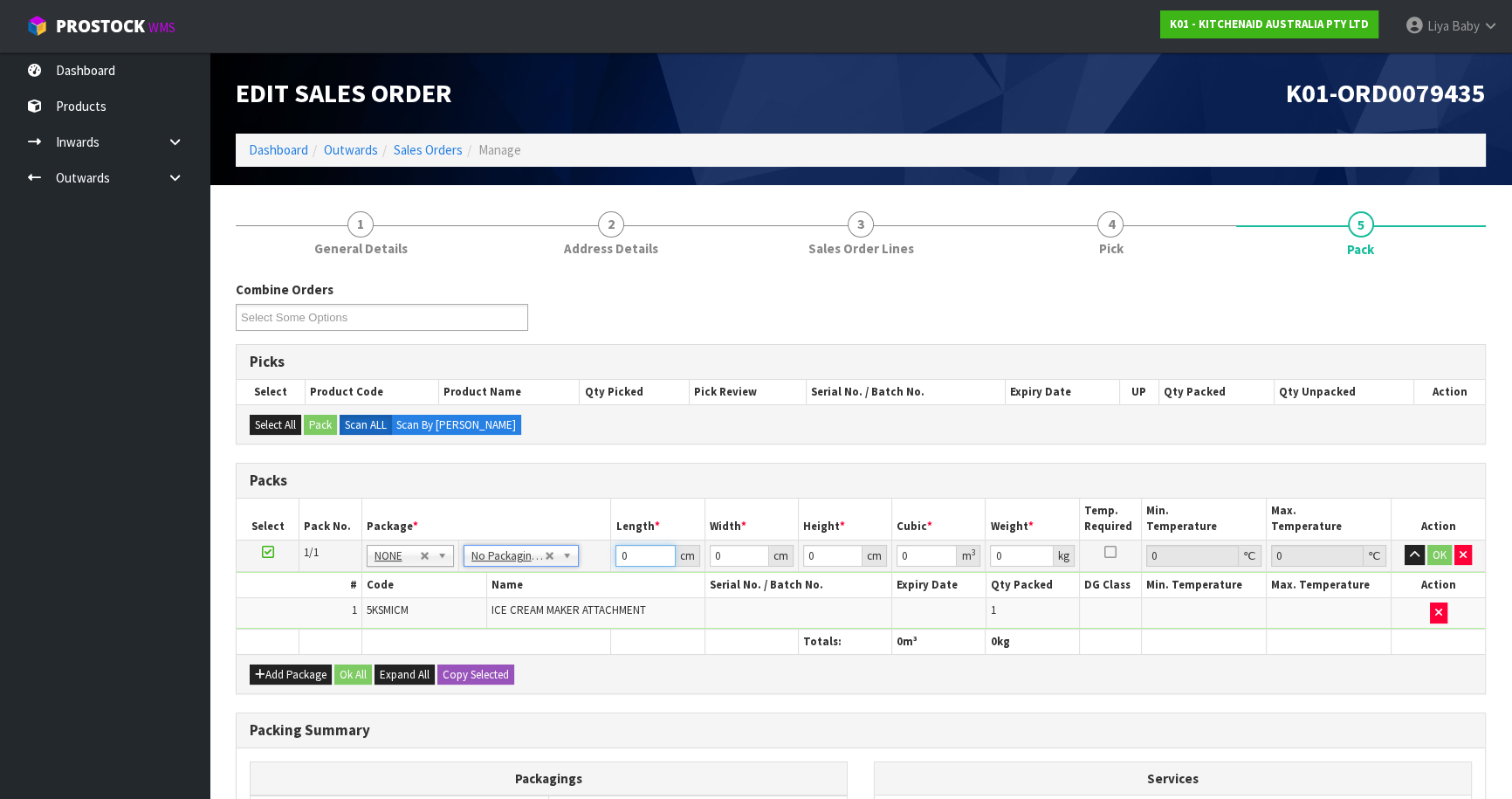
click at [638, 563] on input "0" at bounding box center [645, 555] width 59 height 22
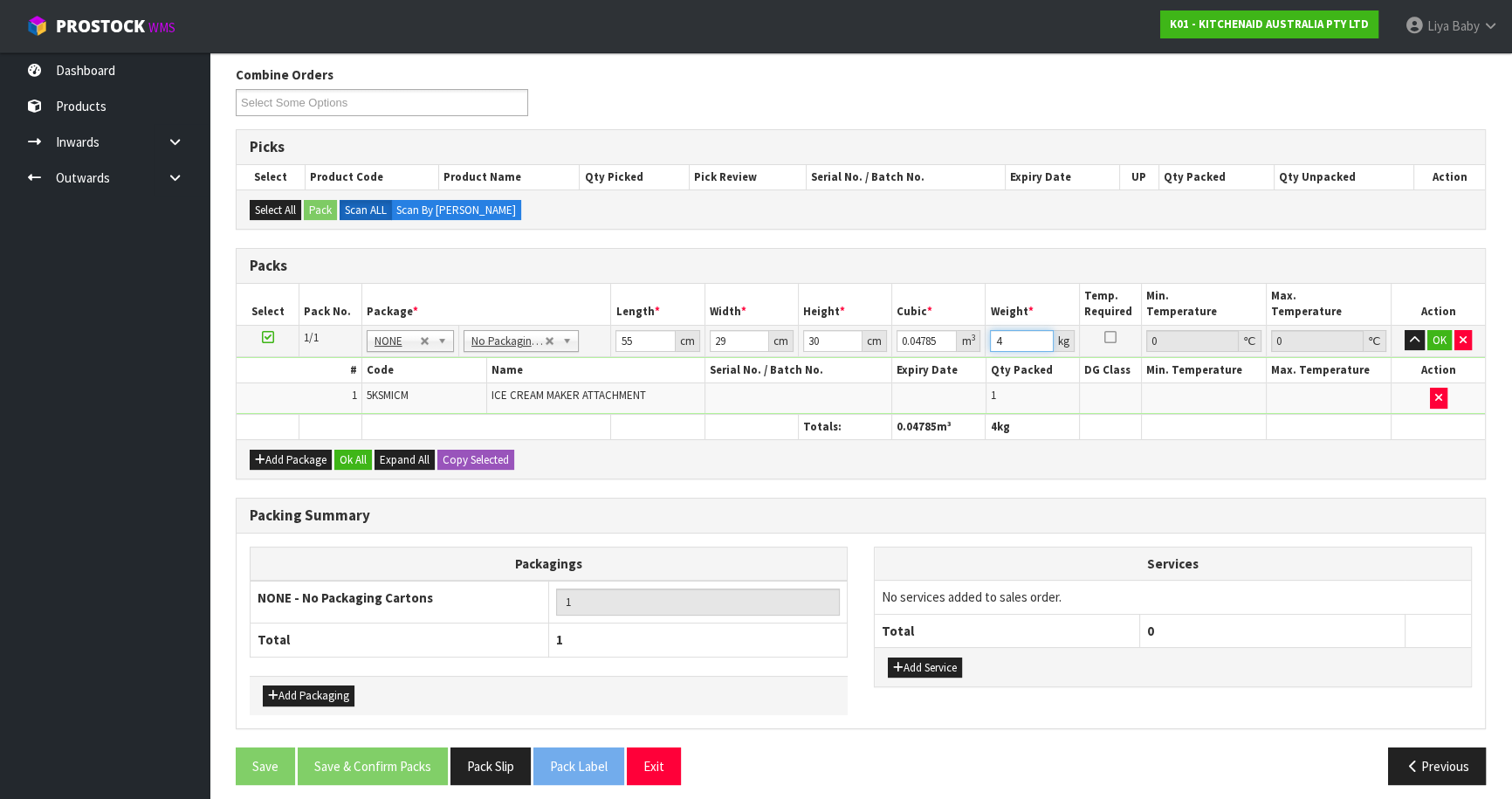
scroll to position [222, 0]
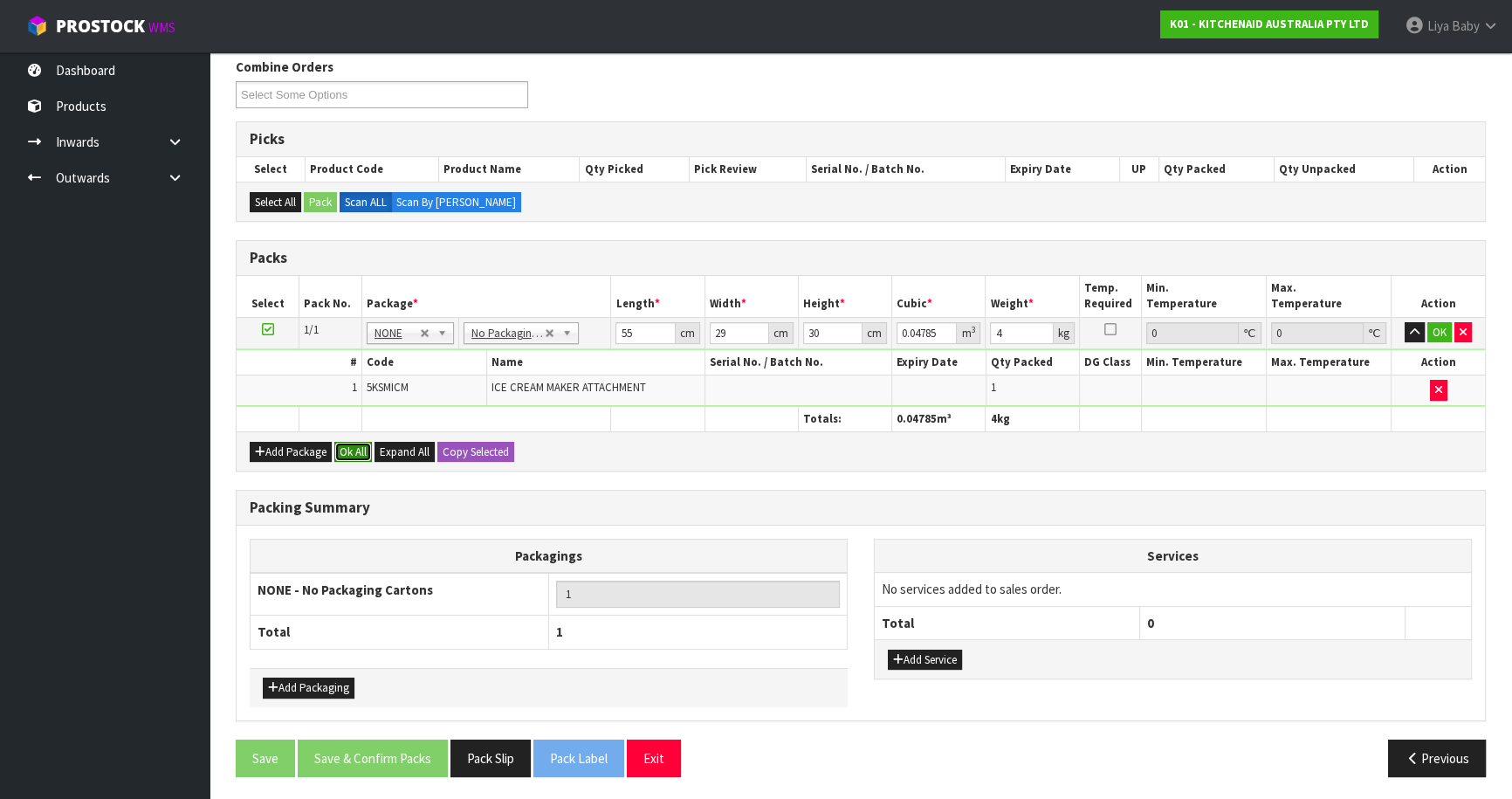
click at [353, 444] on button "Ok All" at bounding box center [354, 452] width 38 height 21
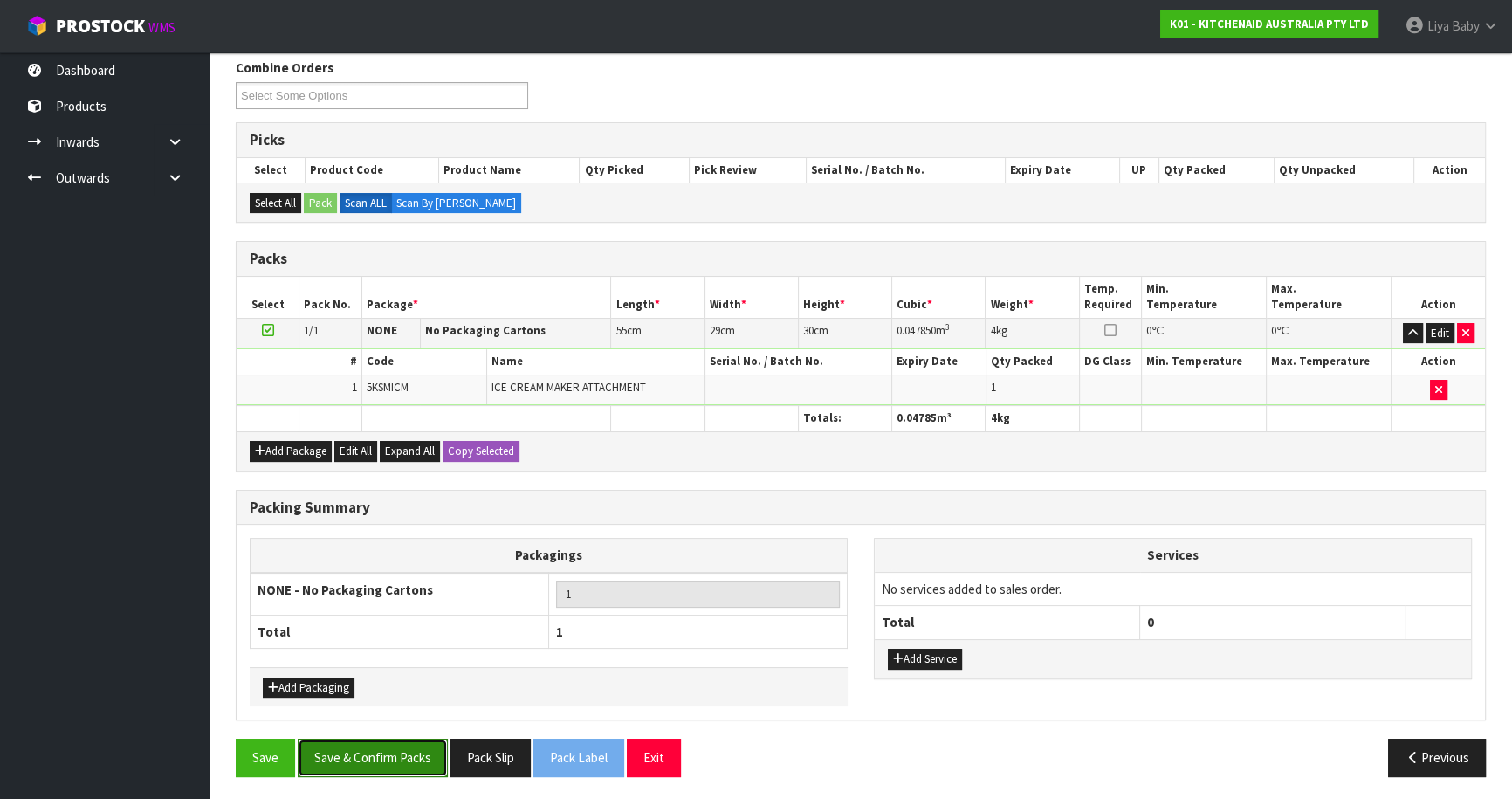
click at [443, 751] on button "Save & Confirm Packs" at bounding box center [373, 757] width 150 height 38
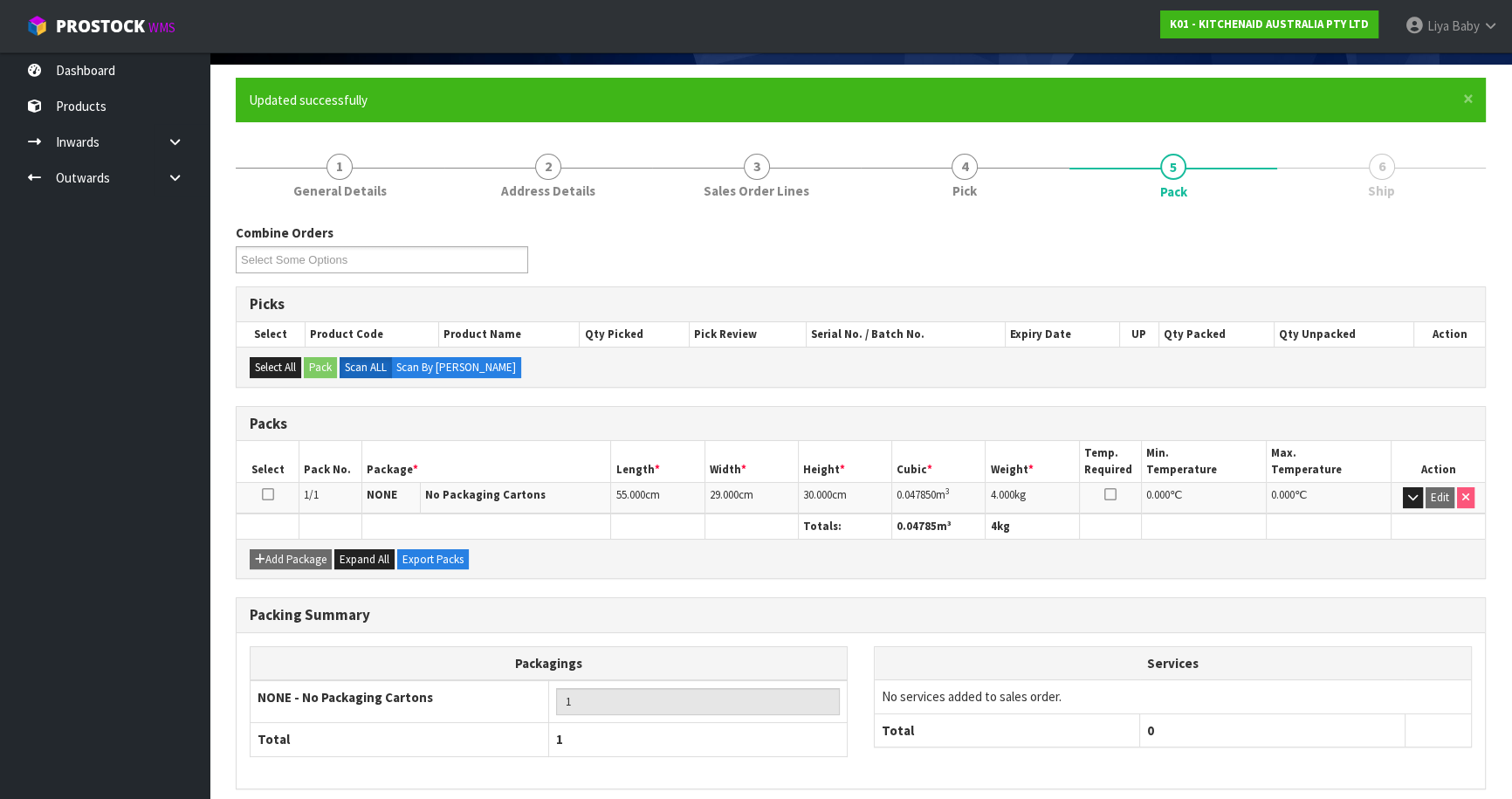
scroll to position [190, 0]
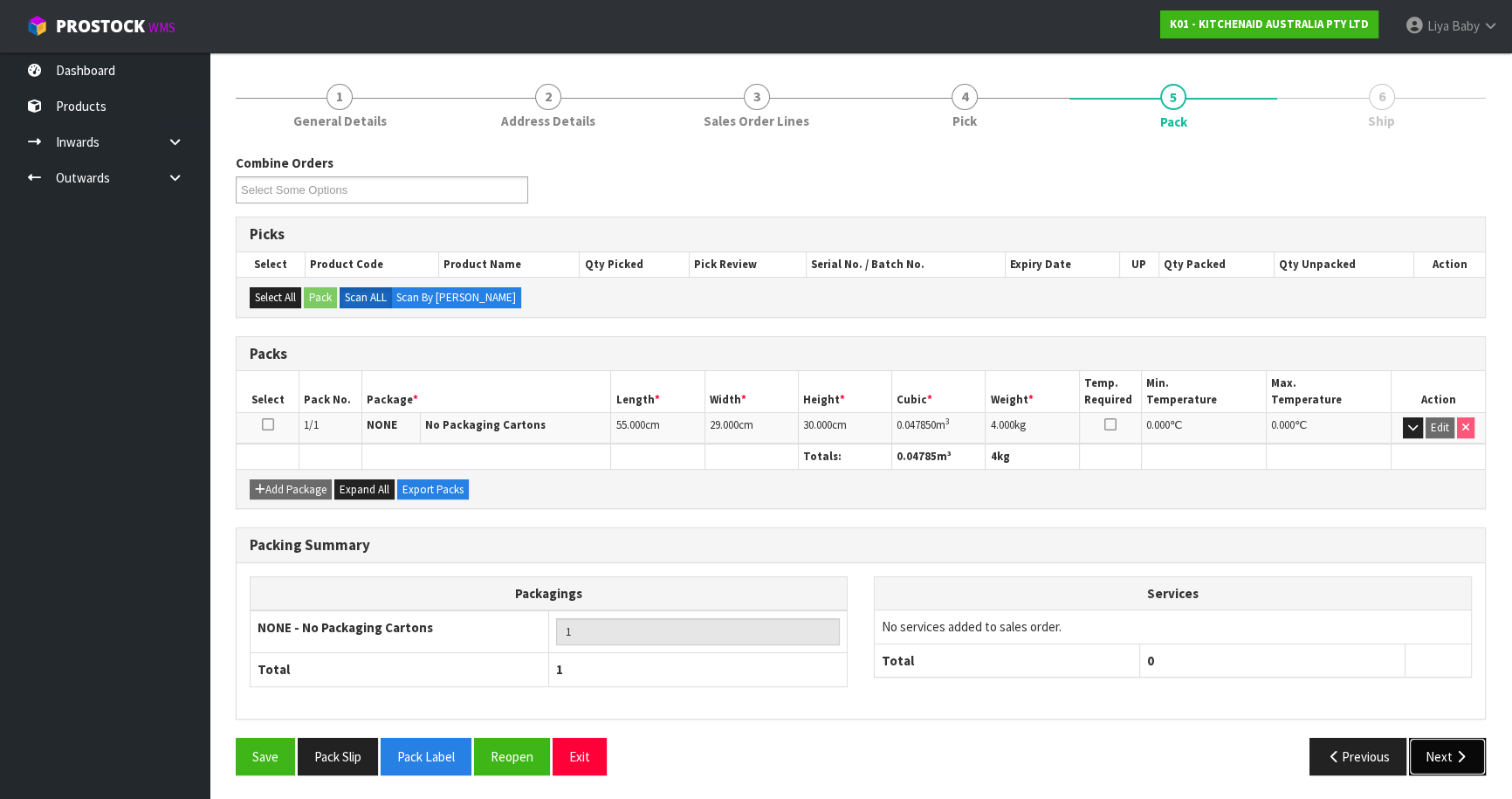
click at [1432, 757] on button "Next" at bounding box center [1447, 756] width 77 height 38
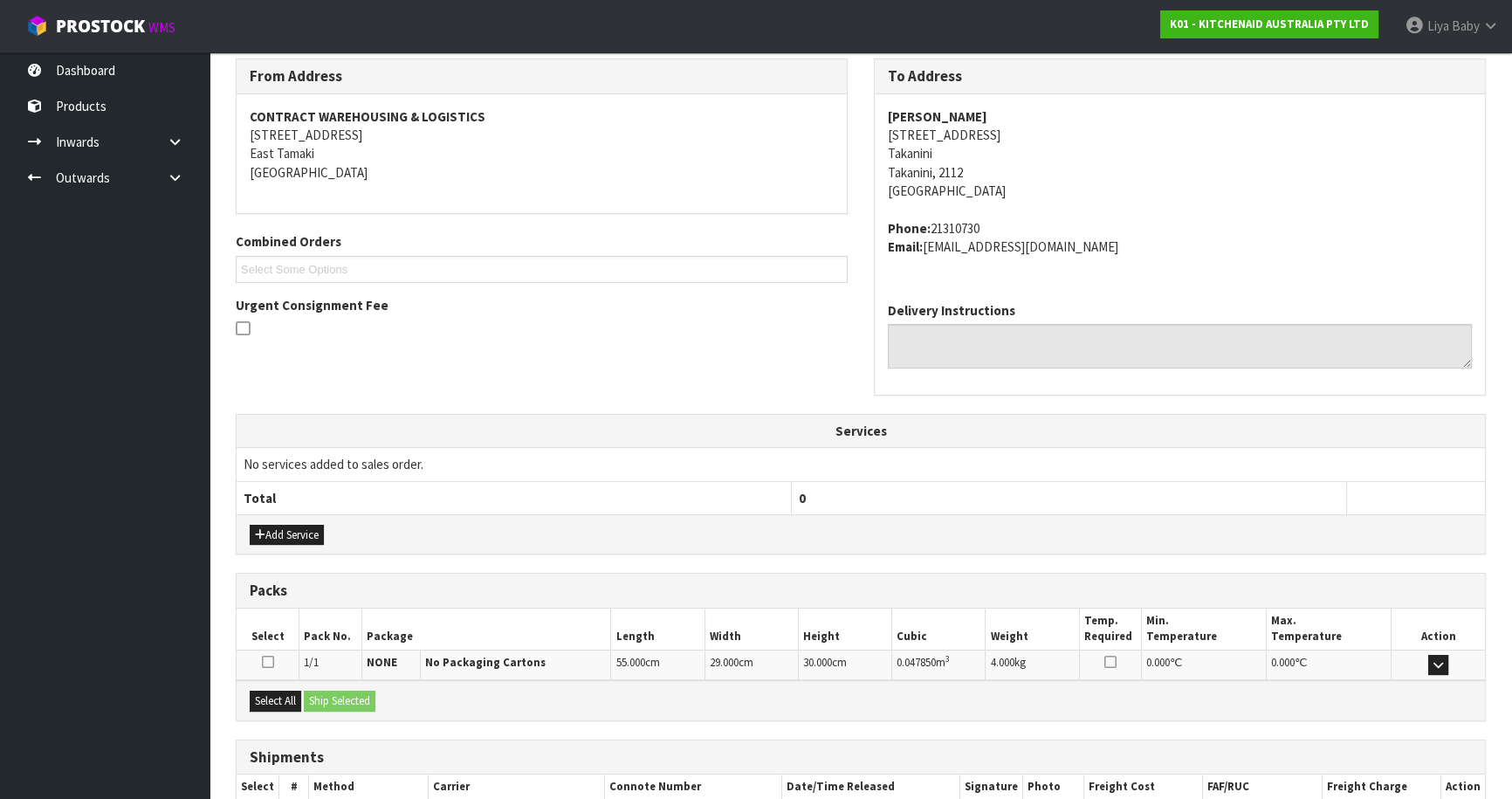
scroll to position [392, 0]
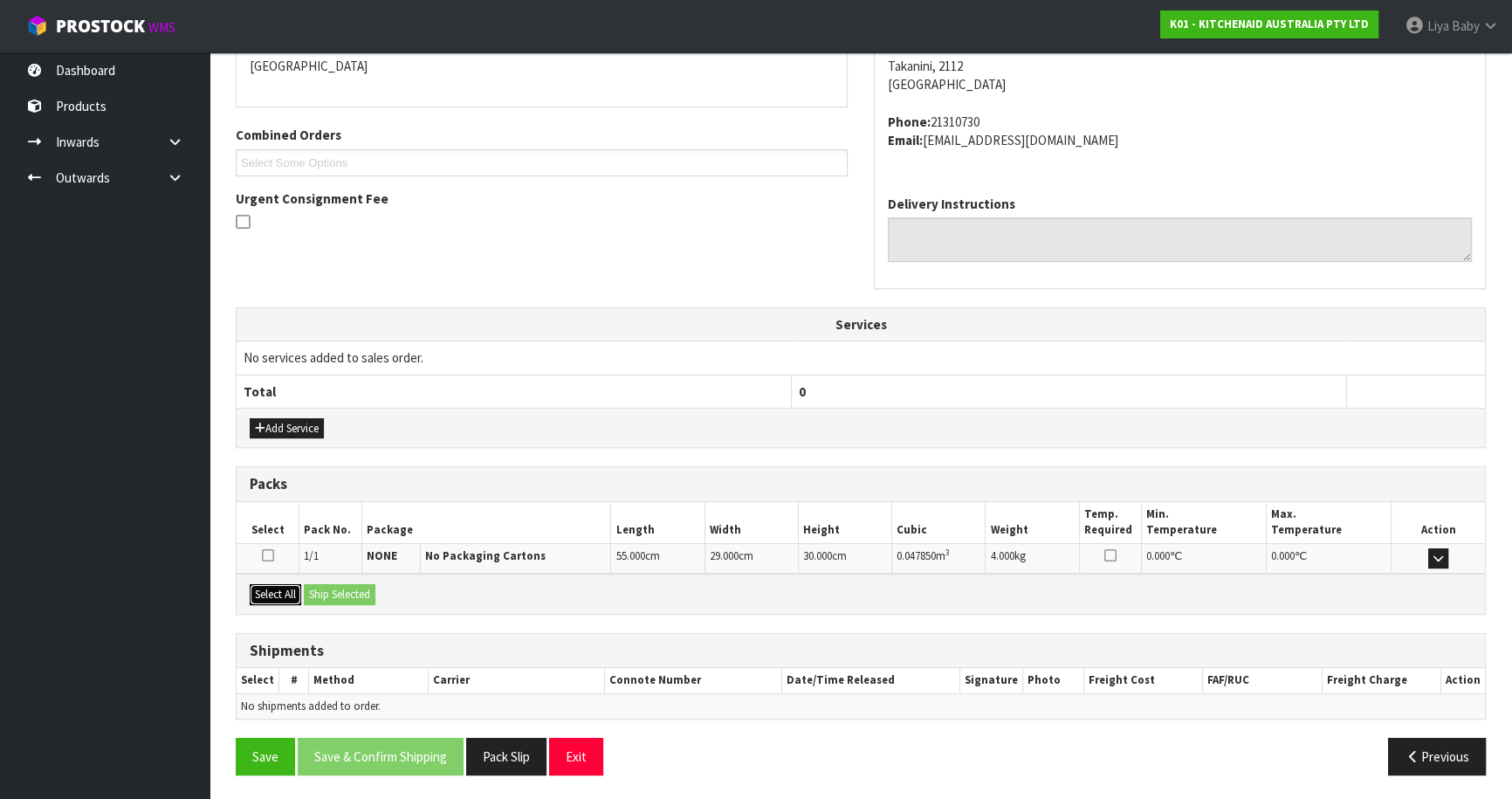
click at [277, 594] on button "Select All" at bounding box center [276, 595] width 51 height 21
click at [316, 589] on button "Ship Selected" at bounding box center [339, 595] width 71 height 21
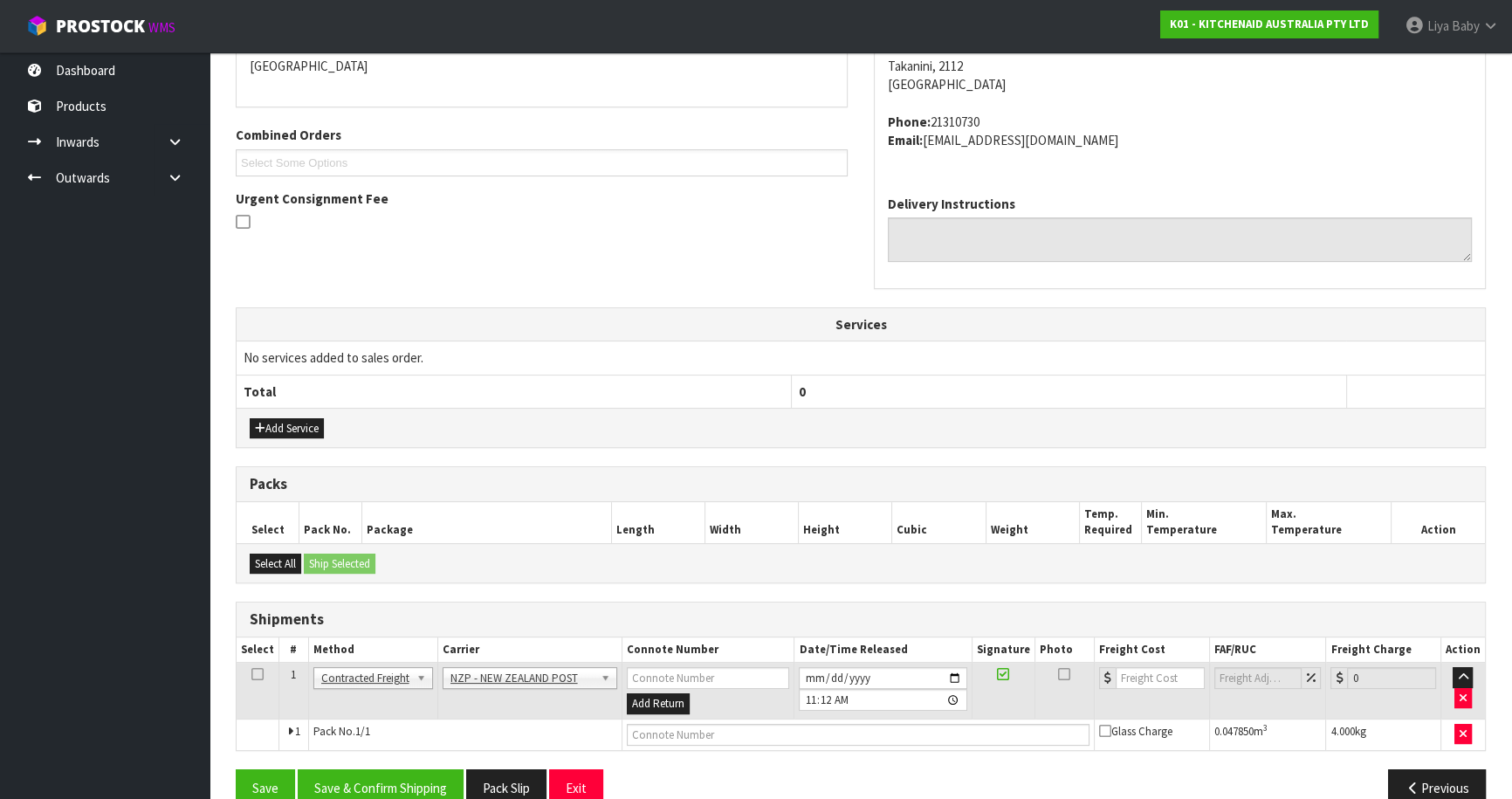
scroll to position [423, 0]
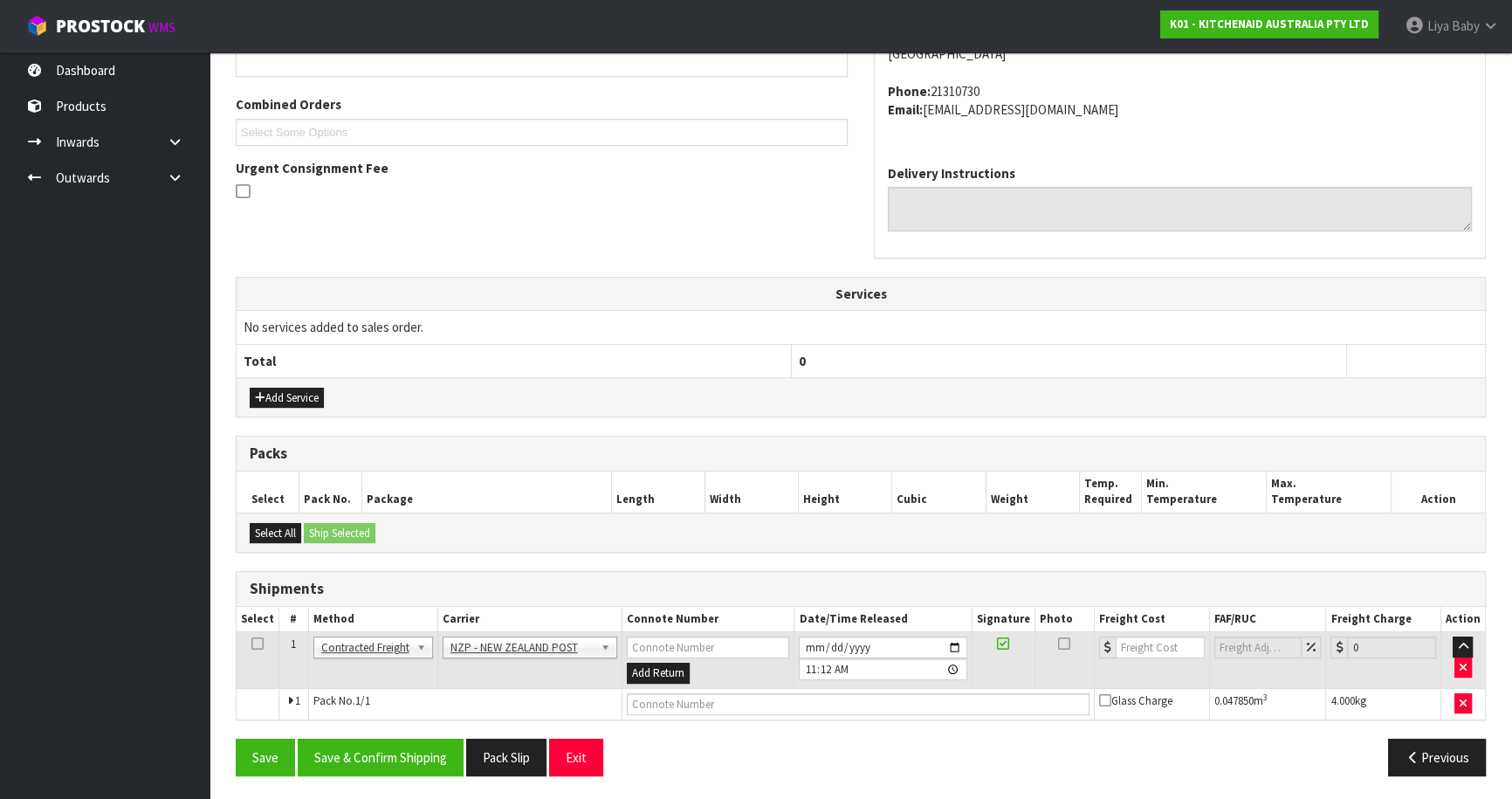
drag, startPoint x: 250, startPoint y: 636, endPoint x: 287, endPoint y: 663, distance: 45.8
click at [252, 643] on icon at bounding box center [258, 643] width 12 height 1
drag, startPoint x: 378, startPoint y: 742, endPoint x: 448, endPoint y: 717, distance: 74.3
click at [380, 742] on button "Save & Confirm Shipping" at bounding box center [380, 757] width 166 height 38
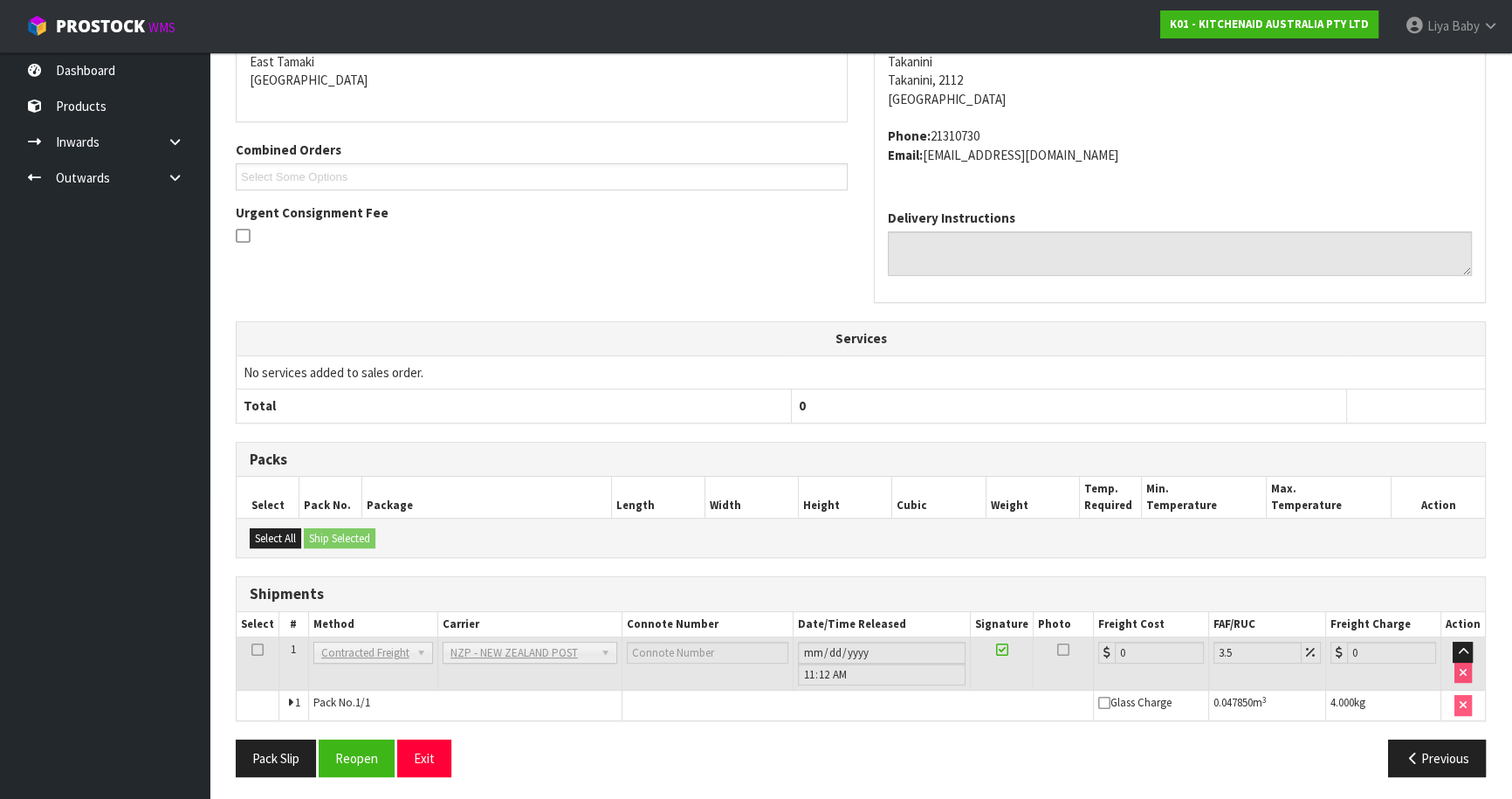
scroll to position [398, 0]
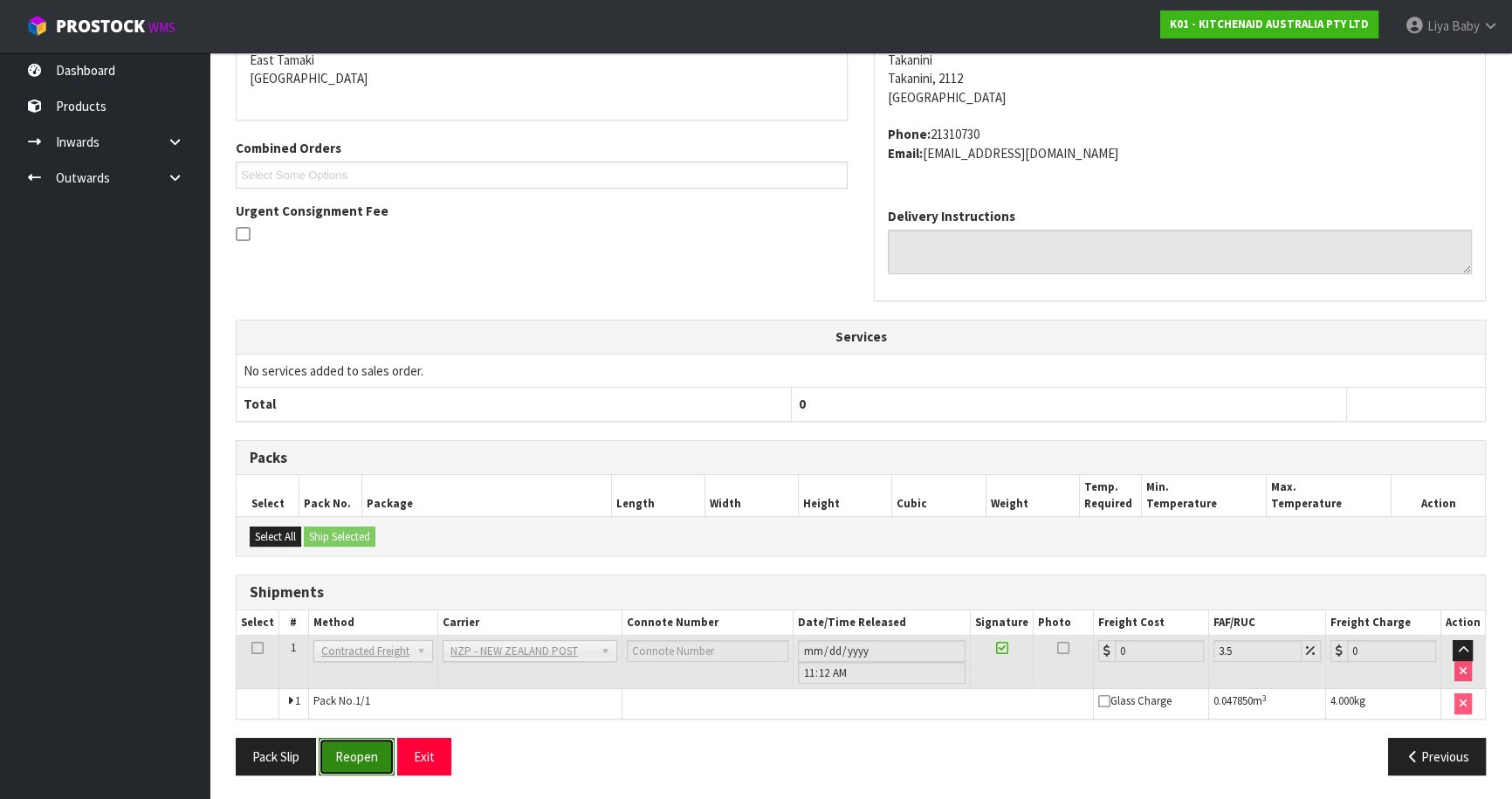
click at [336, 749] on button "Reopen" at bounding box center [356, 756] width 76 height 38
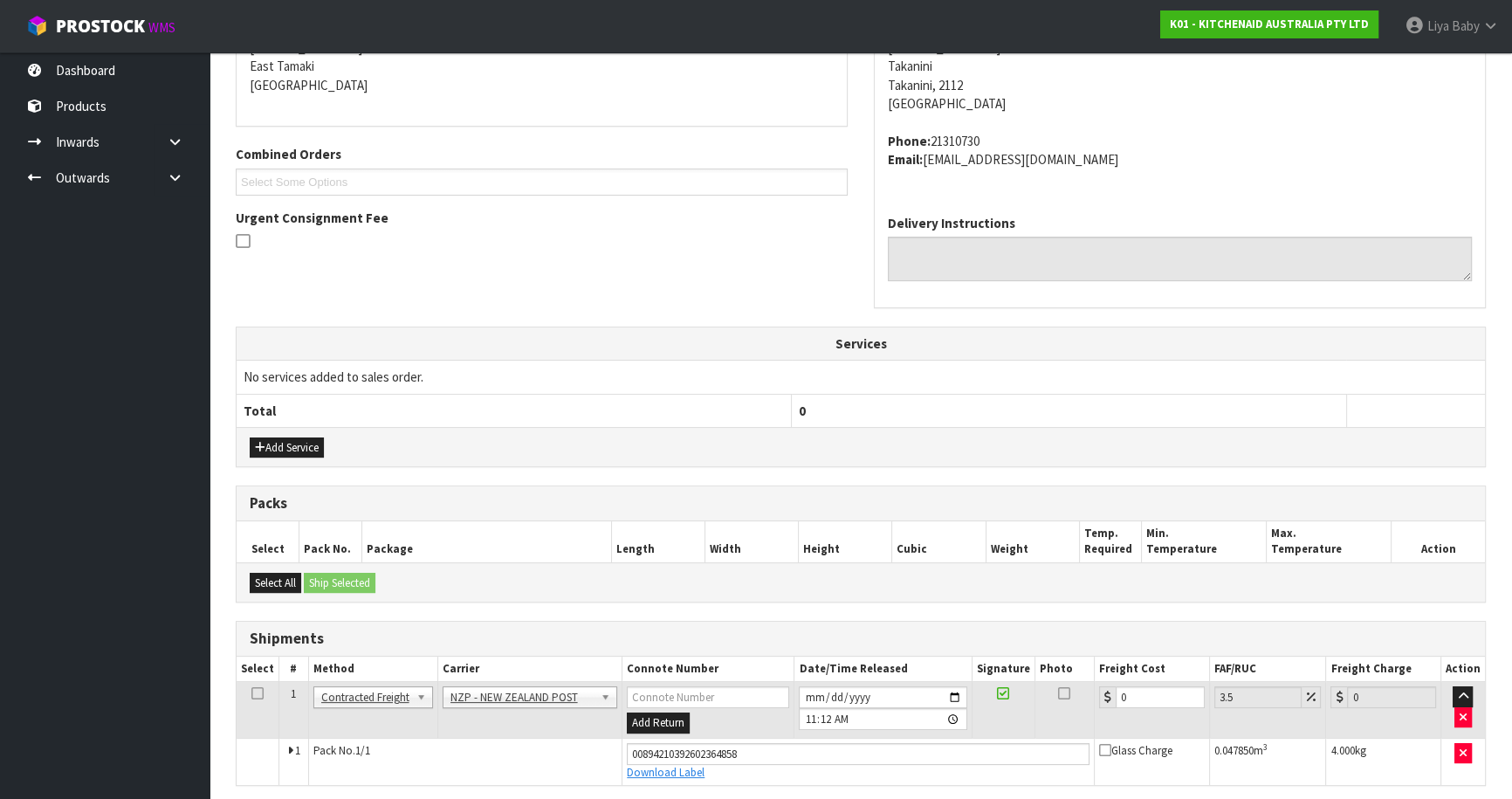
scroll to position [438, 0]
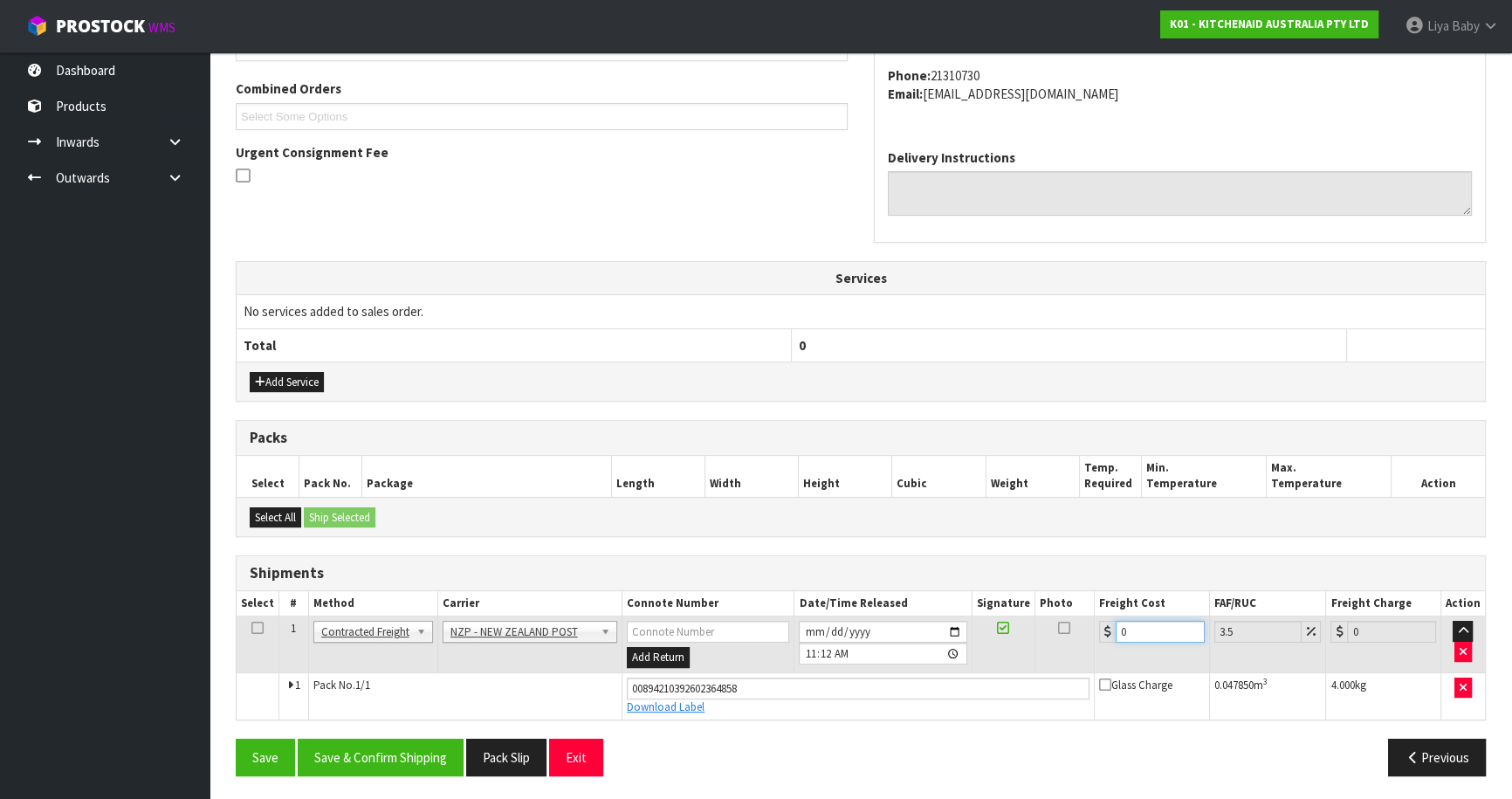
click at [1143, 620] on input "0" at bounding box center [1160, 631] width 89 height 22
click at [262, 624] on td at bounding box center [258, 645] width 43 height 57
click at [253, 617] on td at bounding box center [258, 645] width 43 height 57
drag, startPoint x: 256, startPoint y: 625, endPoint x: 275, endPoint y: 636, distance: 22.0
click at [257, 628] on icon at bounding box center [258, 628] width 12 height 1
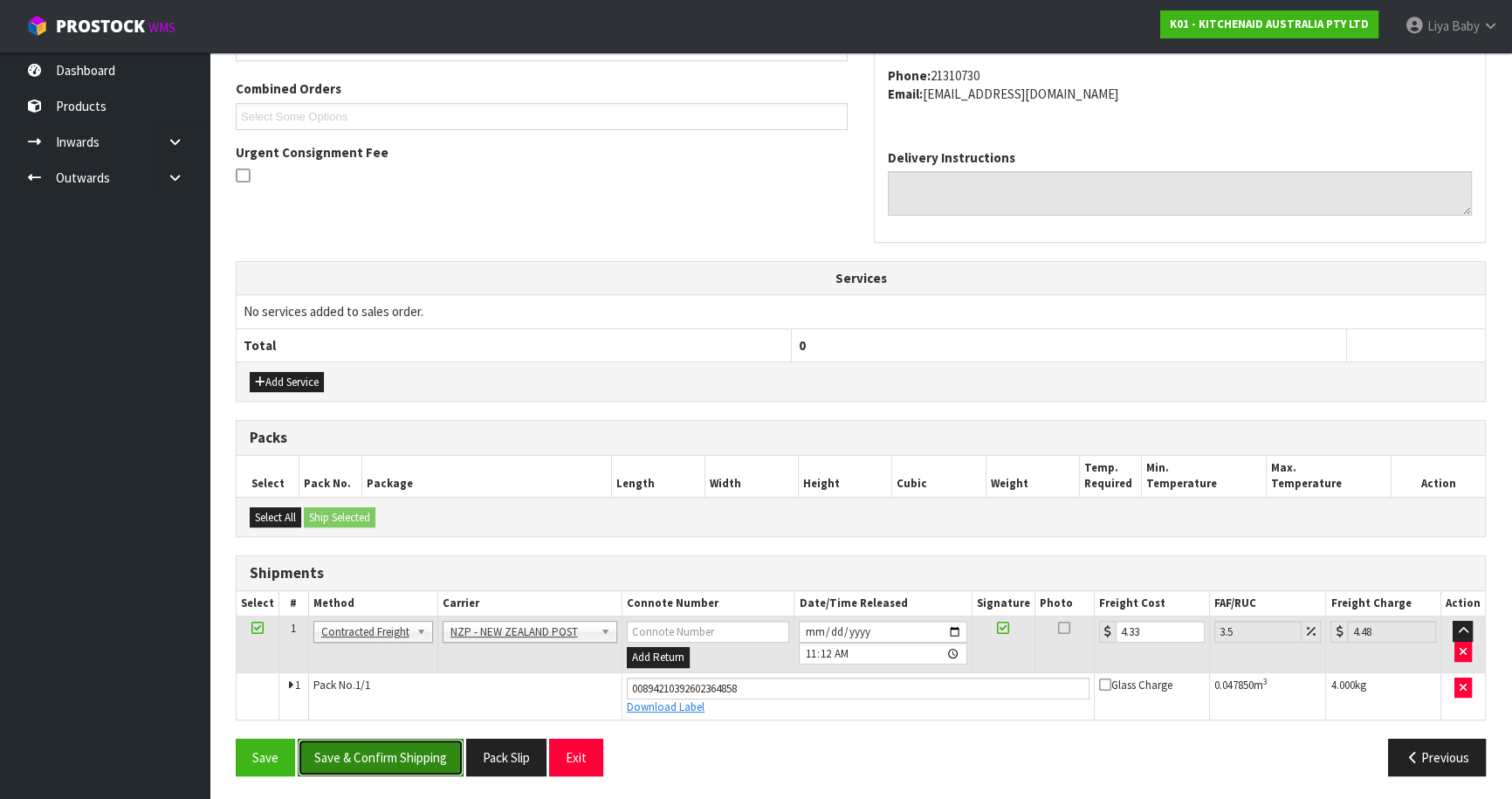
click at [373, 758] on button "Save & Confirm Shipping" at bounding box center [380, 757] width 166 height 38
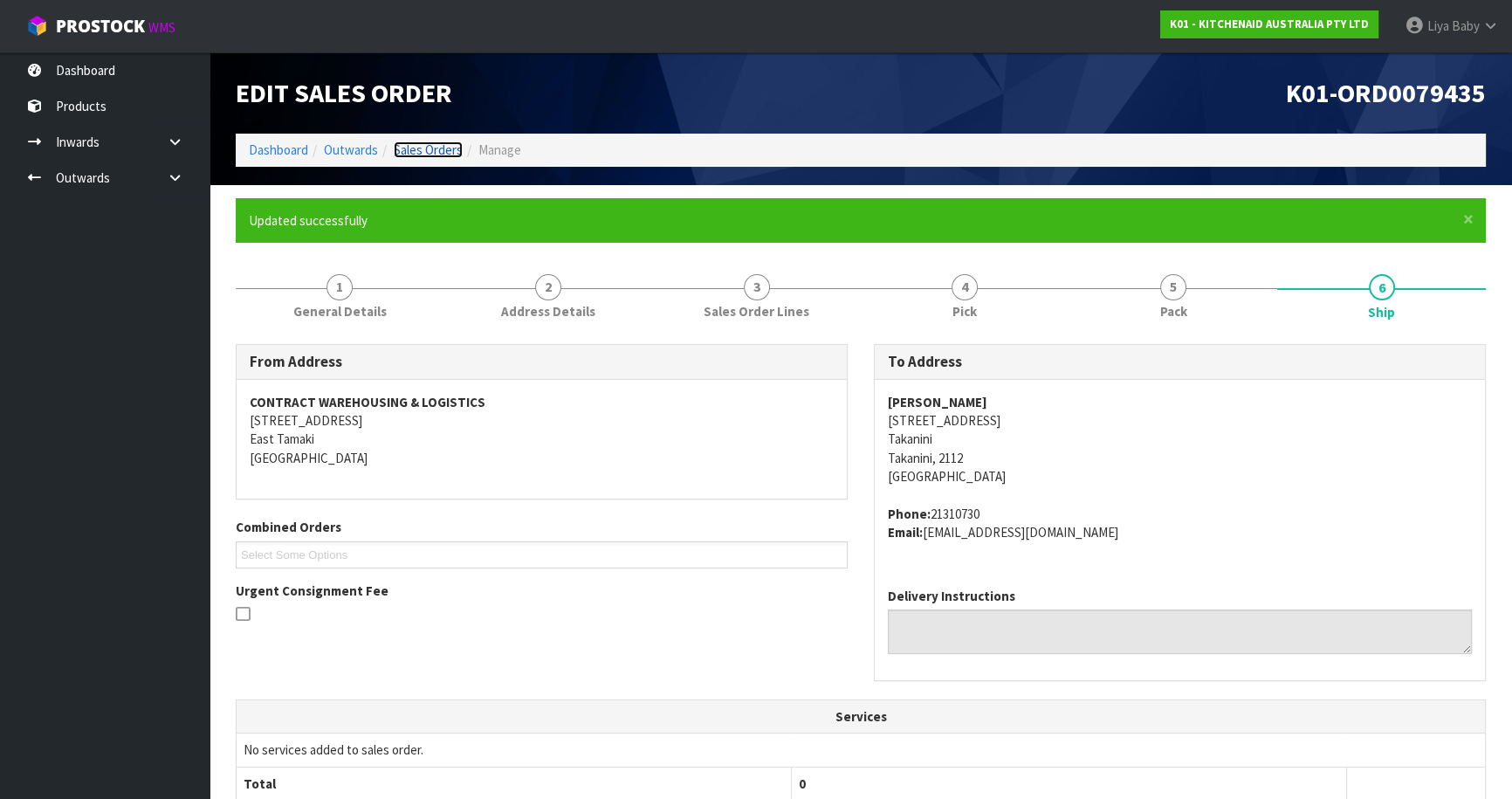
click at [427, 152] on link "Sales Orders" at bounding box center [428, 149] width 69 height 16
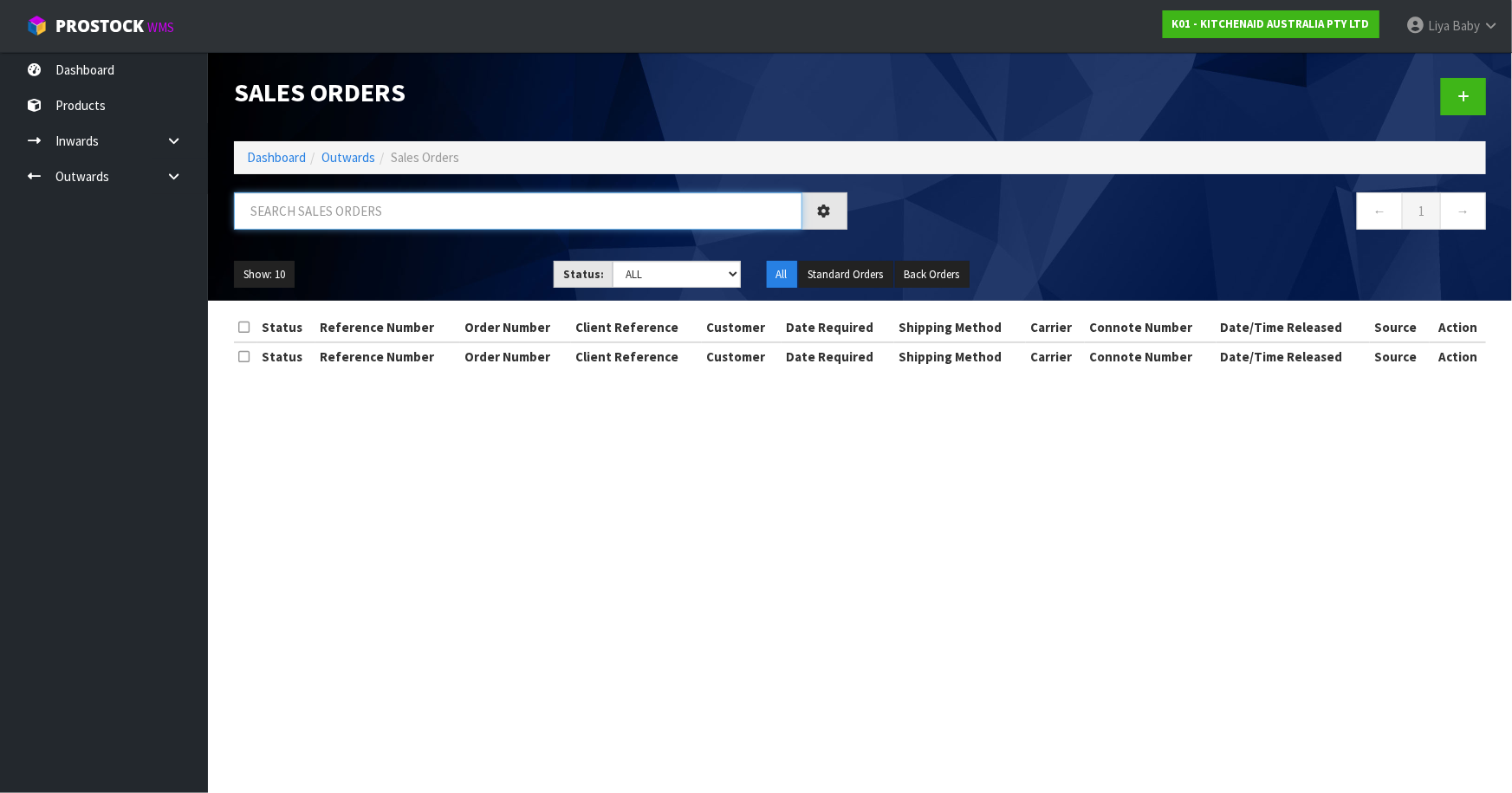
click at [391, 200] on input "text" at bounding box center [518, 211] width 569 height 38
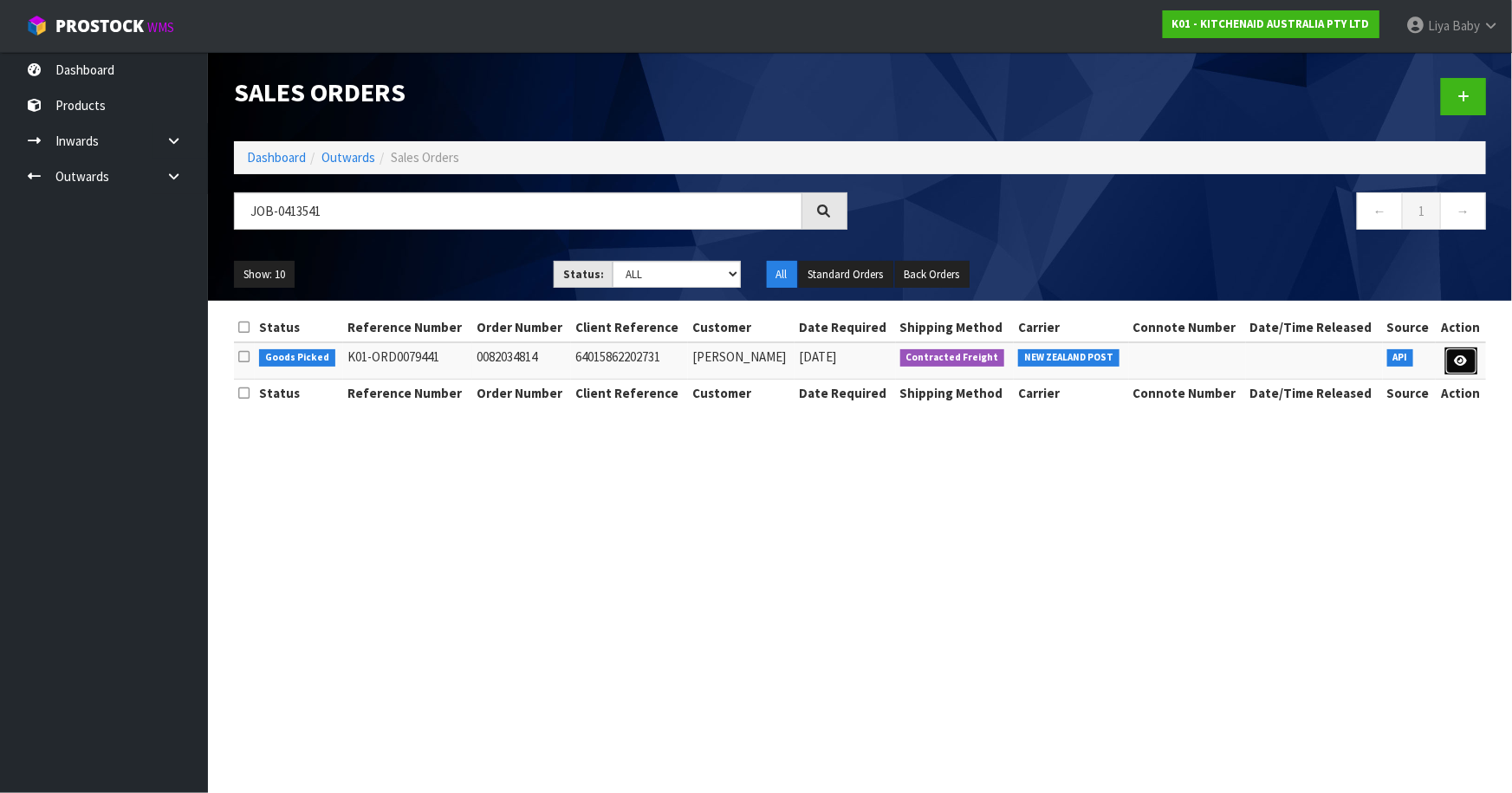
click at [1475, 366] on link at bounding box center [1462, 360] width 32 height 27
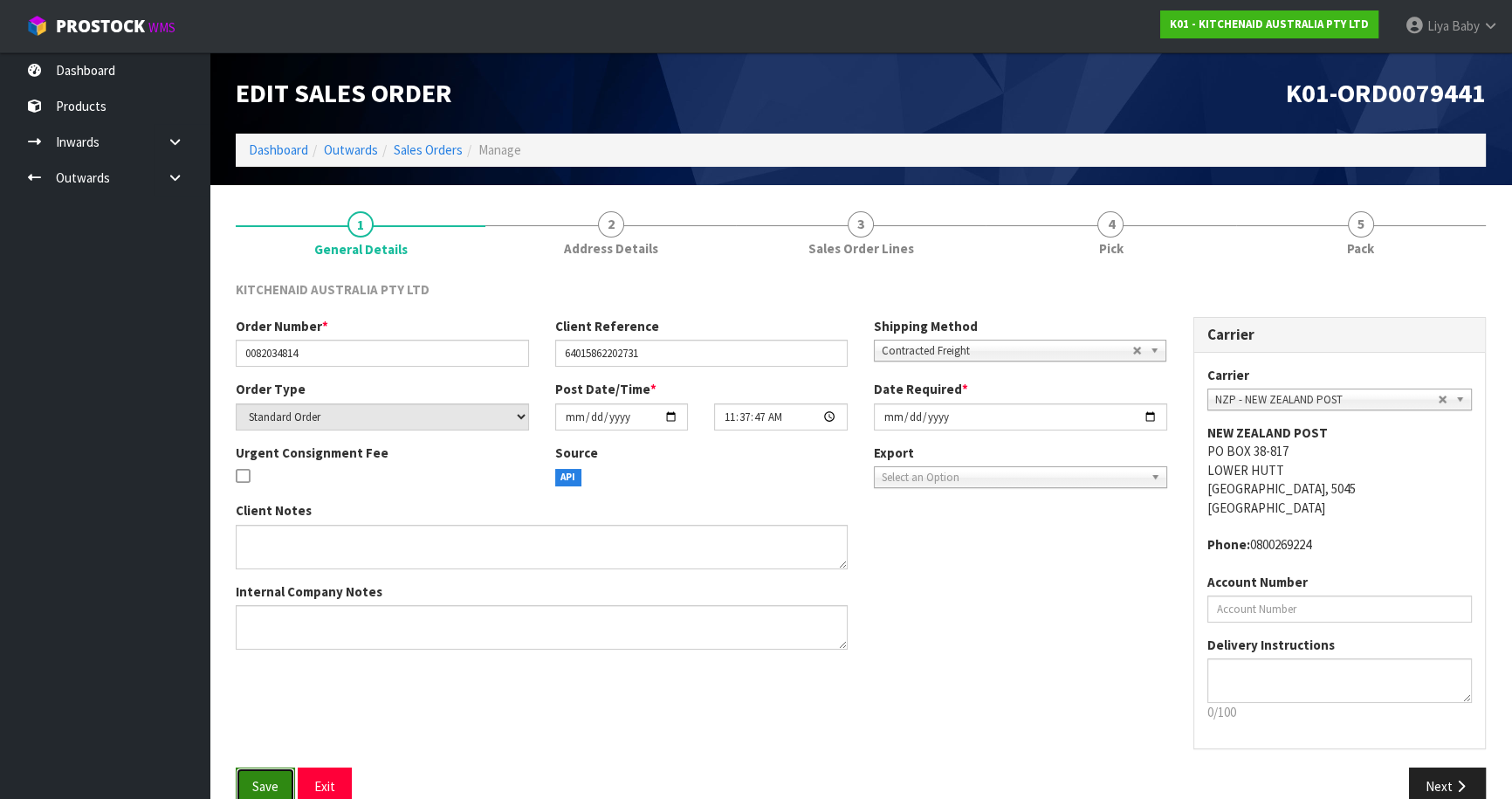
click at [254, 772] on button "Save" at bounding box center [265, 787] width 59 height 38
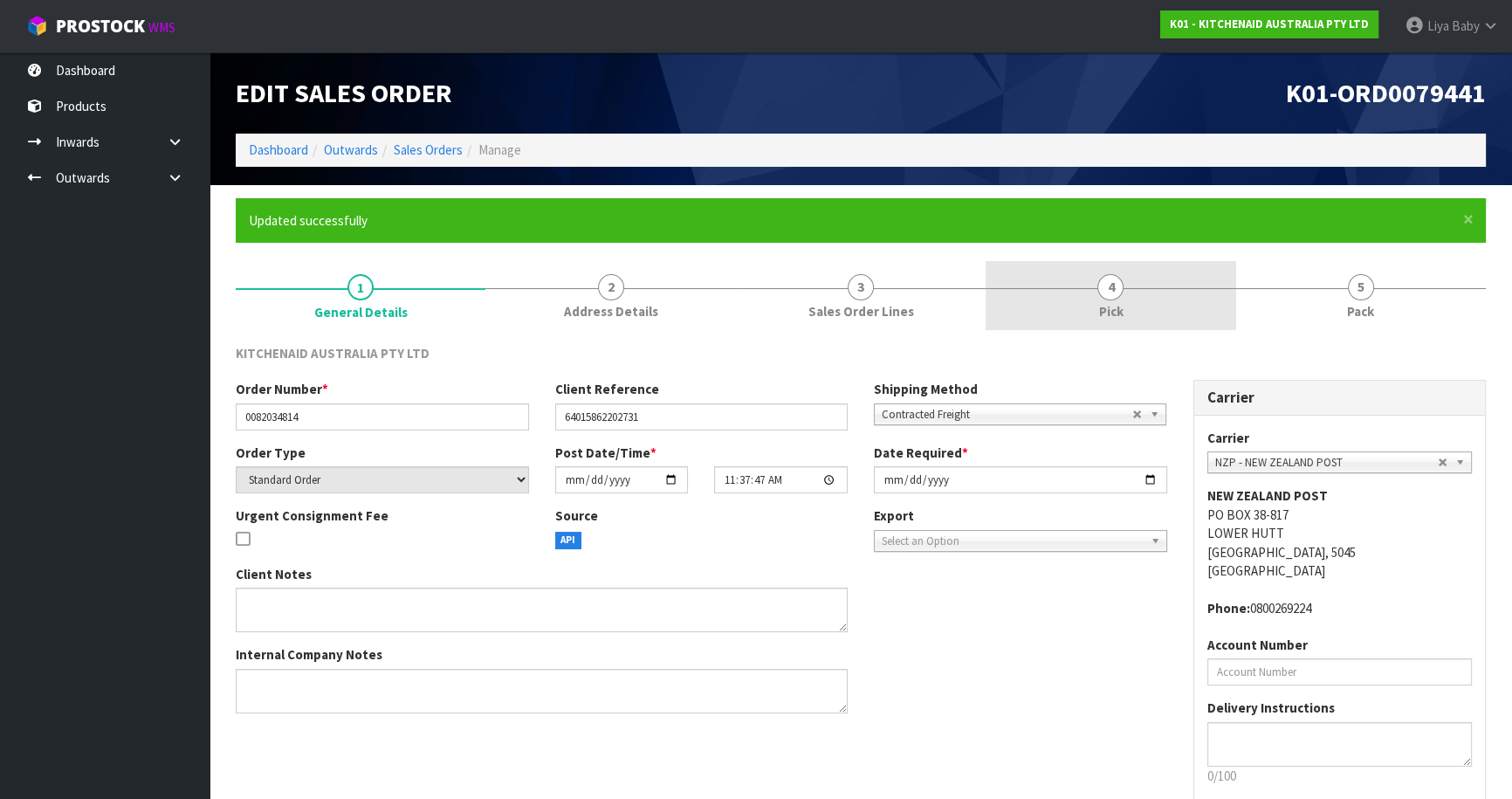
click at [1144, 299] on link "4 Pick" at bounding box center [1110, 295] width 250 height 69
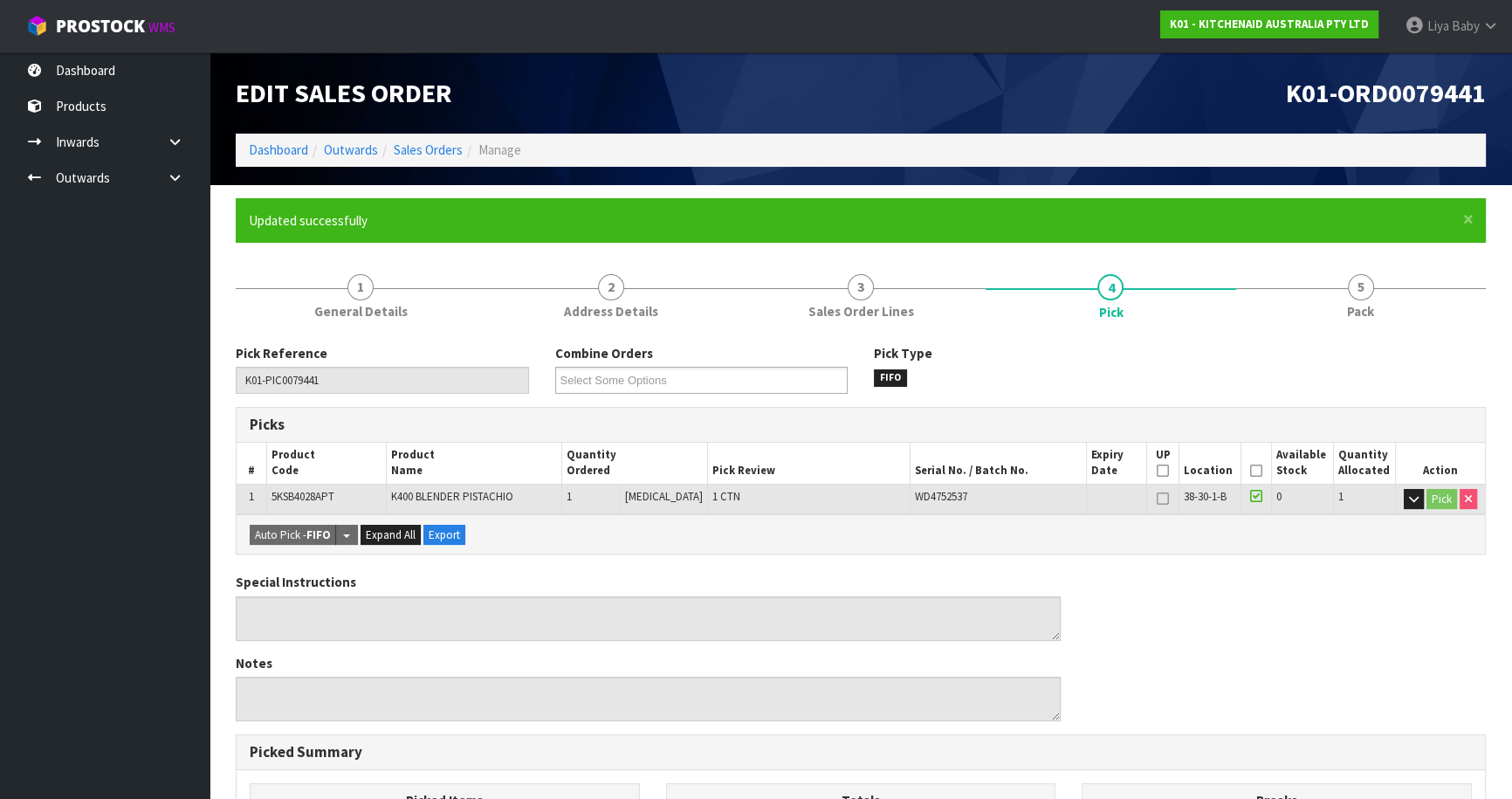
click at [1256, 470] on icon at bounding box center [1256, 470] width 12 height 1
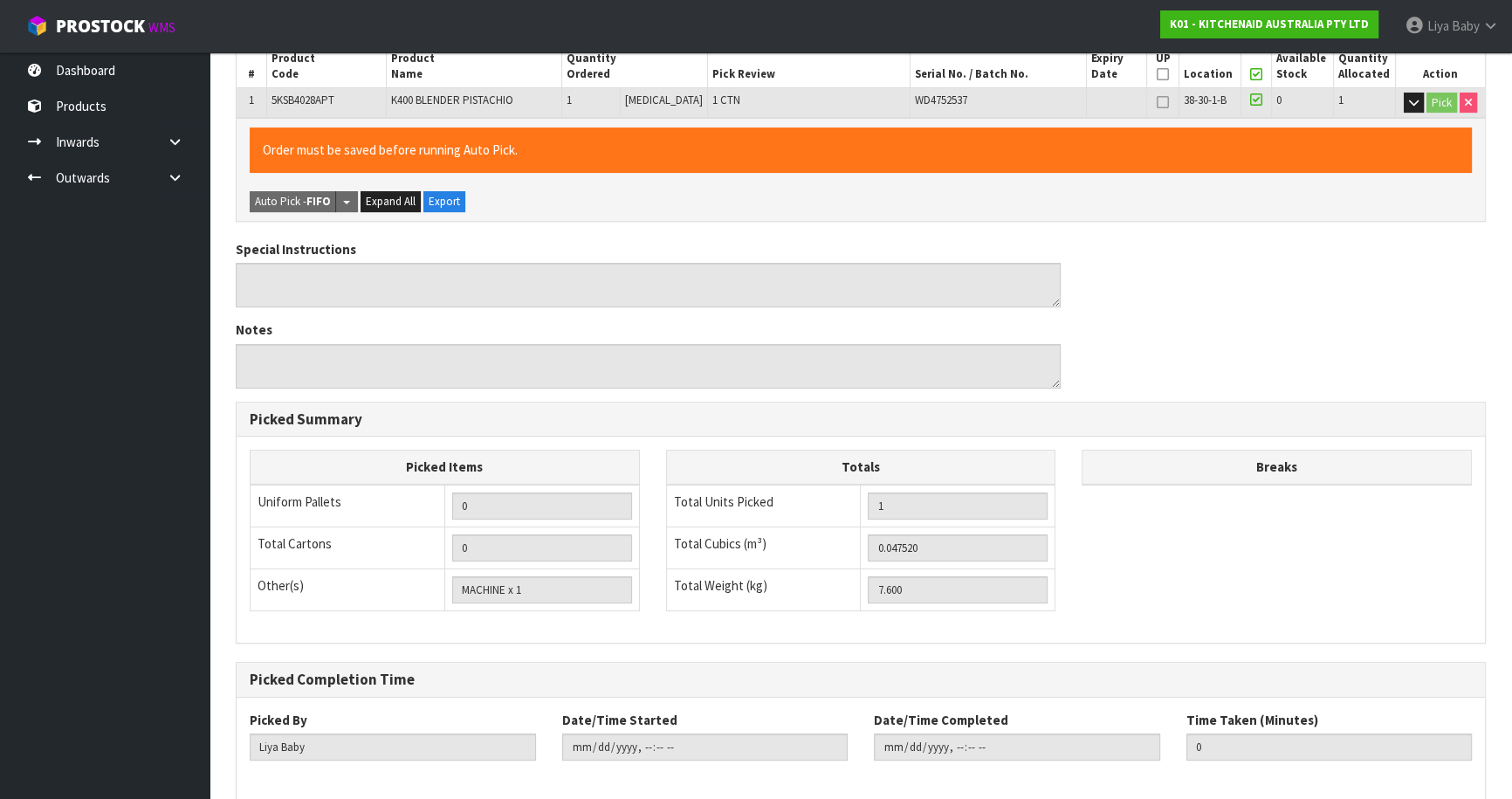
scroll to position [478, 0]
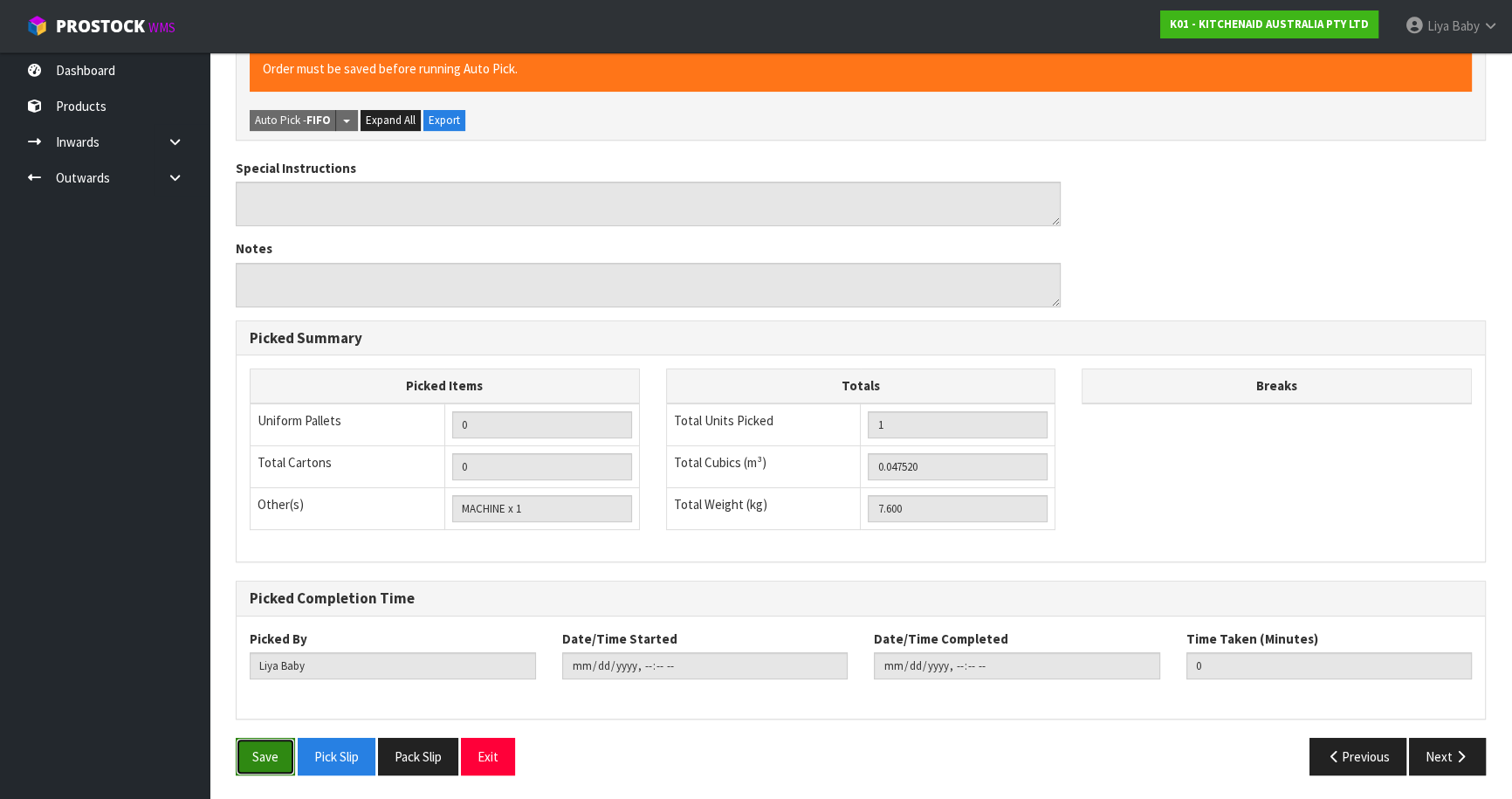
click at [266, 748] on button "Save" at bounding box center [265, 756] width 59 height 38
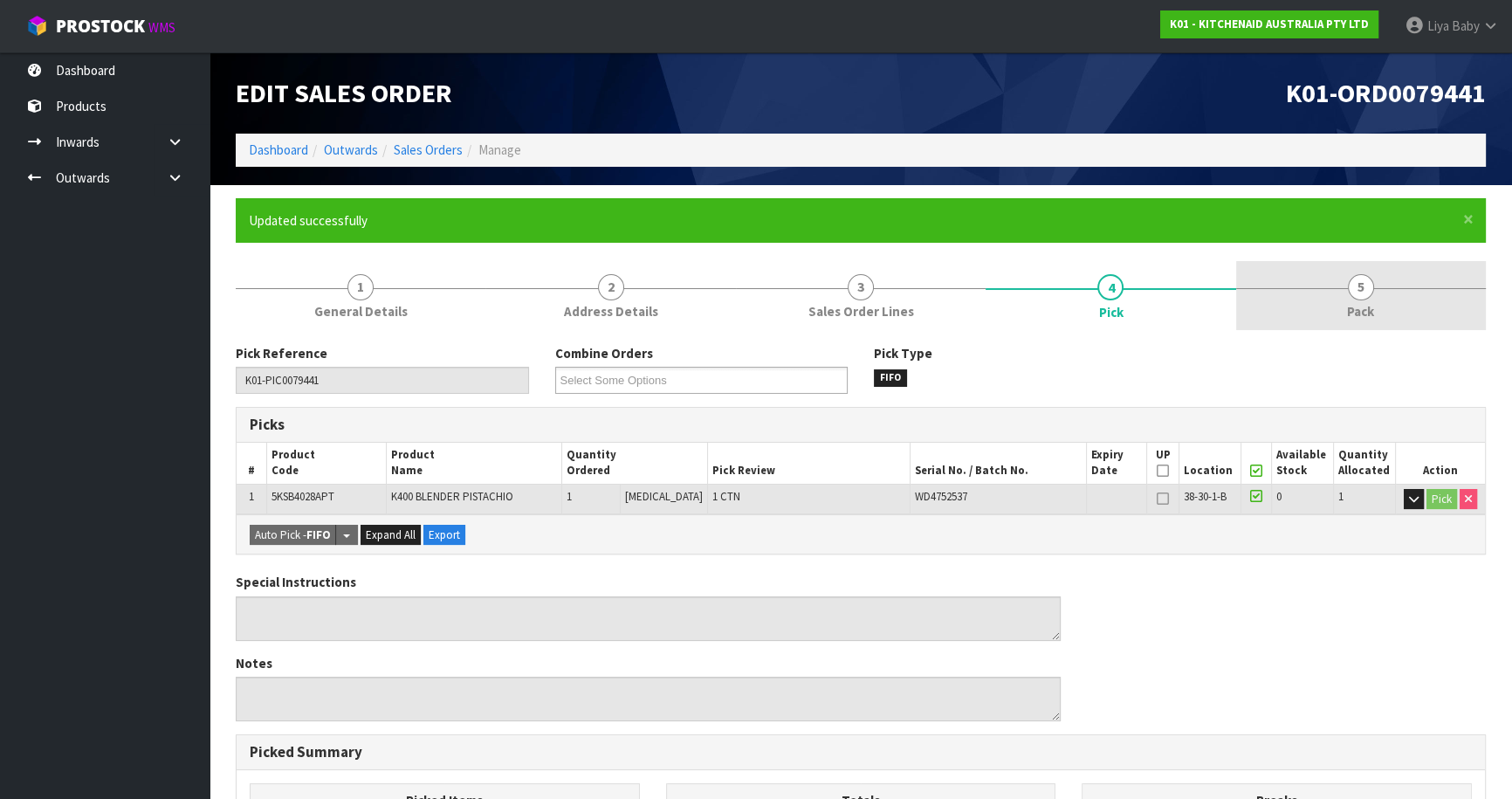
click at [1358, 312] on span "Pack" at bounding box center [1361, 311] width 27 height 18
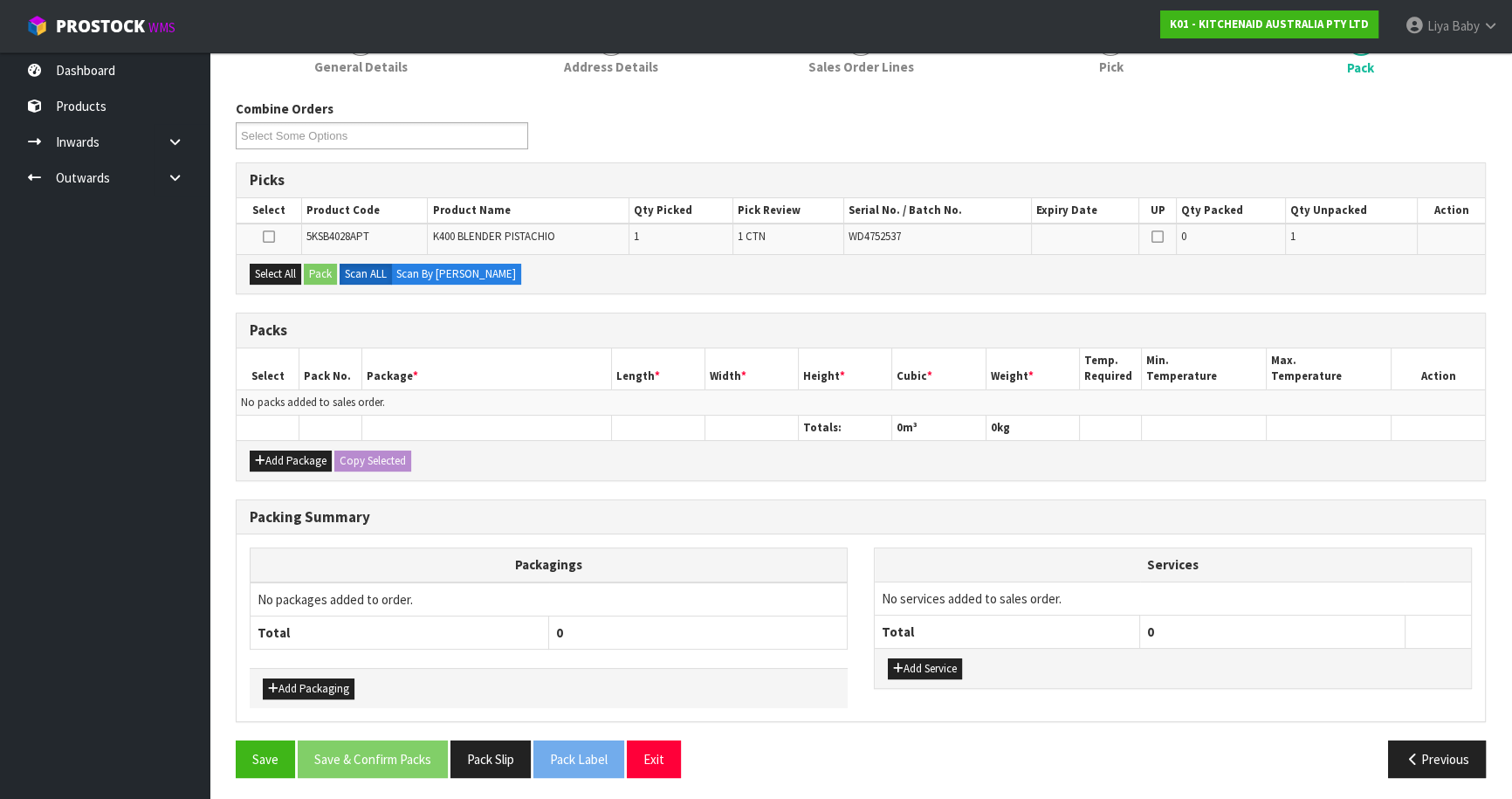
scroll to position [245, 0]
click at [297, 449] on button "Add Package" at bounding box center [291, 460] width 82 height 21
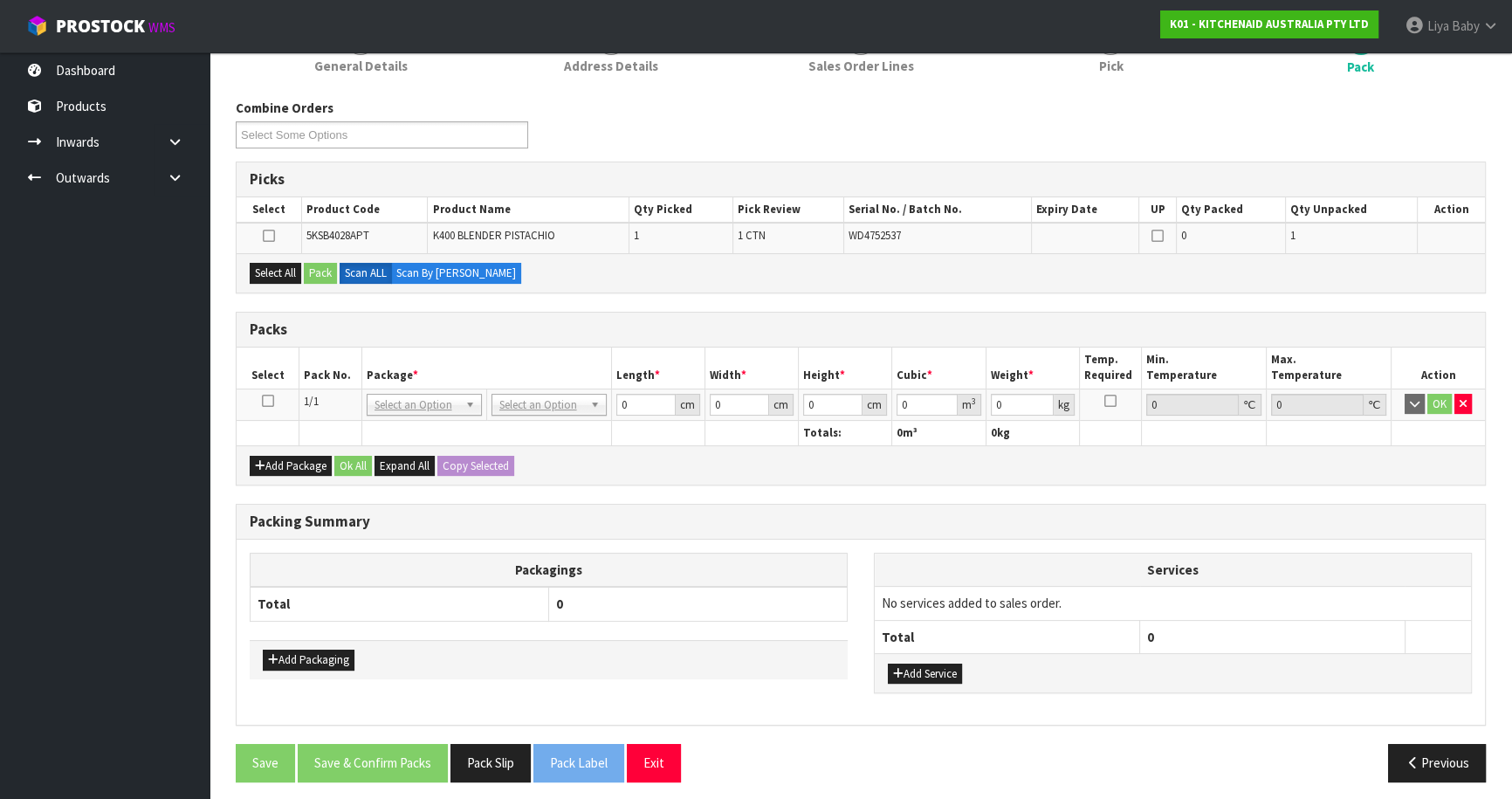
click at [269, 401] on icon at bounding box center [268, 401] width 12 height 1
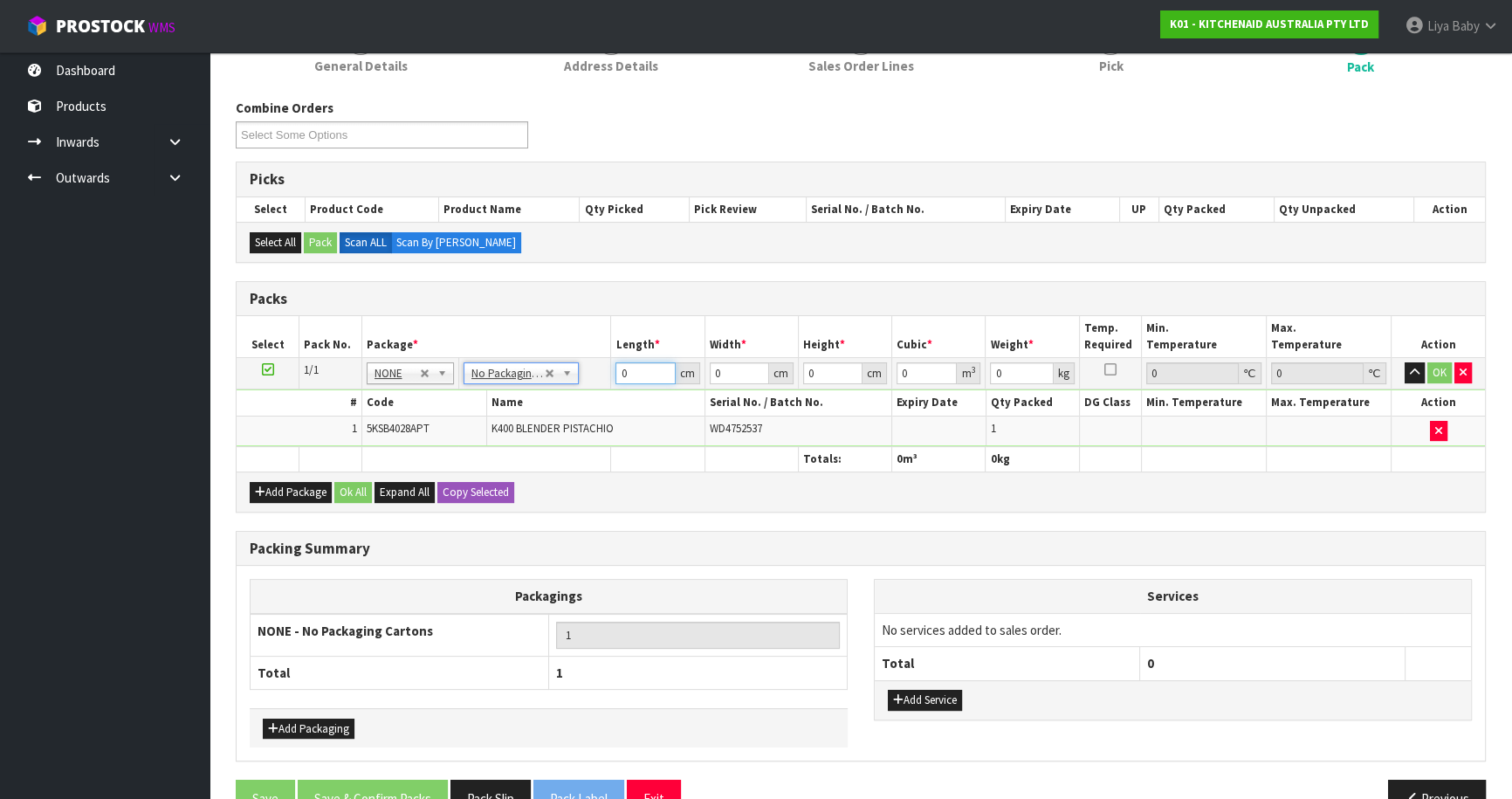
click at [637, 374] on input "0" at bounding box center [645, 372] width 59 height 22
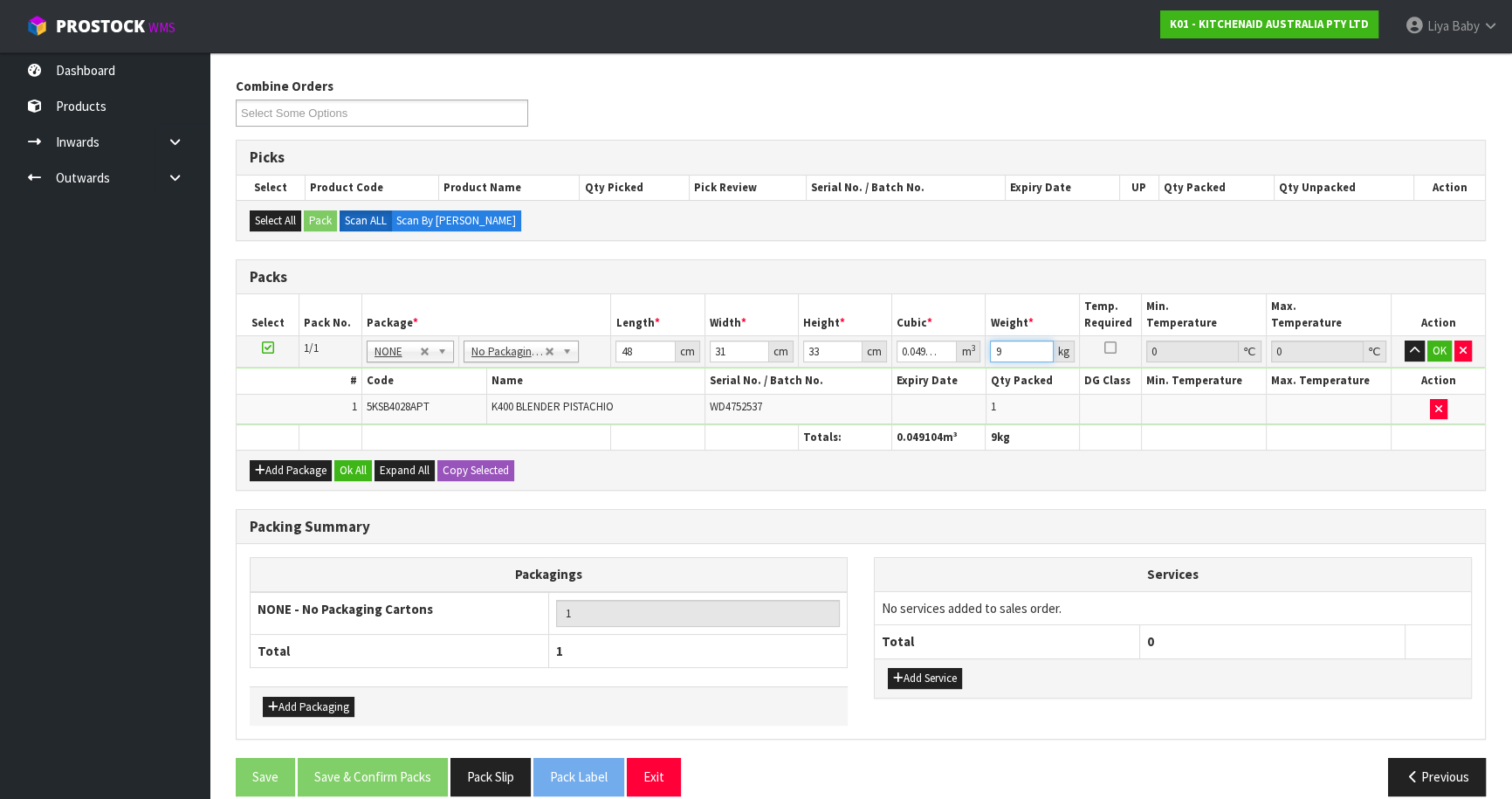
scroll to position [286, 0]
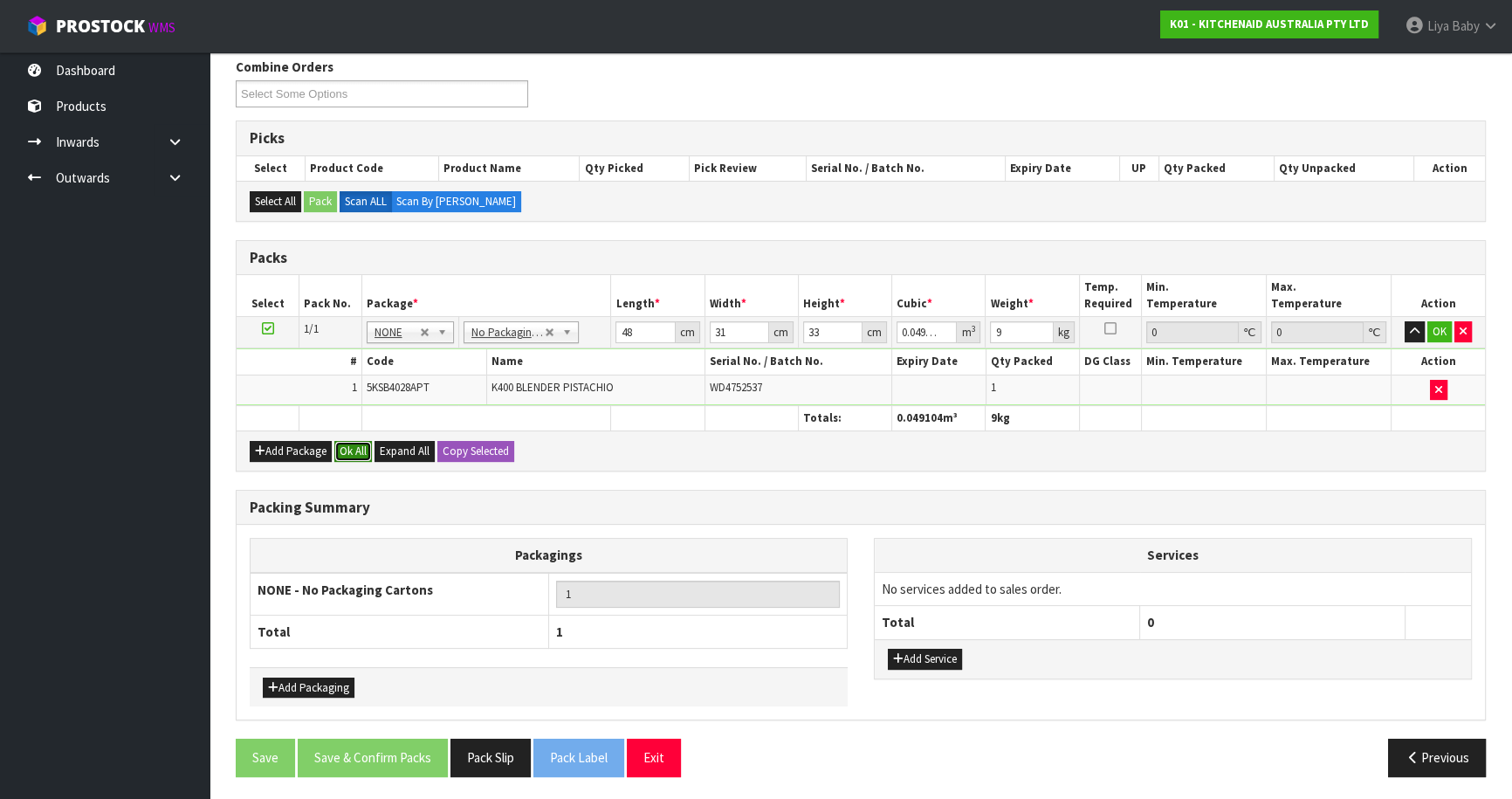
click at [342, 451] on button "Ok All" at bounding box center [354, 451] width 38 height 21
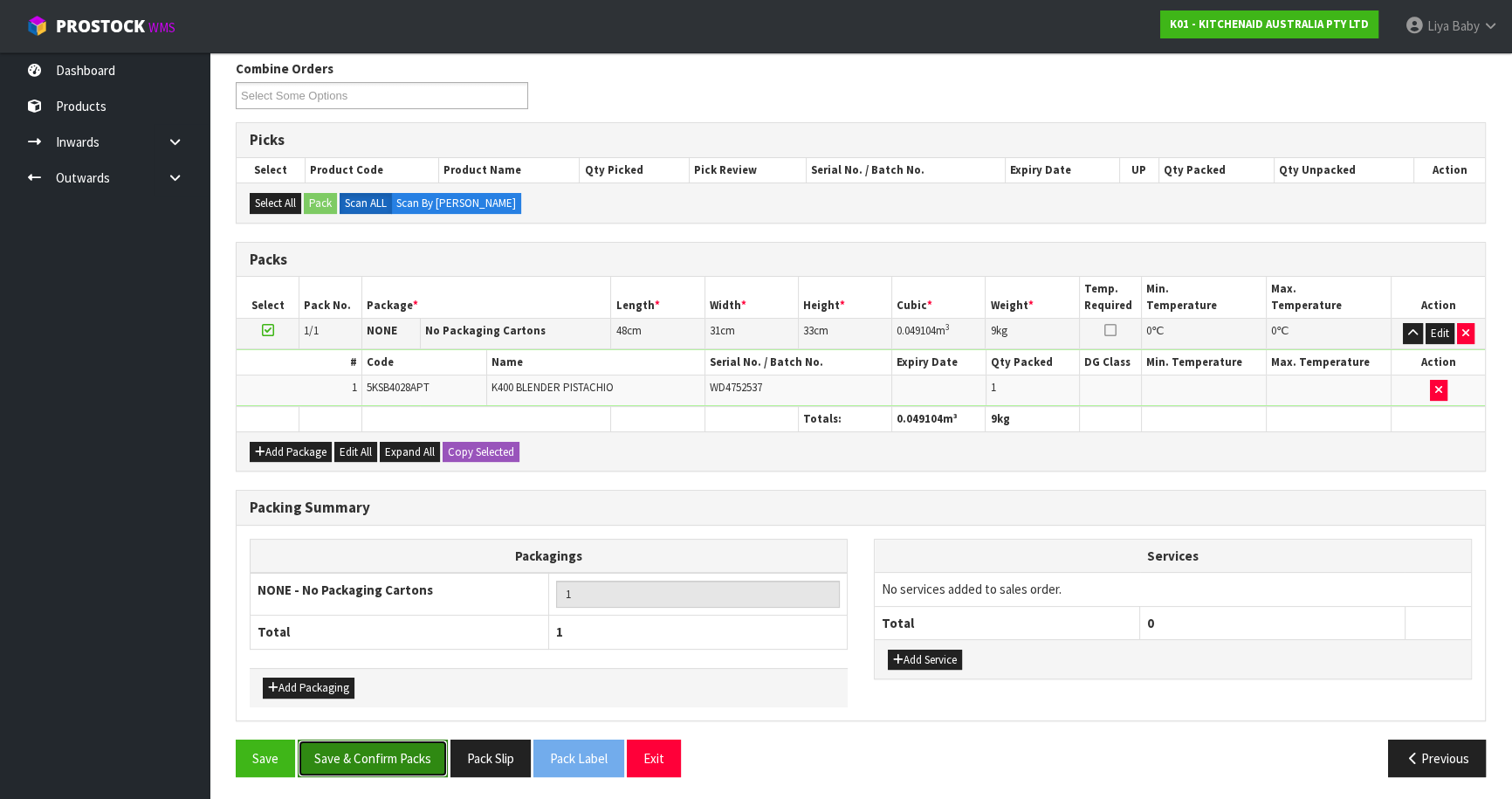
click at [385, 745] on button "Save & Confirm Packs" at bounding box center [373, 758] width 150 height 38
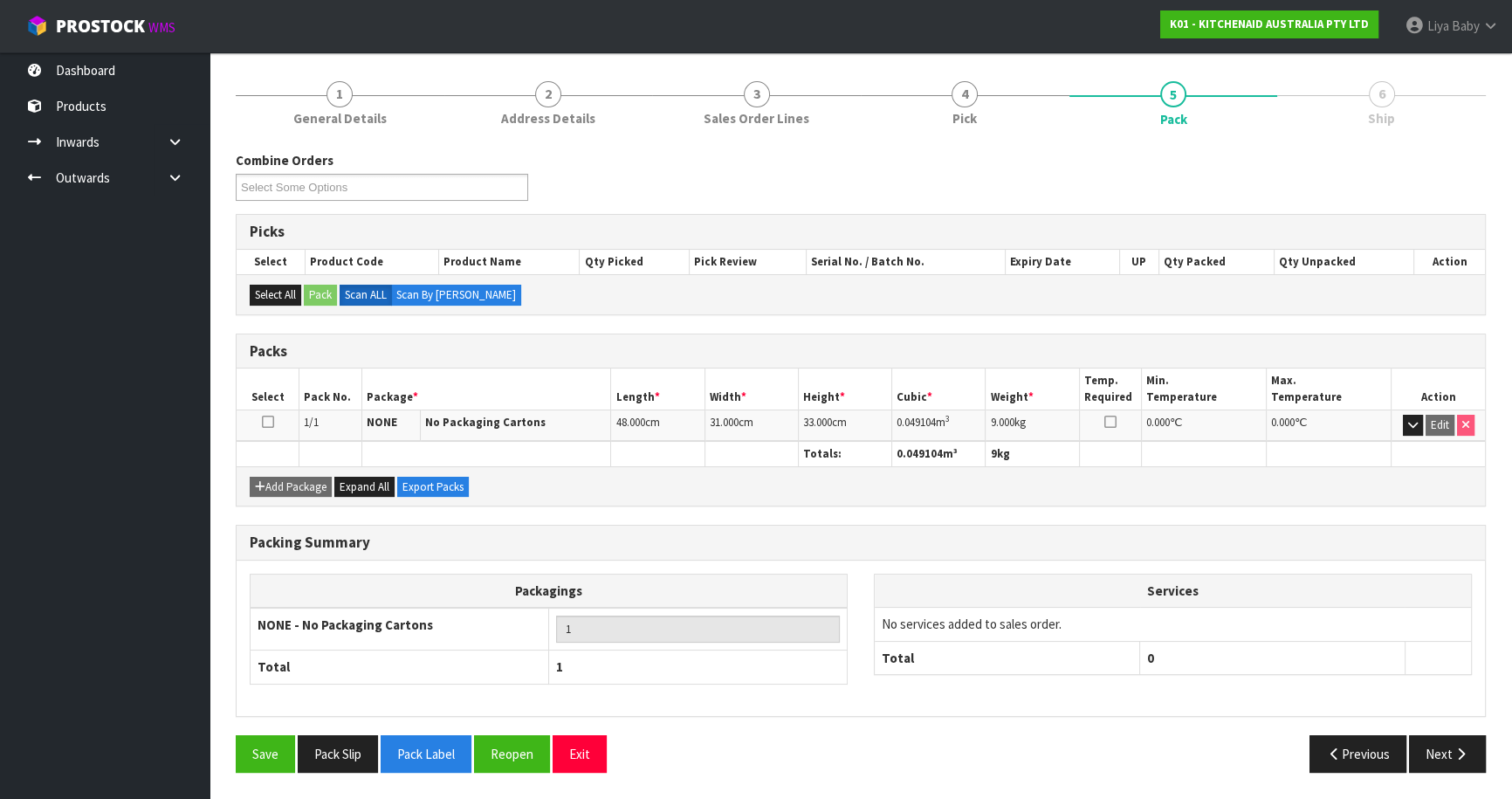
scroll to position [190, 0]
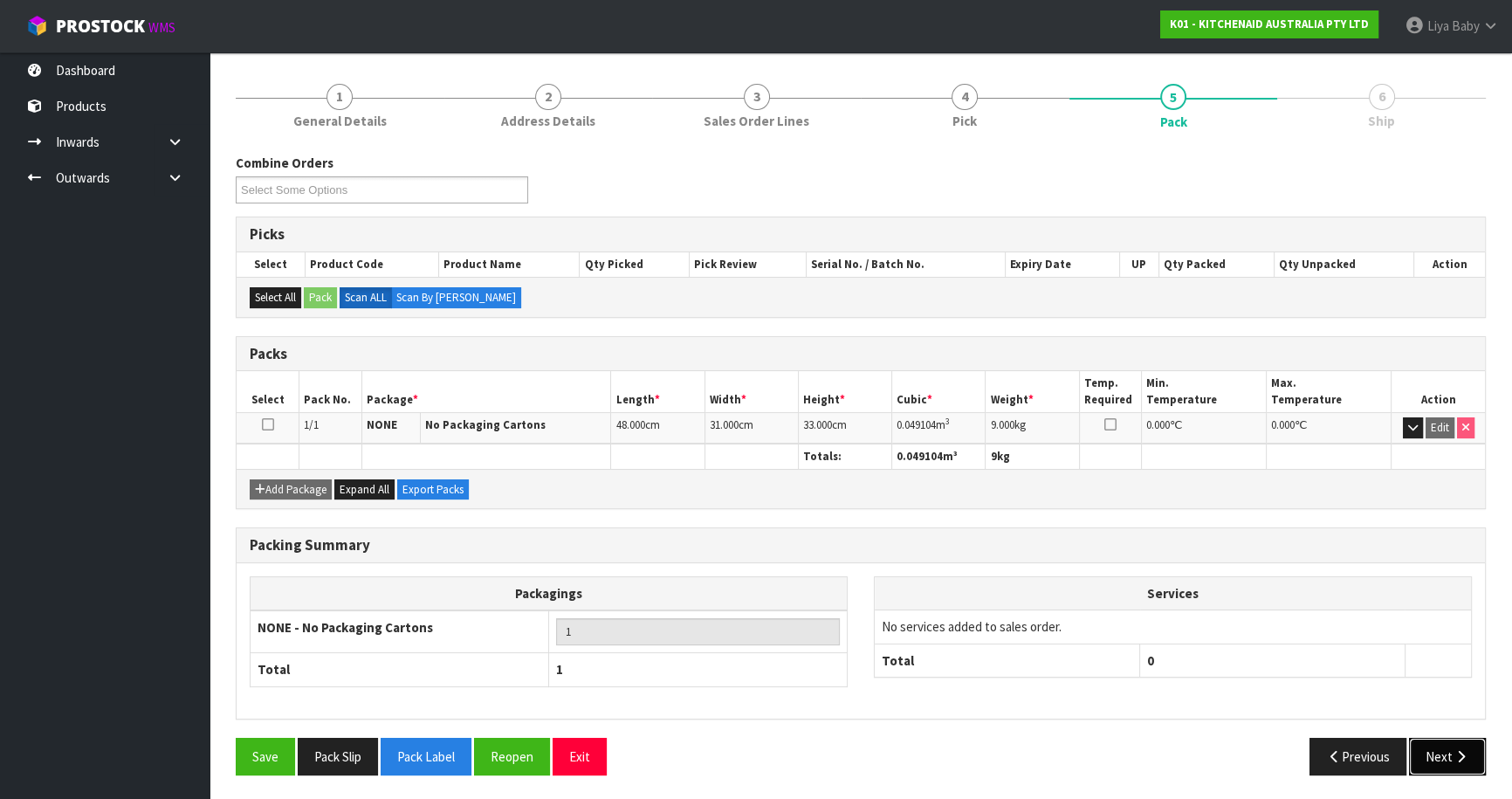
click at [1449, 750] on button "Next" at bounding box center [1447, 756] width 77 height 38
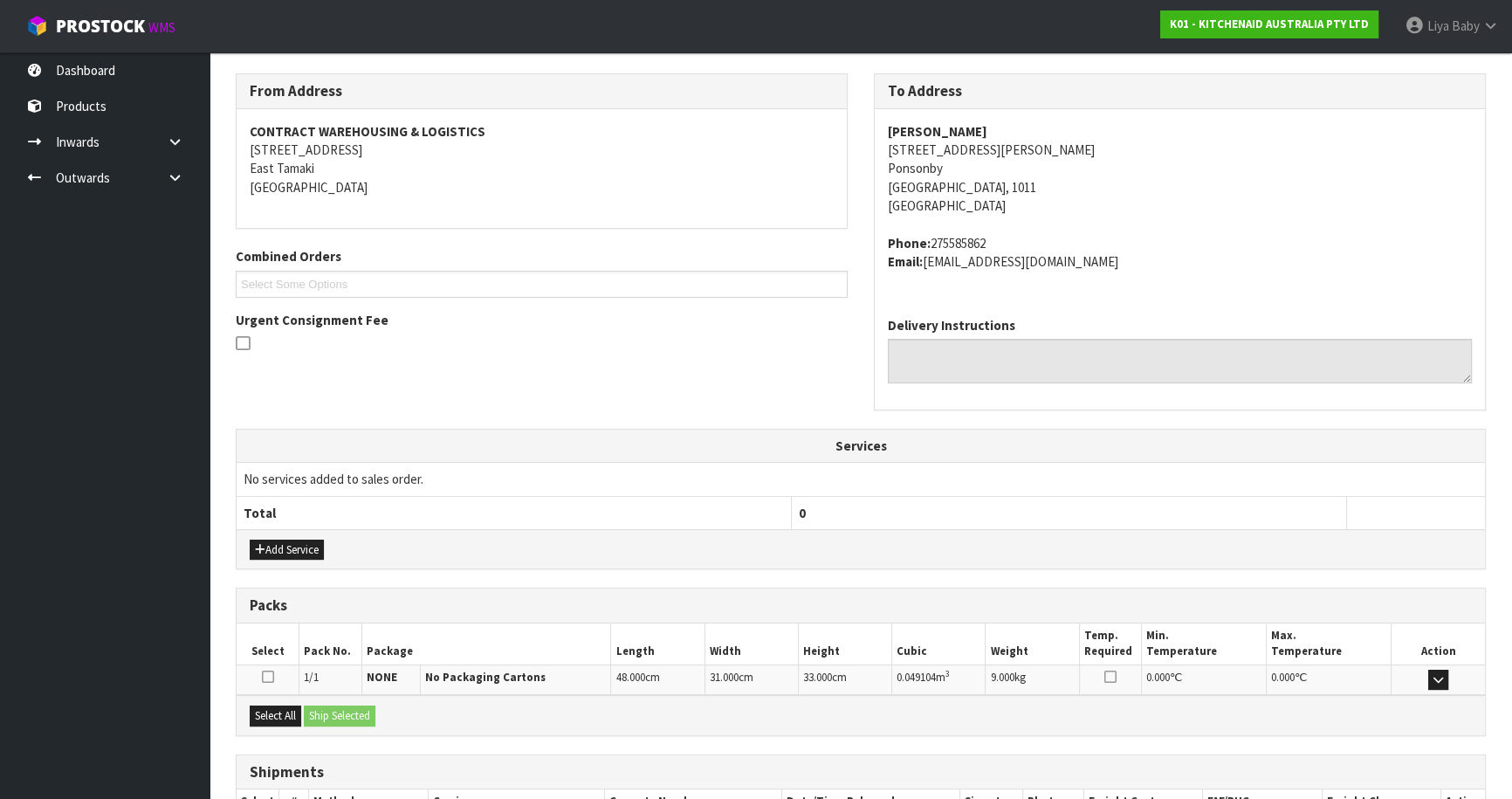
scroll to position [392, 0]
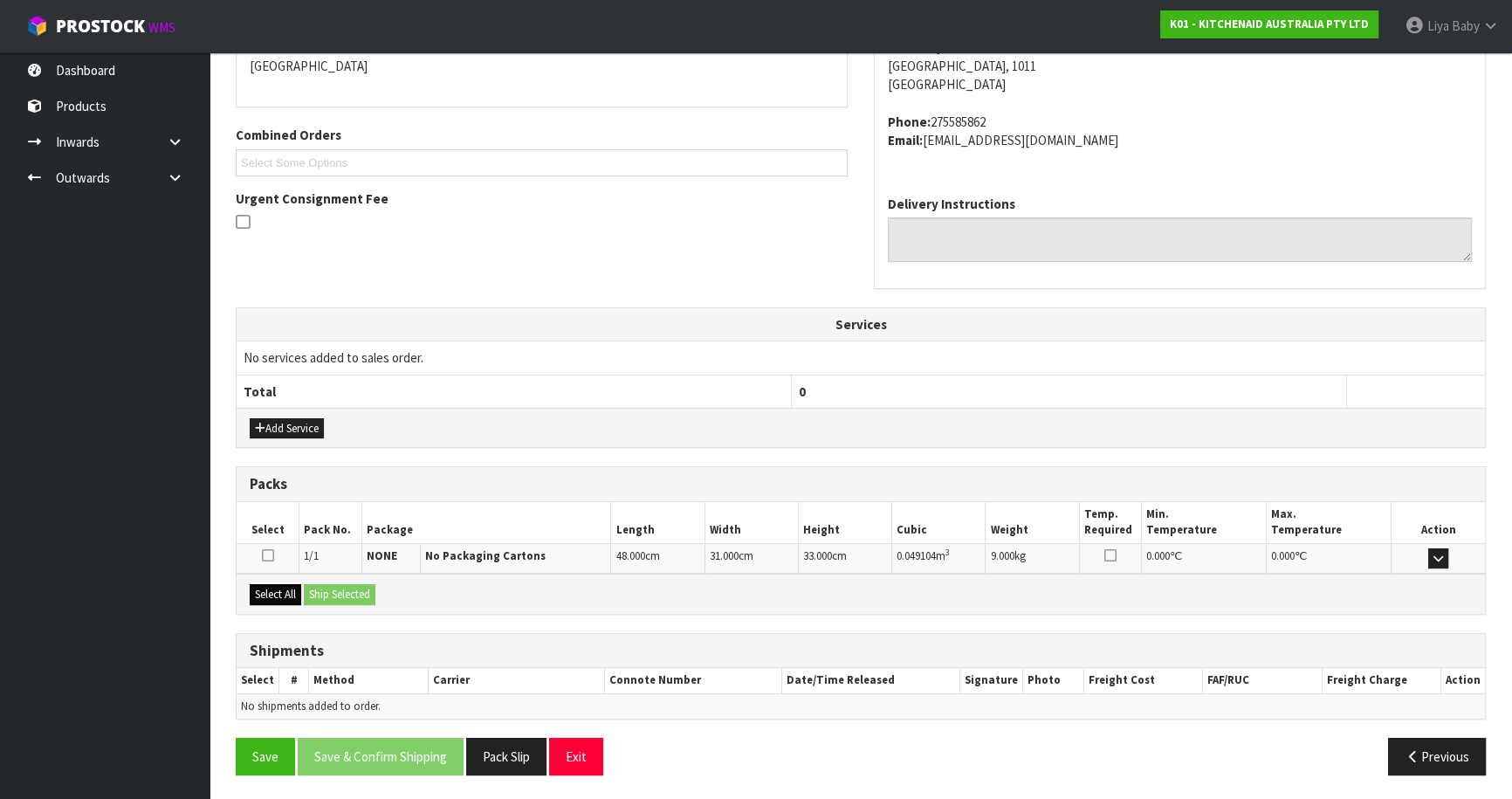
drag, startPoint x: 267, startPoint y: 602, endPoint x: 278, endPoint y: 599, distance: 11.4
click at [278, 599] on div "Select All Ship Selected" at bounding box center [861, 593] width 1249 height 39
click at [285, 589] on button "Select All" at bounding box center [276, 595] width 51 height 21
drag, startPoint x: 354, startPoint y: 599, endPoint x: 344, endPoint y: 602, distance: 10.4
click at [351, 600] on button "Ship Selected" at bounding box center [339, 595] width 71 height 21
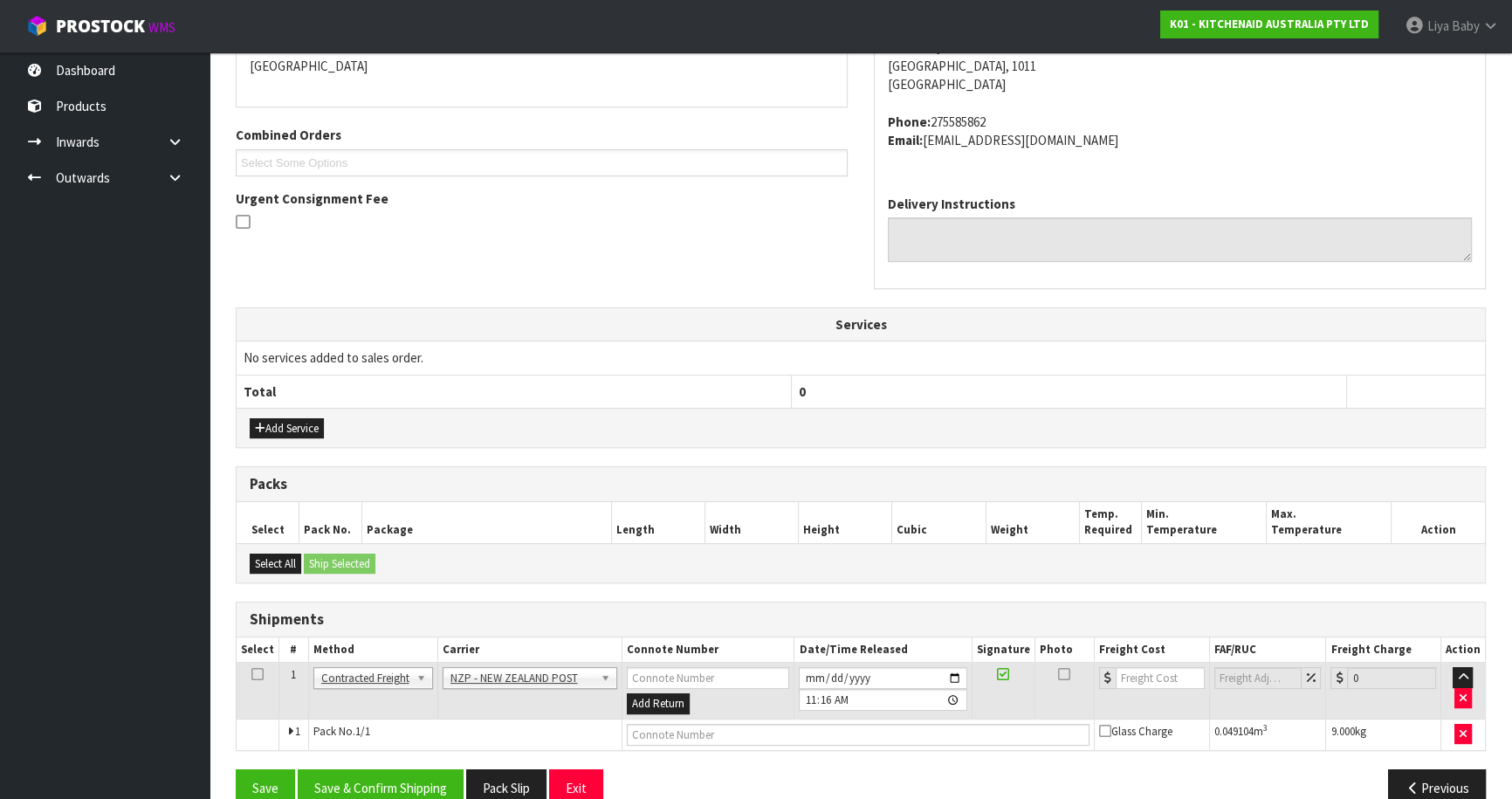
drag, startPoint x: 254, startPoint y: 672, endPoint x: 326, endPoint y: 716, distance: 84.4
click at [253, 674] on icon at bounding box center [258, 674] width 12 height 1
drag, startPoint x: 362, startPoint y: 784, endPoint x: 409, endPoint y: 751, distance: 57.4
click at [369, 779] on button "Save & Confirm Shipping" at bounding box center [380, 788] width 166 height 38
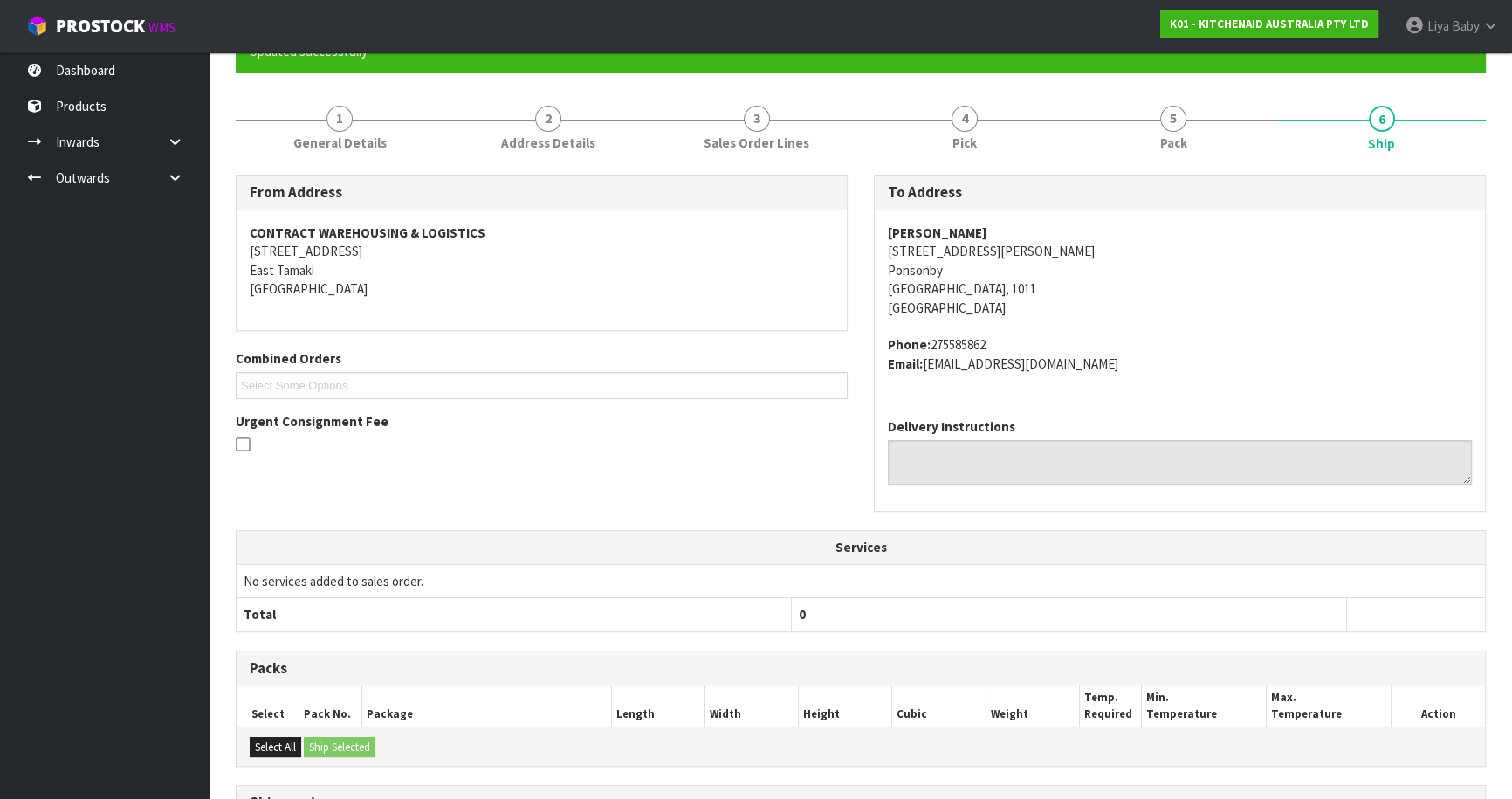
scroll to position [398, 0]
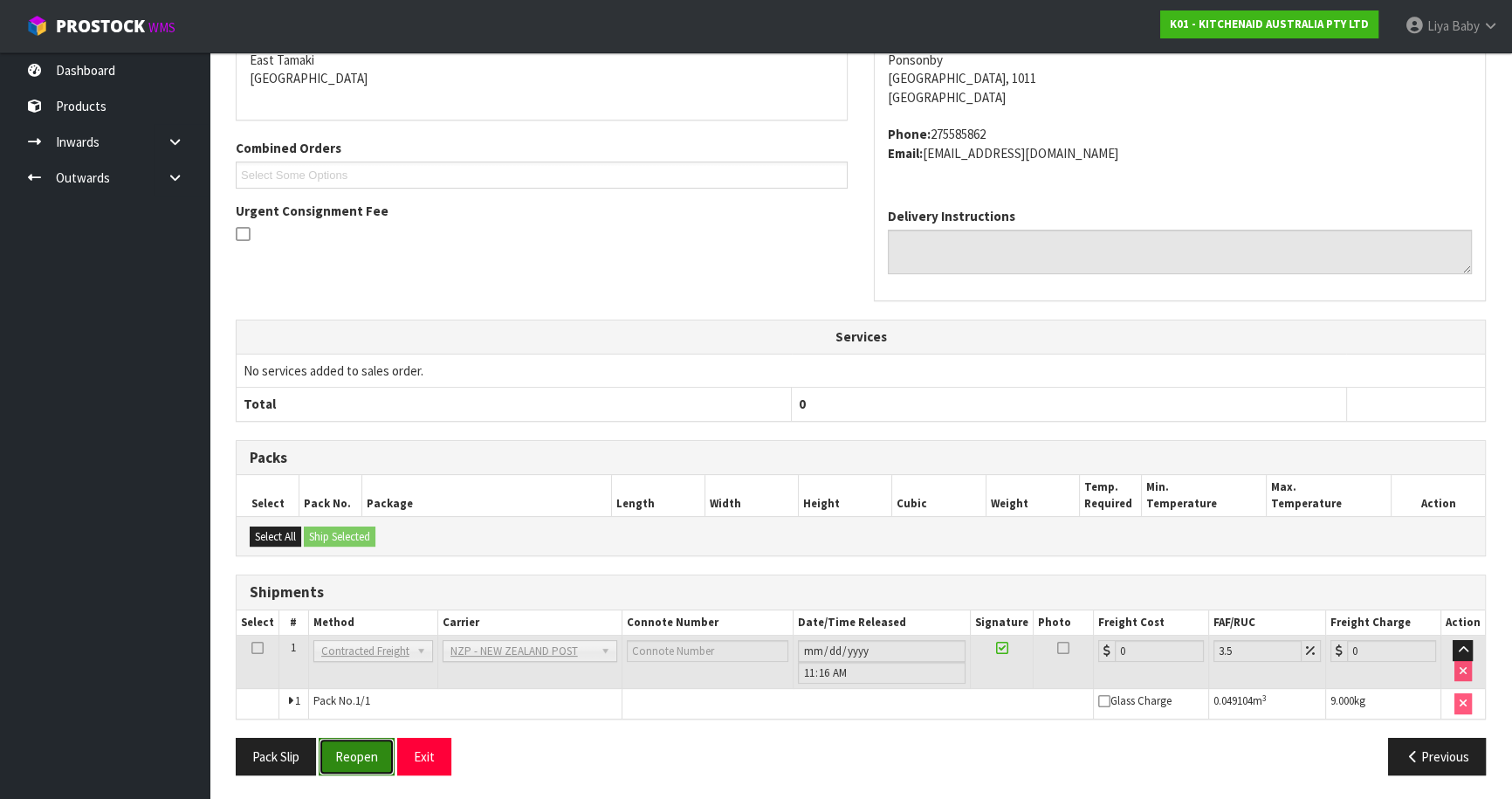
click at [365, 755] on button "Reopen" at bounding box center [356, 756] width 76 height 38
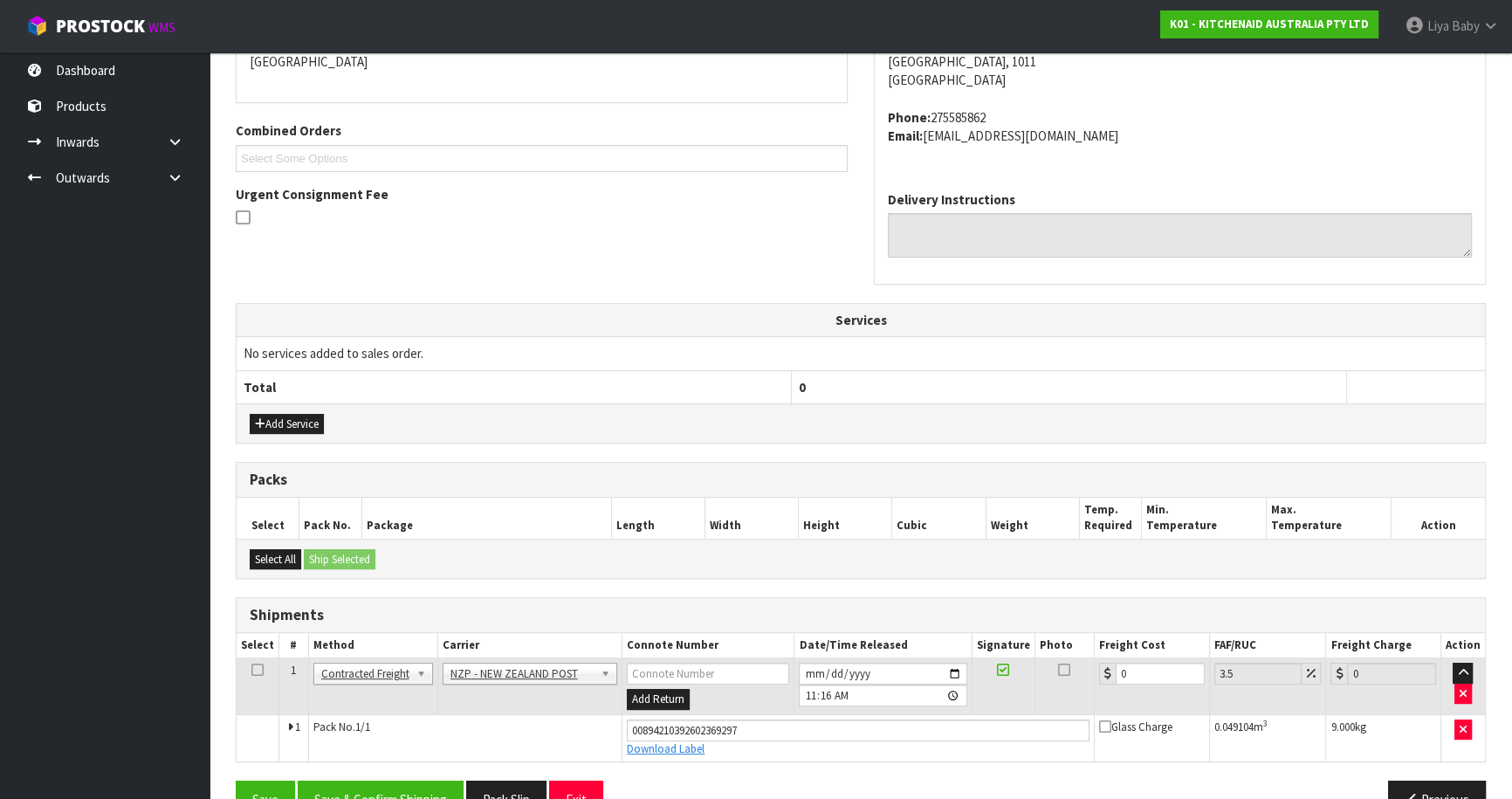
scroll to position [438, 0]
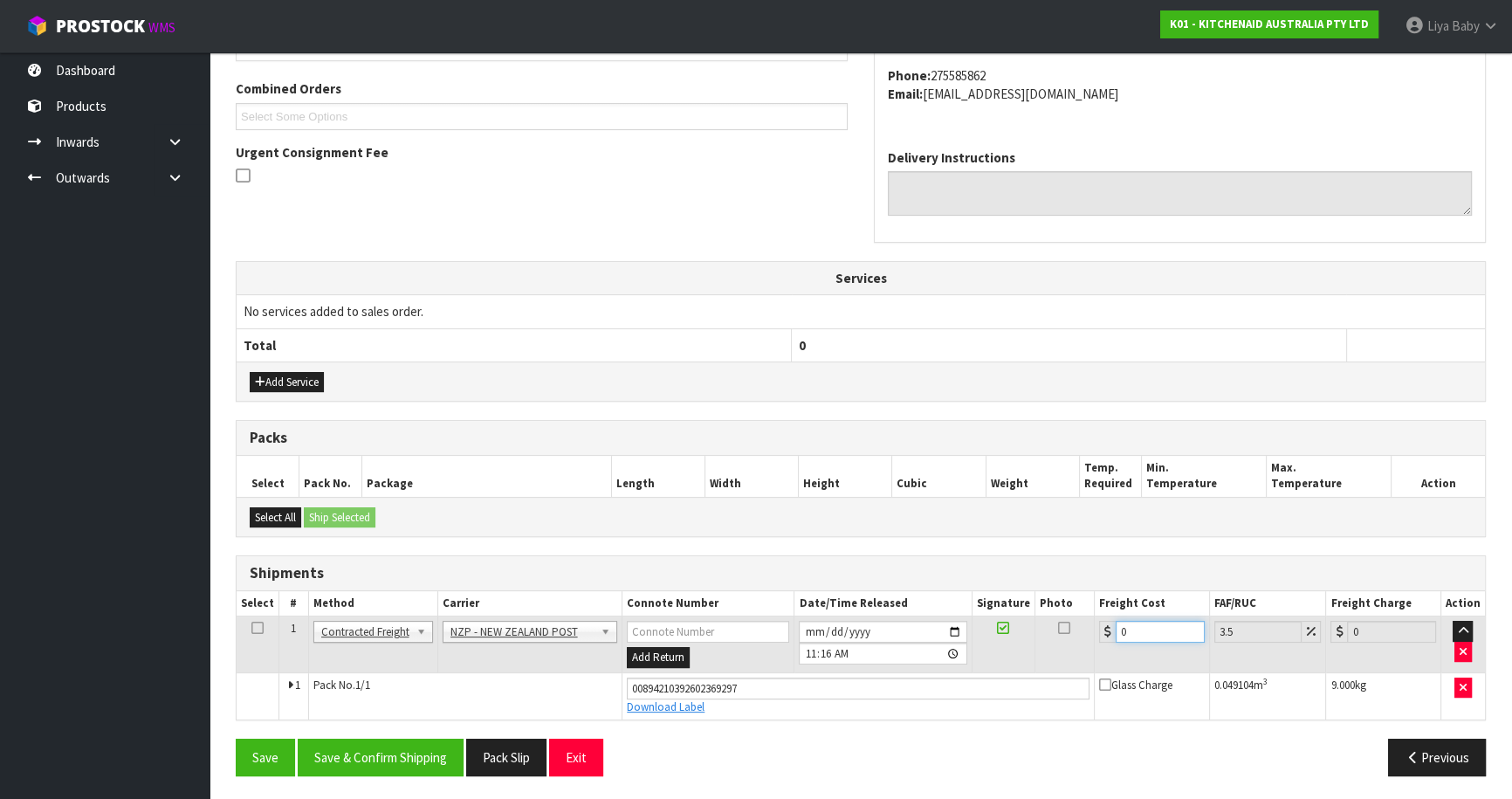
click at [1147, 620] on input "0" at bounding box center [1160, 631] width 89 height 22
click at [256, 628] on icon at bounding box center [258, 628] width 12 height 1
click at [348, 740] on button "Save & Confirm Shipping" at bounding box center [380, 757] width 166 height 38
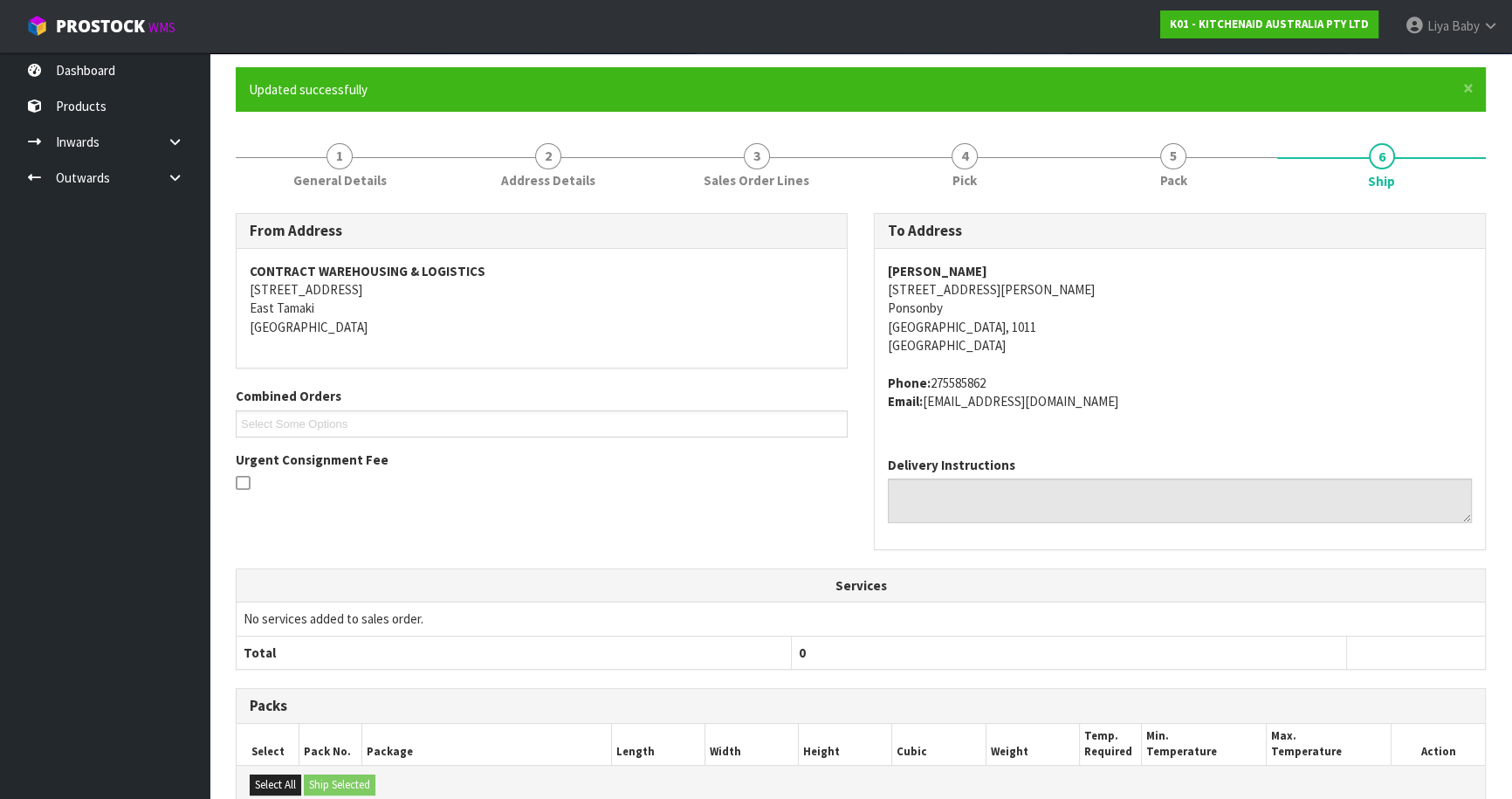
scroll to position [0, 0]
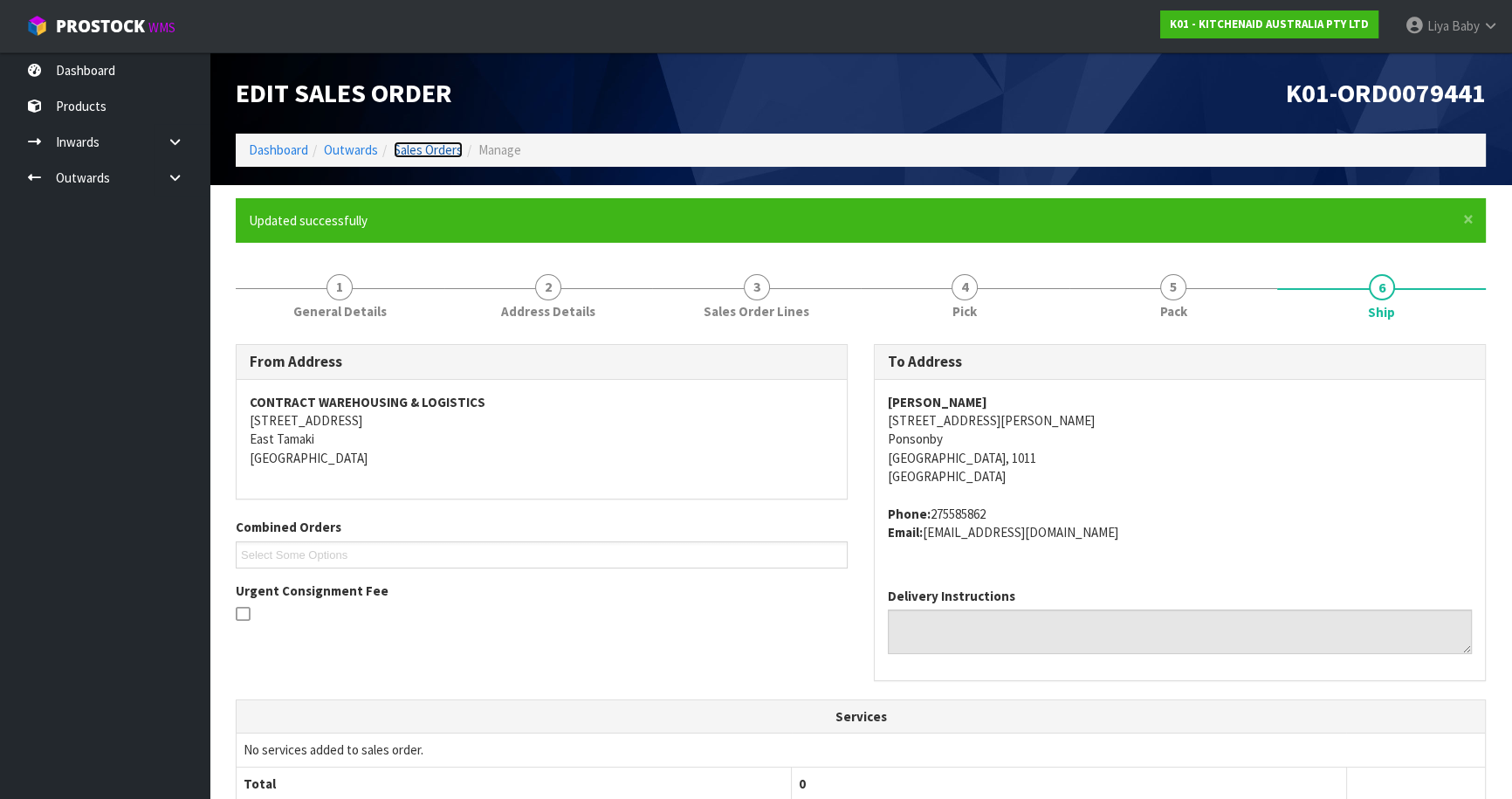
click at [442, 150] on link "Sales Orders" at bounding box center [428, 149] width 69 height 16
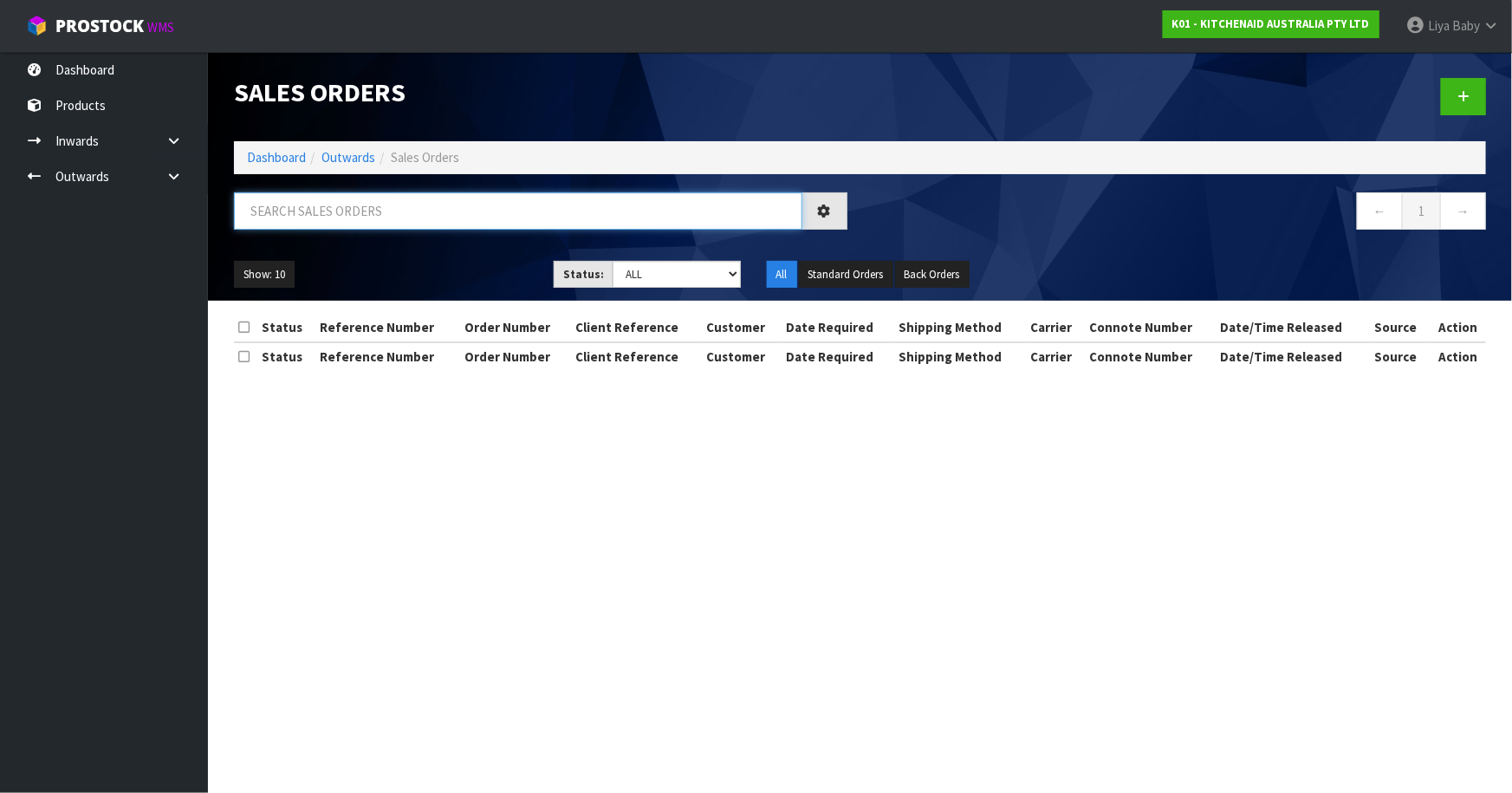
click at [374, 222] on input "text" at bounding box center [518, 211] width 569 height 38
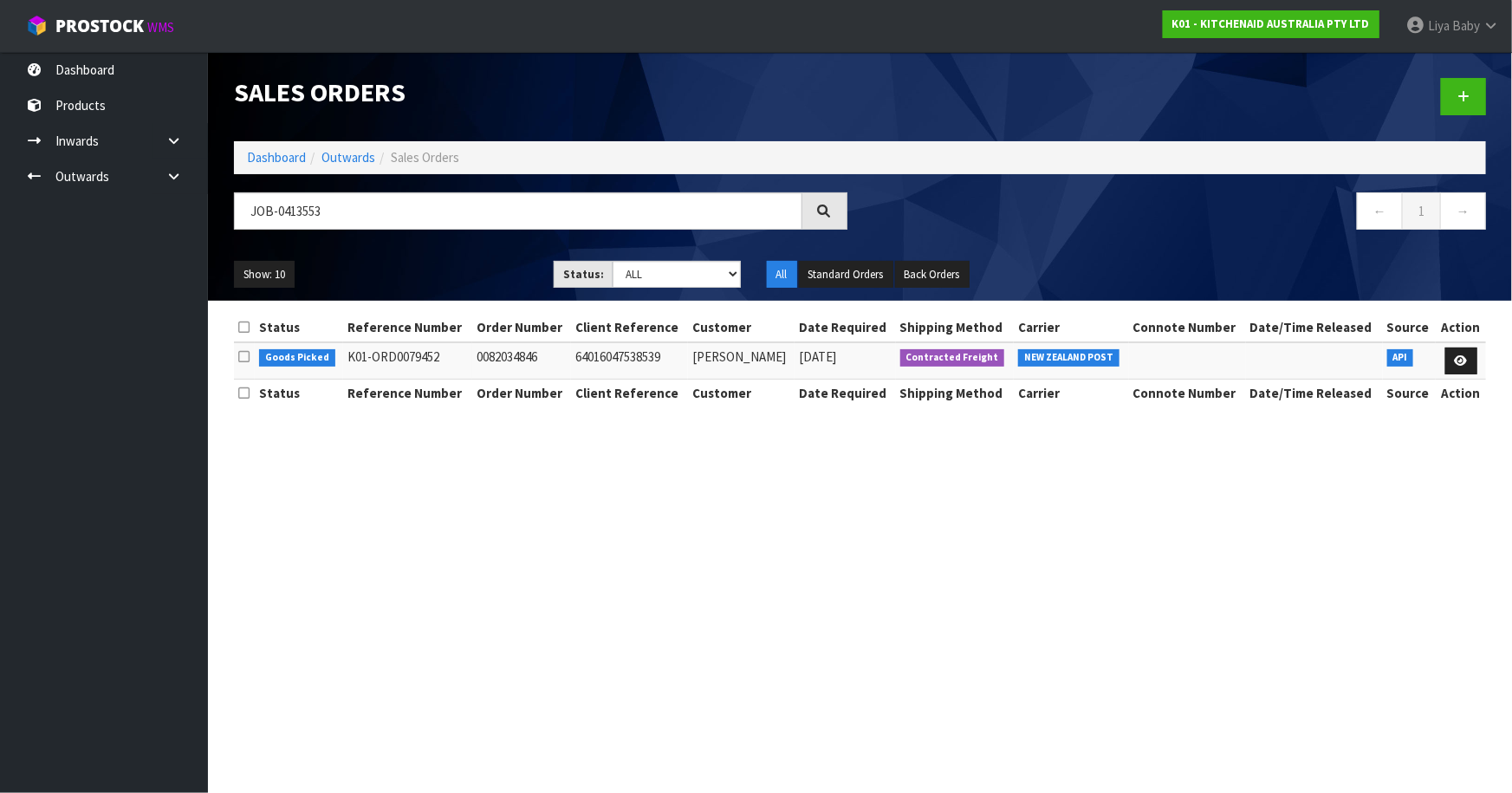
click at [1441, 344] on td at bounding box center [1460, 361] width 50 height 38
click at [1452, 354] on link at bounding box center [1462, 360] width 32 height 27
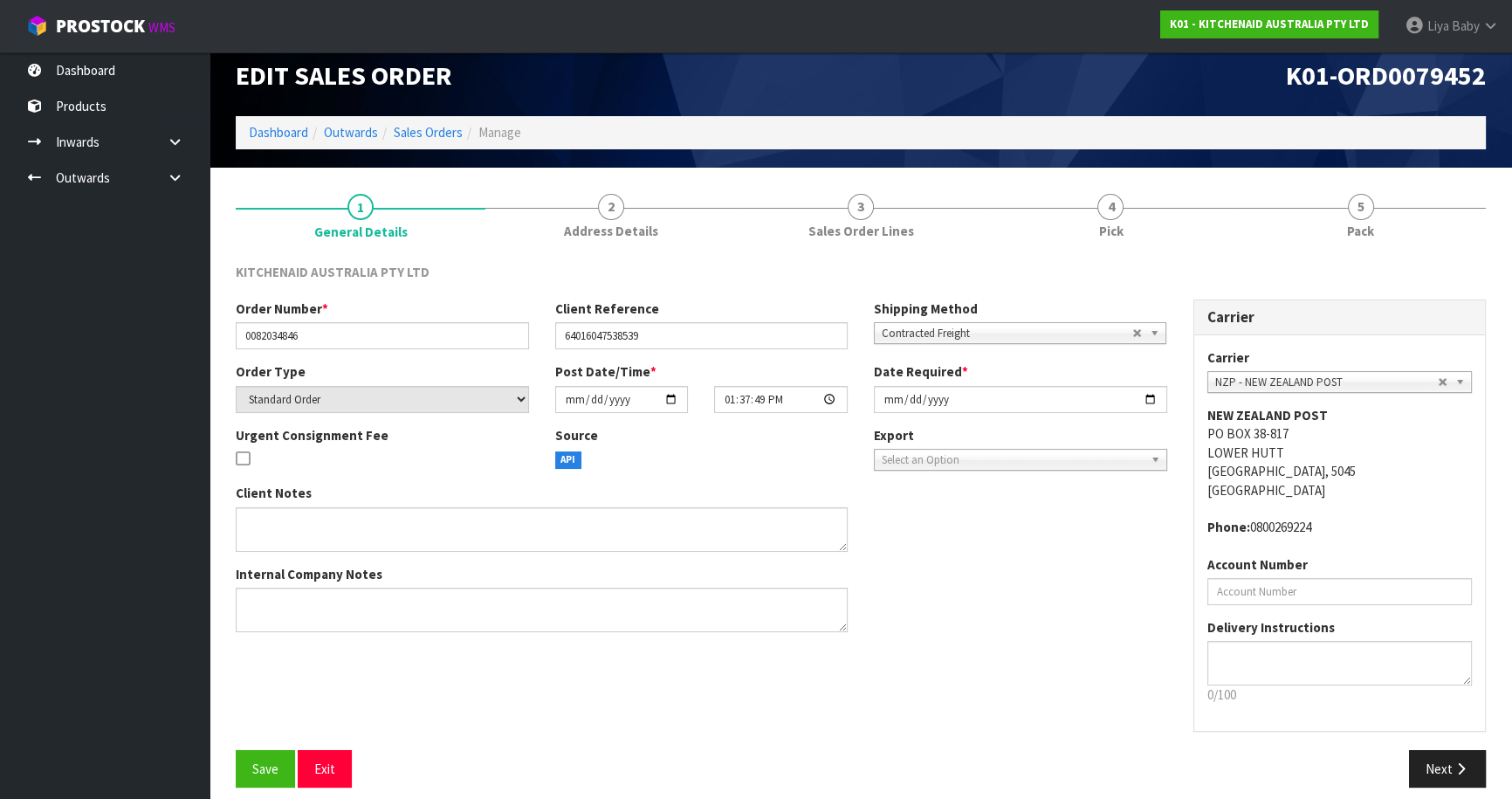
scroll to position [31, 0]
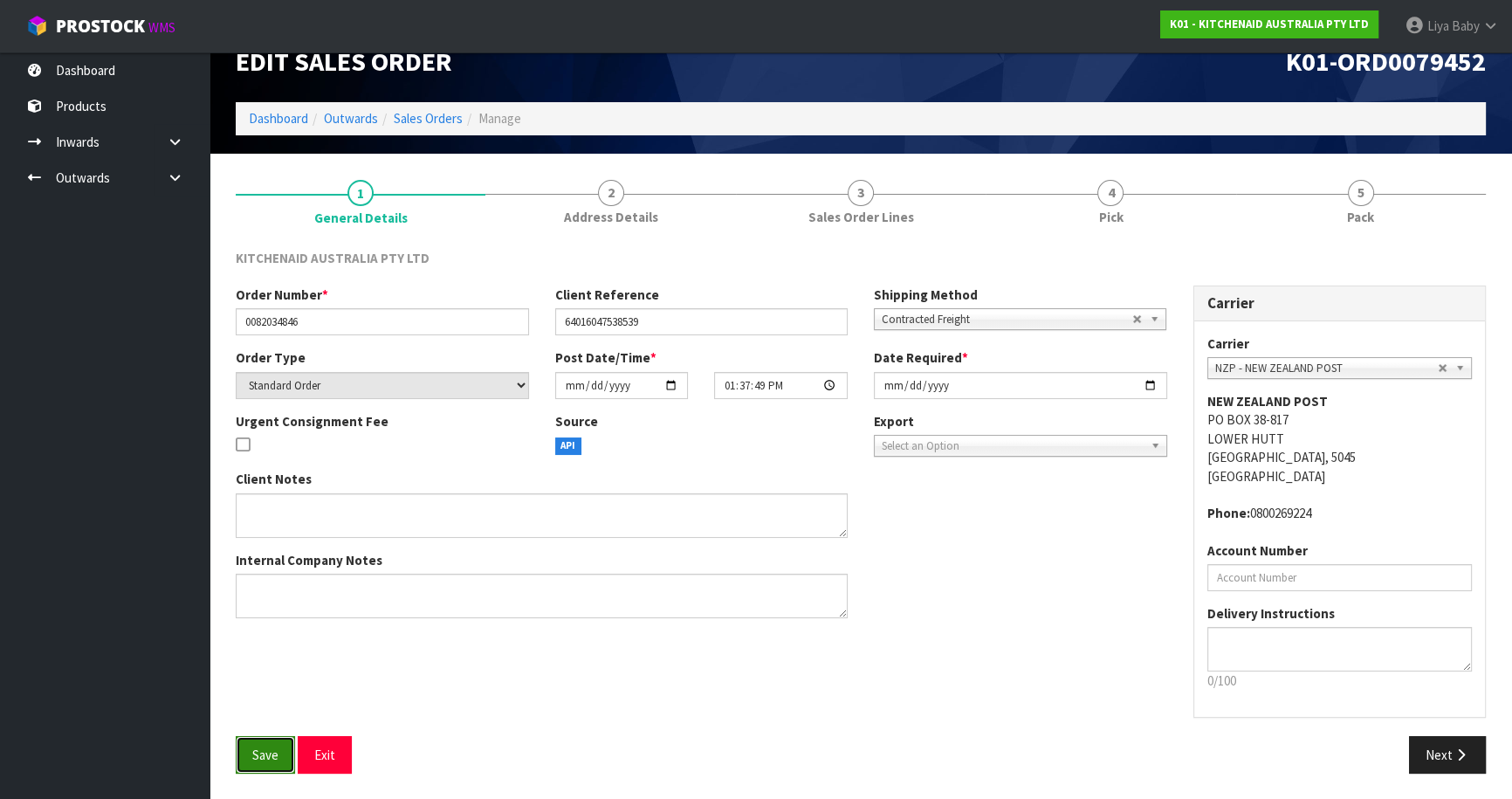
click at [278, 751] on button "Save" at bounding box center [265, 755] width 59 height 38
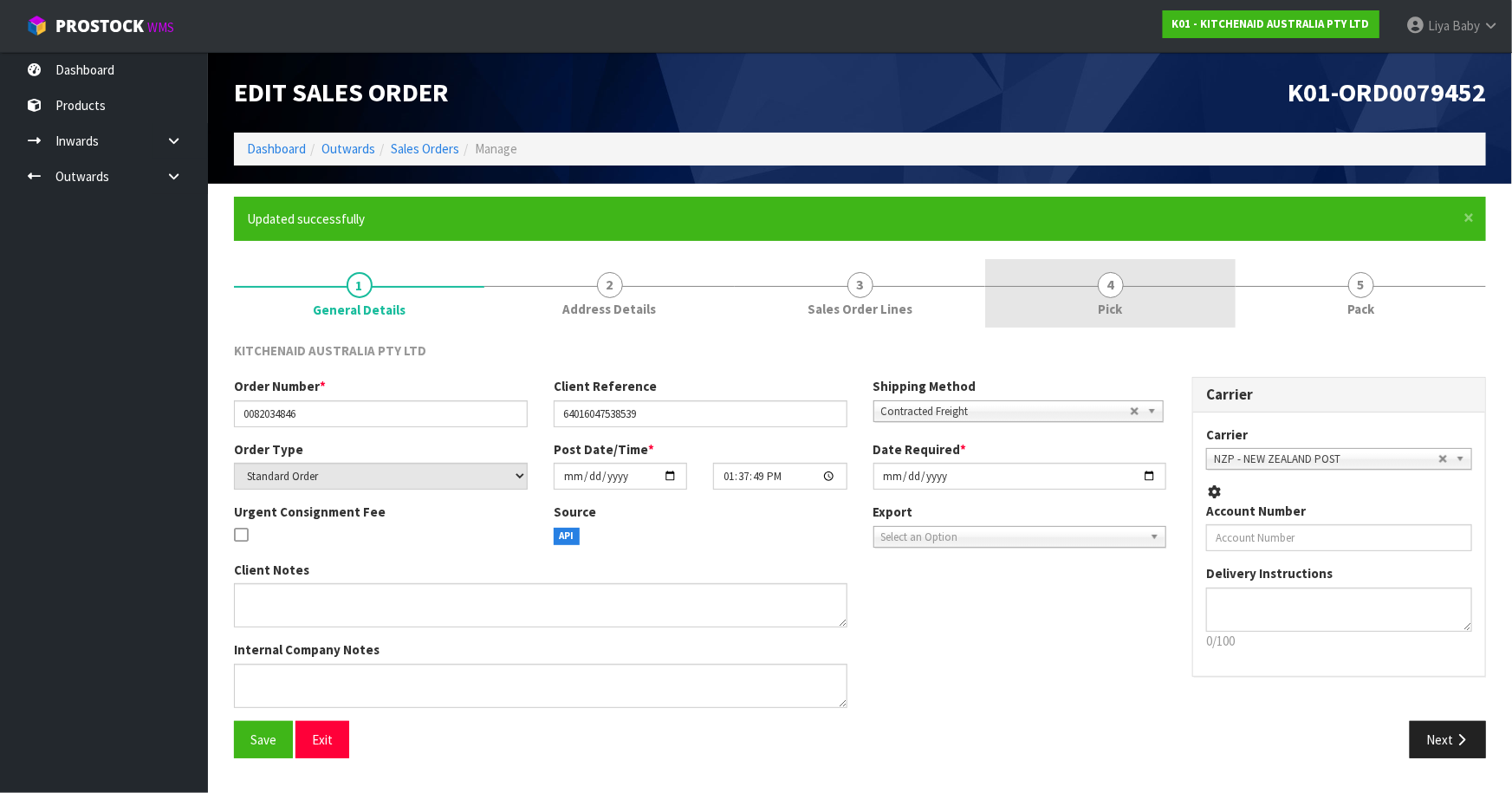
click at [1074, 296] on link "4 Pick" at bounding box center [1111, 293] width 251 height 69
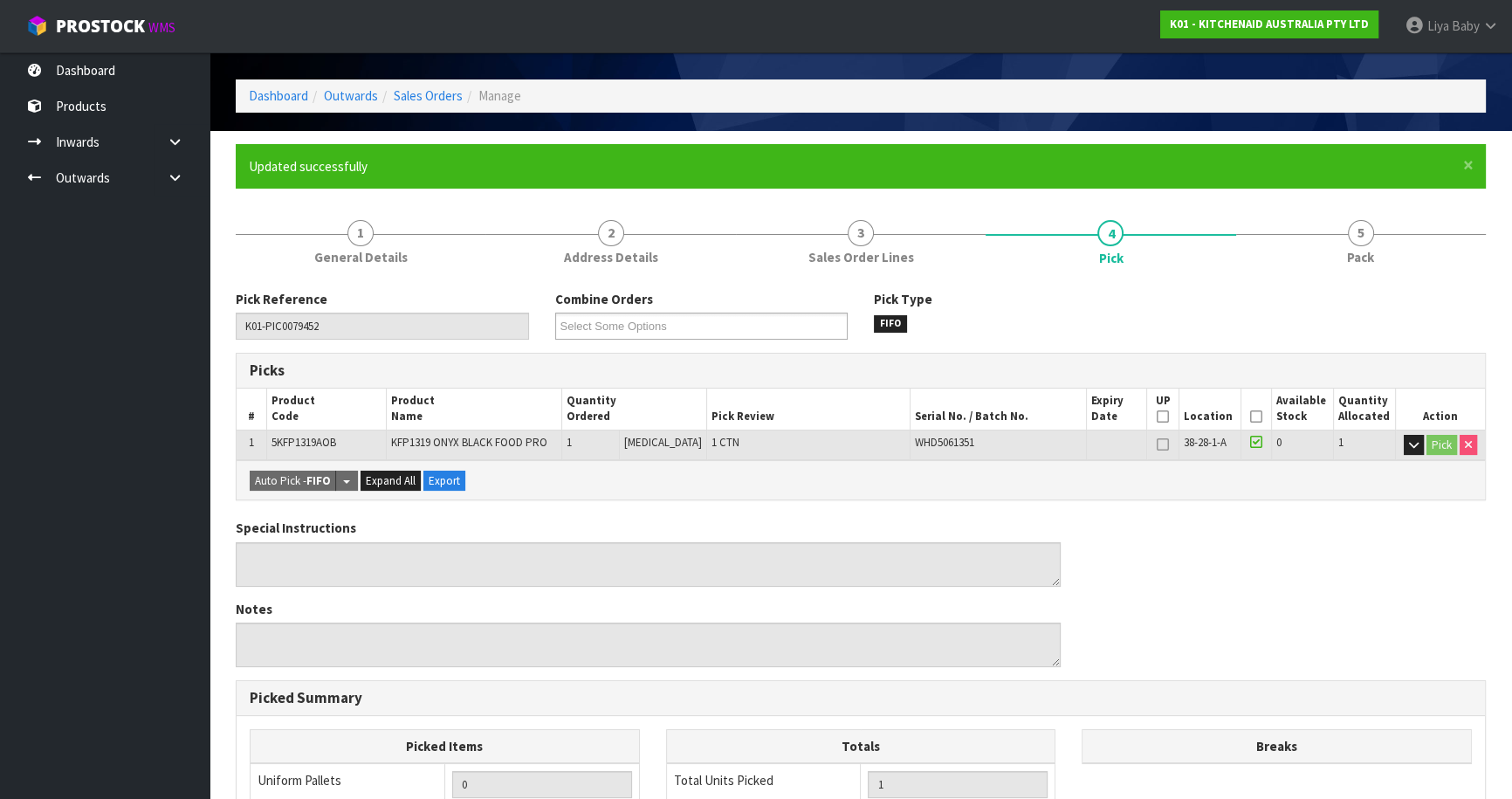
scroll to position [79, 0]
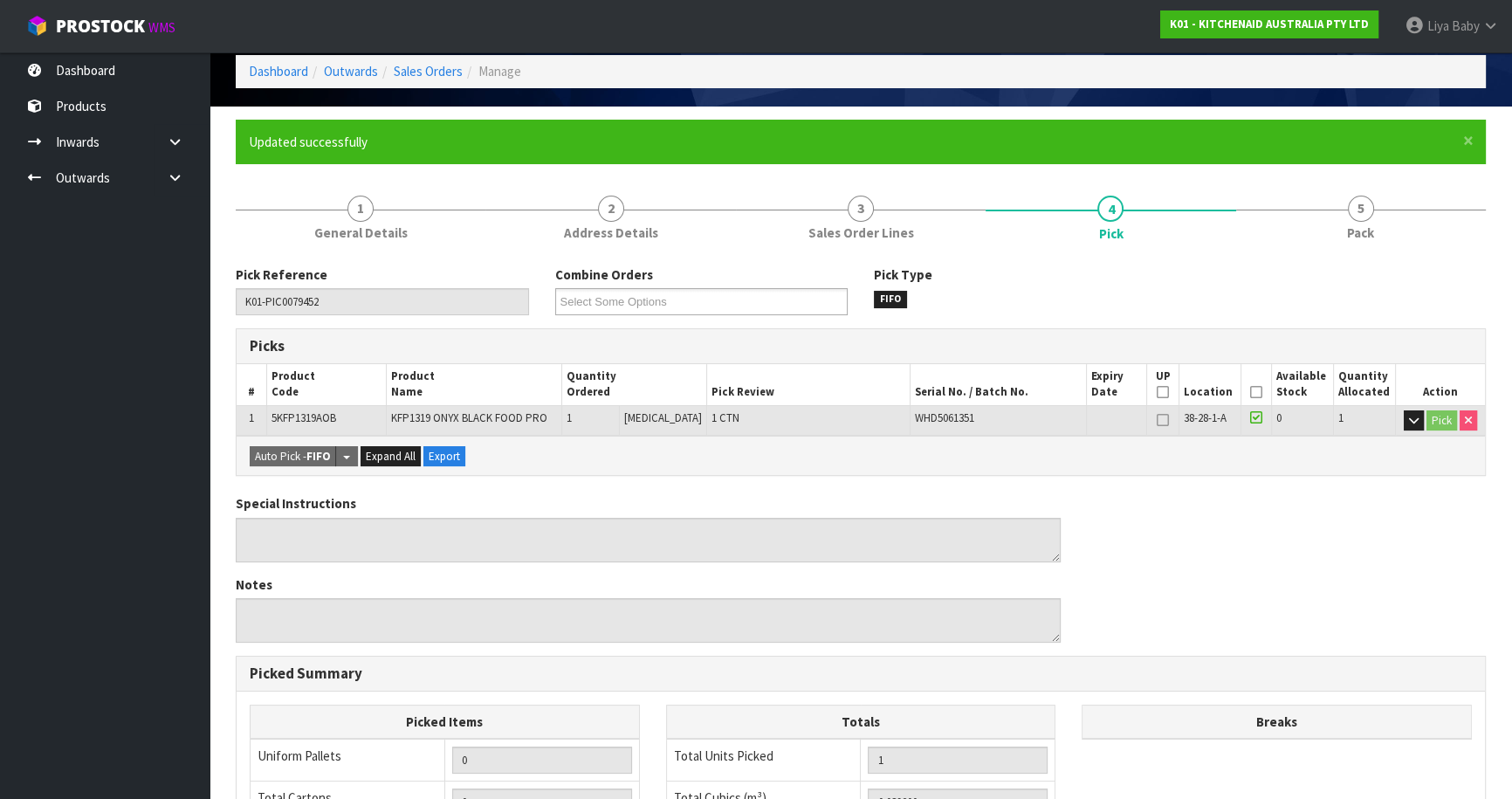
click at [1256, 392] on icon at bounding box center [1256, 392] width 12 height 1
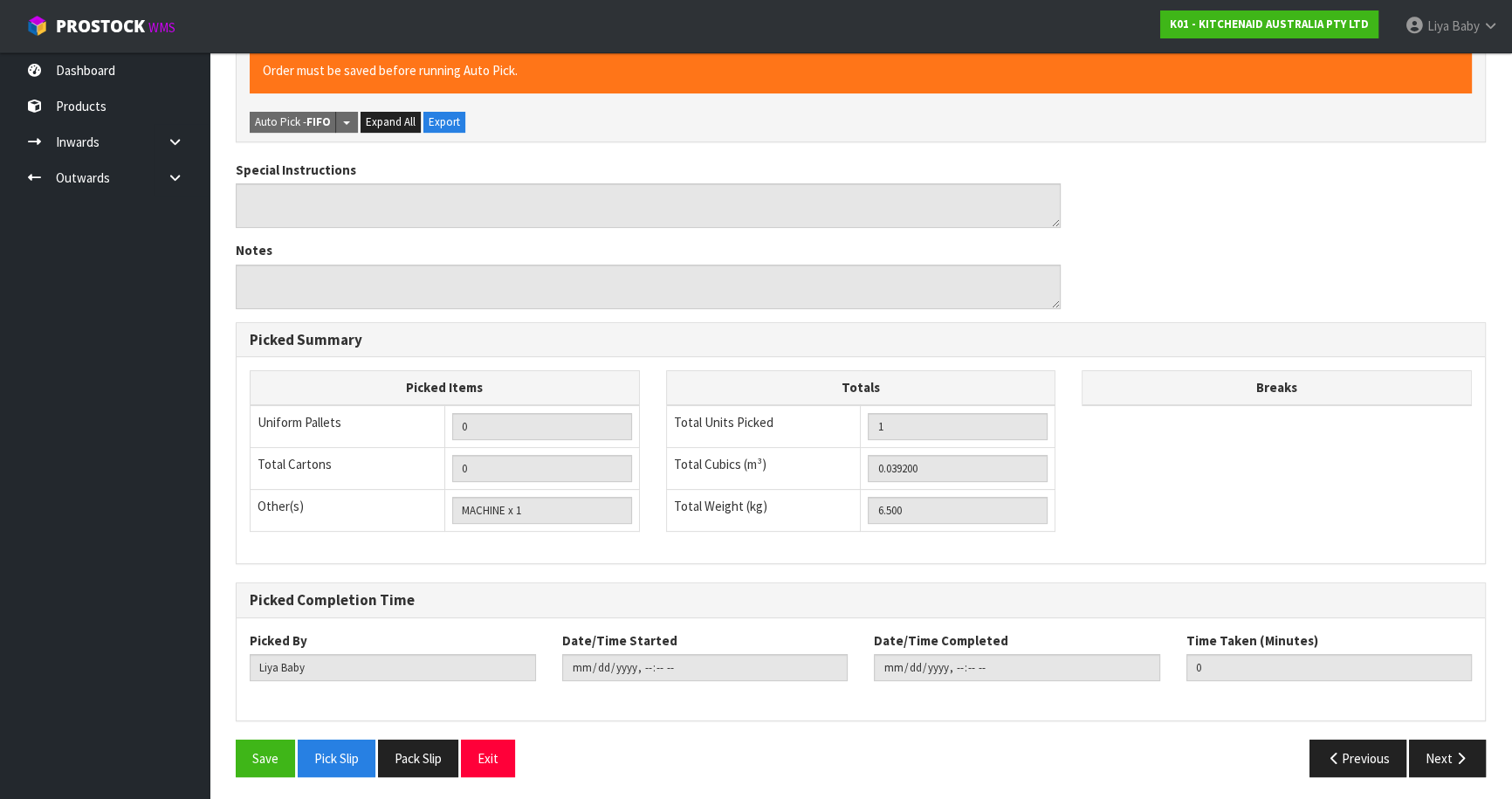
scroll to position [478, 0]
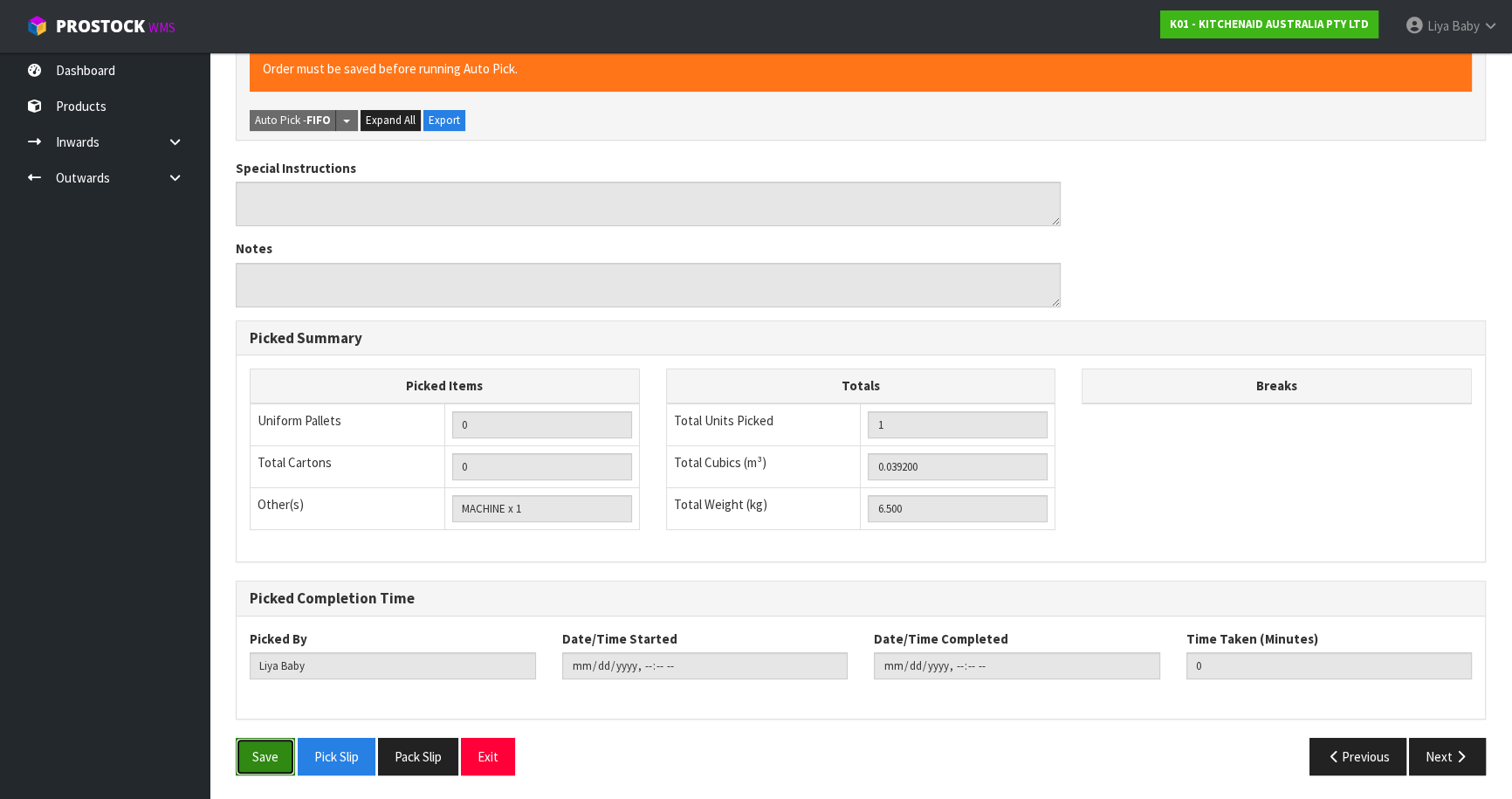
click at [272, 747] on button "Save" at bounding box center [265, 756] width 59 height 38
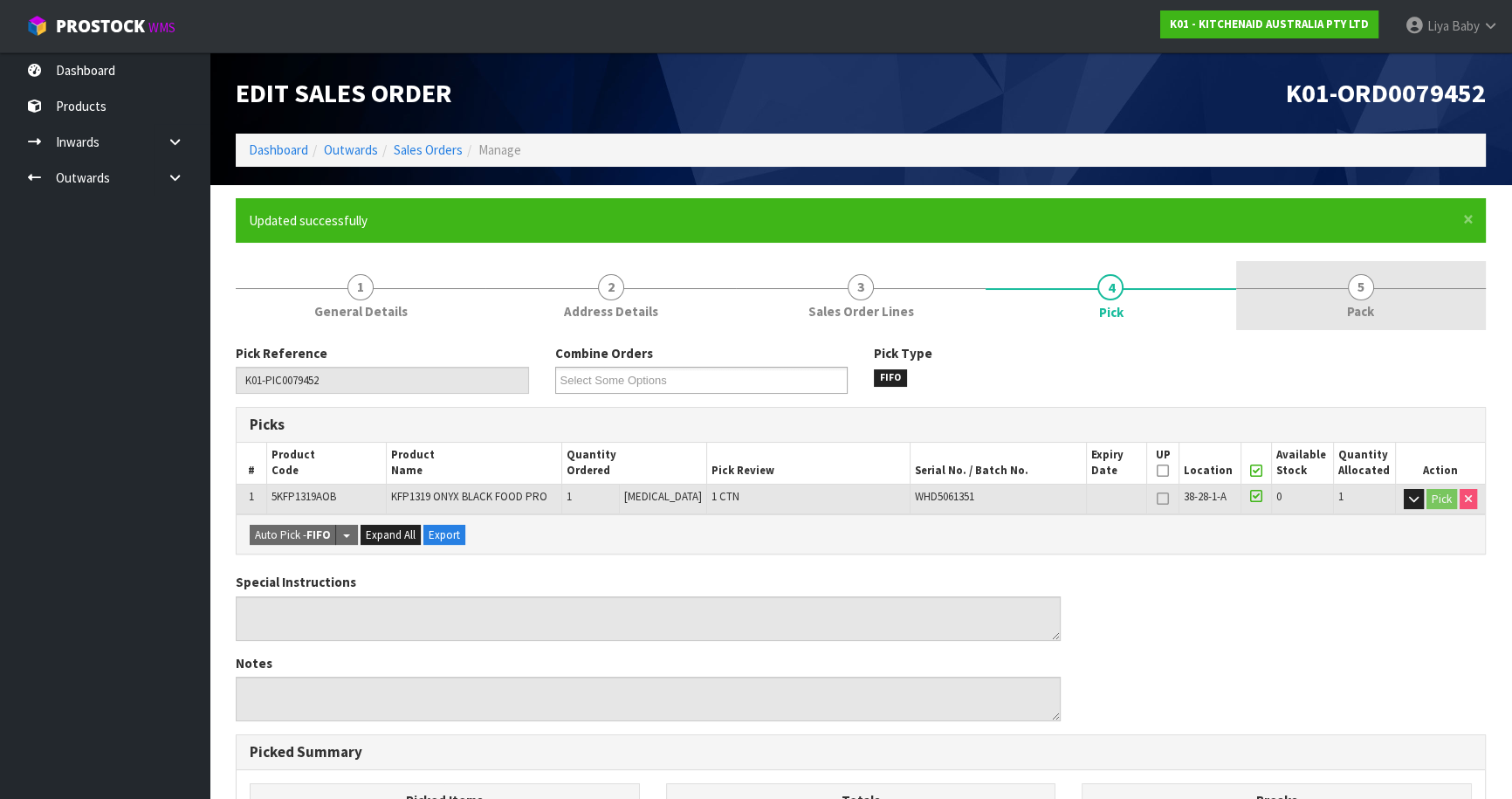
click at [1356, 290] on span "5" at bounding box center [1362, 288] width 27 height 27
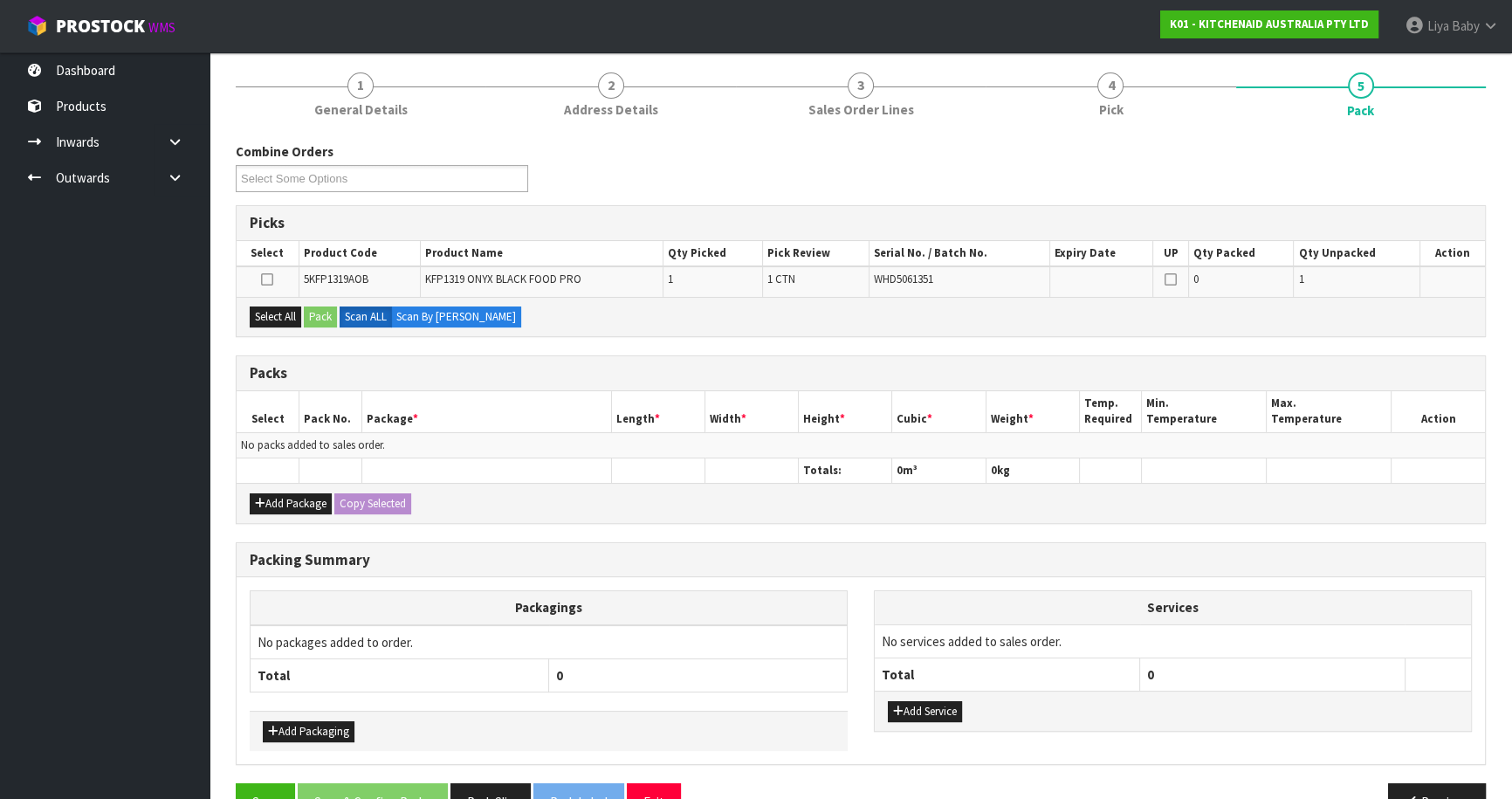
scroll to position [245, 0]
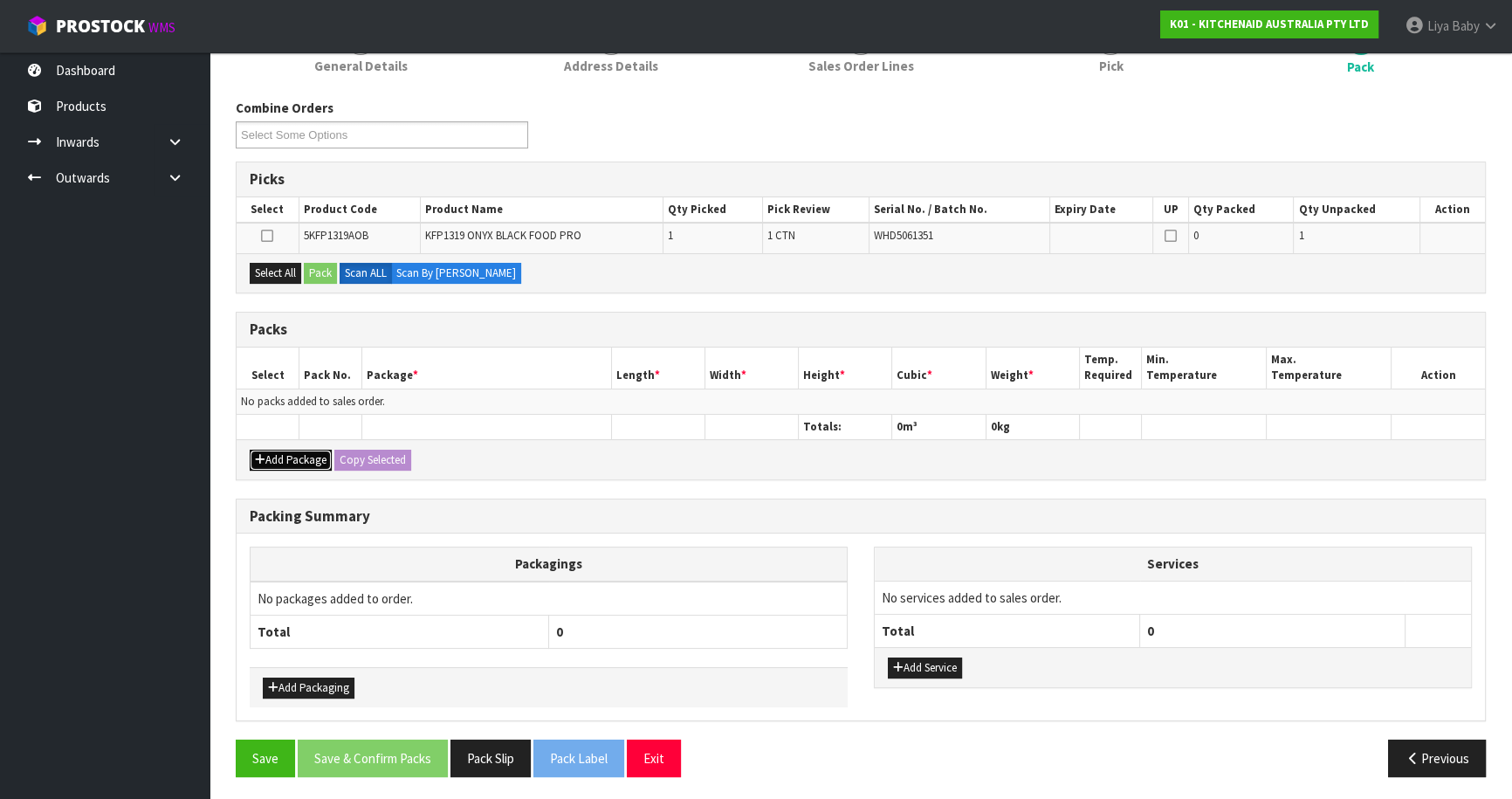
click at [305, 461] on button "Add Package" at bounding box center [291, 460] width 82 height 21
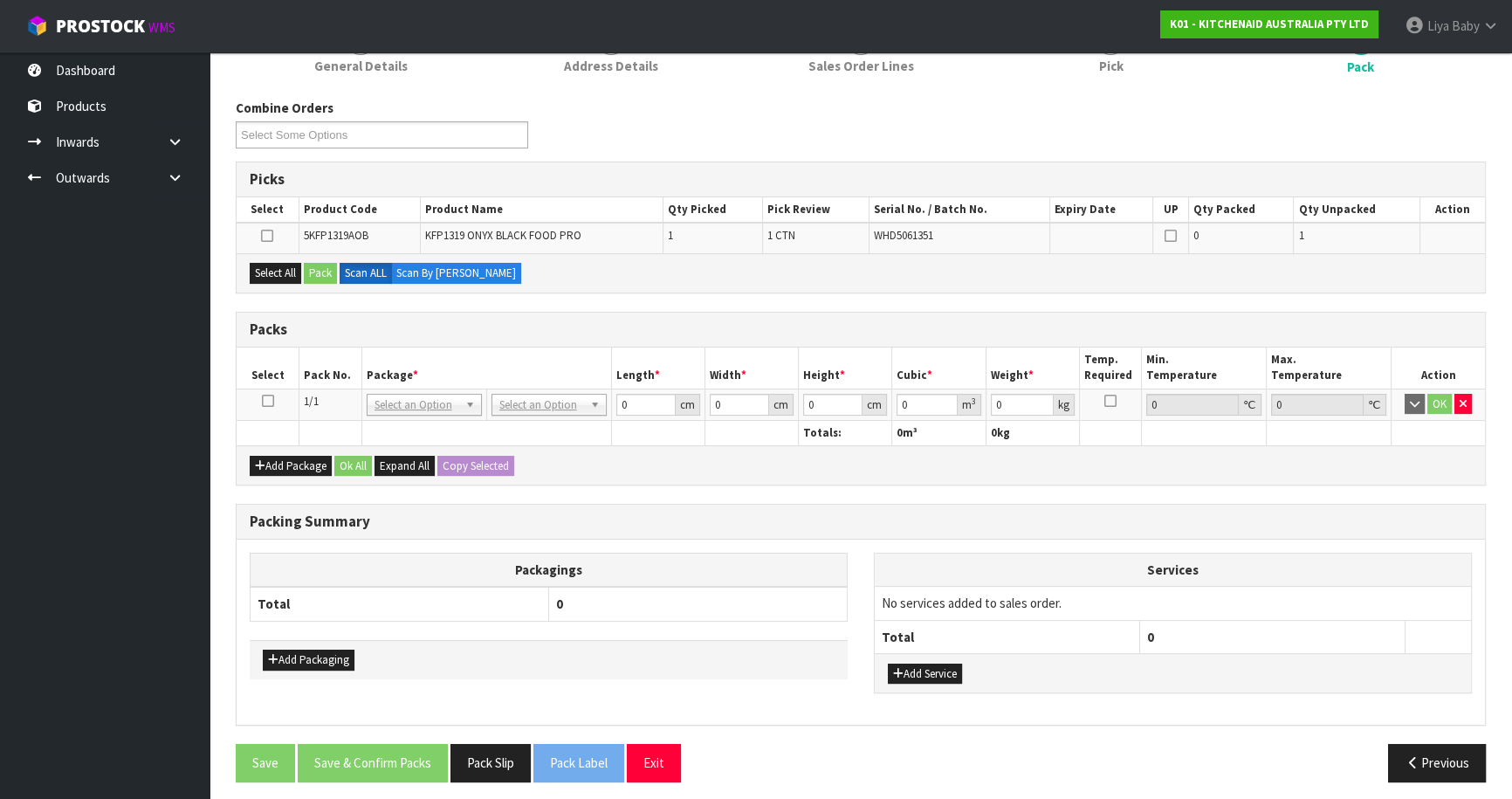
click at [271, 401] on icon at bounding box center [268, 401] width 12 height 1
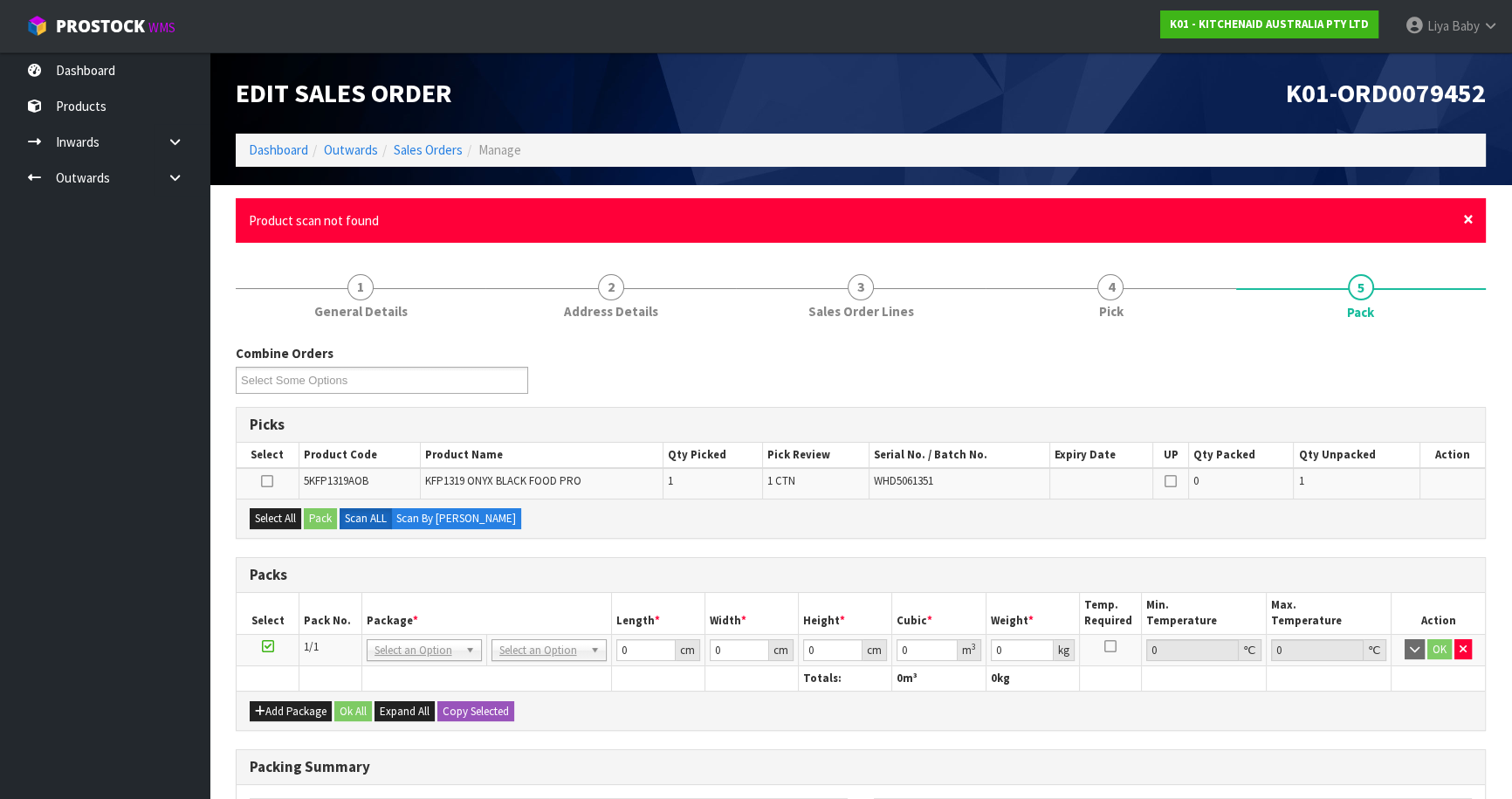
click at [1464, 224] on span "×" at bounding box center [1468, 219] width 10 height 25
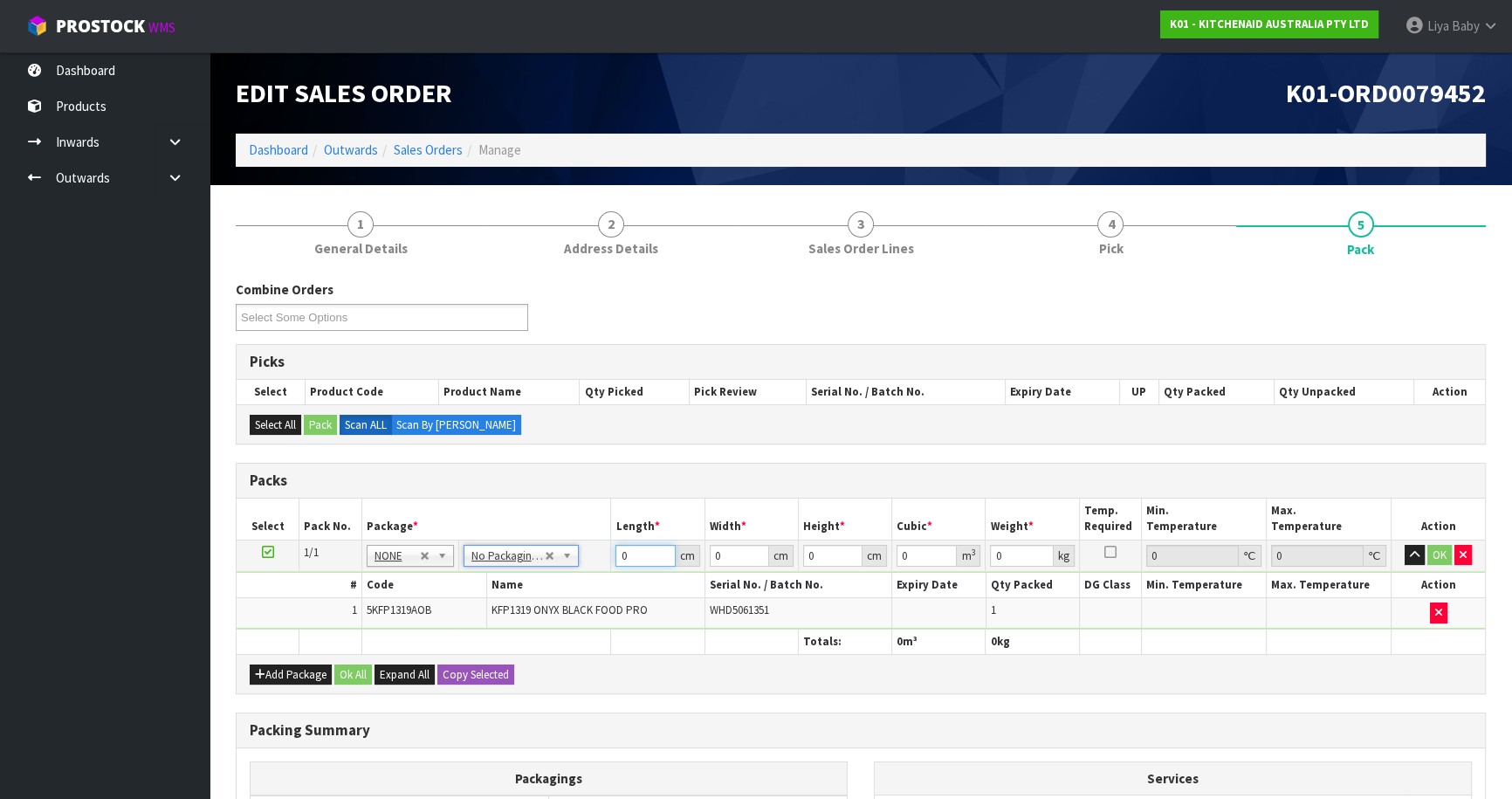
click at [642, 563] on input "0" at bounding box center [645, 555] width 59 height 22
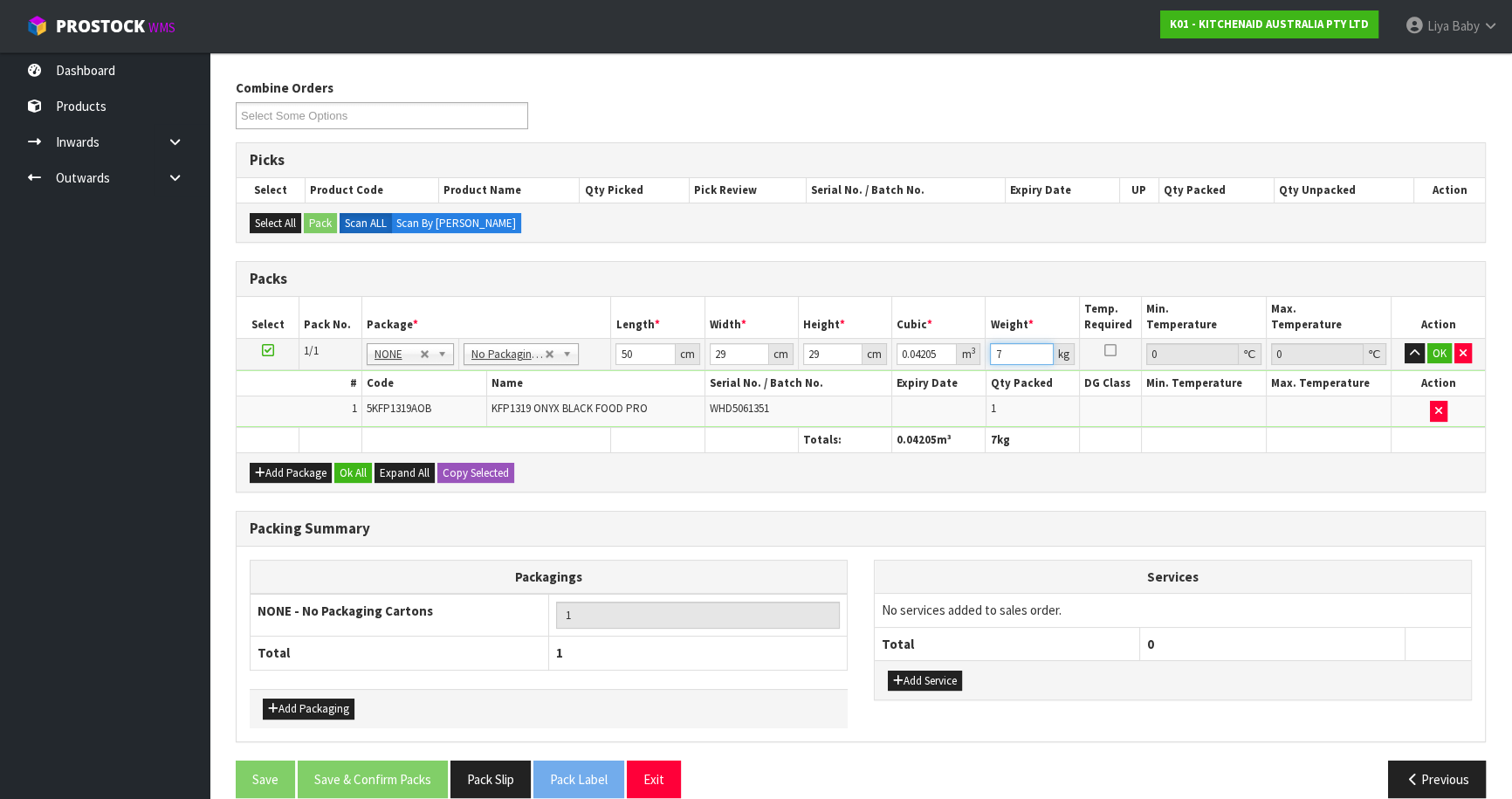
scroll to position [222, 0]
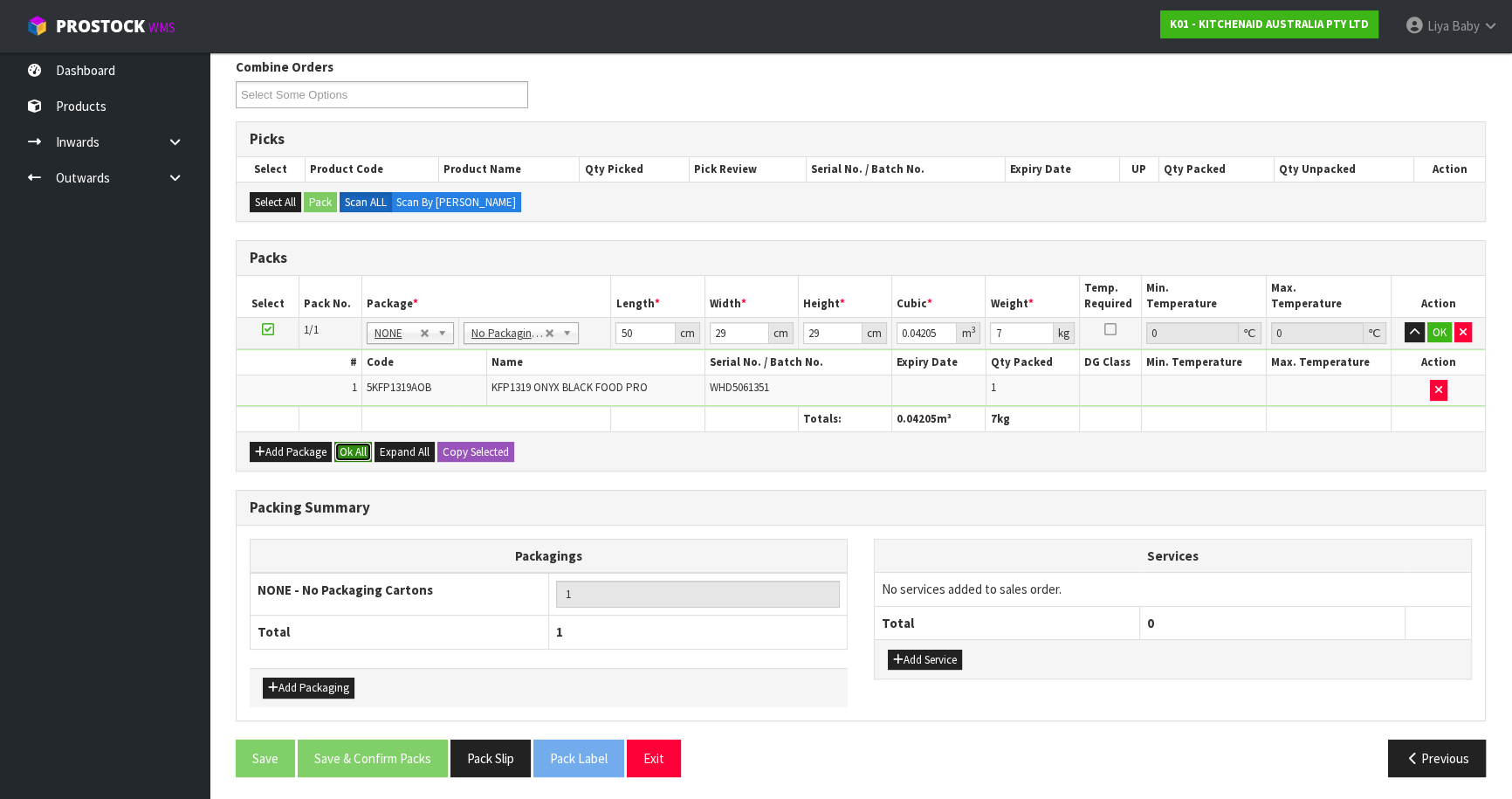
click at [350, 445] on button "Ok All" at bounding box center [354, 452] width 38 height 21
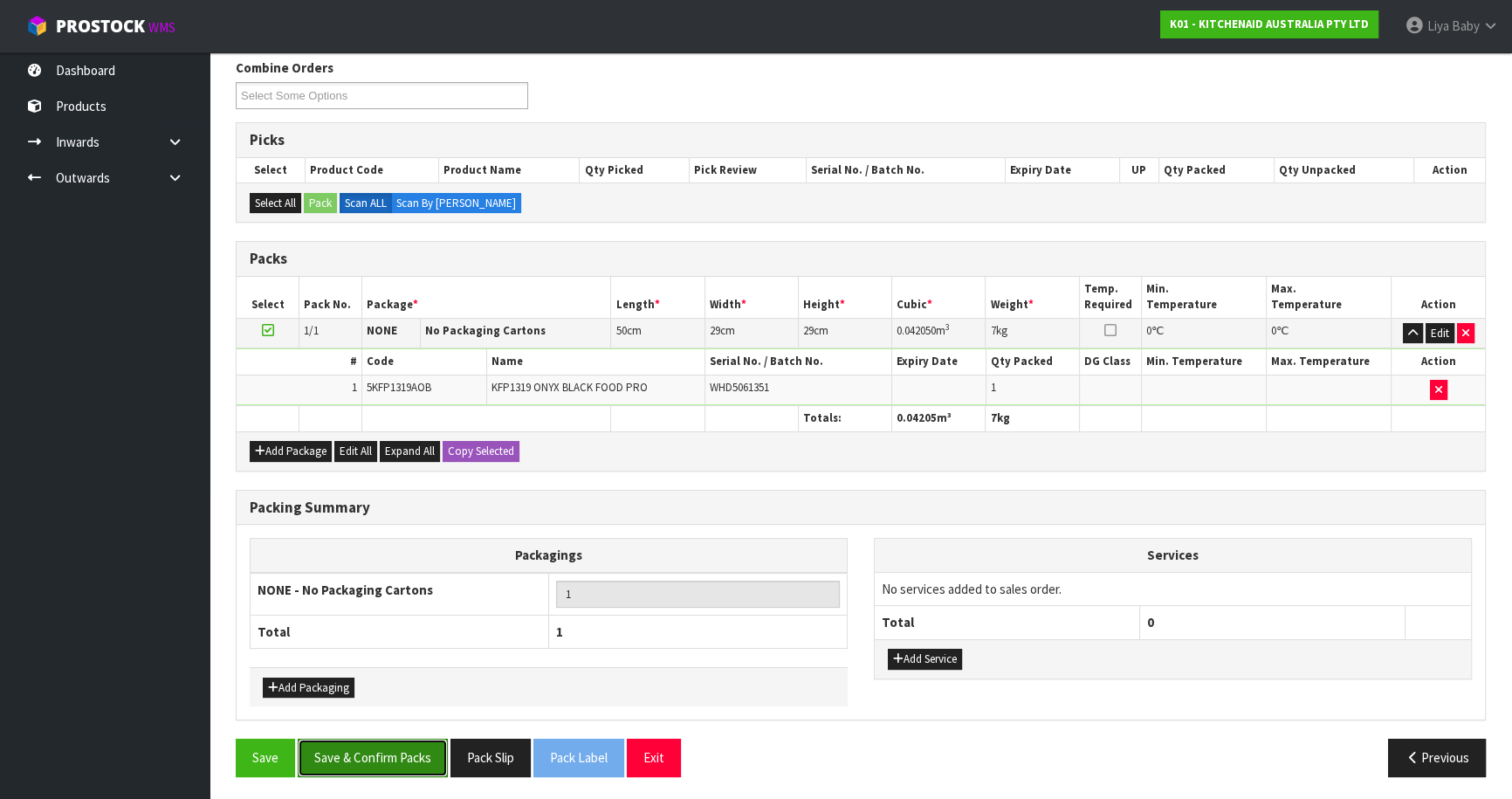
click at [365, 747] on button "Save & Confirm Packs" at bounding box center [373, 757] width 150 height 38
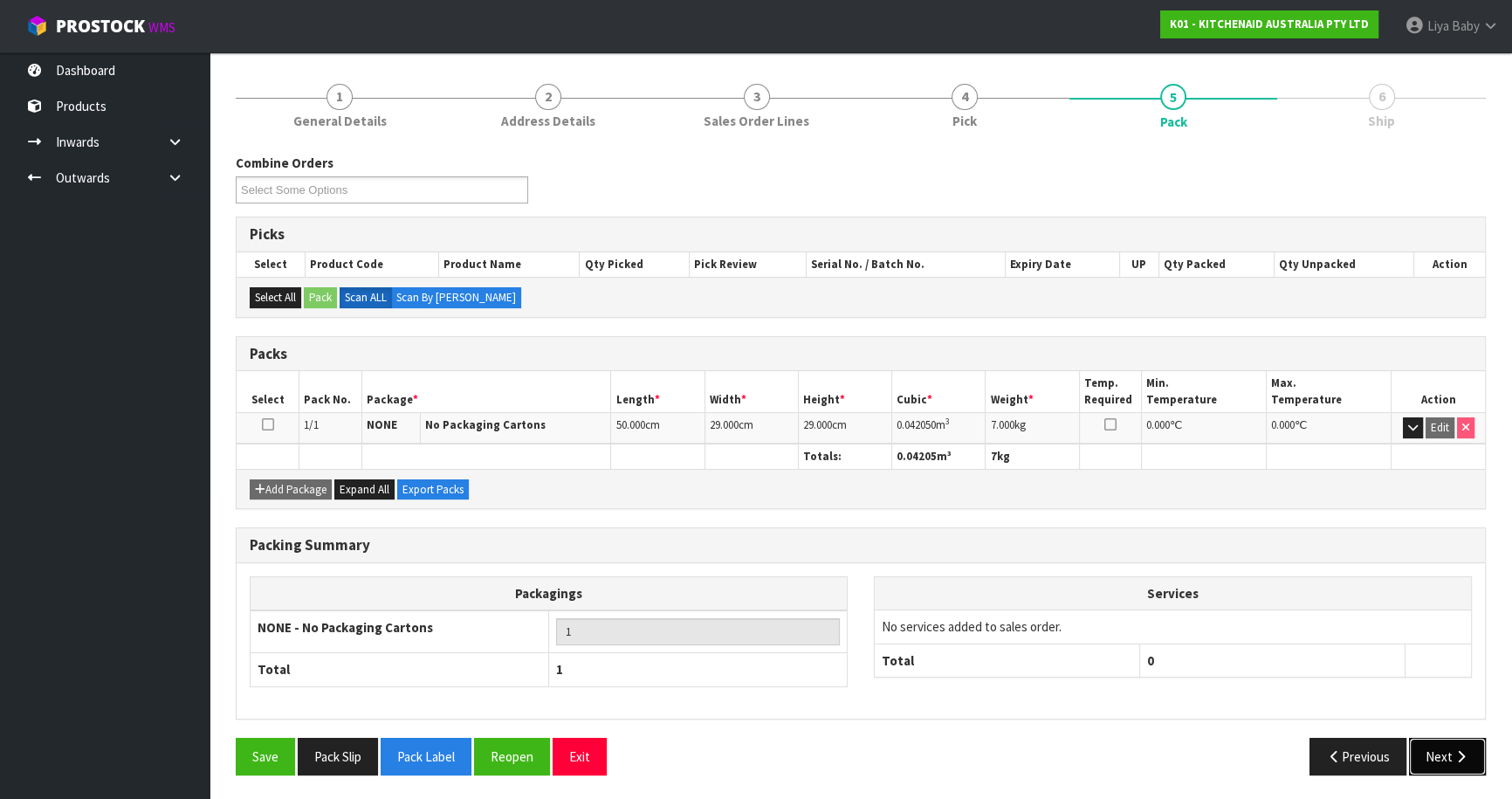
click at [1456, 750] on icon "button" at bounding box center [1461, 756] width 16 height 13
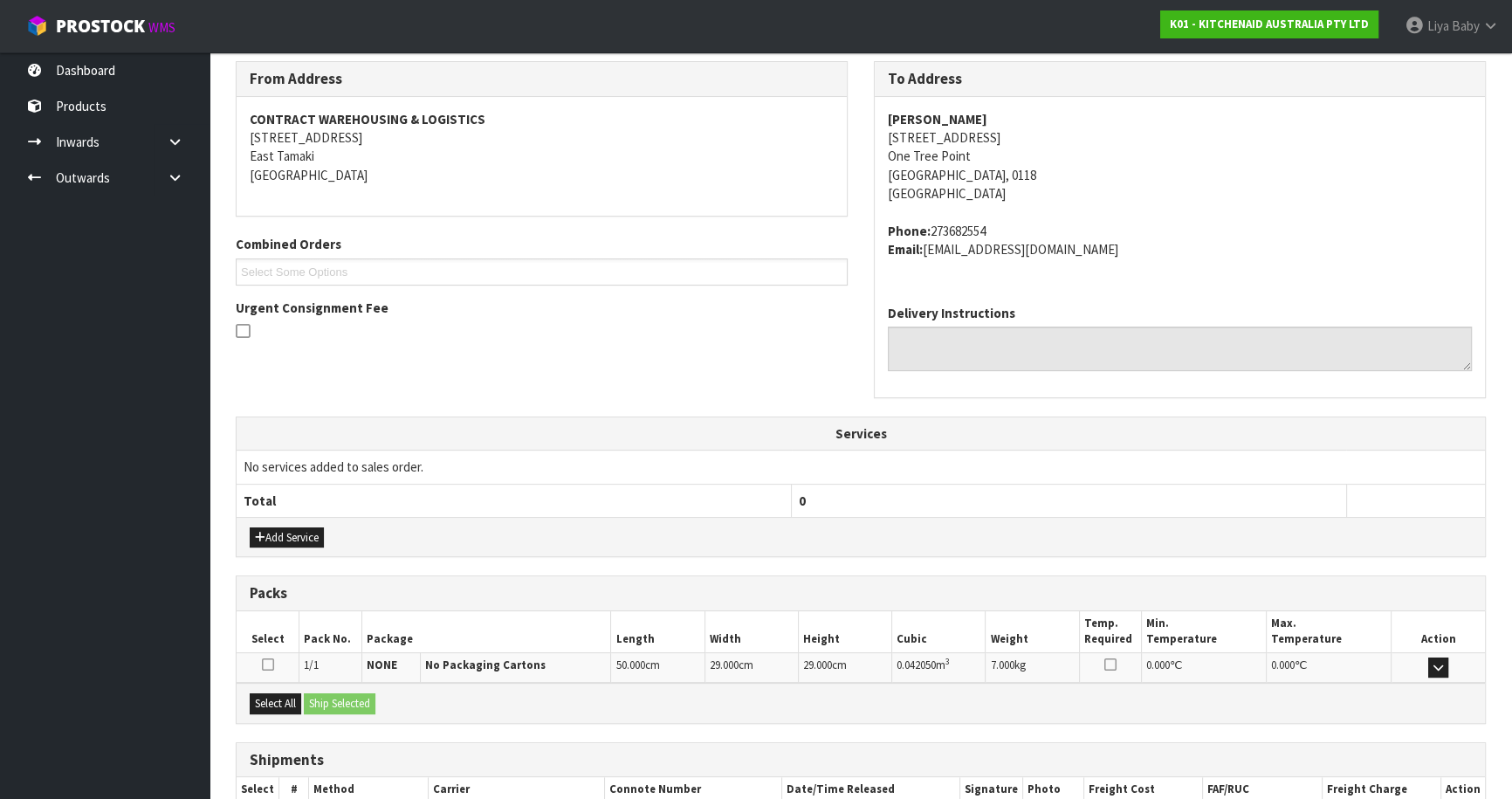
scroll to position [392, 0]
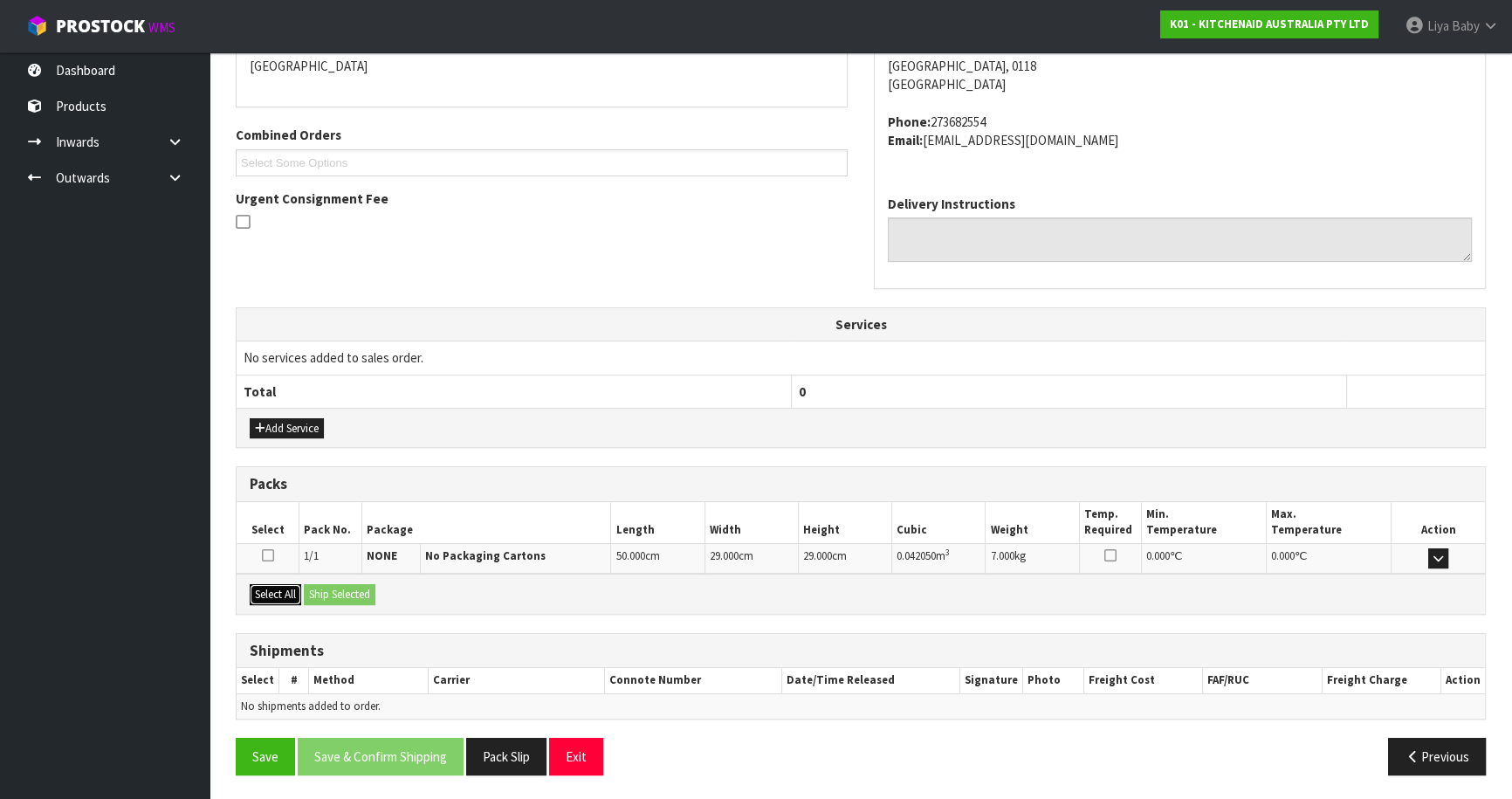
click at [281, 594] on button "Select All" at bounding box center [276, 595] width 51 height 21
click at [325, 584] on button "Ship Selected" at bounding box center [339, 595] width 71 height 21
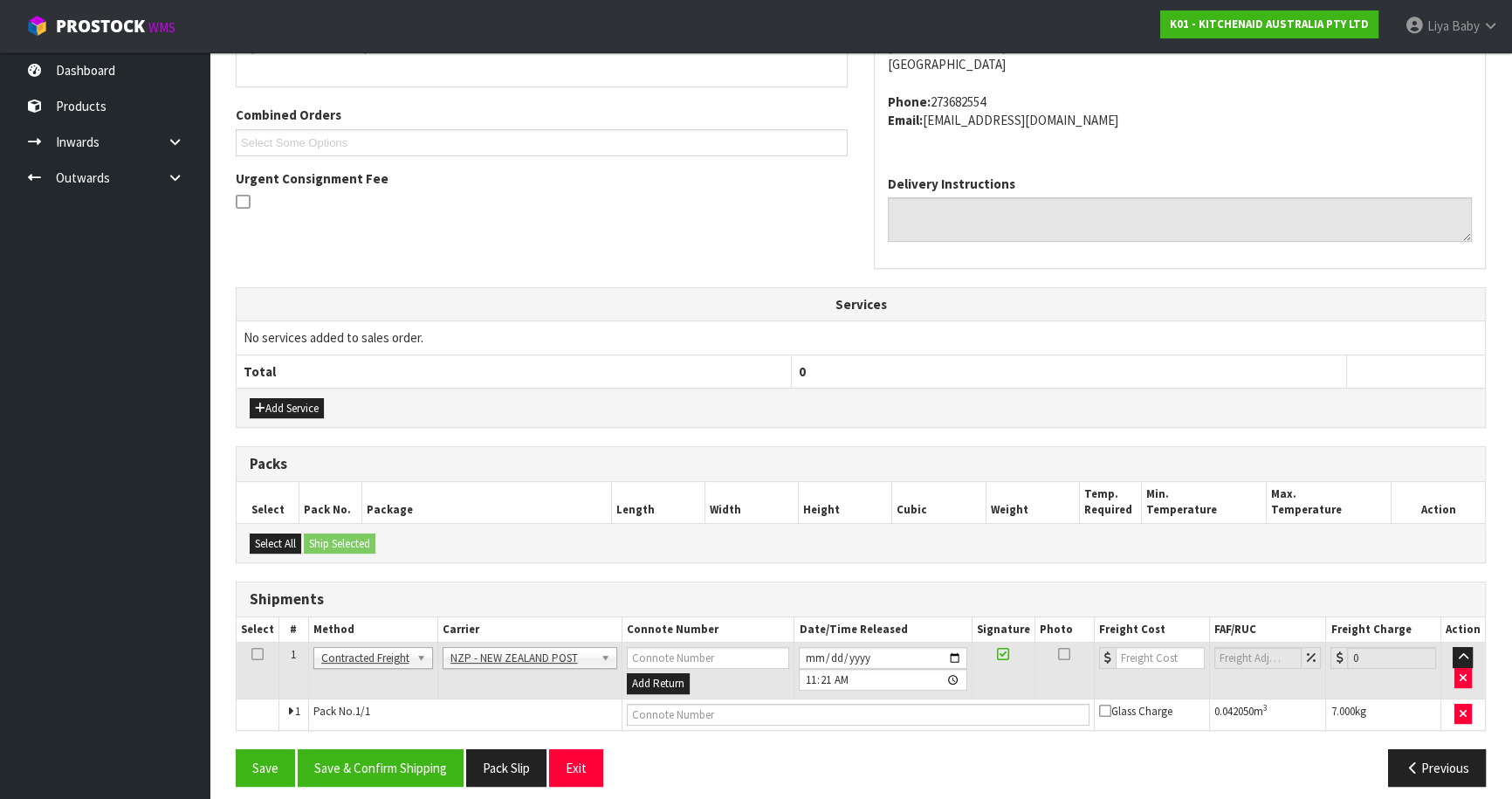
scroll to position [423, 0]
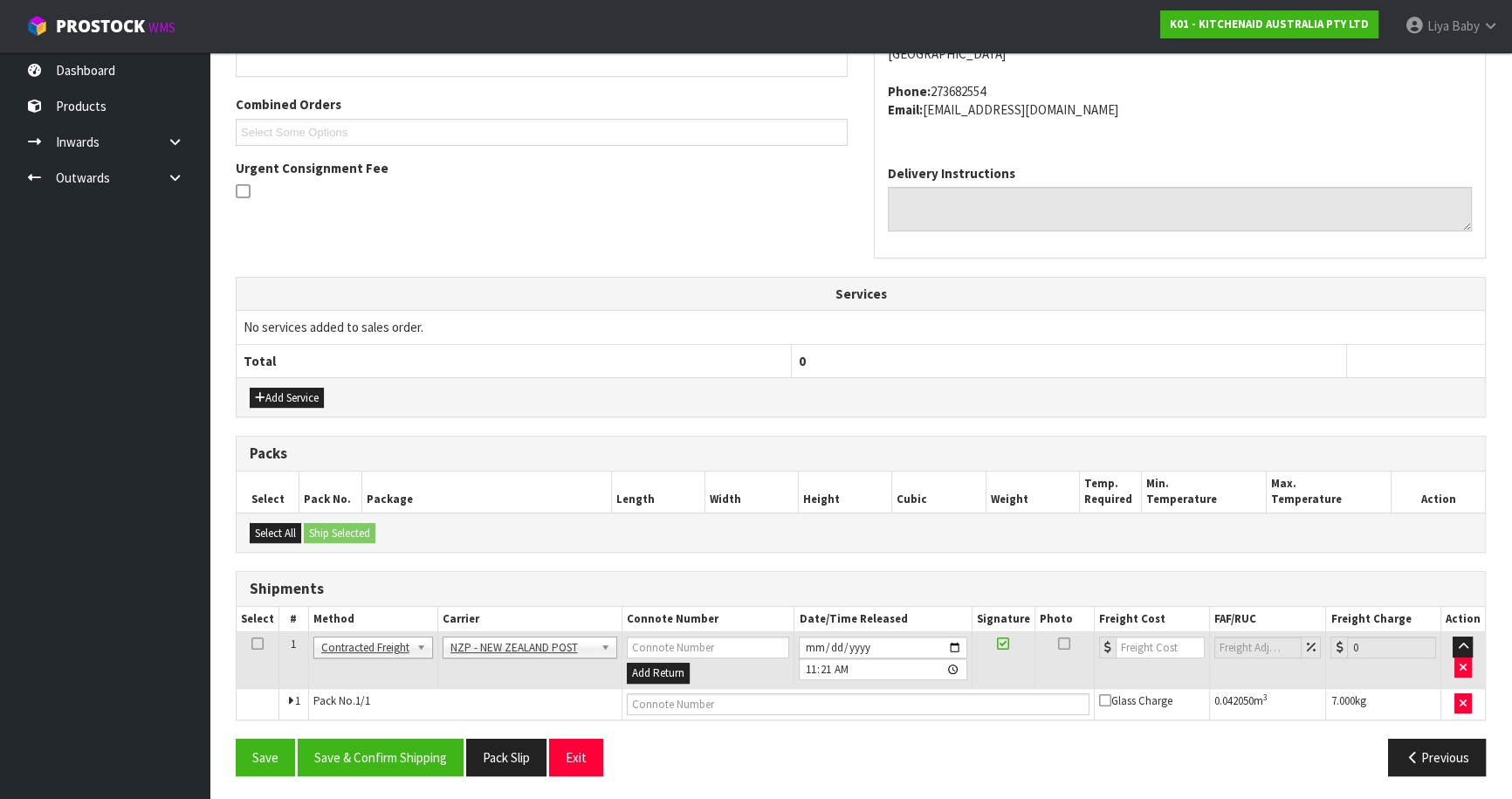
drag, startPoint x: 255, startPoint y: 642, endPoint x: 291, endPoint y: 662, distance: 41.2
click at [255, 643] on icon at bounding box center [258, 643] width 12 height 1
click at [412, 761] on button "Save & Confirm Shipping" at bounding box center [380, 757] width 166 height 38
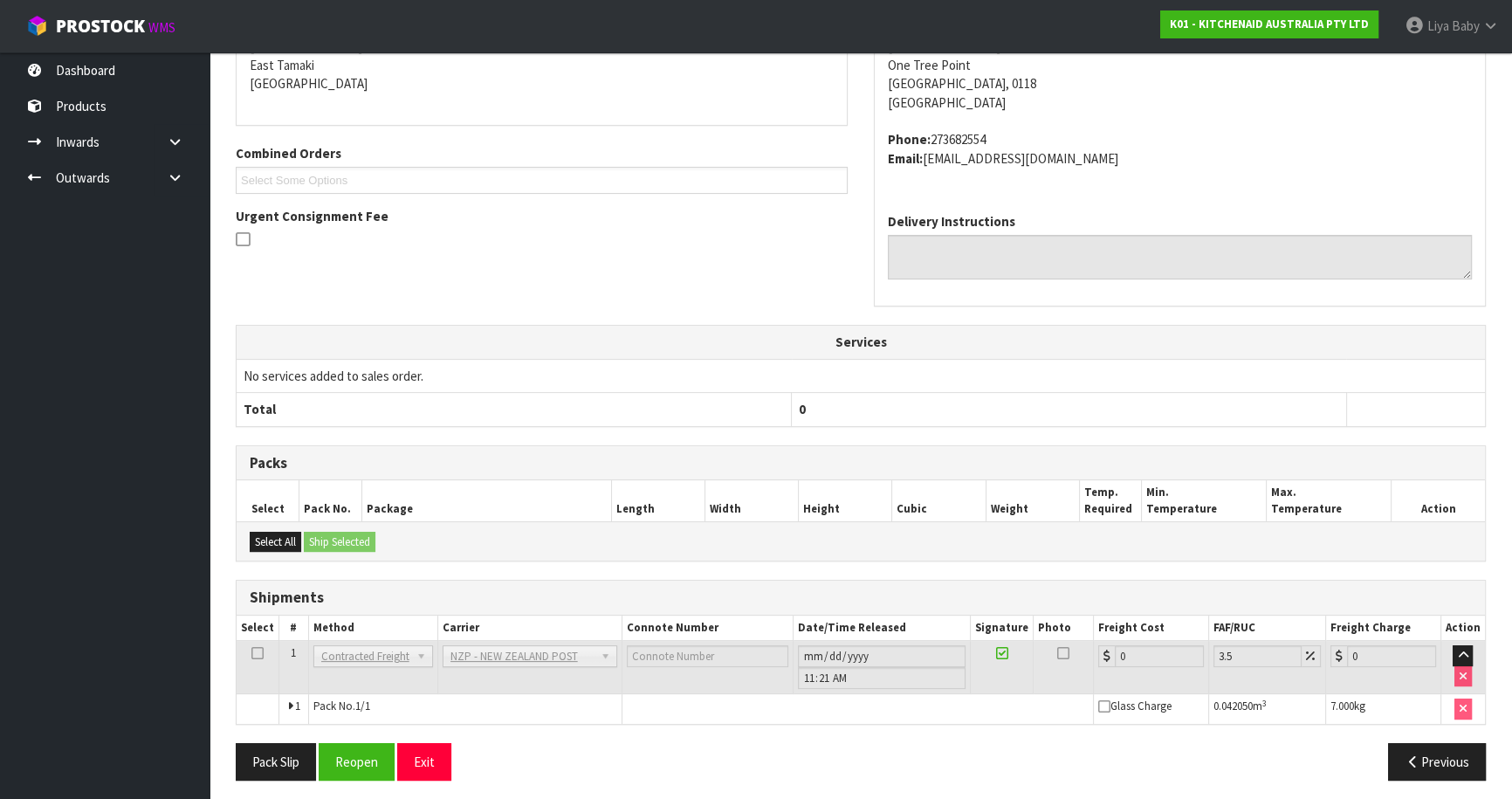
scroll to position [398, 0]
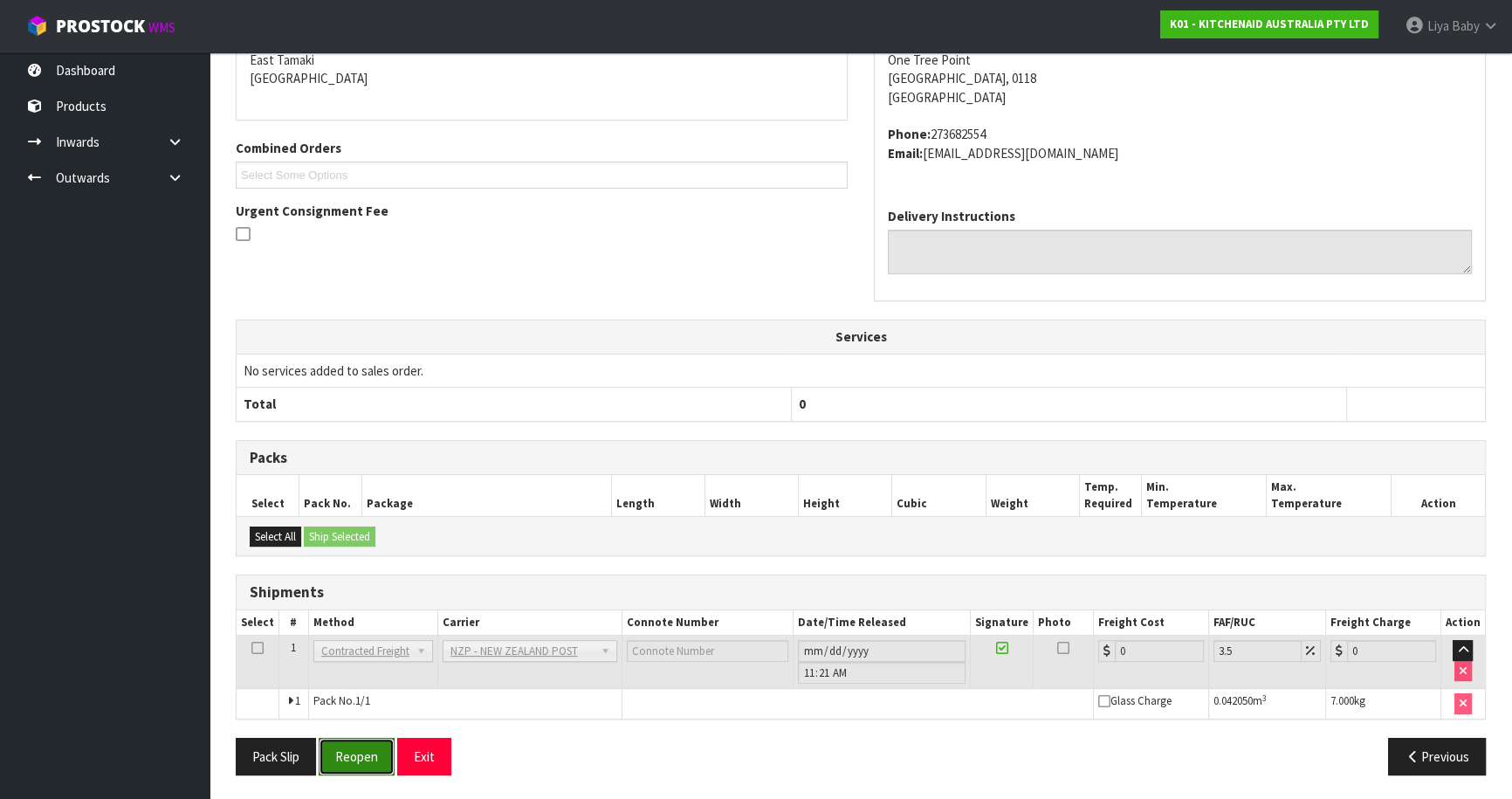
click at [358, 761] on button "Reopen" at bounding box center [356, 756] width 76 height 38
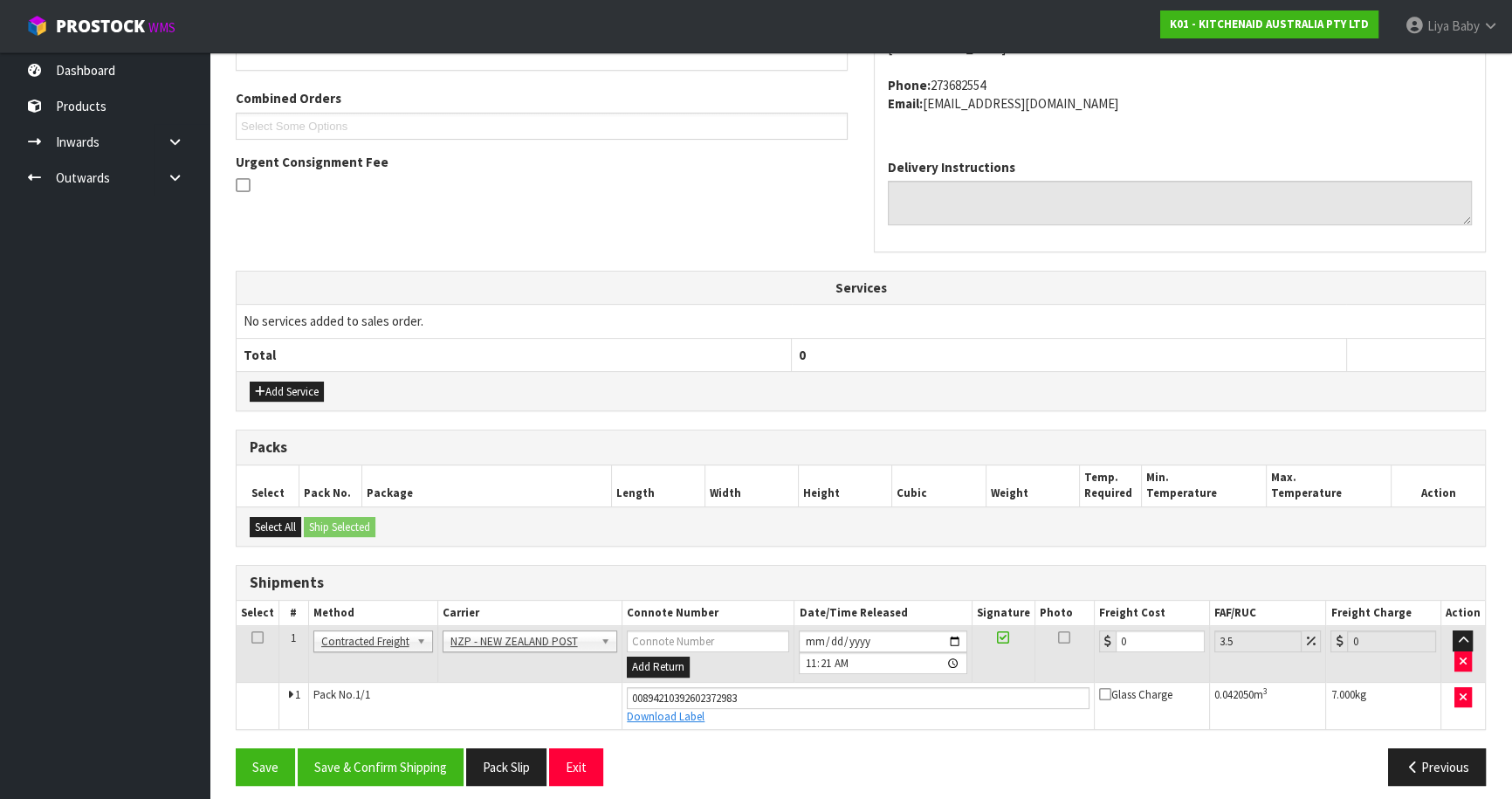
scroll to position [438, 0]
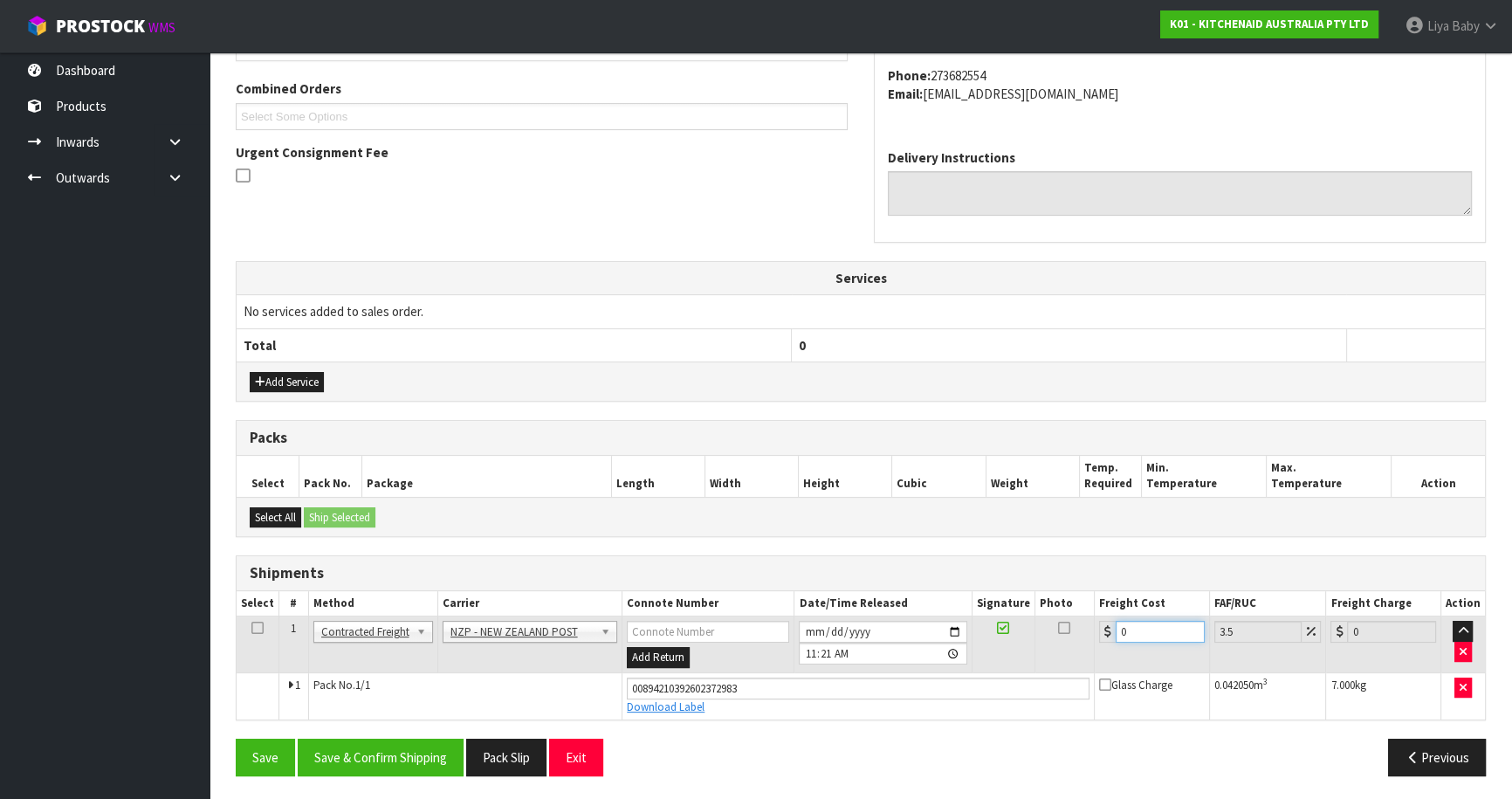
click at [1147, 620] on input "0" at bounding box center [1160, 631] width 89 height 22
click at [254, 628] on icon at bounding box center [258, 628] width 12 height 1
click at [366, 747] on button "Save & Confirm Shipping" at bounding box center [380, 757] width 166 height 38
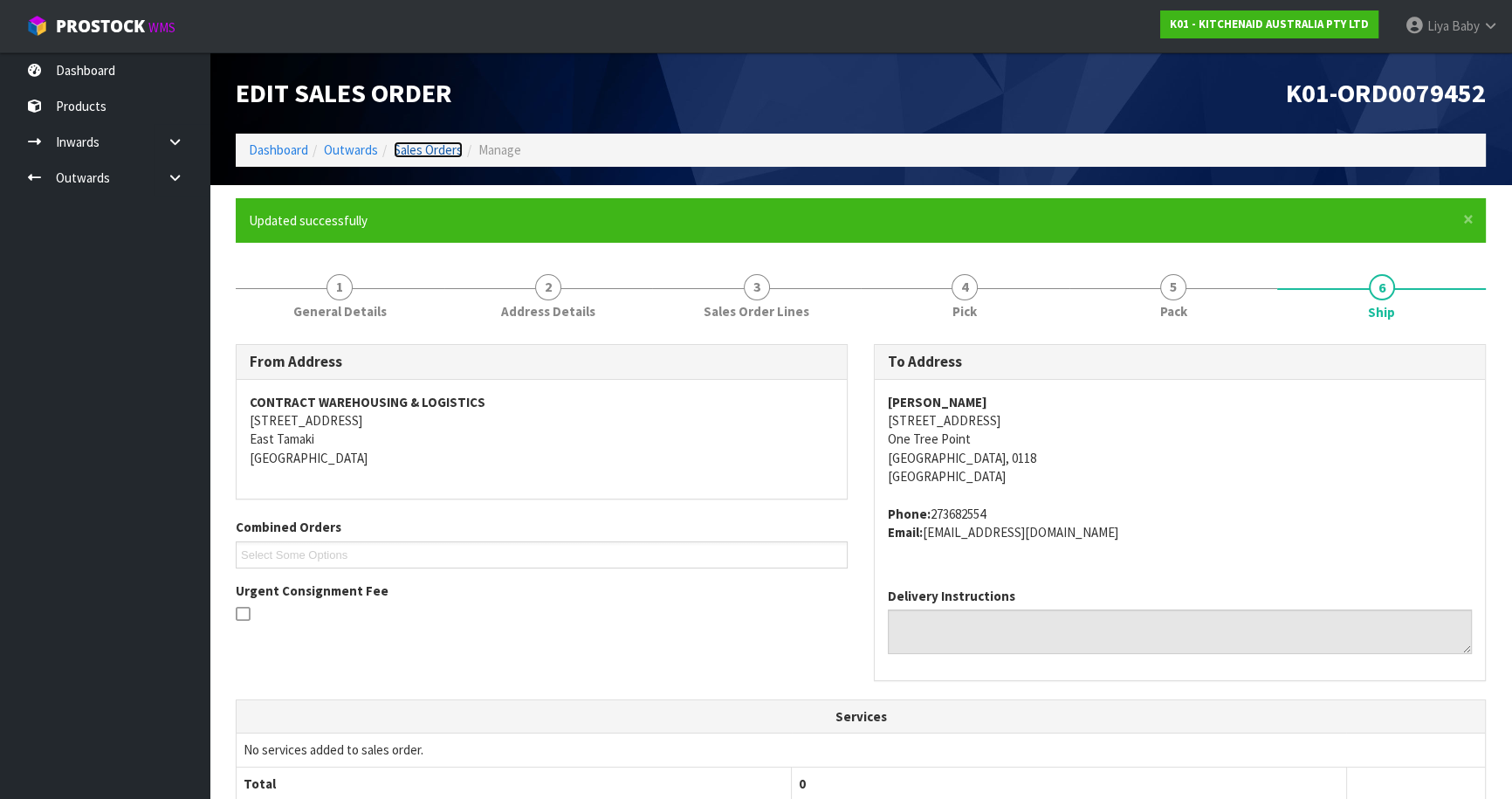
click at [414, 147] on link "Sales Orders" at bounding box center [428, 149] width 69 height 16
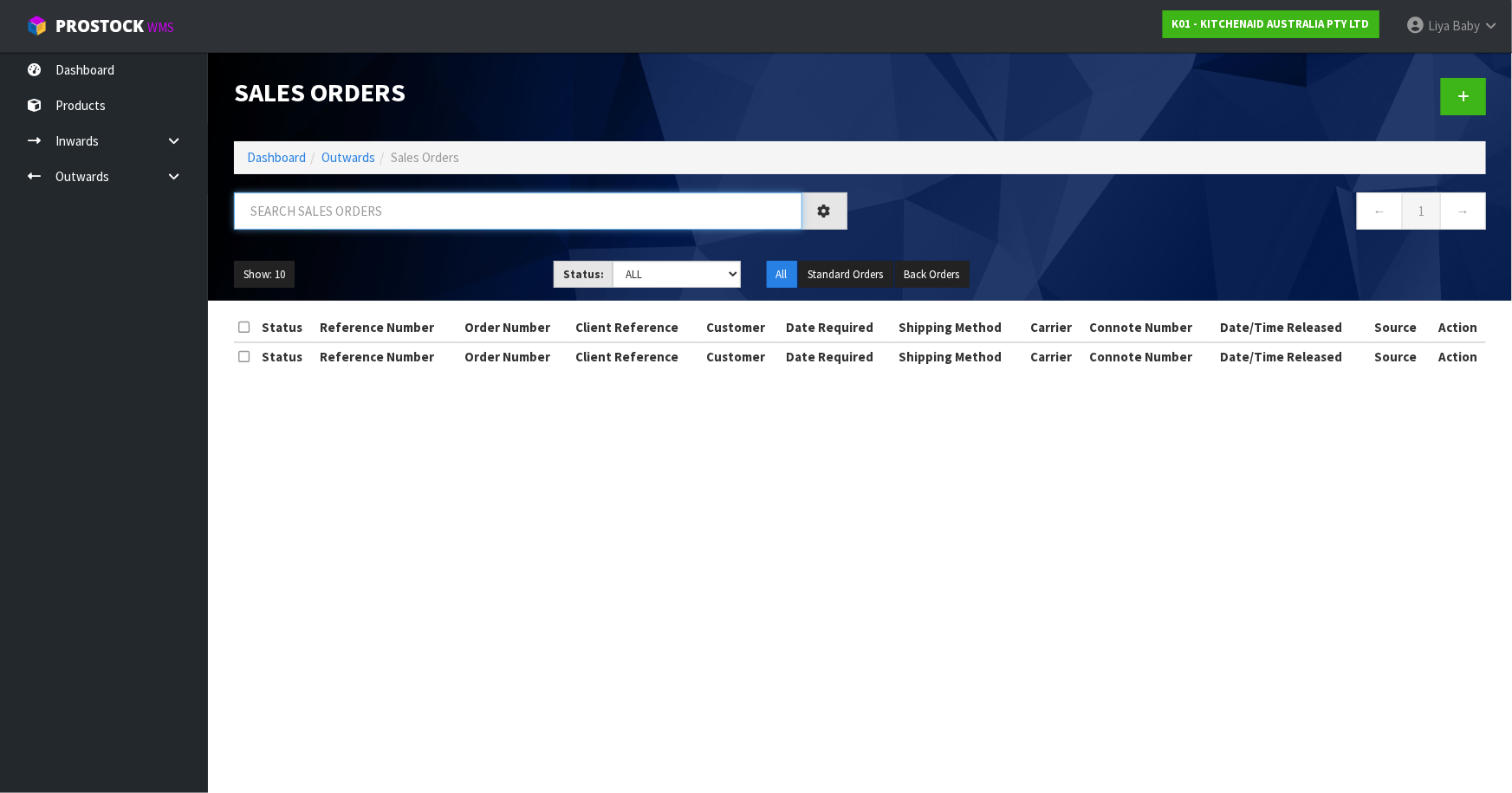
click at [300, 221] on input "text" at bounding box center [518, 211] width 569 height 38
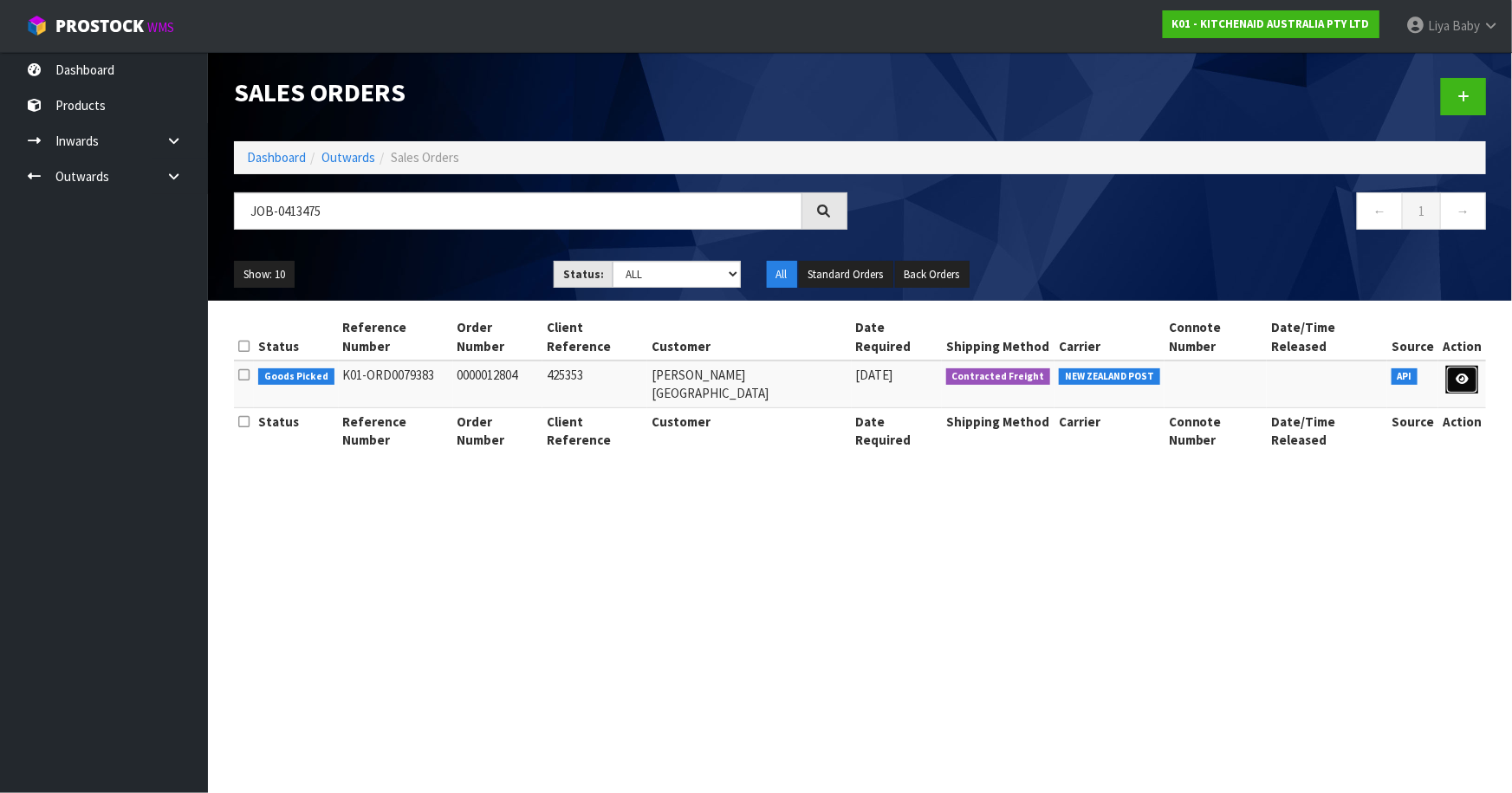
click at [1458, 373] on icon at bounding box center [1463, 379] width 13 height 11
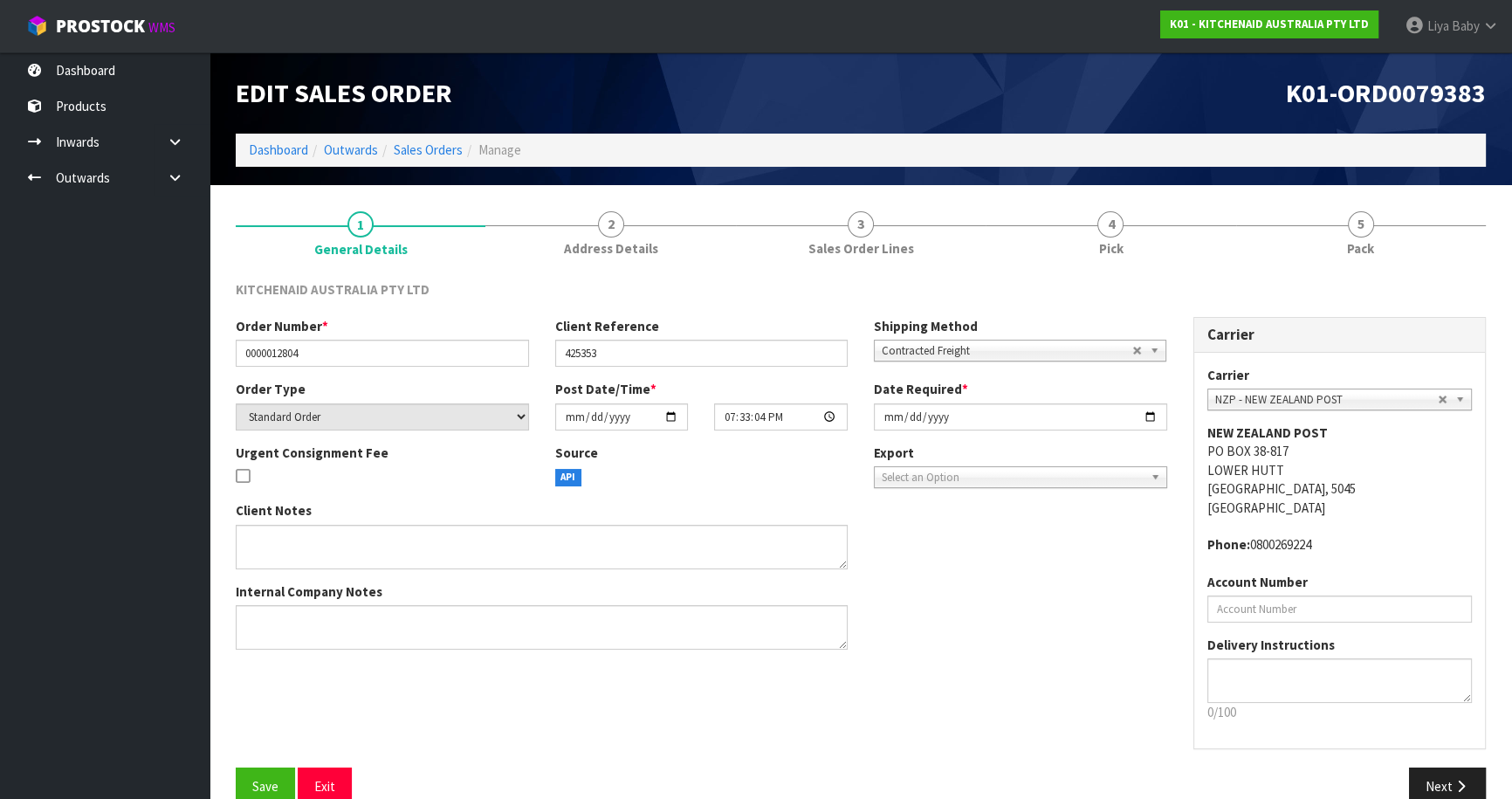
scroll to position [31, 0]
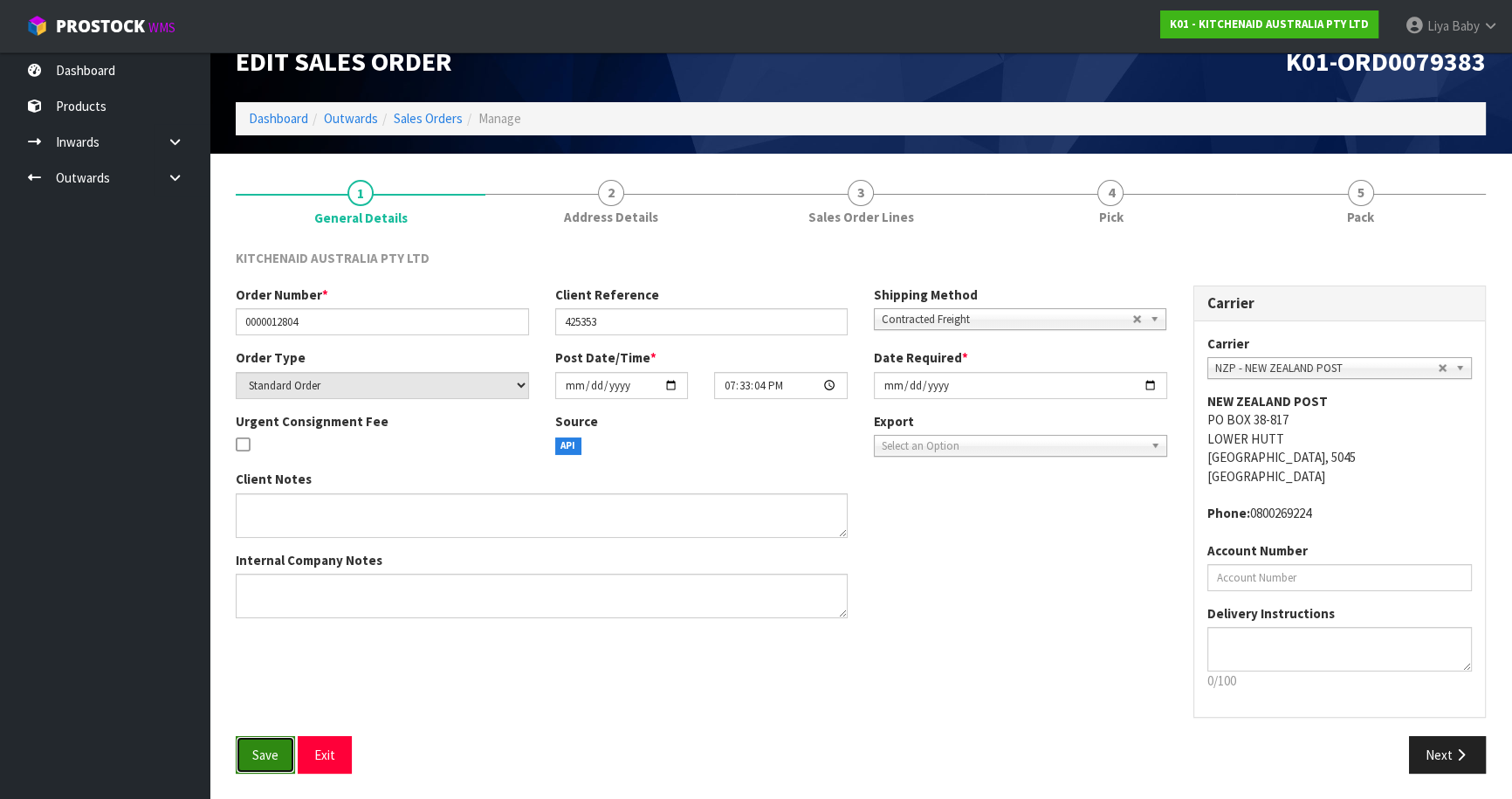
click at [263, 755] on span "Save" at bounding box center [266, 754] width 27 height 16
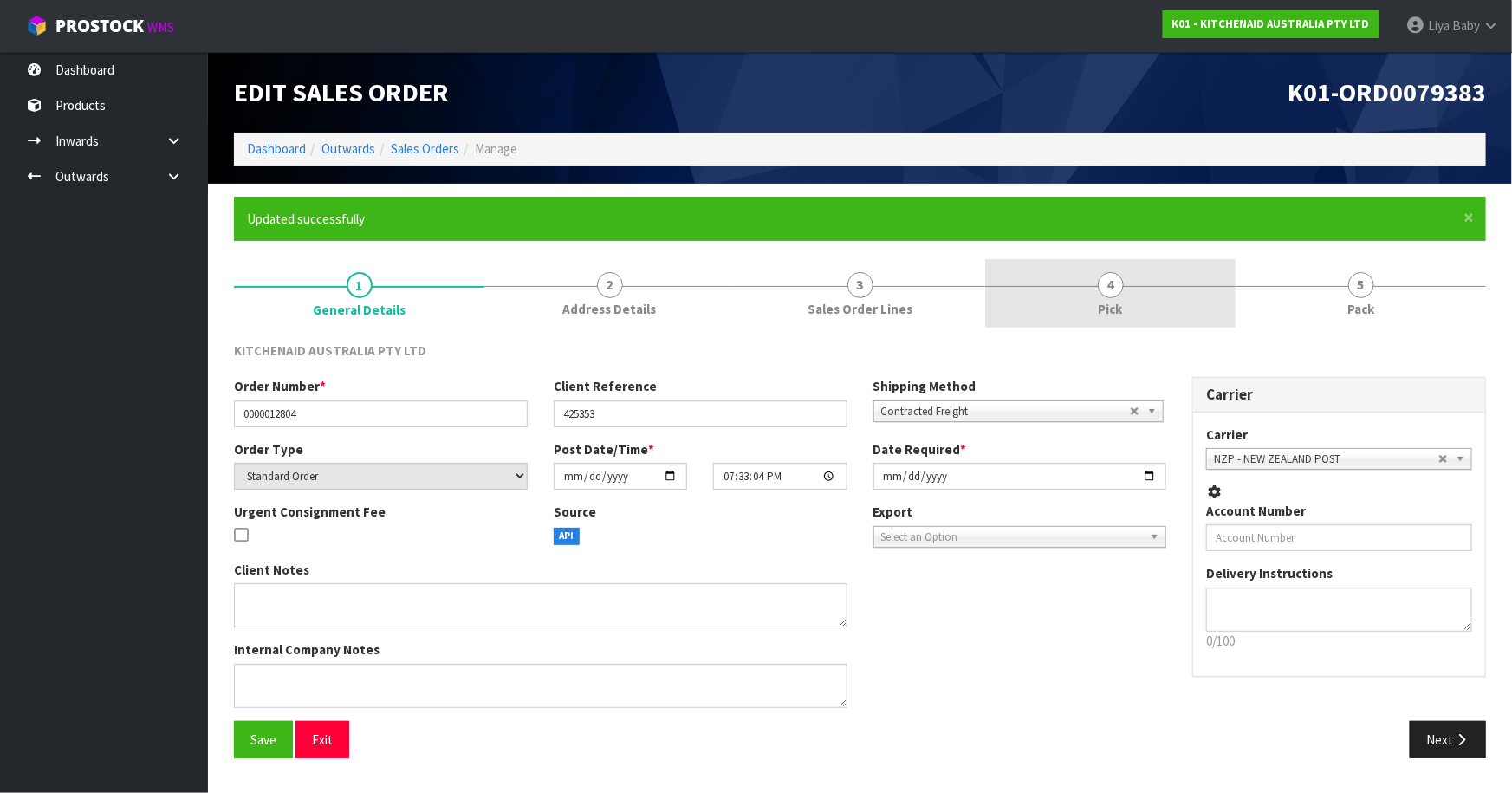
click at [1091, 293] on link "4 Pick" at bounding box center [1111, 293] width 251 height 69
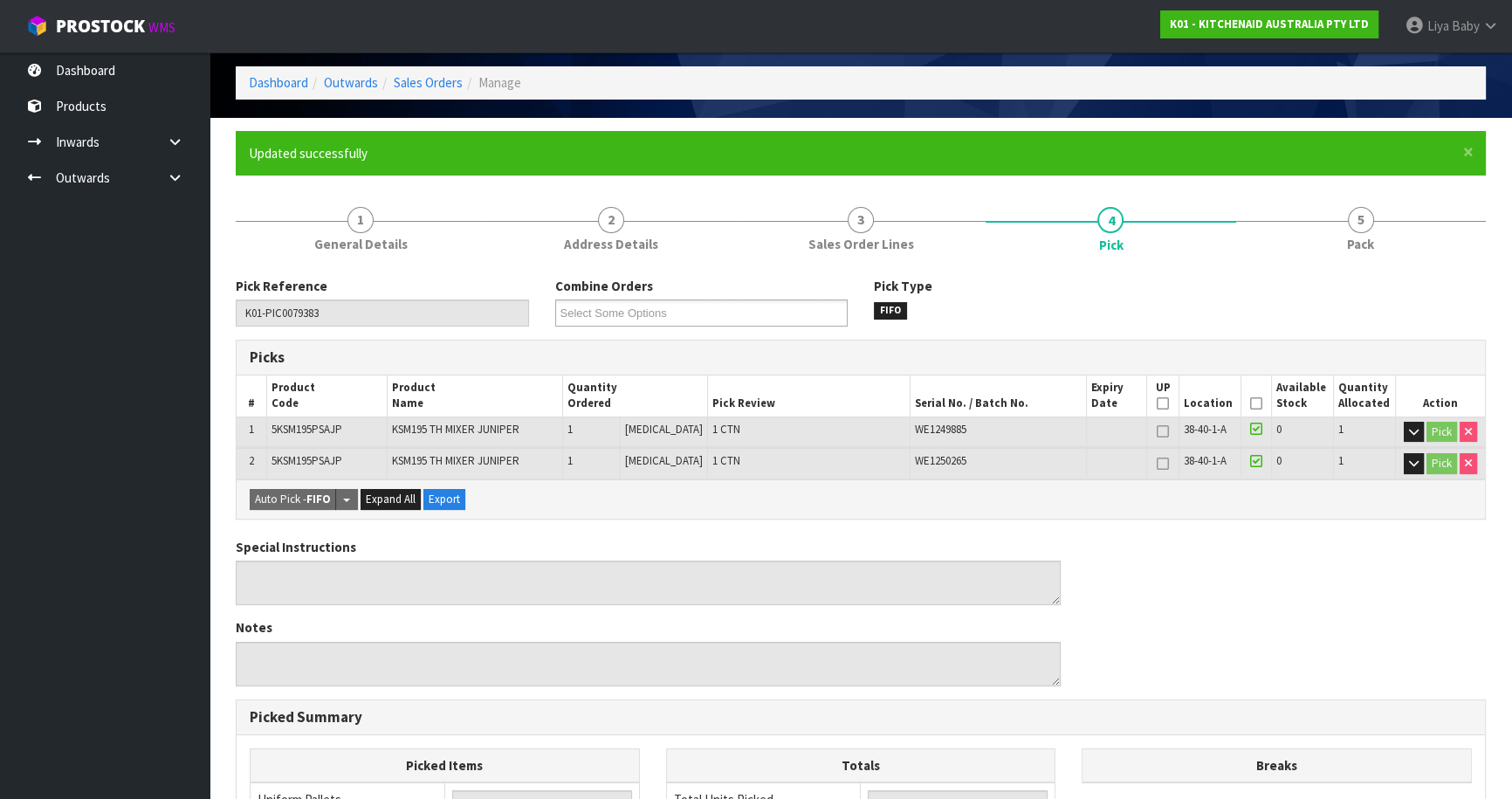
scroll to position [158, 0]
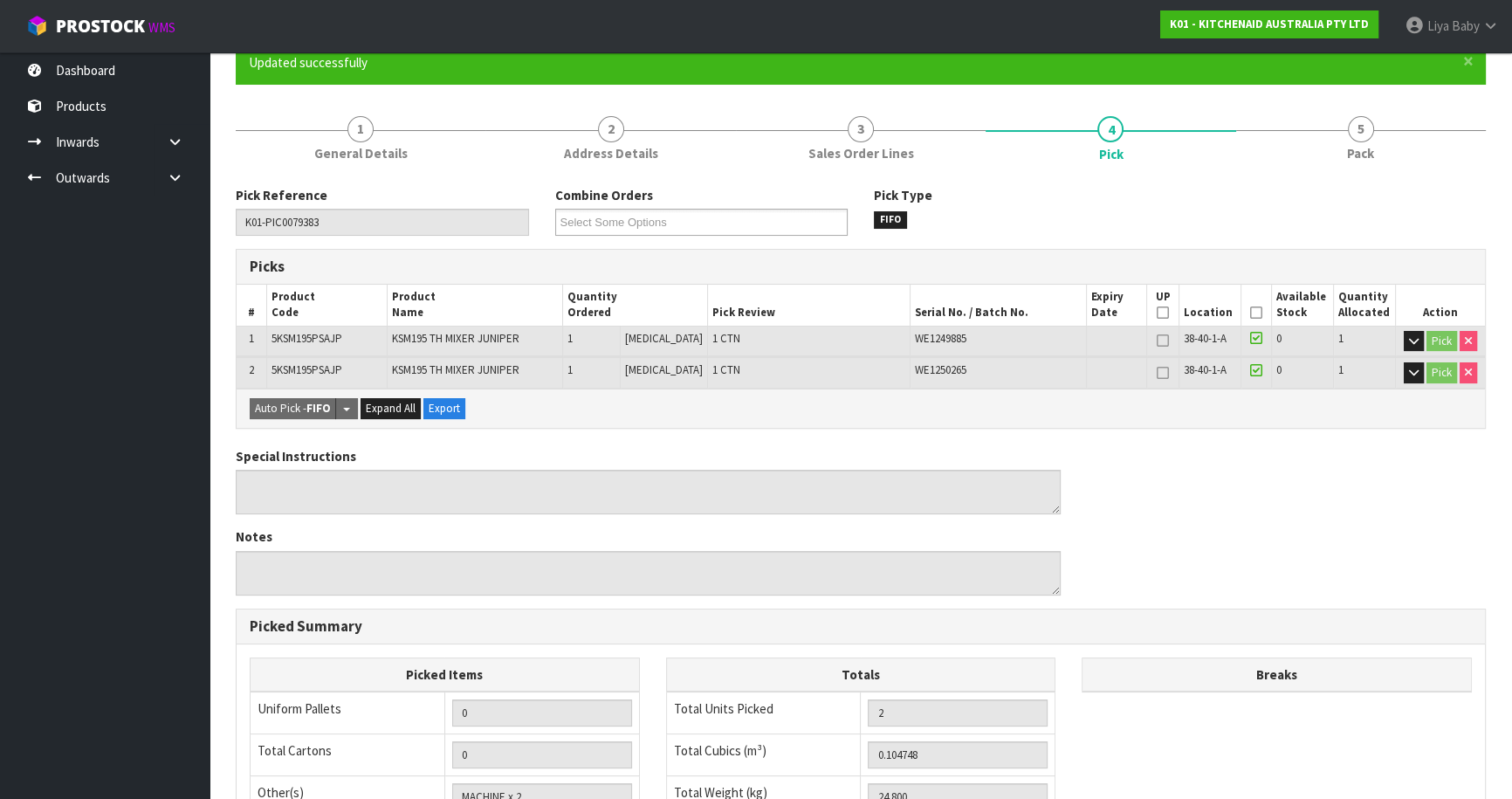
drag, startPoint x: 1250, startPoint y: 307, endPoint x: 964, endPoint y: 370, distance: 292.9
click at [1251, 313] on icon at bounding box center [1256, 313] width 12 height 1
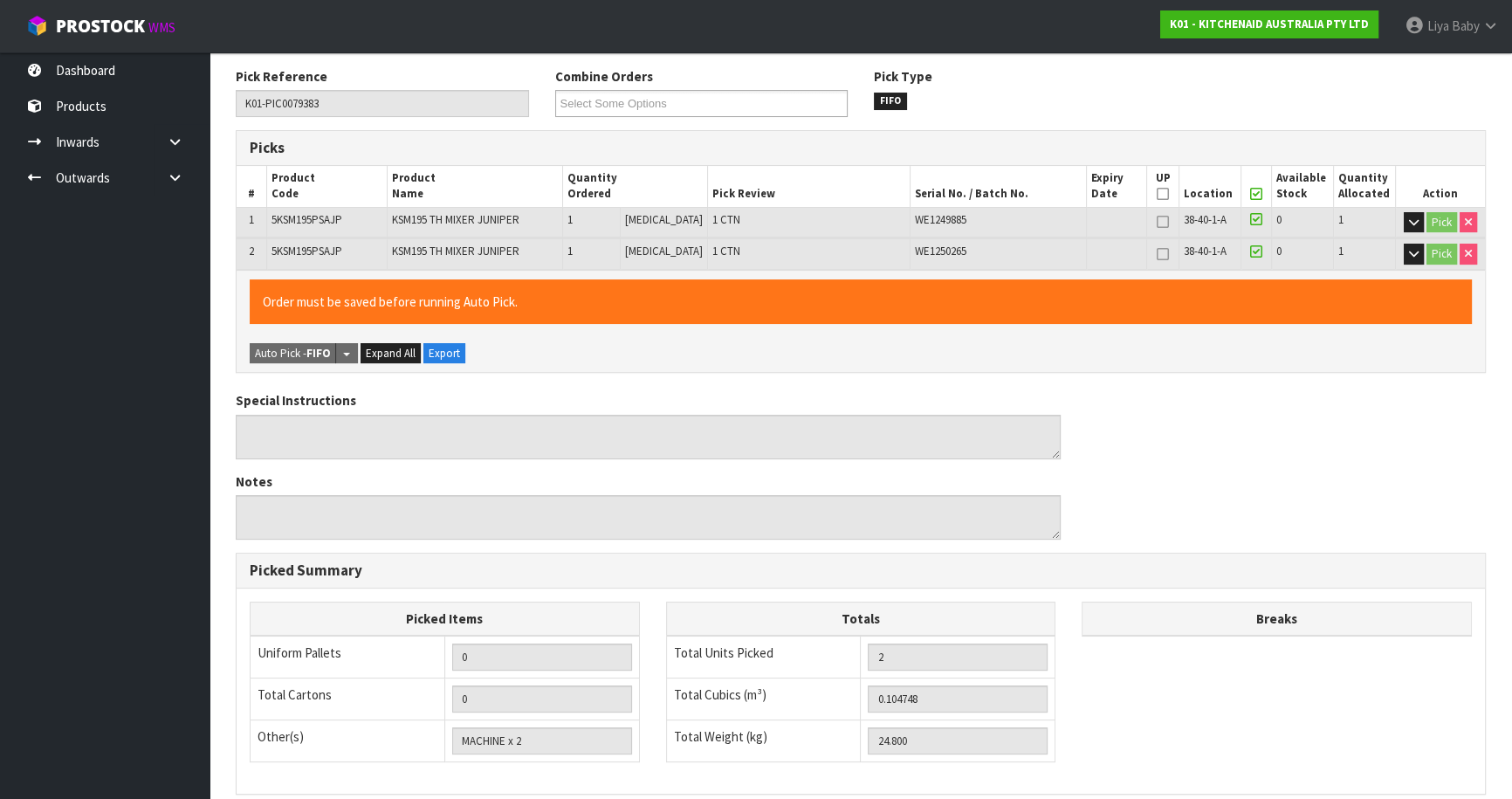
scroll to position [509, 0]
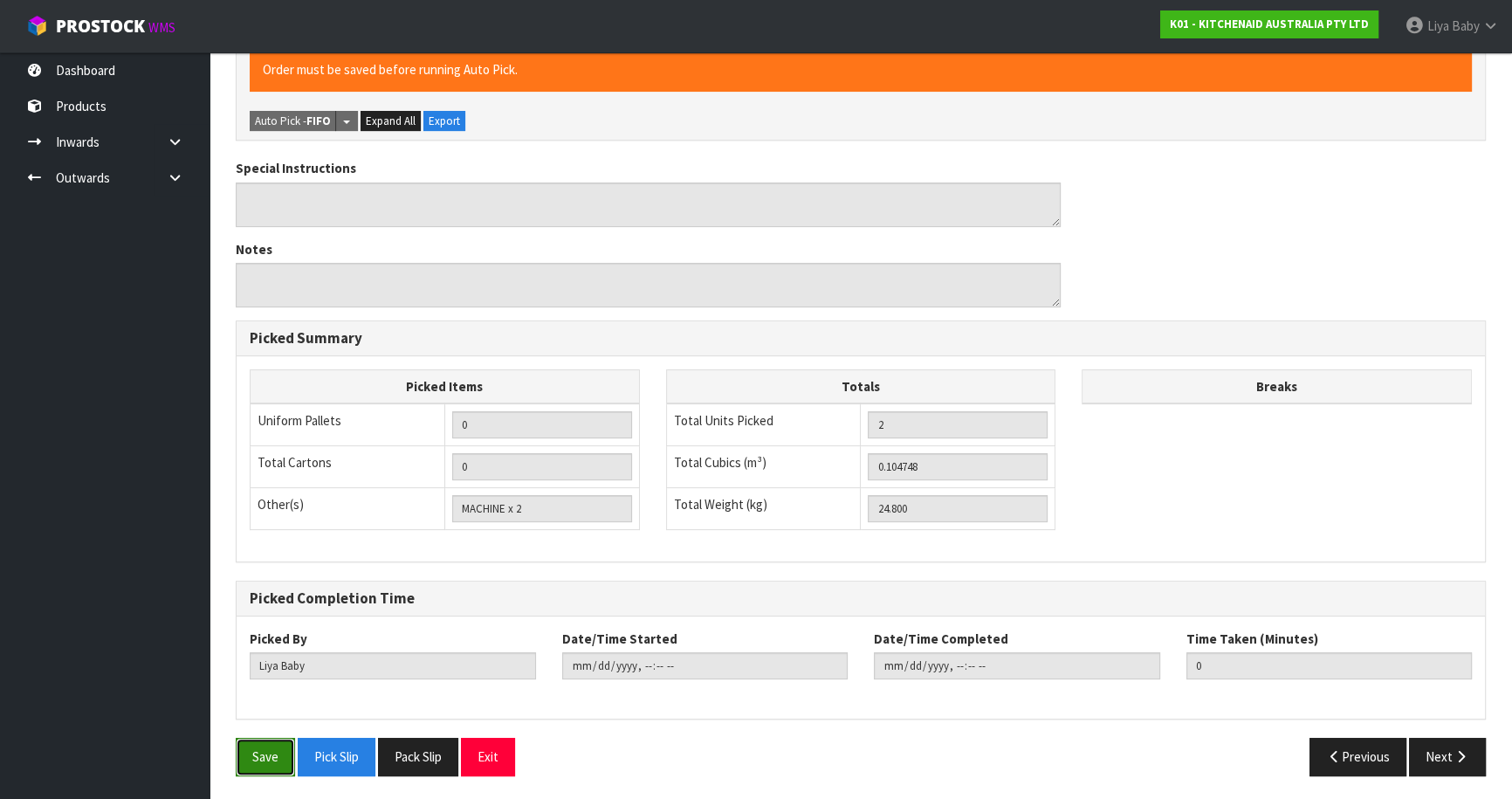
click at [259, 768] on button "Save" at bounding box center [265, 756] width 59 height 38
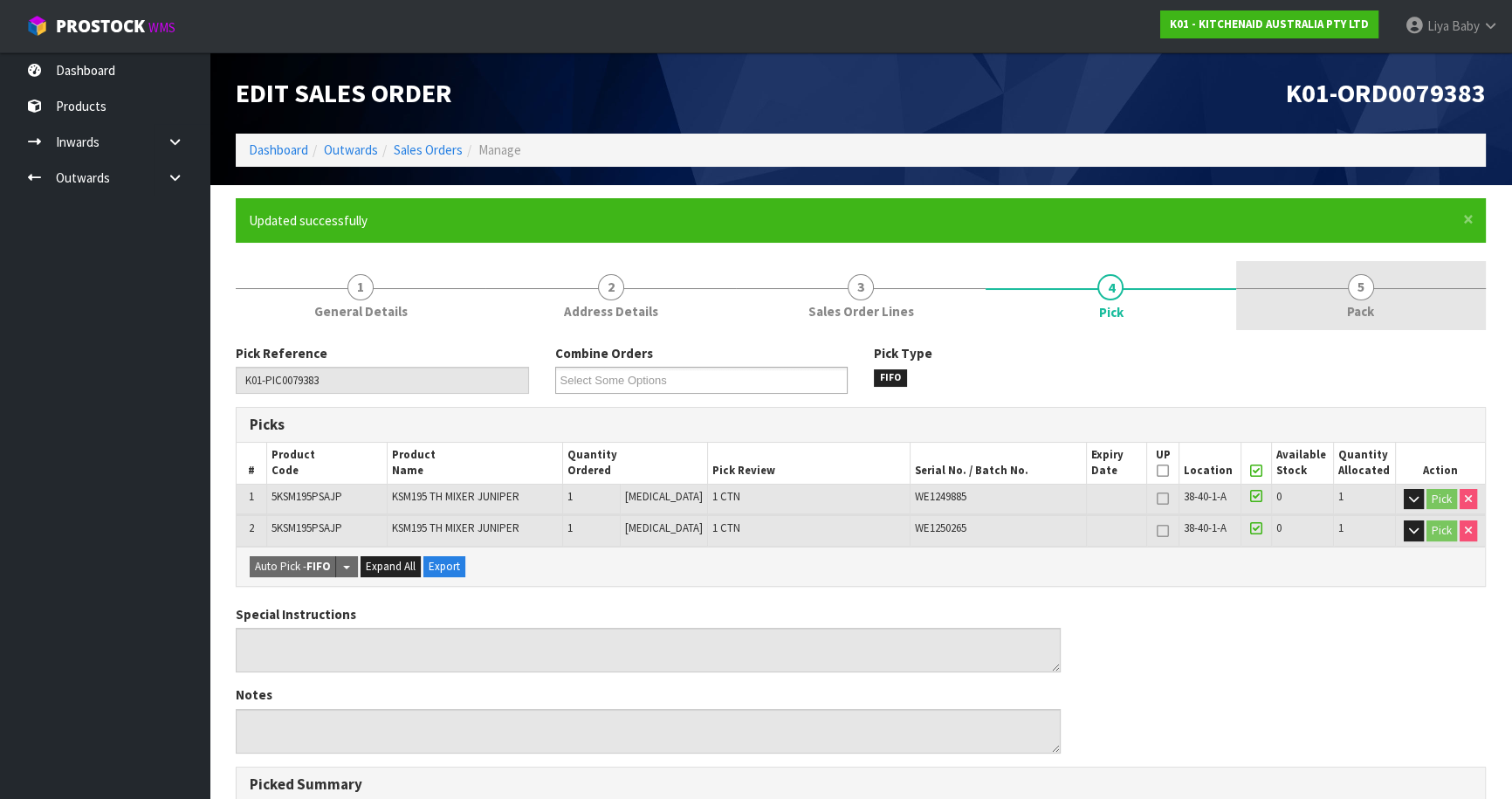
click at [1366, 293] on span "5" at bounding box center [1362, 288] width 27 height 27
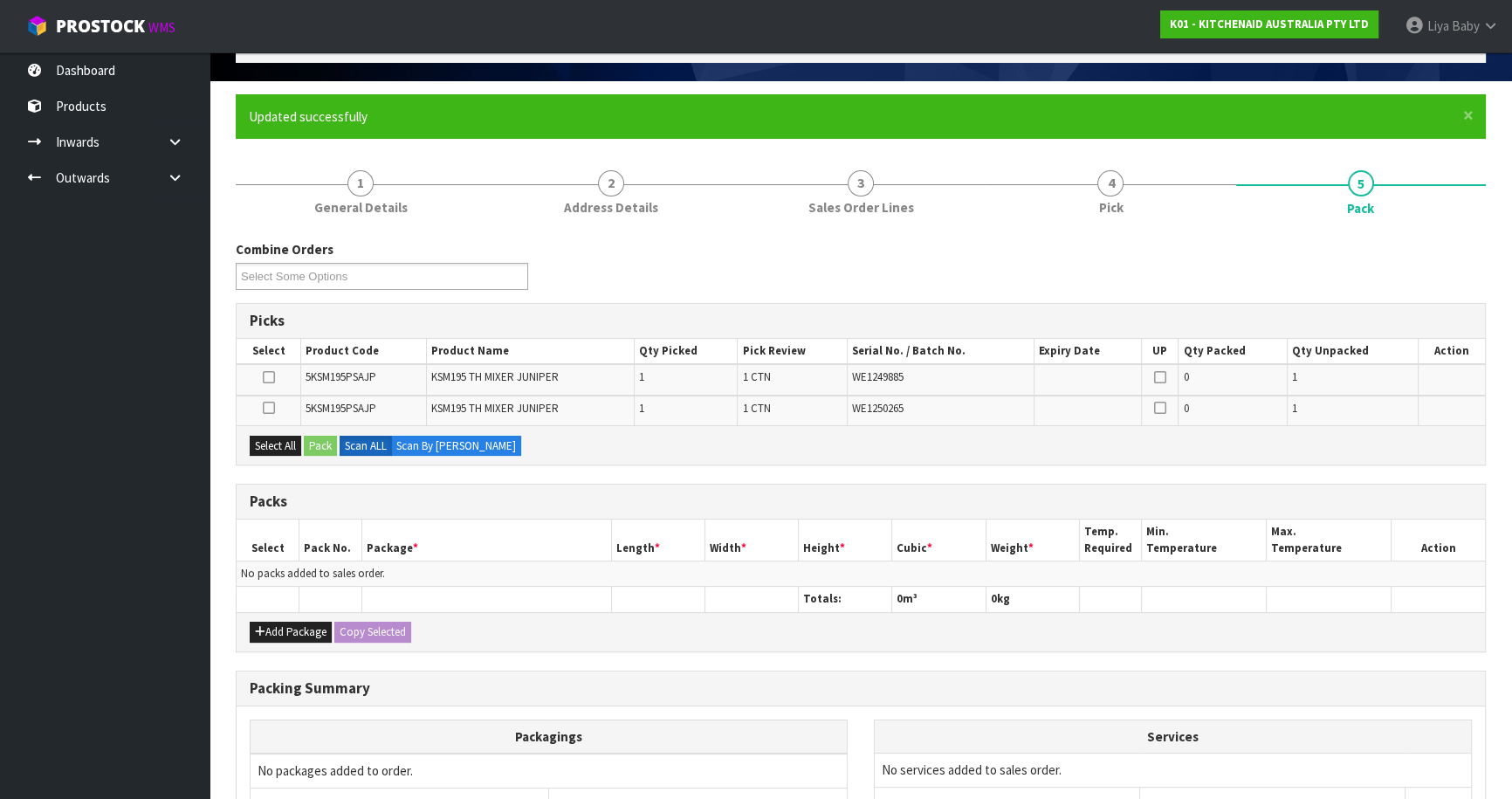
scroll to position [238, 0]
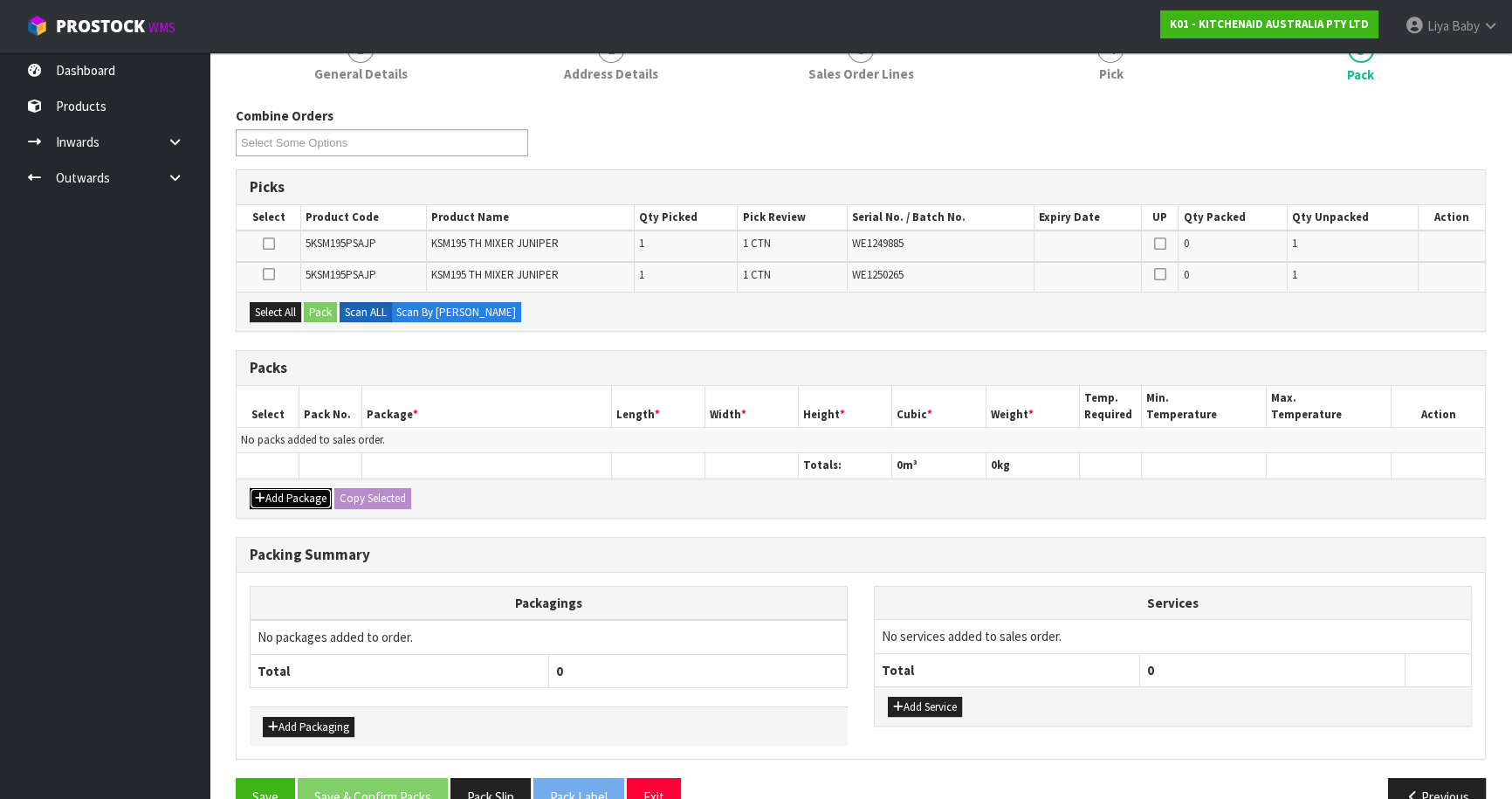
click at [270, 492] on button "Add Package" at bounding box center [291, 499] width 82 height 21
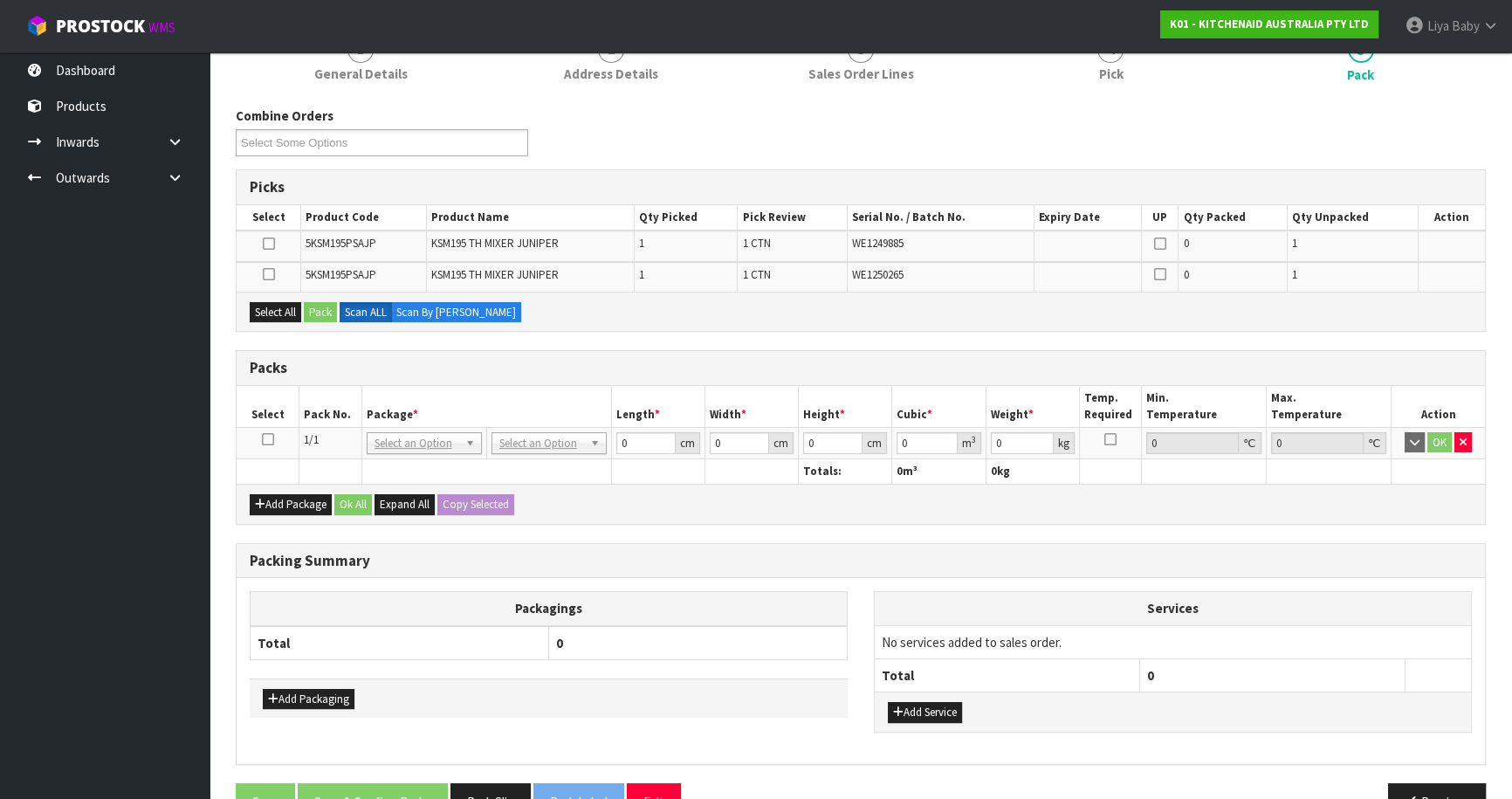
click at [262, 439] on icon at bounding box center [268, 439] width 12 height 1
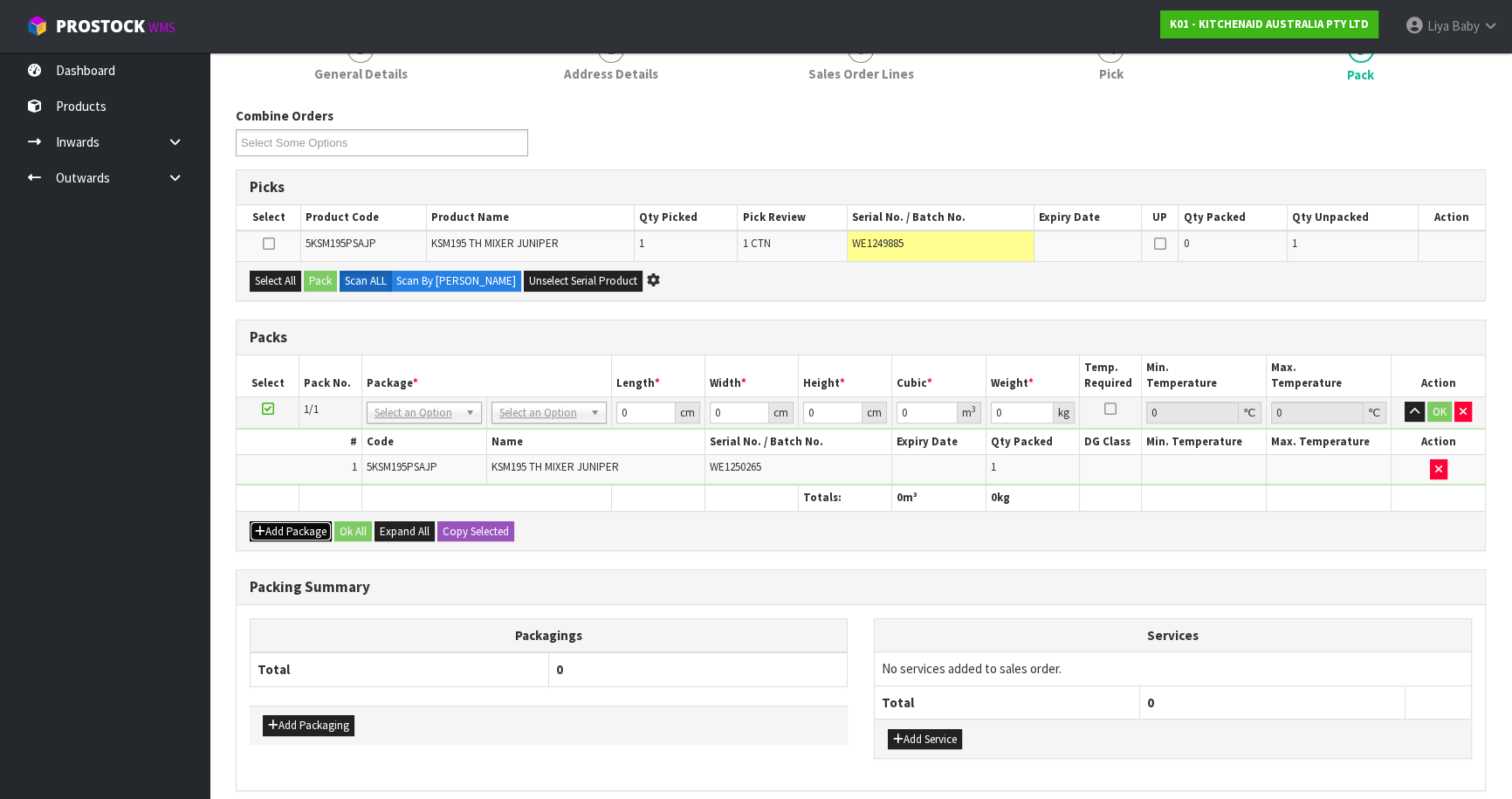
click at [272, 523] on button "Add Package" at bounding box center [291, 532] width 82 height 21
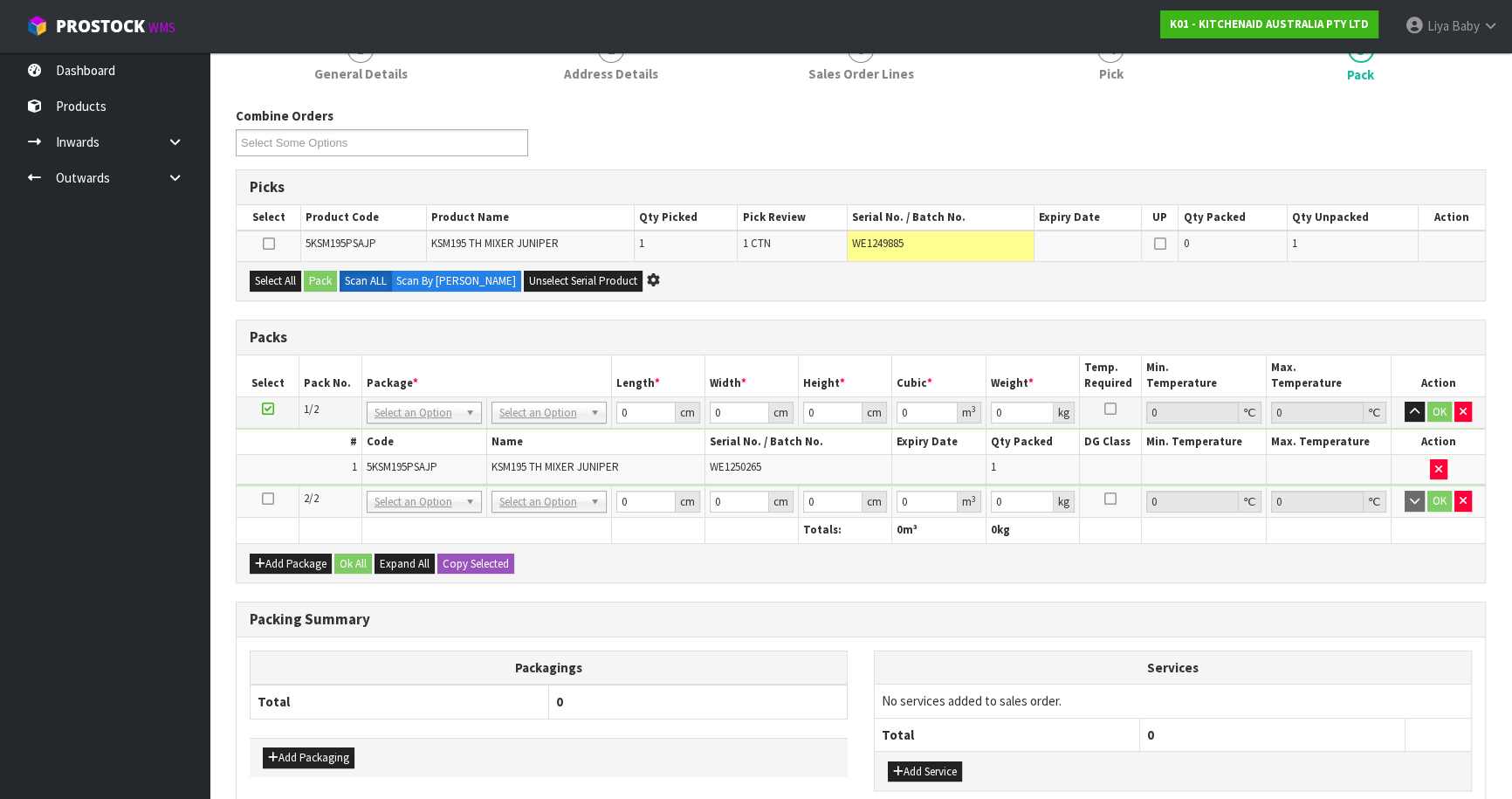
click at [263, 499] on icon at bounding box center [268, 499] width 12 height 1
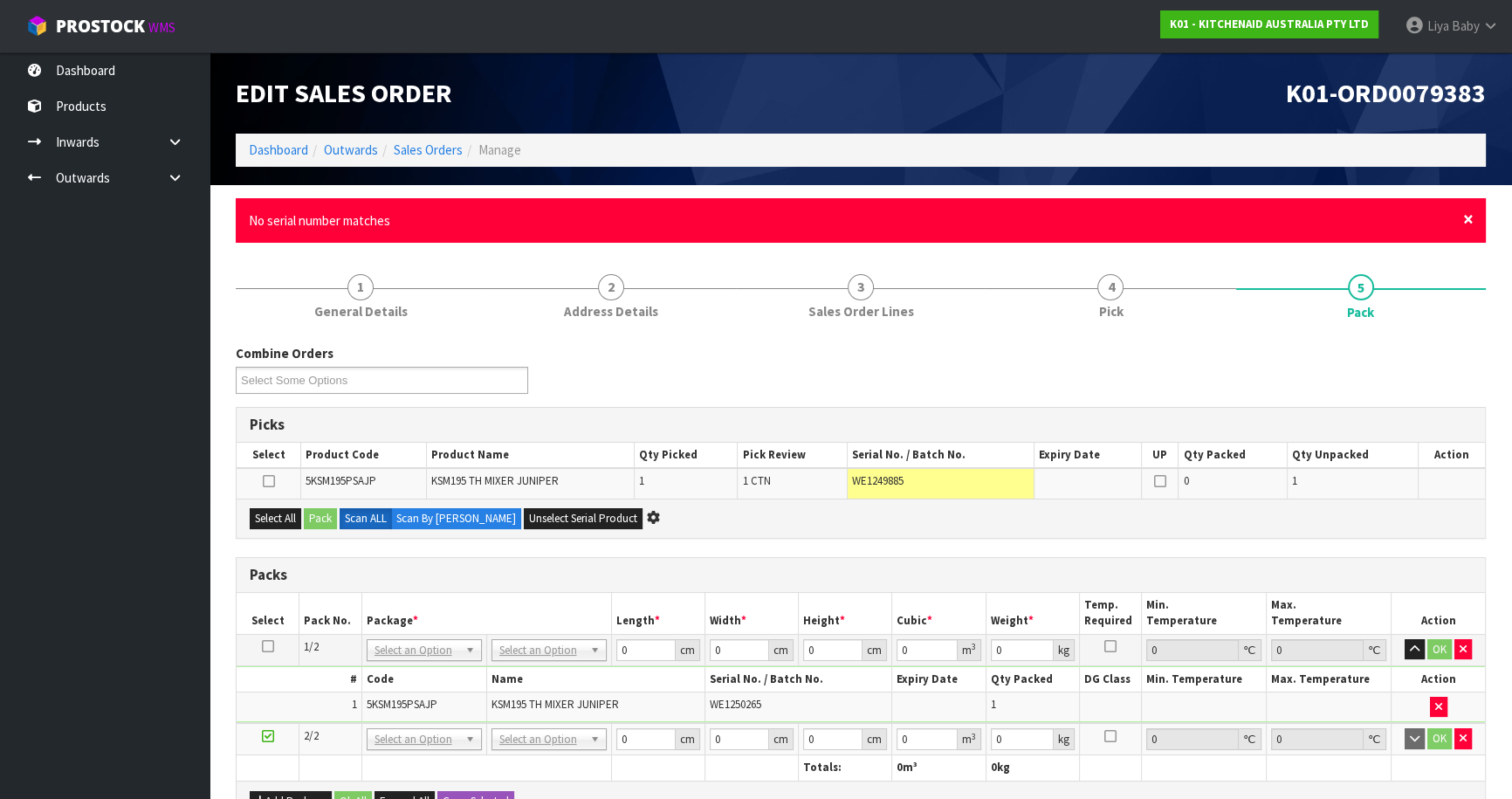
click at [1468, 225] on span "×" at bounding box center [1468, 219] width 10 height 25
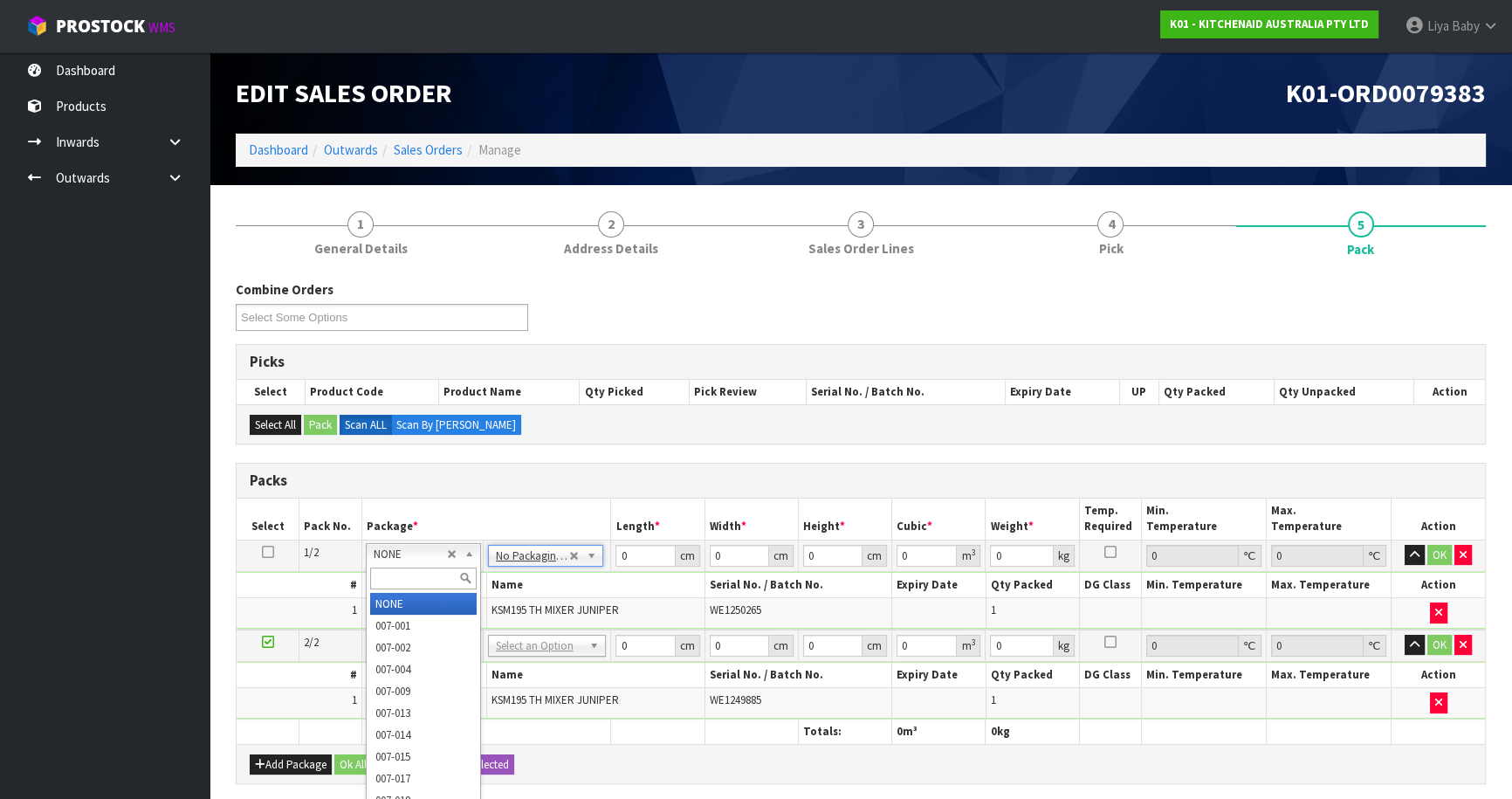
click at [494, 517] on th "Package *" at bounding box center [486, 519] width 250 height 41
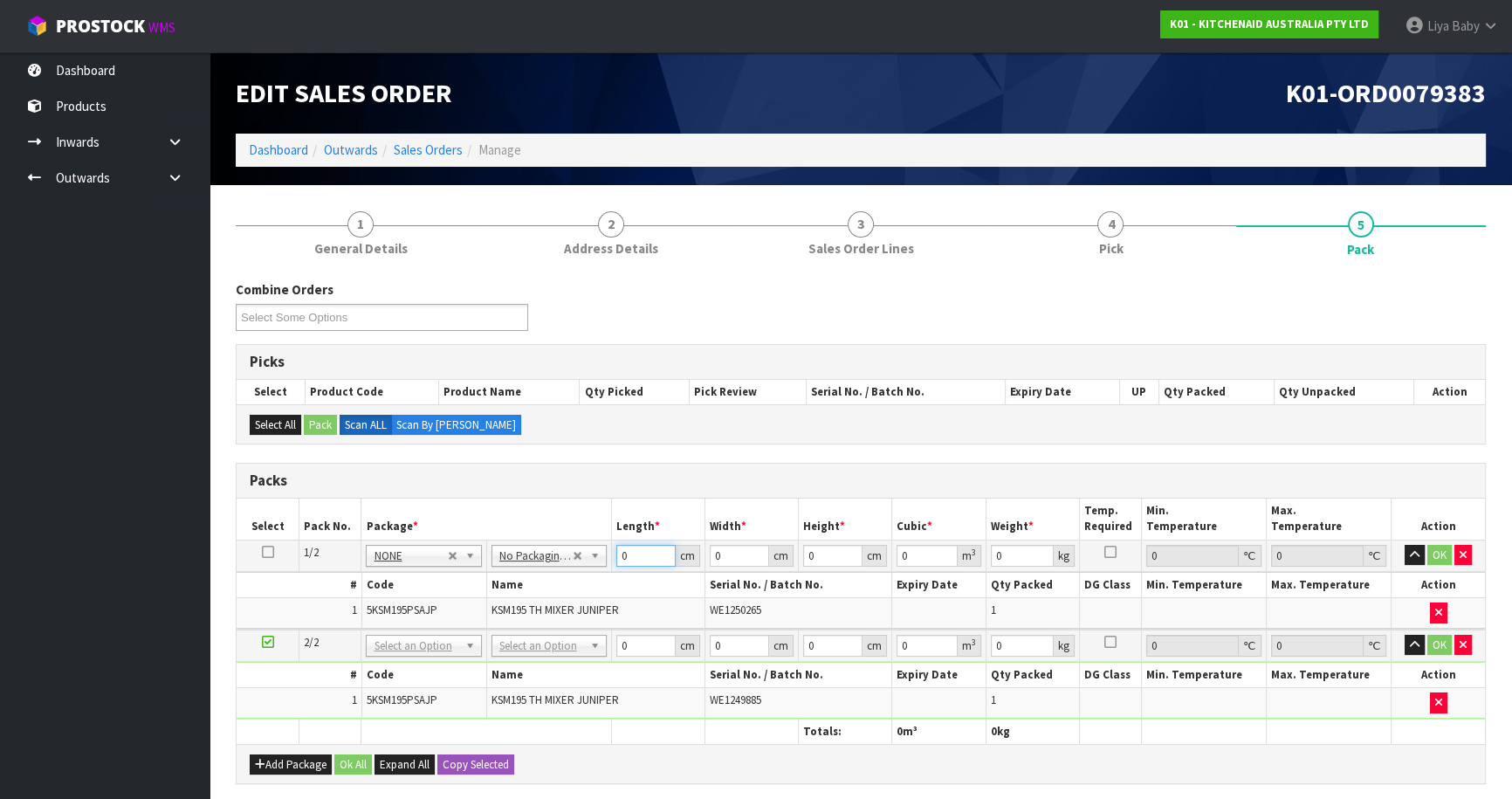
click at [640, 557] on input "0" at bounding box center [646, 555] width 59 height 22
click at [642, 637] on input "0" at bounding box center [646, 645] width 59 height 22
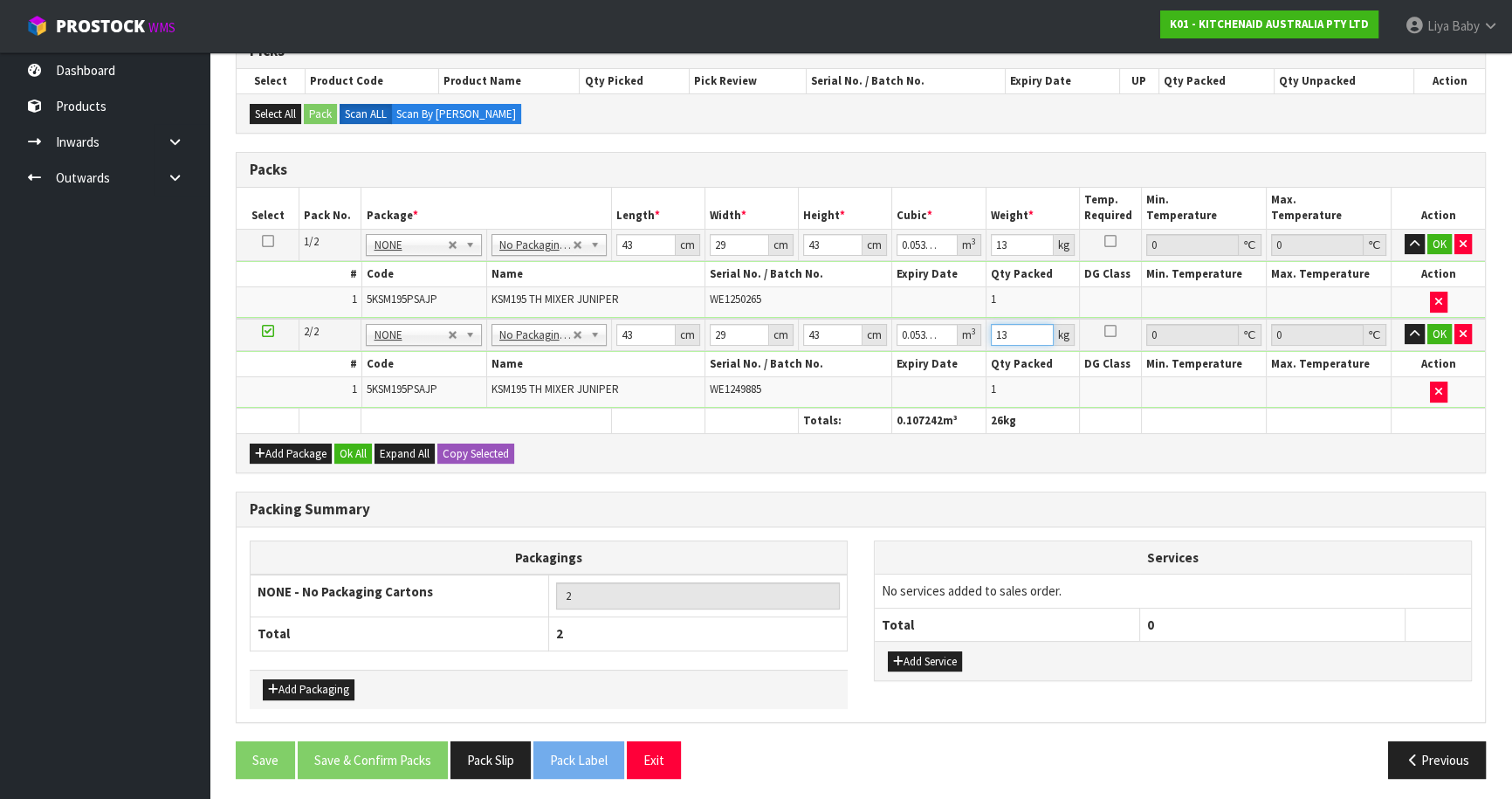
scroll to position [313, 0]
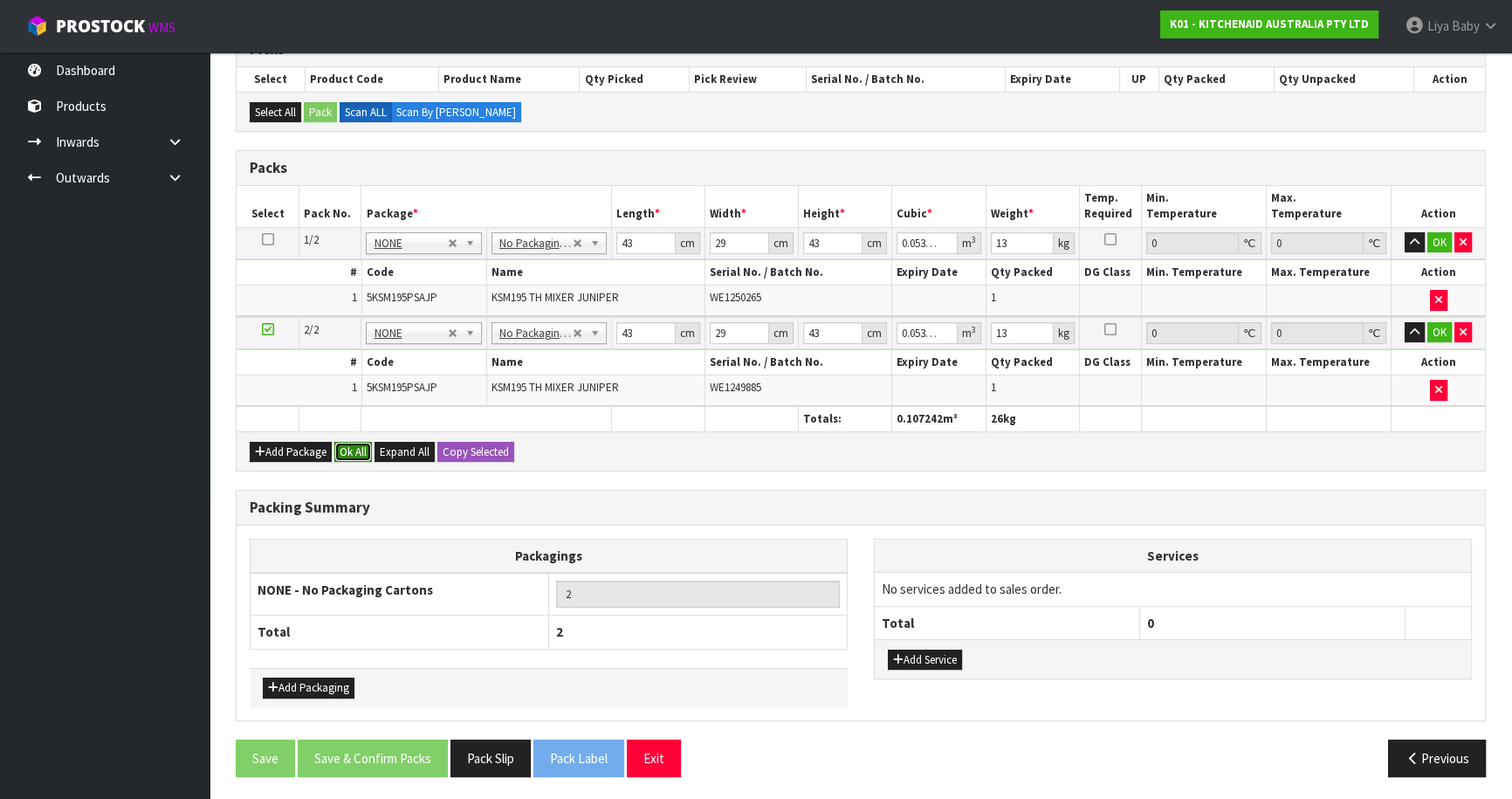
click at [341, 444] on button "Ok All" at bounding box center [354, 452] width 38 height 21
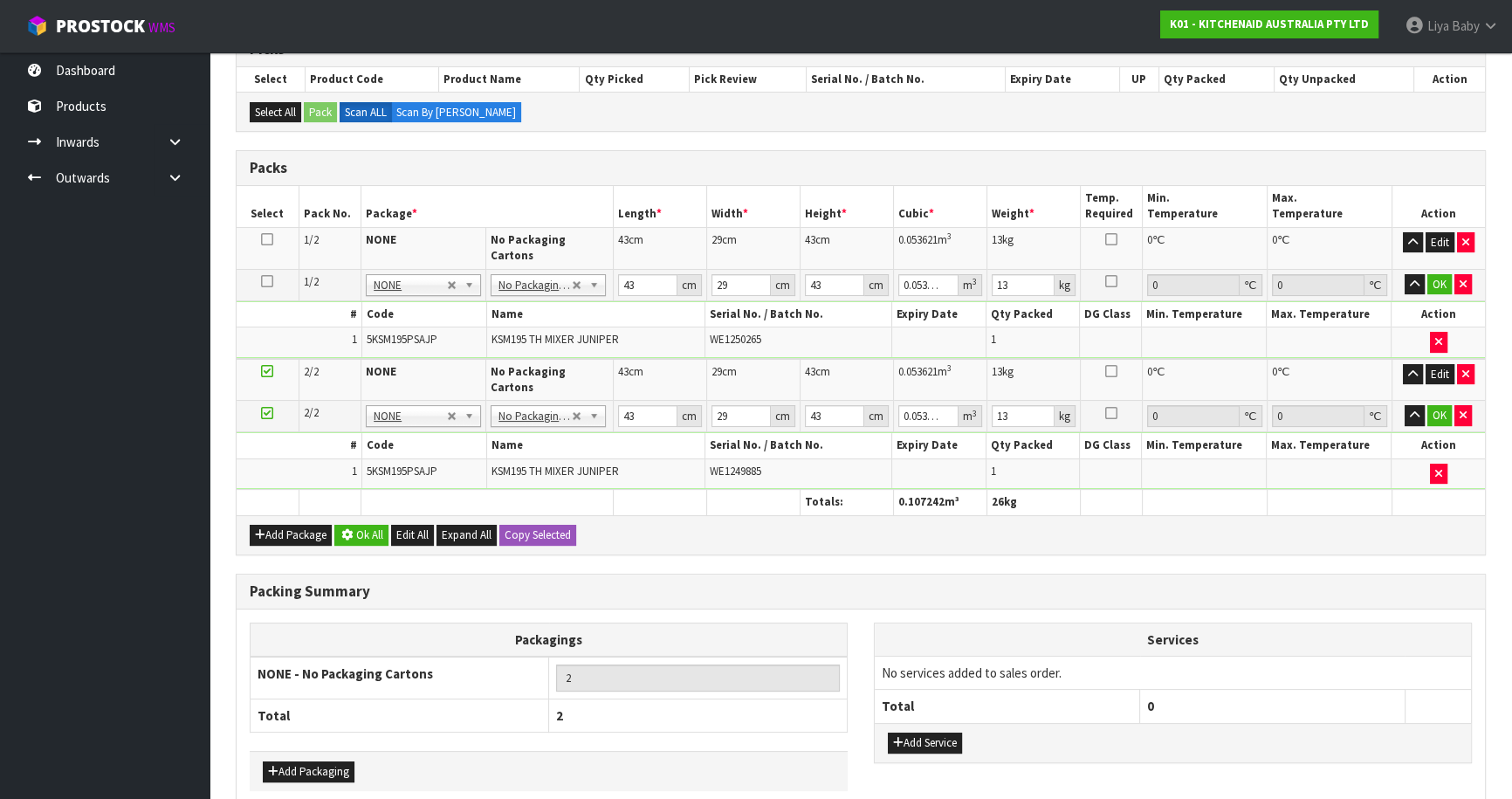
scroll to position [309, 0]
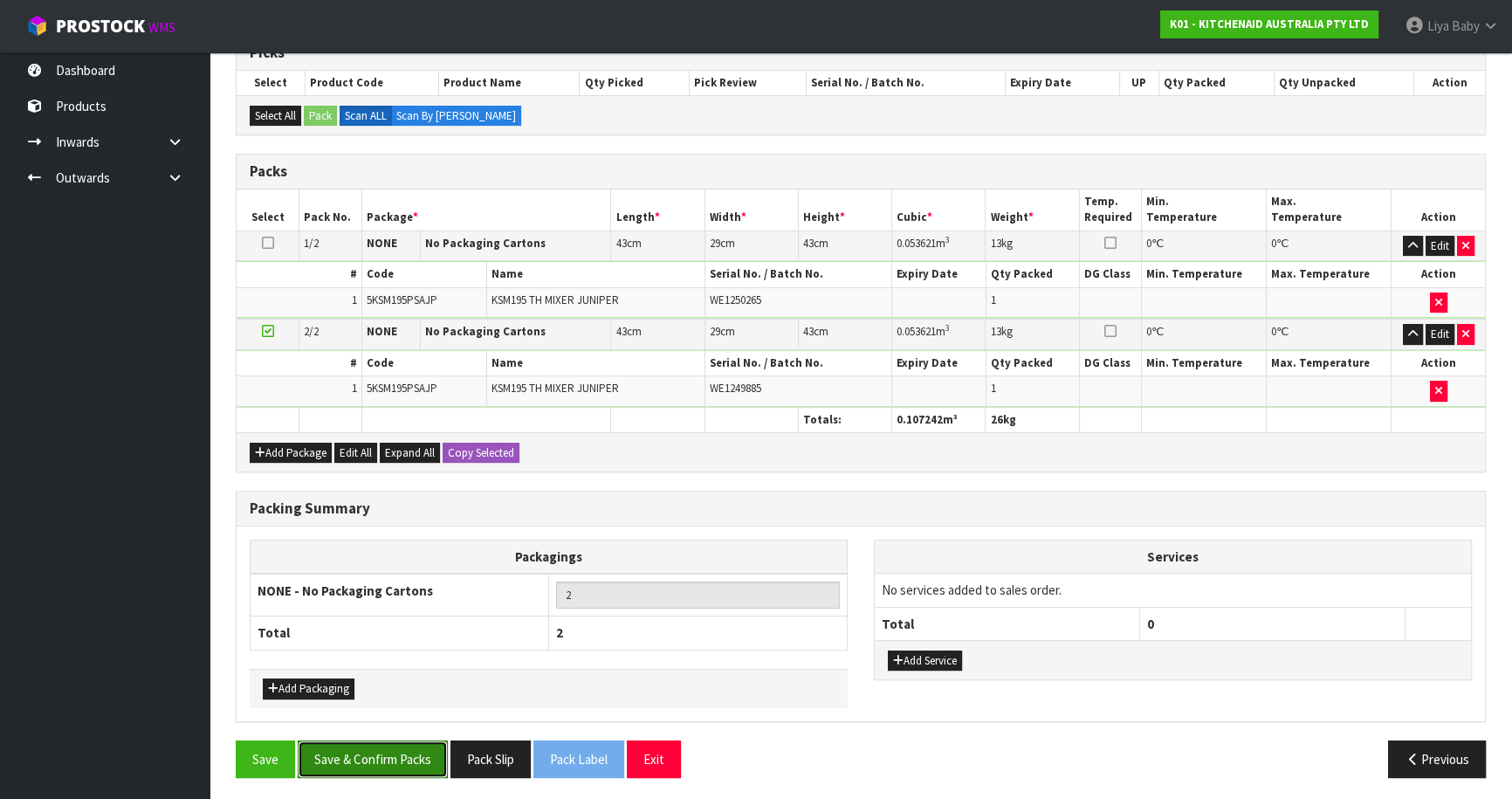
click at [384, 759] on button "Save & Confirm Packs" at bounding box center [373, 759] width 150 height 38
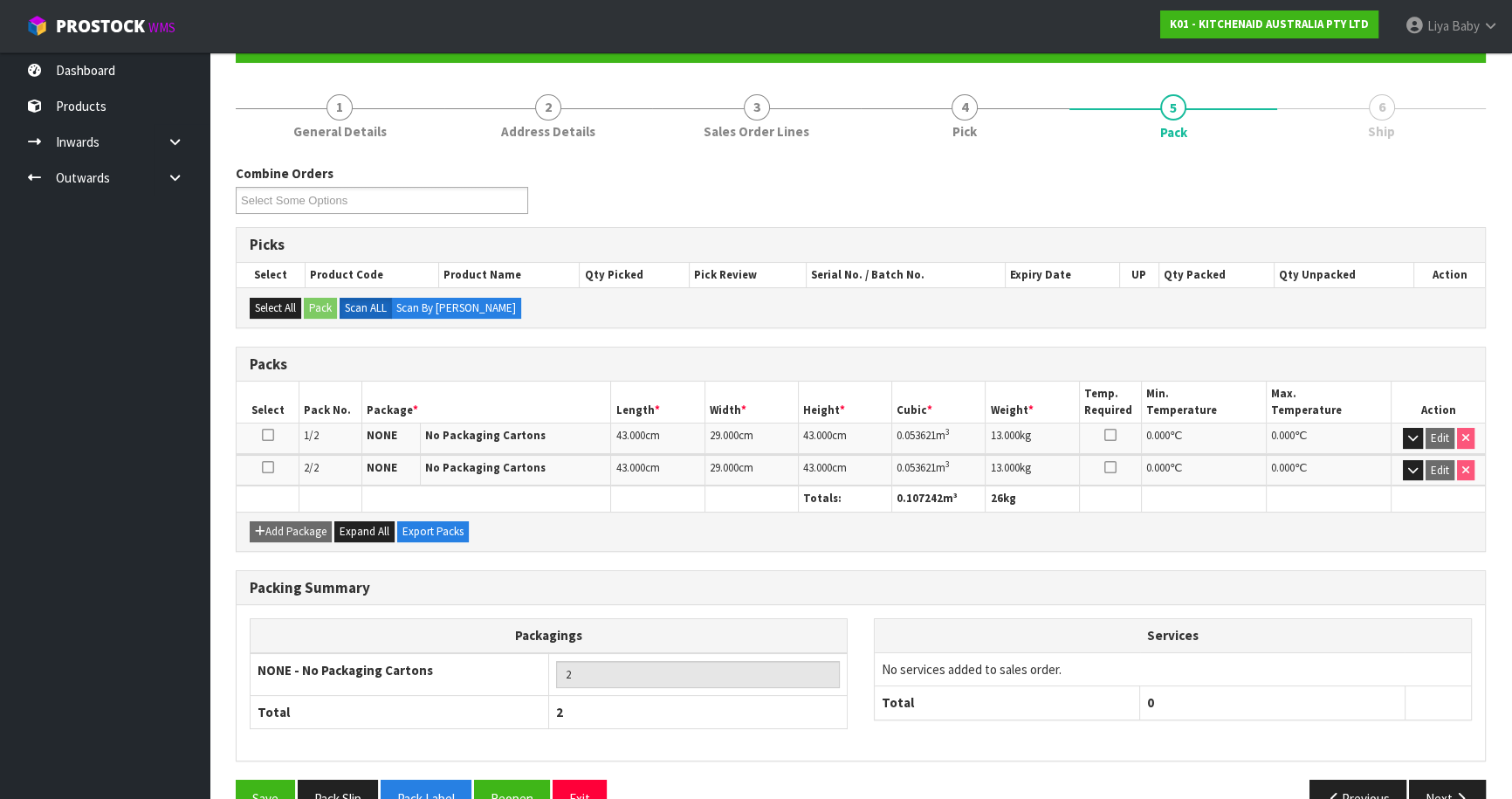
scroll to position [220, 0]
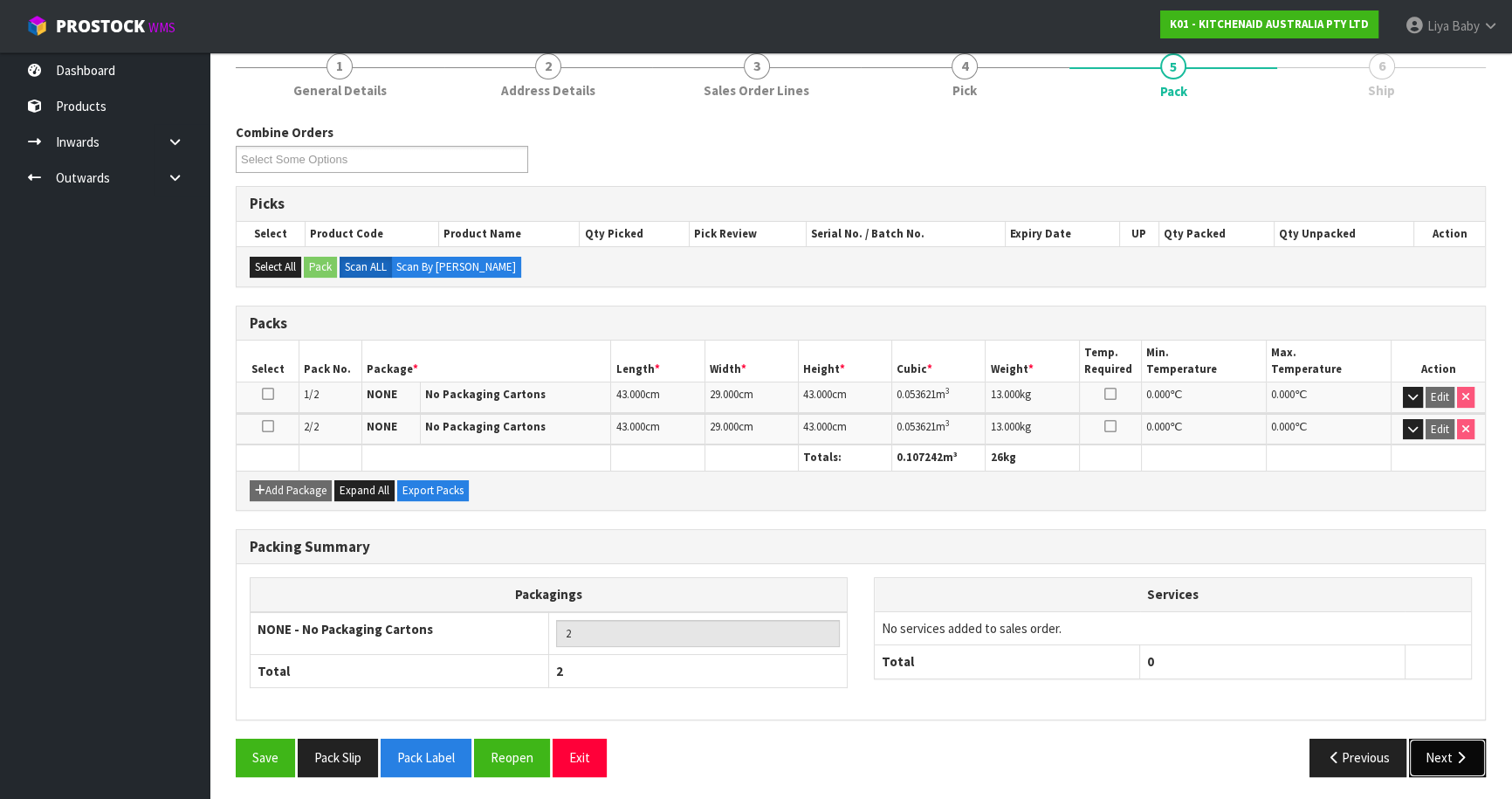
click at [1444, 753] on button "Next" at bounding box center [1447, 757] width 77 height 38
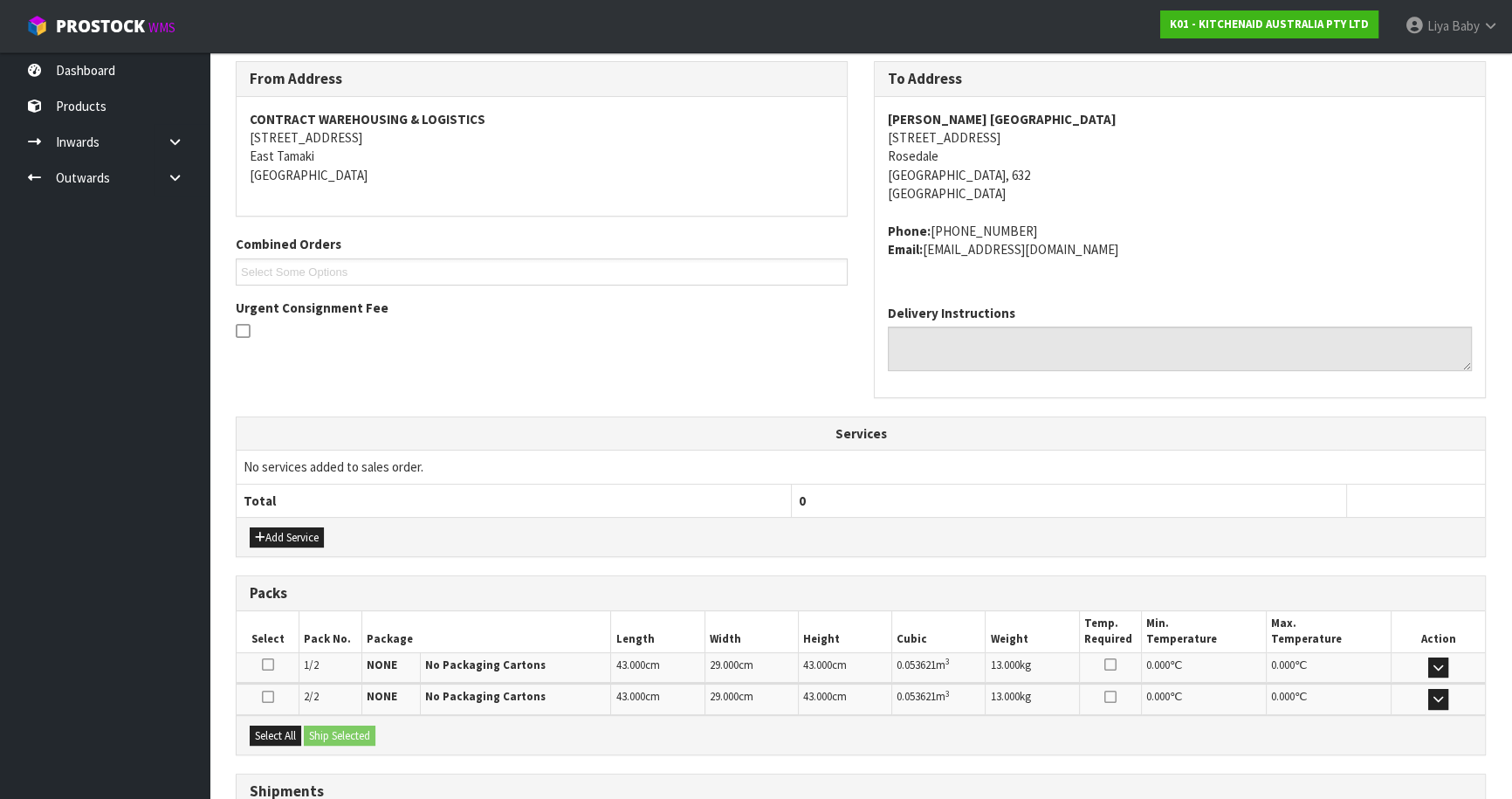
scroll to position [424, 0]
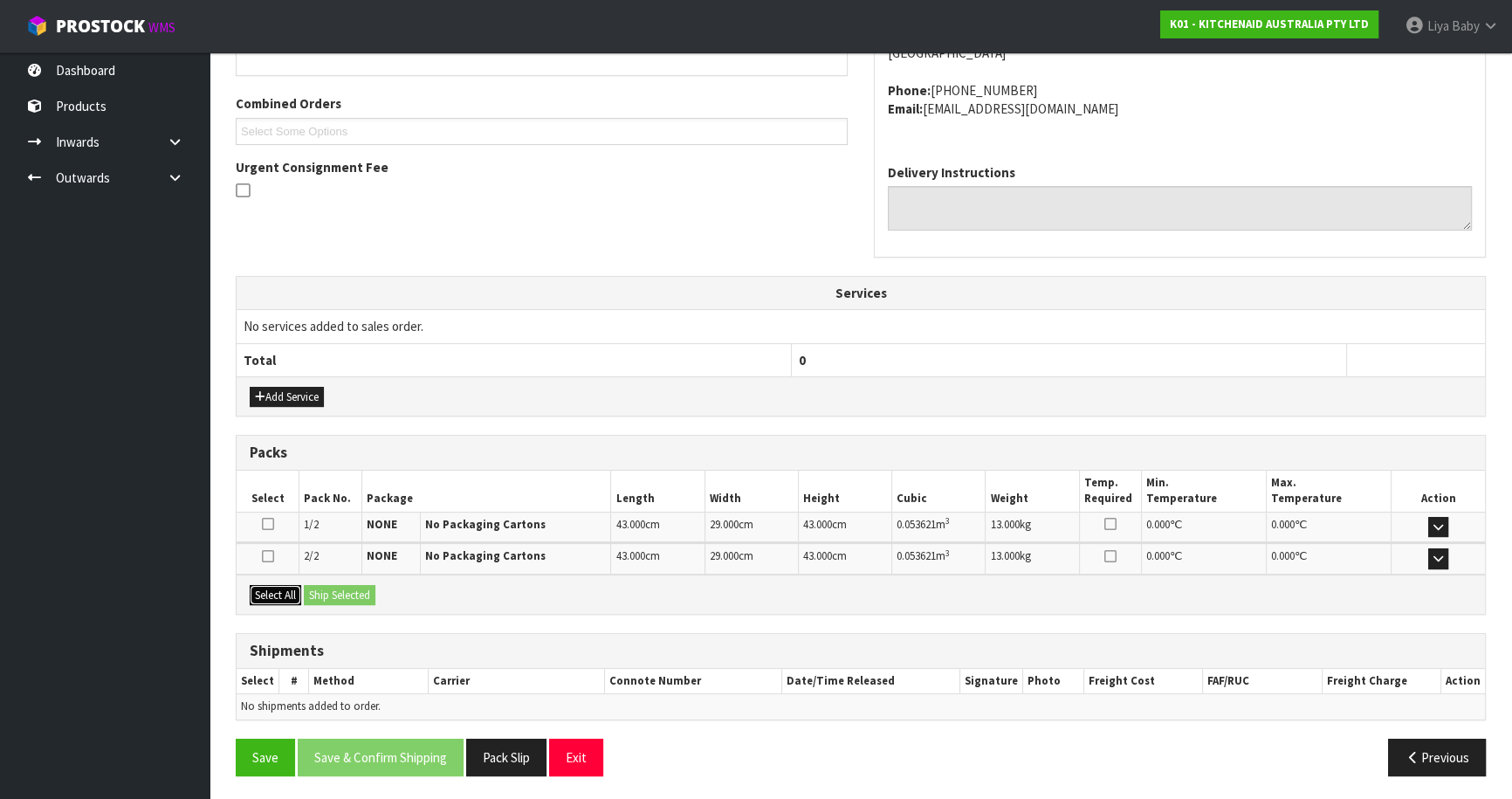
click at [271, 598] on button "Select All" at bounding box center [276, 596] width 51 height 21
drag, startPoint x: 317, startPoint y: 585, endPoint x: 297, endPoint y: 616, distance: 36.9
click at [317, 585] on button "Ship Selected" at bounding box center [339, 596] width 71 height 21
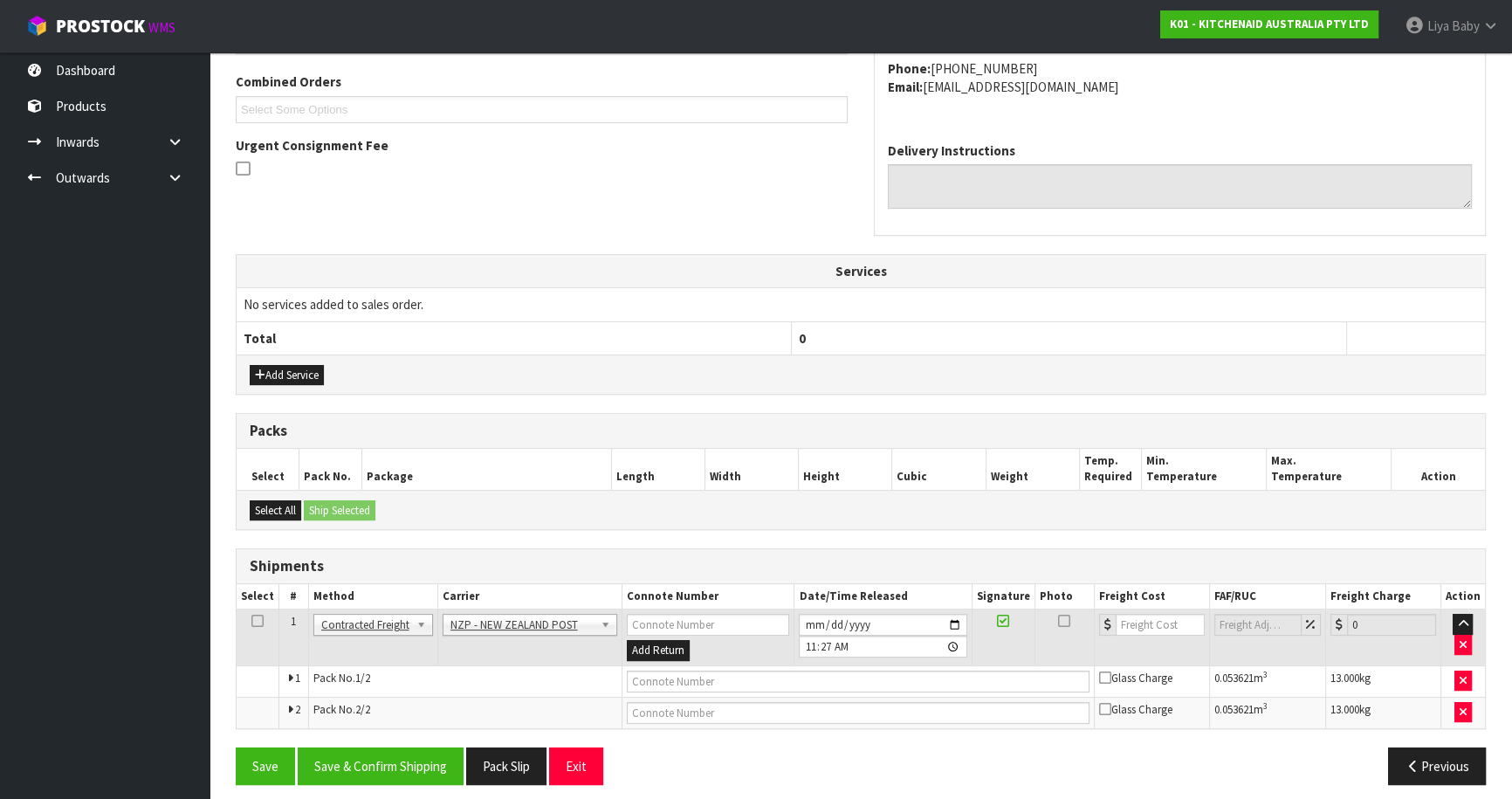
scroll to position [454, 0]
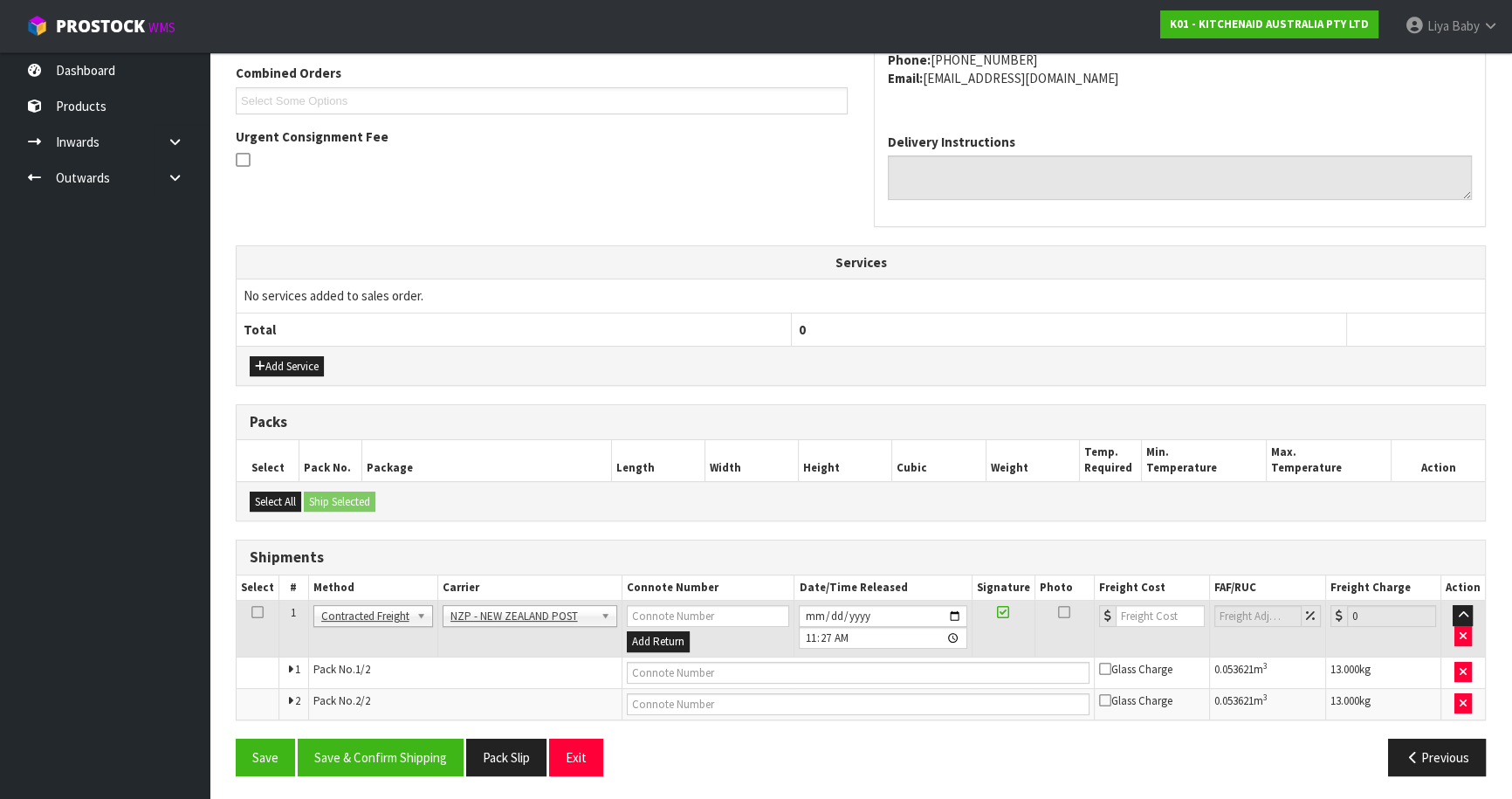
drag, startPoint x: 256, startPoint y: 610, endPoint x: 282, endPoint y: 639, distance: 38.9
click at [256, 618] on td at bounding box center [258, 629] width 43 height 57
click at [258, 612] on icon at bounding box center [258, 612] width 12 height 1
click at [431, 758] on button "Save & Confirm Shipping" at bounding box center [380, 757] width 166 height 38
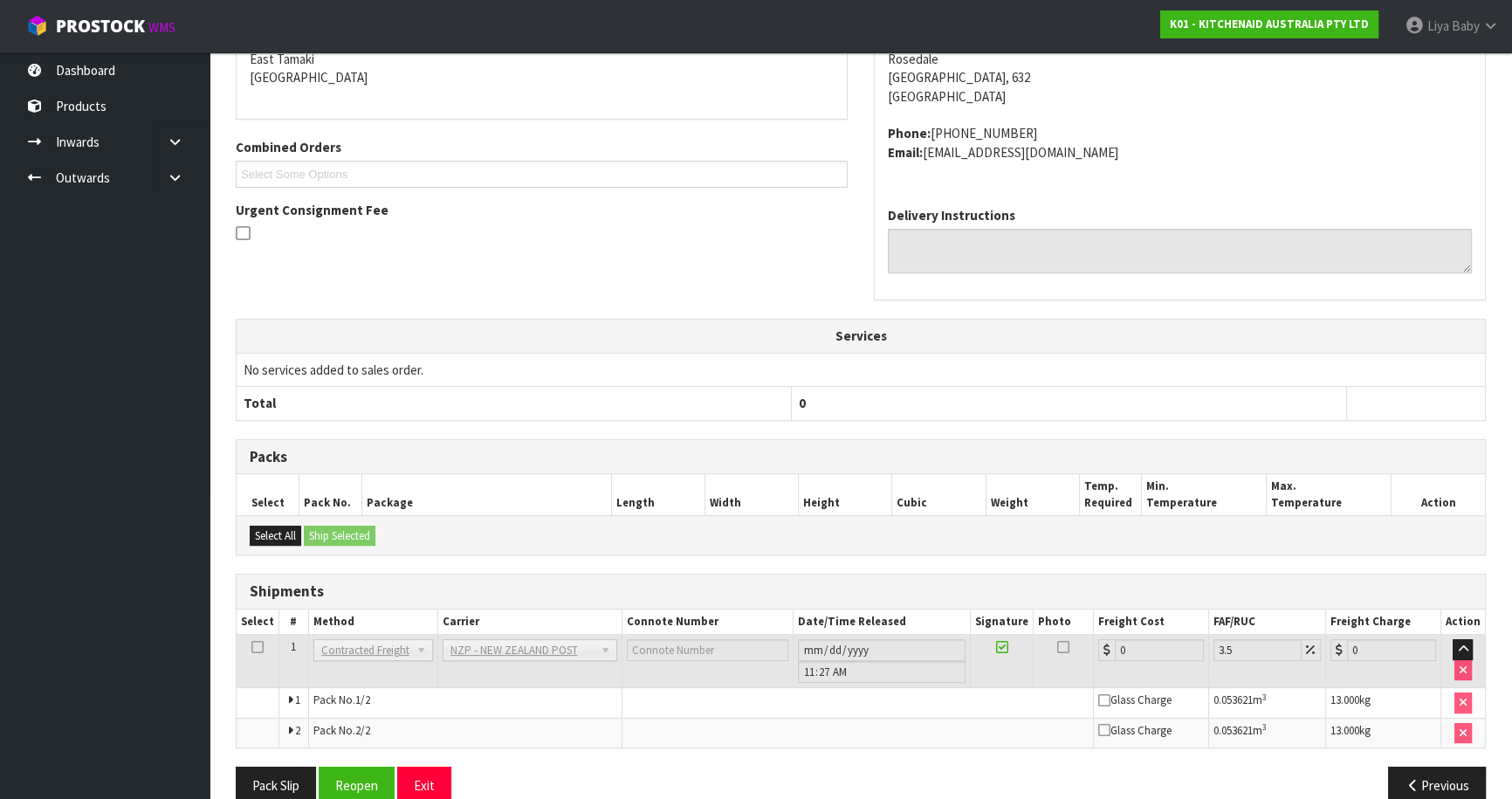
scroll to position [428, 0]
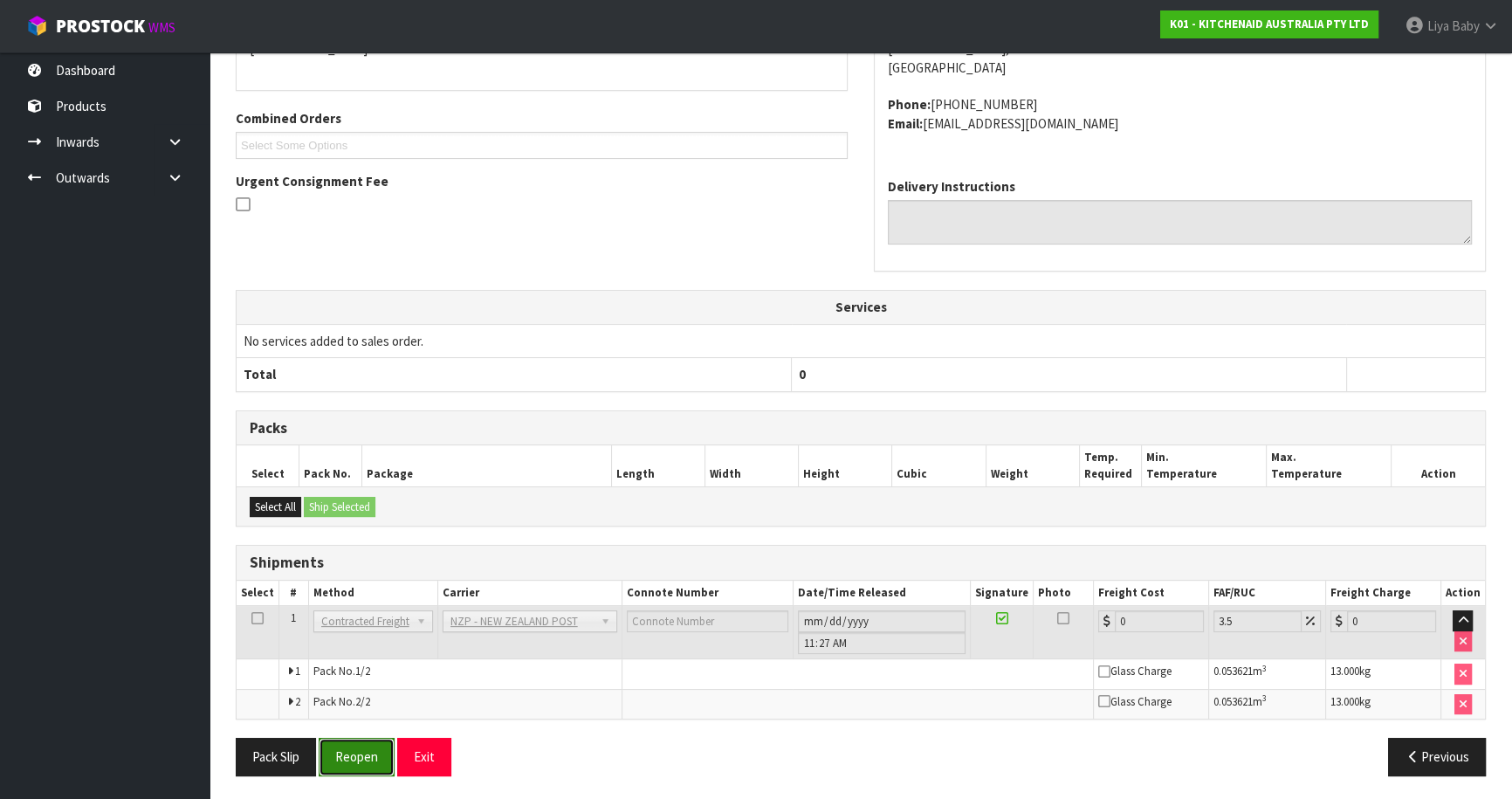
click at [360, 757] on button "Reopen" at bounding box center [356, 756] width 76 height 38
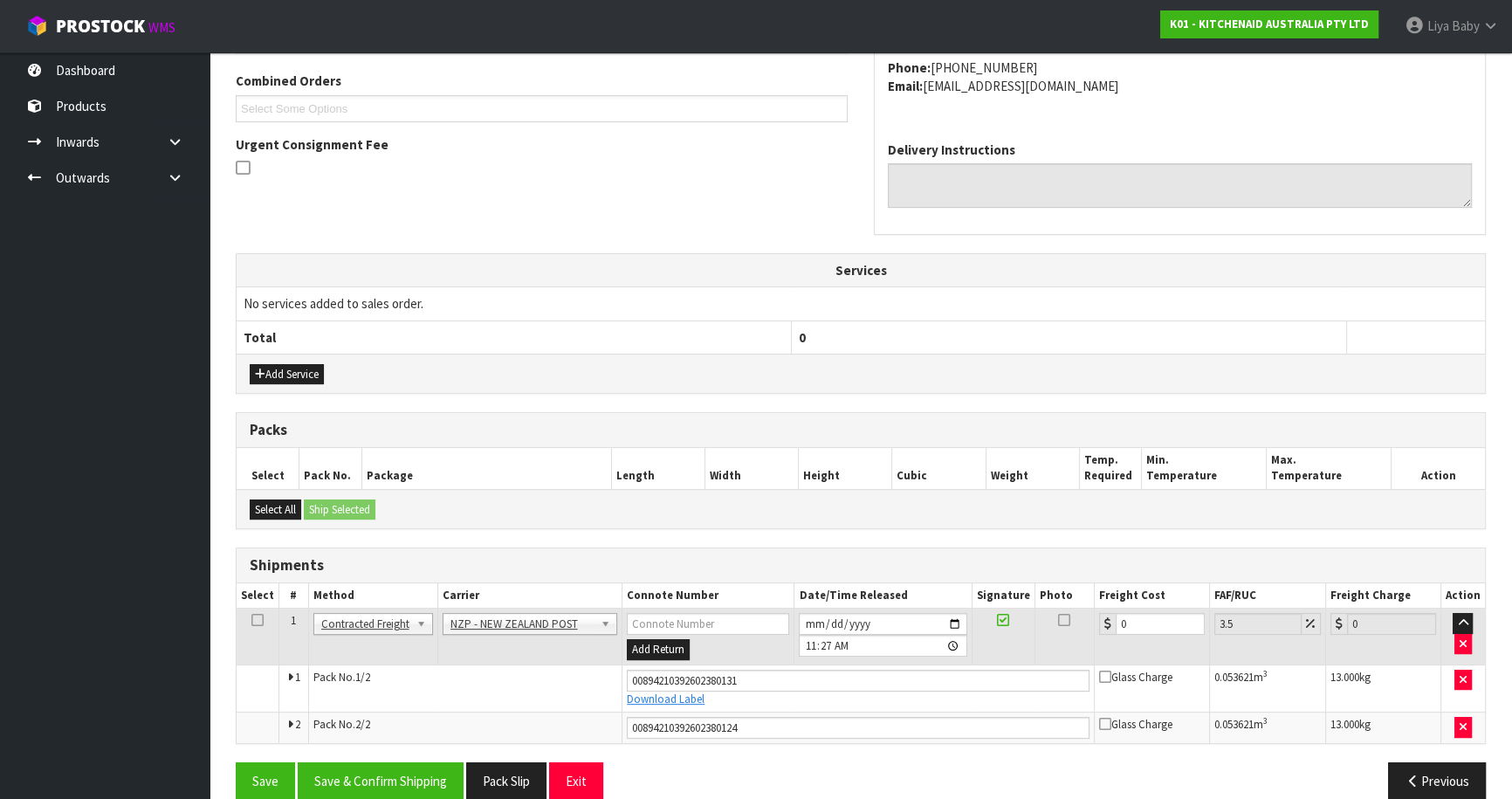
scroll to position [470, 0]
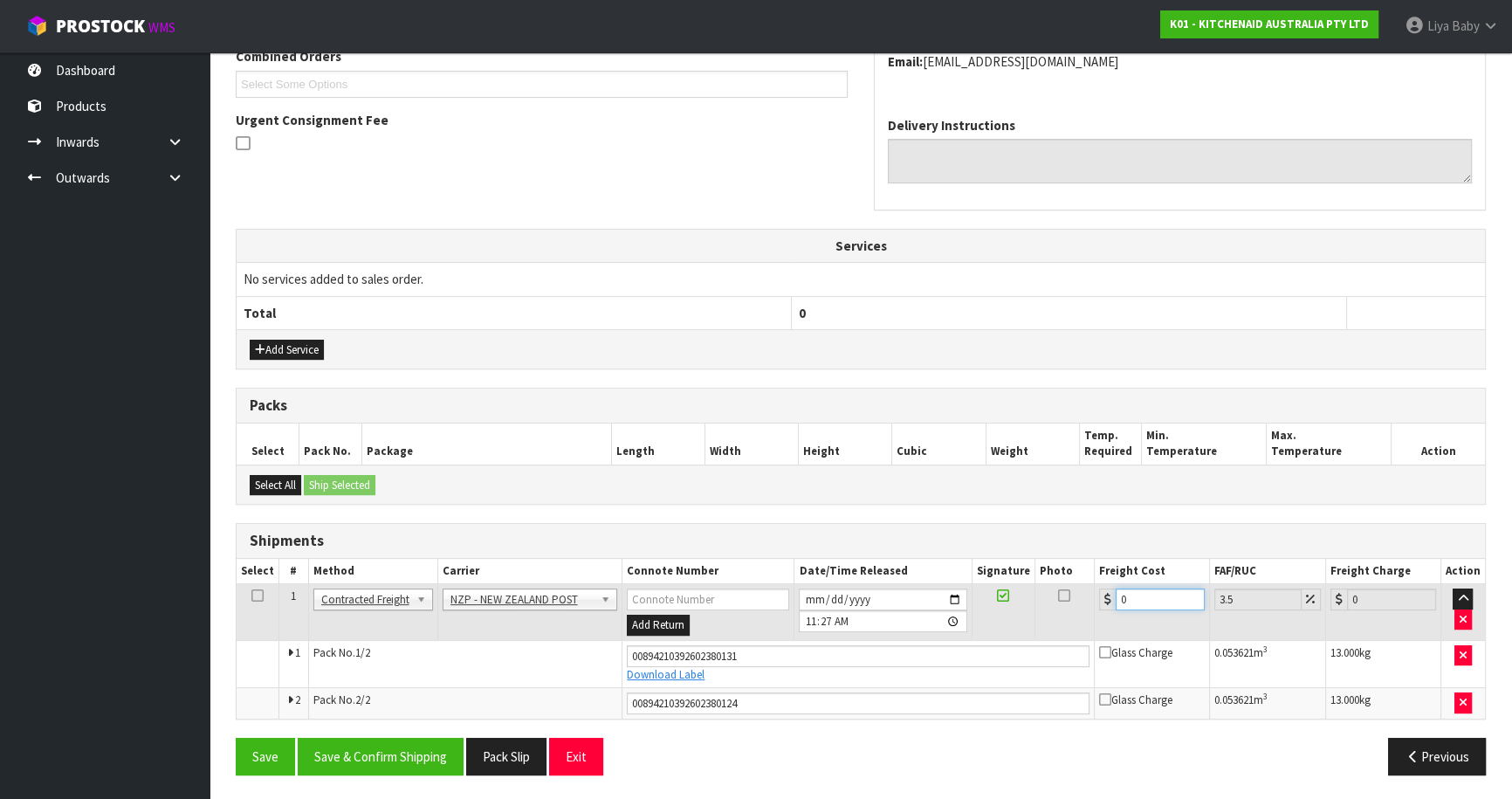
drag, startPoint x: 1153, startPoint y: 595, endPoint x: 1139, endPoint y: 594, distance: 14.0
click at [1147, 595] on input "0" at bounding box center [1160, 599] width 89 height 22
click at [258, 596] on icon at bounding box center [258, 596] width 12 height 1
click at [411, 746] on button "Save & Confirm Shipping" at bounding box center [380, 756] width 166 height 38
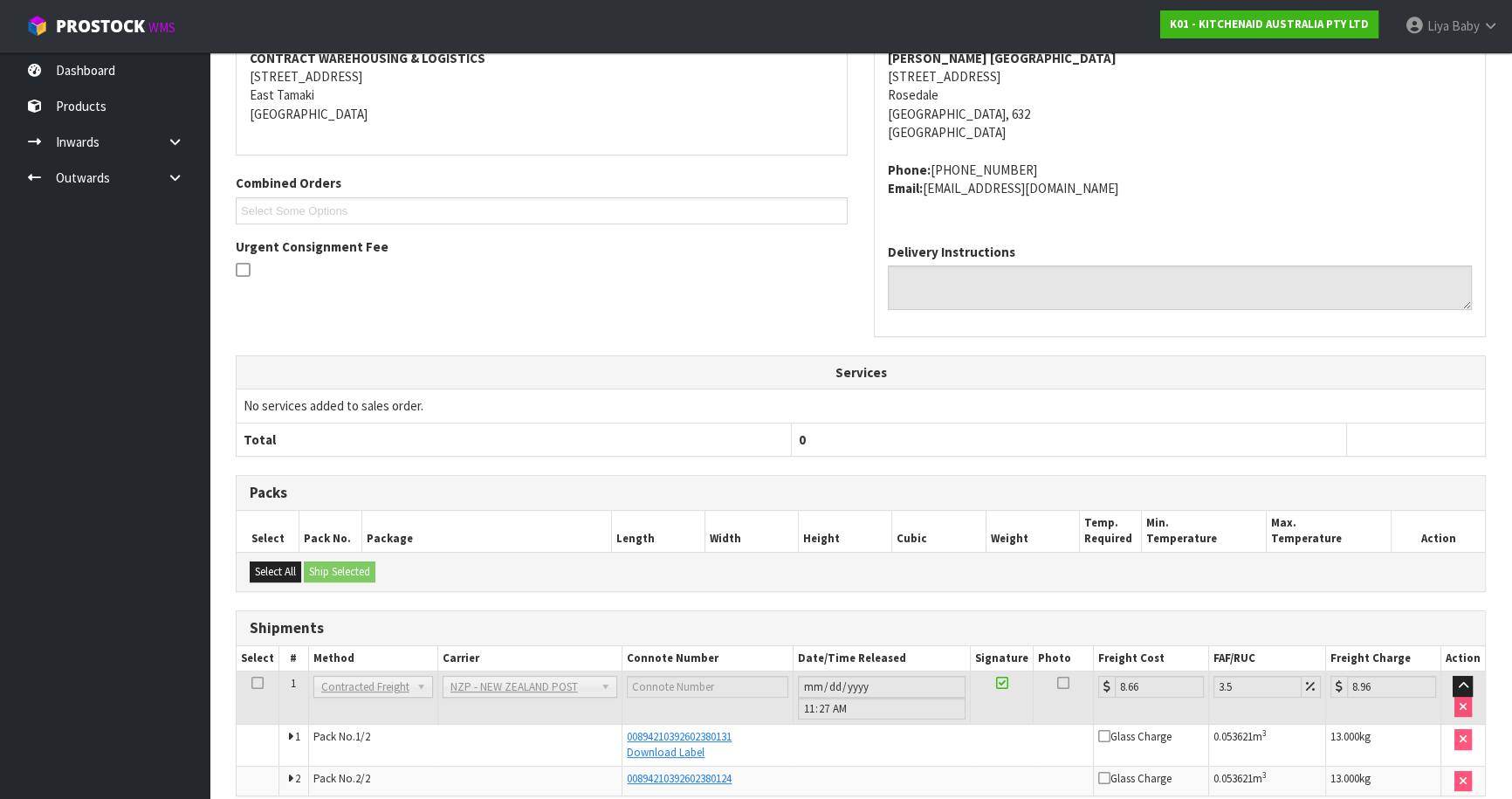
scroll to position [421, 0]
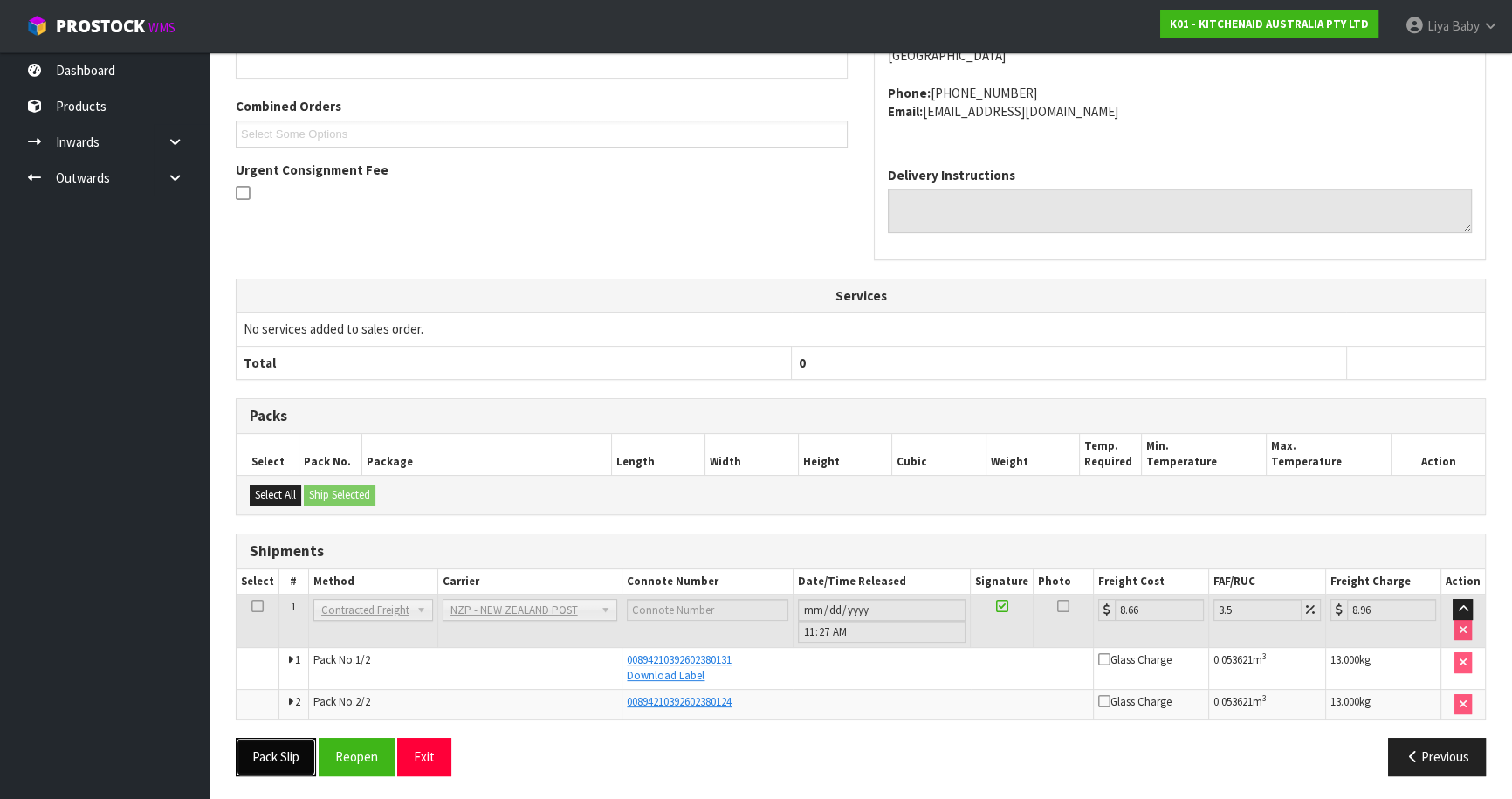
click at [278, 746] on button "Pack Slip" at bounding box center [276, 756] width 81 height 38
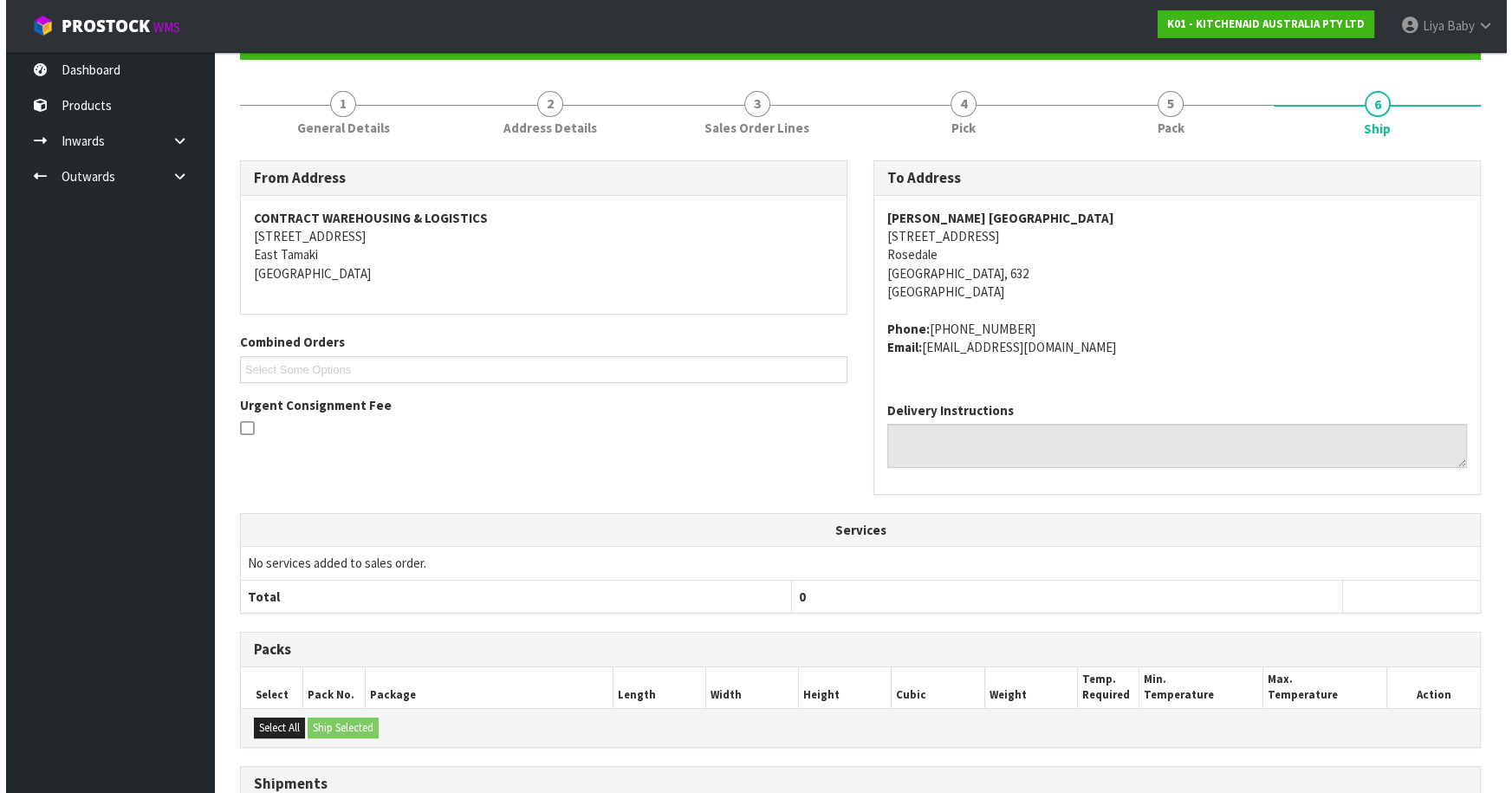
scroll to position [0, 0]
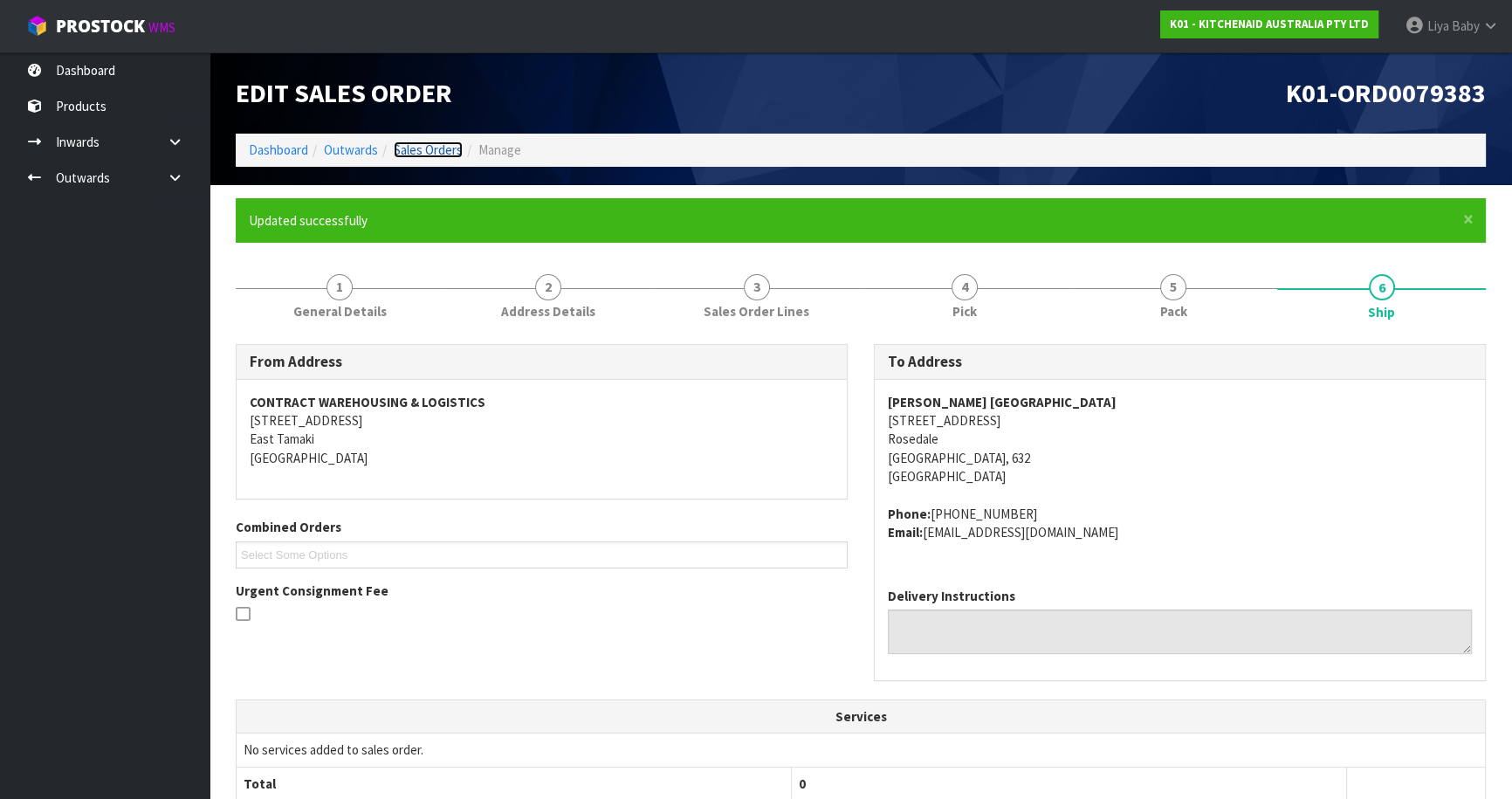
click at [427, 149] on link "Sales Orders" at bounding box center [428, 149] width 69 height 16
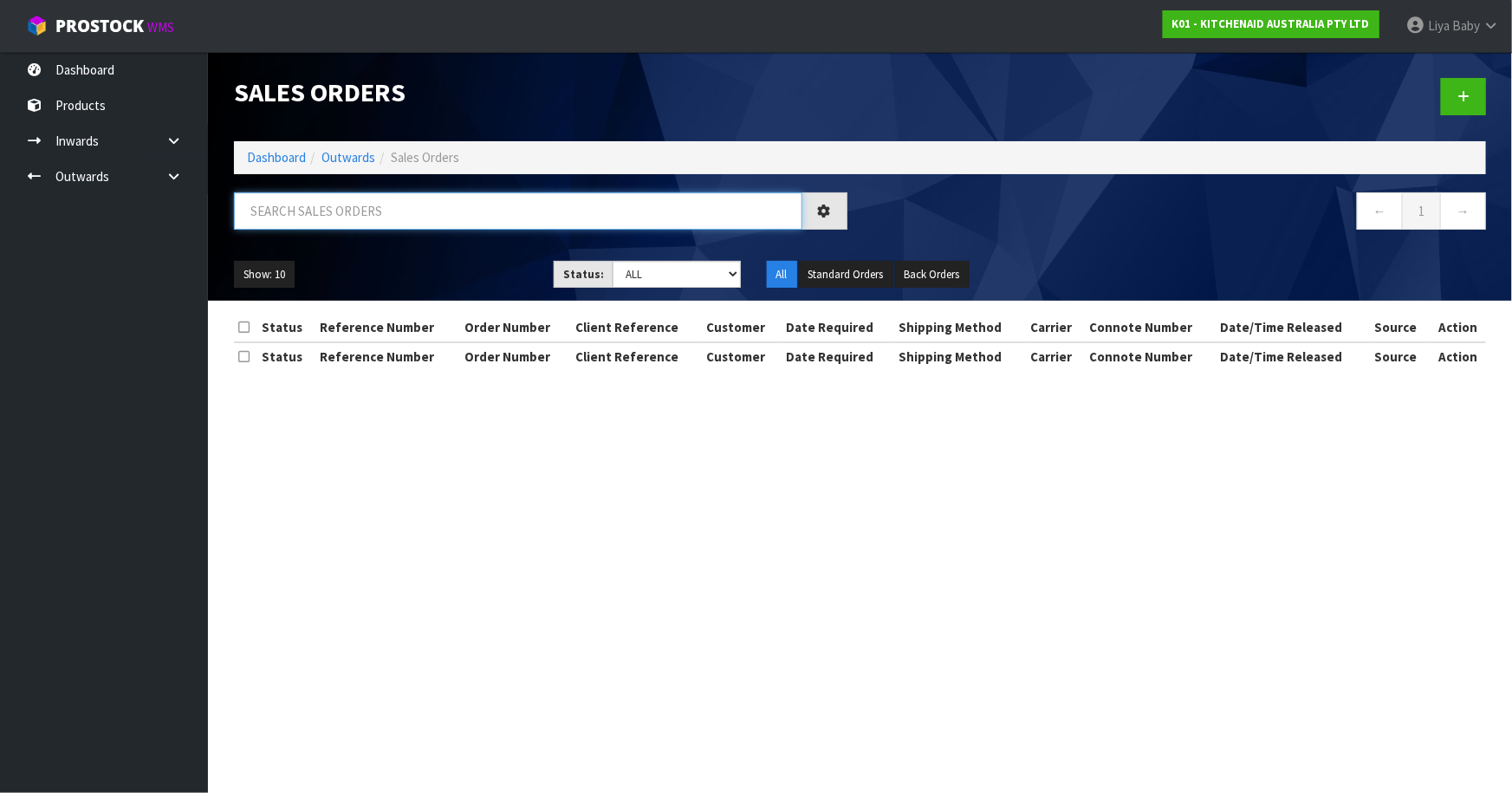
click at [418, 214] on input "text" at bounding box center [518, 211] width 569 height 38
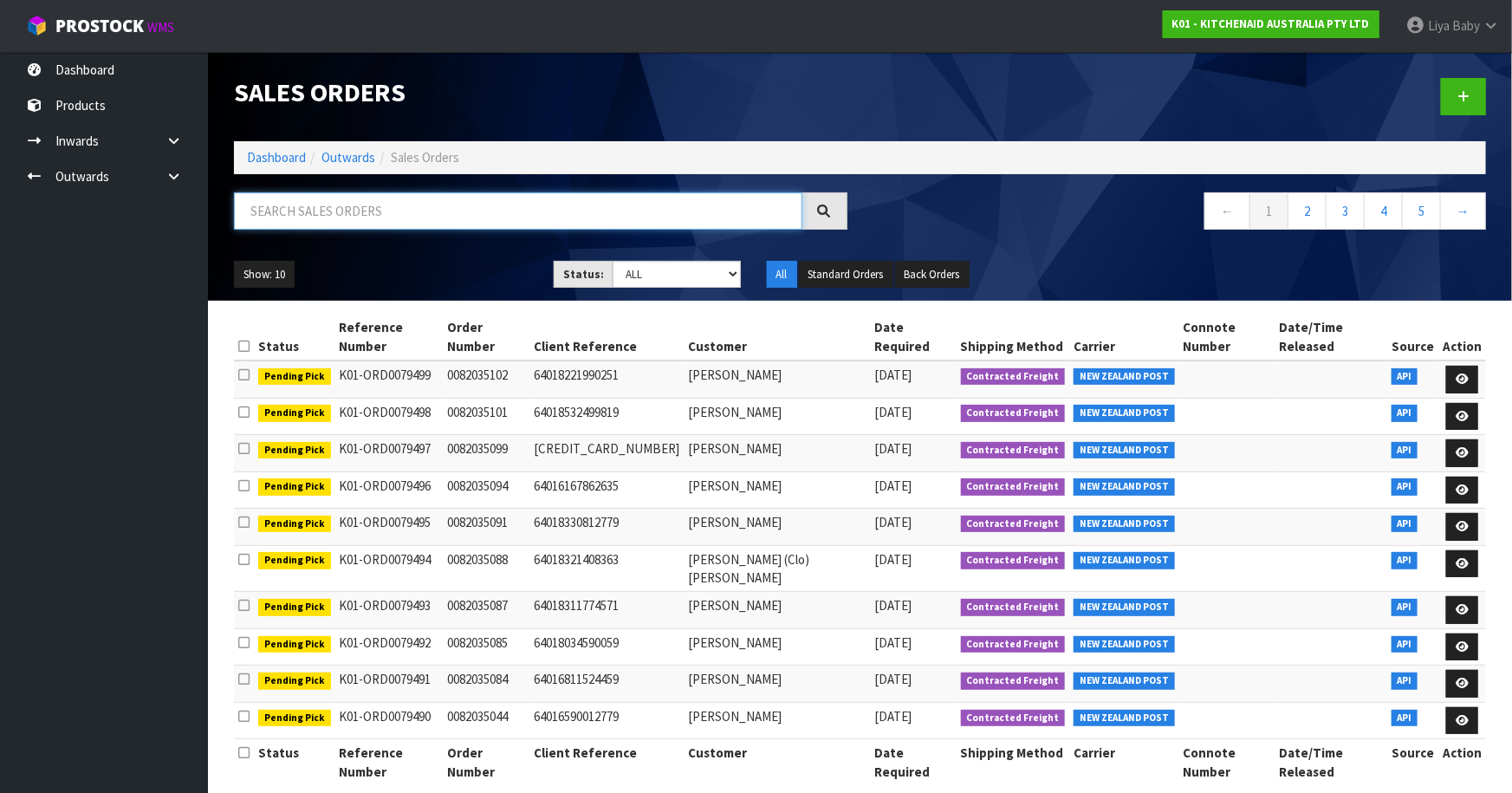
click at [401, 198] on input "text" at bounding box center [518, 211] width 569 height 38
click at [399, 207] on input "text" at bounding box center [518, 211] width 569 height 38
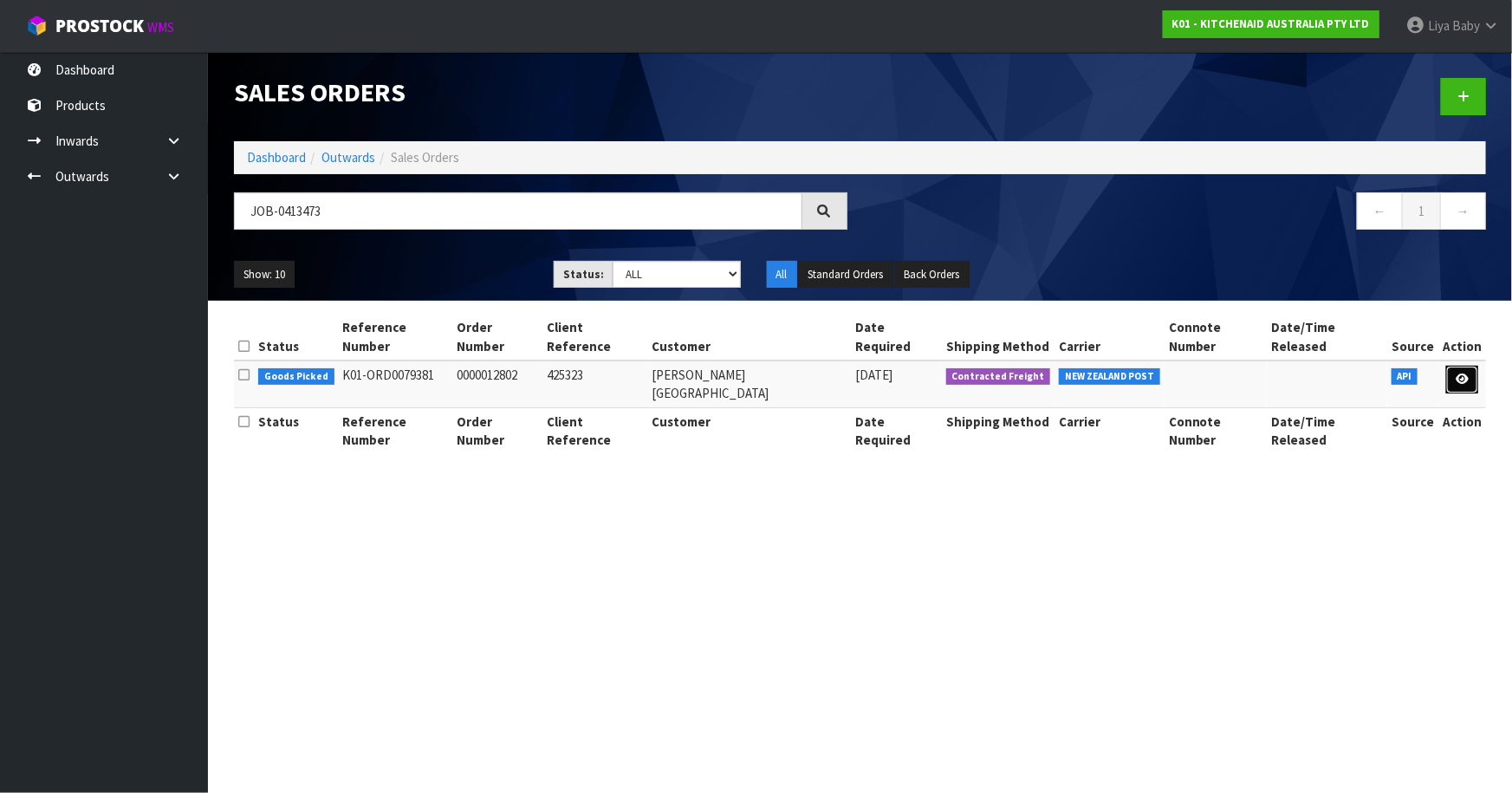
click at [1460, 367] on link at bounding box center [1462, 379] width 32 height 27
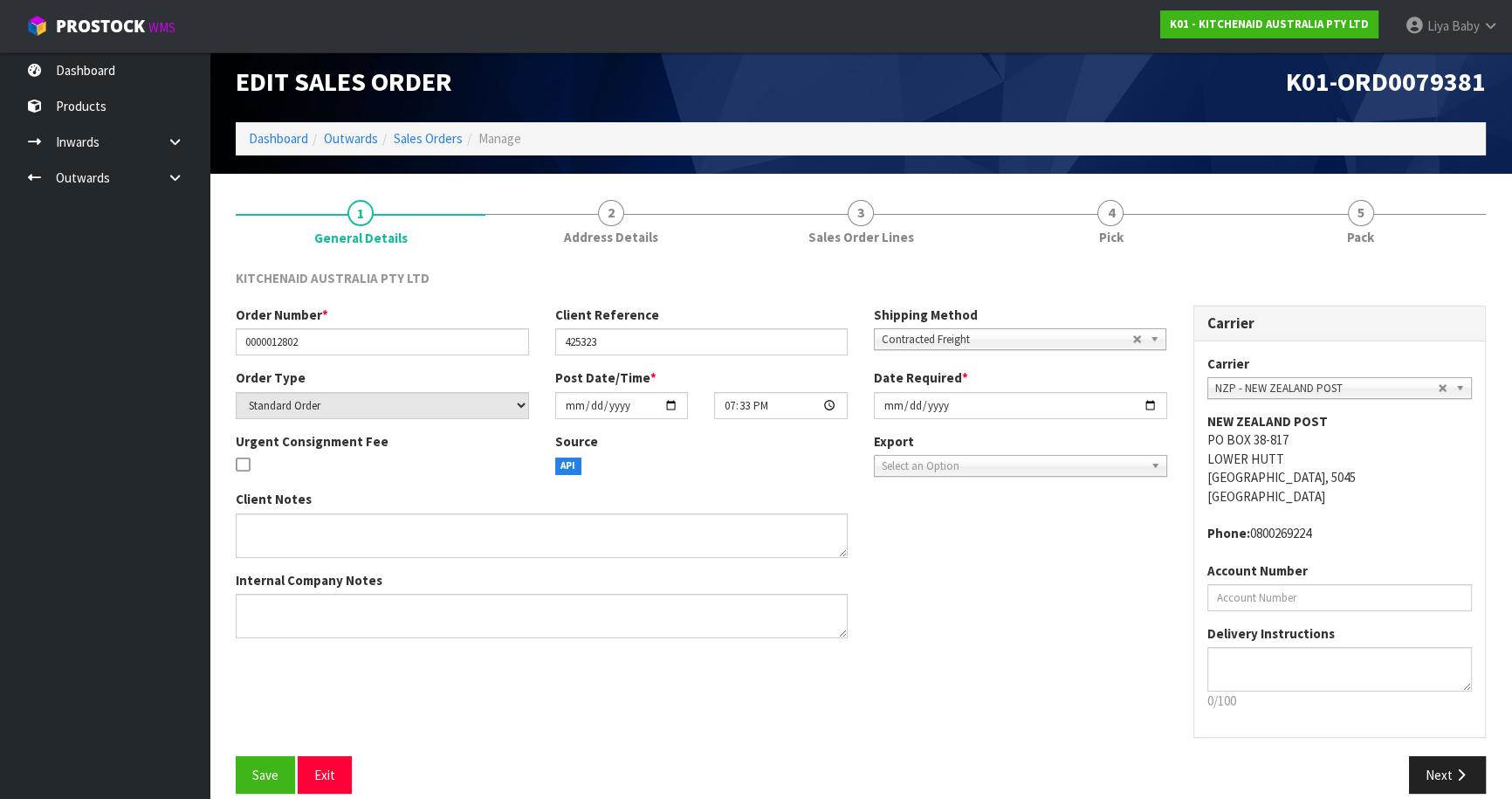
scroll to position [31, 0]
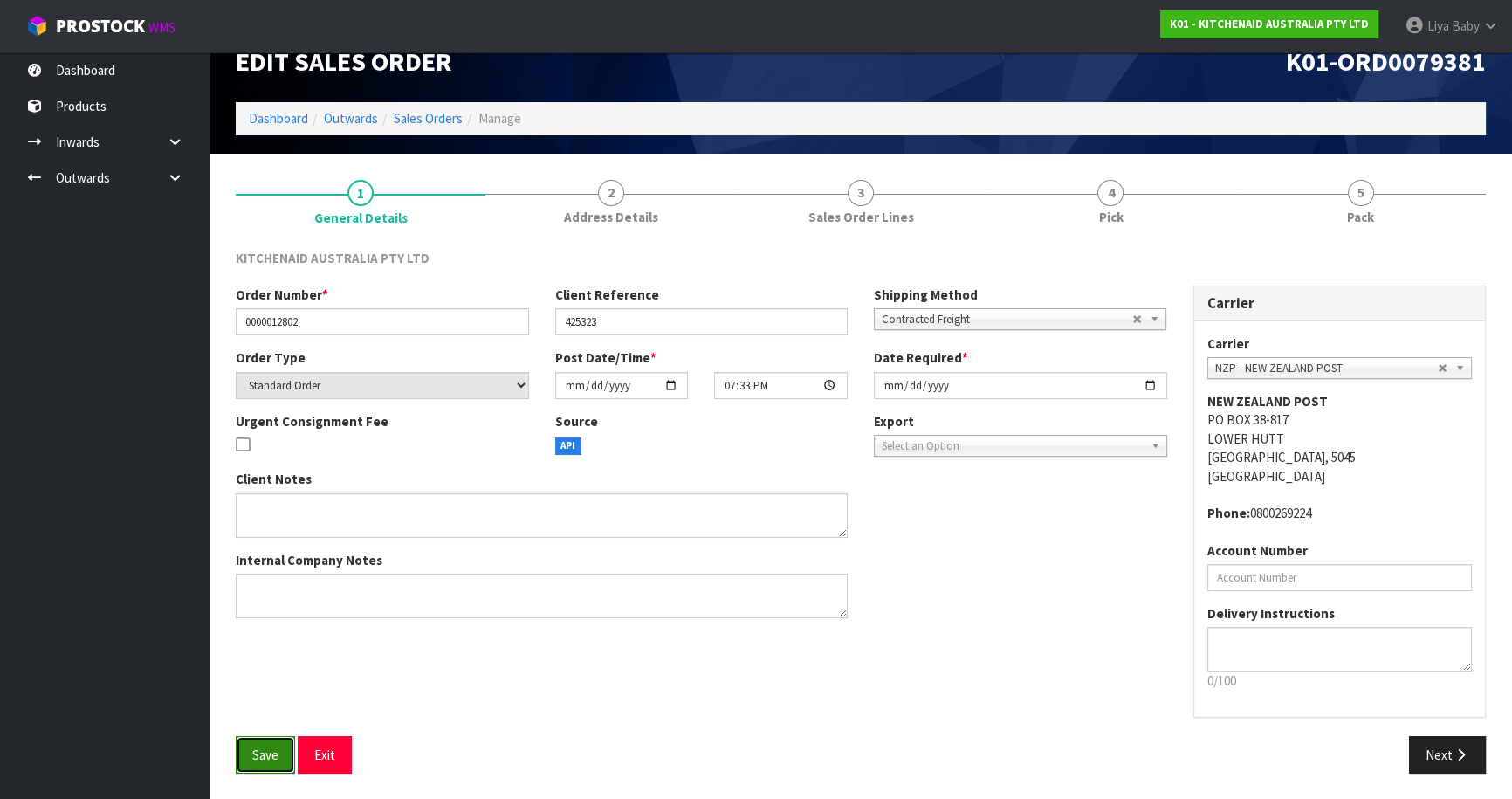
click at [274, 747] on span "Save" at bounding box center [266, 754] width 27 height 16
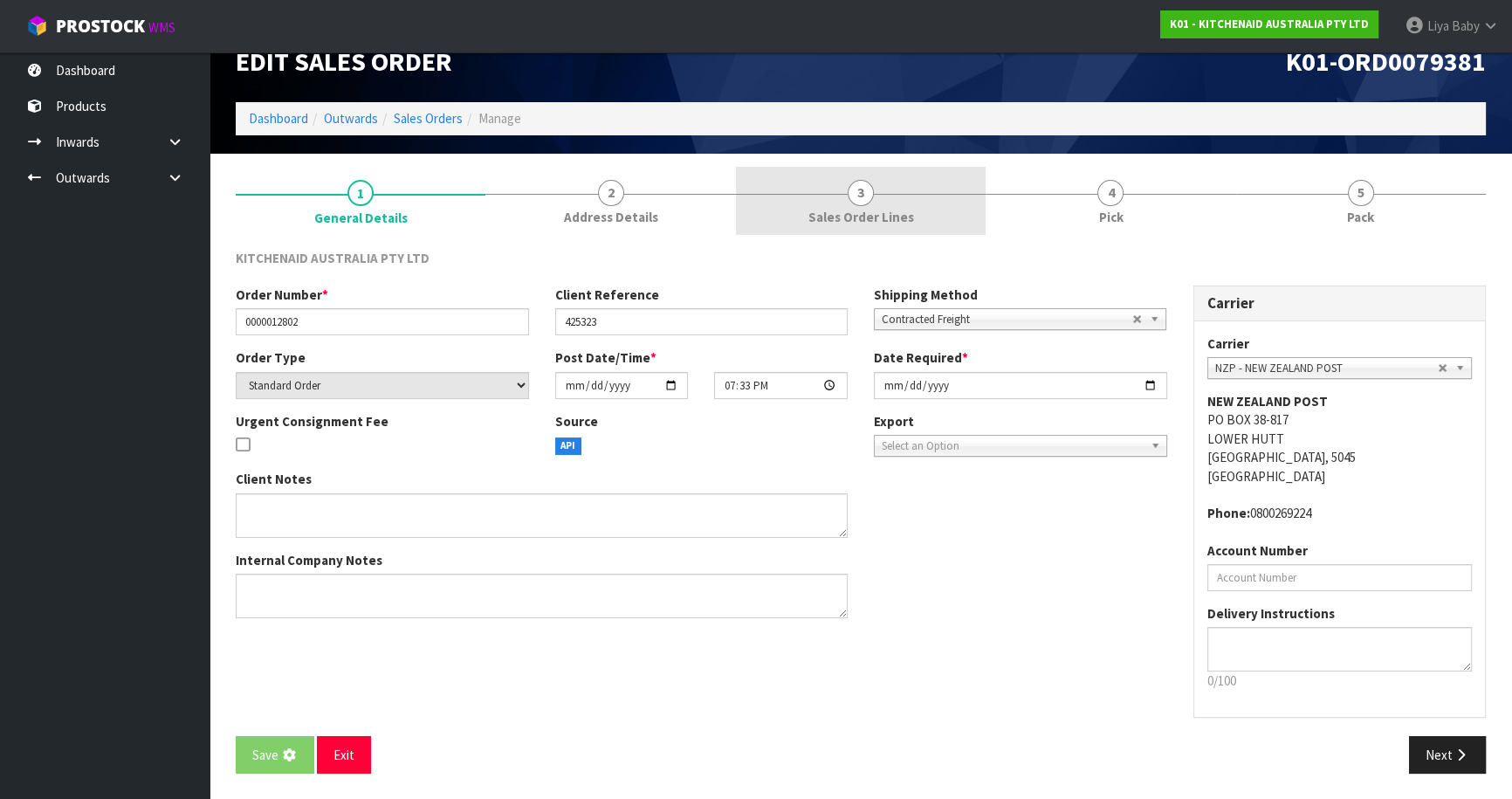
scroll to position [0, 0]
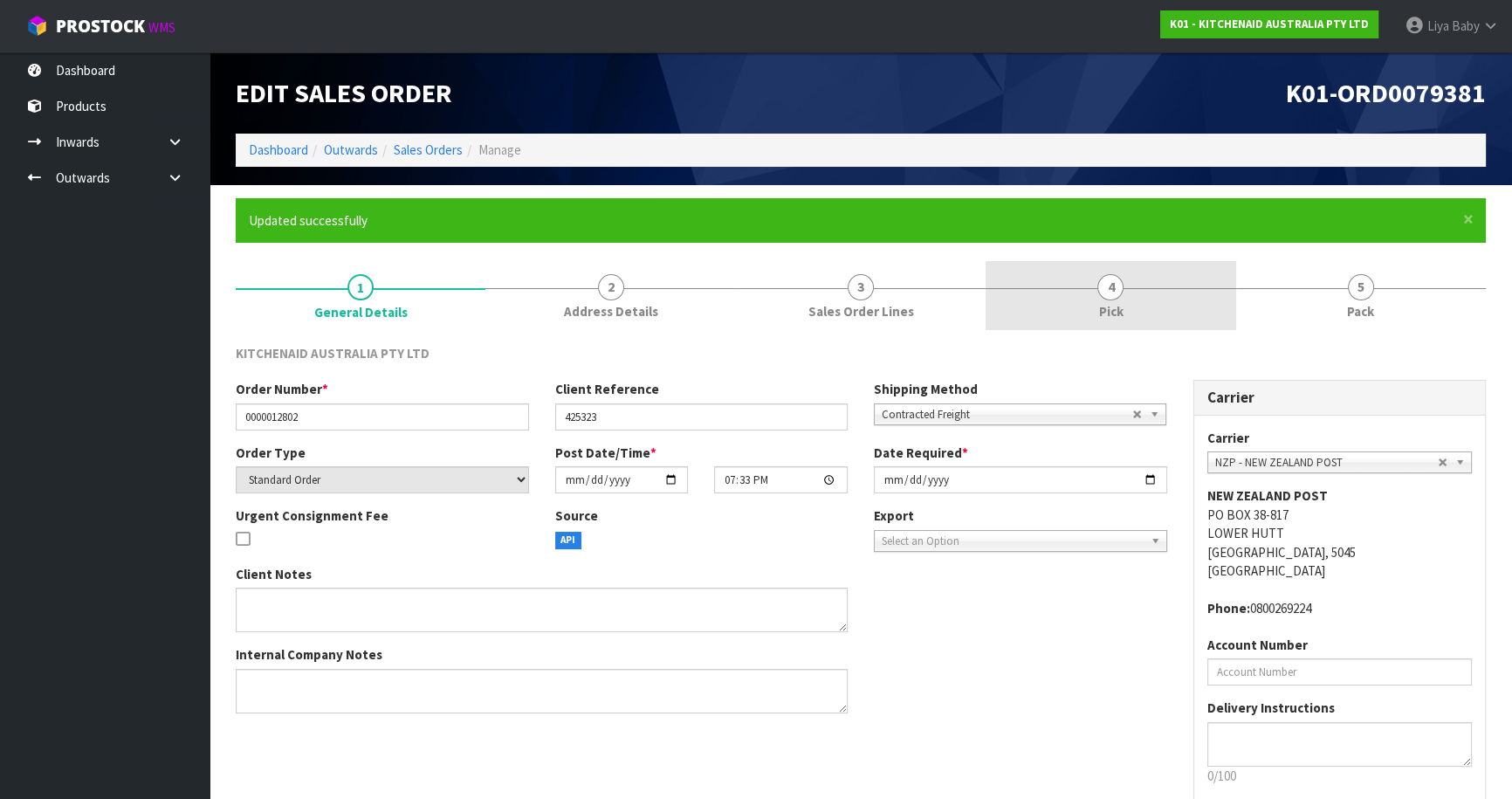
drag, startPoint x: 1121, startPoint y: 288, endPoint x: 1105, endPoint y: 295, distance: 17.5
click at [1118, 290] on span "4" at bounding box center [1111, 288] width 27 height 27
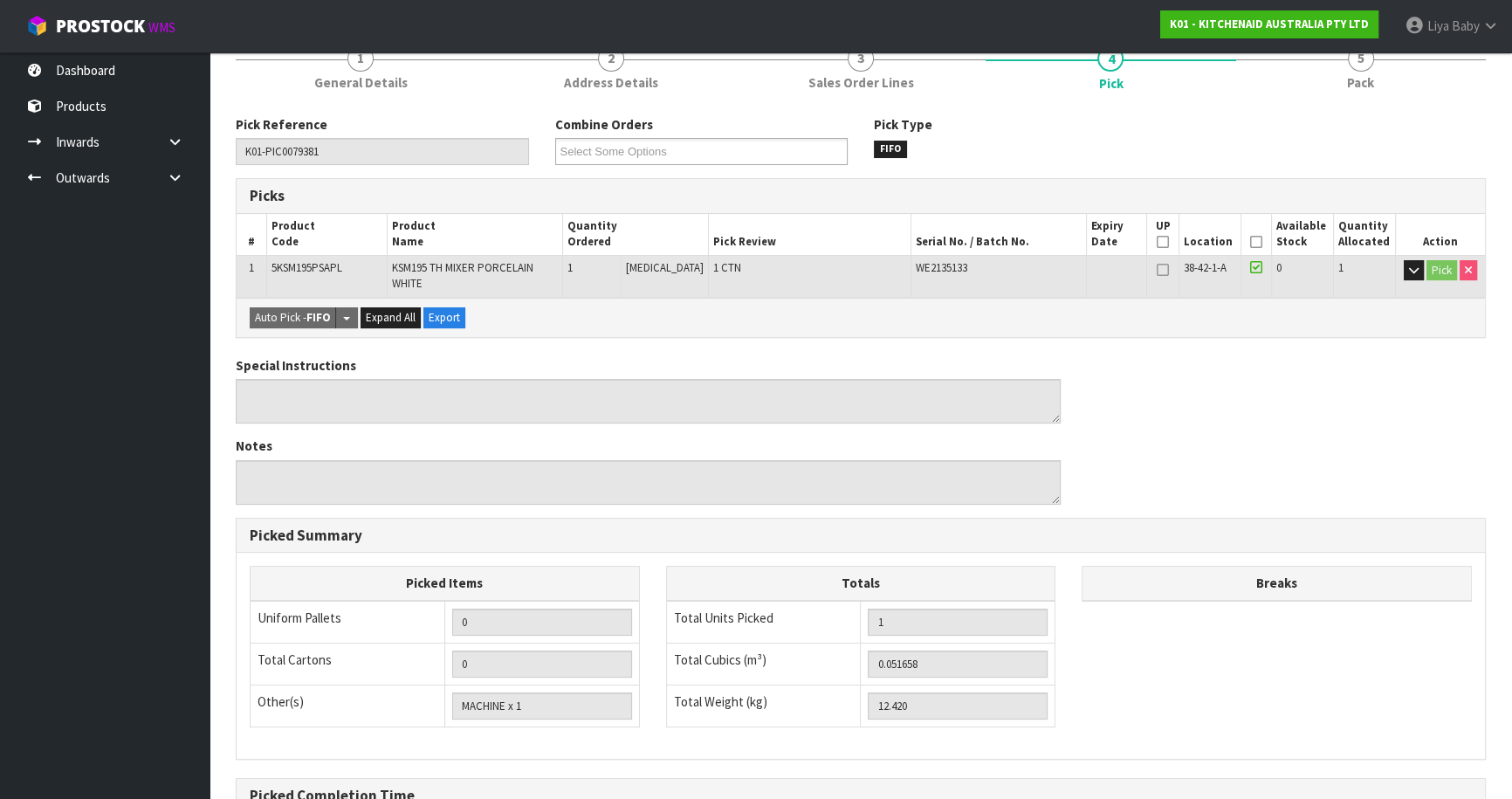
scroll to position [238, 0]
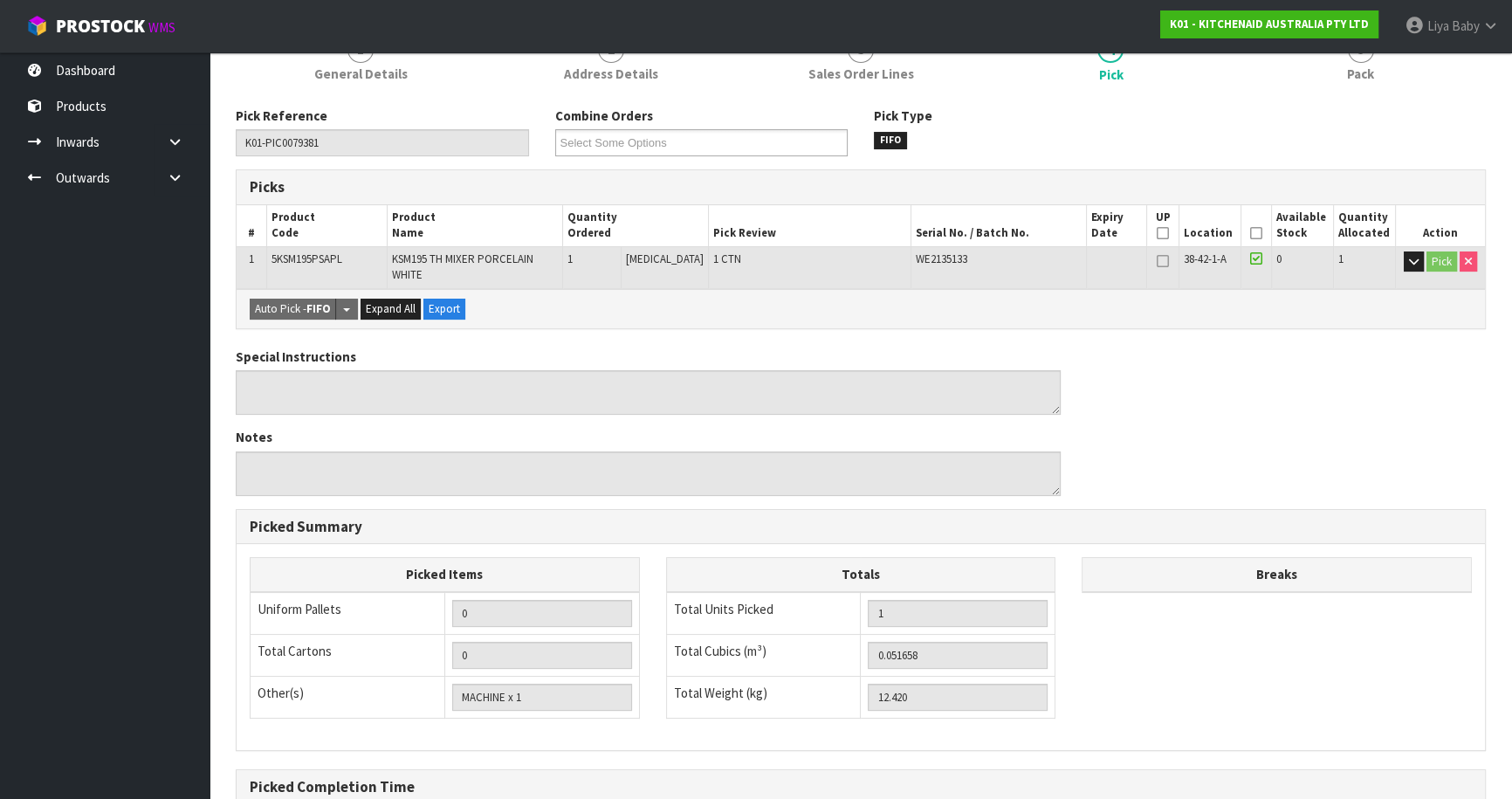
click at [1251, 233] on icon at bounding box center [1256, 233] width 12 height 1
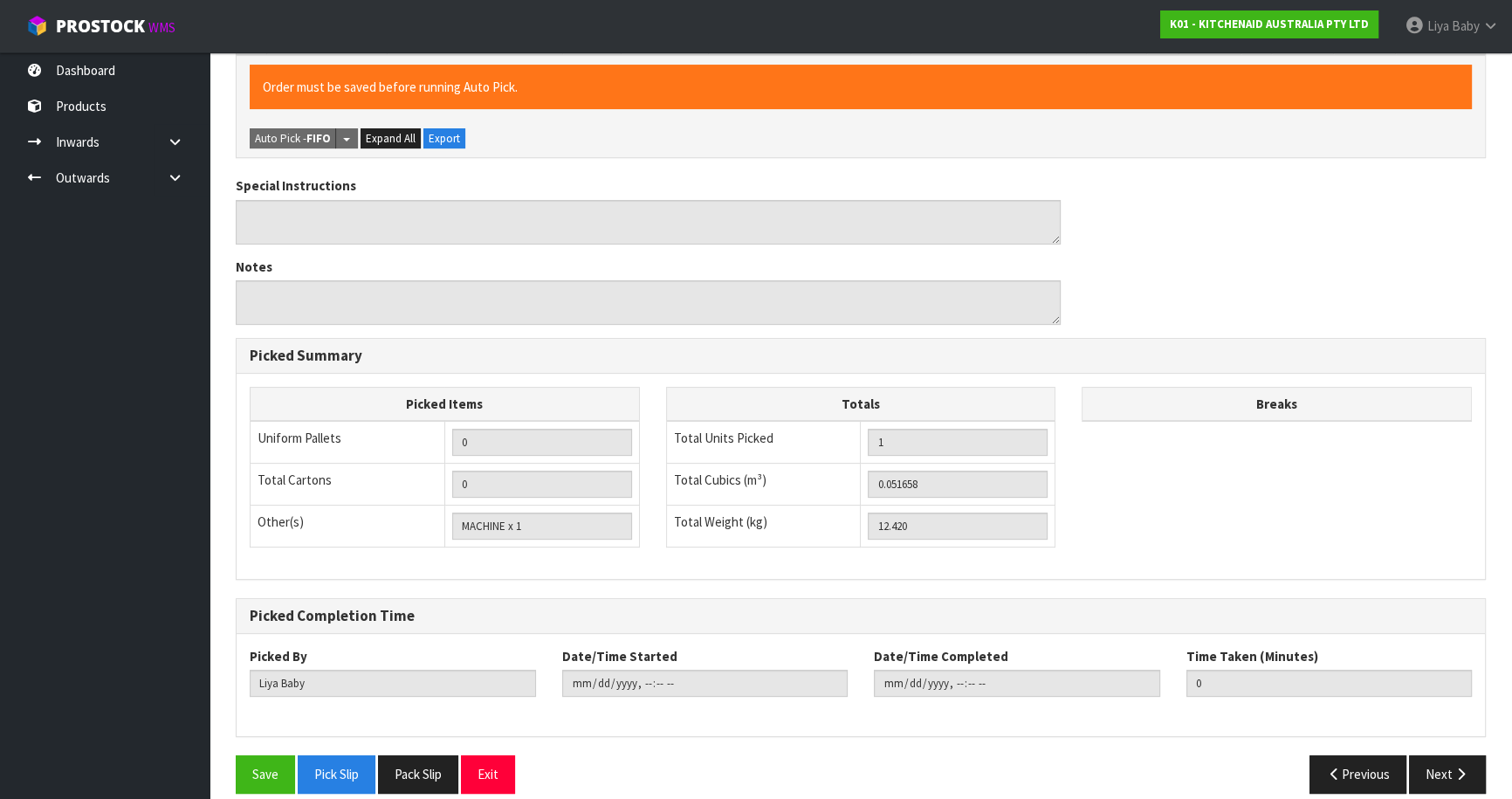
scroll to position [478, 0]
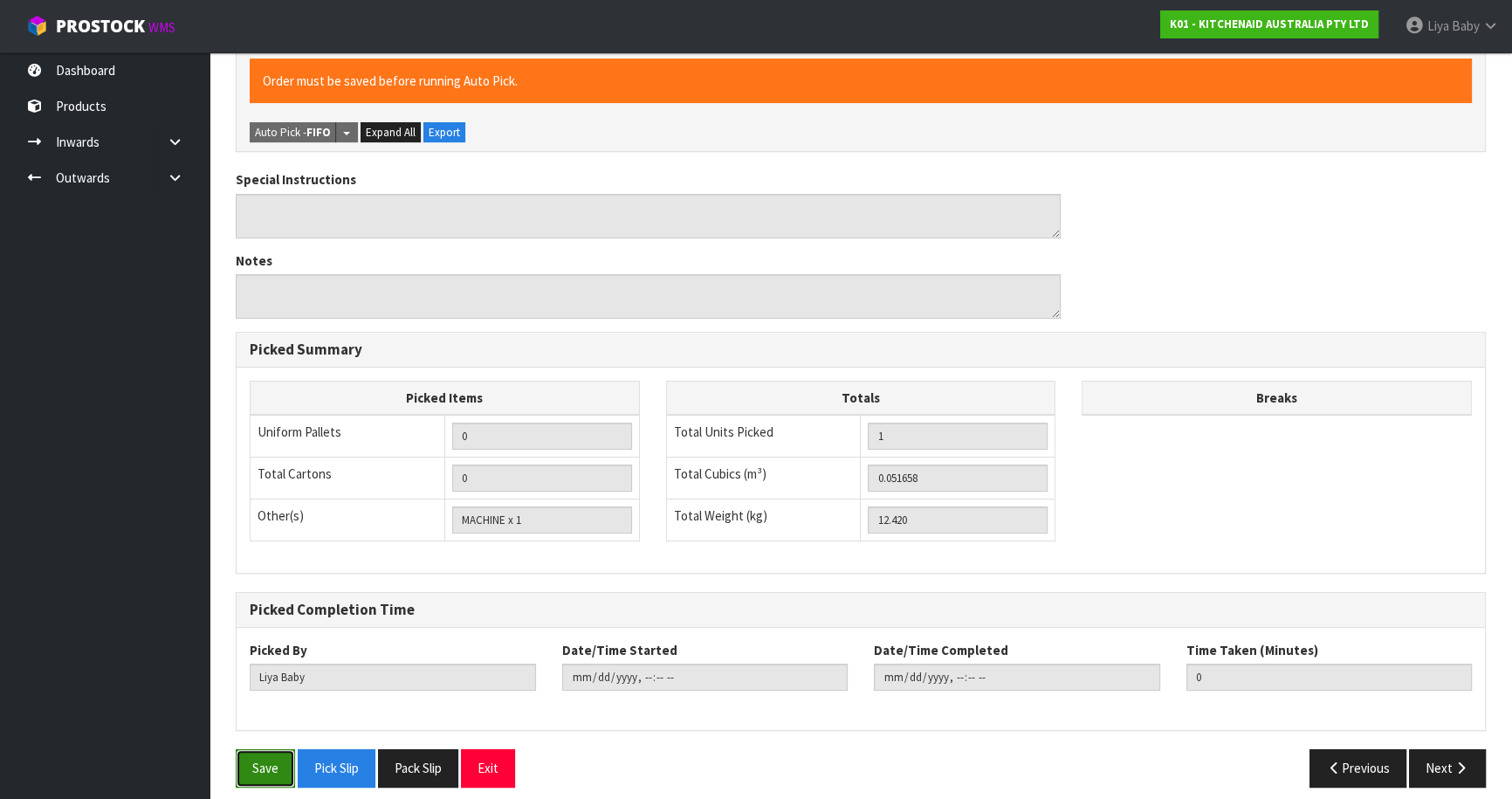
click at [270, 753] on button "Save" at bounding box center [265, 768] width 59 height 38
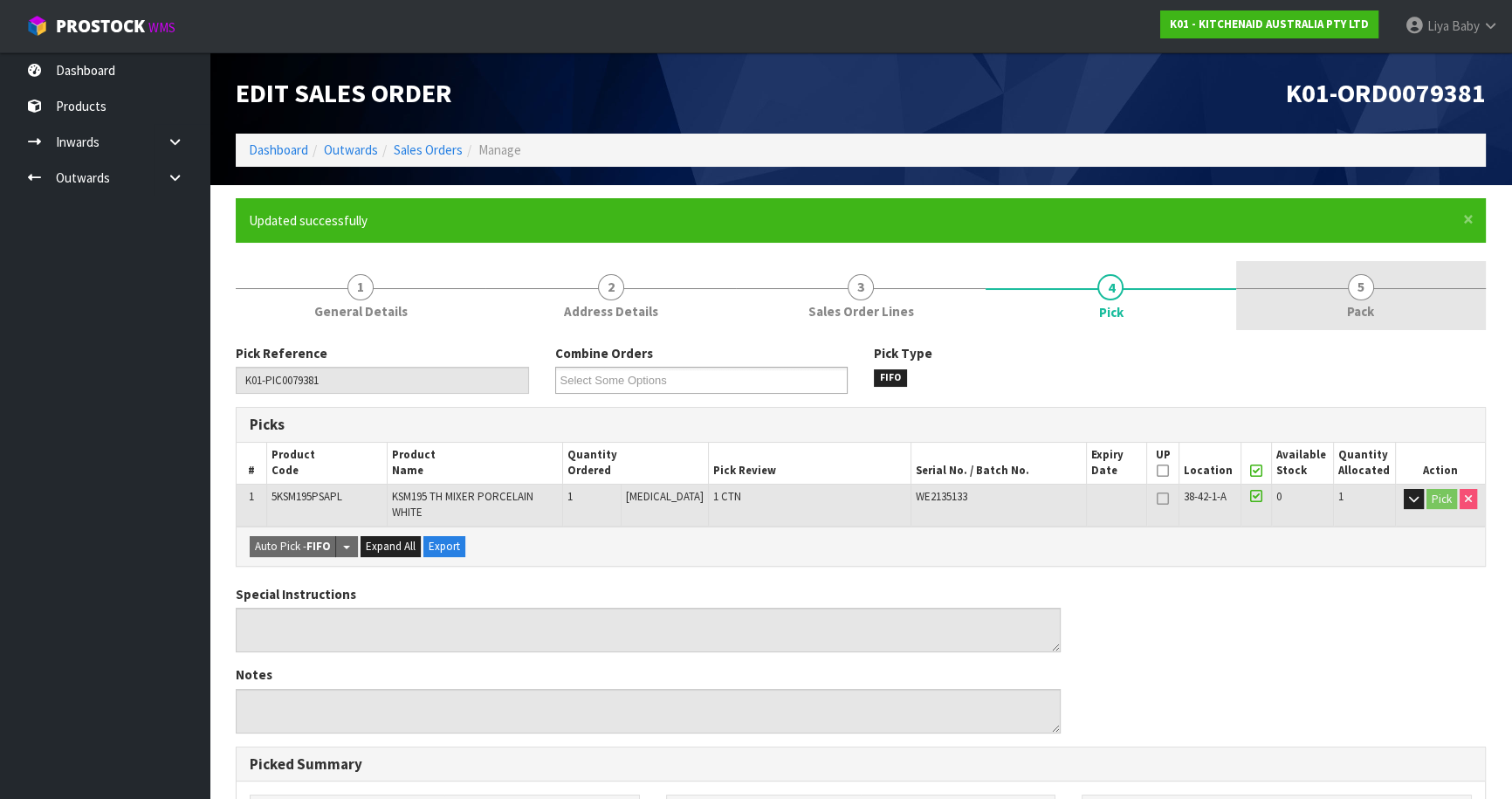
drag, startPoint x: 1361, startPoint y: 300, endPoint x: 1347, endPoint y: 301, distance: 14.0
click at [1356, 300] on link "5 Pack" at bounding box center [1361, 295] width 250 height 69
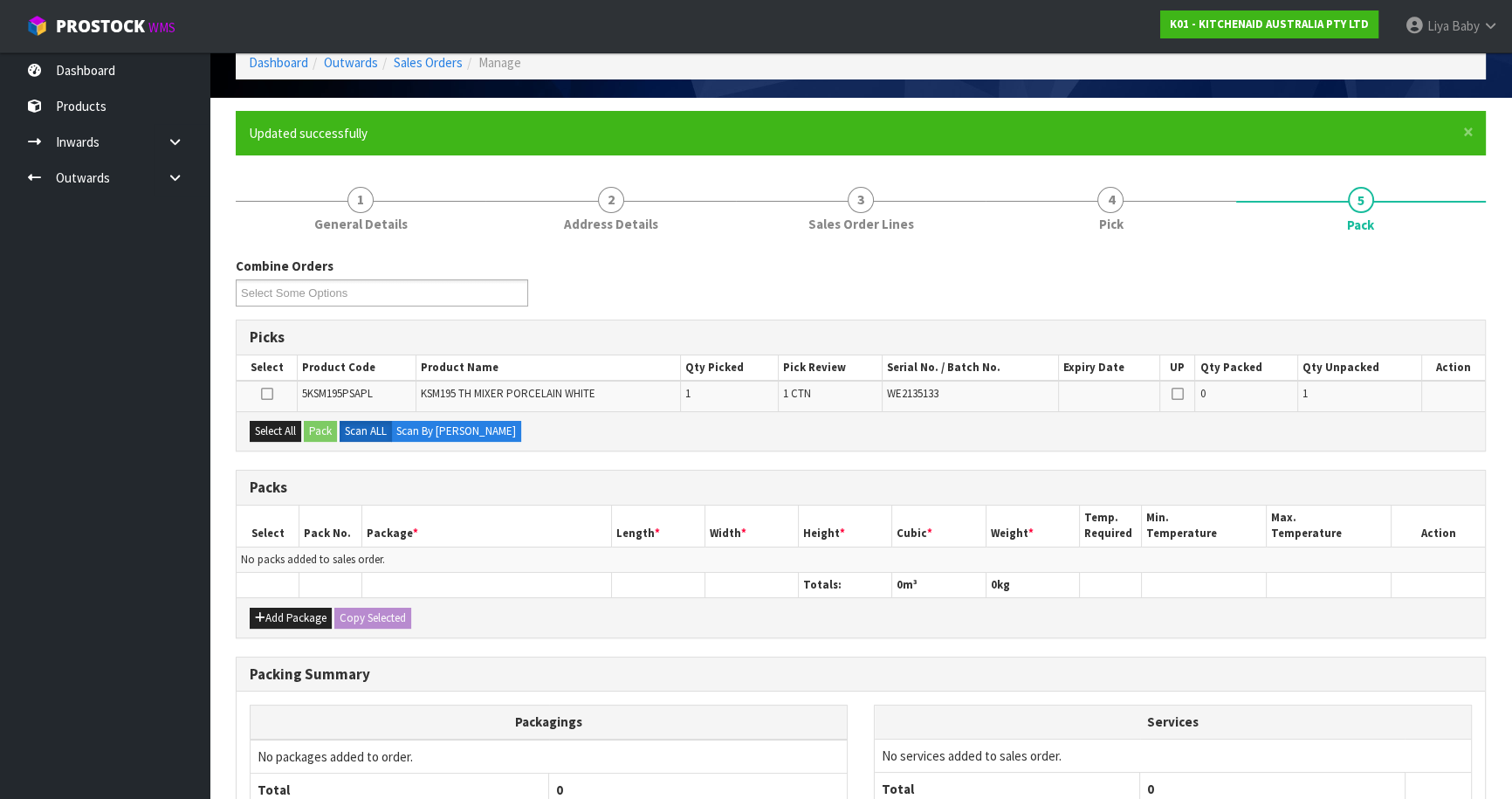
scroll to position [245, 0]
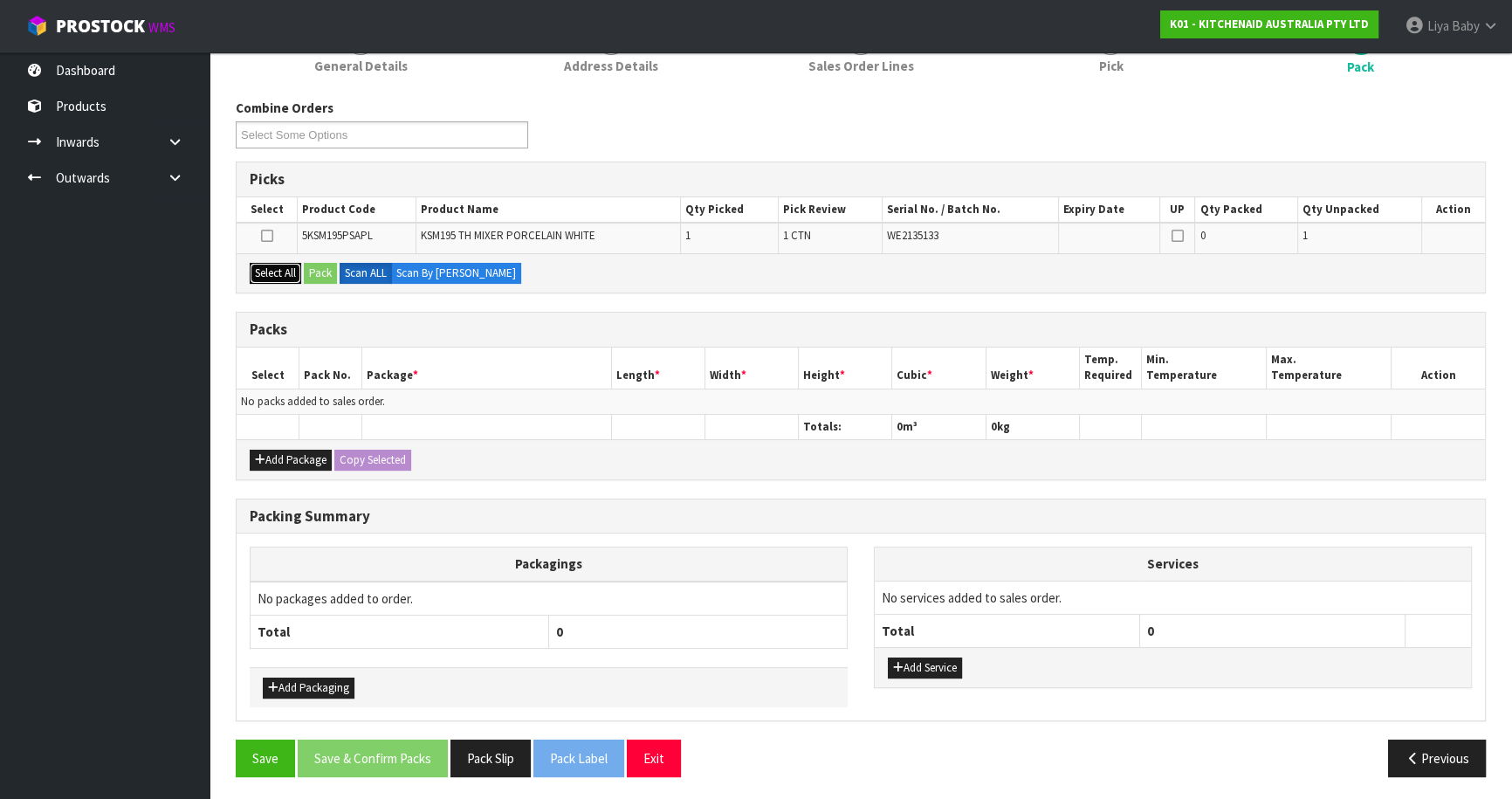
click at [263, 263] on button "Select All" at bounding box center [276, 274] width 51 height 21
drag, startPoint x: 275, startPoint y: 255, endPoint x: 264, endPoint y: 245, distance: 14.9
click at [274, 255] on div "Select All Pack Scan ALL Scan By [PERSON_NAME]" at bounding box center [861, 272] width 1249 height 39
click at [266, 236] on icon at bounding box center [267, 236] width 12 height 1
click at [0, 0] on input "checkbox" at bounding box center [0, 0] width 0 height 0
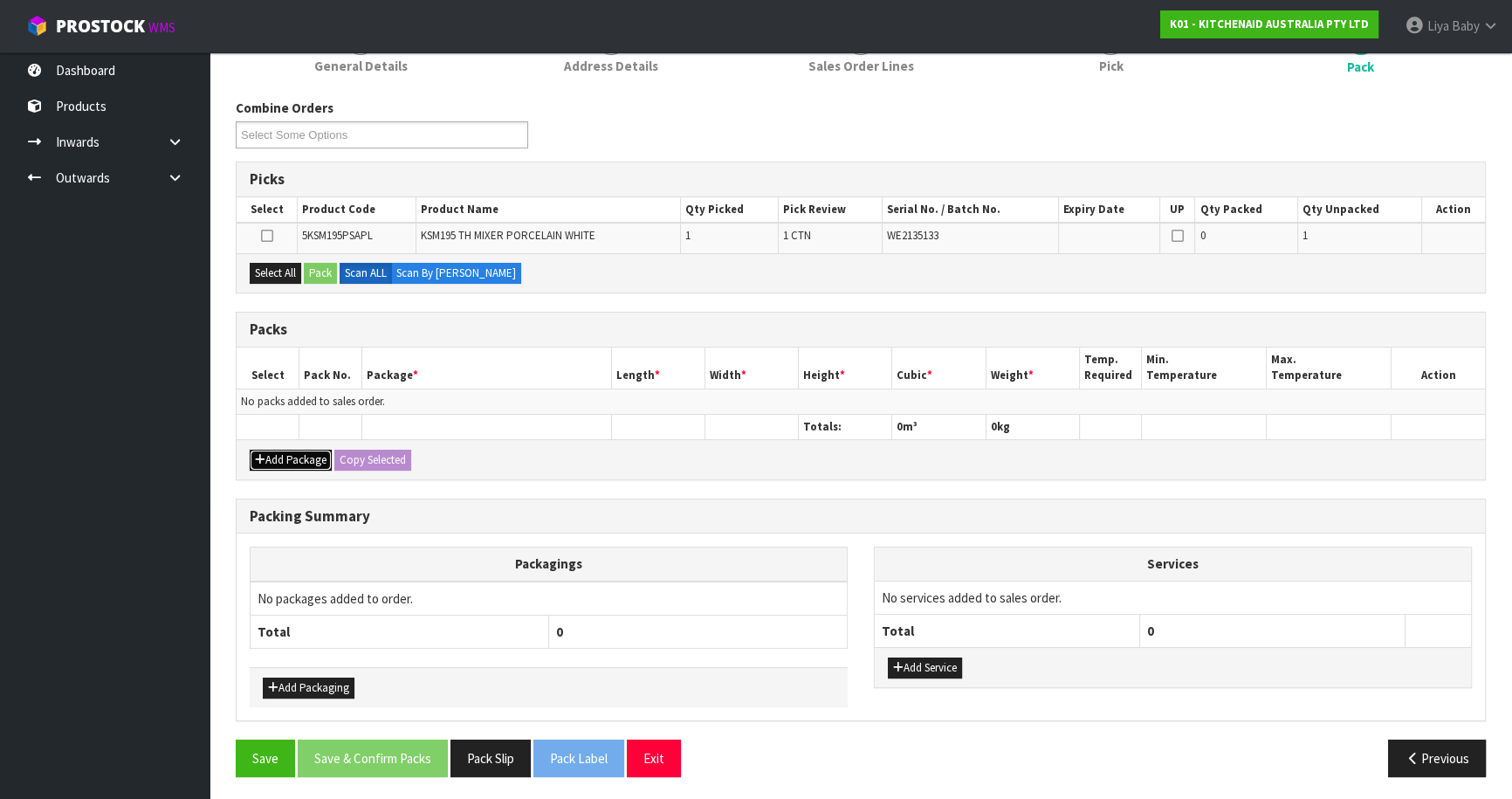
drag, startPoint x: 301, startPoint y: 456, endPoint x: 286, endPoint y: 445, distance: 18.6
click at [300, 456] on button "Add Package" at bounding box center [291, 460] width 82 height 21
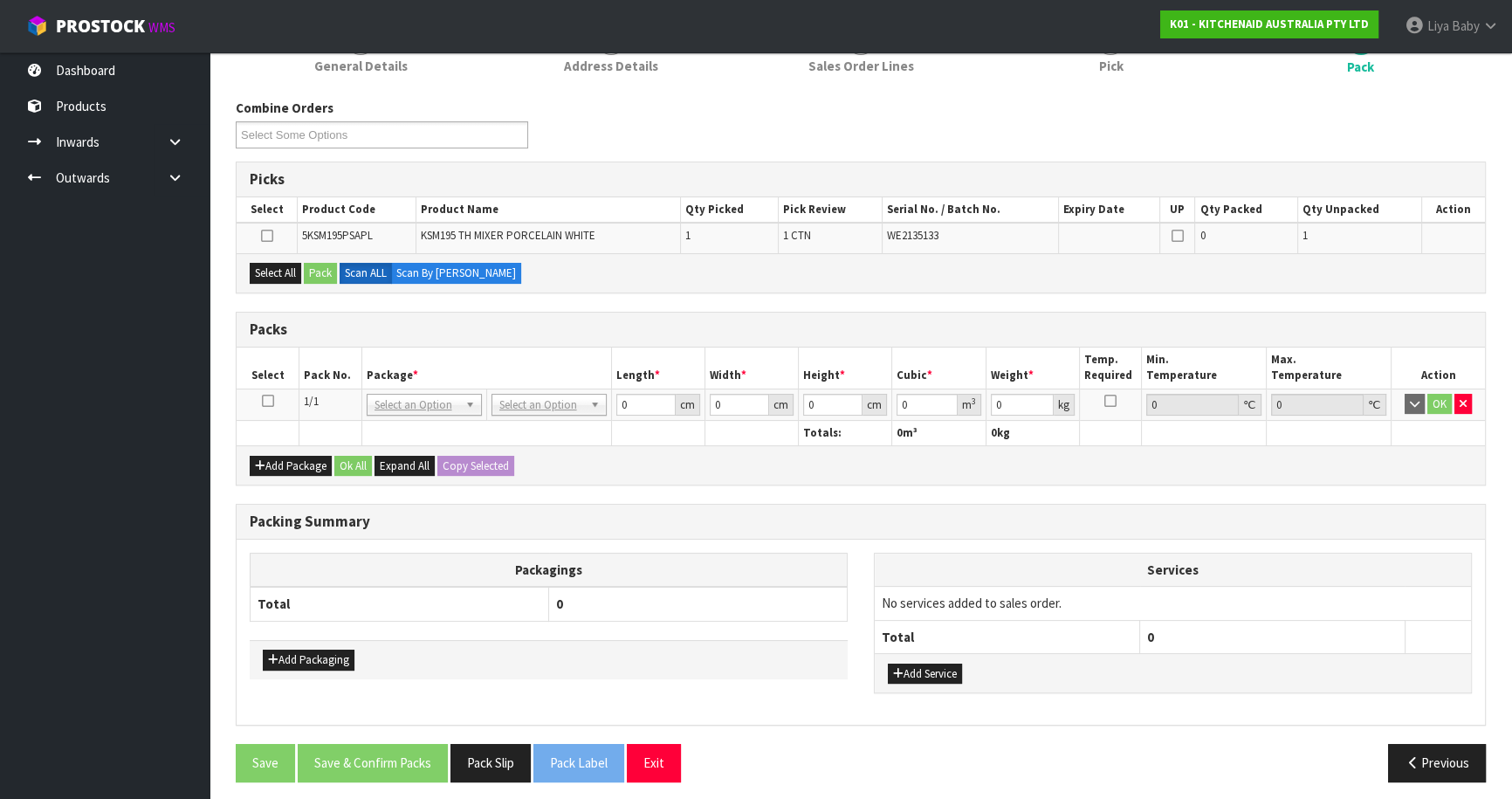
click at [269, 401] on icon at bounding box center [268, 401] width 12 height 1
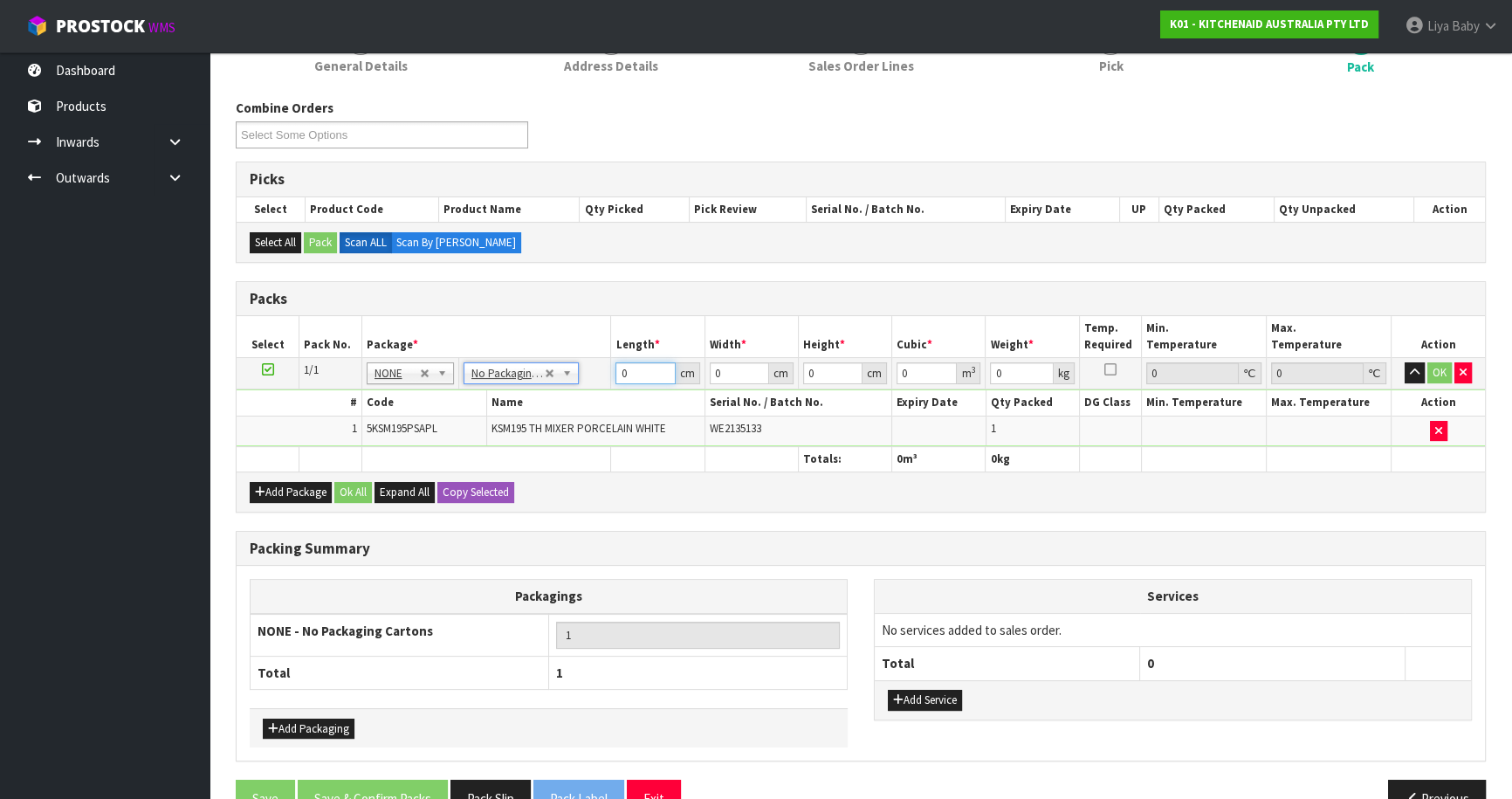
click at [638, 376] on input "0" at bounding box center [645, 372] width 59 height 22
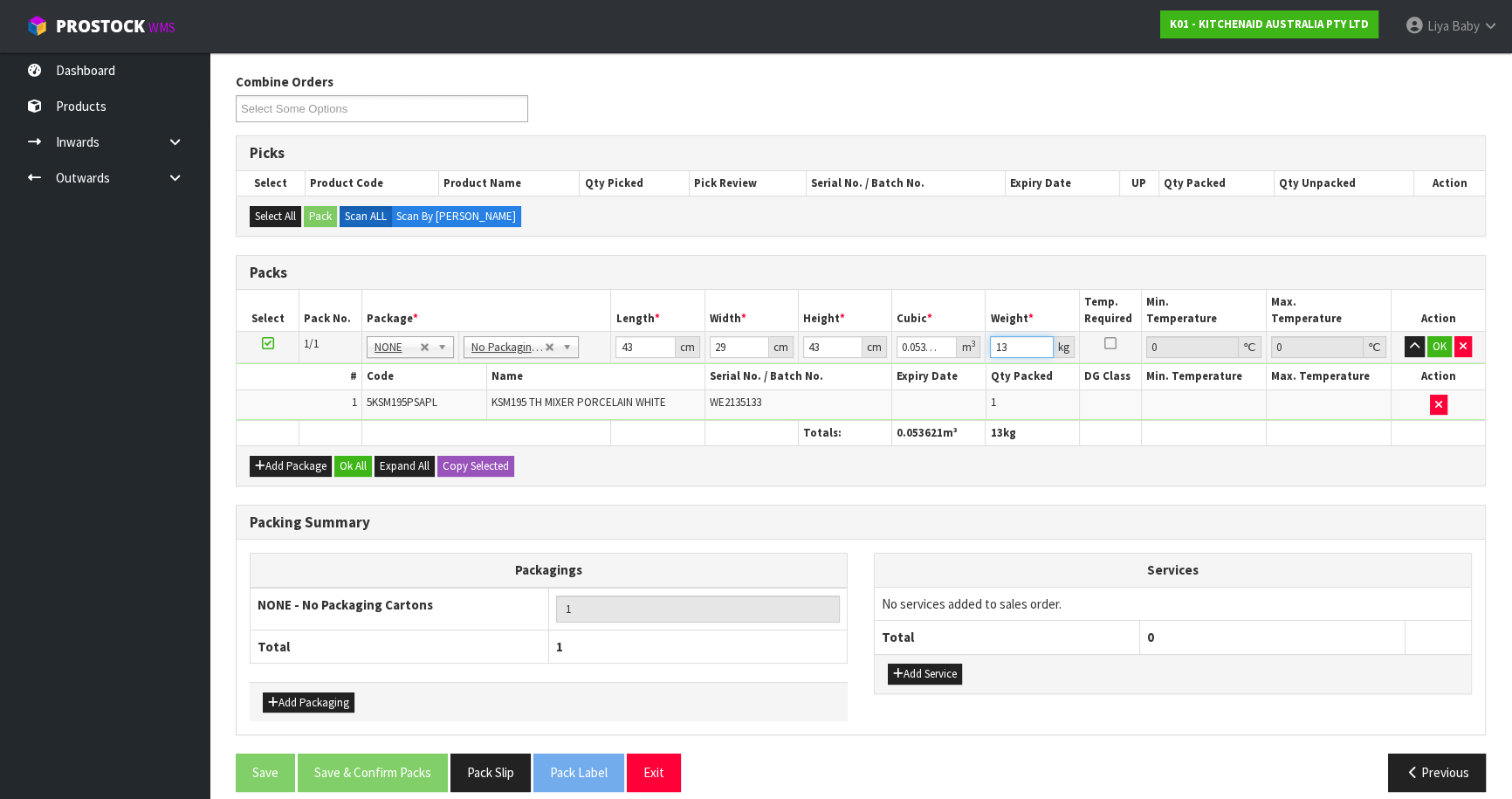
scroll to position [286, 0]
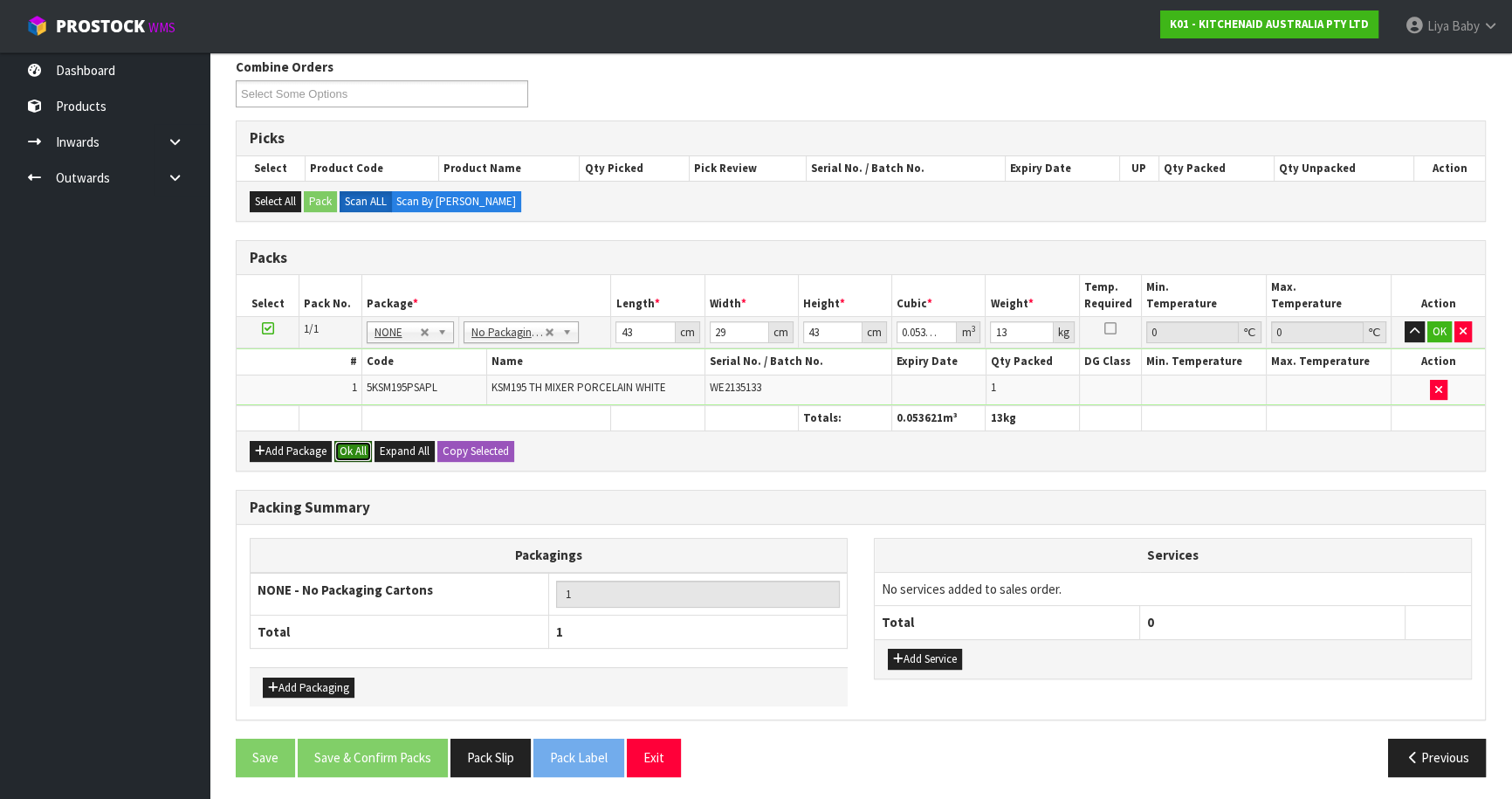
click at [352, 447] on button "Ok All" at bounding box center [354, 451] width 38 height 21
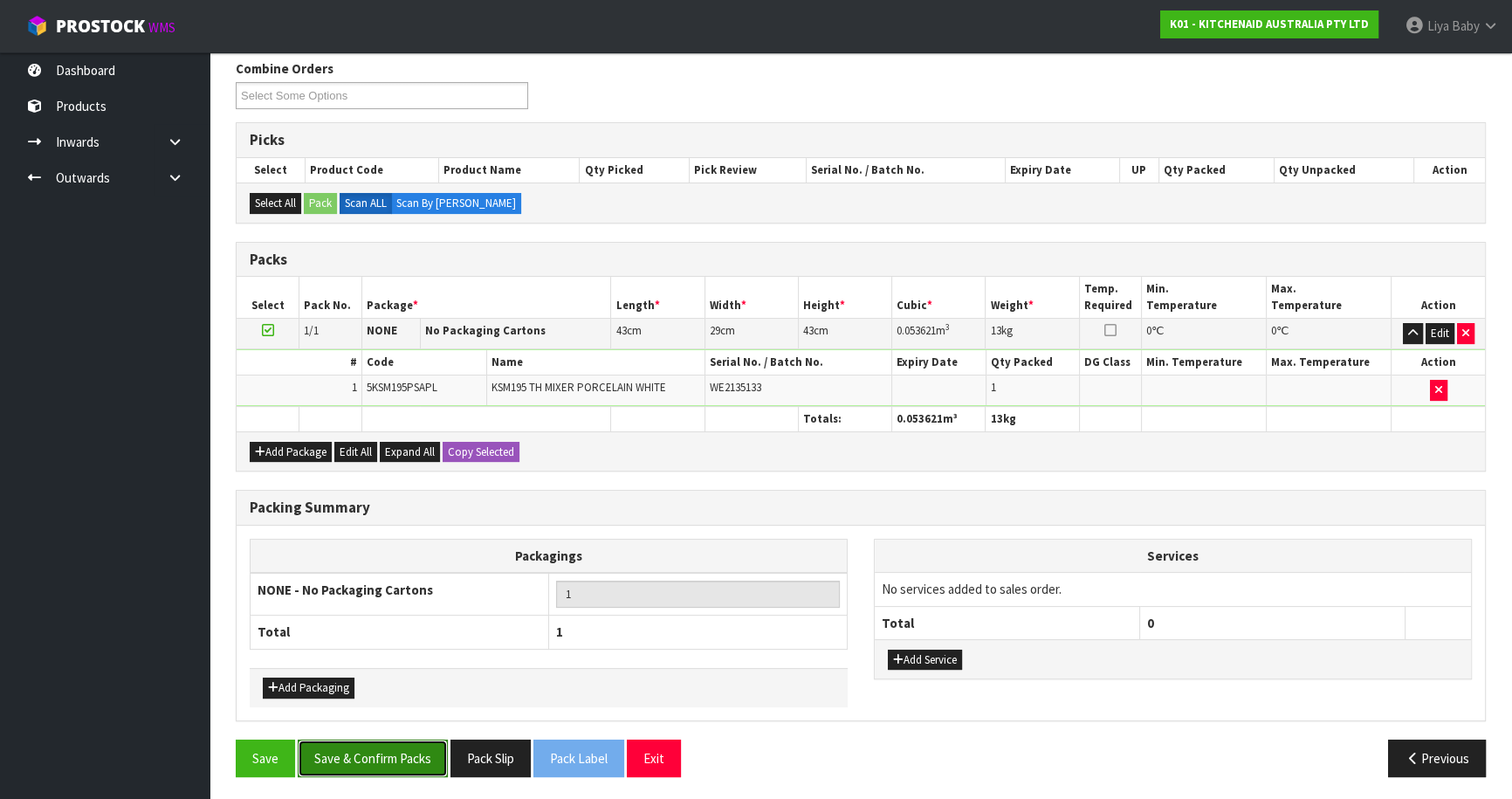
click at [410, 761] on button "Save & Confirm Packs" at bounding box center [373, 758] width 150 height 38
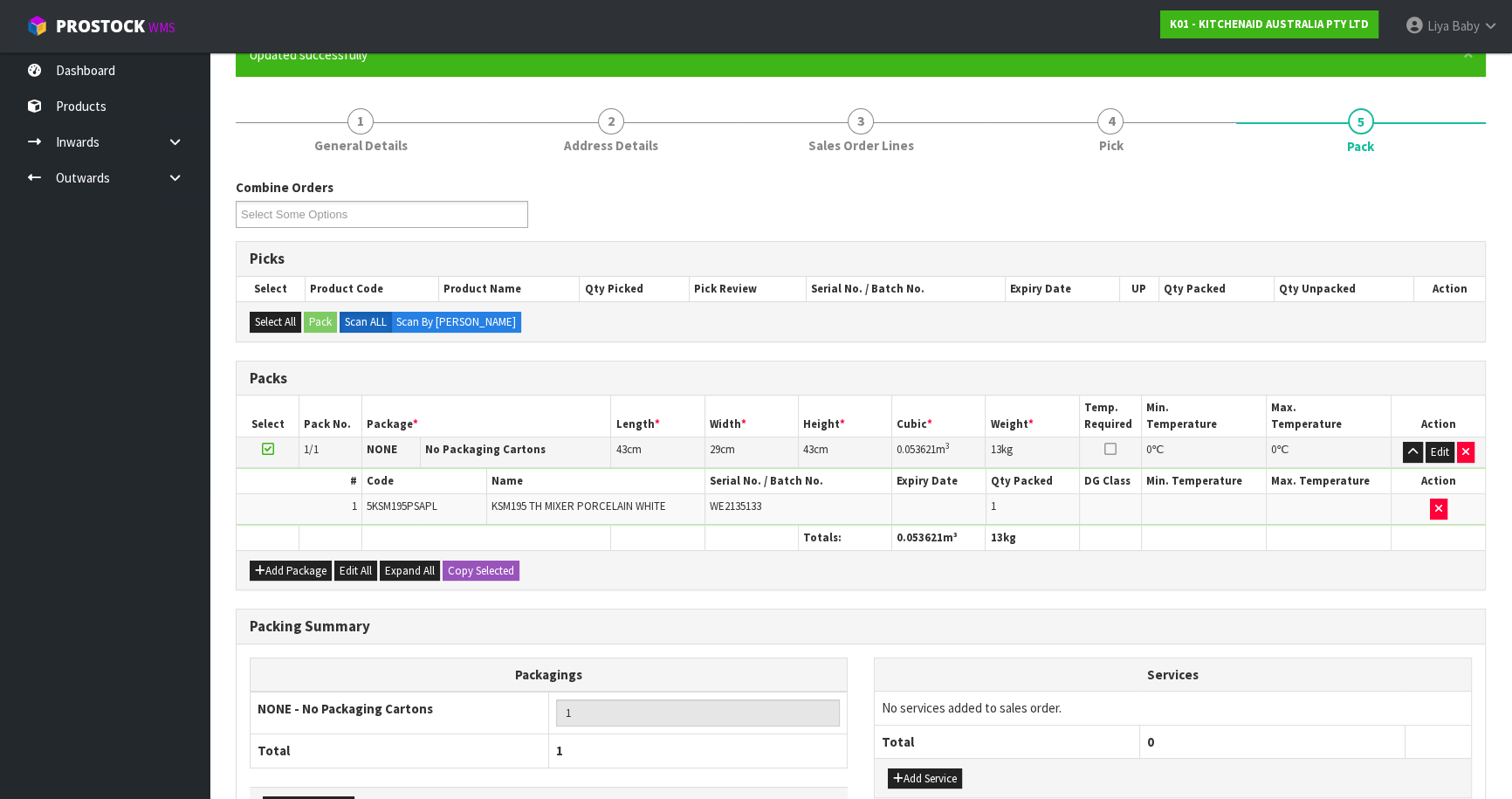
scroll to position [190, 0]
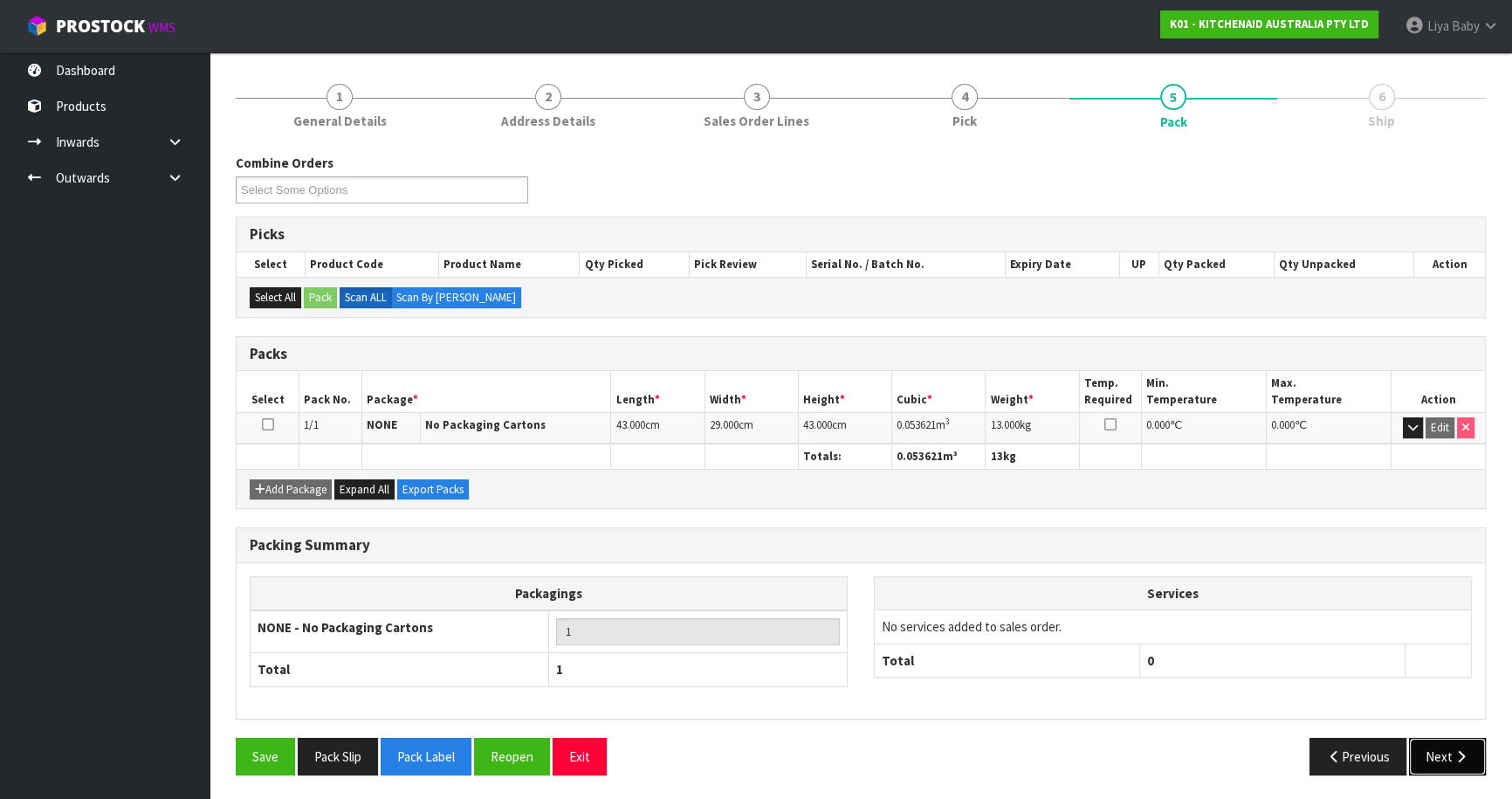
click at [1431, 748] on button "Next" at bounding box center [1447, 756] width 77 height 38
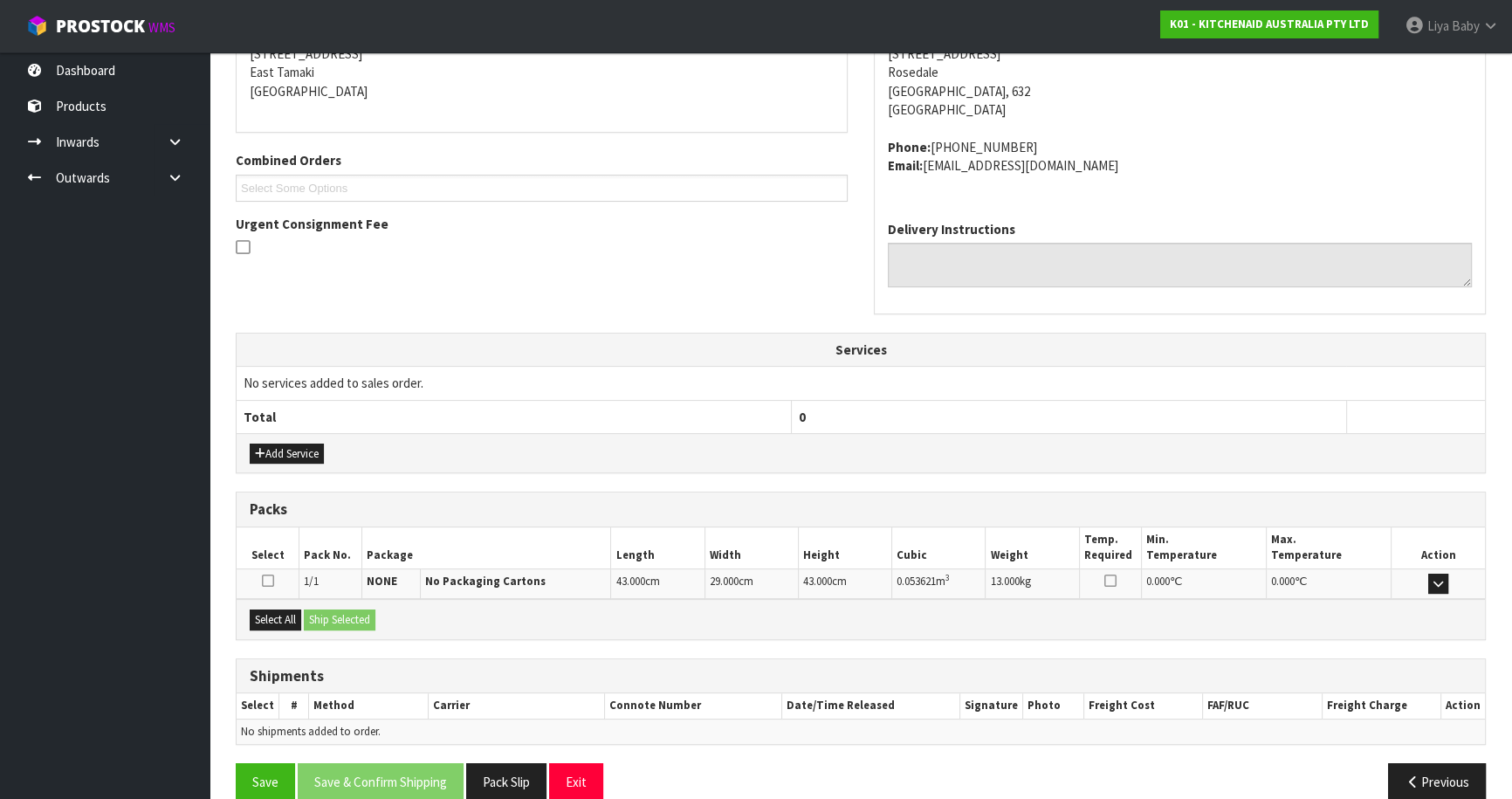
scroll to position [392, 0]
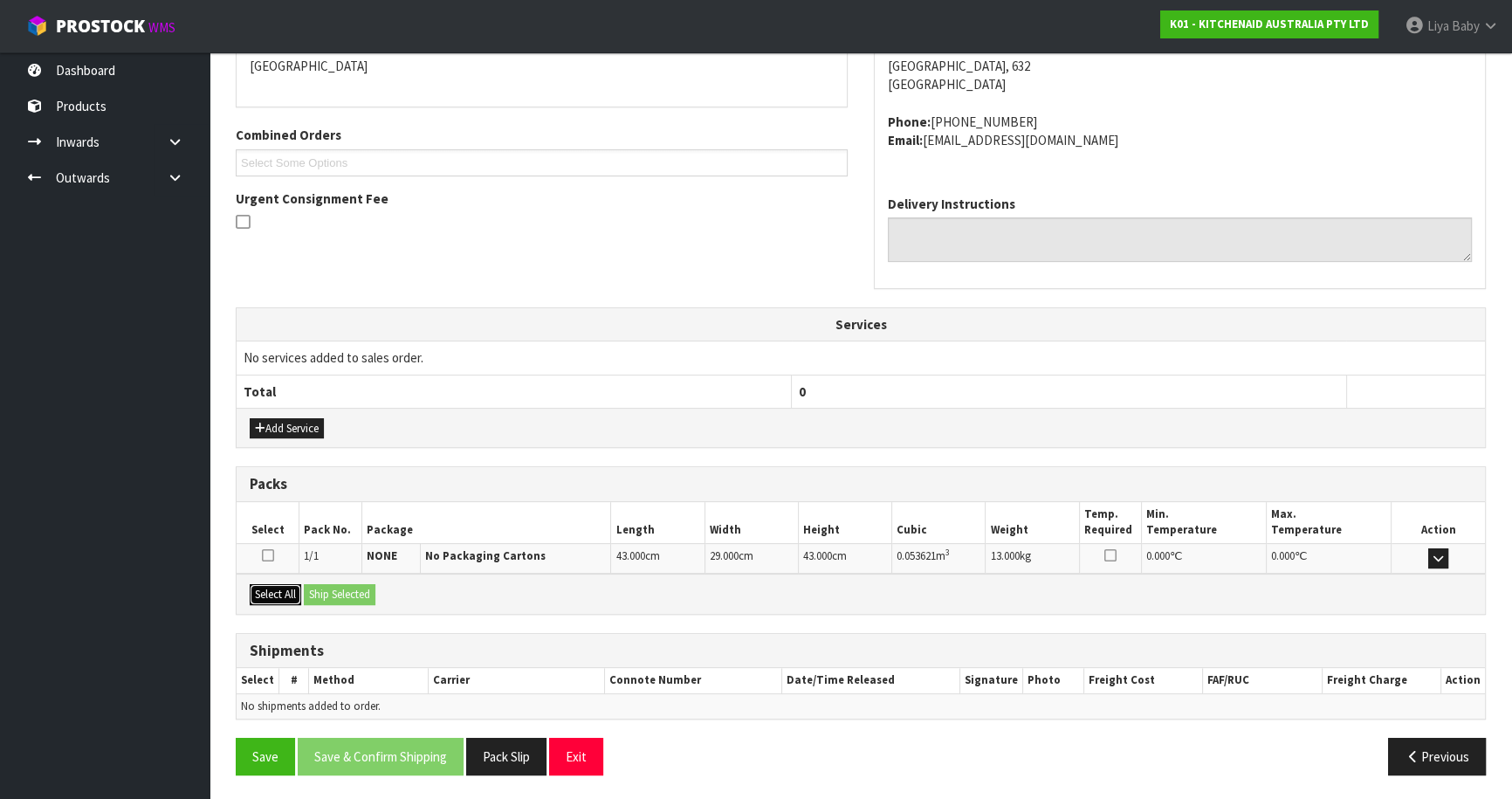
drag, startPoint x: 271, startPoint y: 600, endPoint x: 292, endPoint y: 597, distance: 21.2
click at [278, 600] on button "Select All" at bounding box center [276, 595] width 51 height 21
click at [326, 586] on button "Ship Selected" at bounding box center [339, 595] width 71 height 21
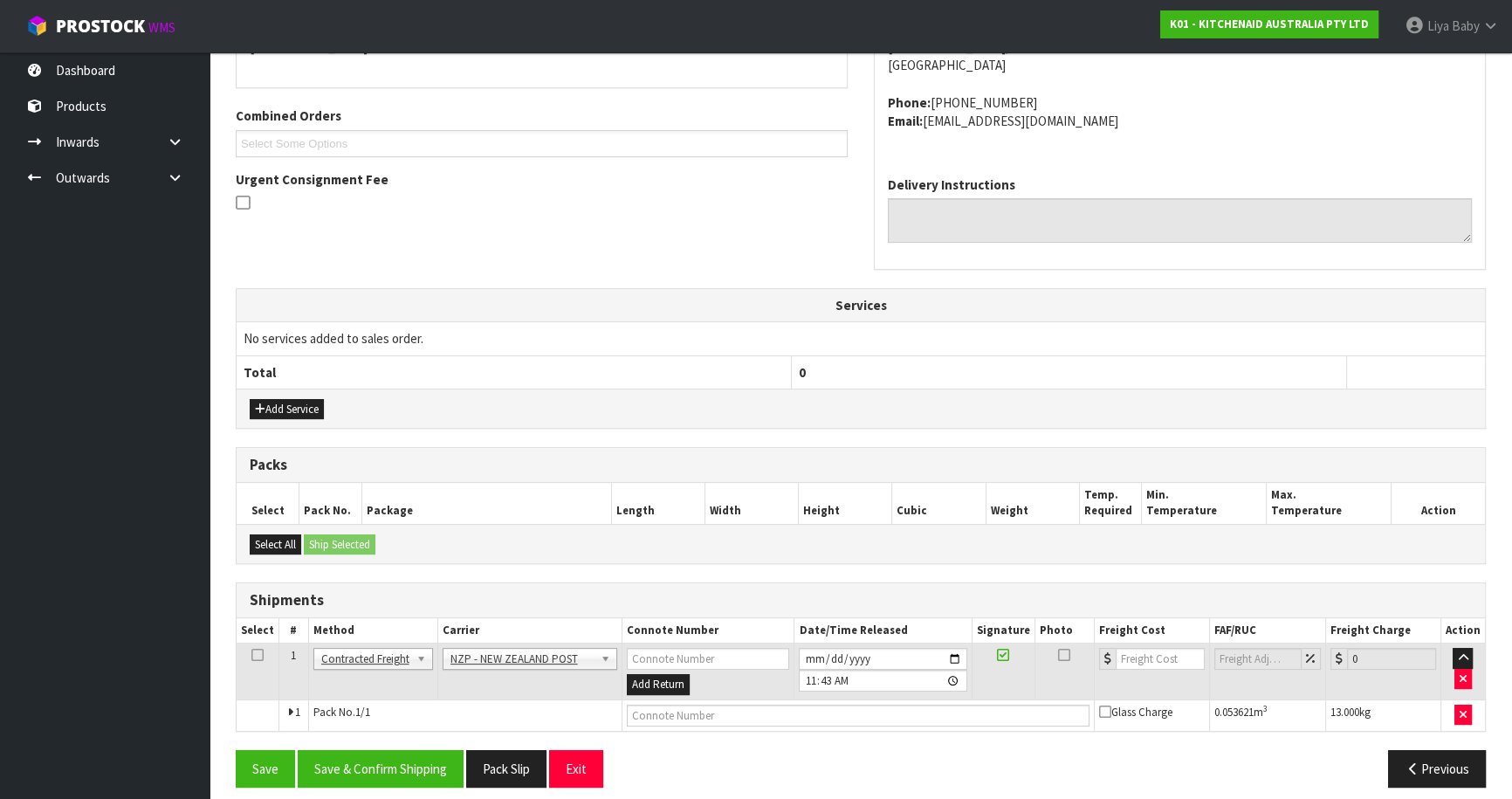
scroll to position [423, 0]
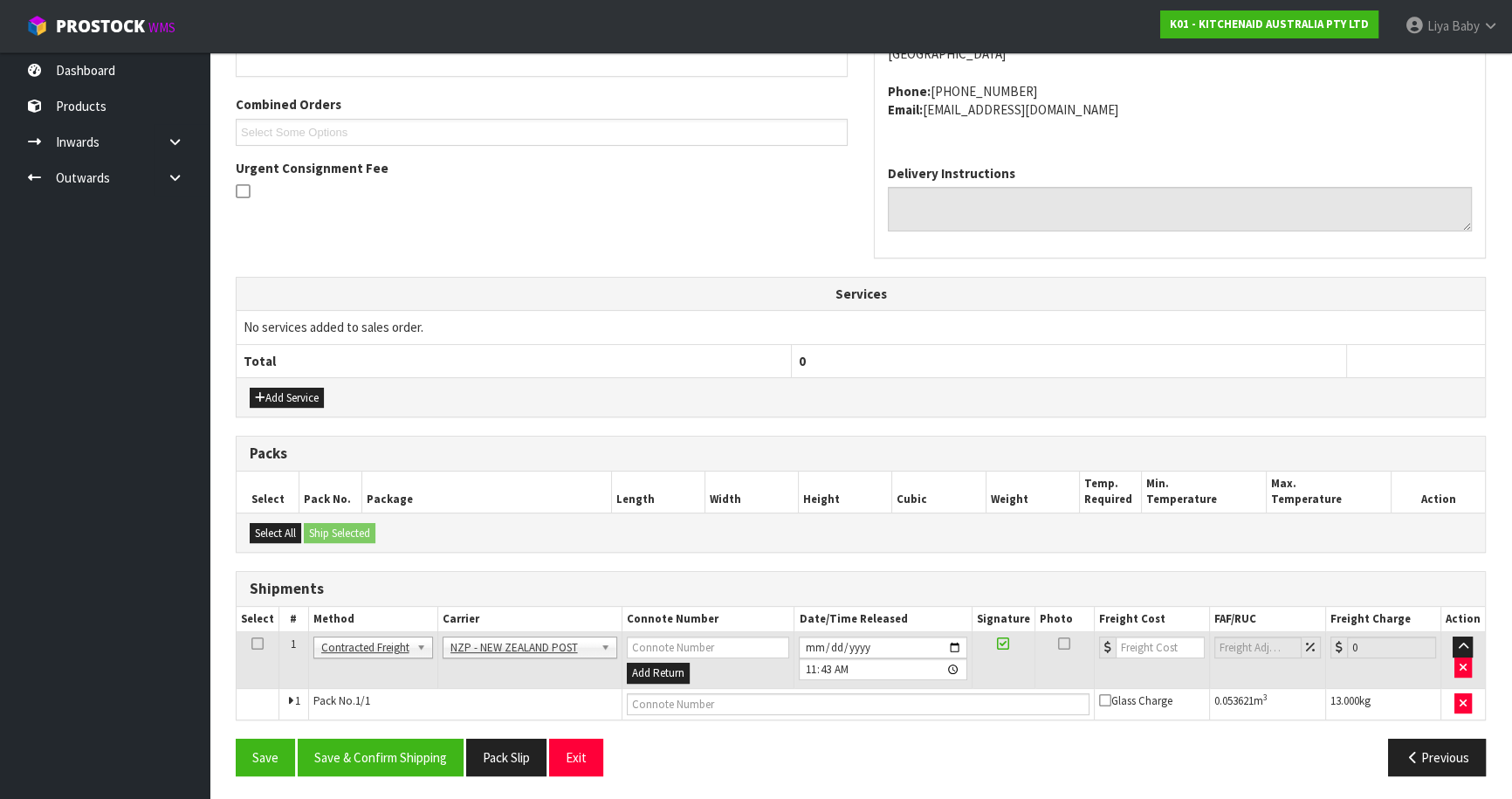
drag, startPoint x: 260, startPoint y: 642, endPoint x: 309, endPoint y: 637, distance: 49.3
click at [261, 643] on icon at bounding box center [258, 643] width 12 height 1
click at [361, 748] on button "Save & Confirm Shipping" at bounding box center [380, 757] width 166 height 38
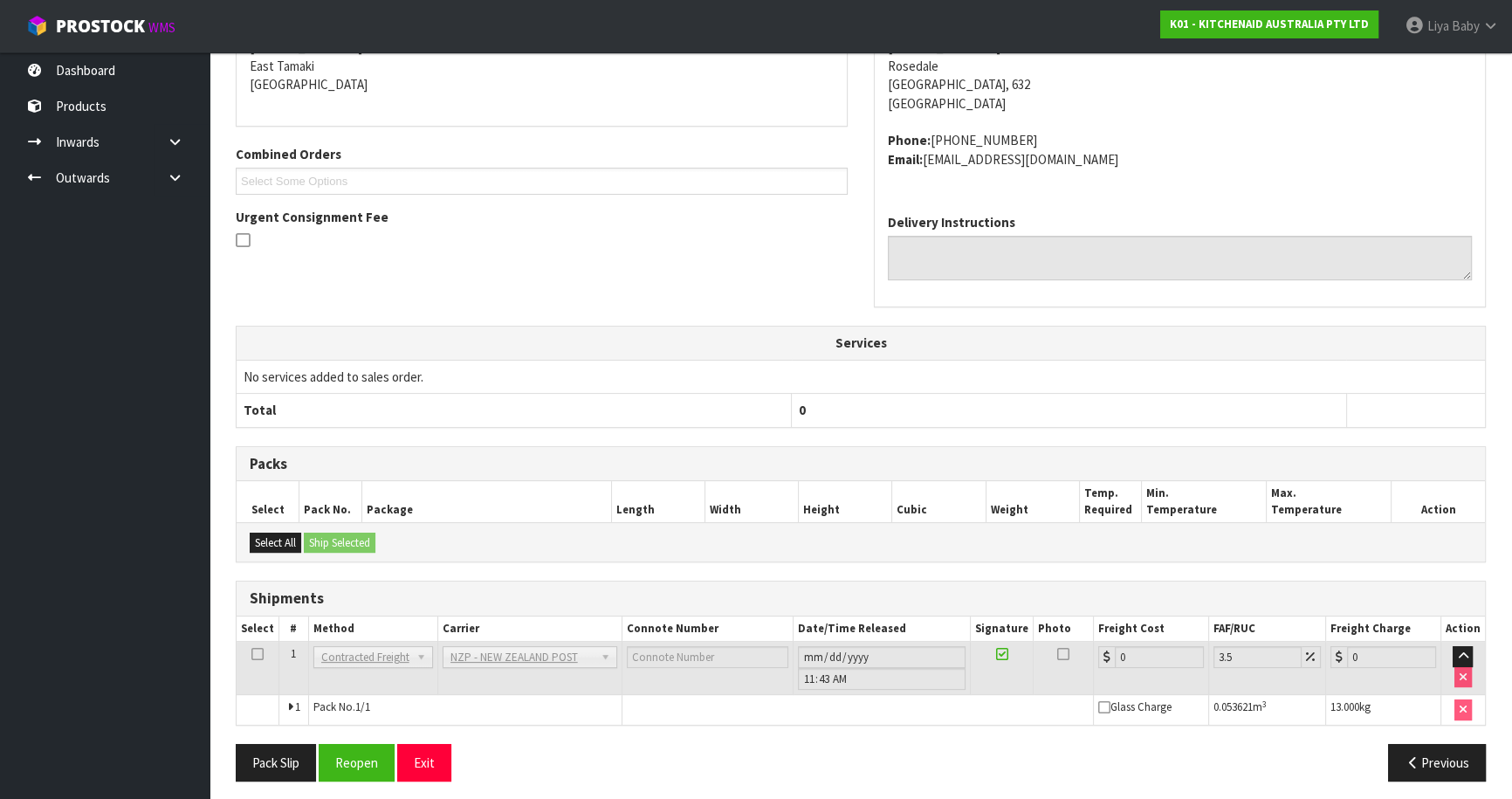
scroll to position [398, 0]
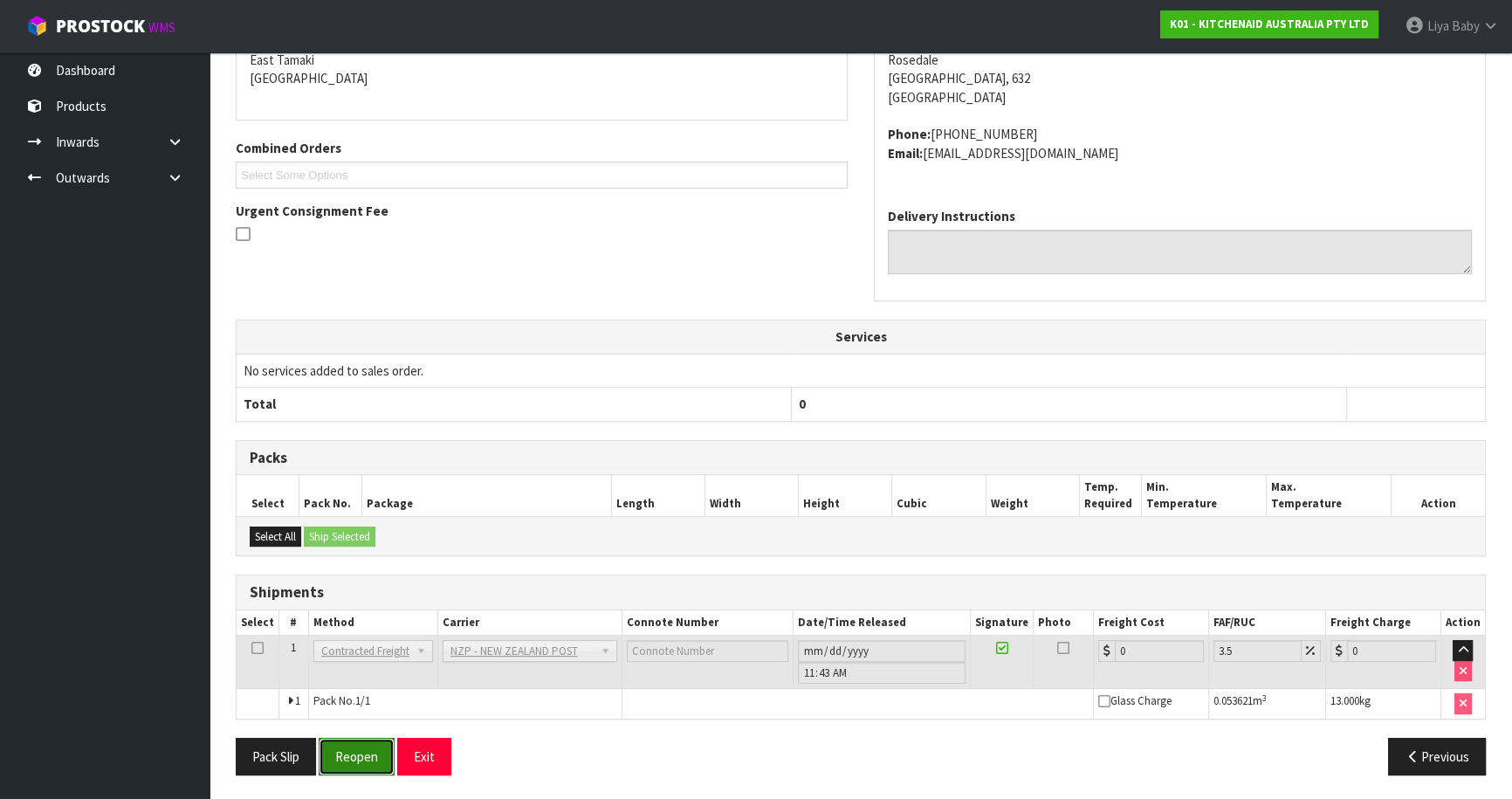
click at [354, 746] on button "Reopen" at bounding box center [356, 756] width 76 height 38
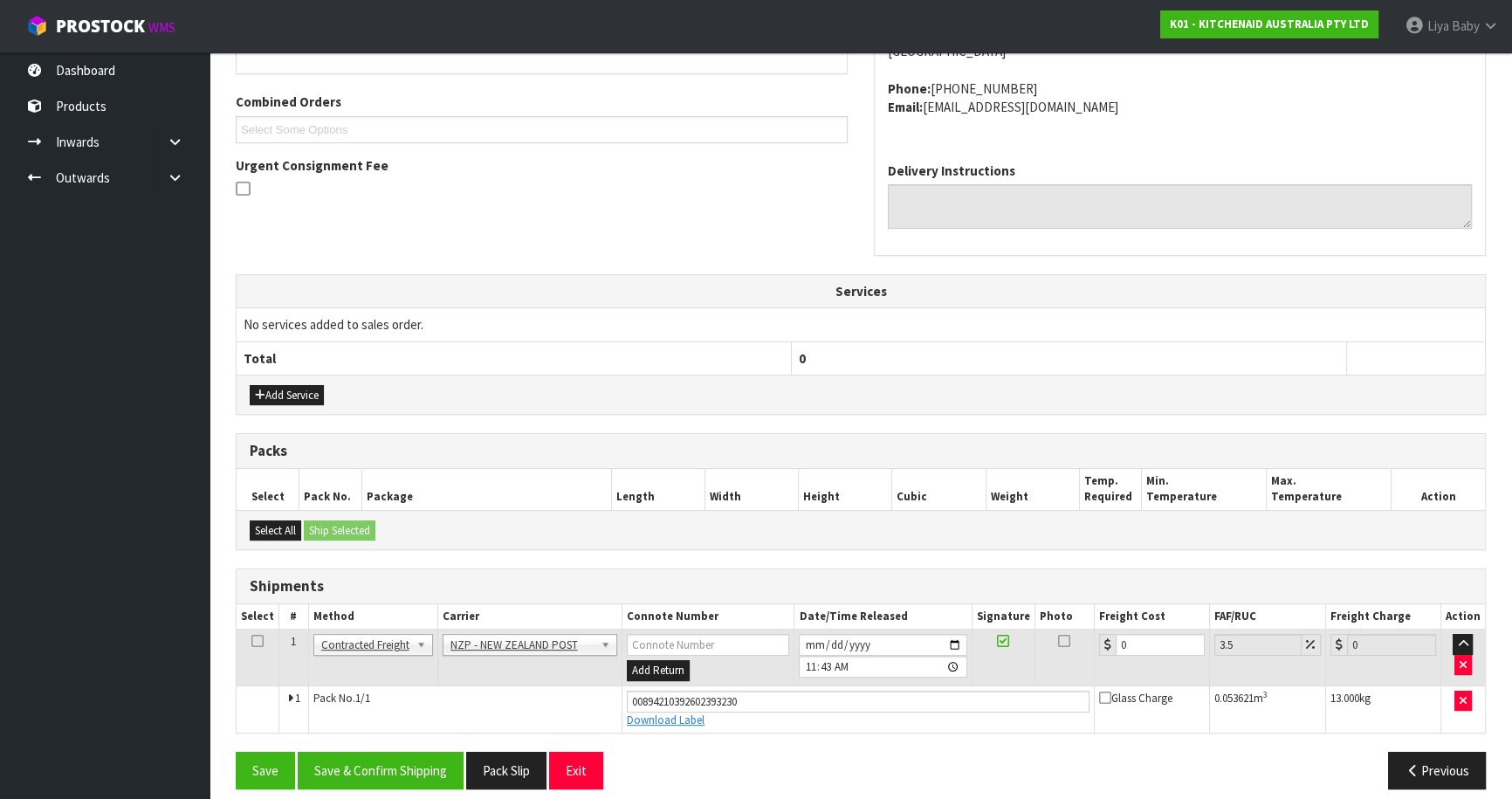
scroll to position [438, 0]
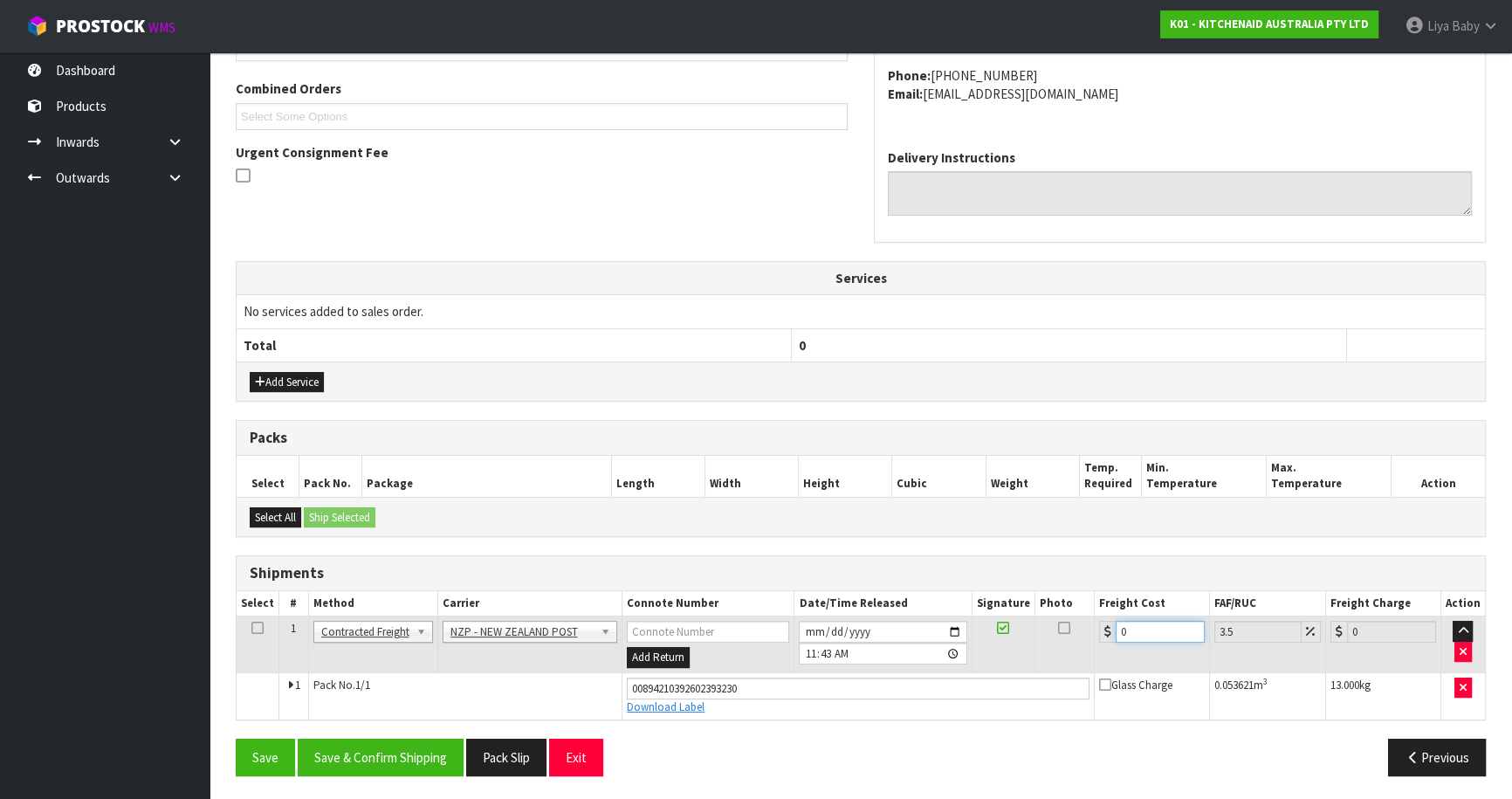
click at [1139, 630] on input "0" at bounding box center [1160, 631] width 89 height 22
drag, startPoint x: 253, startPoint y: 618, endPoint x: 263, endPoint y: 655, distance: 38.3
click at [253, 628] on icon at bounding box center [258, 628] width 12 height 1
click at [367, 750] on button "Save & Confirm Shipping" at bounding box center [380, 757] width 166 height 38
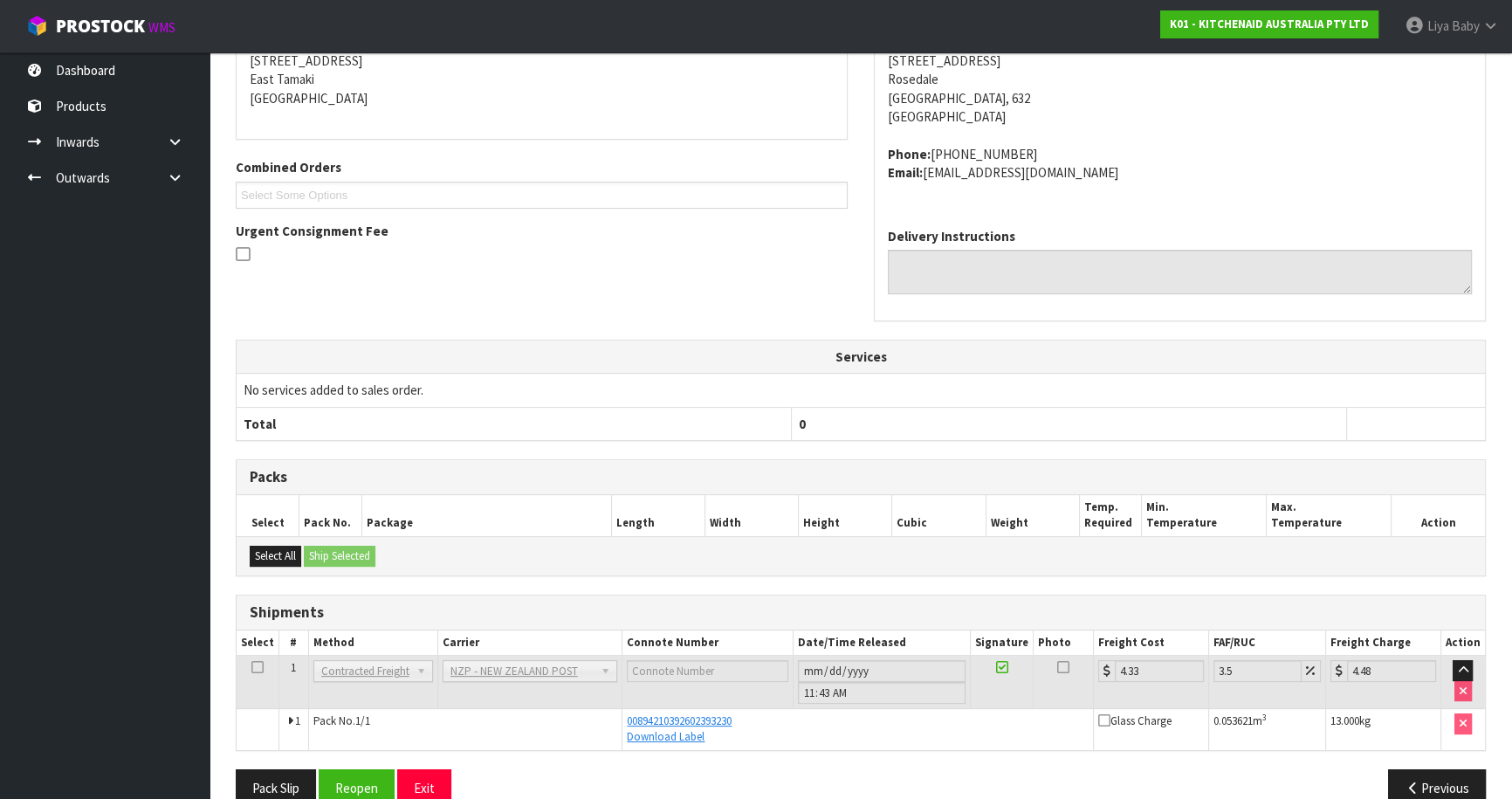
scroll to position [392, 0]
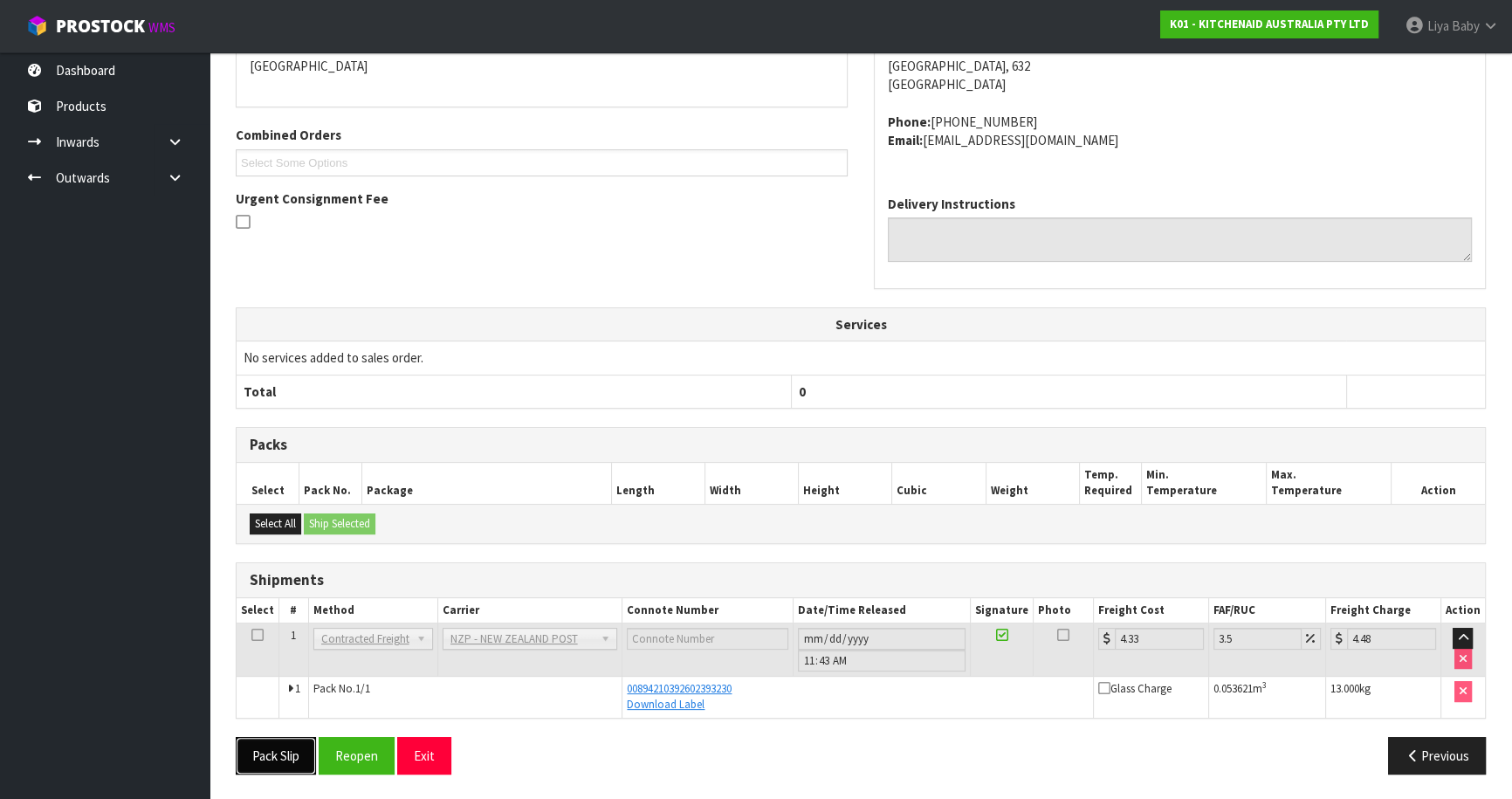
click at [267, 754] on button "Pack Slip" at bounding box center [276, 755] width 81 height 38
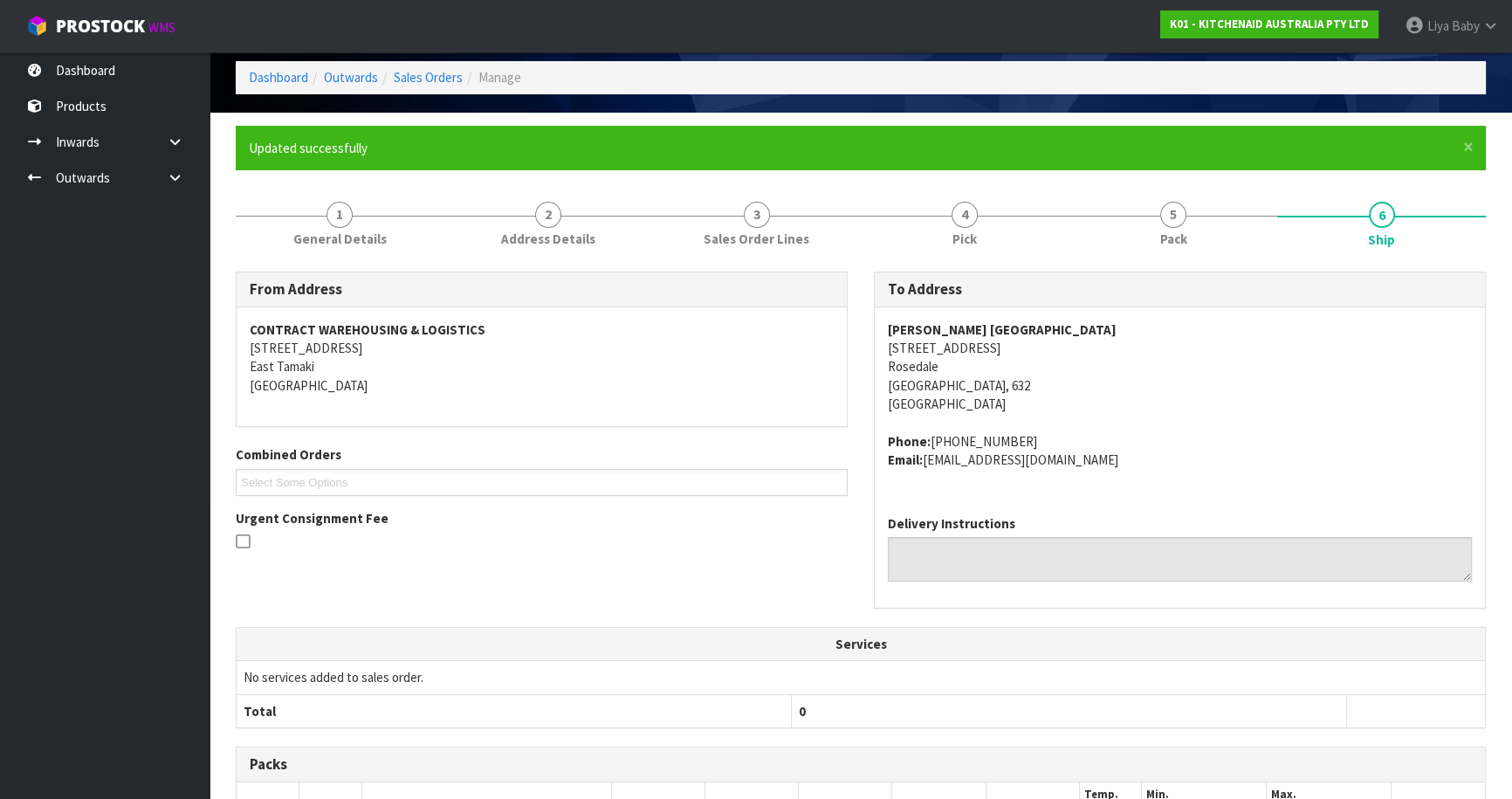
scroll to position [0, 0]
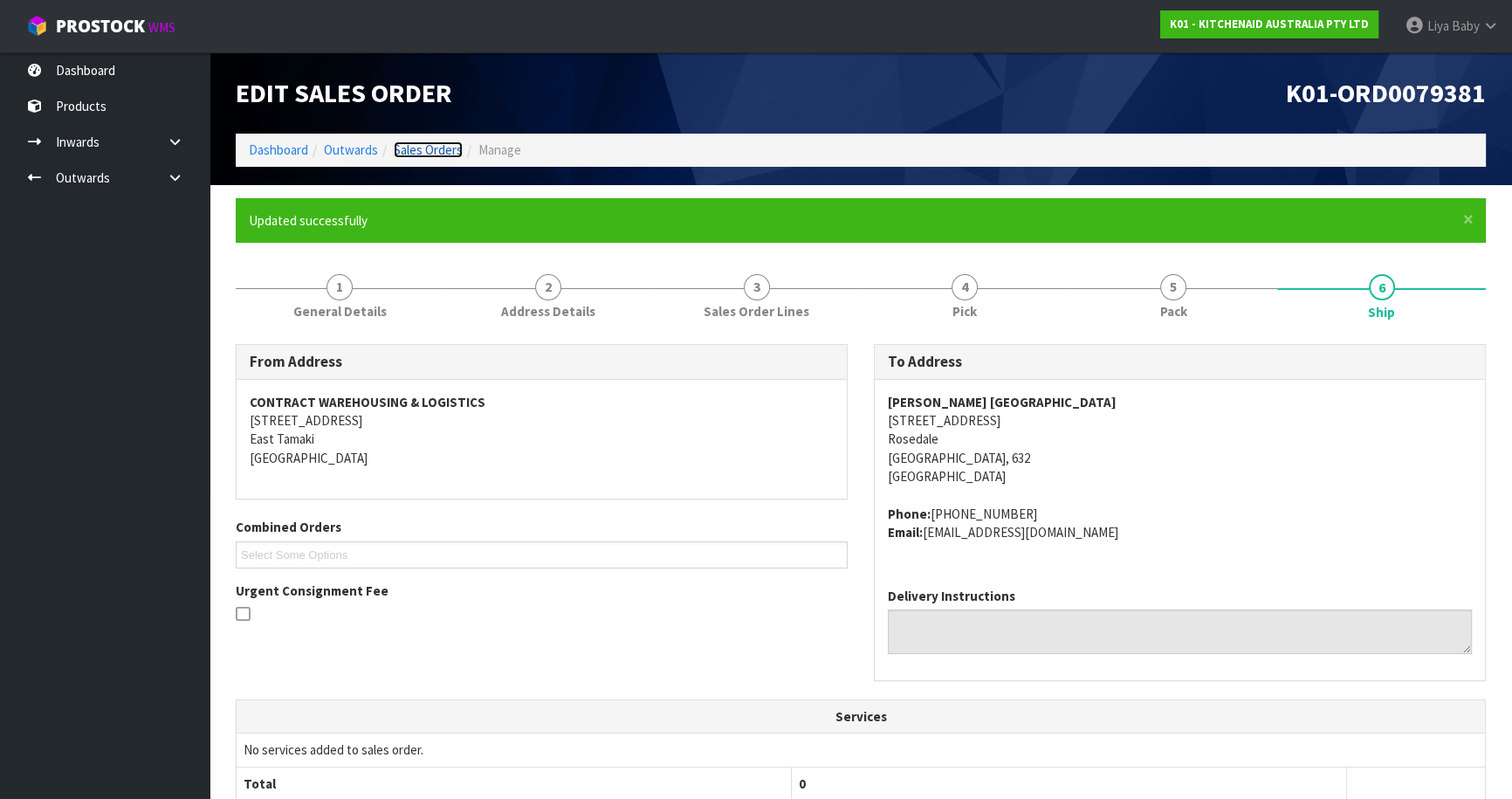
click at [440, 145] on link "Sales Orders" at bounding box center [428, 149] width 69 height 16
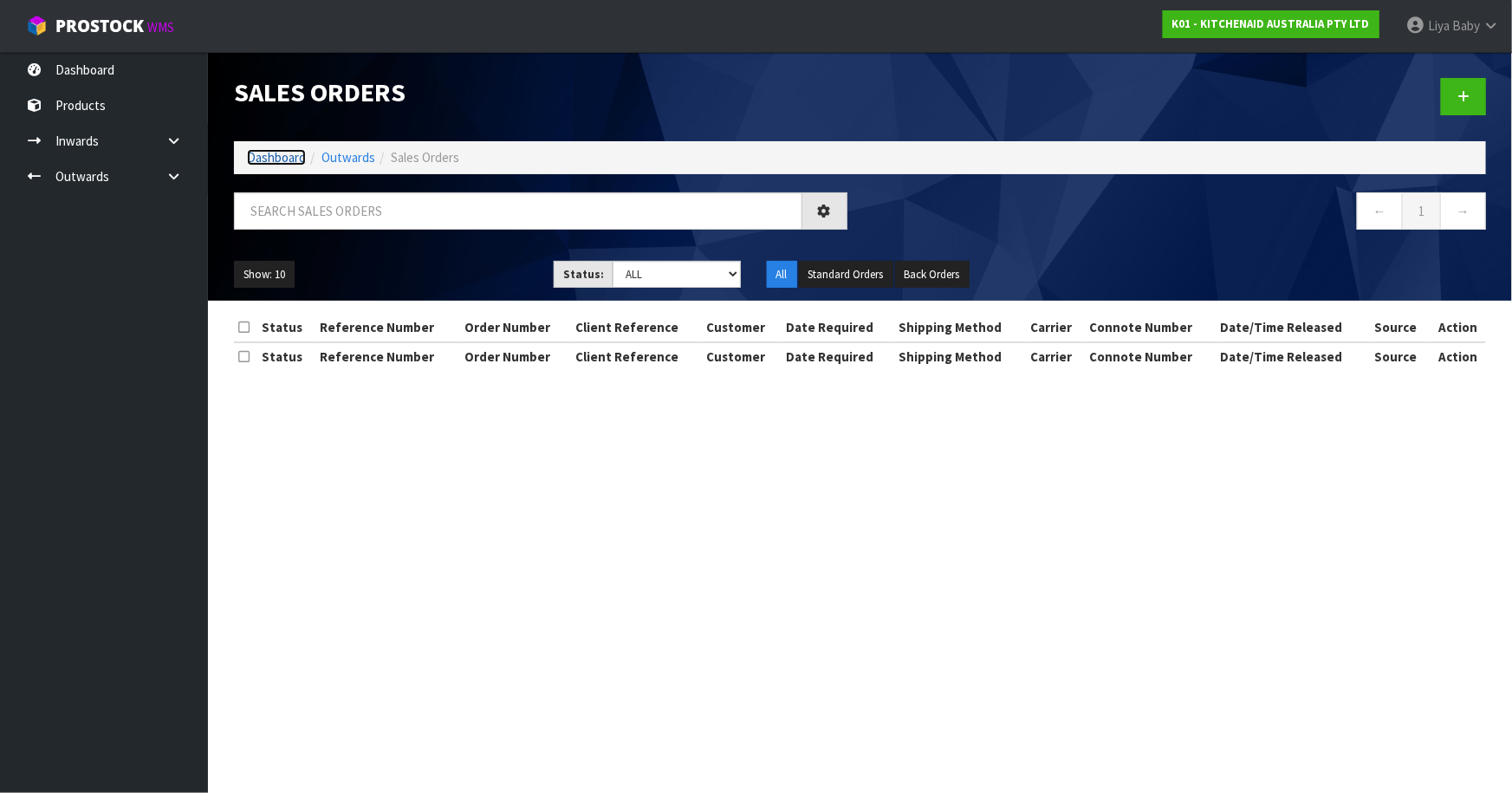
click at [282, 155] on link "Dashboard" at bounding box center [276, 157] width 58 height 16
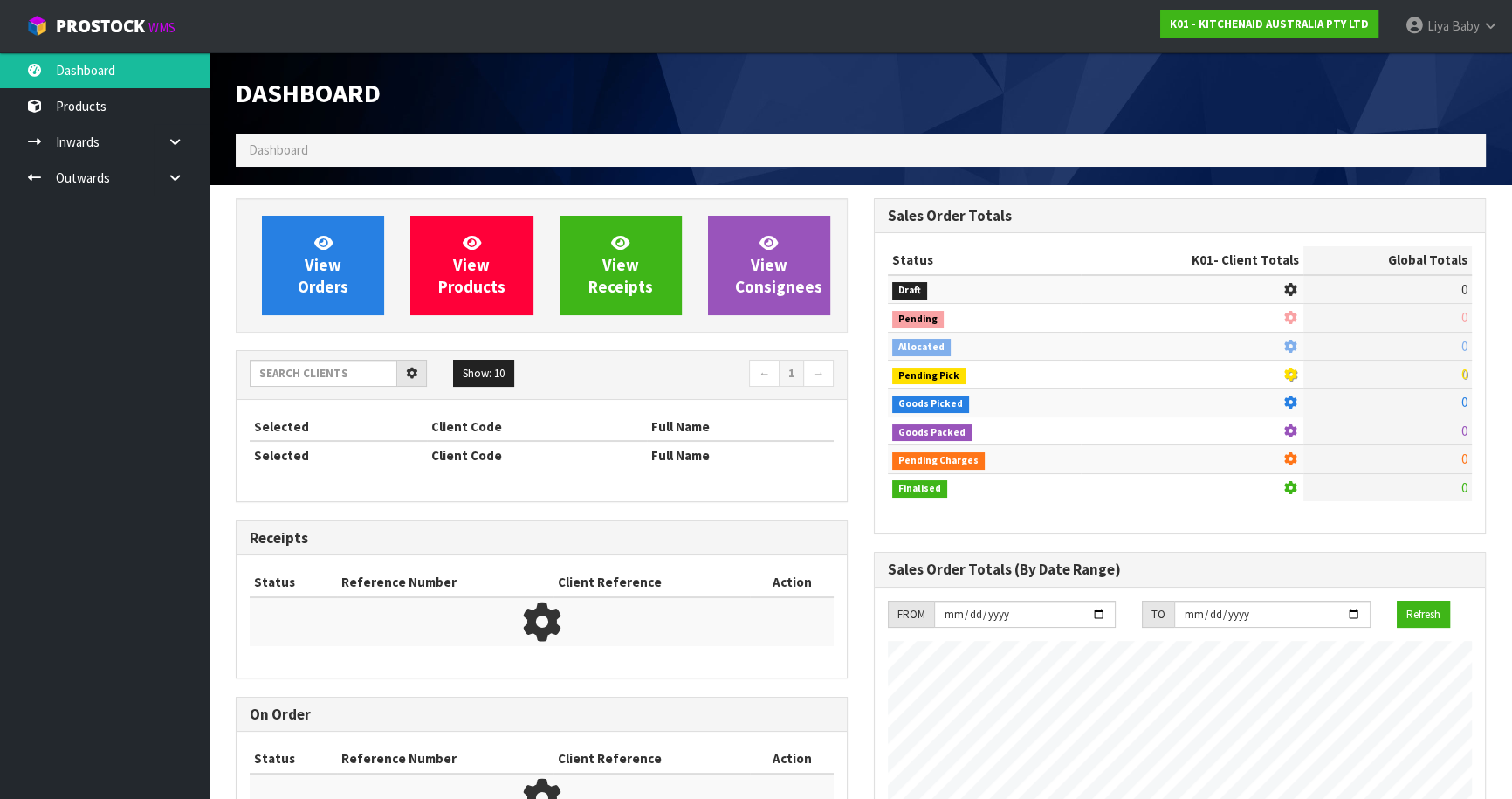
scroll to position [1320, 638]
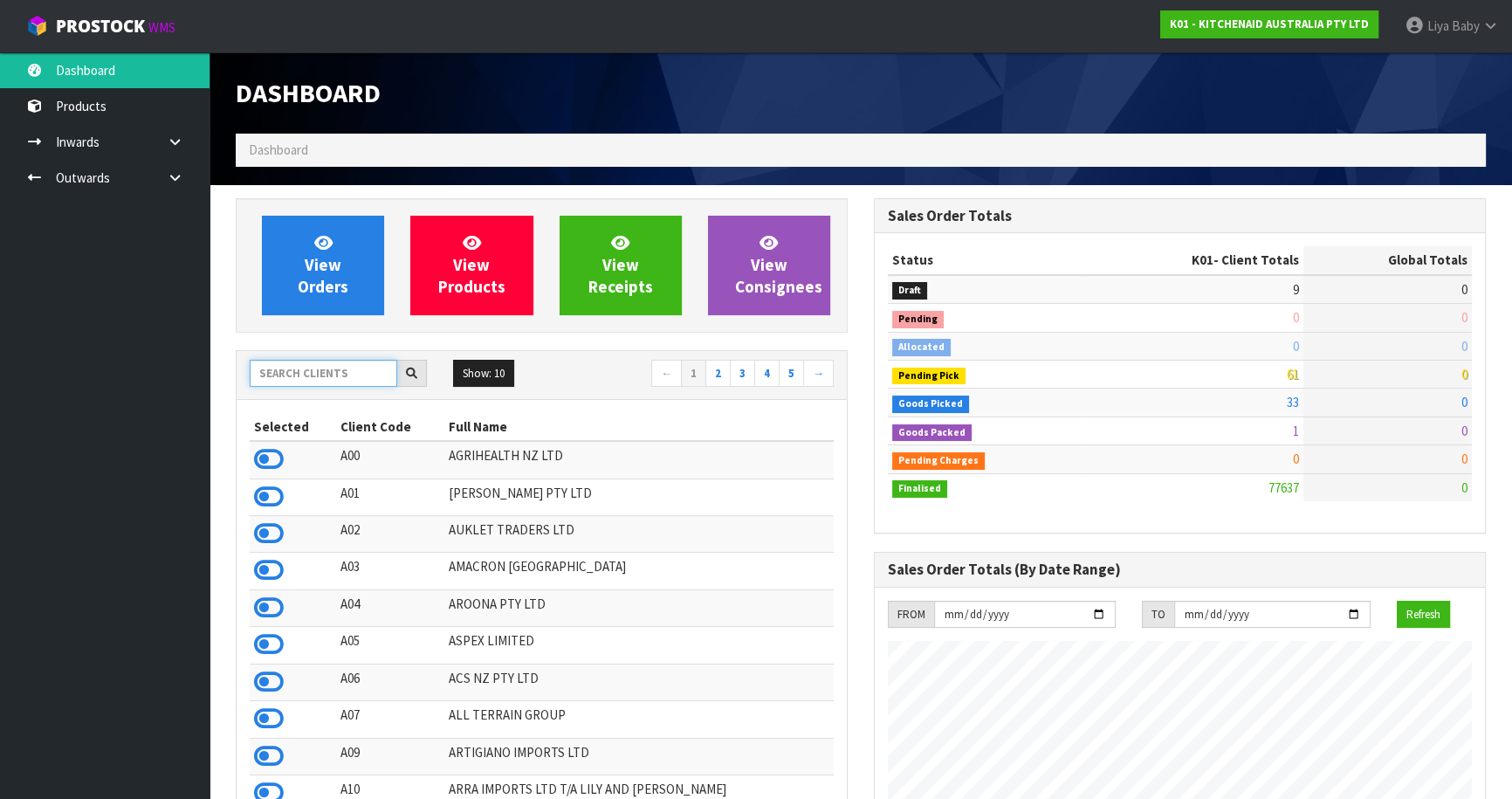
click at [313, 380] on input "text" at bounding box center [323, 373] width 147 height 27
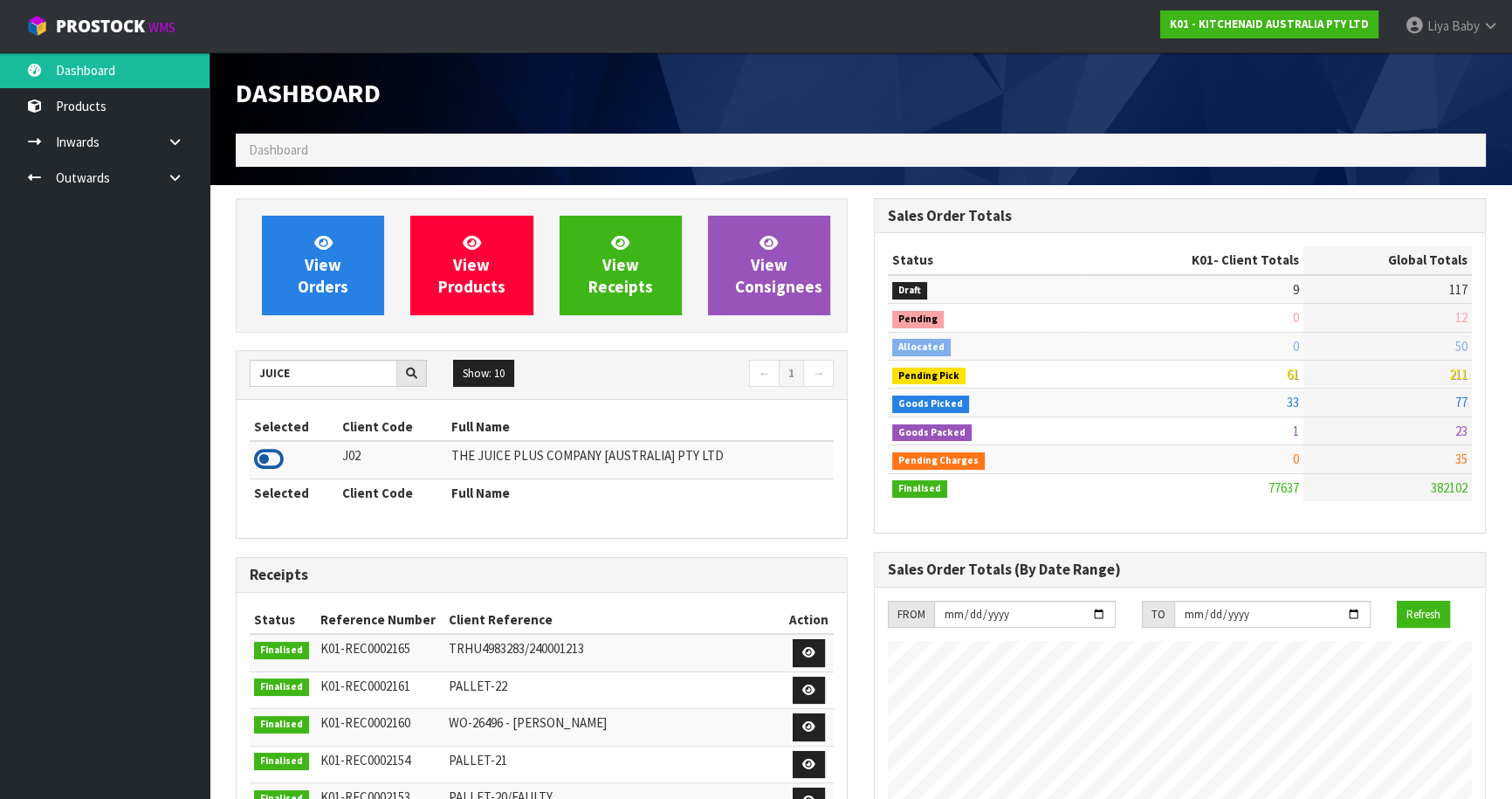
click at [263, 466] on icon at bounding box center [268, 460] width 29 height 27
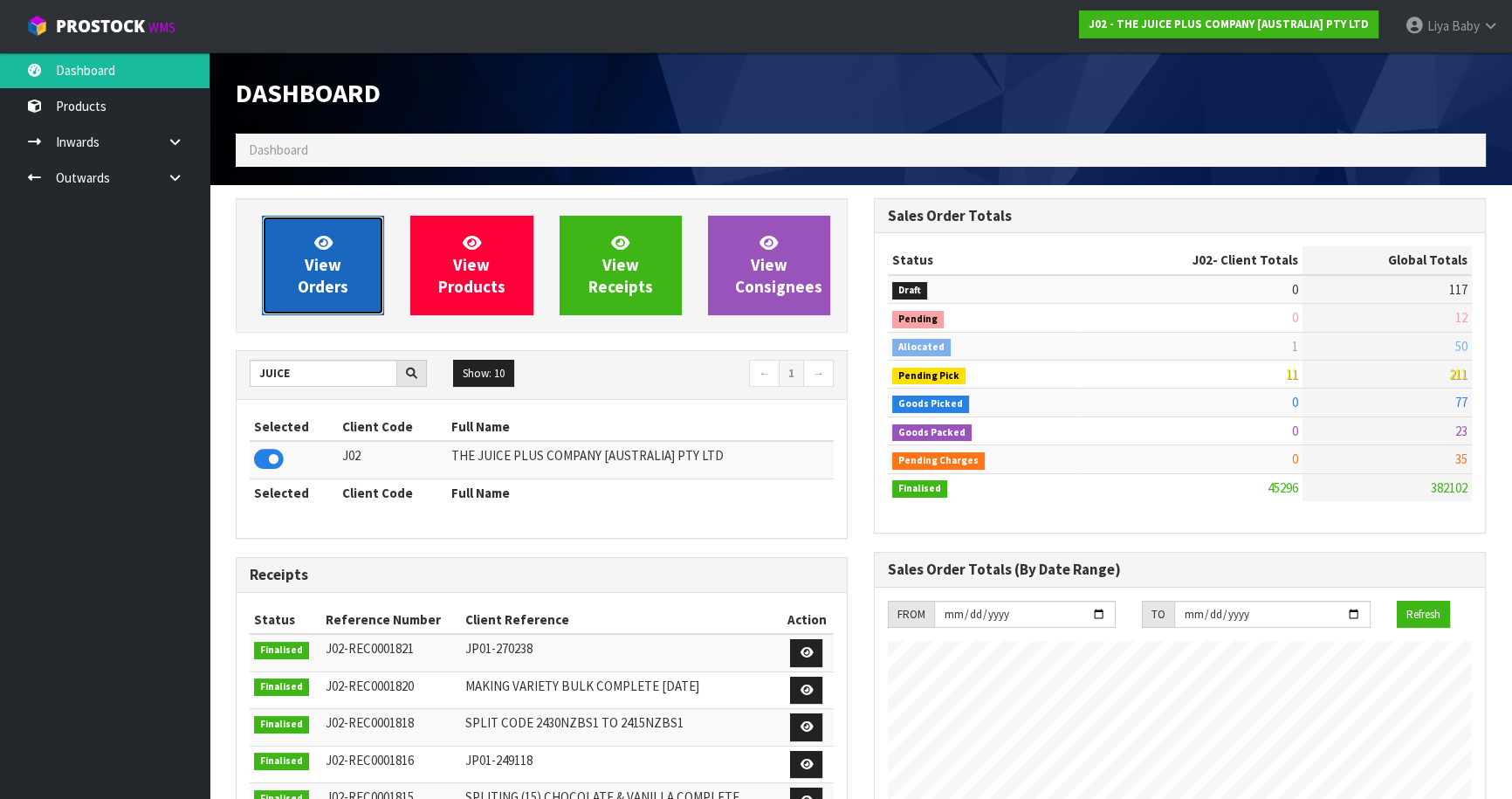
click at [327, 238] on icon at bounding box center [323, 241] width 18 height 16
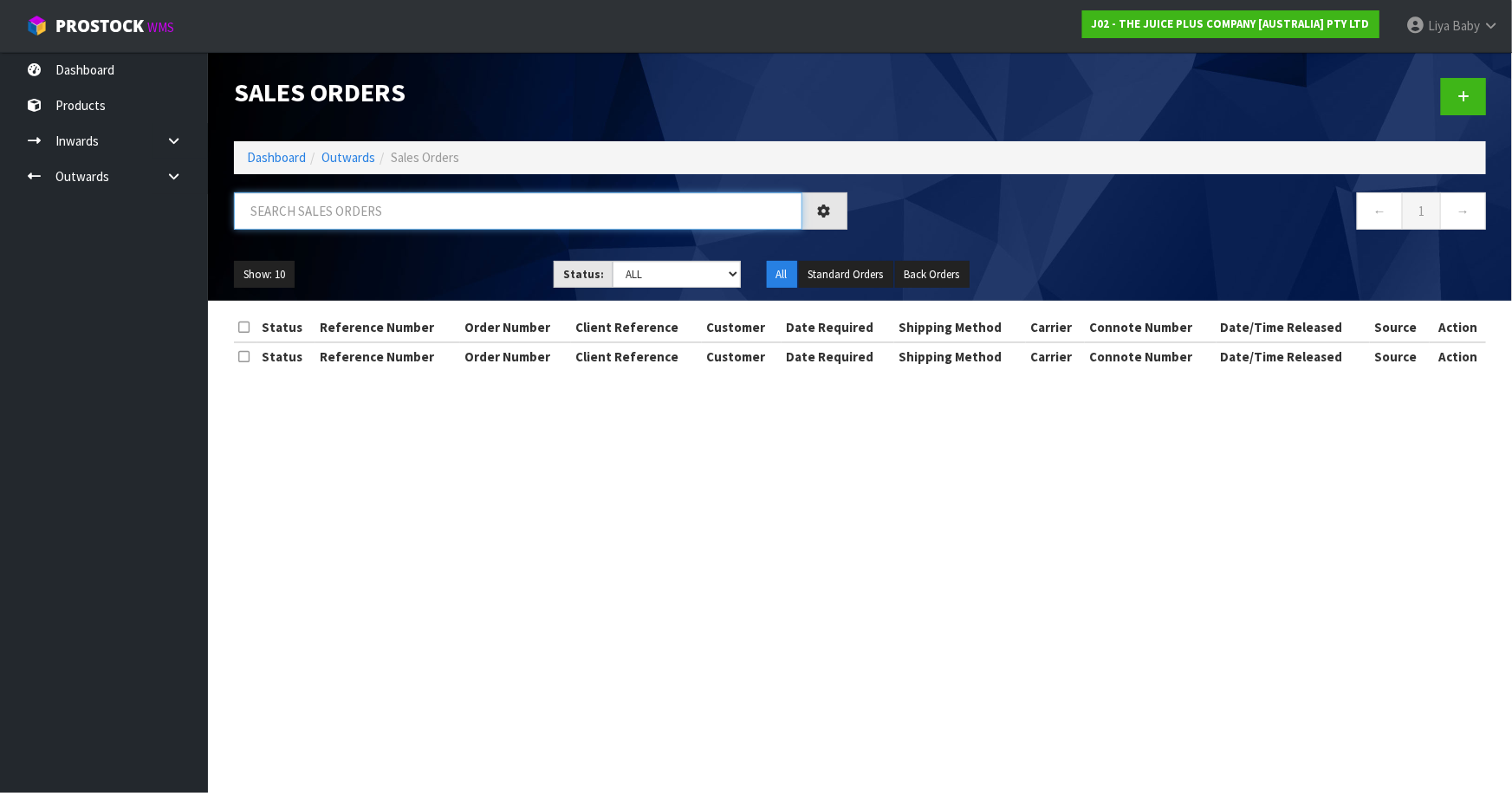
click at [324, 214] on input "text" at bounding box center [518, 211] width 569 height 38
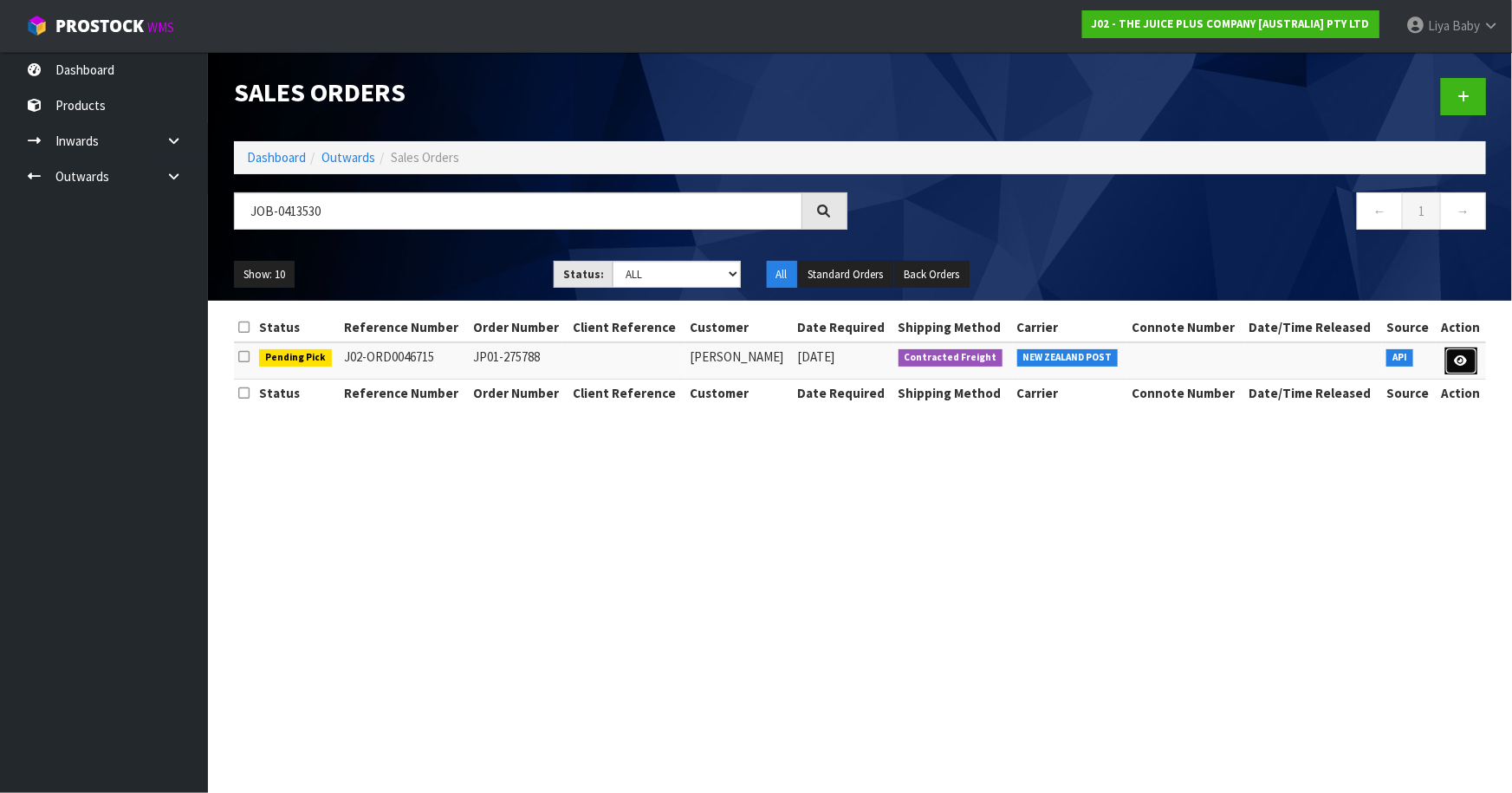
click at [1457, 360] on icon at bounding box center [1462, 361] width 13 height 11
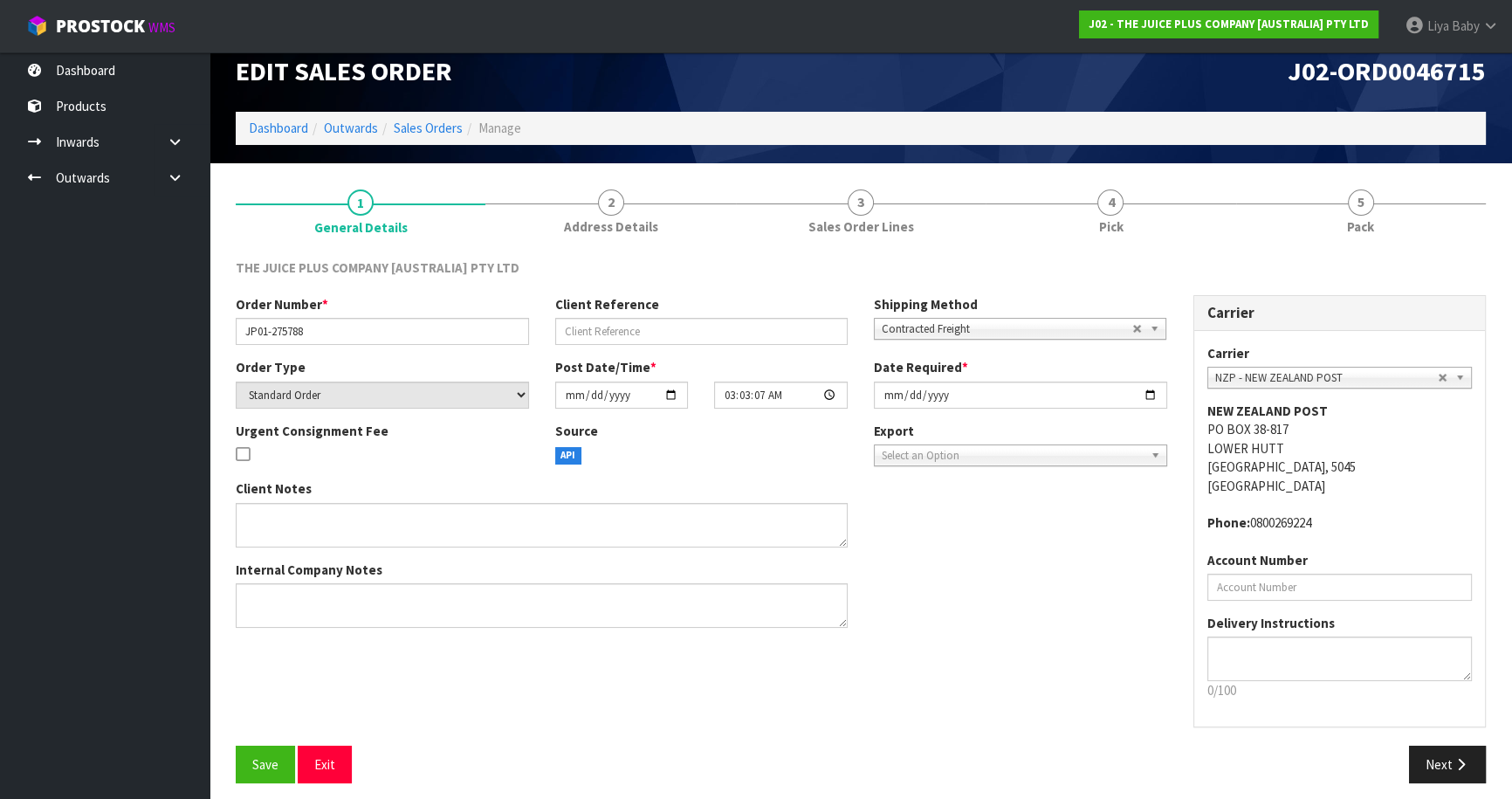
scroll to position [31, 0]
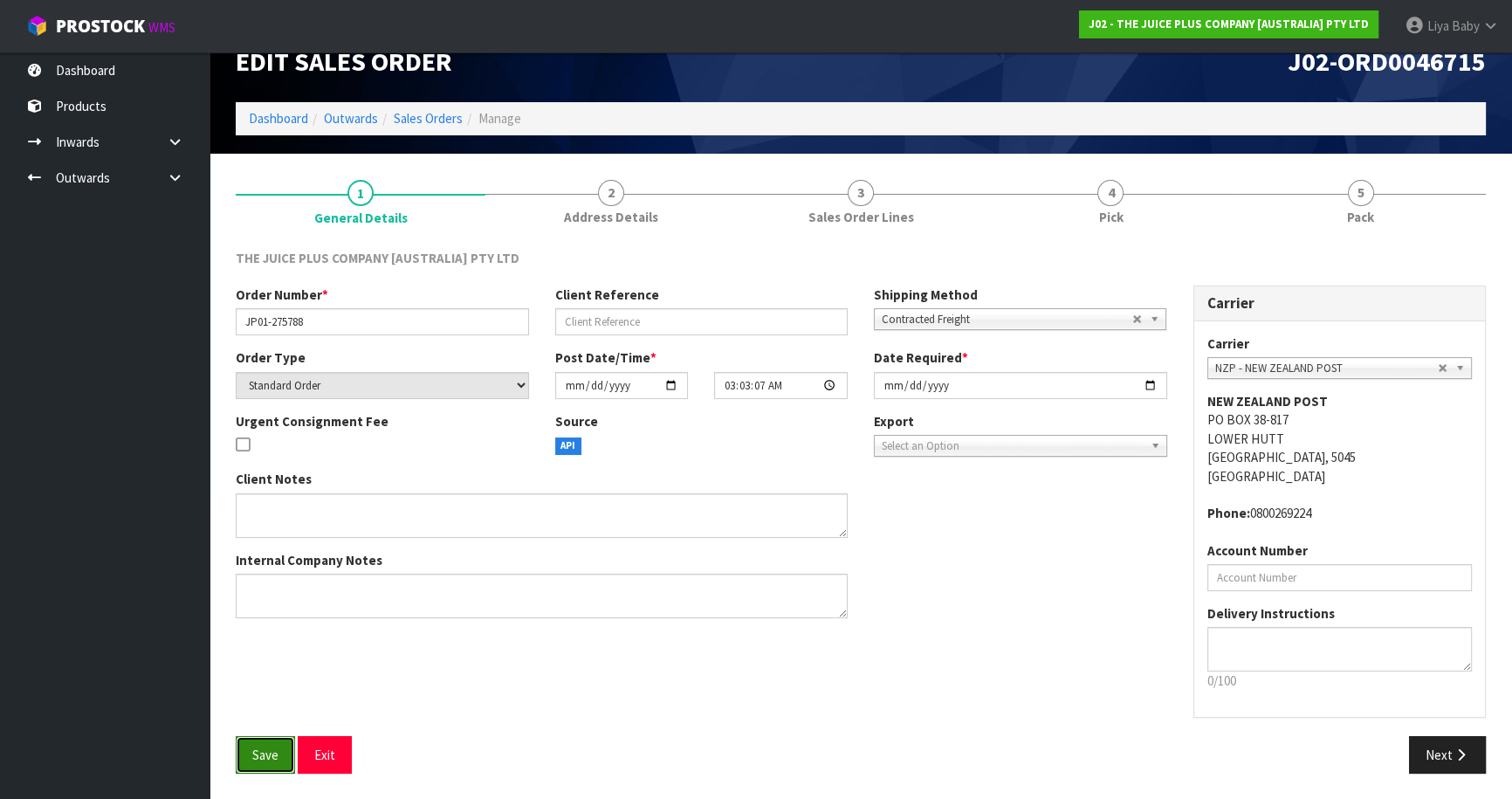
click at [250, 766] on button "Save" at bounding box center [265, 755] width 59 height 38
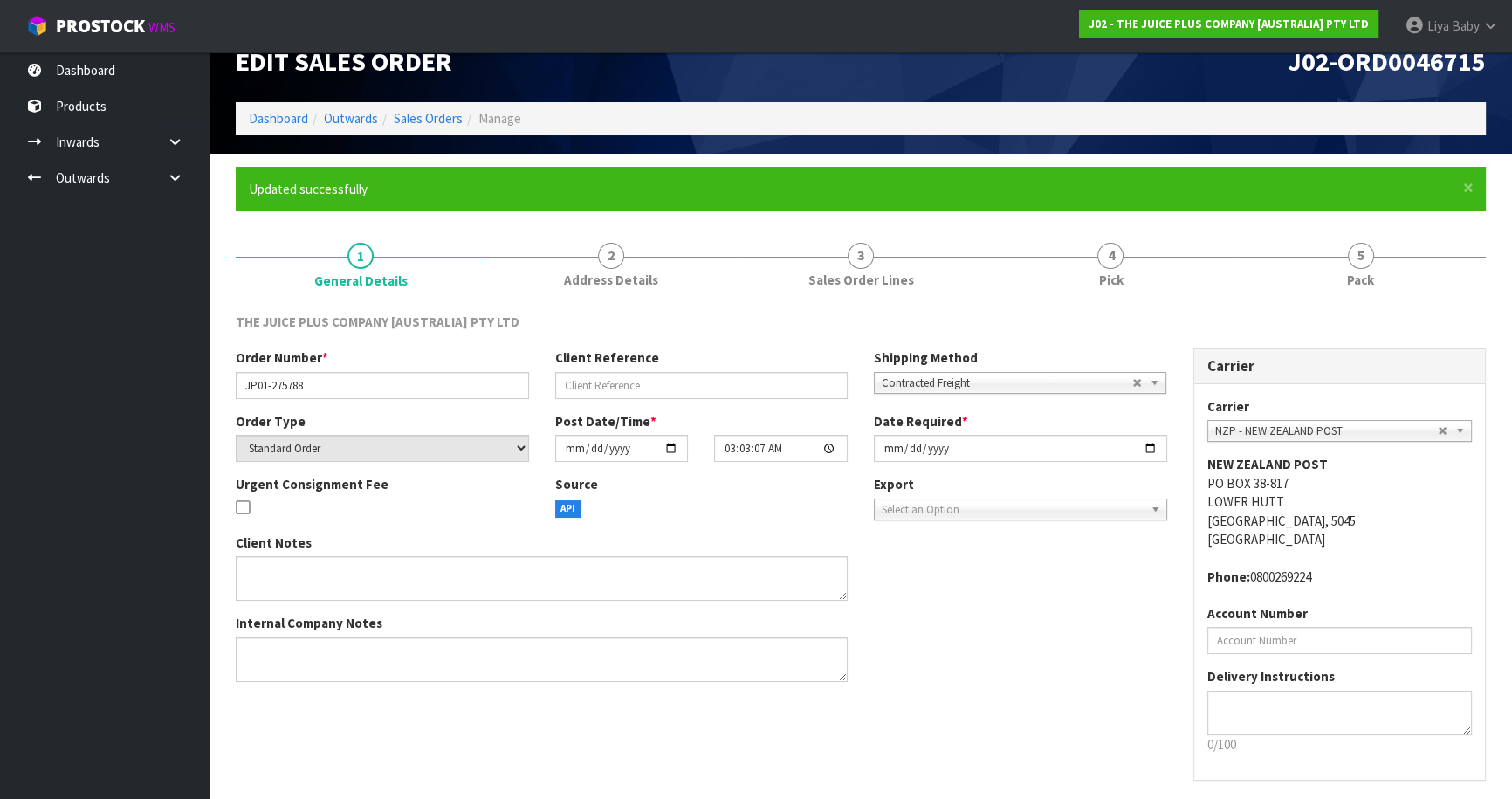
scroll to position [0, 0]
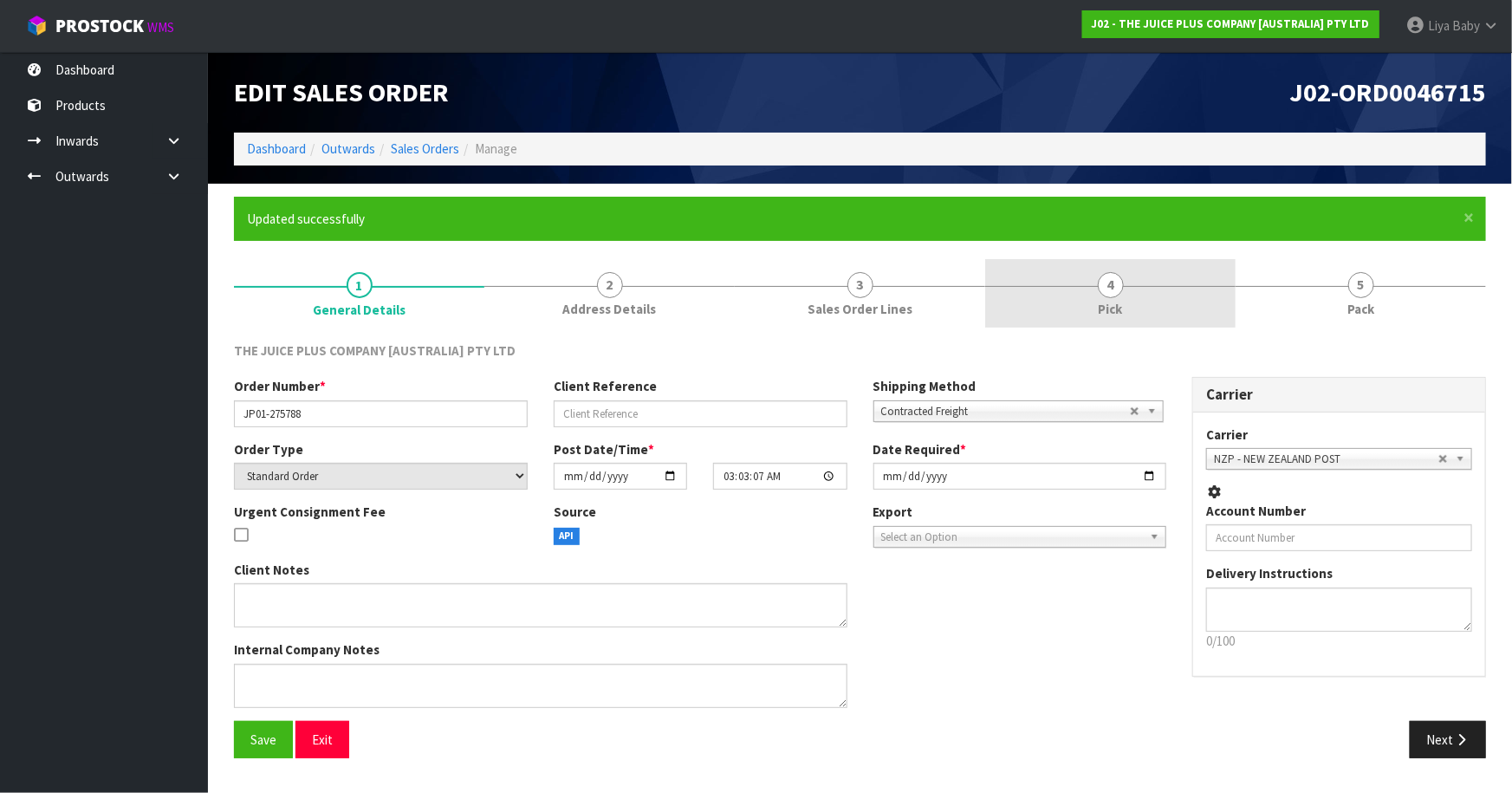
click at [1125, 286] on link "4 Pick" at bounding box center [1111, 293] width 251 height 69
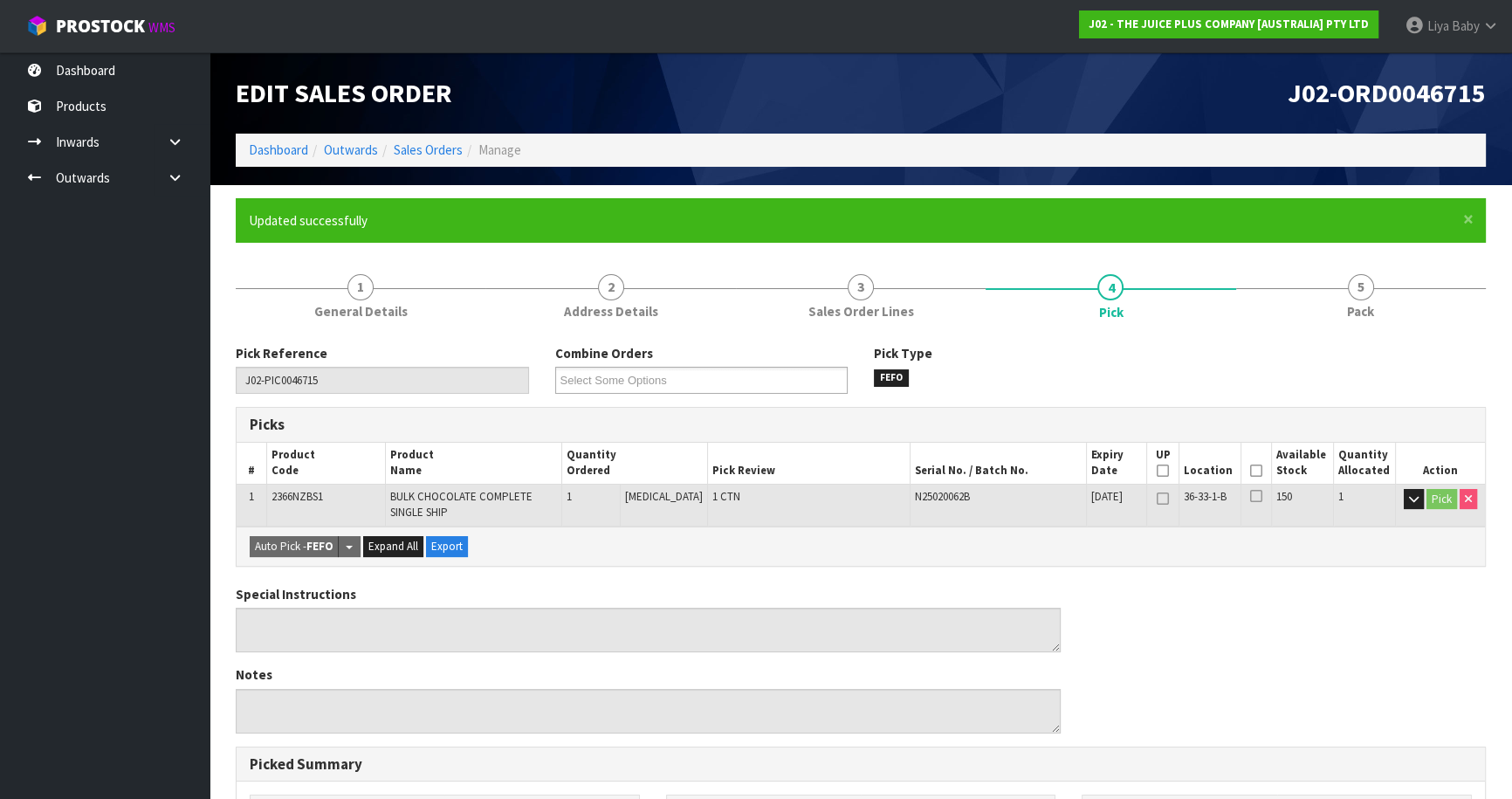
click at [1260, 475] on th "Picked" at bounding box center [1257, 463] width 30 height 41
click at [1254, 471] on icon at bounding box center [1256, 470] width 12 height 1
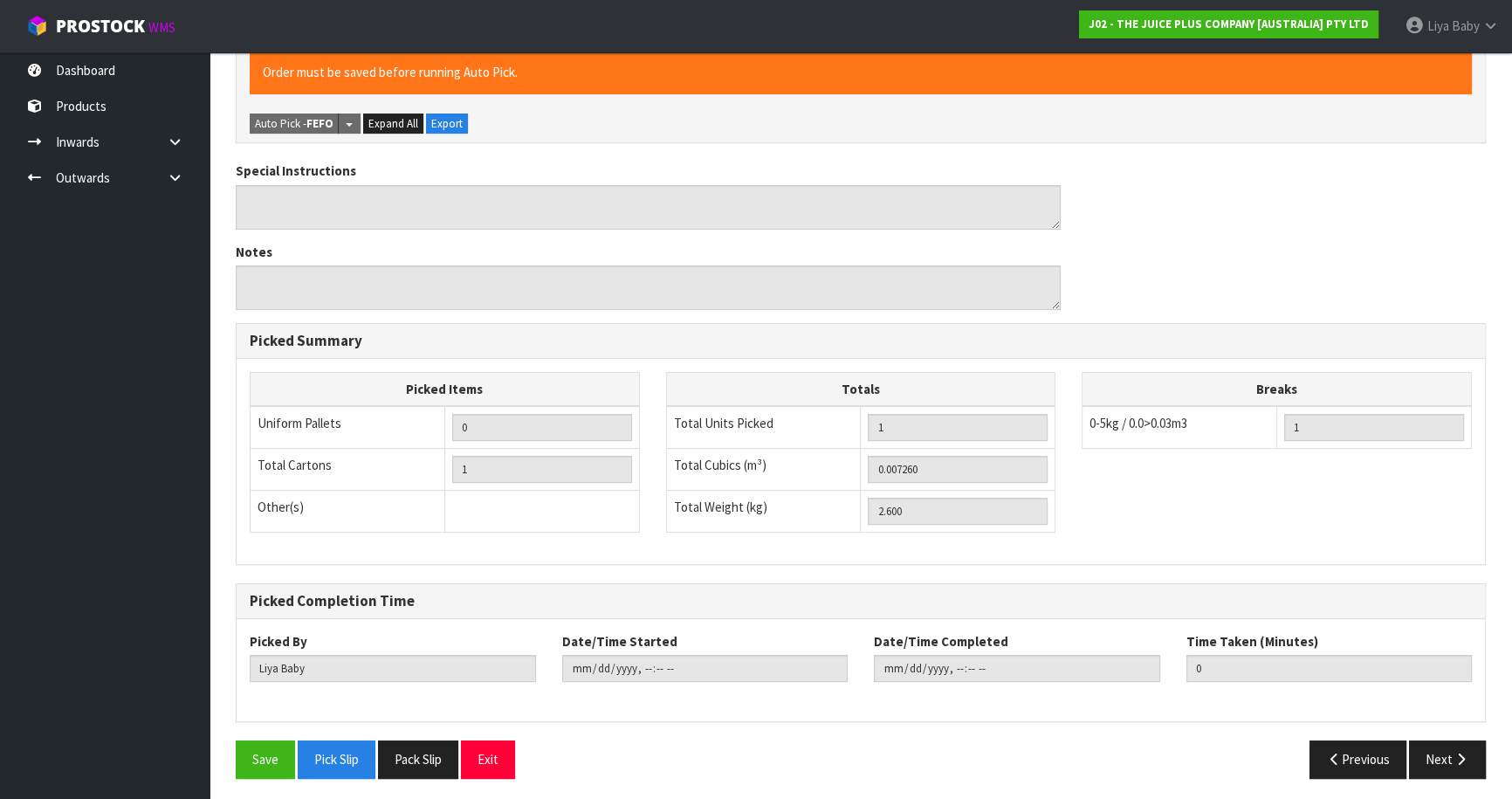
scroll to position [489, 0]
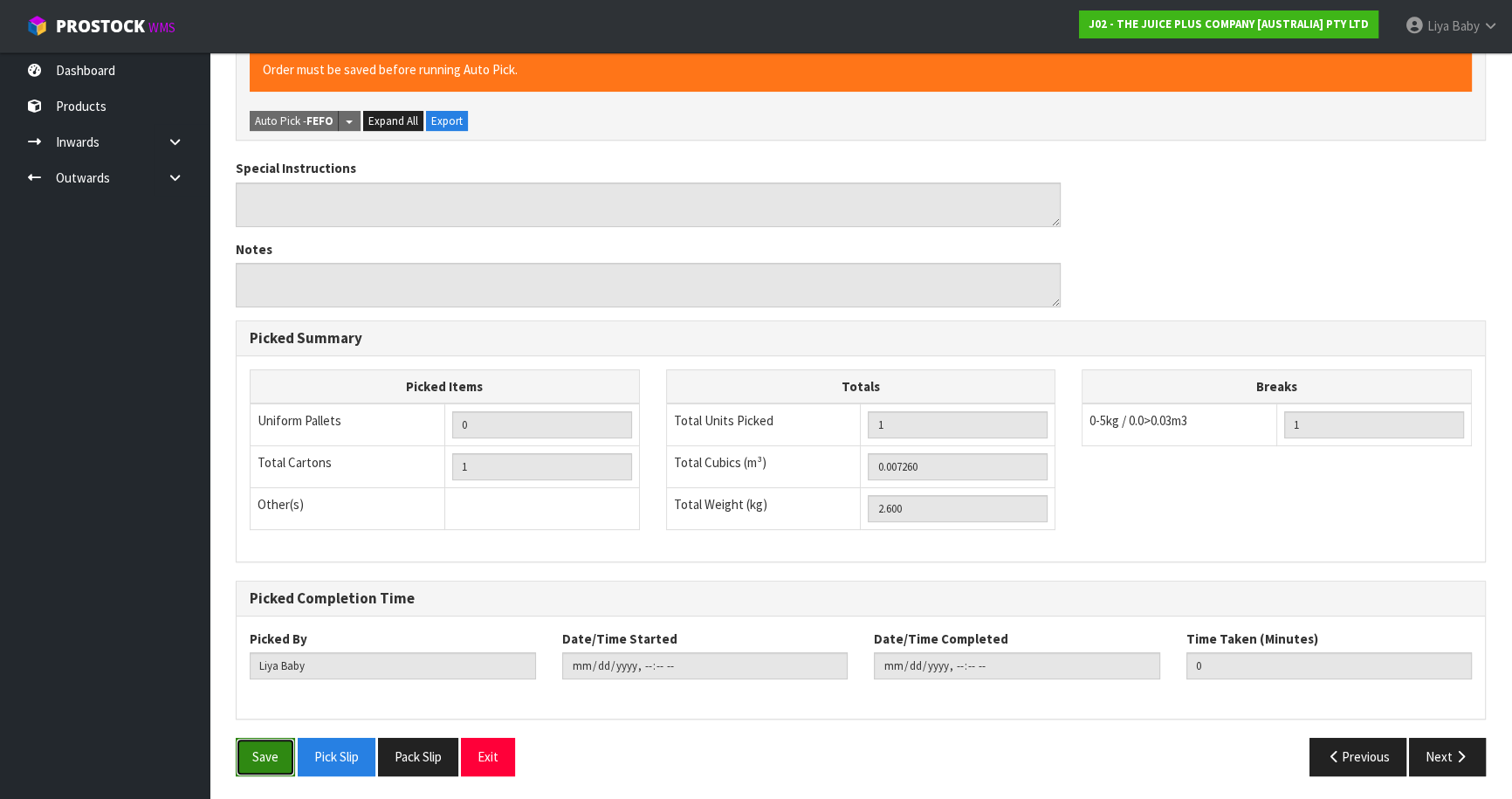
click at [271, 749] on button "Save" at bounding box center [265, 756] width 59 height 38
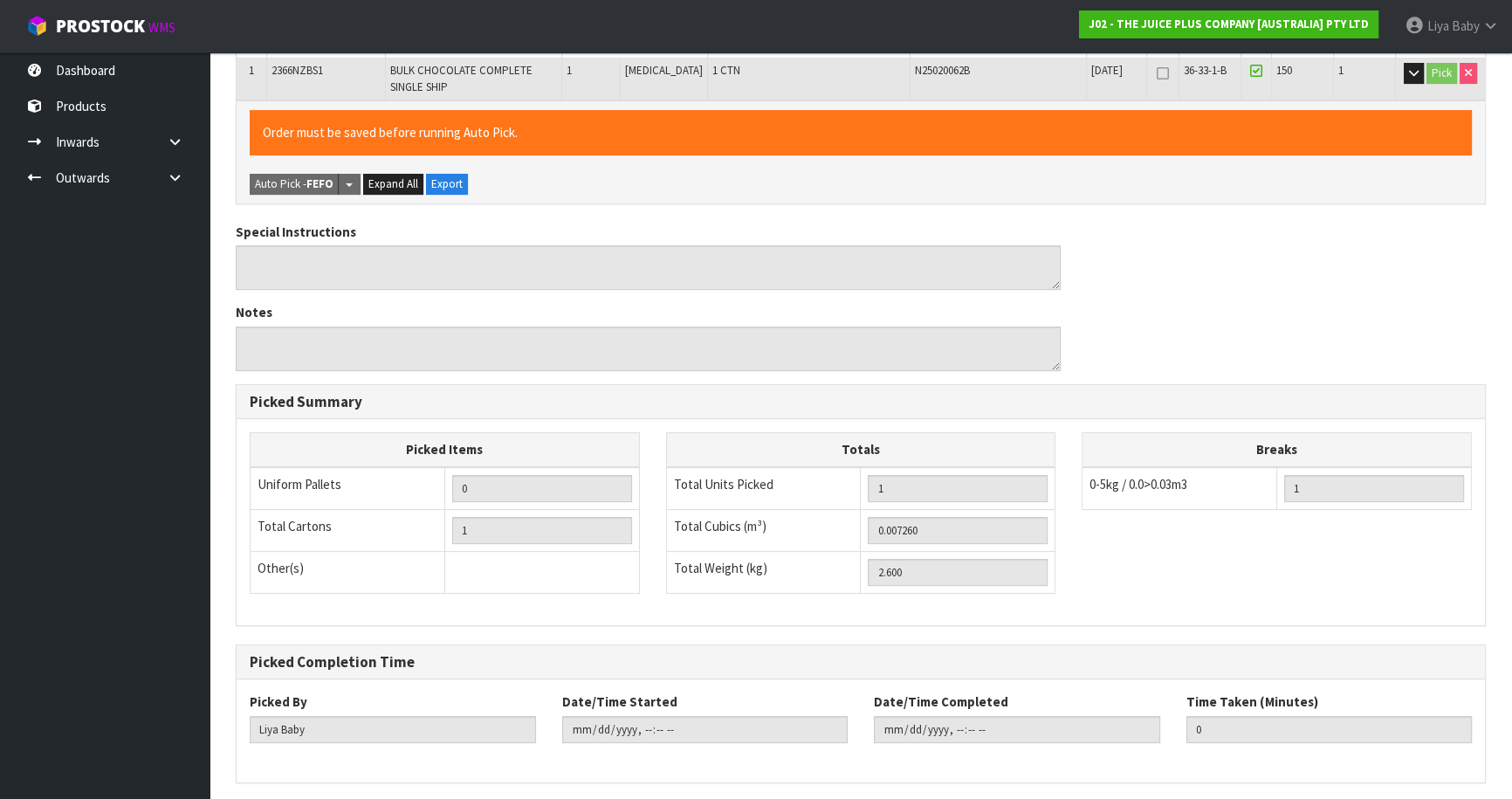
scroll to position [0, 0]
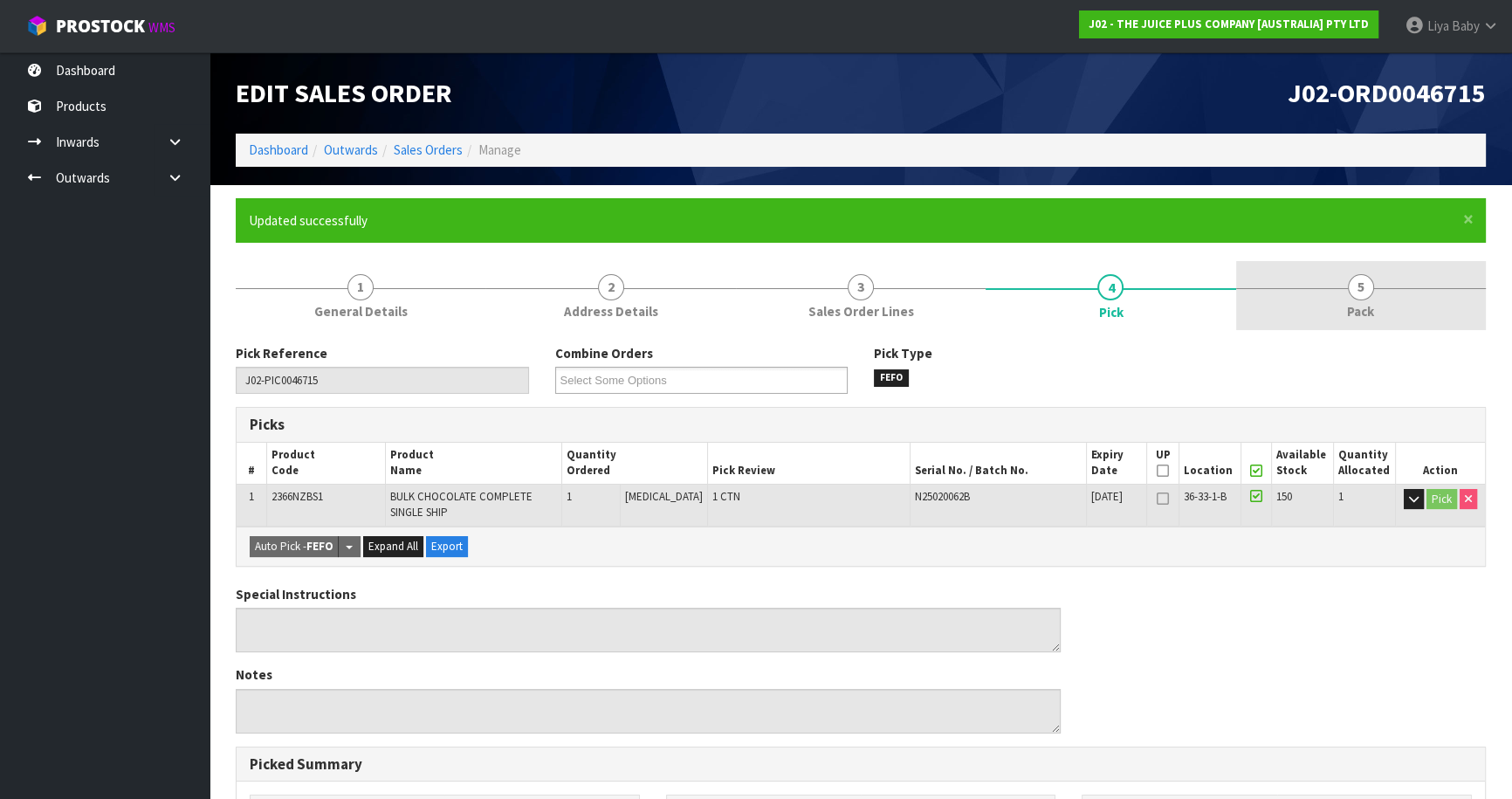
click at [1355, 267] on link "5 Pack" at bounding box center [1361, 295] width 250 height 69
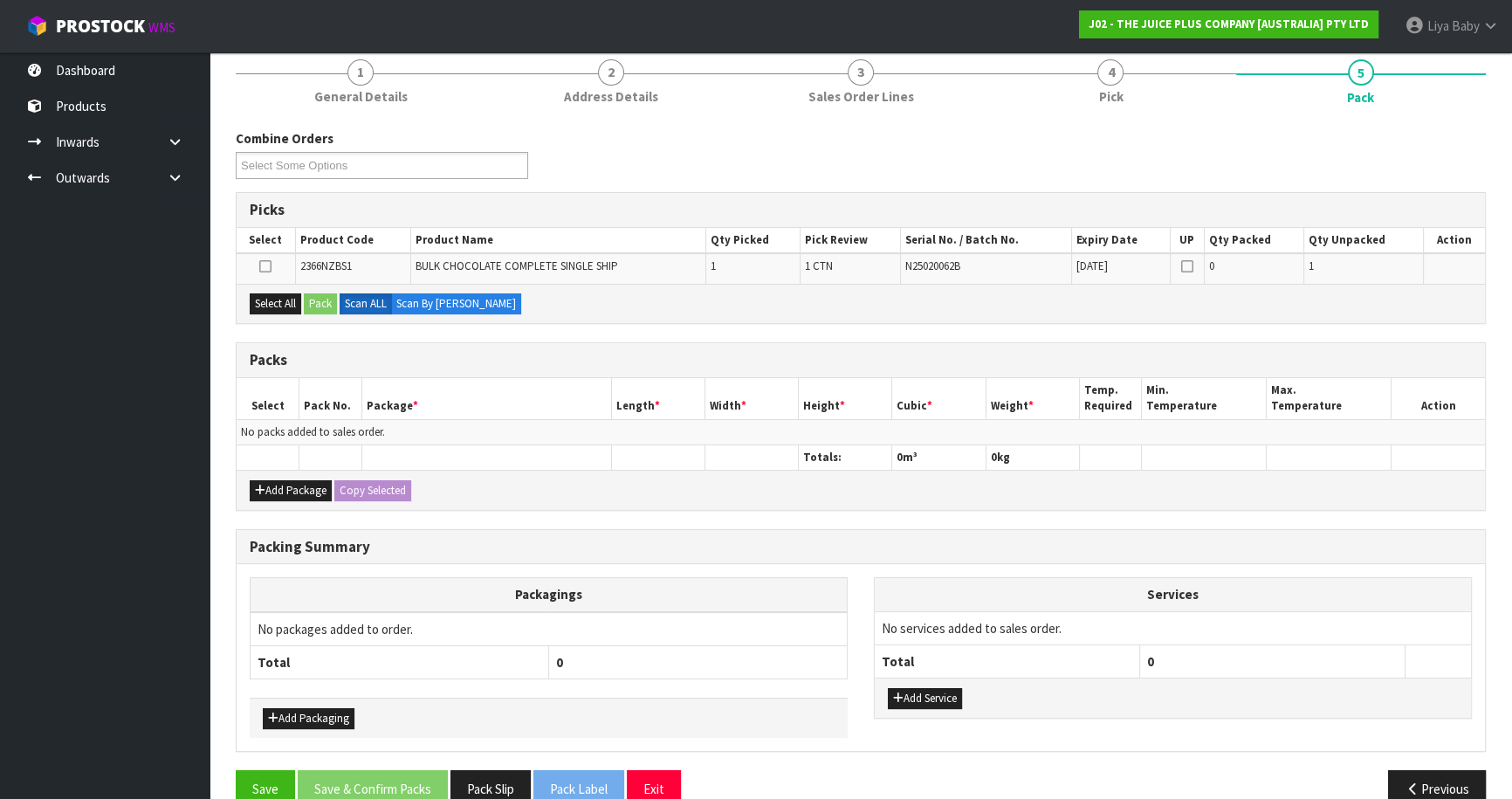
scroll to position [245, 0]
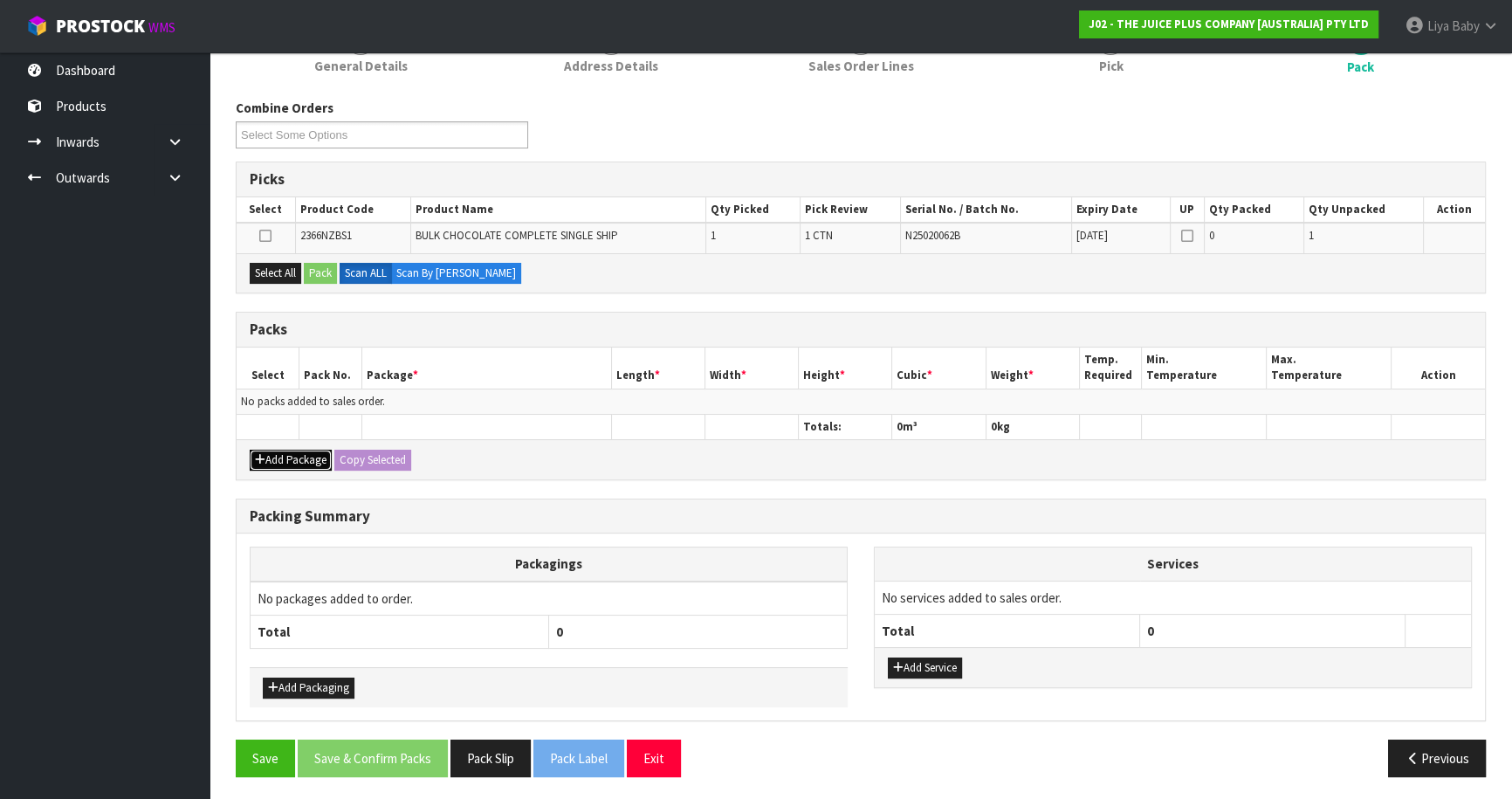
click at [266, 465] on button "Add Package" at bounding box center [291, 460] width 82 height 21
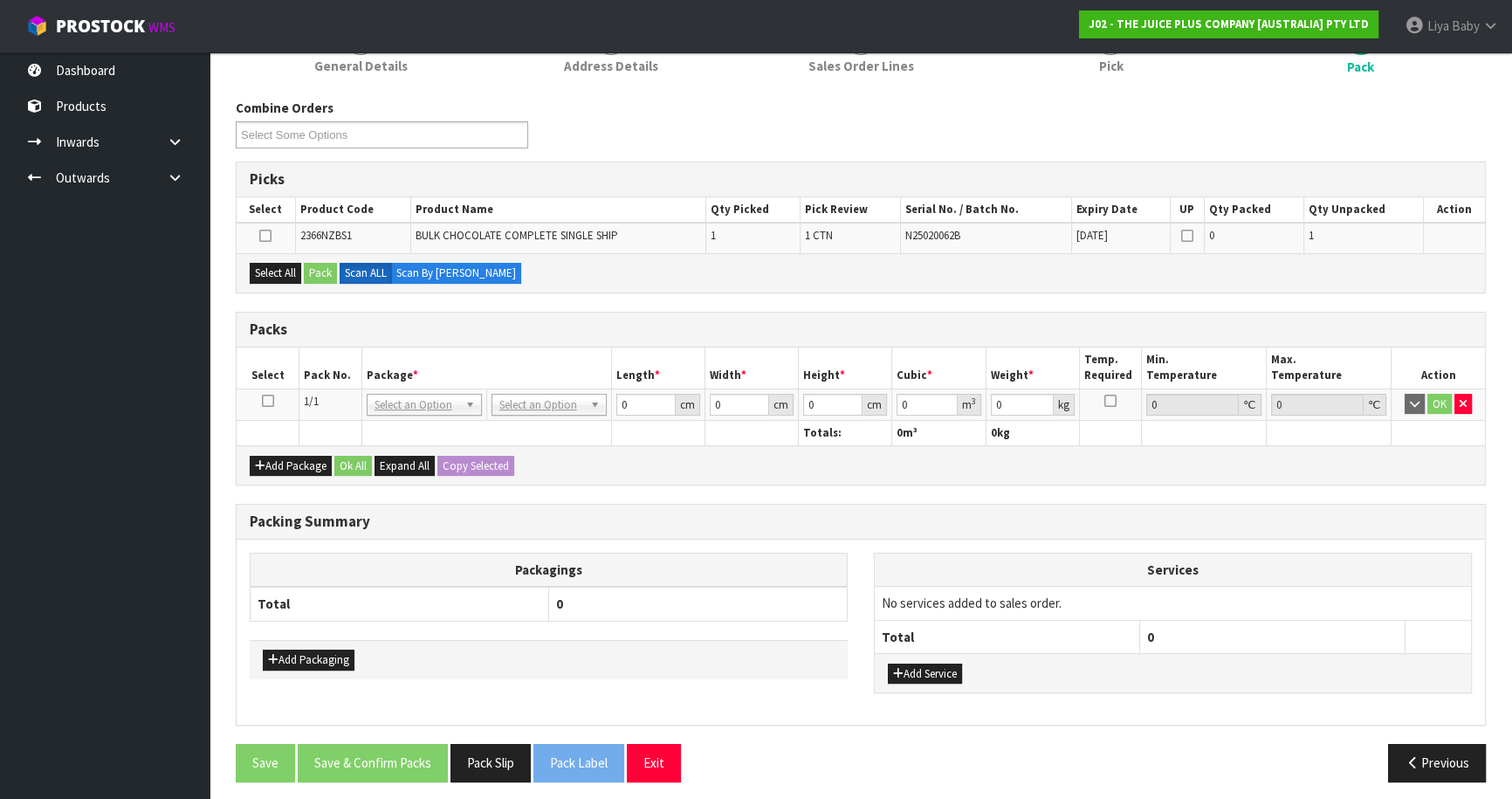
click at [269, 405] on link at bounding box center [268, 401] width 12 height 15
click at [288, 265] on button "Select All" at bounding box center [276, 274] width 51 height 21
click at [322, 263] on button "Pack" at bounding box center [320, 274] width 33 height 21
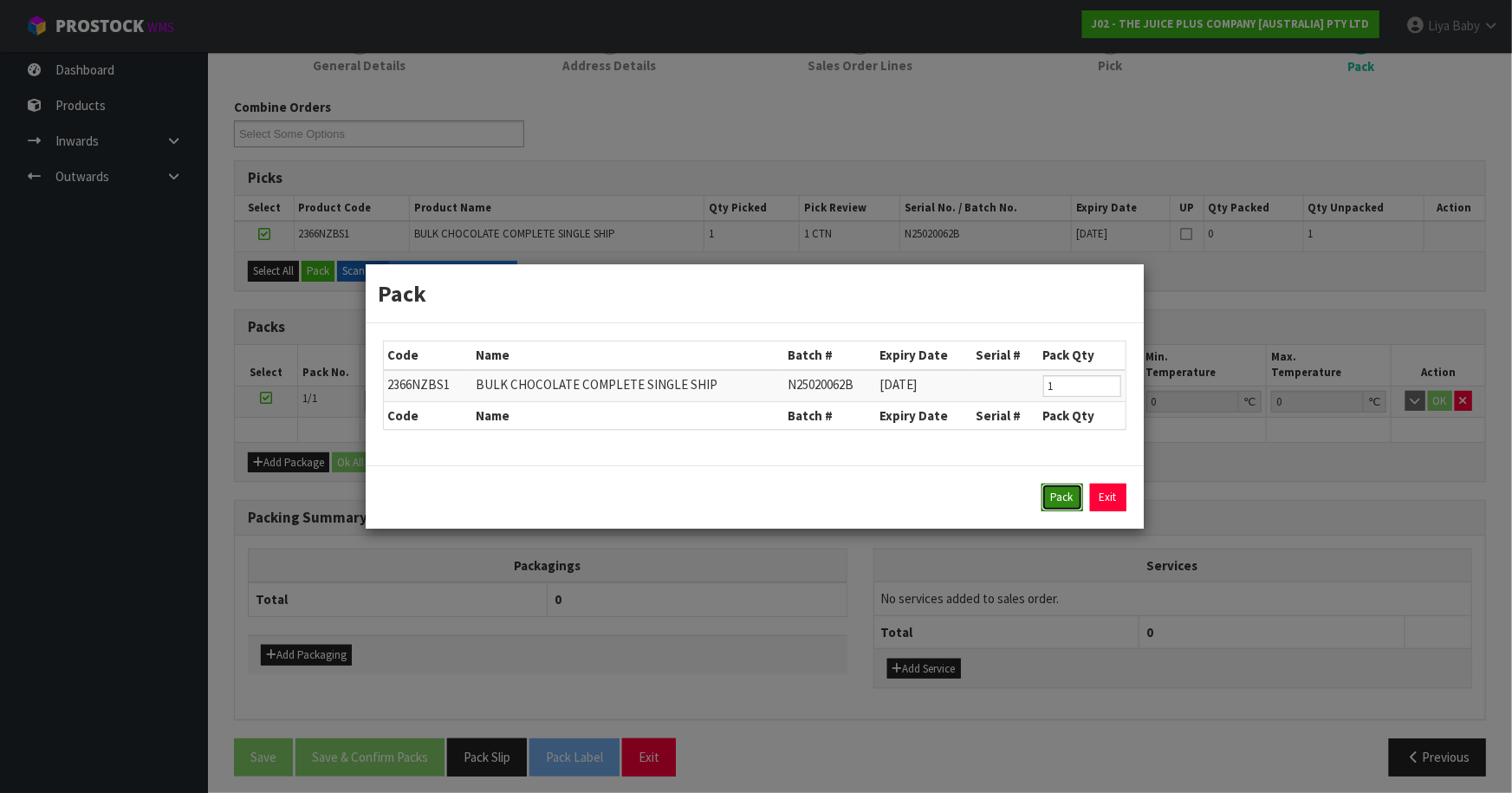
click at [1049, 507] on button "Pack" at bounding box center [1062, 497] width 42 height 27
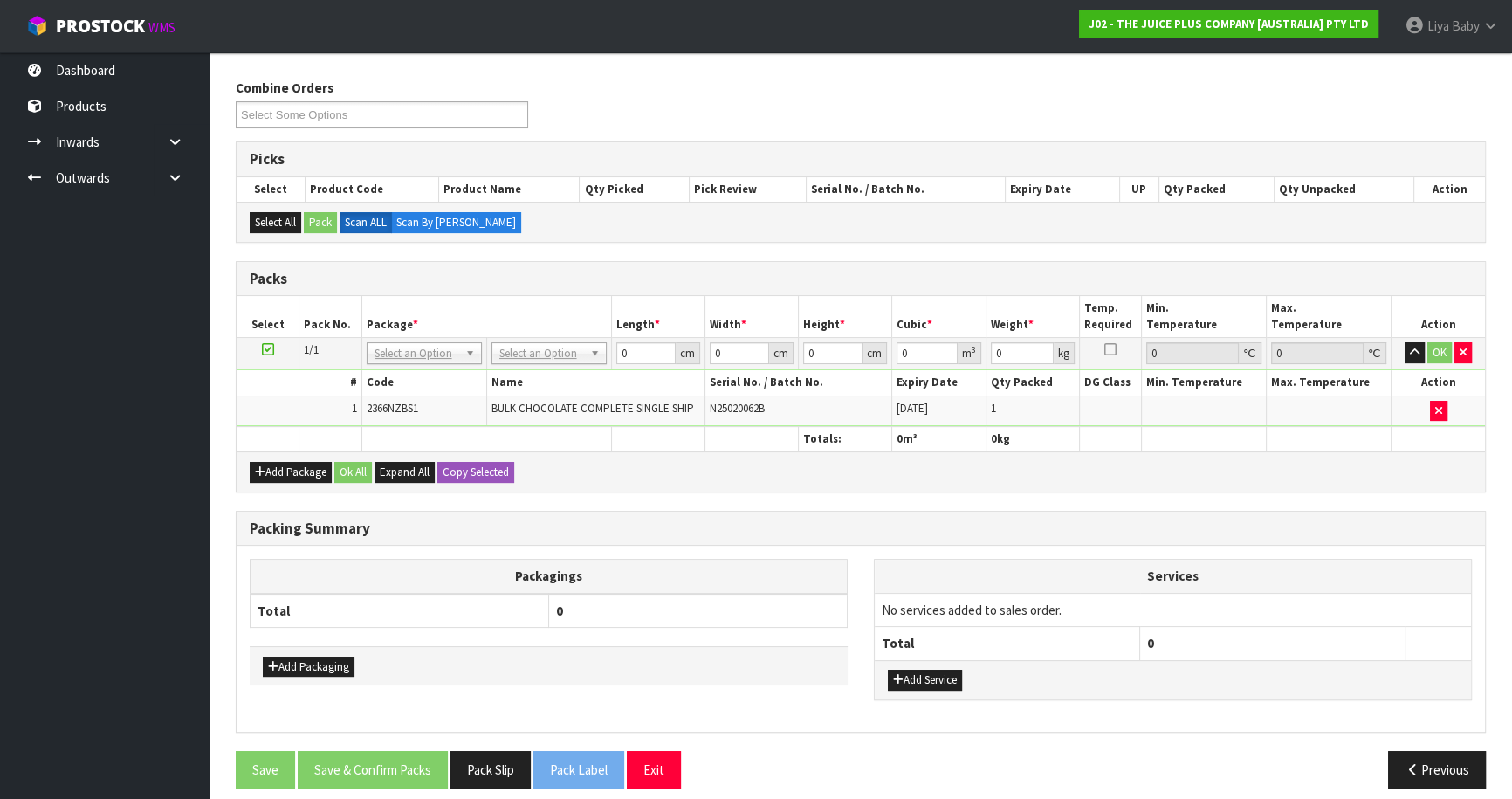
scroll to position [276, 0]
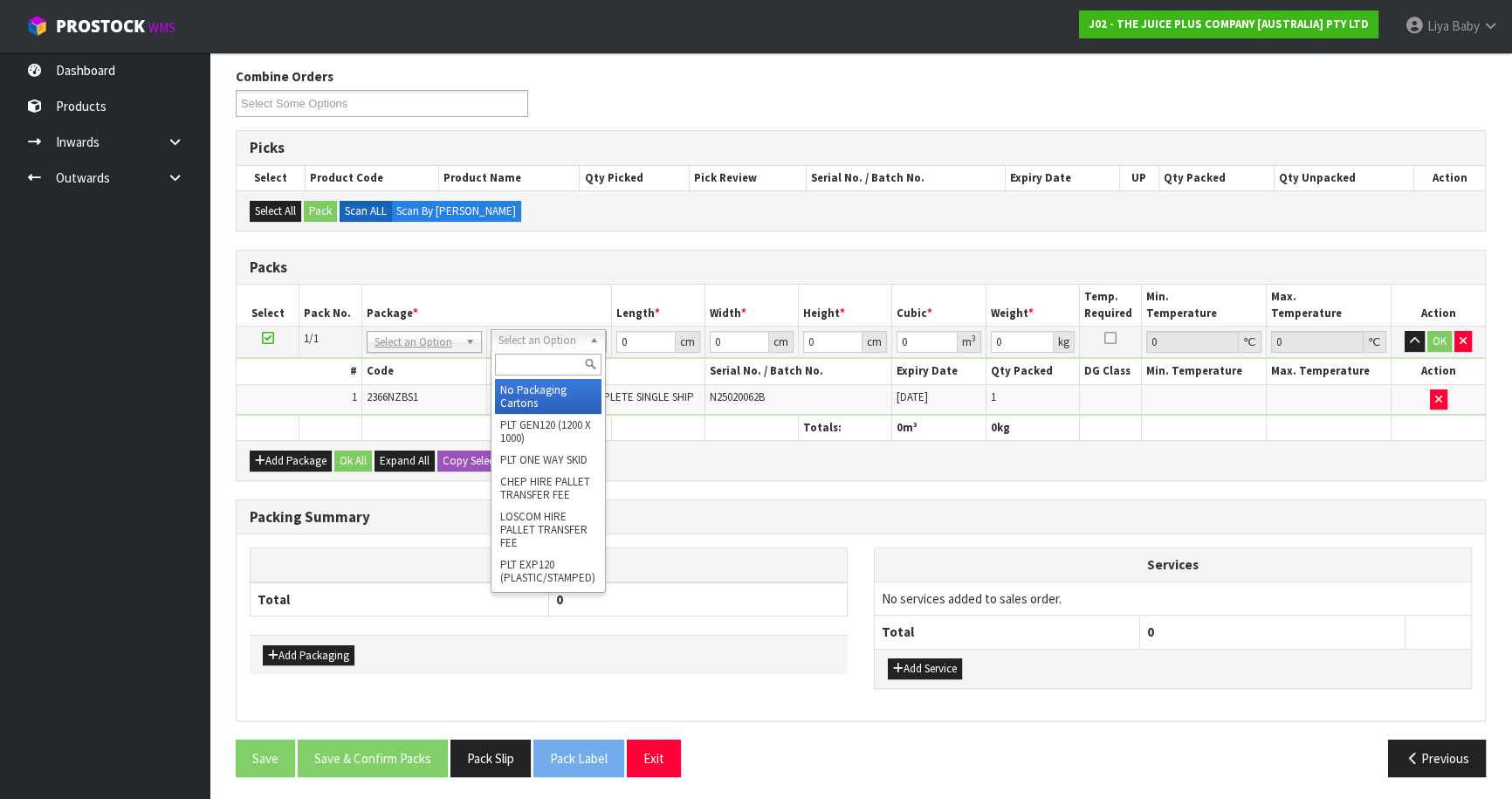
click at [538, 371] on input "text" at bounding box center [548, 364] width 106 height 22
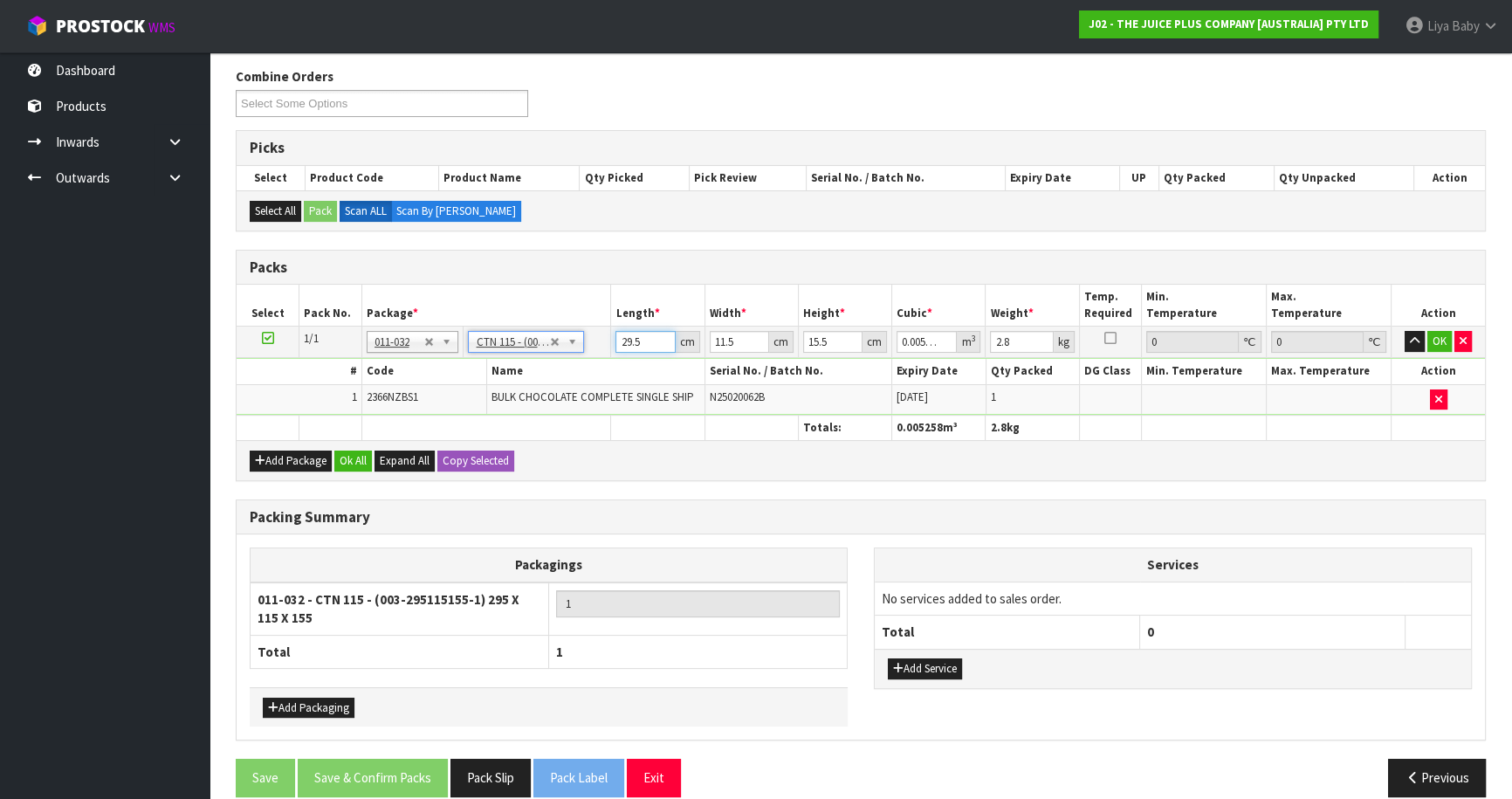
click at [649, 344] on input "29.5" at bounding box center [645, 341] width 59 height 22
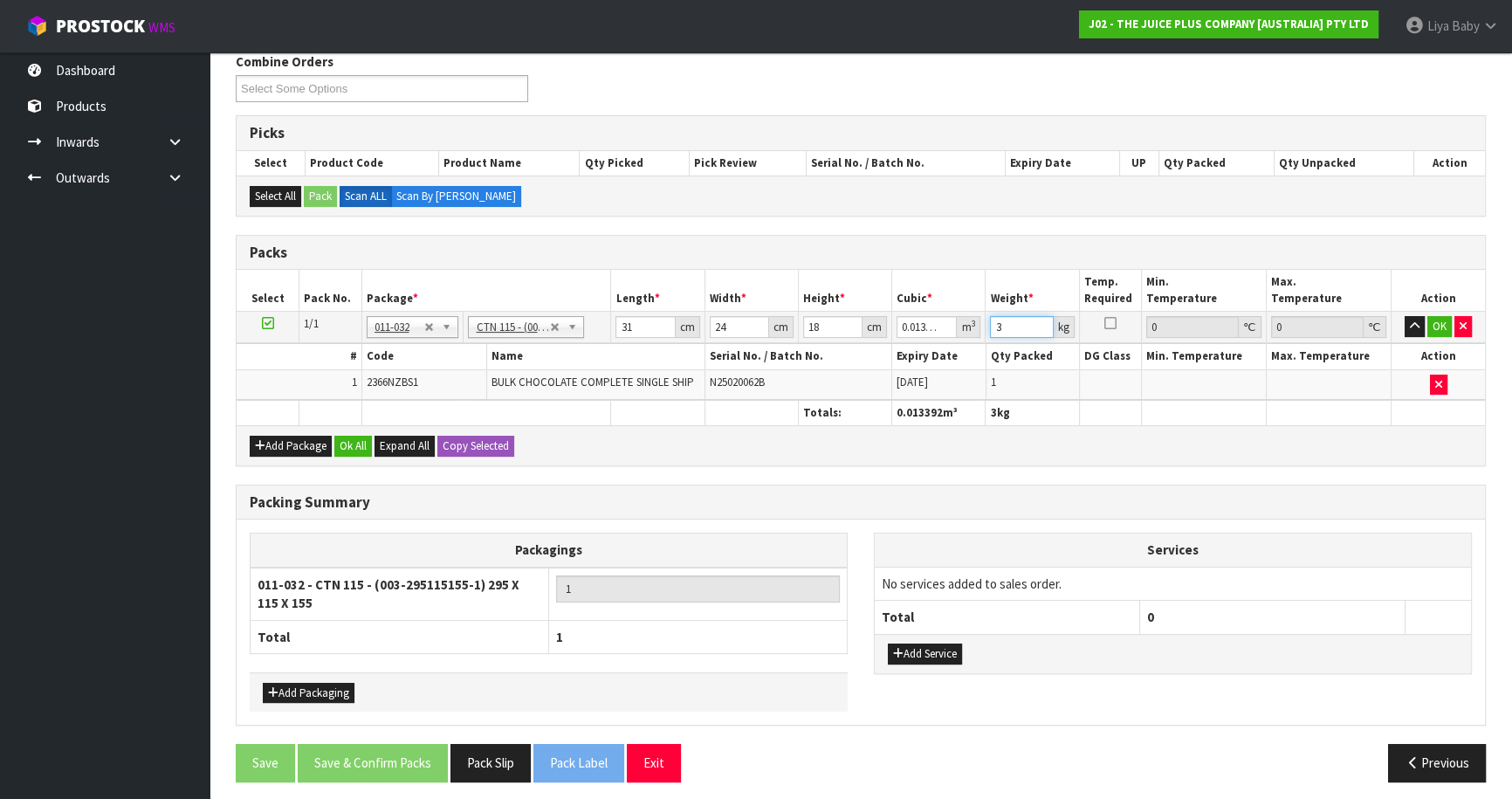
scroll to position [296, 0]
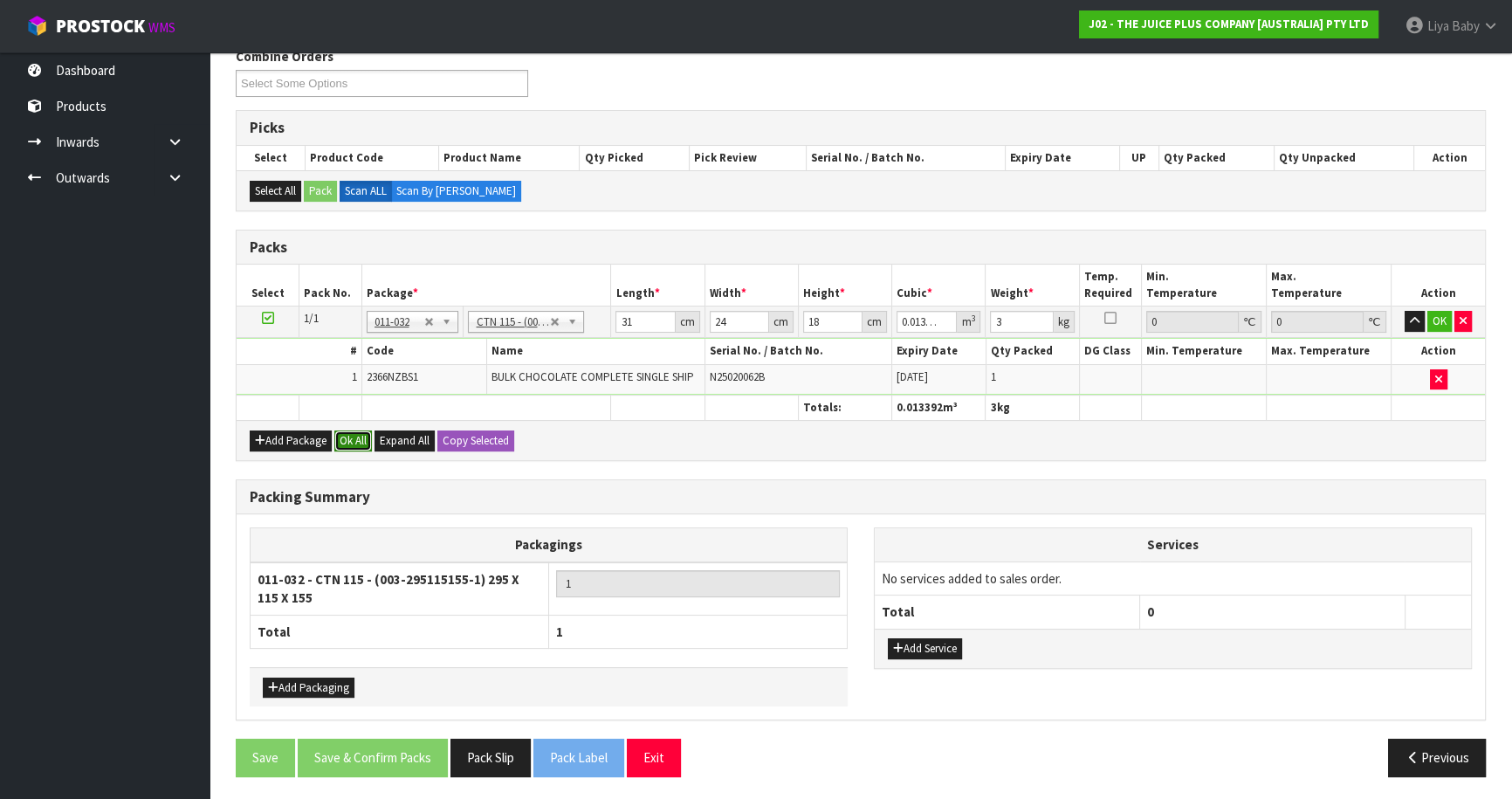
click at [350, 438] on button "Ok All" at bounding box center [354, 441] width 38 height 21
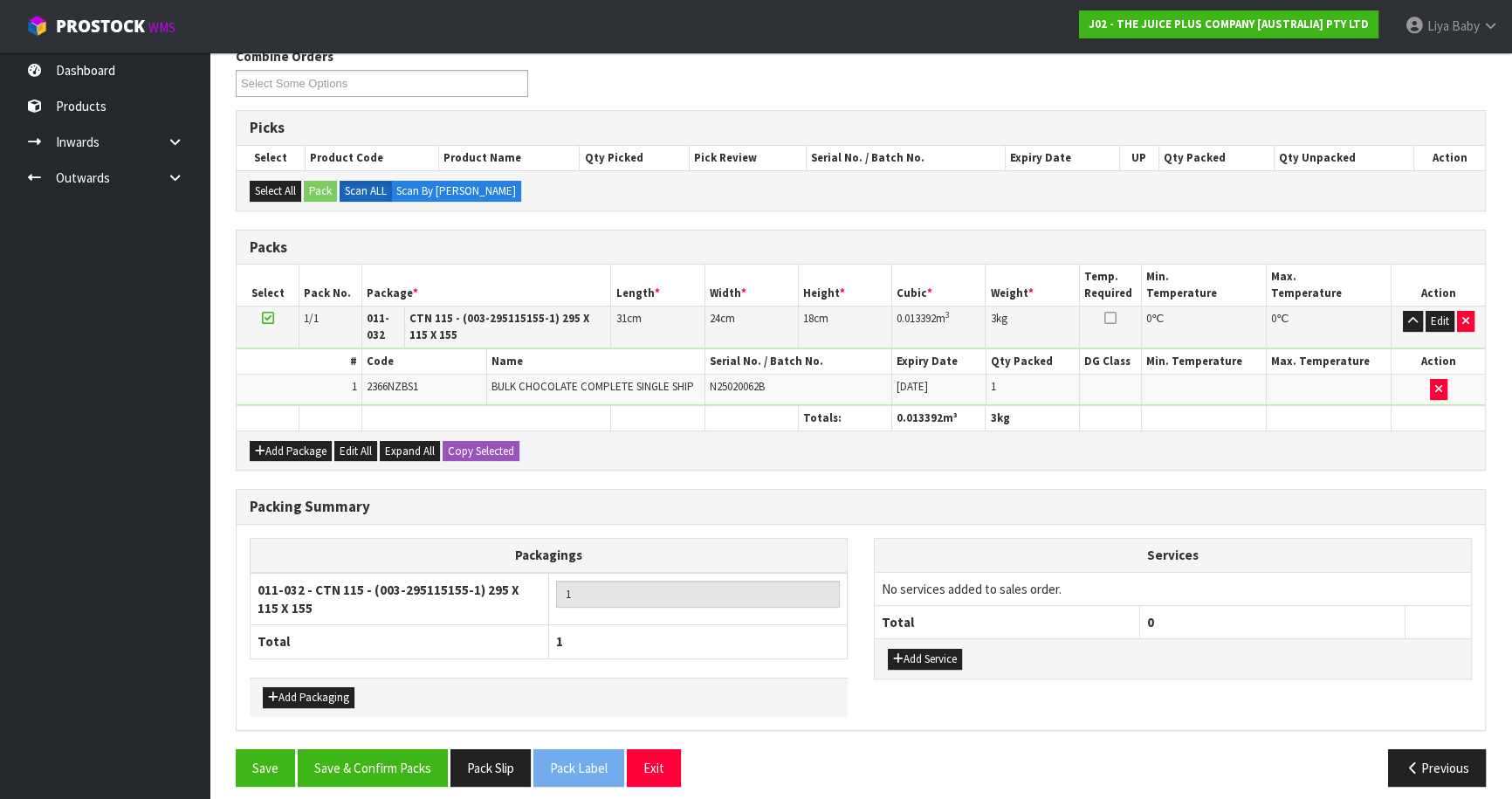
scroll to position [307, 0]
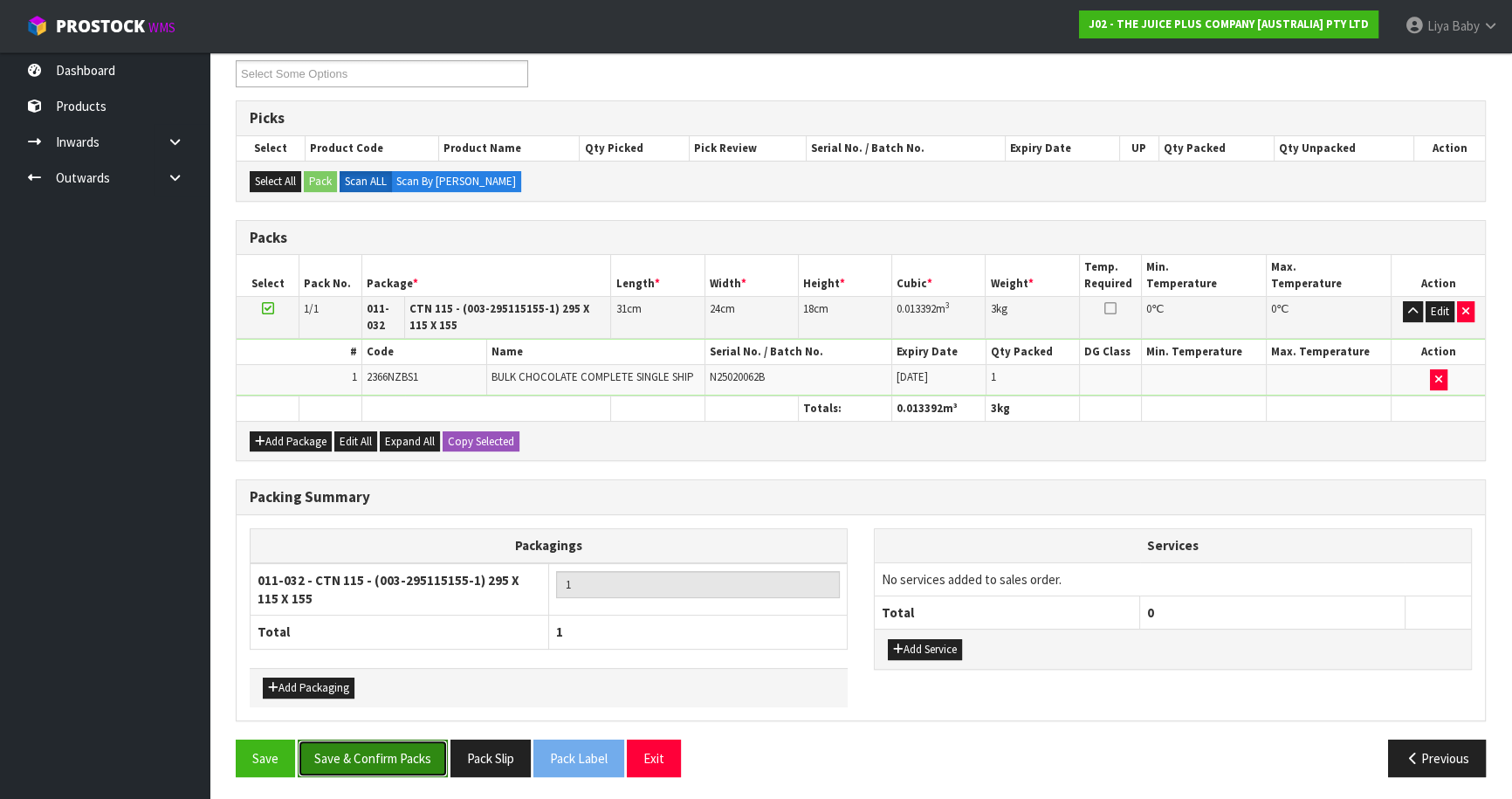
click at [397, 742] on button "Save & Confirm Packs" at bounding box center [373, 758] width 150 height 38
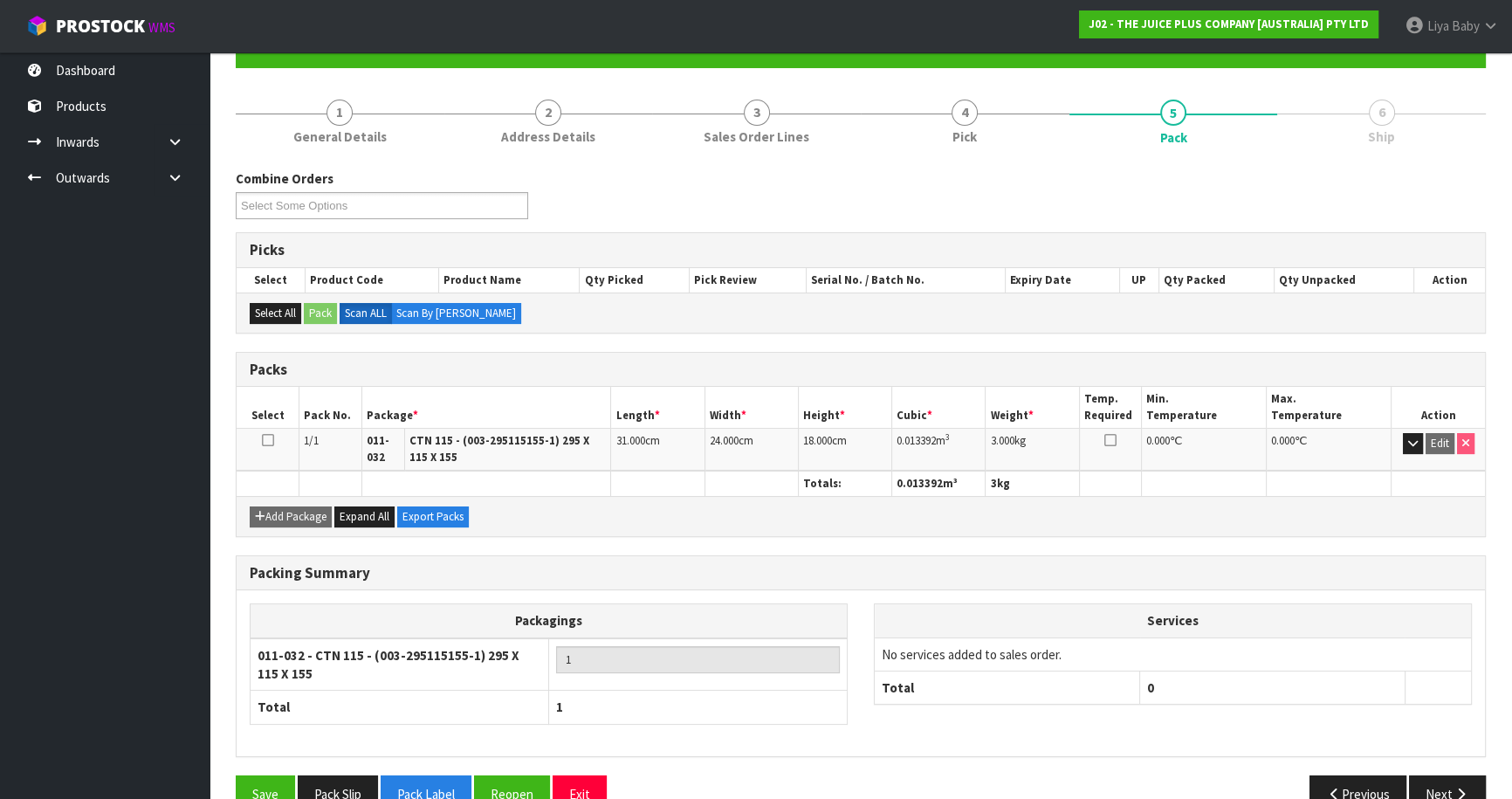
scroll to position [211, 0]
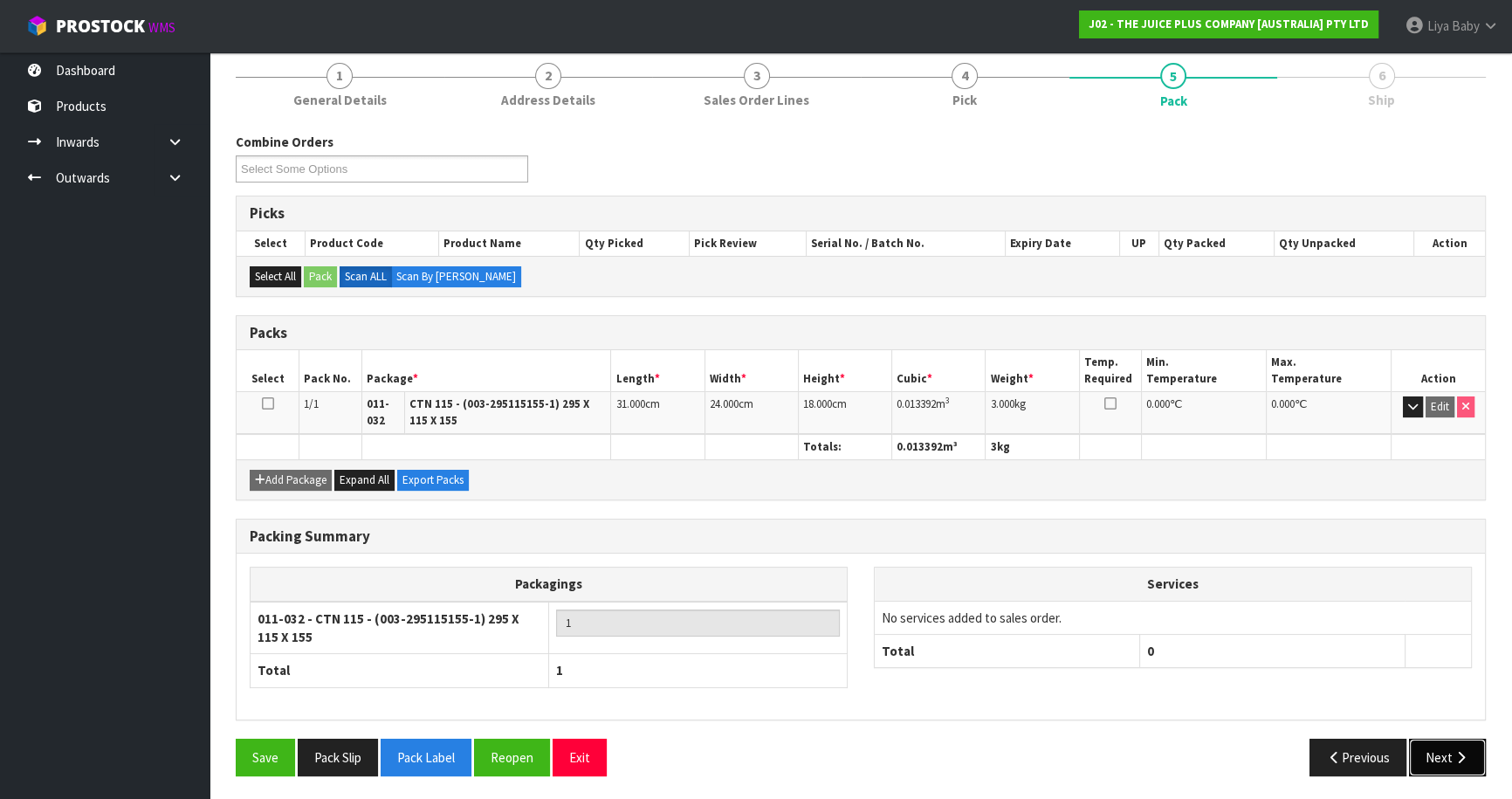
click at [1431, 744] on button "Next" at bounding box center [1447, 757] width 77 height 38
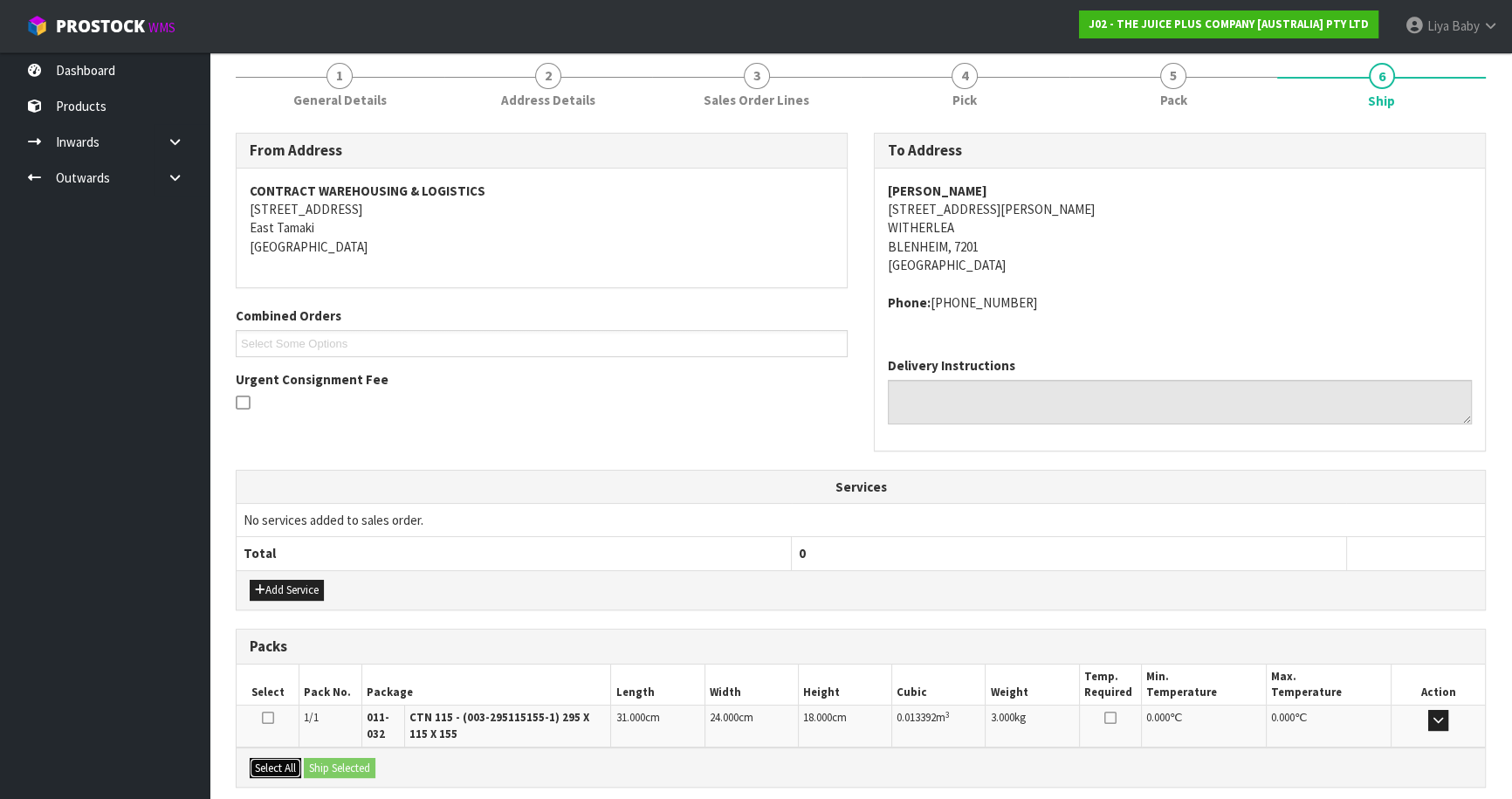
drag, startPoint x: 282, startPoint y: 761, endPoint x: 293, endPoint y: 757, distance: 11.7
click at [285, 758] on button "Select All" at bounding box center [276, 769] width 51 height 21
click at [316, 758] on button "Ship Selected" at bounding box center [339, 769] width 71 height 21
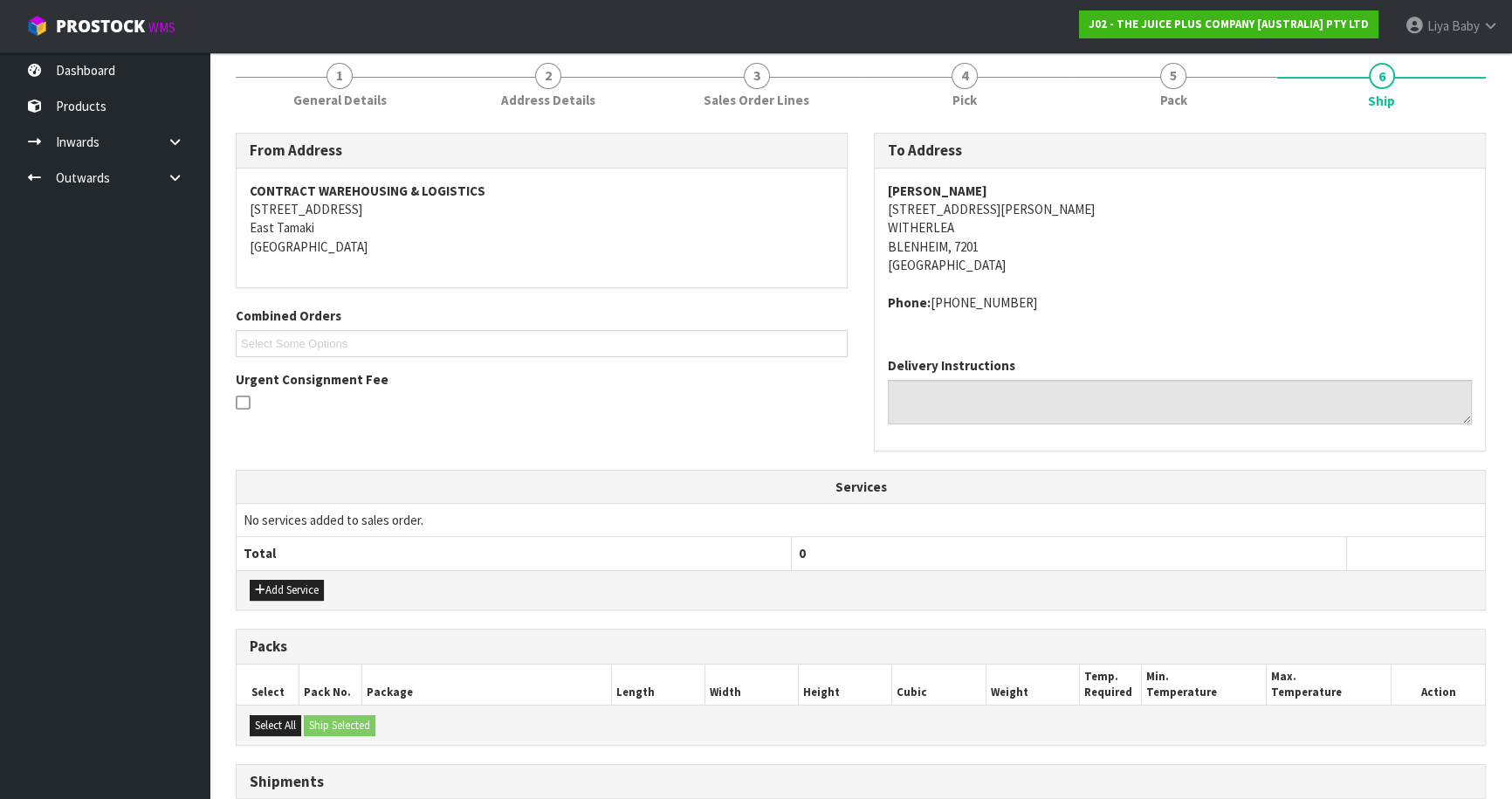
scroll to position [404, 0]
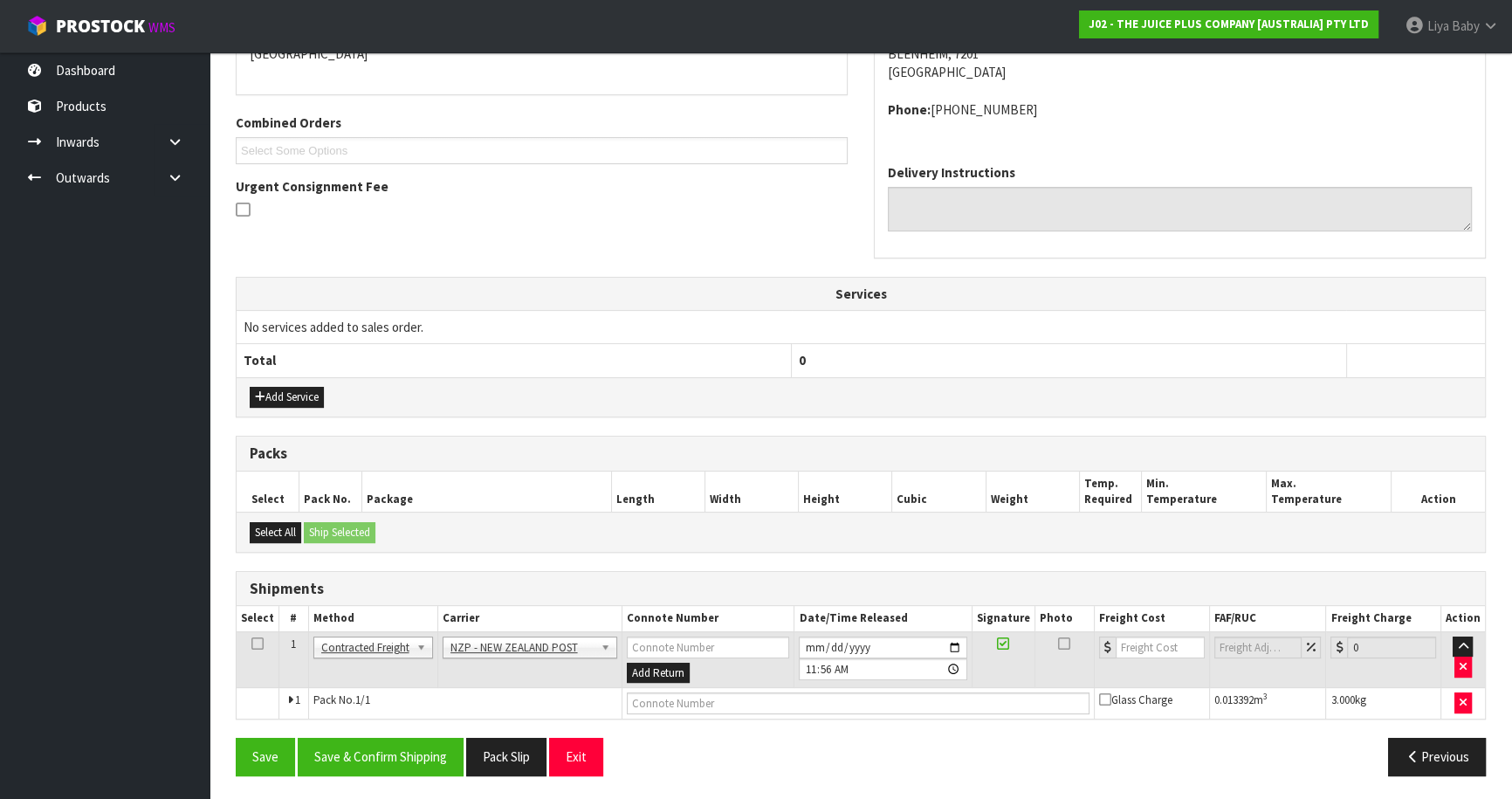
click at [252, 643] on icon at bounding box center [258, 643] width 12 height 1
click at [362, 742] on button "Save & Confirm Shipping" at bounding box center [380, 756] width 166 height 38
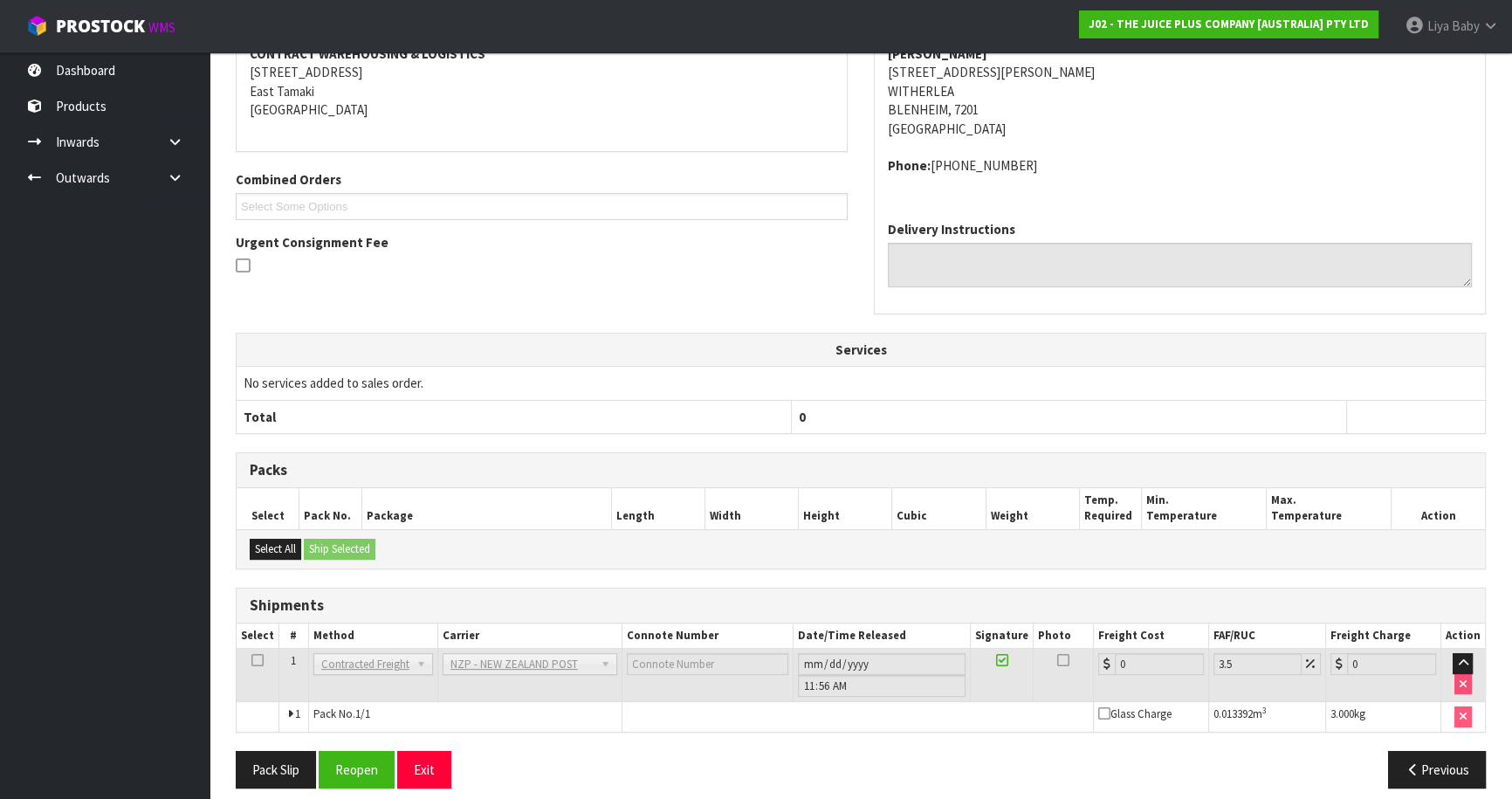
scroll to position [380, 0]
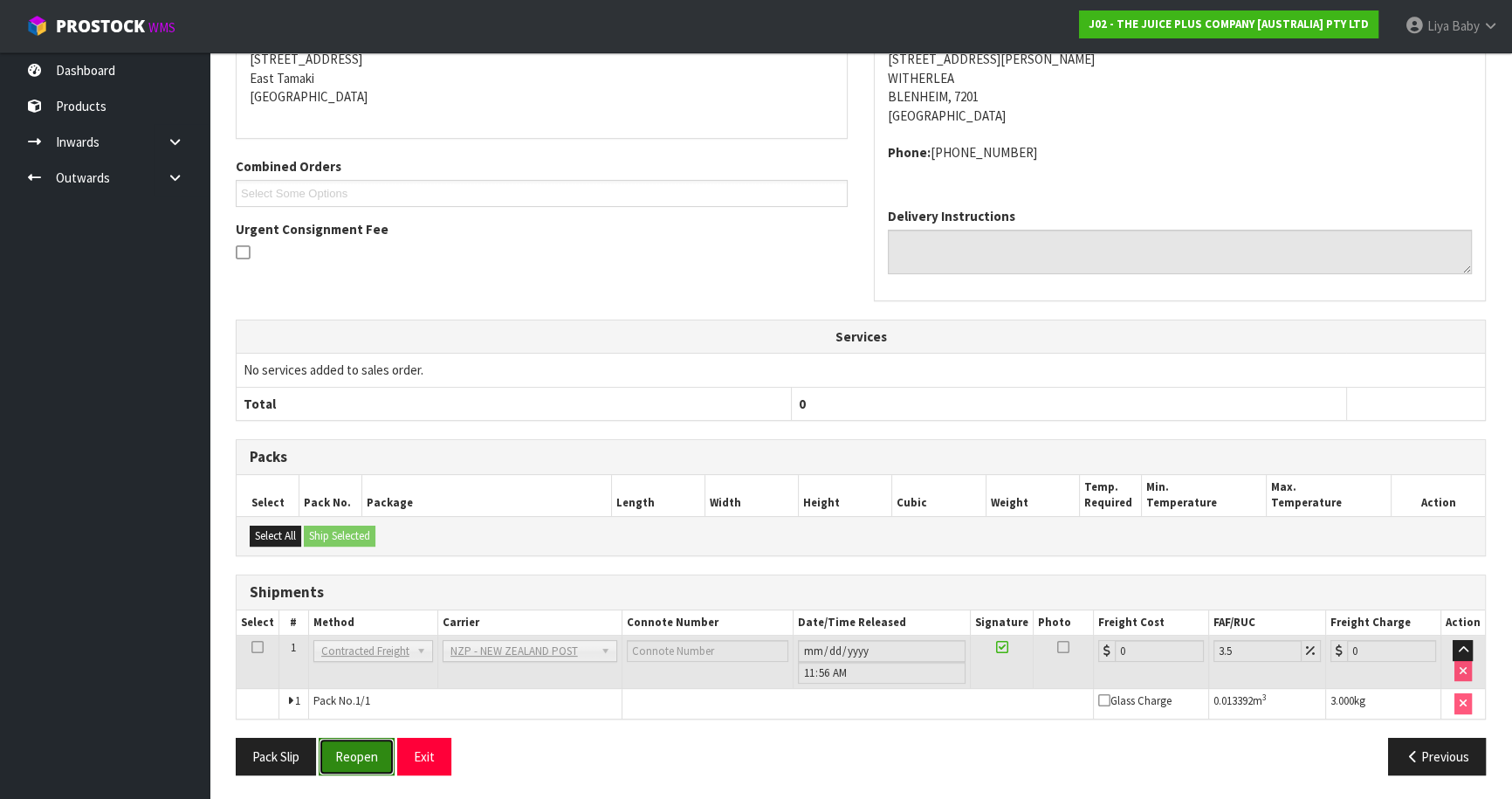
click at [346, 758] on button "Reopen" at bounding box center [356, 756] width 76 height 38
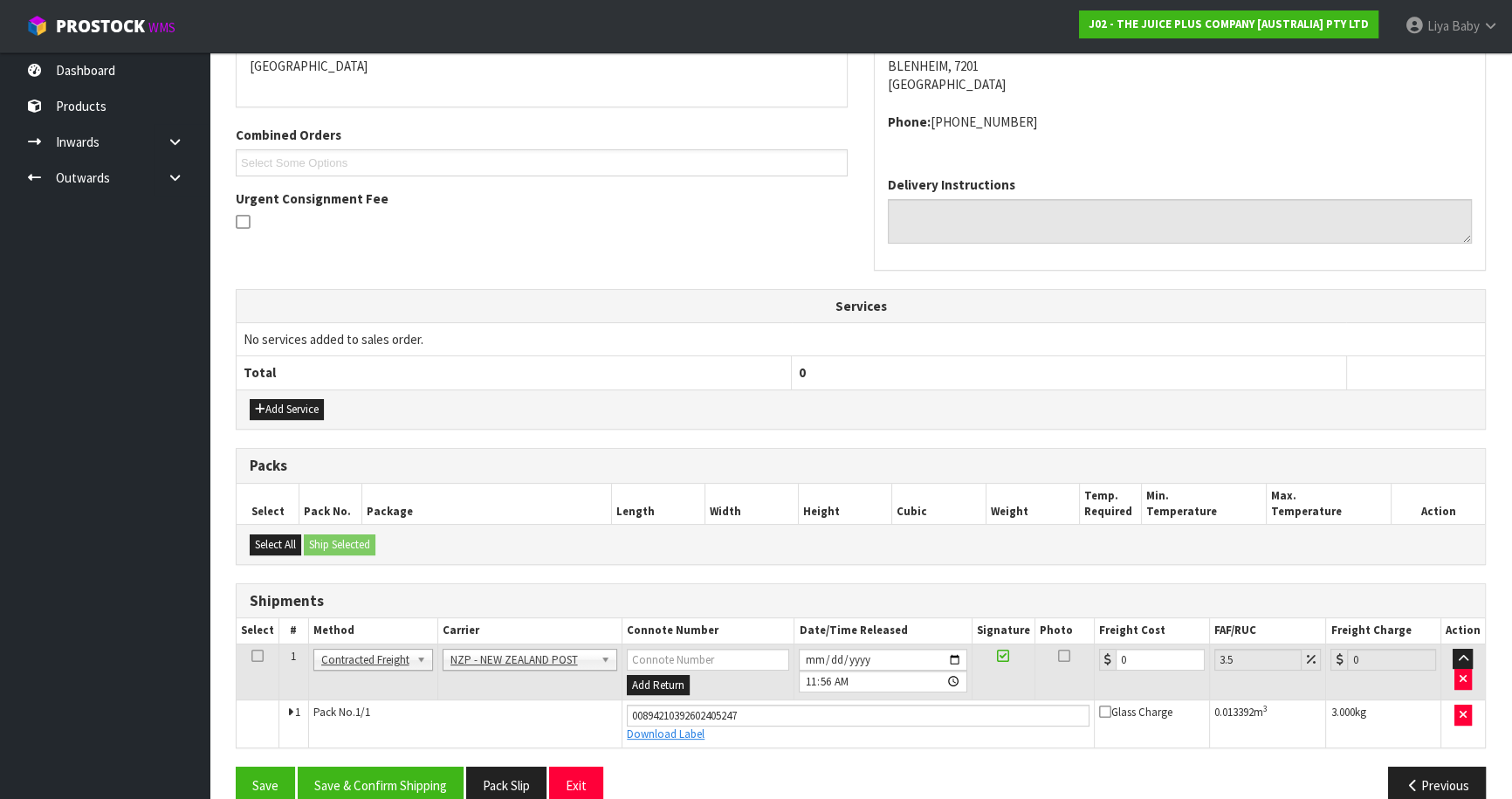
scroll to position [420, 0]
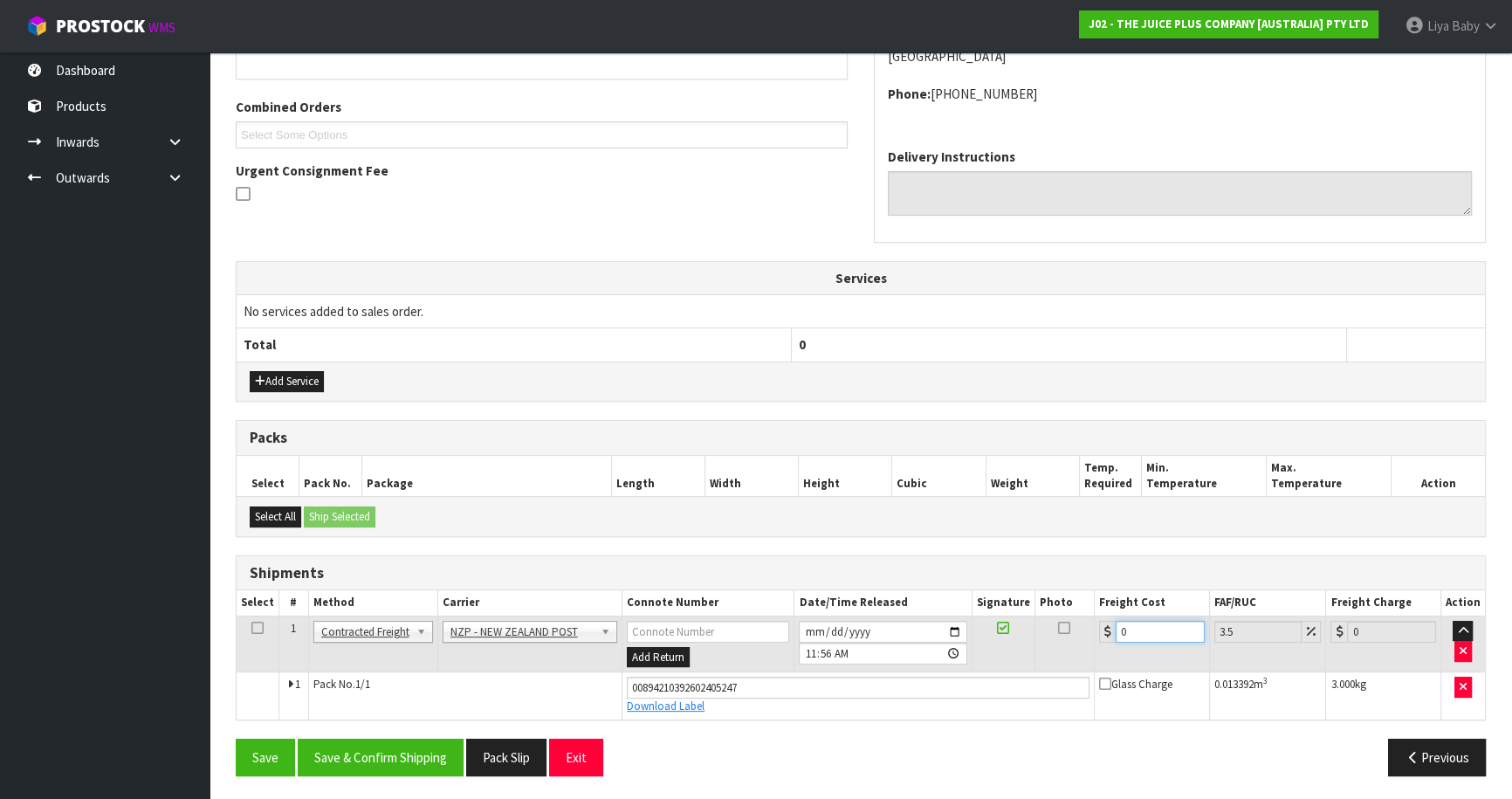
click at [1170, 623] on input "0" at bounding box center [1160, 631] width 89 height 22
click at [259, 629] on icon at bounding box center [258, 628] width 12 height 1
click at [370, 741] on button "Save & Confirm Shipping" at bounding box center [380, 757] width 166 height 38
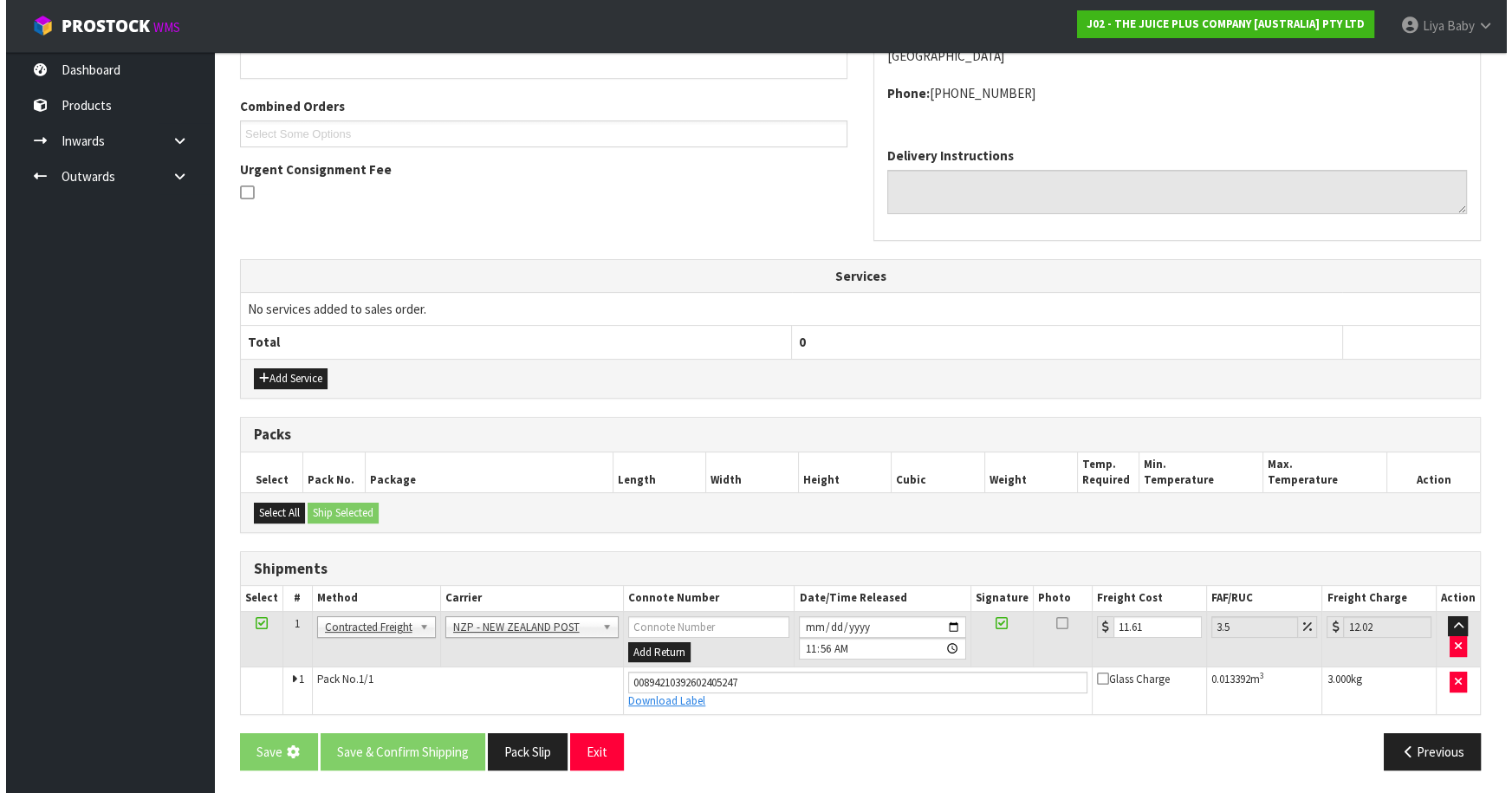
scroll to position [0, 0]
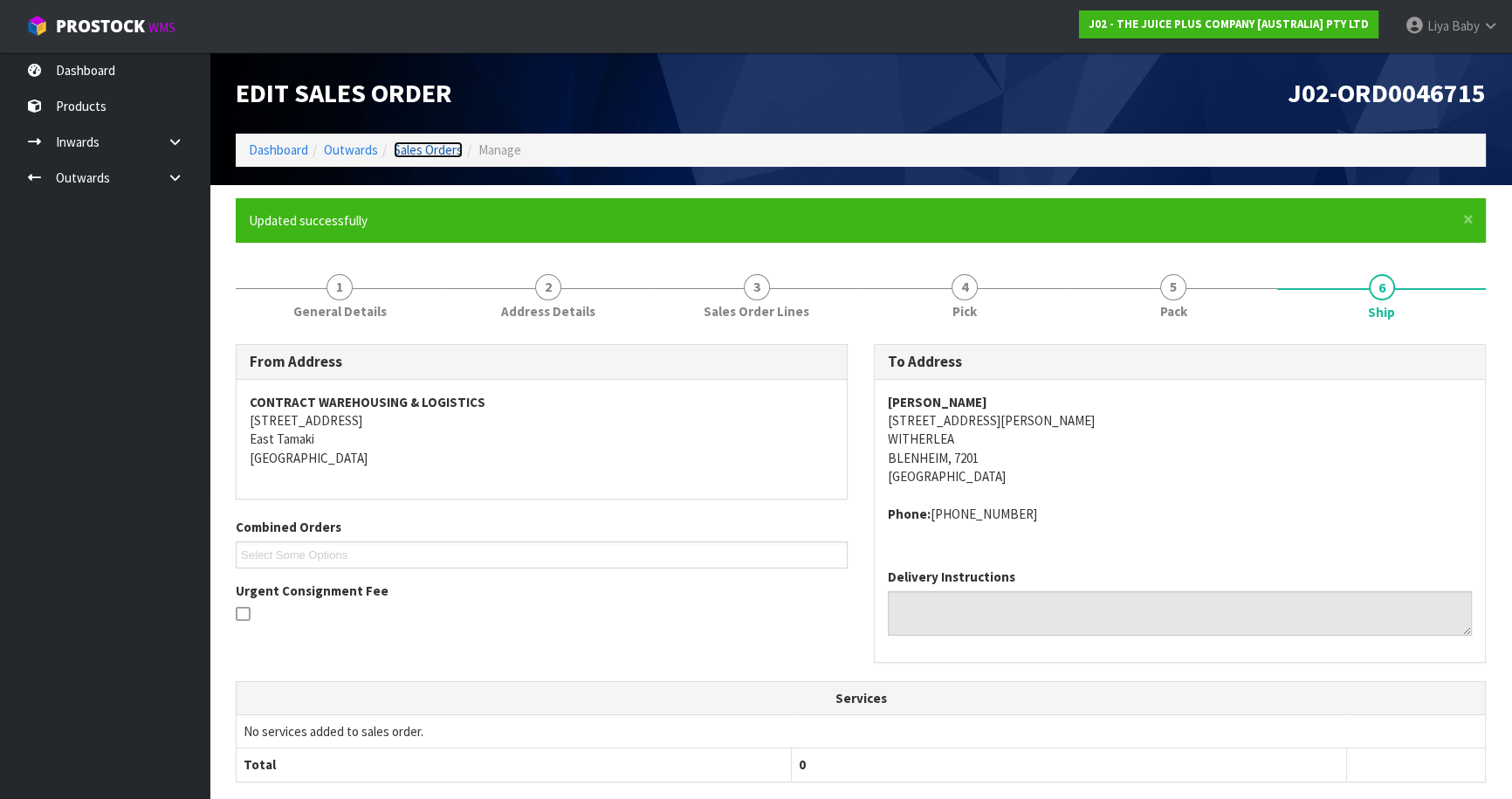
click at [423, 145] on link "Sales Orders" at bounding box center [428, 149] width 69 height 16
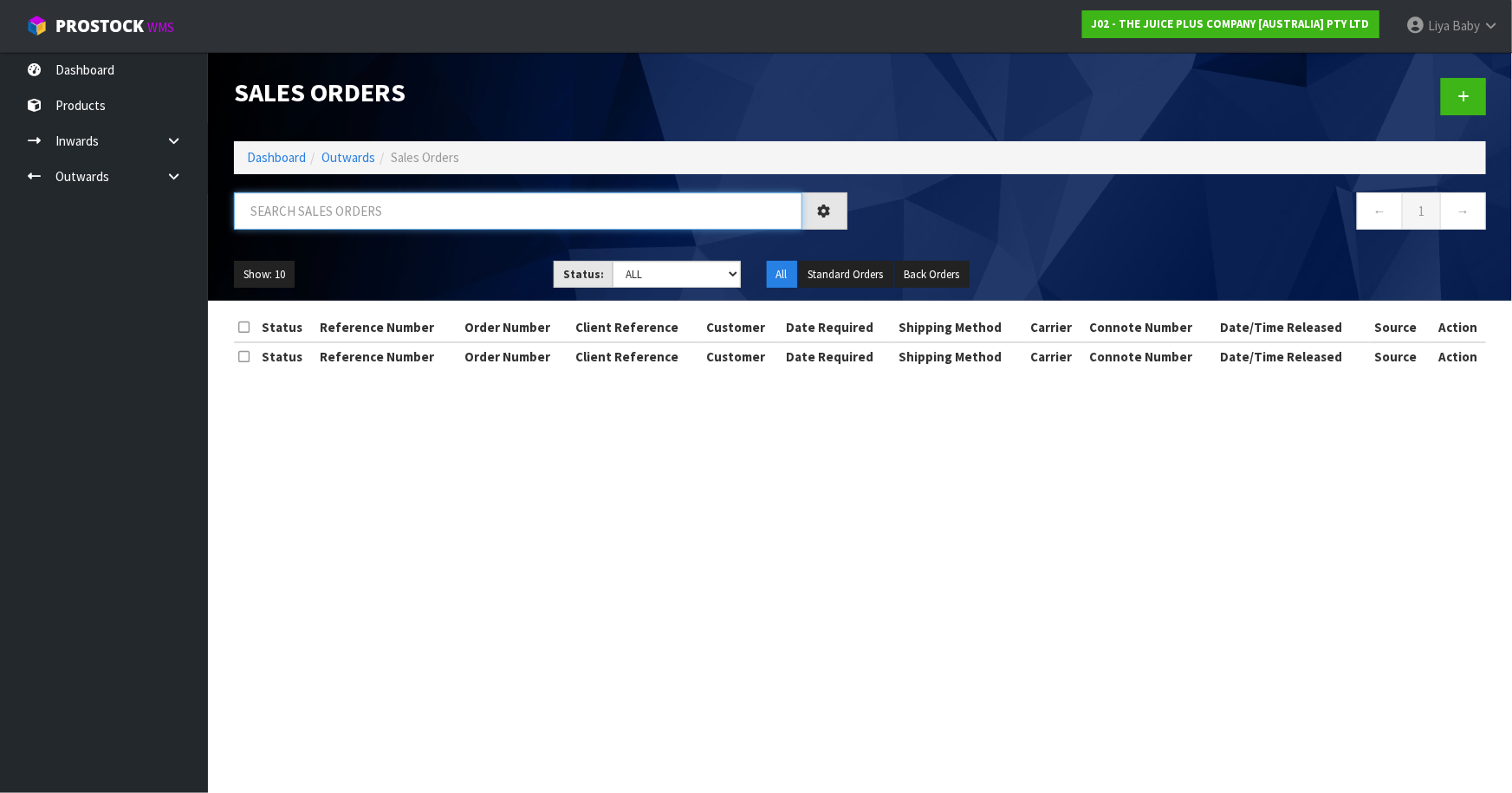
click at [367, 208] on input "text" at bounding box center [518, 211] width 569 height 38
